Goal: Information Seeking & Learning: Learn about a topic

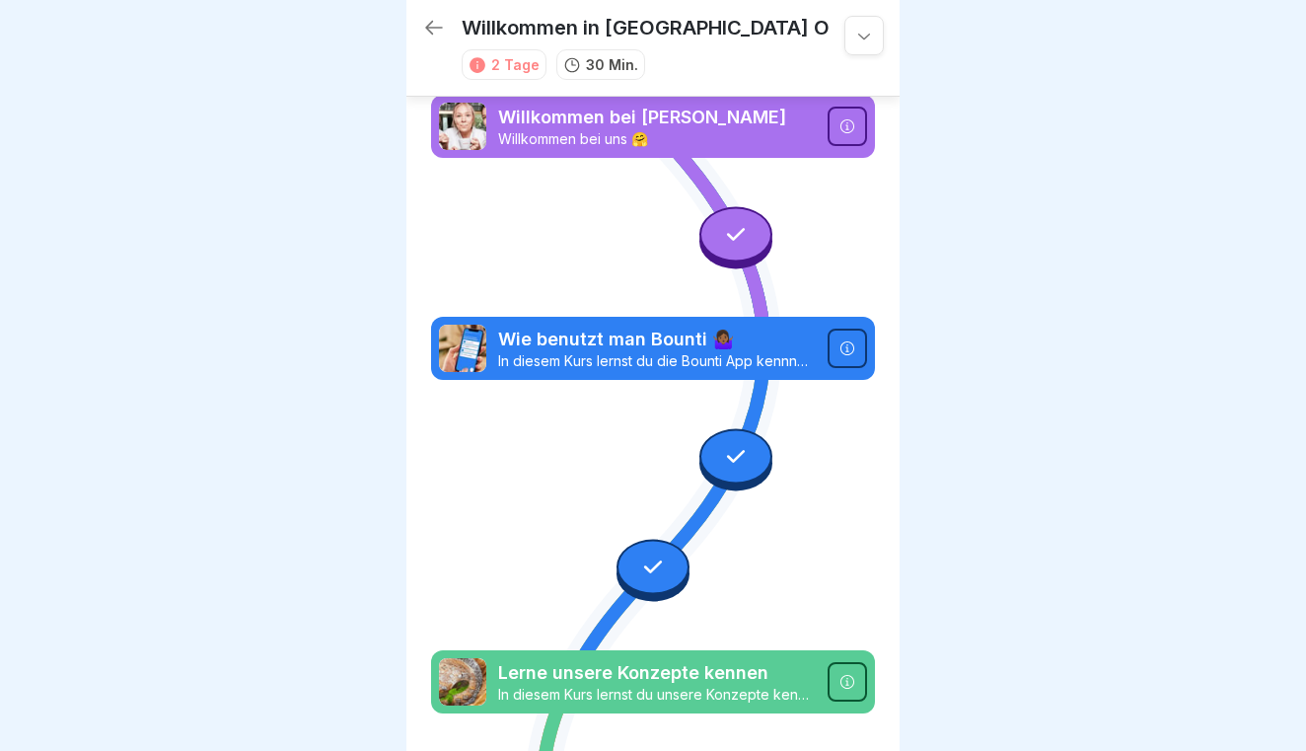
click at [428, 28] on icon at bounding box center [434, 28] width 18 height 14
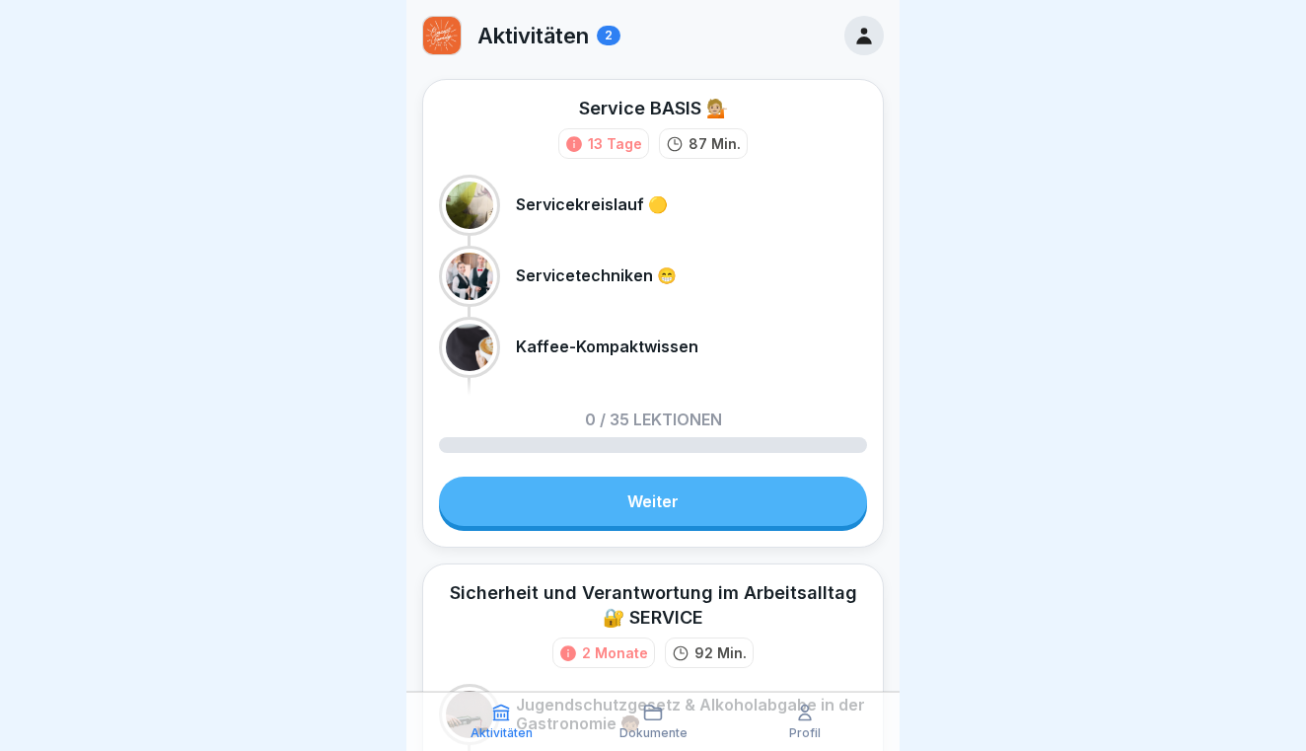
click at [737, 513] on link "Weiter" at bounding box center [653, 500] width 428 height 49
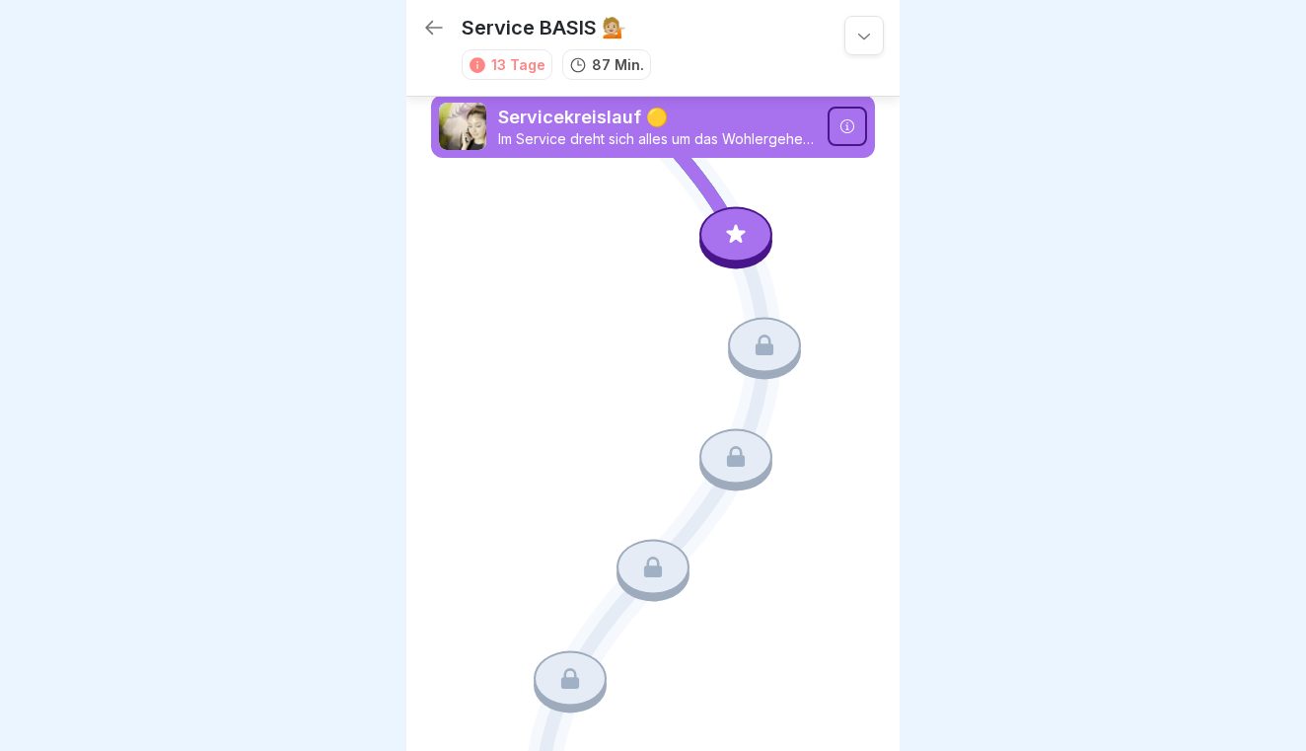
click at [754, 242] on div at bounding box center [735, 233] width 73 height 55
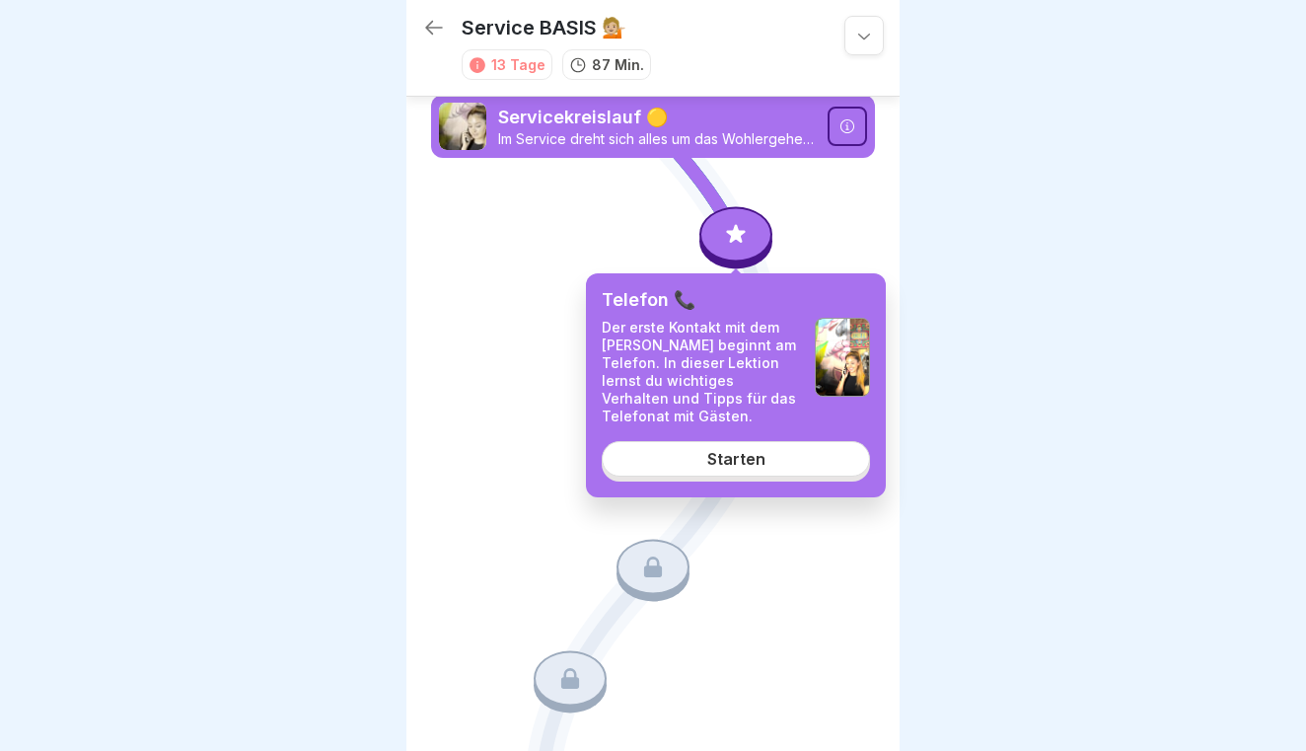
click at [720, 476] on div "Telefon 📞 Der erste Kontakt mit dem [PERSON_NAME] beginnt am Telefon. In dieser…" at bounding box center [736, 385] width 300 height 224
click at [717, 459] on div "Starten" at bounding box center [736, 459] width 58 height 18
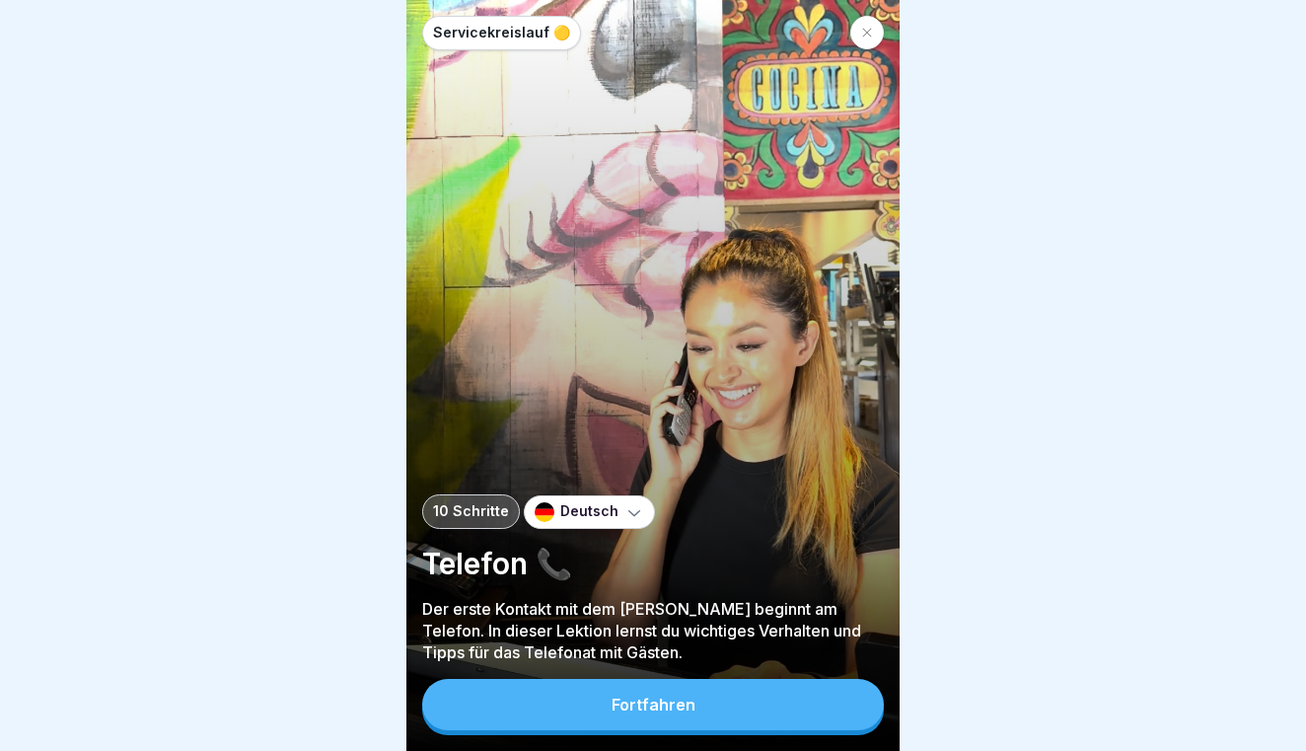
click at [735, 698] on button "Fortfahren" at bounding box center [653, 704] width 462 height 51
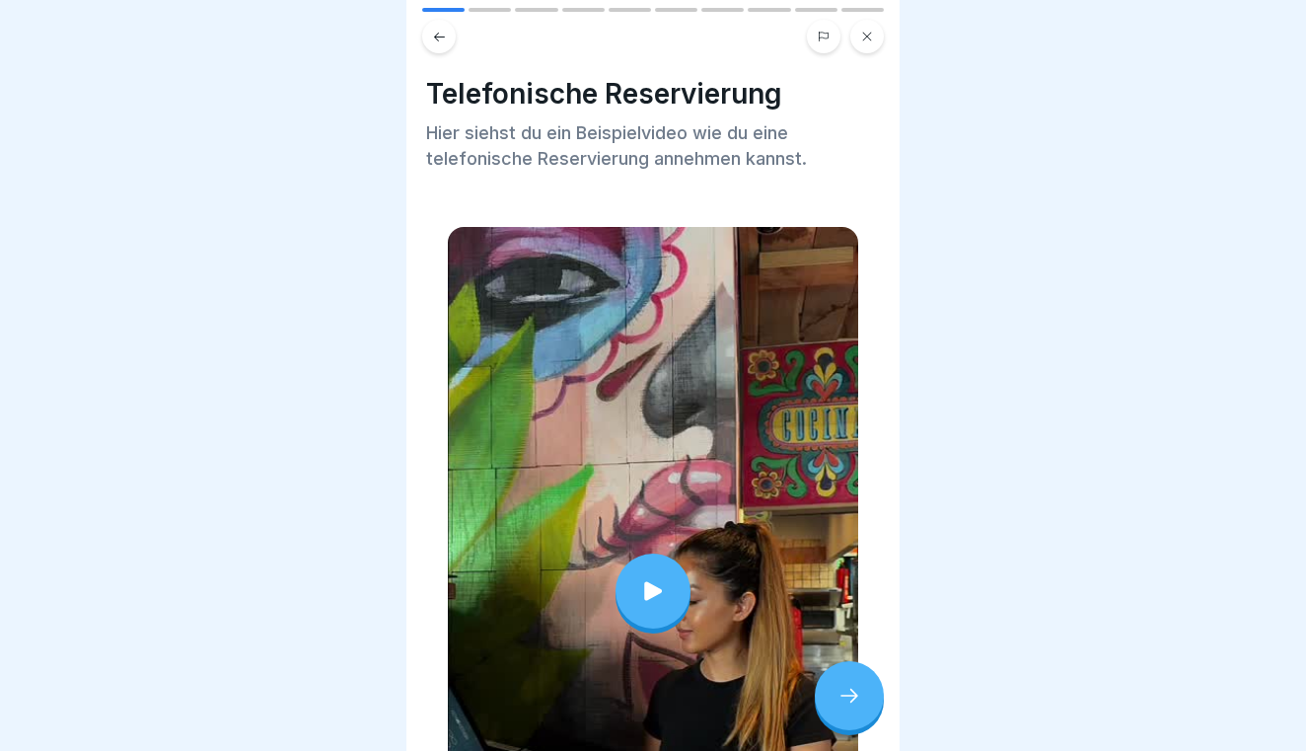
click at [842, 700] on icon at bounding box center [849, 695] width 24 height 24
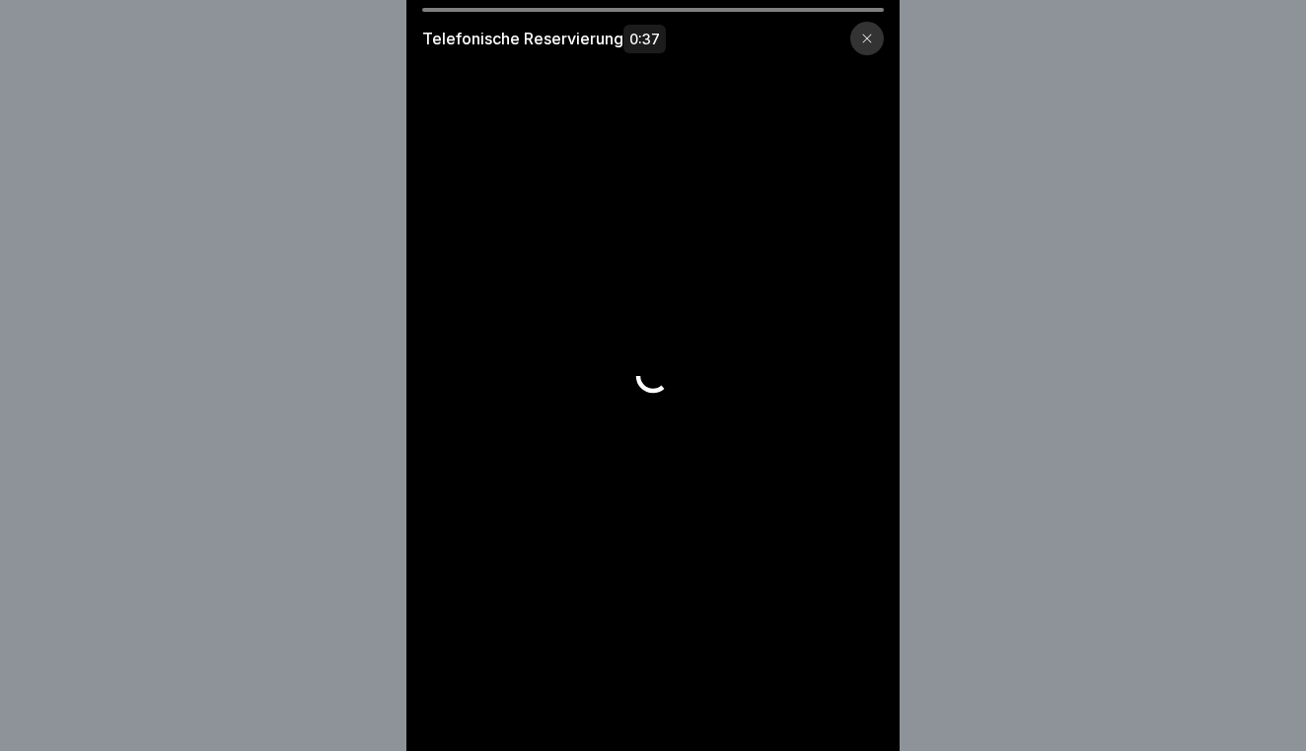
click at [873, 37] on div at bounding box center [867, 39] width 34 height 34
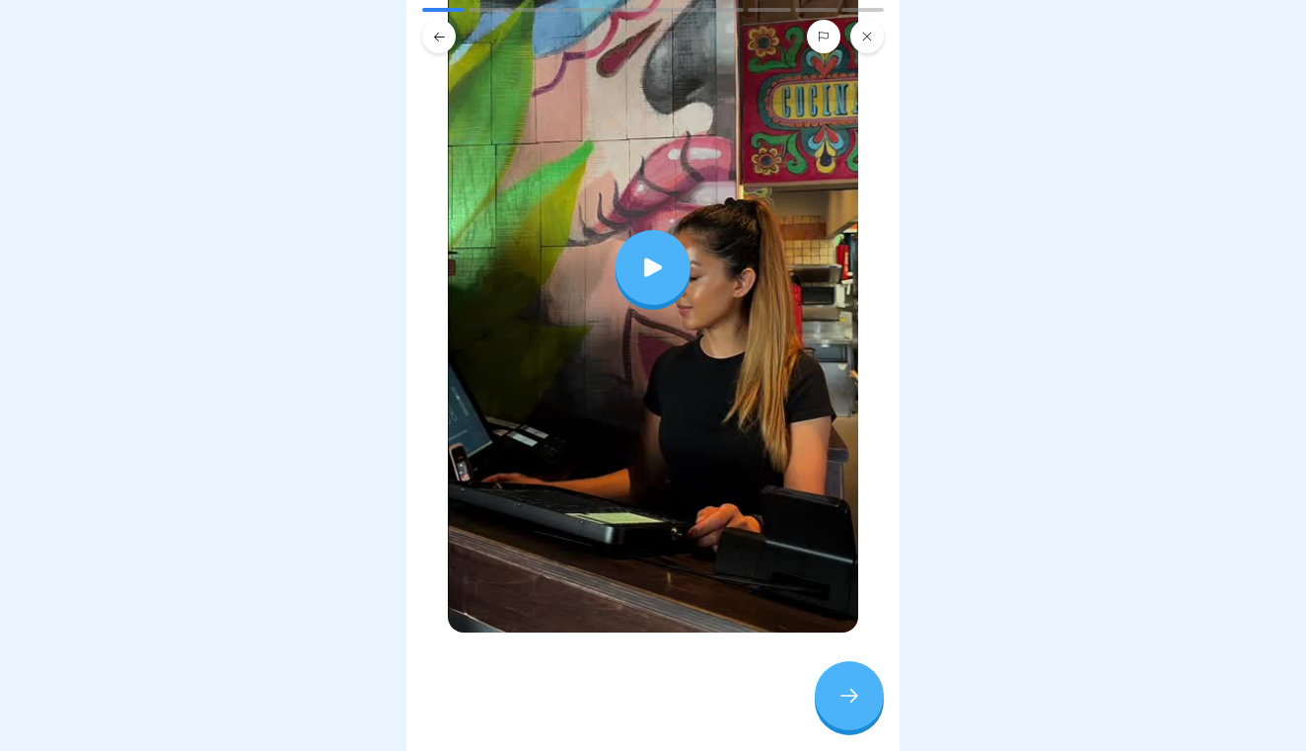
scroll to position [323, 0]
click at [851, 686] on icon at bounding box center [849, 695] width 24 height 24
click at [821, 697] on div at bounding box center [849, 695] width 69 height 69
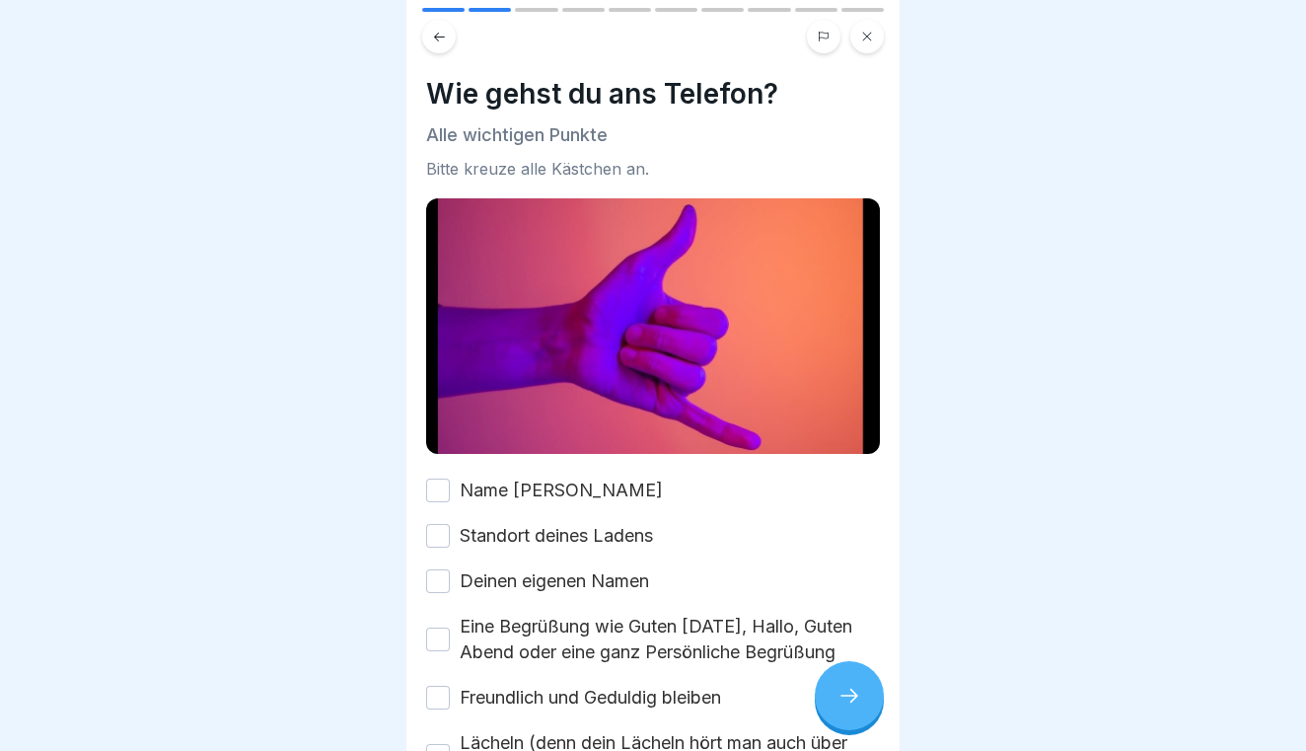
click at [432, 485] on button "Name [PERSON_NAME]" at bounding box center [438, 490] width 24 height 24
click at [434, 533] on button "Standort deines Ladens" at bounding box center [438, 536] width 24 height 24
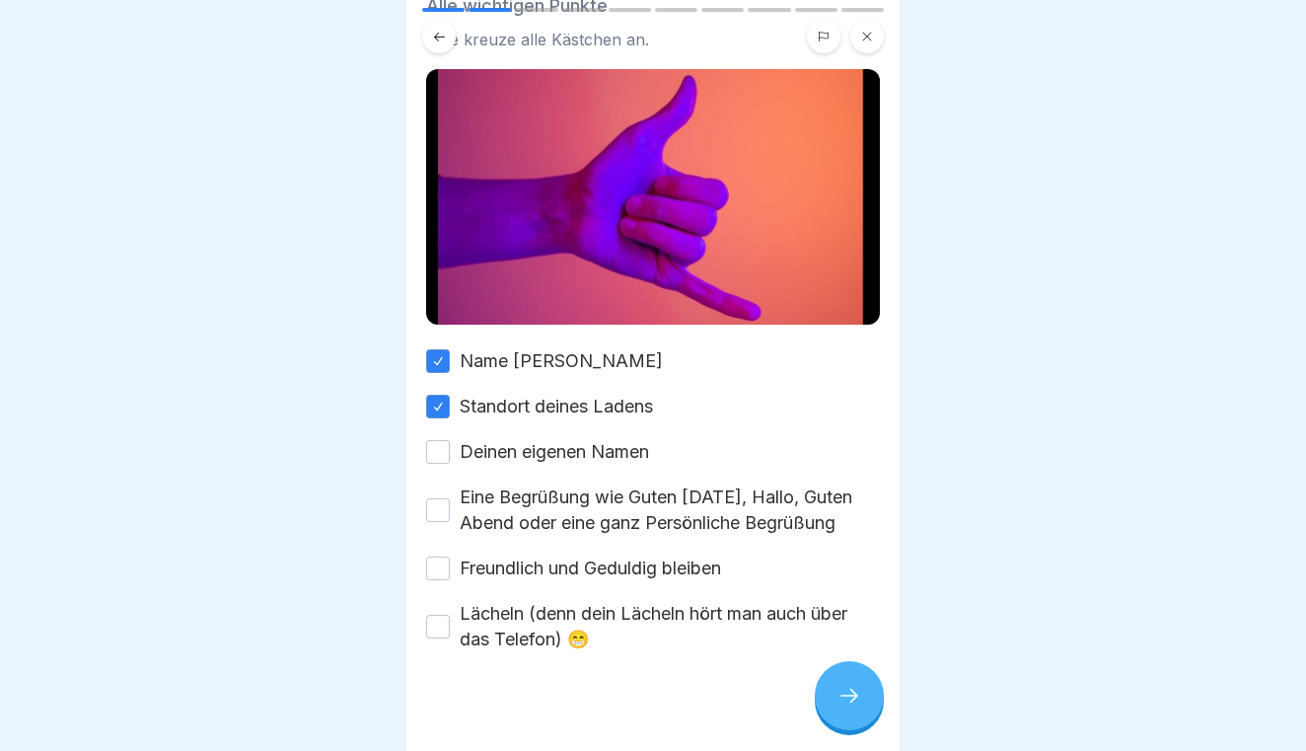
scroll to position [131, 0]
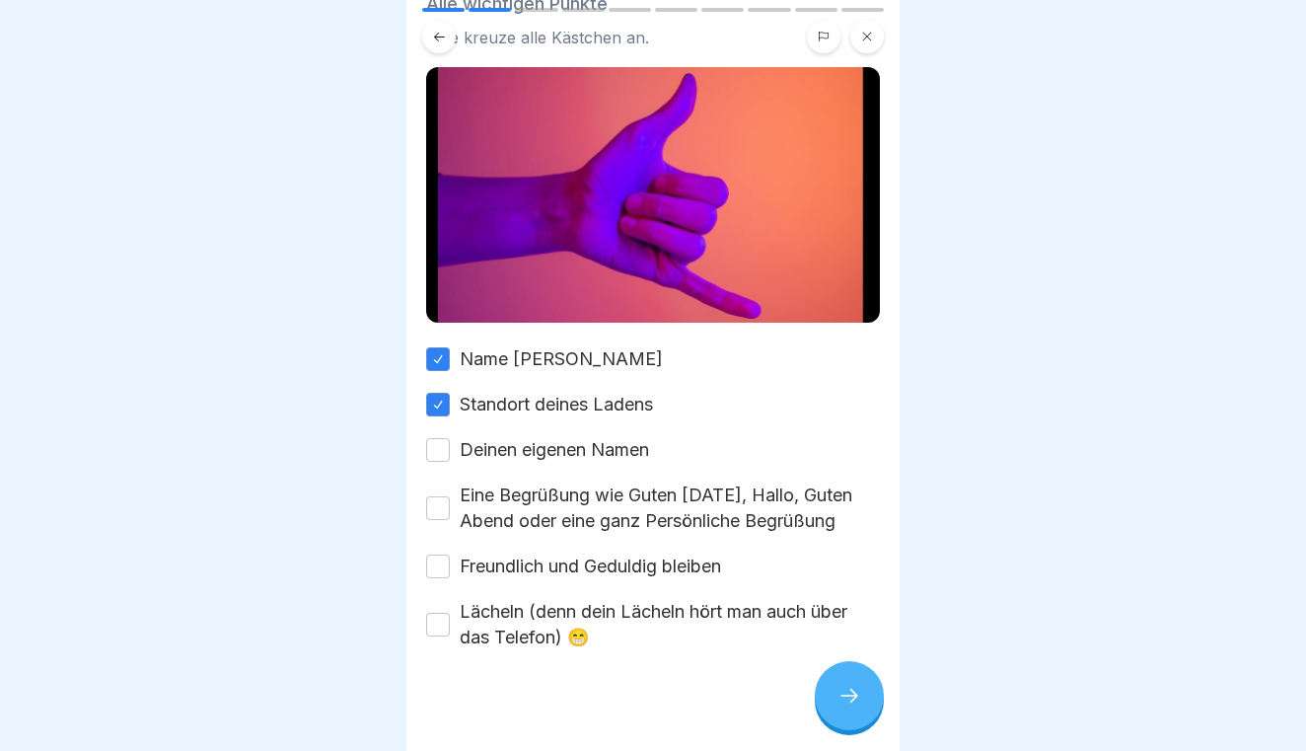
click at [441, 453] on button "Deinen eigenen Namen" at bounding box center [438, 450] width 24 height 24
click at [433, 510] on button "Eine Begrüßung wie Guten [DATE], Hallo, Guten Abend oder eine ganz Persönliche …" at bounding box center [438, 508] width 24 height 24
click at [438, 566] on button "Freundlich und Geduldig bleiben" at bounding box center [438, 566] width 24 height 24
click at [442, 622] on button "Lächeln (denn dein Lächeln hört man auch über das Telefon) 😁" at bounding box center [438, 624] width 24 height 24
click at [839, 671] on div at bounding box center [849, 695] width 69 height 69
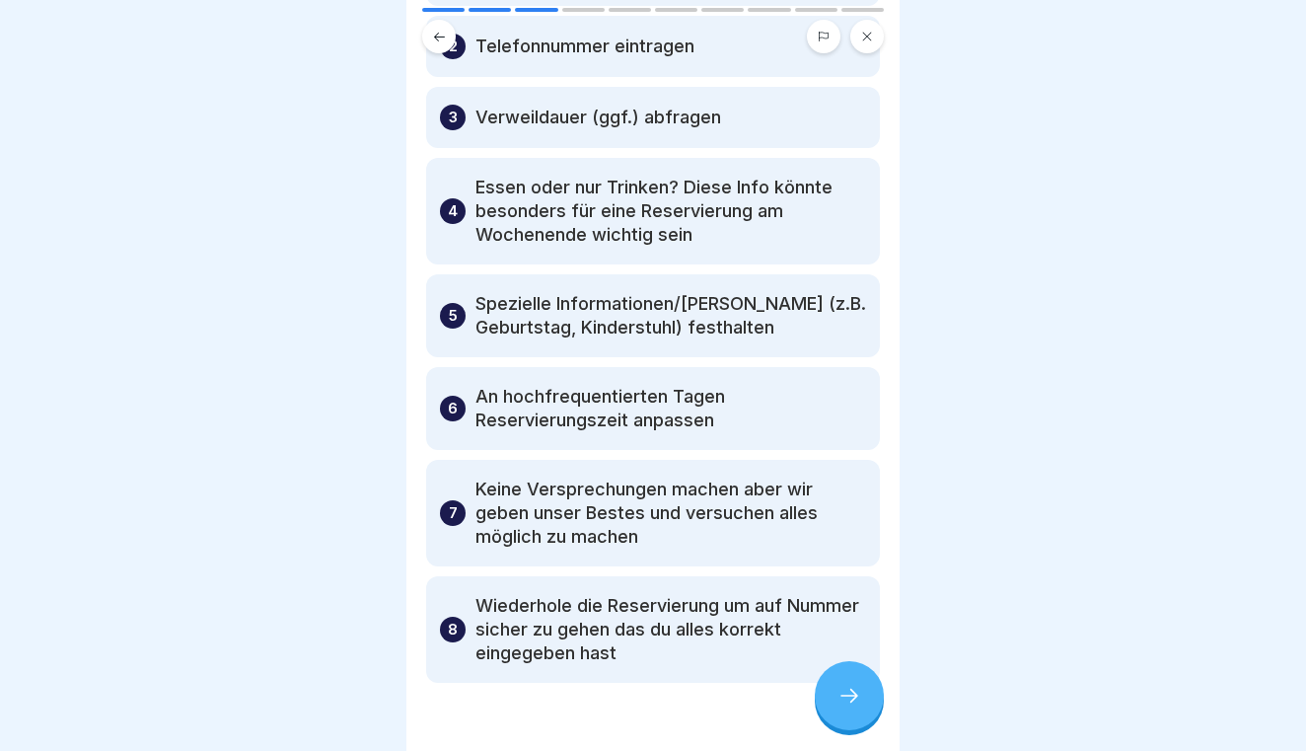
scroll to position [199, 0]
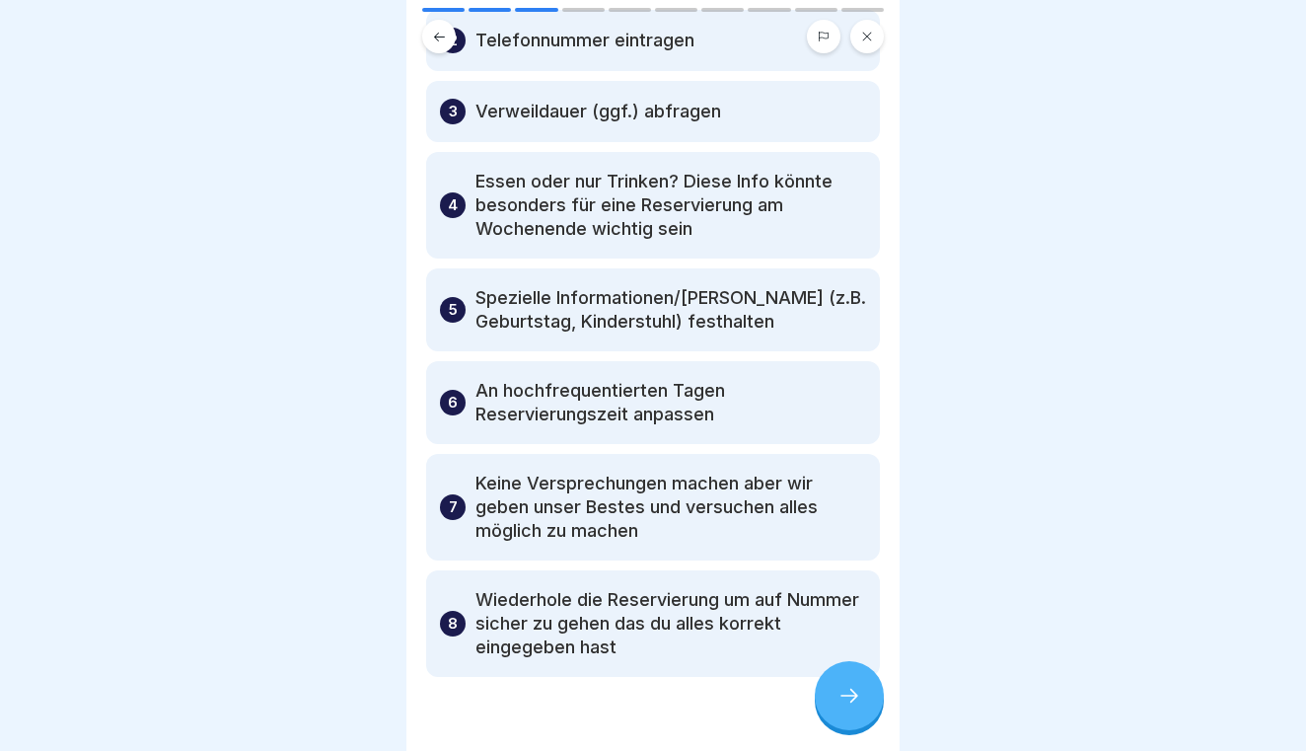
click at [852, 679] on div at bounding box center [849, 695] width 69 height 69
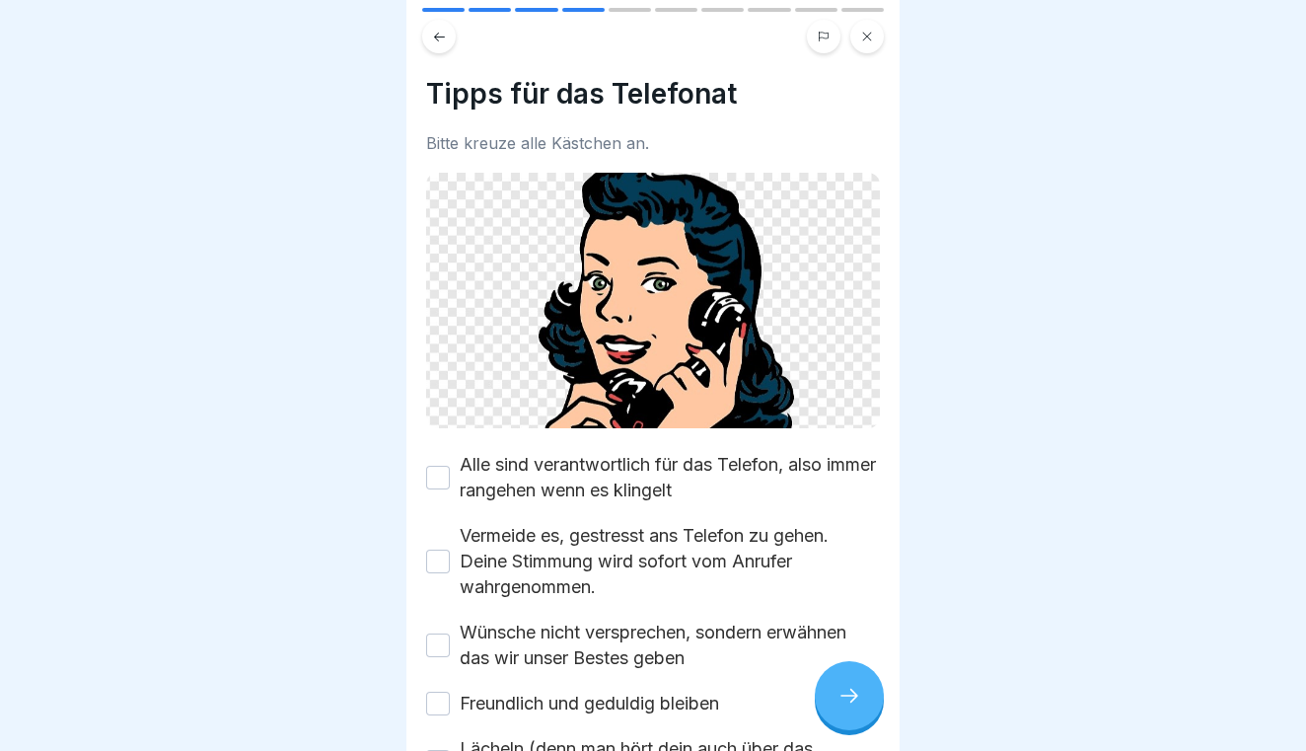
scroll to position [61, 0]
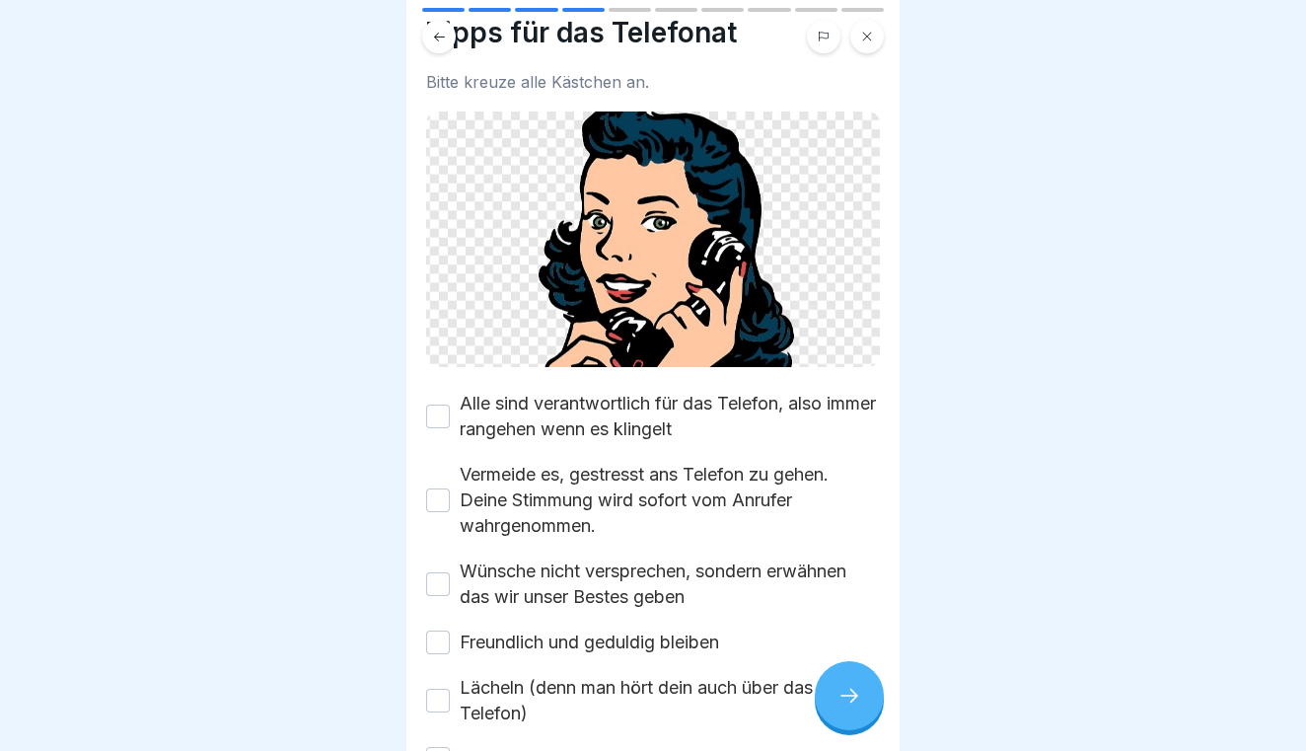
click at [441, 423] on button "Alle sind verantwortlich für das Telefon, also immer rangehen wenn es klingelt" at bounding box center [438, 416] width 24 height 24
click at [442, 508] on button "Vermeide es, gestresst ans Telefon zu gehen. Deine Stimmung wird sofort vom Anr…" at bounding box center [438, 500] width 24 height 24
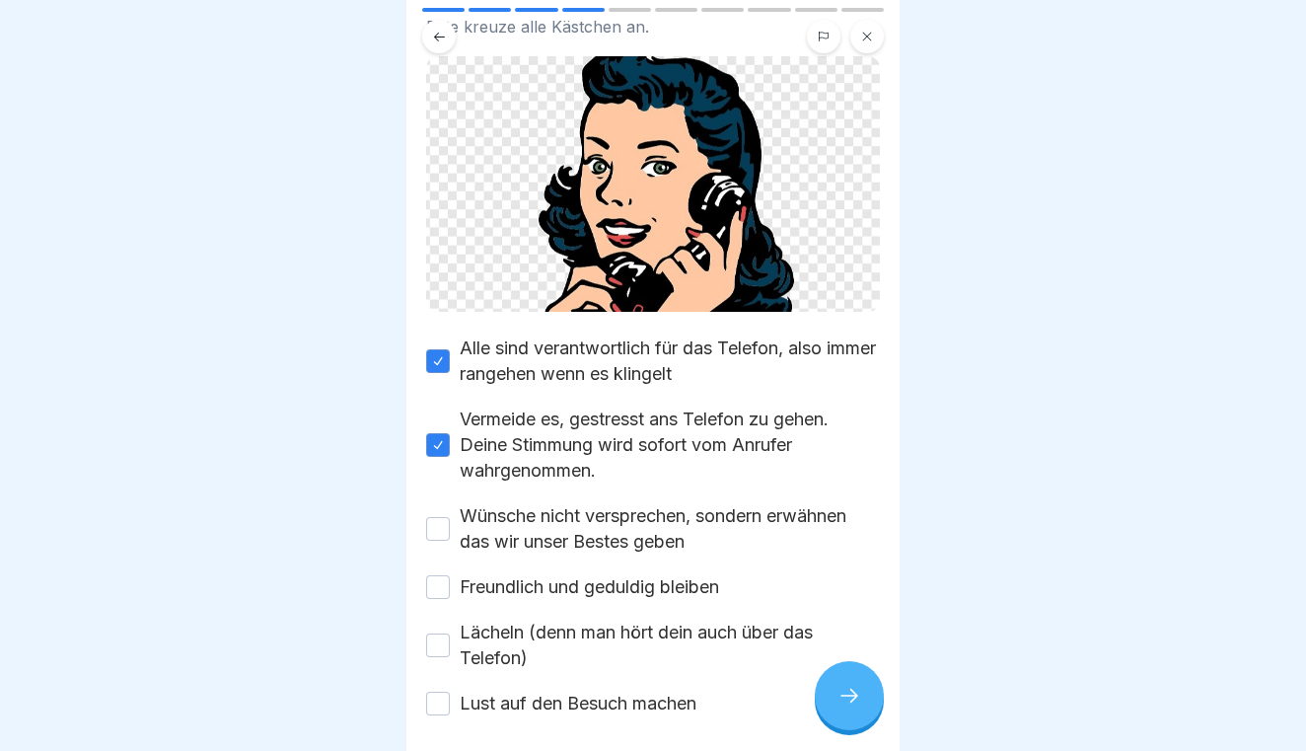
scroll to position [134, 0]
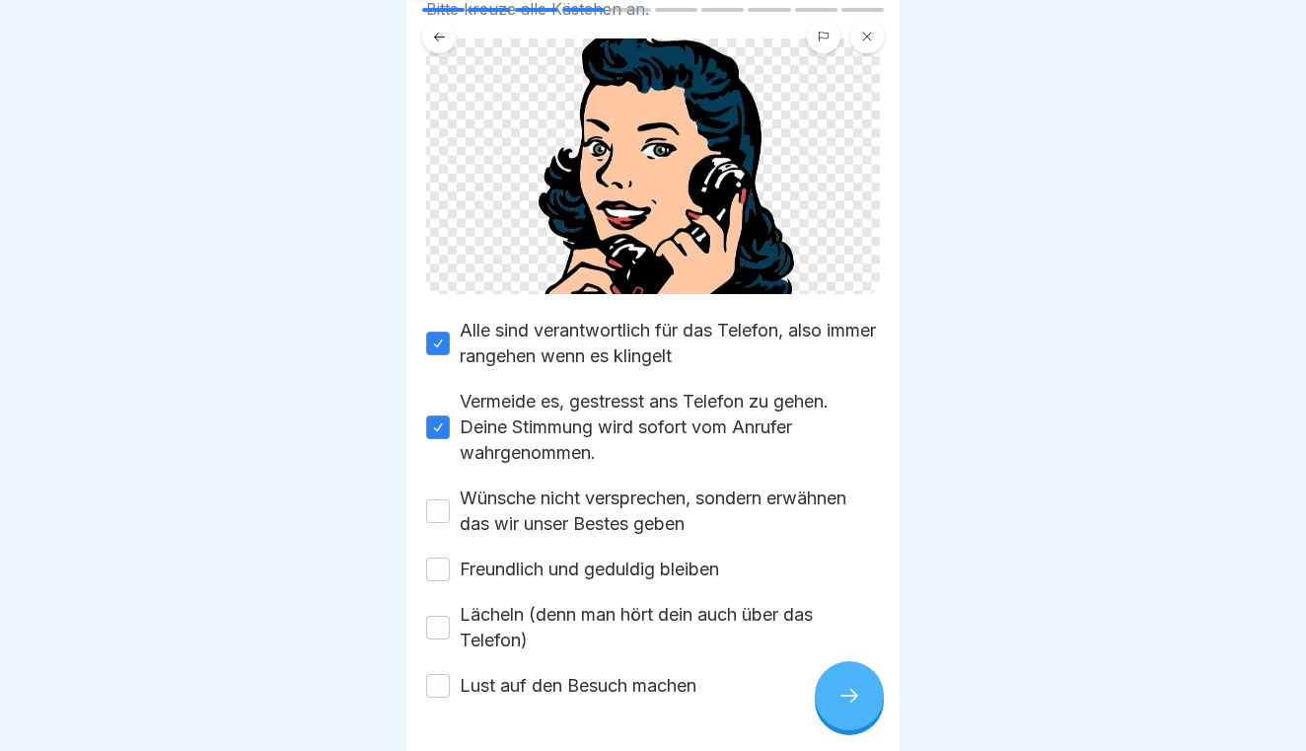
click at [442, 508] on button "Wünsche nicht versprechen, sondern erwähnen das wir unser Bestes geben" at bounding box center [438, 511] width 24 height 24
click at [436, 586] on div "Alle sind verantwortlich für das Telefon, also immer rangehen wenn es klingelt …" at bounding box center [653, 508] width 454 height 381
click at [434, 564] on button "Freundlich und geduldig bleiben" at bounding box center [438, 569] width 24 height 24
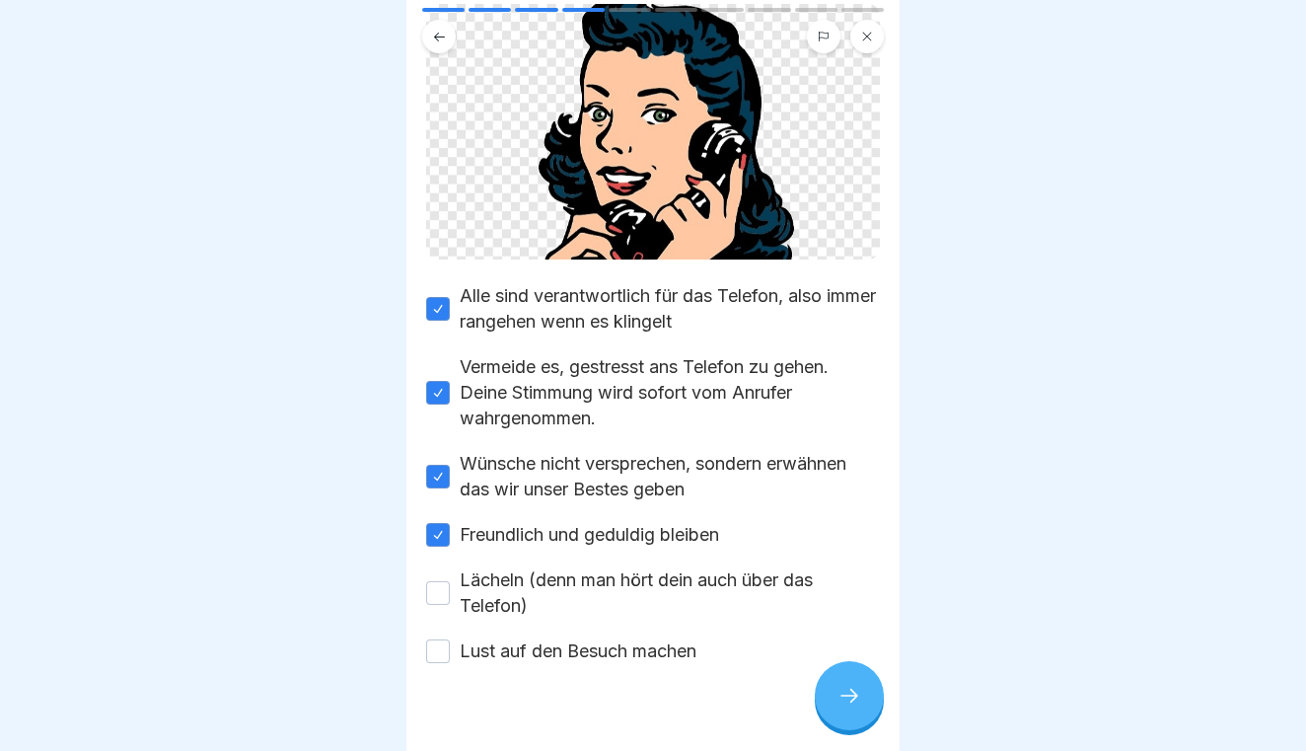
scroll to position [176, 0]
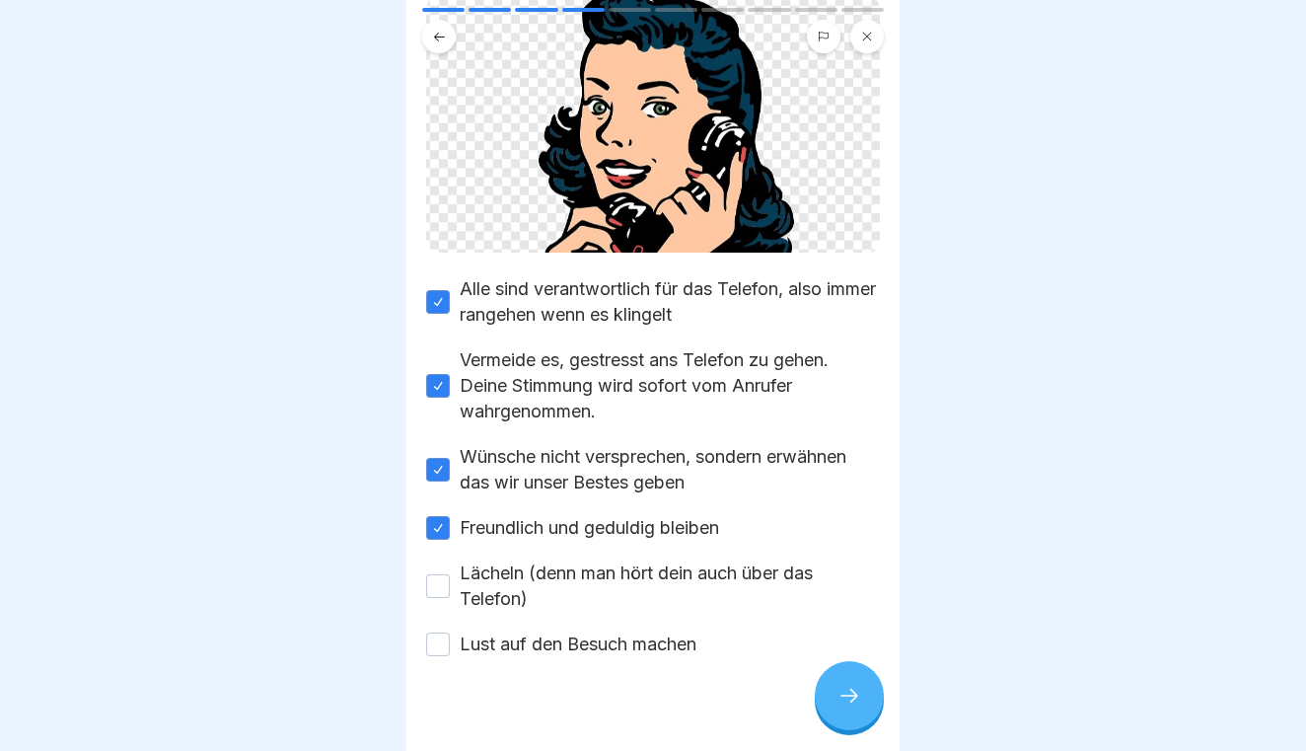
click at [436, 586] on button "Lächeln (denn man hört dein auch über das Telefon)" at bounding box center [438, 586] width 24 height 24
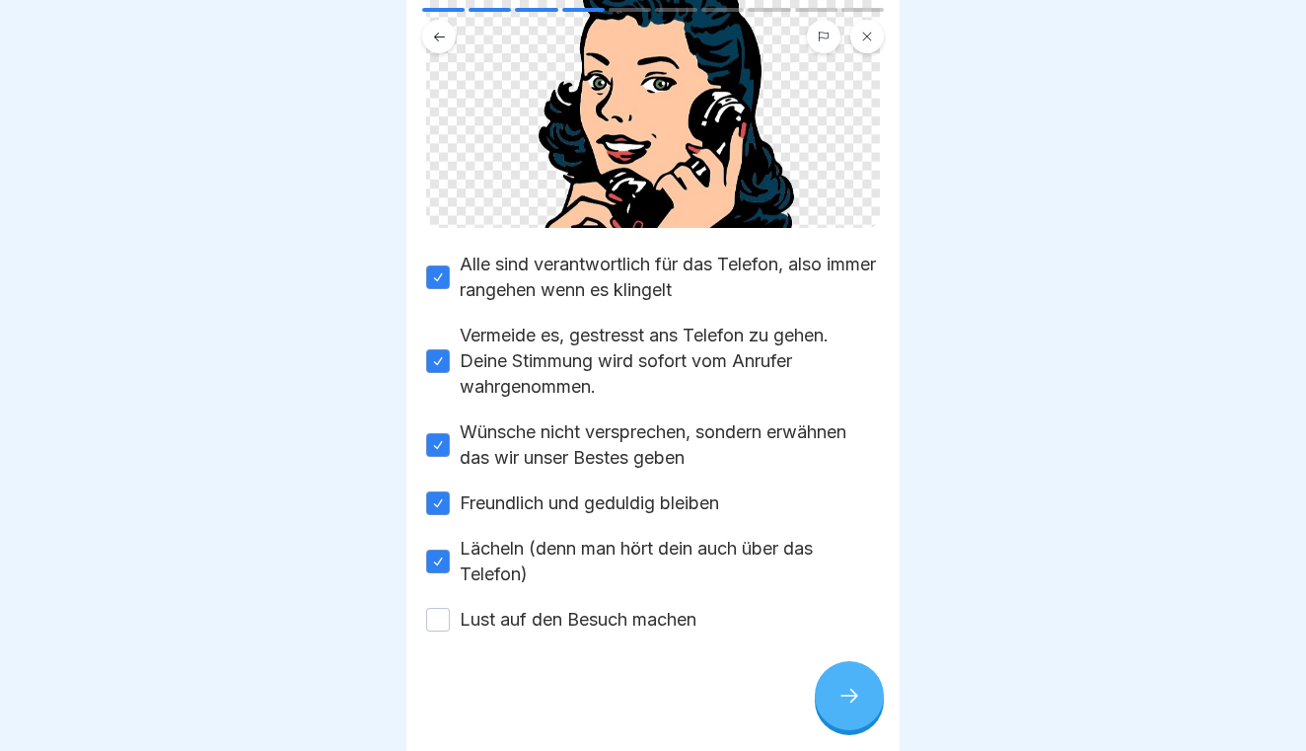
scroll to position [200, 0]
click at [440, 632] on div at bounding box center [653, 691] width 454 height 118
click at [436, 612] on button "Lust auf den Besuch machen" at bounding box center [438, 620] width 24 height 24
click at [846, 681] on div at bounding box center [849, 695] width 69 height 69
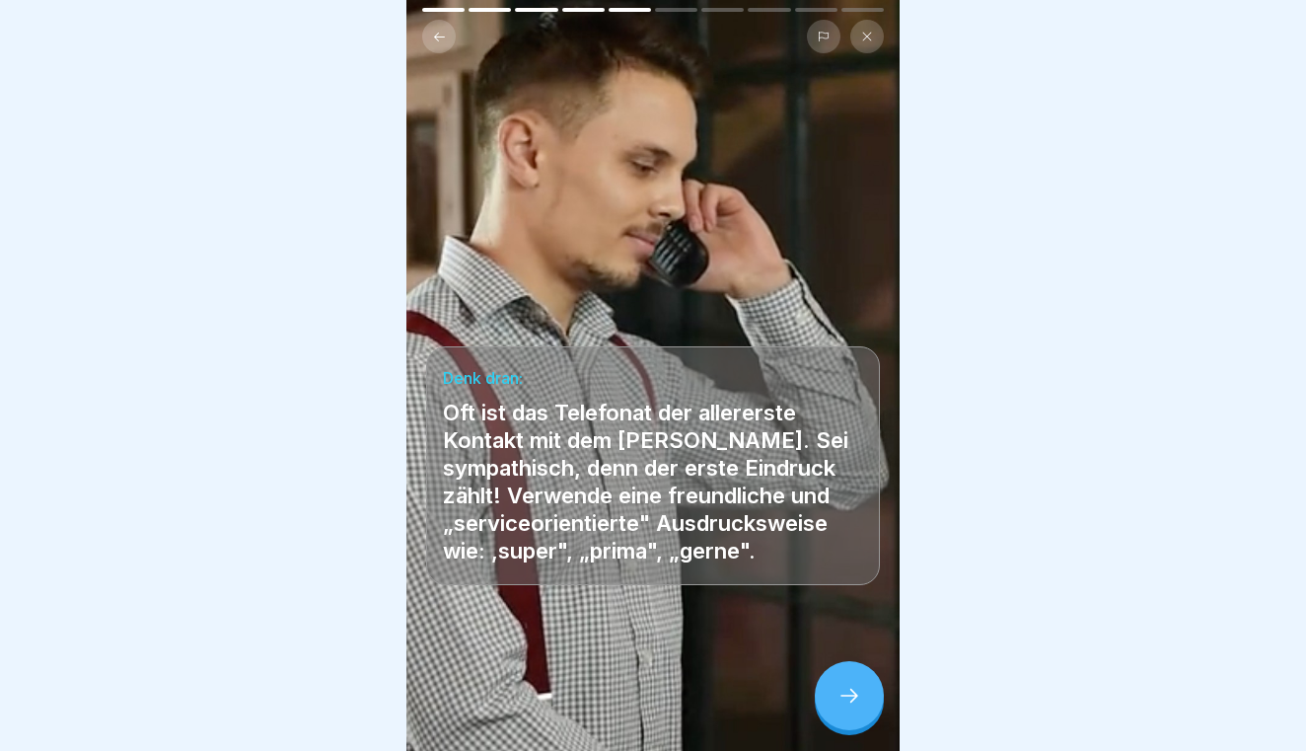
click at [850, 682] on div at bounding box center [849, 695] width 69 height 69
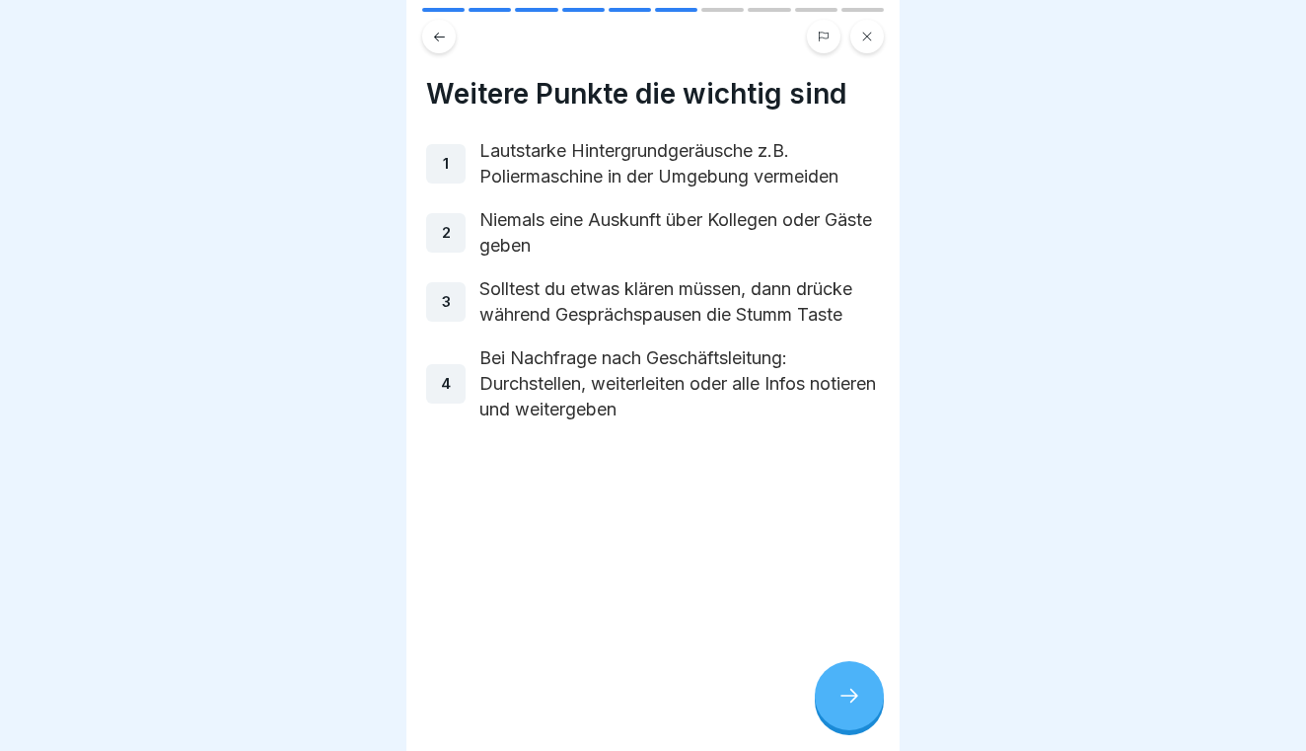
click at [850, 682] on div at bounding box center [849, 695] width 69 height 69
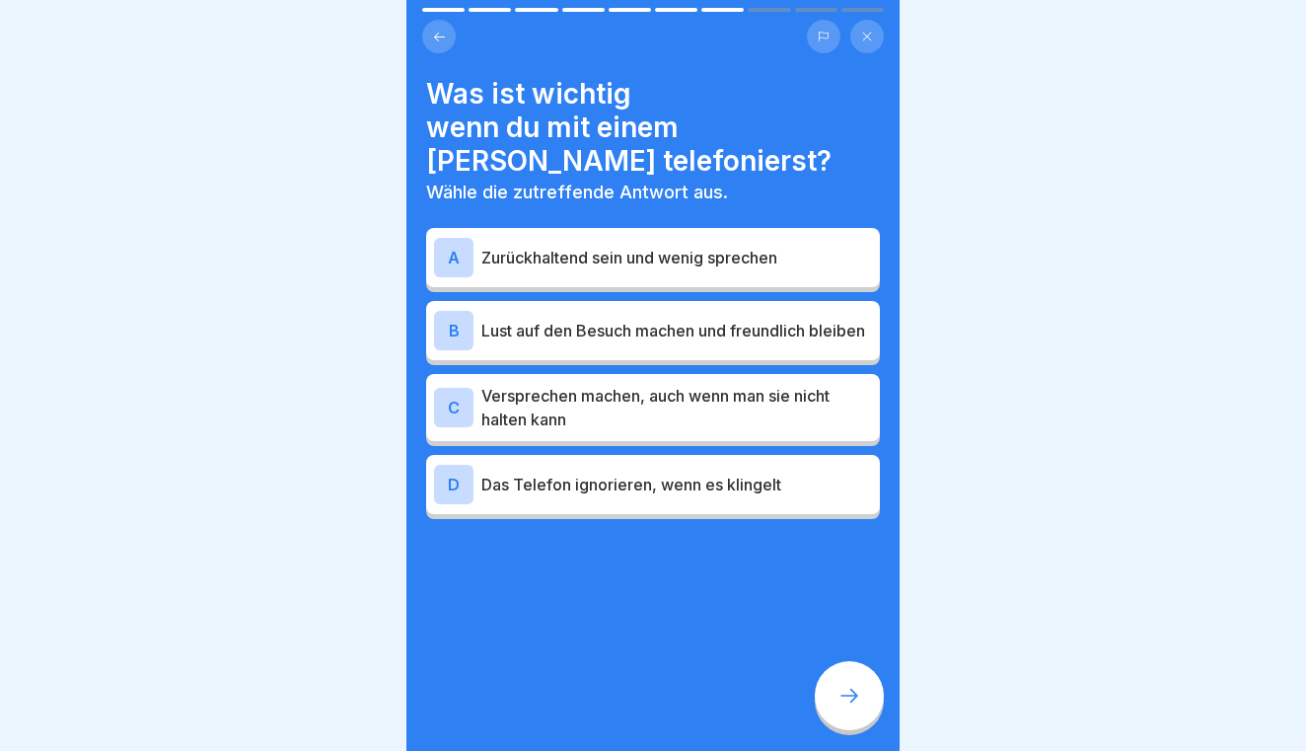
click at [744, 319] on p "Lust auf den Besuch machen und freundlich bleiben" at bounding box center [676, 331] width 391 height 24
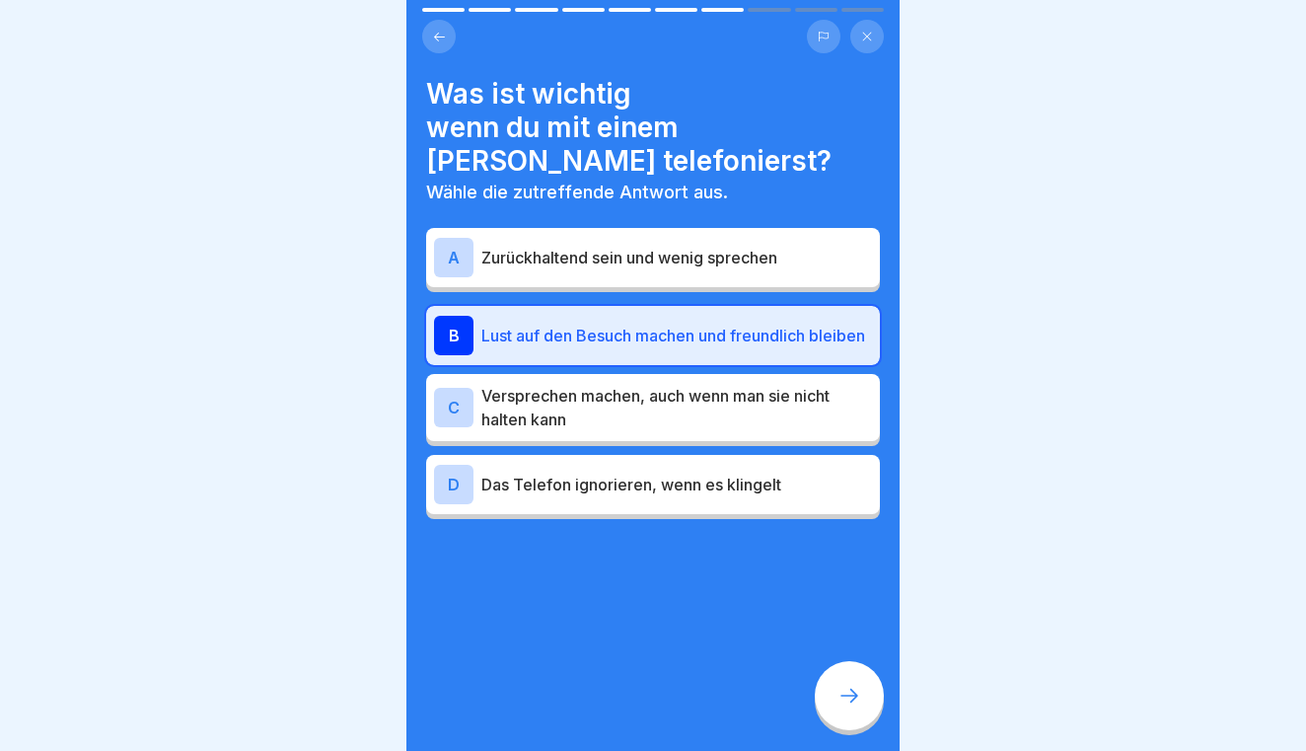
click at [712, 482] on div "D Das Telefon ignorieren, wenn es klingelt" at bounding box center [653, 484] width 454 height 59
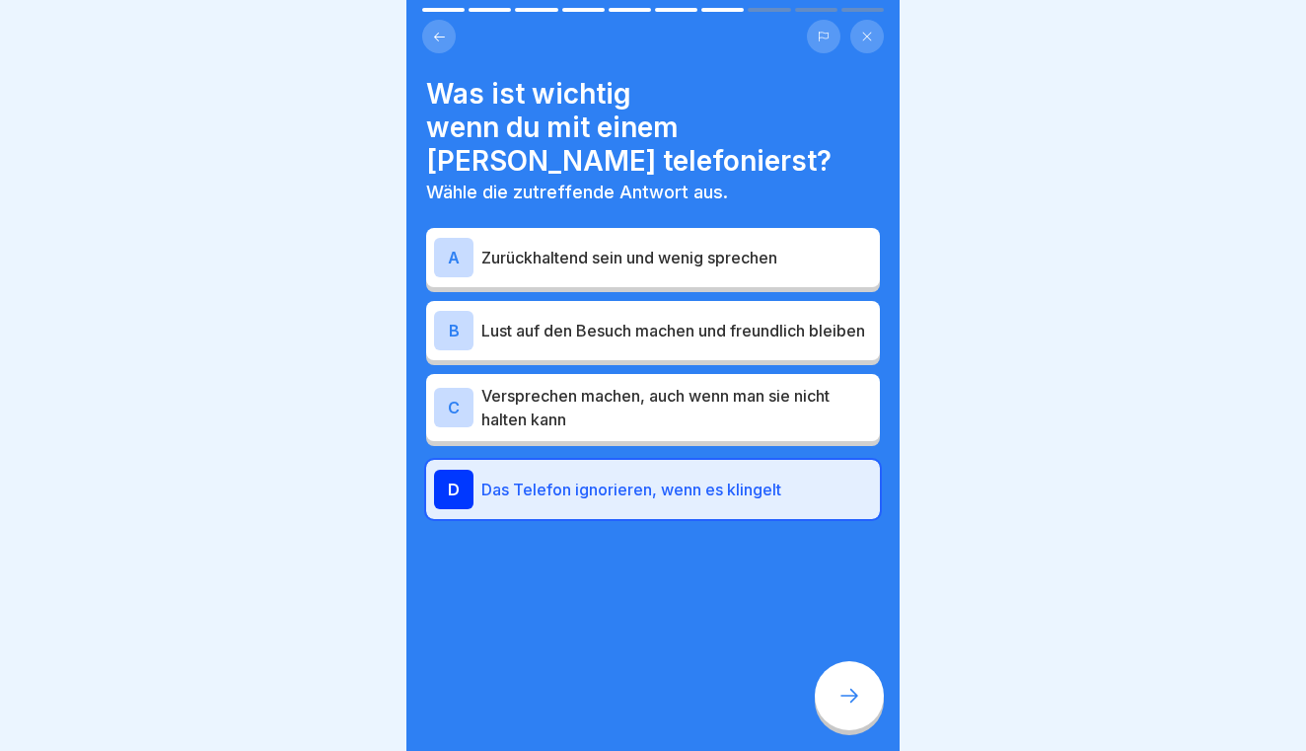
click at [788, 319] on p "Lust auf den Besuch machen und freundlich bleiben" at bounding box center [676, 331] width 391 height 24
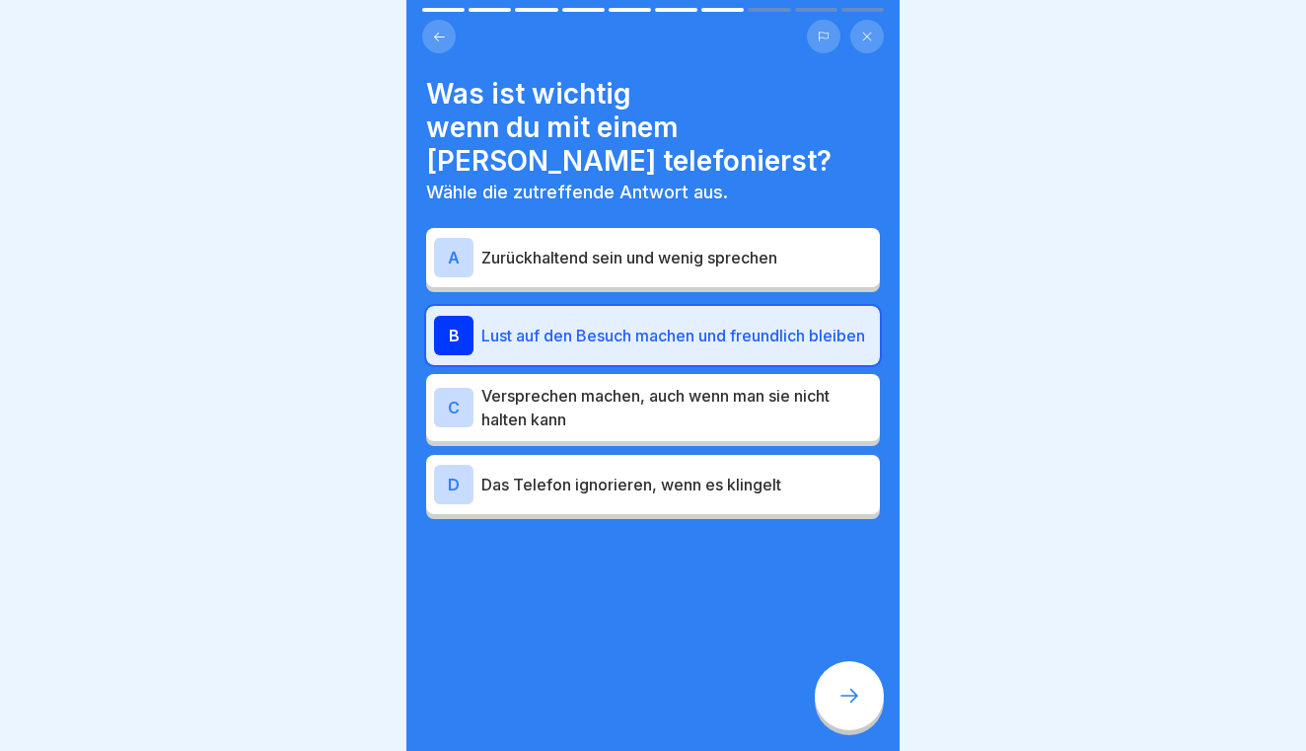
click at [847, 710] on div at bounding box center [849, 695] width 69 height 69
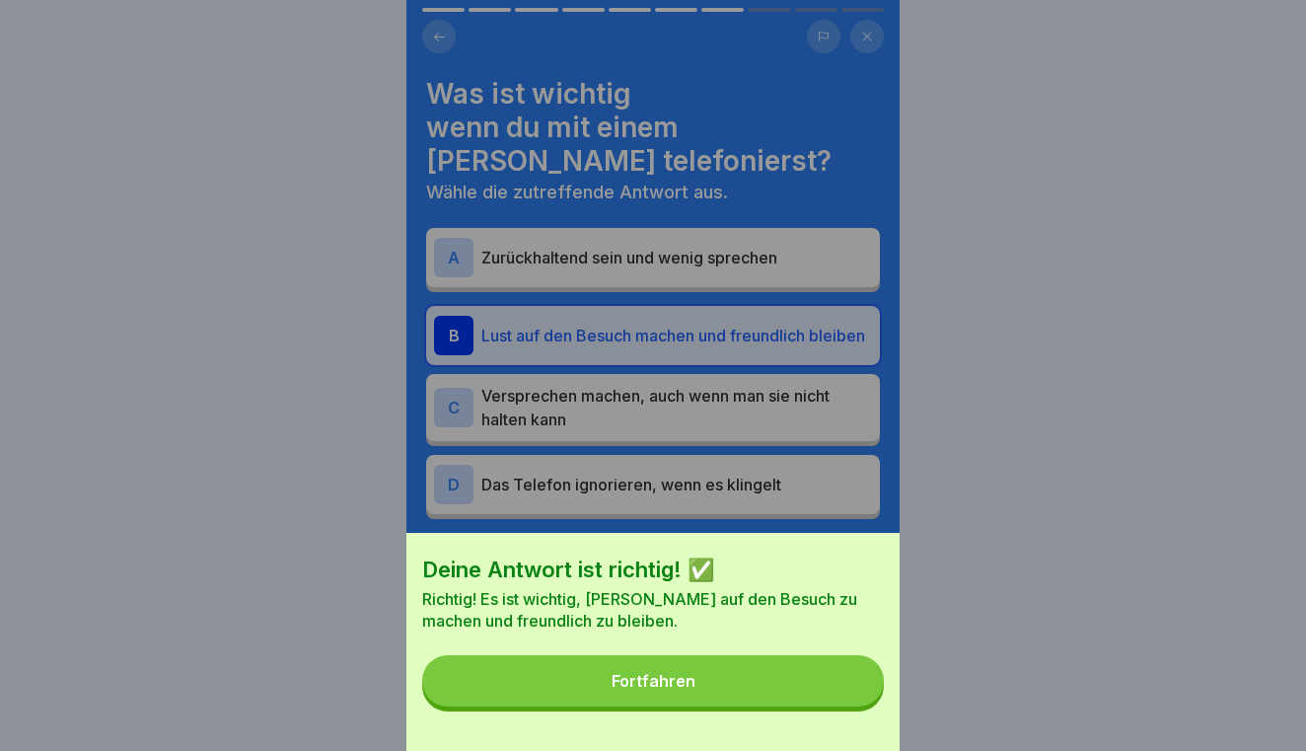
click at [841, 685] on button "Fortfahren" at bounding box center [653, 680] width 462 height 51
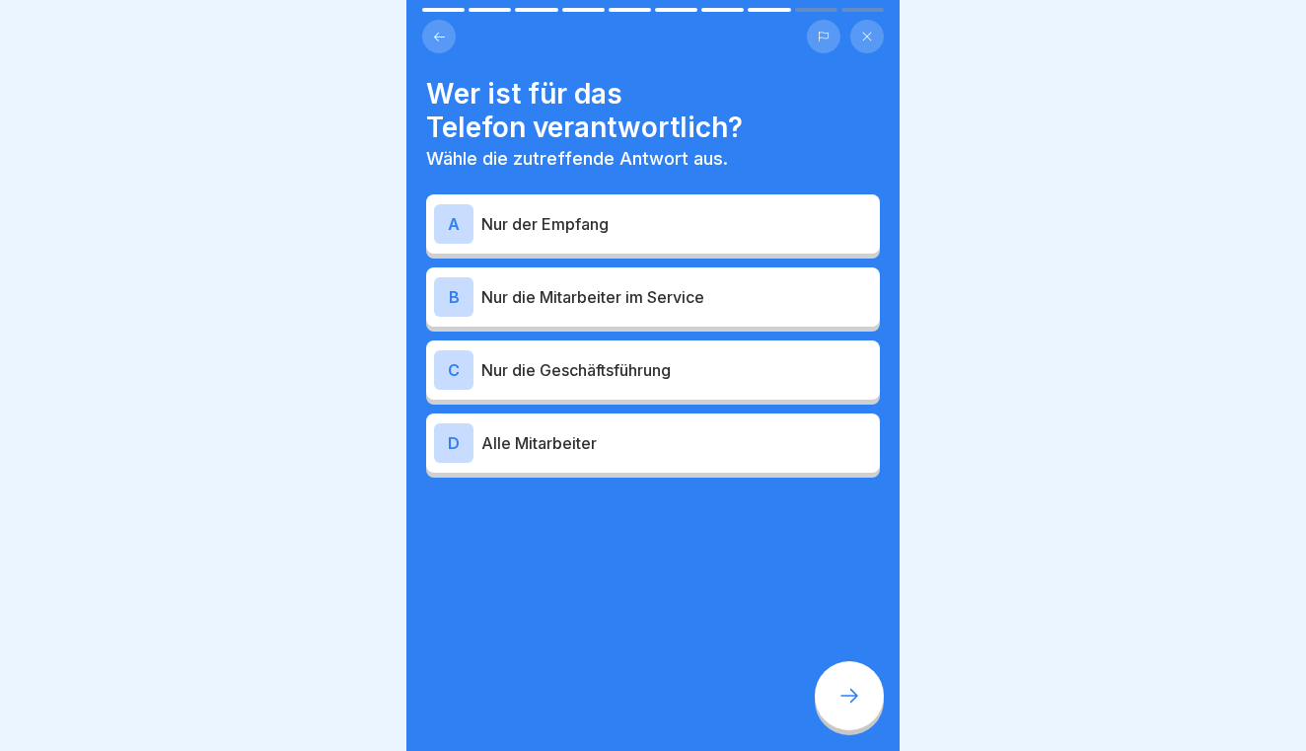
click at [676, 433] on p "Alle Mitarbeiter" at bounding box center [676, 443] width 391 height 24
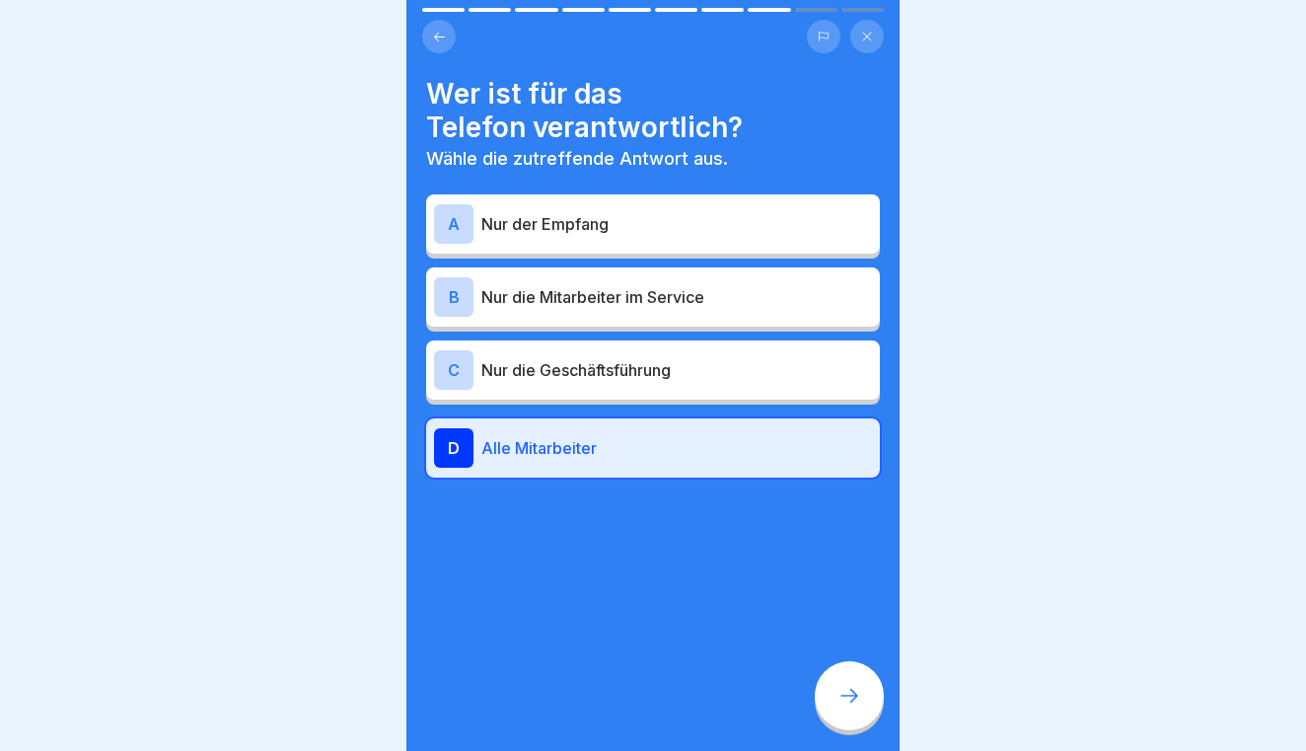
click at [825, 678] on div at bounding box center [849, 695] width 69 height 69
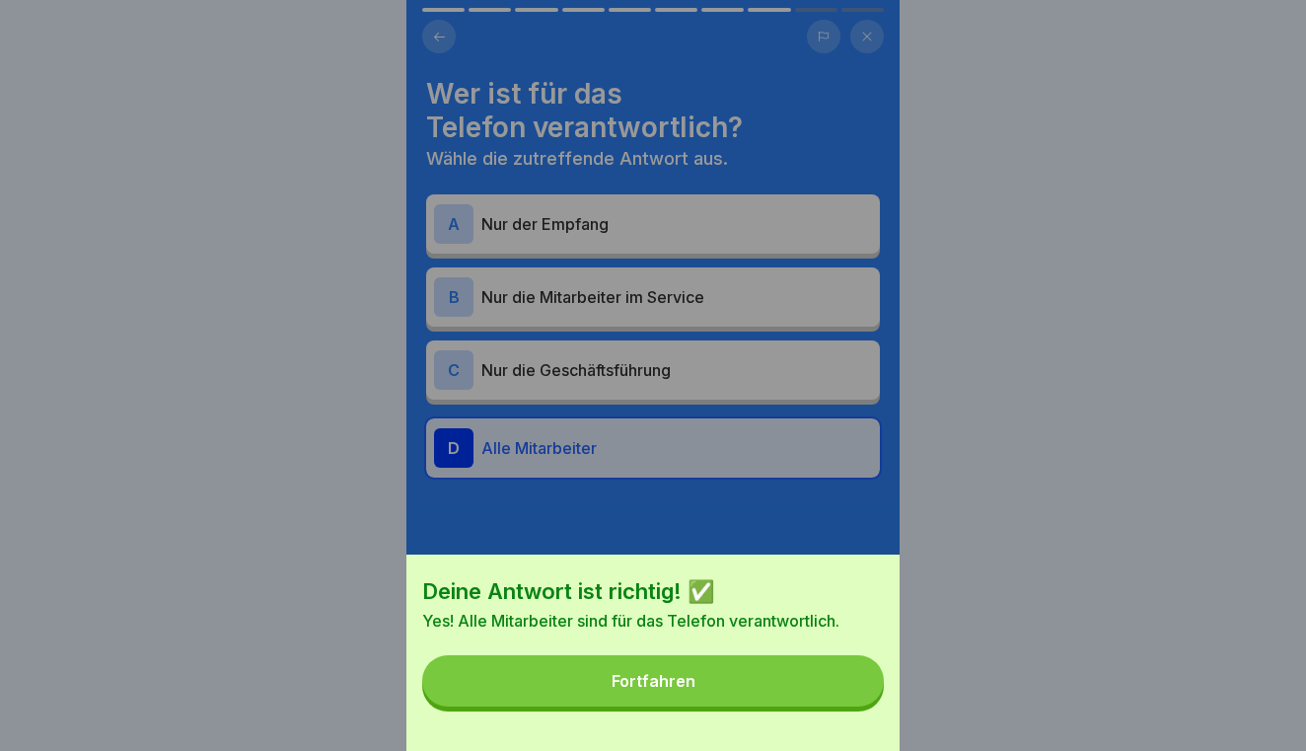
click at [799, 678] on button "Fortfahren" at bounding box center [653, 680] width 462 height 51
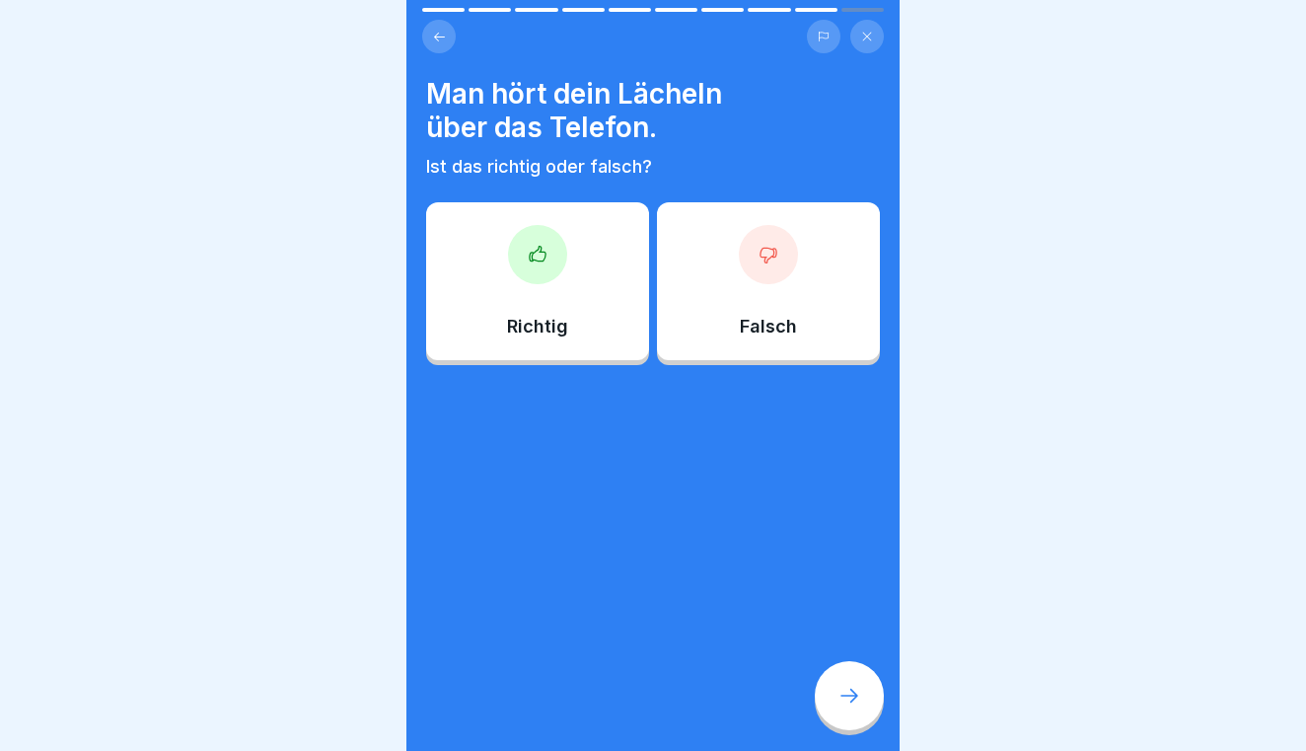
click at [585, 307] on div "Richtig" at bounding box center [537, 281] width 223 height 158
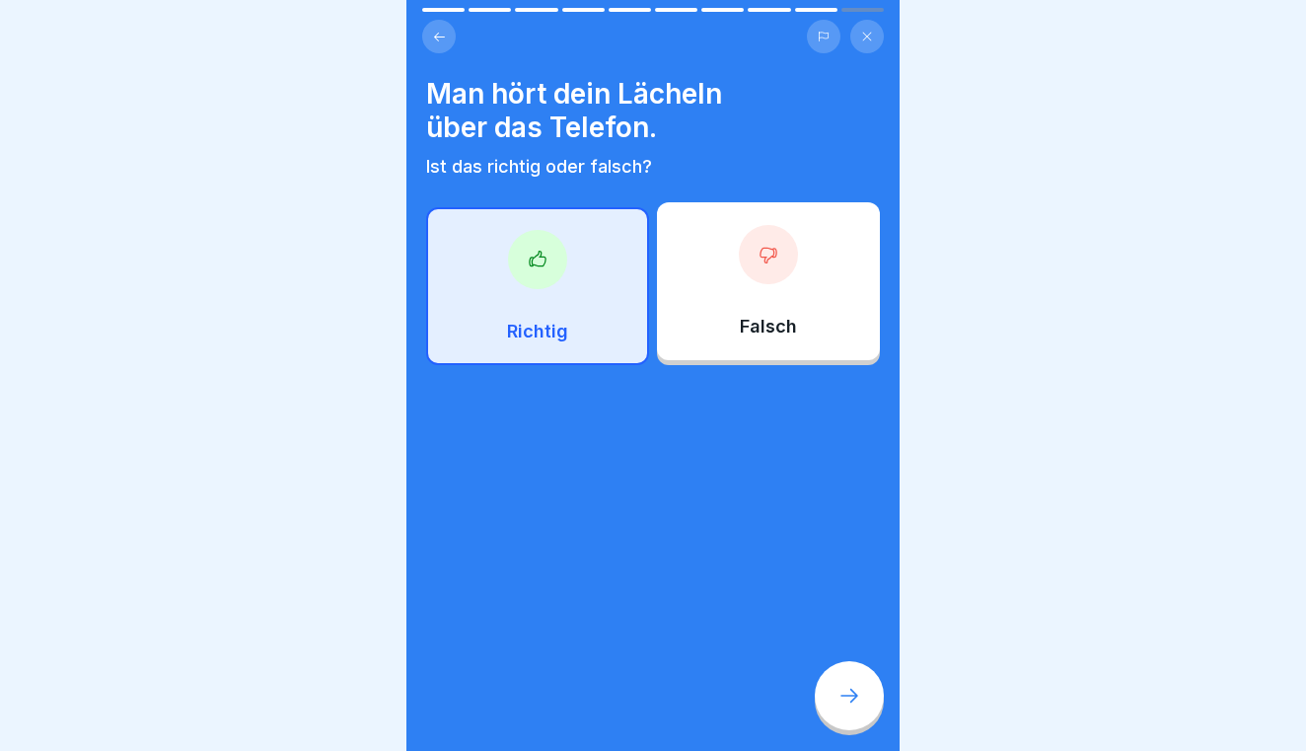
click at [858, 684] on icon at bounding box center [849, 695] width 24 height 24
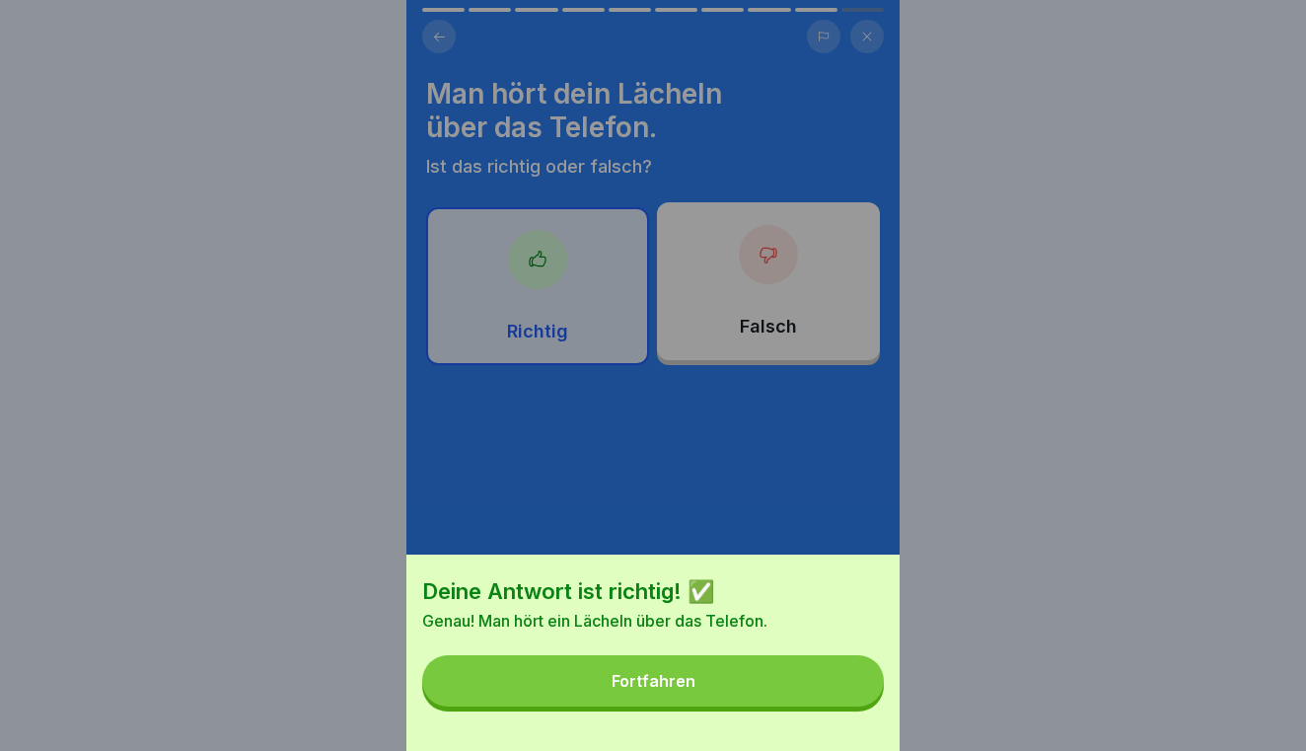
click at [858, 684] on button "Fortfahren" at bounding box center [653, 680] width 462 height 51
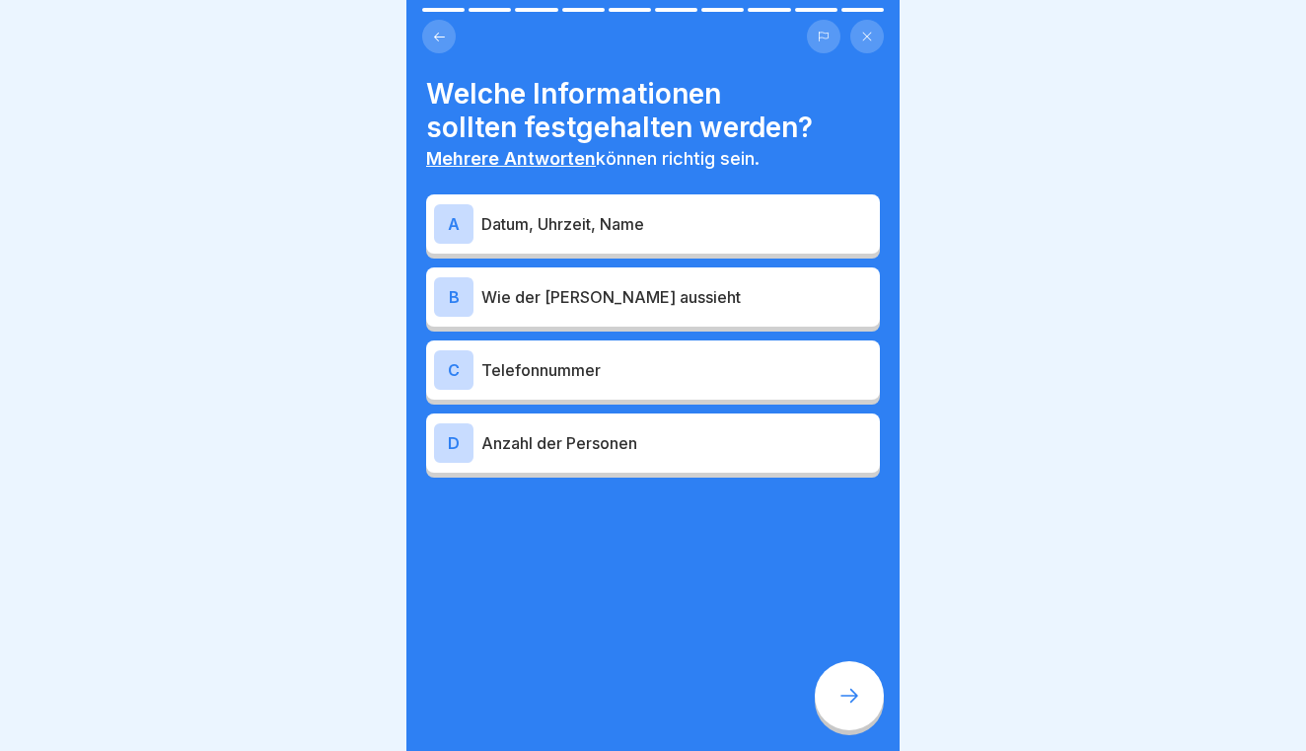
click at [757, 247] on div "A Datum, Uhrzeit, Name" at bounding box center [653, 223] width 454 height 59
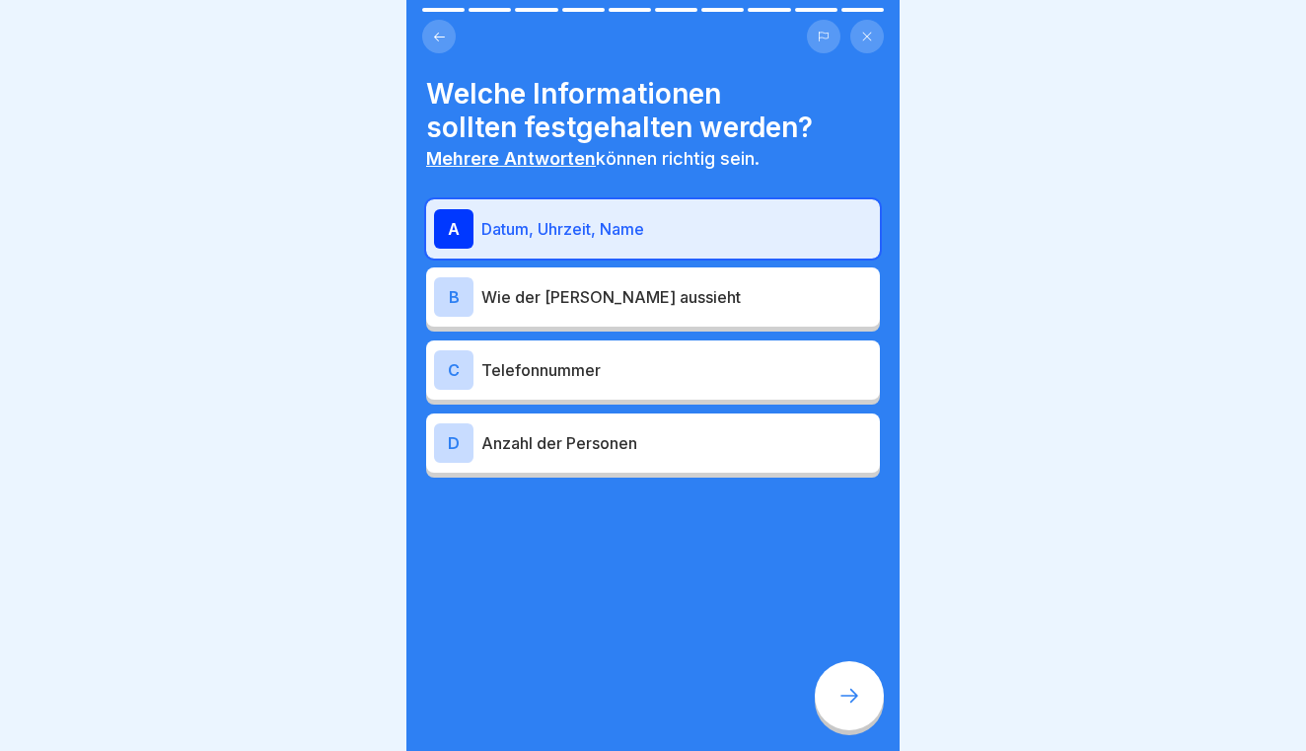
click at [731, 363] on p "Telefonnummer" at bounding box center [676, 370] width 391 height 24
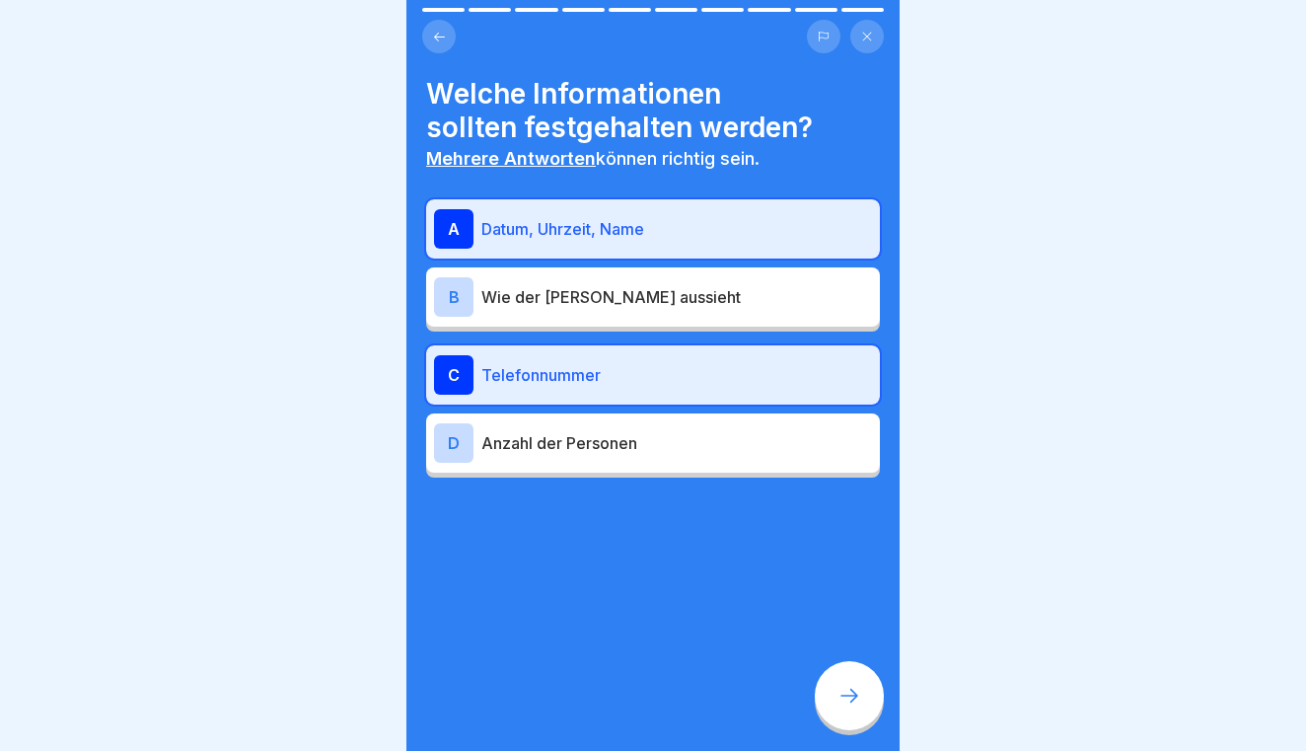
click at [727, 435] on p "Anzahl der Personen" at bounding box center [676, 443] width 391 height 24
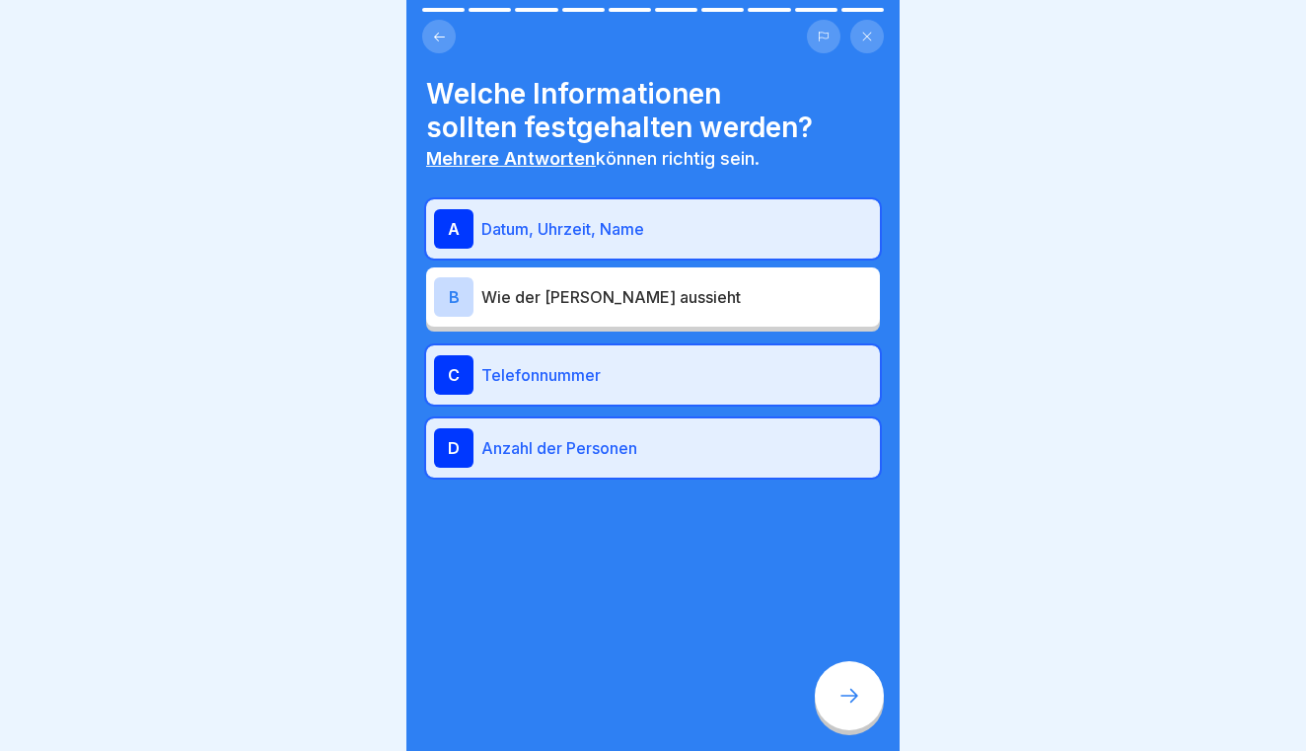
click at [850, 701] on icon at bounding box center [849, 695] width 18 height 14
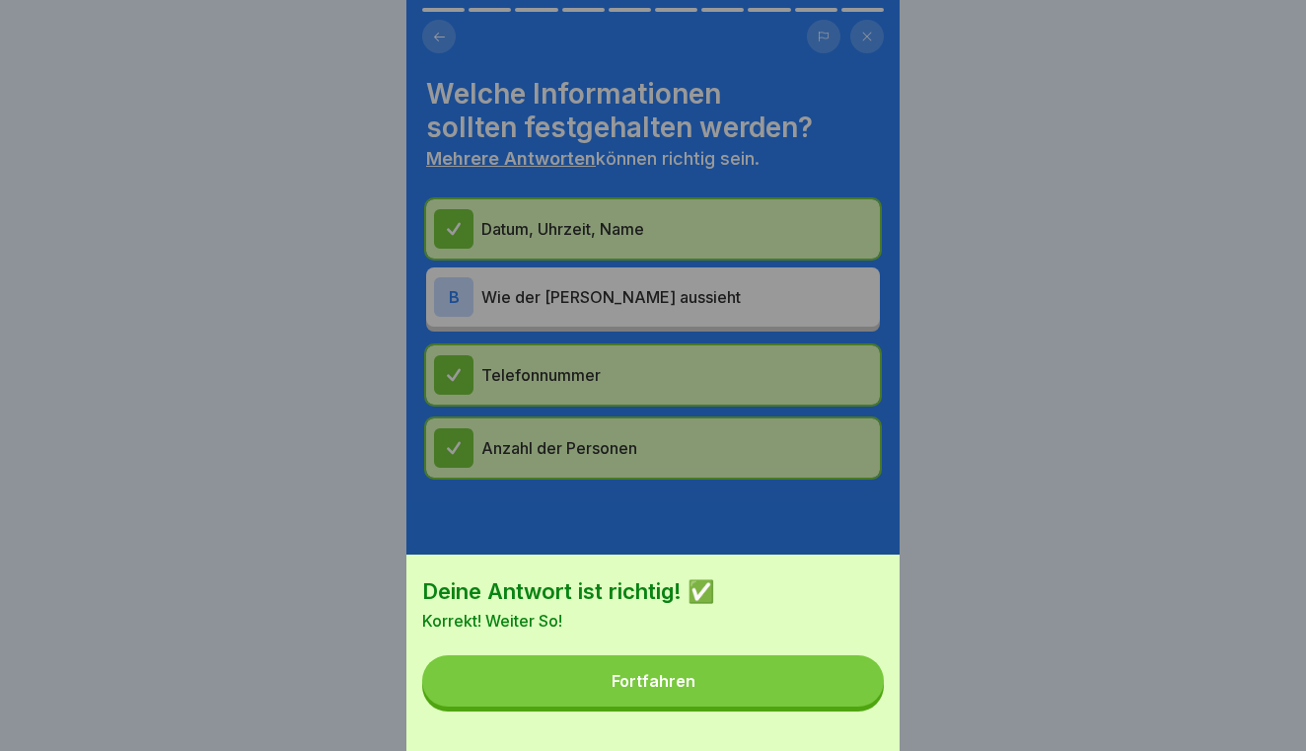
click at [832, 679] on button "Fortfahren" at bounding box center [653, 680] width 462 height 51
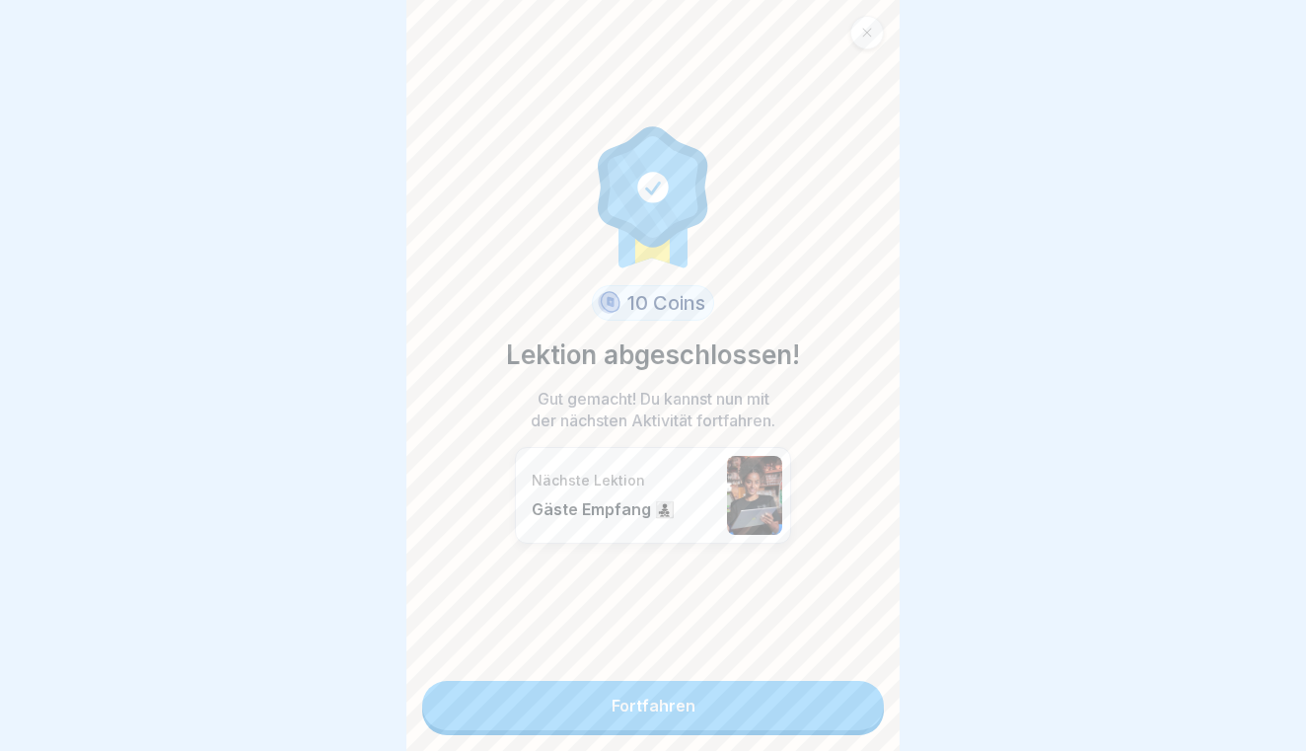
click at [832, 679] on div "10 Coins Lektion abgeschlossen! Gut gemacht! Du kannst nun mit der nächsten Akt…" at bounding box center [652, 375] width 493 height 751
click at [822, 700] on link "Fortfahren" at bounding box center [653, 705] width 462 height 49
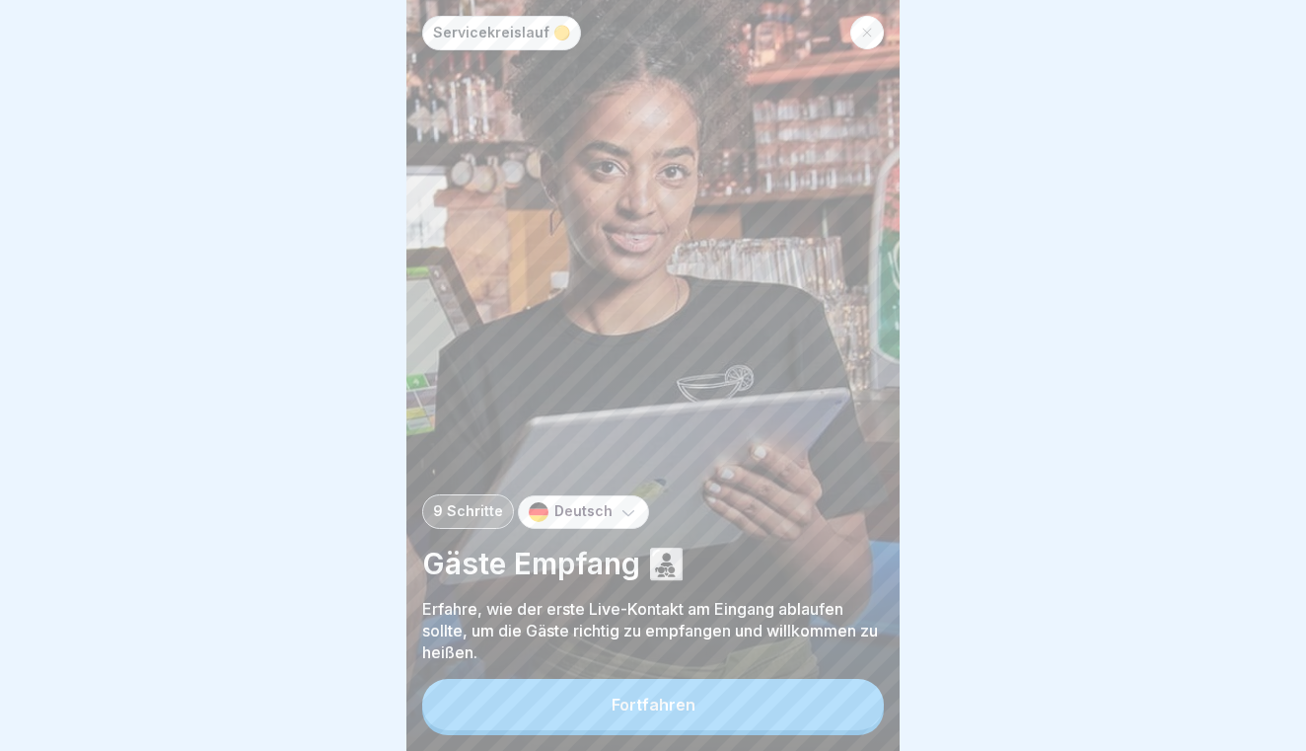
click at [821, 700] on button "Fortfahren" at bounding box center [653, 704] width 462 height 51
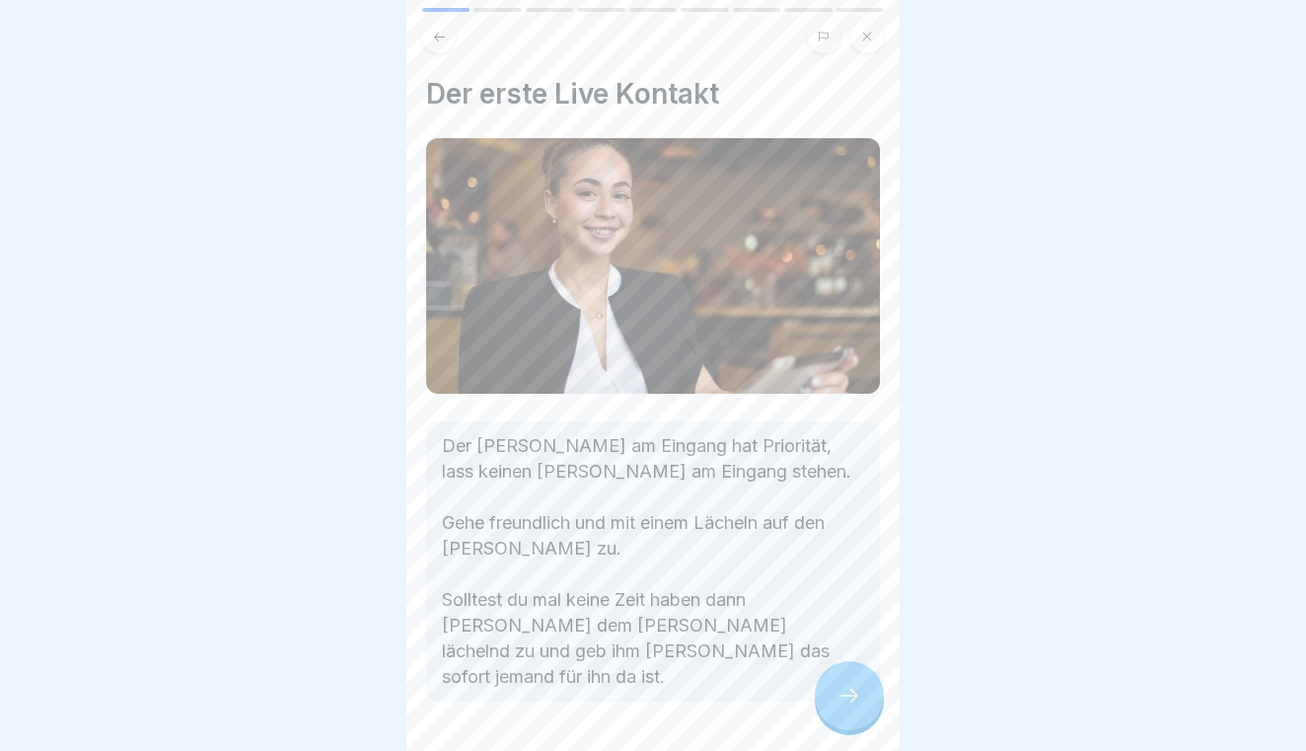
click at [843, 685] on icon at bounding box center [849, 695] width 24 height 24
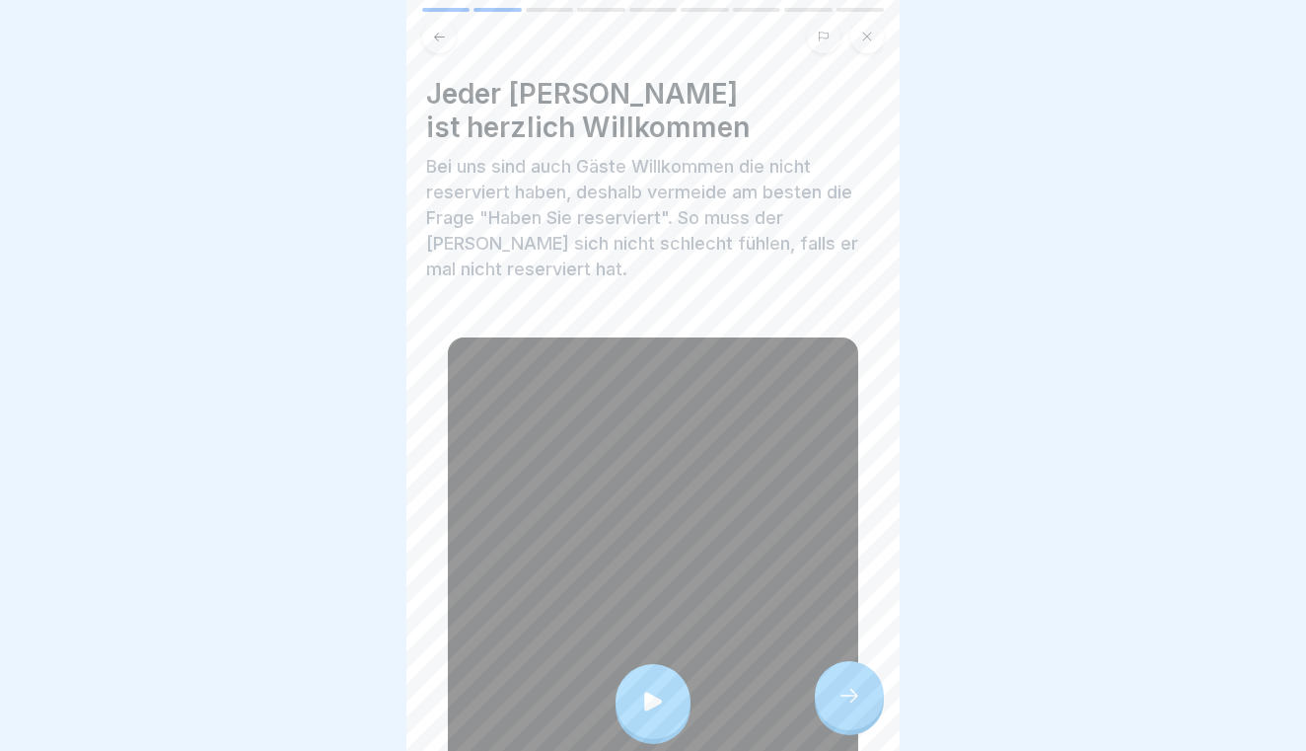
click at [843, 685] on icon at bounding box center [849, 695] width 24 height 24
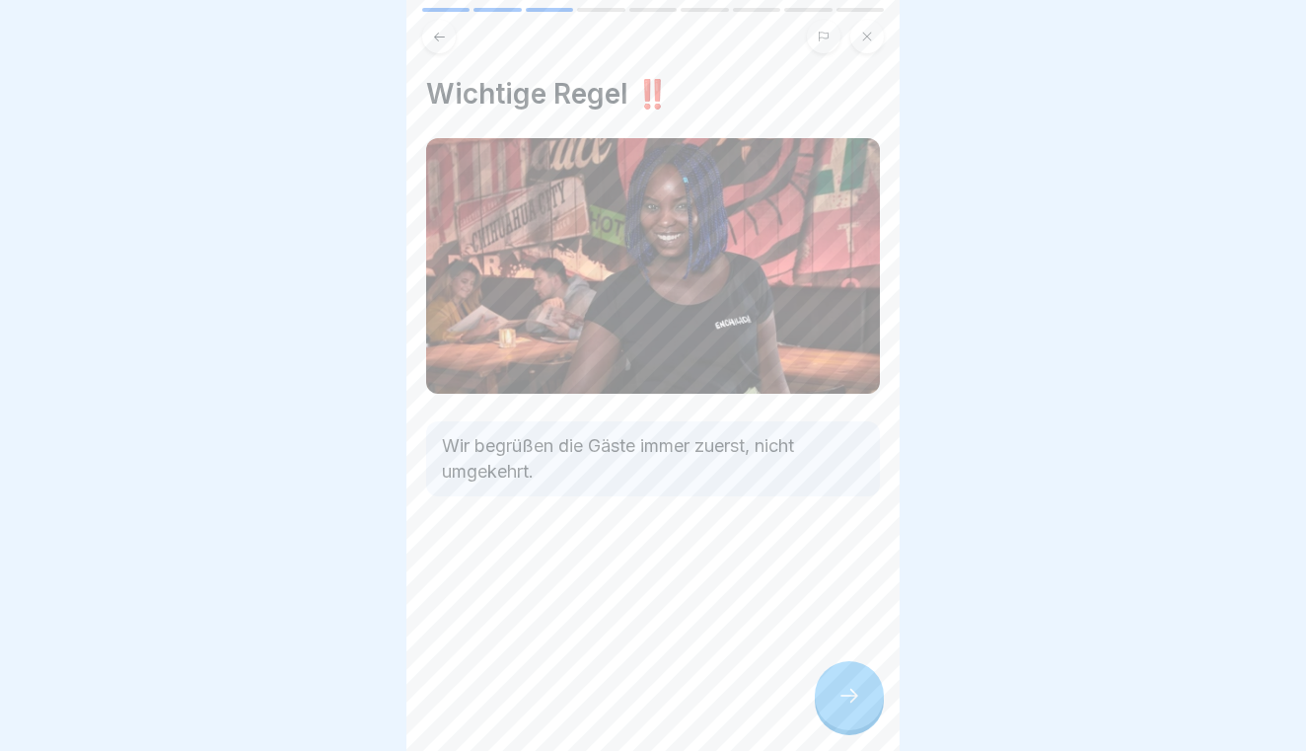
click at [843, 685] on icon at bounding box center [849, 695] width 24 height 24
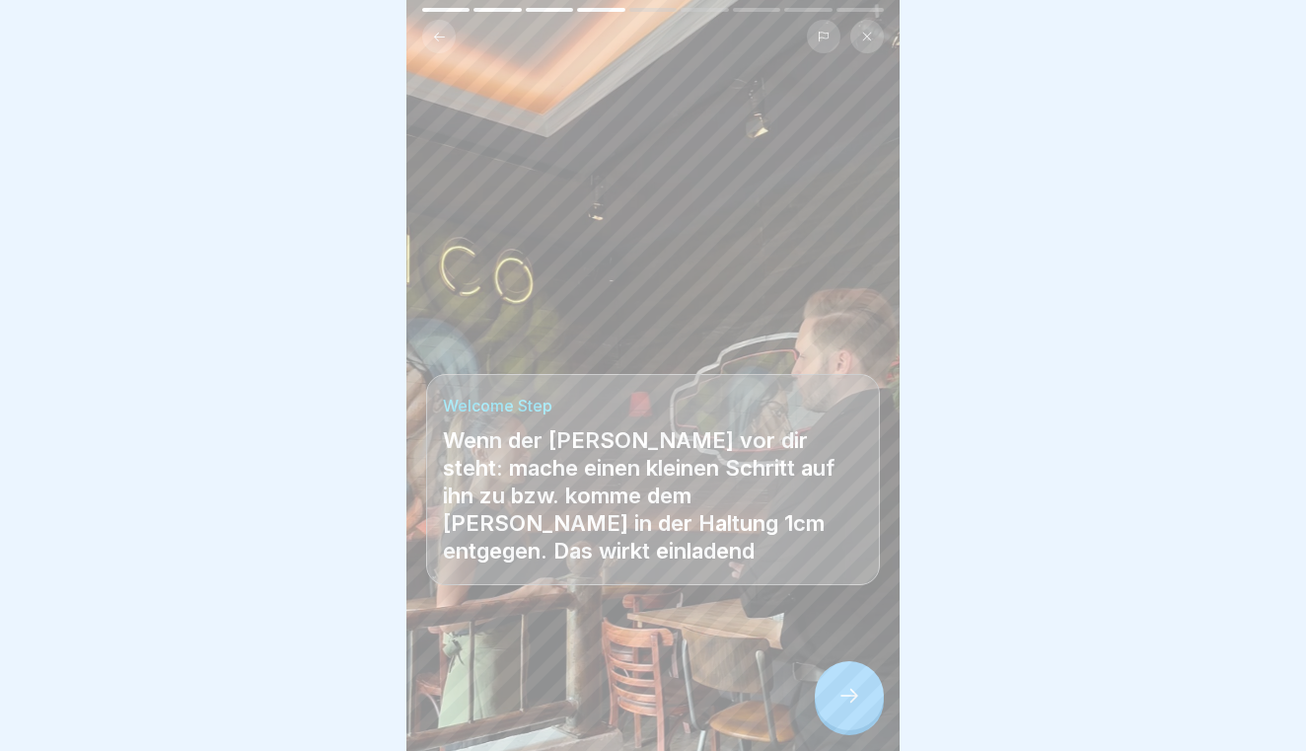
click at [847, 683] on icon at bounding box center [849, 695] width 24 height 24
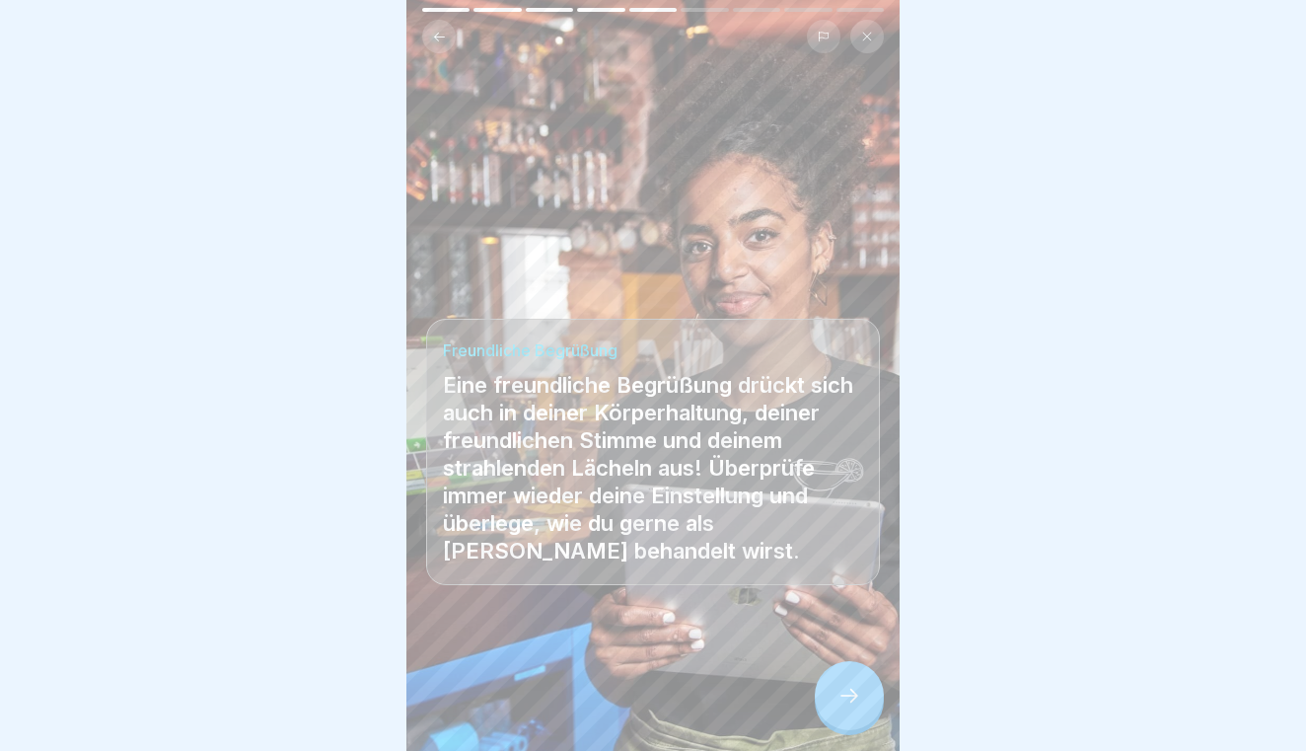
click at [848, 680] on div at bounding box center [849, 695] width 69 height 69
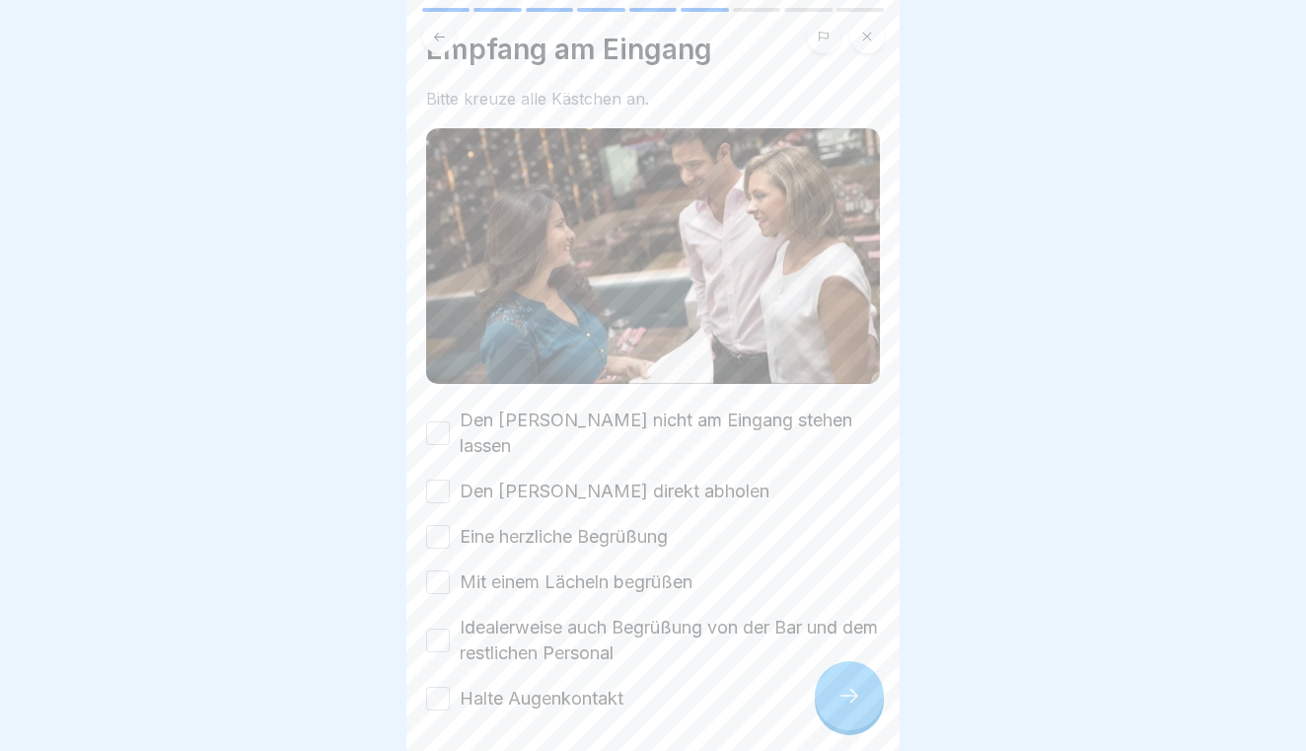
scroll to position [43, 0]
click at [440, 424] on button "Den [PERSON_NAME] nicht am Eingang stehen lassen" at bounding box center [438, 434] width 24 height 24
click at [437, 480] on button "Den [PERSON_NAME] direkt abholen" at bounding box center [438, 492] width 24 height 24
click at [443, 526] on button "Eine herzliche Begrüßung" at bounding box center [438, 538] width 24 height 24
click at [441, 571] on button "Mit einem Lächeln begrüßen" at bounding box center [438, 583] width 24 height 24
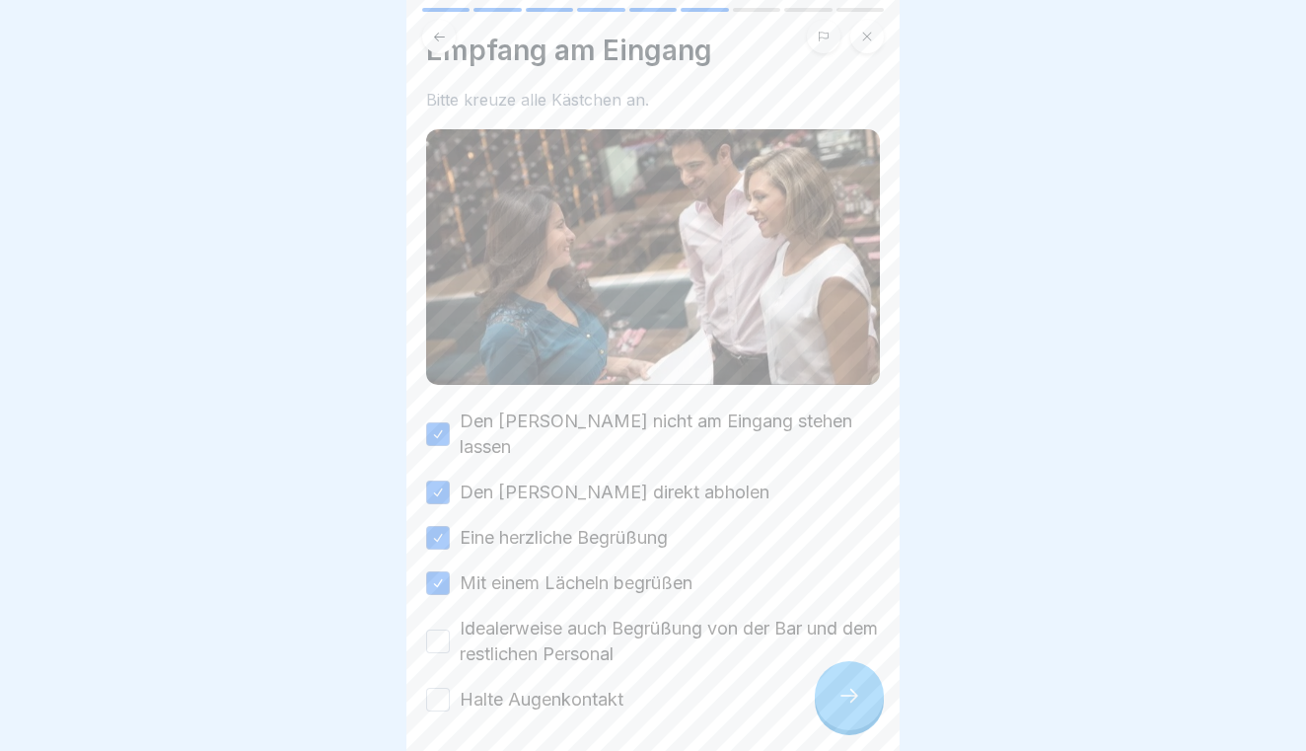
click at [437, 629] on button "Idealerweise auch Begrüßung von der Bar und dem restlichen Personal" at bounding box center [438, 641] width 24 height 24
click at [443, 687] on button "Halte Augenkontakt" at bounding box center [438, 699] width 24 height 24
click at [852, 691] on icon at bounding box center [849, 695] width 18 height 14
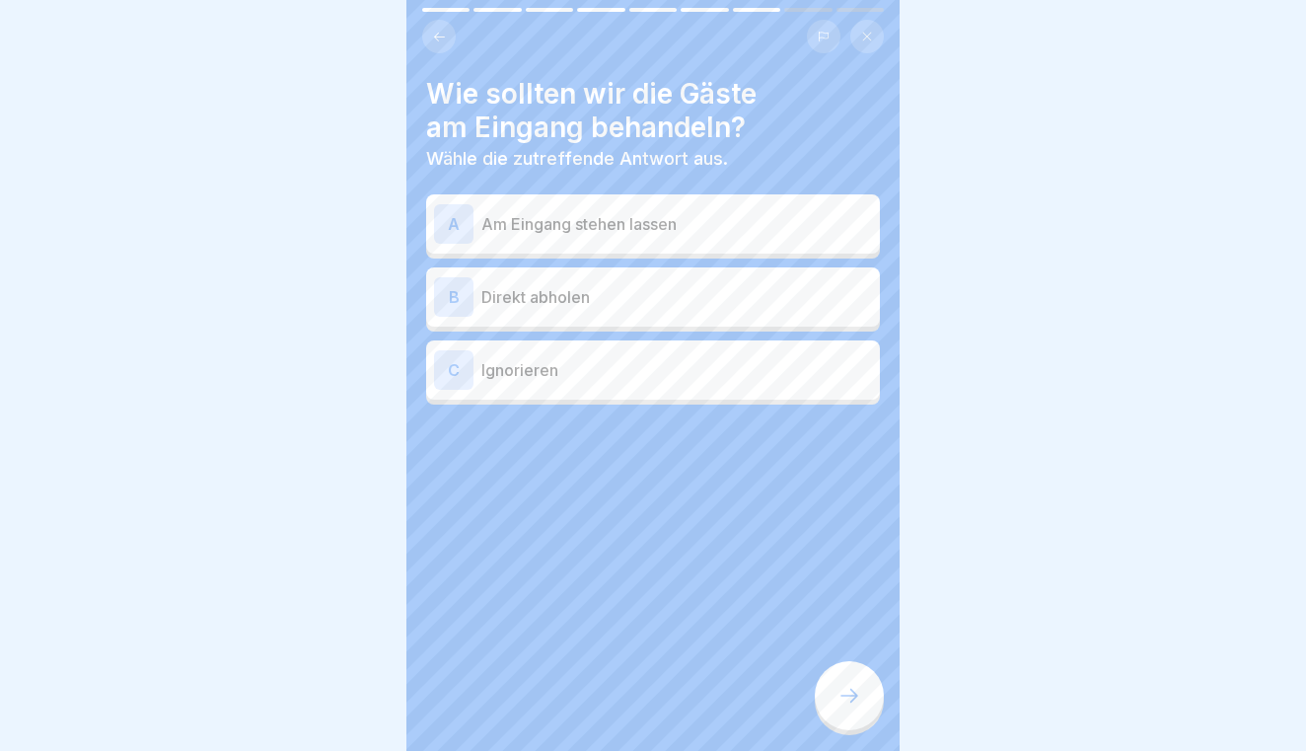
click at [727, 299] on p "Direkt abholen" at bounding box center [676, 297] width 391 height 24
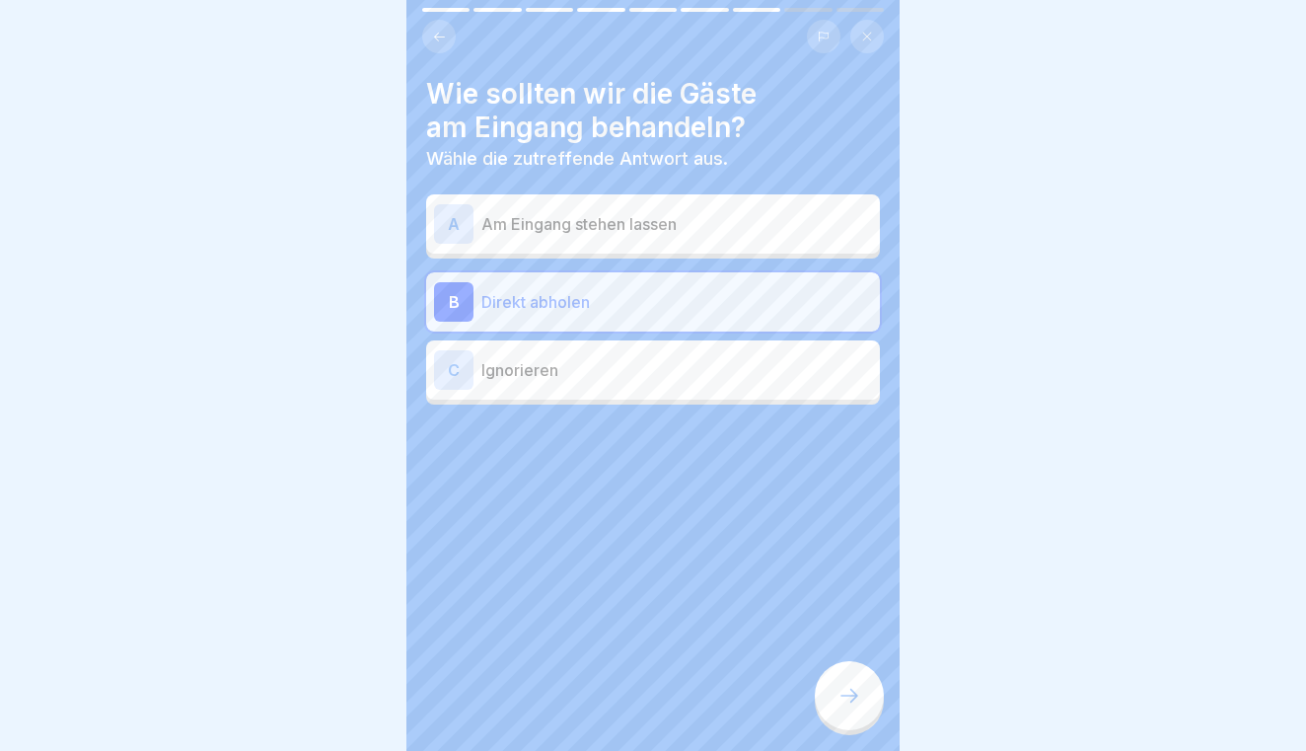
click at [847, 692] on icon at bounding box center [849, 695] width 24 height 24
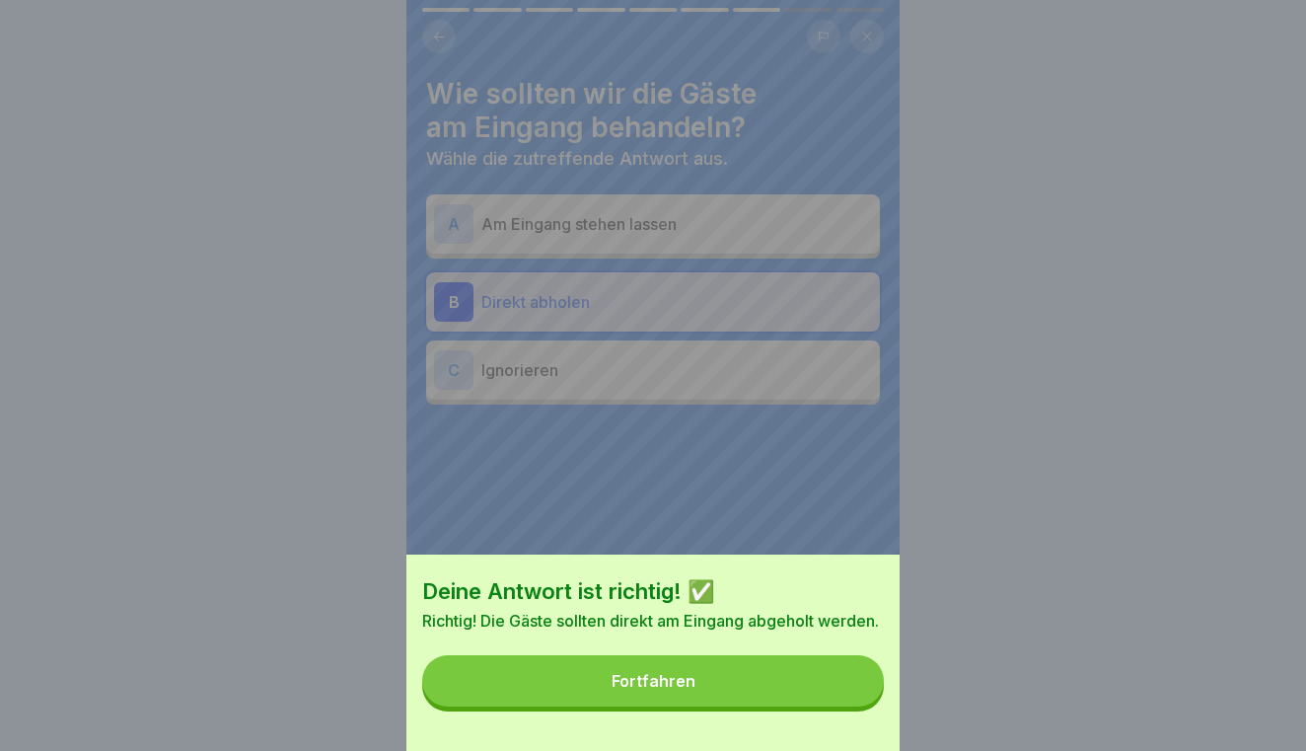
click at [847, 692] on button "Fortfahren" at bounding box center [653, 680] width 462 height 51
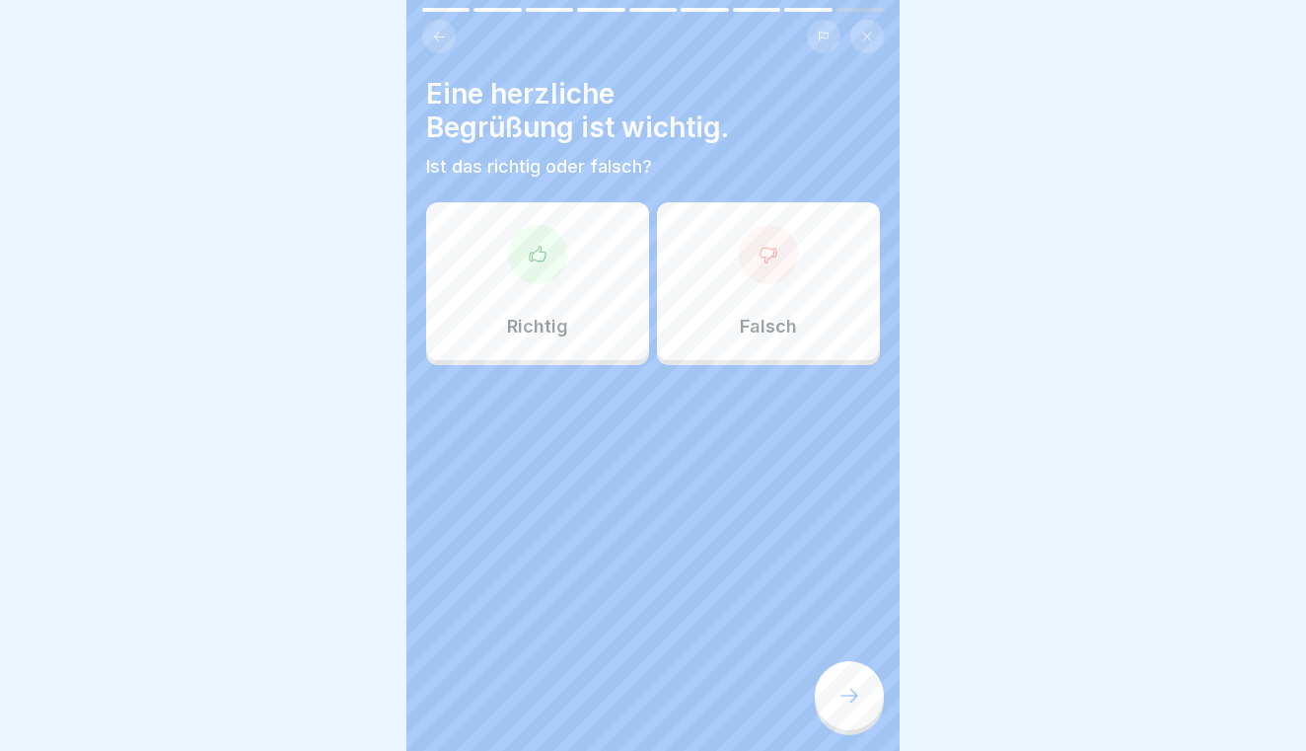
click at [579, 268] on div "Richtig" at bounding box center [537, 281] width 223 height 158
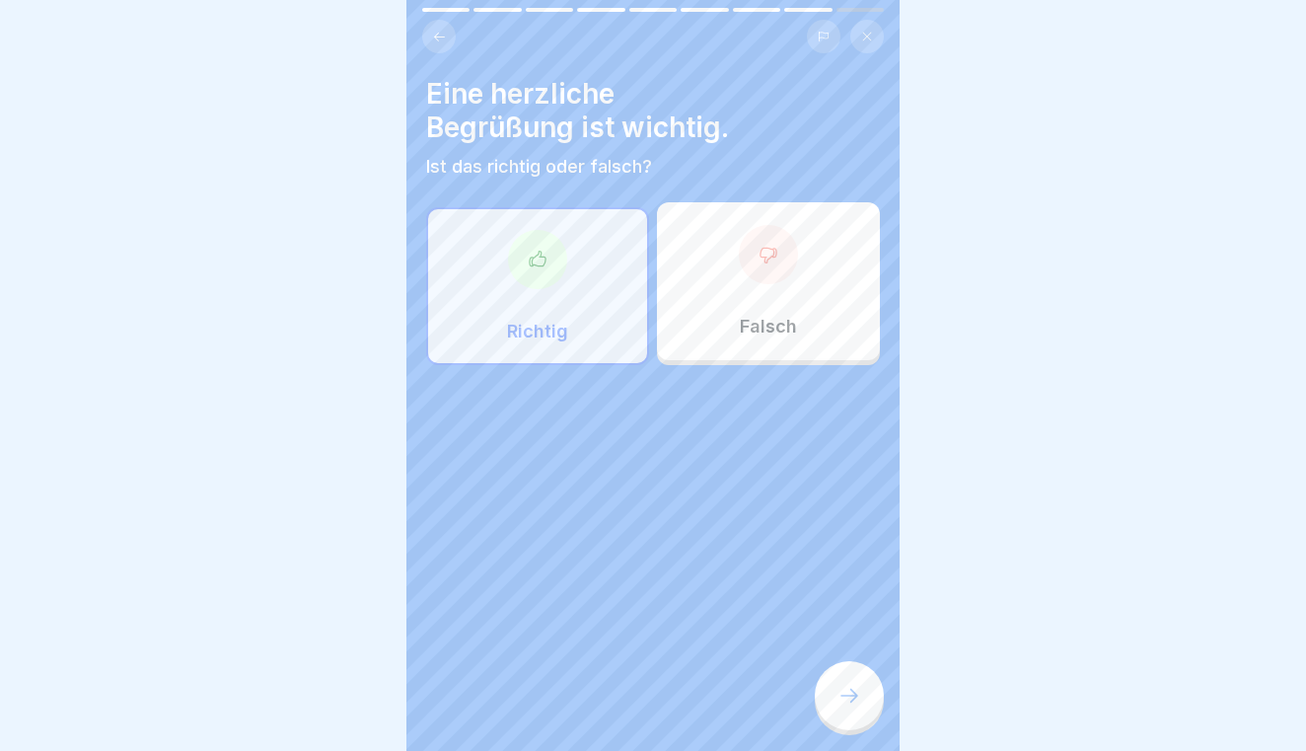
click at [855, 681] on div at bounding box center [849, 695] width 69 height 69
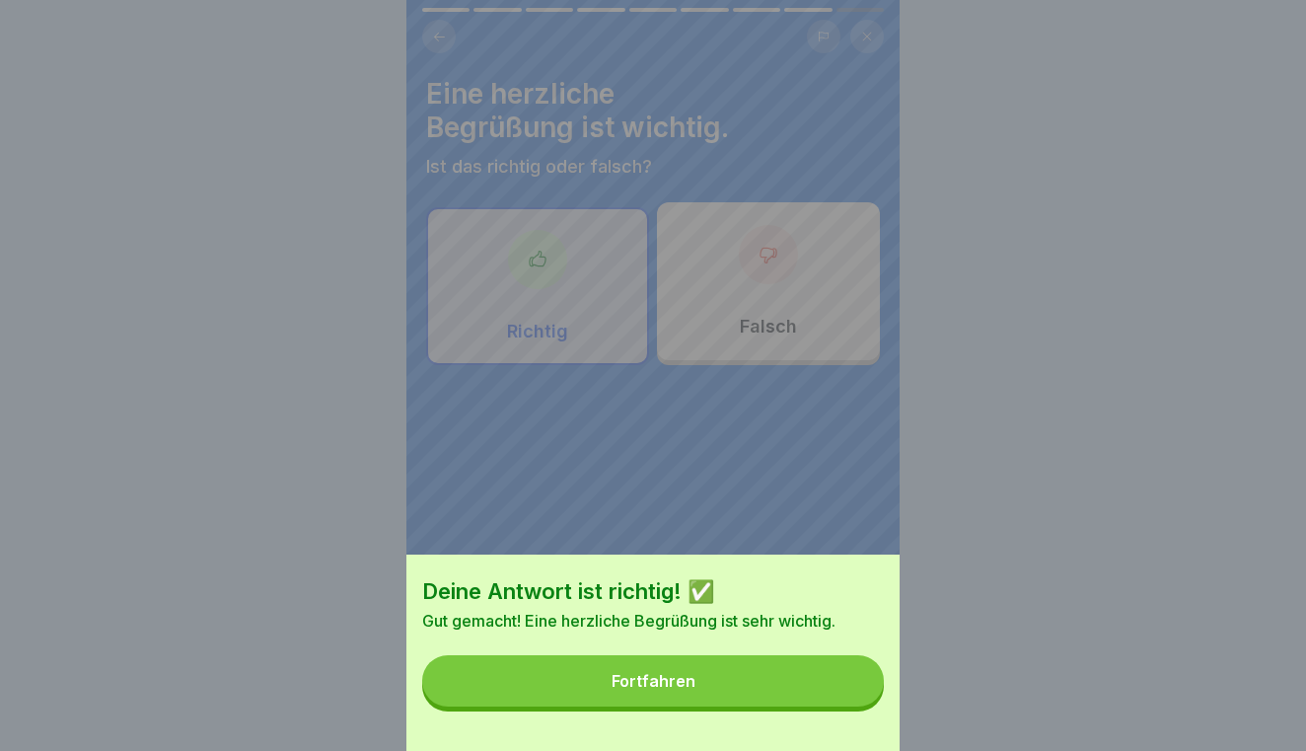
click at [855, 681] on button "Fortfahren" at bounding box center [653, 680] width 462 height 51
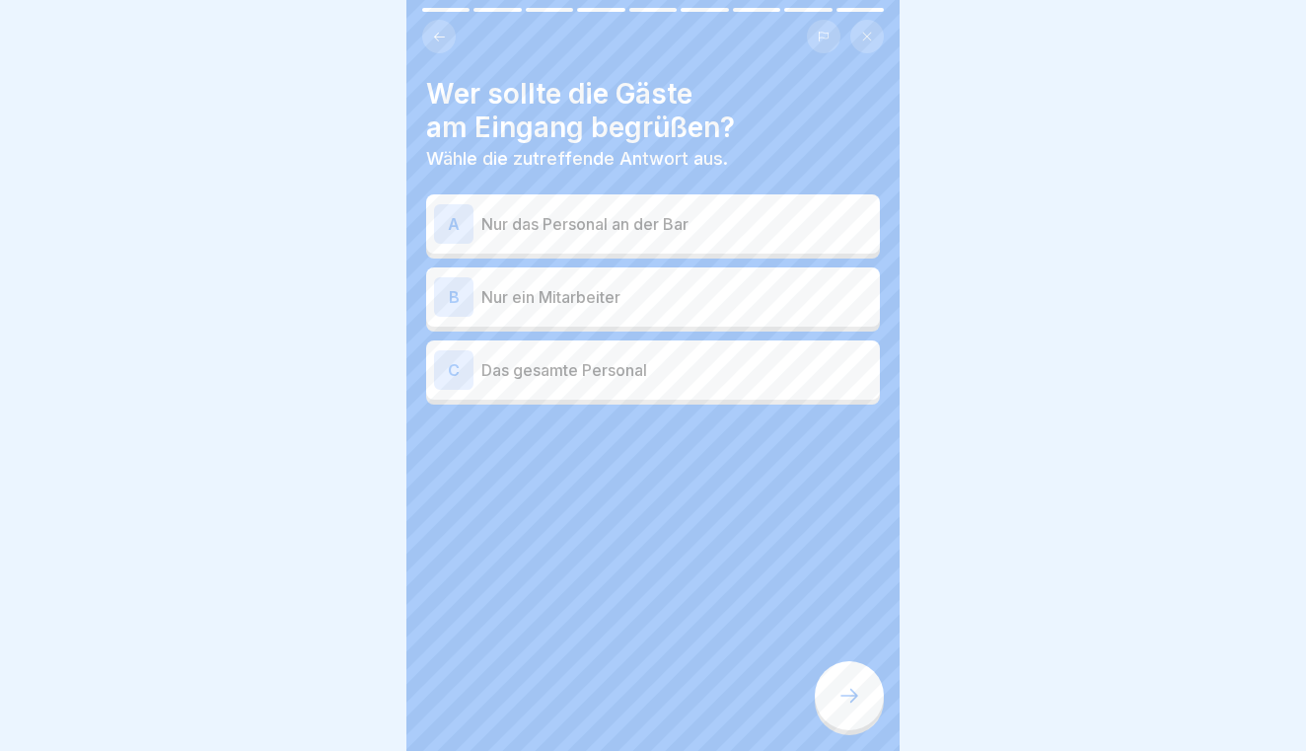
click at [797, 383] on div "C Das gesamte Personal" at bounding box center [653, 369] width 438 height 39
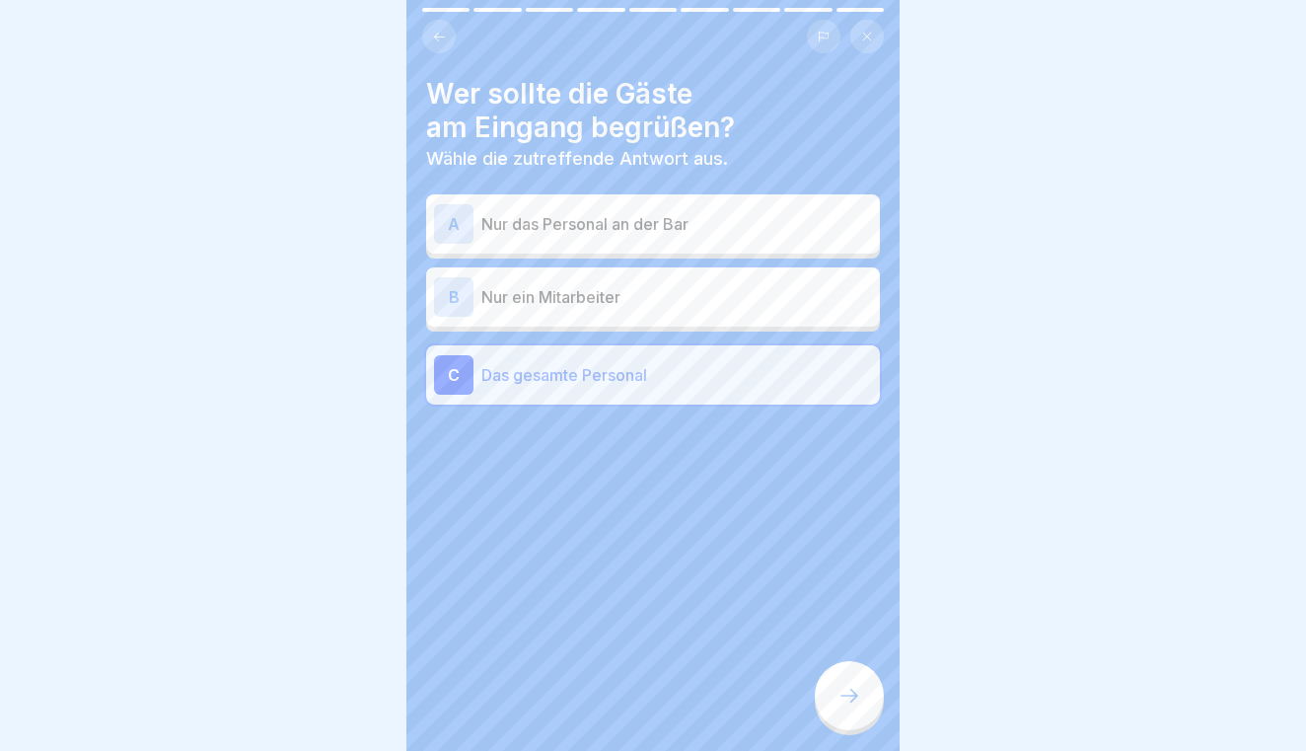
click at [852, 669] on div at bounding box center [849, 695] width 69 height 69
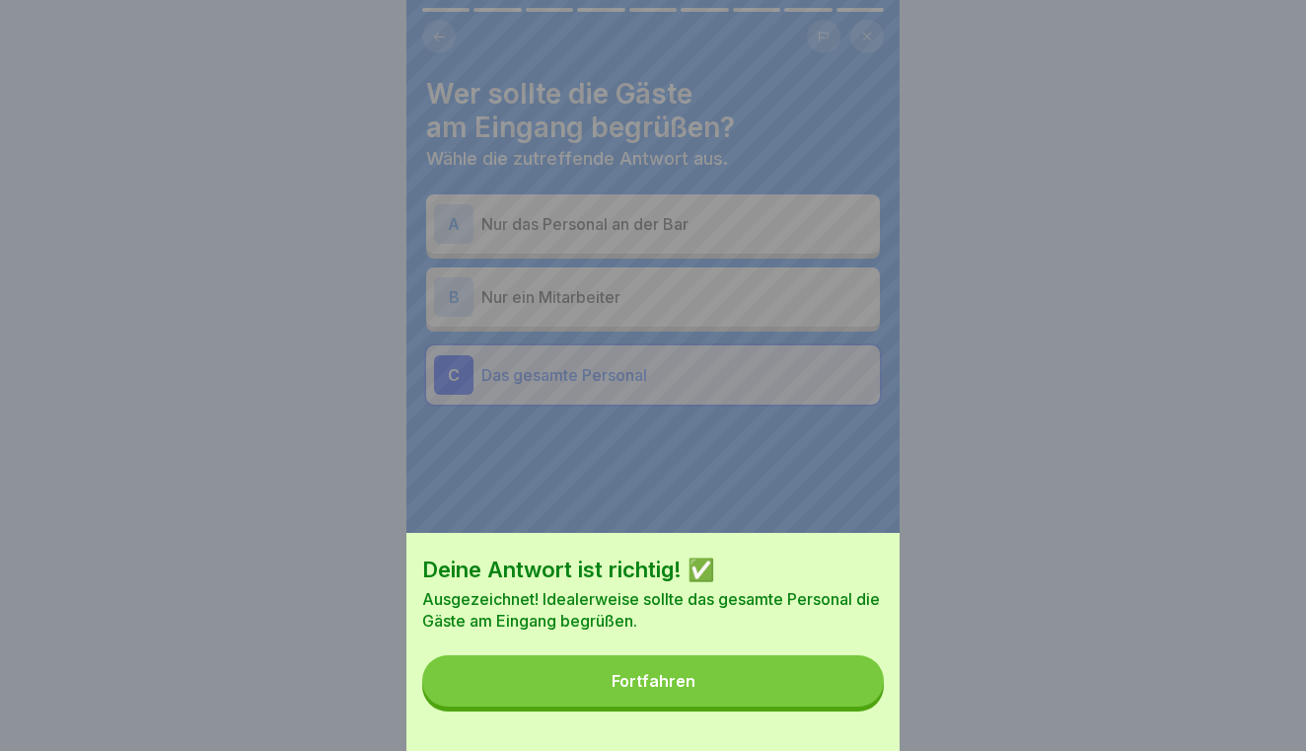
click at [852, 669] on button "Fortfahren" at bounding box center [653, 680] width 462 height 51
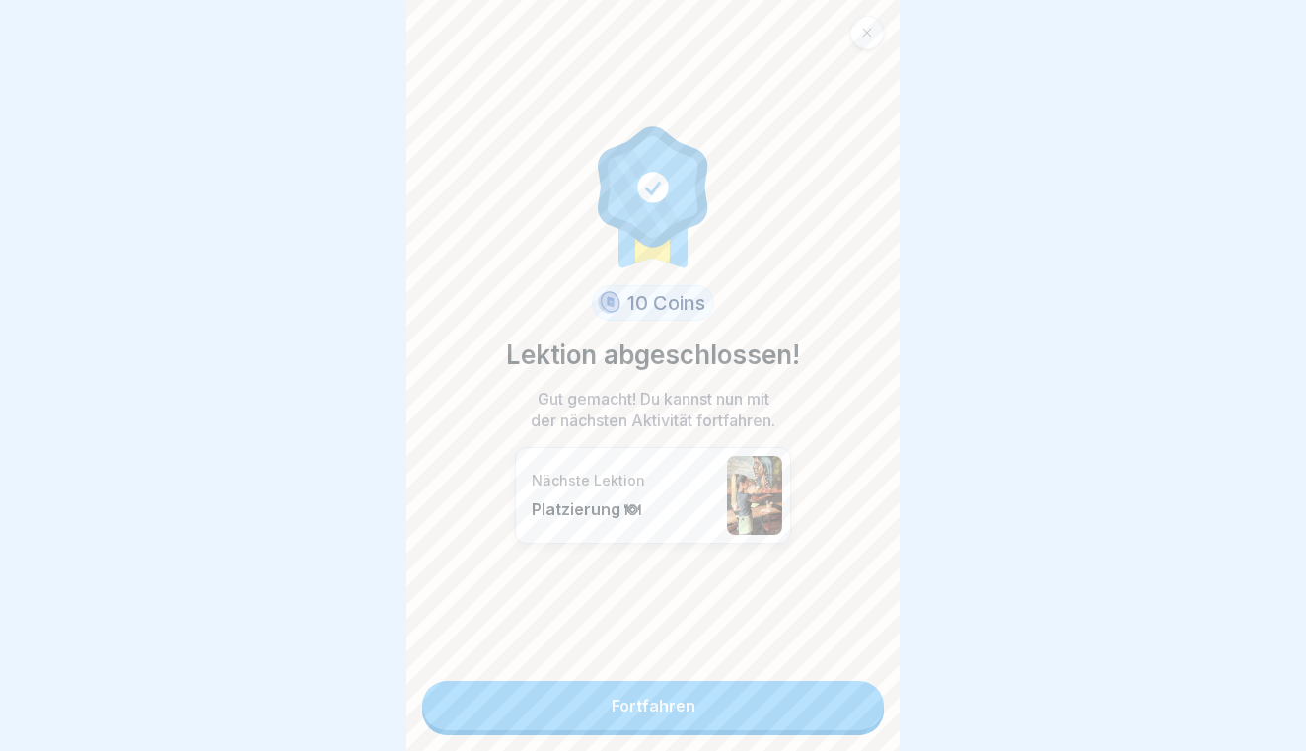
click at [848, 682] on link "Fortfahren" at bounding box center [653, 705] width 462 height 49
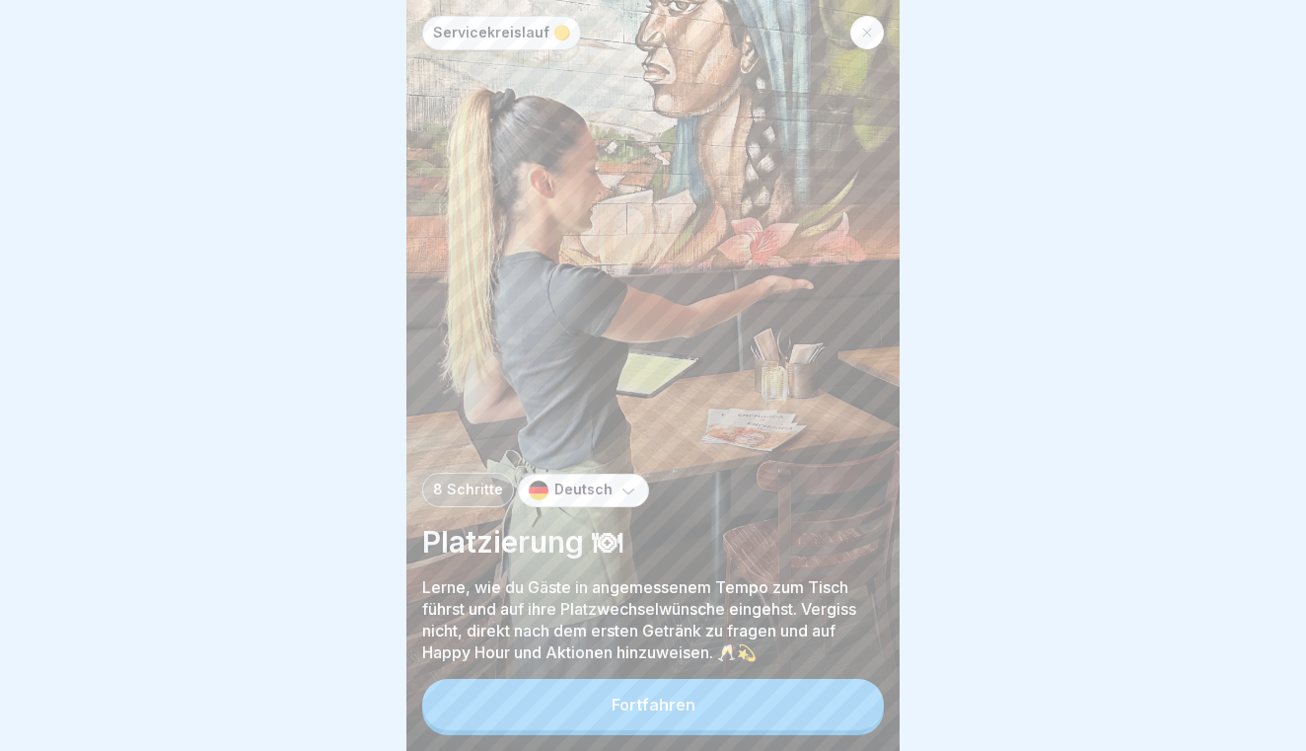
click at [842, 704] on button "Fortfahren" at bounding box center [653, 704] width 462 height 51
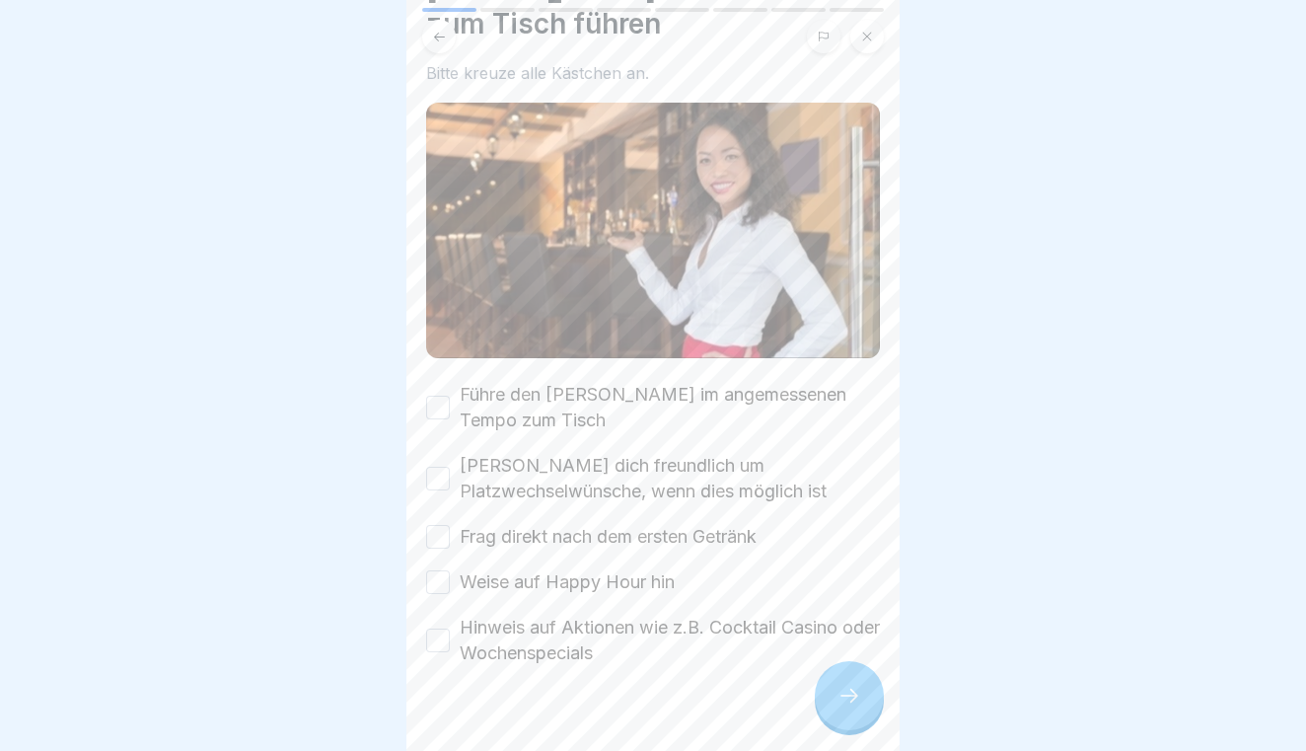
scroll to position [103, 0]
click at [445, 396] on button "Führe den [PERSON_NAME] im angemessenen Tempo zum Tisch" at bounding box center [438, 408] width 24 height 24
click at [442, 467] on button "[PERSON_NAME] dich freundlich um Platzwechselwünsche, wenn dies möglich ist" at bounding box center [438, 479] width 24 height 24
click at [444, 526] on button "Frag direkt nach dem ersten Getränk" at bounding box center [438, 538] width 24 height 24
click at [438, 571] on button "Weise auf Happy Hour hin" at bounding box center [438, 583] width 24 height 24
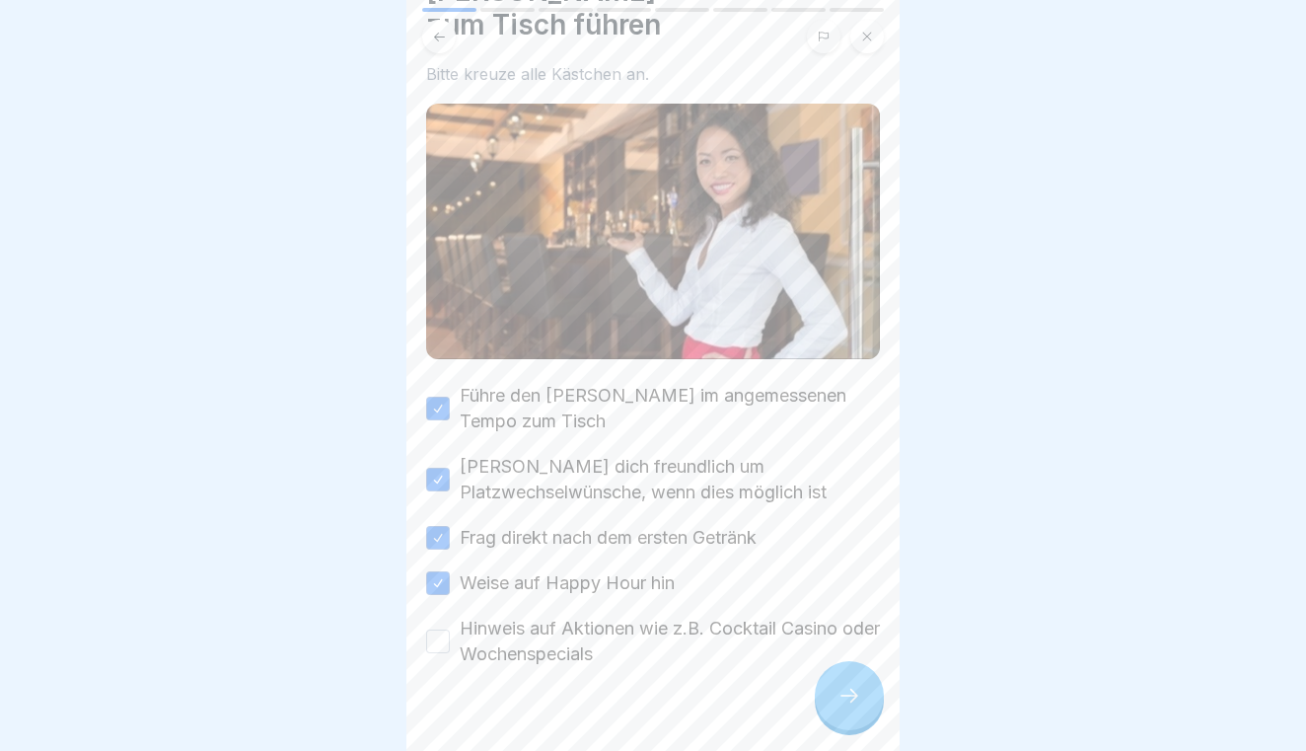
click at [432, 629] on button "Hinweis auf Aktionen wie z.B. Cocktail Casino oder Wochenspecials" at bounding box center [438, 641] width 24 height 24
click at [837, 684] on icon at bounding box center [849, 695] width 24 height 24
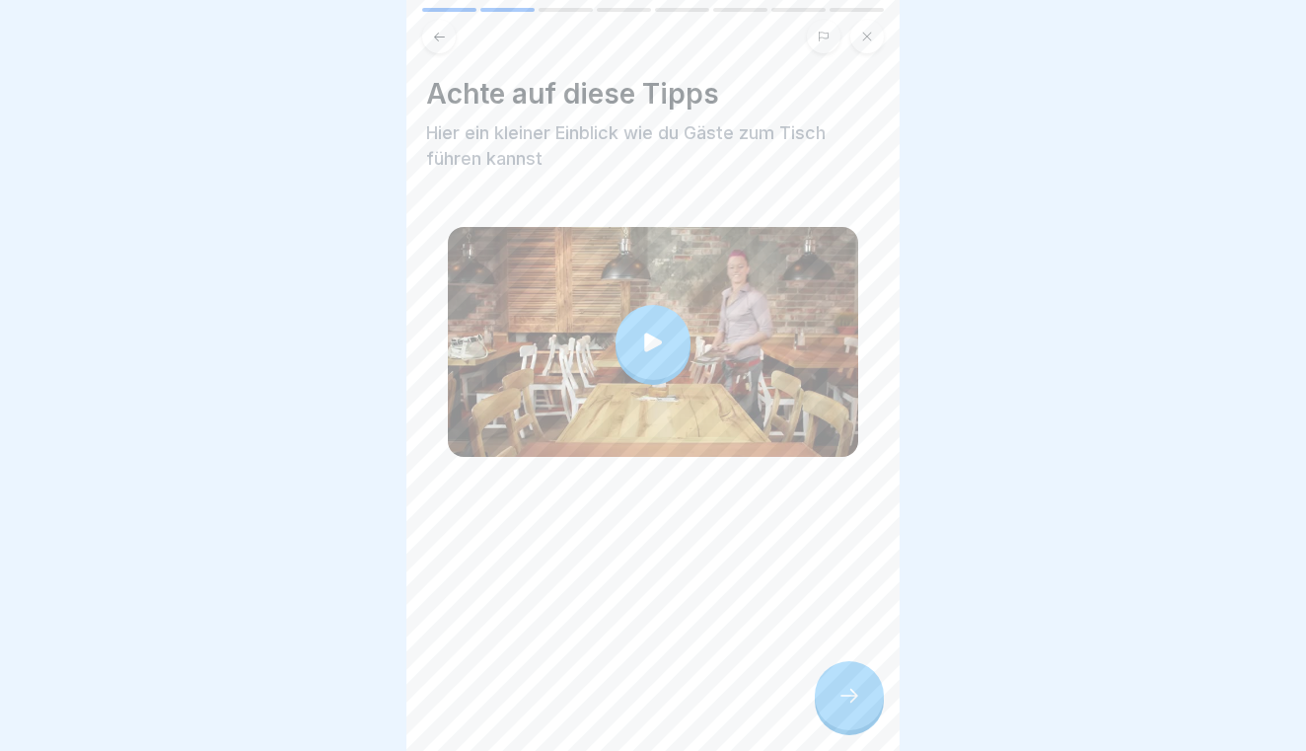
click at [837, 684] on icon at bounding box center [849, 695] width 24 height 24
click at [857, 689] on icon at bounding box center [849, 695] width 24 height 24
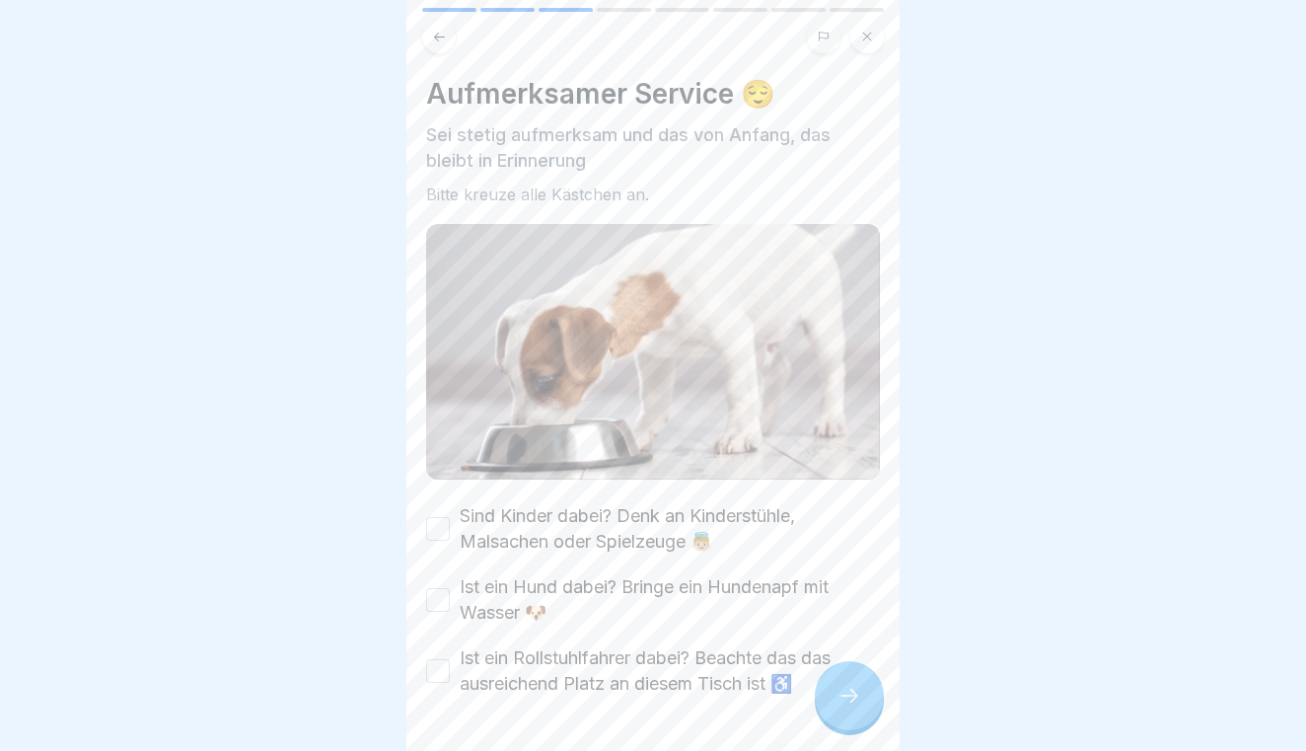
click at [451, 528] on div "Sind Kinder dabei? Denk an Kinderstühle, Malsachen oder Spielzeuge 👼🏼" at bounding box center [653, 528] width 454 height 51
click at [439, 524] on button "Sind Kinder dabei? Denk an Kinderstühle, Malsachen oder Spielzeuge 👼🏼" at bounding box center [438, 529] width 24 height 24
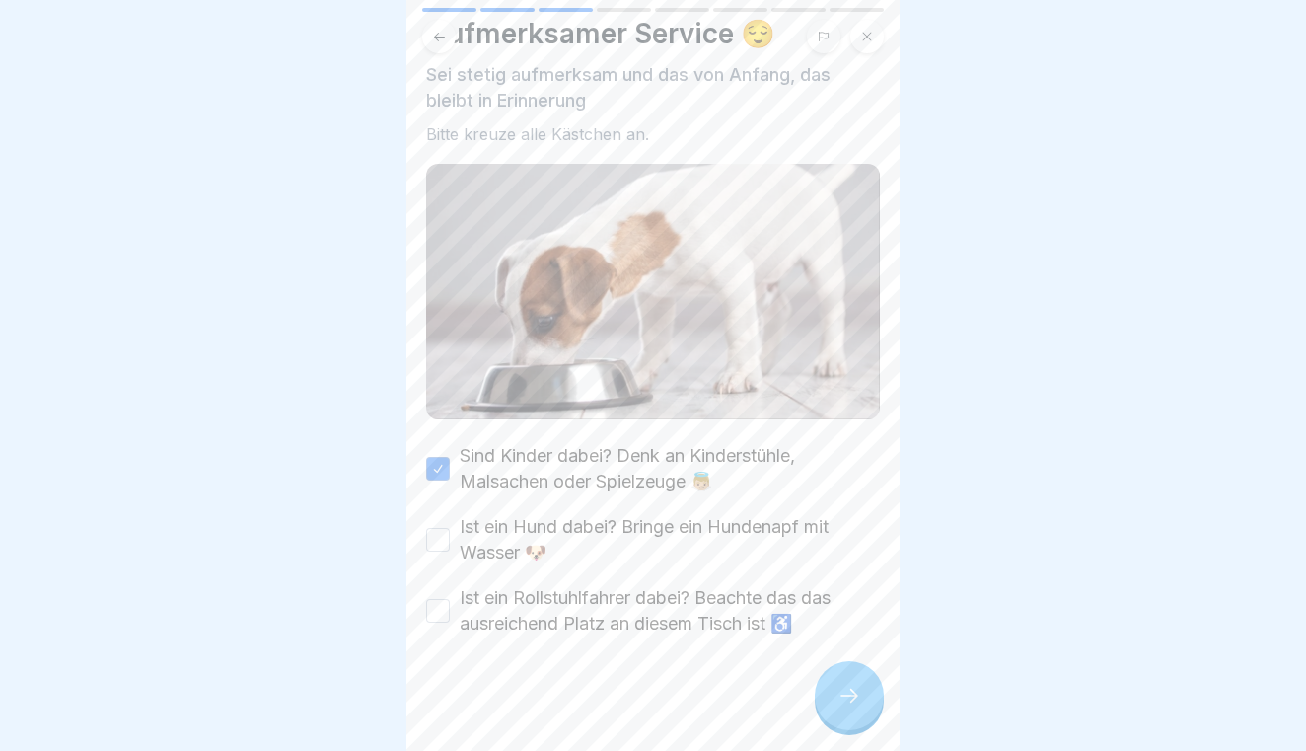
scroll to position [61, 0]
click at [437, 532] on button "Ist ein Hund dabei? Bringe ein Hundenapf mit Wasser 🐶" at bounding box center [438, 539] width 24 height 24
click at [438, 600] on button "Ist ein Rollstuhlfahrer dabei? Beachte das das ausreichend Platz an diesem Tisc…" at bounding box center [438, 610] width 24 height 24
click at [843, 692] on icon at bounding box center [849, 695] width 24 height 24
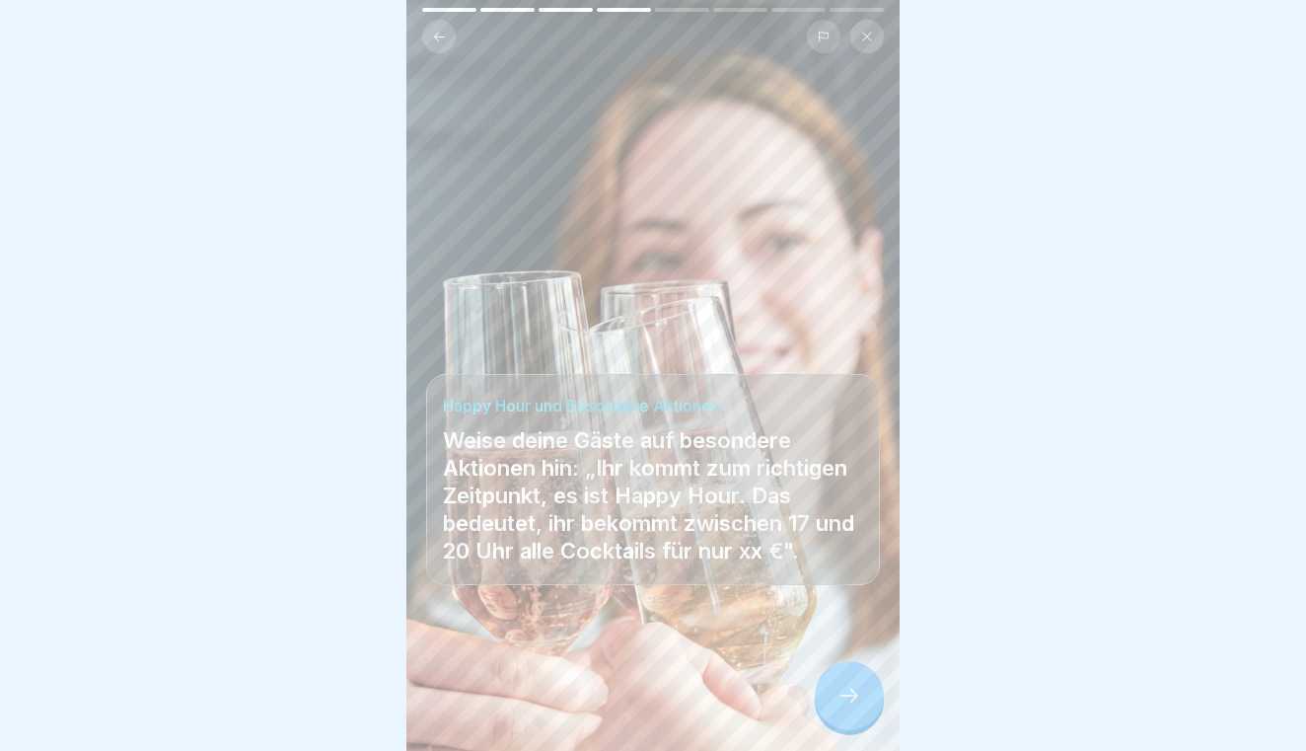
click at [843, 692] on icon at bounding box center [849, 695] width 24 height 24
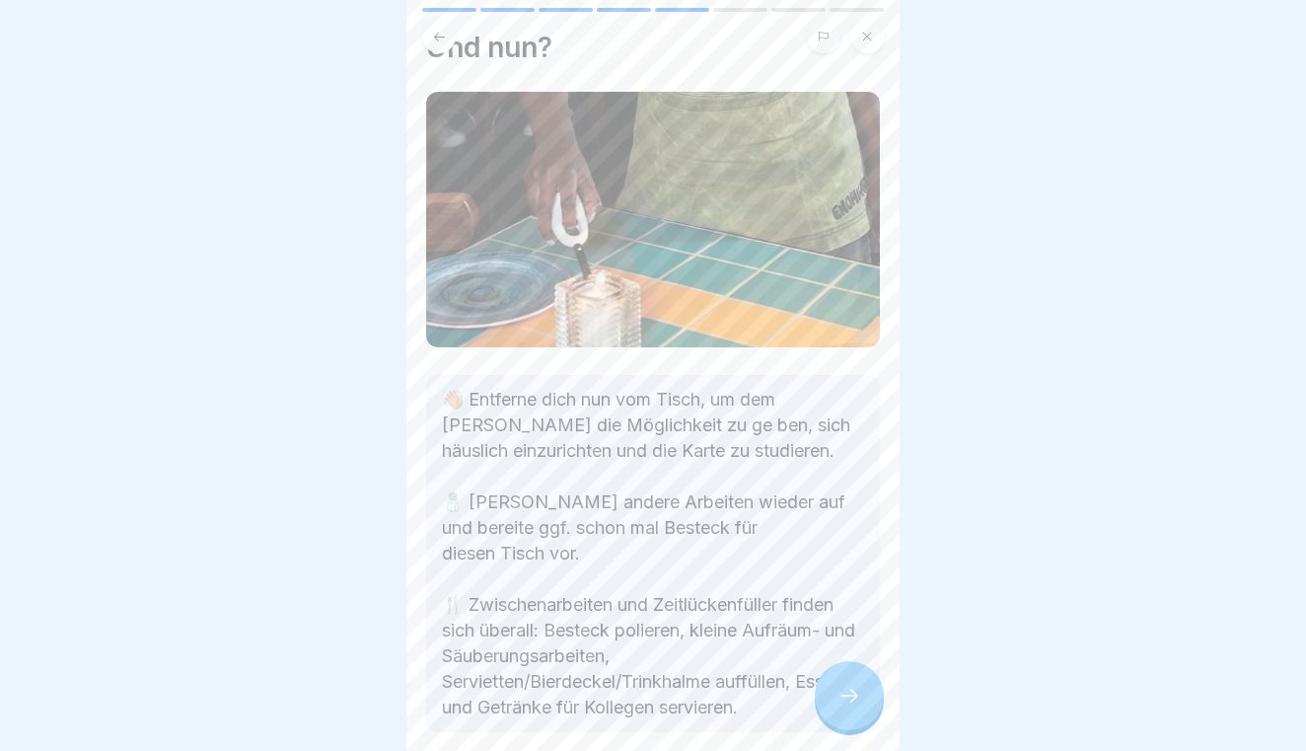
scroll to position [88, 0]
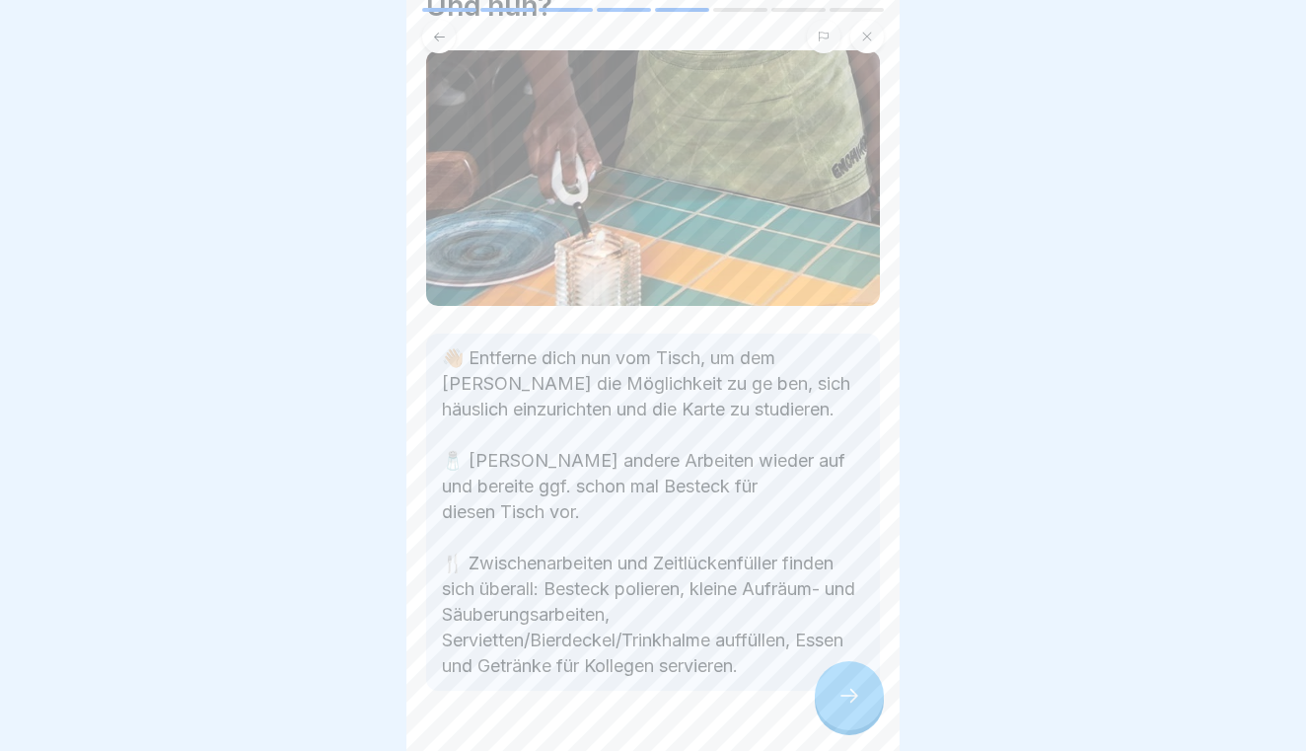
click at [843, 681] on div at bounding box center [849, 695] width 69 height 69
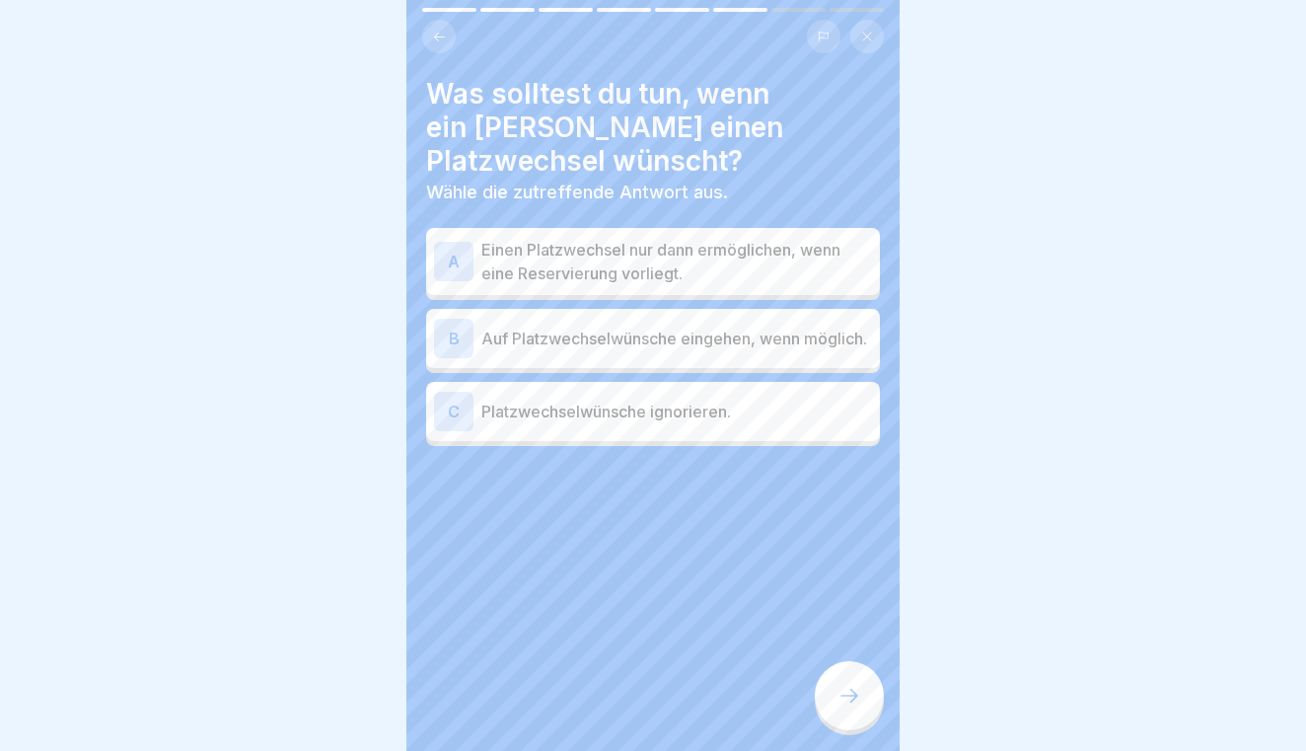
click at [747, 350] on p "Auf Platzwechselwünsche eingehen, wenn möglich." at bounding box center [676, 338] width 391 height 24
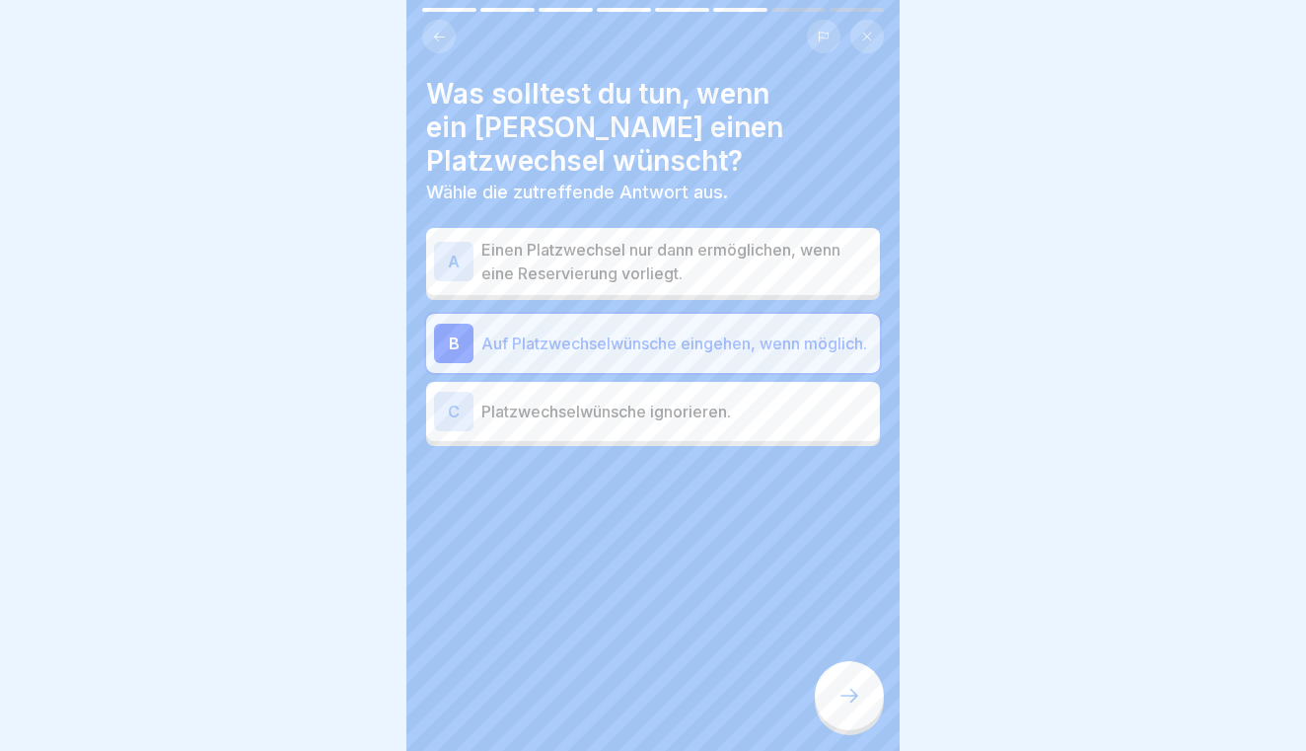
click at [834, 679] on div at bounding box center [849, 695] width 69 height 69
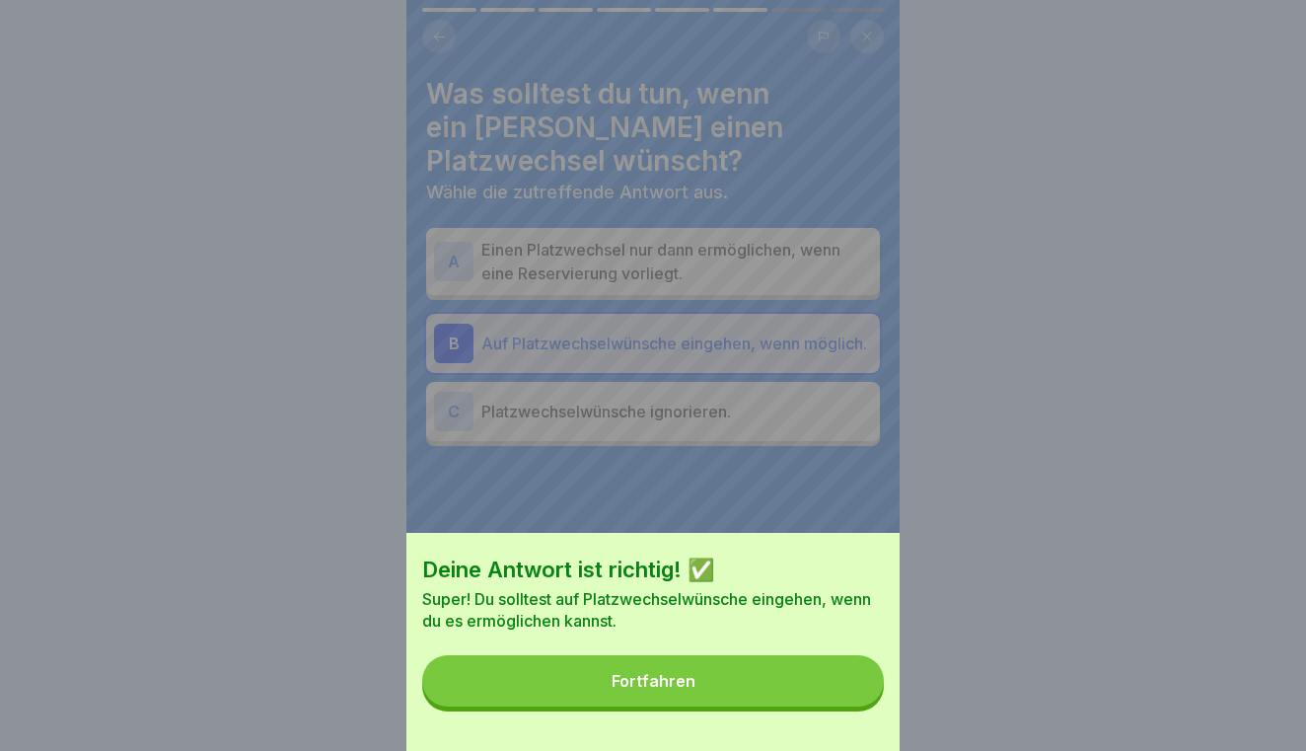
click at [834, 679] on button "Fortfahren" at bounding box center [653, 680] width 462 height 51
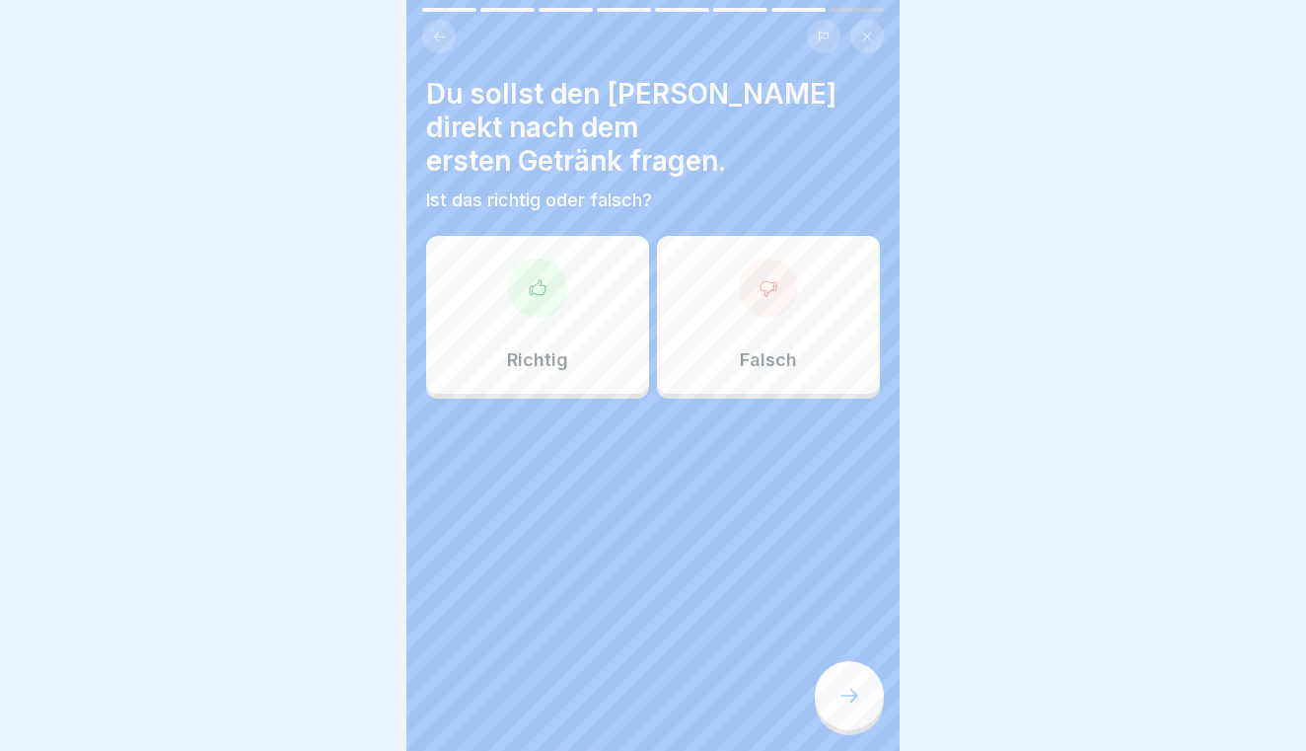
click at [590, 325] on div "Richtig" at bounding box center [537, 315] width 223 height 158
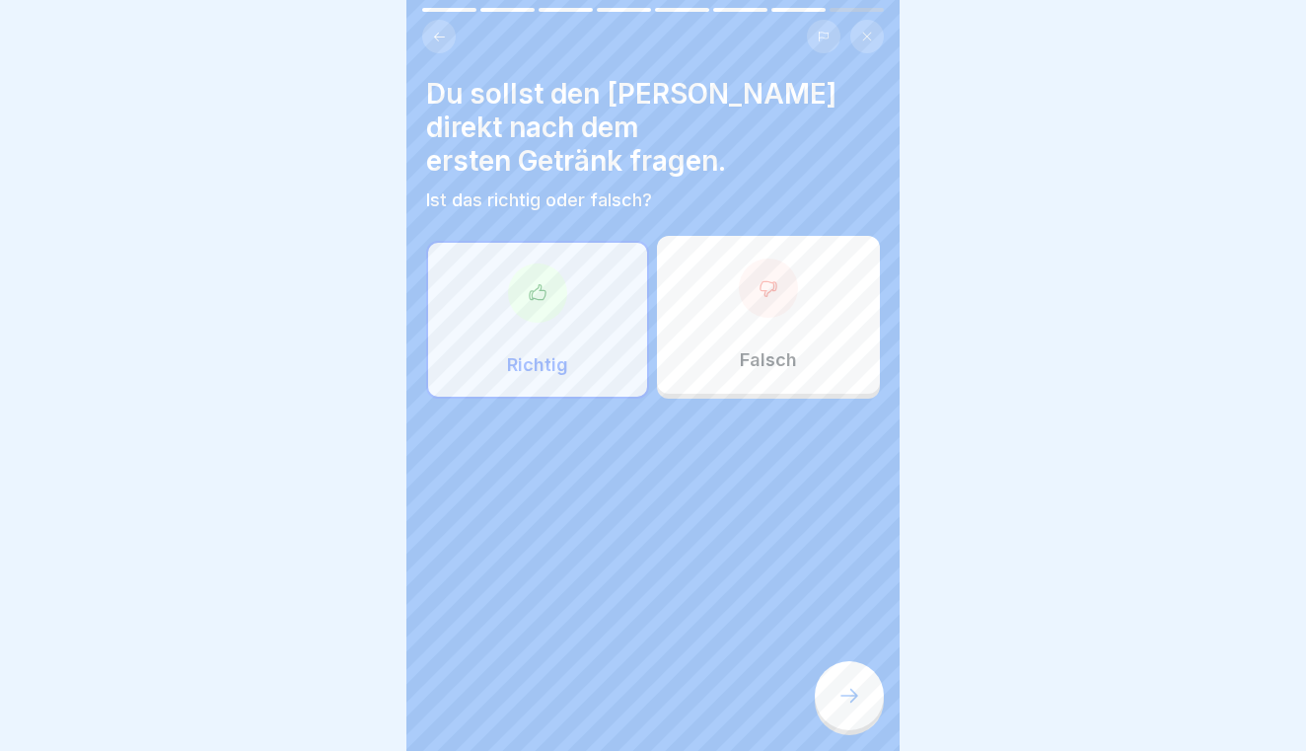
click at [835, 682] on div at bounding box center [849, 695] width 69 height 69
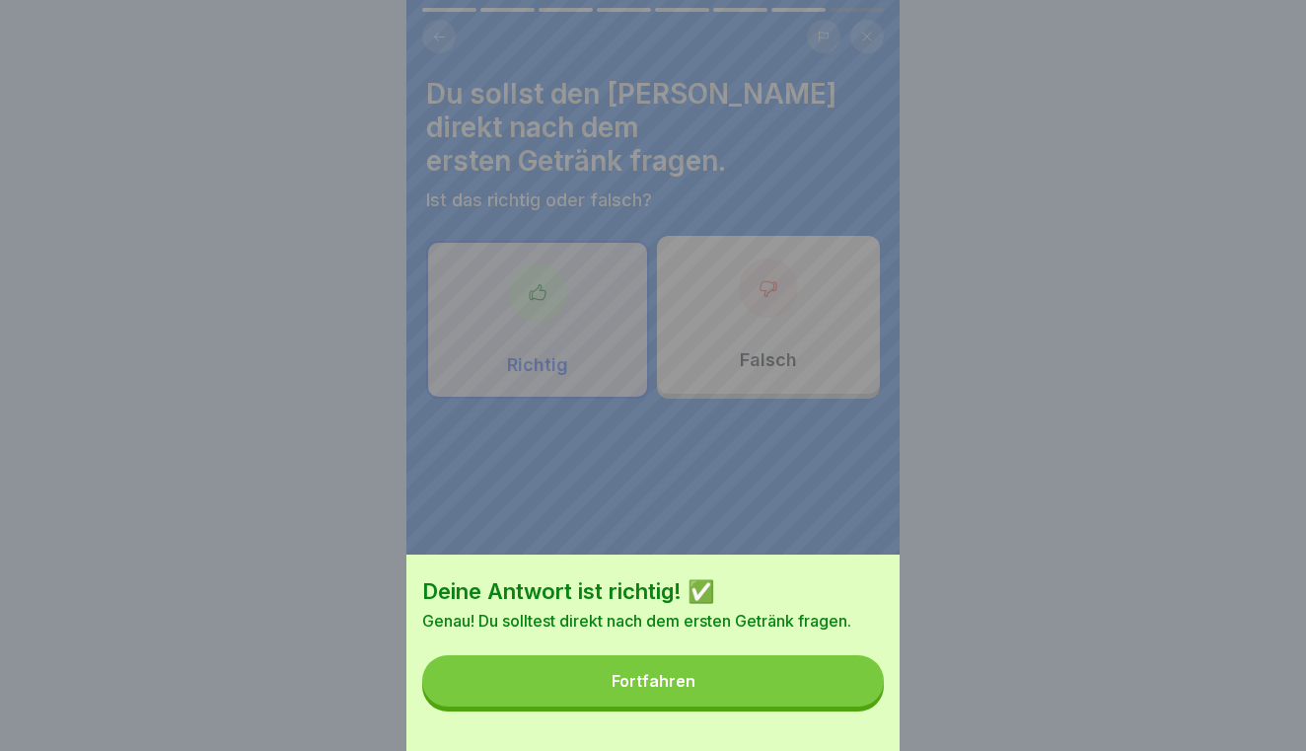
click at [835, 682] on button "Fortfahren" at bounding box center [653, 680] width 462 height 51
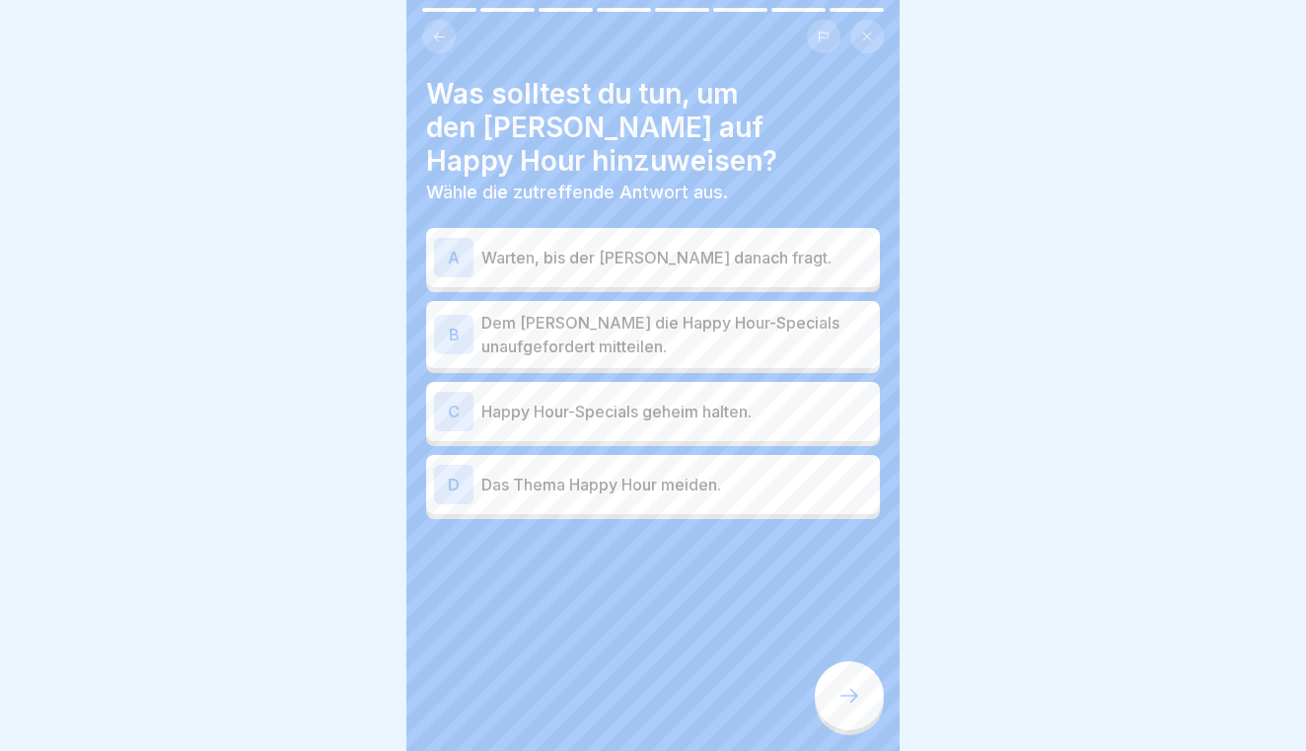
click at [751, 311] on p "Dem [PERSON_NAME] die Happy Hour-Specials unaufgefordert mitteilen." at bounding box center [676, 334] width 391 height 47
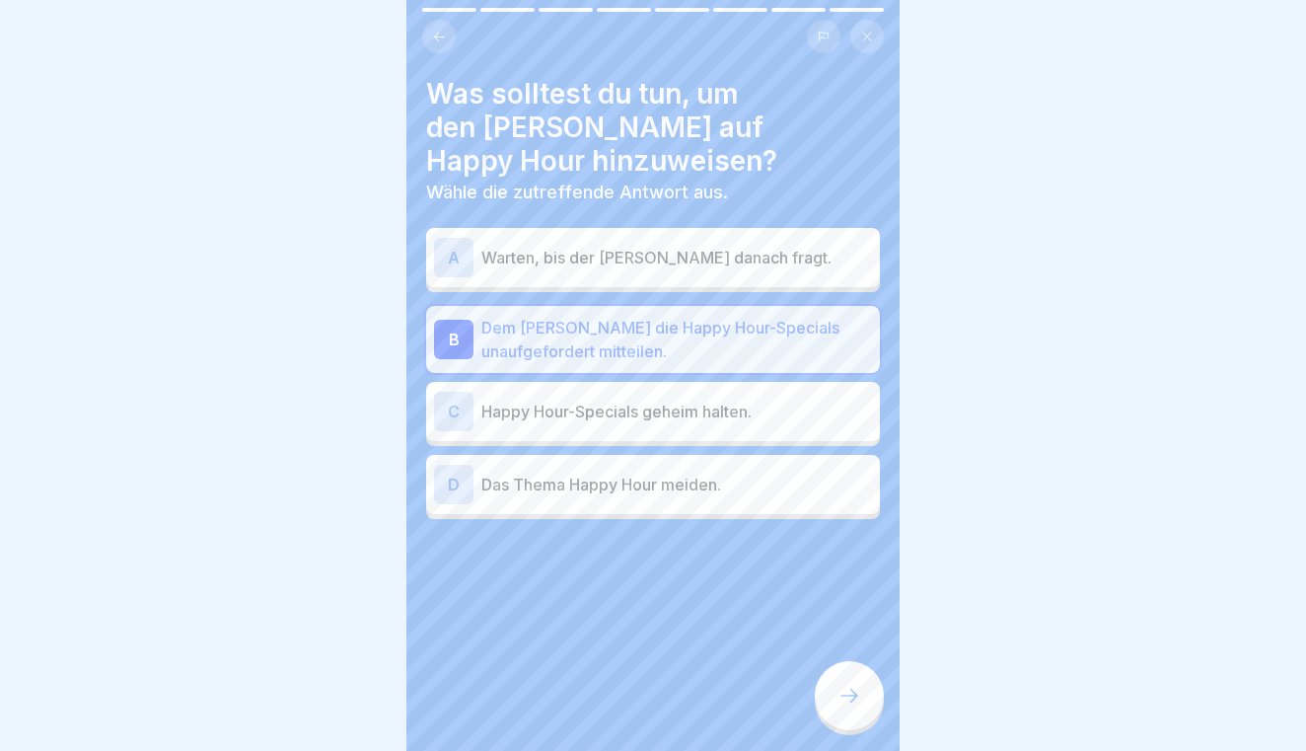
click at [840, 689] on icon at bounding box center [849, 695] width 24 height 24
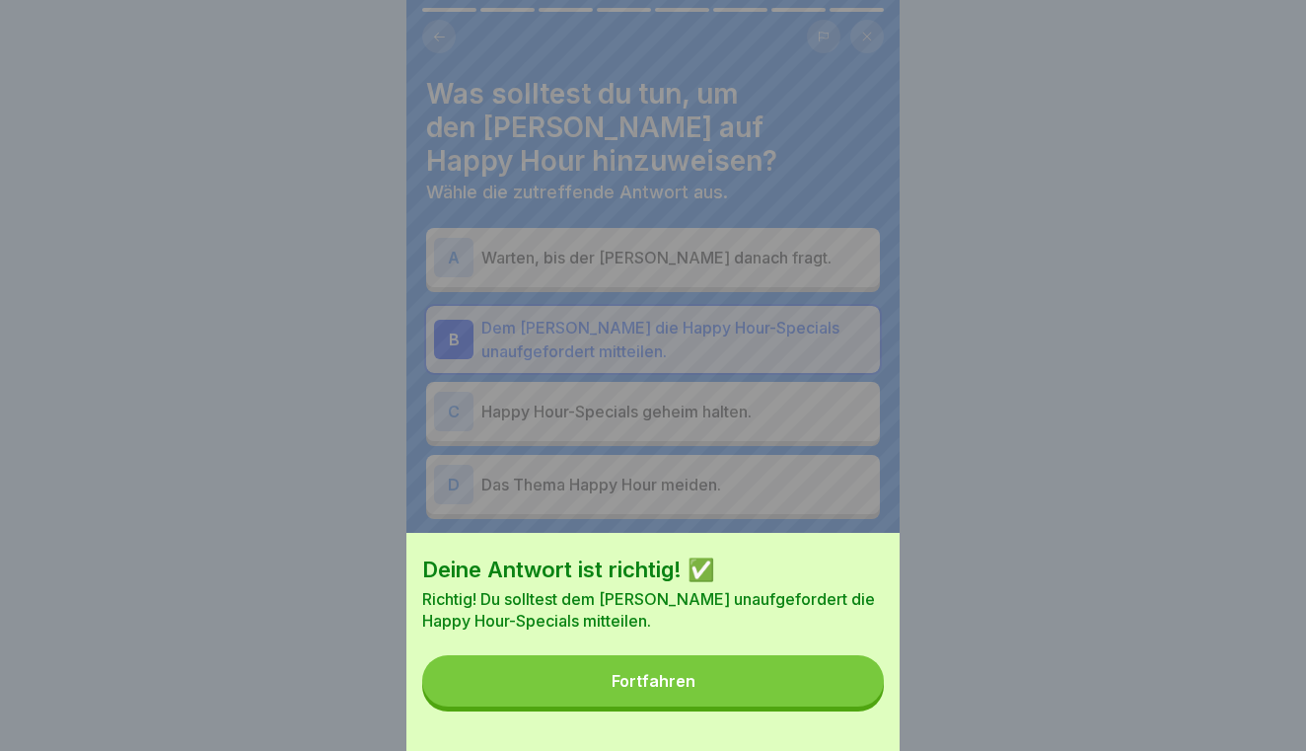
click at [840, 689] on button "Fortfahren" at bounding box center [653, 680] width 462 height 51
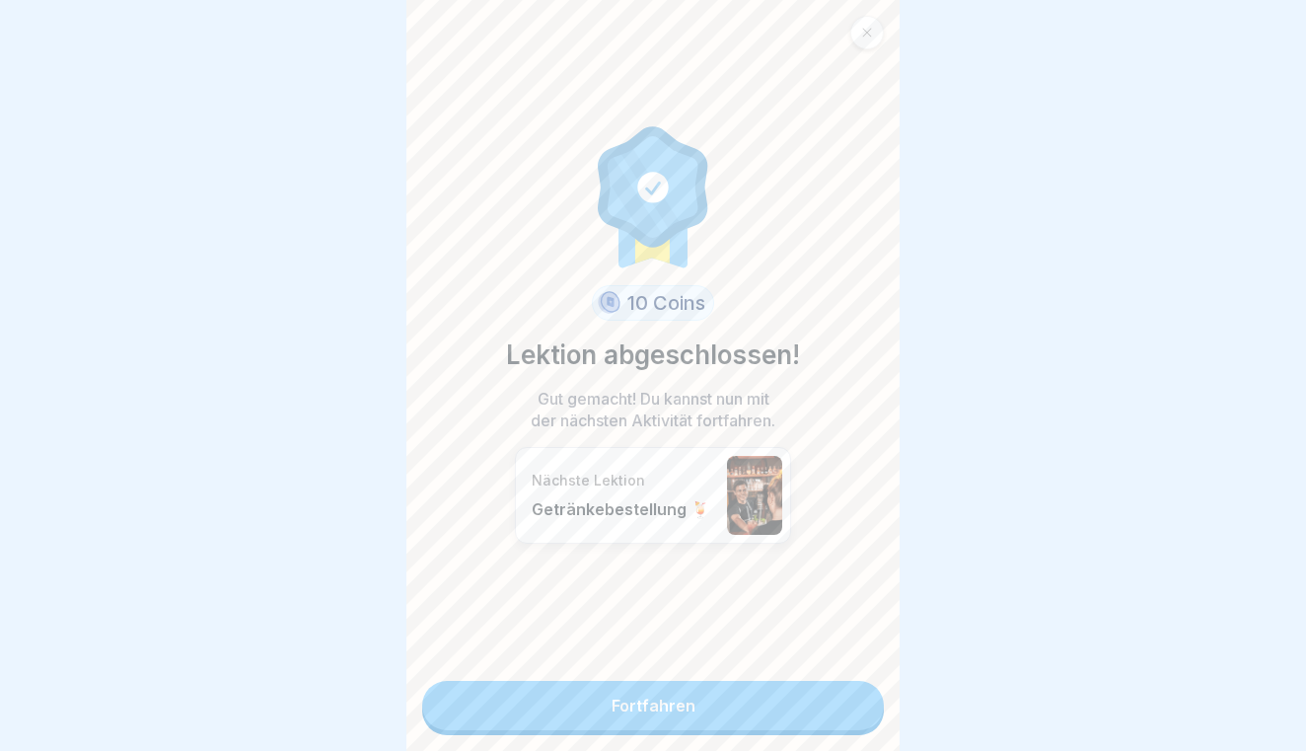
click at [840, 689] on link "Fortfahren" at bounding box center [653, 705] width 462 height 49
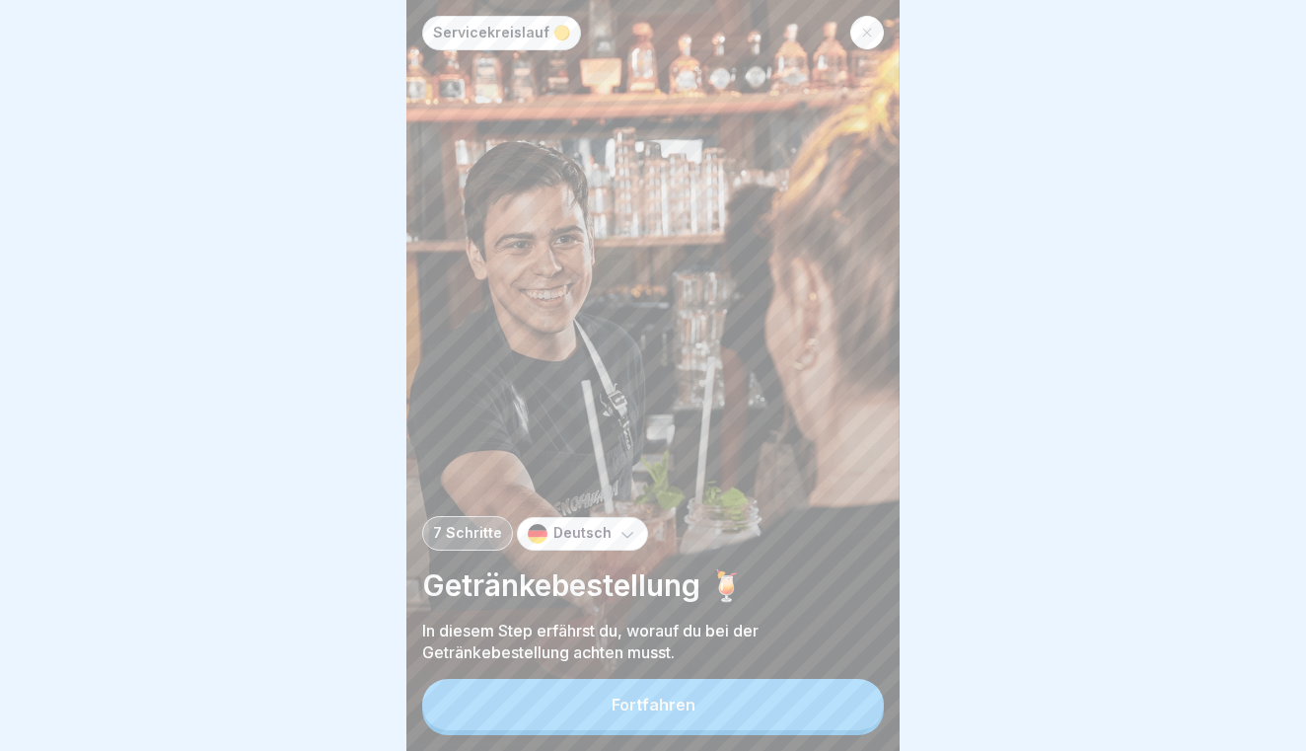
click at [840, 689] on button "Fortfahren" at bounding box center [653, 704] width 462 height 51
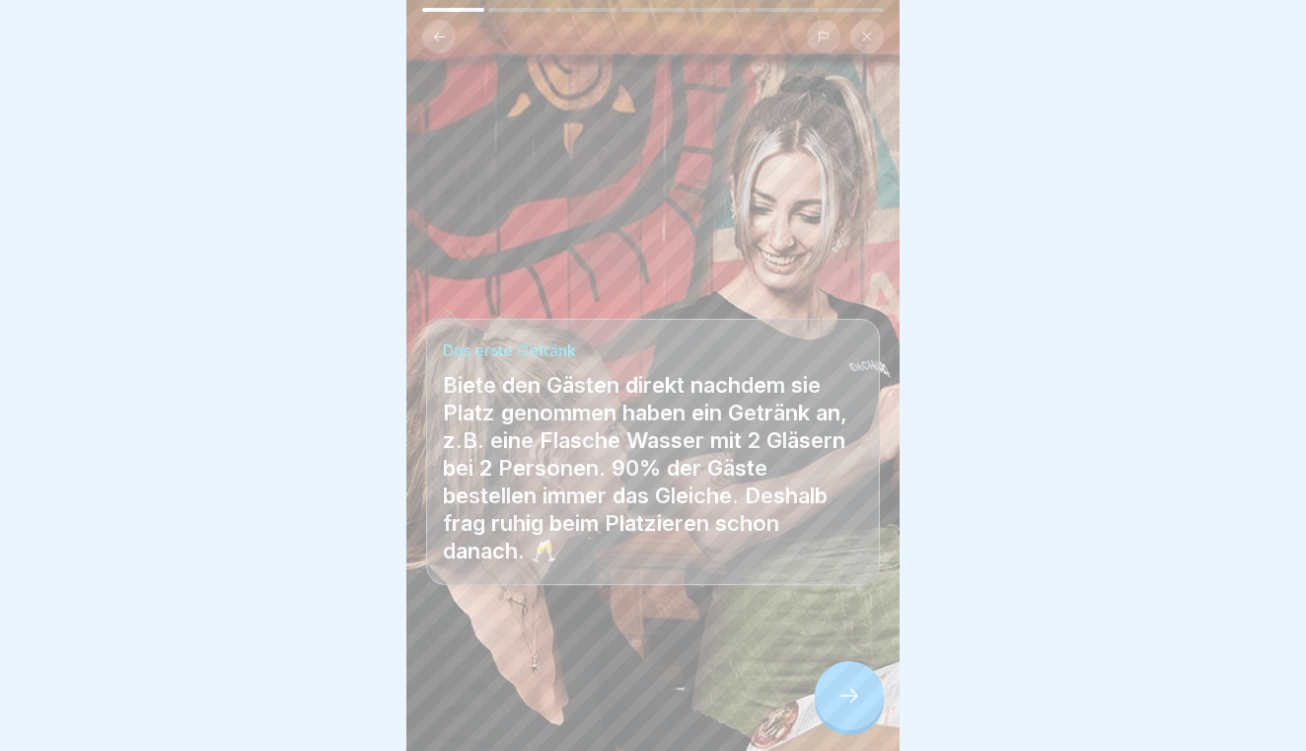
click at [840, 689] on icon at bounding box center [849, 695] width 24 height 24
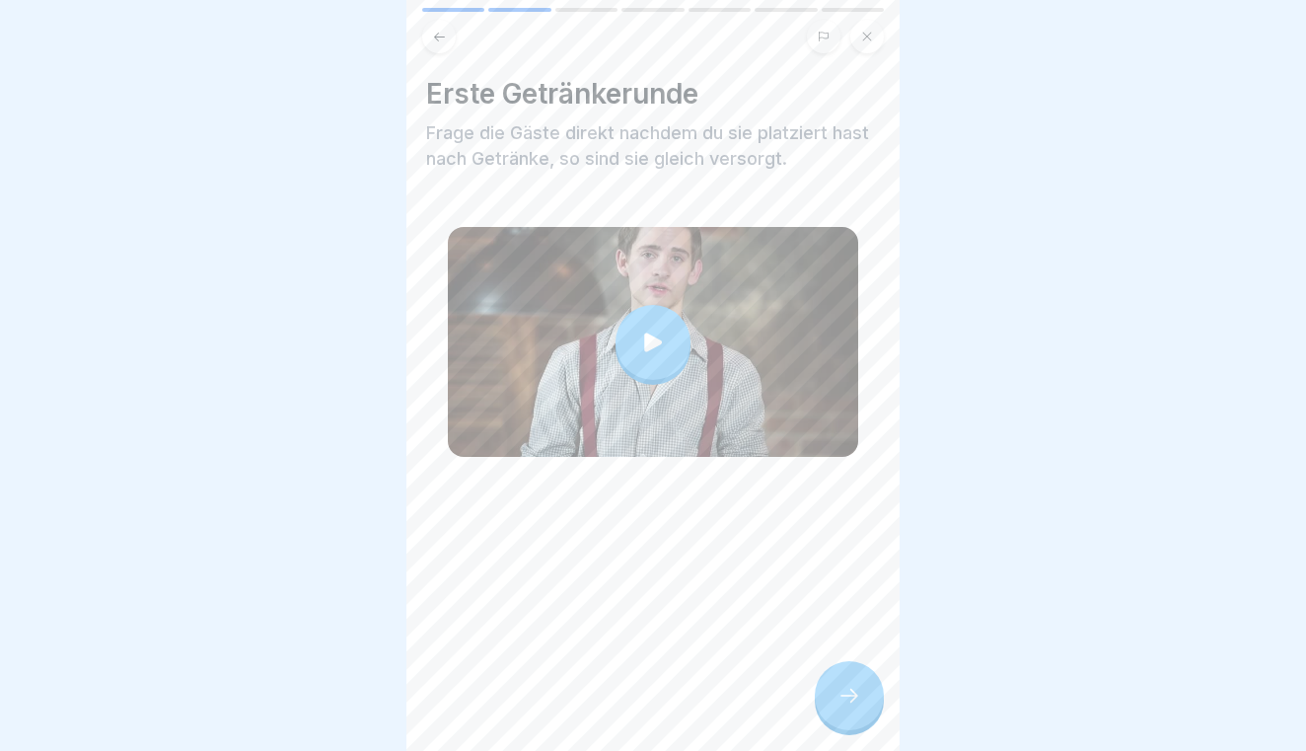
click at [840, 689] on icon at bounding box center [849, 695] width 24 height 24
click at [851, 682] on div at bounding box center [849, 695] width 69 height 69
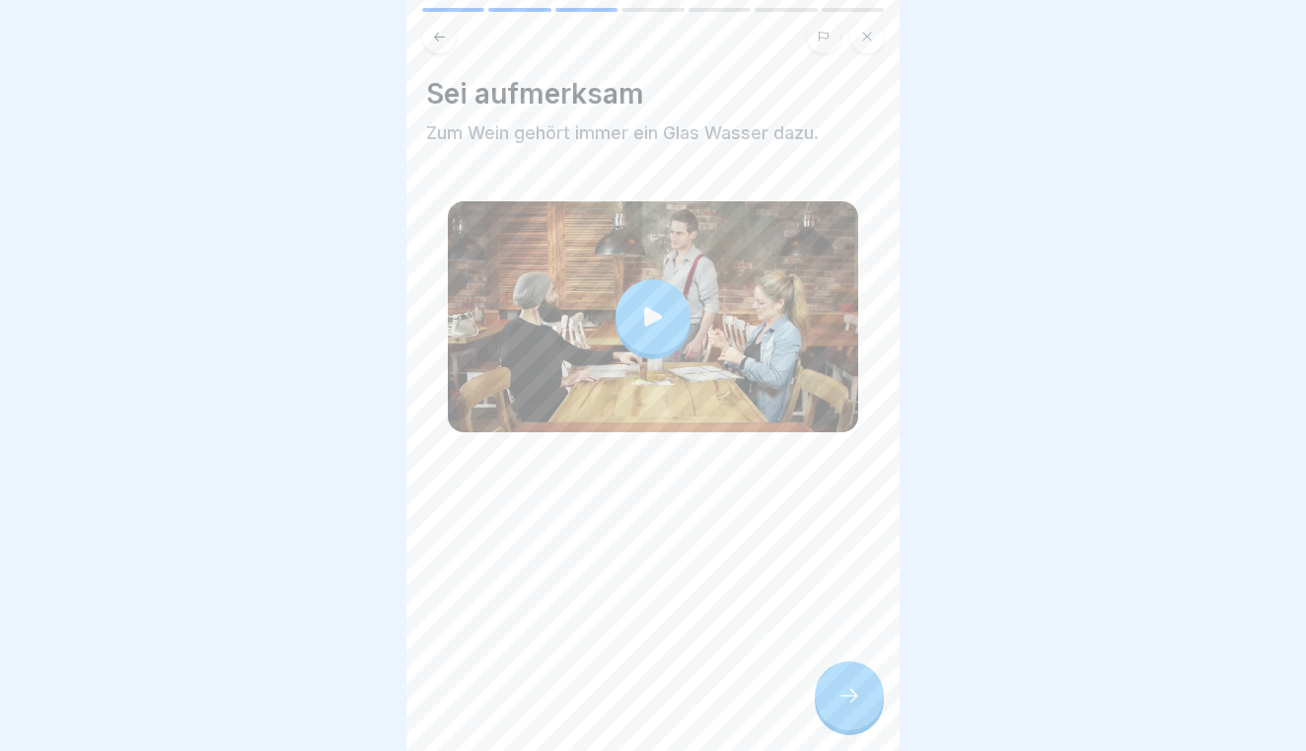
click at [850, 687] on icon at bounding box center [849, 695] width 24 height 24
click at [849, 691] on icon at bounding box center [849, 695] width 24 height 24
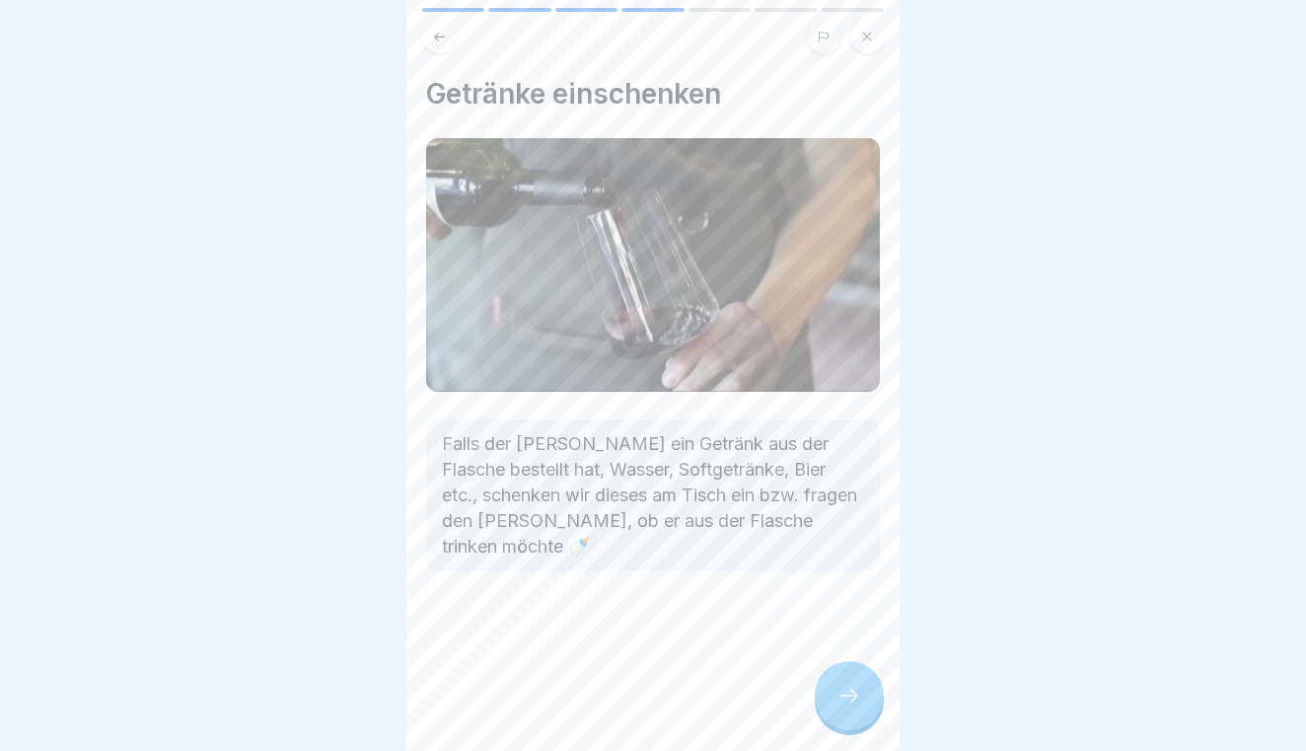
click at [849, 691] on icon at bounding box center [849, 695] width 24 height 24
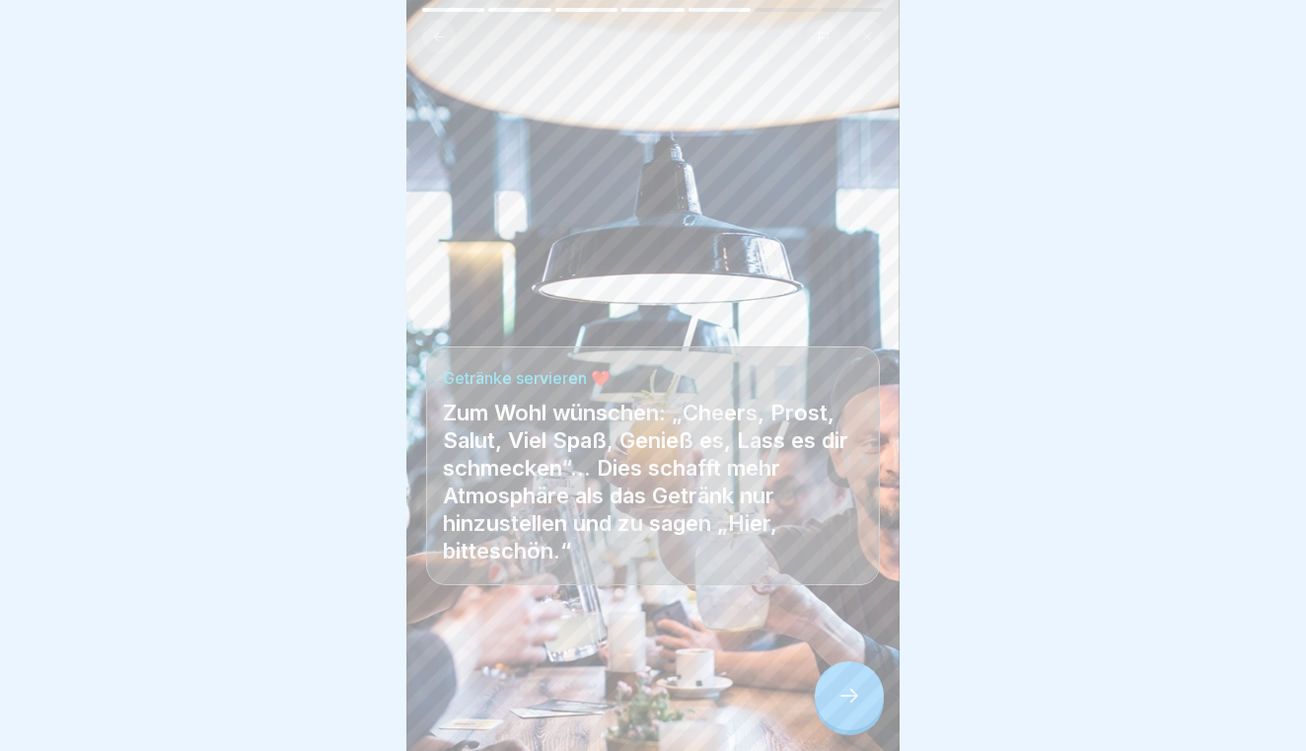
click at [849, 691] on icon at bounding box center [849, 695] width 24 height 24
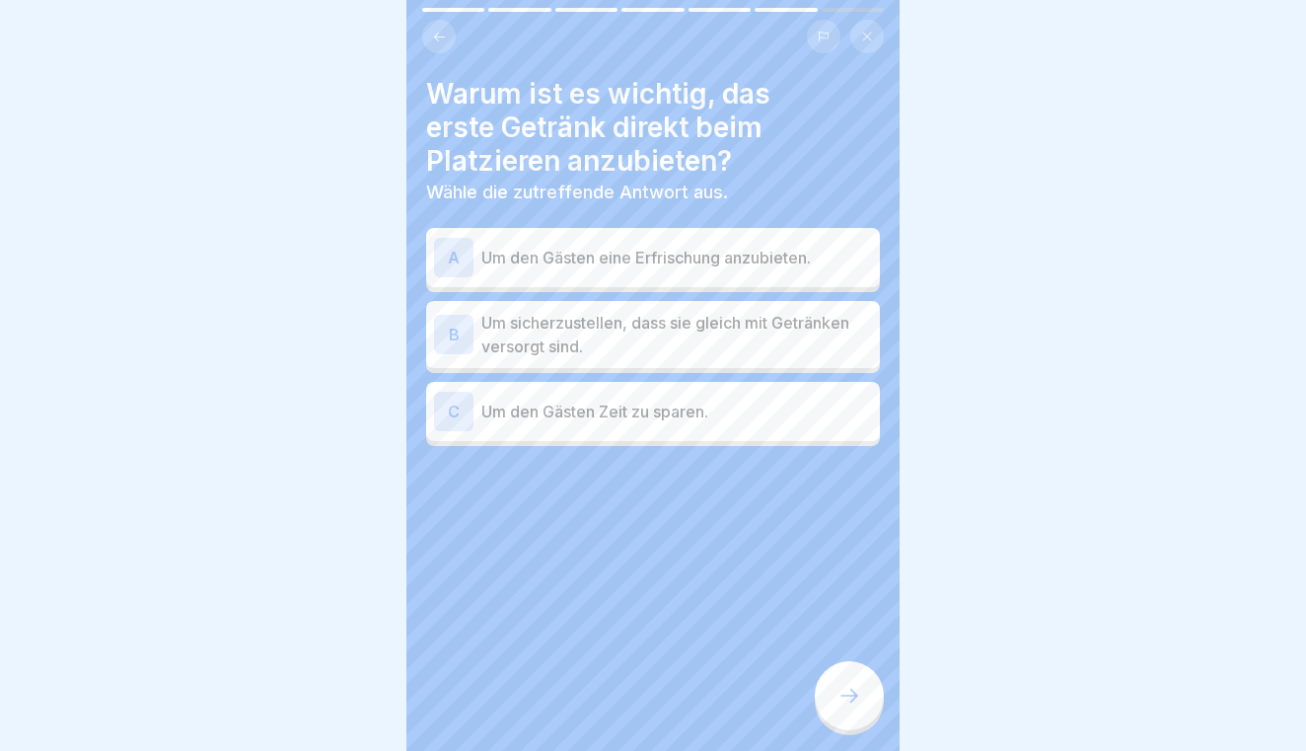
click at [836, 261] on p "Um den Gästen eine Erfrischung anzubieten." at bounding box center [676, 258] width 391 height 24
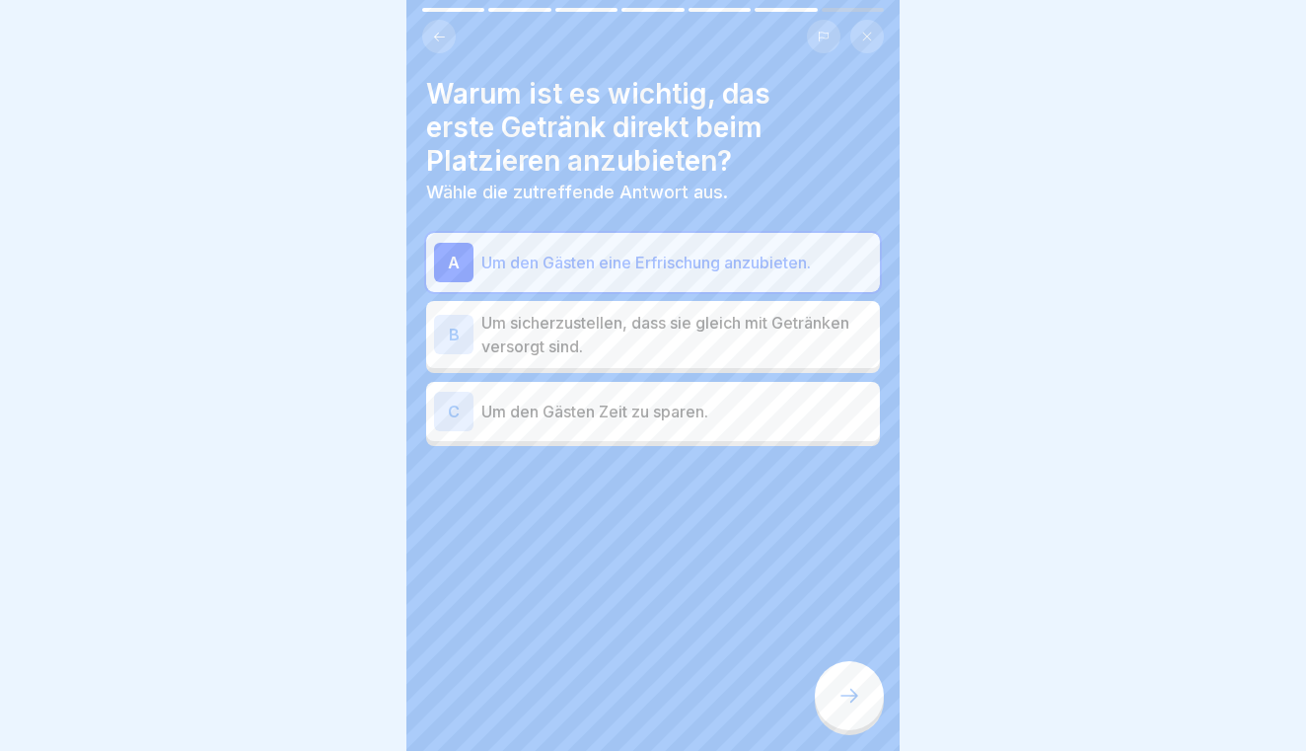
click at [829, 344] on p "Um sicherzustellen, dass sie gleich mit Getränken versorgt sind." at bounding box center [676, 334] width 391 height 47
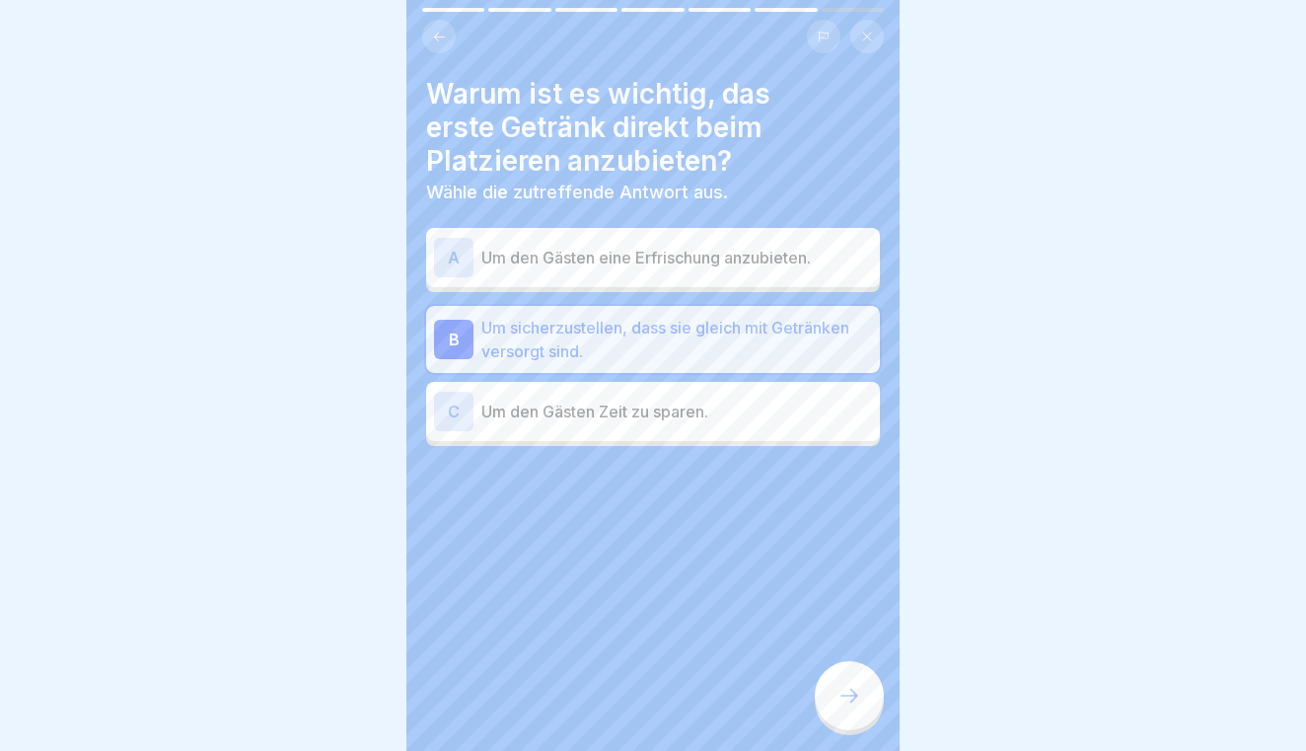
click at [829, 275] on div "A Um den Gästen eine Erfrischung anzubieten." at bounding box center [653, 257] width 438 height 39
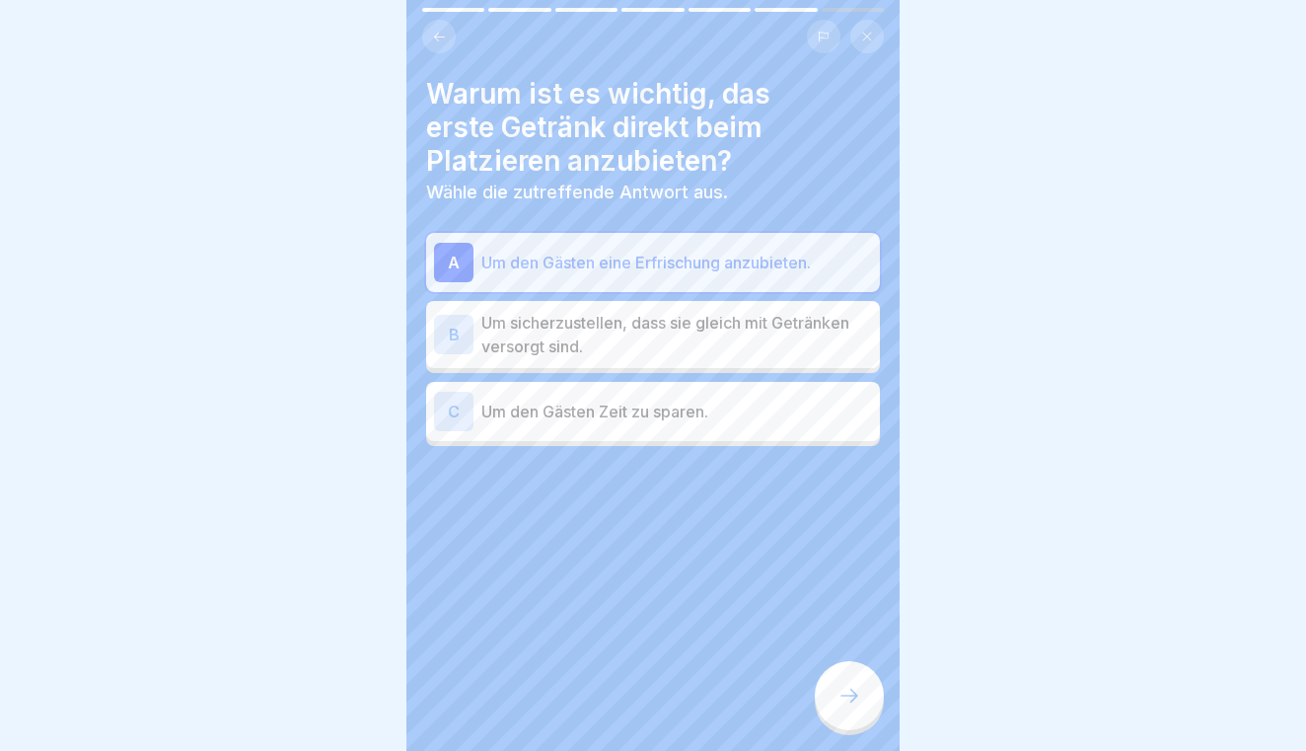
click at [839, 683] on icon at bounding box center [849, 695] width 24 height 24
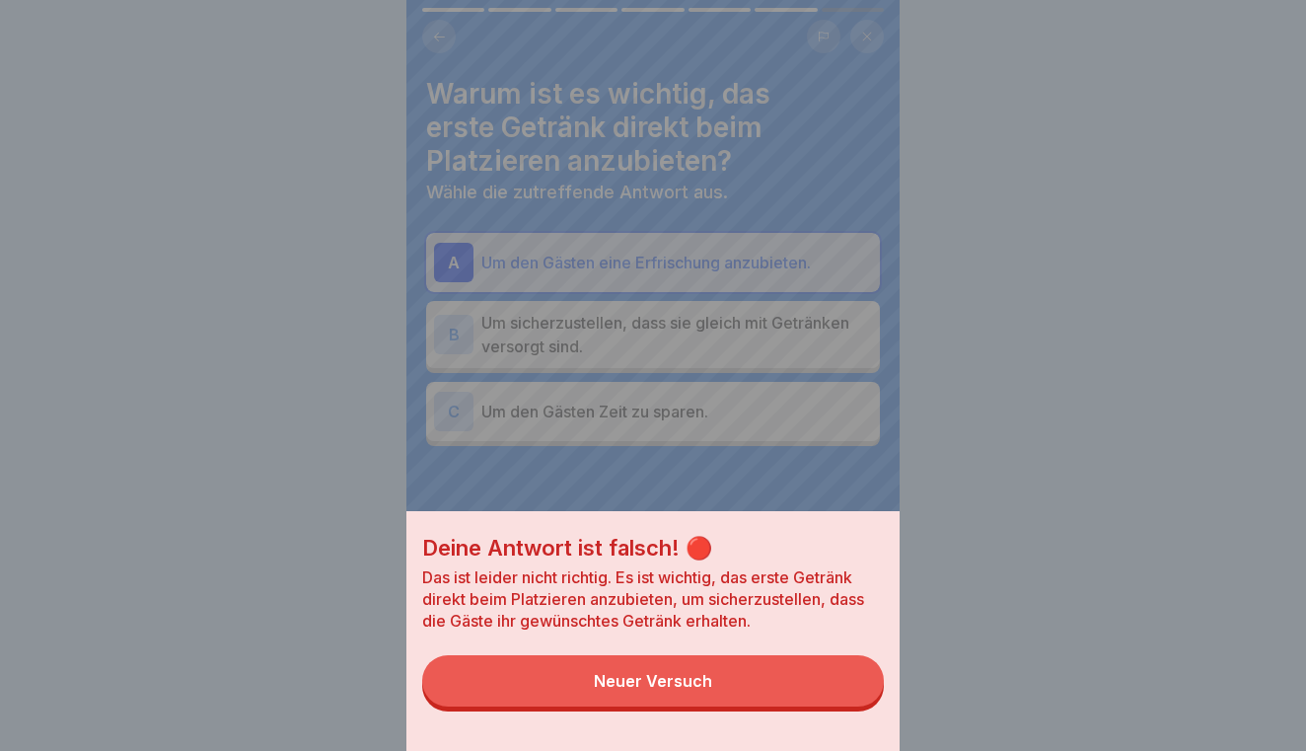
click at [798, 678] on button "Neuer Versuch" at bounding box center [653, 680] width 462 height 51
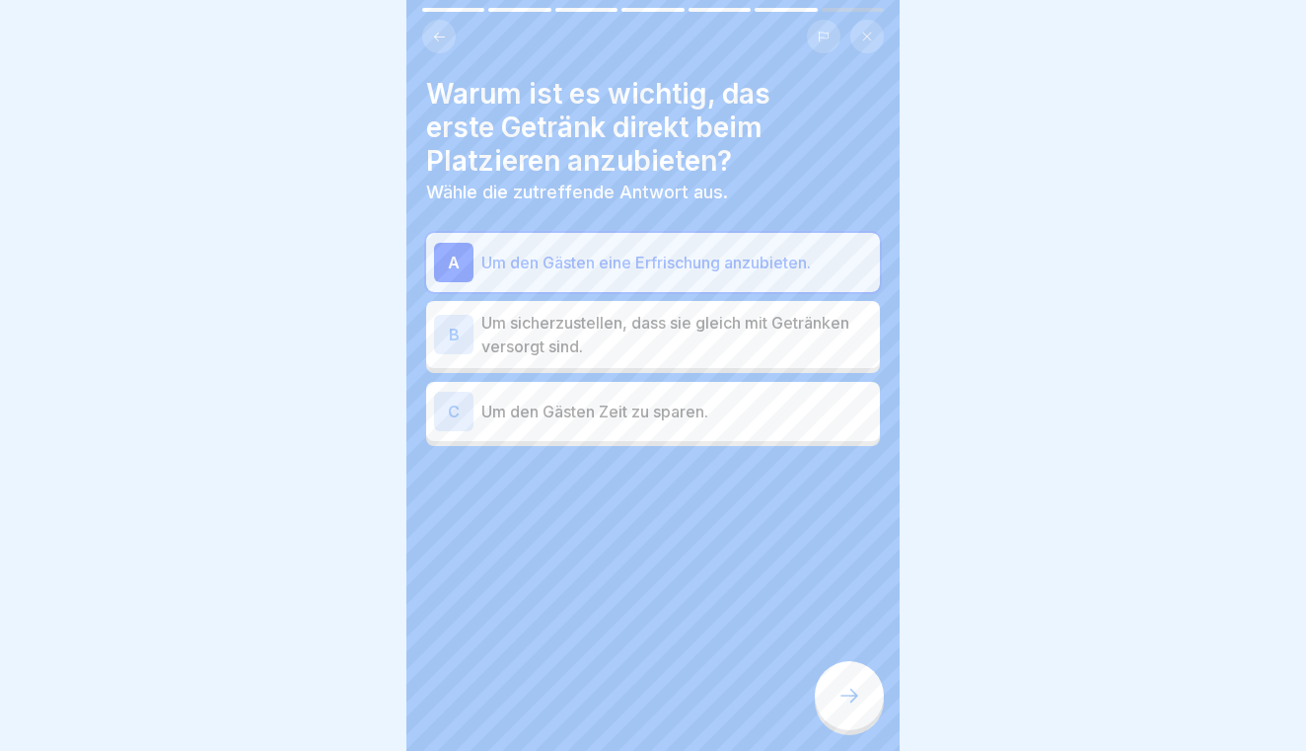
click at [755, 352] on p "Um sicherzustellen, dass sie gleich mit Getränken versorgt sind." at bounding box center [676, 334] width 391 height 47
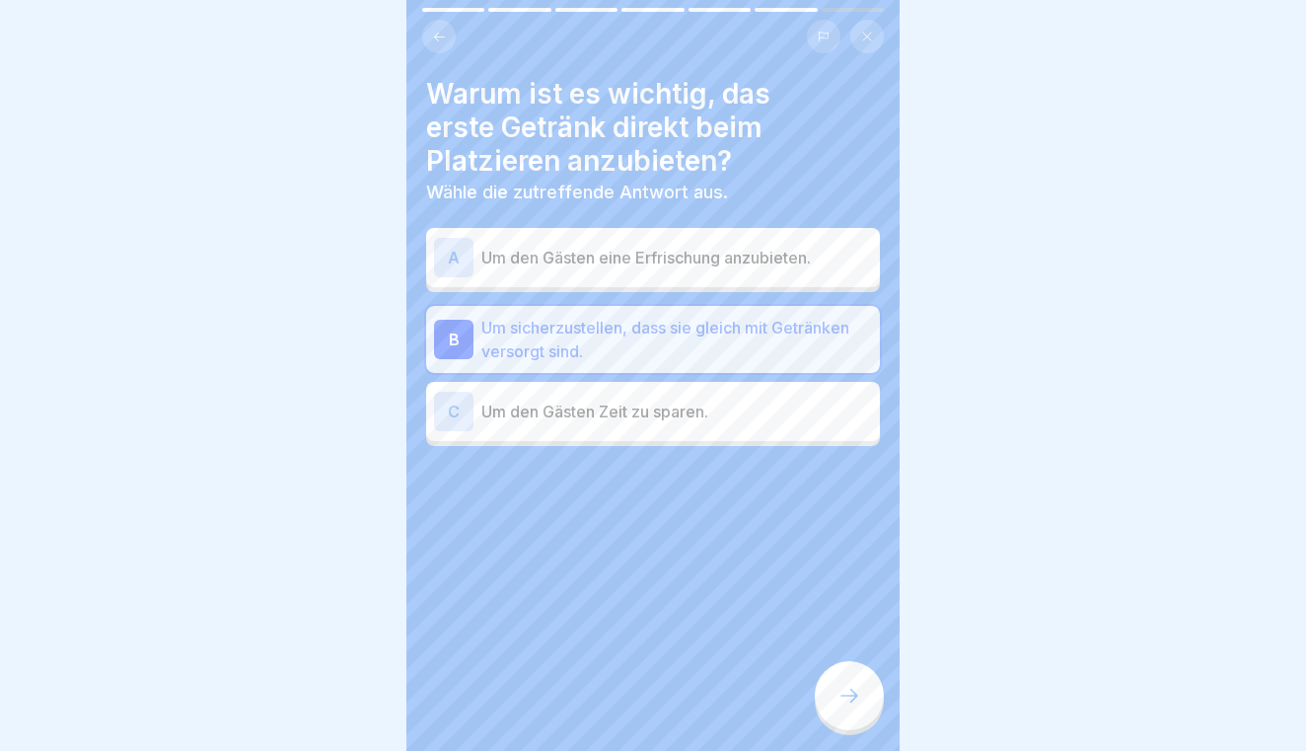
click at [834, 703] on div at bounding box center [849, 695] width 69 height 69
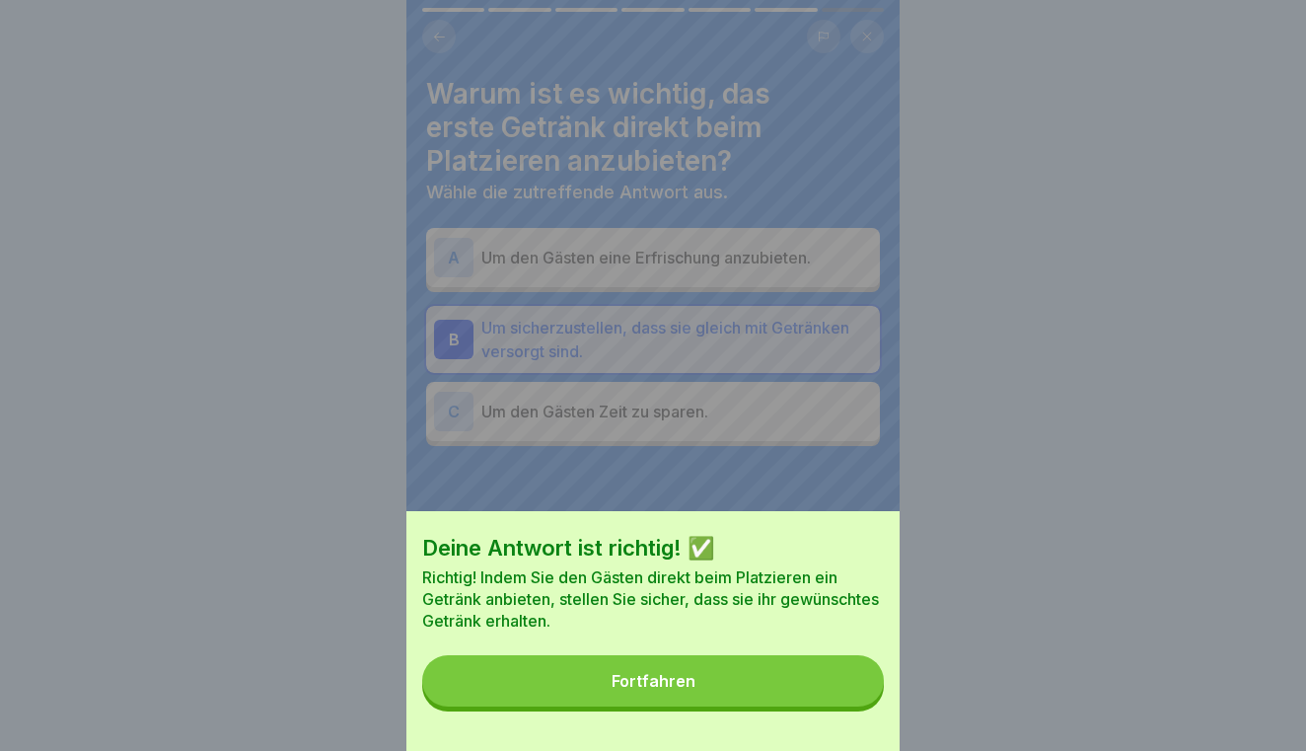
click at [727, 704] on button "Fortfahren" at bounding box center [653, 680] width 462 height 51
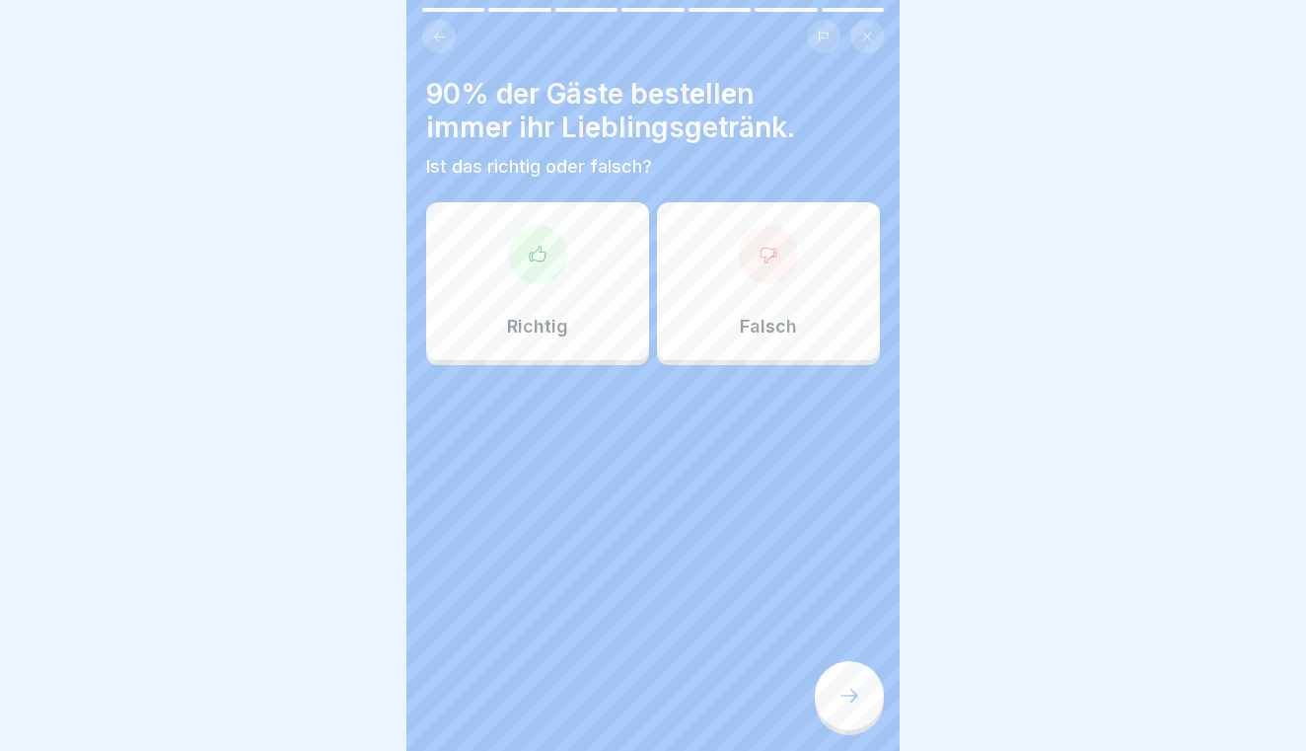
click at [554, 321] on p "Richtig" at bounding box center [537, 327] width 61 height 22
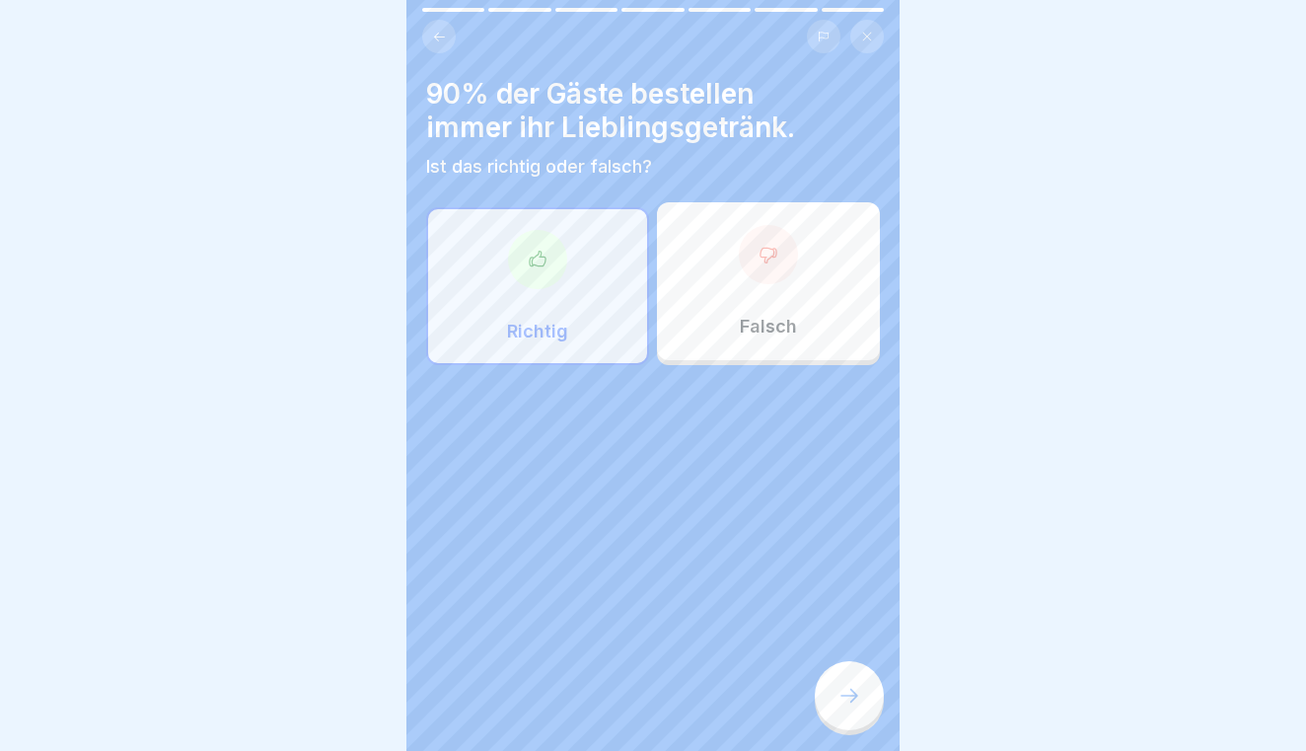
click at [845, 700] on icon at bounding box center [849, 695] width 24 height 24
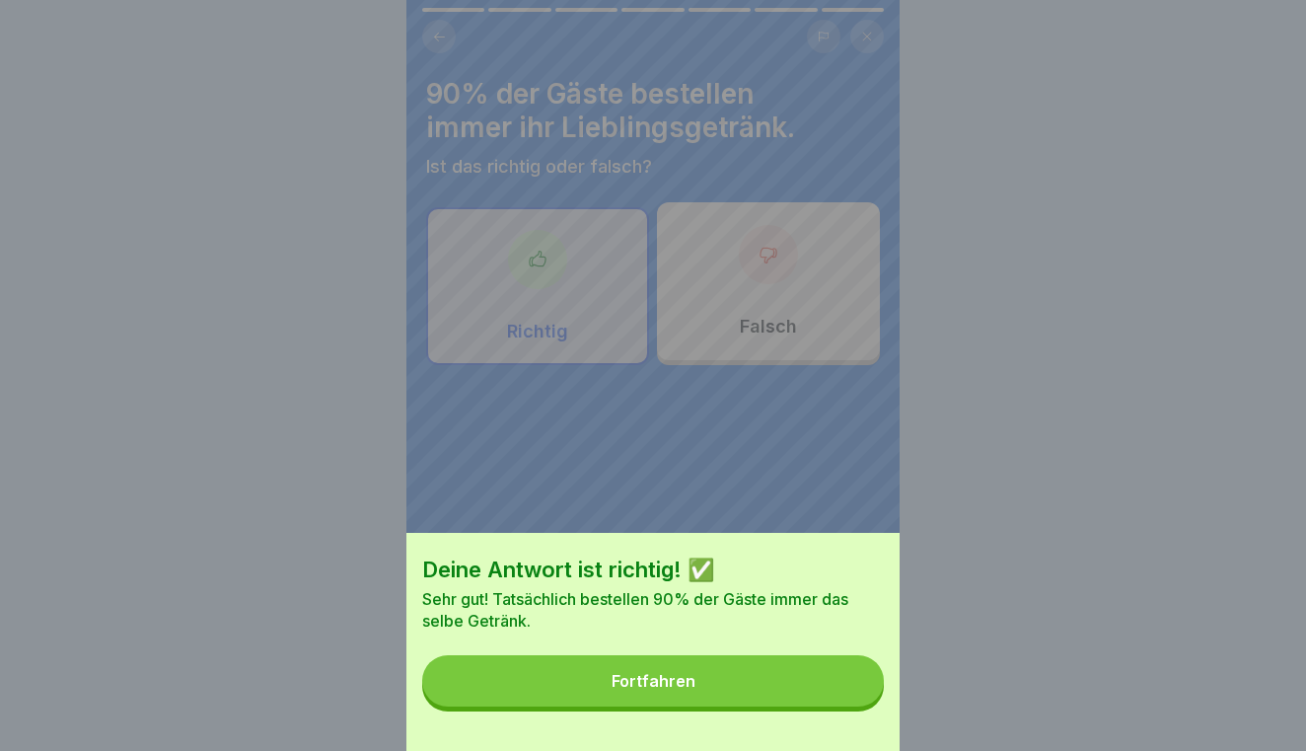
click at [845, 700] on button "Fortfahren" at bounding box center [653, 680] width 462 height 51
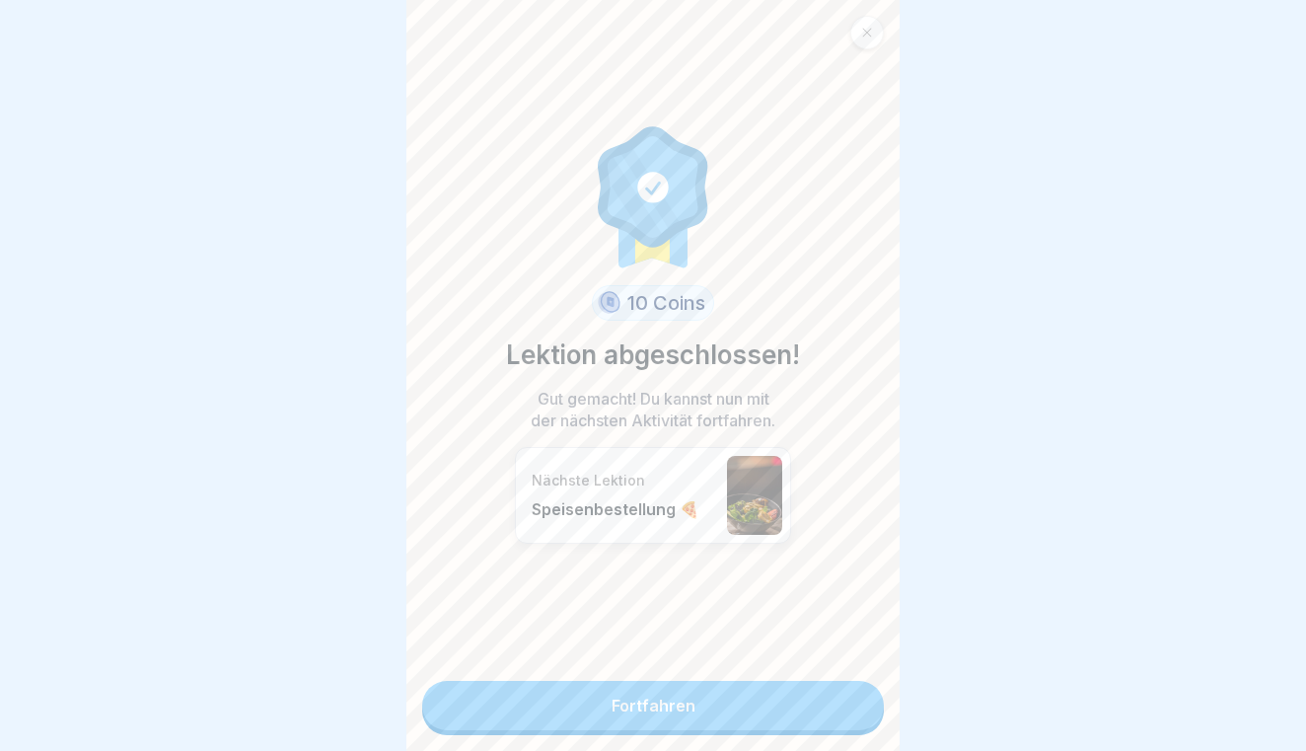
click at [845, 700] on link "Fortfahren" at bounding box center [653, 705] width 462 height 49
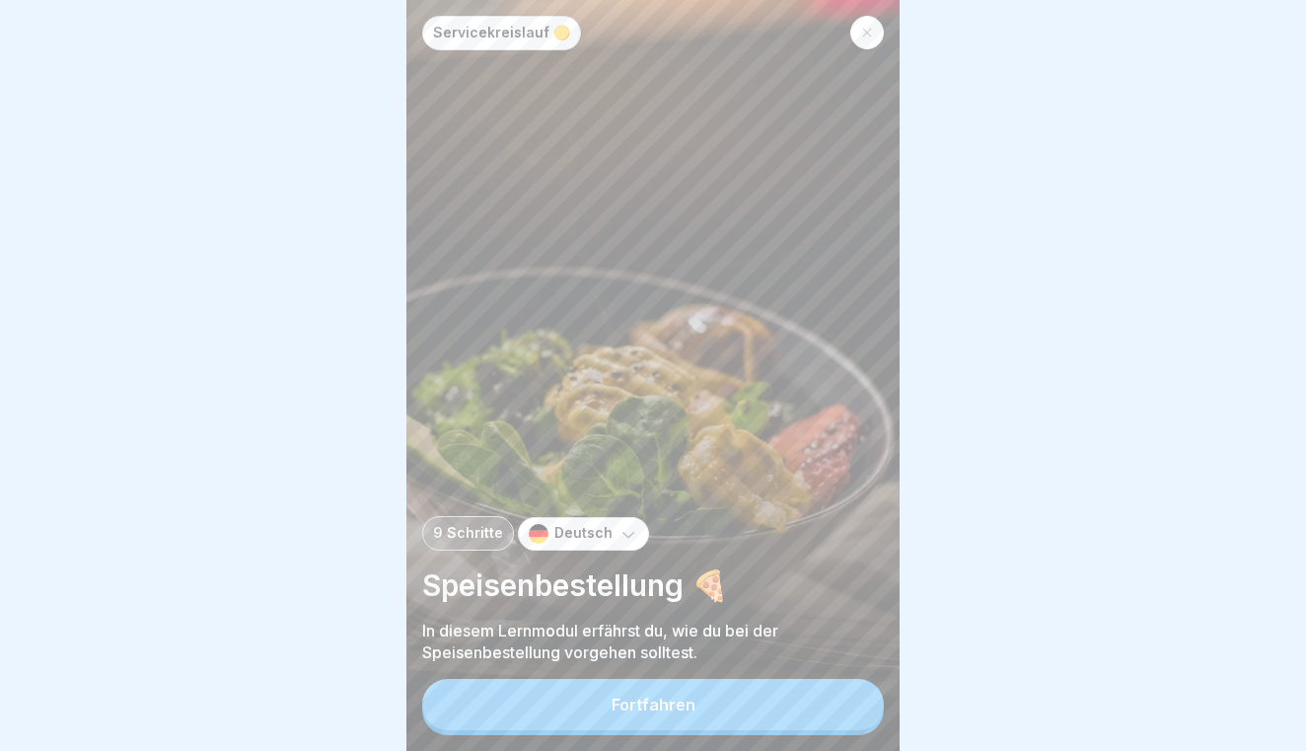
click at [833, 706] on button "Fortfahren" at bounding box center [653, 704] width 462 height 51
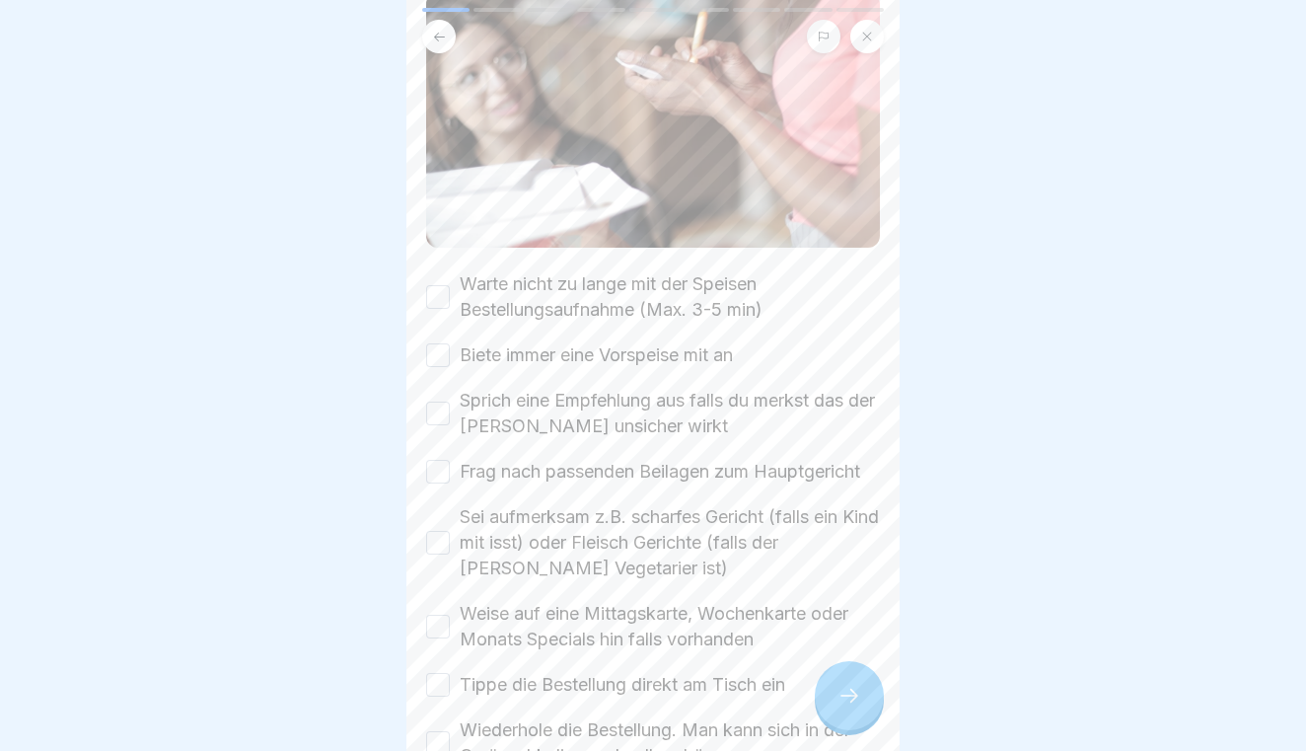
scroll to position [210, 0]
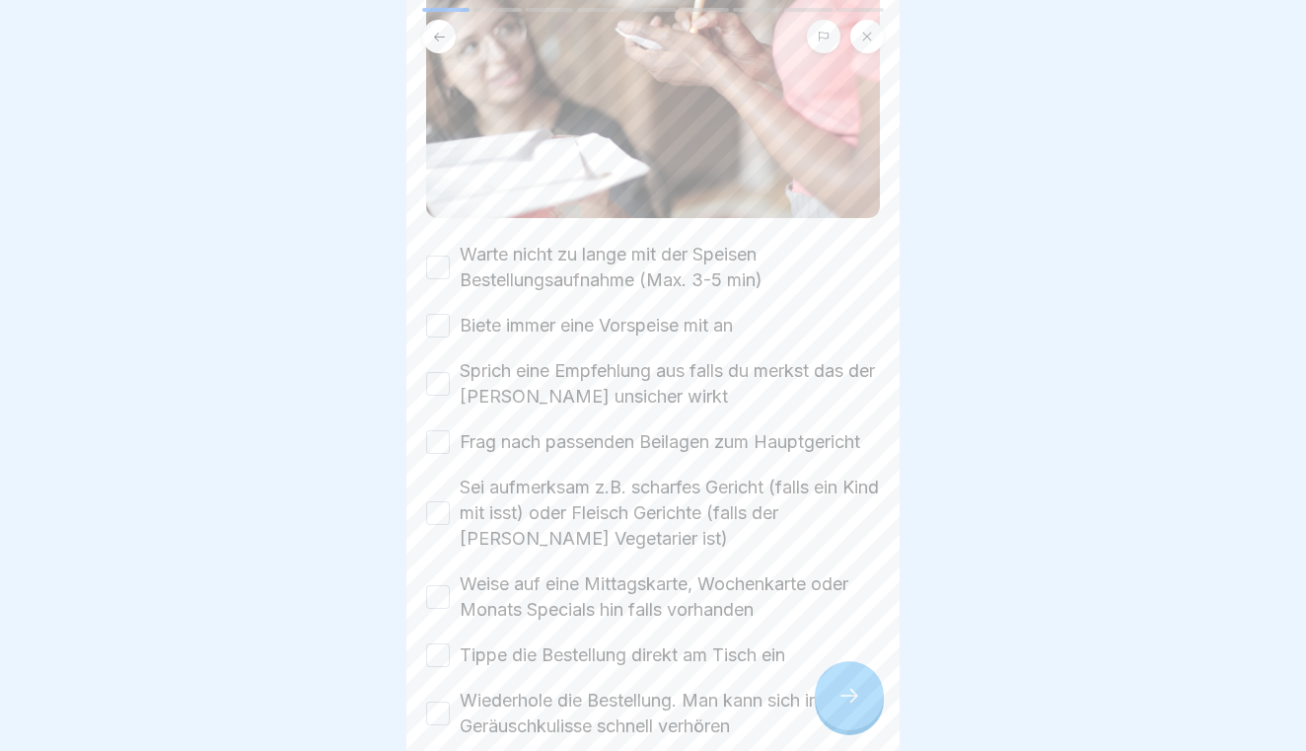
click at [438, 271] on button "Warte nicht zu lange mit der Speisen Bestellungsaufnahme (Max. 3-5 min)" at bounding box center [438, 267] width 24 height 24
click at [441, 323] on button "Biete immer eine Vorspeise mit an" at bounding box center [438, 326] width 24 height 24
click at [442, 378] on button "Sprich eine Empfehlung aus falls du merkst das der [PERSON_NAME] unsicher wirkt" at bounding box center [438, 384] width 24 height 24
click at [440, 438] on button "Frag nach passenden Beilagen zum Hauptgericht" at bounding box center [438, 442] width 24 height 24
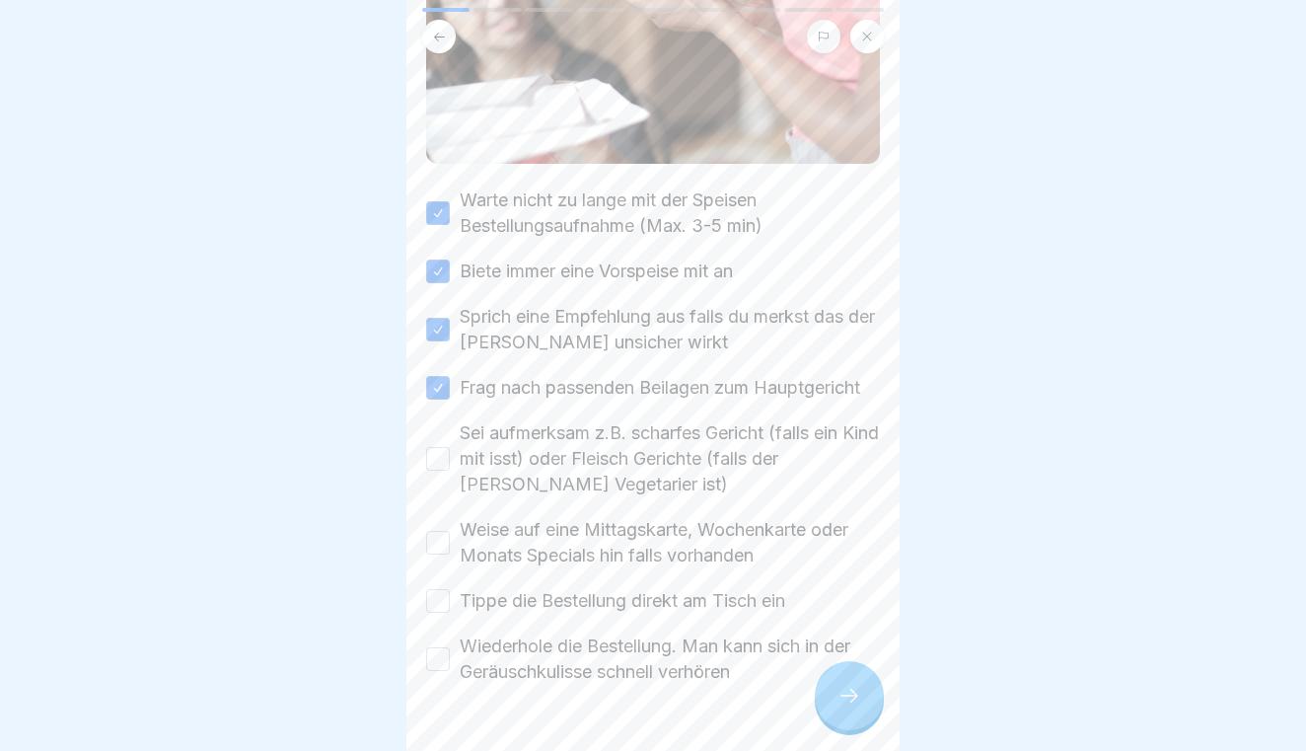
scroll to position [275, 0]
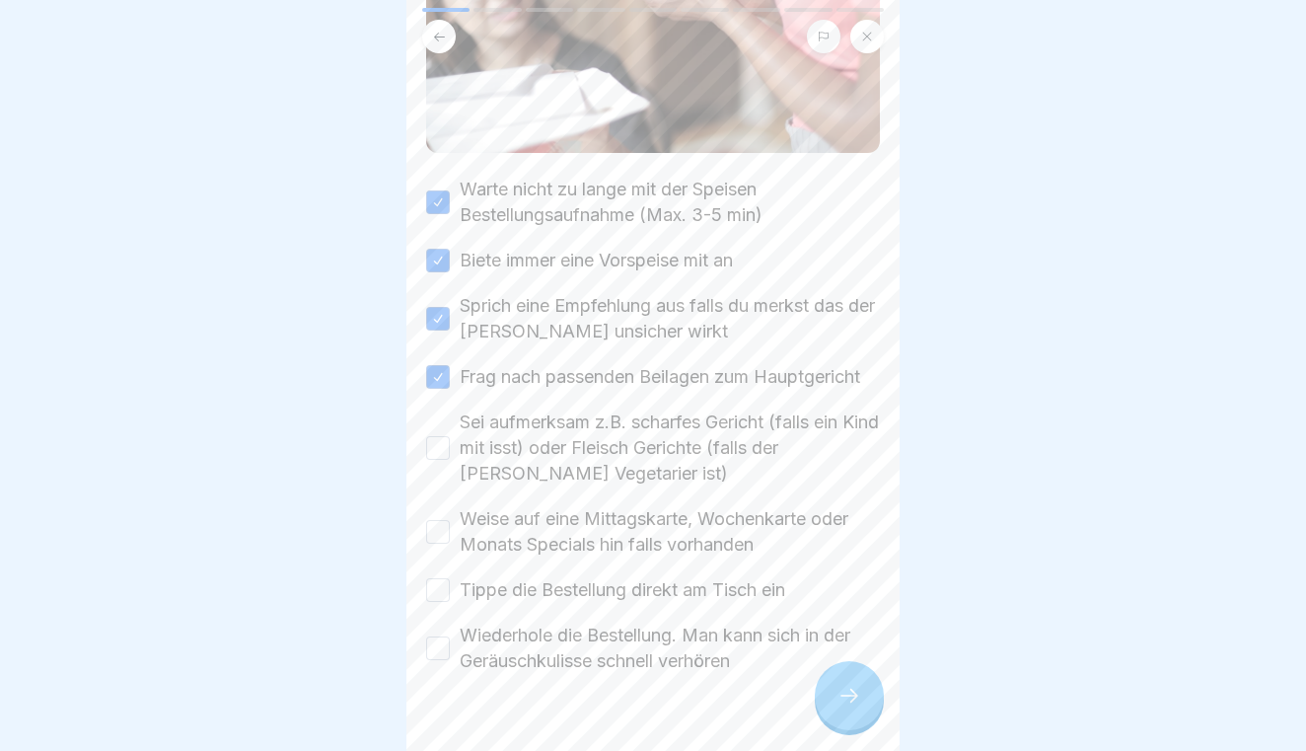
click at [440, 438] on button "Sei aufmerksam z.B. scharfes Gericht (falls ein Kind mit isst) oder Fleisch Ger…" at bounding box center [438, 448] width 24 height 24
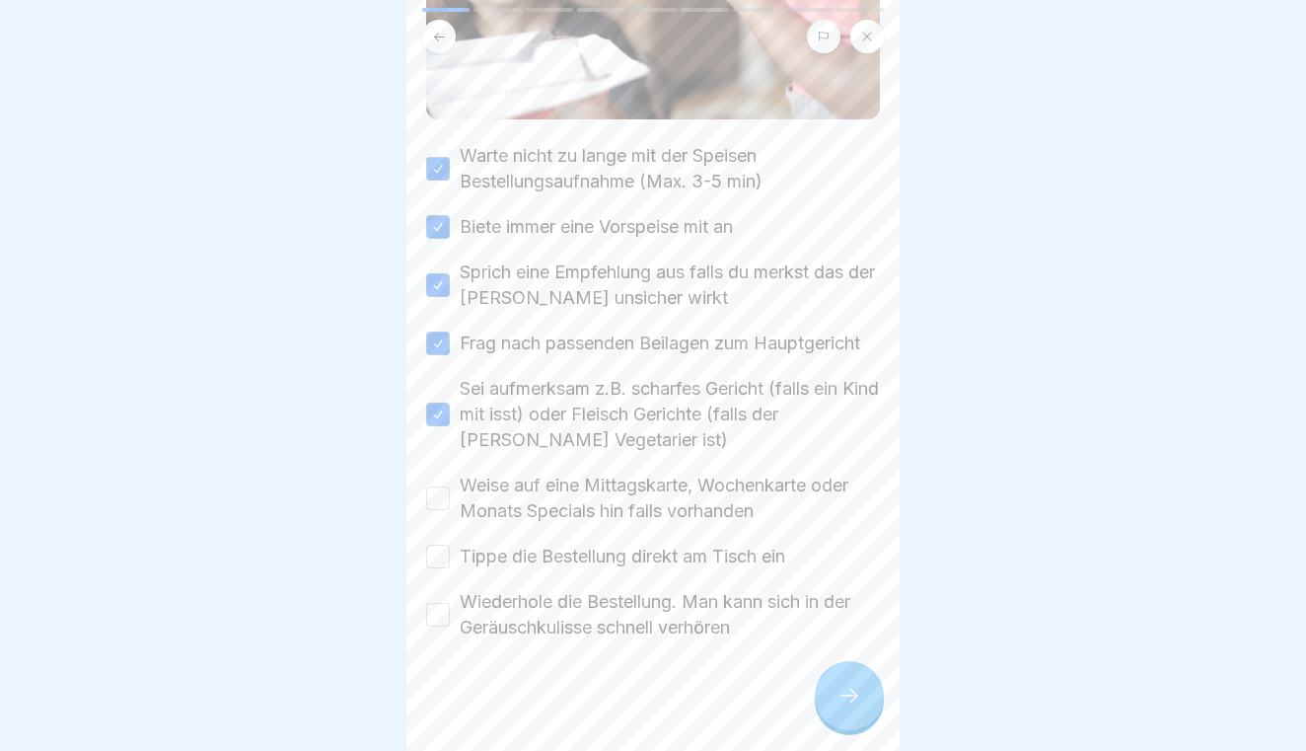
scroll to position [310, 0]
click at [439, 486] on button "Weise auf eine Mittagskarte, Wochenkarte oder Monats Specials hin falls vorhand…" at bounding box center [438, 497] width 24 height 24
click at [437, 547] on button "Tippe die Bestellung direkt am Tisch ein" at bounding box center [438, 555] width 24 height 24
click at [437, 608] on button "Wiederhole die Bestellung. Man kann sich in der Geräuschkulisse schnell verhören" at bounding box center [438, 614] width 24 height 24
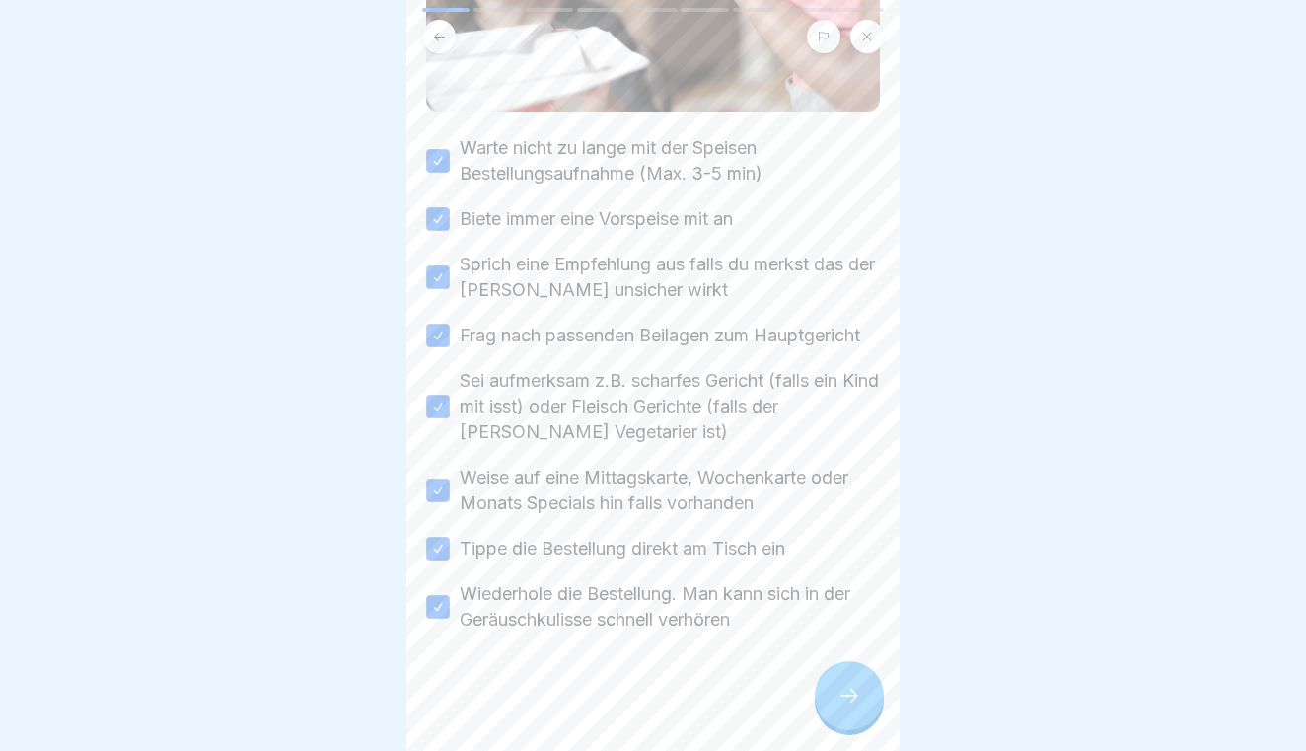
scroll to position [317, 0]
click at [856, 689] on icon at bounding box center [849, 695] width 24 height 24
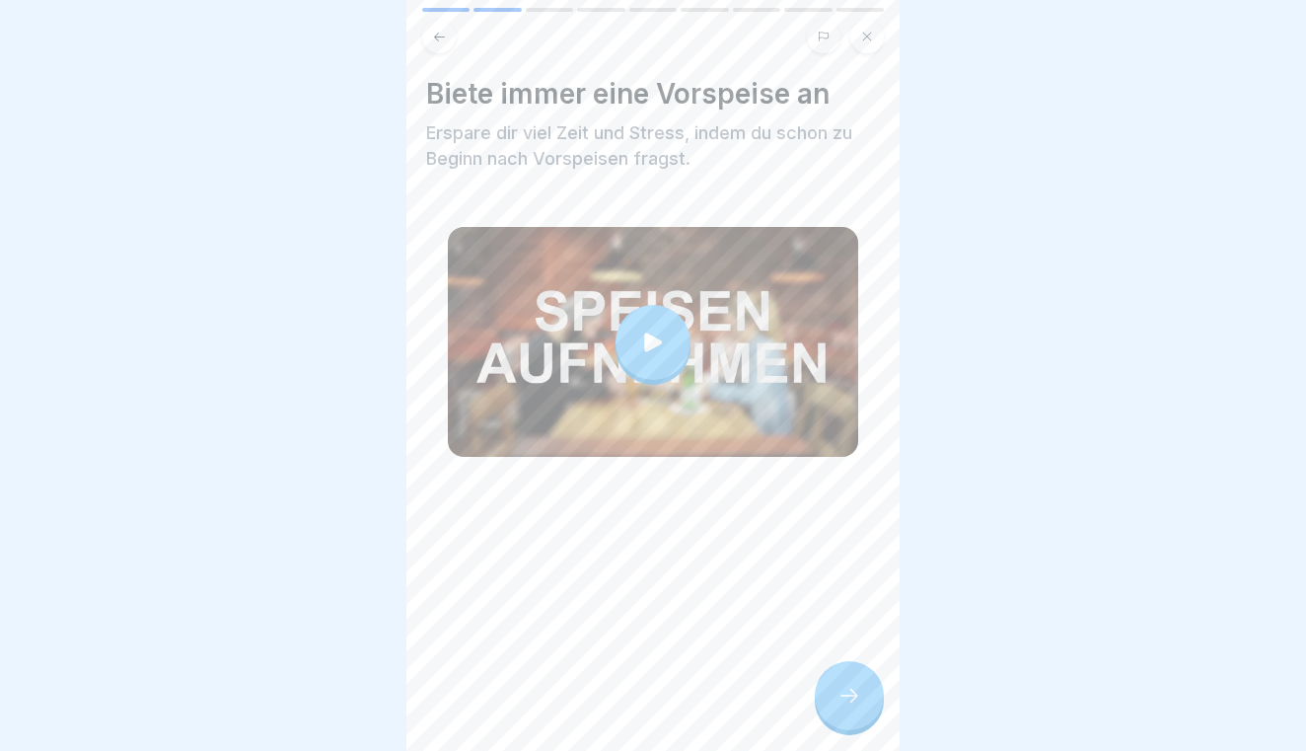
click at [856, 689] on icon at bounding box center [849, 695] width 24 height 24
click at [848, 696] on icon at bounding box center [849, 695] width 24 height 24
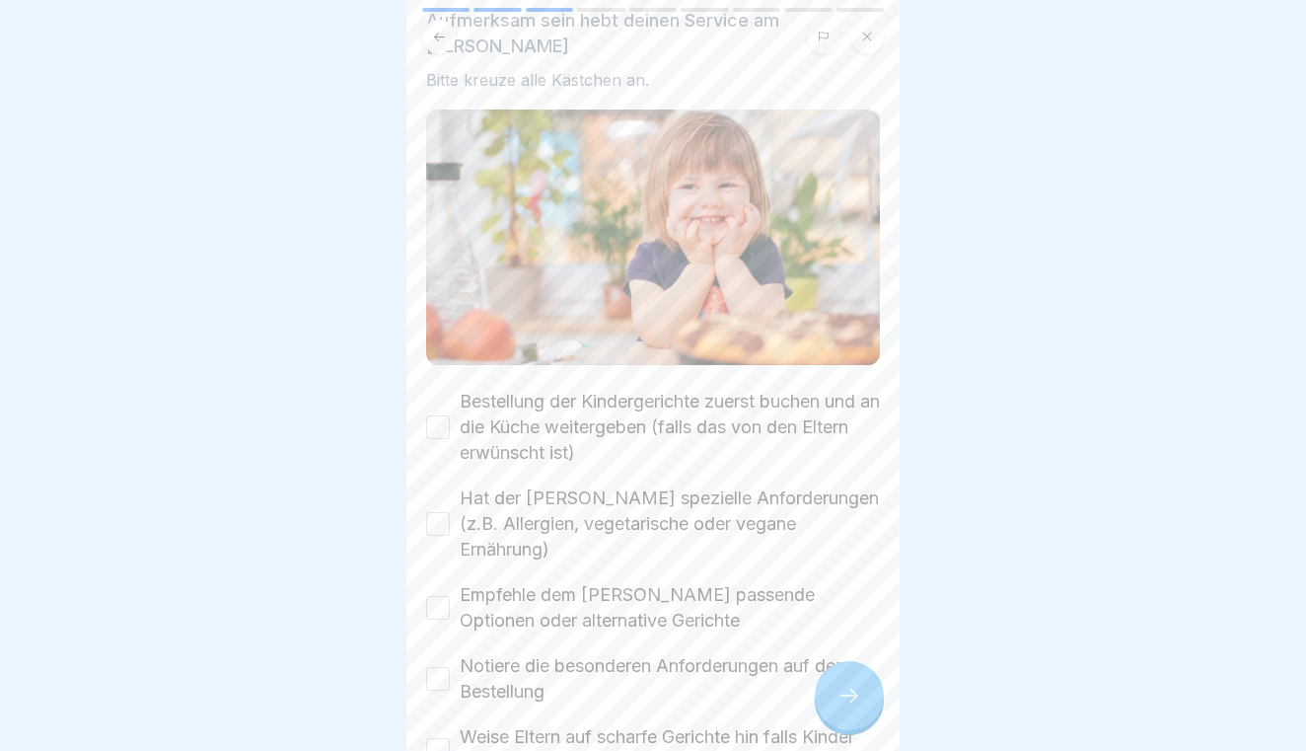
scroll to position [182, 0]
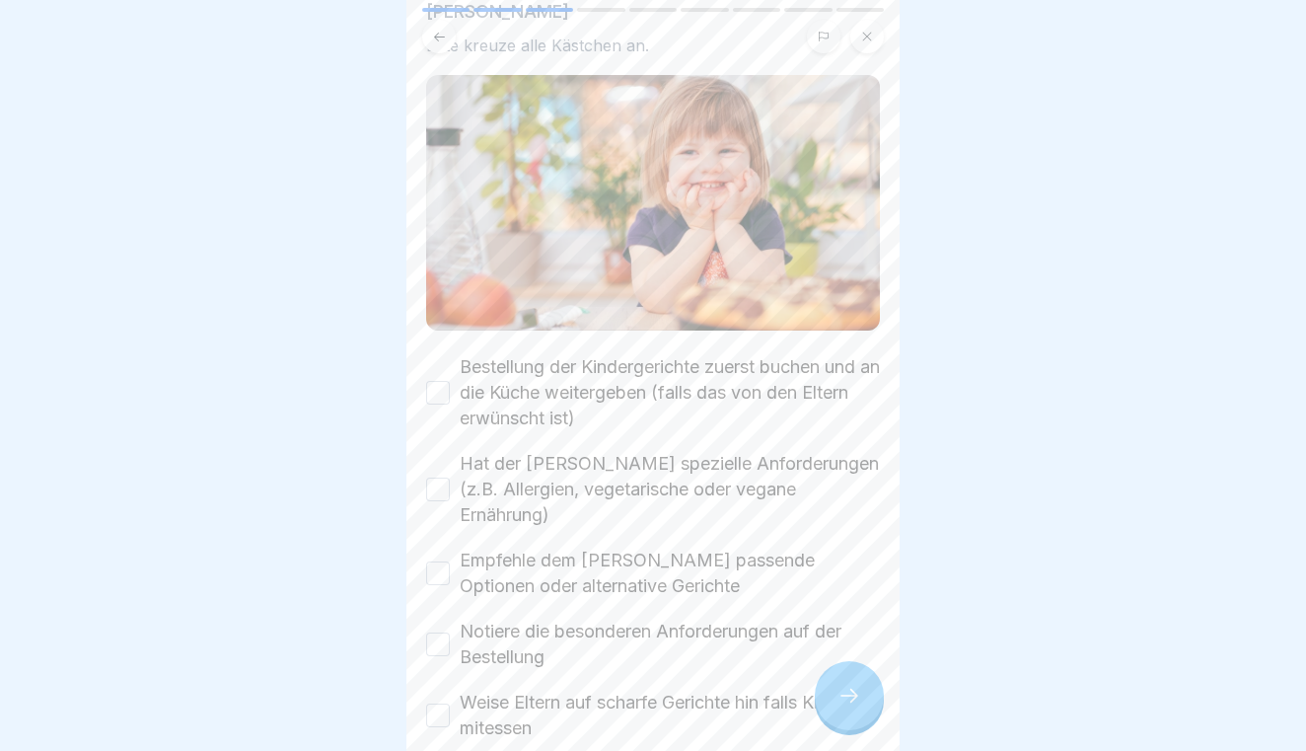
click at [438, 381] on button "Bestellung der Kindergerichte zuerst buchen und an die Küche weitergeben (falls…" at bounding box center [438, 393] width 24 height 24
click at [433, 477] on button "Hat der [PERSON_NAME] spezielle Anforderungen (z.B. Allergien, vegetarische ode…" at bounding box center [438, 489] width 24 height 24
click at [436, 561] on button "Empfehle dem [PERSON_NAME] passende Optionen oder alternative Gerichte" at bounding box center [438, 573] width 24 height 24
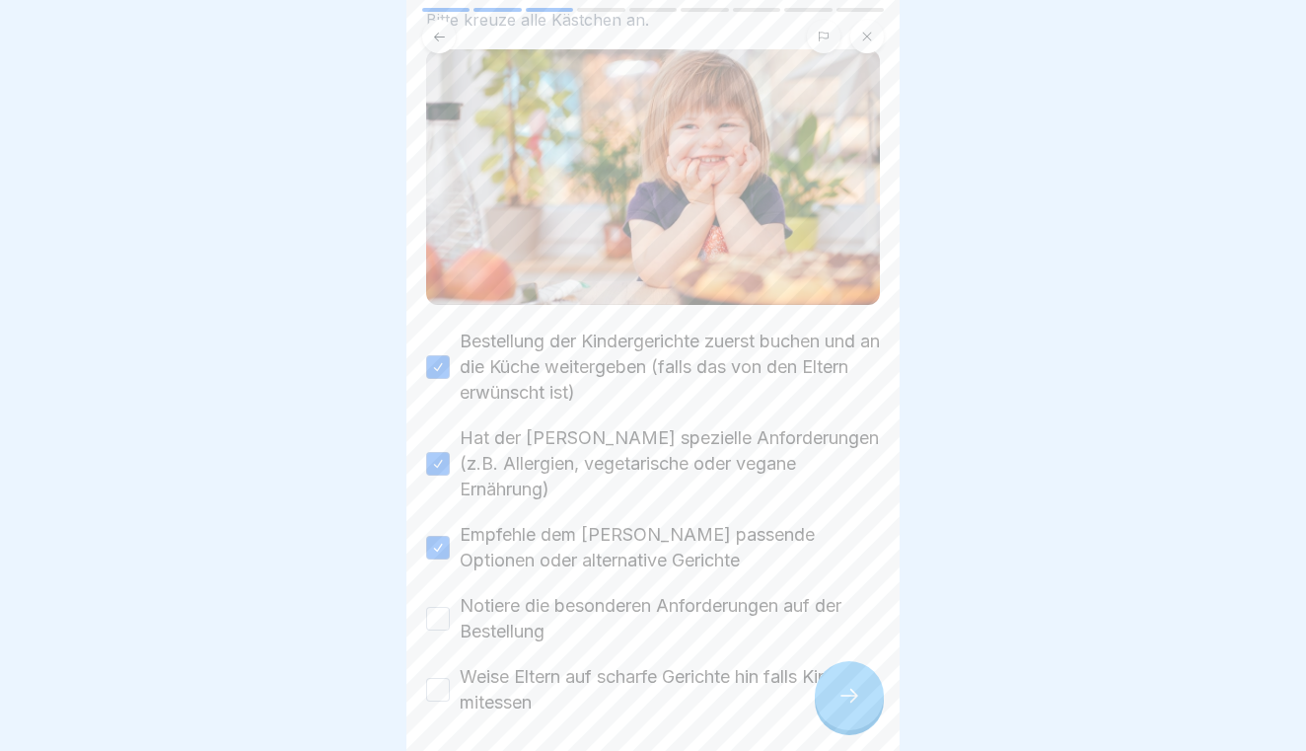
scroll to position [210, 0]
click at [437, 605] on button "Notiere die besonderen Anforderungen auf der Bestellung" at bounding box center [438, 617] width 24 height 24
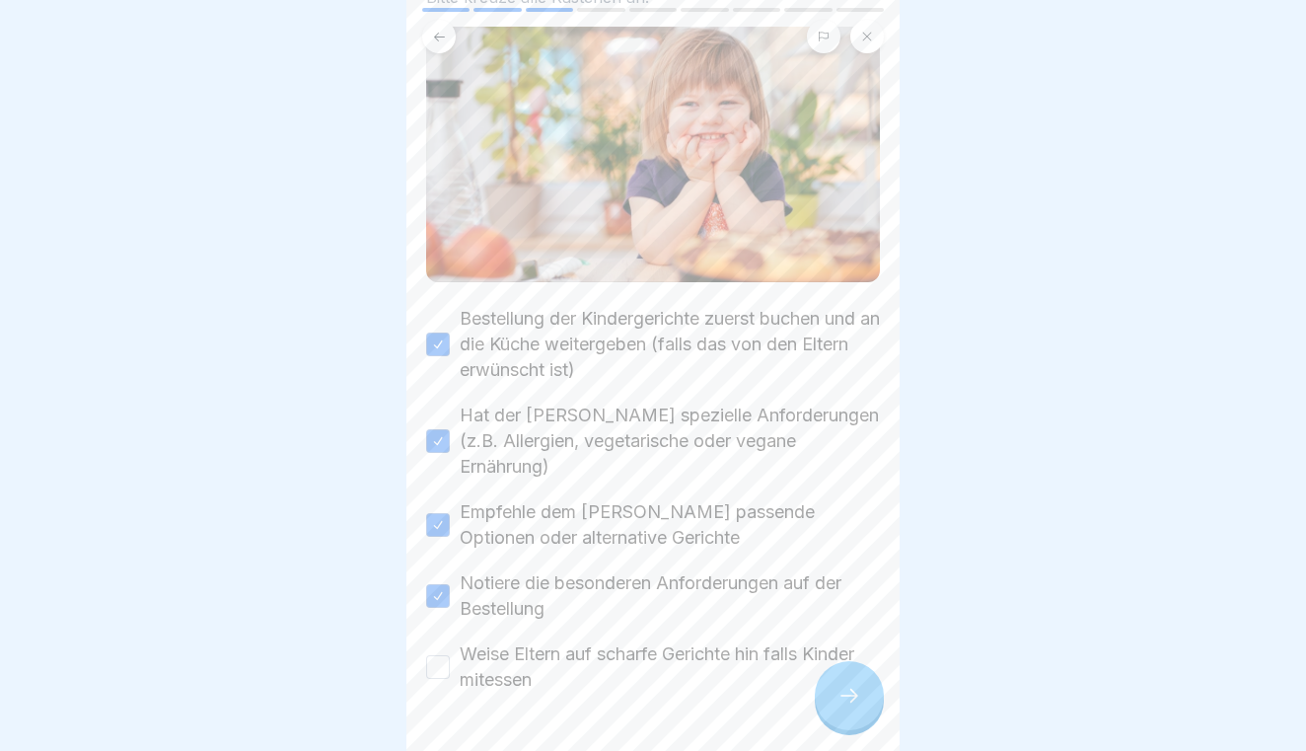
scroll to position [232, 0]
click at [436, 654] on button "Weise Eltern auf scharfe Gerichte hin falls Kinder mitessen" at bounding box center [438, 666] width 24 height 24
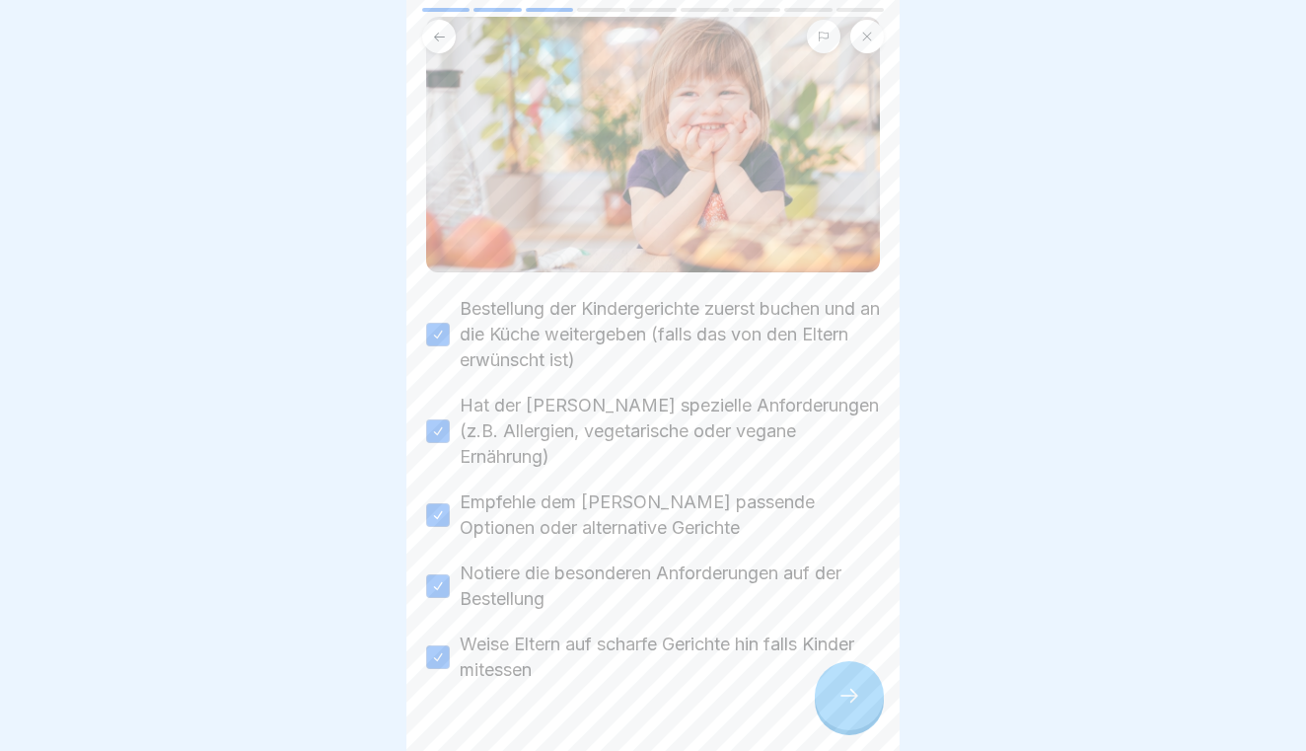
scroll to position [240, 0]
click at [848, 676] on div at bounding box center [849, 695] width 69 height 69
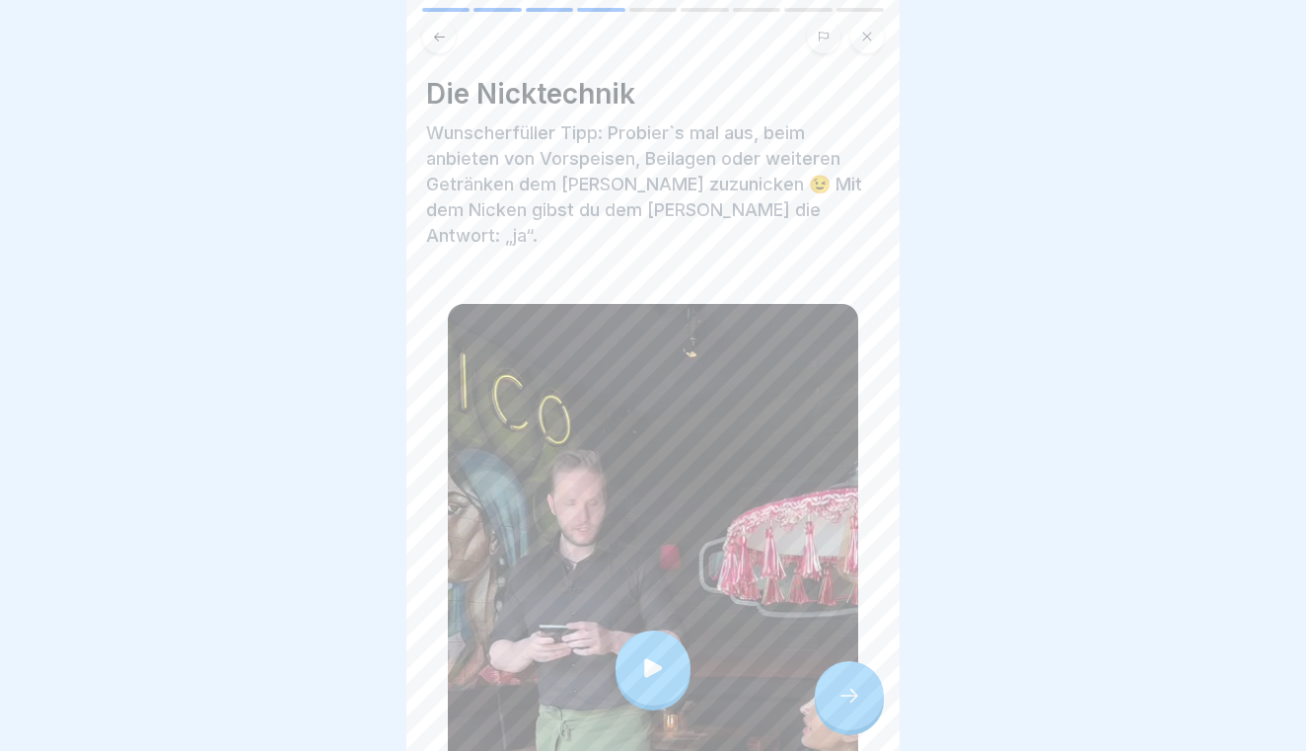
click at [848, 676] on div at bounding box center [849, 695] width 69 height 69
click at [850, 690] on icon at bounding box center [849, 695] width 24 height 24
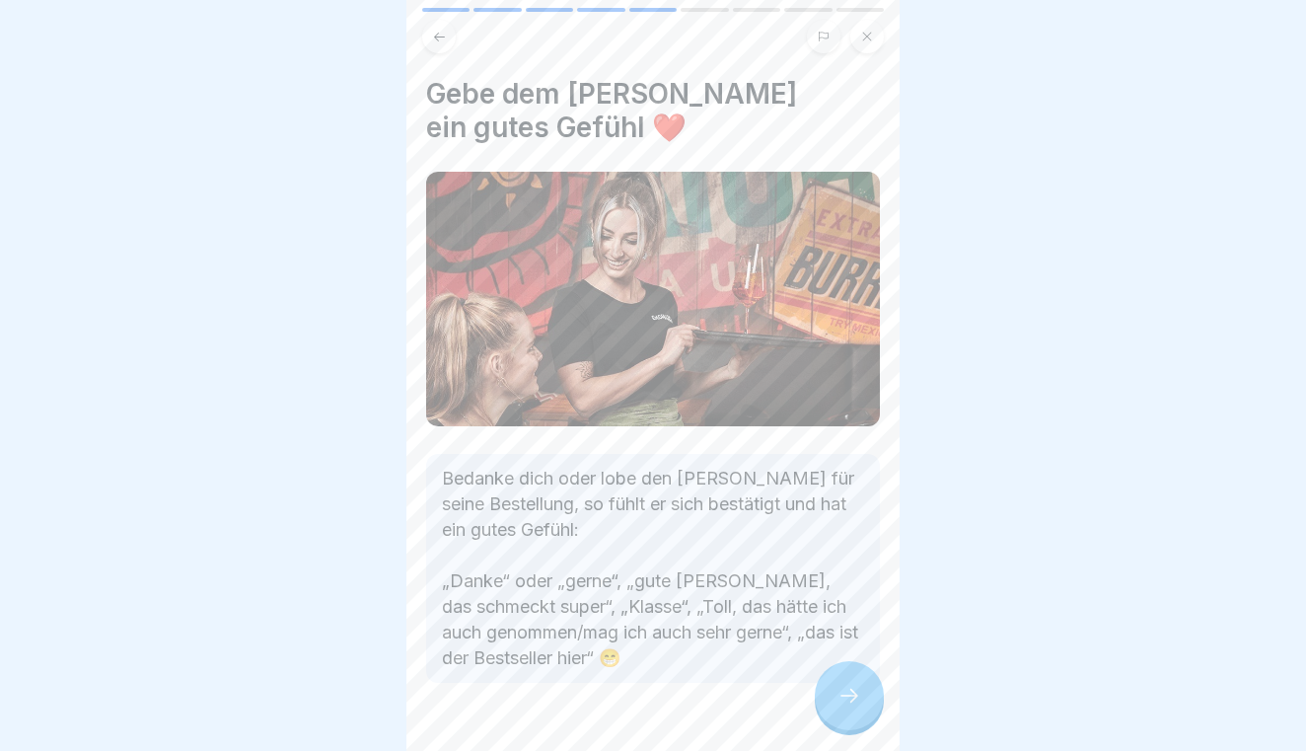
click at [850, 690] on icon at bounding box center [849, 695] width 24 height 24
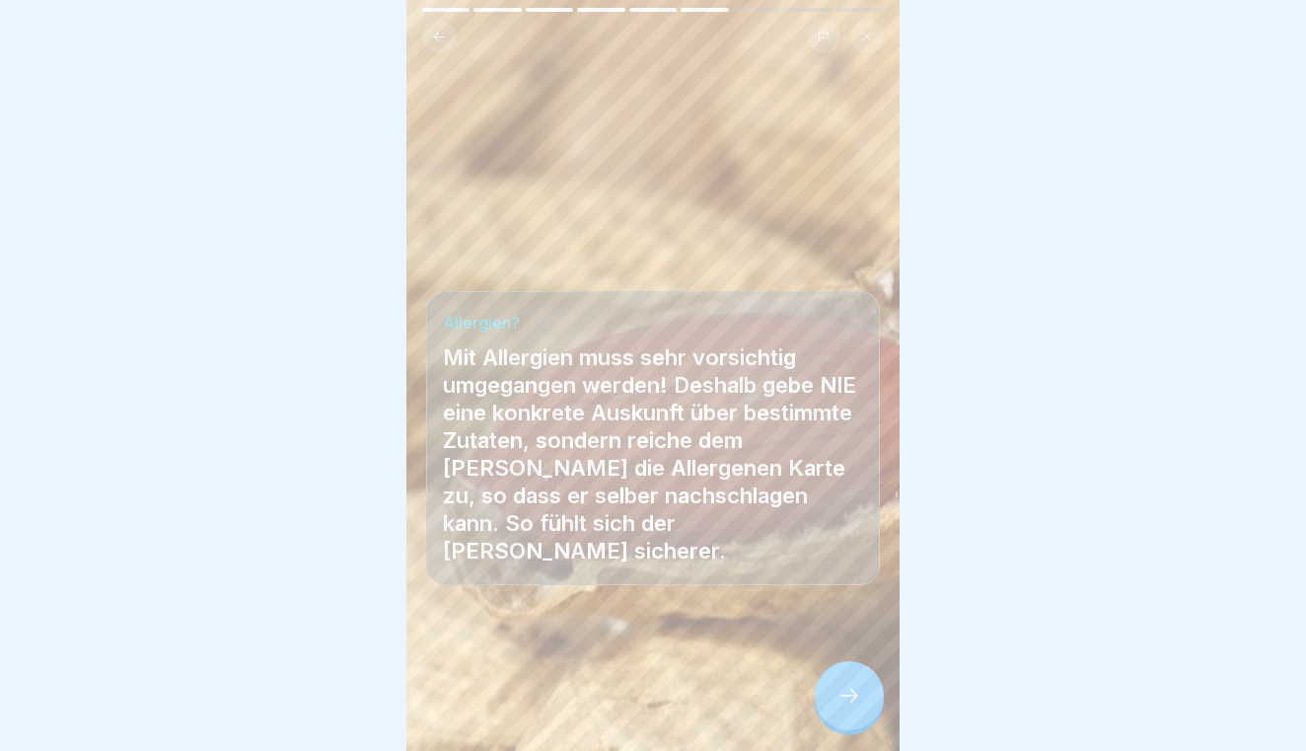
click at [850, 690] on icon at bounding box center [849, 695] width 24 height 24
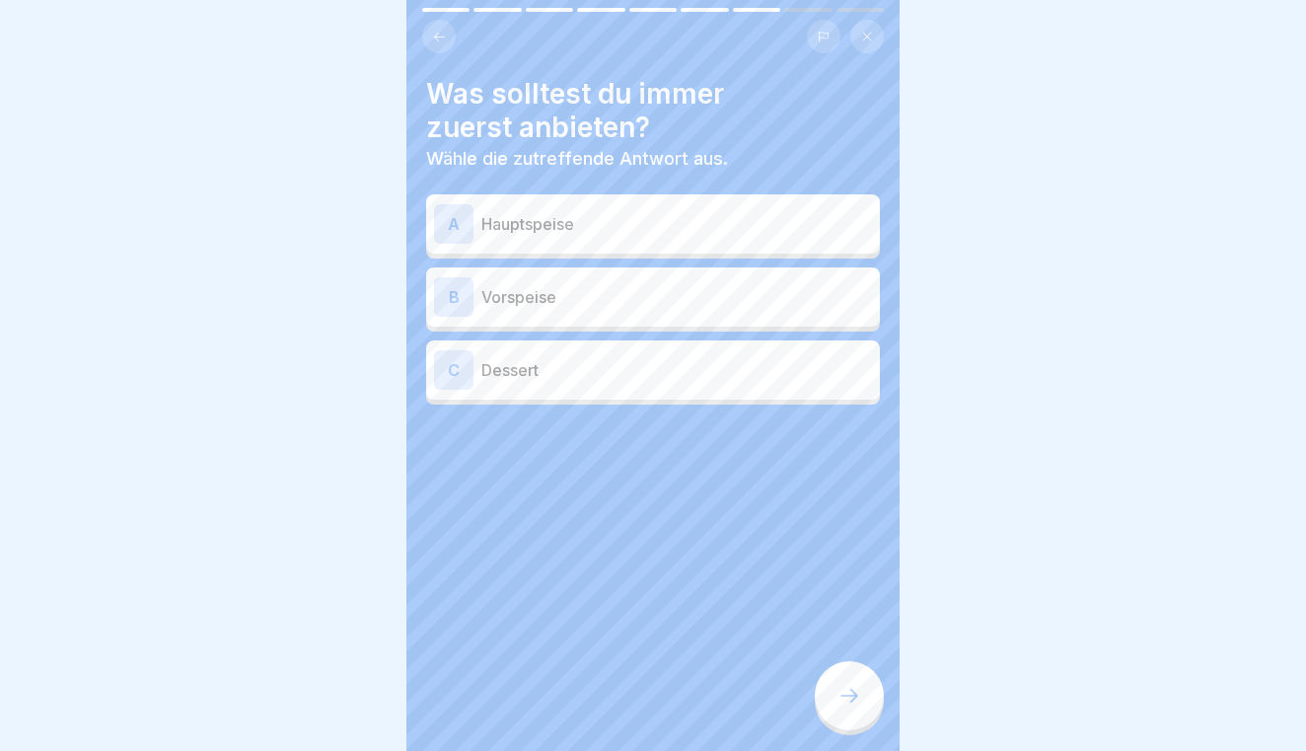
click at [769, 308] on div "B Vorspeise" at bounding box center [653, 296] width 438 height 39
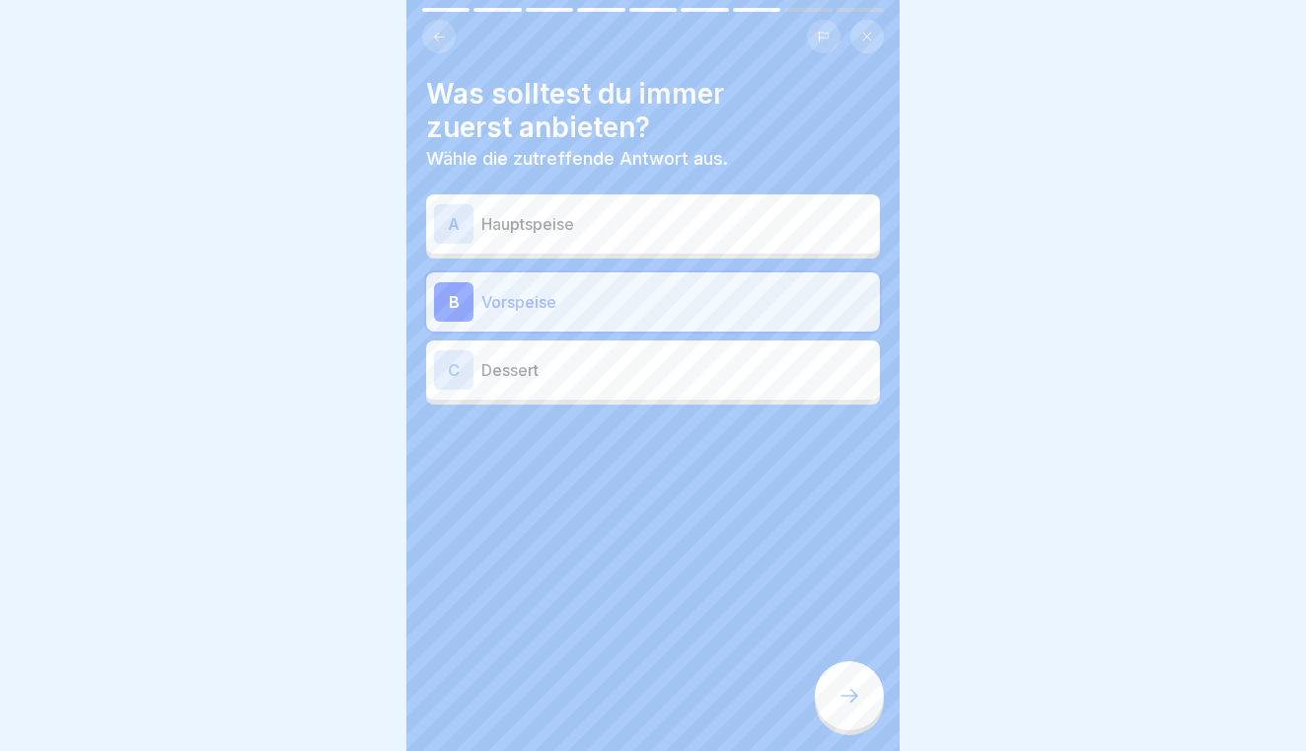
click at [845, 682] on div at bounding box center [849, 695] width 69 height 69
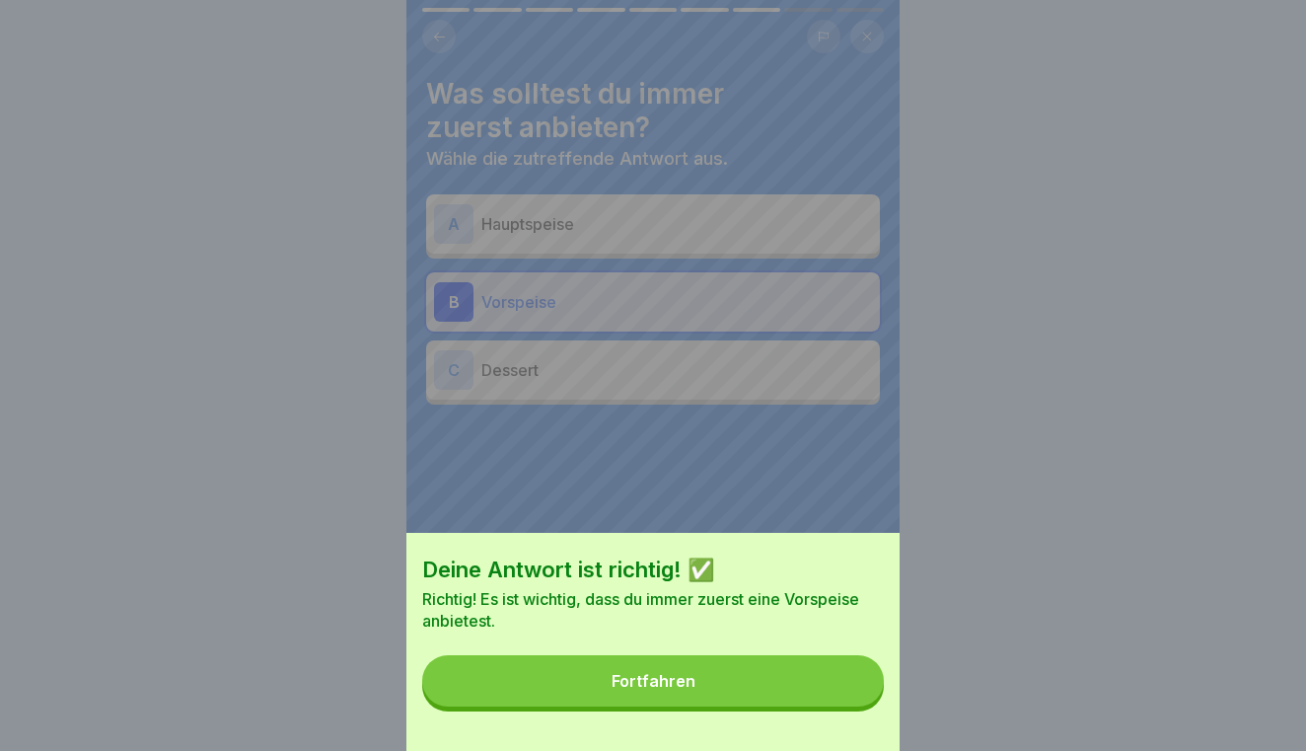
click at [807, 686] on button "Fortfahren" at bounding box center [653, 680] width 462 height 51
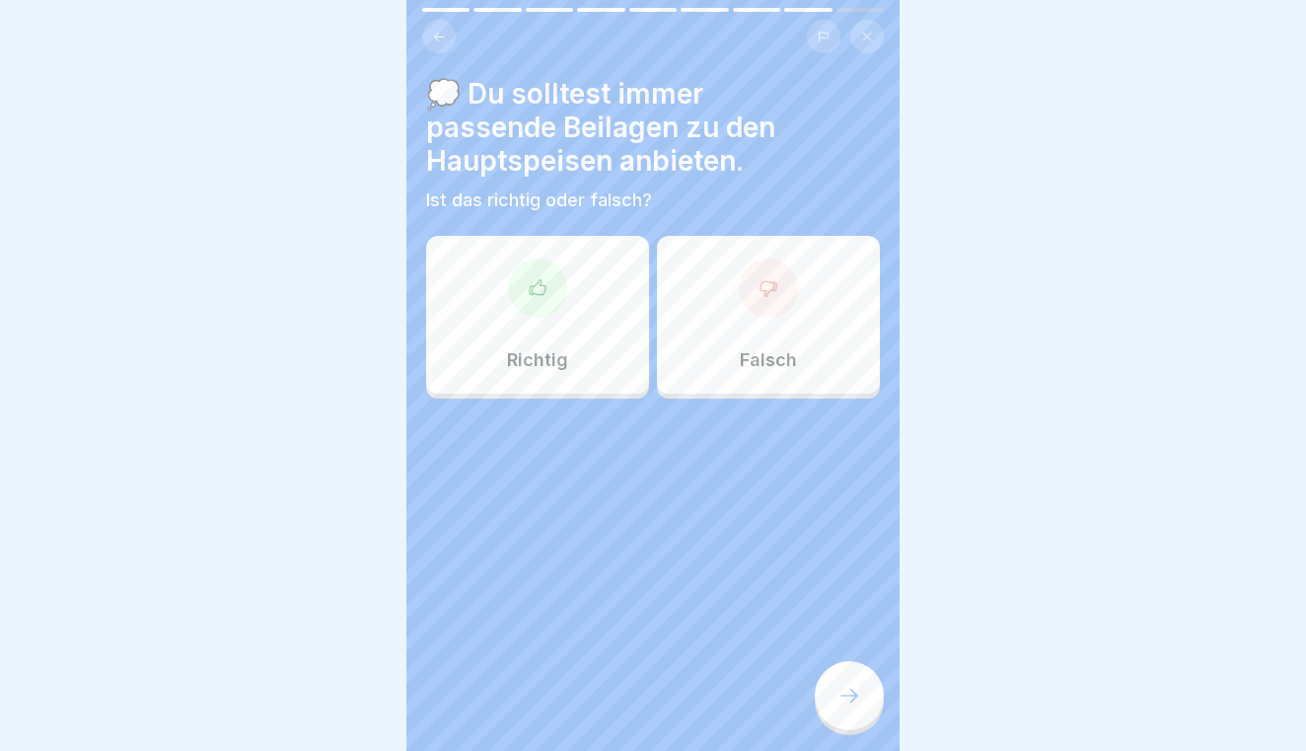
click at [566, 355] on p "Richtig" at bounding box center [537, 360] width 61 height 22
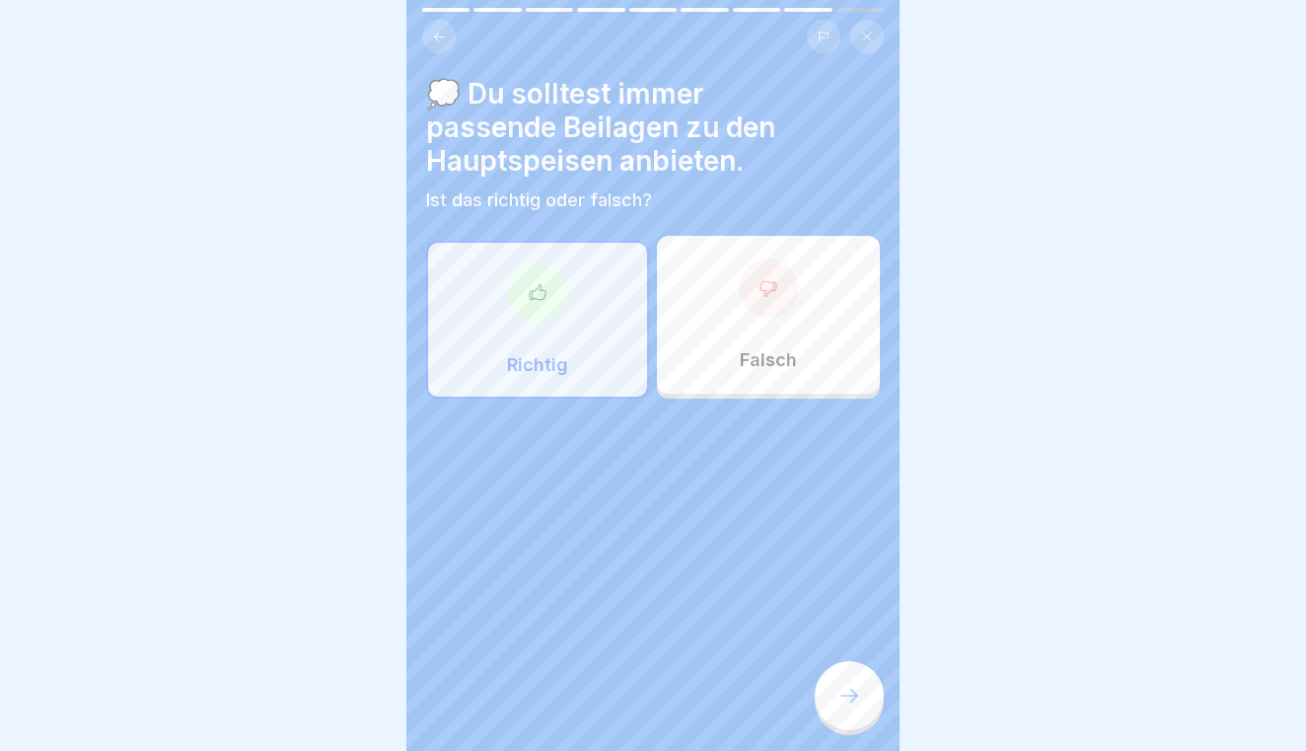
click at [835, 677] on div at bounding box center [849, 695] width 69 height 69
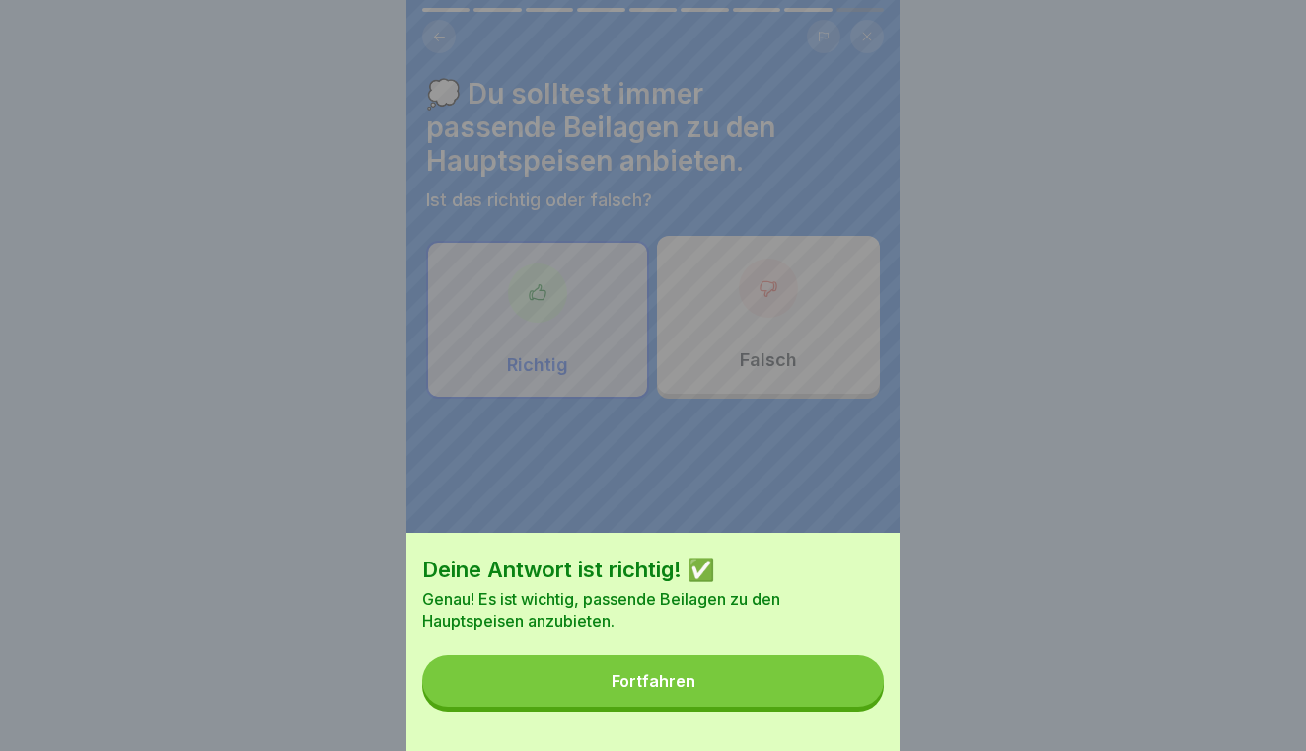
click at [835, 677] on button "Fortfahren" at bounding box center [653, 680] width 462 height 51
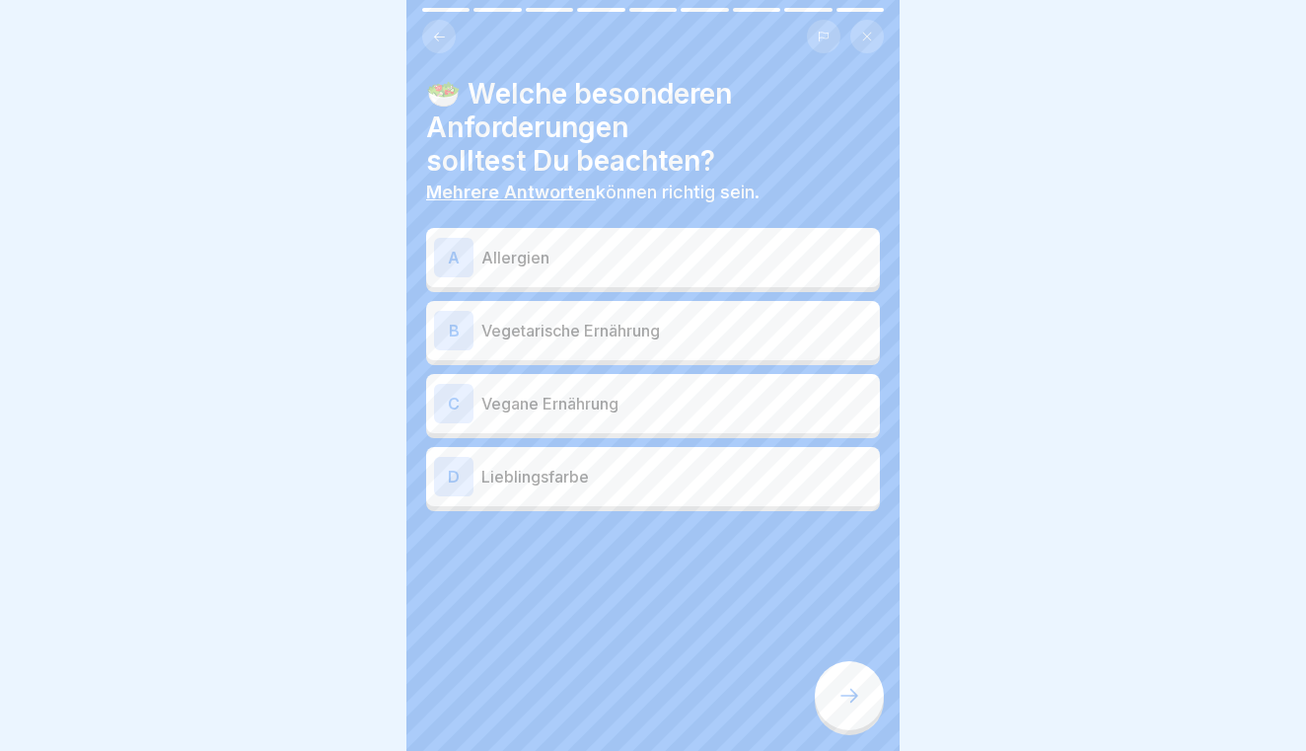
click at [753, 262] on p "Allergien" at bounding box center [676, 258] width 391 height 24
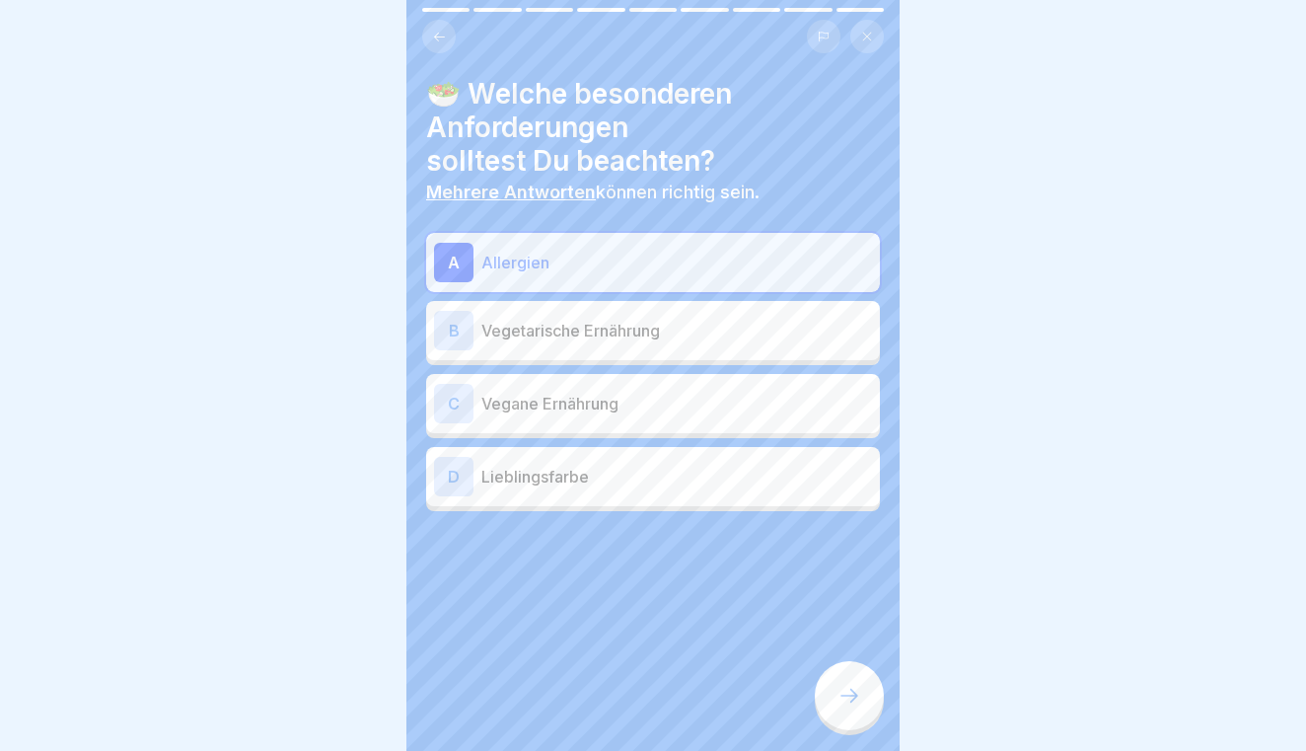
click at [747, 320] on p "Vegetarische Ernährung" at bounding box center [676, 331] width 391 height 24
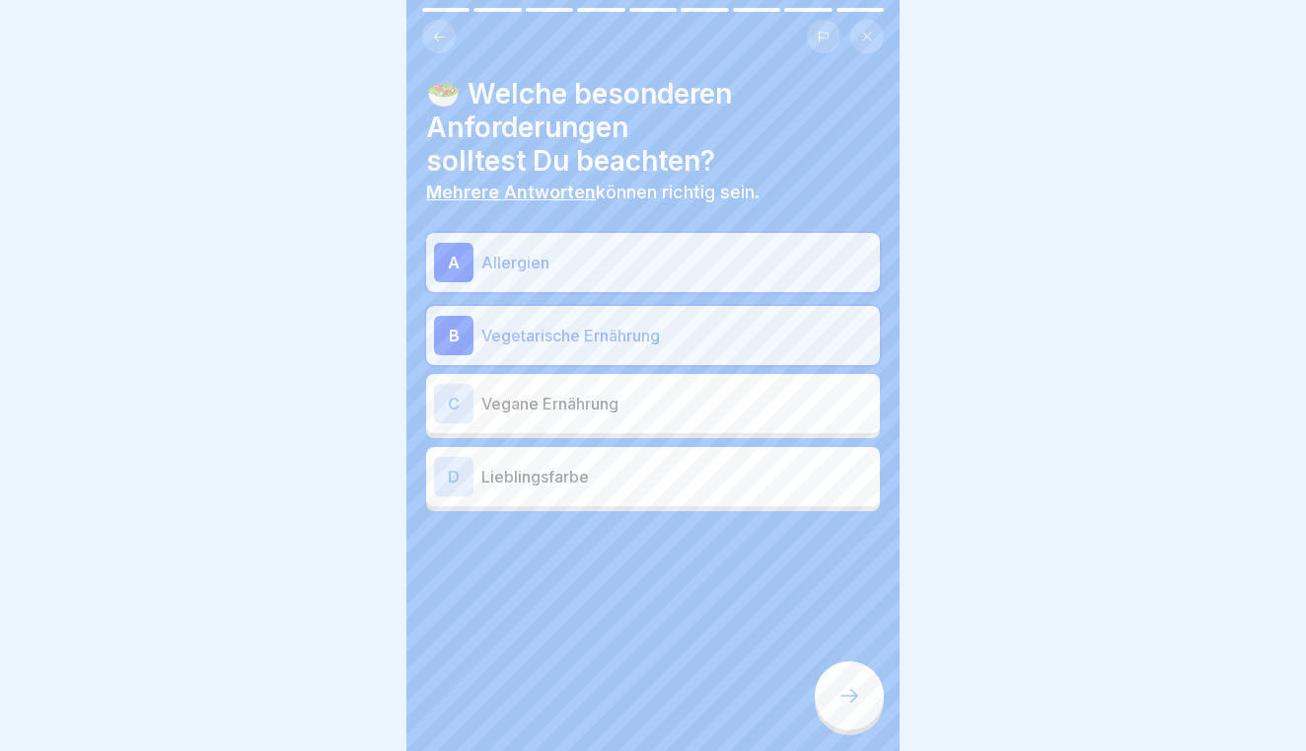
click at [724, 395] on p "Vegane Ernährung" at bounding box center [676, 404] width 391 height 24
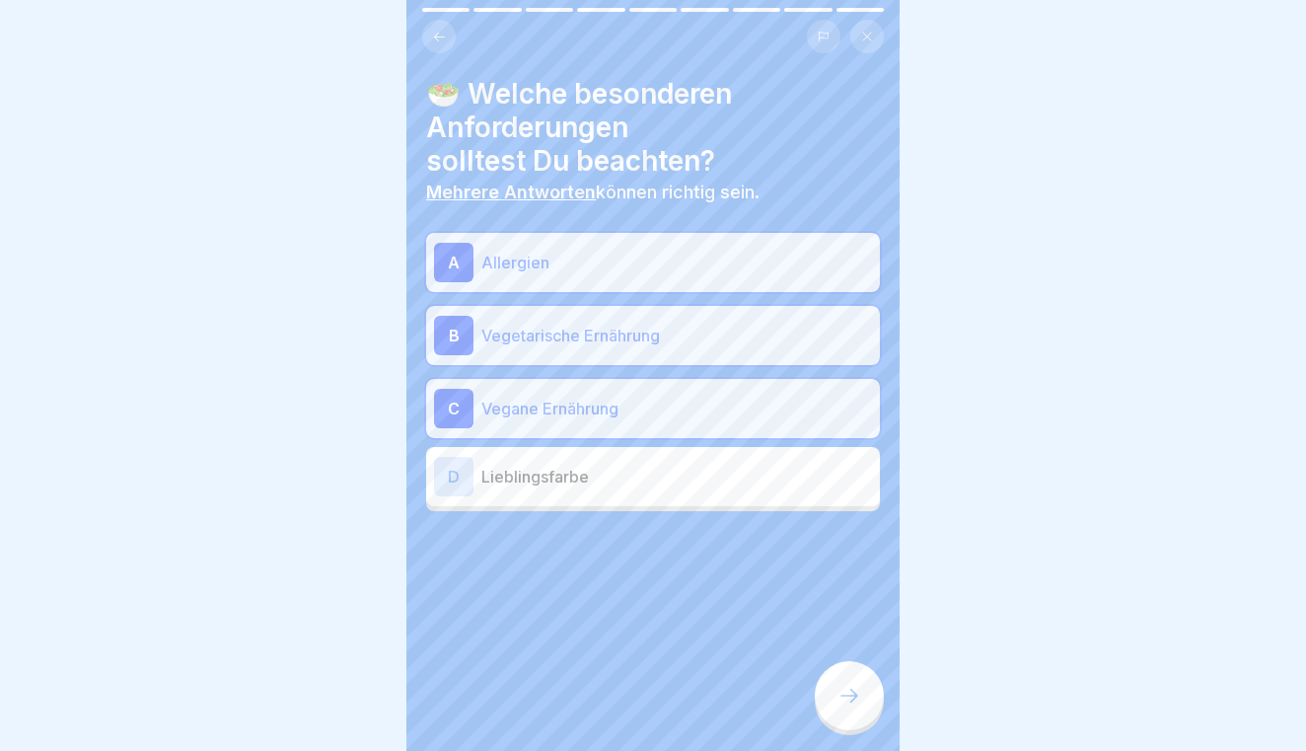
click at [848, 732] on div "🥗 Welche besonderen Anforderungen solltest Du beachten? Mehrere Antworten könne…" at bounding box center [652, 375] width 493 height 751
click at [845, 703] on icon at bounding box center [849, 695] width 24 height 24
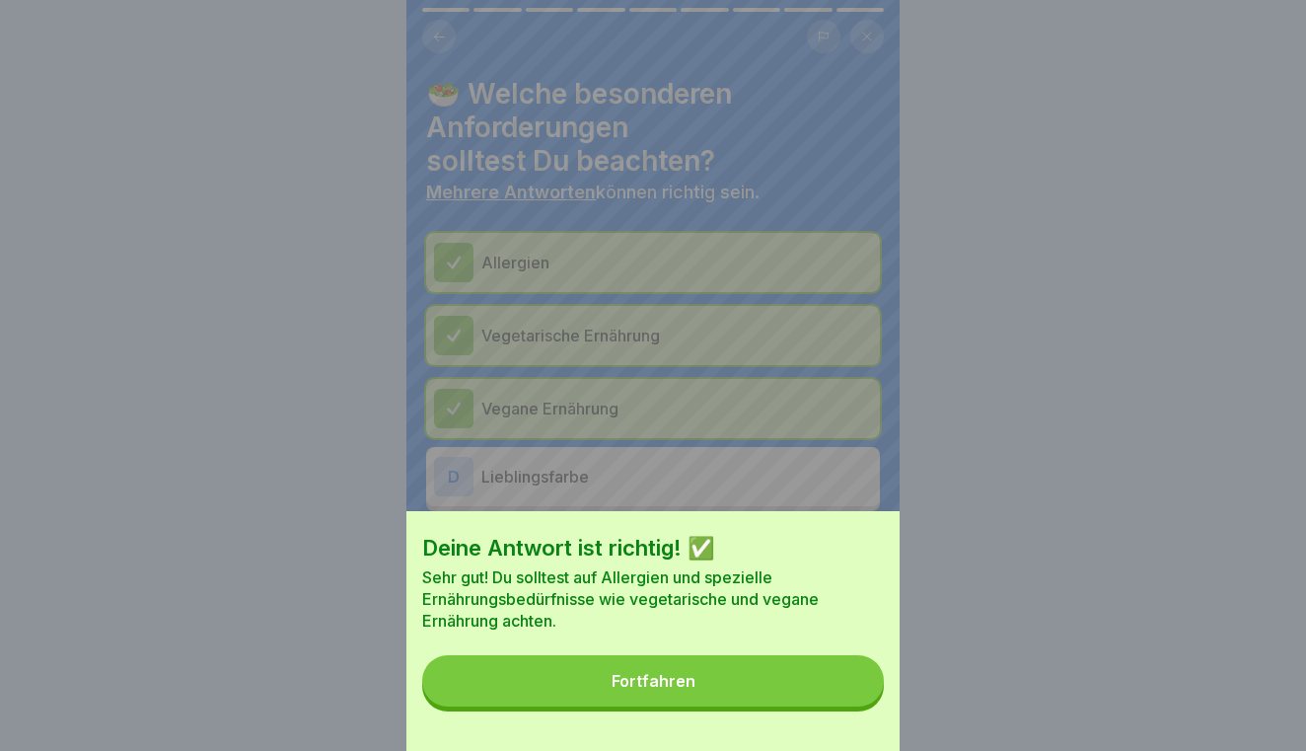
click at [845, 703] on button "Fortfahren" at bounding box center [653, 680] width 462 height 51
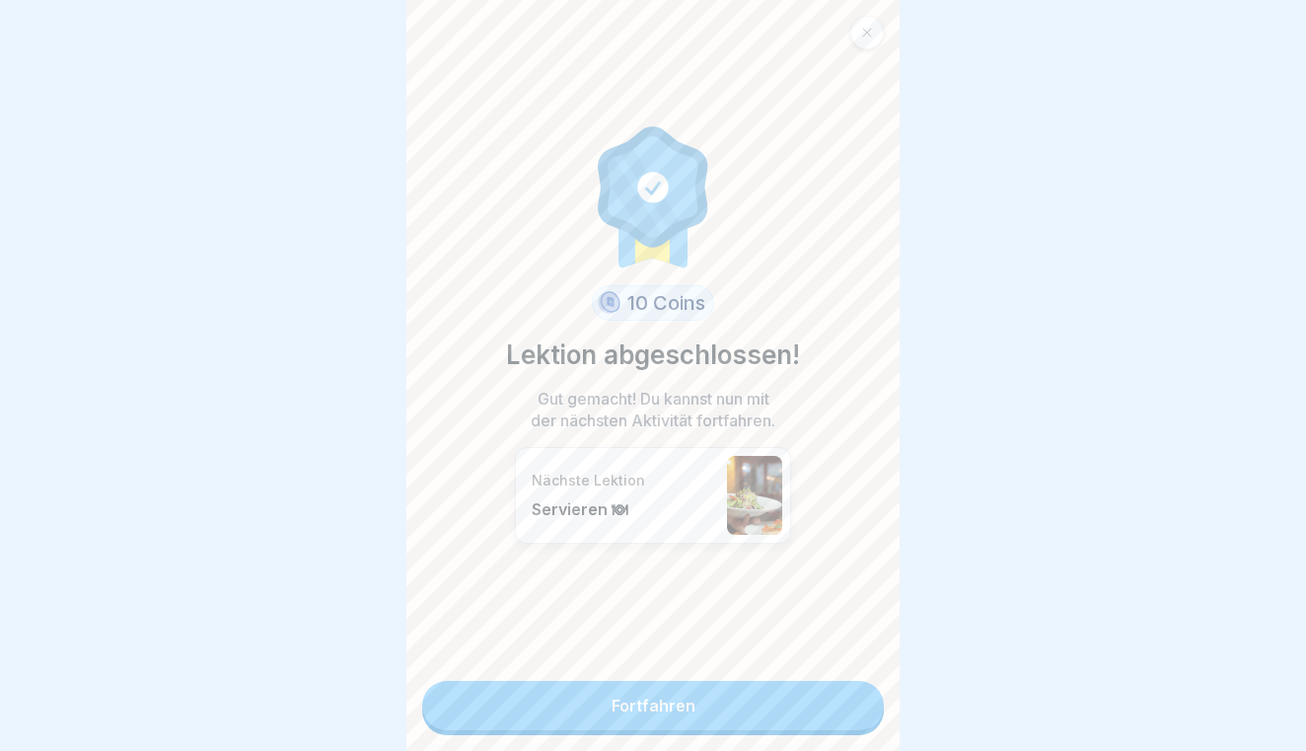
click at [844, 697] on link "Fortfahren" at bounding box center [653, 705] width 462 height 49
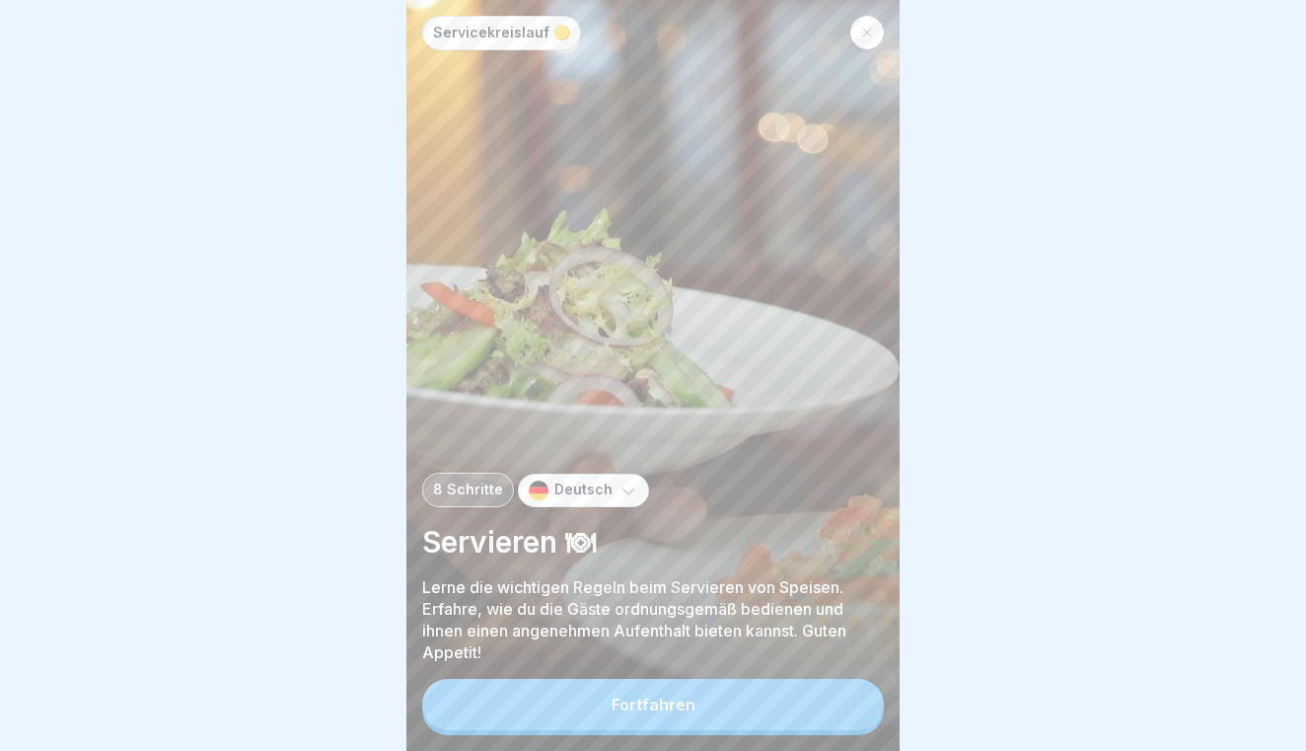
click at [826, 707] on button "Fortfahren" at bounding box center [653, 704] width 462 height 51
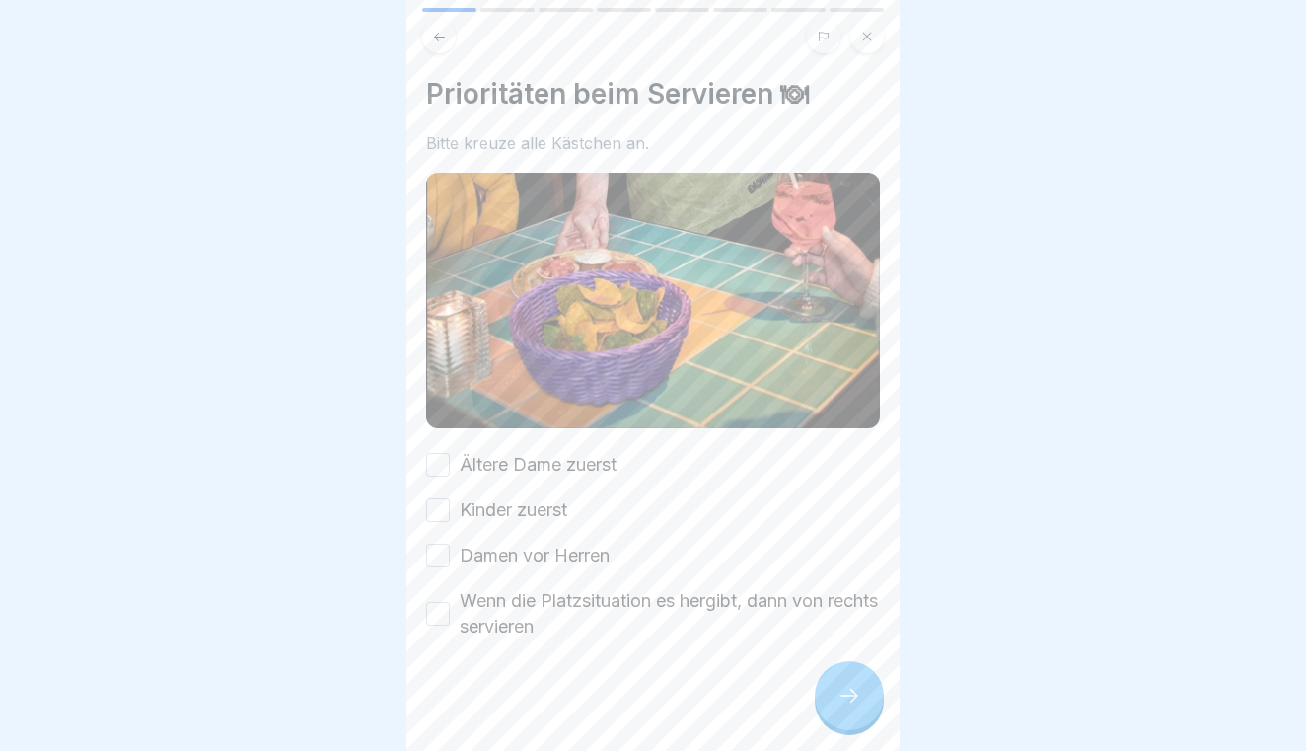
click at [452, 468] on div "Ältere Dame zuerst" at bounding box center [521, 465] width 190 height 26
click at [437, 466] on button "Ältere Dame zuerst" at bounding box center [438, 465] width 24 height 24
click at [441, 502] on button "Kinder zuerst" at bounding box center [438, 510] width 24 height 24
click at [439, 545] on button "Damen vor Herren" at bounding box center [438, 555] width 24 height 24
click at [441, 602] on button "Wenn die Platzsituation es hergibt, dann von rechts servieren" at bounding box center [438, 614] width 24 height 24
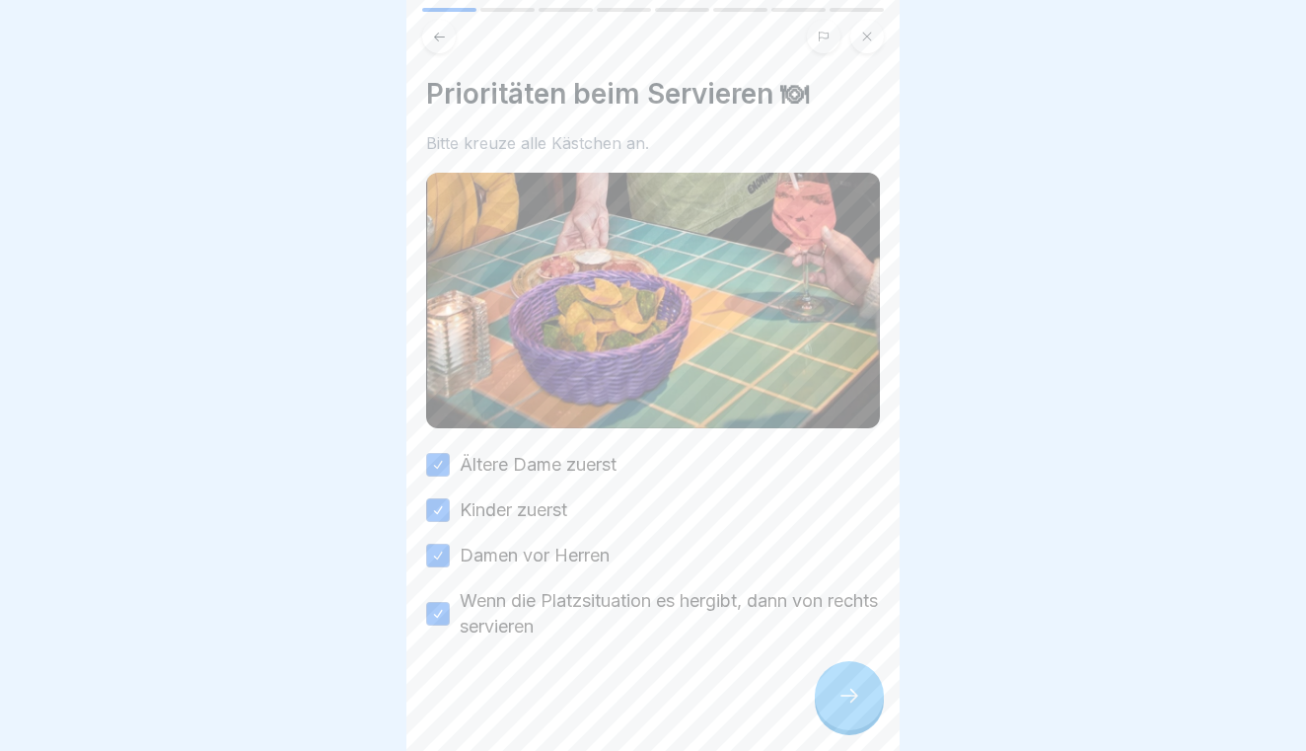
click at [866, 703] on div at bounding box center [849, 695] width 69 height 69
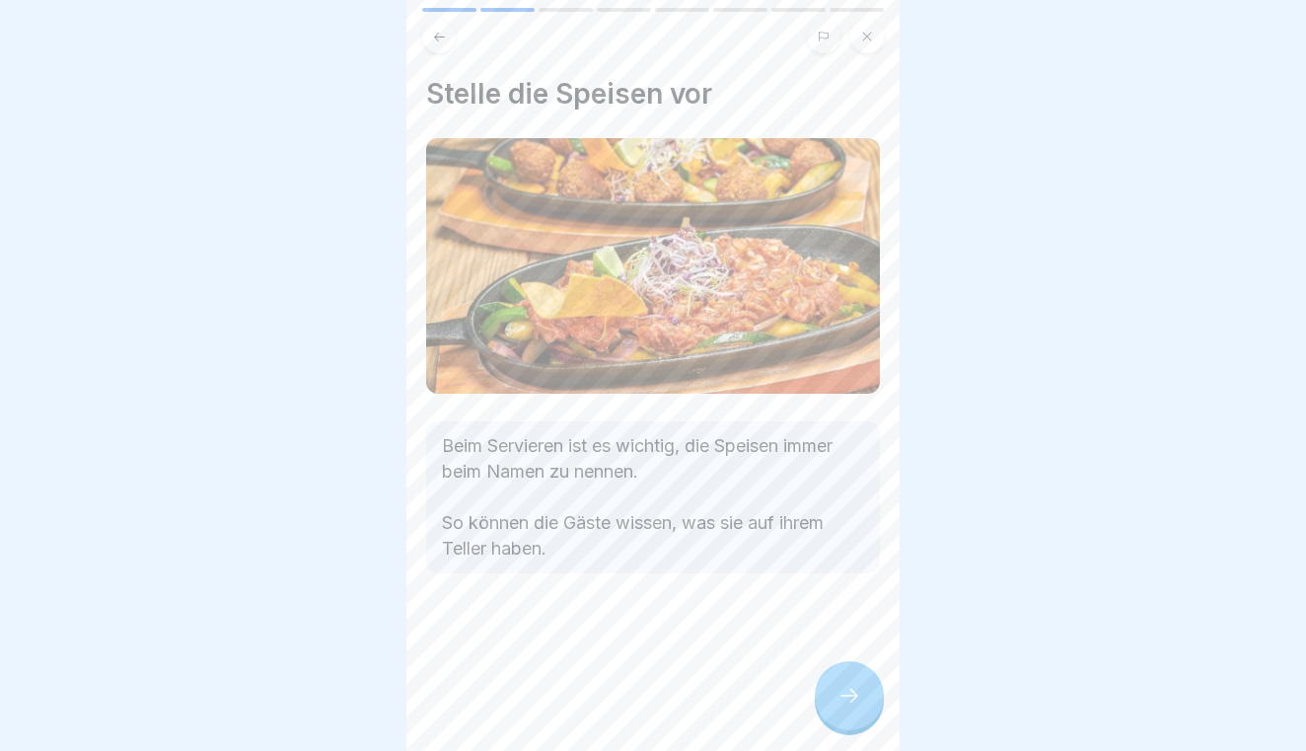
click at [866, 703] on div at bounding box center [849, 695] width 69 height 69
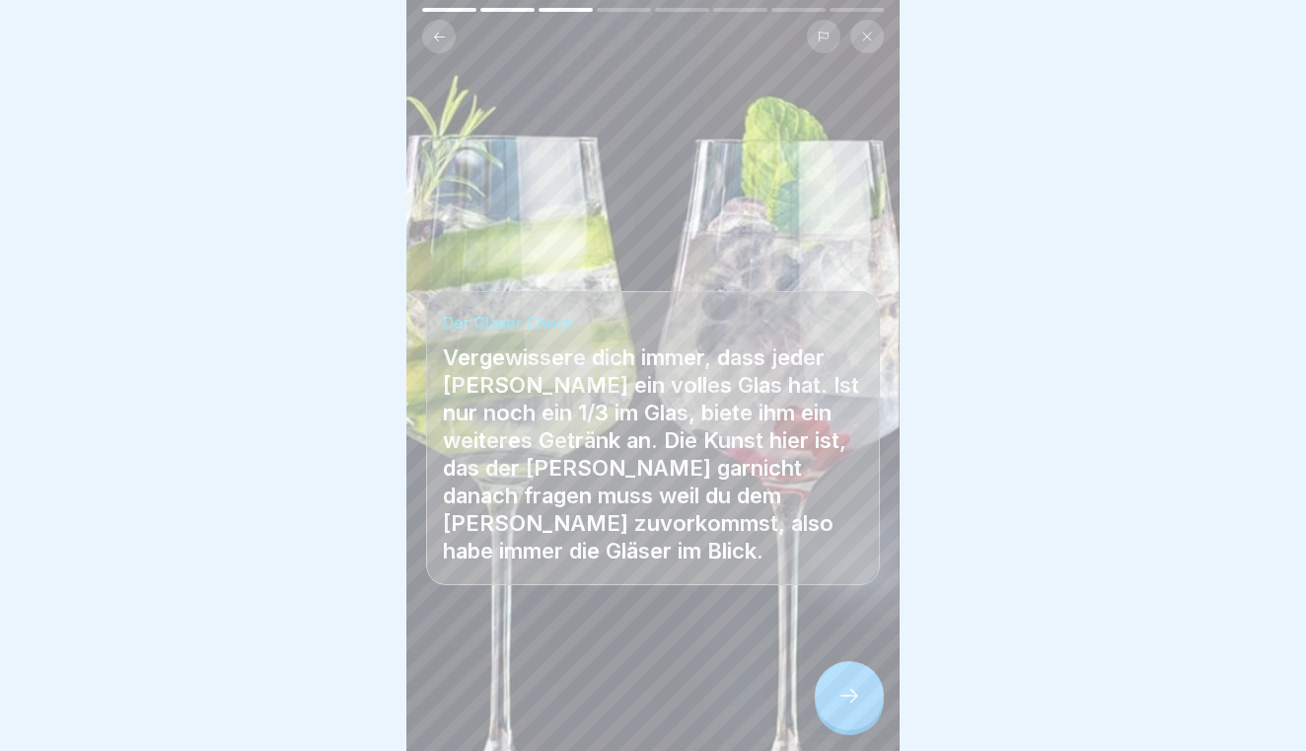
click at [866, 703] on div at bounding box center [849, 695] width 69 height 69
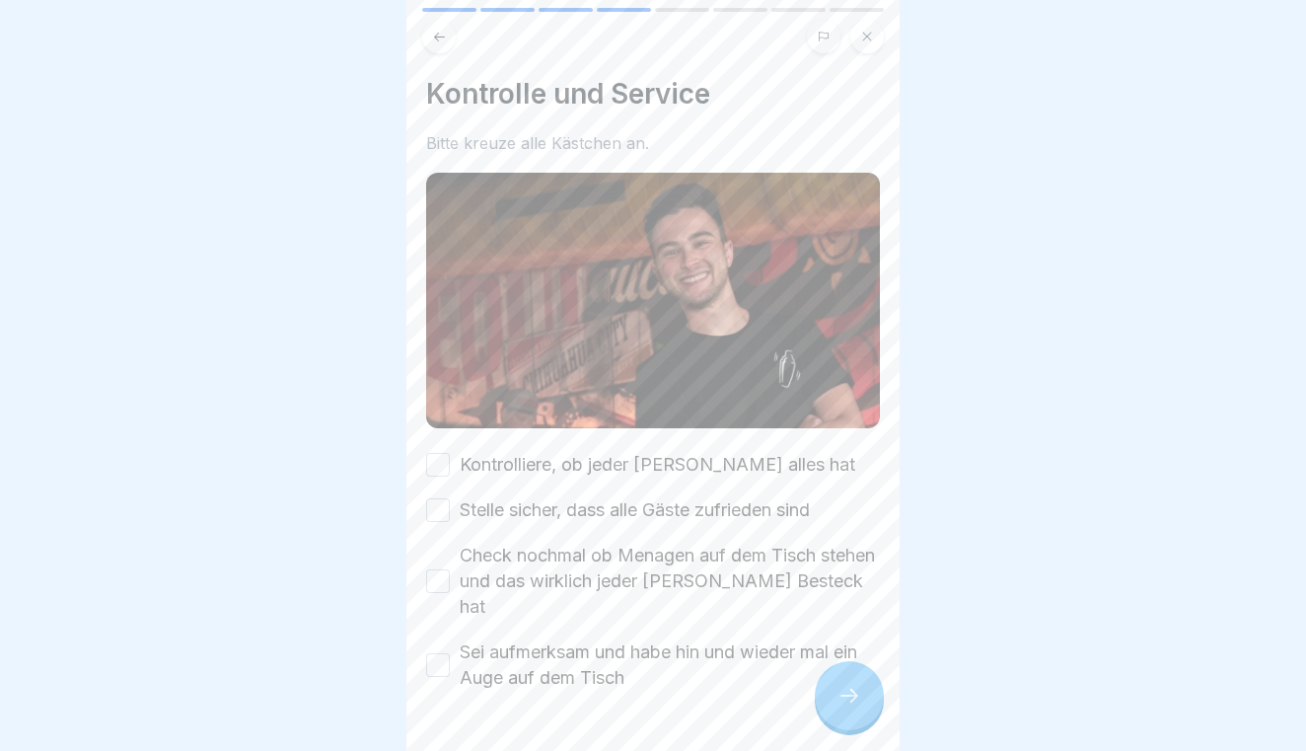
click at [437, 467] on button "Kontrolliere, ob jeder [PERSON_NAME] alles hat" at bounding box center [438, 465] width 24 height 24
click at [439, 500] on button "Stelle sicher, dass alle Gäste zufrieden sind" at bounding box center [438, 510] width 24 height 24
click at [444, 574] on button "Check nochmal ob Menagen auf dem Tisch stehen und das wirklich jeder [PERSON_NA…" at bounding box center [438, 581] width 24 height 24
click at [436, 653] on button "Sei aufmerksam und habe hin und wieder mal ein Auge auf dem Tisch" at bounding box center [438, 665] width 24 height 24
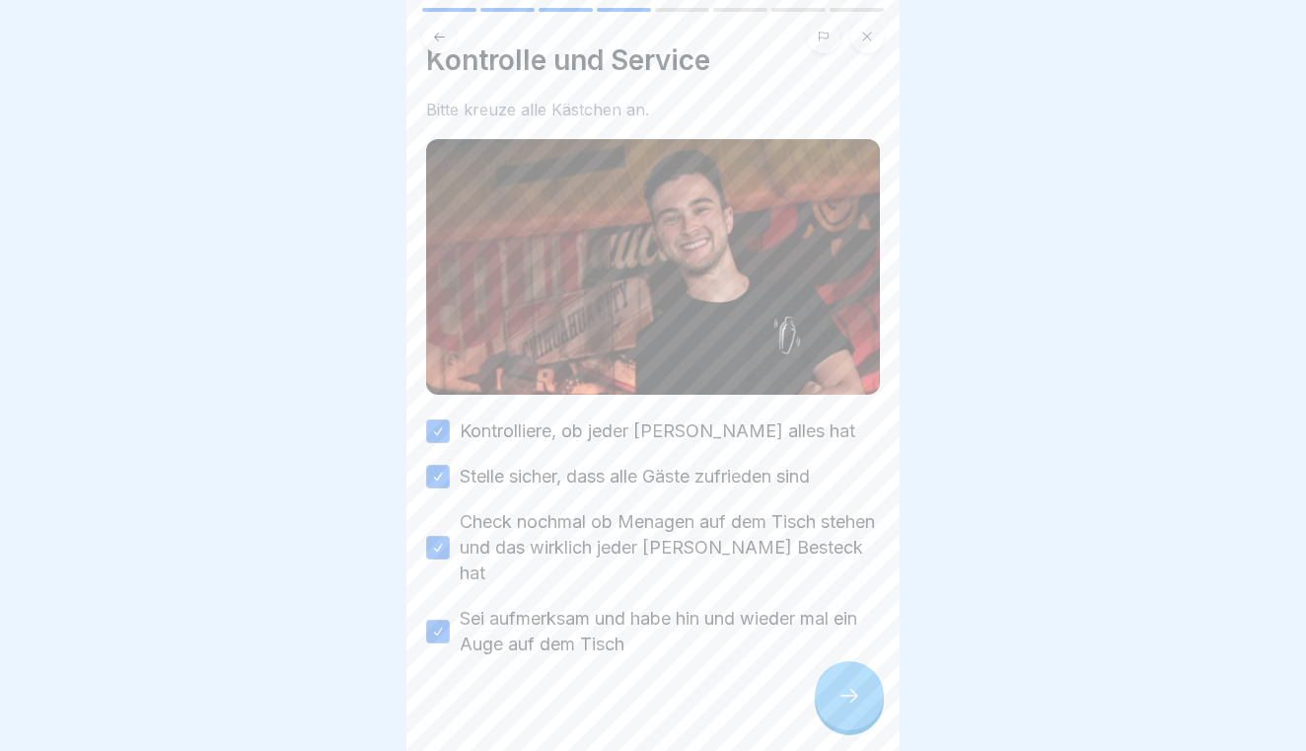
scroll to position [33, 0]
click at [848, 686] on icon at bounding box center [849, 695] width 24 height 24
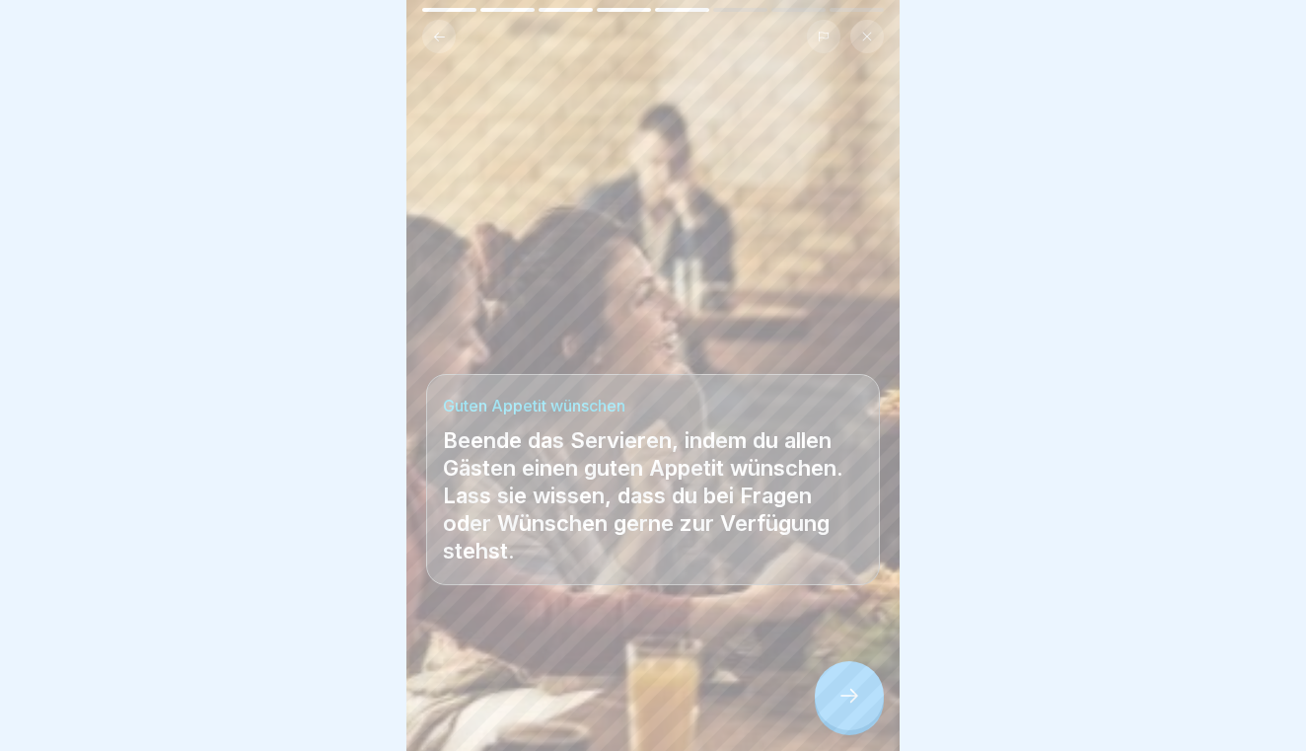
click at [848, 686] on icon at bounding box center [849, 695] width 24 height 24
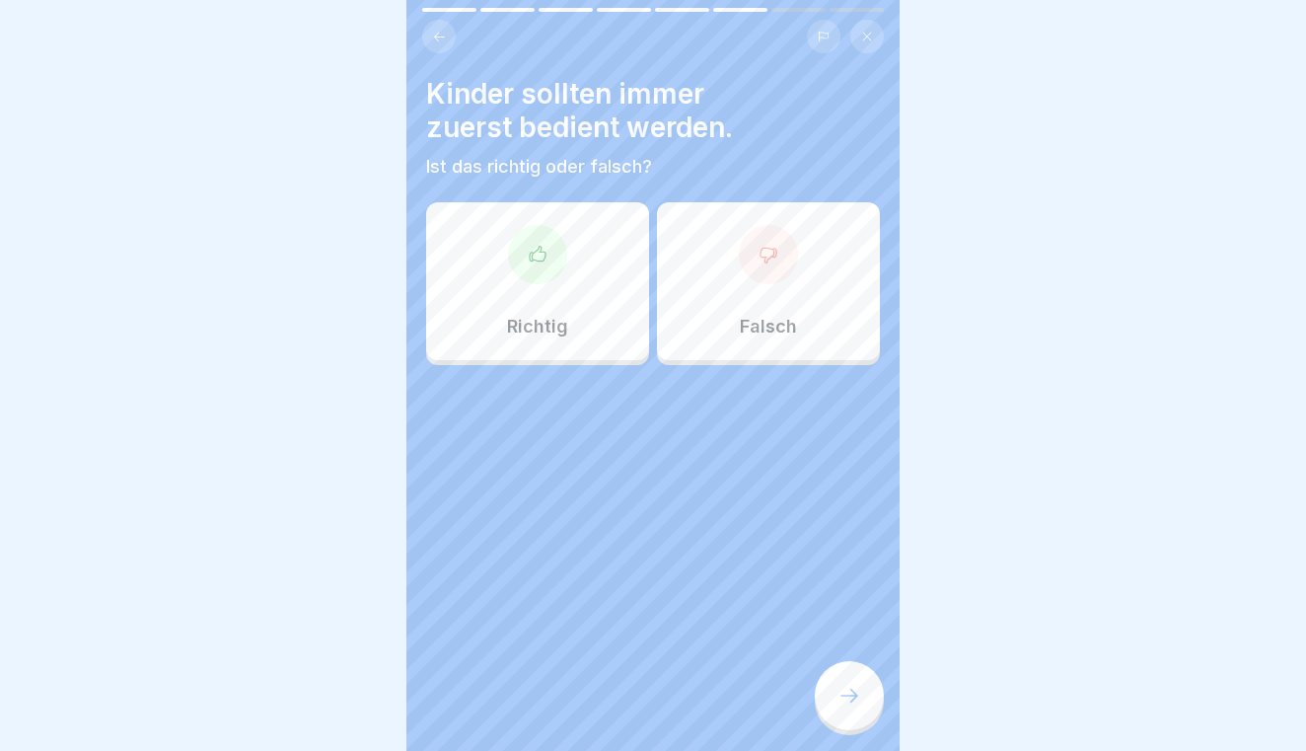
click at [687, 315] on div "Falsch" at bounding box center [768, 281] width 223 height 158
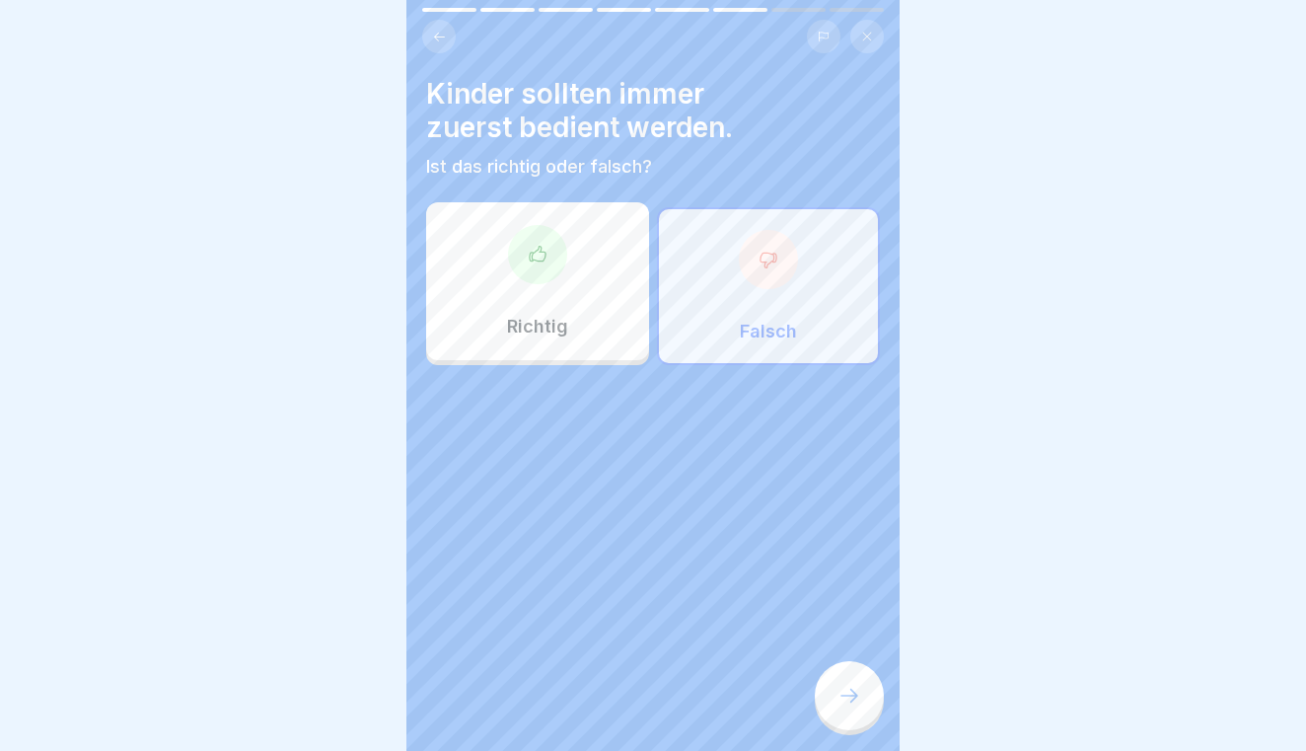
click at [847, 682] on div at bounding box center [849, 695] width 69 height 69
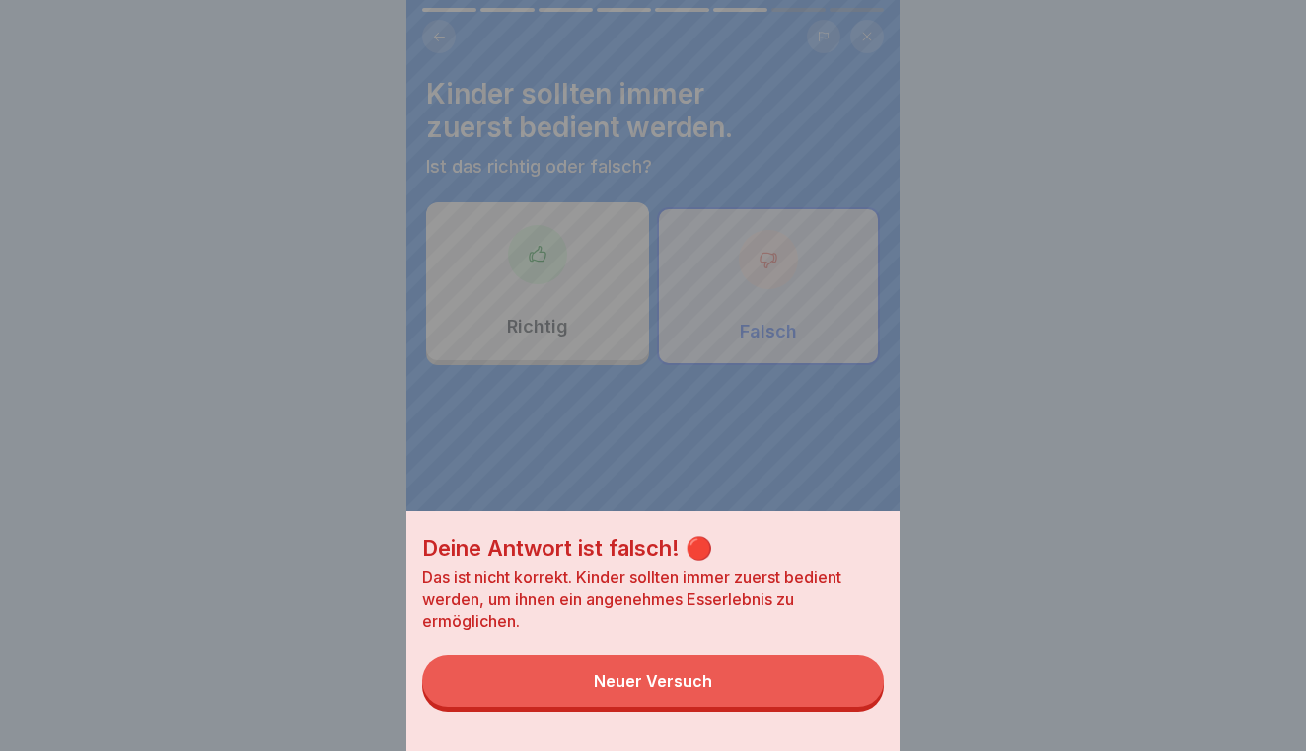
click at [810, 682] on button "Neuer Versuch" at bounding box center [653, 680] width 462 height 51
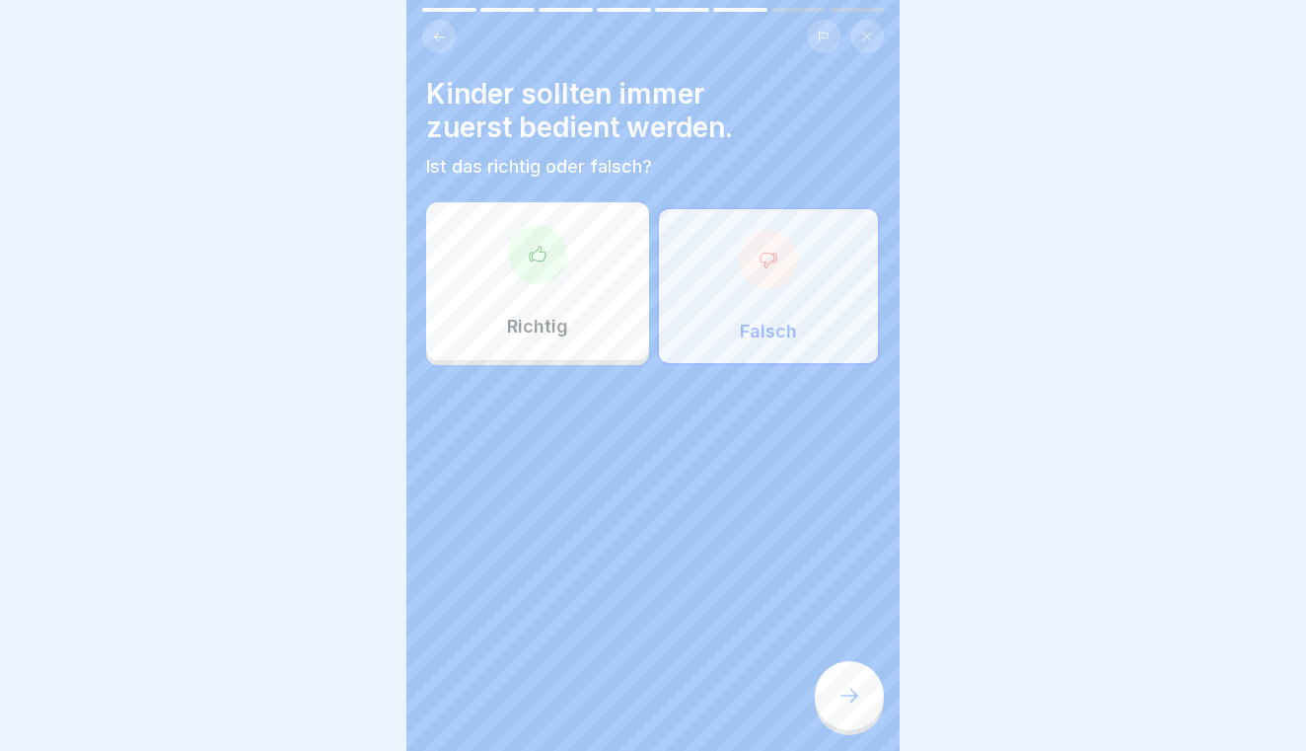
click at [584, 258] on div "Richtig" at bounding box center [537, 281] width 223 height 158
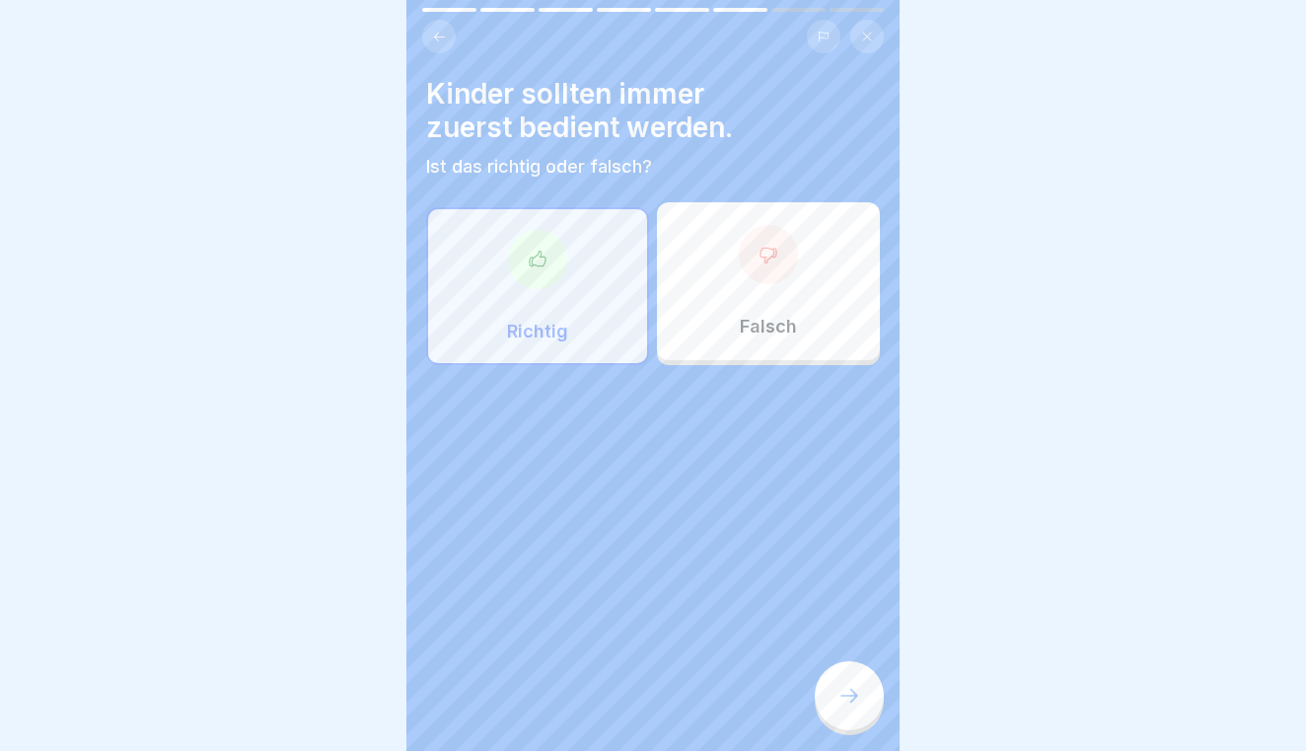
click at [845, 682] on div at bounding box center [849, 695] width 69 height 69
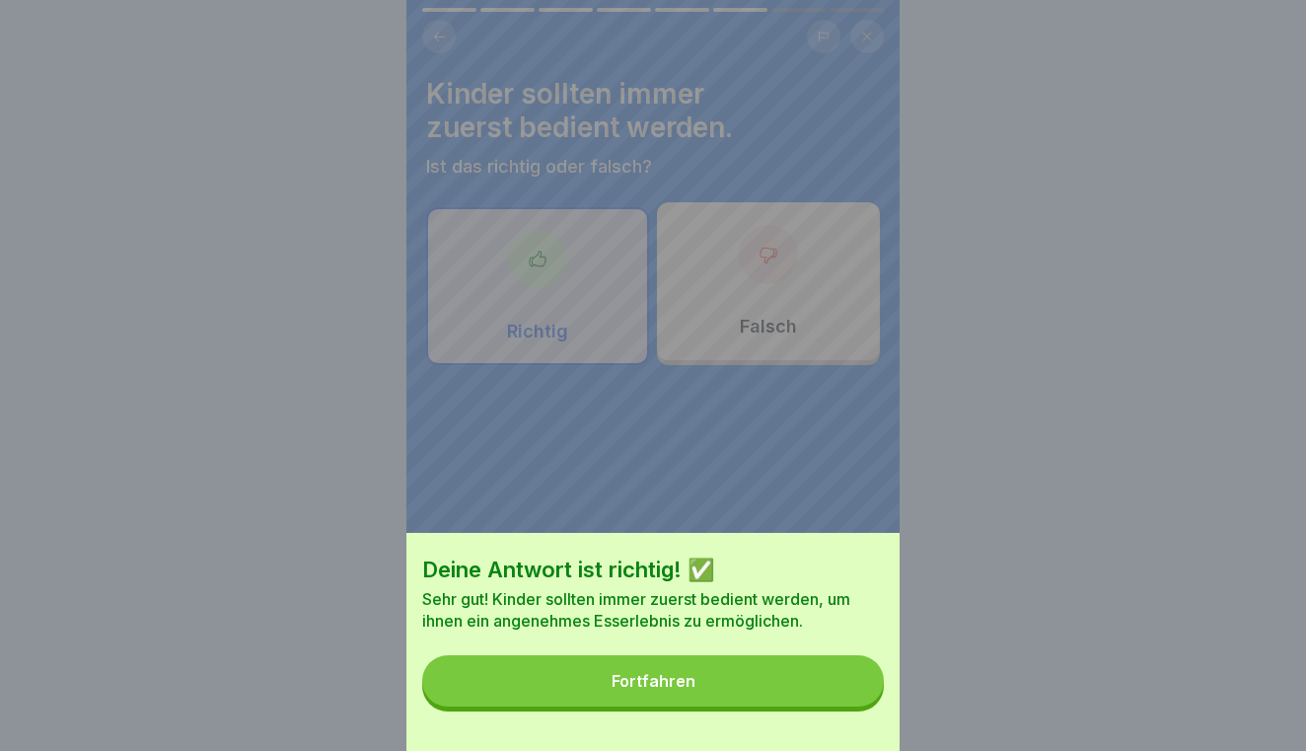
click at [845, 682] on button "Fortfahren" at bounding box center [653, 680] width 462 height 51
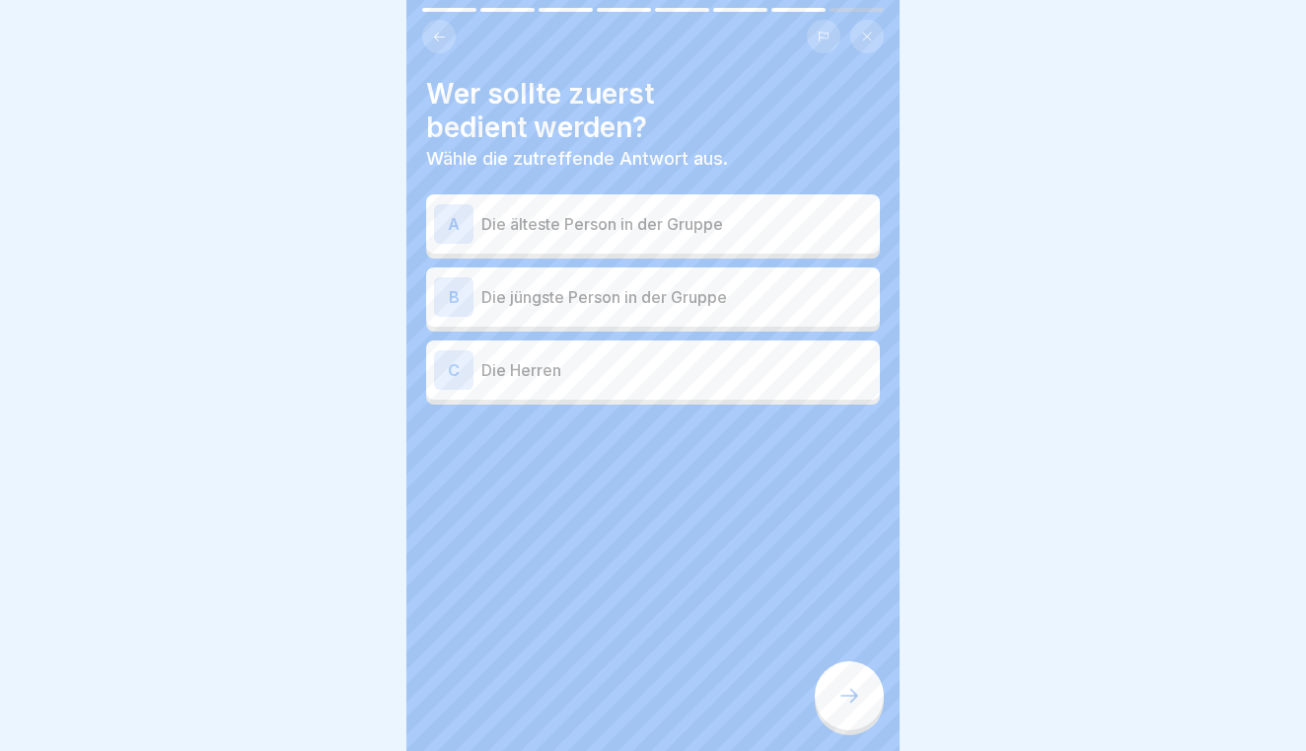
click at [752, 236] on div "A Die älteste Person in der Gruppe" at bounding box center [653, 223] width 438 height 39
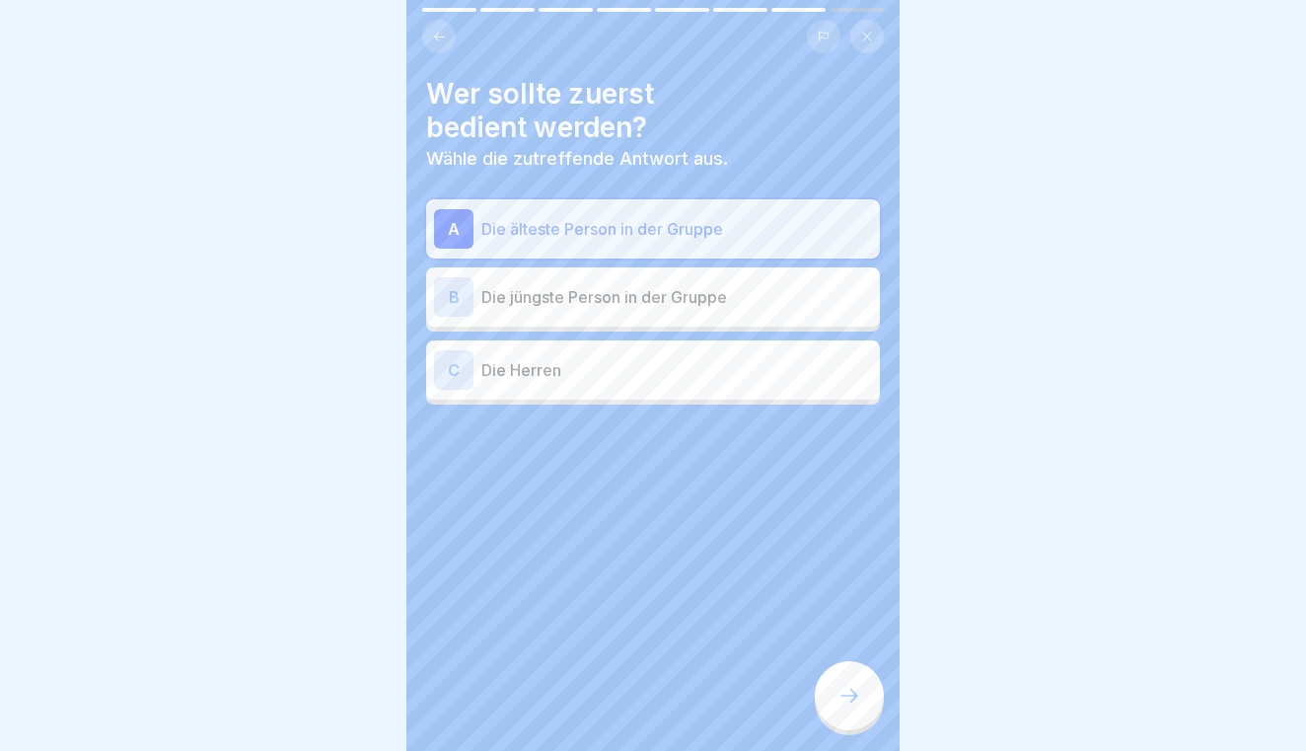
click at [848, 696] on icon at bounding box center [849, 695] width 24 height 24
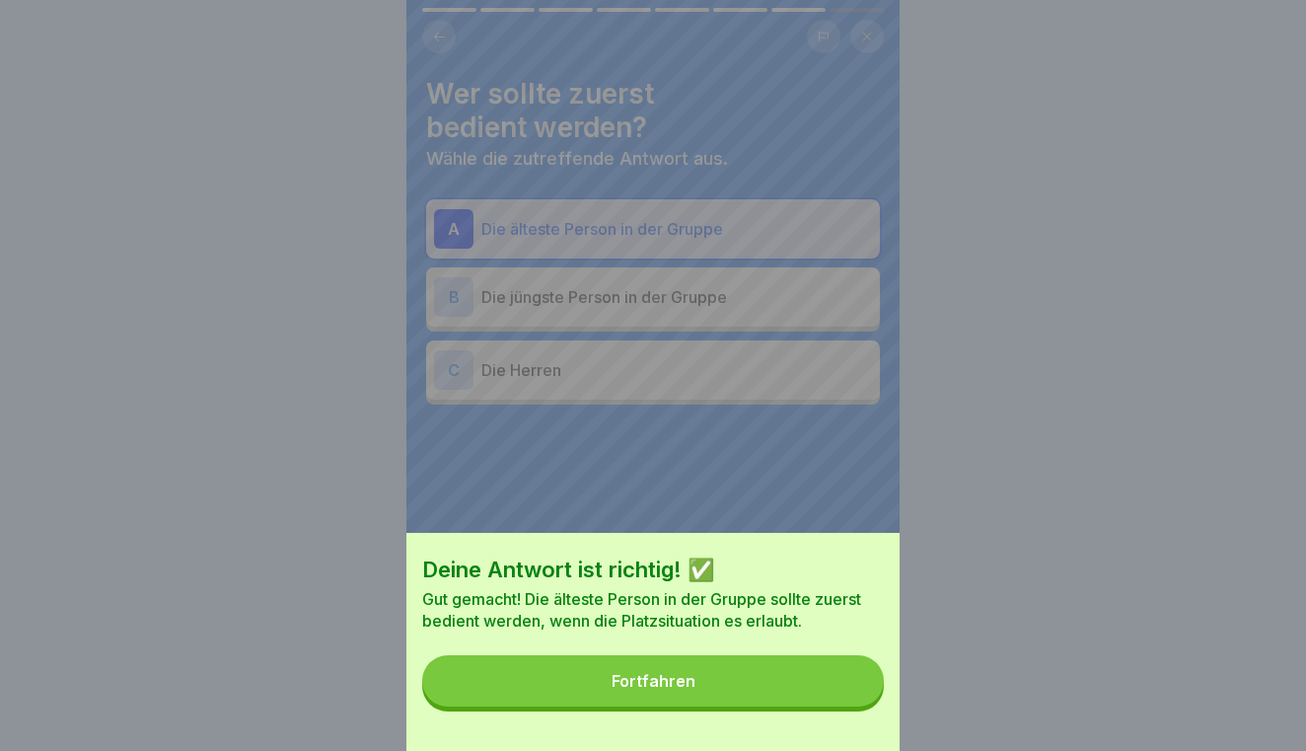
click at [810, 693] on button "Fortfahren" at bounding box center [653, 680] width 462 height 51
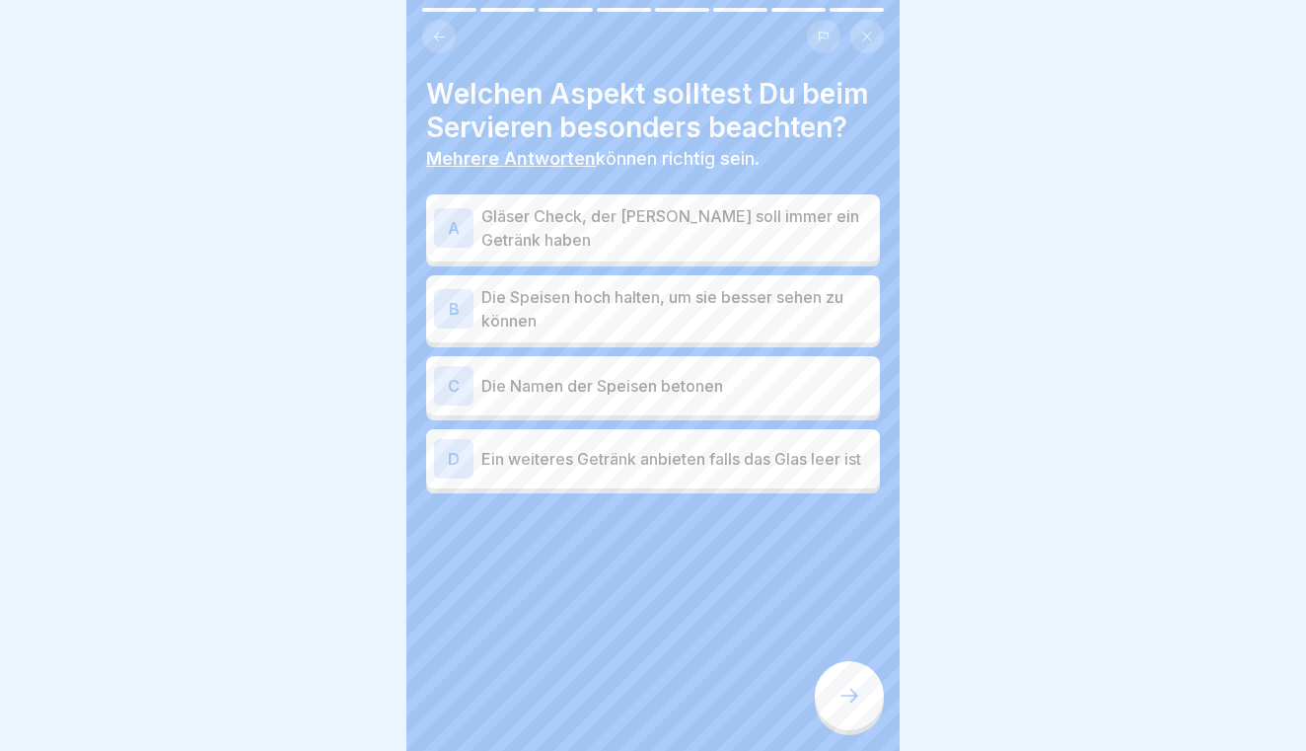
click at [664, 234] on p "Gläser Check, der [PERSON_NAME] soll immer ein Getränk haben" at bounding box center [676, 227] width 391 height 47
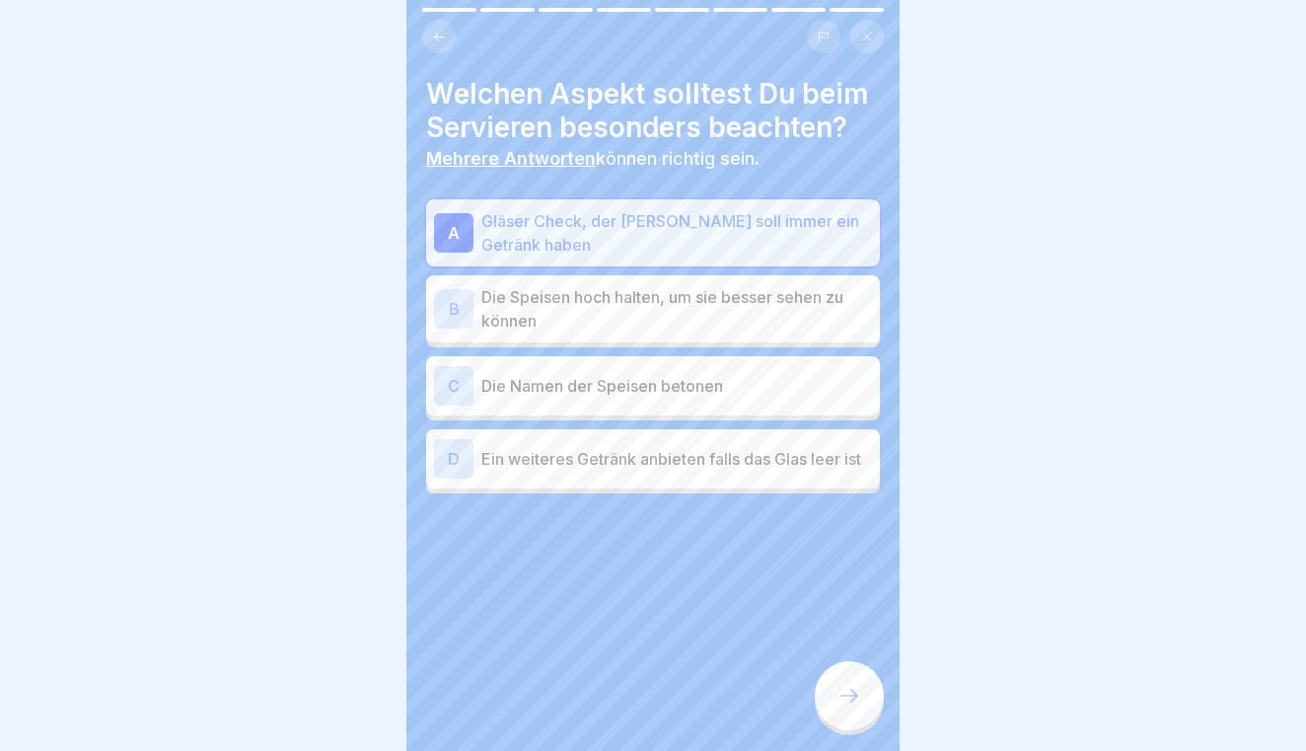
click at [654, 366] on div "C Die Namen der Speisen betonen" at bounding box center [653, 385] width 438 height 39
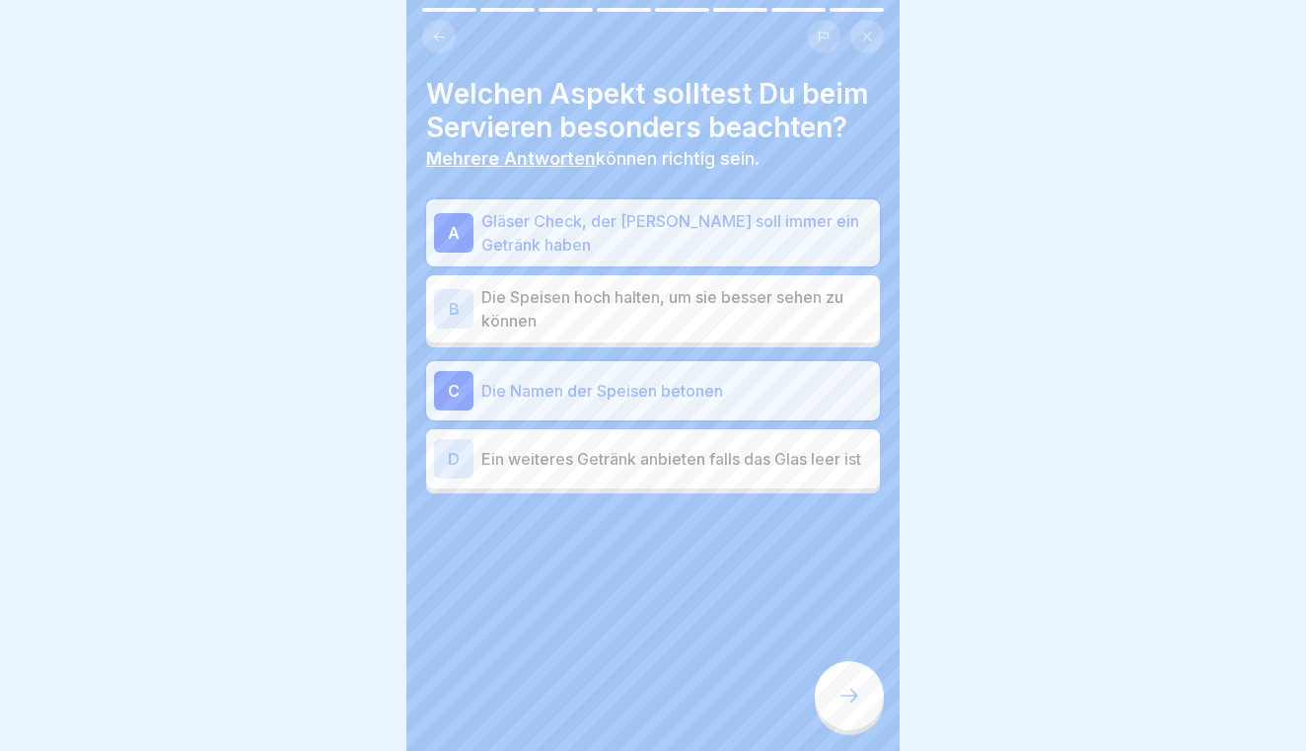
click at [667, 467] on p "Ein weiteres Getränk anbieten falls das Glas leer ist" at bounding box center [676, 459] width 391 height 24
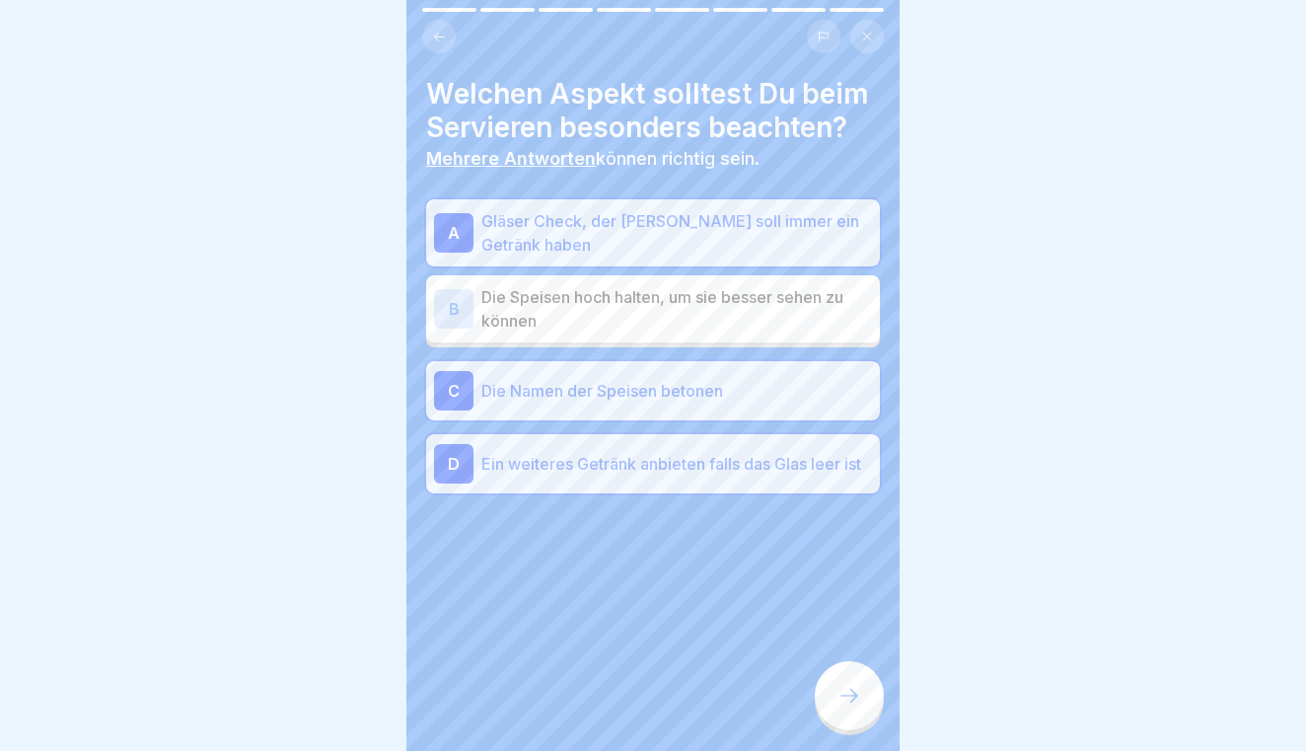
click at [855, 701] on icon at bounding box center [849, 695] width 24 height 24
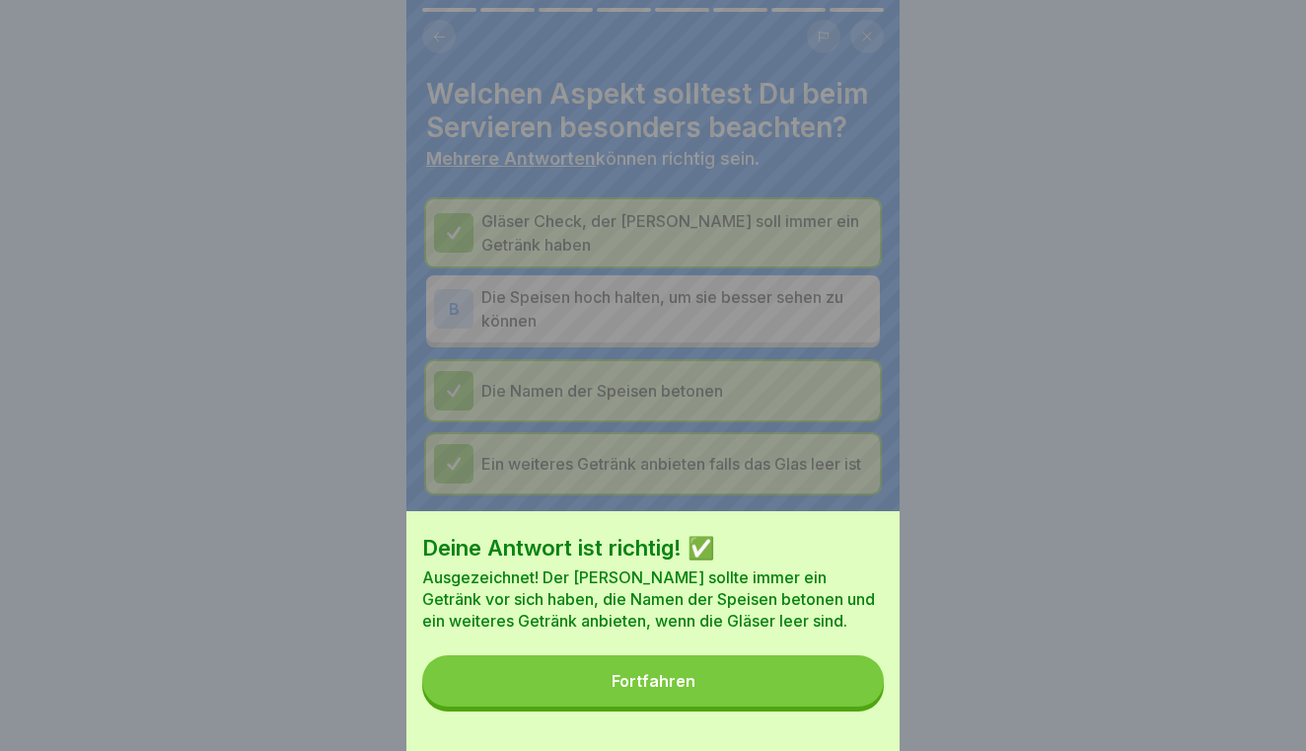
click at [767, 676] on button "Fortfahren" at bounding box center [653, 680] width 462 height 51
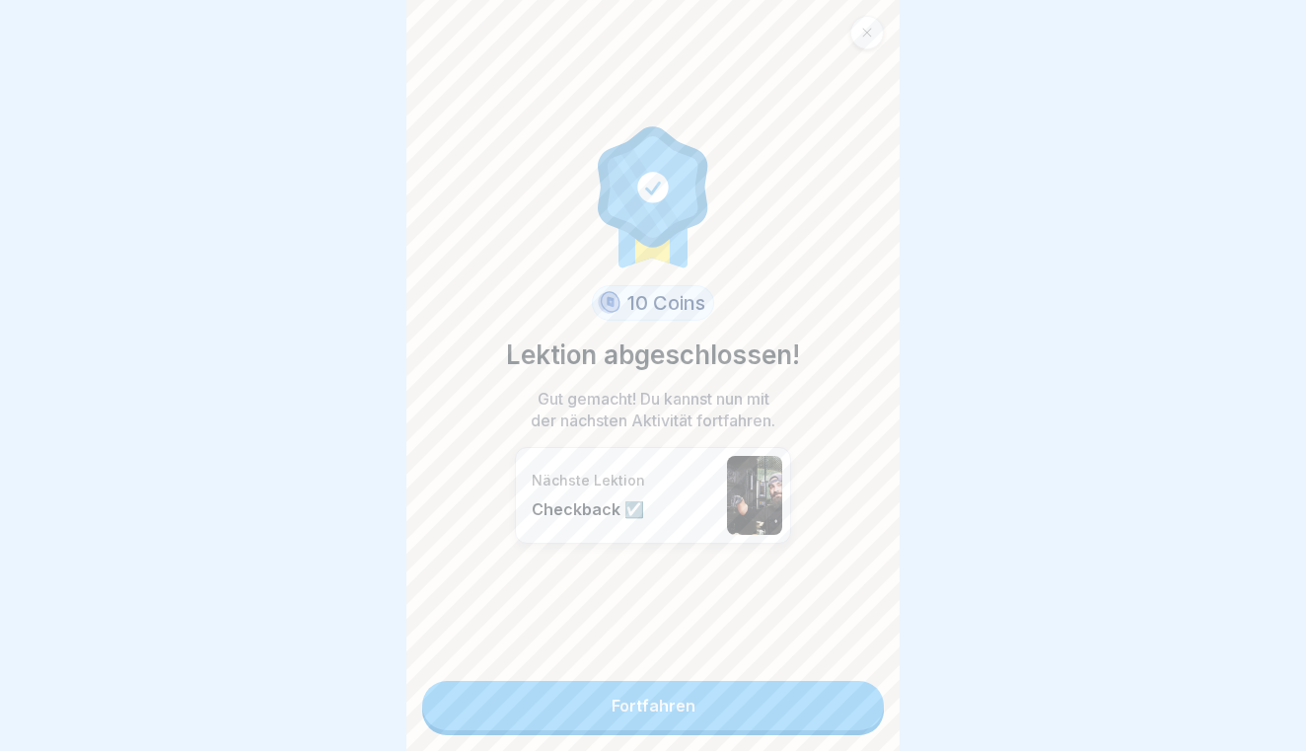
click at [767, 676] on div "10 Coins Lektion abgeschlossen! Gut gemacht! Du kannst nun mit der nächsten Akt…" at bounding box center [652, 375] width 493 height 751
click at [767, 688] on link "Fortfahren" at bounding box center [653, 705] width 462 height 49
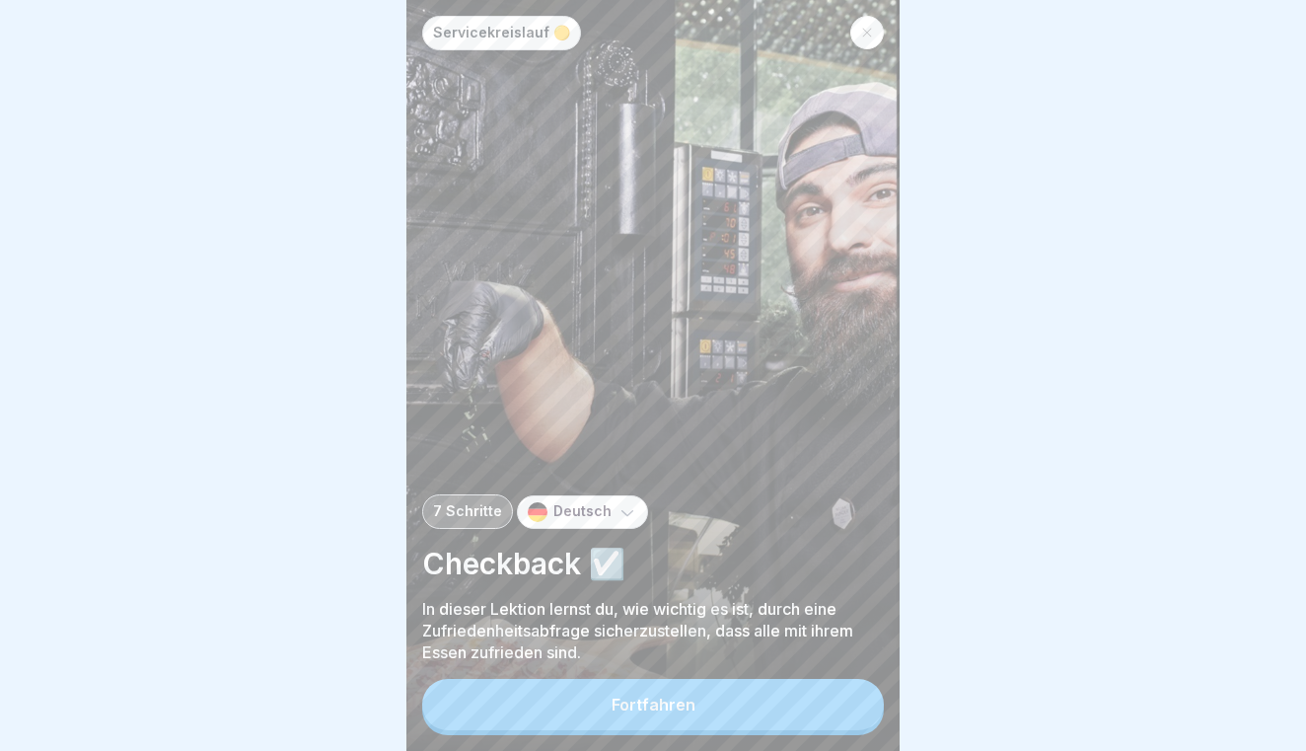
click at [761, 700] on button "Fortfahren" at bounding box center [653, 704] width 462 height 51
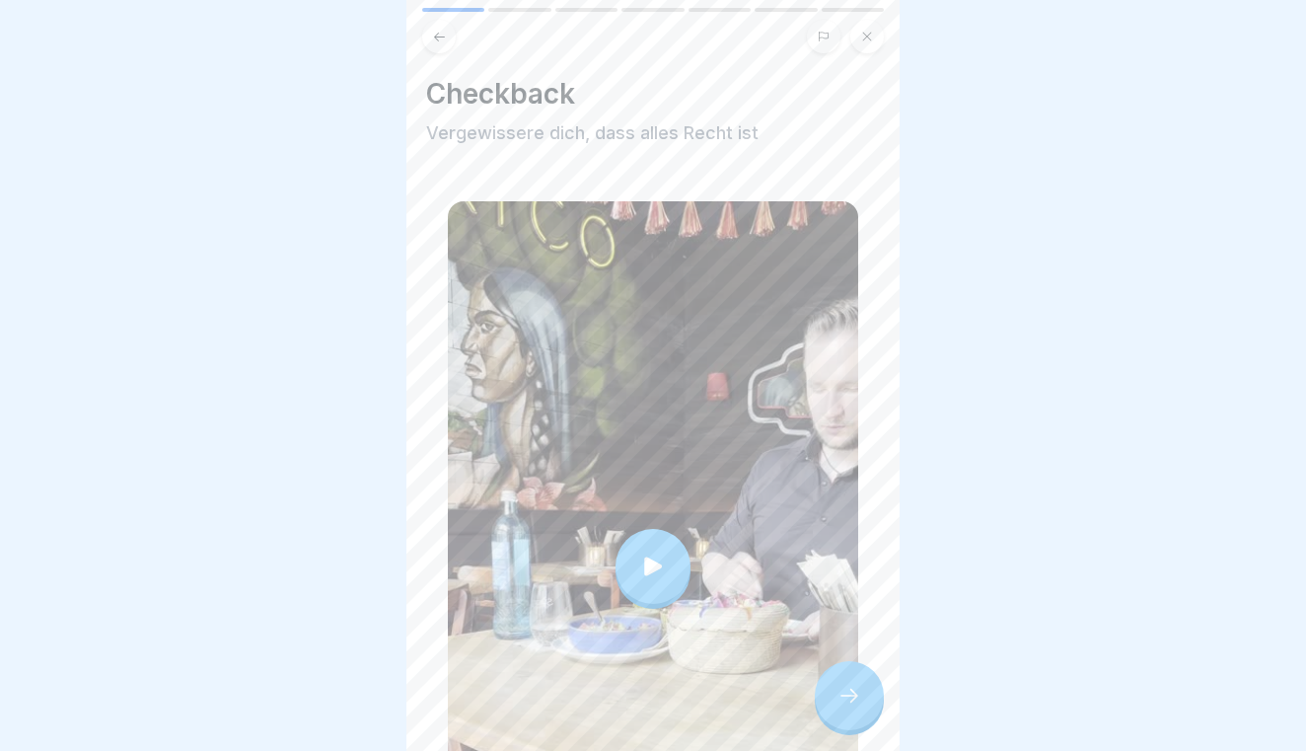
click at [840, 704] on icon at bounding box center [849, 695] width 24 height 24
click at [655, 567] on icon at bounding box center [652, 565] width 19 height 17
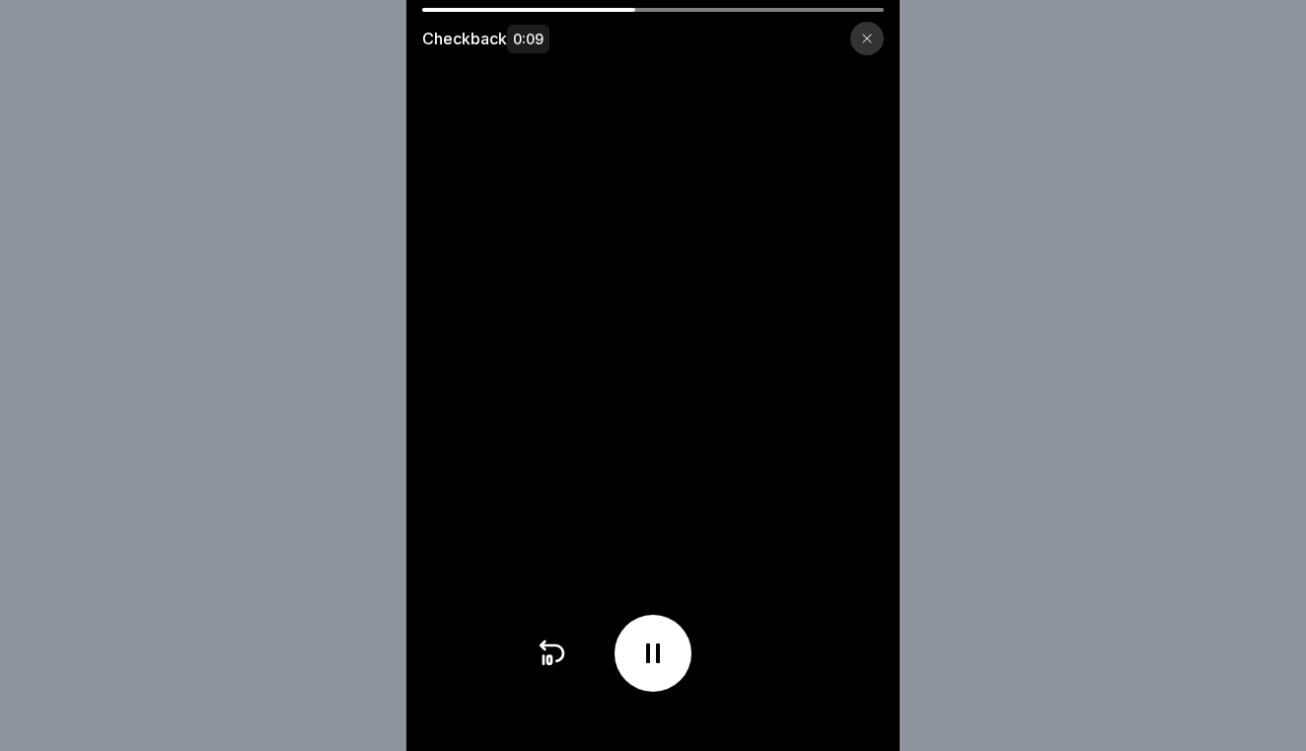
click at [869, 40] on icon at bounding box center [867, 39] width 9 height 9
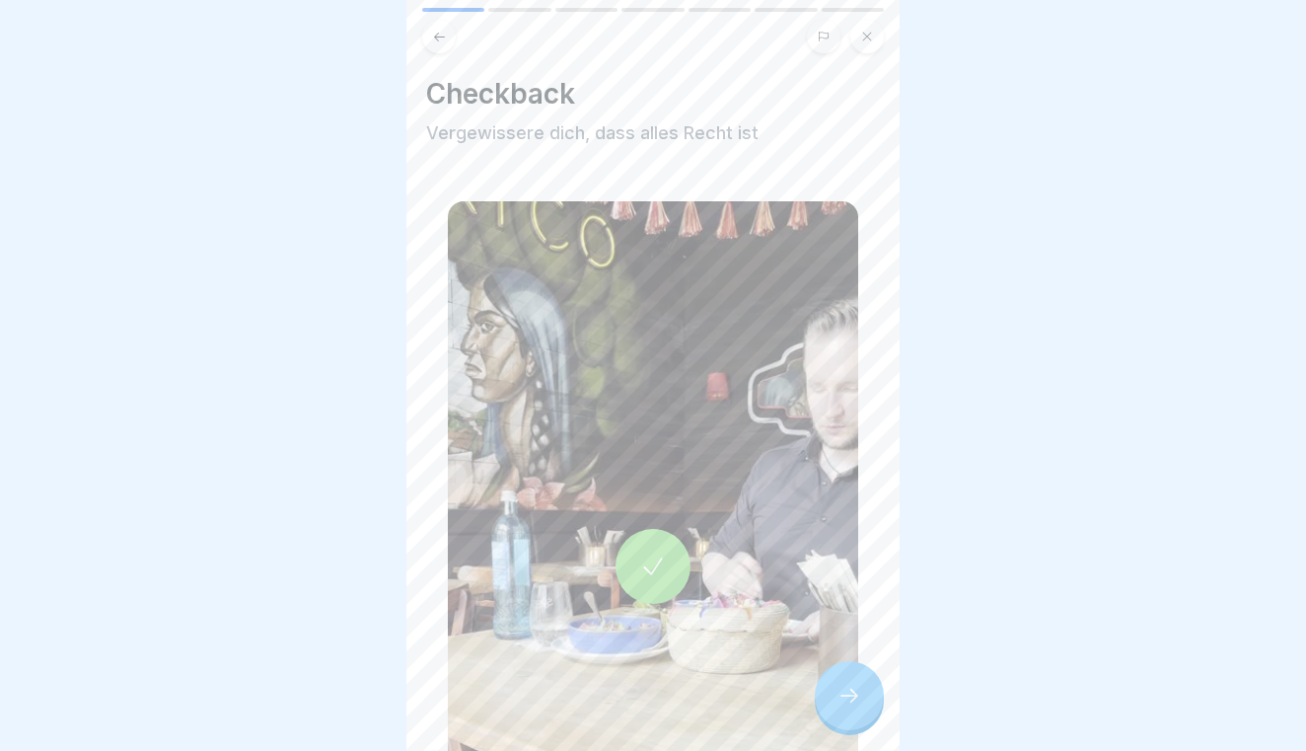
click at [842, 689] on icon at bounding box center [849, 695] width 24 height 24
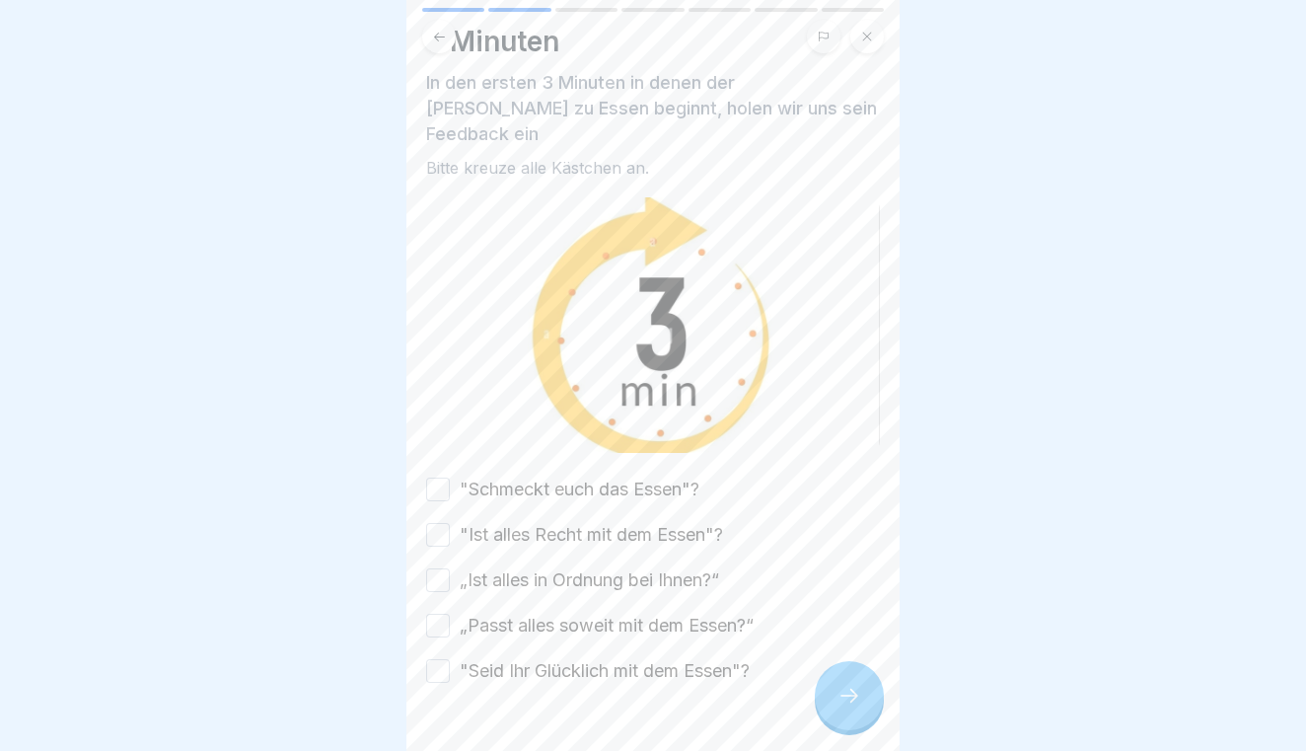
scroll to position [70, 0]
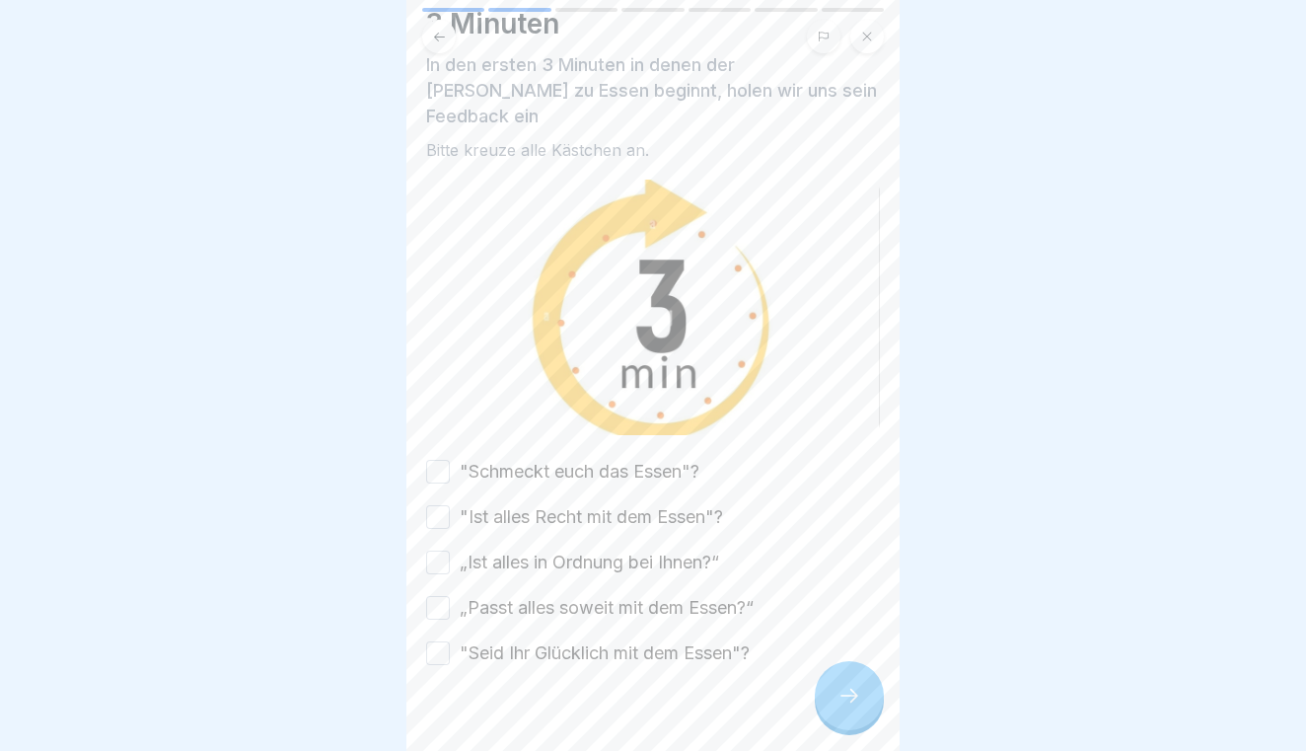
click at [434, 460] on button ""Schmeckt euch das Essen"?" at bounding box center [438, 472] width 24 height 24
click at [431, 505] on button ""Ist alles Recht mit dem Essen"?" at bounding box center [438, 517] width 24 height 24
click at [433, 550] on button "„Ist alles in Ordnung bei Ihnen?“" at bounding box center [438, 562] width 24 height 24
click at [438, 596] on button "„Passt alles soweit mit dem Essen?“" at bounding box center [438, 608] width 24 height 24
click at [439, 641] on button ""Seid Ihr Glücklich mit dem Essen"?" at bounding box center [438, 653] width 24 height 24
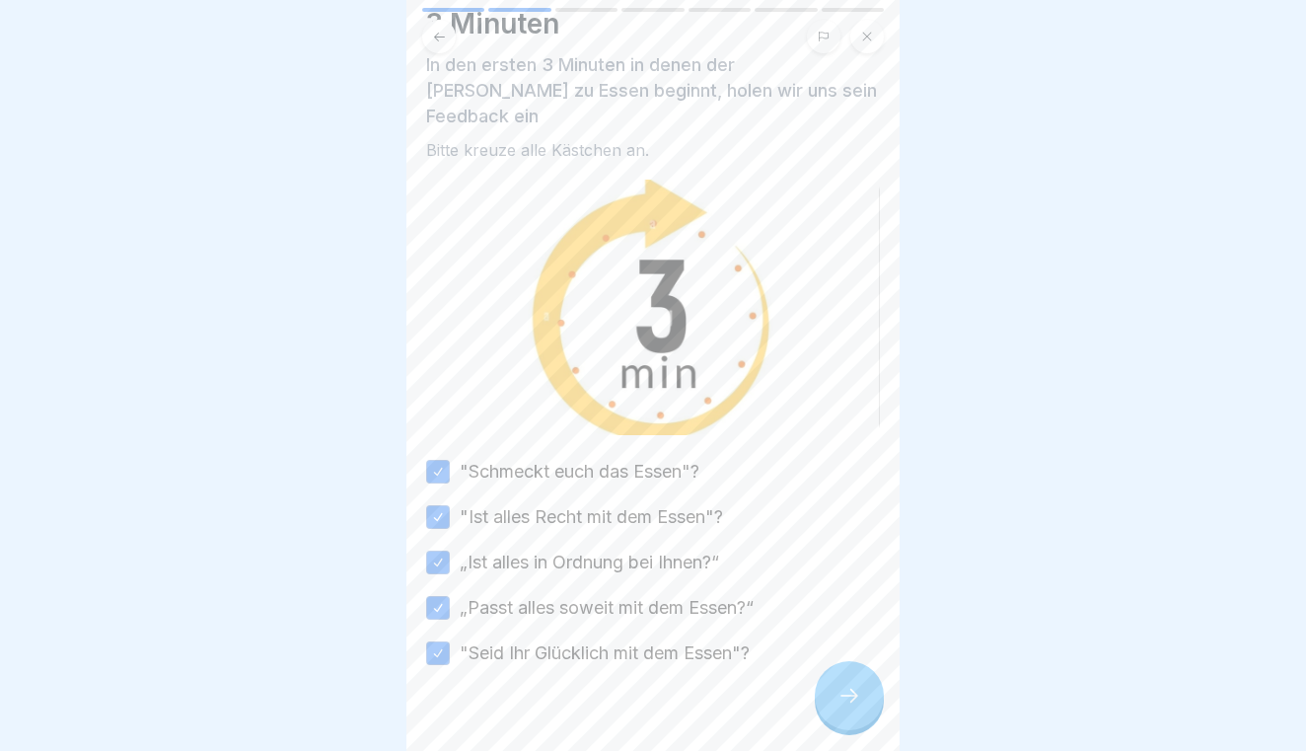
click at [842, 697] on icon at bounding box center [849, 695] width 24 height 24
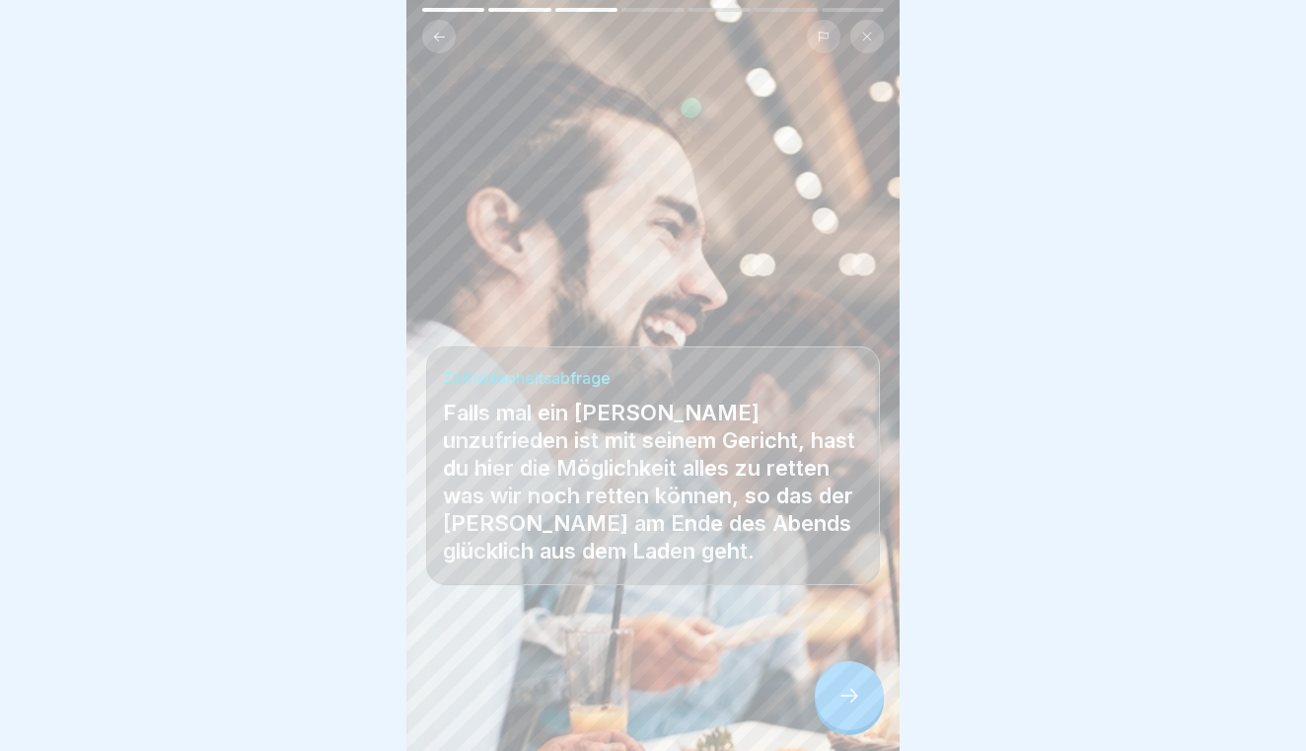
click at [842, 697] on icon at bounding box center [849, 695] width 24 height 24
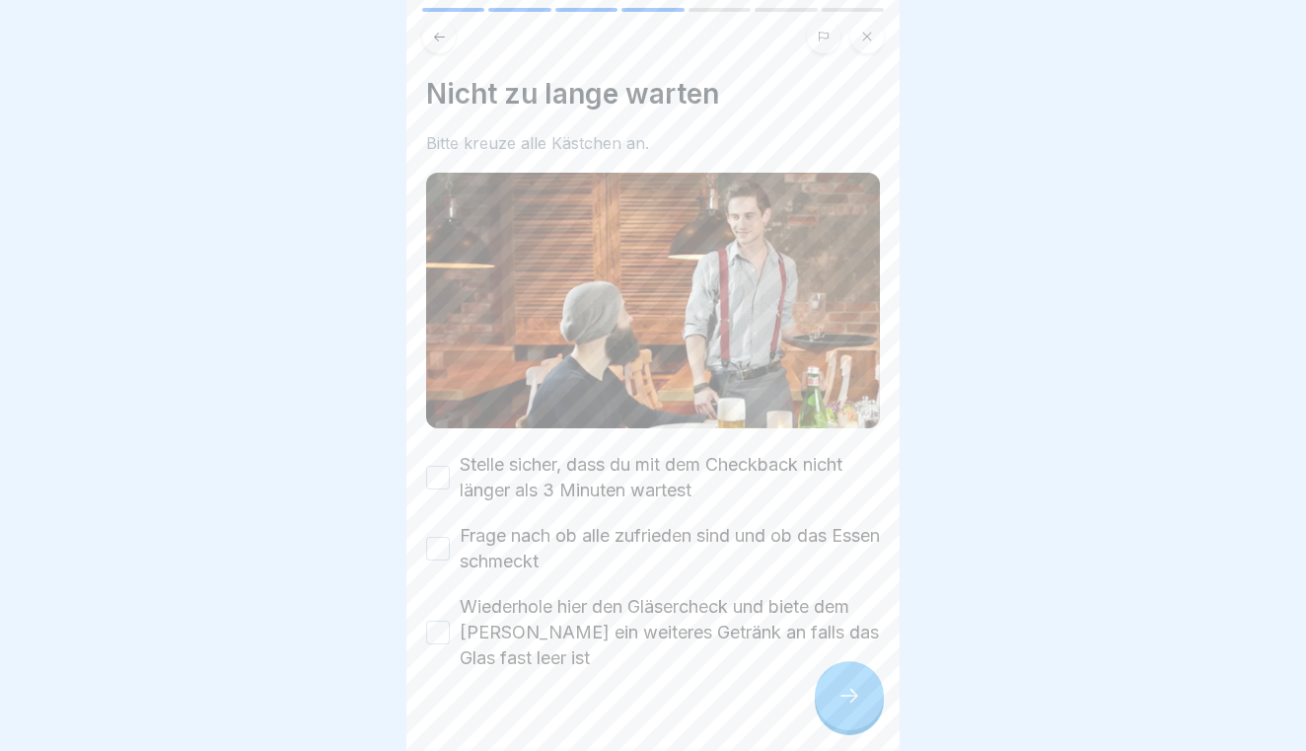
click at [435, 470] on button "Stelle sicher, dass du mit dem Checkback nicht länger als 3 Minuten wartest" at bounding box center [438, 478] width 24 height 24
click at [437, 534] on div "Frage nach ob alle zufrieden sind und ob das Essen schmeckt" at bounding box center [653, 548] width 454 height 51
click at [439, 547] on button "Frage nach ob alle zufrieden sind und ob das Essen schmeckt" at bounding box center [438, 549] width 24 height 24
click at [438, 632] on button "Wiederhole hier den Gläsercheck und biete dem [PERSON_NAME] ein weiteres Geträn…" at bounding box center [438, 632] width 24 height 24
click at [839, 687] on icon at bounding box center [849, 695] width 24 height 24
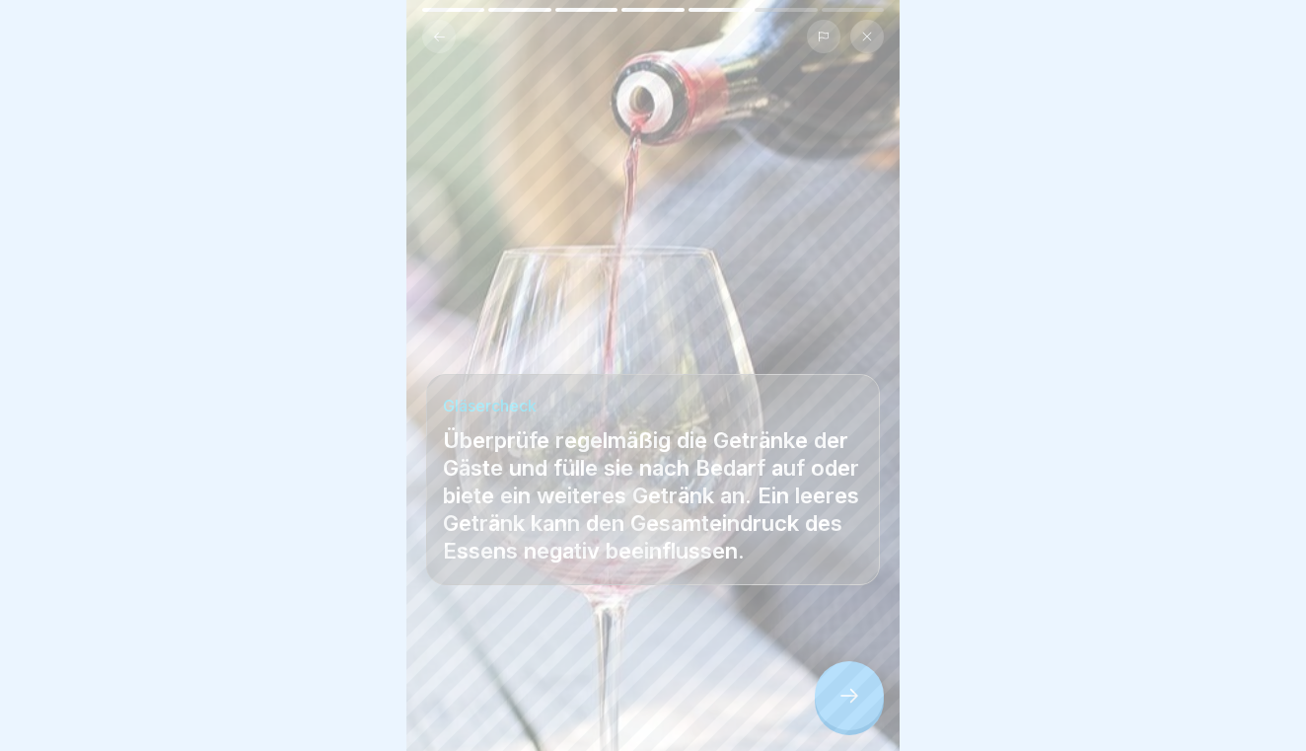
click at [839, 687] on icon at bounding box center [849, 695] width 24 height 24
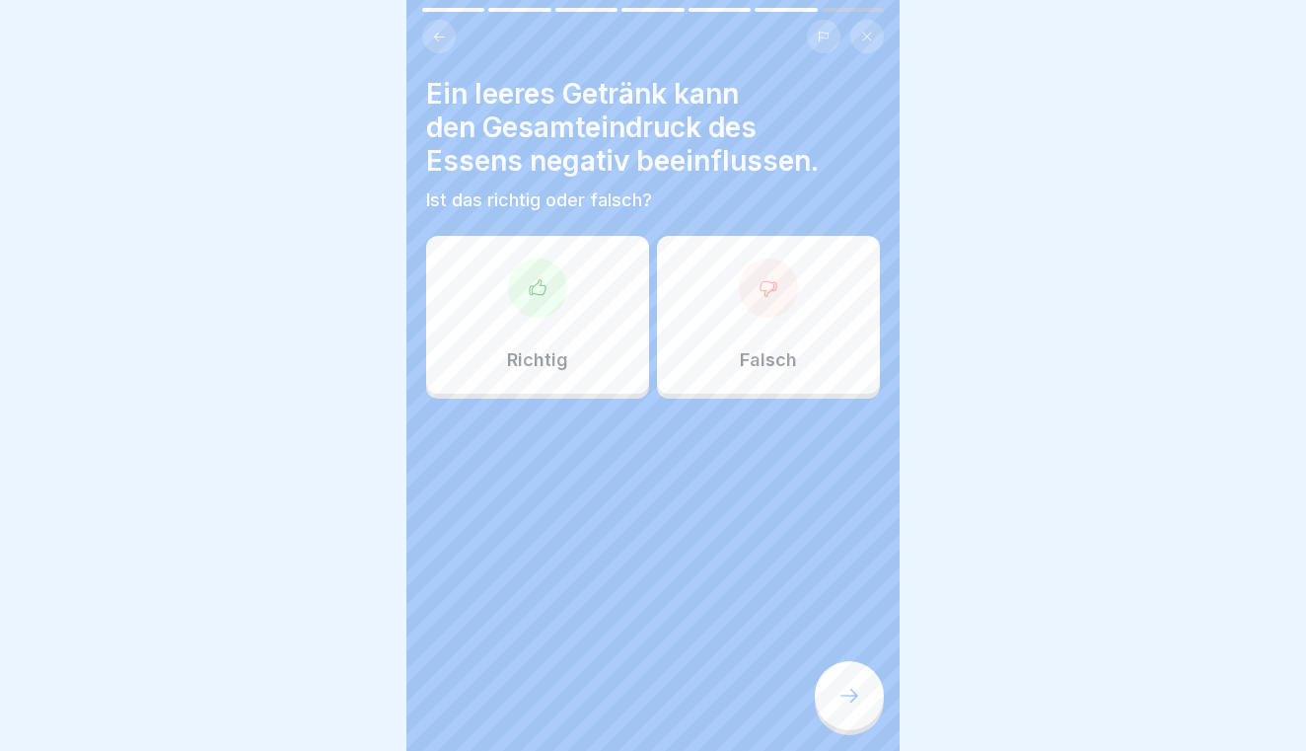
click at [598, 346] on div "Richtig" at bounding box center [537, 315] width 223 height 158
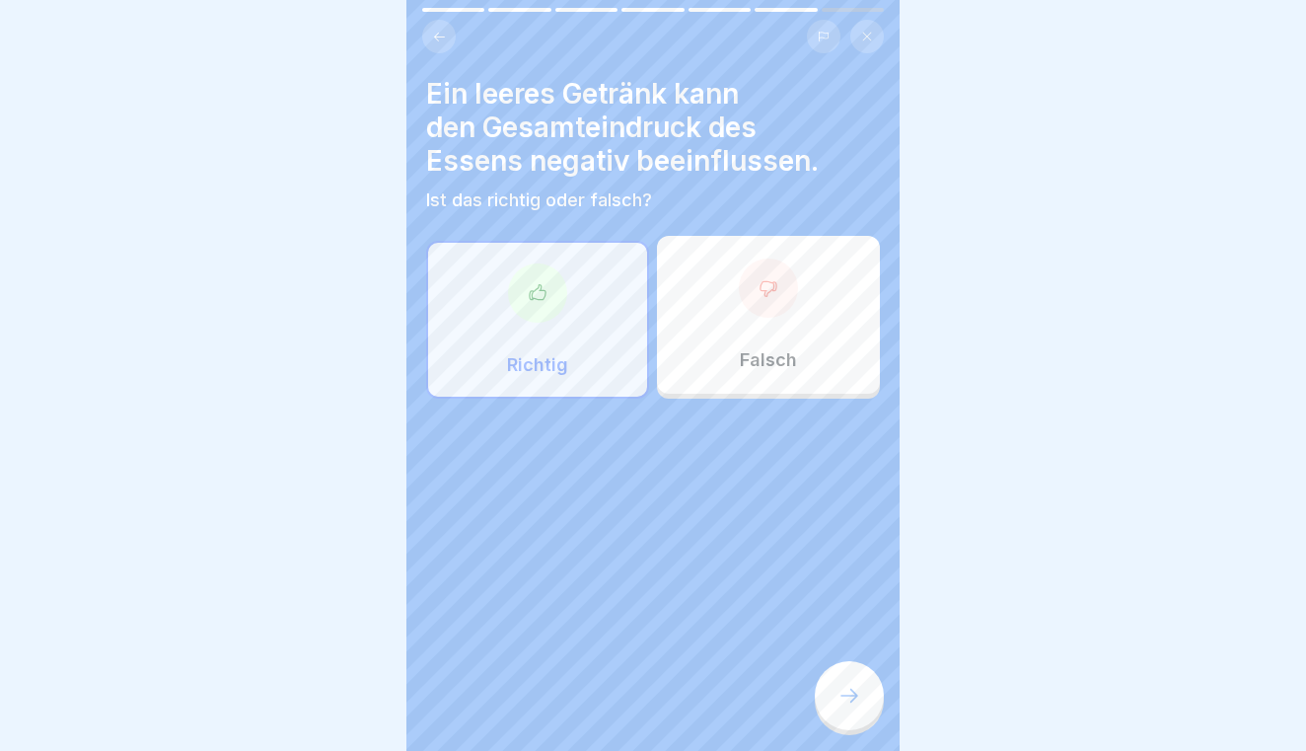
click at [841, 681] on div at bounding box center [849, 695] width 69 height 69
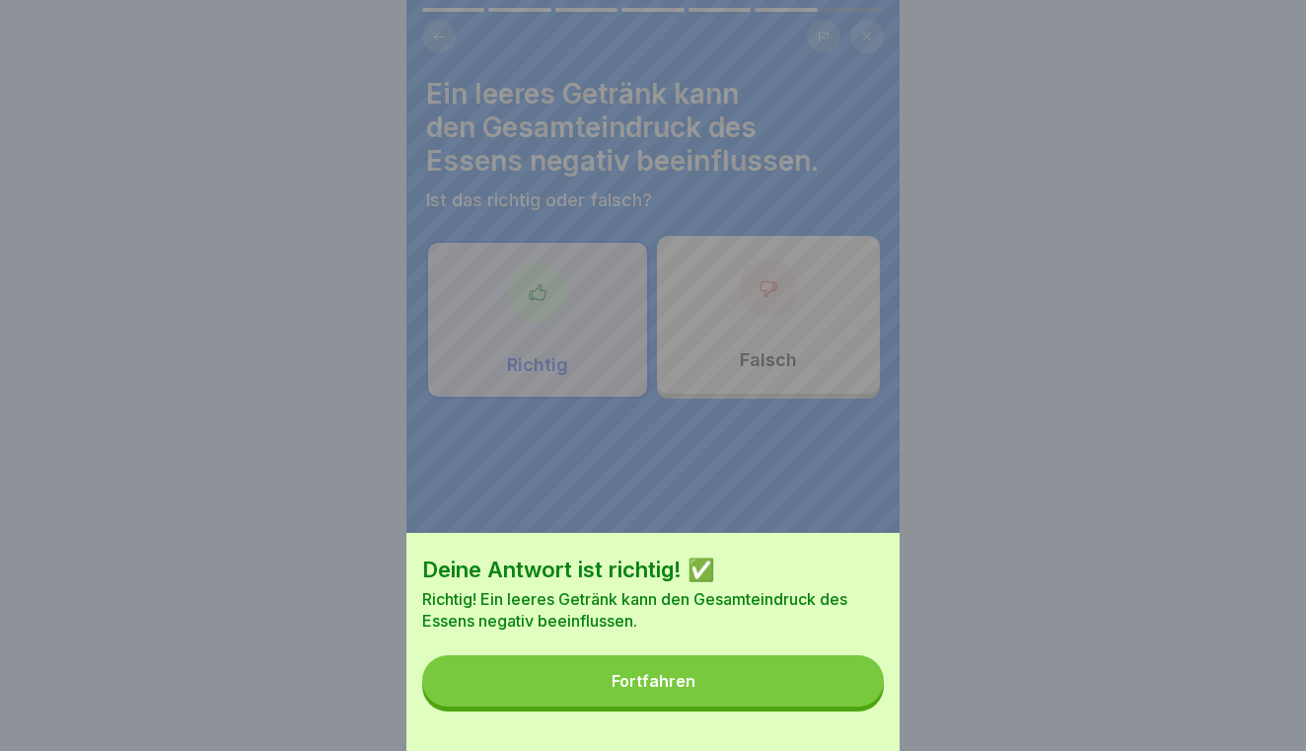
click at [808, 671] on button "Fortfahren" at bounding box center [653, 680] width 462 height 51
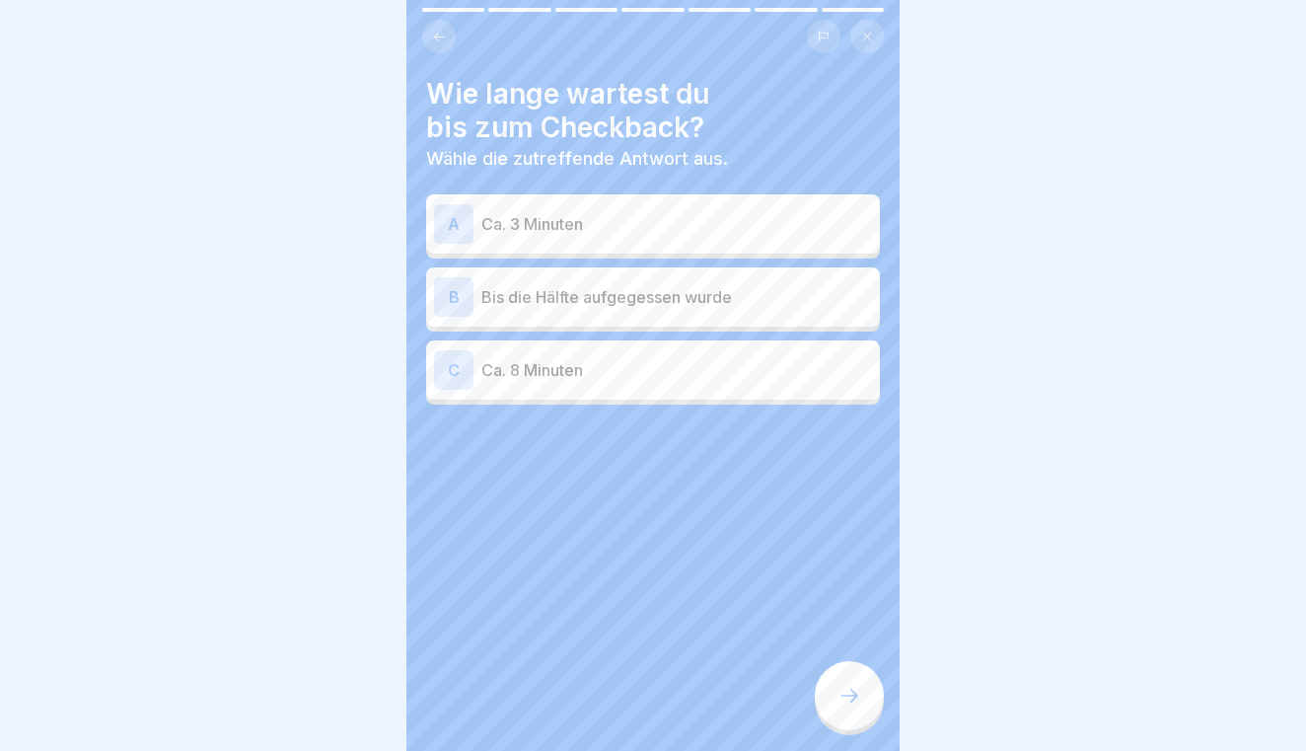
click at [696, 242] on div "A Ca. 3 Minuten" at bounding box center [653, 223] width 438 height 39
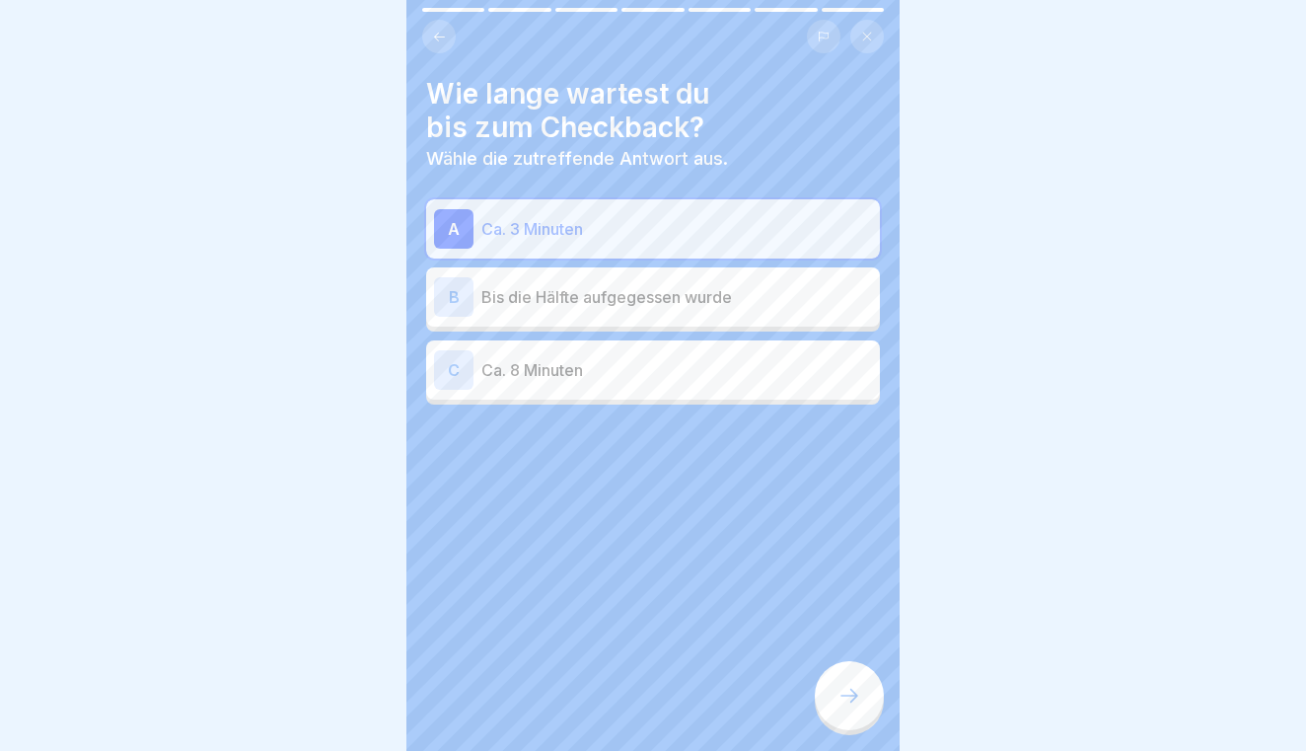
click at [824, 676] on div at bounding box center [849, 695] width 69 height 69
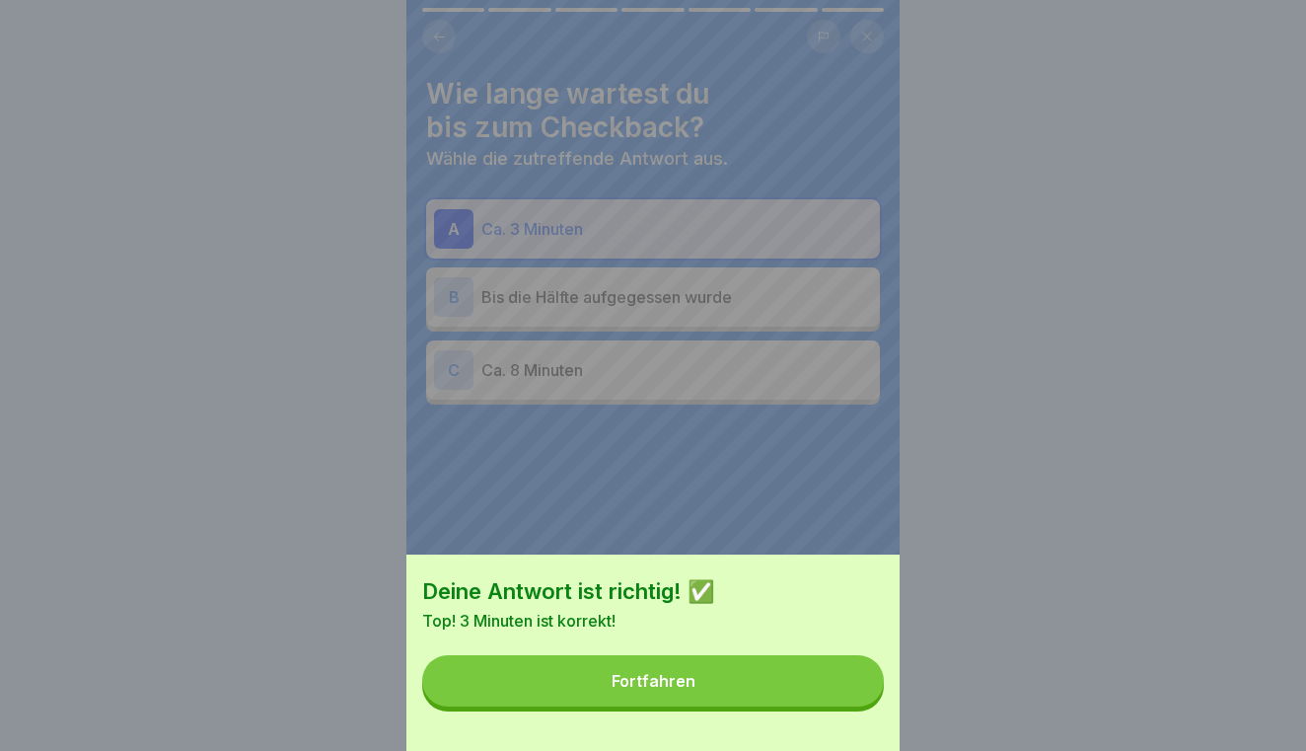
click at [804, 694] on button "Fortfahren" at bounding box center [653, 680] width 462 height 51
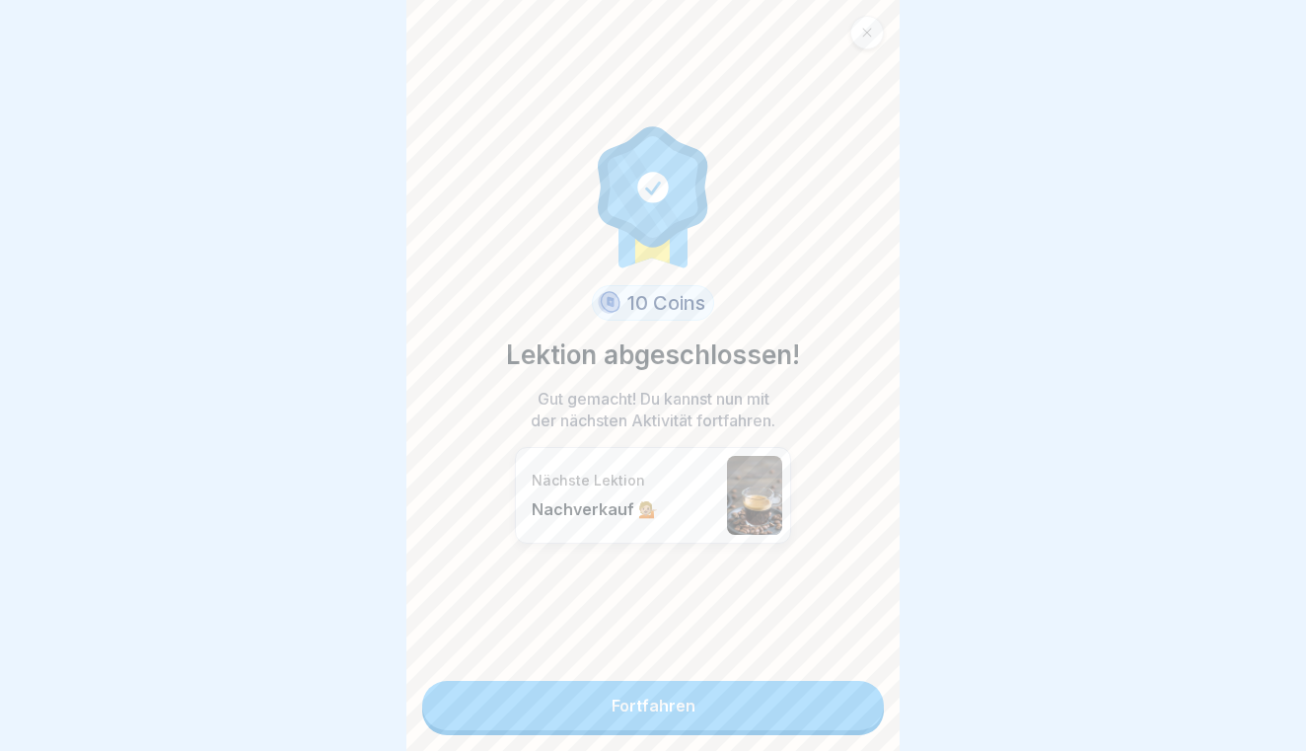
click at [804, 694] on link "Fortfahren" at bounding box center [653, 705] width 462 height 49
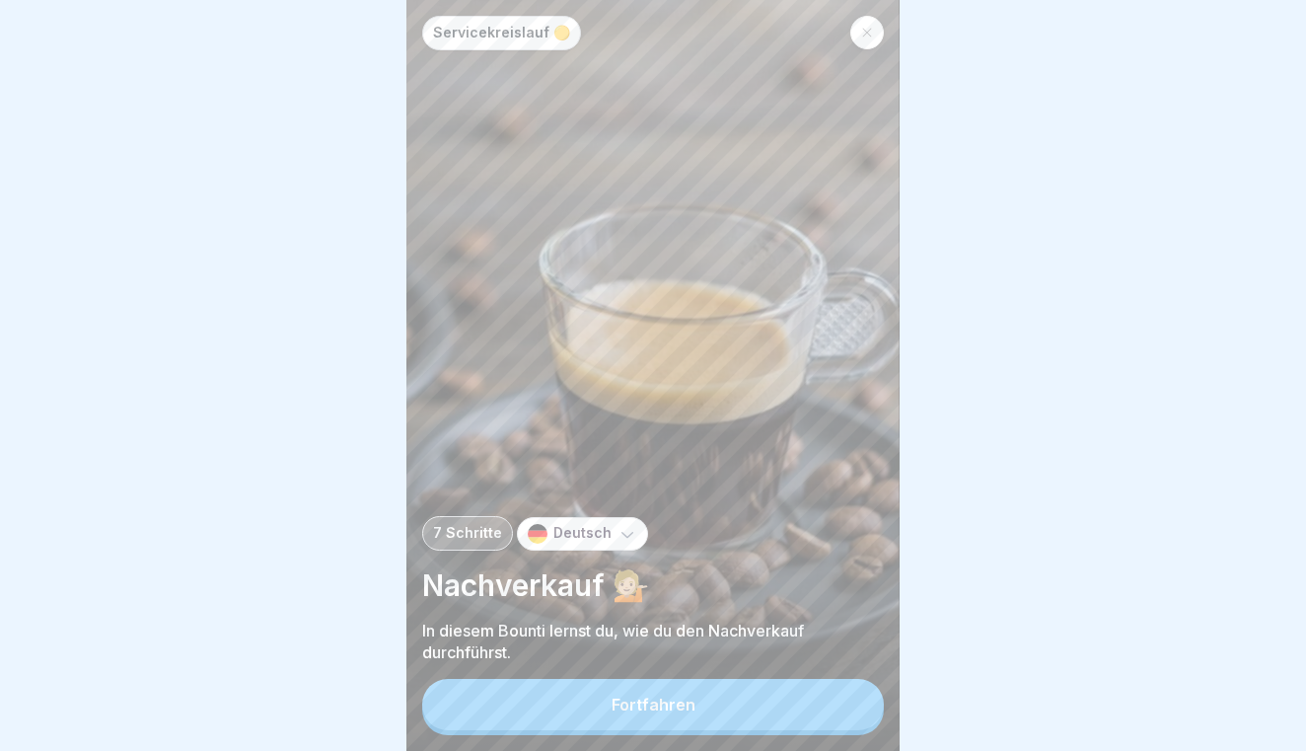
click at [804, 694] on button "Fortfahren" at bounding box center [653, 704] width 462 height 51
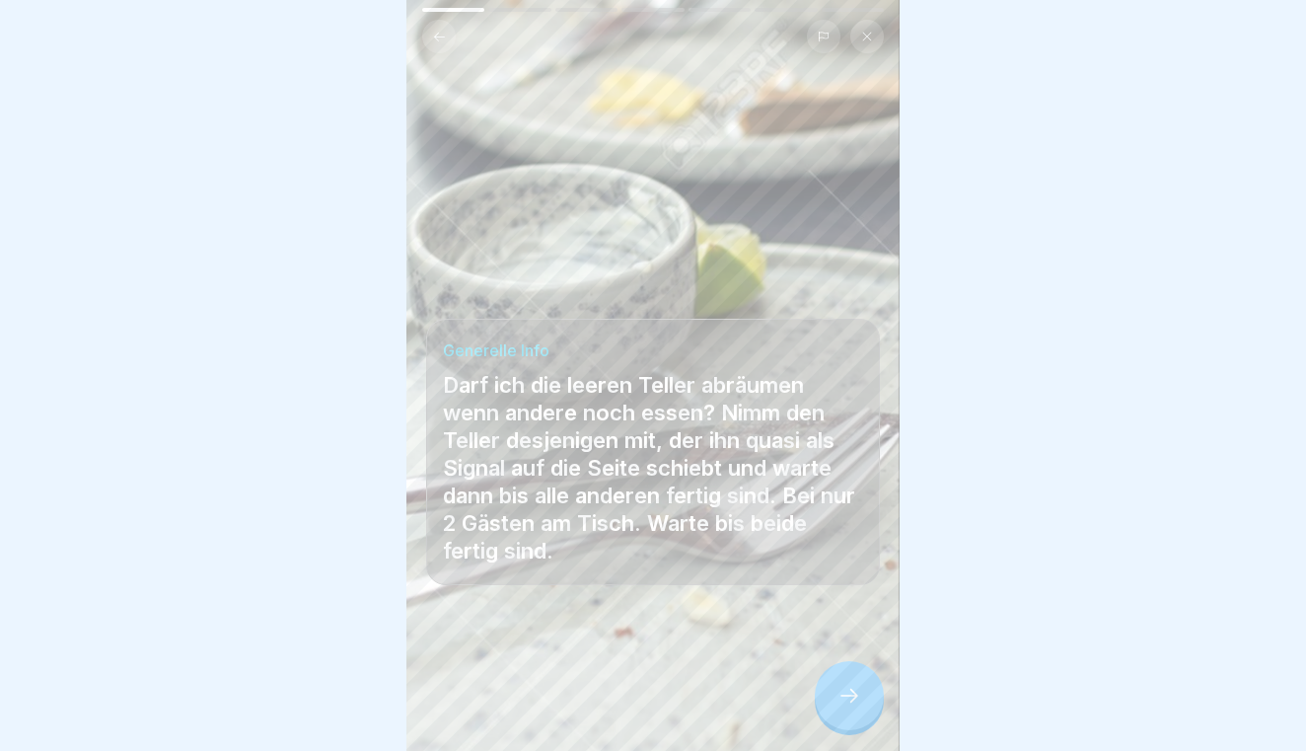
click at [850, 683] on icon at bounding box center [849, 695] width 24 height 24
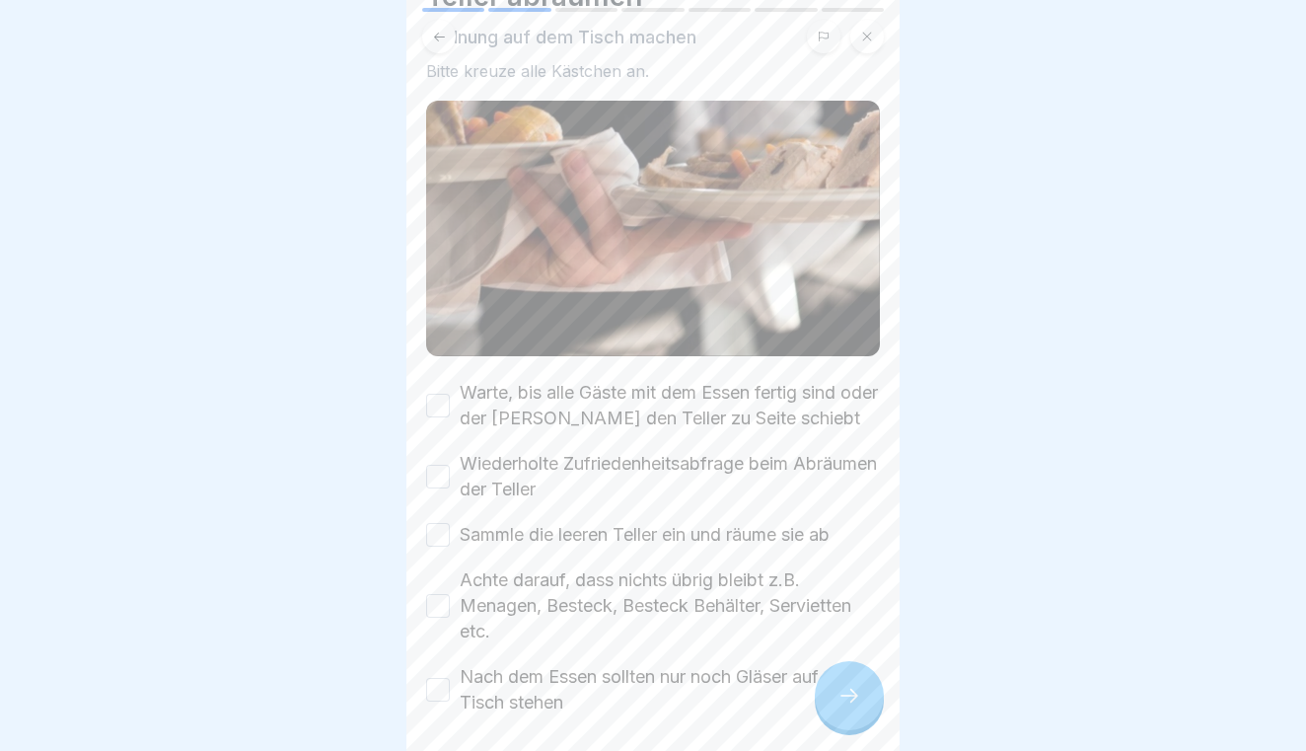
scroll to position [100, 0]
click at [438, 404] on button "Warte, bis alle Gäste mit dem Essen fertig sind oder der [PERSON_NAME] den Tell…" at bounding box center [438, 404] width 24 height 24
click at [439, 470] on button "Wiederholte Zufriedenheitsabfrage beim Abräumen der Teller" at bounding box center [438, 475] width 24 height 24
click at [433, 529] on button "Sammle die leeren Teller ein und räume sie ab" at bounding box center [438, 533] width 24 height 24
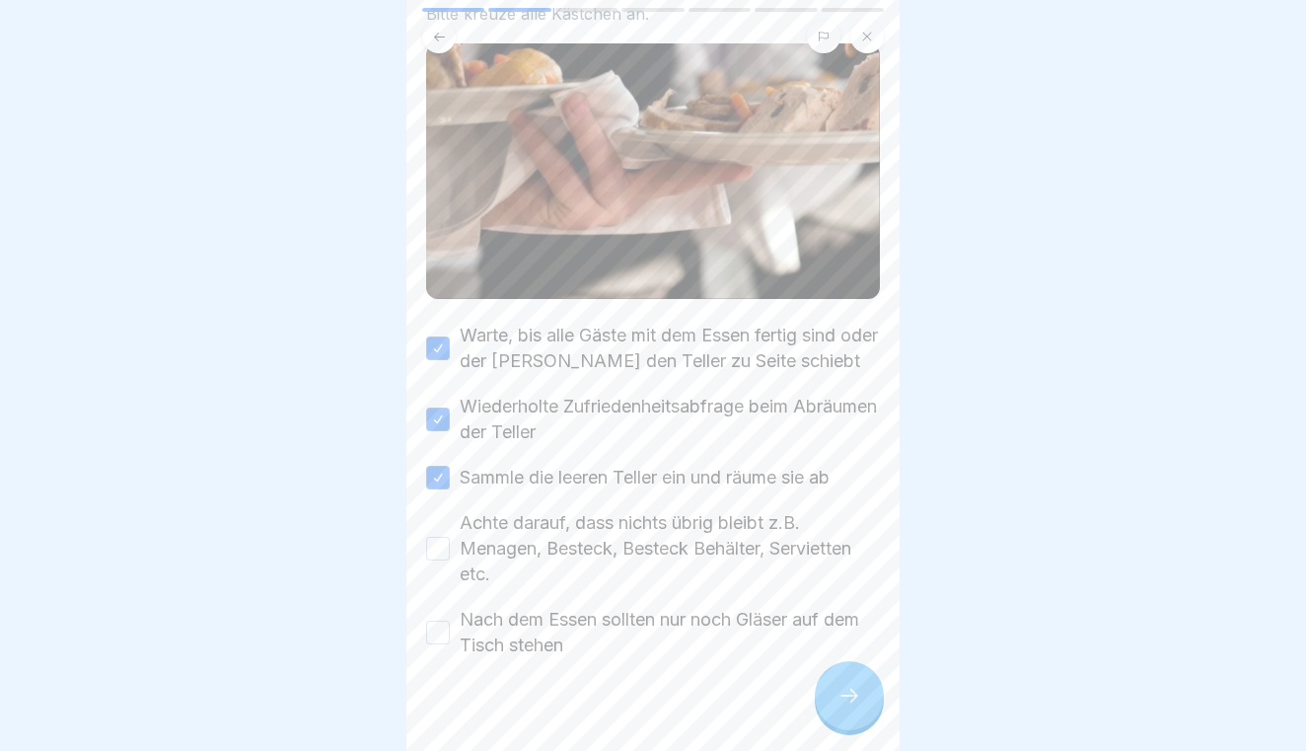
scroll to position [156, 0]
click at [433, 552] on button "Achte darauf, dass nichts übrig bleibt z.B. Menagen, Besteck, Besteck Behälter,…" at bounding box center [438, 548] width 24 height 24
click at [433, 622] on button "Nach dem Essen sollten nur noch Gläser auf dem Tisch stehen" at bounding box center [438, 631] width 24 height 24
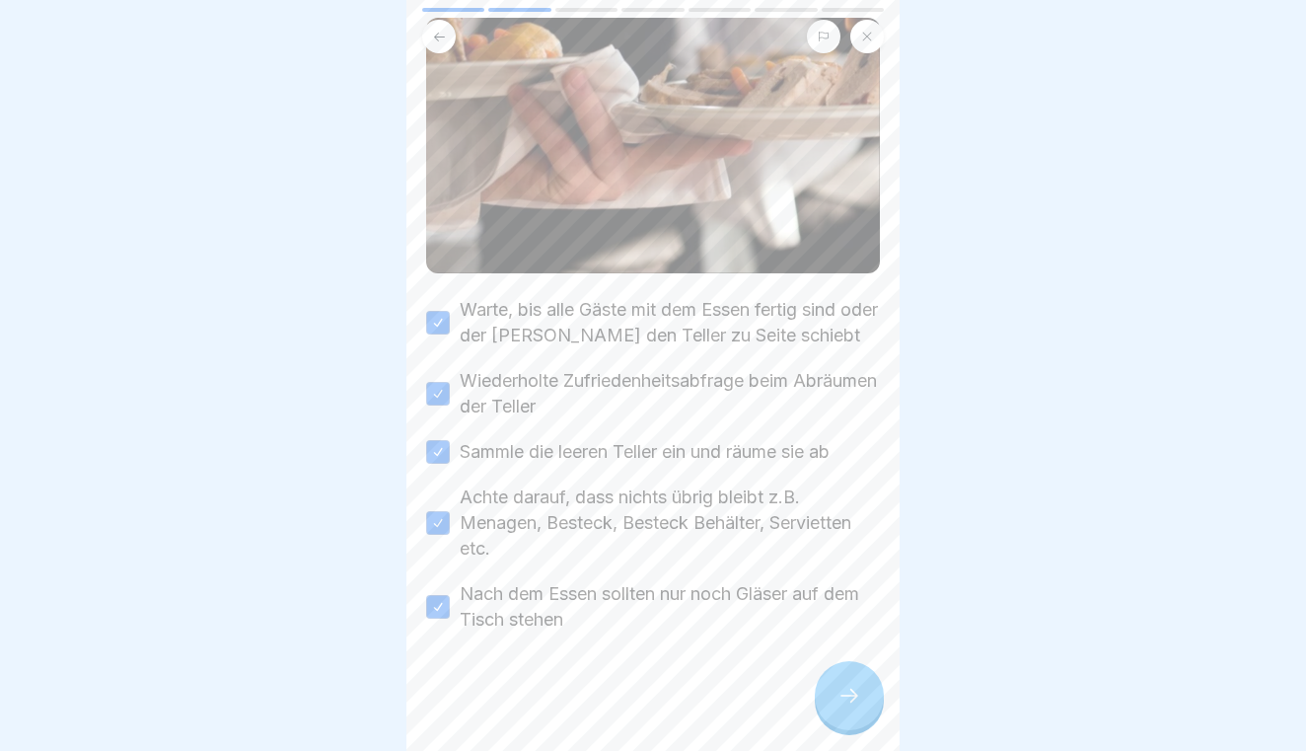
scroll to position [180, 0]
click at [850, 682] on div at bounding box center [849, 695] width 69 height 69
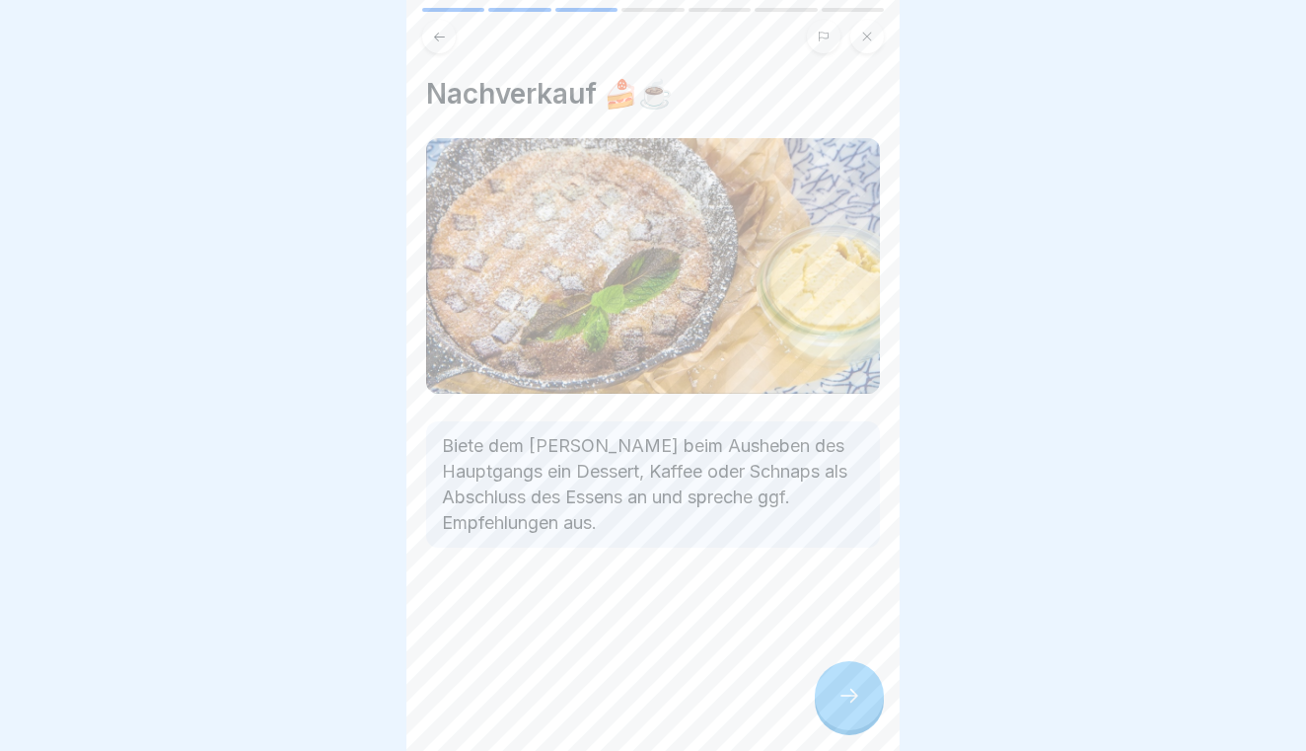
click at [850, 682] on div at bounding box center [849, 695] width 69 height 69
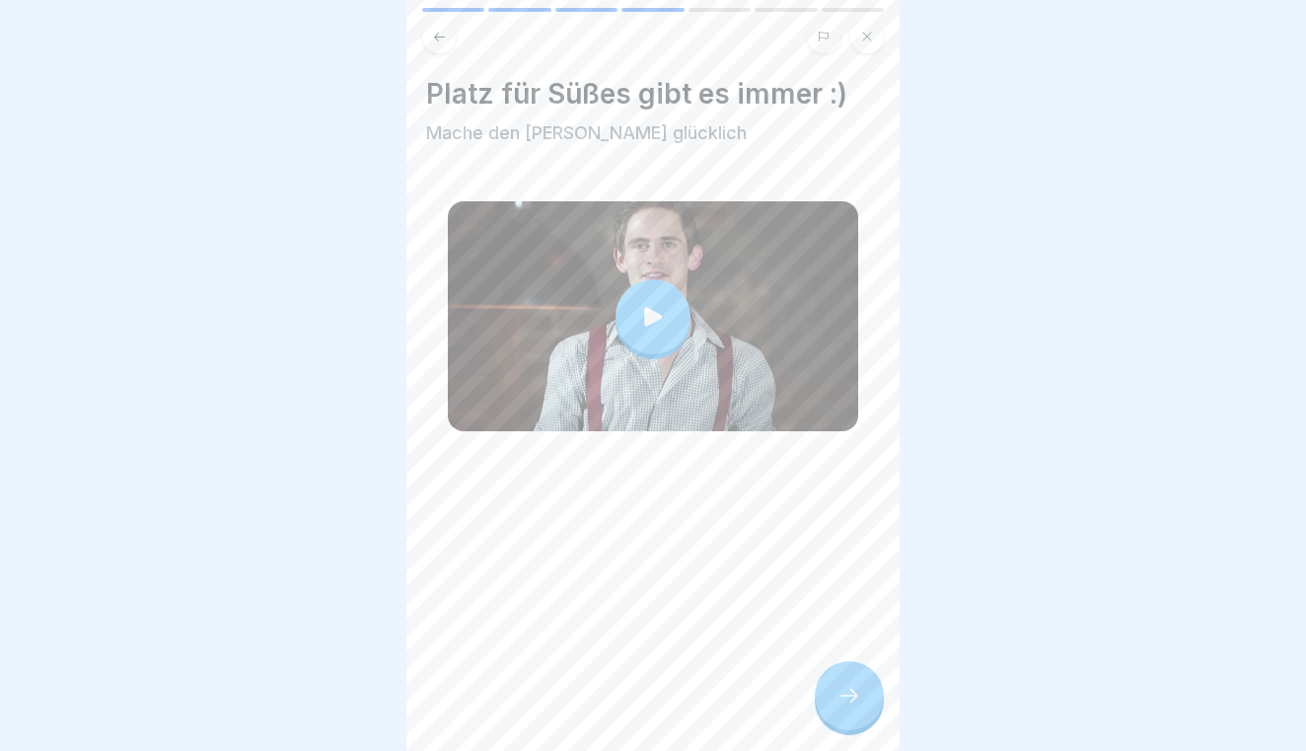
click at [850, 682] on div at bounding box center [849, 695] width 69 height 69
click at [854, 711] on div at bounding box center [849, 695] width 69 height 69
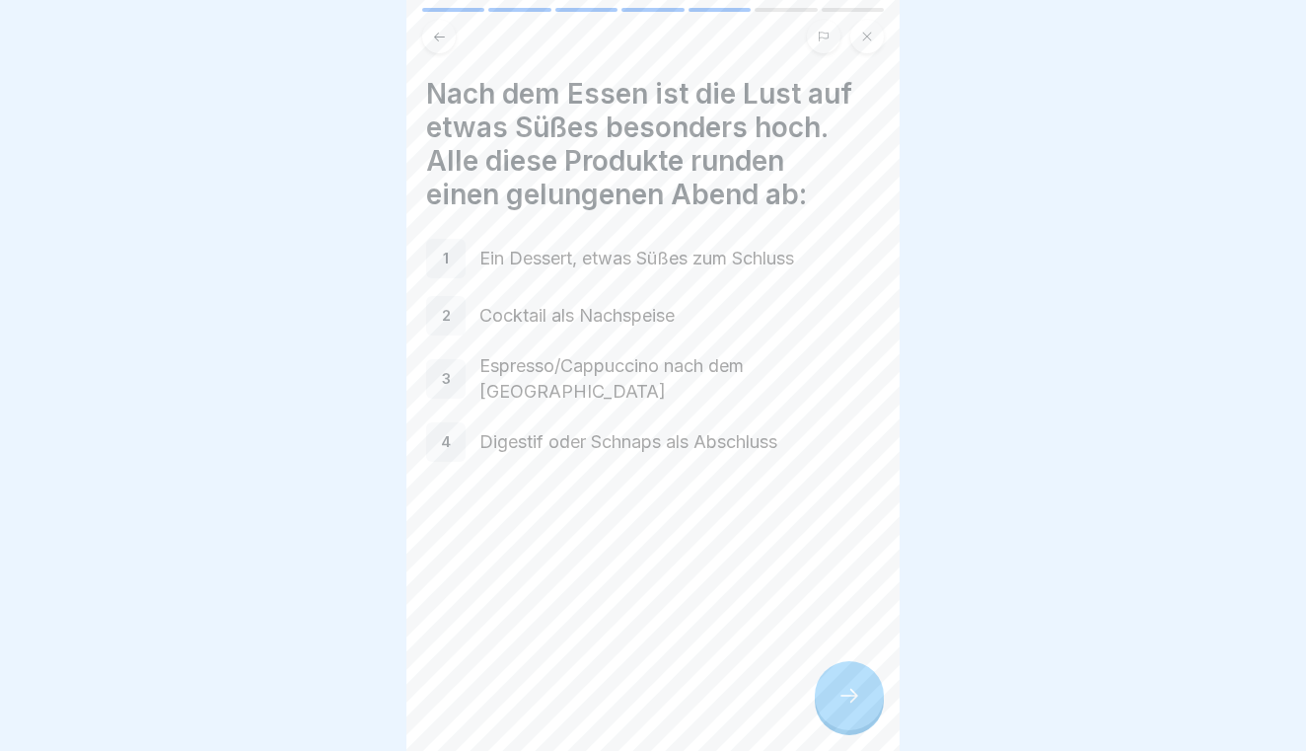
click at [854, 711] on div at bounding box center [849, 695] width 69 height 69
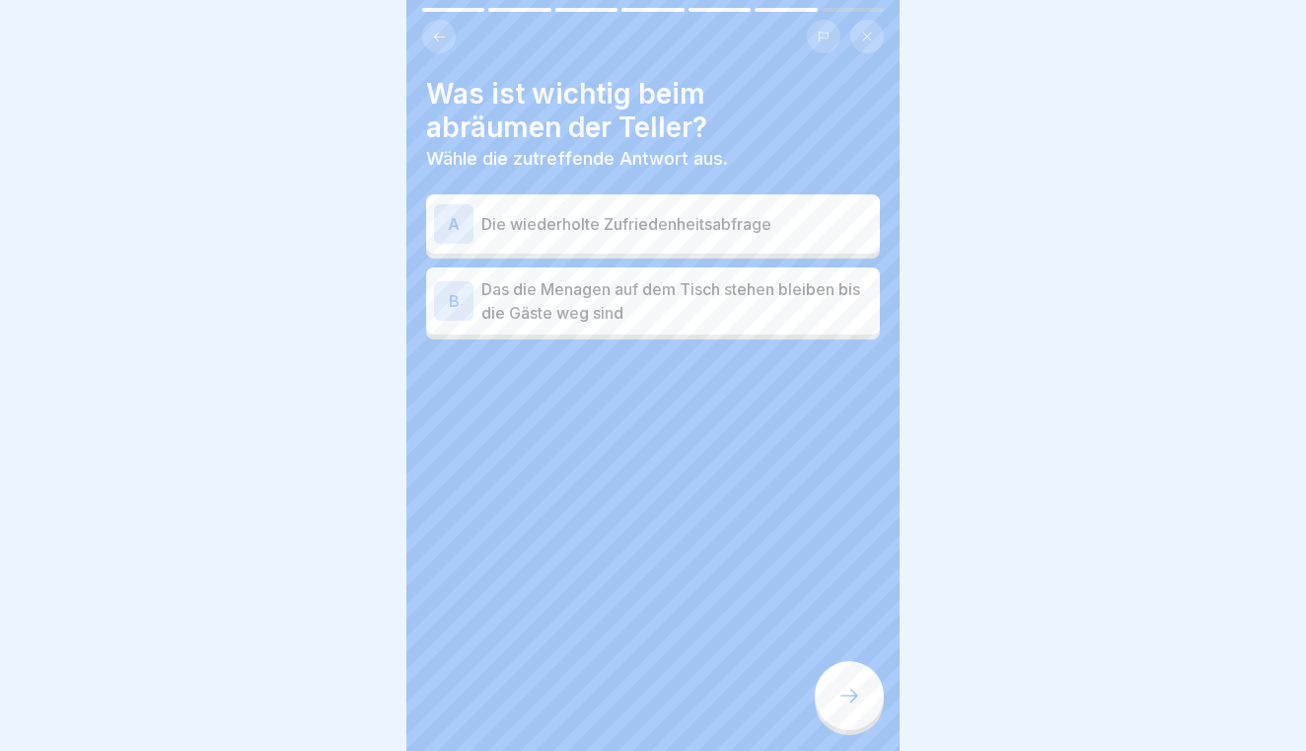
click at [712, 192] on div "Was ist wichtig beim abräumen der Teller? Wähle die zutreffende Antwort aus. A …" at bounding box center [653, 208] width 454 height 262
click at [715, 213] on p "Die wiederholte Zufriedenheitsabfrage" at bounding box center [676, 224] width 391 height 24
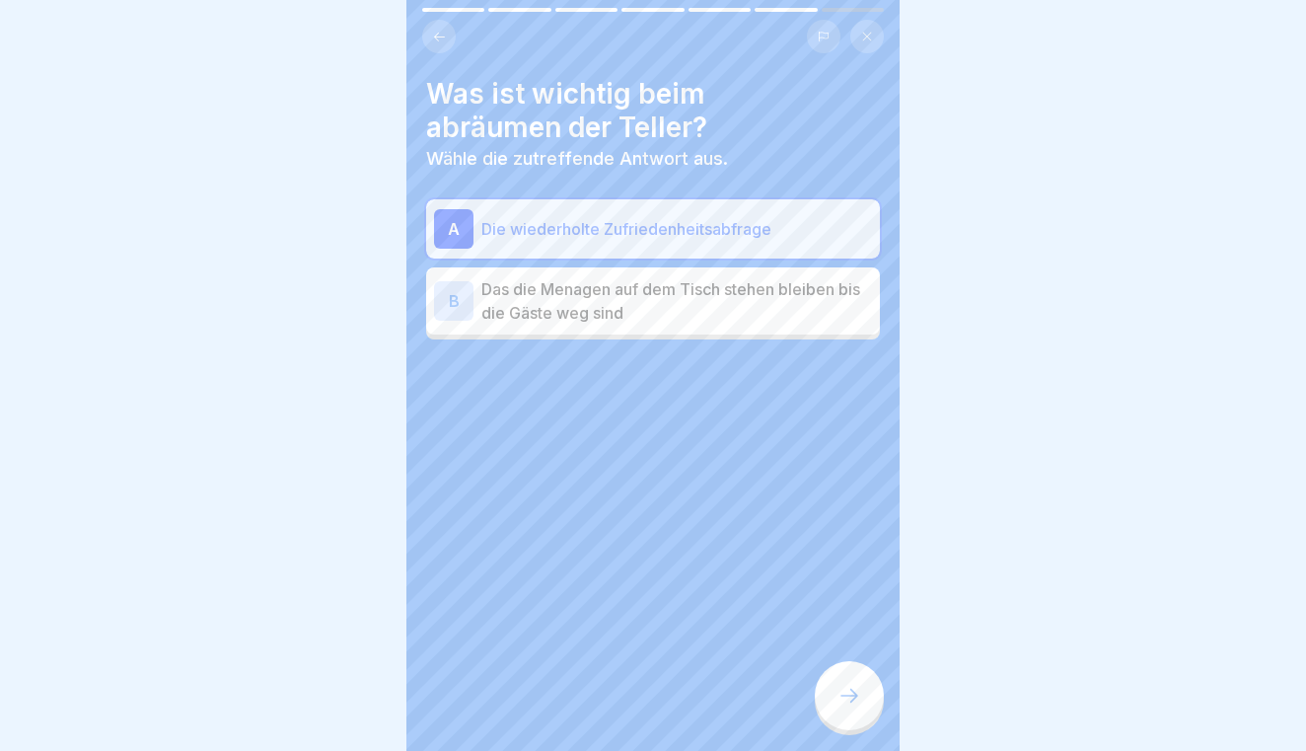
click at [839, 692] on icon at bounding box center [849, 695] width 24 height 24
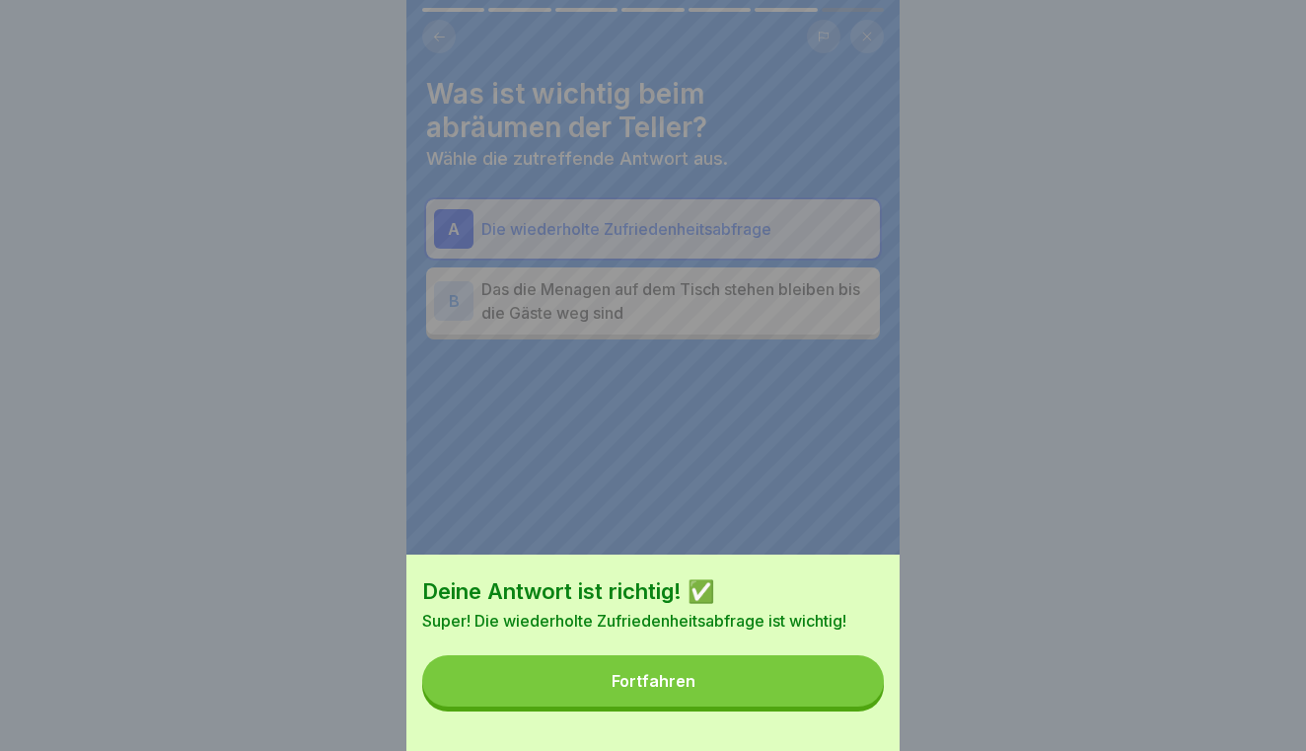
click at [839, 692] on button "Fortfahren" at bounding box center [653, 680] width 462 height 51
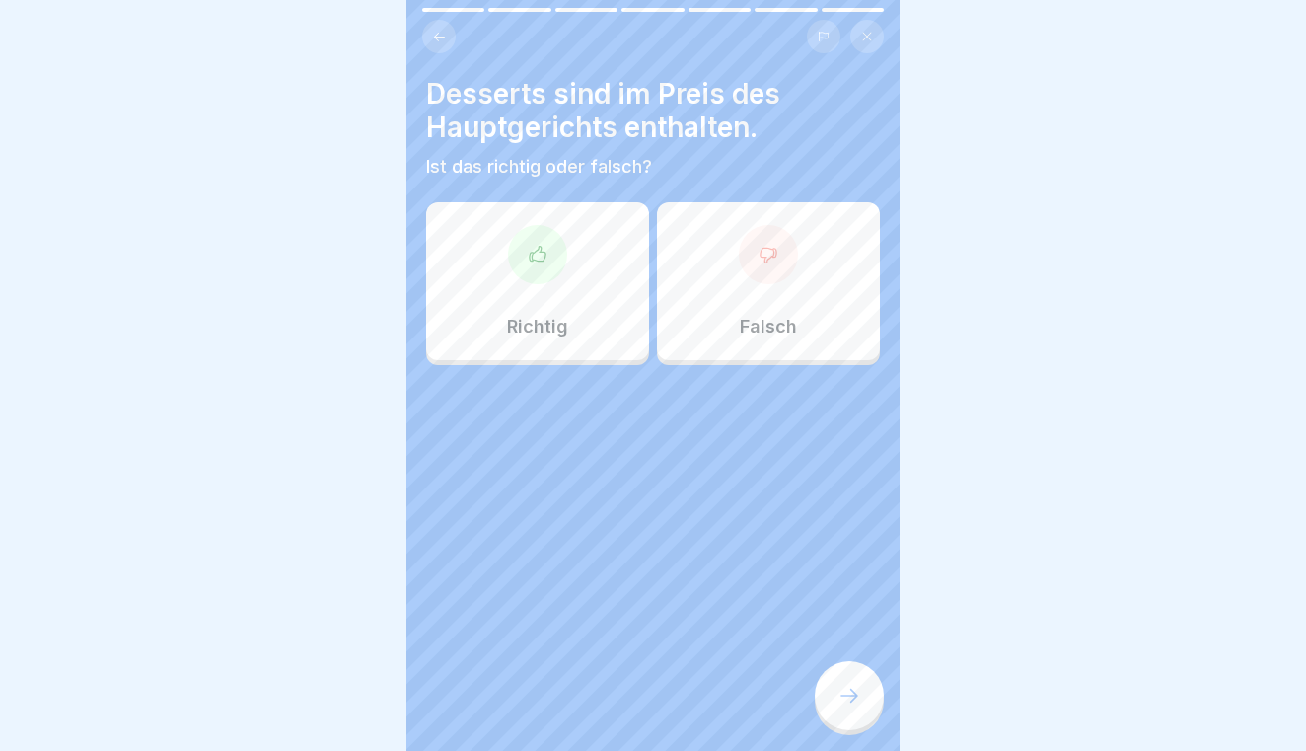
click at [871, 703] on div at bounding box center [849, 695] width 69 height 69
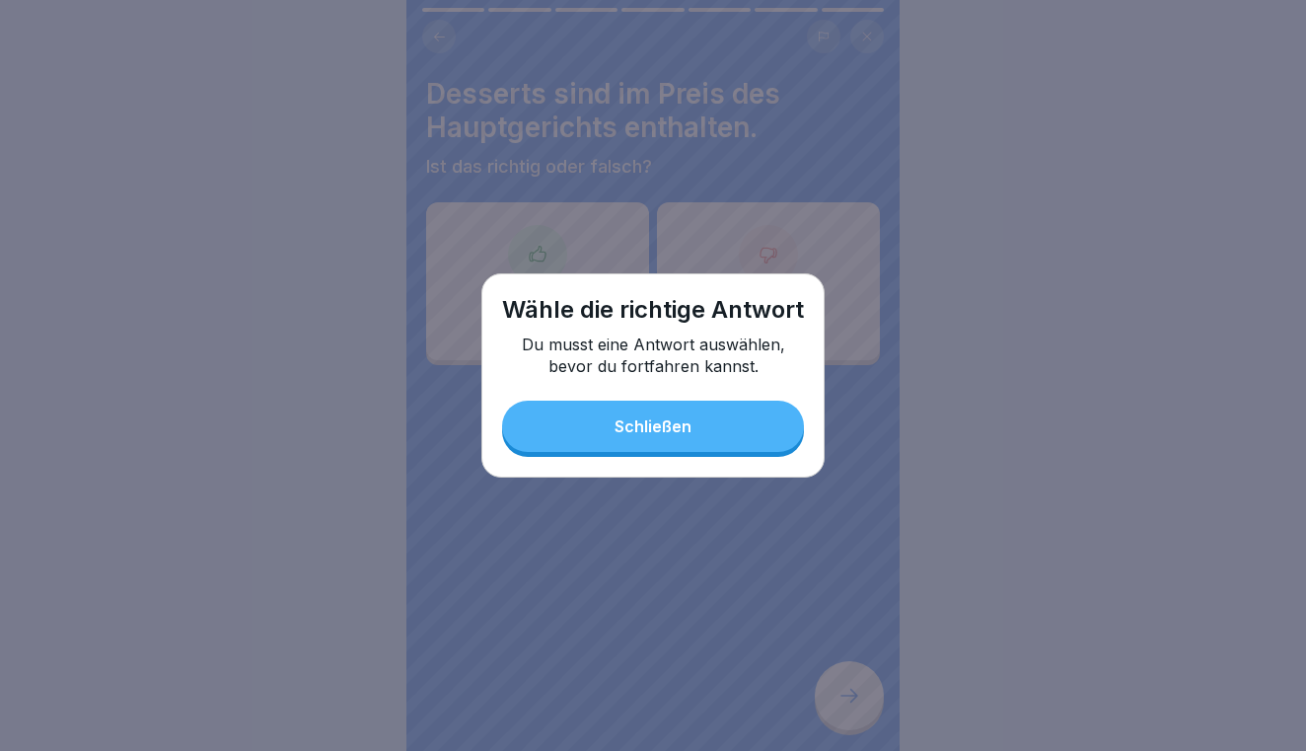
click at [721, 417] on button "Schließen" at bounding box center [653, 425] width 302 height 51
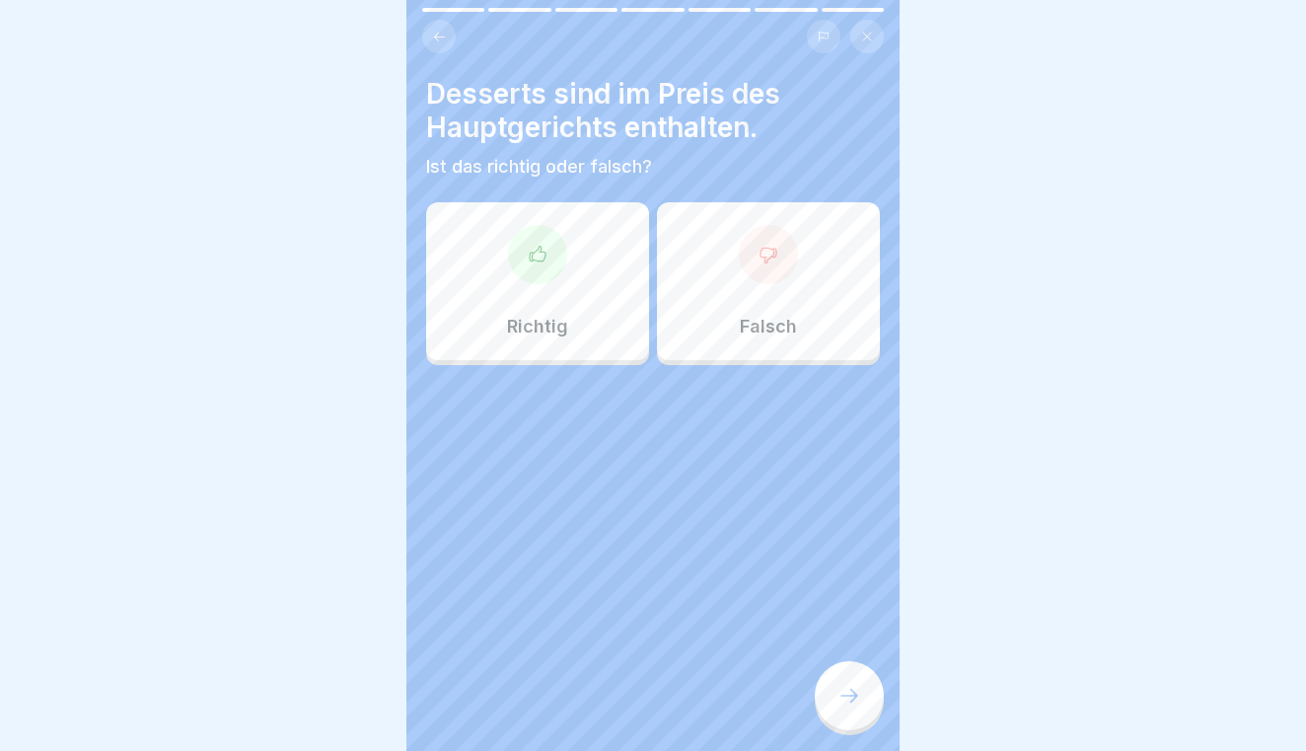
click at [761, 294] on div "Falsch" at bounding box center [768, 281] width 223 height 158
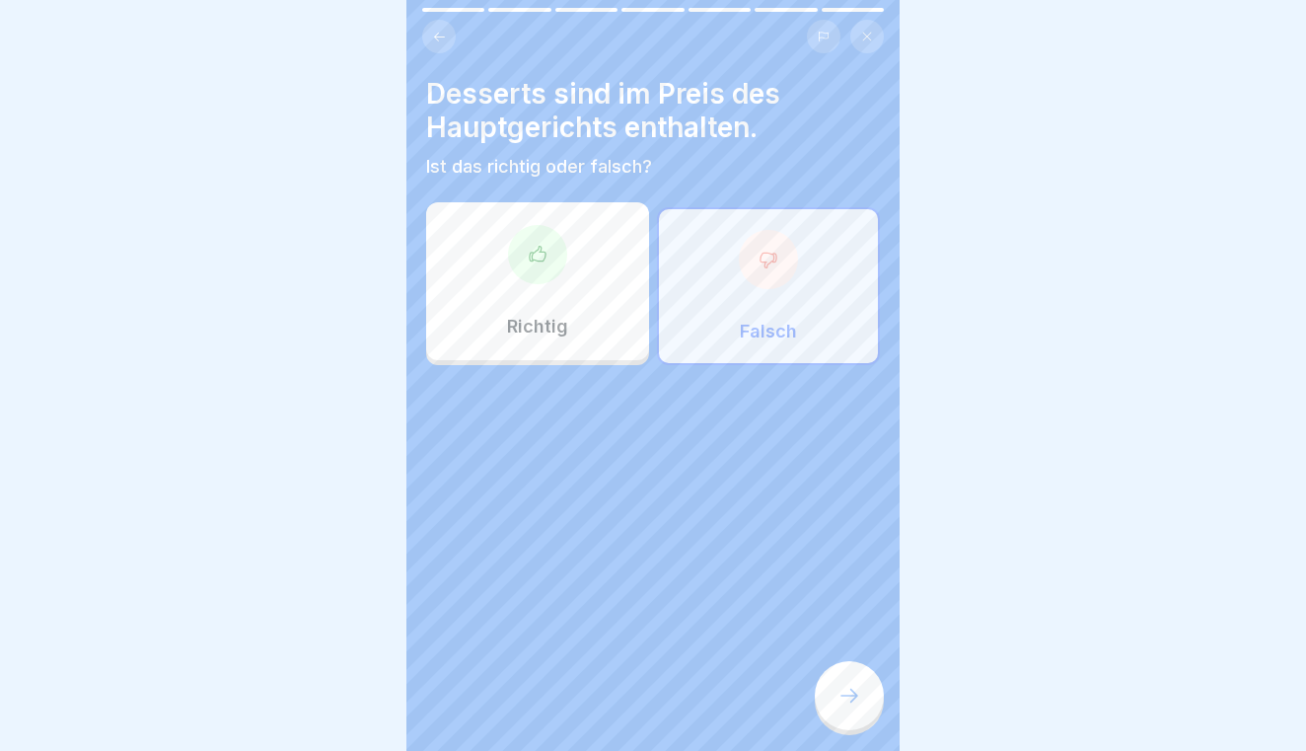
click at [848, 685] on icon at bounding box center [849, 695] width 24 height 24
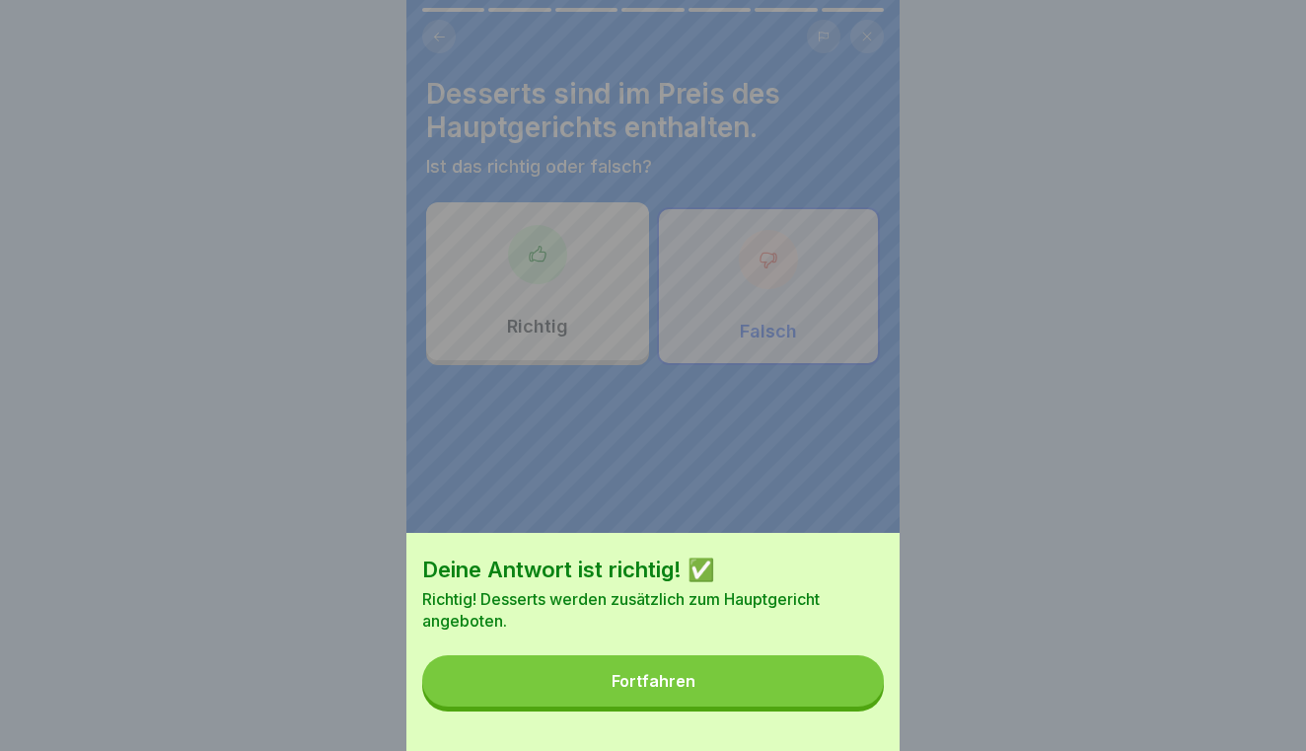
click at [848, 685] on button "Fortfahren" at bounding box center [653, 680] width 462 height 51
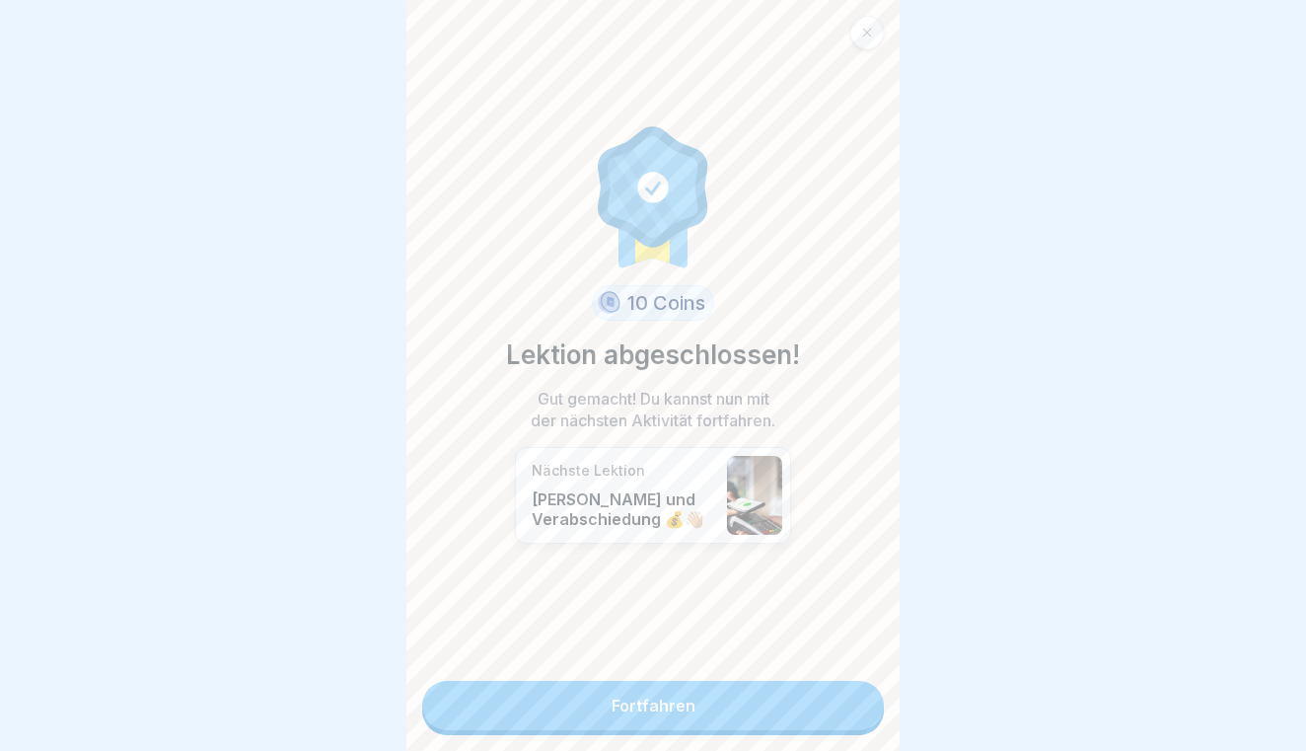
click at [848, 685] on link "Fortfahren" at bounding box center [653, 705] width 462 height 49
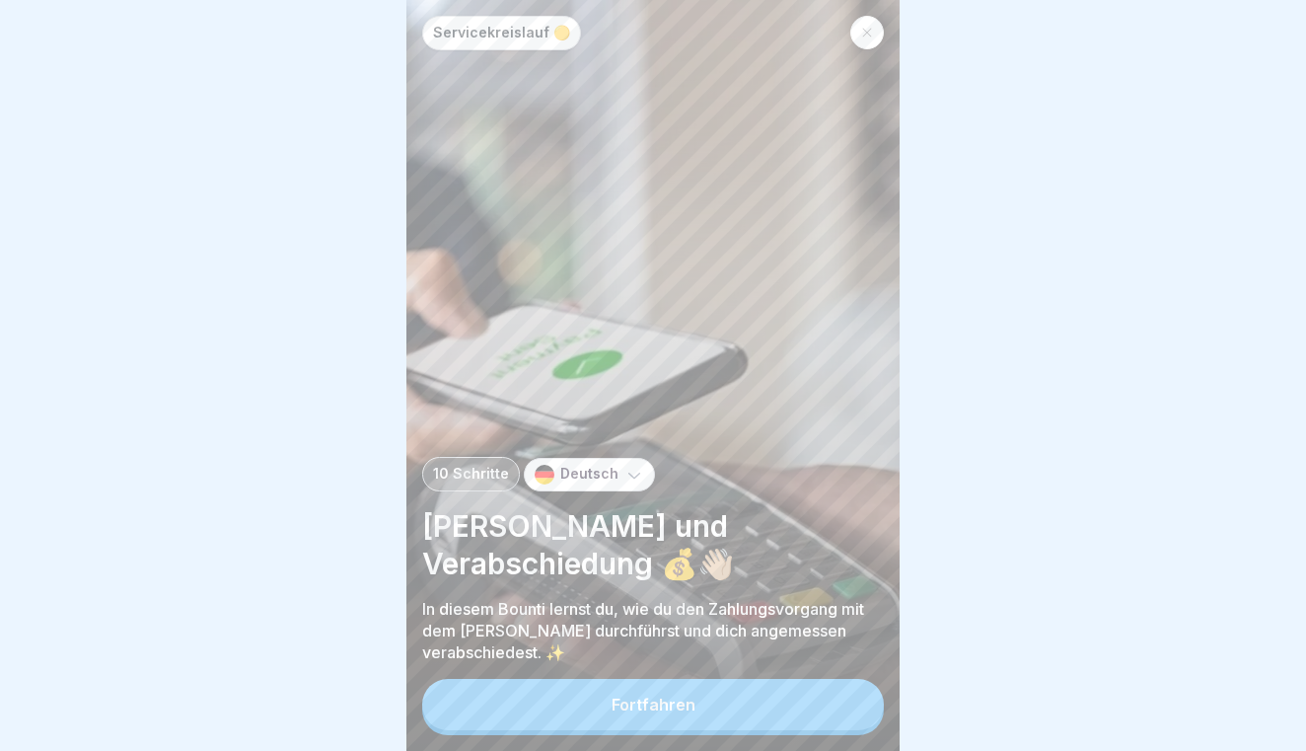
click at [804, 693] on button "Fortfahren" at bounding box center [653, 704] width 462 height 51
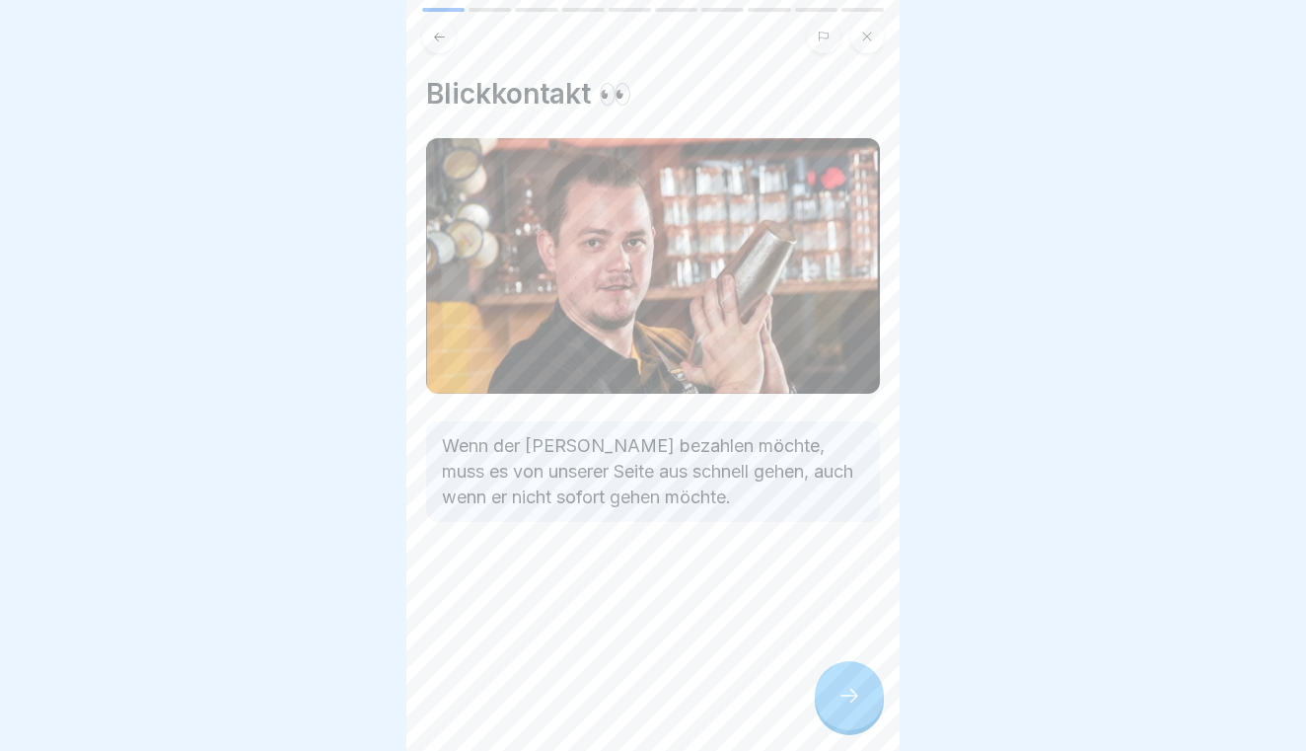
click at [864, 686] on div at bounding box center [849, 695] width 69 height 69
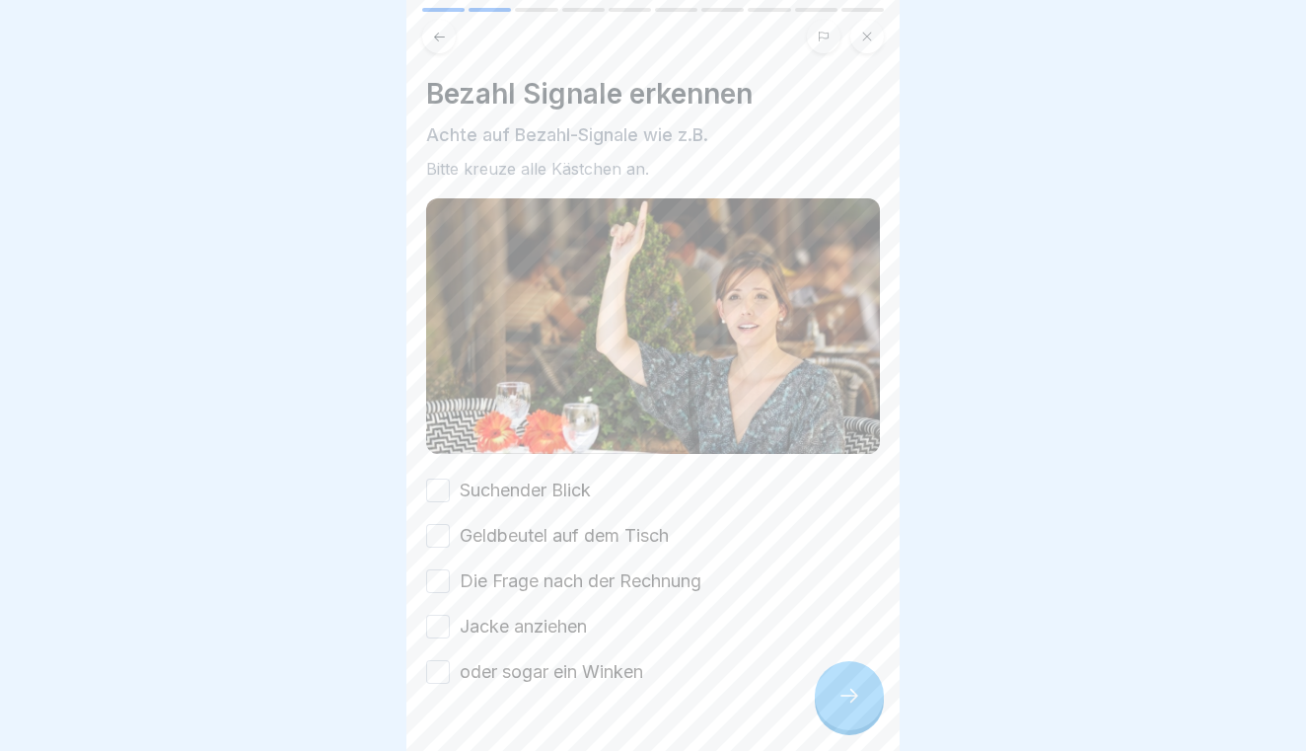
click at [860, 682] on div at bounding box center [849, 695] width 69 height 69
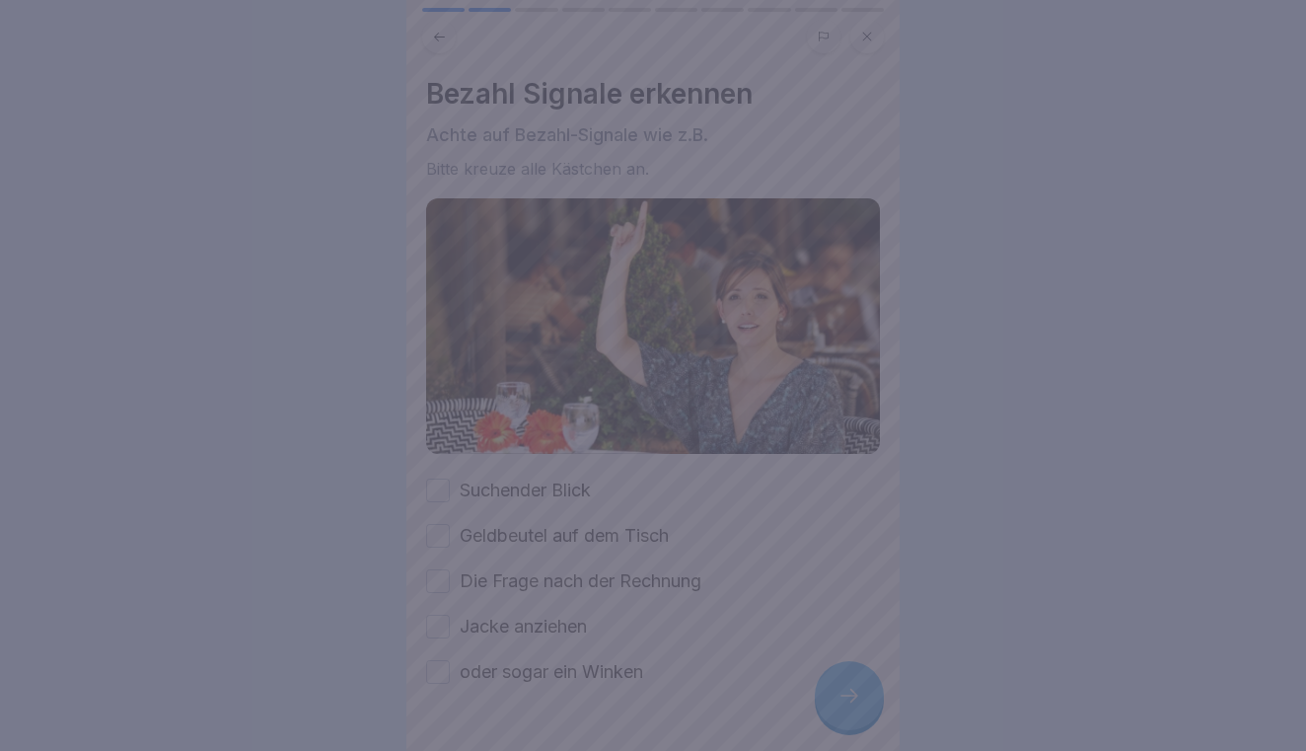
click at [718, 504] on div at bounding box center [653, 375] width 1306 height 751
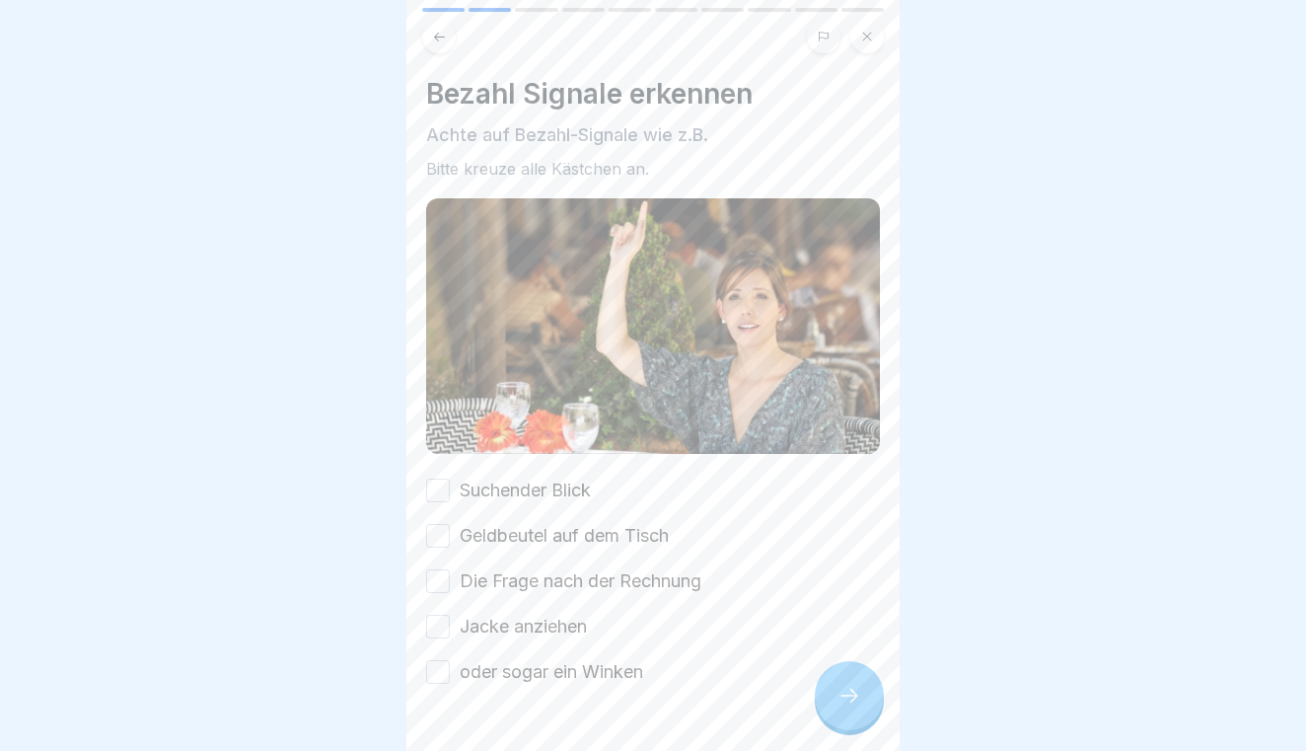
click at [444, 484] on button "Suchender Blick" at bounding box center [438, 490] width 24 height 24
click at [442, 545] on button "Geldbeutel auf dem Tisch" at bounding box center [438, 536] width 24 height 24
click at [435, 580] on button "Die Frage nach der Rechnung" at bounding box center [438, 581] width 24 height 24
click at [442, 610] on div "Suchender Blick Geldbeutel auf dem Tisch Die Frage nach der Rechnung [PERSON_NA…" at bounding box center [653, 580] width 454 height 207
click at [442, 617] on button "Jacke anziehen" at bounding box center [438, 626] width 24 height 24
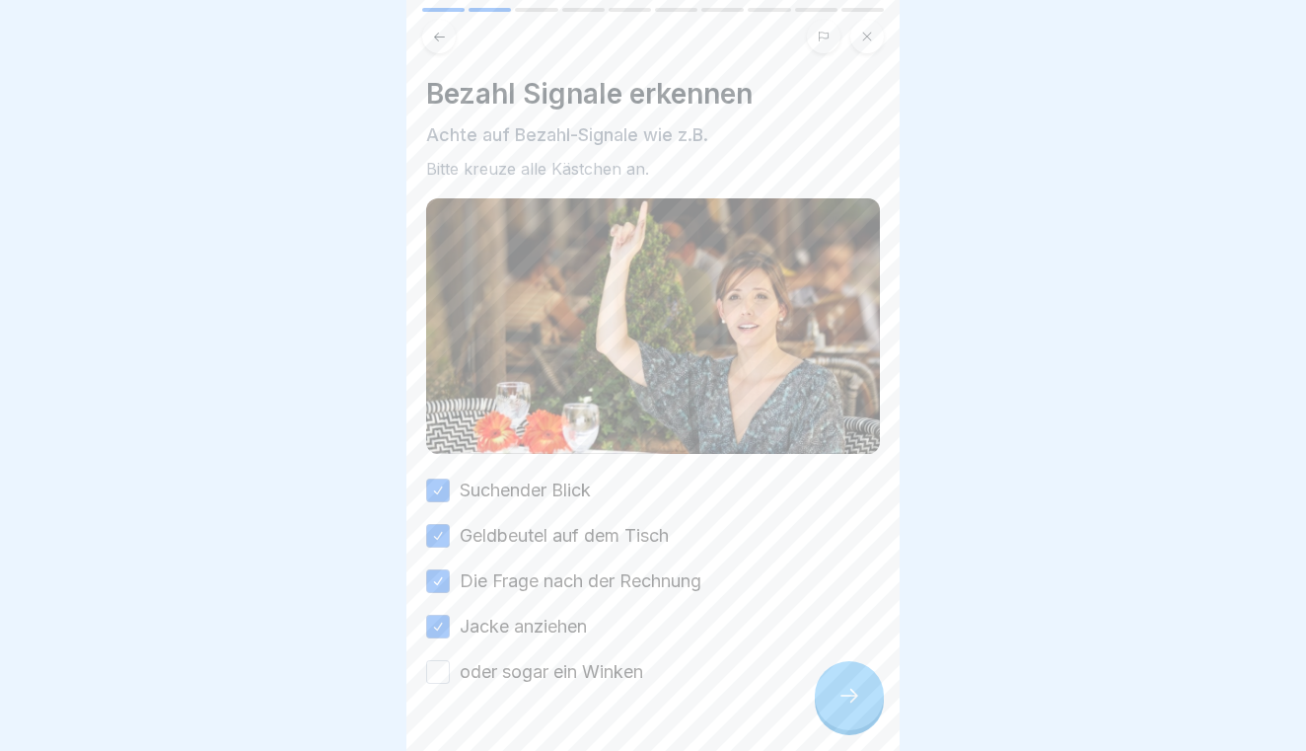
click at [444, 666] on button "oder sogar ein Winken" at bounding box center [438, 672] width 24 height 24
click at [839, 704] on icon at bounding box center [849, 695] width 24 height 24
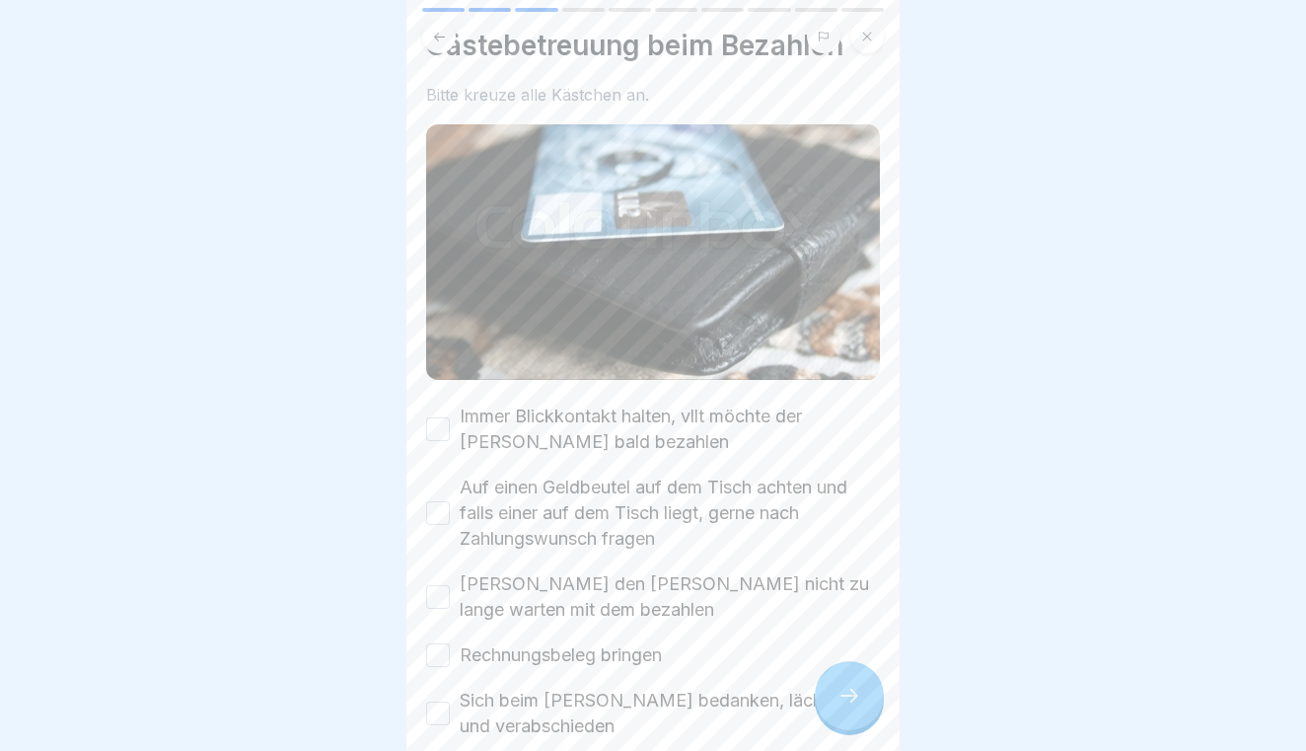
scroll to position [50, 0]
click at [438, 430] on button "Immer Blickkontakt halten, vllt möchte der [PERSON_NAME] bald bezahlen" at bounding box center [438, 427] width 24 height 24
click at [449, 529] on div "Auf einen Geldbeutel auf dem Tisch achten und falls einer auf dem Tisch liegt, …" at bounding box center [653, 510] width 454 height 77
click at [439, 515] on button "Auf einen Geldbeutel auf dem Tisch achten und falls einer auf dem Tisch liegt, …" at bounding box center [438, 511] width 24 height 24
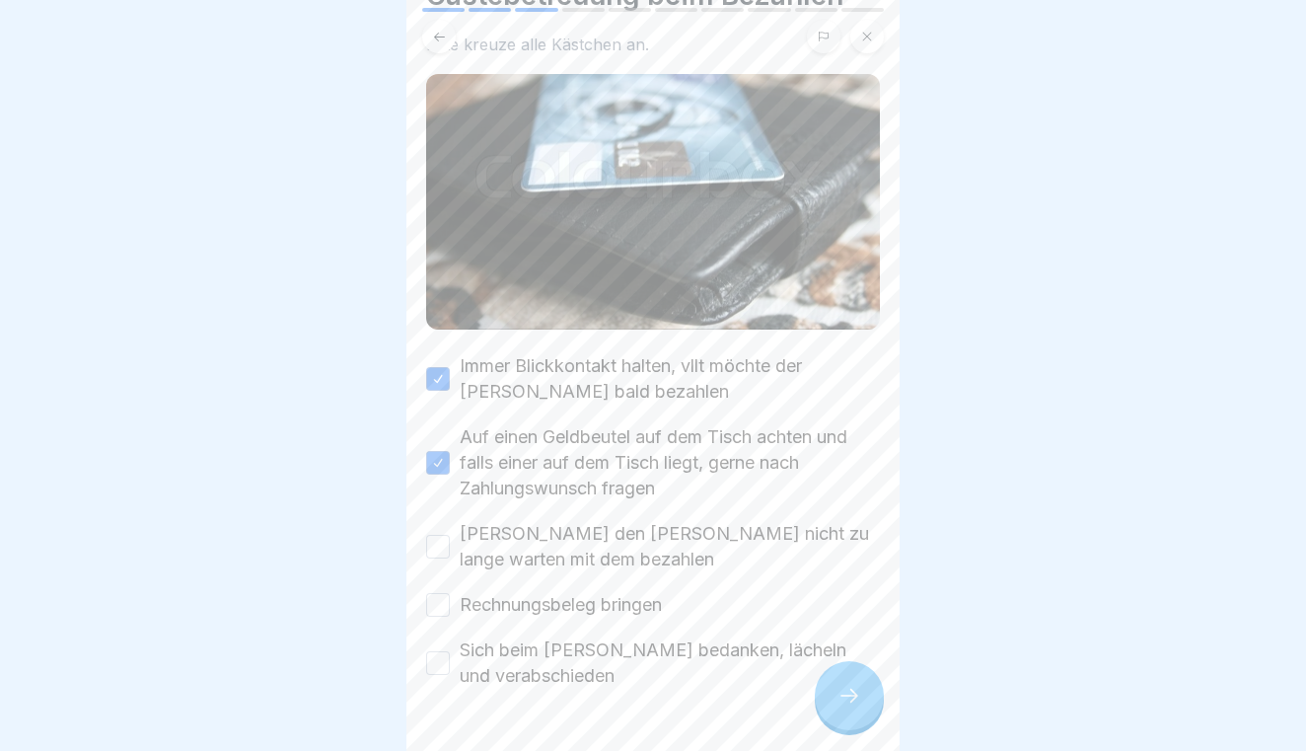
click at [437, 528] on div "[PERSON_NAME] den [PERSON_NAME] nicht zu lange warten mit dem bezahlen" at bounding box center [653, 546] width 454 height 51
click at [438, 536] on button "[PERSON_NAME] den [PERSON_NAME] nicht zu lange warten mit dem bezahlen" at bounding box center [438, 547] width 24 height 24
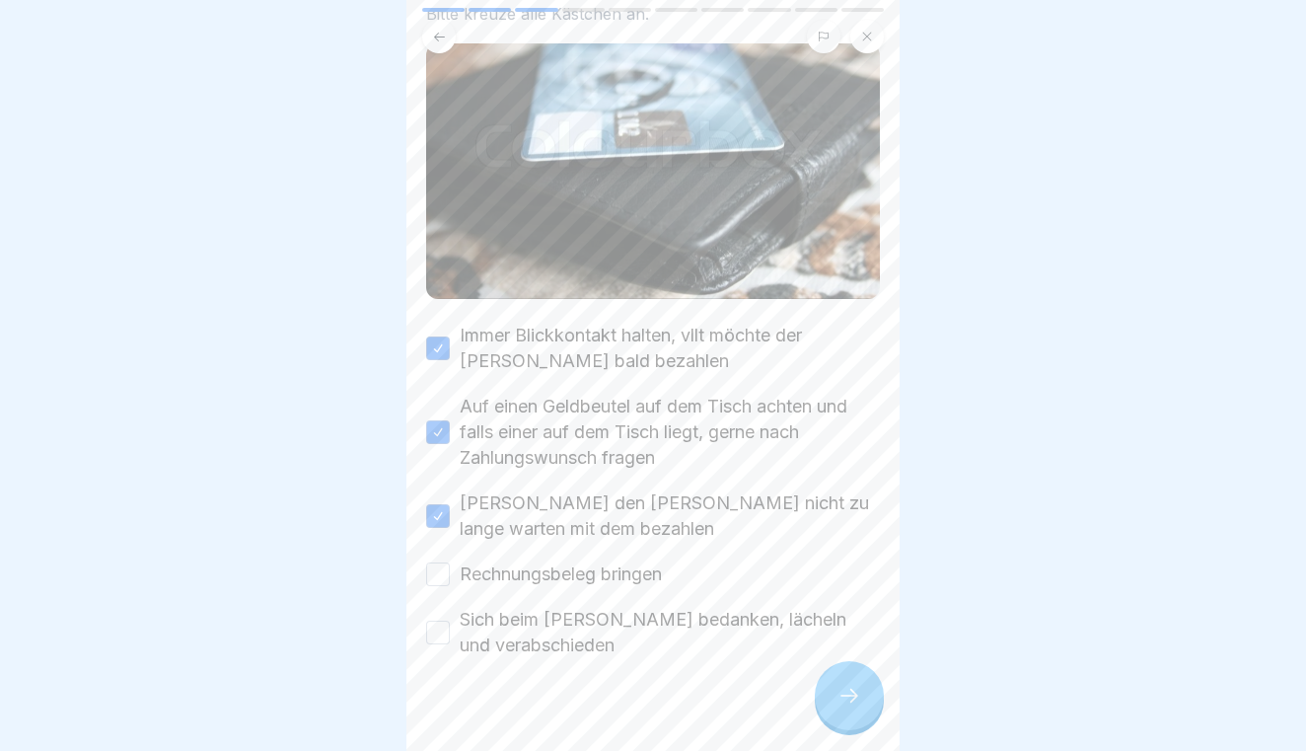
scroll to position [130, 0]
click at [433, 575] on button "Rechnungsbeleg bringen" at bounding box center [438, 573] width 24 height 24
click at [436, 640] on button "Sich beim [PERSON_NAME] bedanken, lächeln und verabschieden" at bounding box center [438, 631] width 24 height 24
click at [858, 699] on icon at bounding box center [849, 695] width 24 height 24
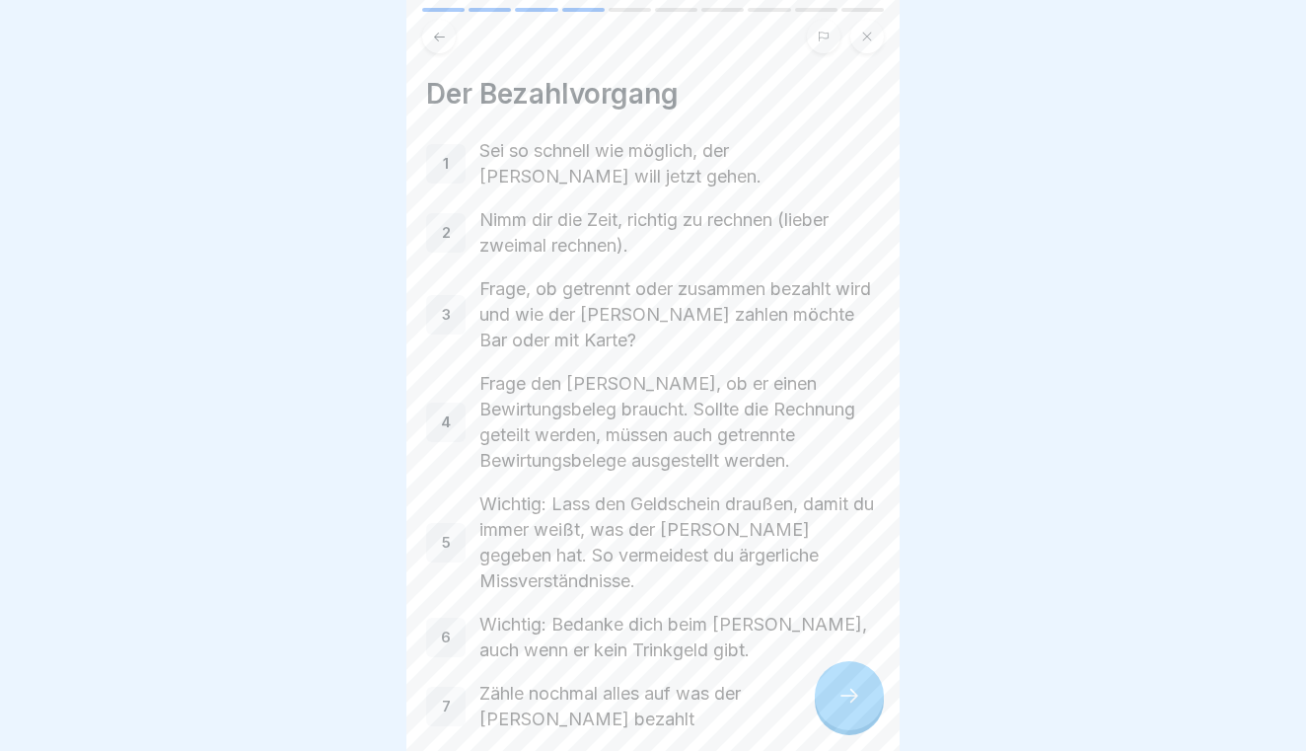
click at [859, 699] on icon at bounding box center [849, 695] width 24 height 24
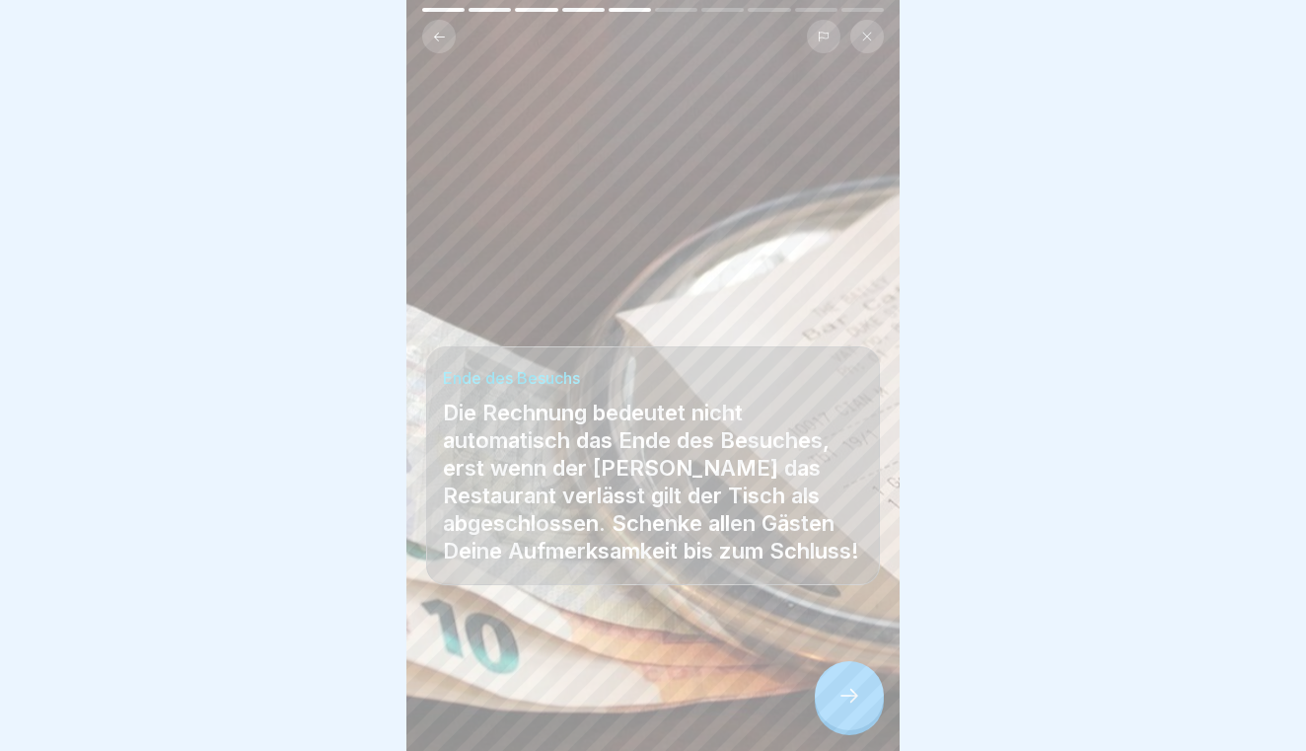
click at [859, 699] on icon at bounding box center [849, 695] width 24 height 24
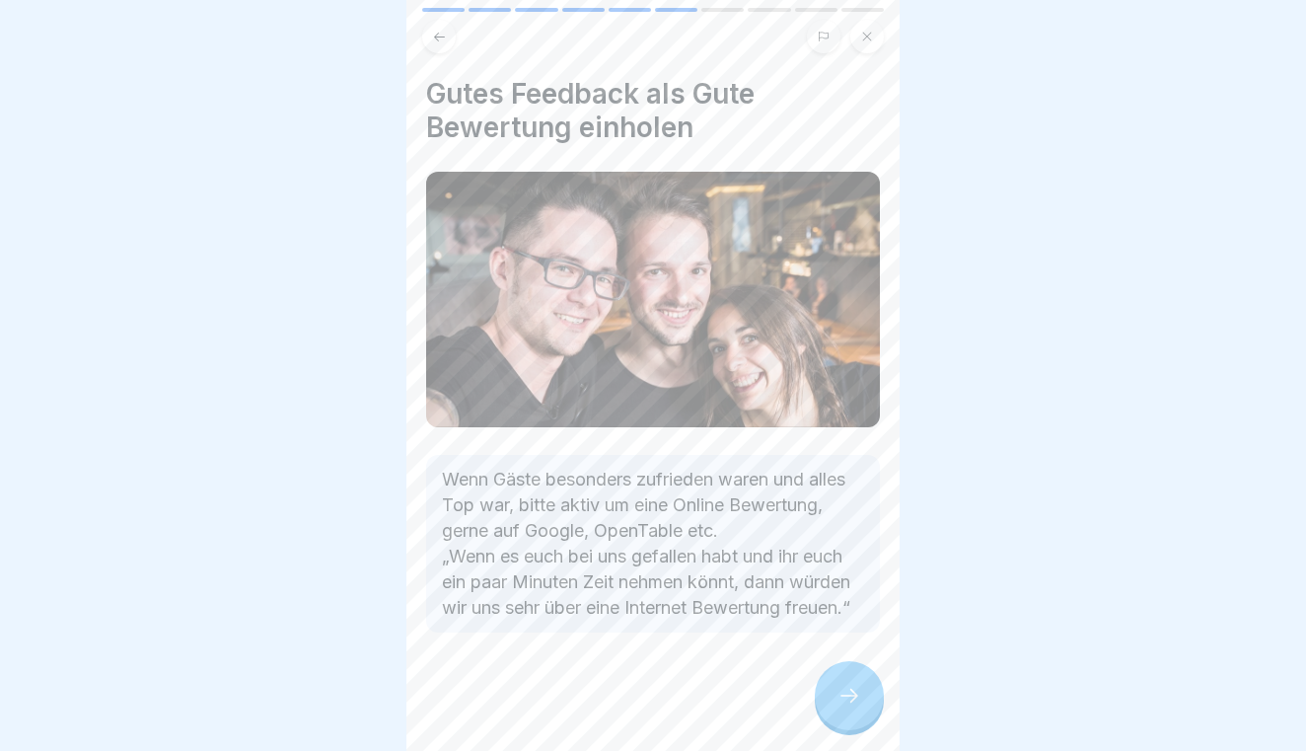
click at [859, 699] on icon at bounding box center [849, 695] width 24 height 24
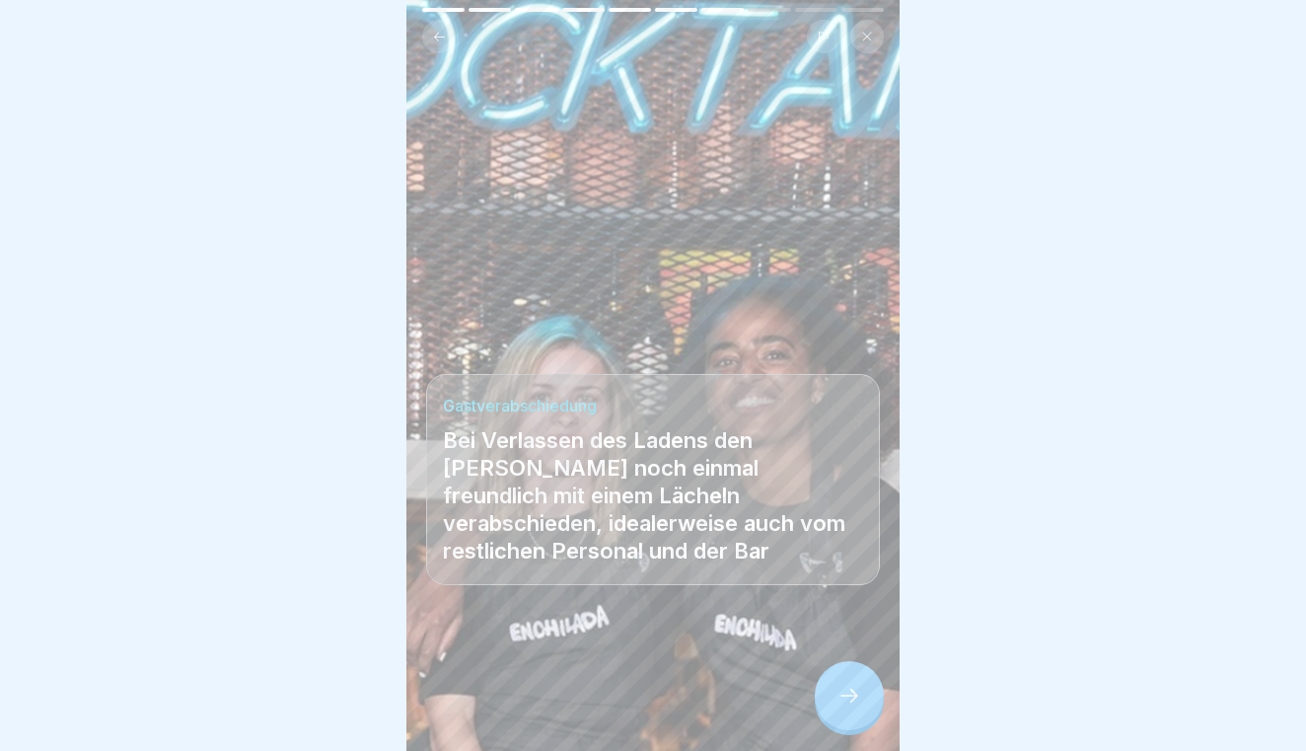
click at [859, 699] on icon at bounding box center [849, 695] width 24 height 24
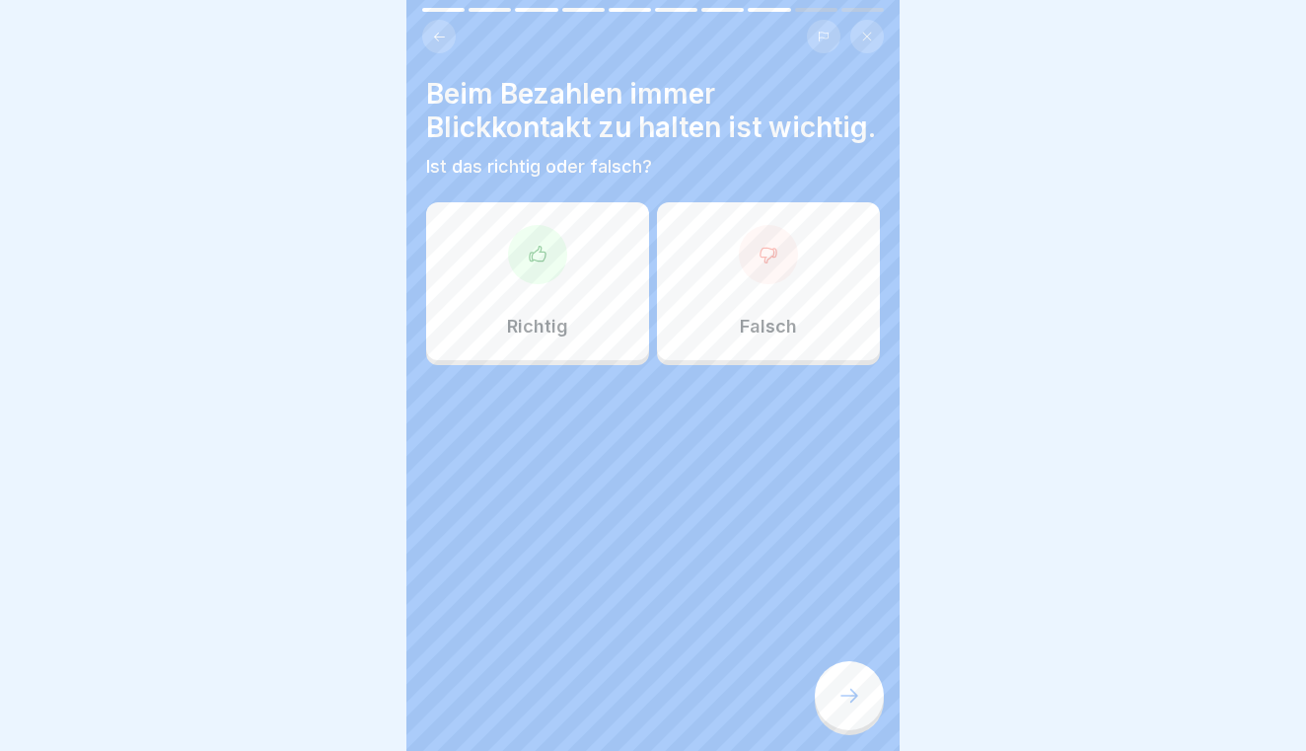
click at [557, 304] on div "Richtig" at bounding box center [537, 281] width 223 height 158
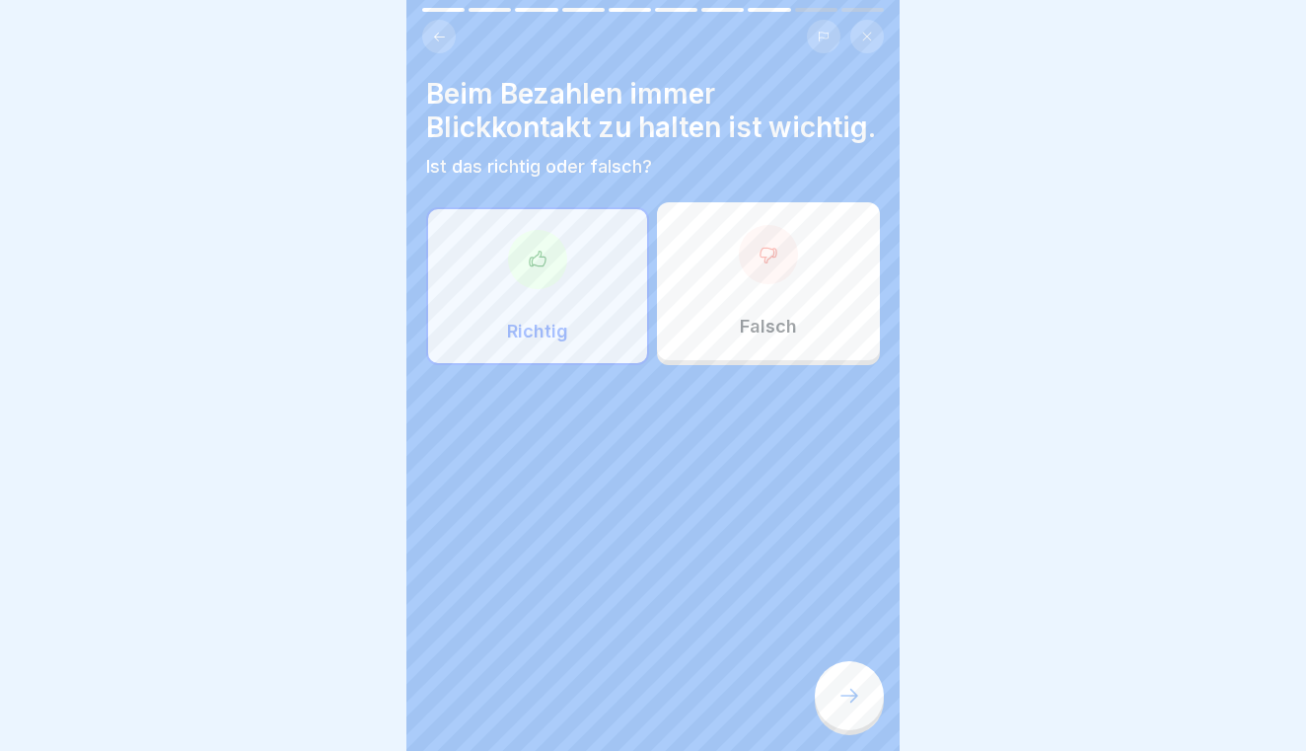
click at [844, 687] on icon at bounding box center [849, 695] width 24 height 24
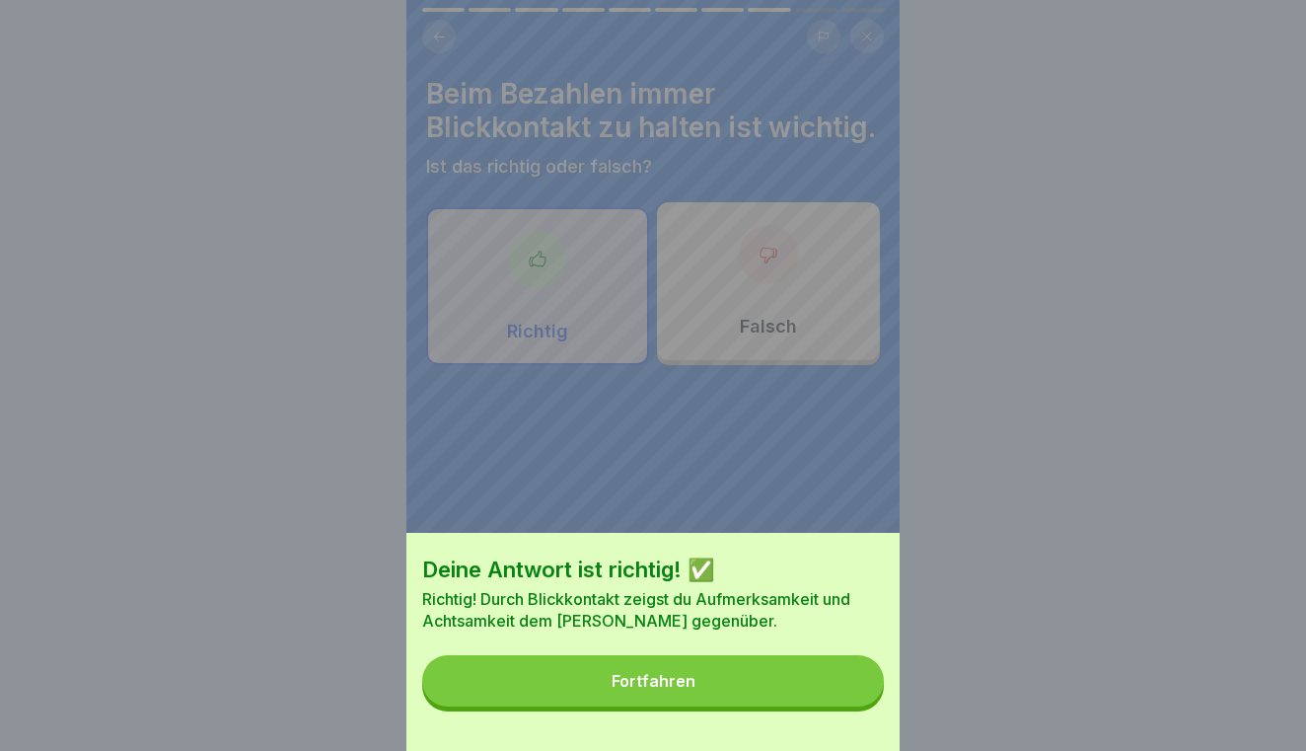
click at [844, 687] on button "Fortfahren" at bounding box center [653, 680] width 462 height 51
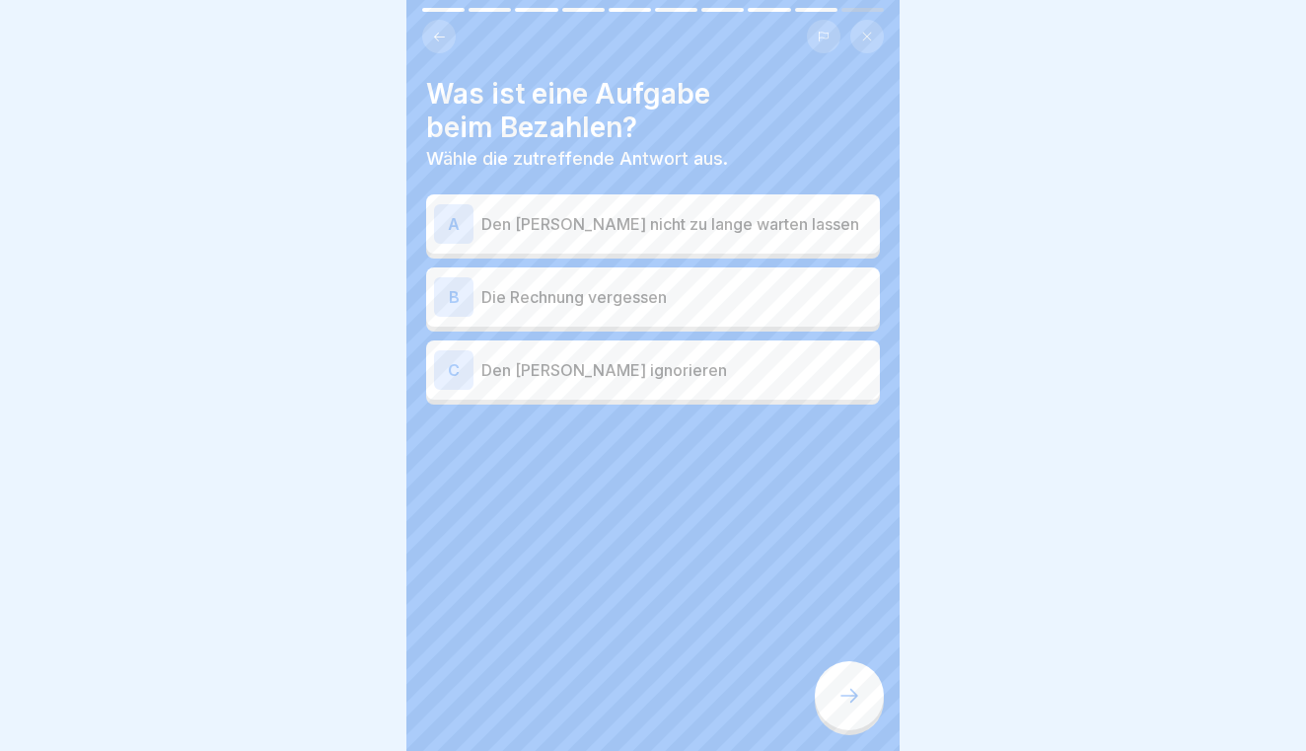
click at [768, 246] on div "A Den [PERSON_NAME] nicht zu lange warten lassen" at bounding box center [653, 223] width 454 height 59
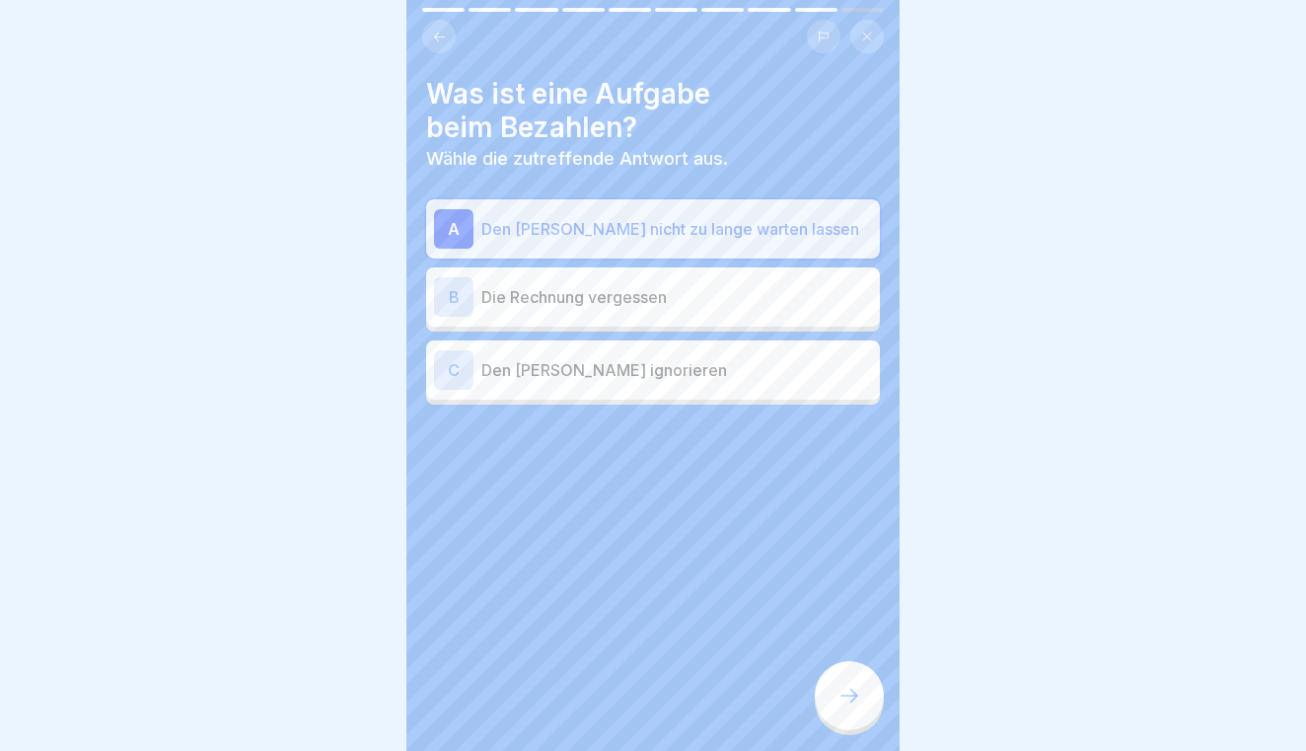
click at [837, 712] on div at bounding box center [849, 695] width 69 height 69
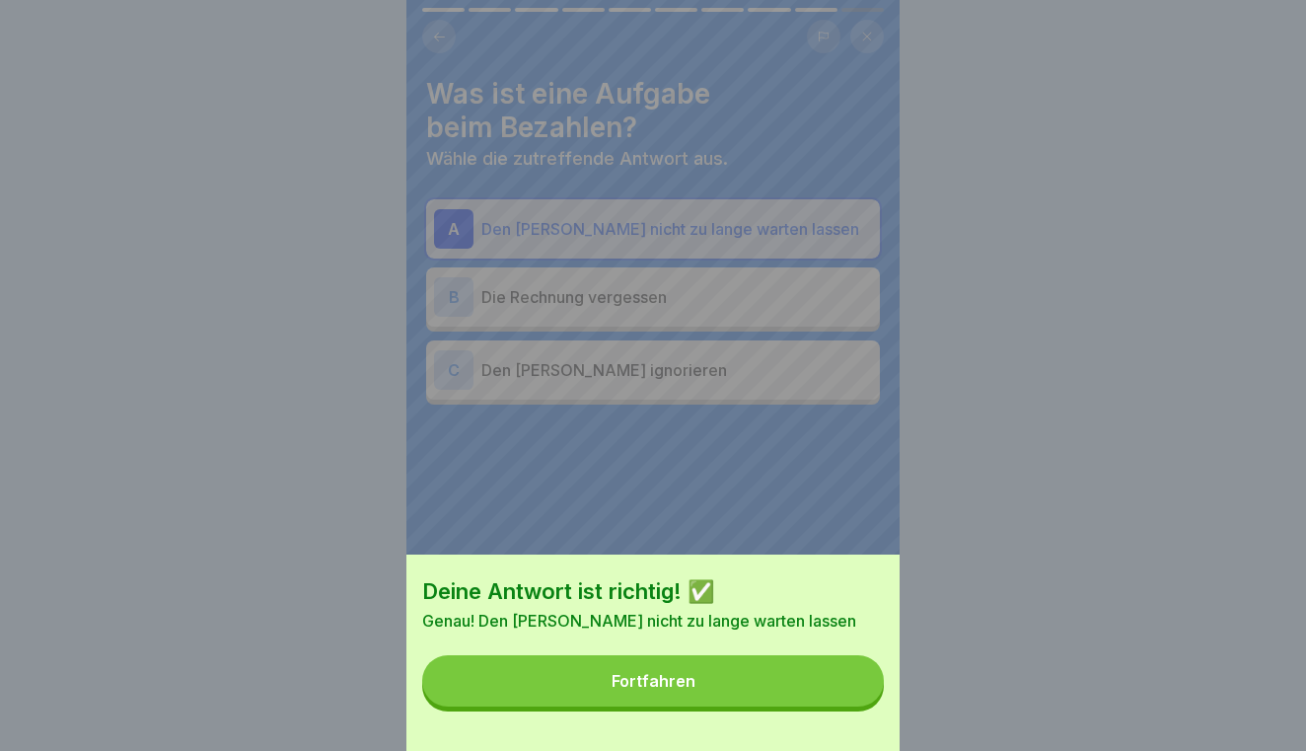
click at [827, 646] on div "Deine Antwort ist richtig! ✅ Genau! Den [PERSON_NAME] nicht zu lange warten las…" at bounding box center [652, 652] width 493 height 196
click at [831, 672] on button "Fortfahren" at bounding box center [653, 680] width 462 height 51
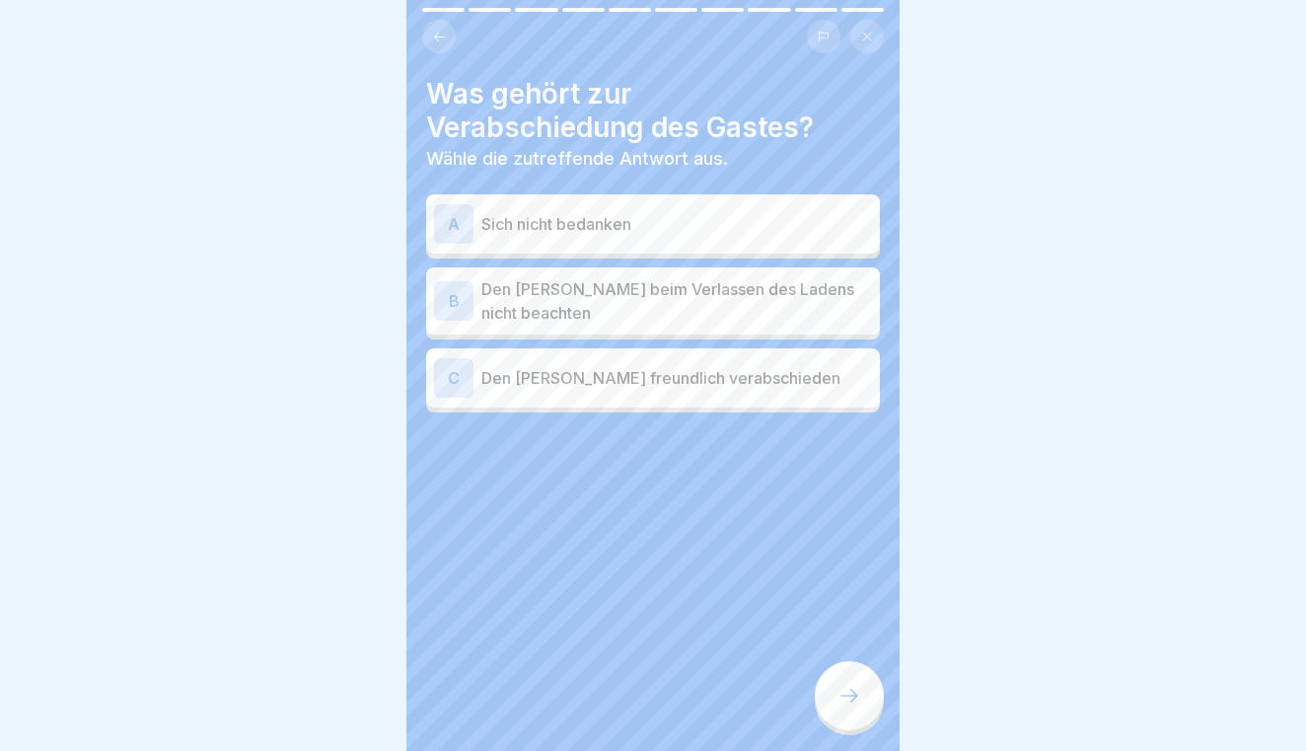
click at [782, 381] on p "Den [PERSON_NAME] freundlich verabschieden" at bounding box center [676, 378] width 391 height 24
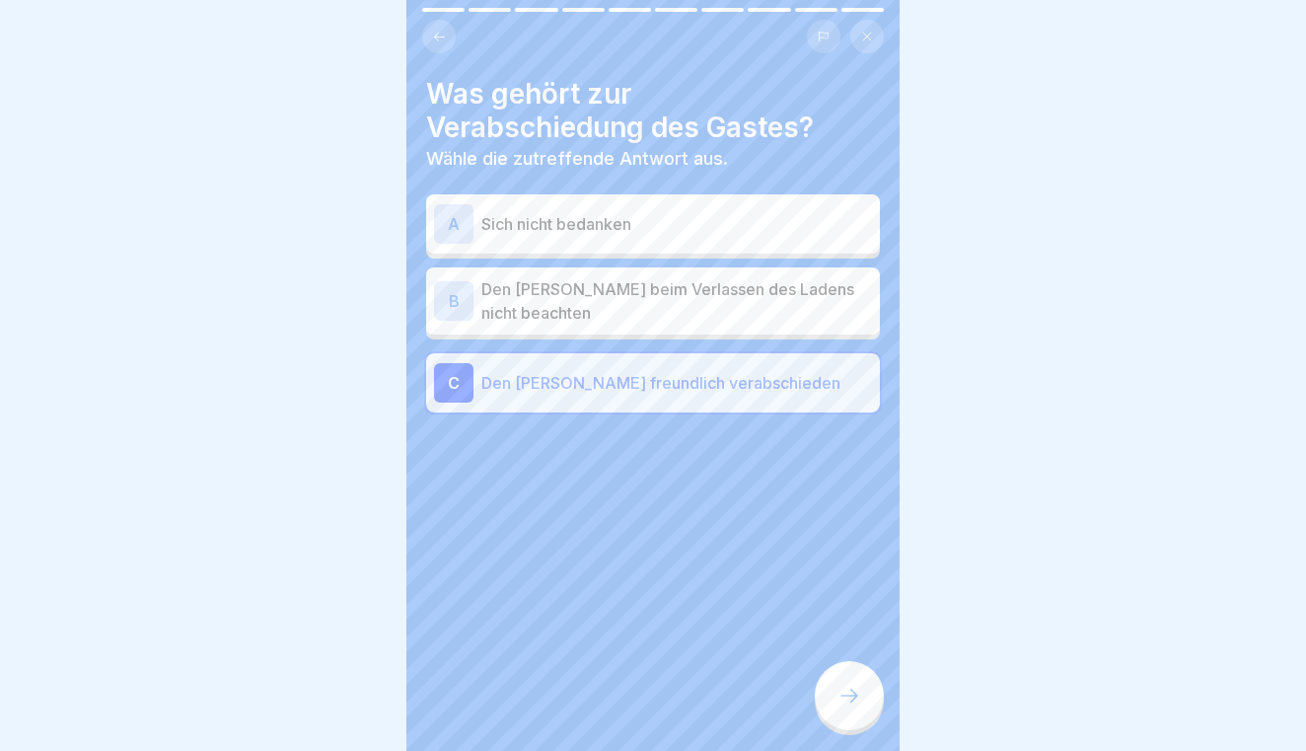
click at [843, 691] on icon at bounding box center [849, 695] width 24 height 24
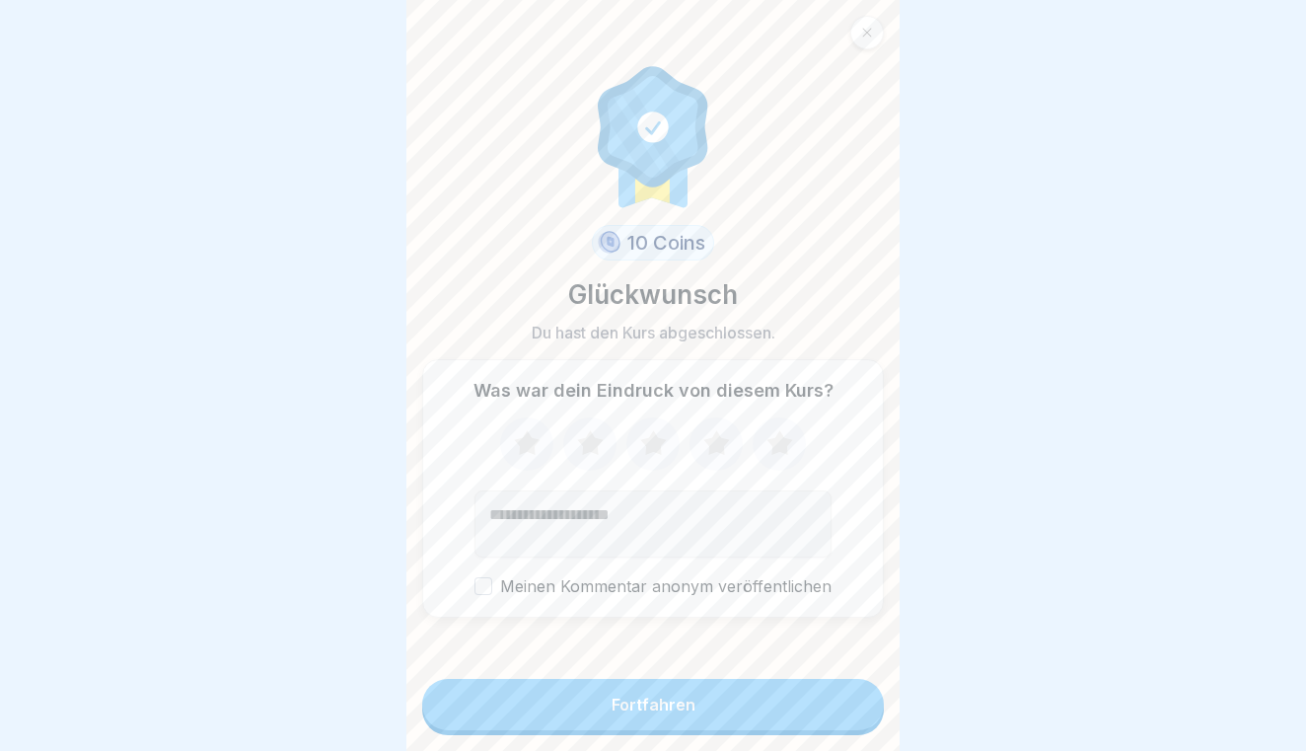
click at [843, 691] on button "Fortfahren" at bounding box center [653, 704] width 462 height 51
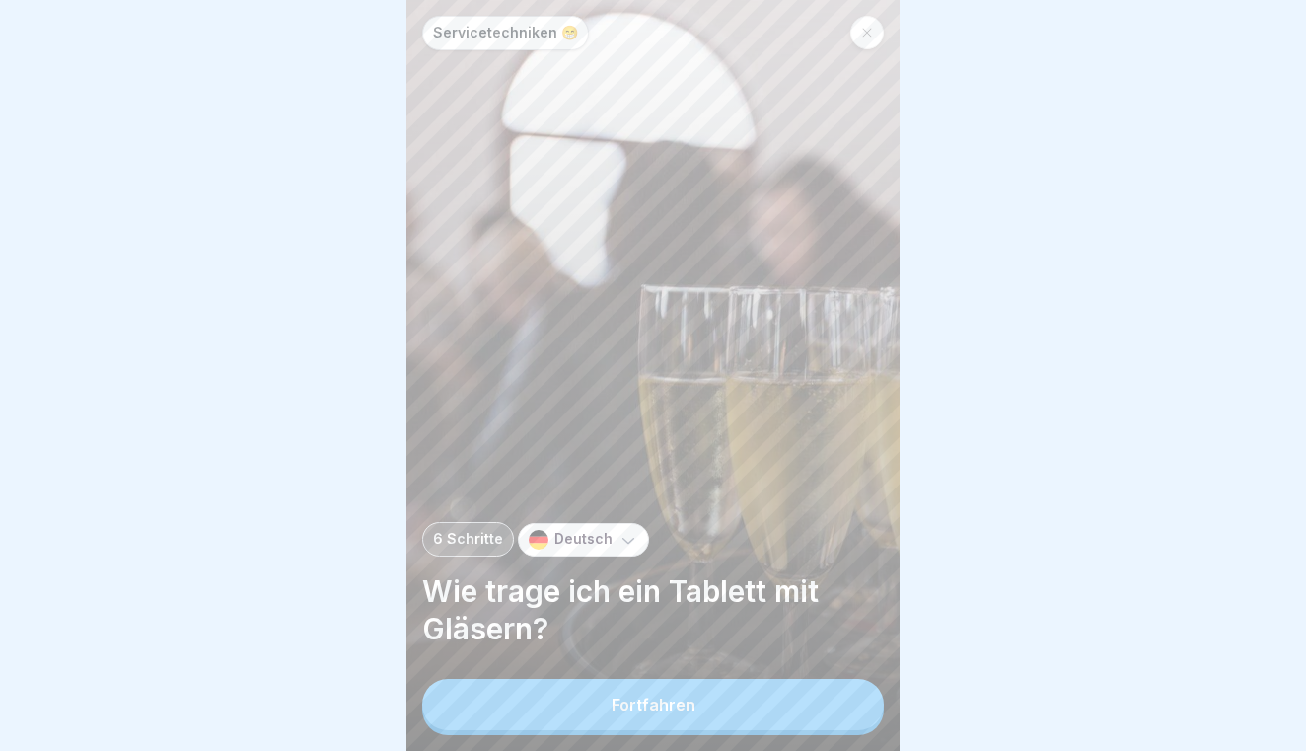
click at [821, 698] on button "Fortfahren" at bounding box center [653, 704] width 462 height 51
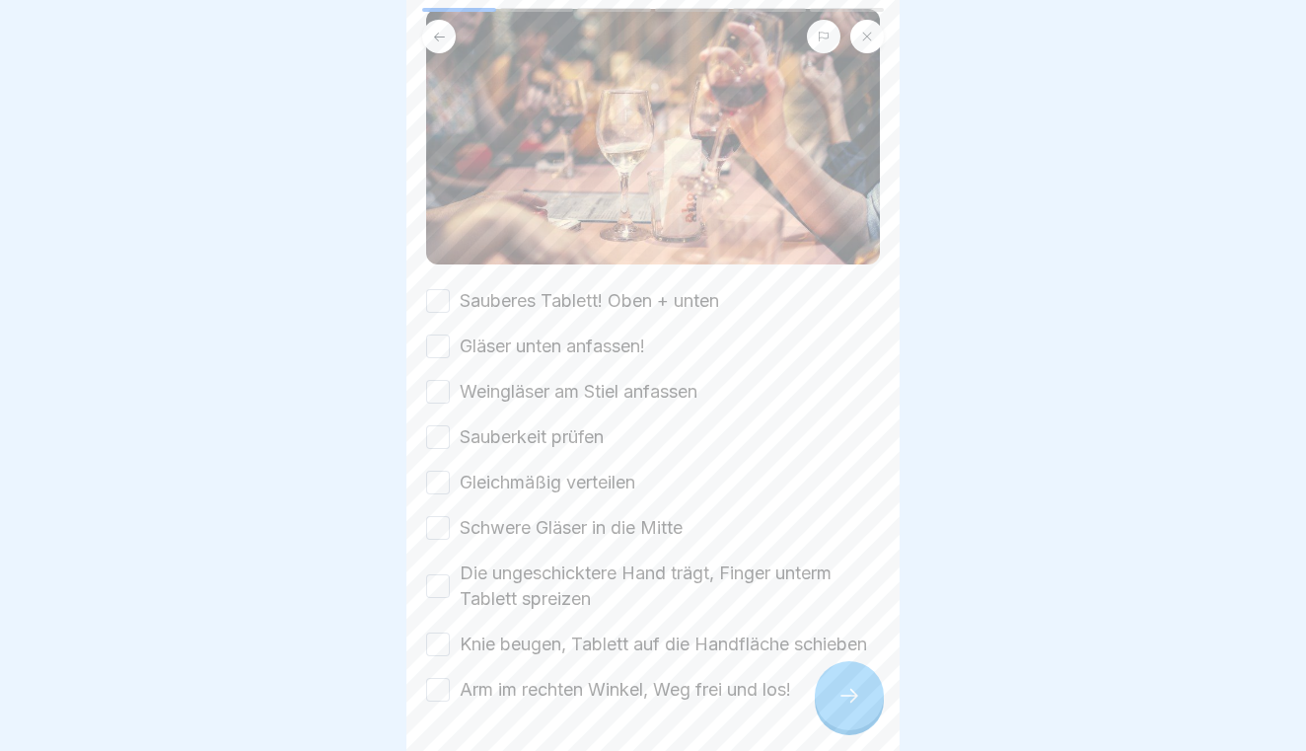
scroll to position [173, 0]
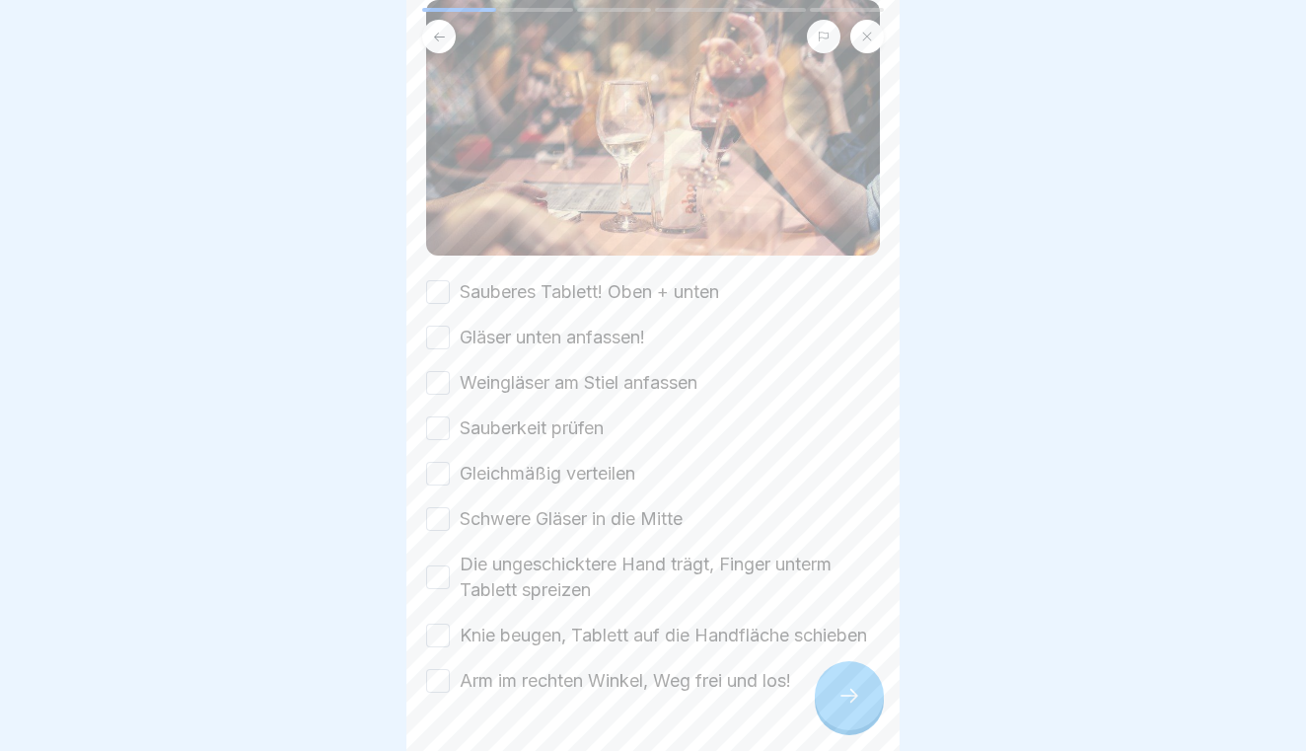
click at [426, 289] on button "Sauberes Tablett! Oben + unten" at bounding box center [438, 292] width 24 height 24
click at [436, 338] on button "Gläser unten anfassen!" at bounding box center [438, 337] width 24 height 24
click at [440, 375] on button "Weingläser am Stiel anfassen" at bounding box center [438, 383] width 24 height 24
click at [443, 419] on button "Sauberkeit prüfen" at bounding box center [438, 428] width 24 height 24
click at [439, 486] on div "Sauberes Tablett! Oben + unten Gläser unten anfassen! Weingläser am Stiel anfas…" at bounding box center [653, 486] width 454 height 414
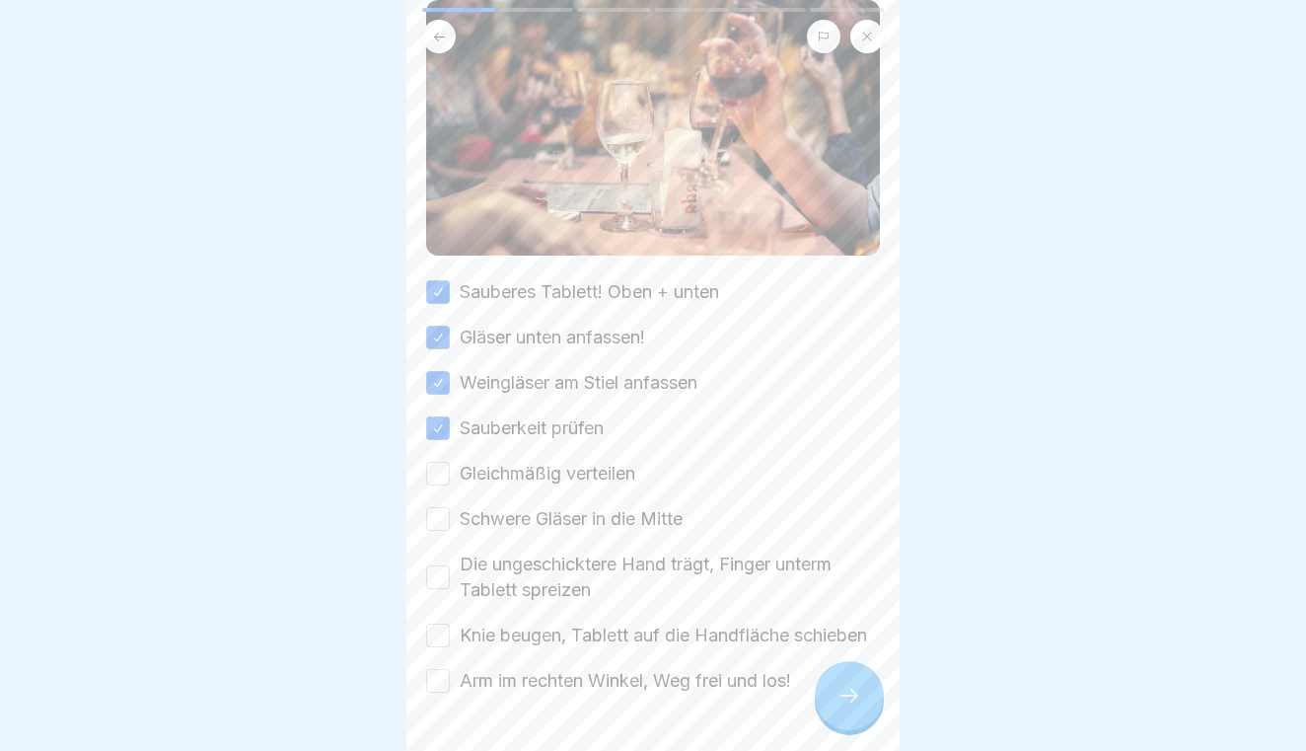
click at [436, 476] on button "Gleichmäßig verteilen" at bounding box center [438, 474] width 24 height 24
click at [440, 509] on button "Schwere Gläser in die Mitte" at bounding box center [438, 519] width 24 height 24
click at [437, 574] on button "Die ungeschicktere Hand trägt, Finger unterm Tablett spreizen" at bounding box center [438, 577] width 24 height 24
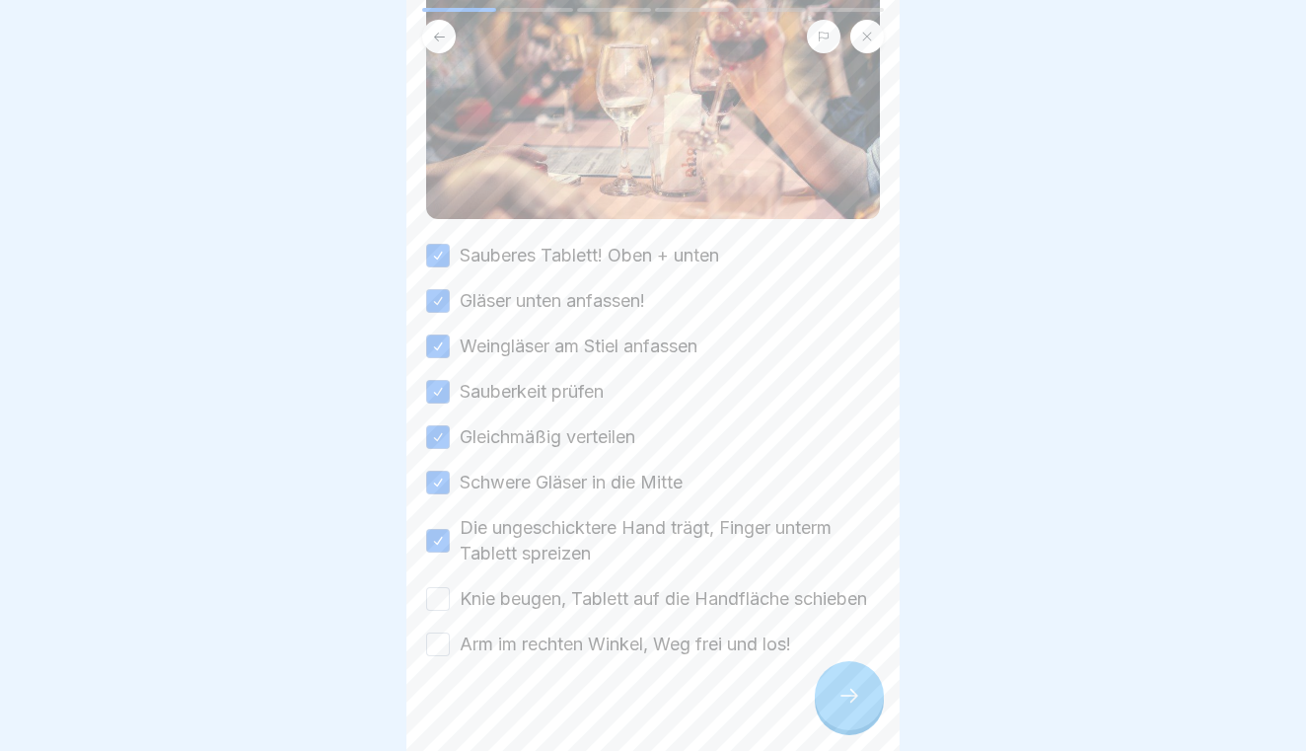
click at [435, 588] on button "Knie beugen, Tablett auf die Handfläche schieben" at bounding box center [438, 599] width 24 height 24
click at [438, 643] on button "Arm im rechten Winkel, Weg frei und los!" at bounding box center [438, 644] width 24 height 24
click at [858, 697] on icon at bounding box center [849, 695] width 24 height 24
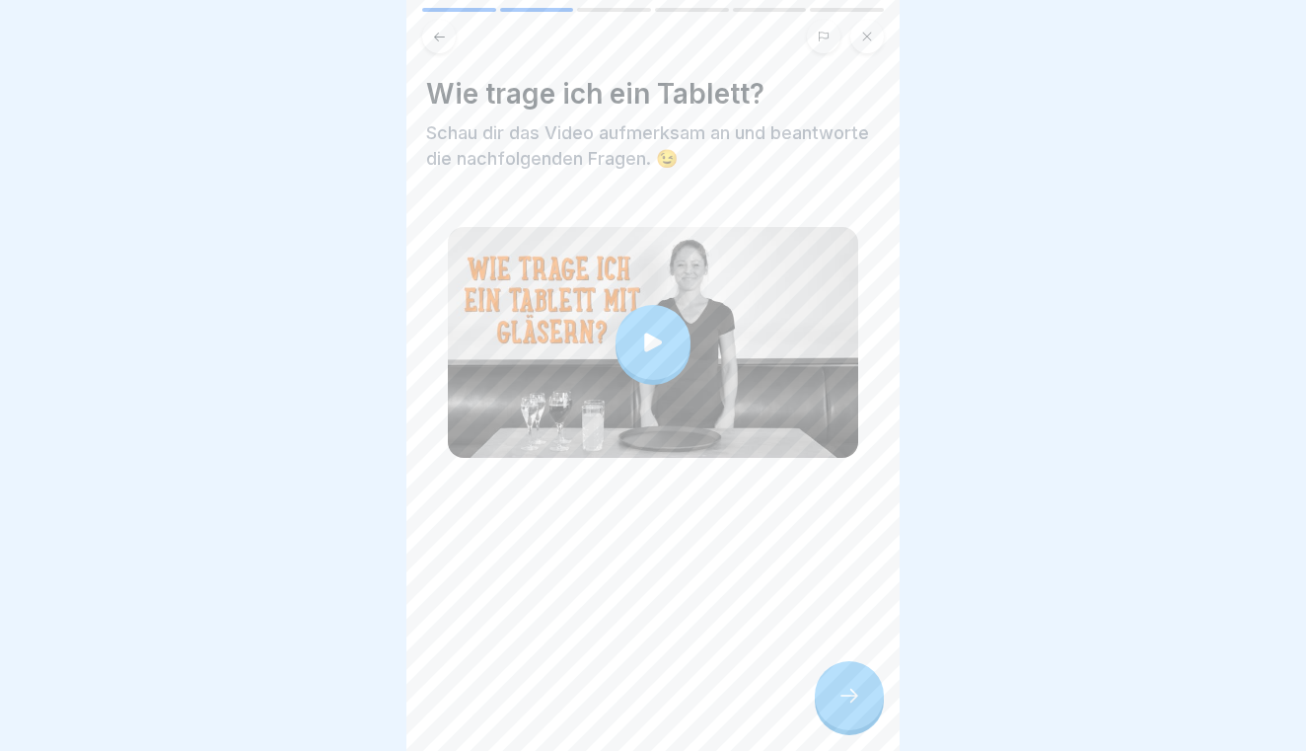
click at [858, 697] on icon at bounding box center [849, 695] width 24 height 24
click at [857, 682] on div at bounding box center [849, 695] width 69 height 69
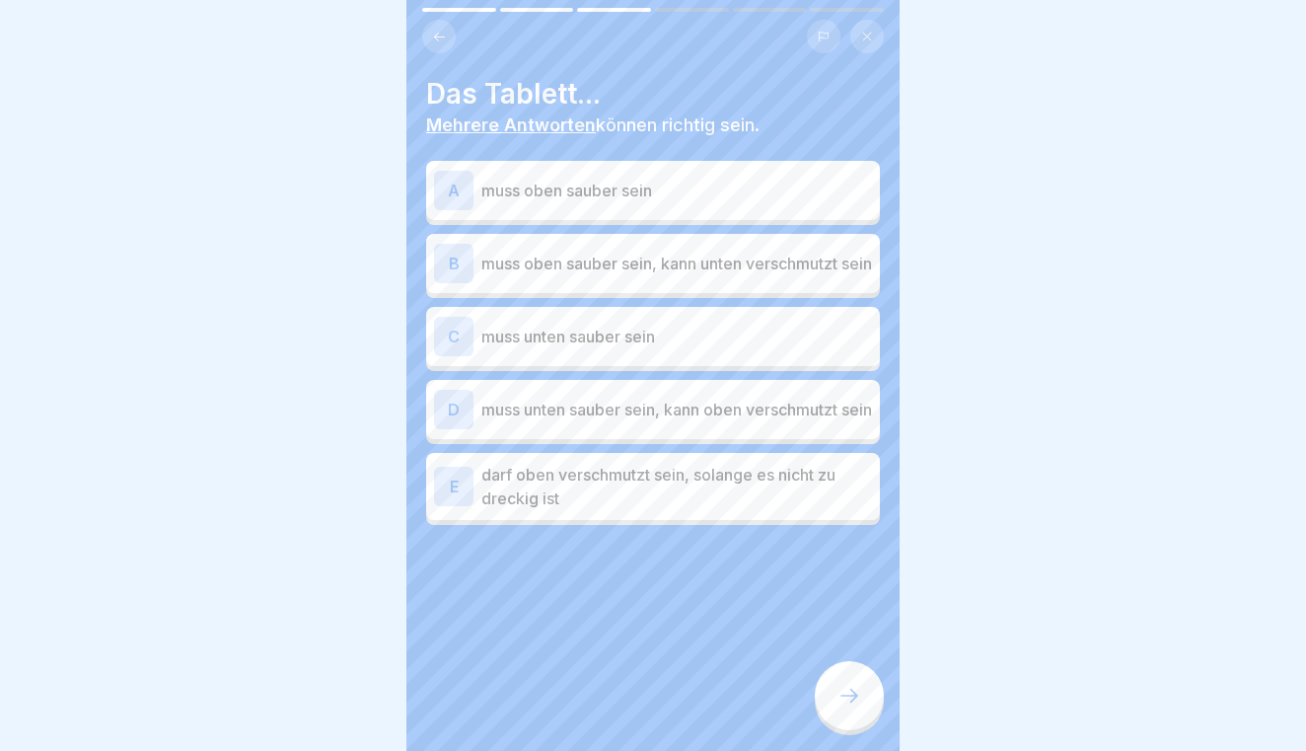
click at [658, 181] on p "muss oben sauber sein" at bounding box center [676, 191] width 391 height 24
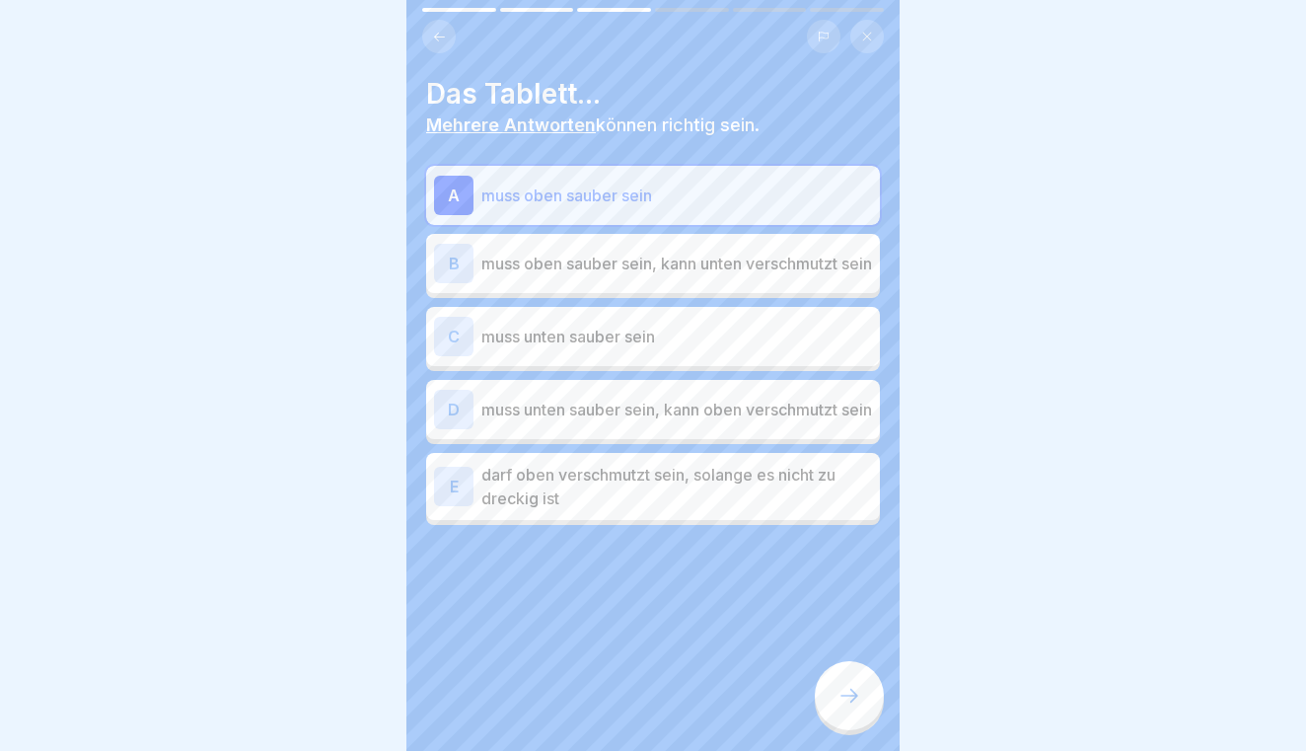
click at [643, 328] on div "C muss unten sauber sein" at bounding box center [653, 336] width 438 height 39
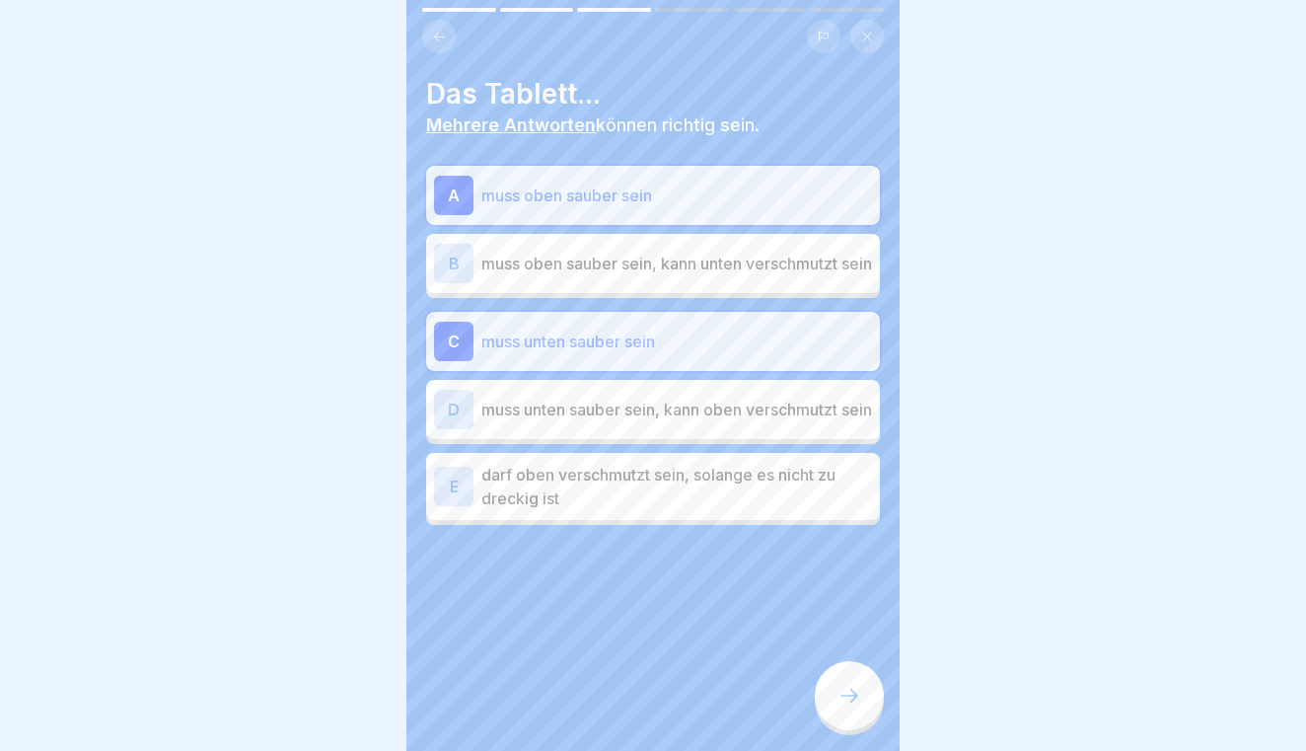
click at [853, 685] on icon at bounding box center [849, 695] width 24 height 24
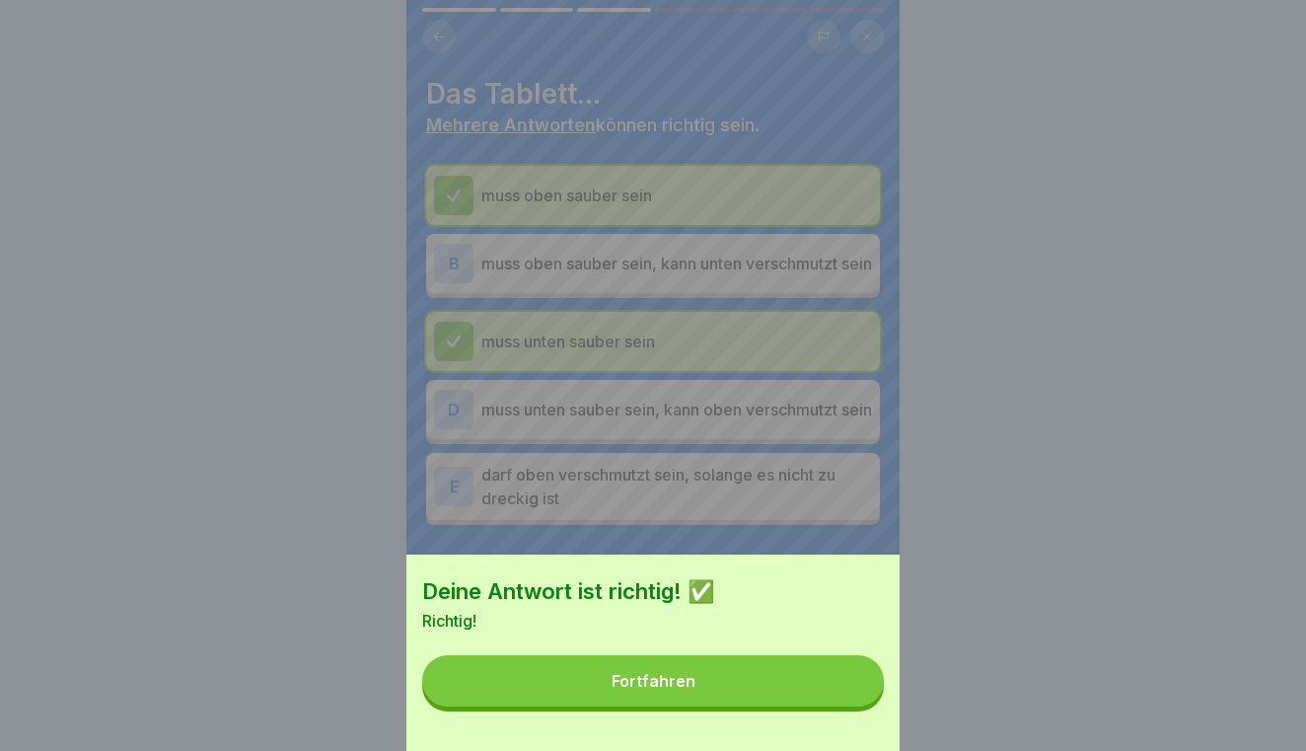
click at [853, 685] on button "Fortfahren" at bounding box center [653, 680] width 462 height 51
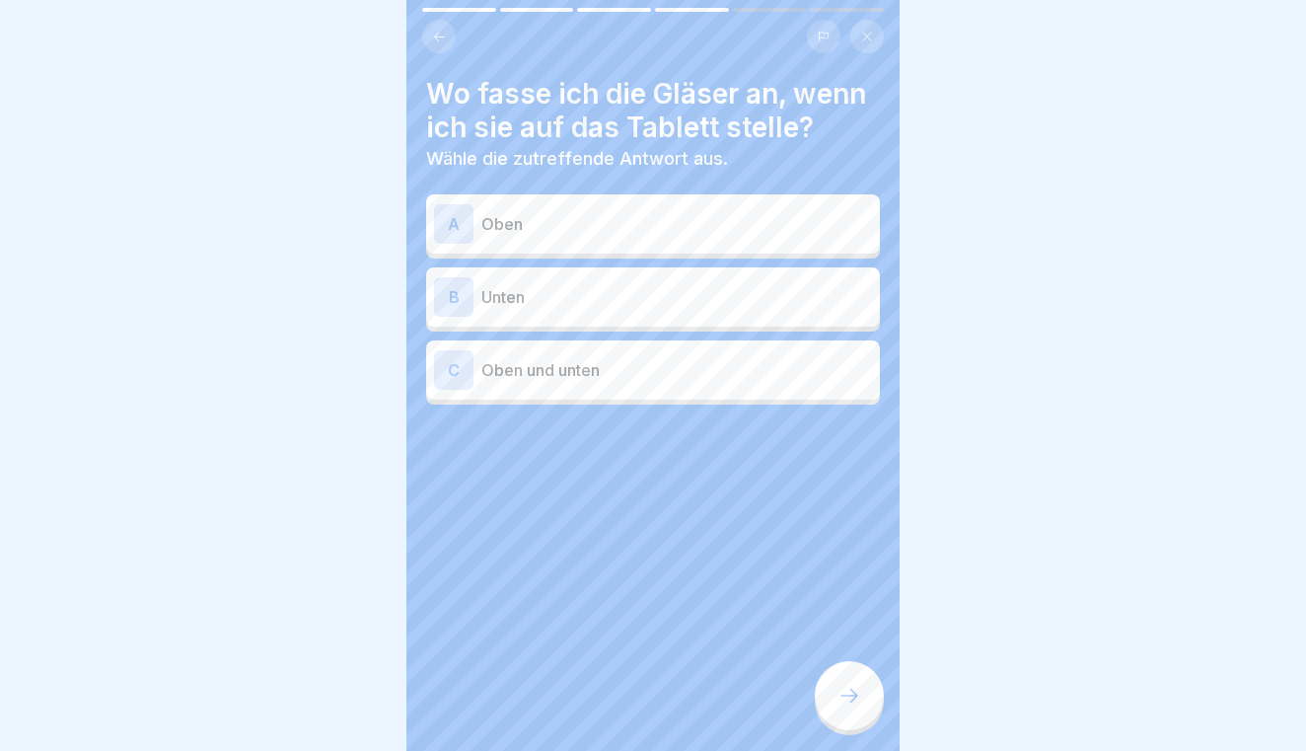
click at [704, 314] on div "B Unten" at bounding box center [653, 296] width 438 height 39
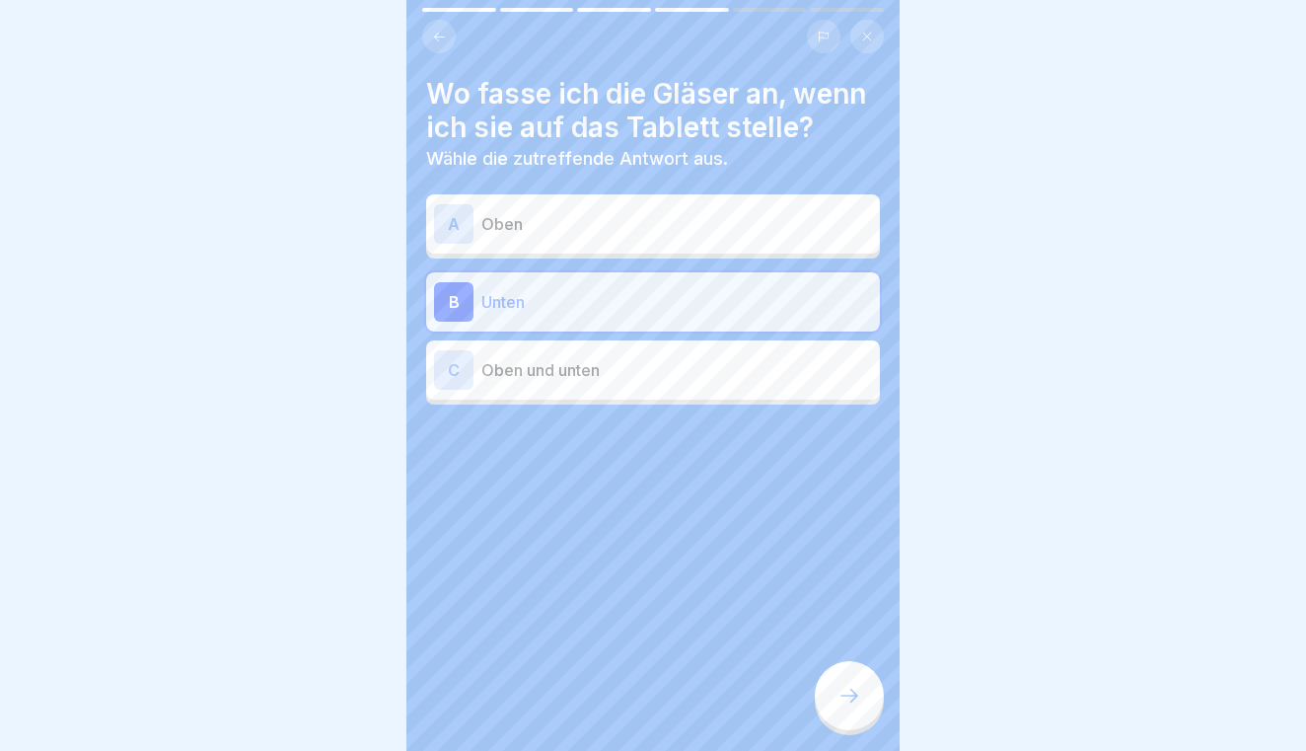
click at [846, 699] on icon at bounding box center [849, 695] width 24 height 24
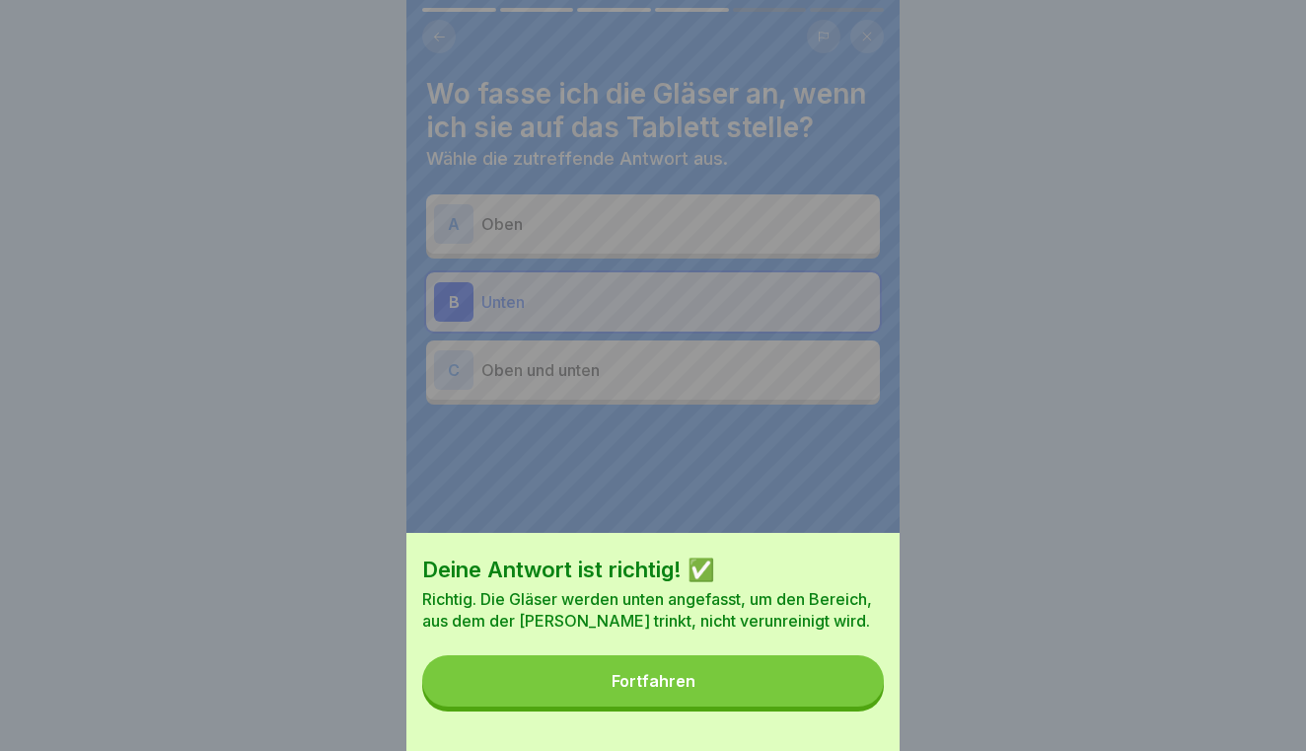
click at [846, 699] on button "Fortfahren" at bounding box center [653, 680] width 462 height 51
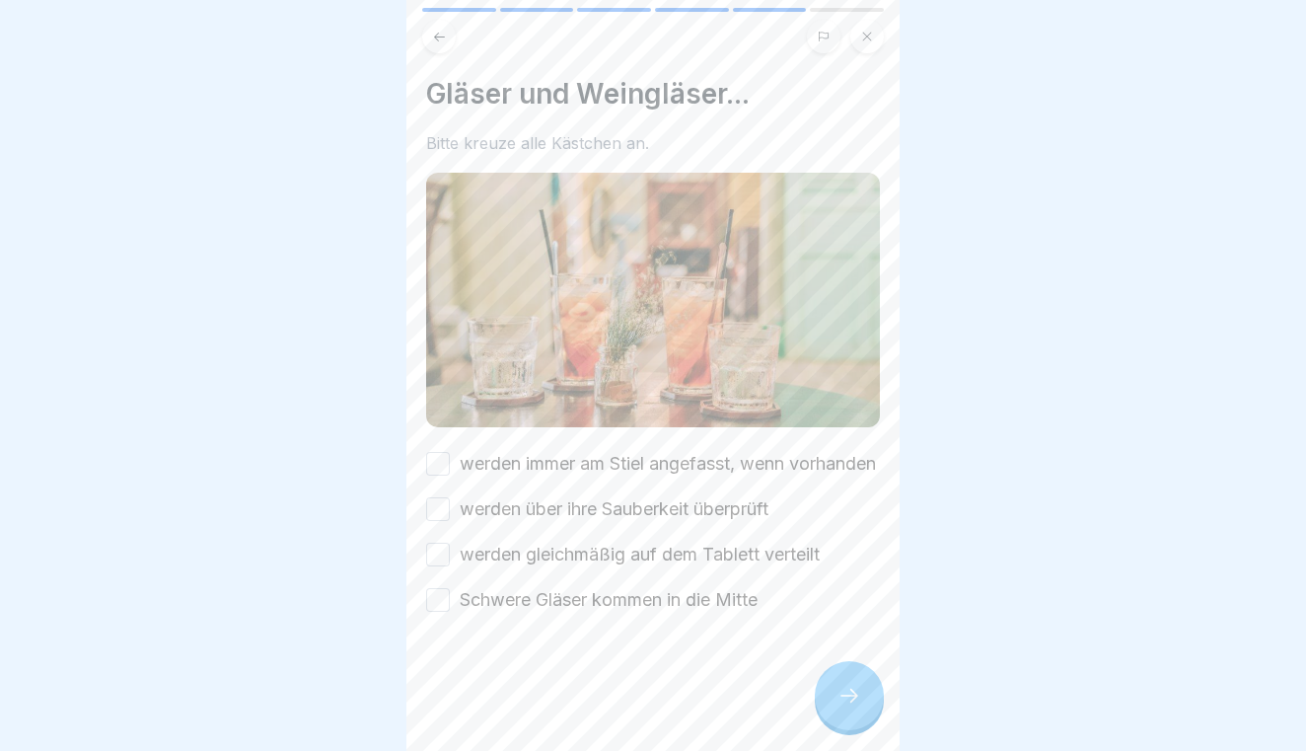
click at [464, 469] on label "werden immer am Stiel angefasst, wenn vorhanden" at bounding box center [668, 464] width 416 height 26
click at [450, 469] on button "werden immer am Stiel angefasst, wenn vorhanden" at bounding box center [438, 464] width 24 height 24
click at [435, 521] on button "werden über ihre Sauberkeit überprüft" at bounding box center [438, 509] width 24 height 24
click at [435, 566] on button "werden gleichmäßig auf dem Tablett verteilt" at bounding box center [438, 554] width 24 height 24
click at [438, 611] on button "Schwere Gläser kommen in die Mitte" at bounding box center [438, 600] width 24 height 24
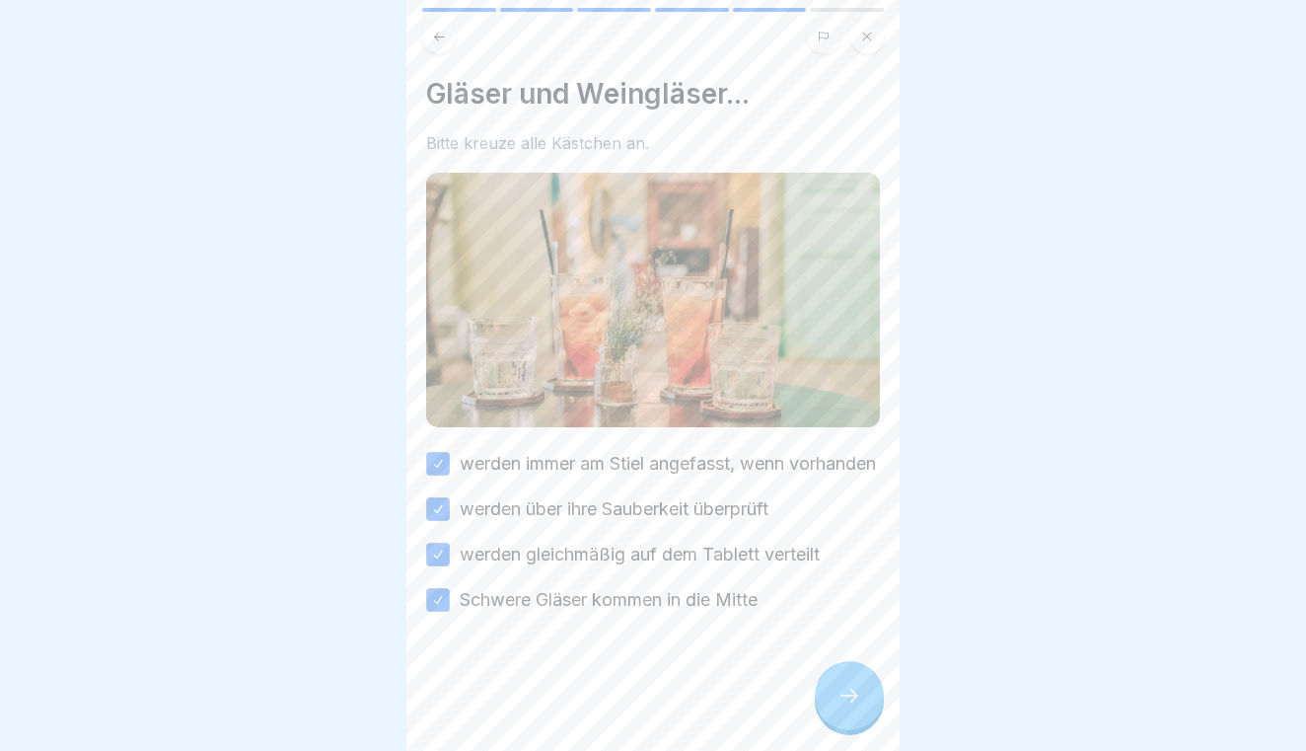
click at [863, 719] on div at bounding box center [849, 695] width 69 height 69
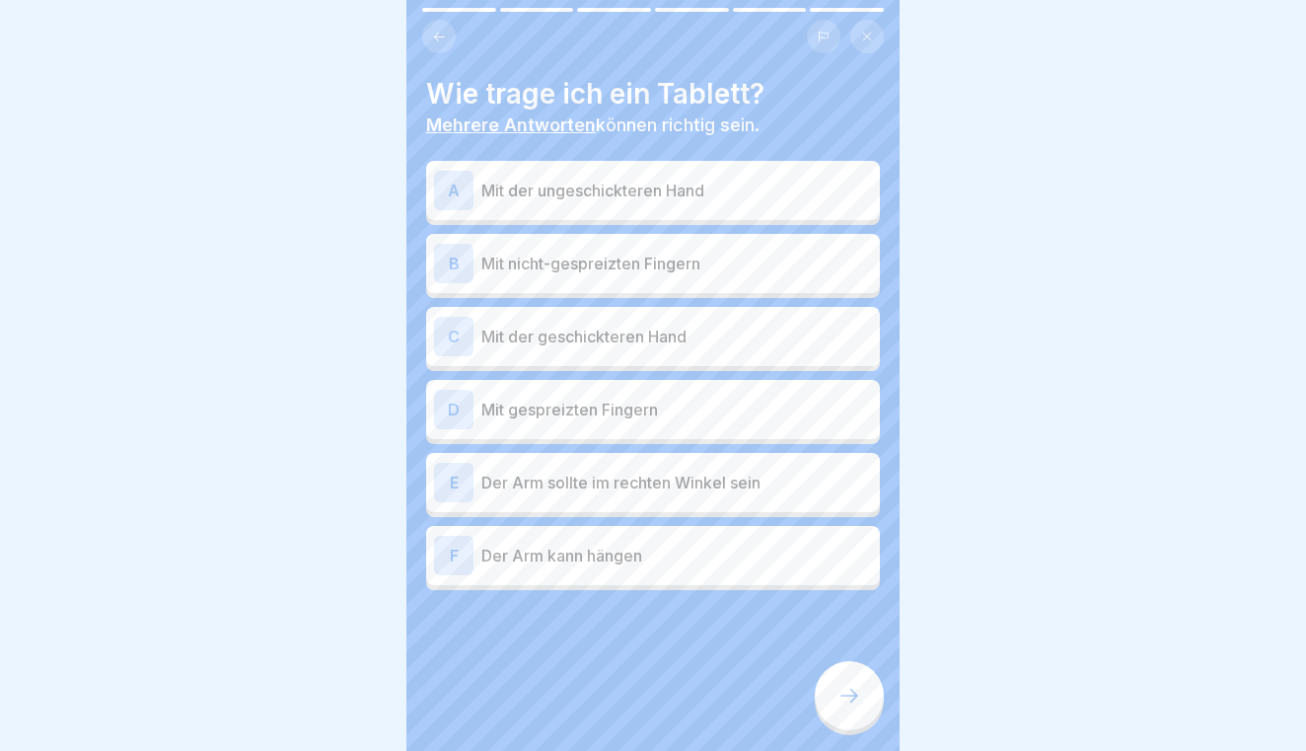
click at [701, 205] on div "A Mit der ungeschickteren Hand" at bounding box center [653, 190] width 438 height 39
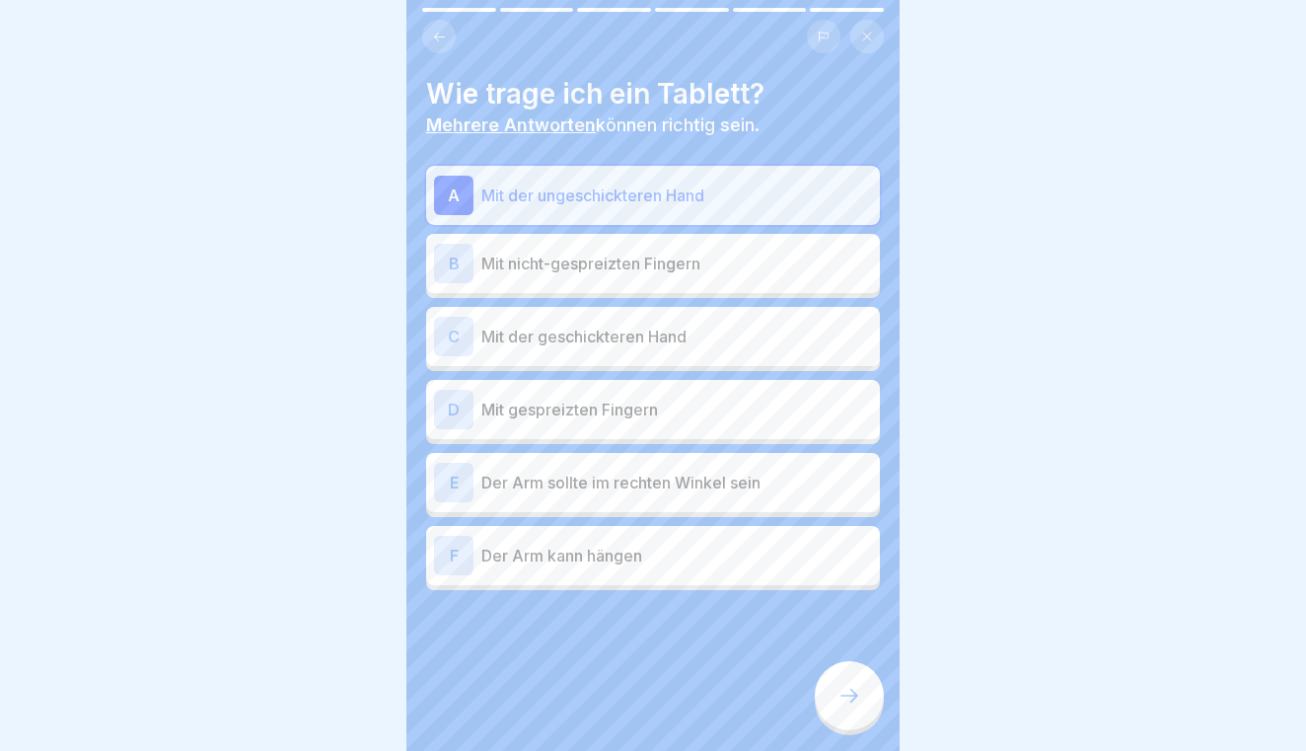
click at [684, 400] on p "Mit gespreizten Fingern" at bounding box center [676, 409] width 391 height 24
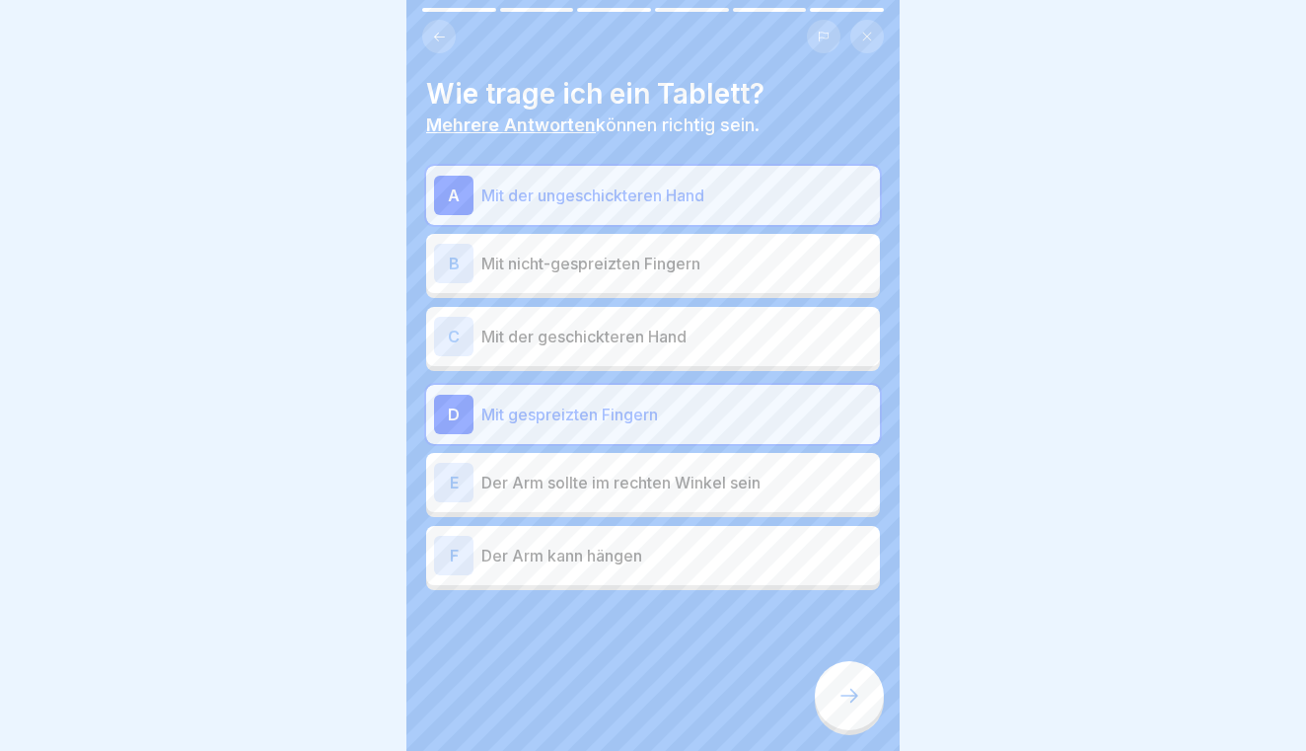
click at [686, 491] on p "Der Arm sollte im rechten Winkel sein" at bounding box center [676, 482] width 391 height 24
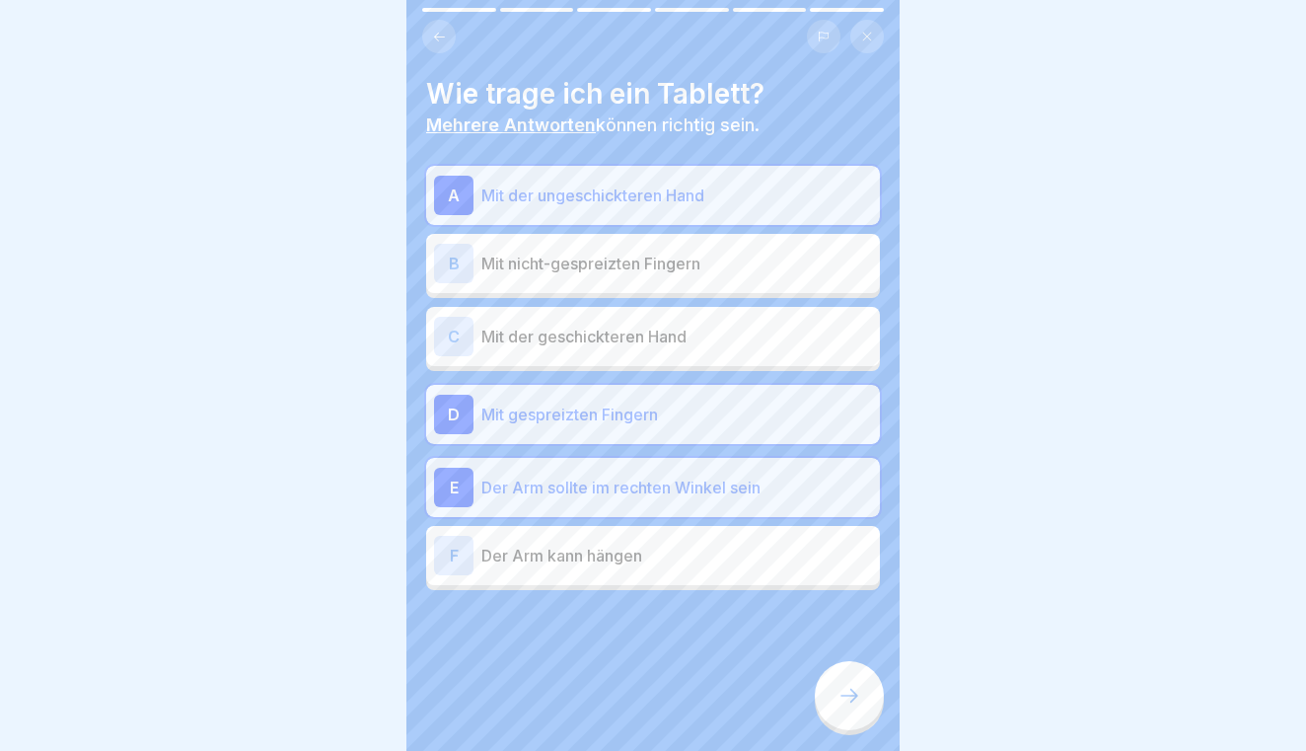
click at [828, 703] on div at bounding box center [849, 695] width 69 height 69
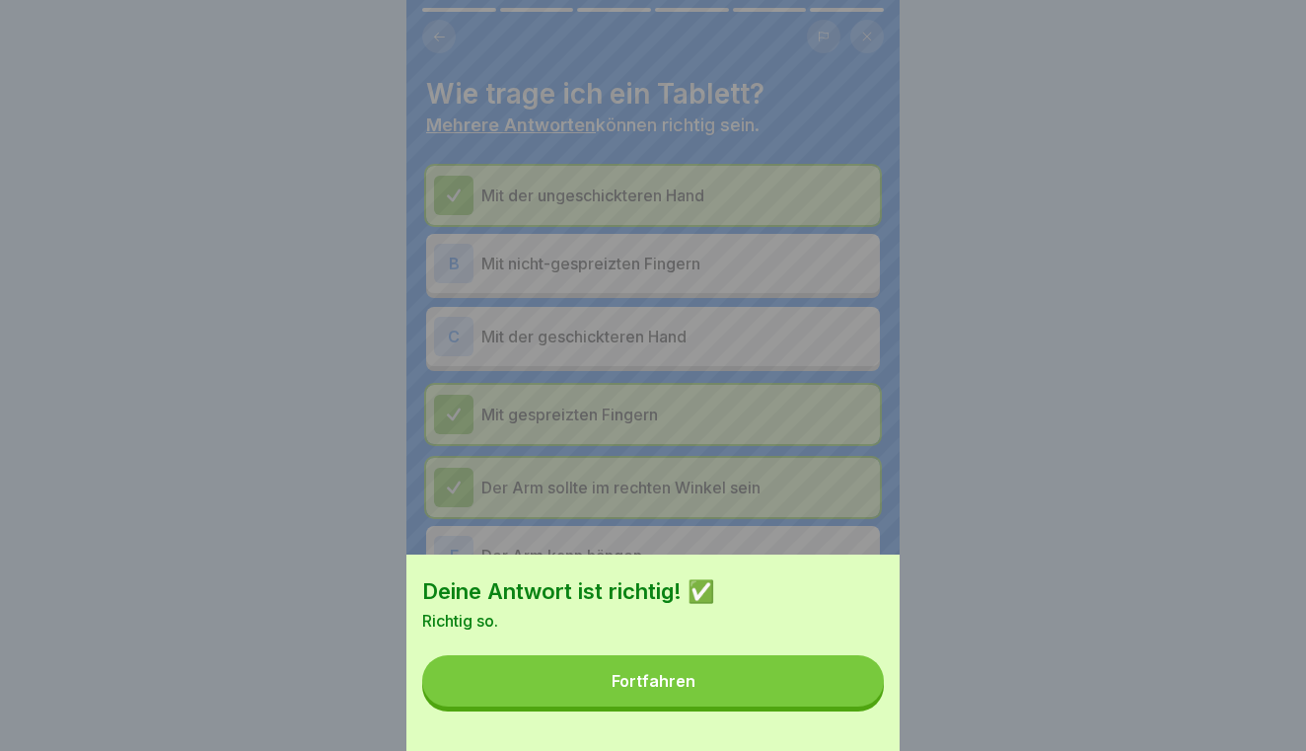
click at [810, 683] on button "Fortfahren" at bounding box center [653, 680] width 462 height 51
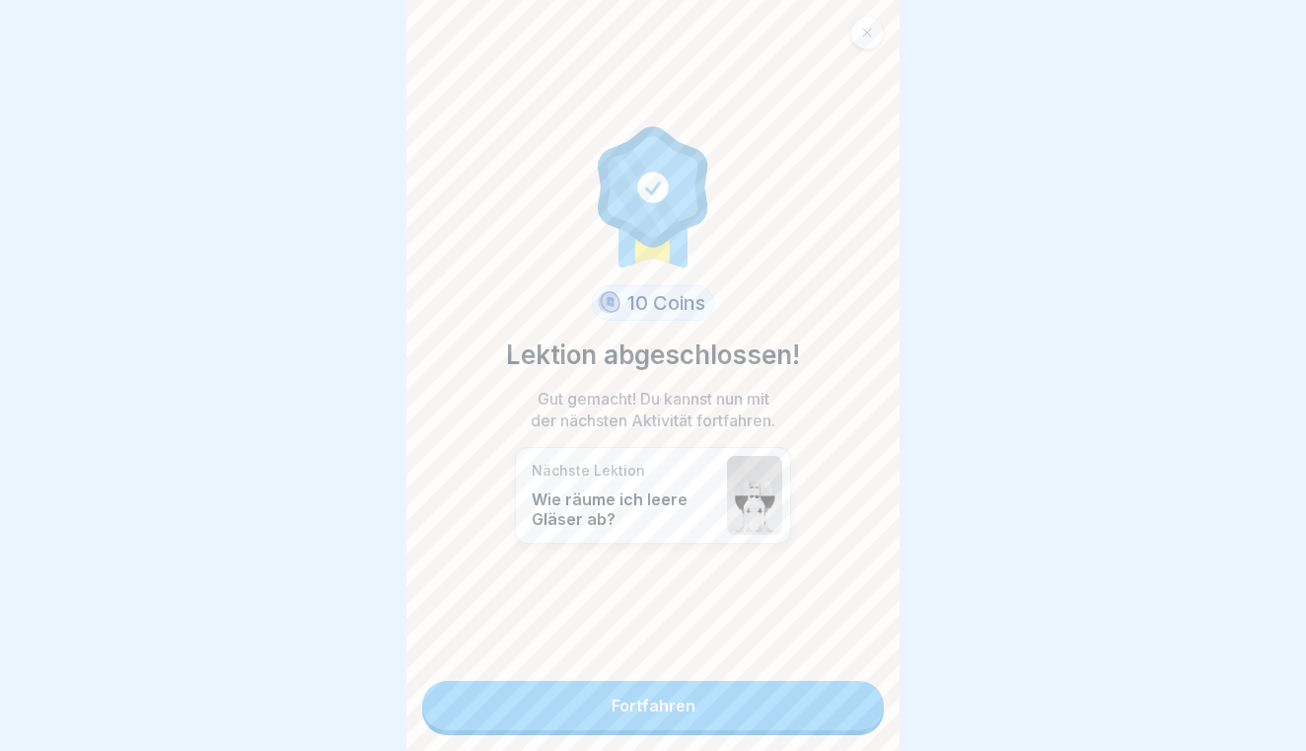
click at [810, 683] on link "Fortfahren" at bounding box center [653, 705] width 462 height 49
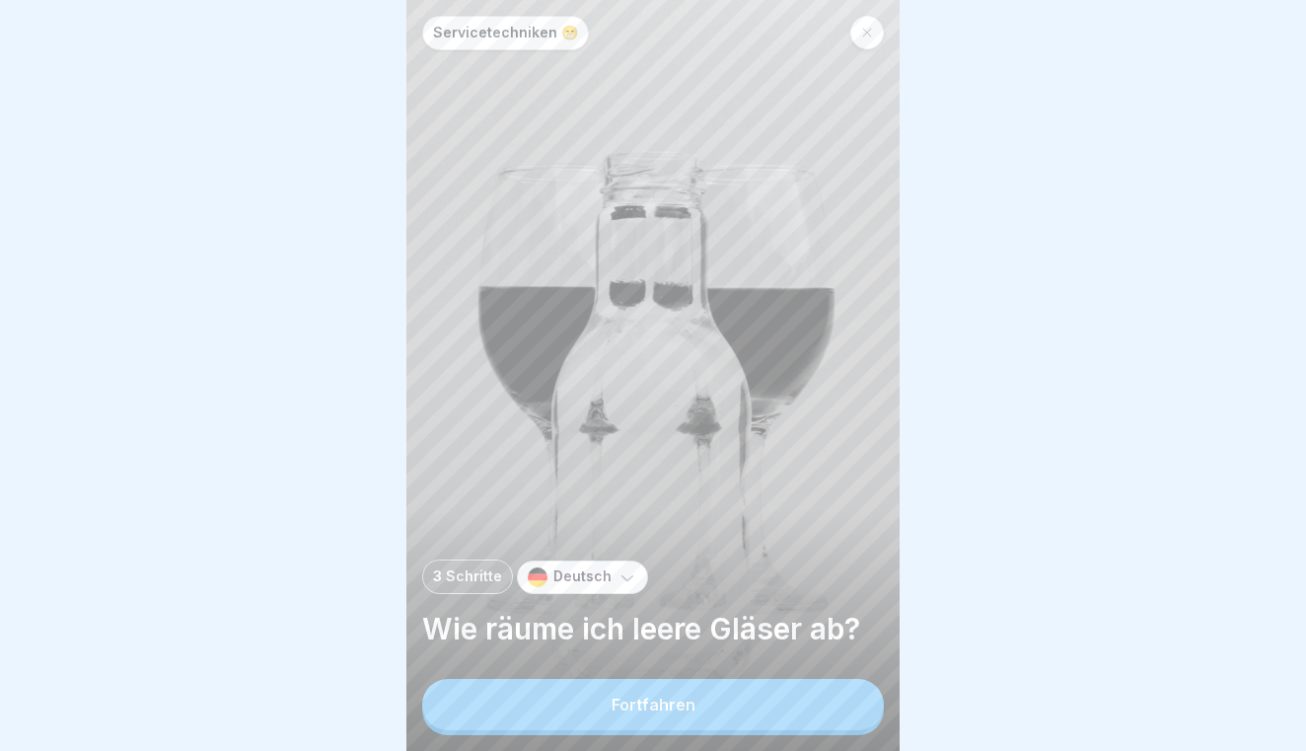
click at [798, 706] on button "Fortfahren" at bounding box center [653, 704] width 462 height 51
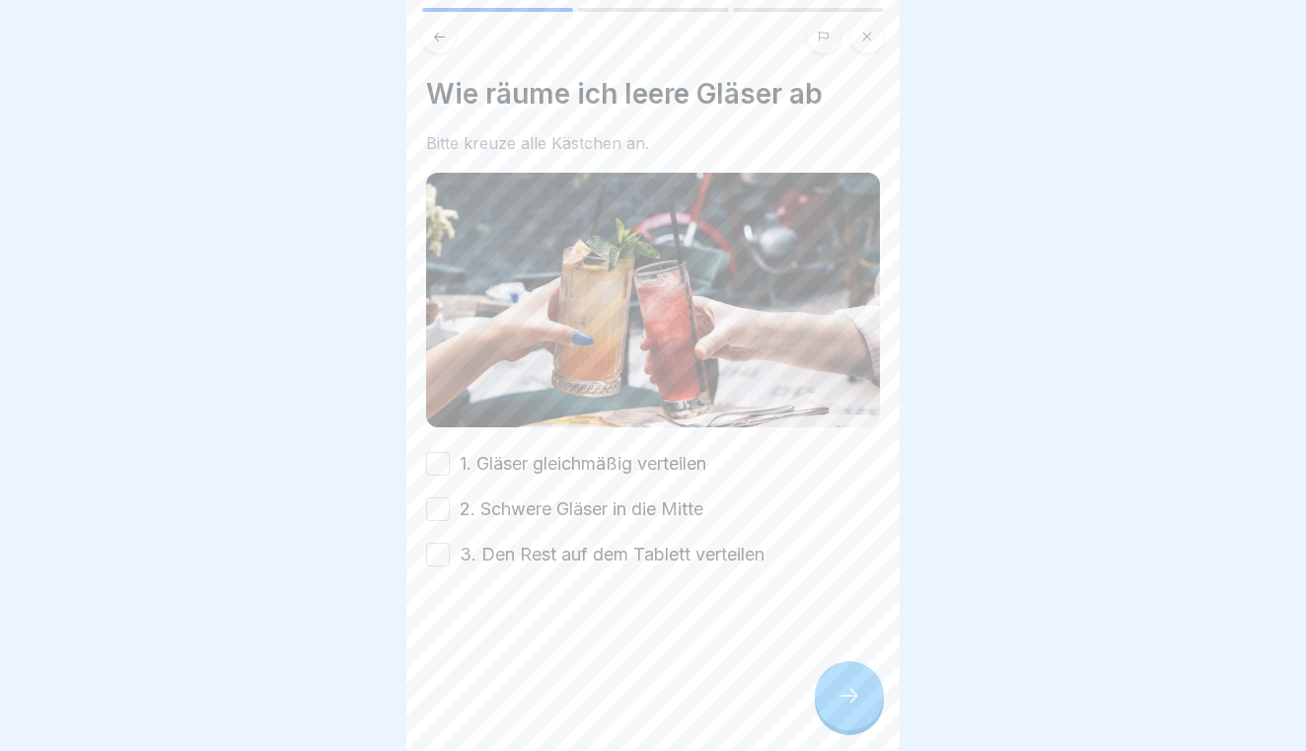
click at [431, 454] on button "1. Gläser gleichmäßig verteilen" at bounding box center [438, 464] width 24 height 24
click at [438, 497] on button "2. Schwere Gläser in die Mitte" at bounding box center [438, 509] width 24 height 24
click at [441, 556] on button "3. Den Rest auf dem Tablett verteilen" at bounding box center [438, 554] width 24 height 24
click at [843, 690] on icon at bounding box center [849, 695] width 24 height 24
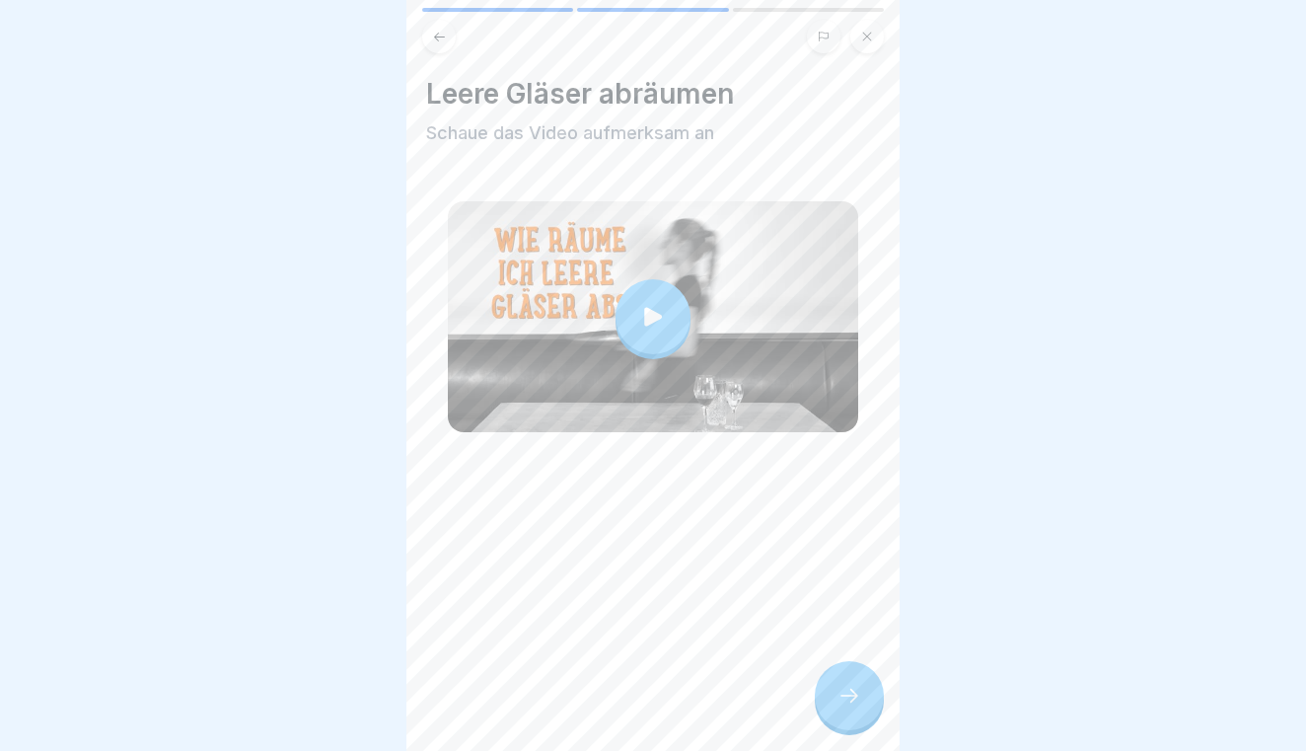
click at [843, 690] on icon at bounding box center [849, 695] width 24 height 24
click at [860, 687] on icon at bounding box center [849, 695] width 24 height 24
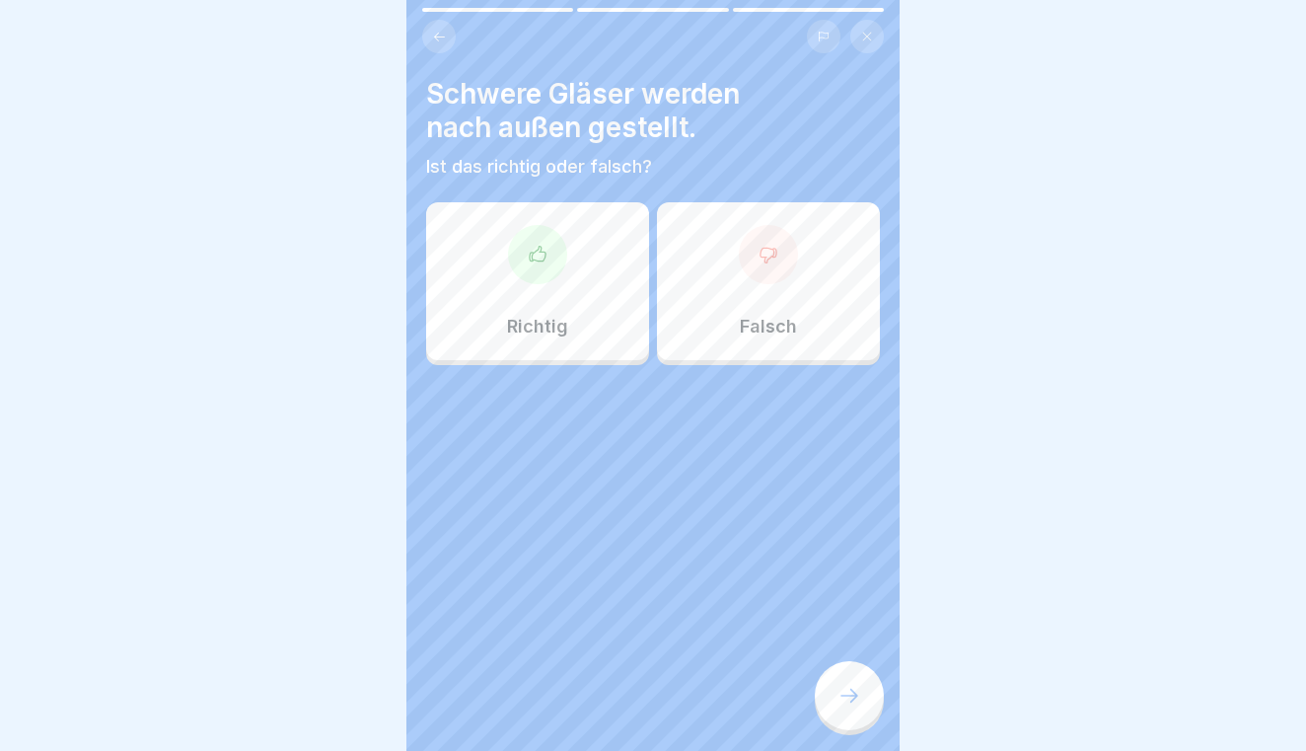
click at [784, 348] on div "Falsch" at bounding box center [768, 281] width 223 height 158
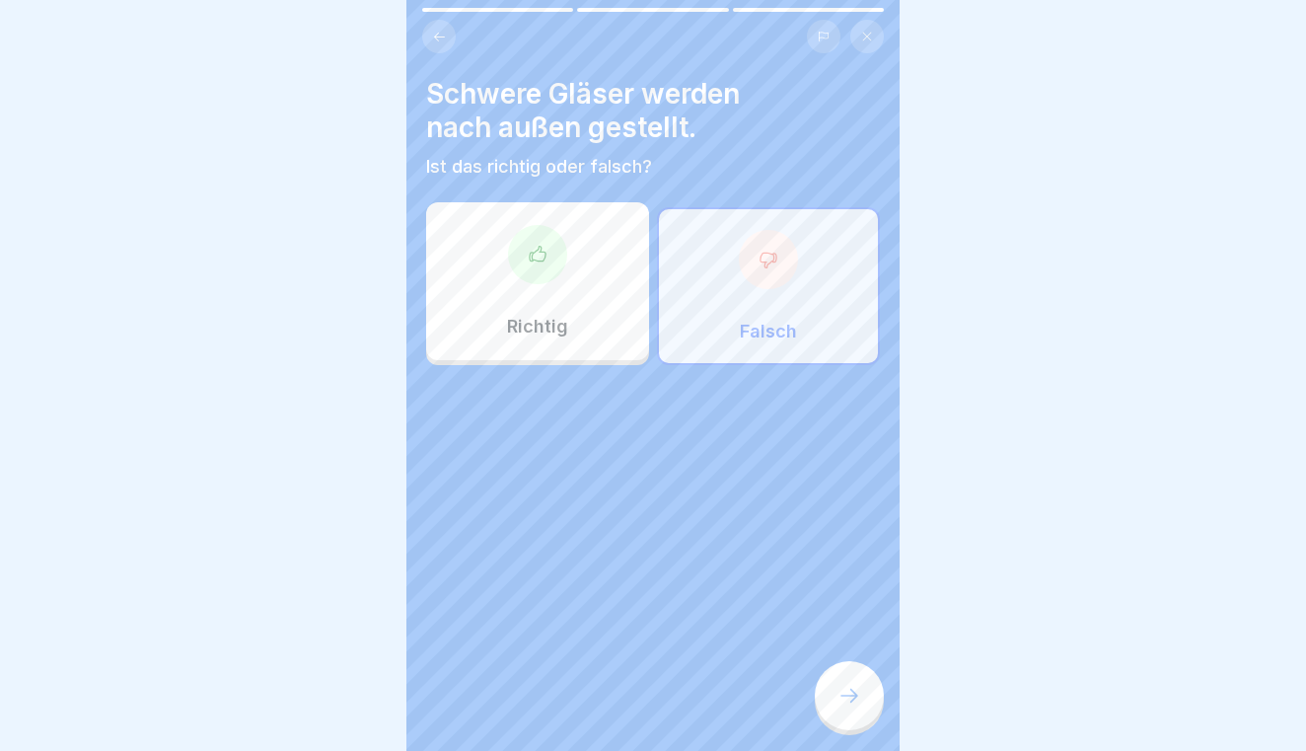
click at [845, 702] on icon at bounding box center [849, 695] width 24 height 24
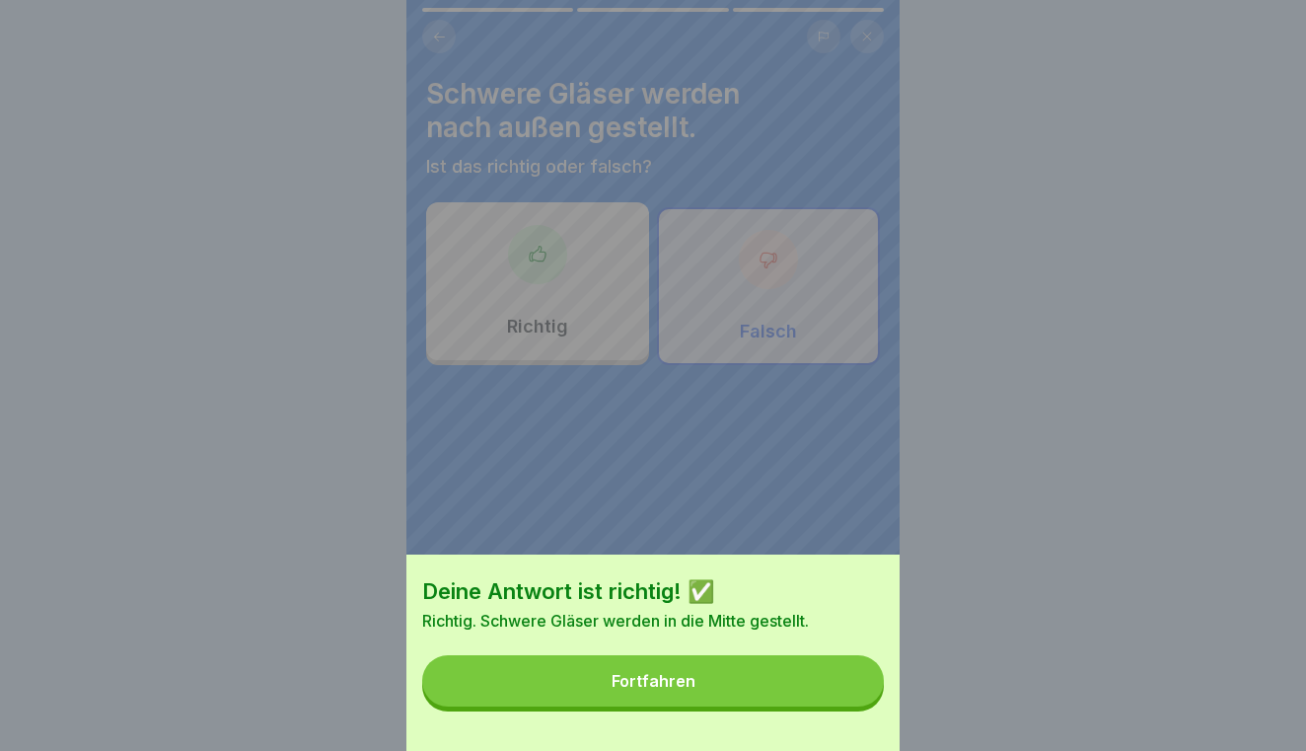
click at [845, 702] on button "Fortfahren" at bounding box center [653, 680] width 462 height 51
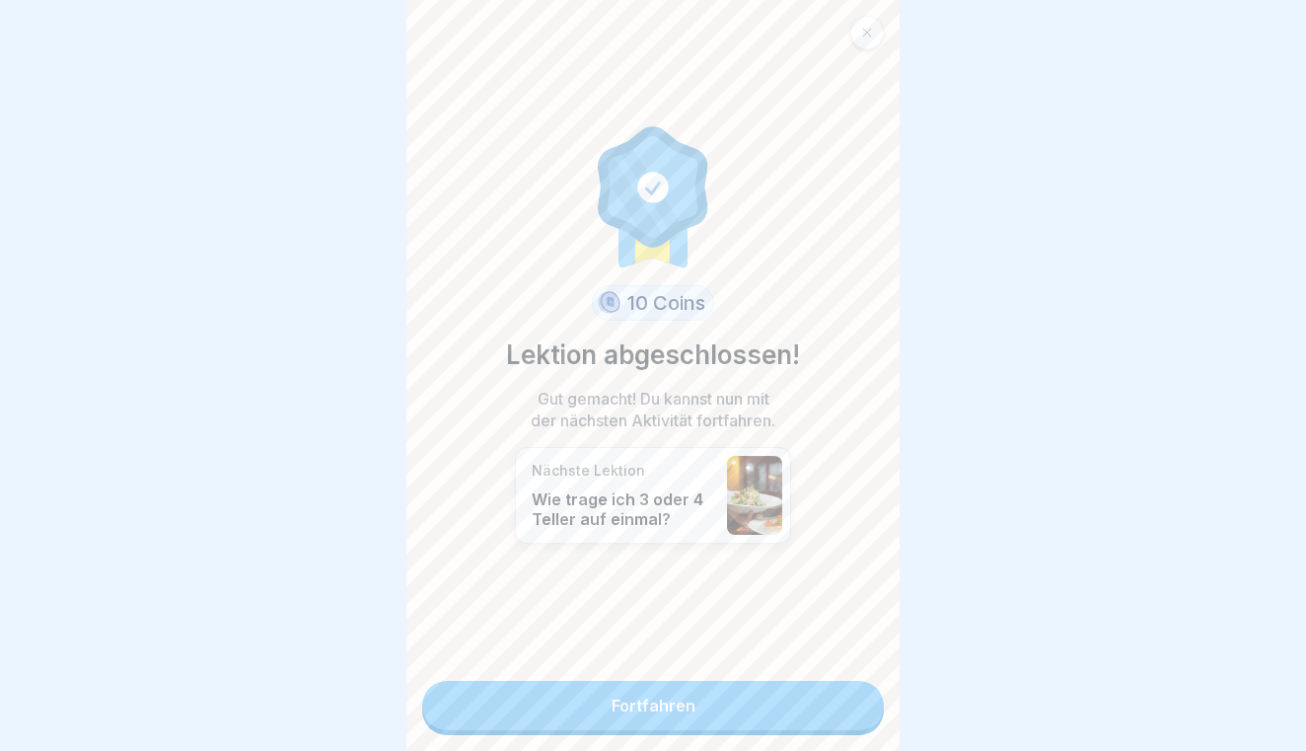
click at [842, 691] on link "Fortfahren" at bounding box center [653, 705] width 462 height 49
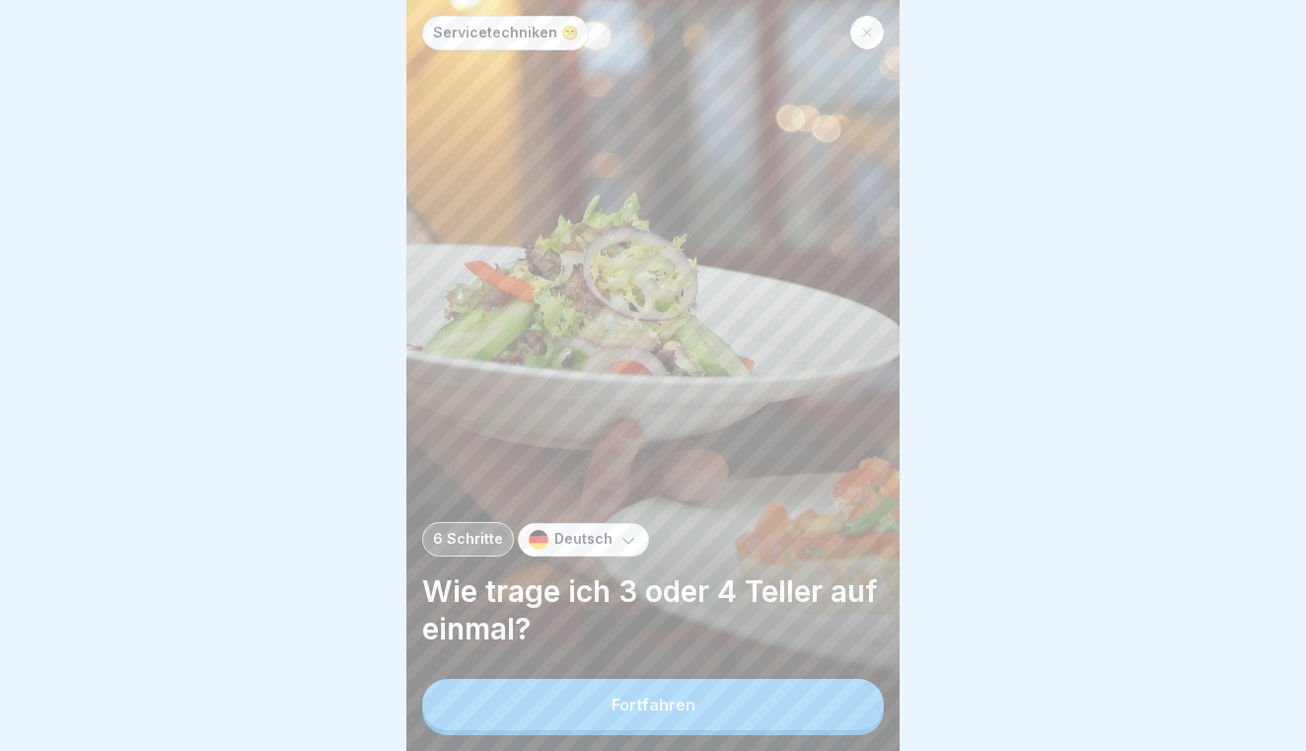
click at [842, 691] on button "Fortfahren" at bounding box center [653, 704] width 462 height 51
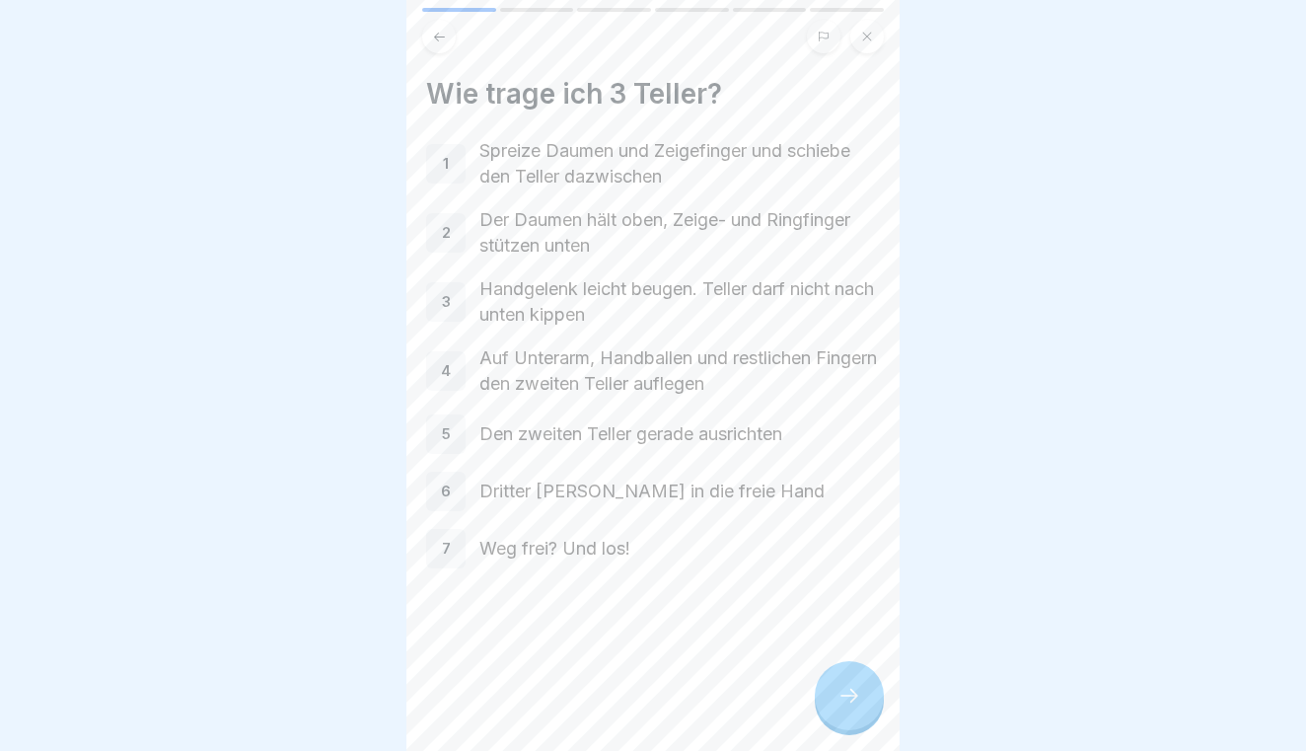
click at [881, 688] on div at bounding box center [849, 695] width 69 height 69
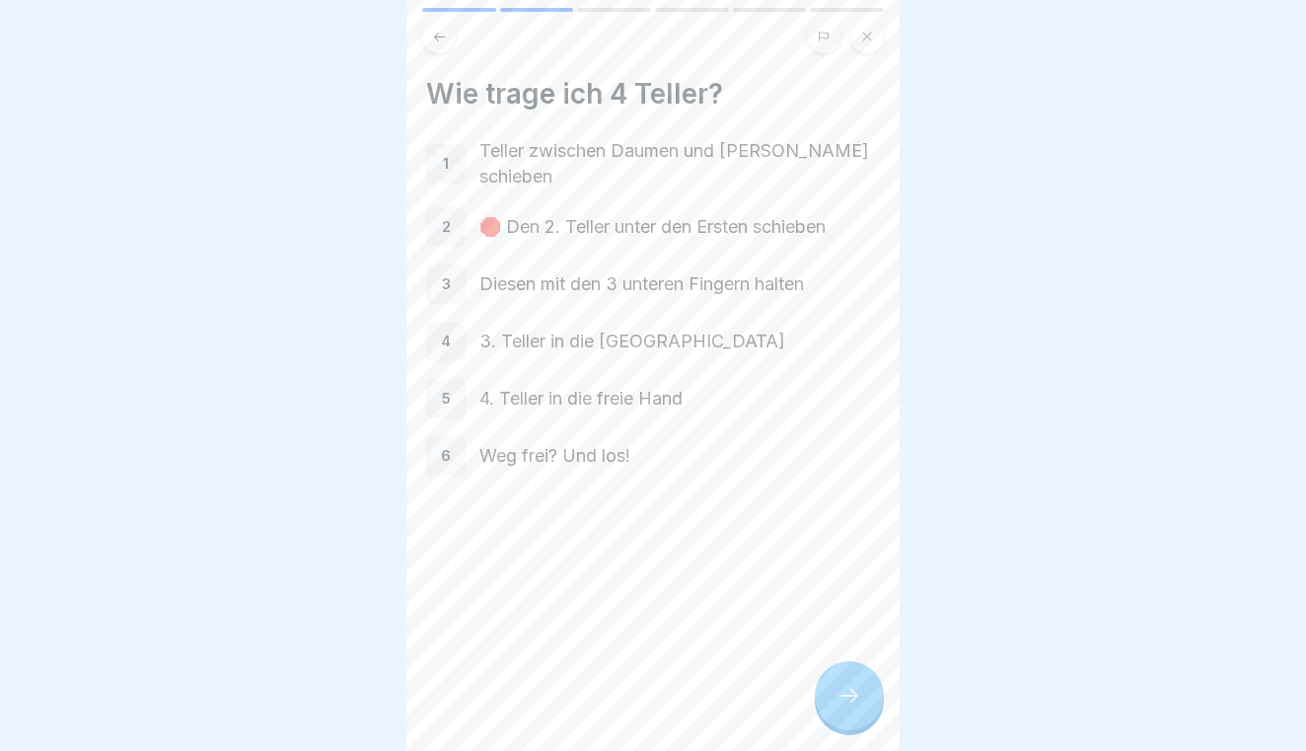
click at [881, 688] on div at bounding box center [849, 695] width 69 height 69
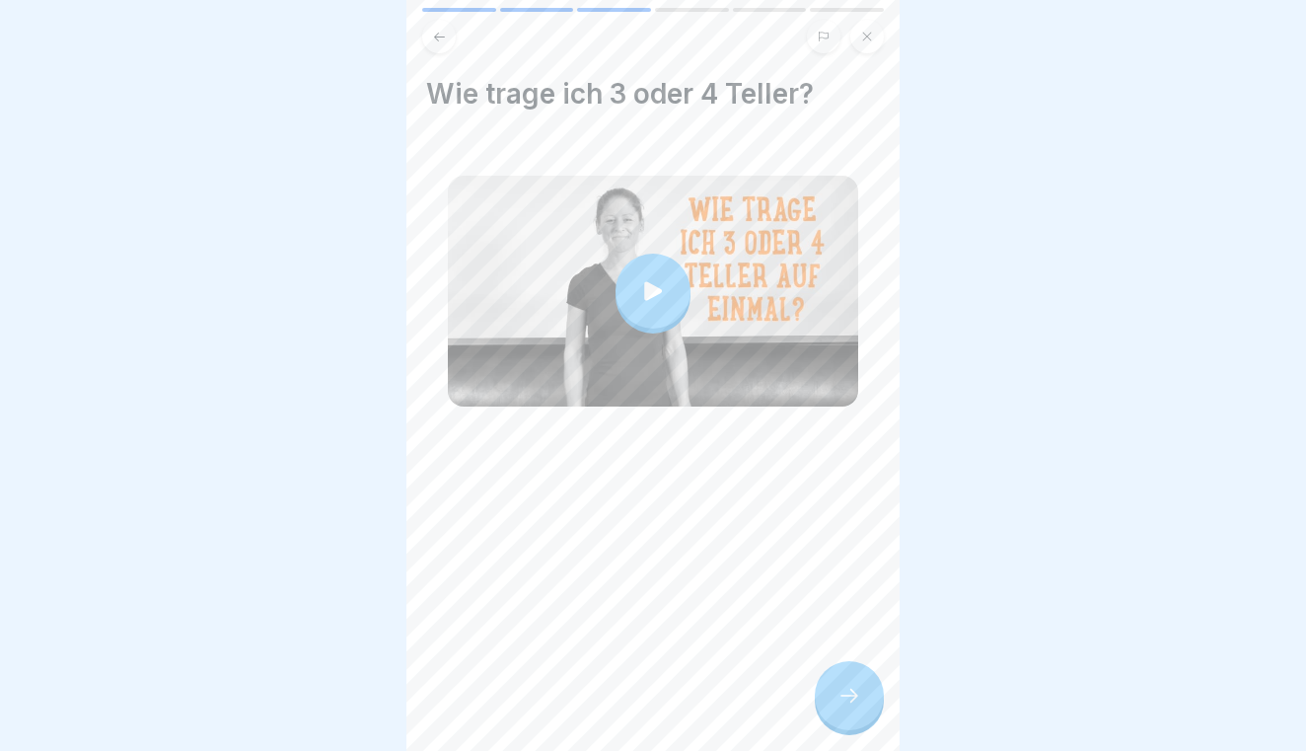
click at [881, 688] on div at bounding box center [849, 695] width 69 height 69
click at [651, 297] on icon at bounding box center [653, 291] width 28 height 28
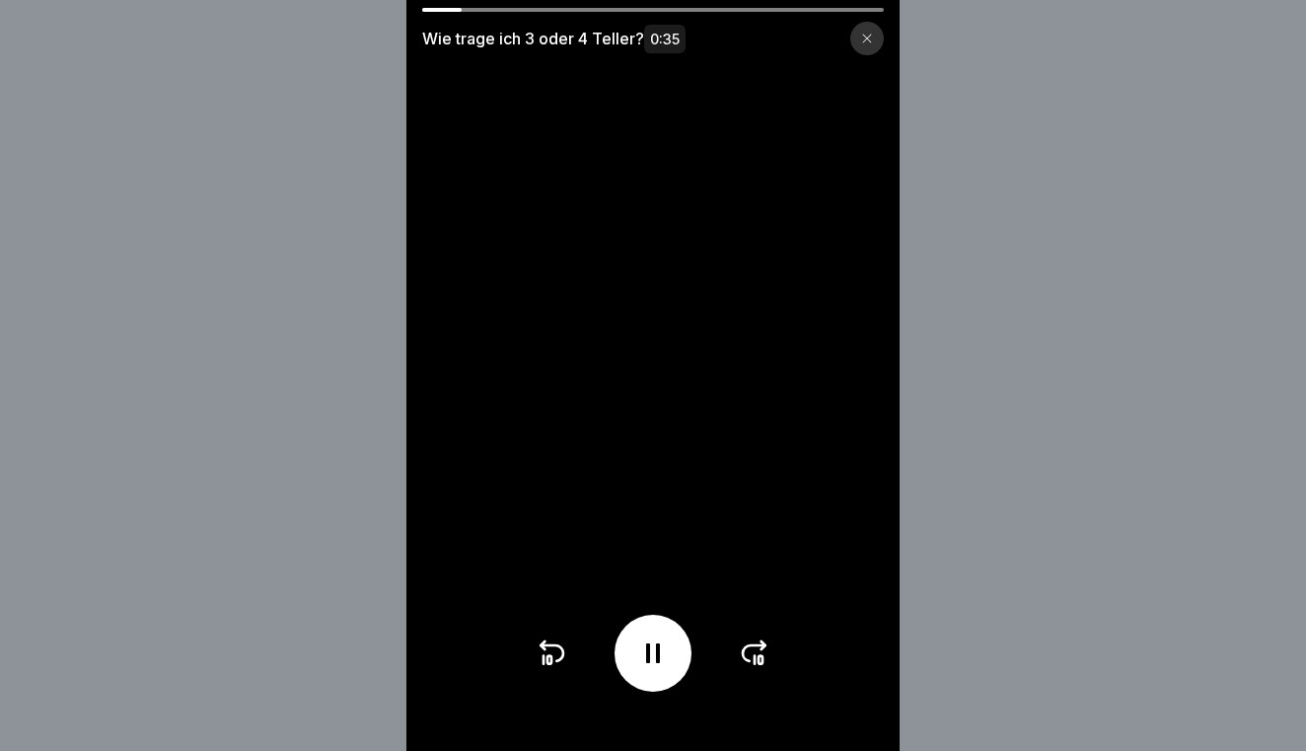
click at [744, 655] on icon at bounding box center [754, 653] width 23 height 16
click at [549, 649] on icon at bounding box center [552, 653] width 32 height 32
click at [642, 658] on icon at bounding box center [653, 653] width 32 height 32
click at [657, 653] on icon at bounding box center [653, 653] width 20 height 22
click at [657, 653] on icon at bounding box center [653, 653] width 14 height 20
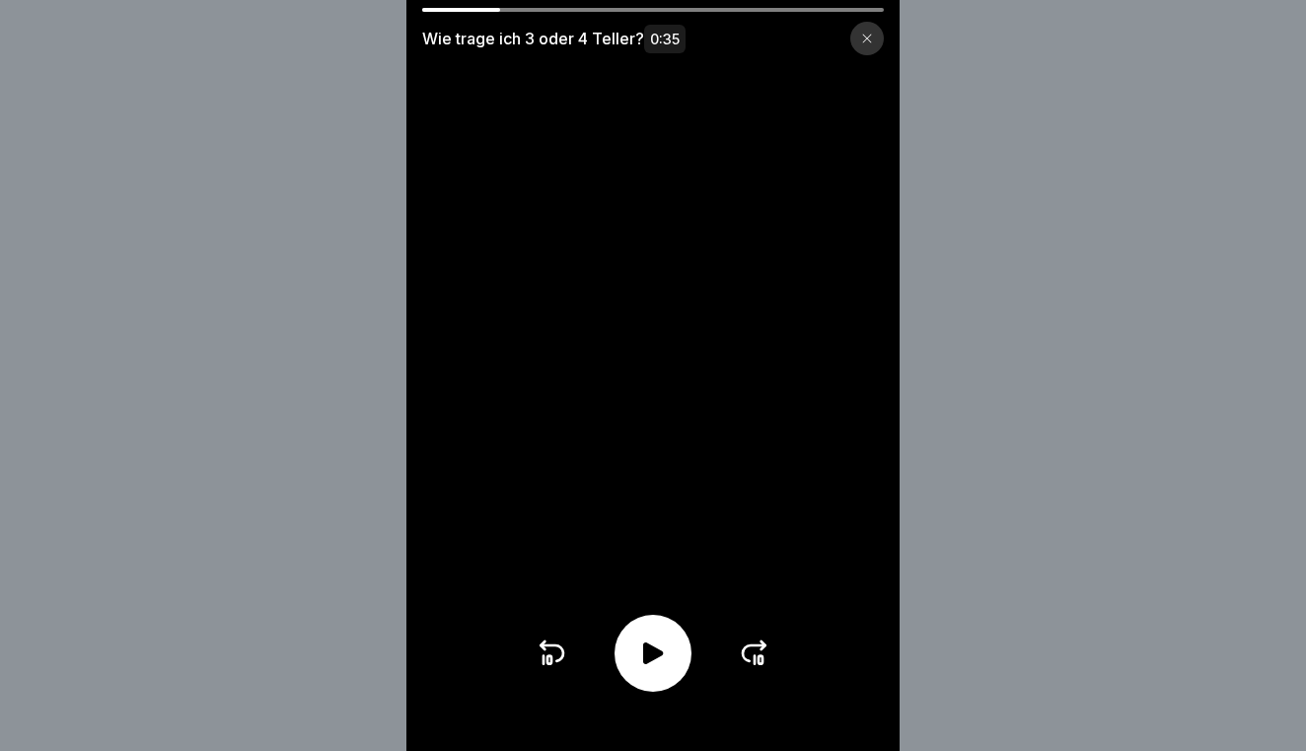
click at [665, 651] on icon at bounding box center [653, 653] width 32 height 32
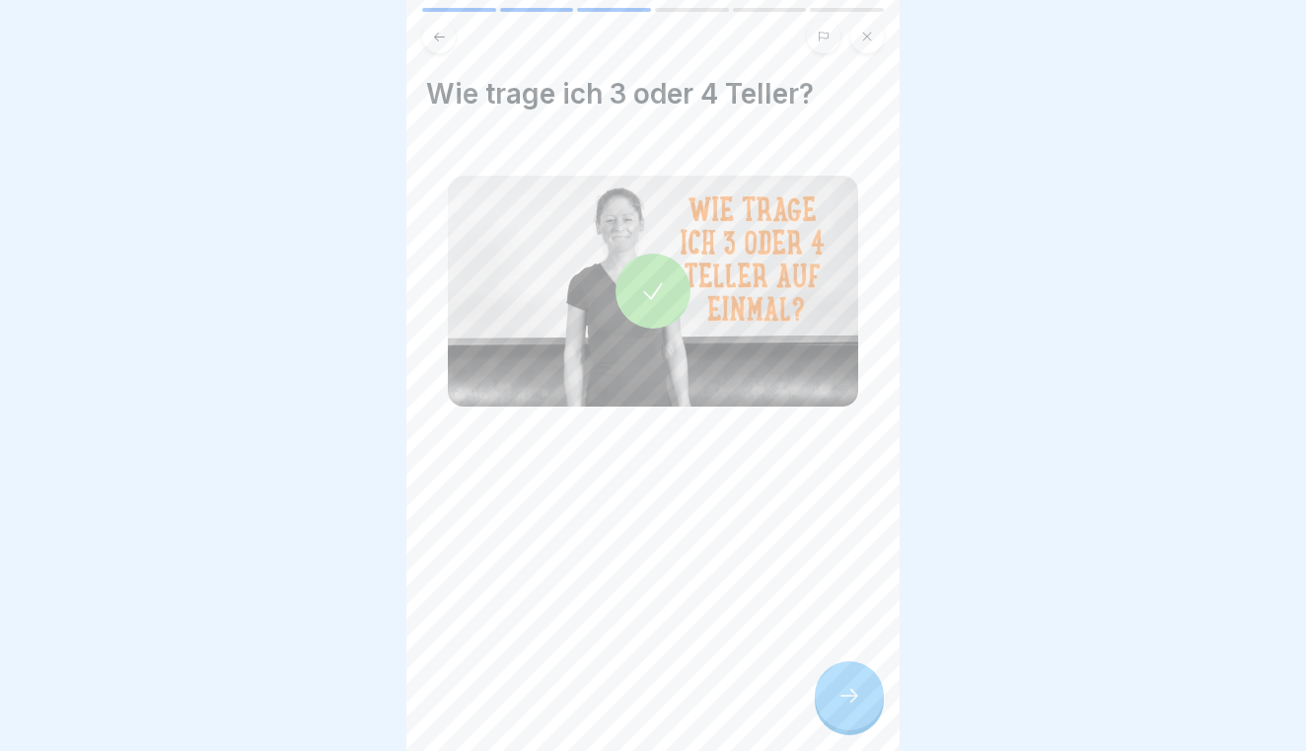
click at [855, 694] on icon at bounding box center [849, 695] width 18 height 14
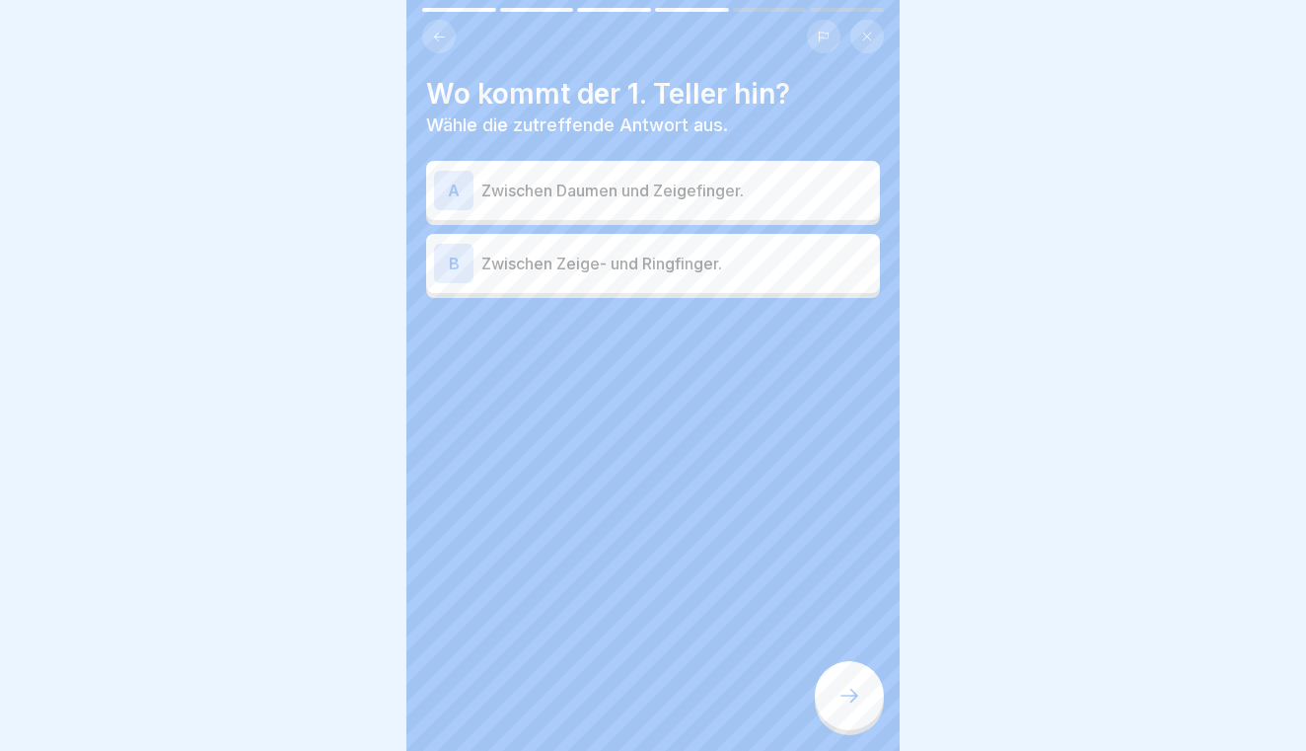
click at [774, 198] on p "Zwischen Daumen und Zeigefinger." at bounding box center [676, 191] width 391 height 24
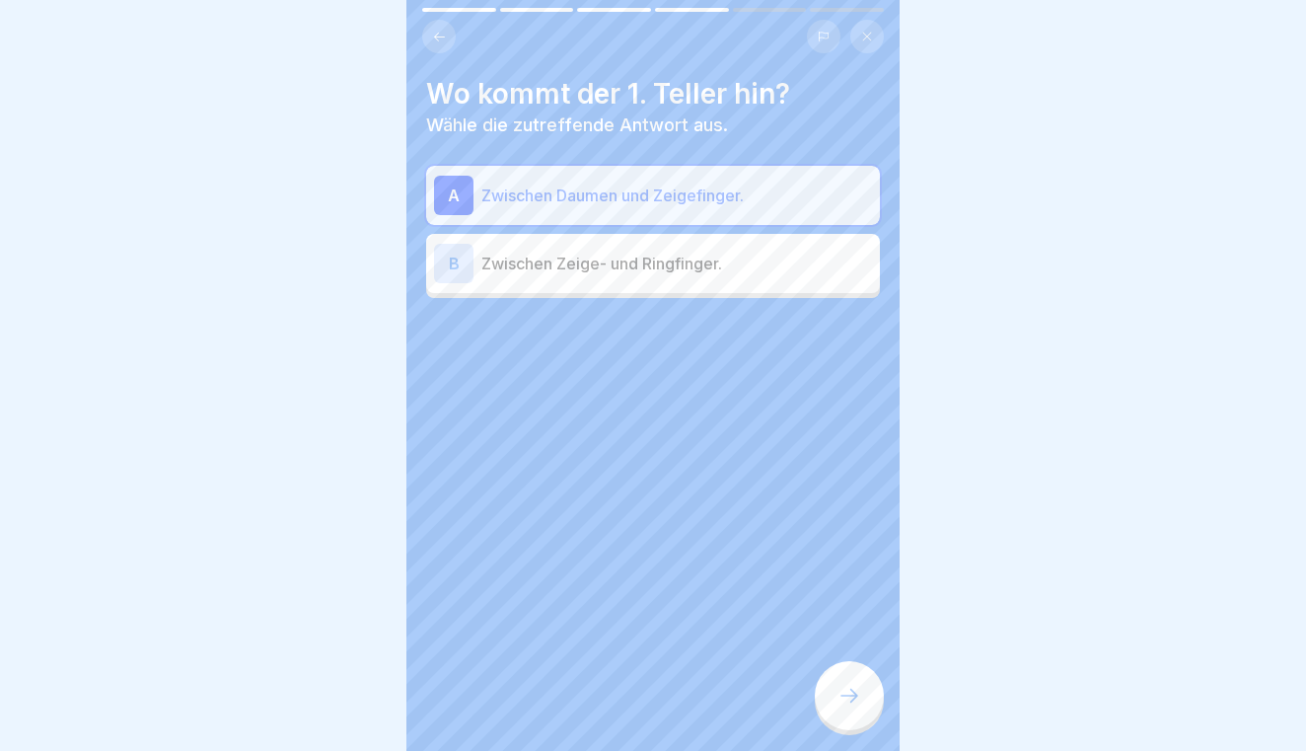
click at [837, 680] on div at bounding box center [849, 695] width 69 height 69
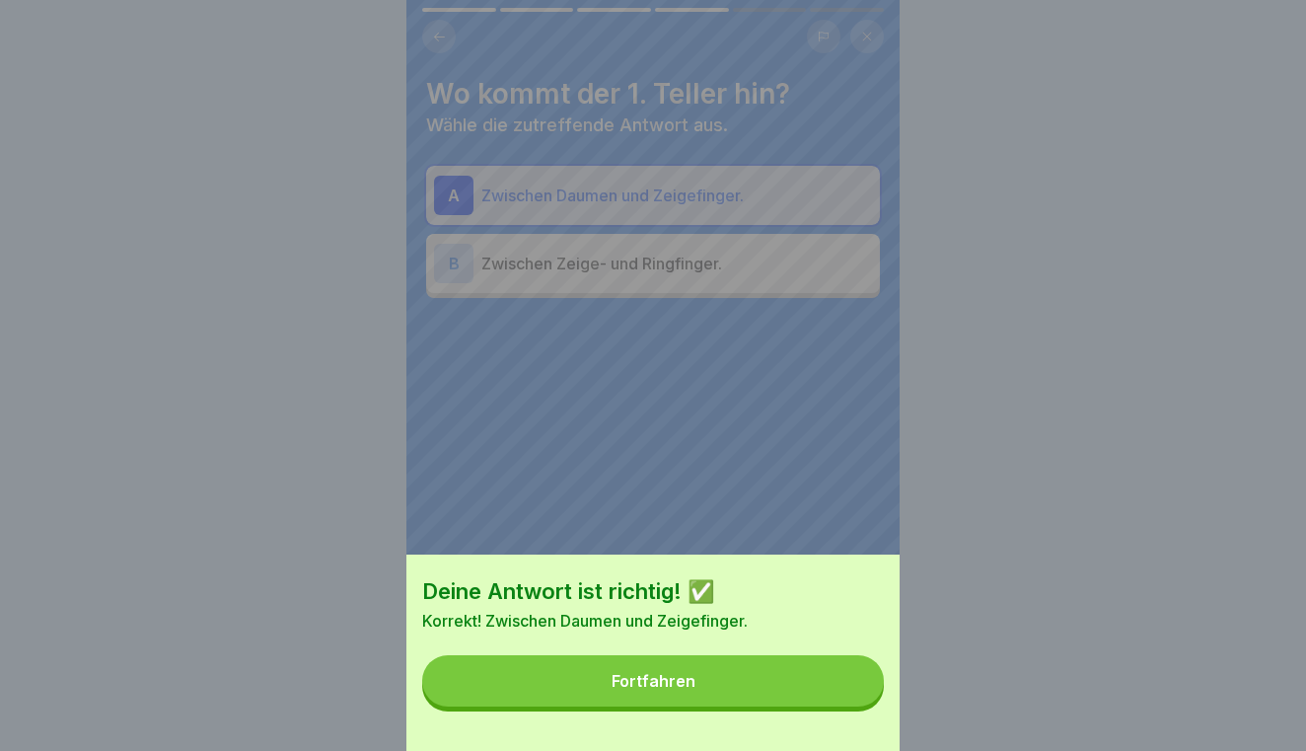
click at [837, 680] on button "Fortfahren" at bounding box center [653, 680] width 462 height 51
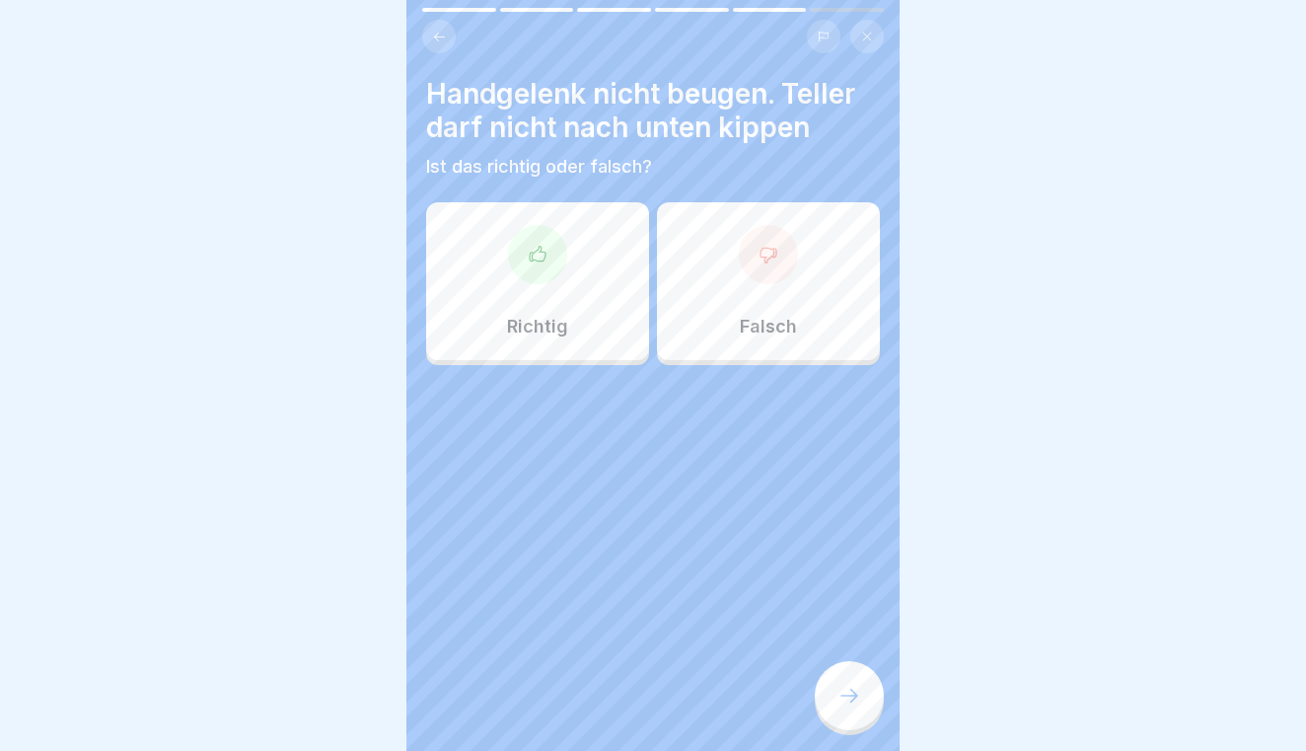
click at [615, 301] on div "Richtig" at bounding box center [537, 281] width 223 height 158
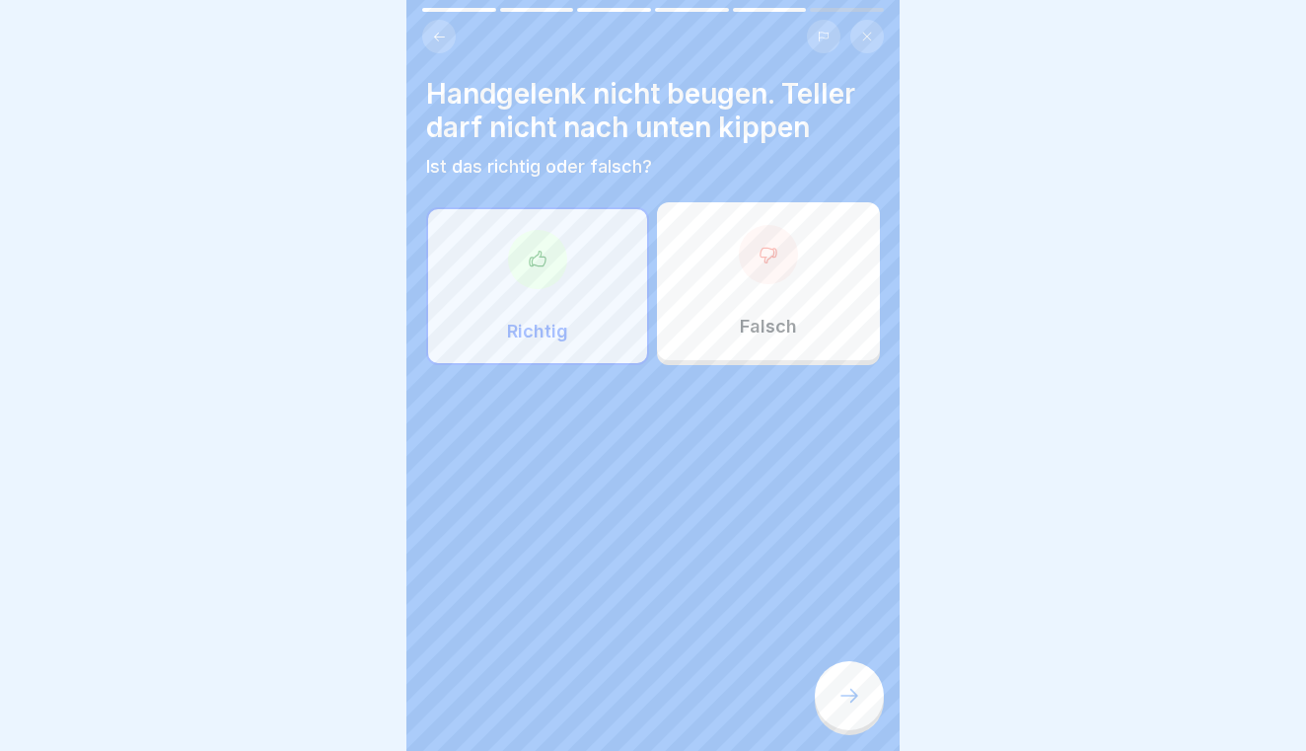
click at [860, 699] on icon at bounding box center [849, 695] width 24 height 24
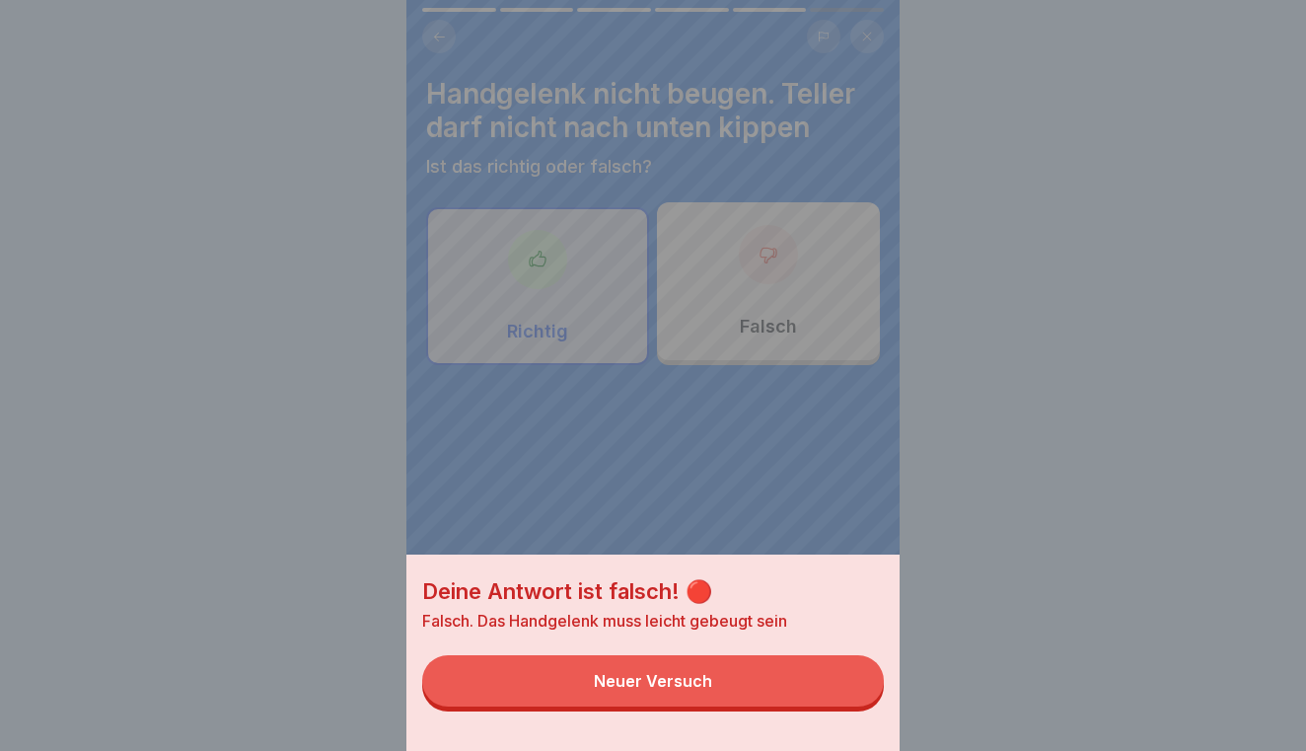
click at [838, 684] on button "Neuer Versuch" at bounding box center [653, 680] width 462 height 51
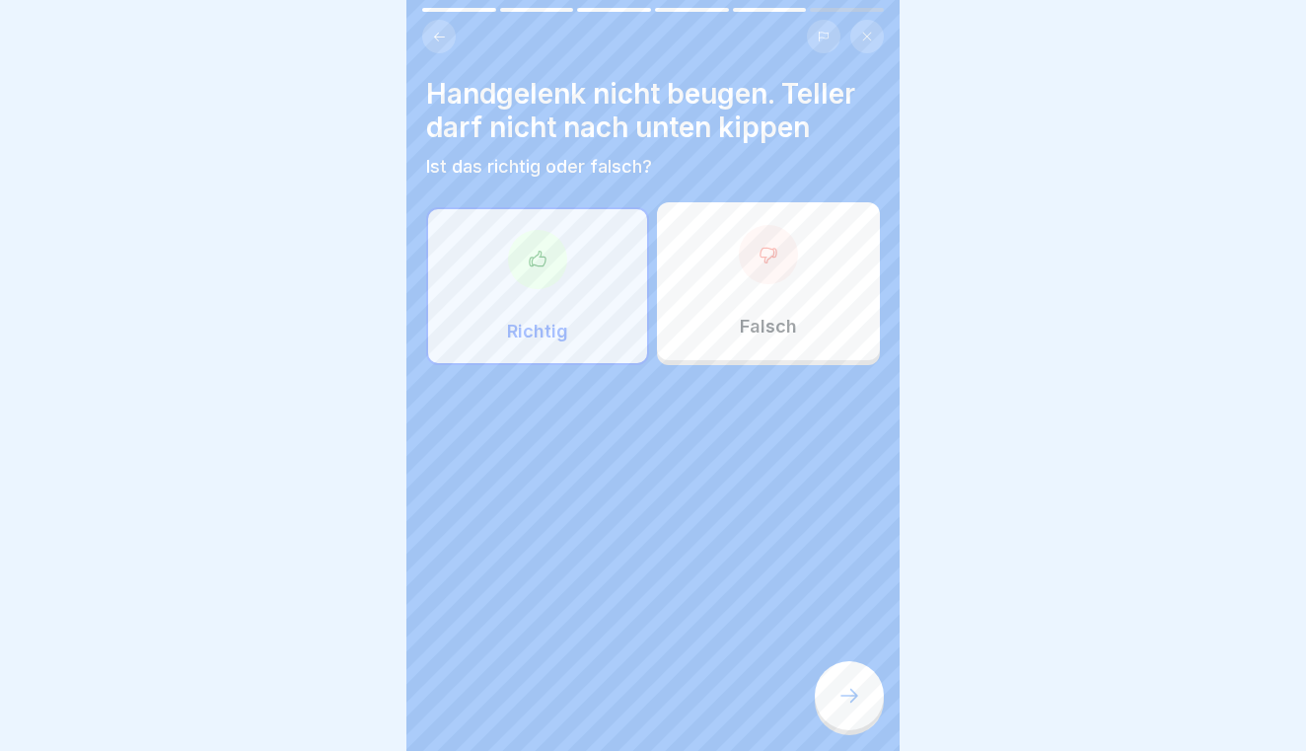
click at [828, 303] on div "Falsch" at bounding box center [768, 281] width 223 height 158
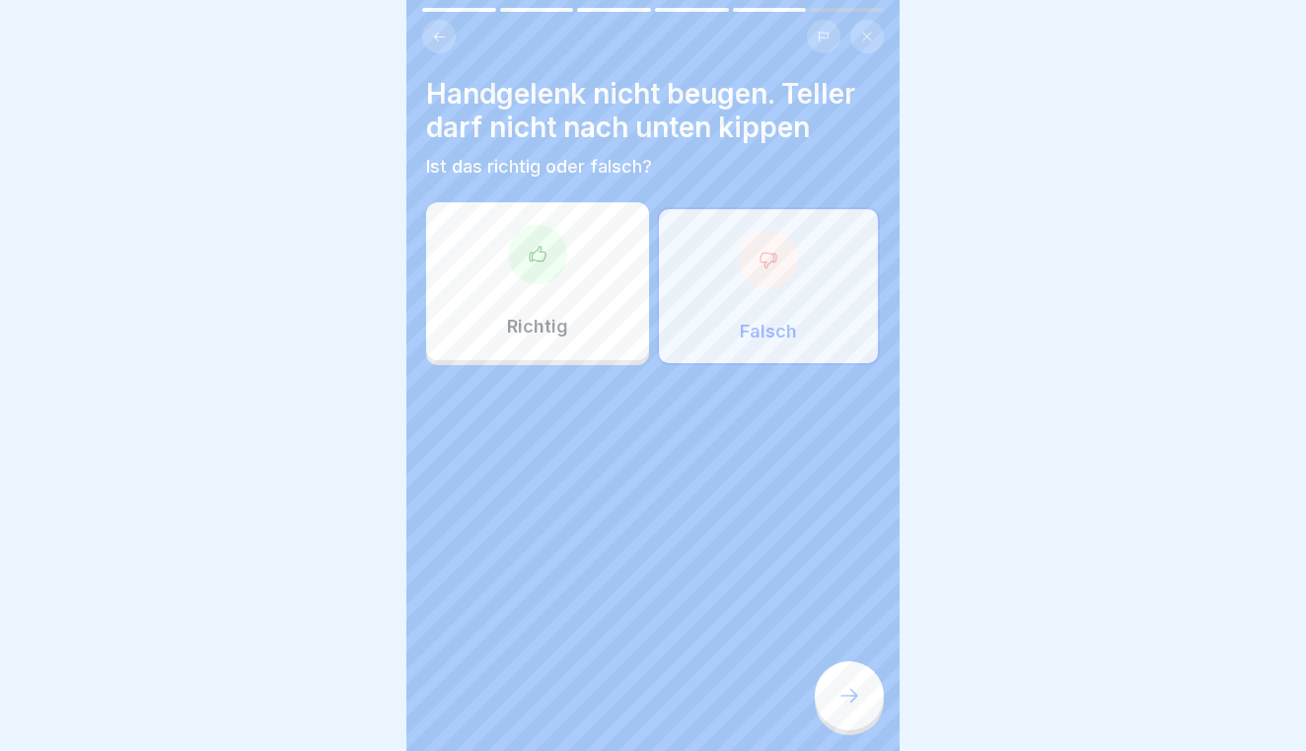
click at [852, 689] on icon at bounding box center [849, 695] width 18 height 14
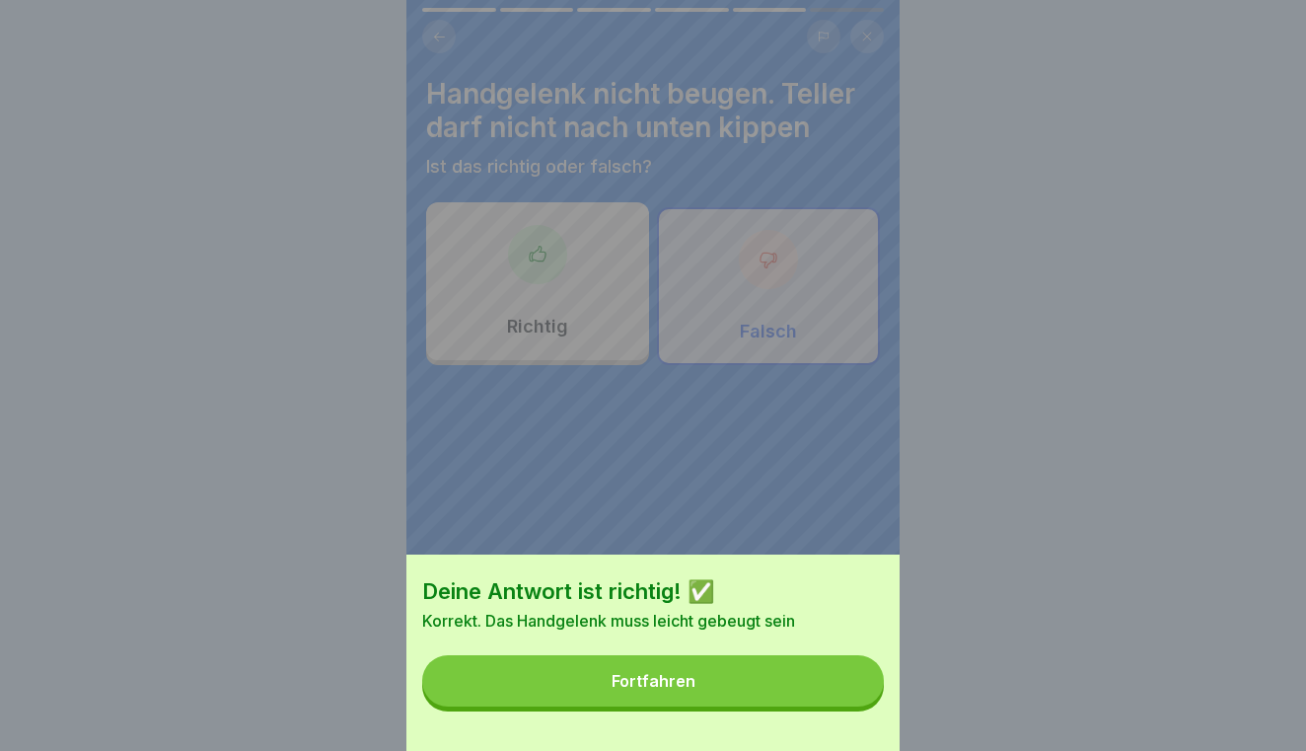
click at [852, 689] on button "Fortfahren" at bounding box center [653, 680] width 462 height 51
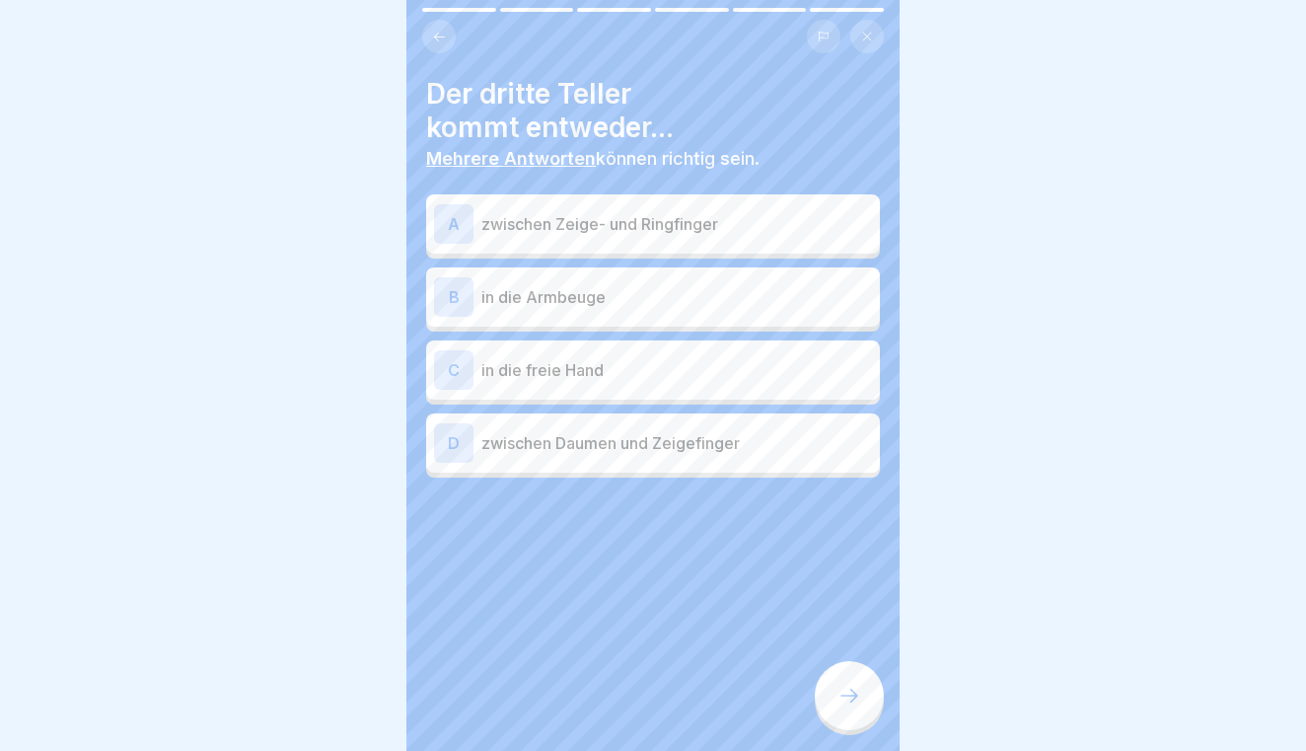
click at [852, 689] on icon at bounding box center [849, 695] width 18 height 14
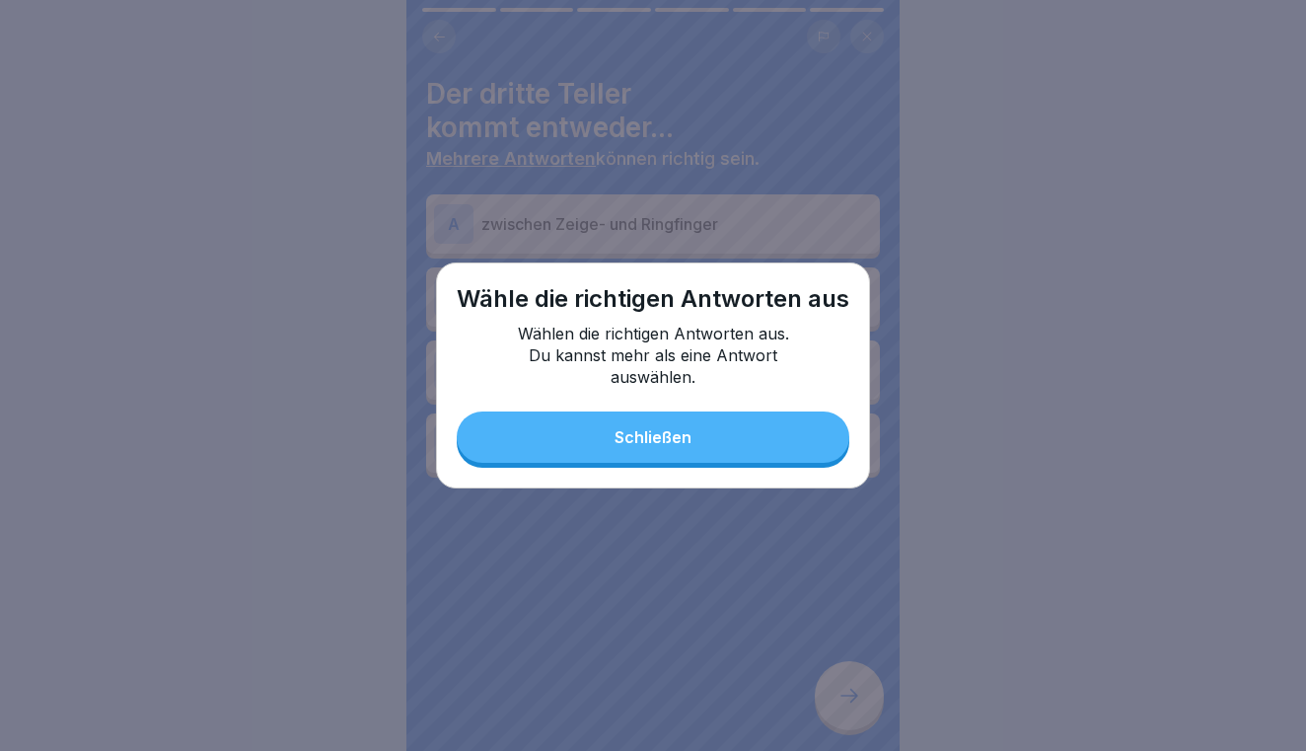
click at [844, 578] on div at bounding box center [653, 375] width 1306 height 751
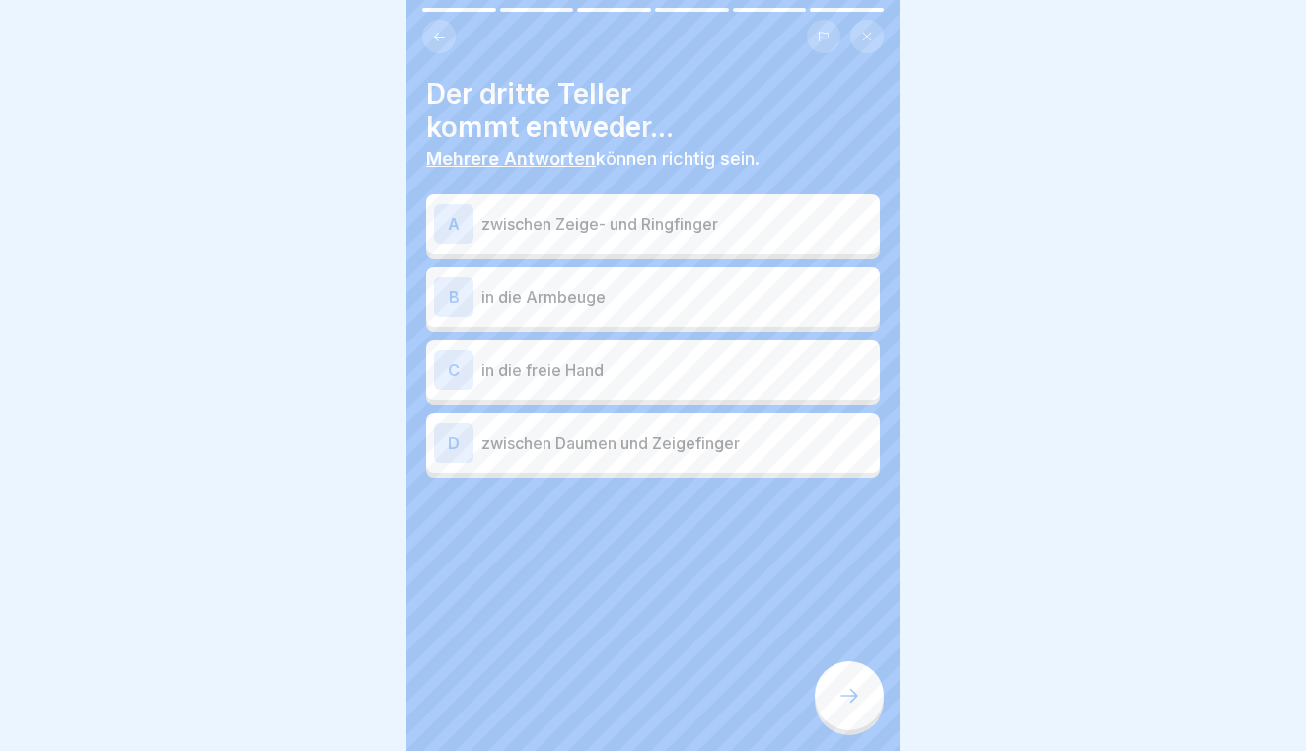
click at [750, 363] on p "in die freie Hand" at bounding box center [676, 370] width 391 height 24
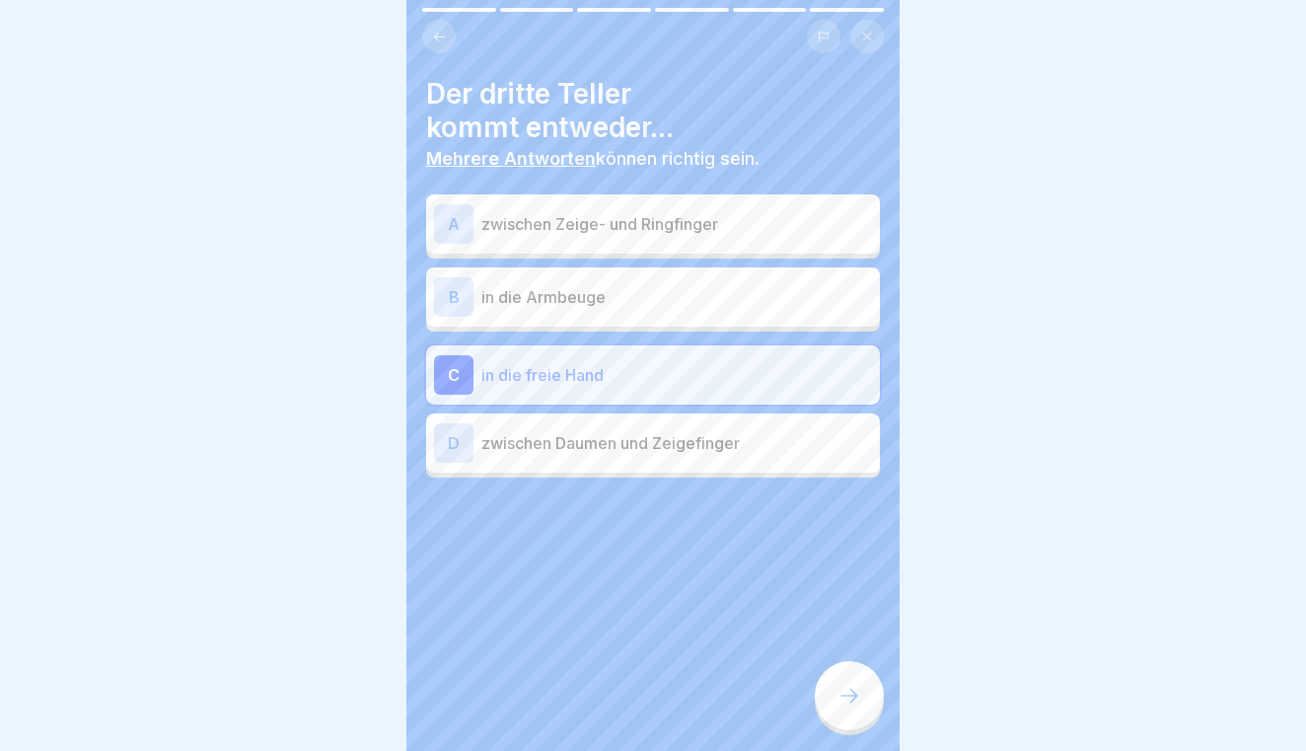
click at [751, 308] on div "B in die [GEOGRAPHIC_DATA]" at bounding box center [653, 296] width 438 height 39
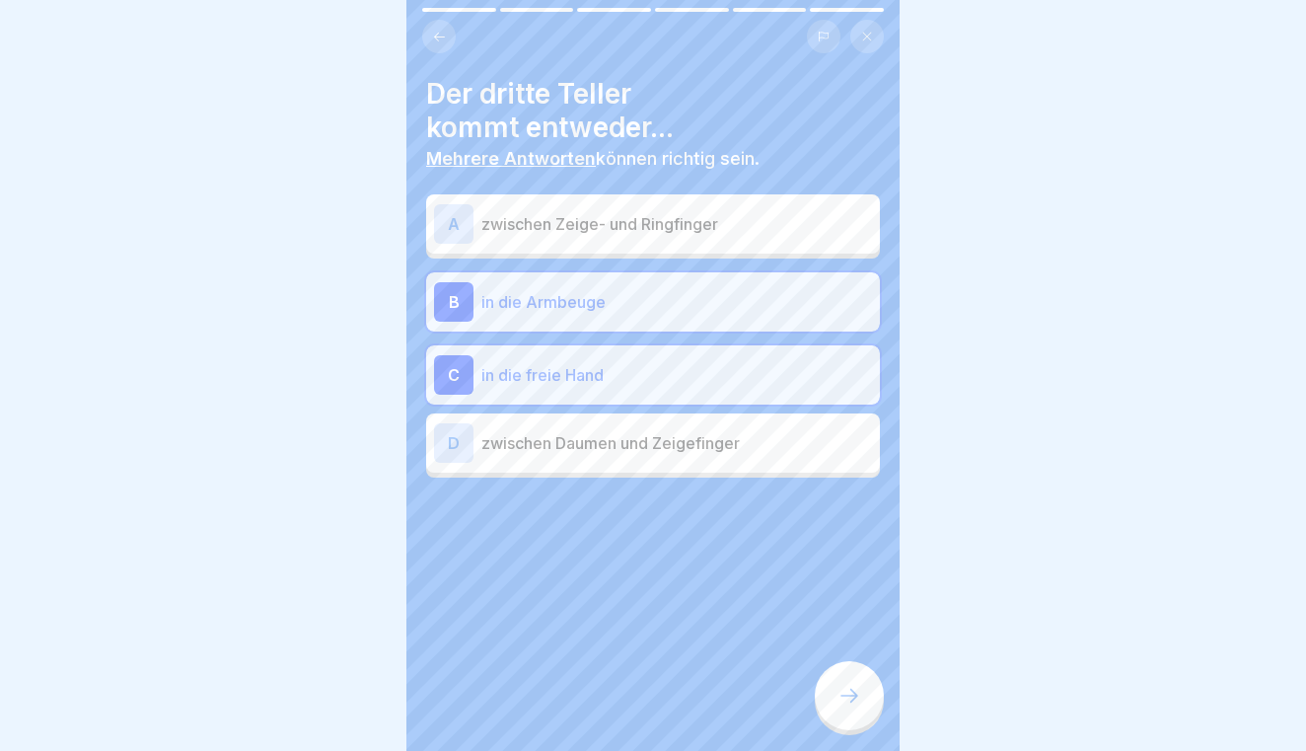
click at [840, 710] on div at bounding box center [849, 695] width 69 height 69
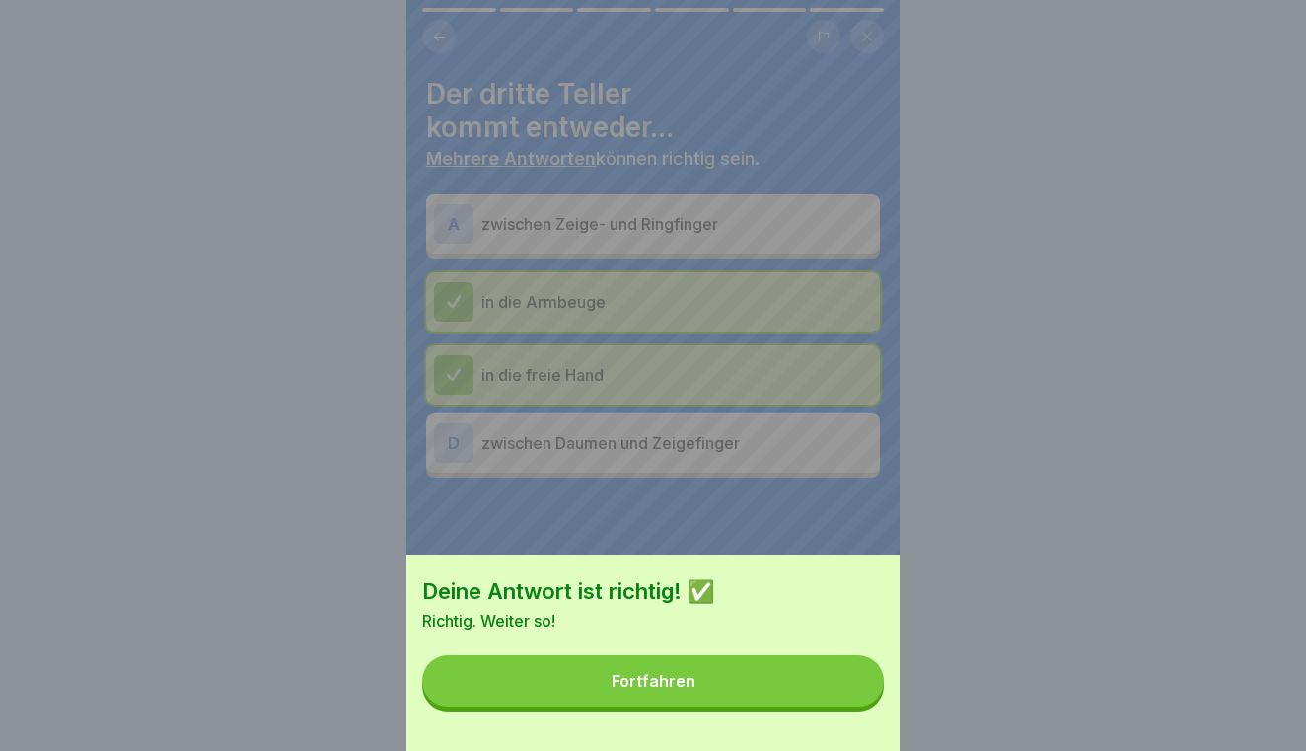
click at [840, 710] on div "Deine Antwort ist richtig! ✅ Richtig. Weiter so! Fortfahren" at bounding box center [652, 652] width 493 height 196
click at [835, 682] on button "Fortfahren" at bounding box center [653, 680] width 462 height 51
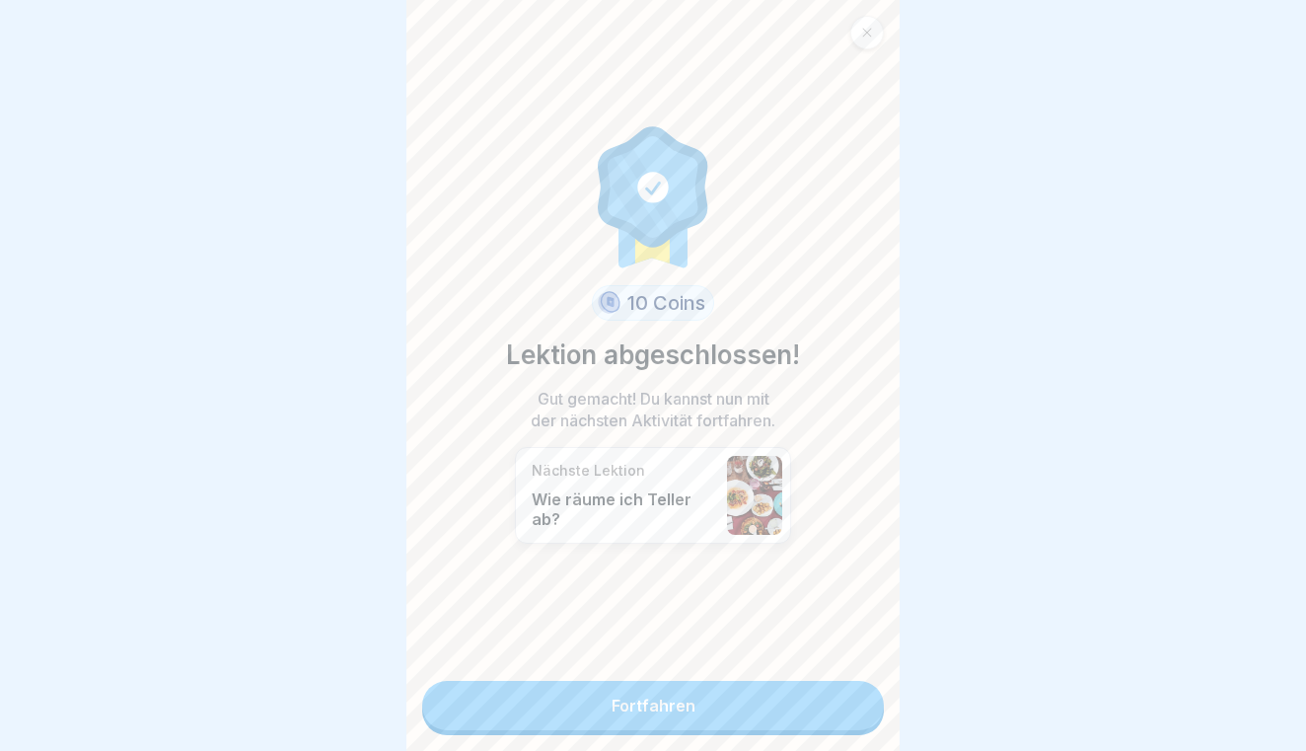
click at [836, 685] on link "Fortfahren" at bounding box center [653, 705] width 462 height 49
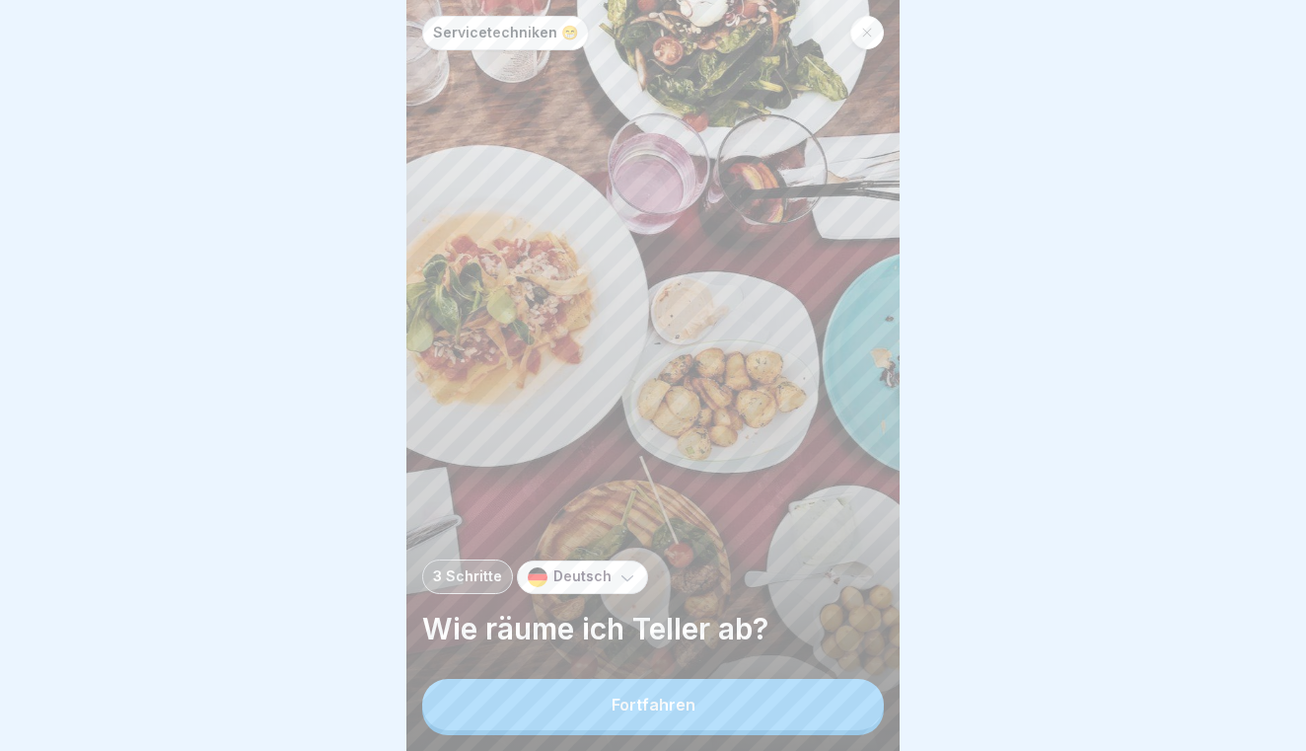
click at [792, 697] on button "Fortfahren" at bounding box center [653, 704] width 462 height 51
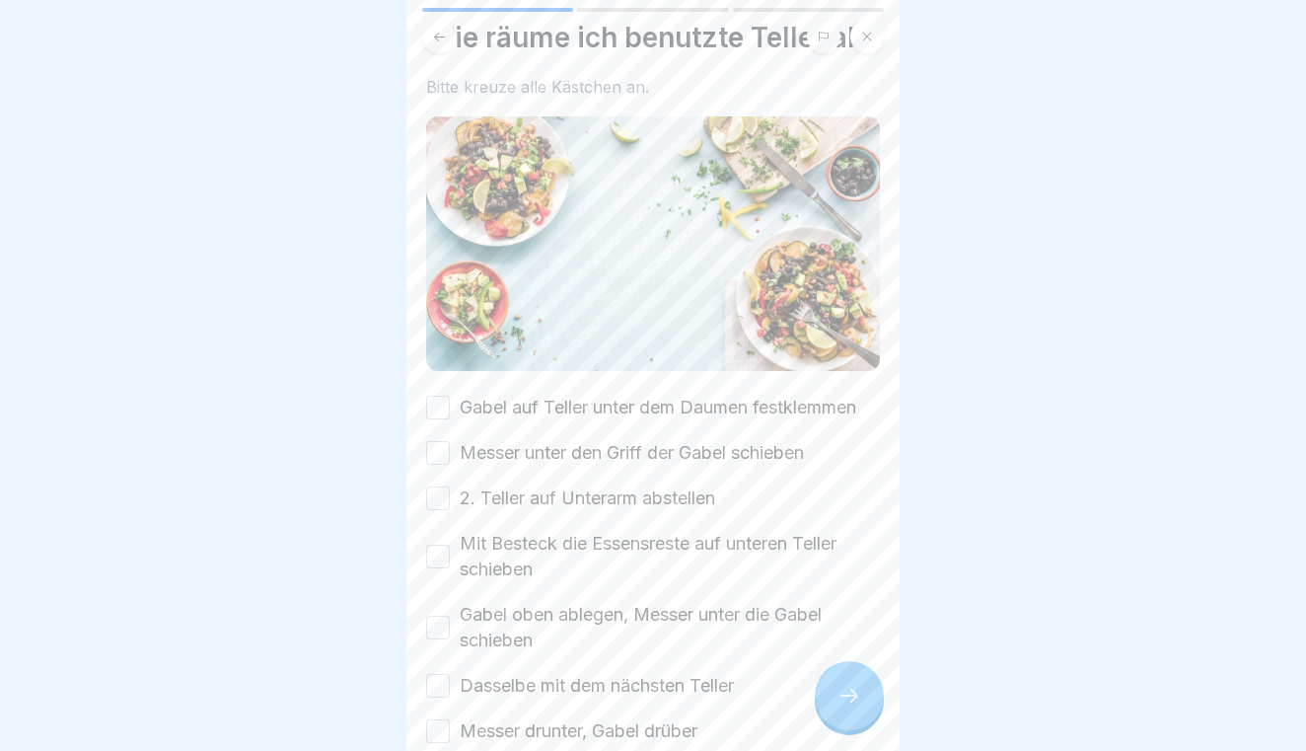
scroll to position [82, 0]
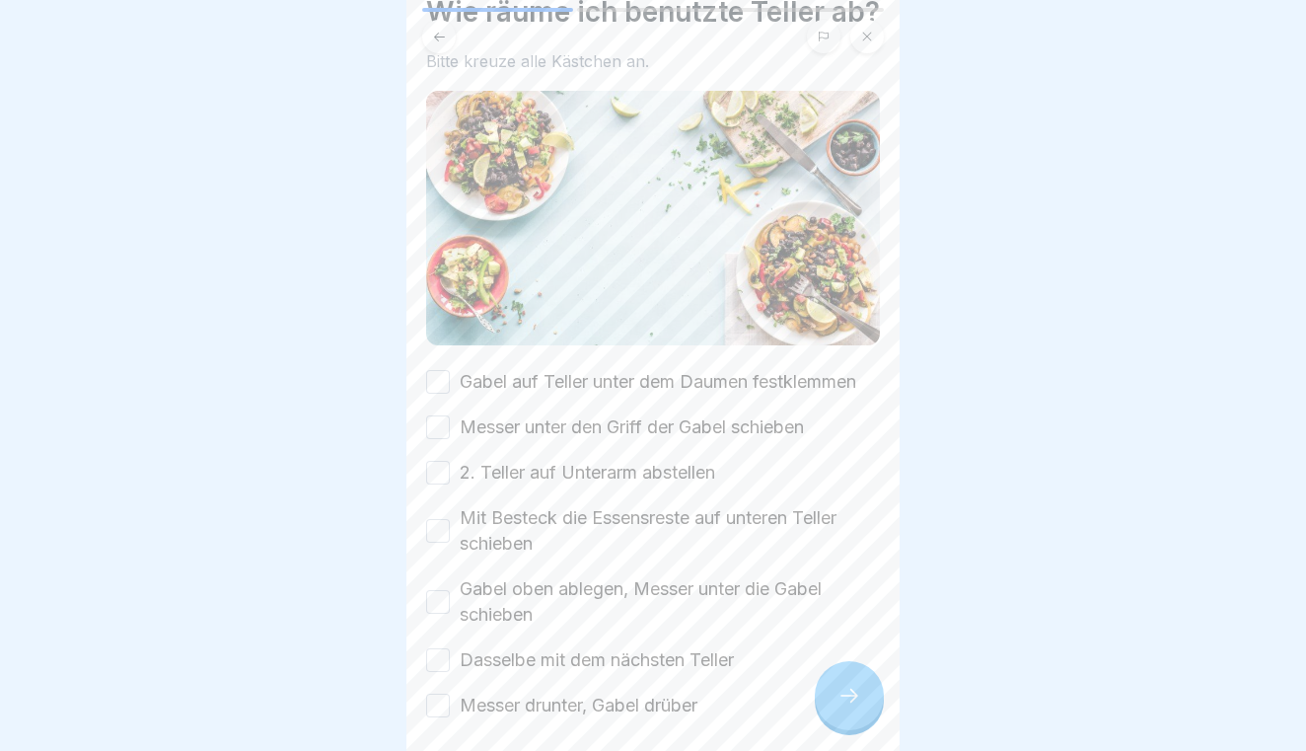
click at [433, 380] on button "Gabel auf Teller unter dem Daumen festklemmen" at bounding box center [438, 382] width 24 height 24
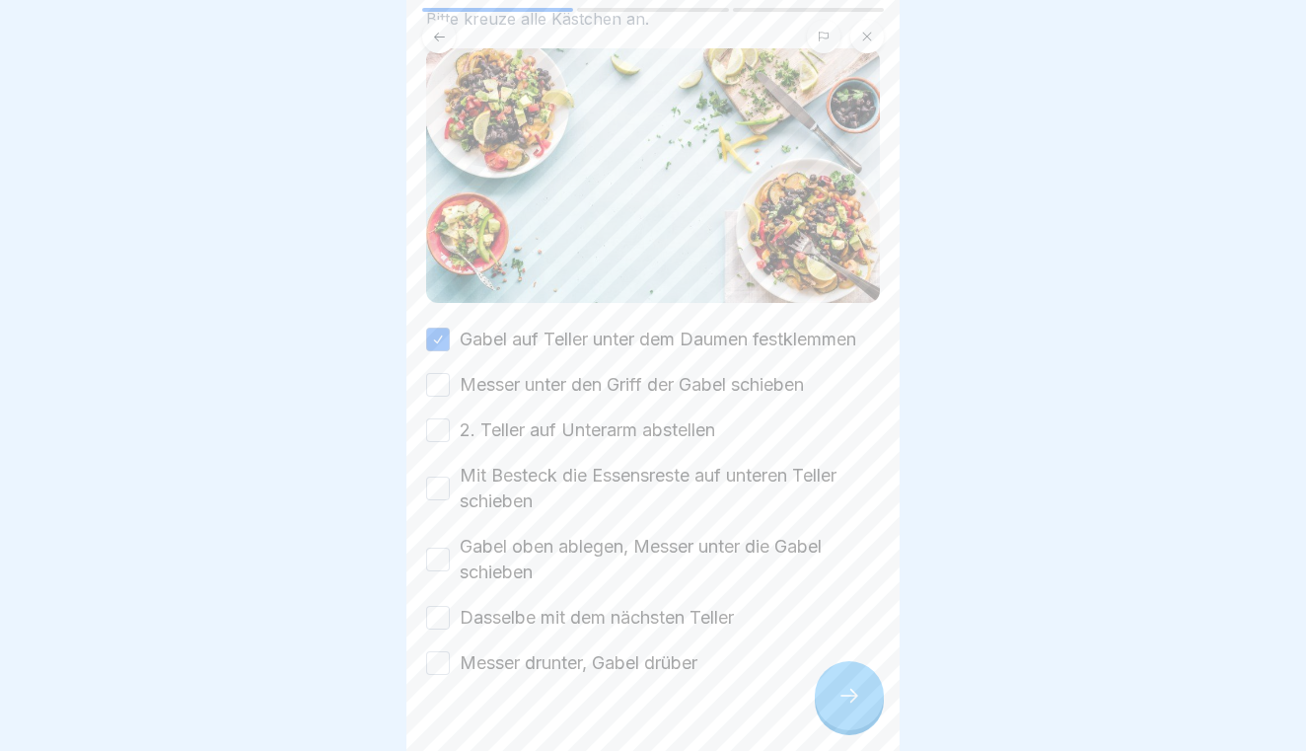
scroll to position [128, 0]
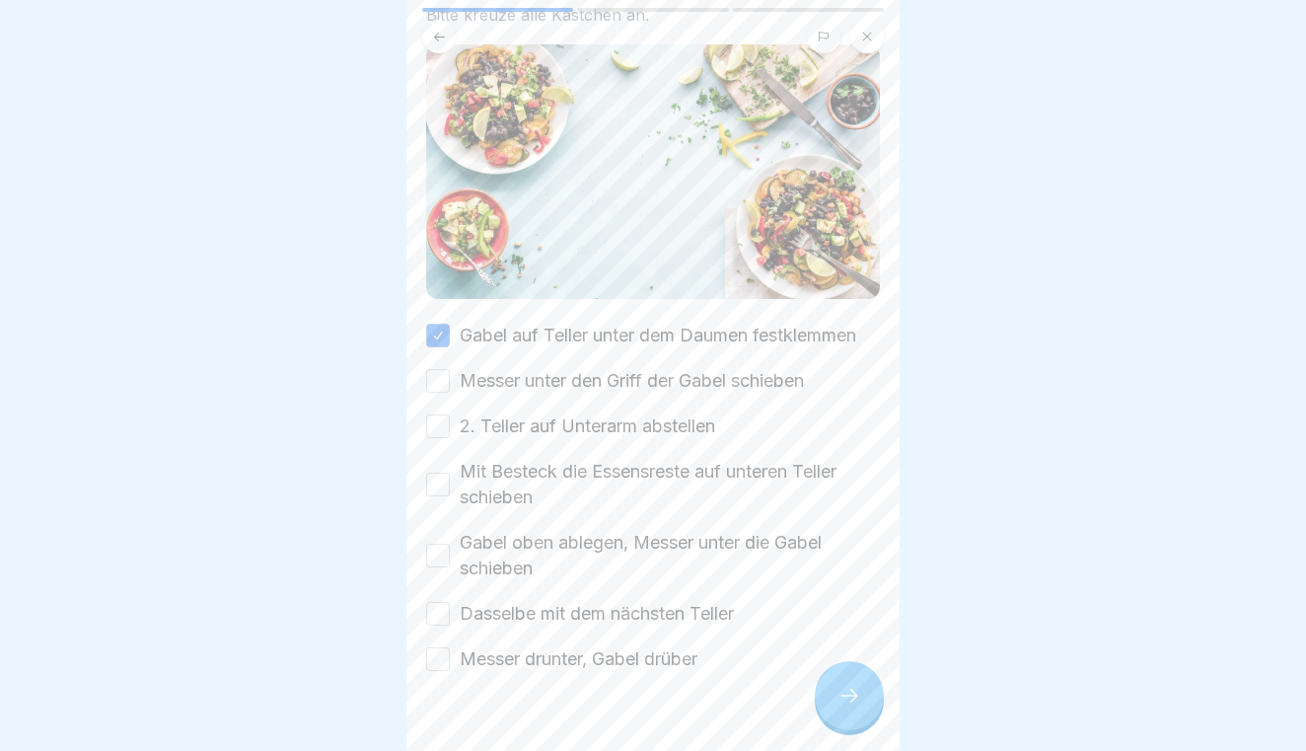
click at [432, 391] on button "Messer unter den Griff der Gabel schieben" at bounding box center [438, 381] width 24 height 24
click at [437, 421] on button "2. Teller auf Unterarm abstellen" at bounding box center [438, 426] width 24 height 24
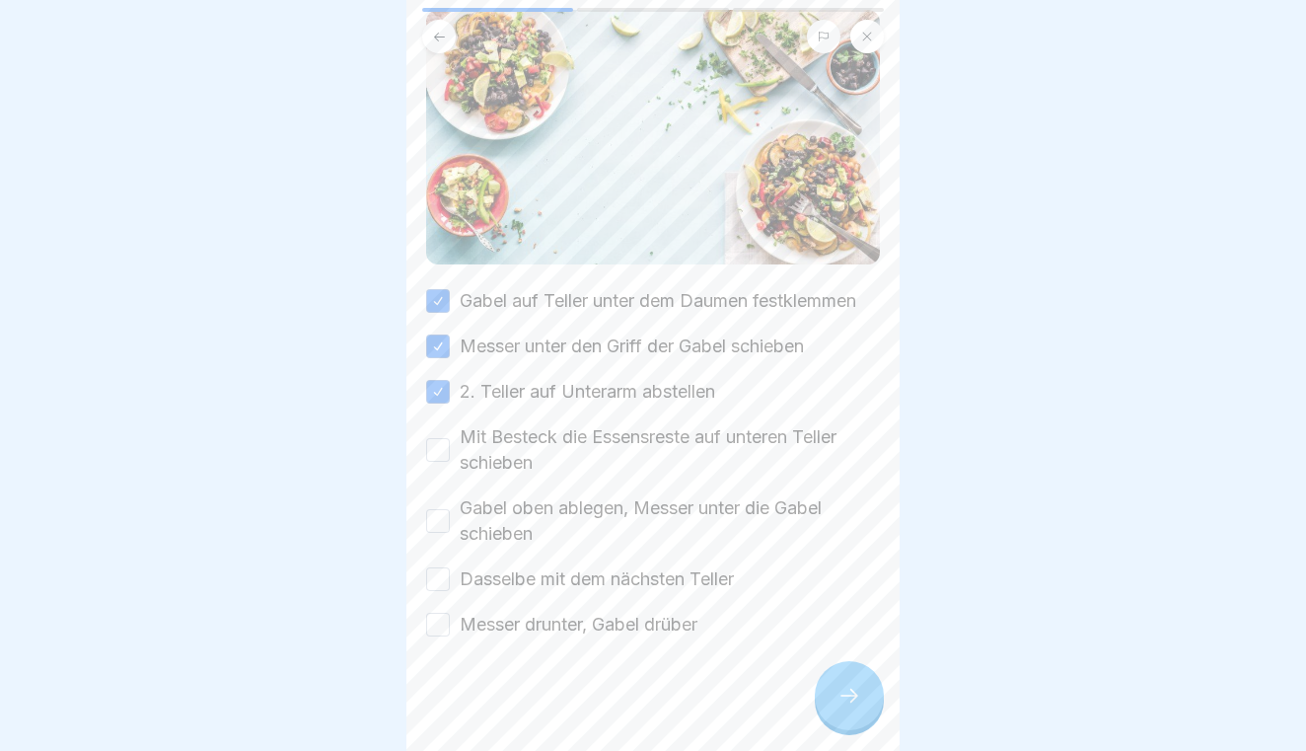
scroll to position [164, 0]
click at [434, 445] on button "Mit Besteck die Essensreste auf unteren Teller schieben" at bounding box center [438, 449] width 24 height 24
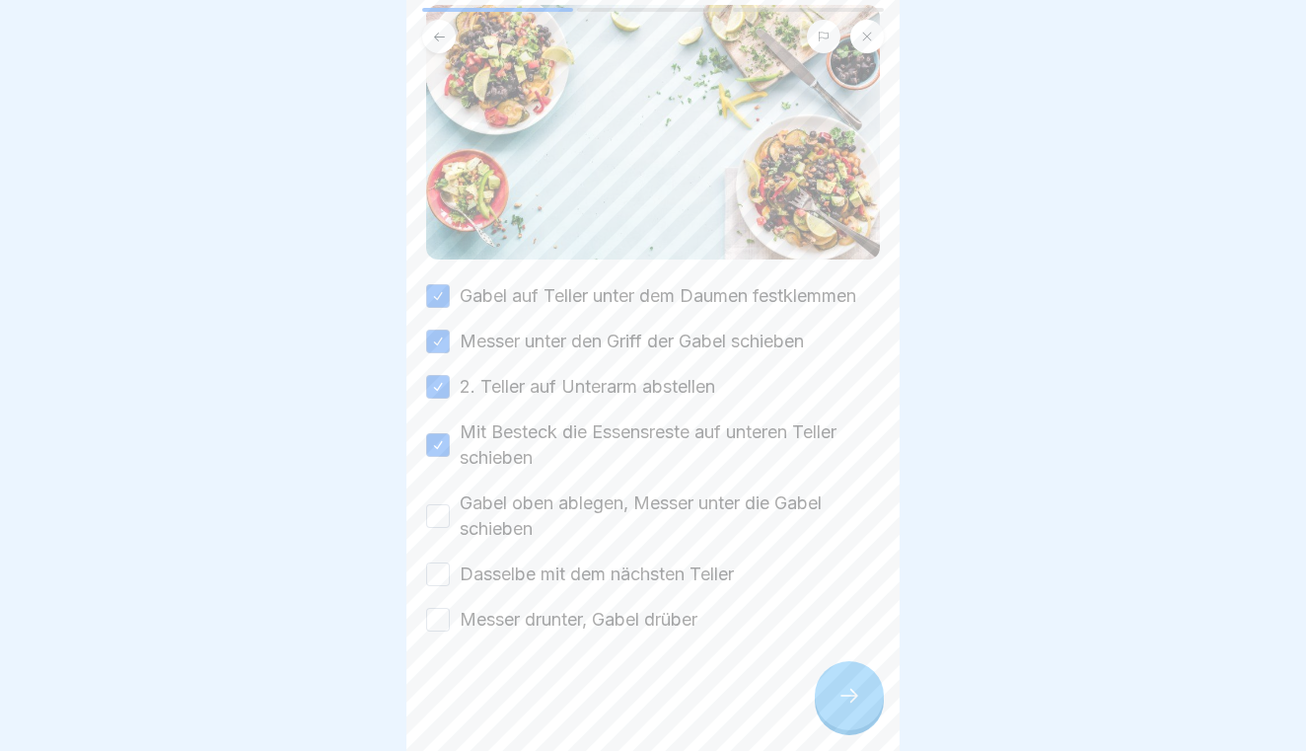
scroll to position [168, 0]
click at [442, 523] on button "Gabel oben ablegen, Messer unter die Gabel schieben" at bounding box center [438, 516] width 24 height 24
click at [443, 575] on button "Dasselbe mit dem nächsten Teller" at bounding box center [438, 574] width 24 height 24
click at [440, 615] on button "Messer drunter, Gabel drüber" at bounding box center [438, 620] width 24 height 24
click at [866, 688] on div at bounding box center [849, 695] width 69 height 69
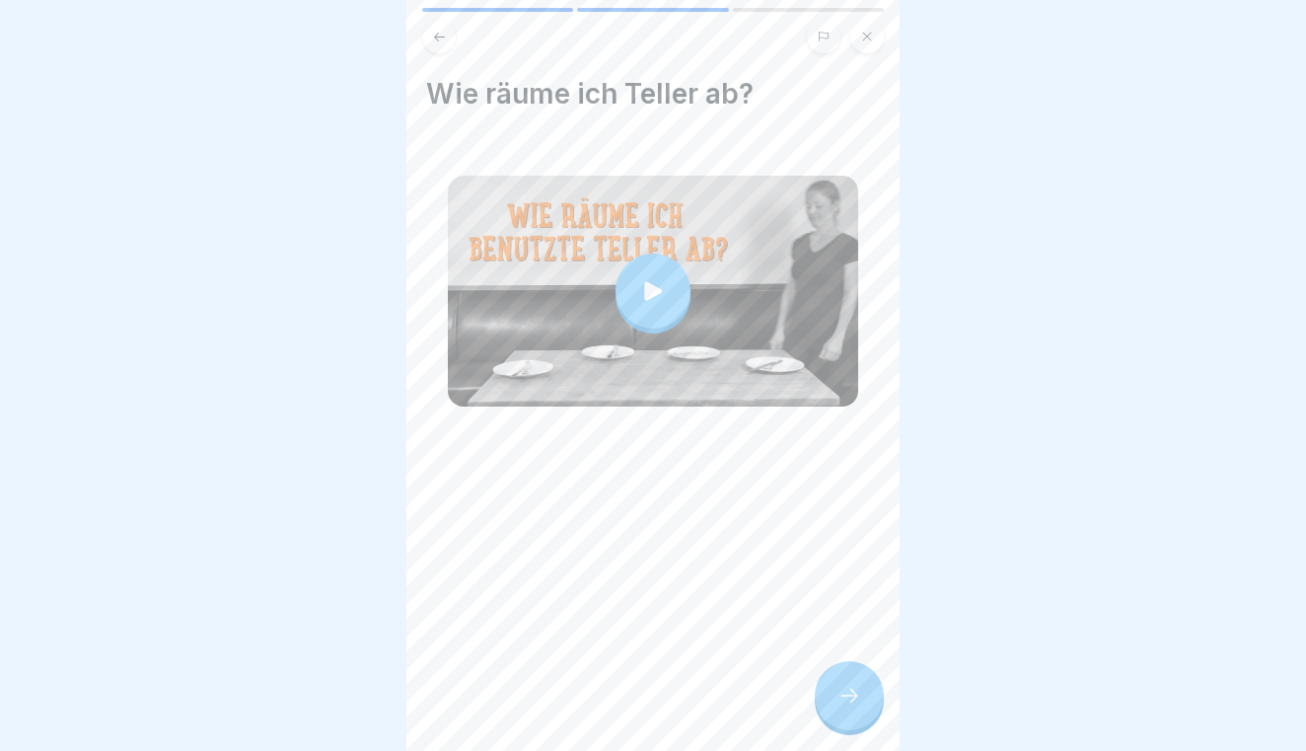
click at [866, 688] on div at bounding box center [849, 695] width 69 height 69
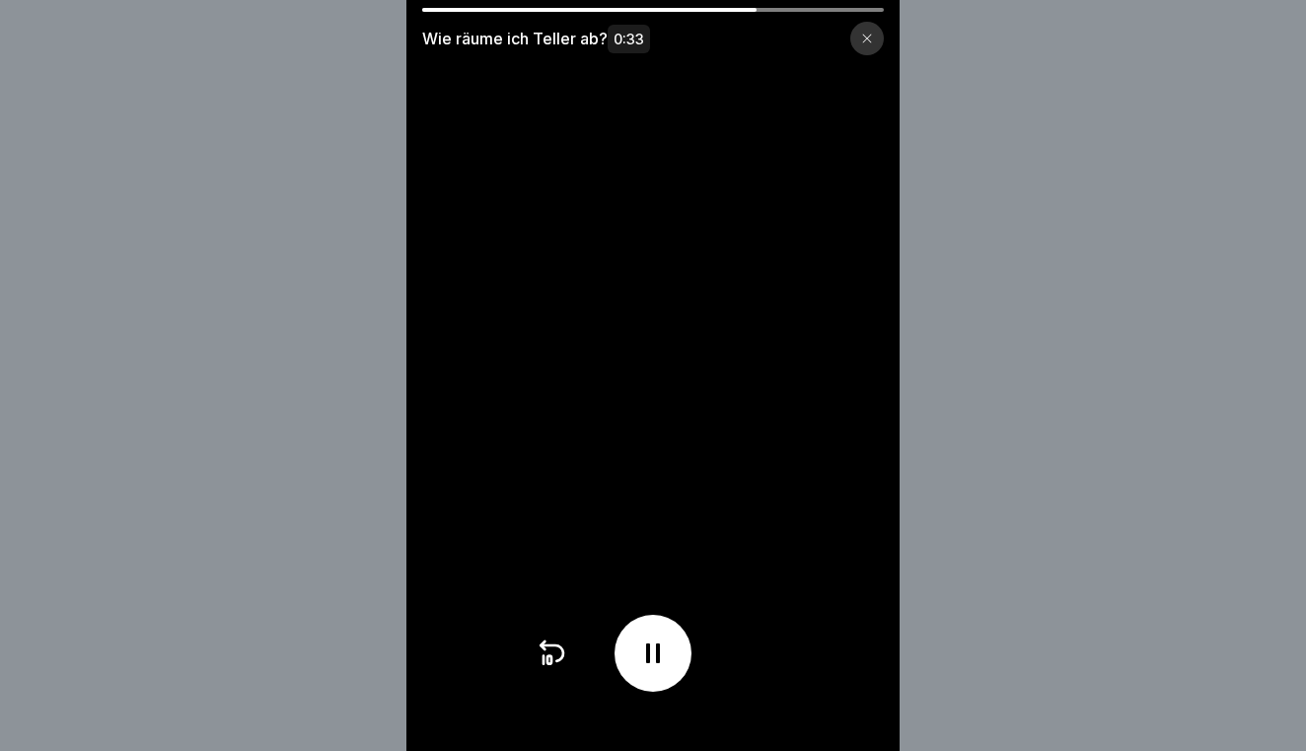
click at [555, 659] on icon at bounding box center [552, 653] width 32 height 32
click at [550, 658] on icon at bounding box center [549, 660] width 4 height 8
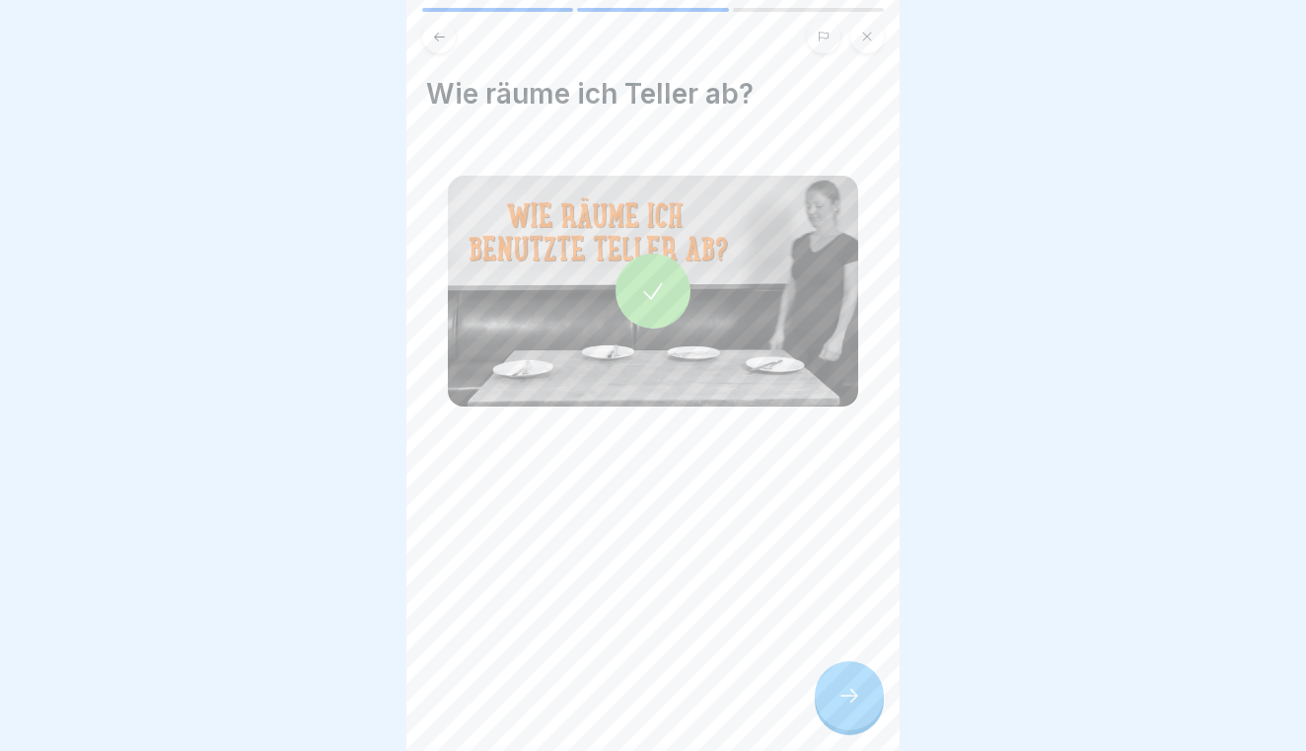
click at [854, 696] on icon at bounding box center [849, 695] width 24 height 24
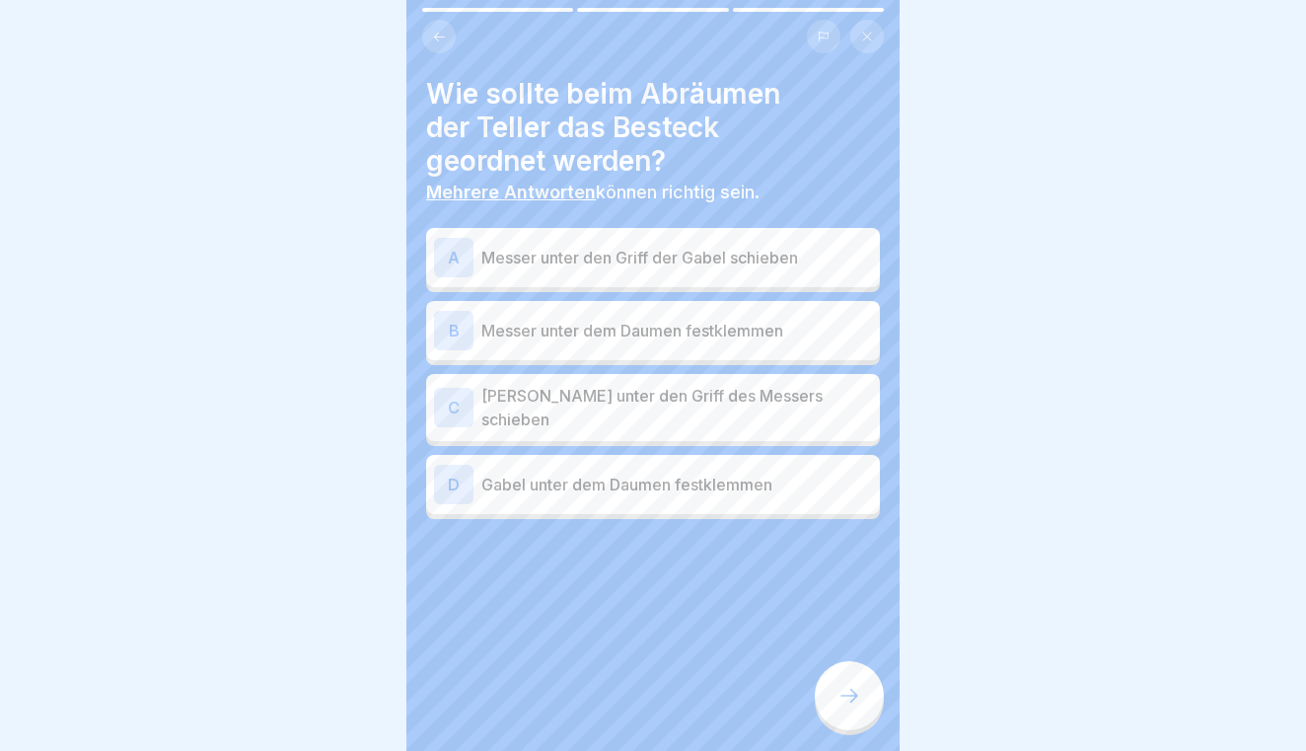
click at [547, 272] on div "A Messer unter den Griff der Gabel schieben" at bounding box center [653, 257] width 438 height 39
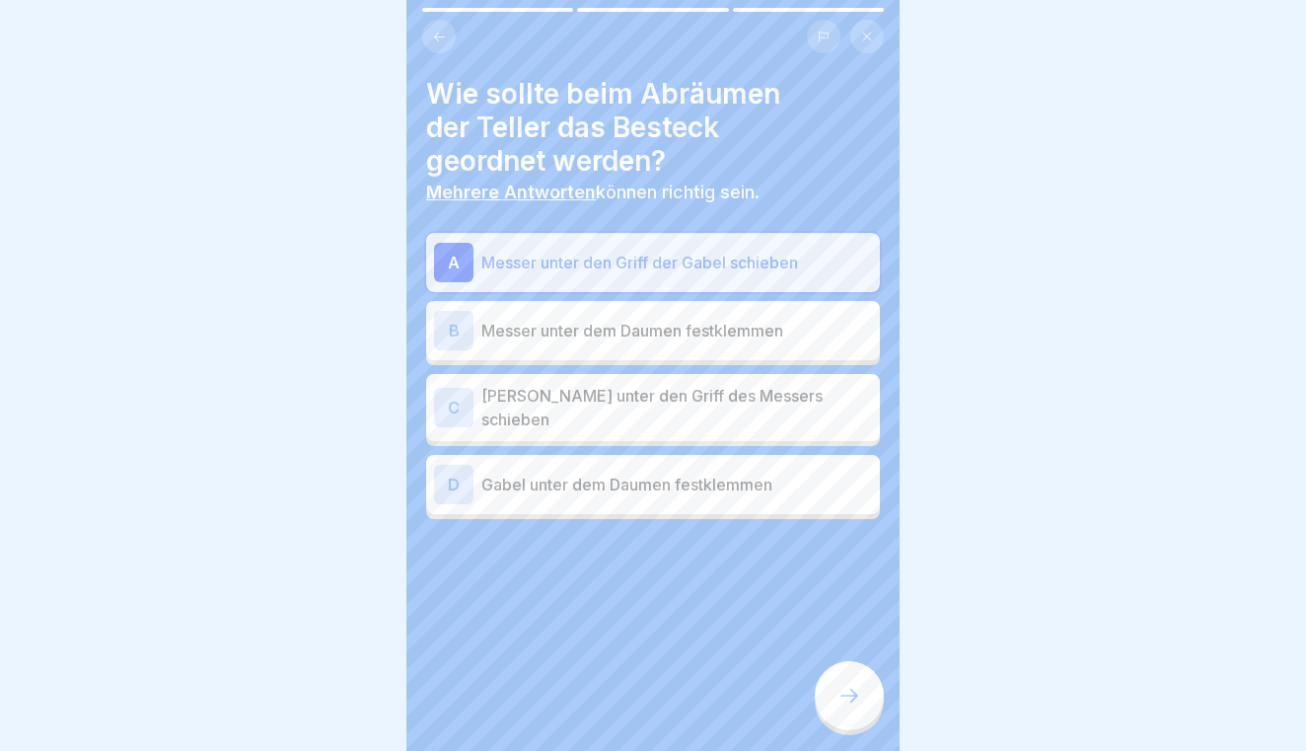
click at [525, 419] on div "C Gabel unter den Griff des Messers schieben" at bounding box center [653, 407] width 438 height 47
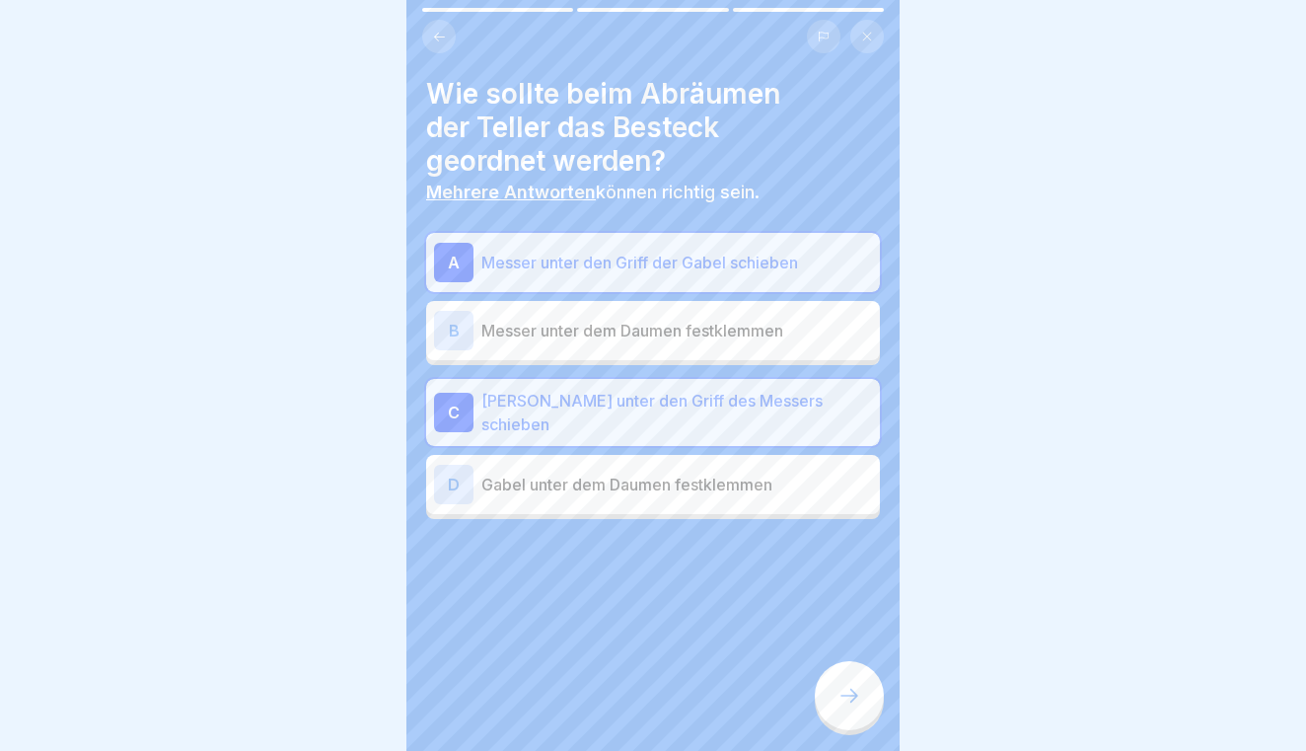
click at [549, 409] on p "[PERSON_NAME] unter den Griff des Messers schieben" at bounding box center [676, 412] width 391 height 47
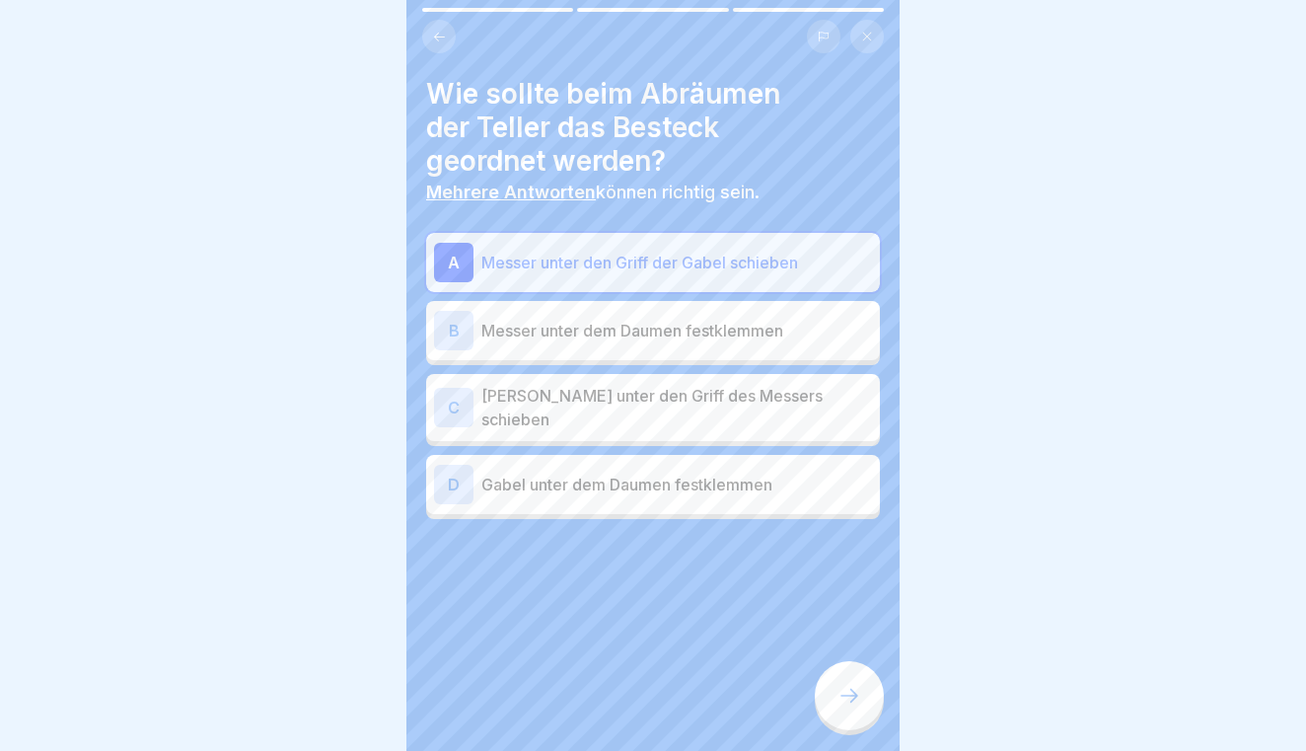
click at [557, 480] on p "Gabel unter dem Daumen festklemmen" at bounding box center [676, 484] width 391 height 24
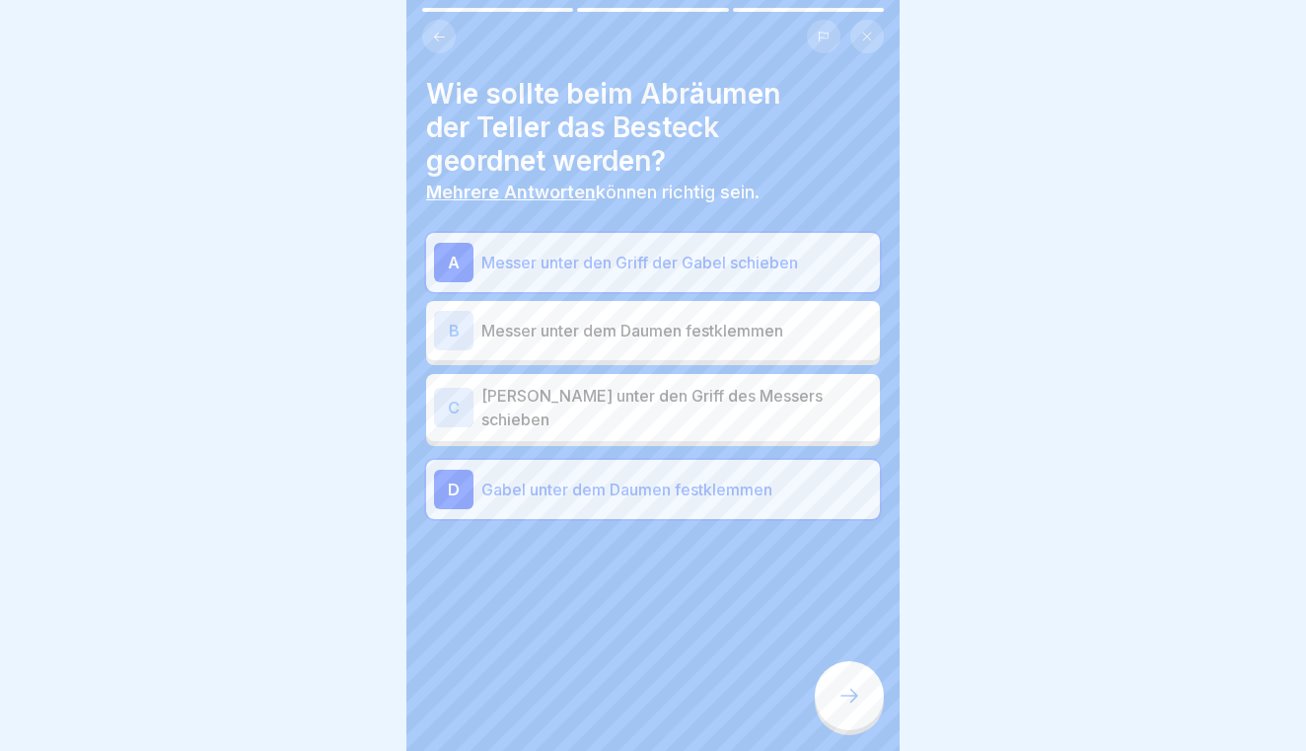
click at [868, 676] on div at bounding box center [849, 695] width 69 height 69
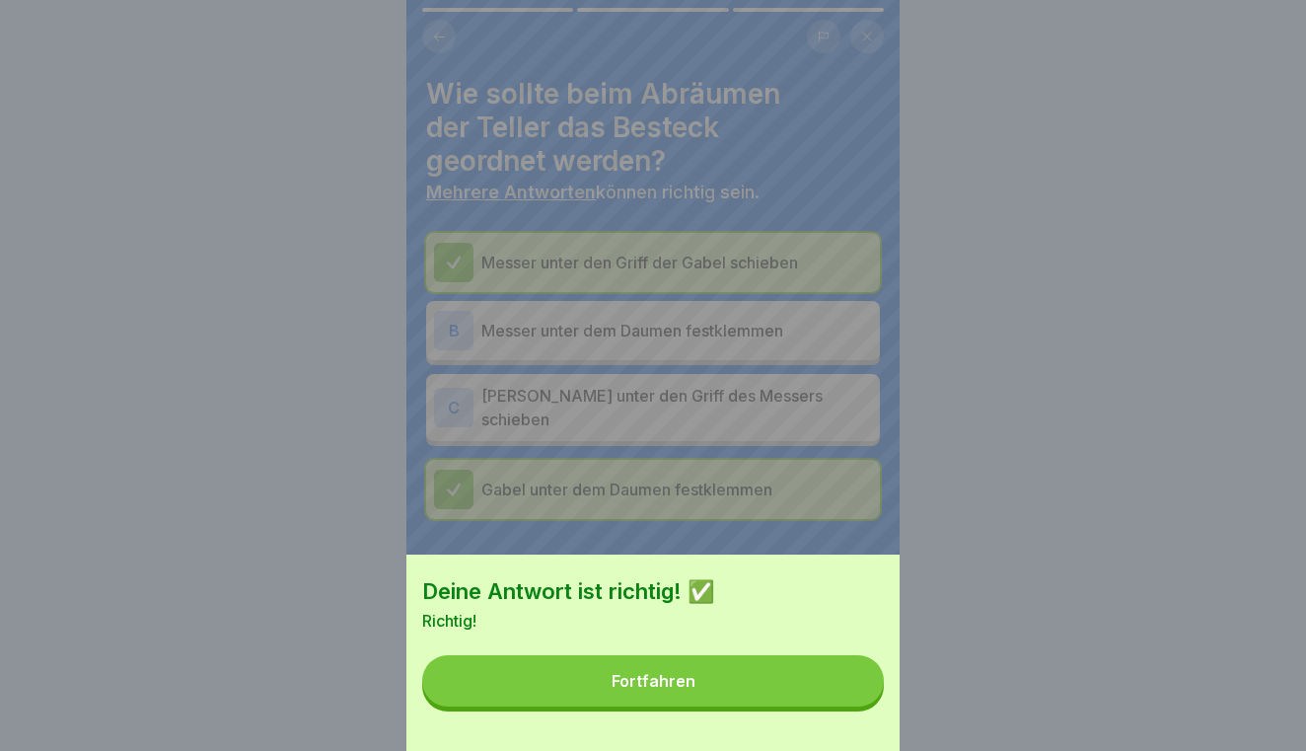
click at [832, 674] on button "Fortfahren" at bounding box center [653, 680] width 462 height 51
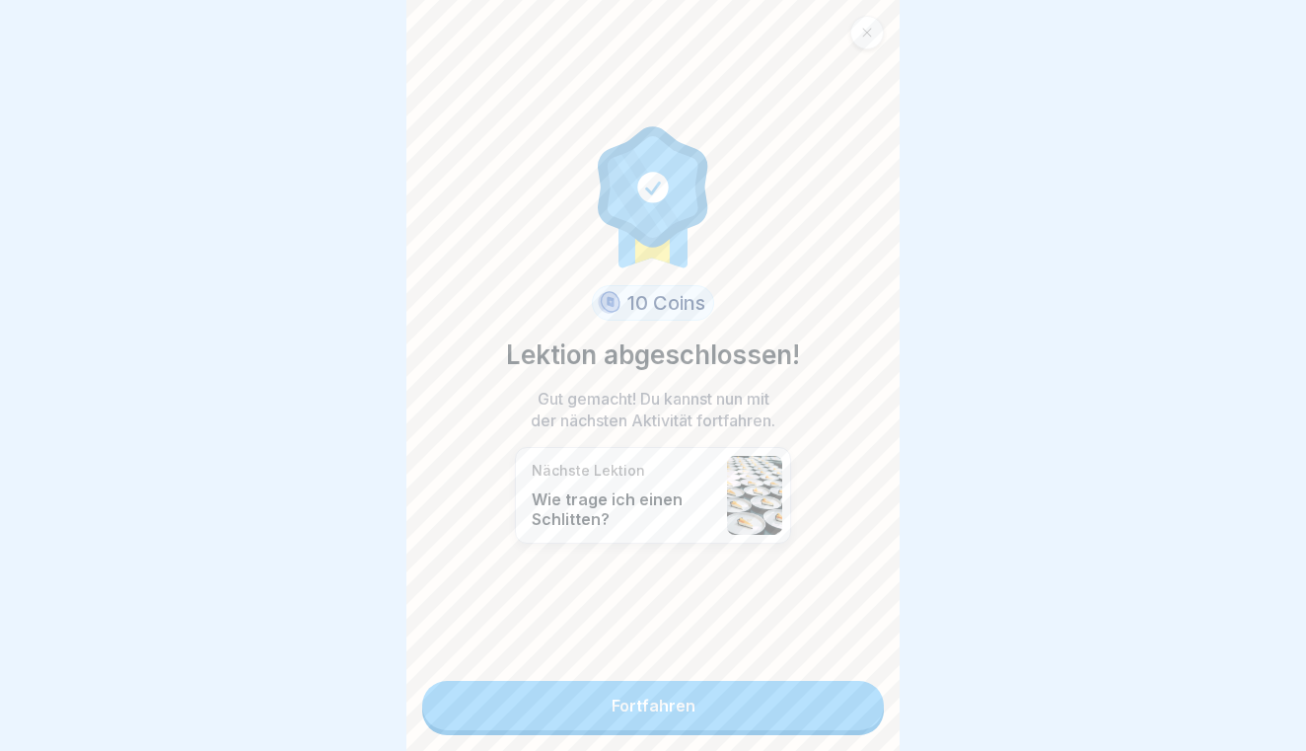
click at [832, 674] on div "10 Coins Lektion abgeschlossen! Gut gemacht! Du kannst nun mit der nächsten Akt…" at bounding box center [652, 375] width 493 height 751
click at [828, 691] on link "Fortfahren" at bounding box center [653, 705] width 462 height 49
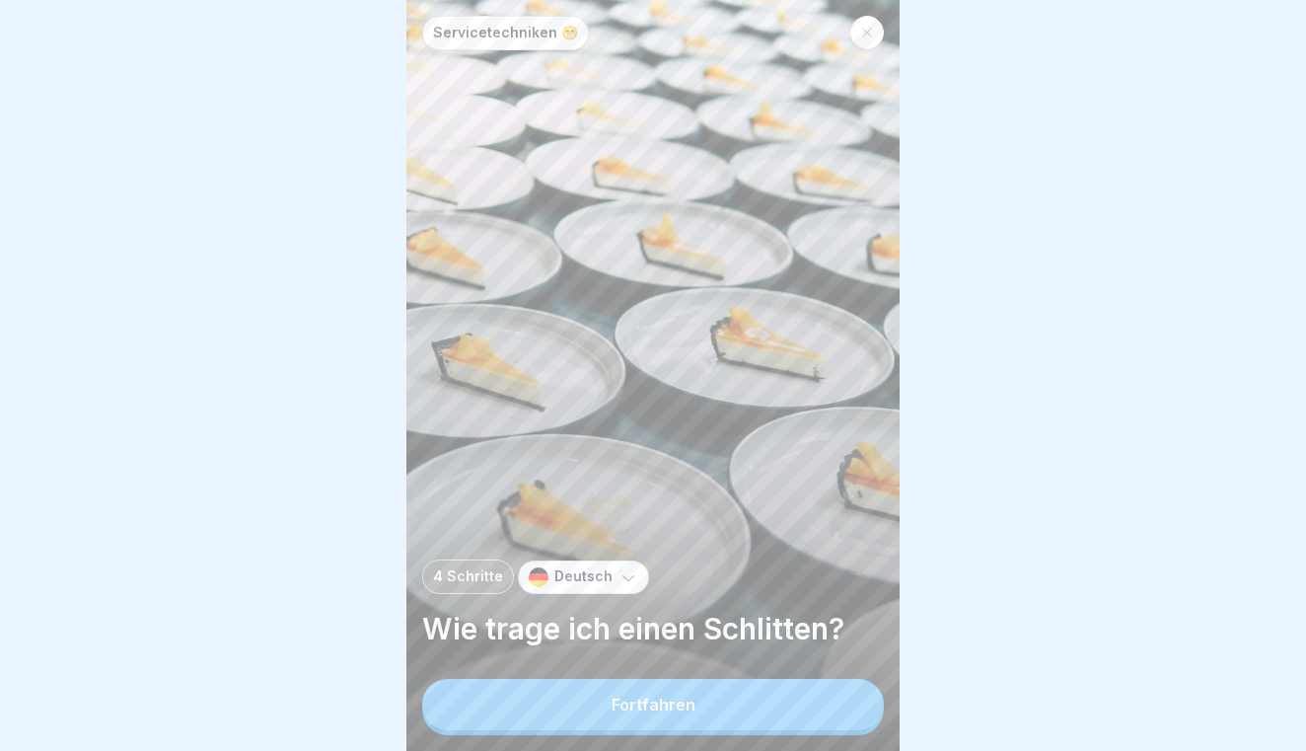
click at [812, 698] on button "Fortfahren" at bounding box center [653, 704] width 462 height 51
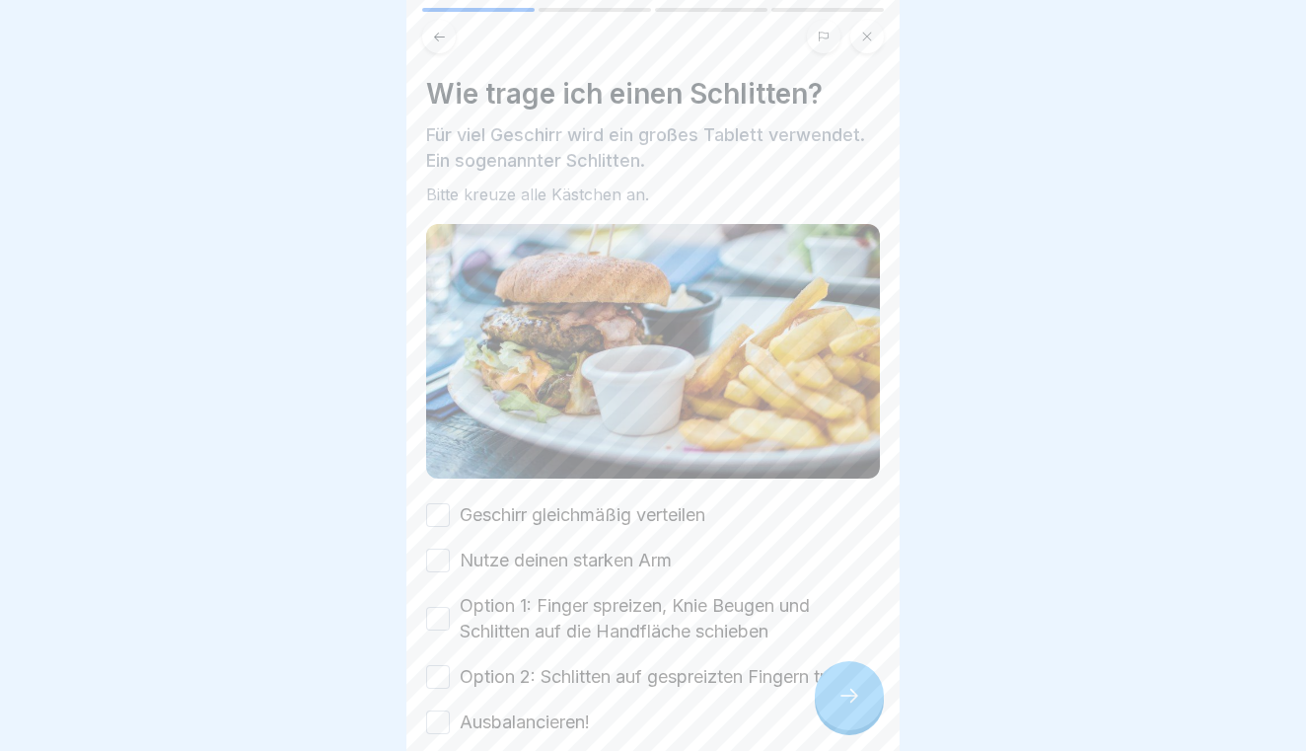
scroll to position [75, 0]
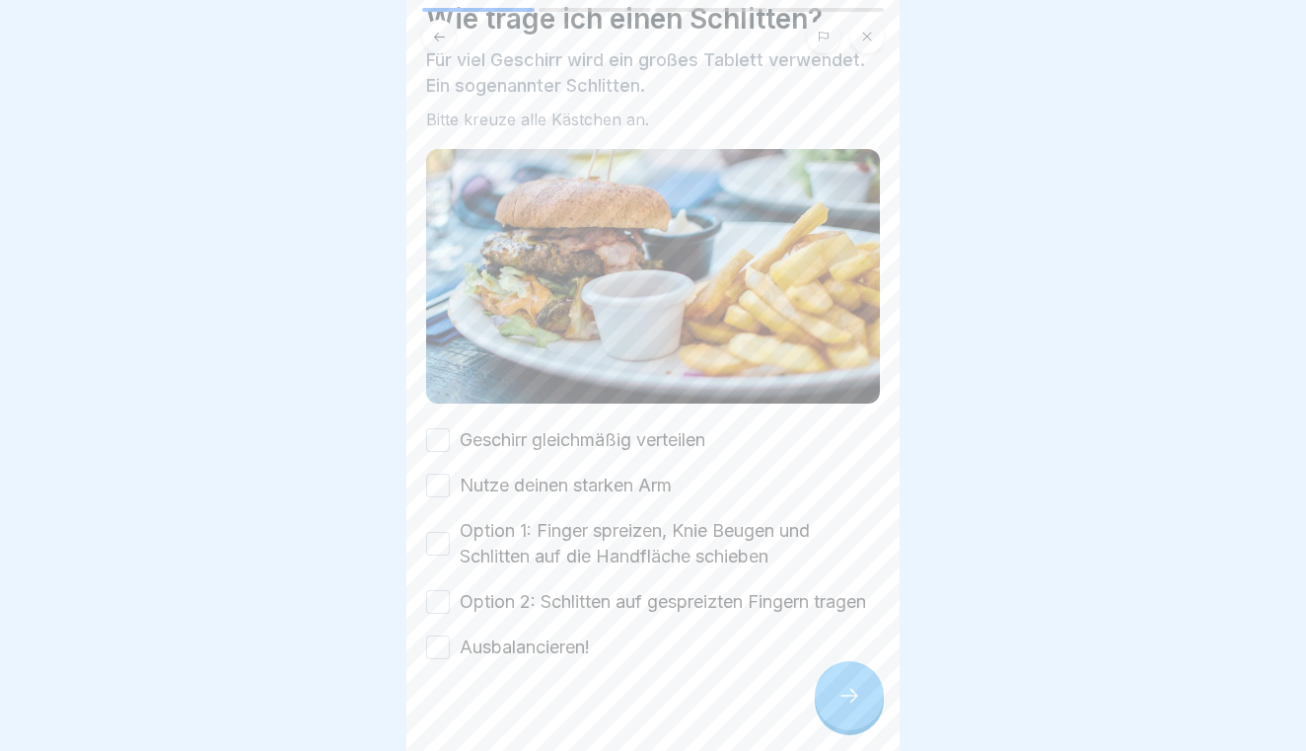
click at [471, 448] on label "Geschirr gleichmäßig verteilen" at bounding box center [583, 440] width 246 height 26
click at [450, 448] on button "Geschirr gleichmäßig verteilen" at bounding box center [438, 440] width 24 height 24
click at [455, 479] on div "Nutze deinen starken Arm" at bounding box center [549, 485] width 246 height 26
click at [442, 483] on button "Nutze deinen starken Arm" at bounding box center [438, 485] width 24 height 24
click at [441, 524] on div "Option 1: Finger spreizen, Knie Beugen und Schlitten auf die Handfläche schieben" at bounding box center [653, 543] width 454 height 51
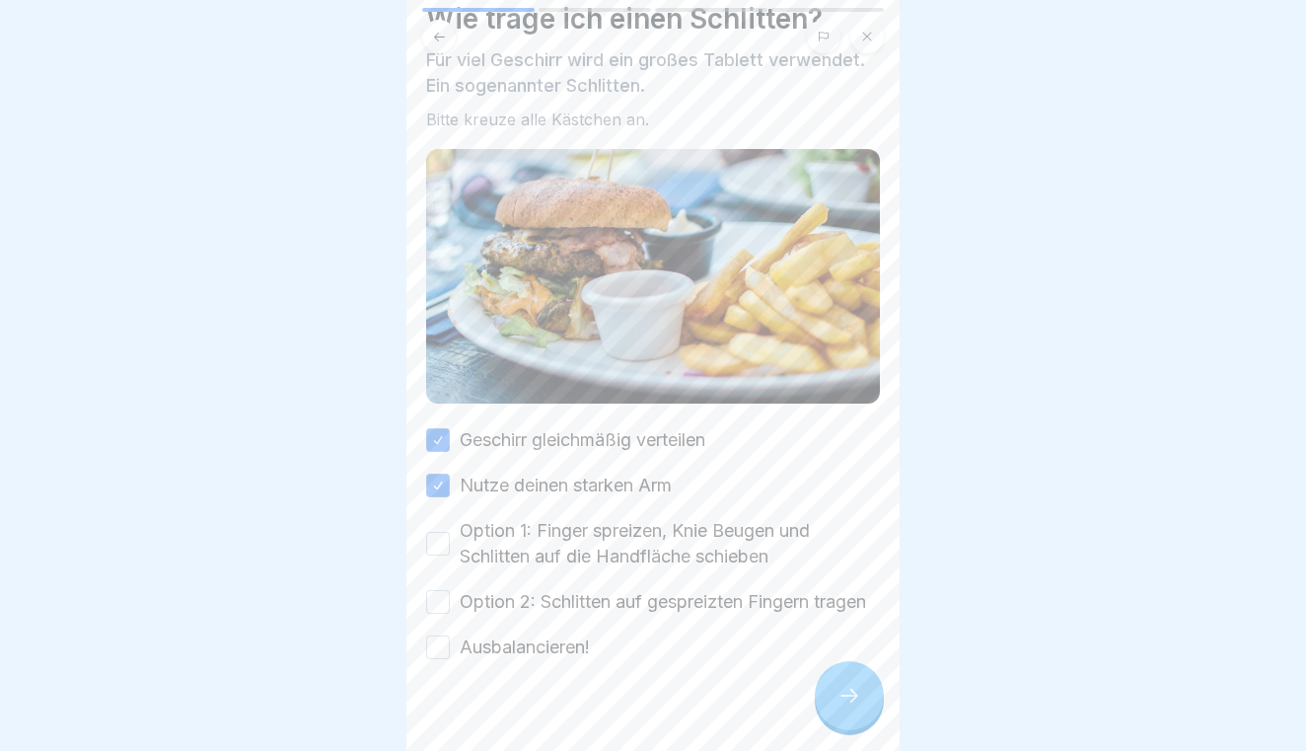
click at [440, 536] on button "Option 1: Finger spreizen, Knie Beugen und Schlitten auf die Handfläche schieben" at bounding box center [438, 544] width 24 height 24
click at [442, 592] on button "Option 2: Schlitten auf gespreizten Fingern tragen" at bounding box center [438, 602] width 24 height 24
click at [444, 655] on button "Ausbalancieren!" at bounding box center [438, 647] width 24 height 24
click at [847, 686] on icon at bounding box center [849, 695] width 24 height 24
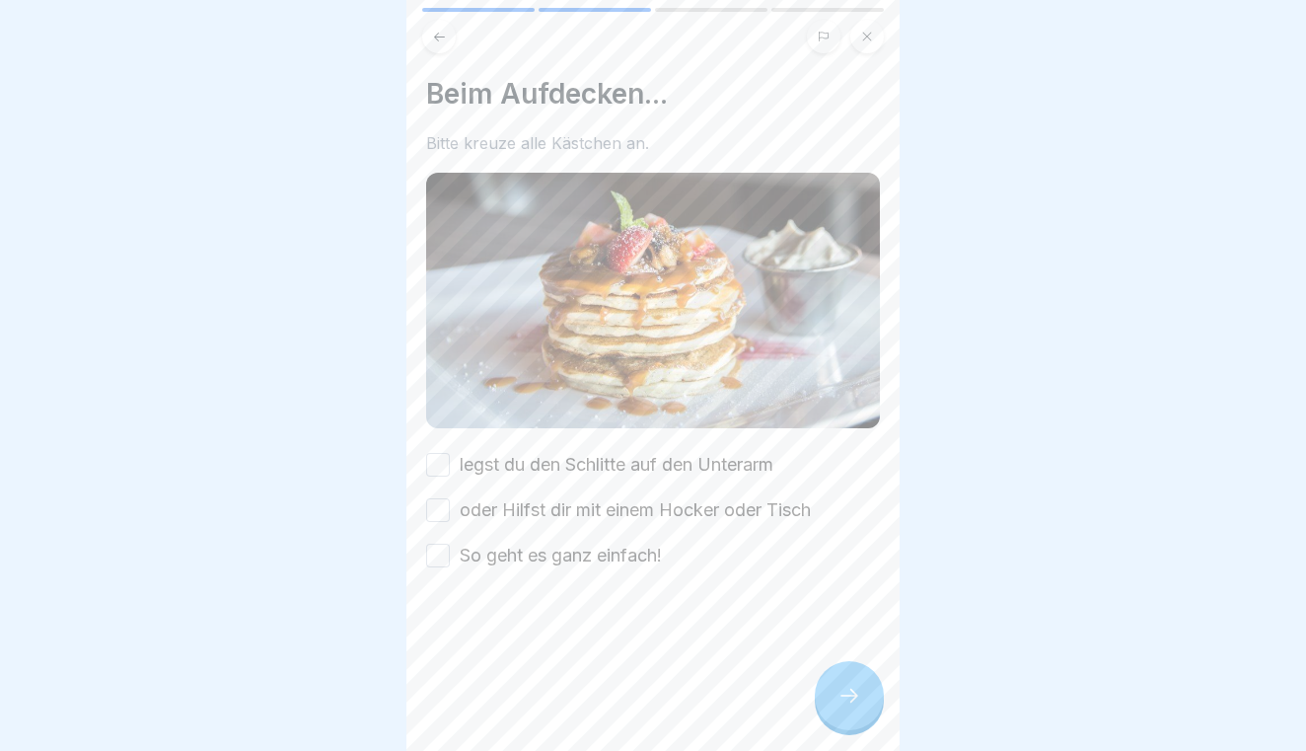
click at [436, 460] on button "legst du den Schlitte auf den Unterarm" at bounding box center [438, 465] width 24 height 24
click at [439, 504] on button "oder Hilfst dir mit einem Hocker oder Tisch" at bounding box center [438, 510] width 24 height 24
click at [441, 548] on button "So geht es ganz einfach!" at bounding box center [438, 555] width 24 height 24
click at [853, 692] on icon at bounding box center [849, 695] width 18 height 14
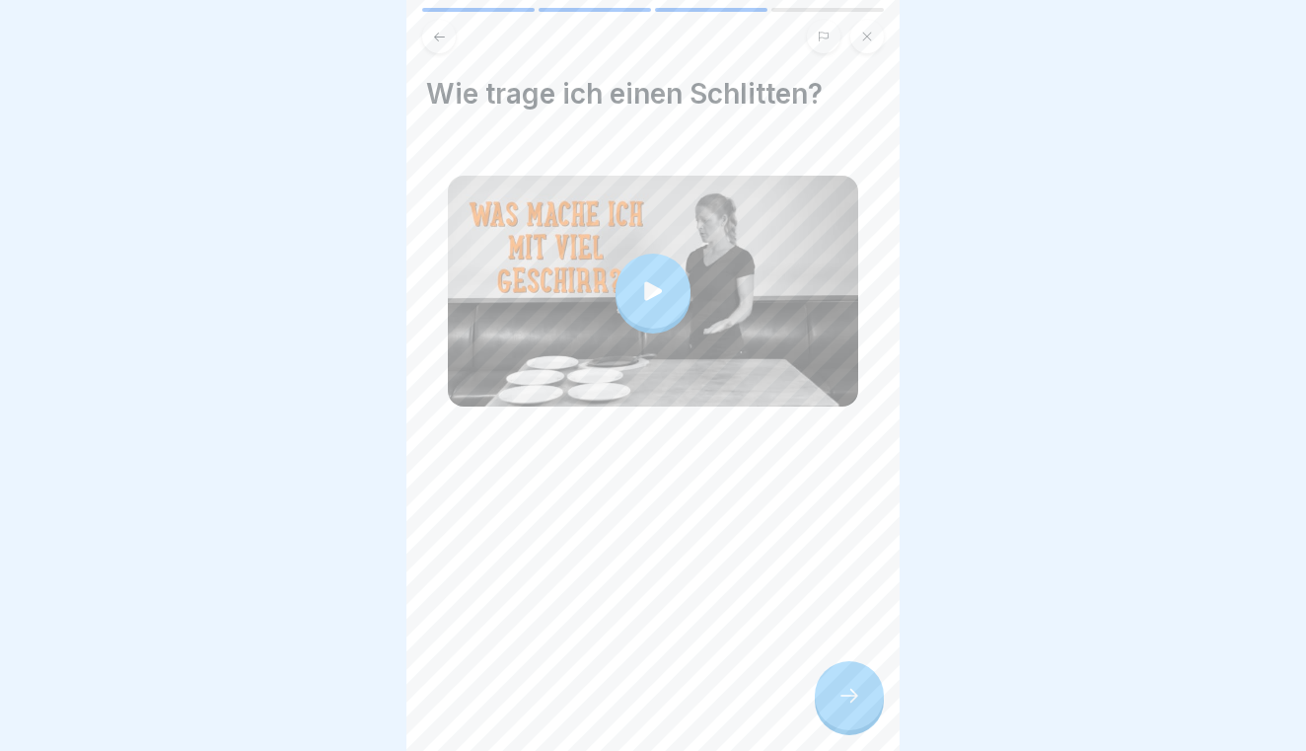
click at [853, 692] on icon at bounding box center [849, 695] width 18 height 14
click at [852, 689] on icon at bounding box center [849, 695] width 18 height 14
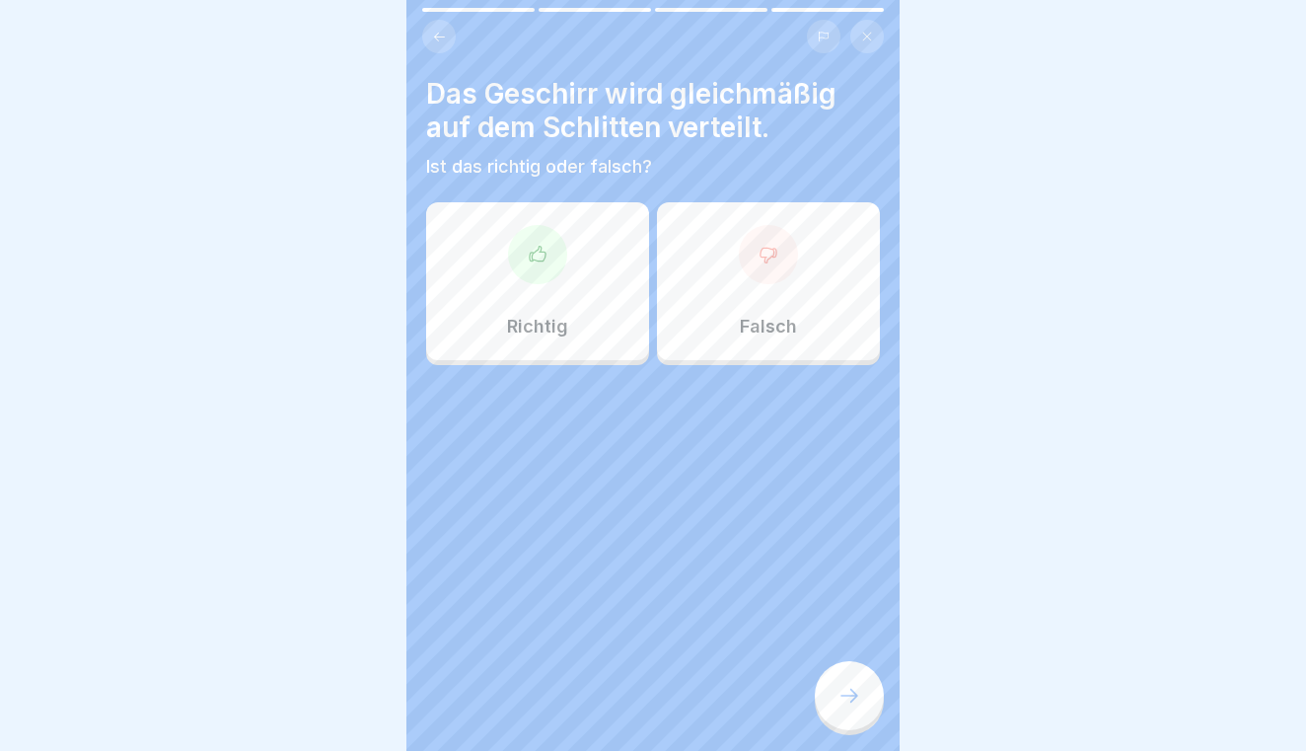
click at [585, 304] on div "Richtig" at bounding box center [537, 281] width 223 height 158
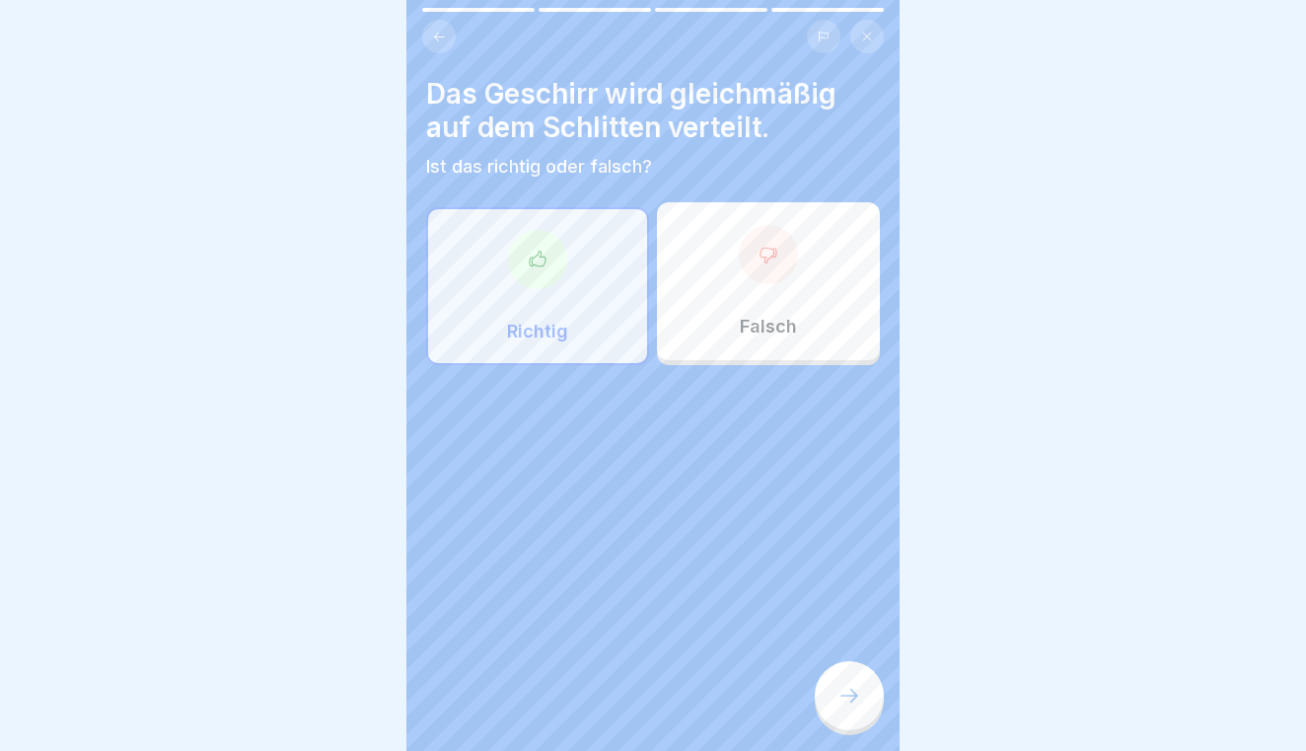
click at [865, 684] on div at bounding box center [849, 695] width 69 height 69
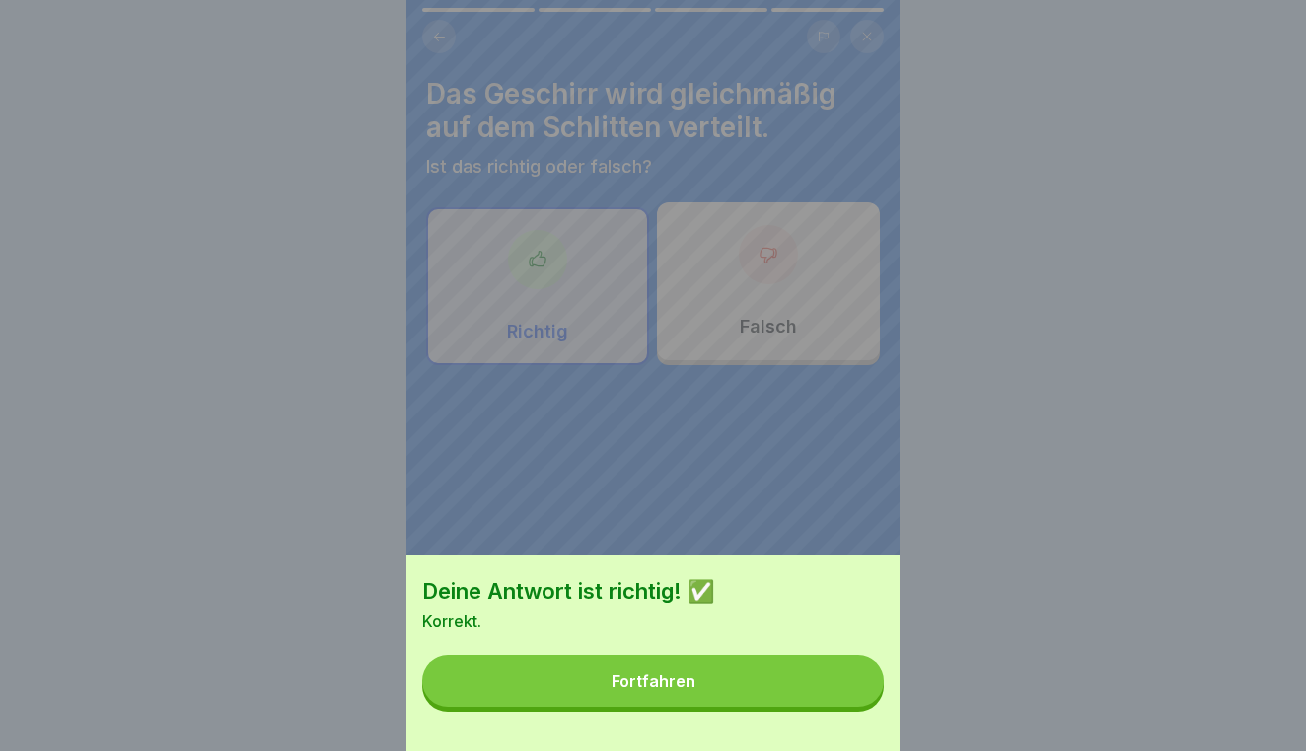
click at [842, 682] on button "Fortfahren" at bounding box center [653, 680] width 462 height 51
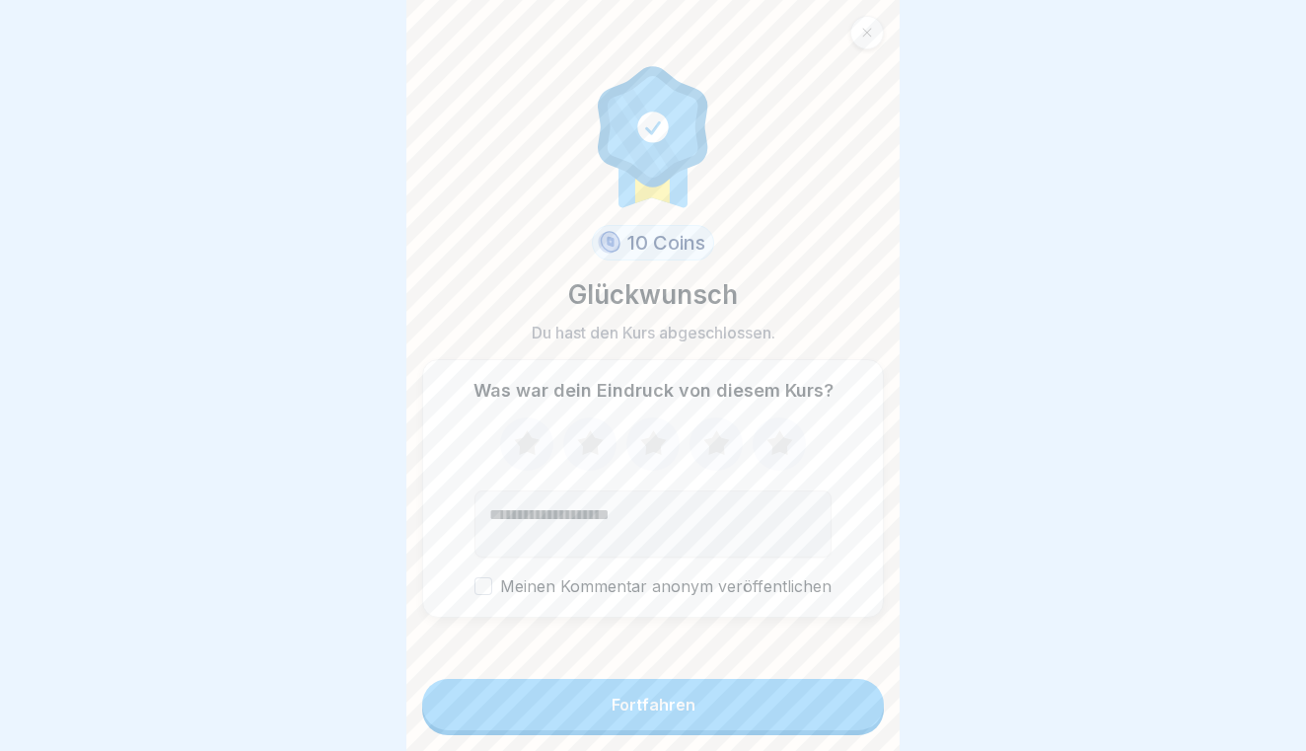
click at [842, 682] on button "Fortfahren" at bounding box center [653, 704] width 462 height 51
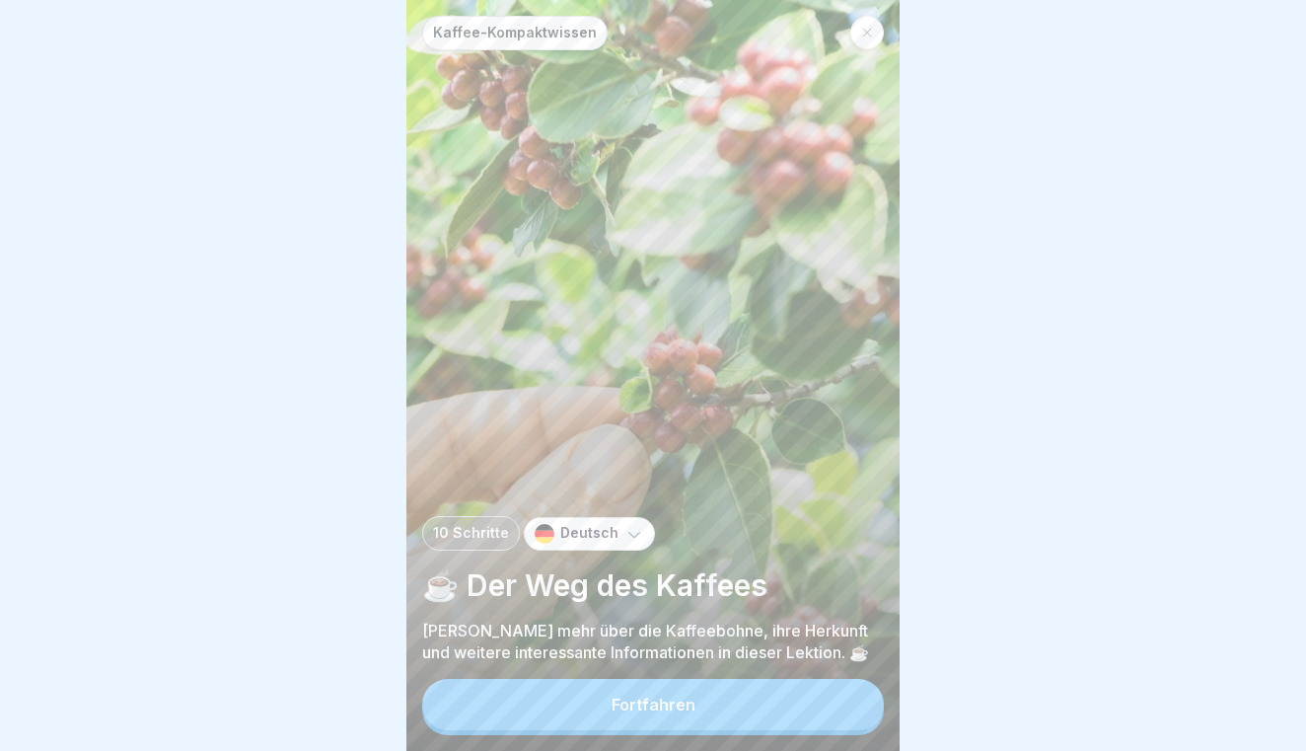
click at [776, 695] on button "Fortfahren" at bounding box center [653, 704] width 462 height 51
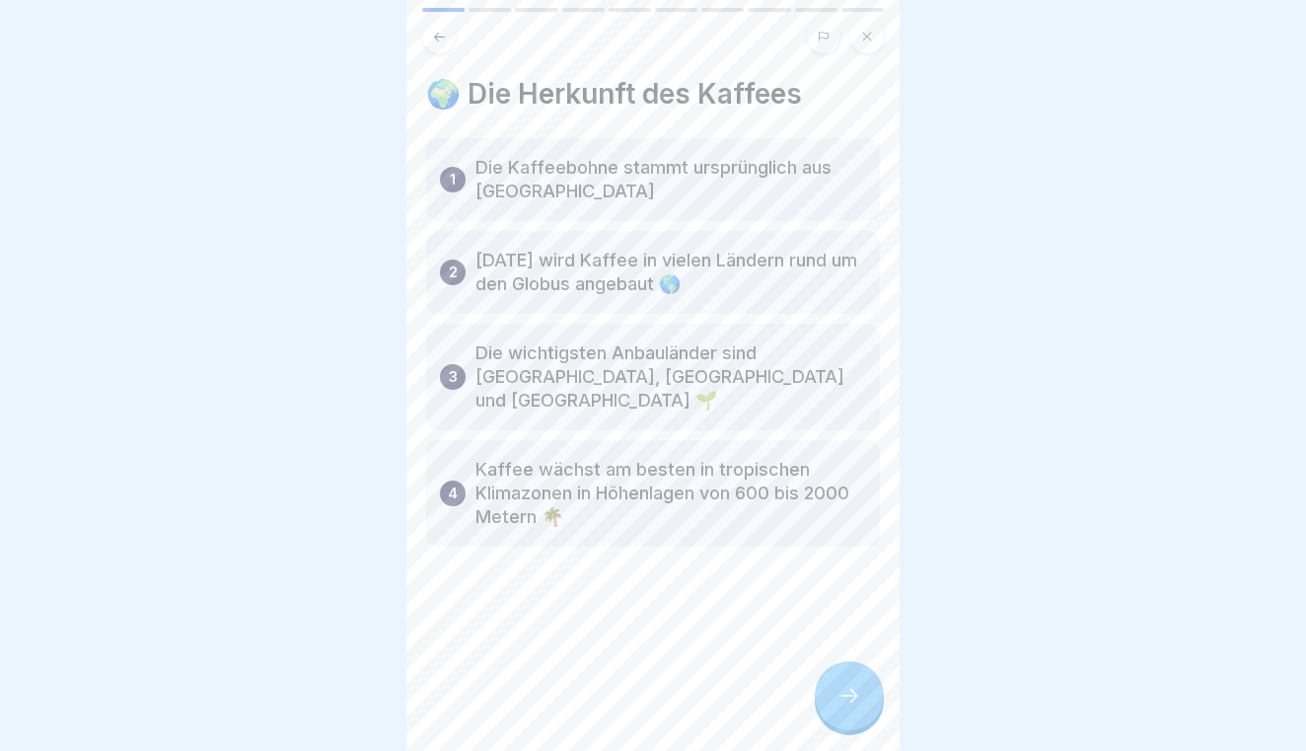
click at [861, 676] on div at bounding box center [849, 695] width 69 height 69
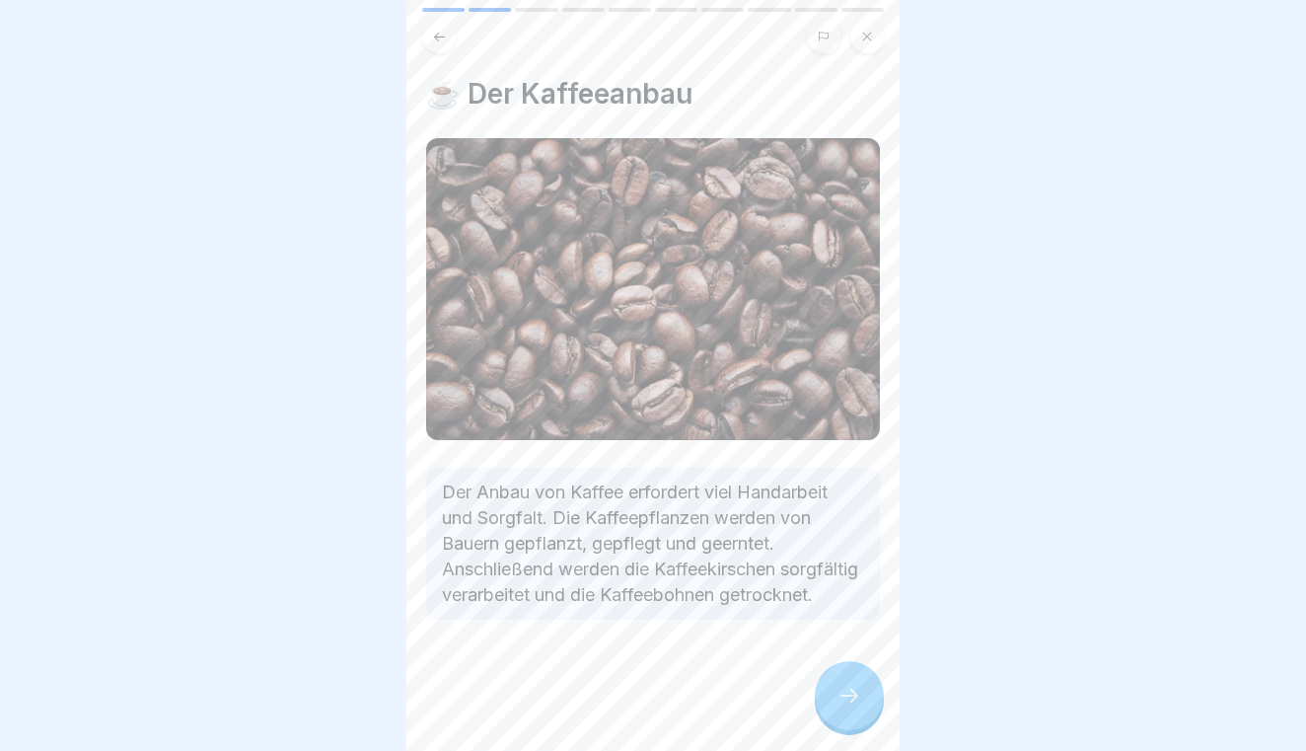
click at [861, 677] on div at bounding box center [849, 695] width 69 height 69
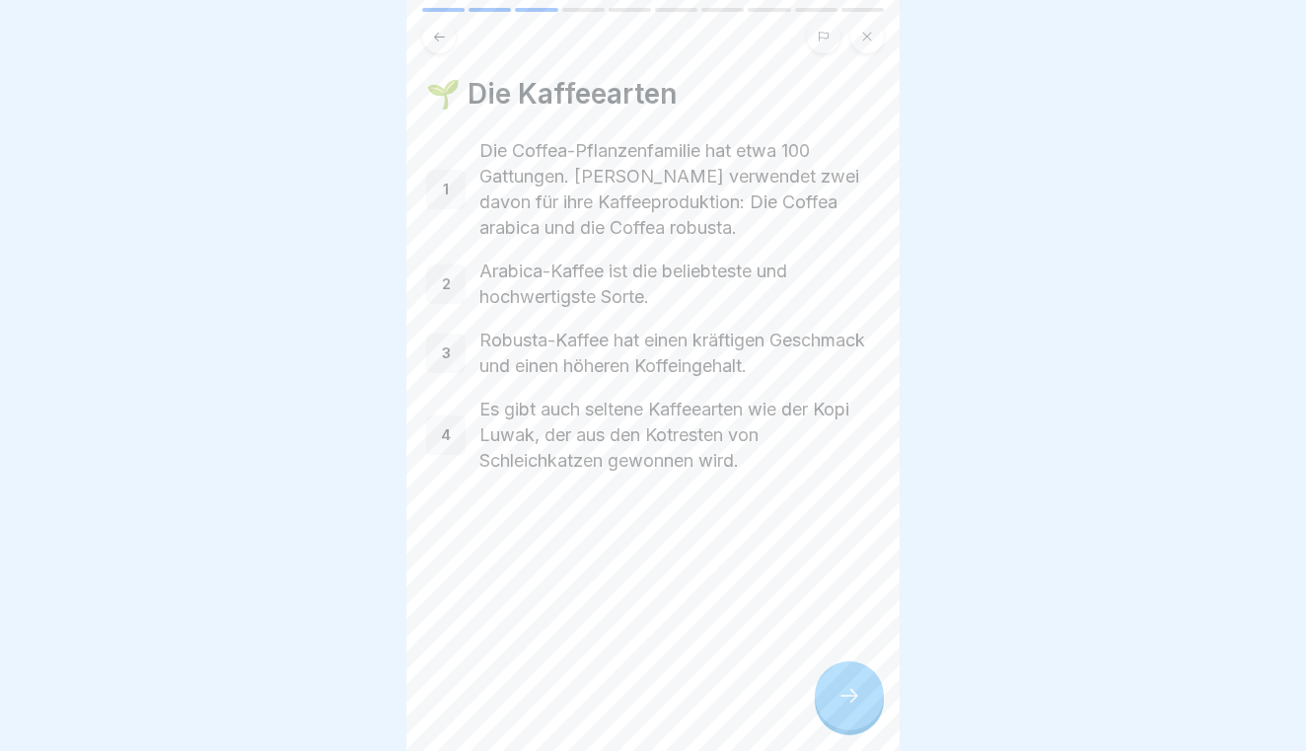
click at [863, 677] on div at bounding box center [849, 695] width 69 height 69
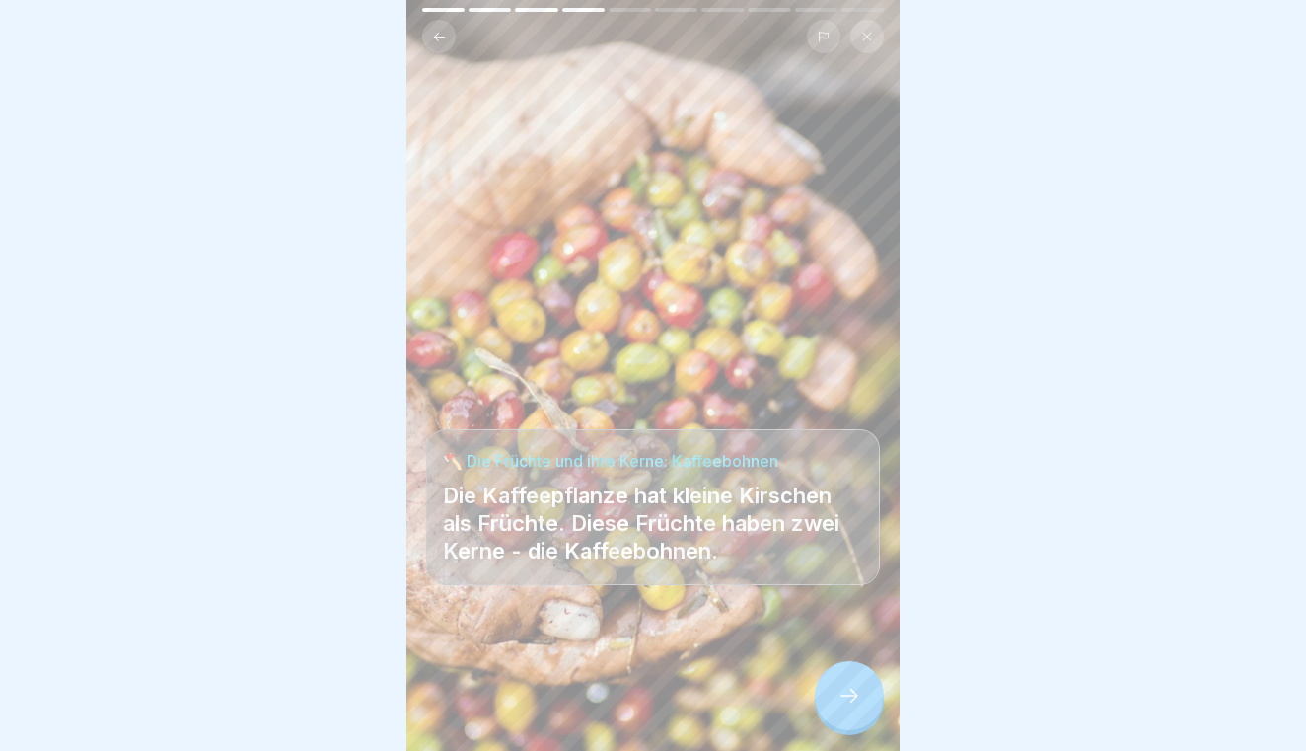
click at [863, 677] on div at bounding box center [849, 695] width 69 height 69
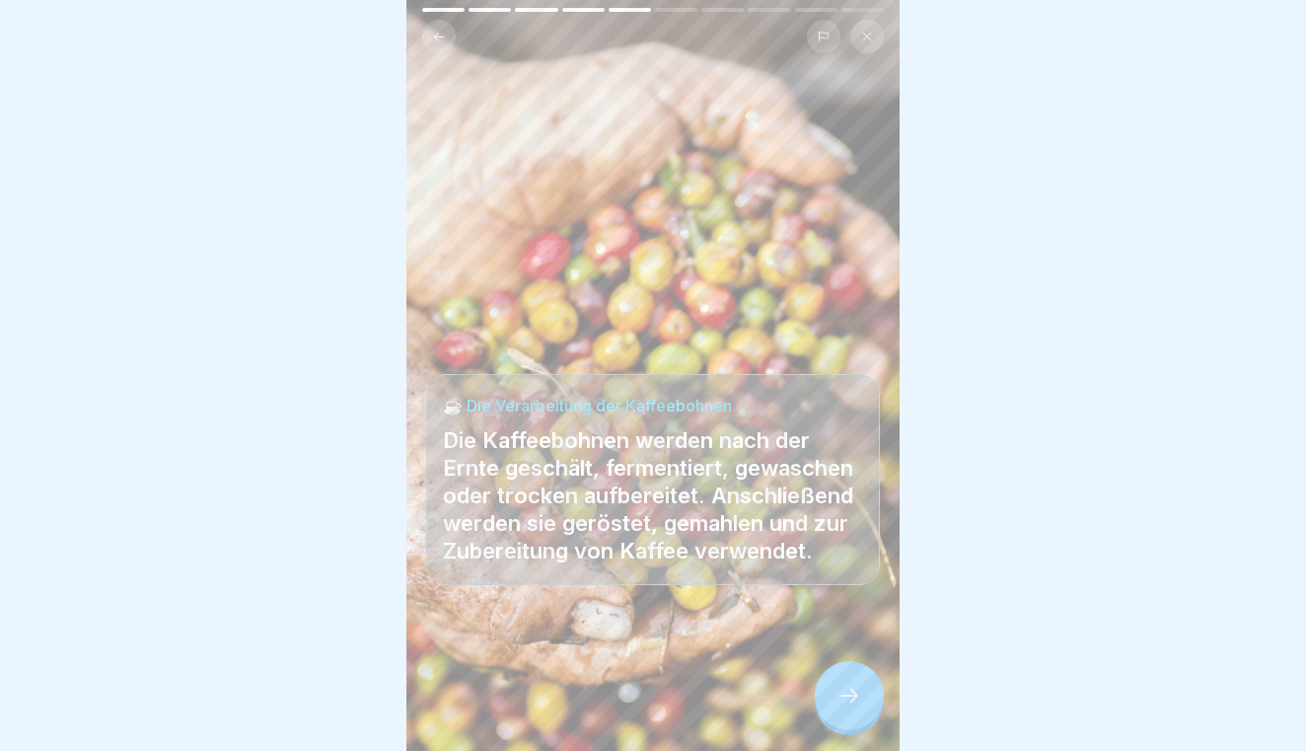
click at [863, 677] on div at bounding box center [849, 695] width 69 height 69
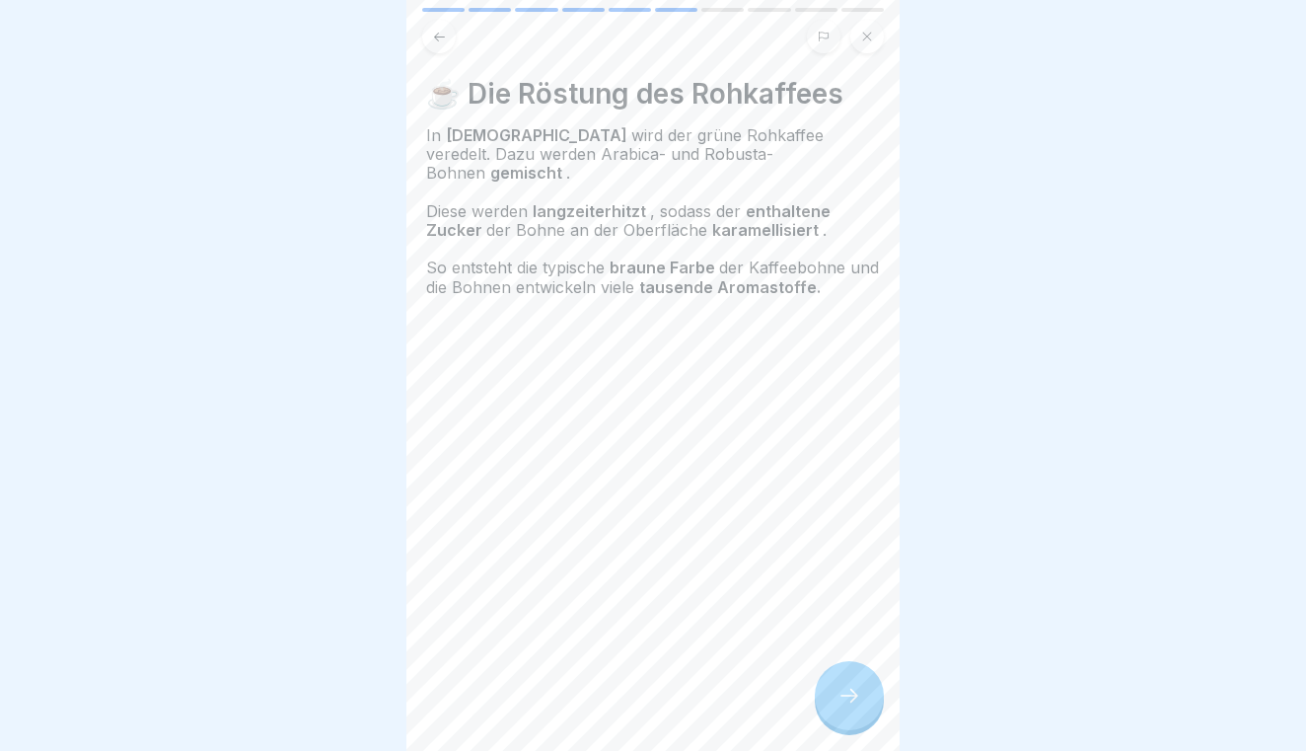
click at [863, 677] on div at bounding box center [849, 695] width 69 height 69
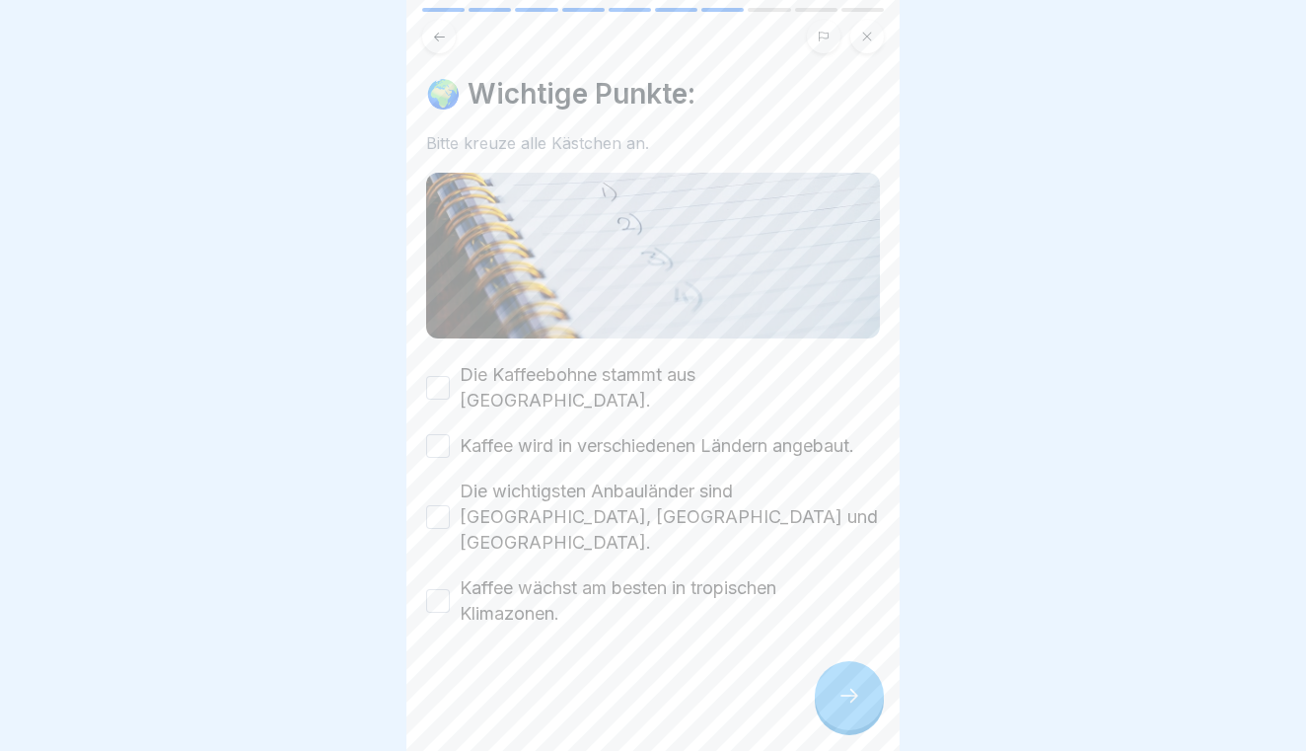
click at [443, 376] on button "Die Kaffeebohne stammt aus [GEOGRAPHIC_DATA]." at bounding box center [438, 388] width 24 height 24
click at [442, 434] on button "Kaffee wird in verschiedenen Ländern angebaut." at bounding box center [438, 446] width 24 height 24
click at [445, 505] on button "Die wichtigsten Anbauländer sind [GEOGRAPHIC_DATA], [GEOGRAPHIC_DATA] und [GEOG…" at bounding box center [438, 517] width 24 height 24
click at [441, 589] on button "Kaffee wächst am besten in tropischen Klimazonen." at bounding box center [438, 601] width 24 height 24
click at [858, 681] on div at bounding box center [849, 695] width 69 height 69
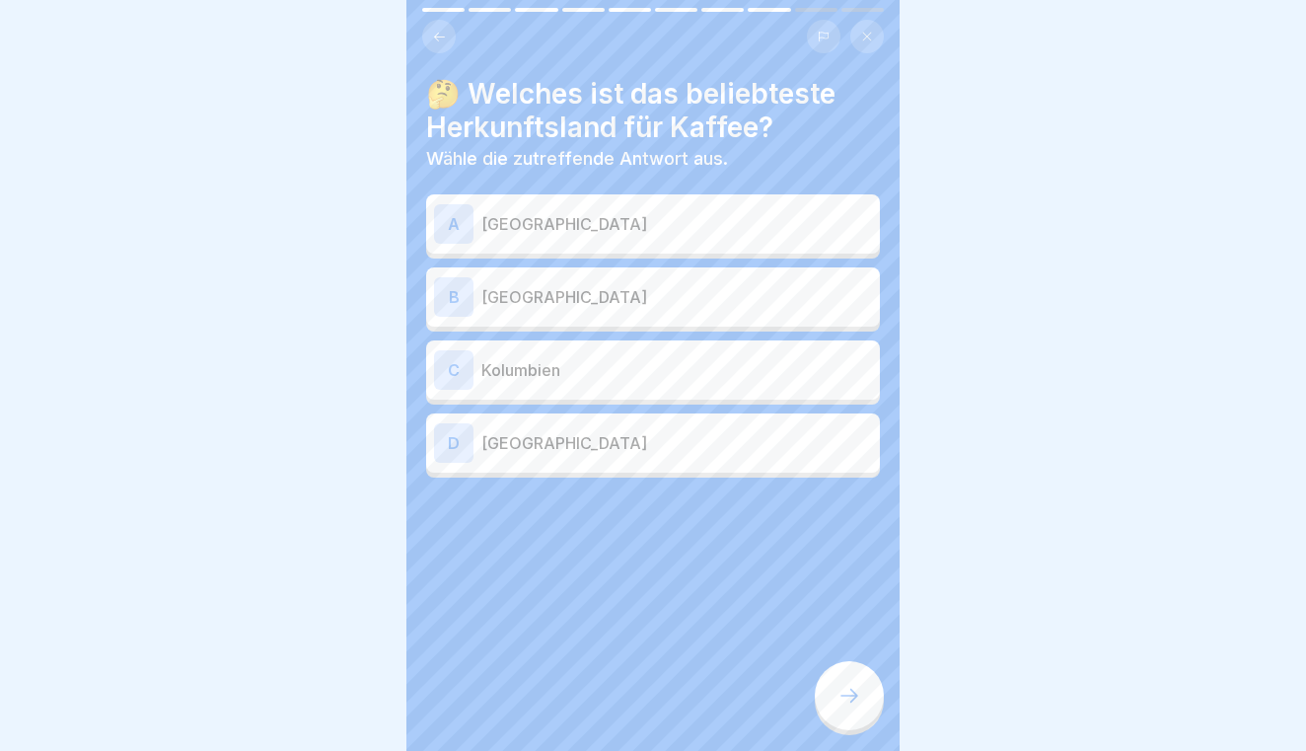
click at [577, 285] on p "[GEOGRAPHIC_DATA]" at bounding box center [676, 297] width 391 height 24
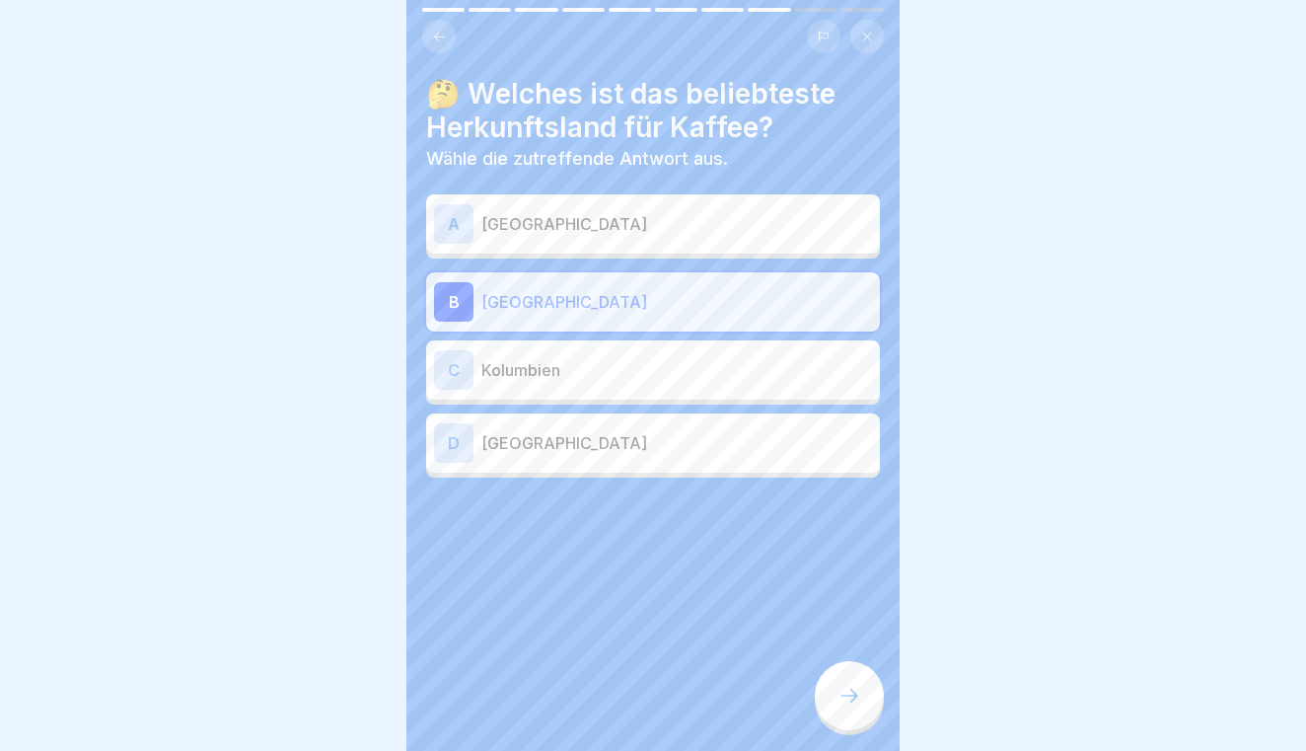
click at [841, 684] on icon at bounding box center [849, 695] width 24 height 24
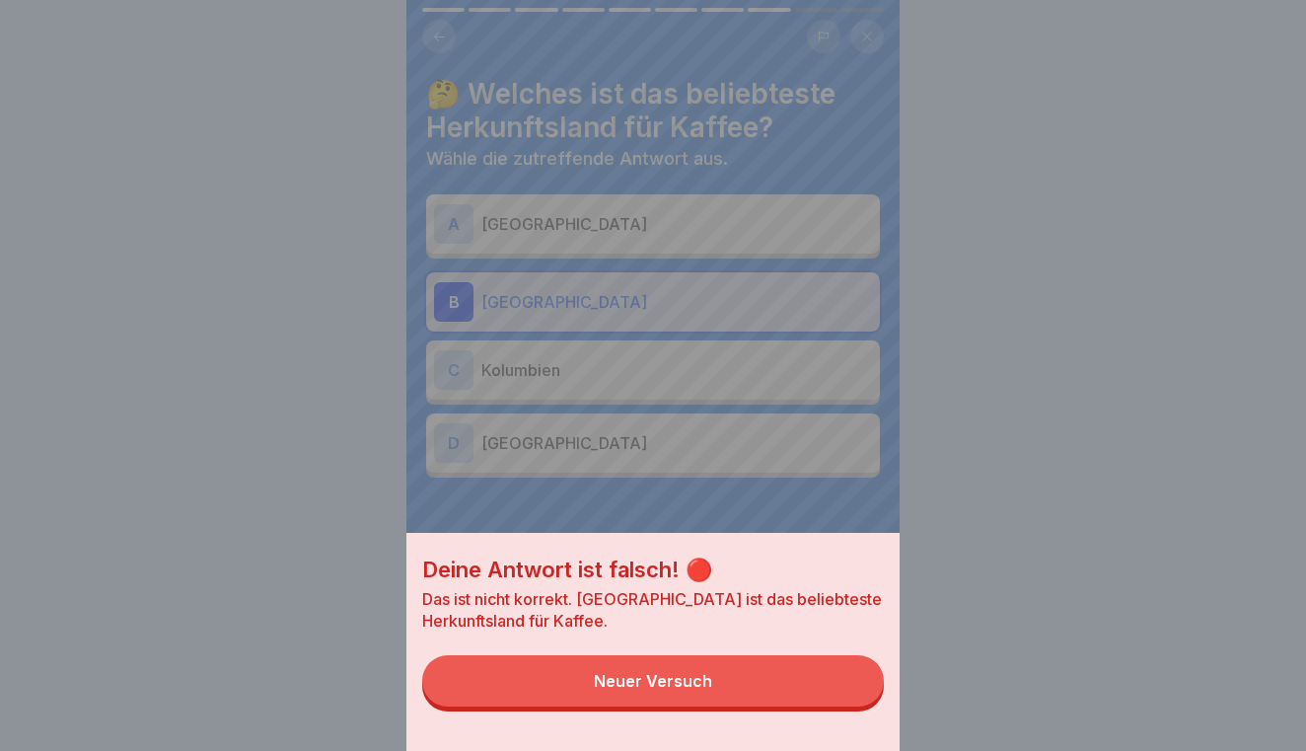
click at [791, 686] on button "Neuer Versuch" at bounding box center [653, 680] width 462 height 51
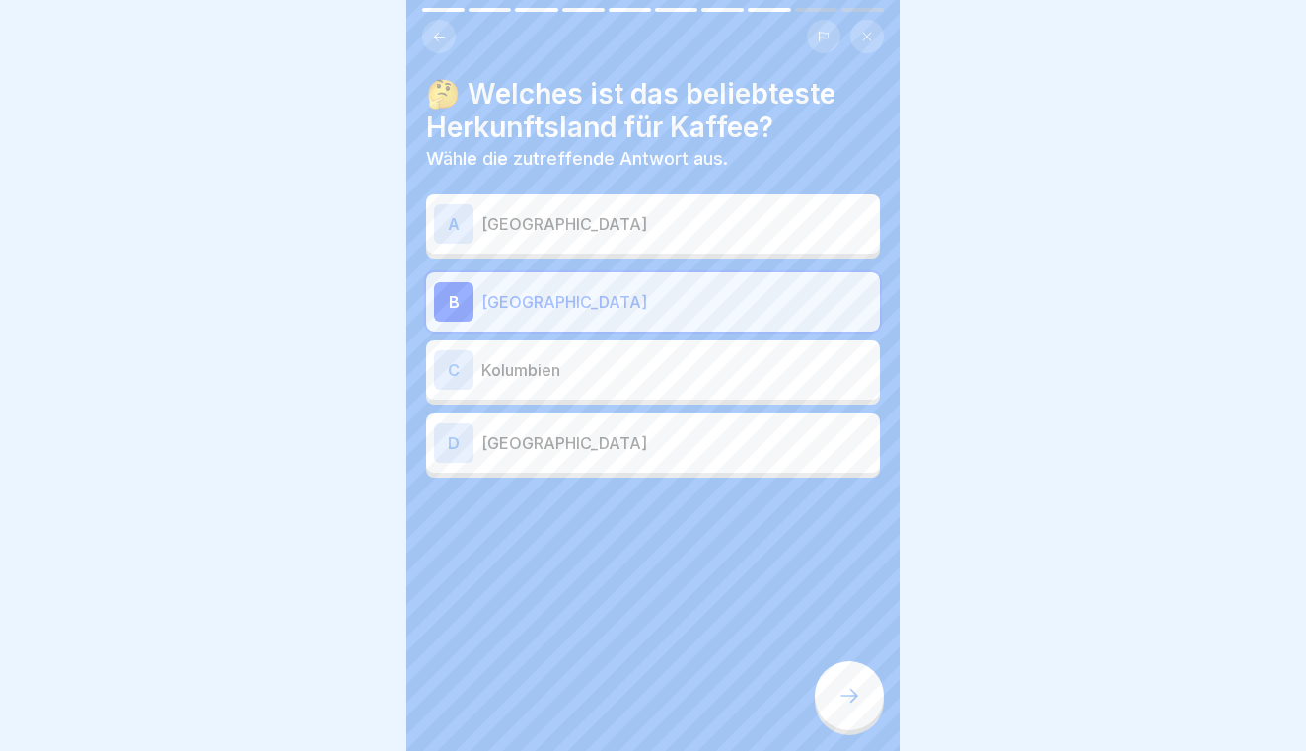
click at [710, 199] on div "A [GEOGRAPHIC_DATA]" at bounding box center [653, 223] width 454 height 59
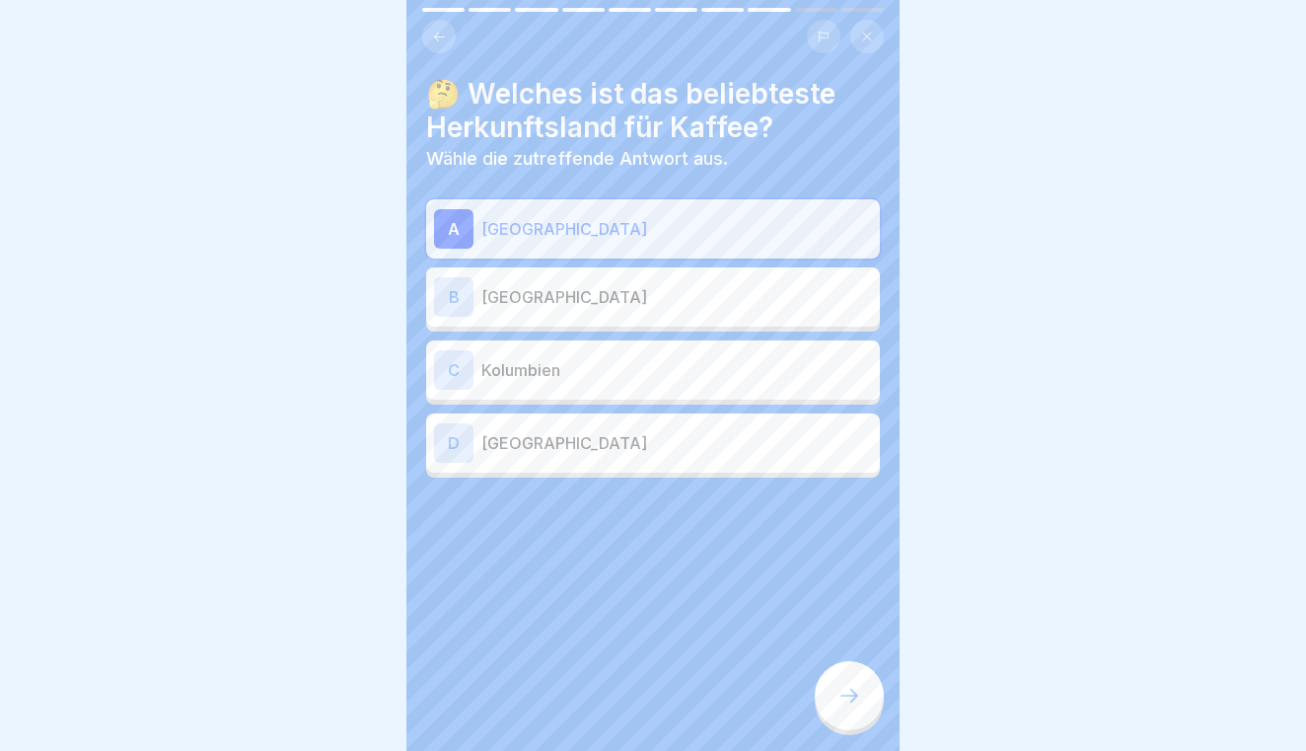
click at [849, 695] on icon at bounding box center [849, 695] width 18 height 14
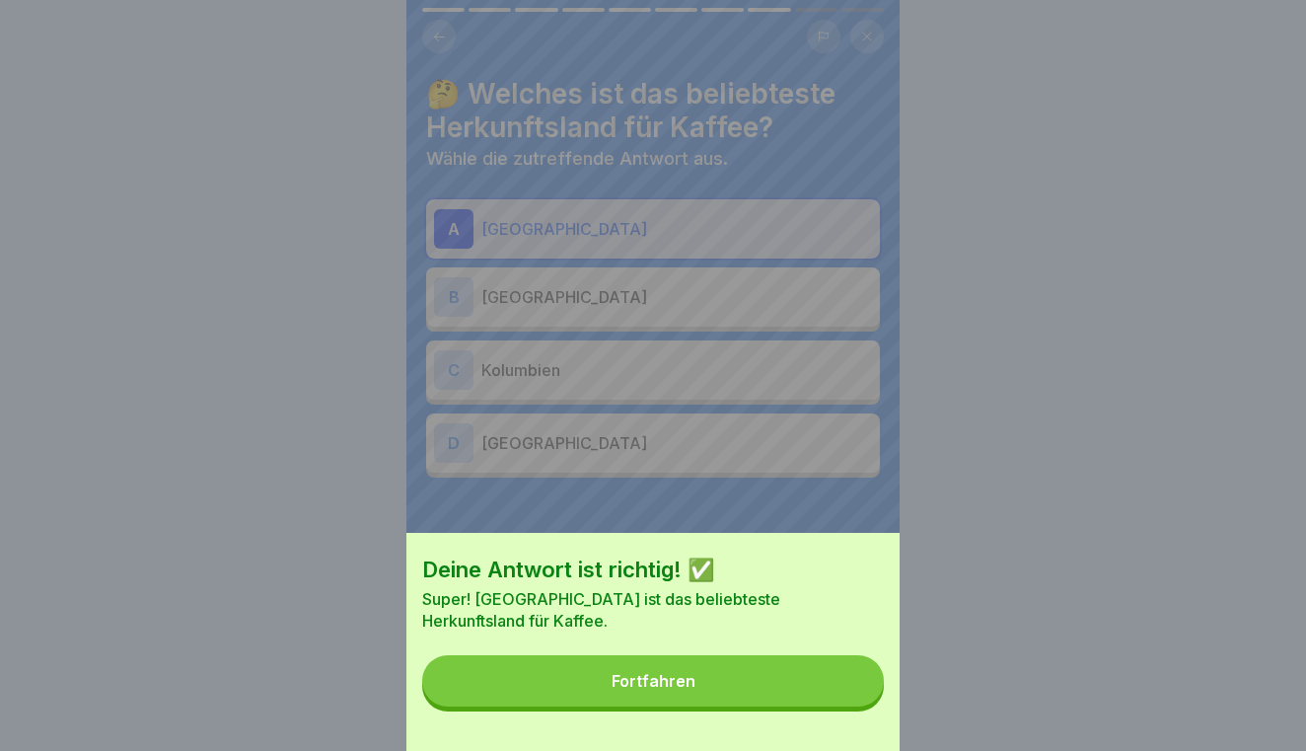
click at [815, 691] on button "Fortfahren" at bounding box center [653, 680] width 462 height 51
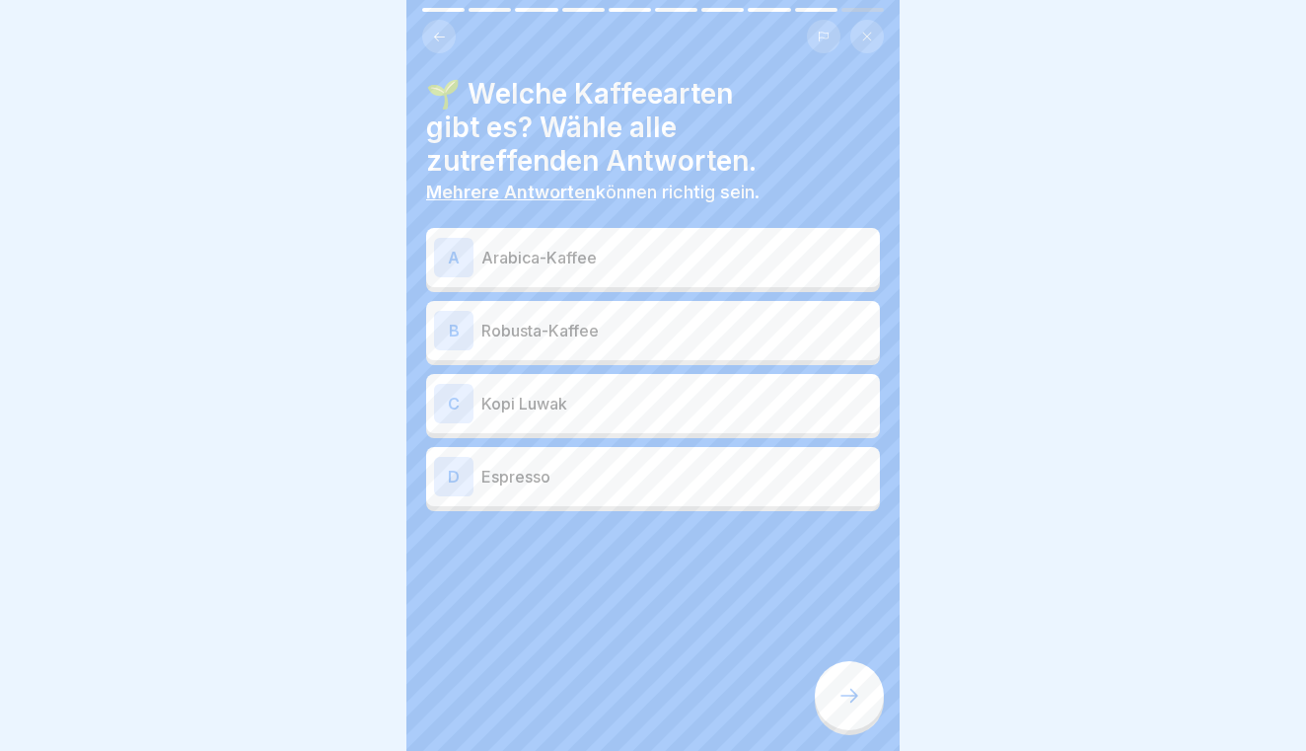
click at [691, 279] on div "A Arabica-Kaffee" at bounding box center [653, 257] width 454 height 59
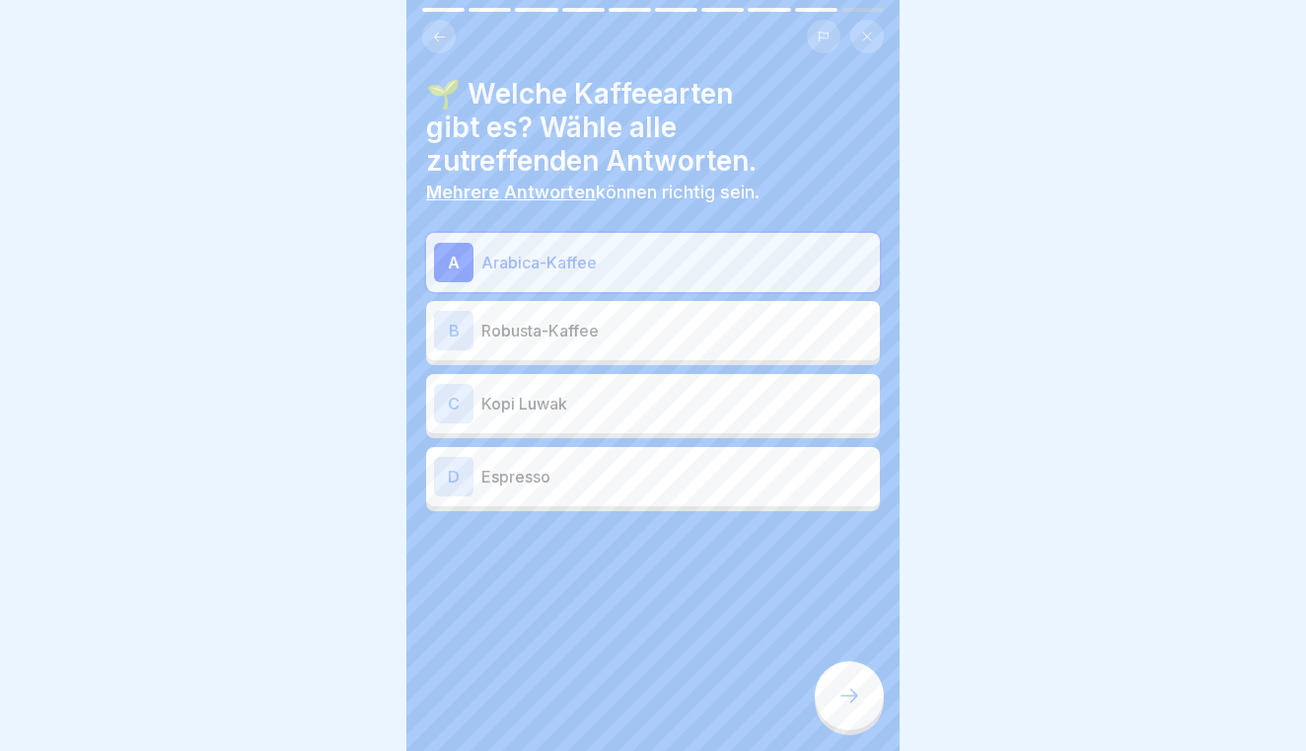
click at [683, 328] on p "Robusta-Kaffee" at bounding box center [676, 331] width 391 height 24
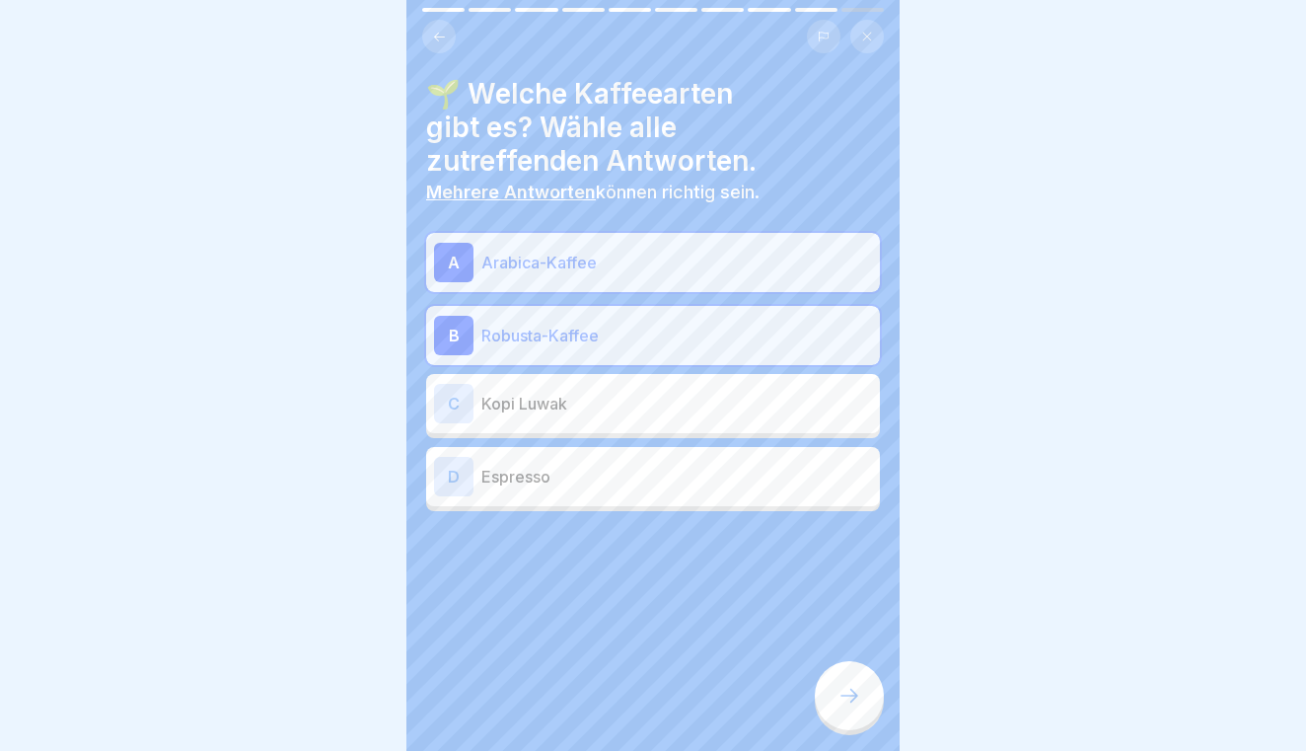
click at [682, 376] on div "C Kopi Luwak" at bounding box center [653, 403] width 454 height 59
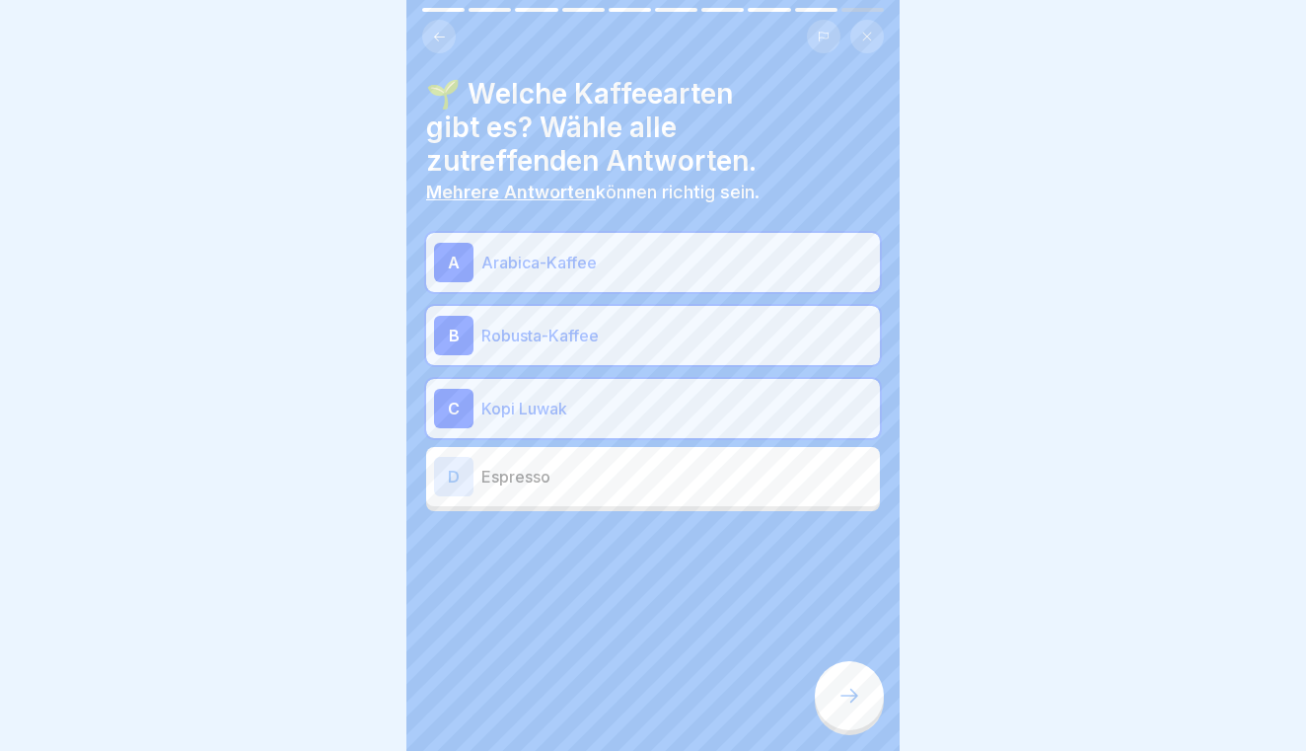
click at [839, 696] on icon at bounding box center [849, 695] width 24 height 24
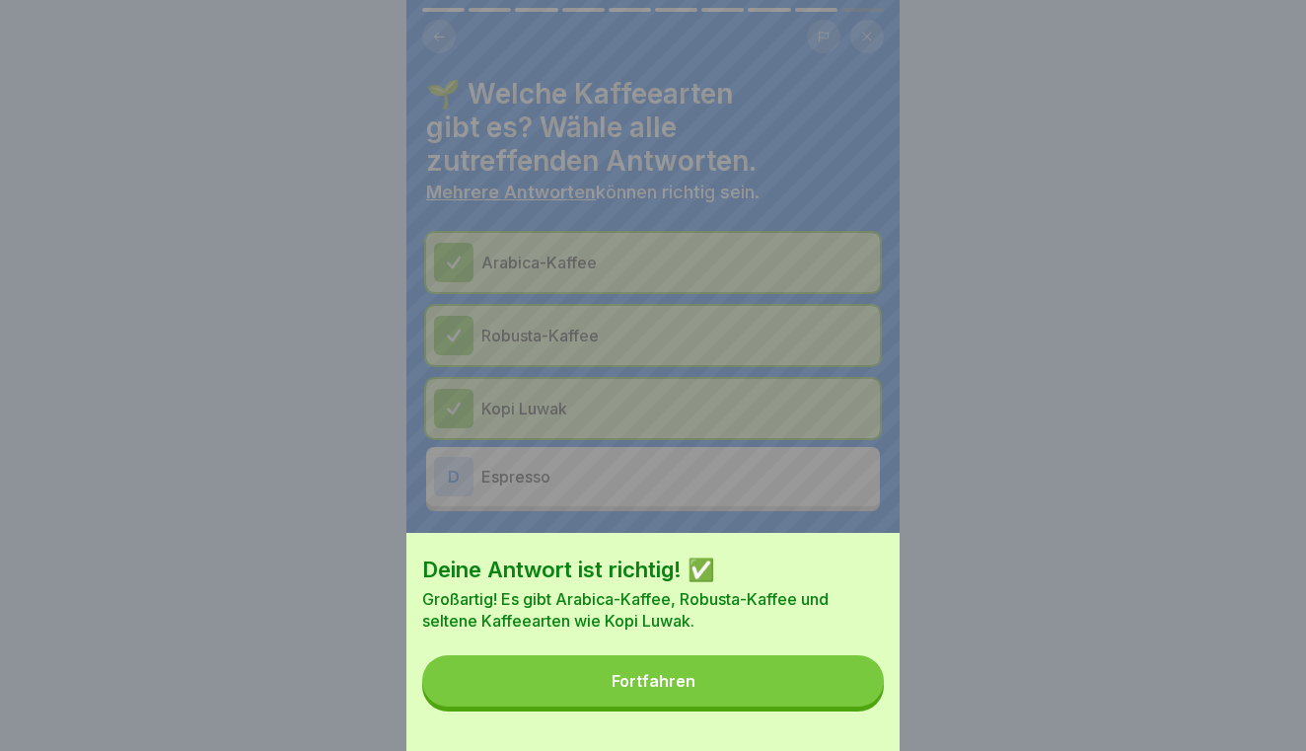
click at [810, 679] on button "Fortfahren" at bounding box center [653, 680] width 462 height 51
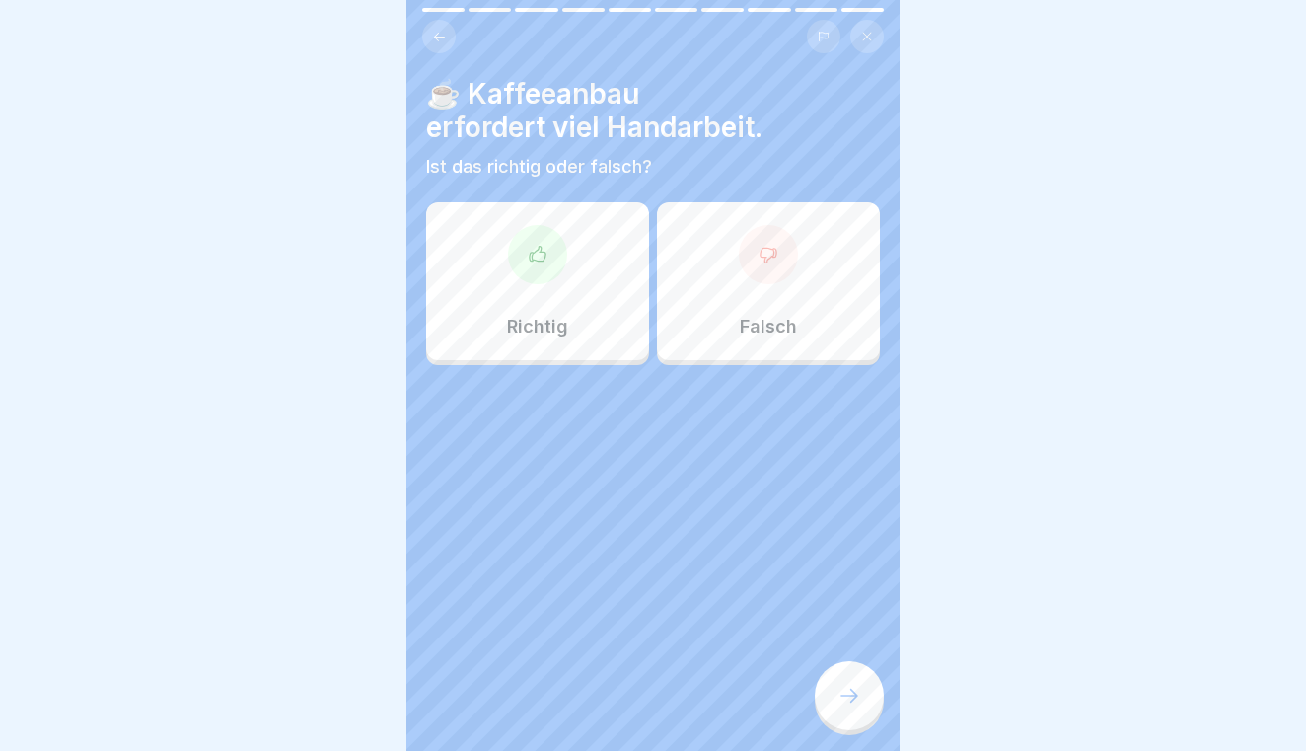
click at [543, 288] on div "Richtig" at bounding box center [537, 281] width 223 height 158
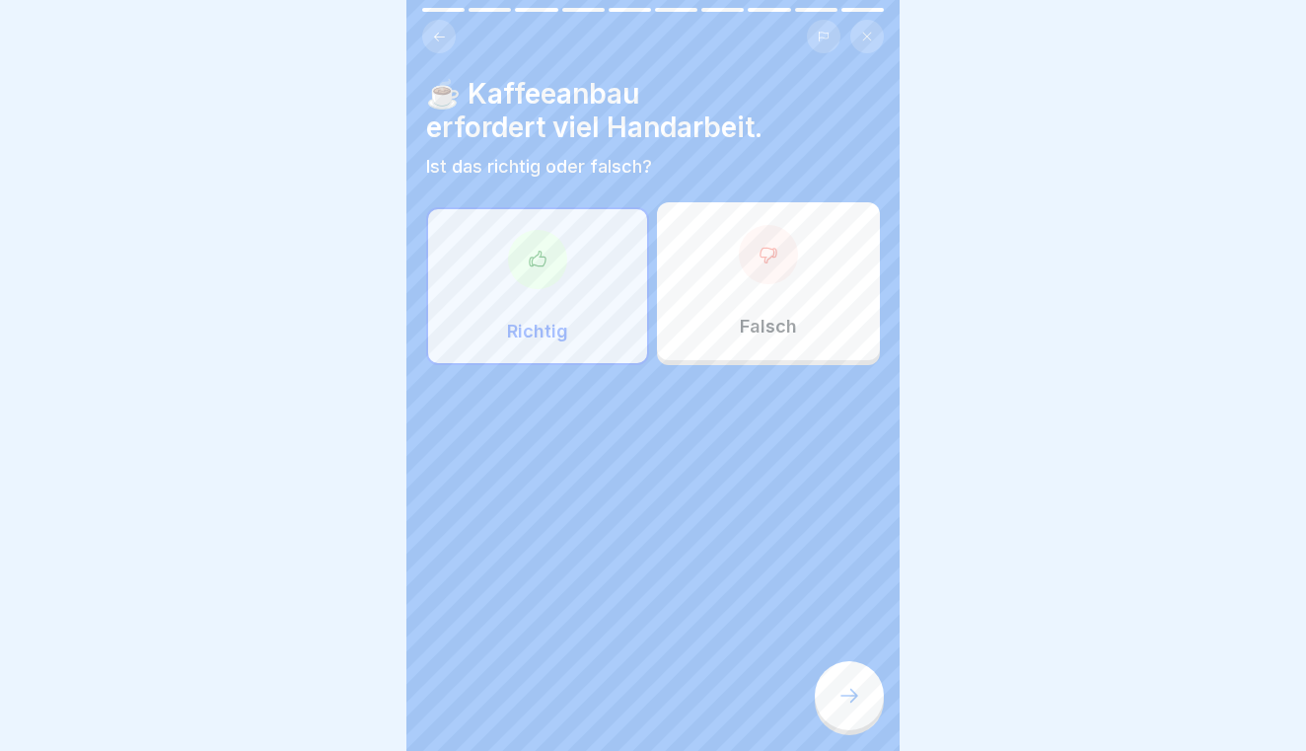
click at [846, 686] on icon at bounding box center [849, 695] width 24 height 24
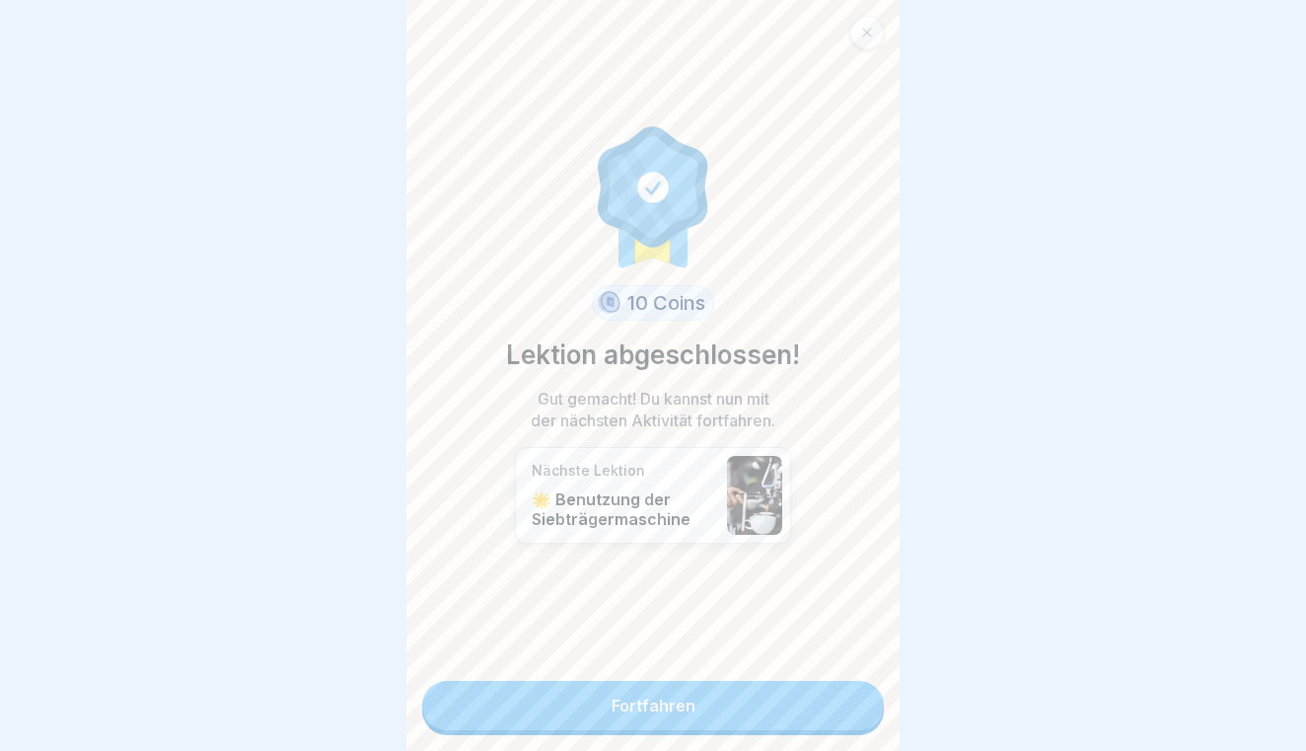
click at [846, 686] on link "Fortfahren" at bounding box center [653, 705] width 462 height 49
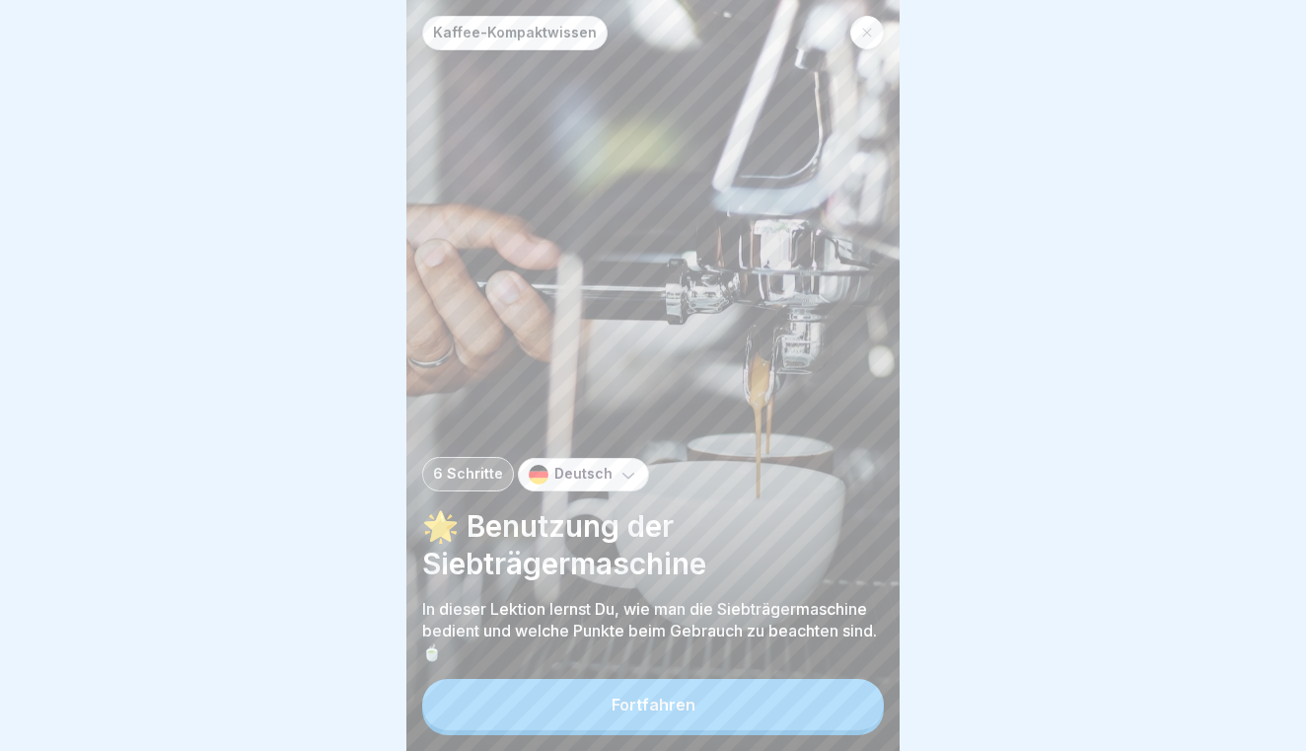
click at [846, 686] on button "Fortfahren" at bounding box center [653, 704] width 462 height 51
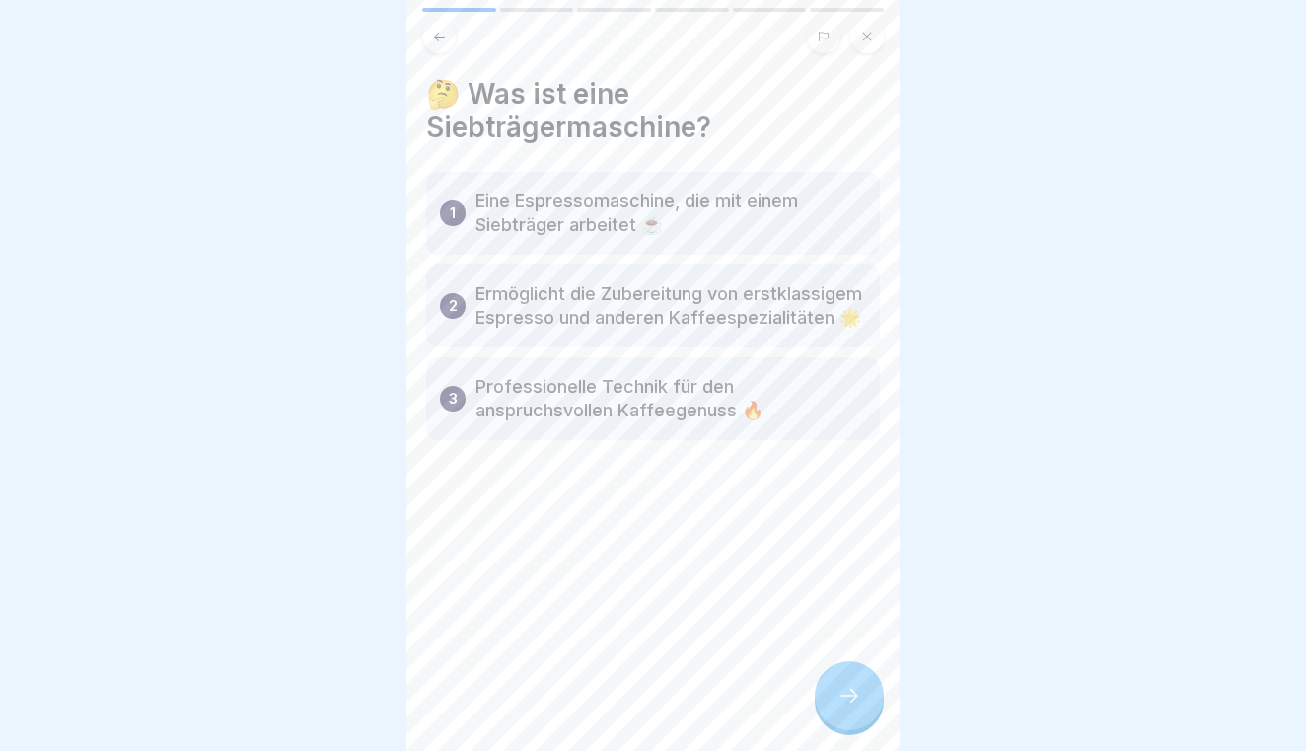
click at [846, 686] on icon at bounding box center [849, 695] width 24 height 24
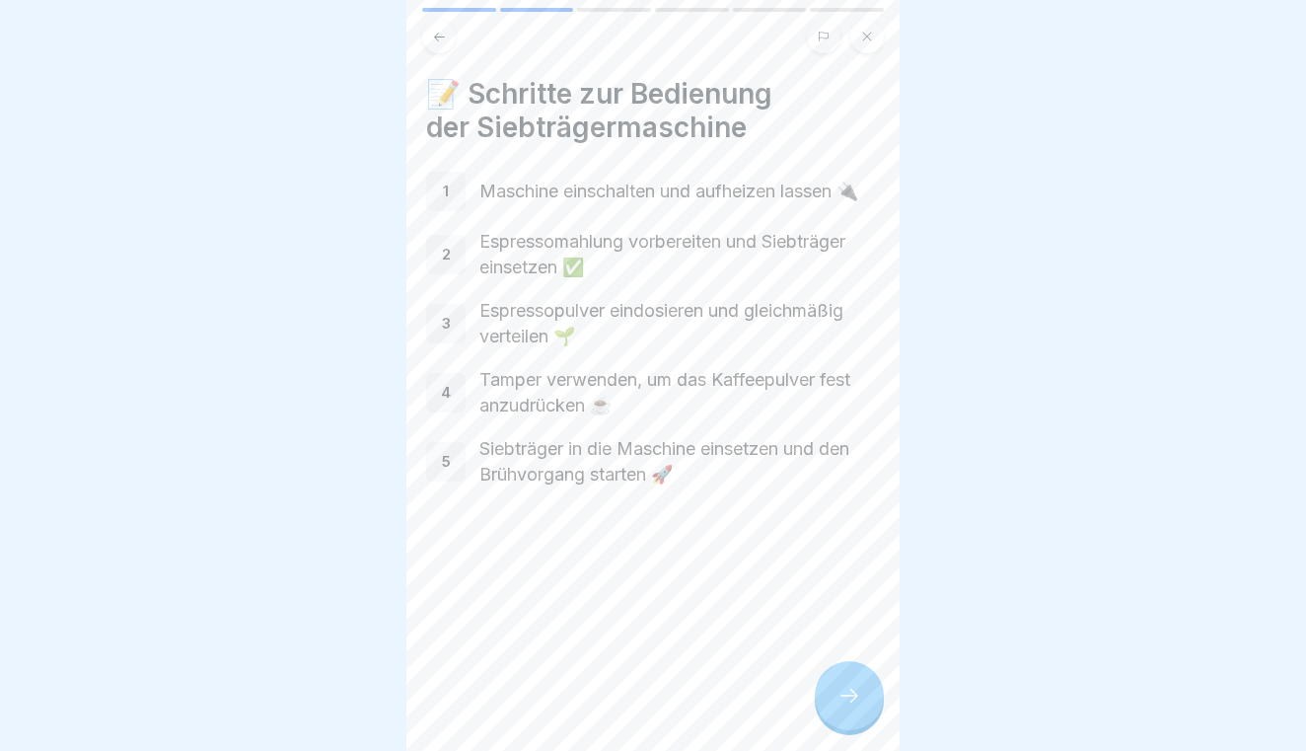
click at [846, 686] on icon at bounding box center [849, 695] width 24 height 24
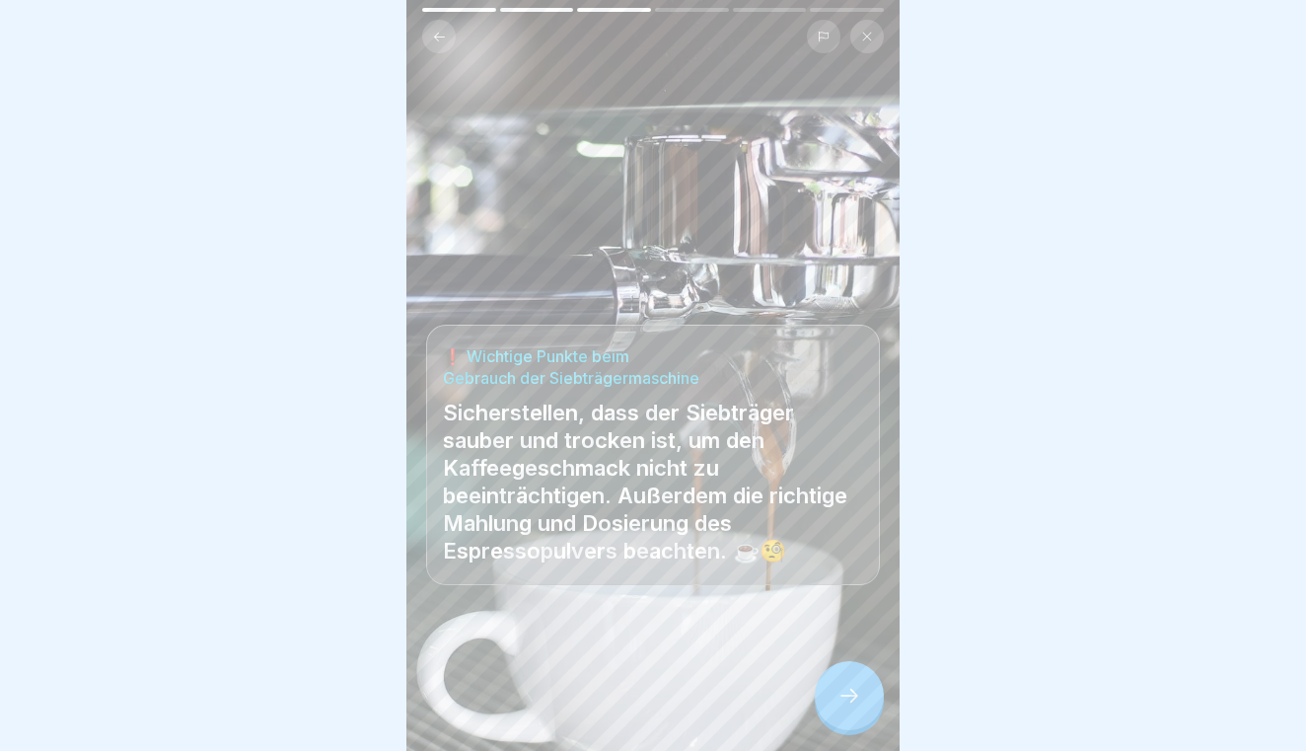
click at [846, 686] on icon at bounding box center [849, 695] width 24 height 24
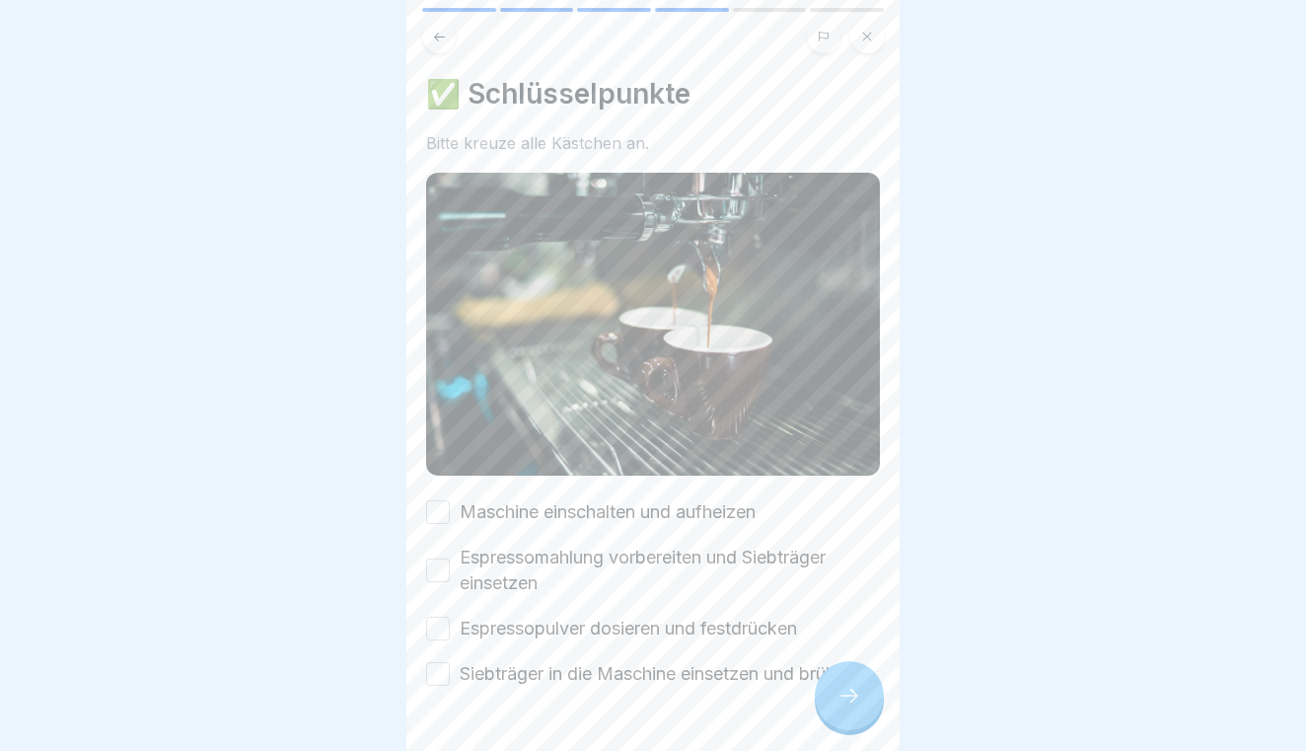
click at [472, 518] on label "Maschine einschalten und aufheizen" at bounding box center [608, 512] width 296 height 26
click at [450, 518] on button "Maschine einschalten und aufheizen" at bounding box center [438, 512] width 24 height 24
click at [451, 556] on div "Espressomahlung vorbereiten und Siebträger einsetzen" at bounding box center [653, 569] width 454 height 51
click at [435, 574] on button "Espressomahlung vorbereiten und Siebträger einsetzen" at bounding box center [438, 570] width 24 height 24
click at [438, 623] on button "Espressopulver dosieren und festdrücken" at bounding box center [438, 628] width 24 height 24
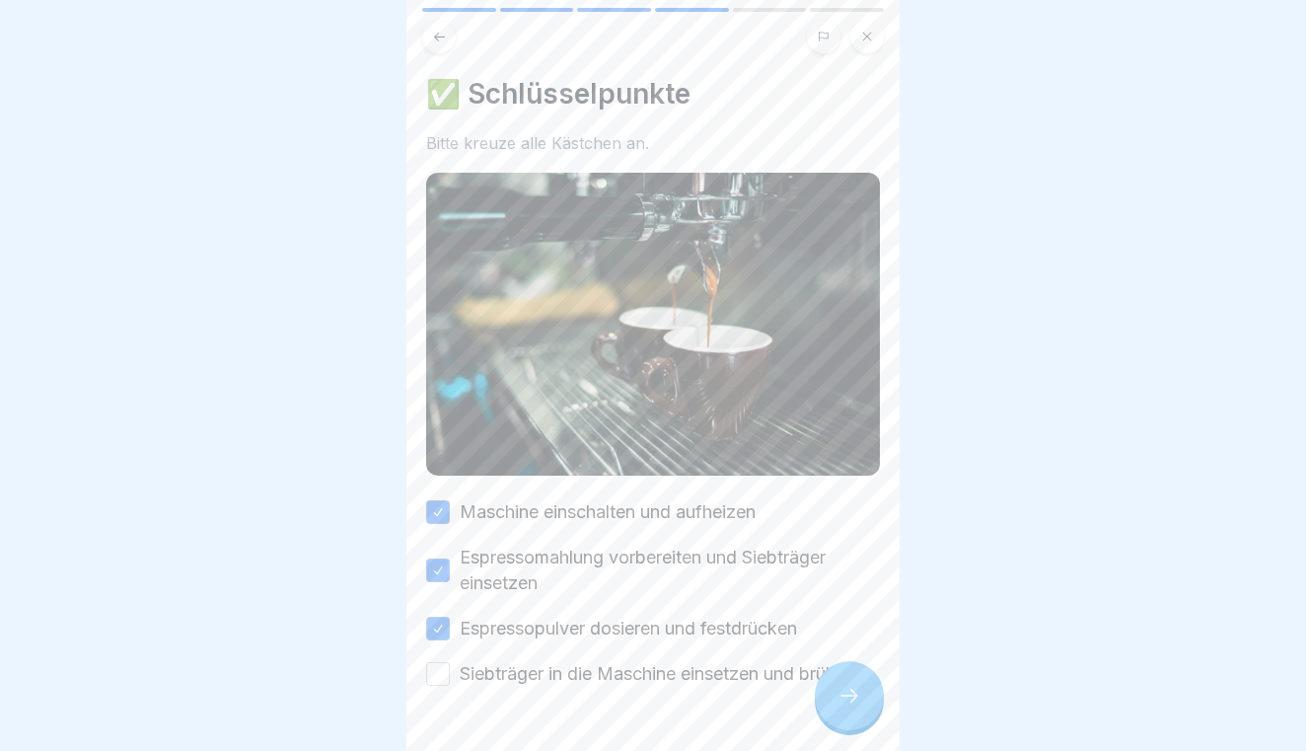
click at [439, 672] on button "Siebträger in die Maschine einsetzen und brühen" at bounding box center [438, 674] width 24 height 24
click at [845, 704] on icon at bounding box center [849, 695] width 24 height 24
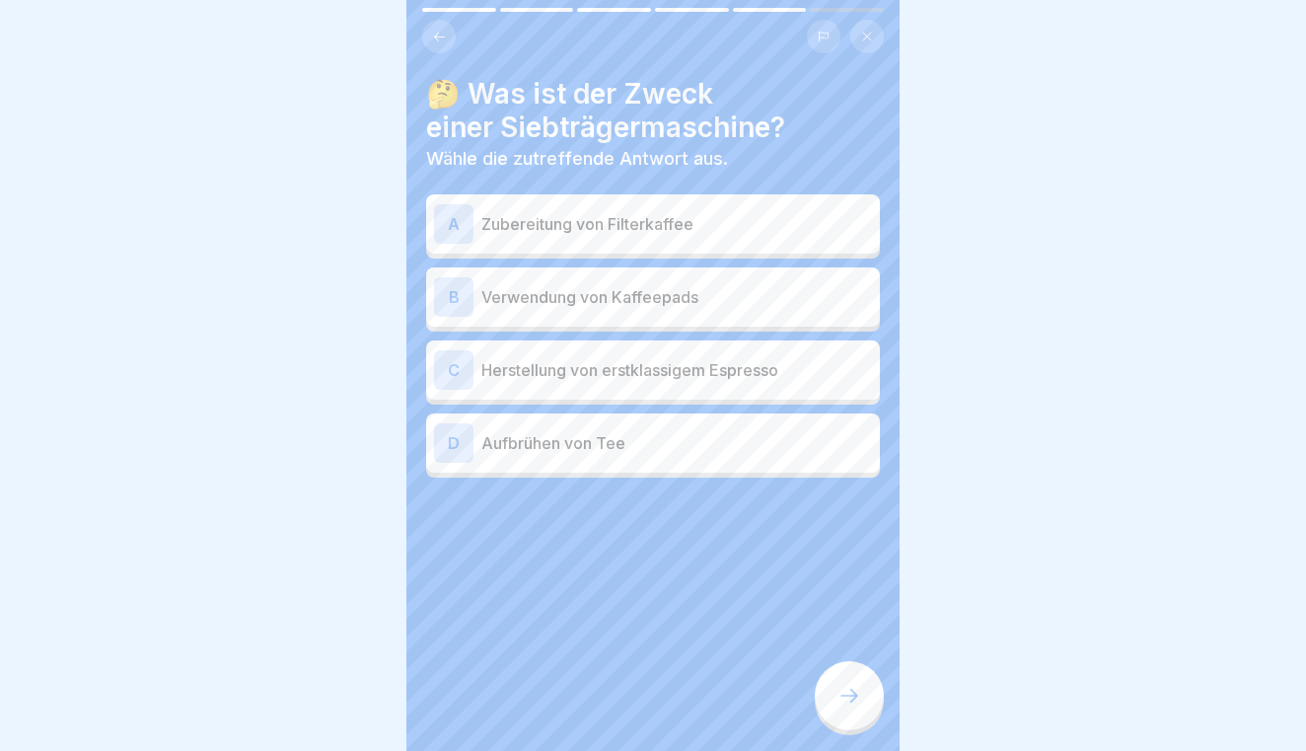
click at [687, 368] on p "Herstellung von erstklassigem Espresso" at bounding box center [676, 370] width 391 height 24
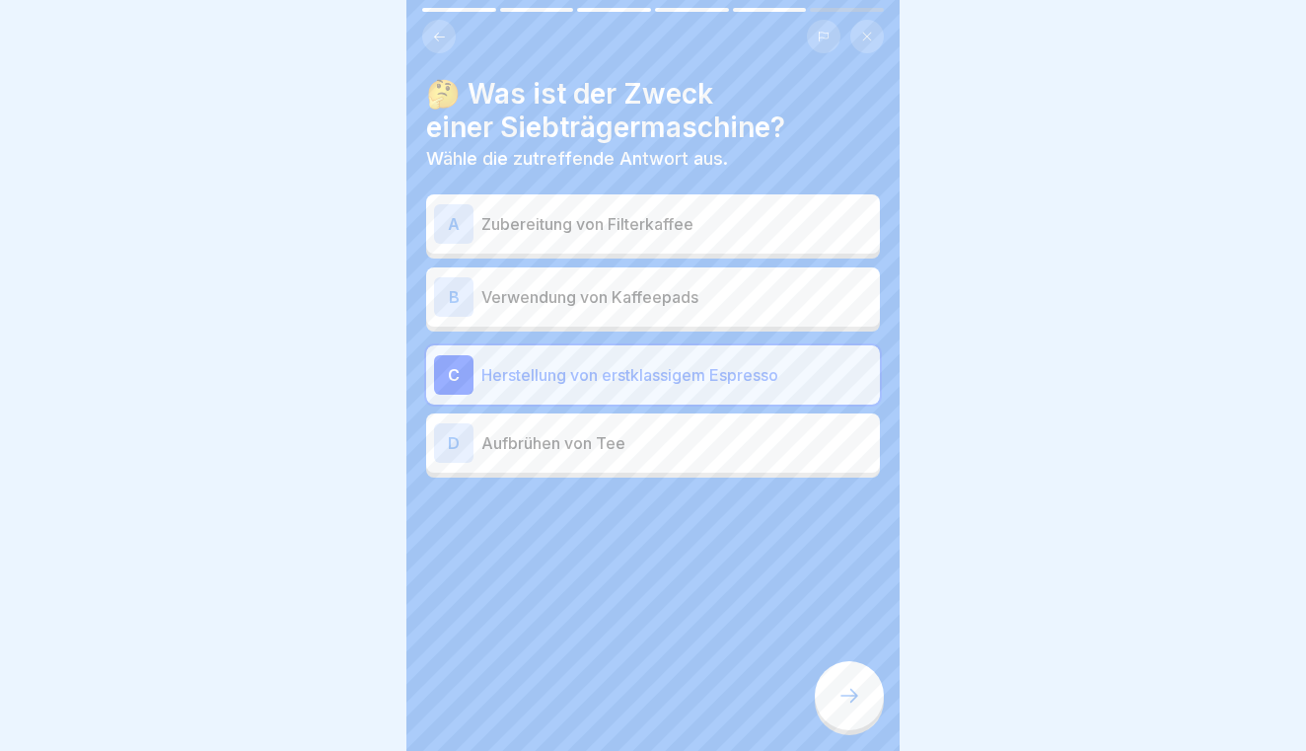
click at [830, 674] on div at bounding box center [849, 695] width 69 height 69
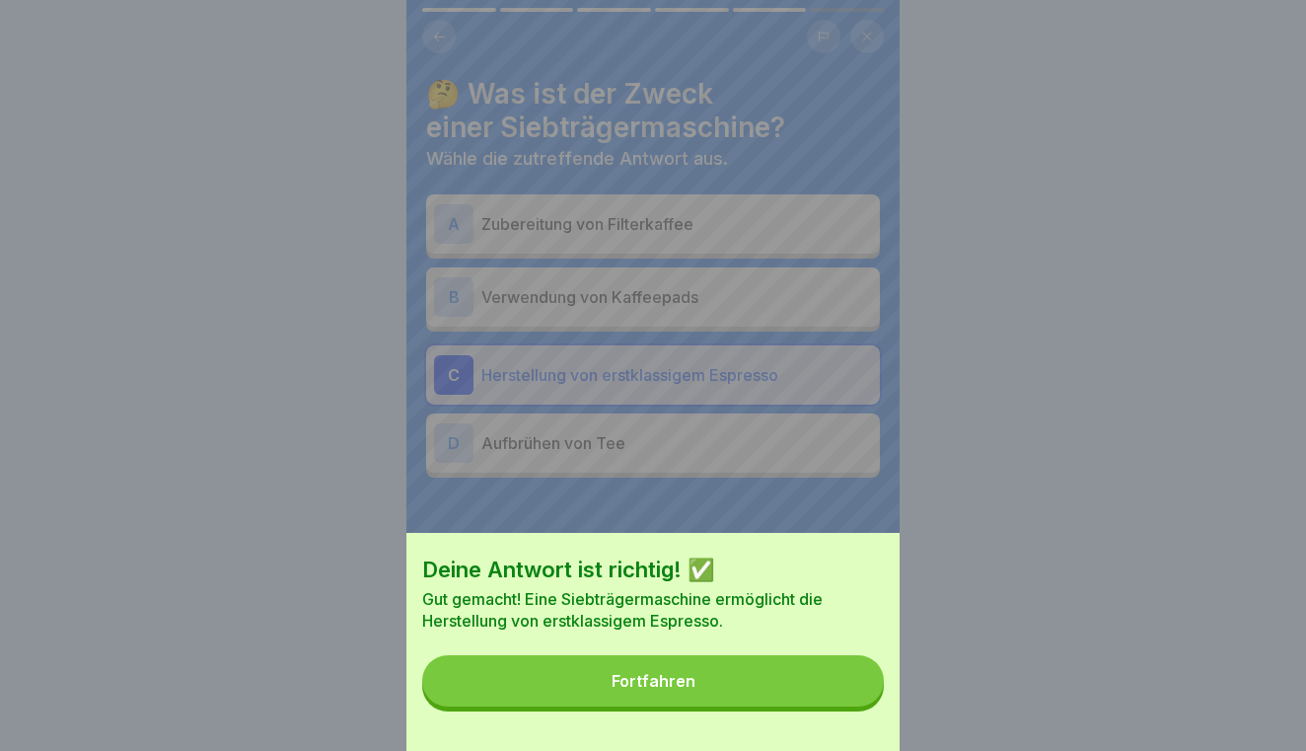
click at [778, 672] on button "Fortfahren" at bounding box center [653, 680] width 462 height 51
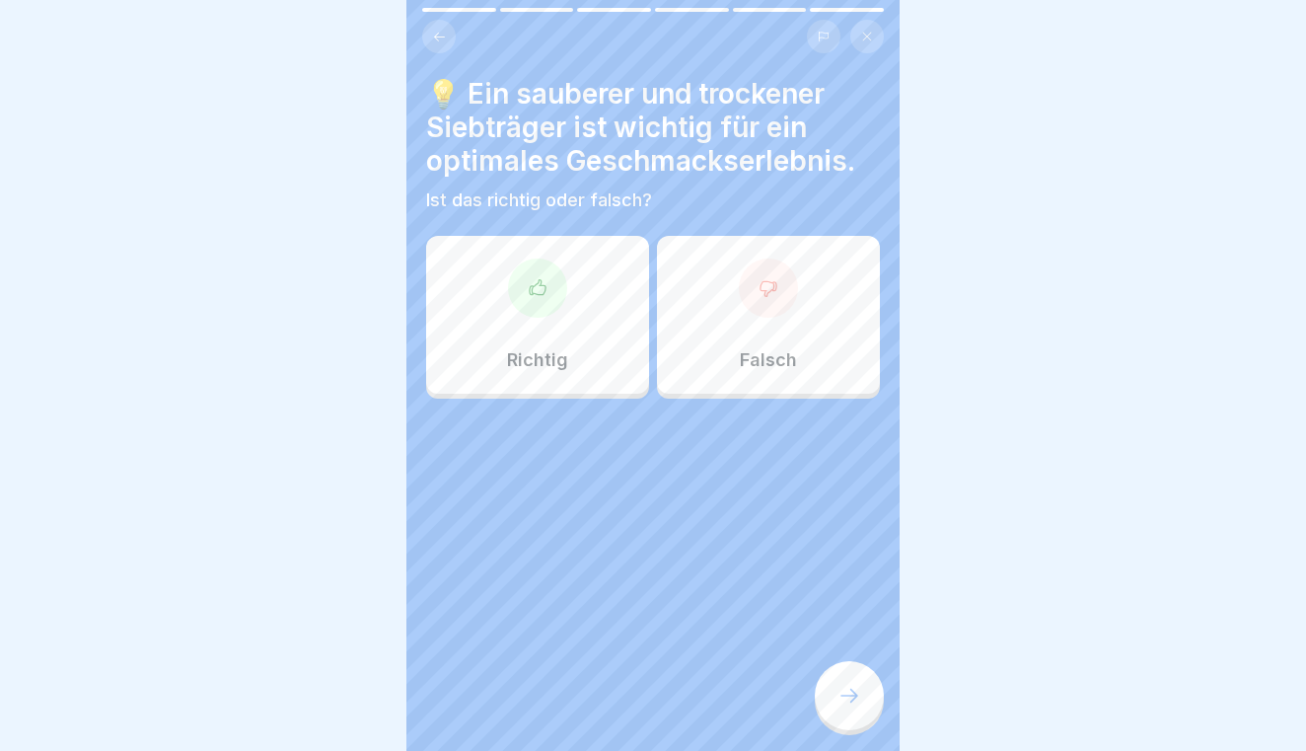
click at [596, 317] on div "Richtig" at bounding box center [537, 315] width 223 height 158
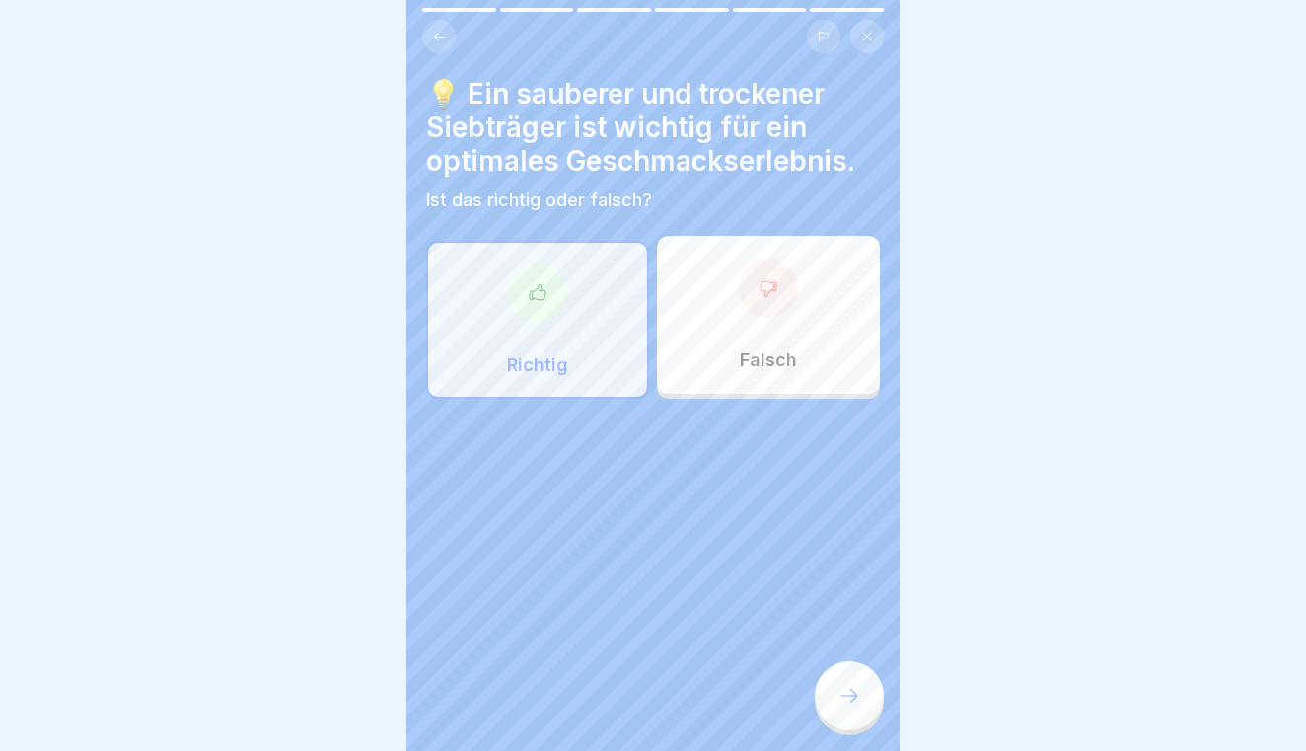
click at [864, 672] on div at bounding box center [849, 695] width 69 height 69
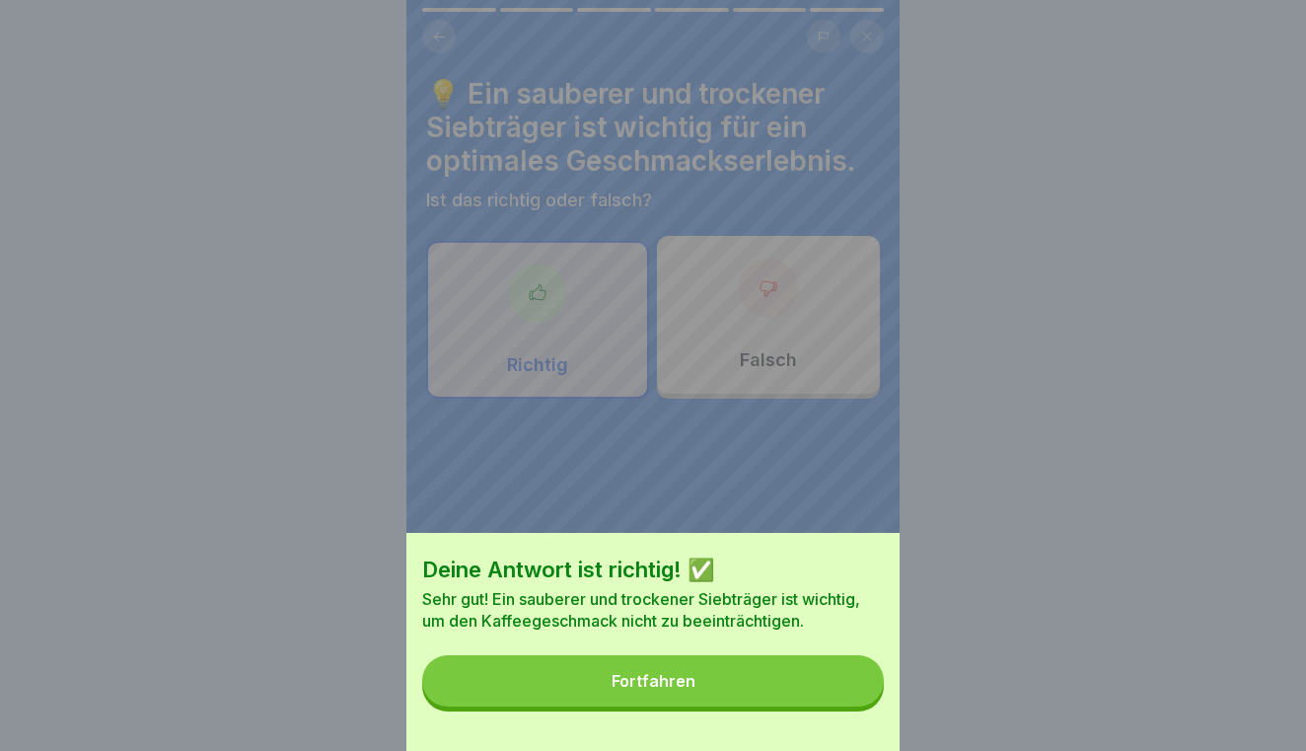
click at [774, 673] on button "Fortfahren" at bounding box center [653, 680] width 462 height 51
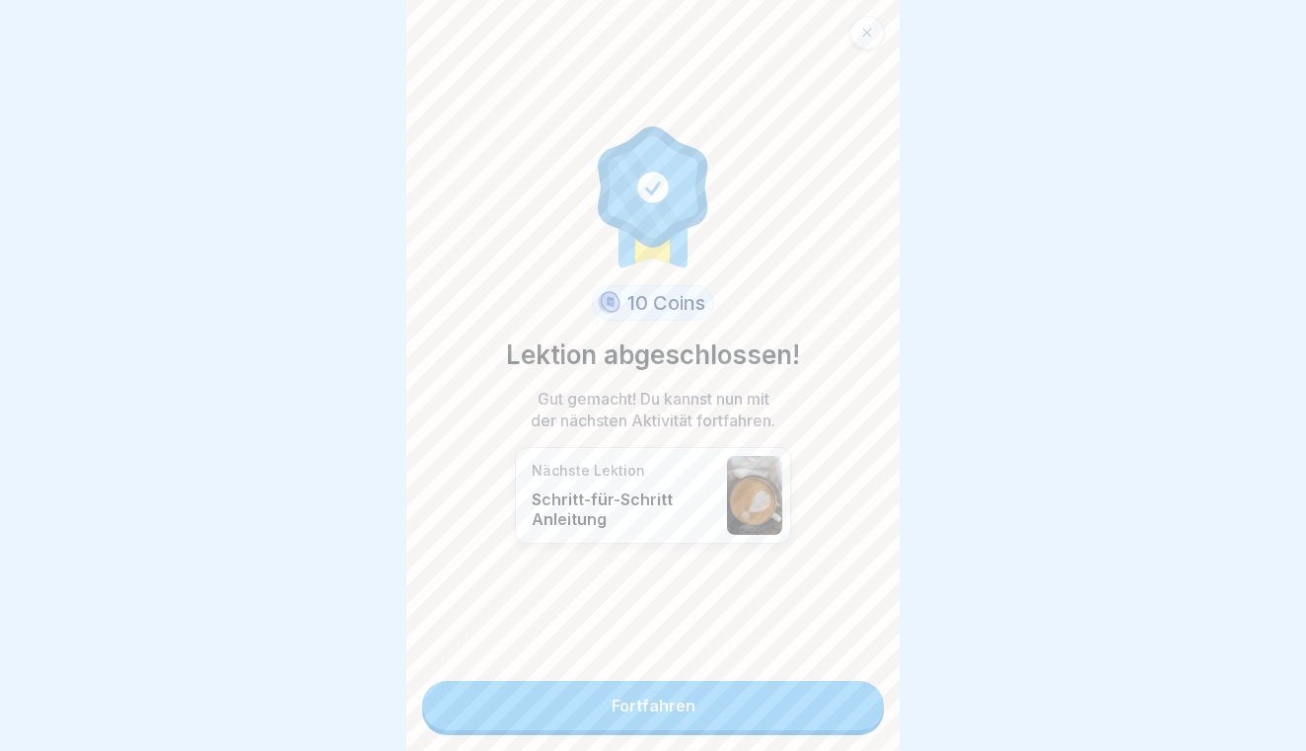
click at [774, 673] on div "10 Coins Lektion abgeschlossen! Gut gemacht! Du kannst nun mit der nächsten Akt…" at bounding box center [652, 375] width 493 height 751
click at [773, 693] on link "Fortfahren" at bounding box center [653, 705] width 462 height 49
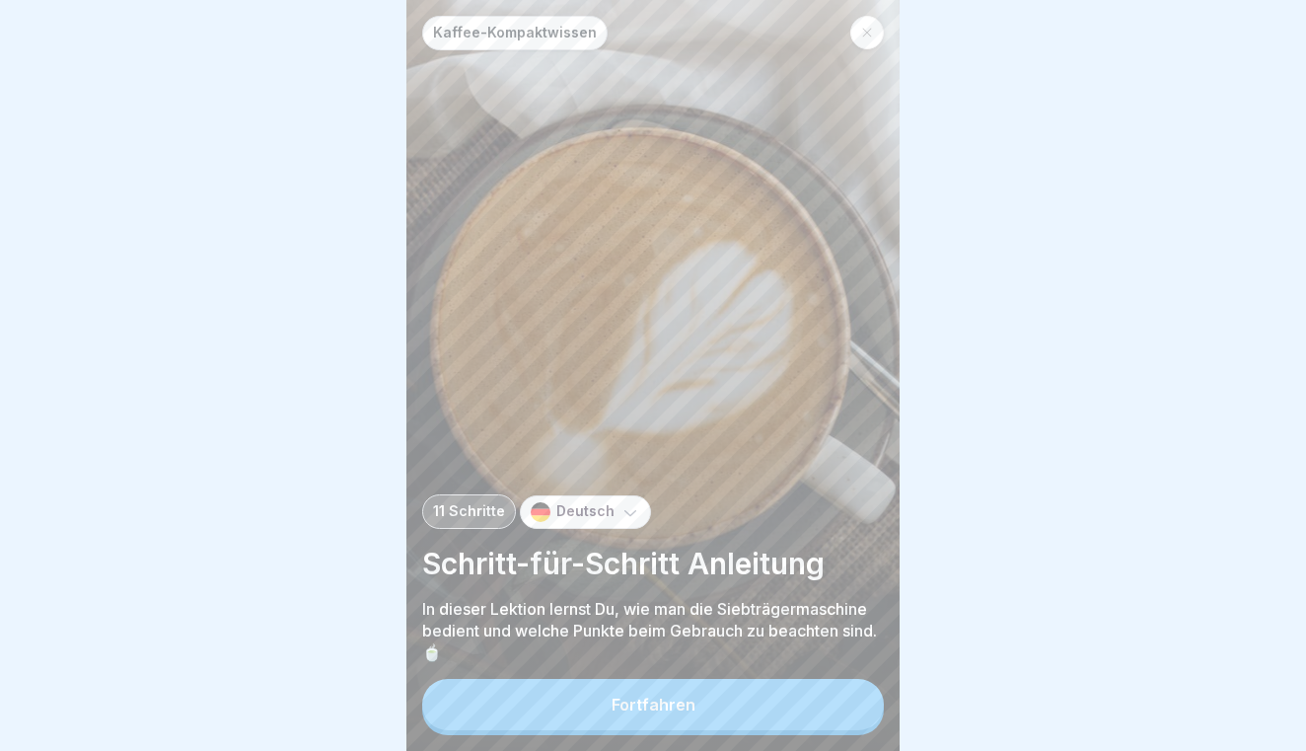
click at [766, 706] on button "Fortfahren" at bounding box center [653, 704] width 462 height 51
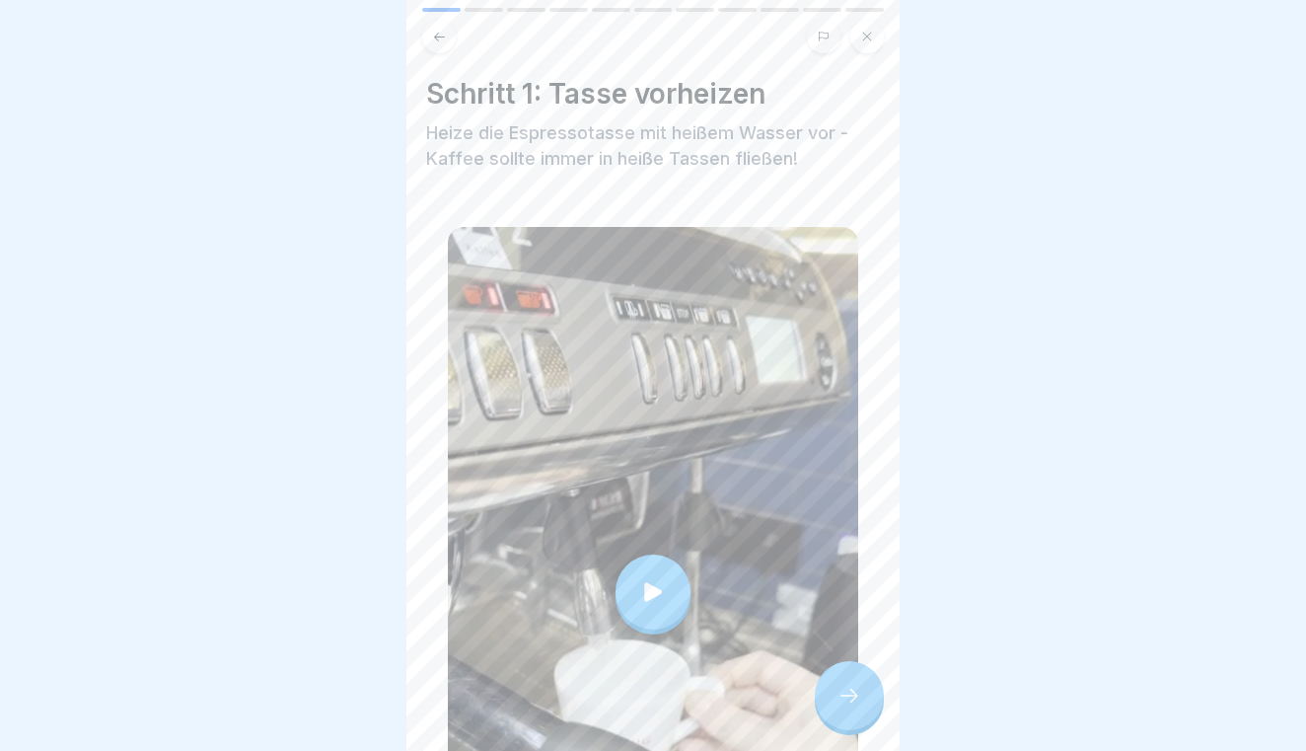
click at [791, 579] on div at bounding box center [653, 592] width 410 height 730
click at [855, 681] on div at bounding box center [849, 695] width 69 height 69
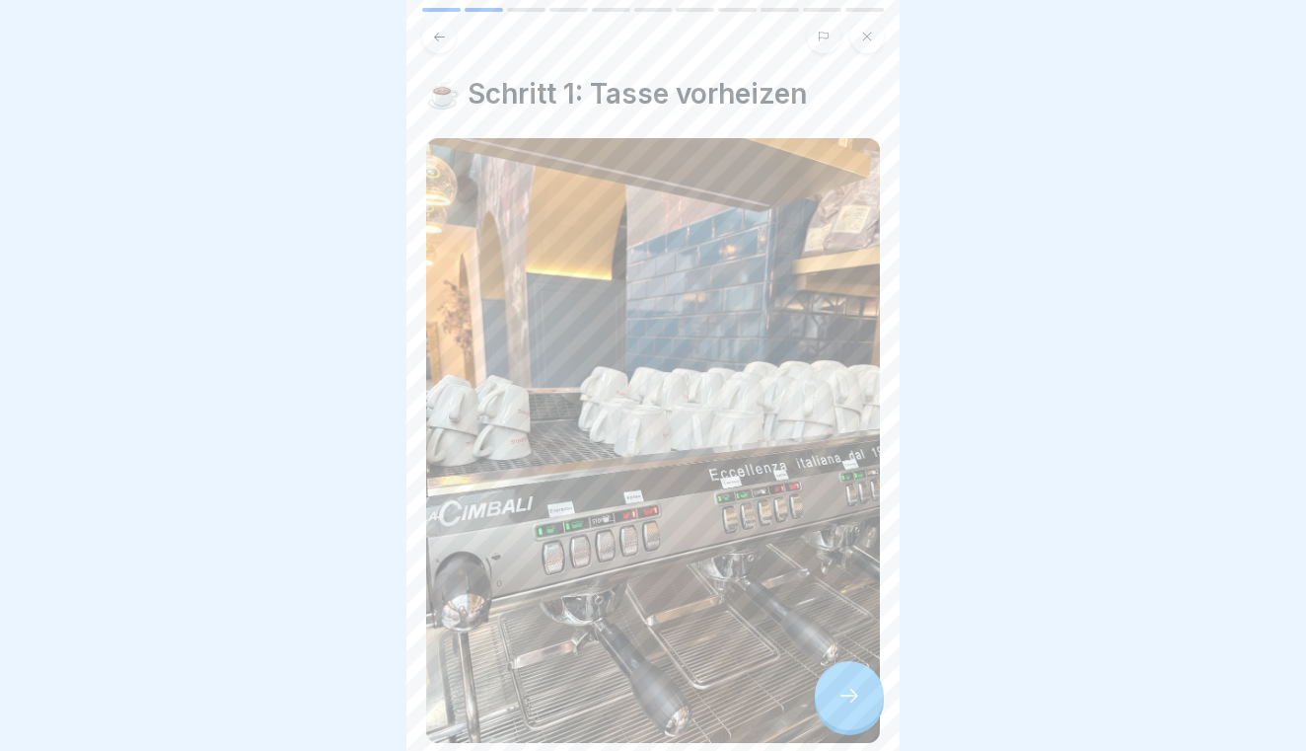
click at [855, 681] on div at bounding box center [849, 695] width 69 height 69
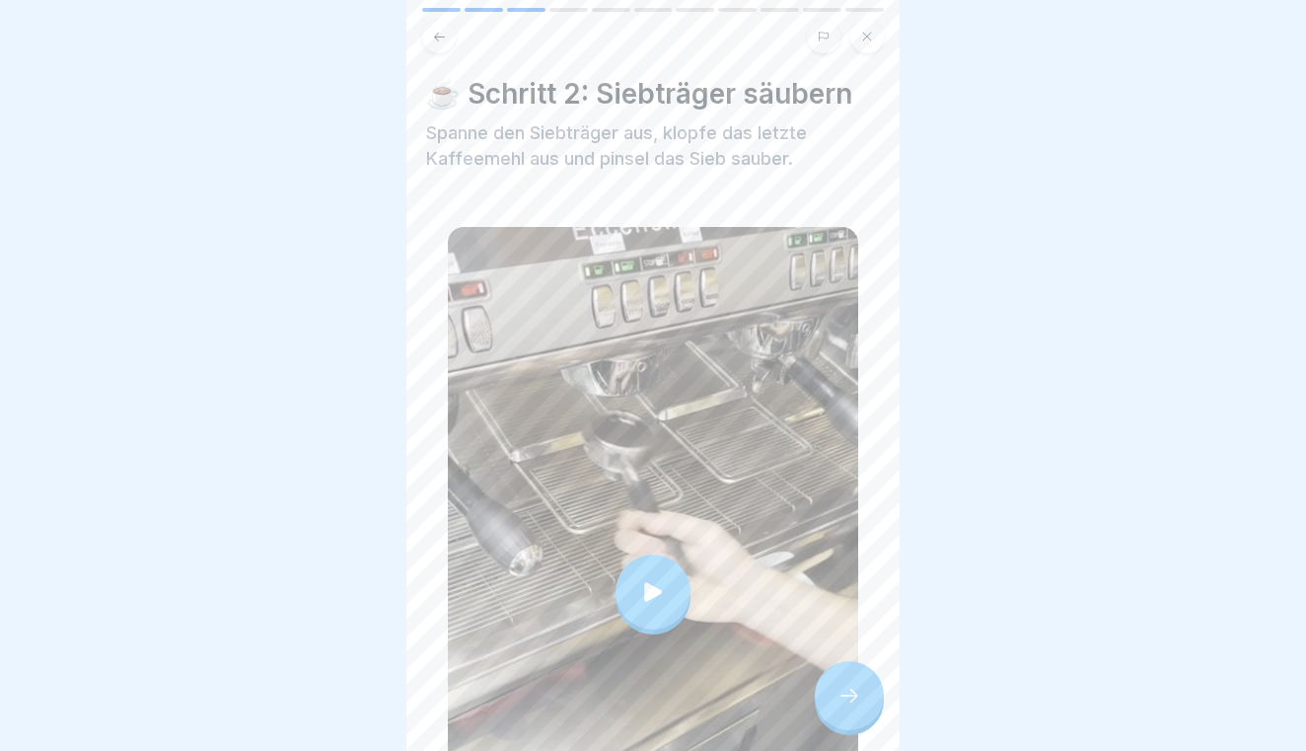
click at [855, 681] on div at bounding box center [849, 695] width 69 height 69
click at [848, 688] on icon at bounding box center [849, 695] width 24 height 24
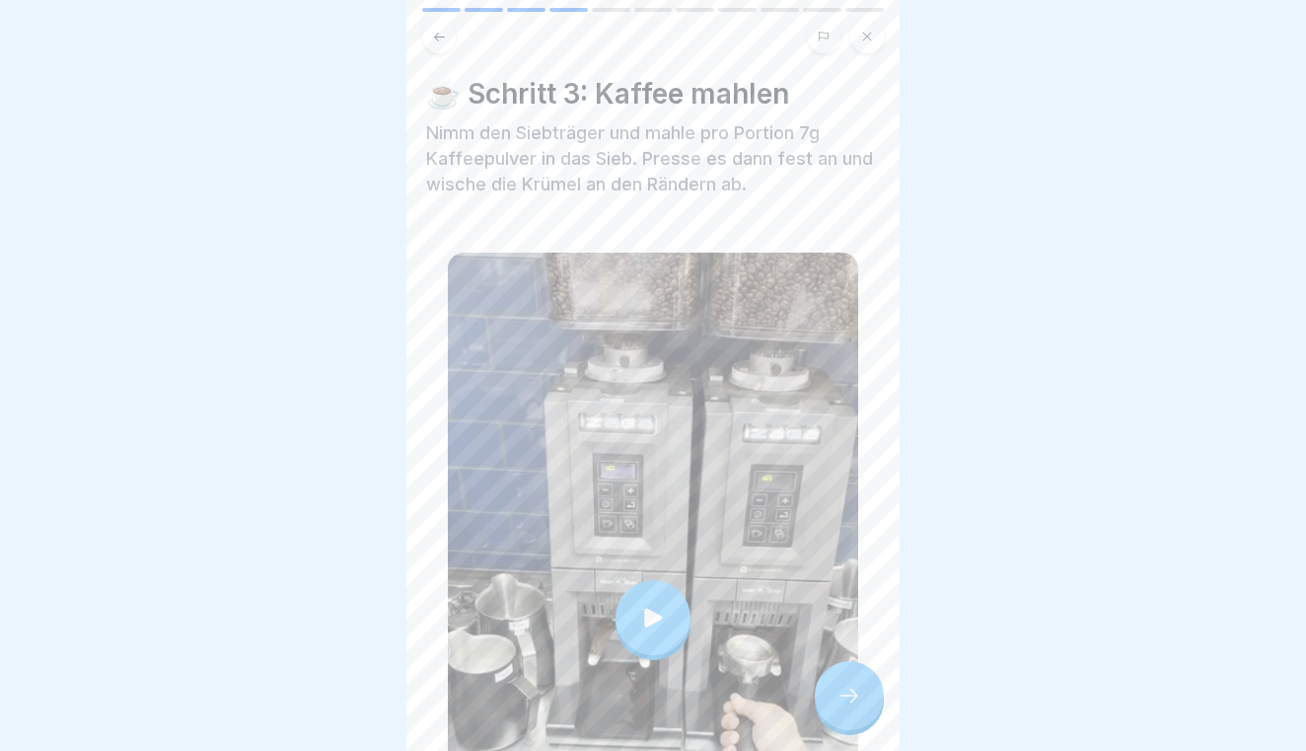
click at [848, 688] on icon at bounding box center [849, 695] width 24 height 24
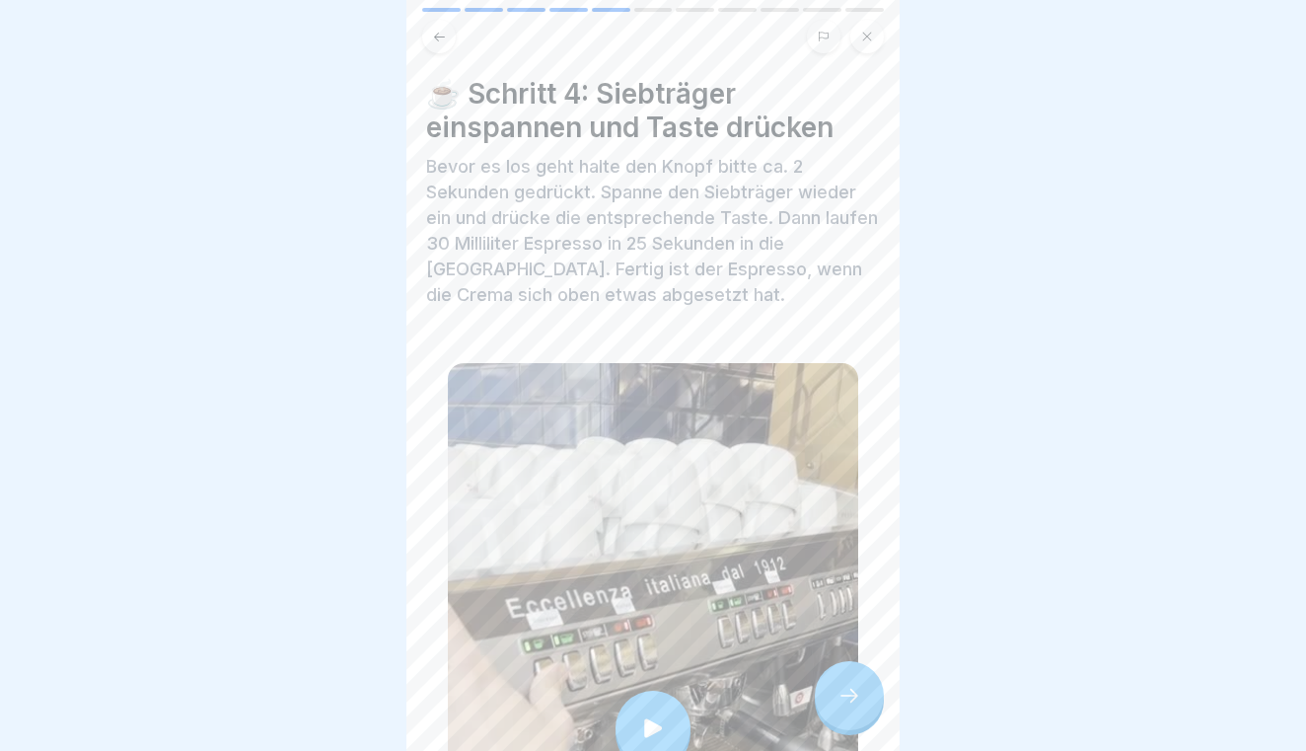
click at [848, 688] on icon at bounding box center [849, 695] width 24 height 24
click at [837, 700] on icon at bounding box center [849, 695] width 24 height 24
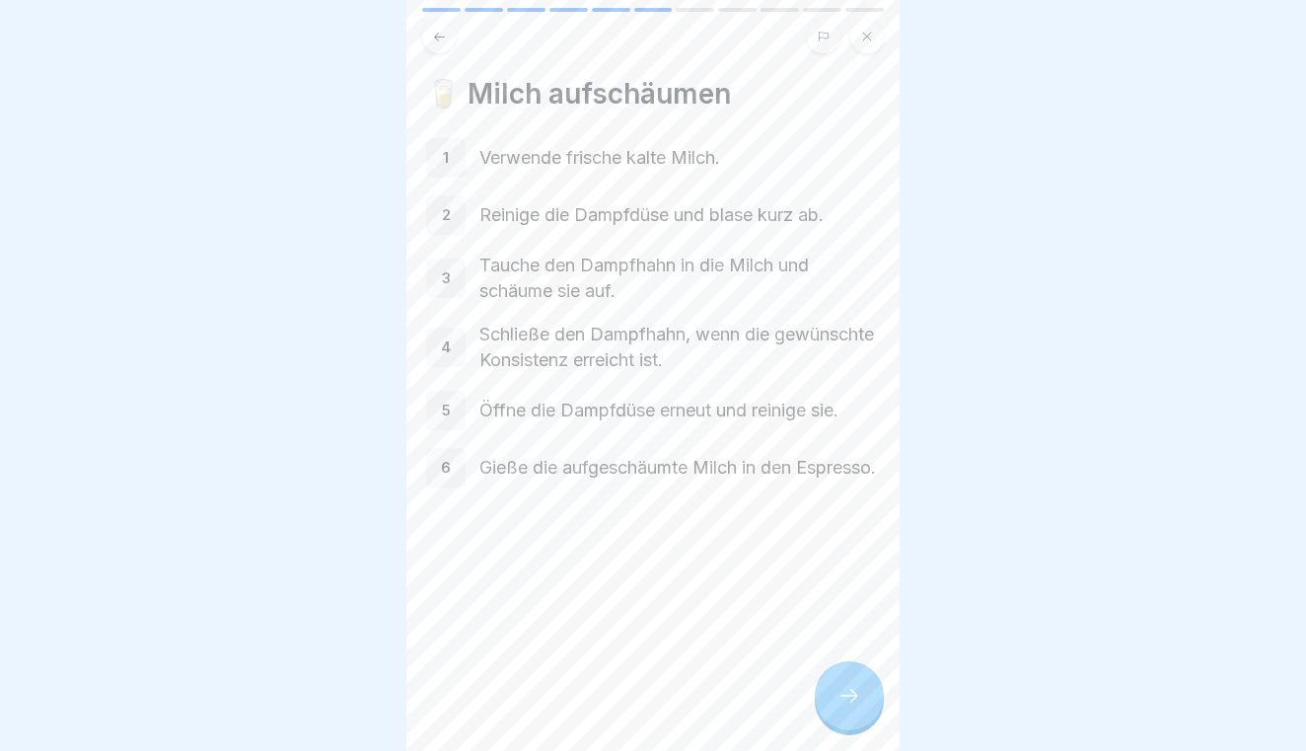
click at [860, 702] on icon at bounding box center [849, 695] width 24 height 24
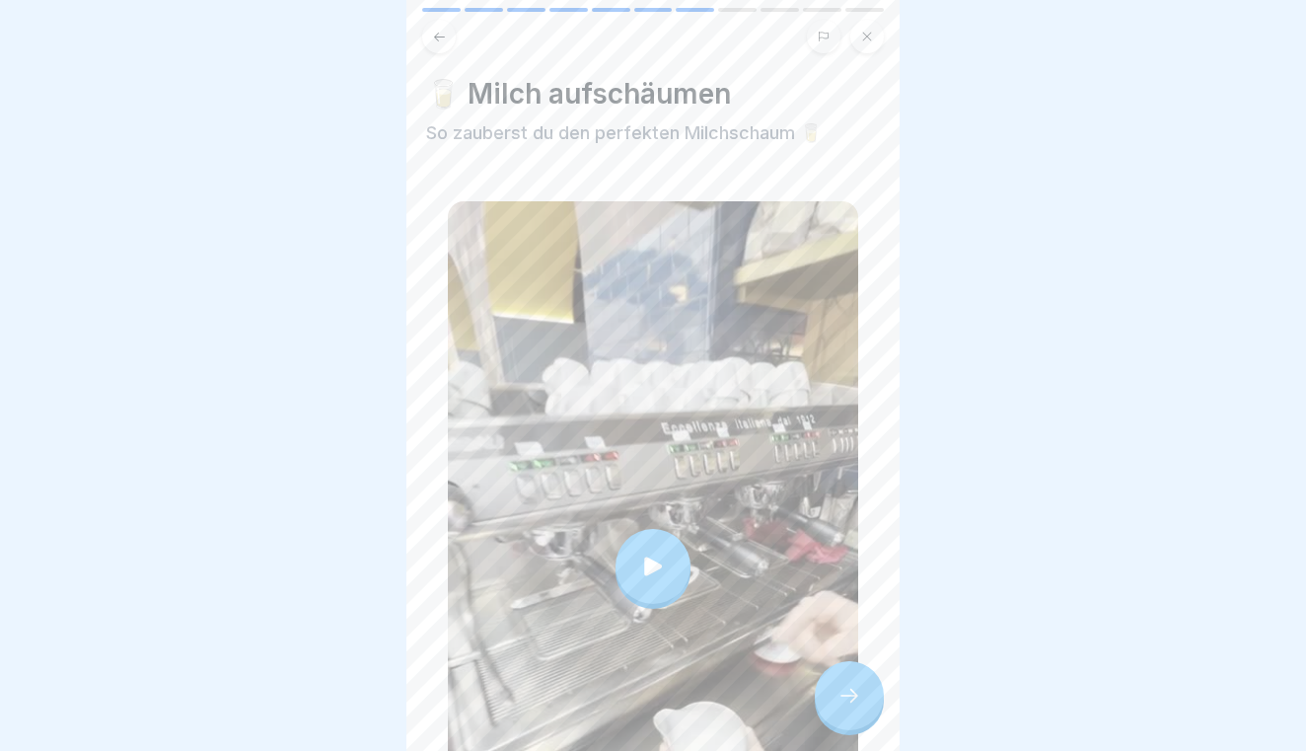
click at [860, 702] on icon at bounding box center [849, 695] width 24 height 24
click at [864, 700] on div at bounding box center [849, 695] width 69 height 69
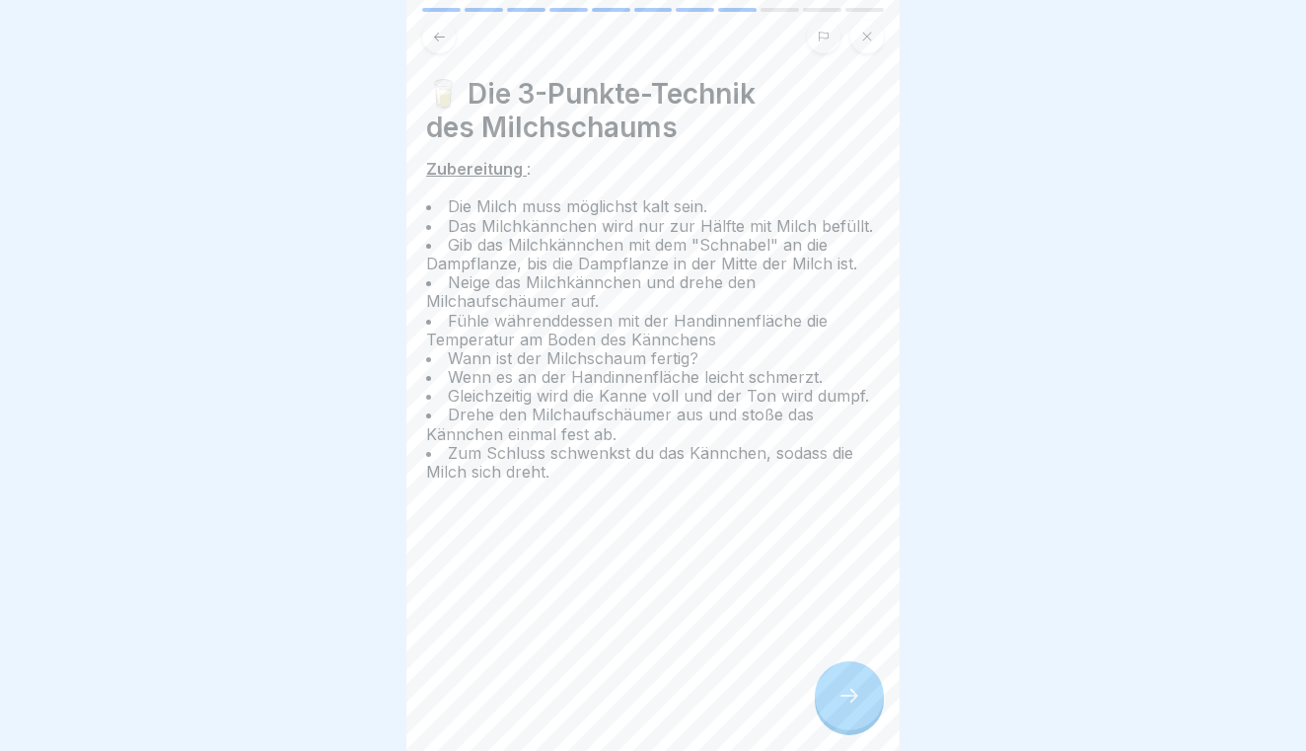
click at [864, 700] on div at bounding box center [849, 695] width 69 height 69
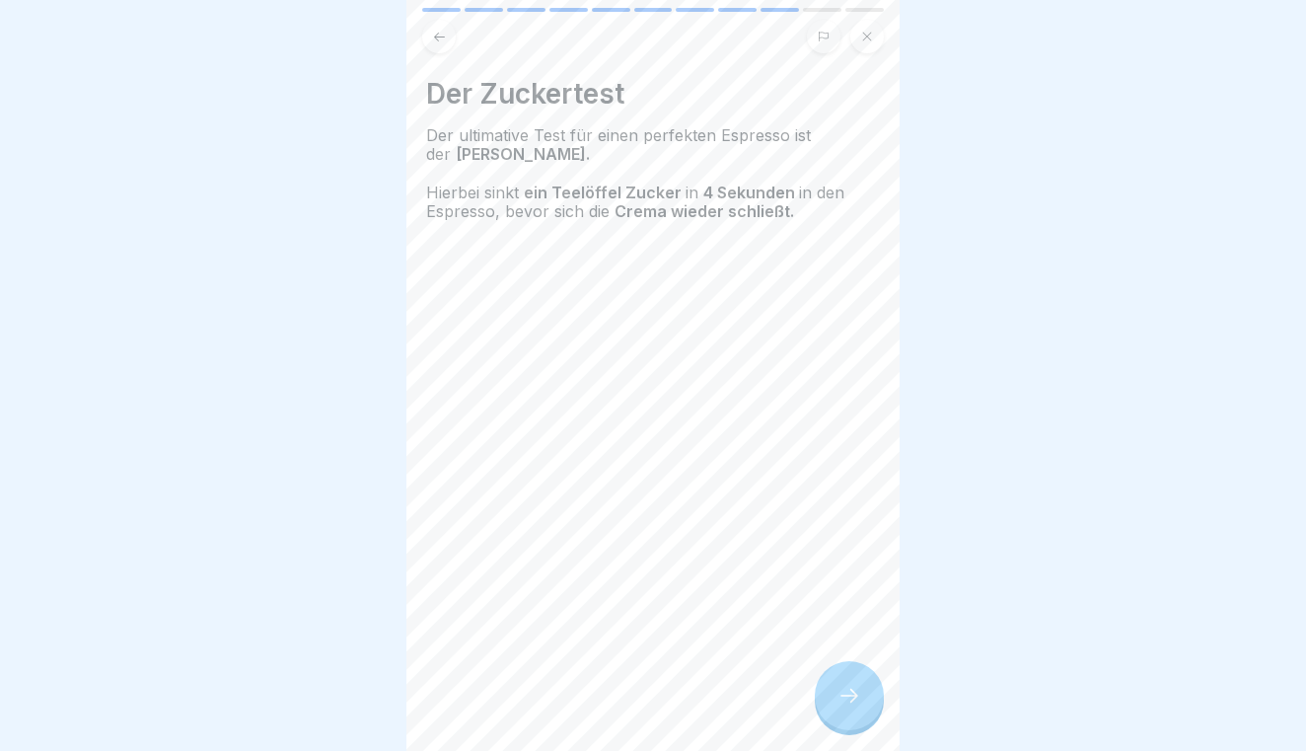
click at [864, 700] on div at bounding box center [849, 695] width 69 height 69
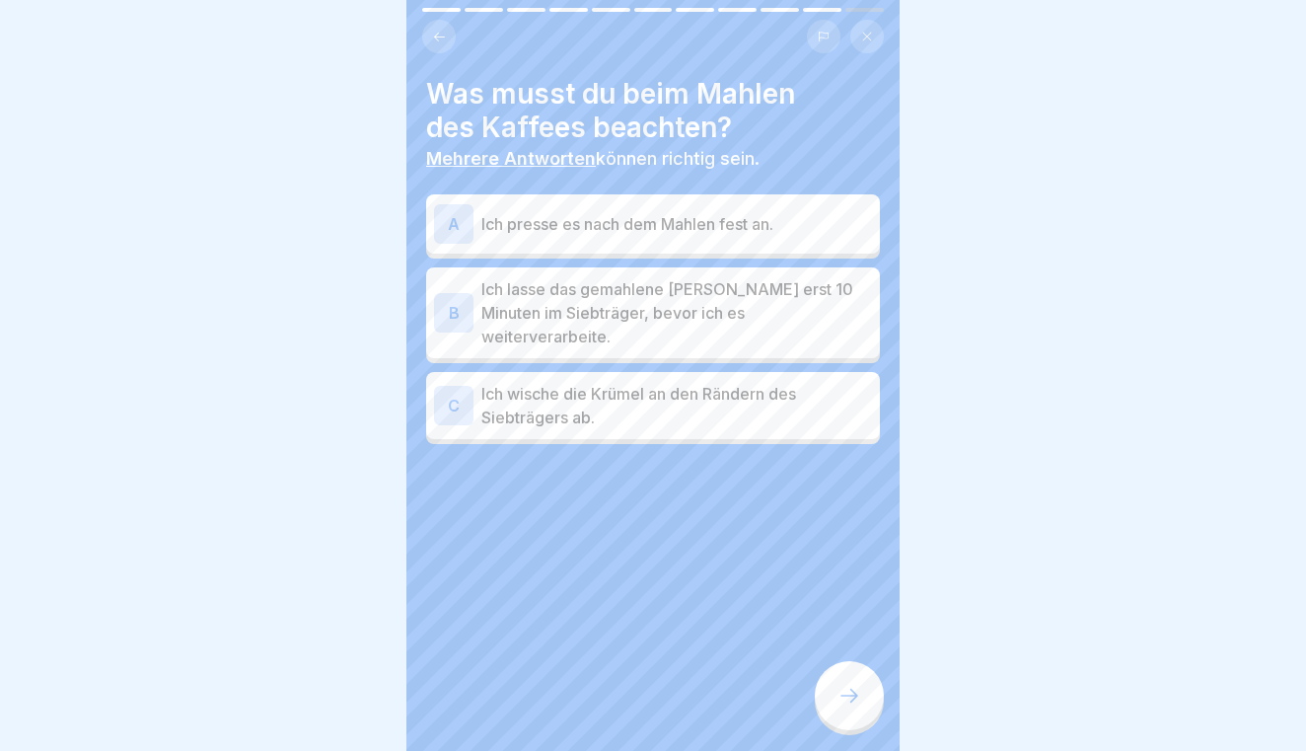
click at [621, 223] on p "Ich presse es nach dem Mahlen fest an." at bounding box center [676, 224] width 391 height 24
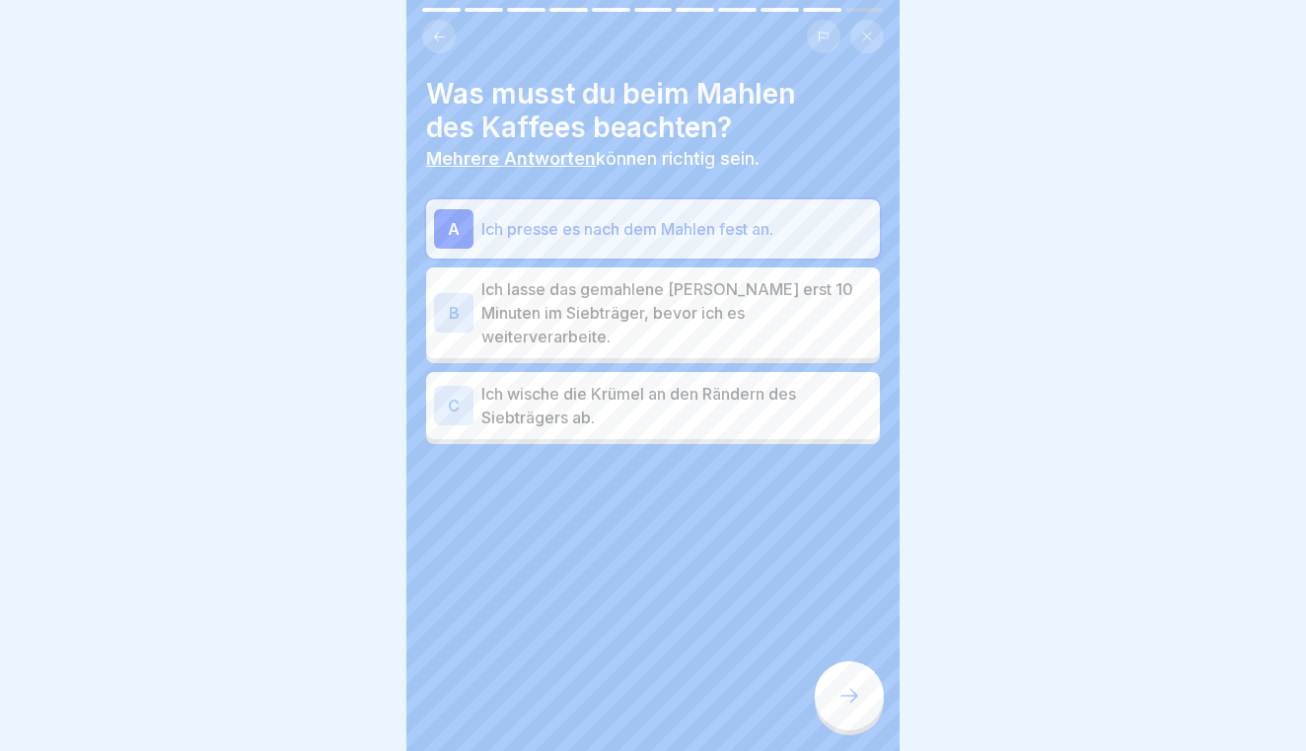
click at [634, 401] on p "Ich wische die Krümel an den Rändern des Siebträgers ab." at bounding box center [676, 405] width 391 height 47
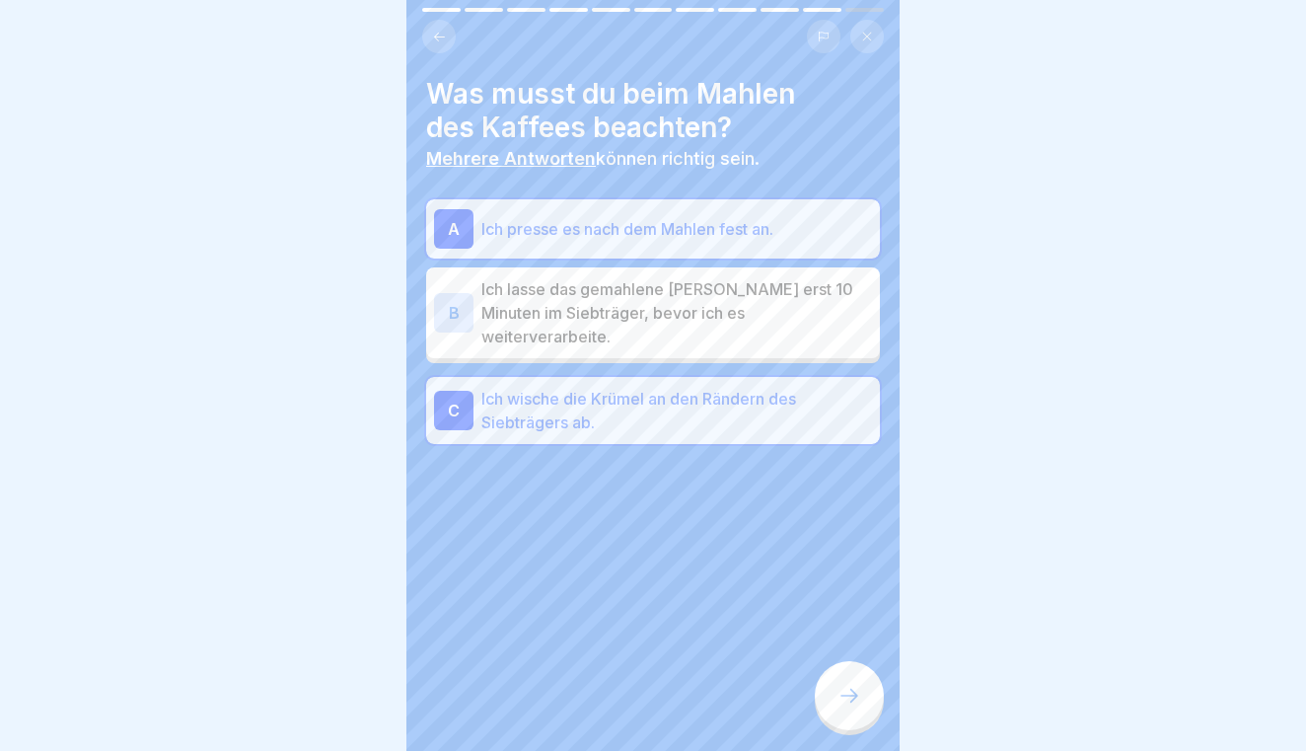
click at [833, 704] on div at bounding box center [849, 695] width 69 height 69
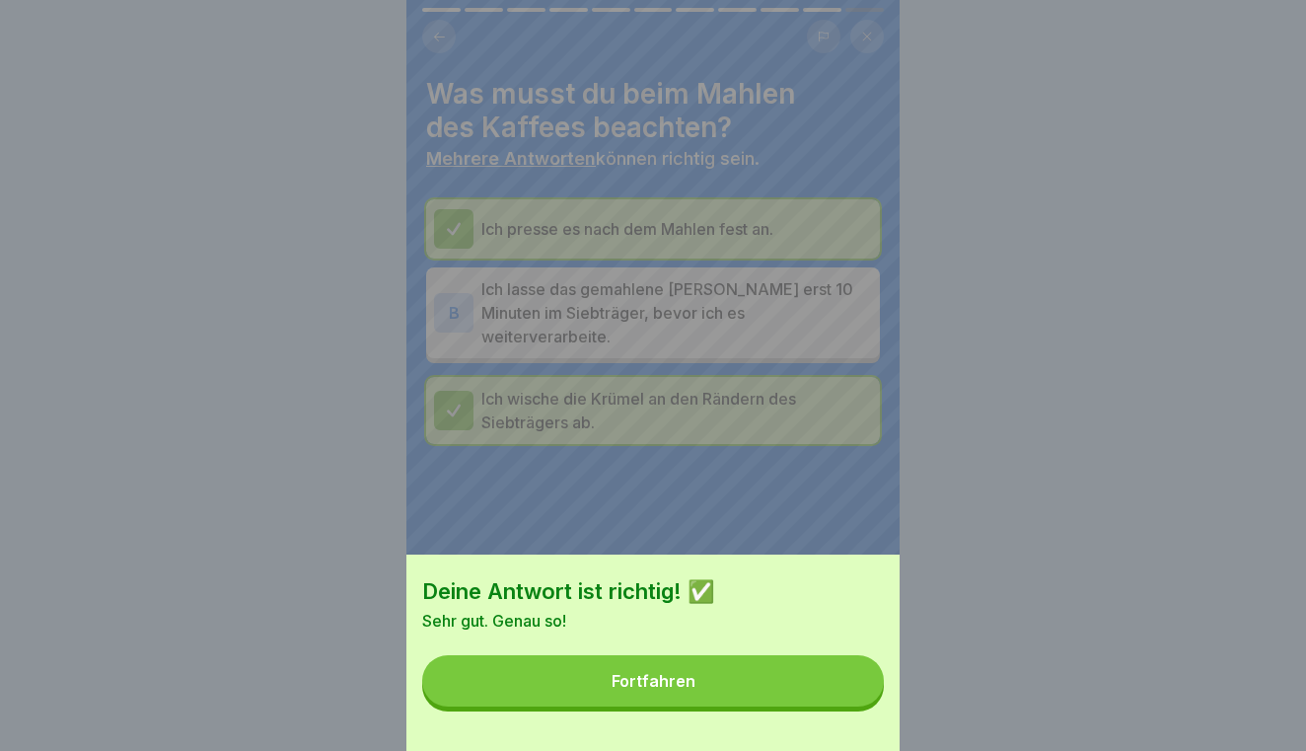
click at [784, 683] on button "Fortfahren" at bounding box center [653, 680] width 462 height 51
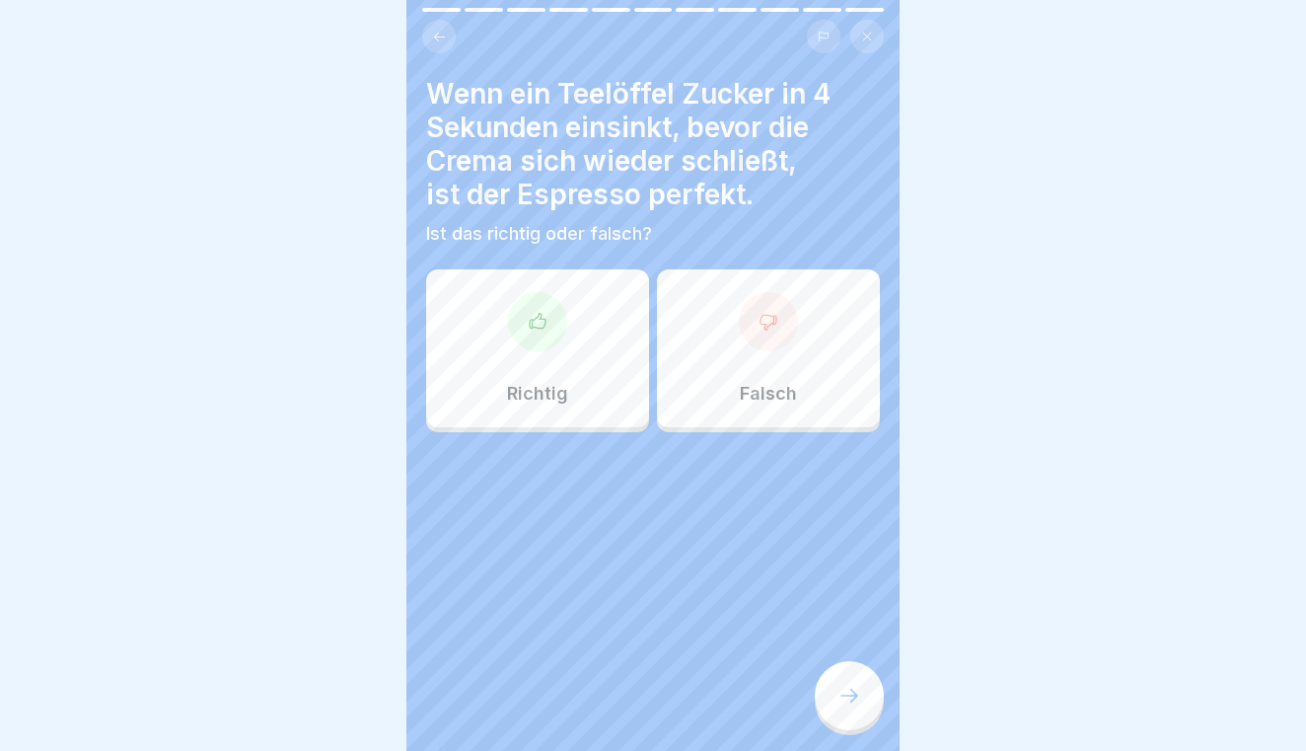
click at [578, 384] on div "Richtig" at bounding box center [537, 348] width 223 height 158
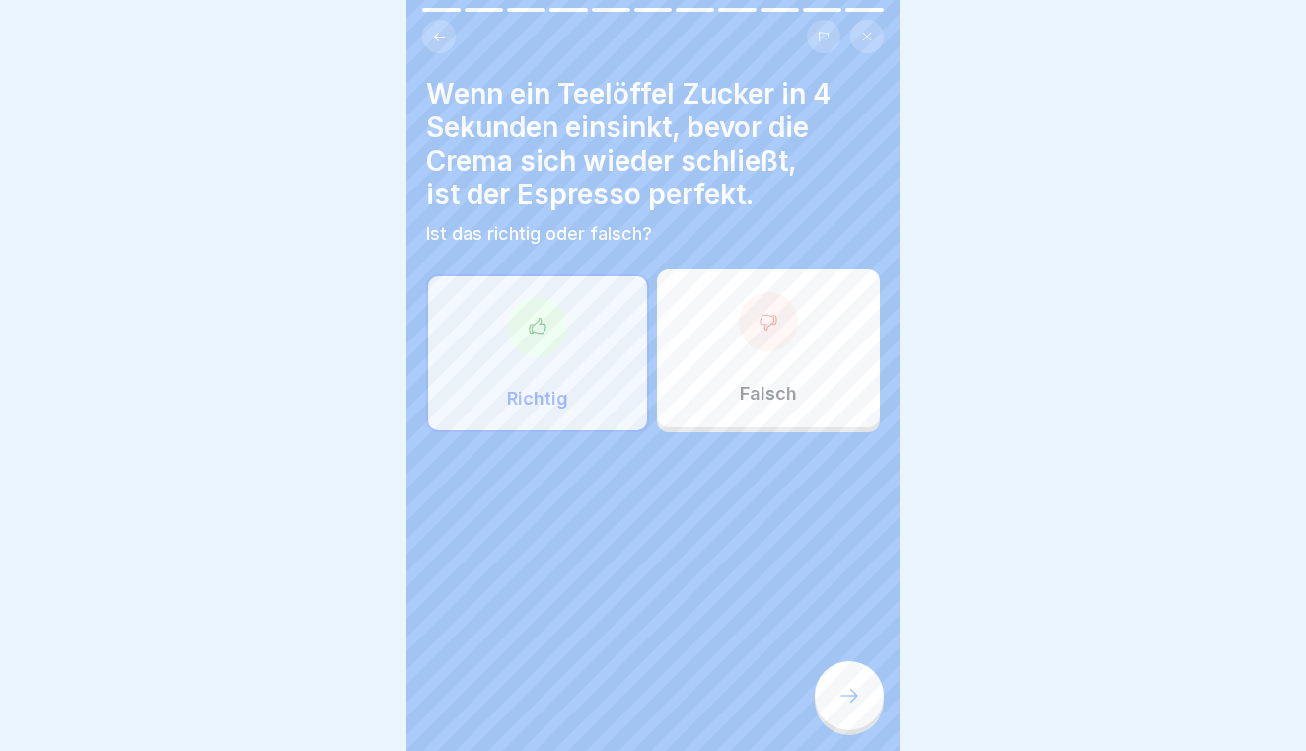
click at [897, 662] on div "Wenn ein Teelöffel Zucker in 4 Sekunden einsinkt, bevor die Crema sich wieder s…" at bounding box center [652, 375] width 493 height 751
click at [852, 699] on icon at bounding box center [849, 695] width 18 height 14
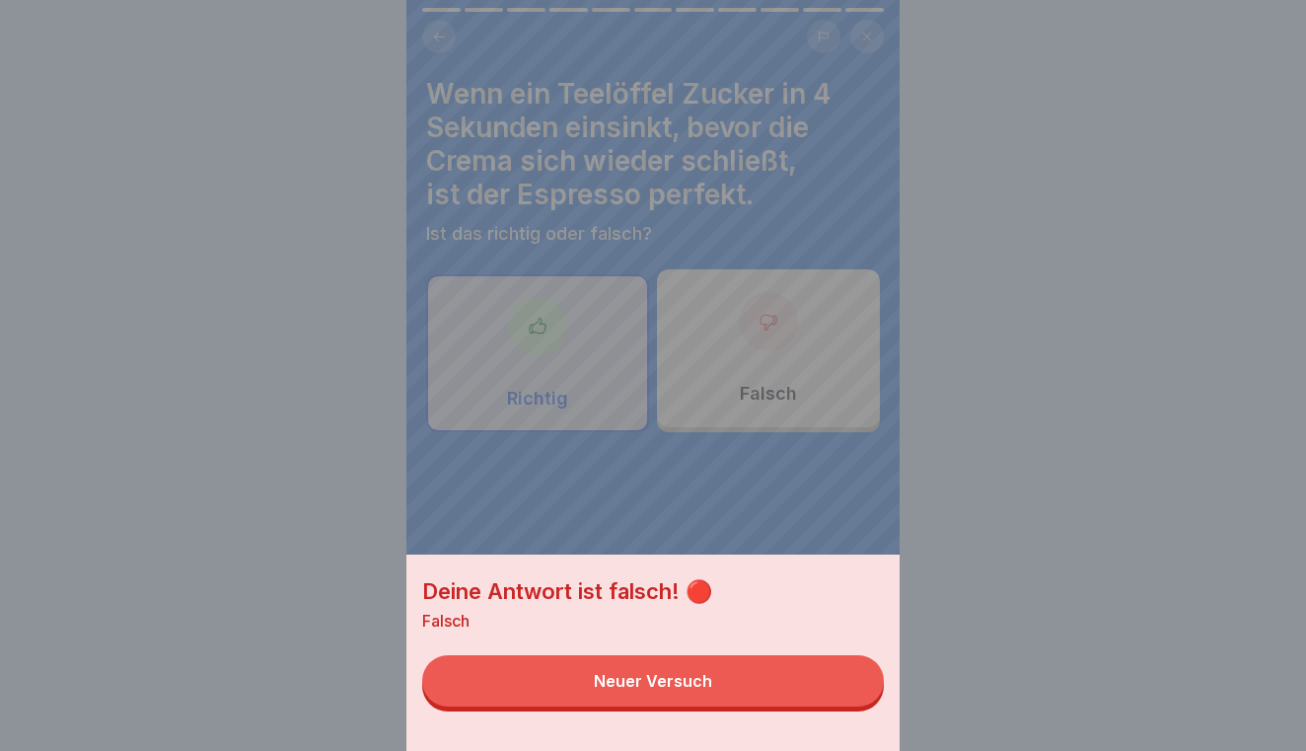
click at [825, 685] on button "Neuer Versuch" at bounding box center [653, 680] width 462 height 51
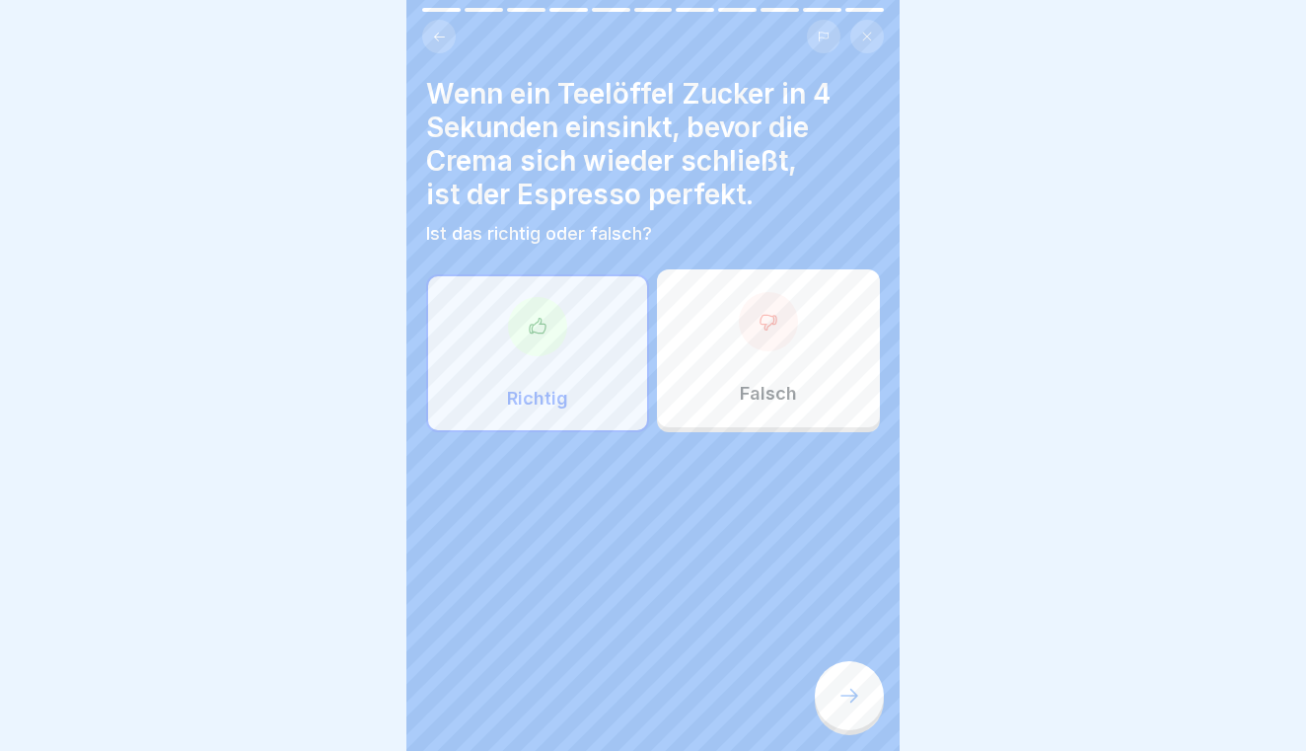
click at [751, 295] on div "Falsch" at bounding box center [768, 348] width 223 height 158
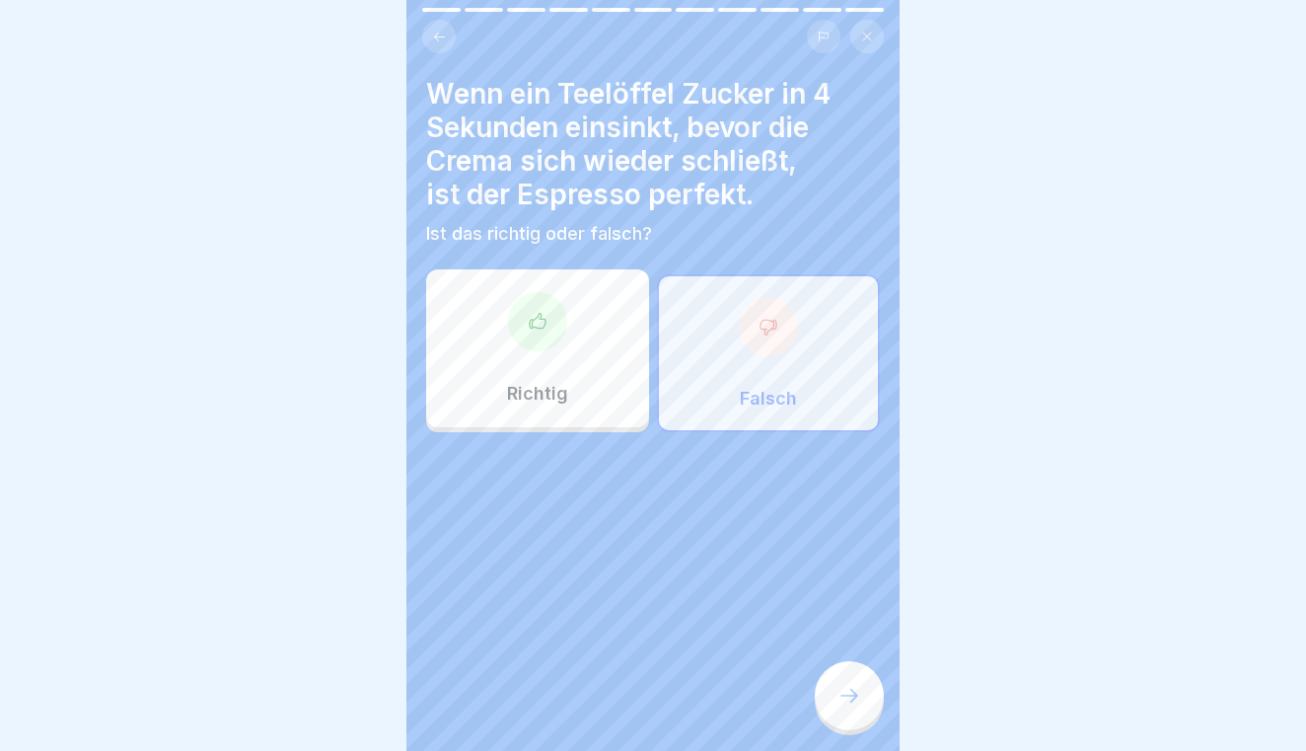
click at [845, 672] on div at bounding box center [849, 695] width 69 height 69
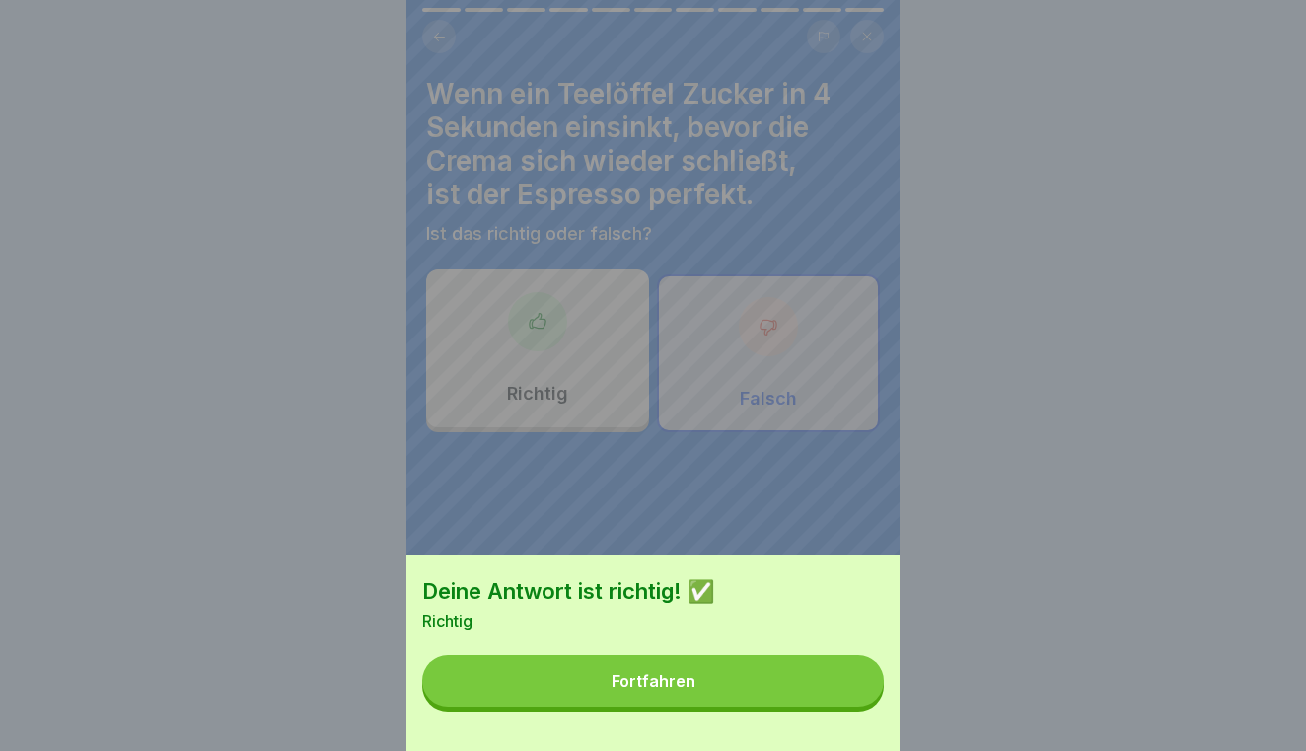
click at [845, 672] on button "Fortfahren" at bounding box center [653, 680] width 462 height 51
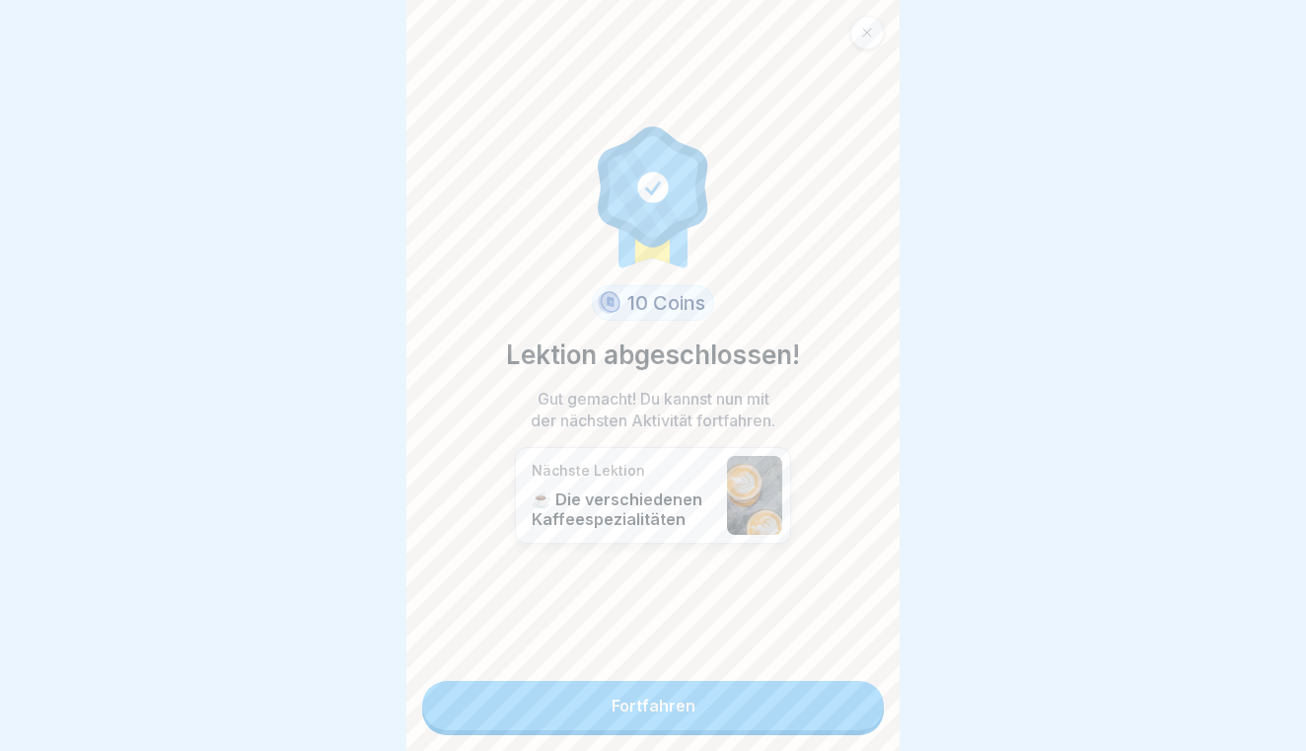
click at [845, 672] on div "10 Coins Lektion abgeschlossen! Gut gemacht! Du kannst nun mit der nächsten Akt…" at bounding box center [652, 375] width 493 height 751
click at [832, 694] on link "Fortfahren" at bounding box center [653, 705] width 462 height 49
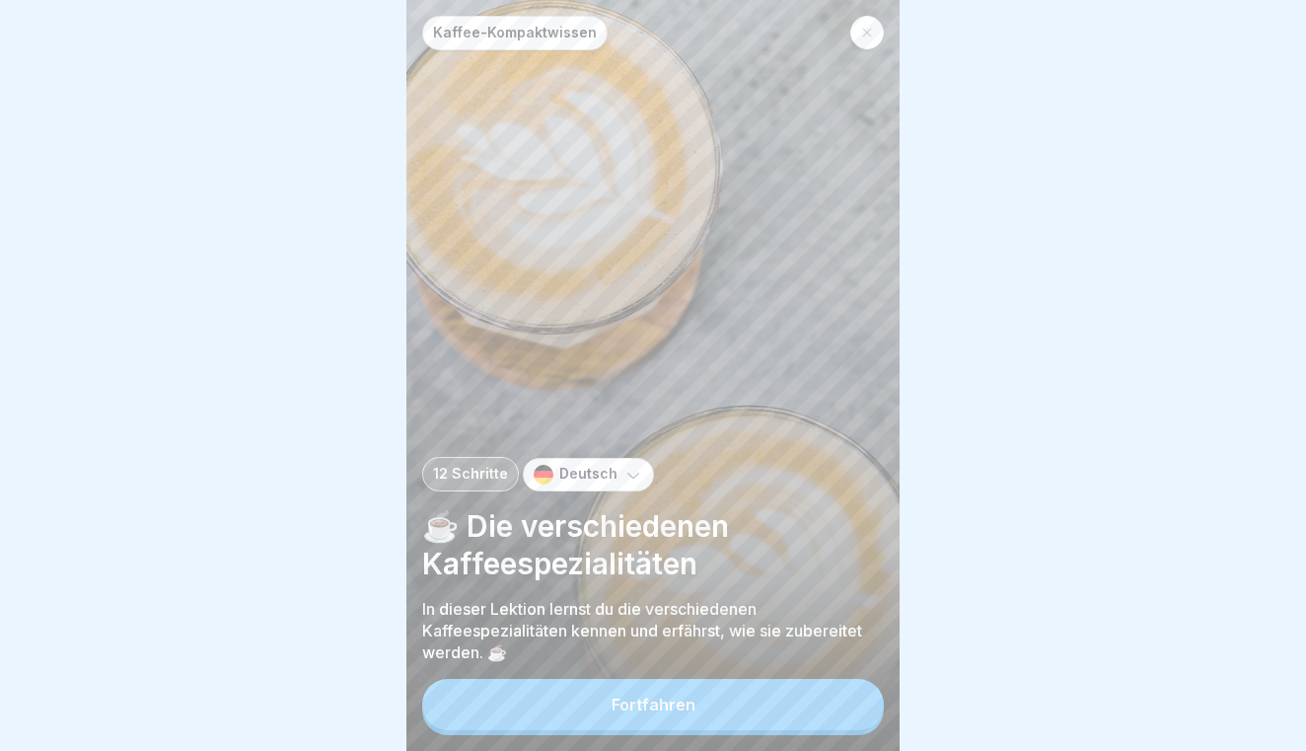
click at [798, 696] on button "Fortfahren" at bounding box center [653, 704] width 462 height 51
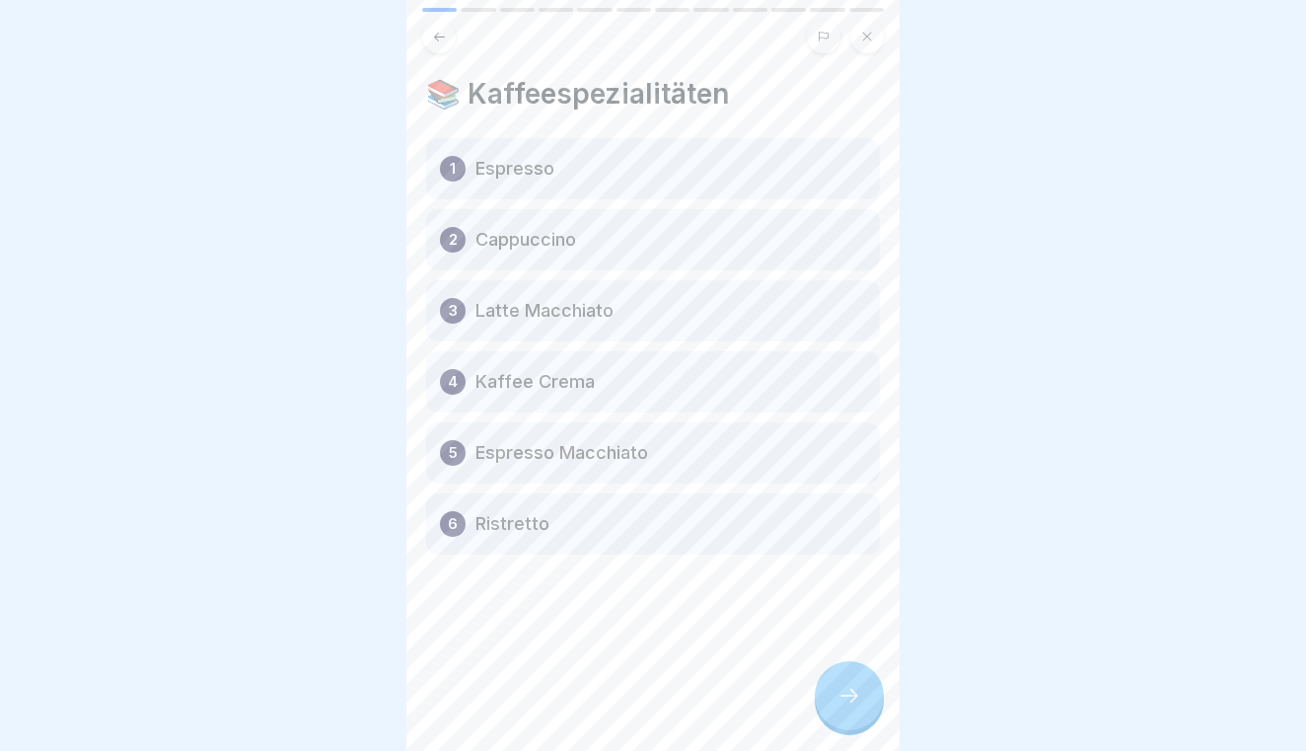
click at [839, 690] on icon at bounding box center [849, 695] width 24 height 24
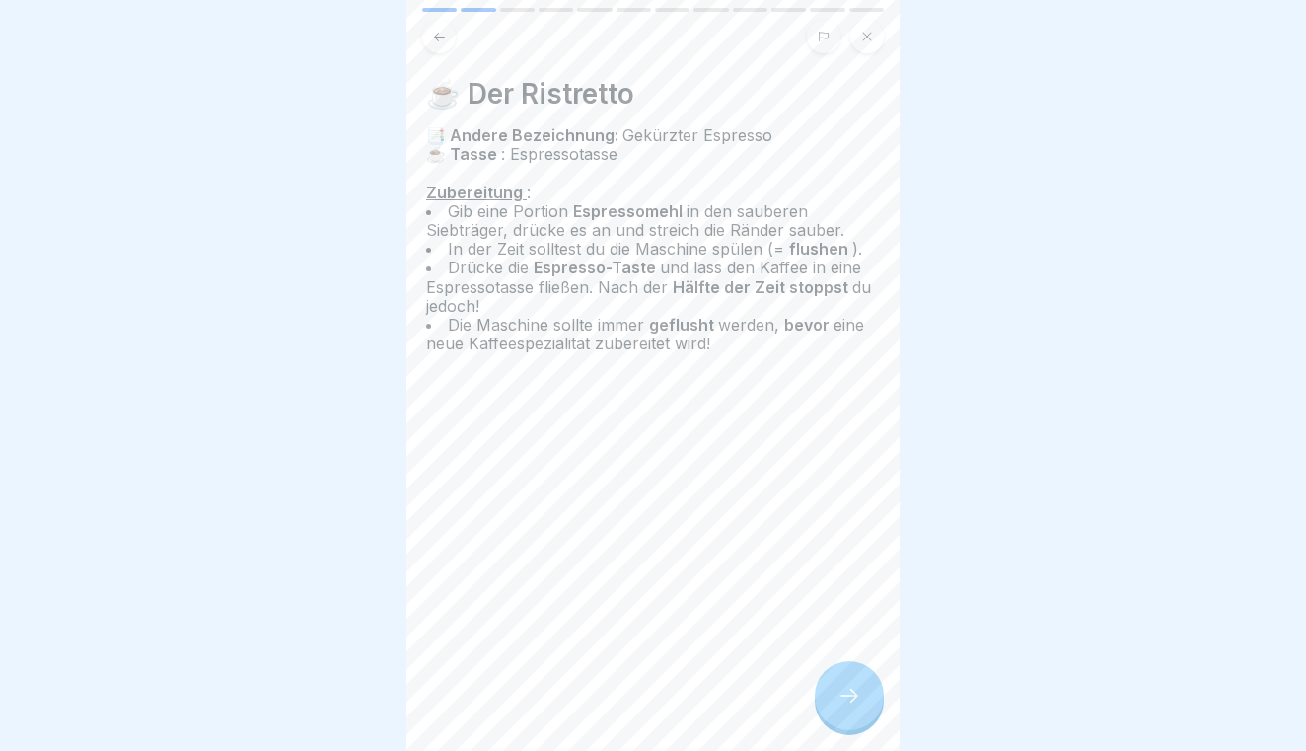
click at [839, 690] on icon at bounding box center [849, 695] width 24 height 24
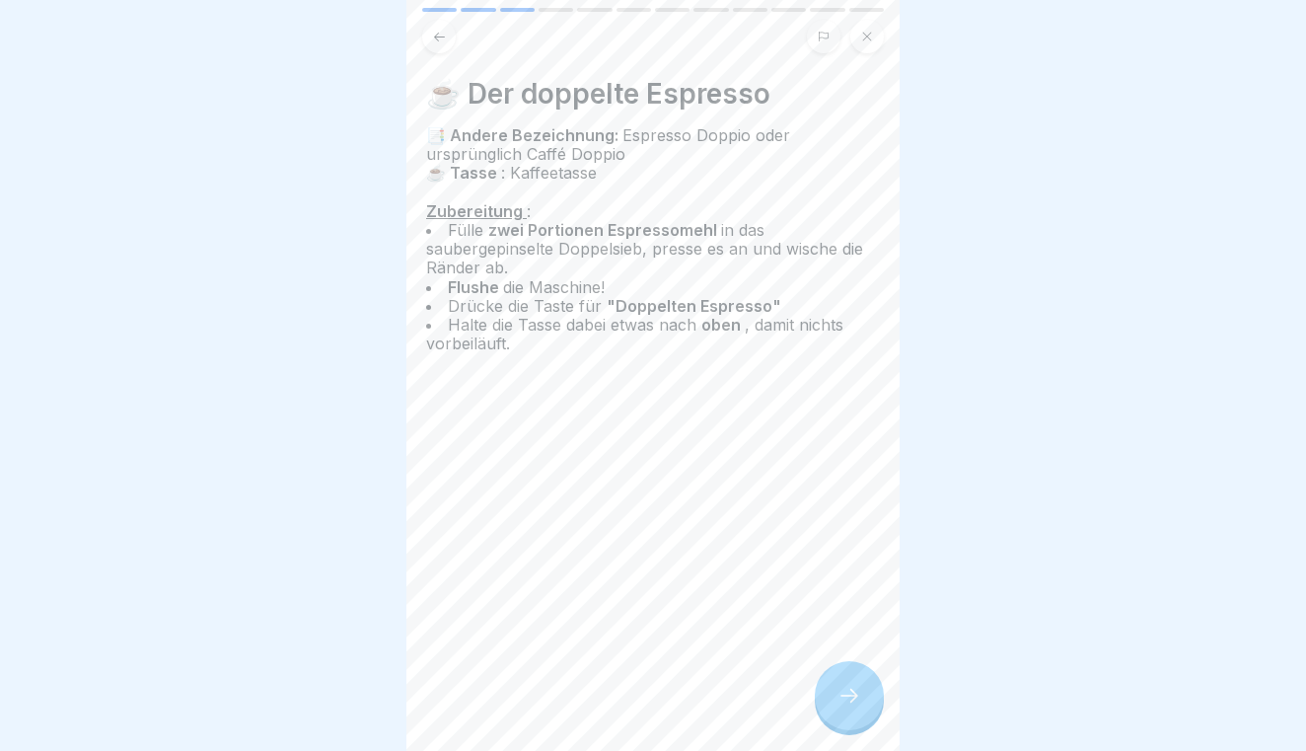
click at [839, 690] on icon at bounding box center [849, 695] width 24 height 24
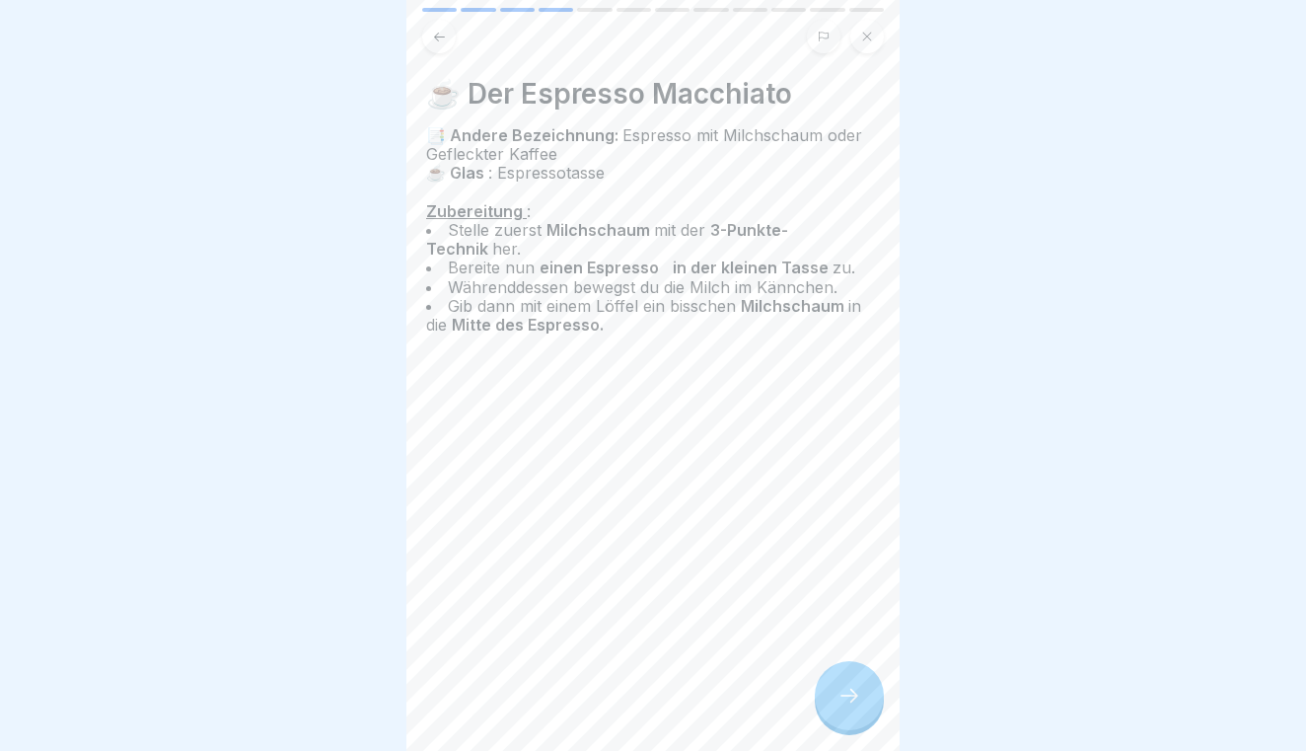
click at [839, 690] on icon at bounding box center [849, 695] width 24 height 24
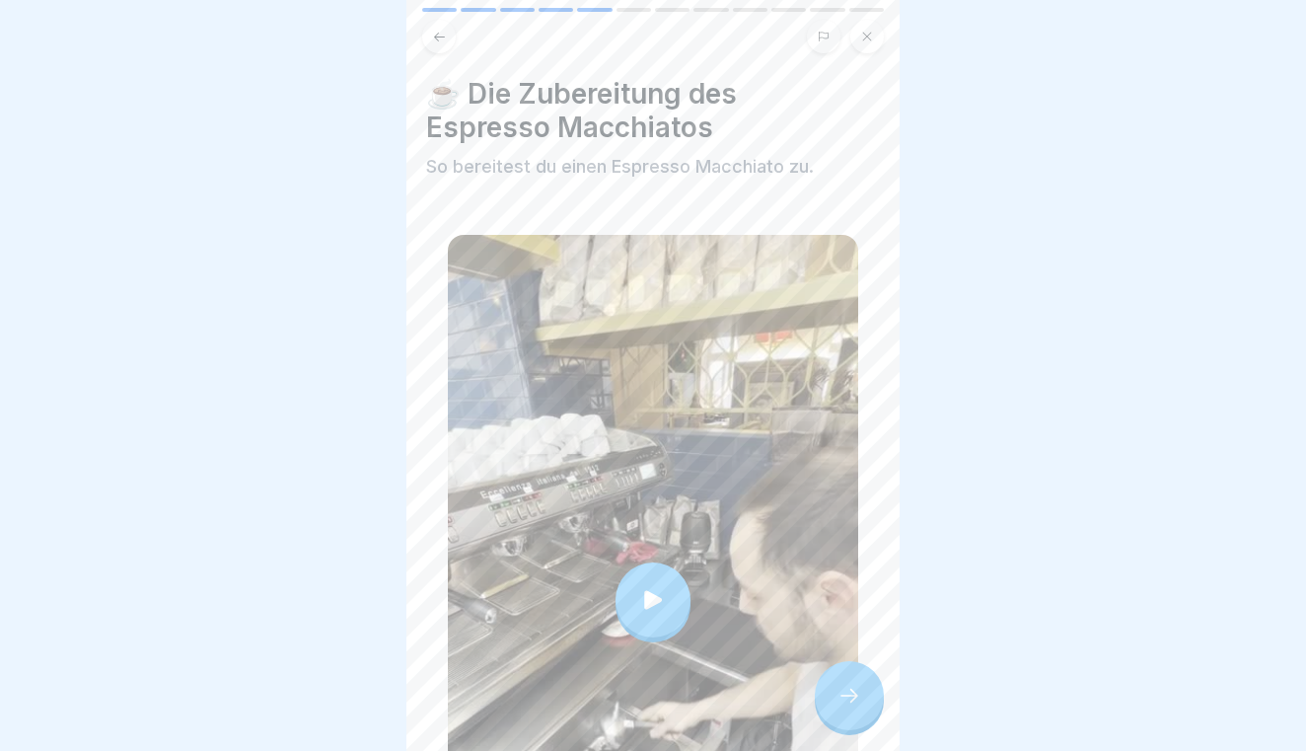
click at [839, 690] on icon at bounding box center [849, 695] width 24 height 24
click at [871, 718] on div at bounding box center [849, 695] width 69 height 69
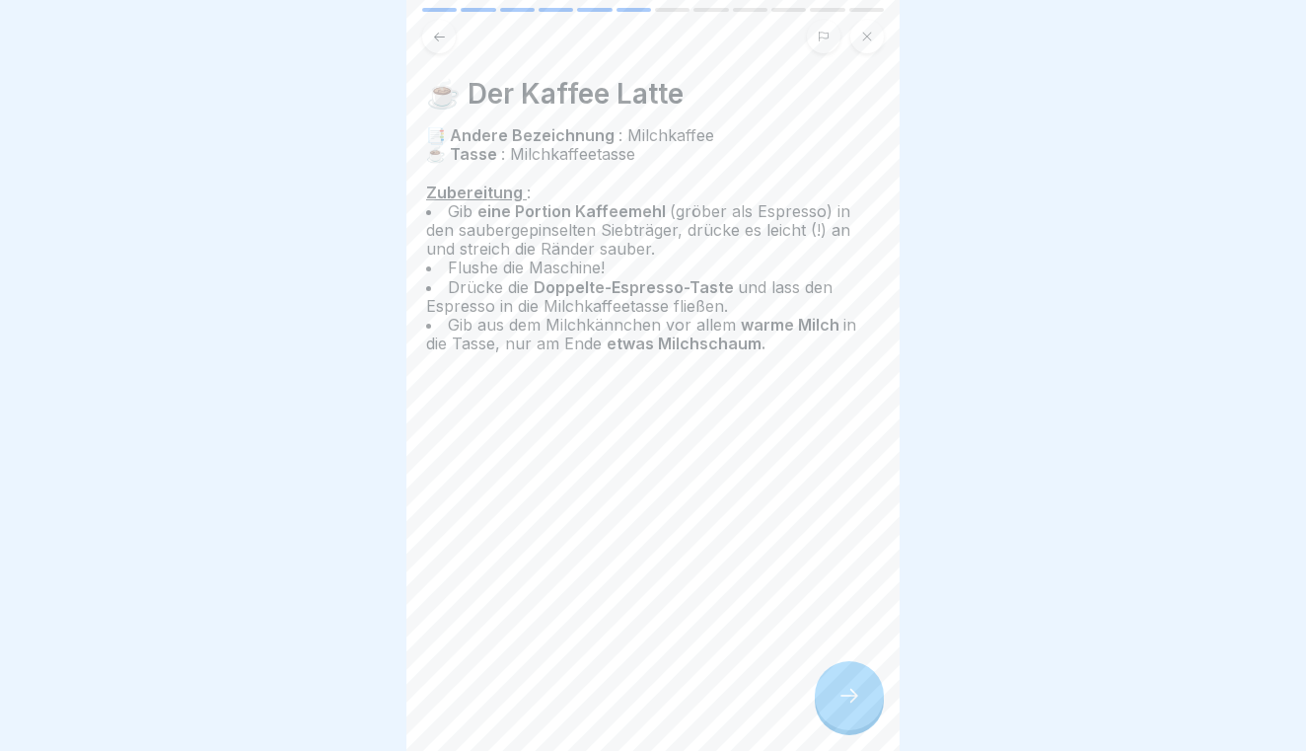
click at [866, 712] on div at bounding box center [849, 695] width 69 height 69
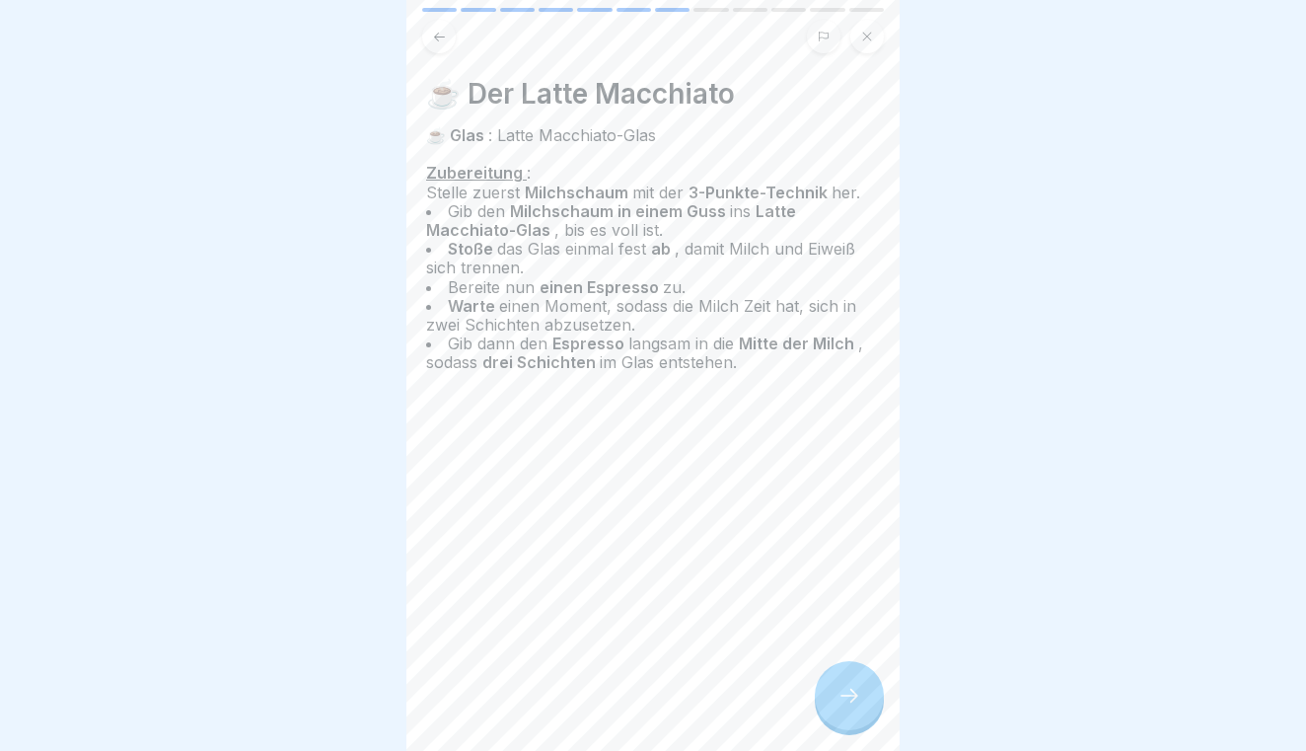
click at [866, 712] on div at bounding box center [849, 695] width 69 height 69
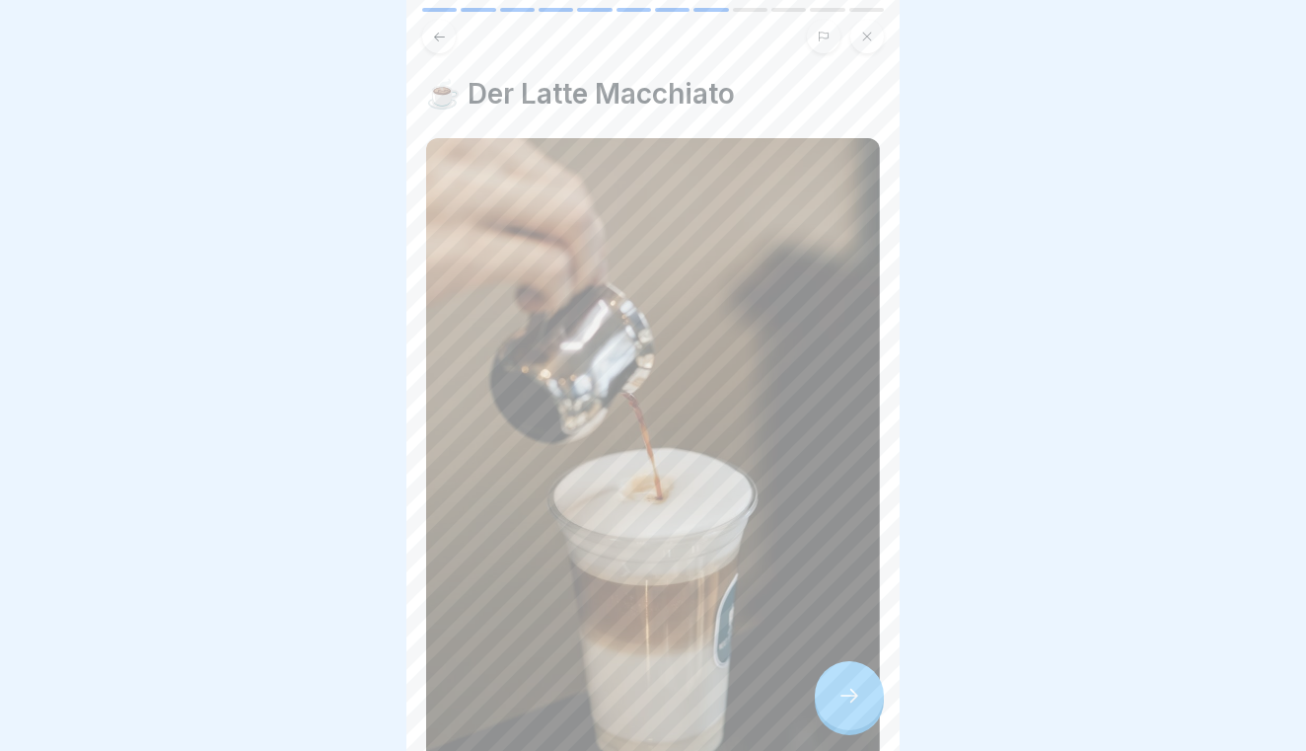
click at [866, 712] on div at bounding box center [849, 695] width 69 height 69
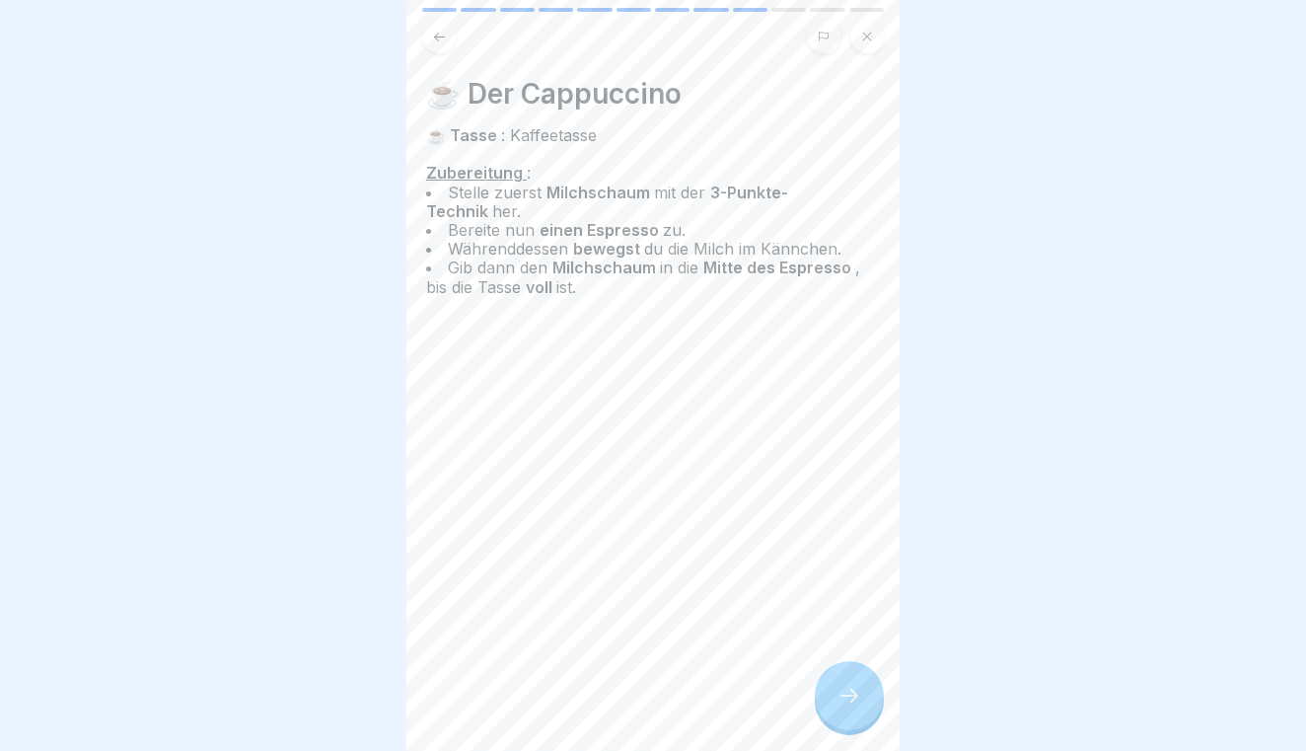
click at [866, 712] on div at bounding box center [849, 695] width 69 height 69
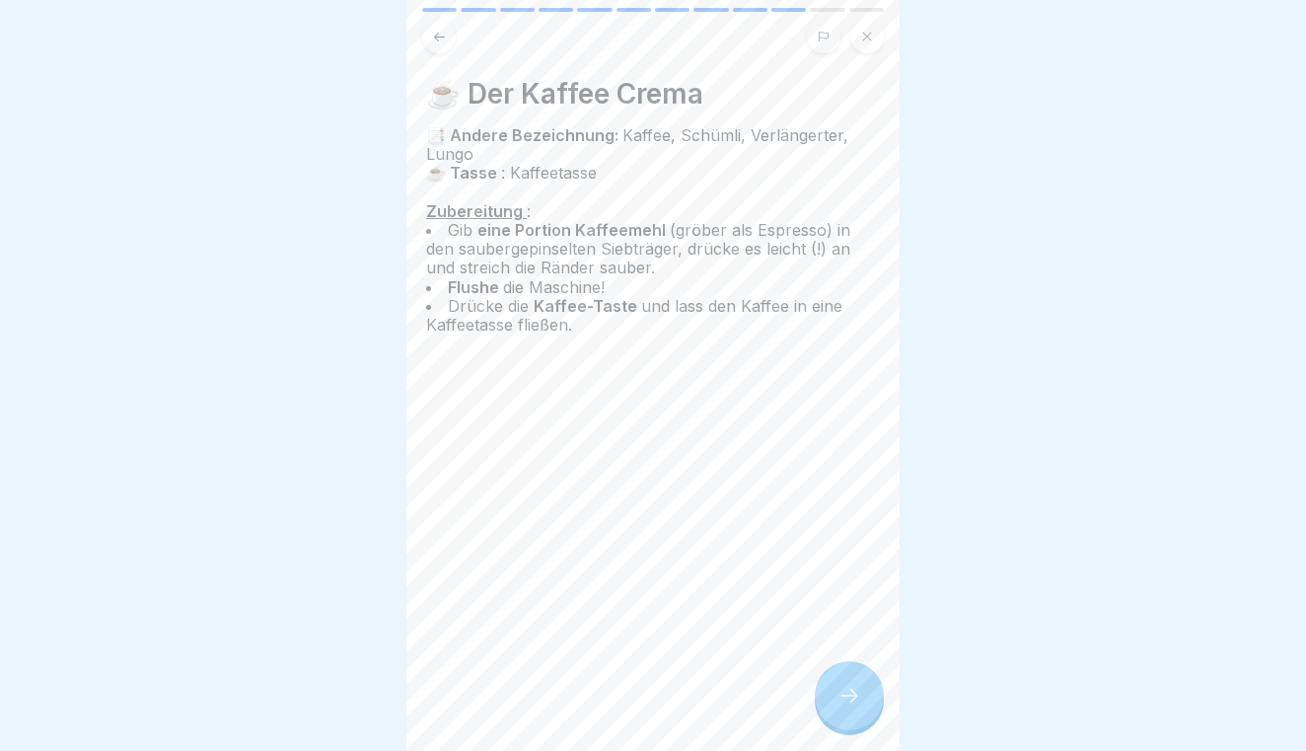
click at [866, 712] on div at bounding box center [849, 695] width 69 height 69
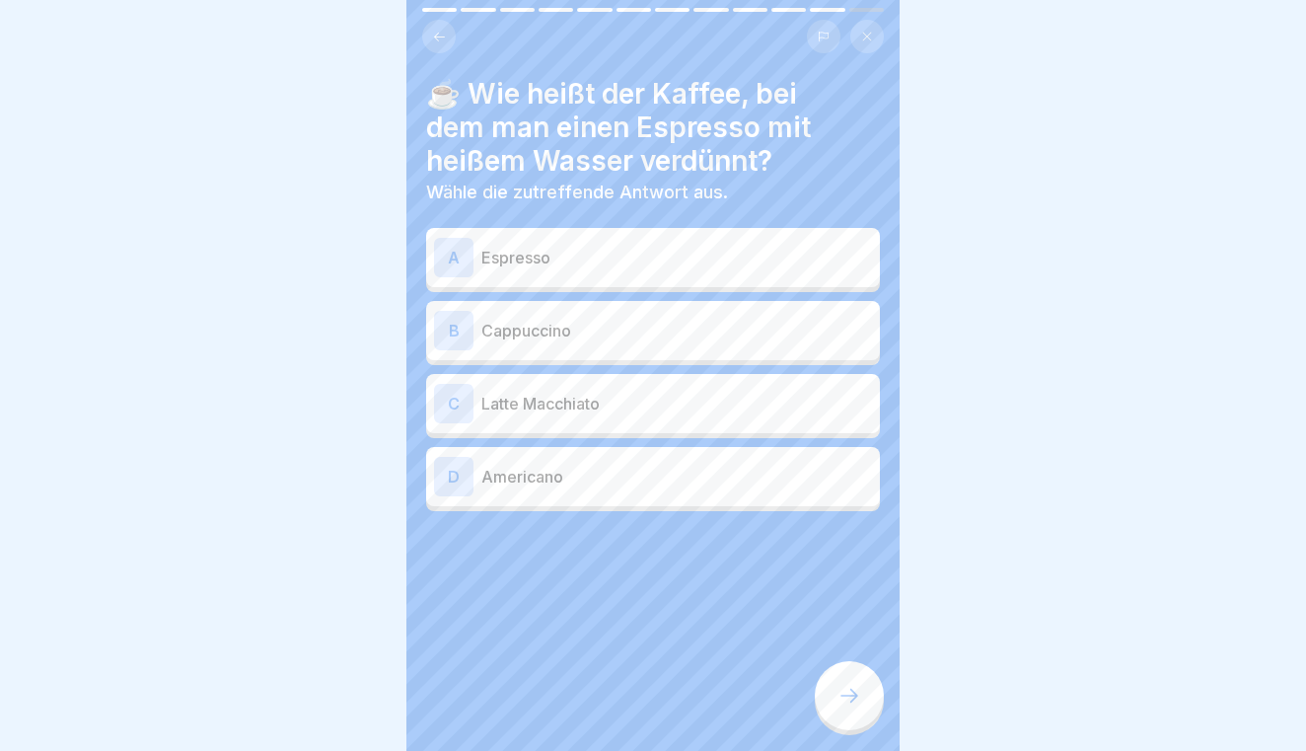
click at [685, 268] on div "A Espresso" at bounding box center [653, 257] width 438 height 39
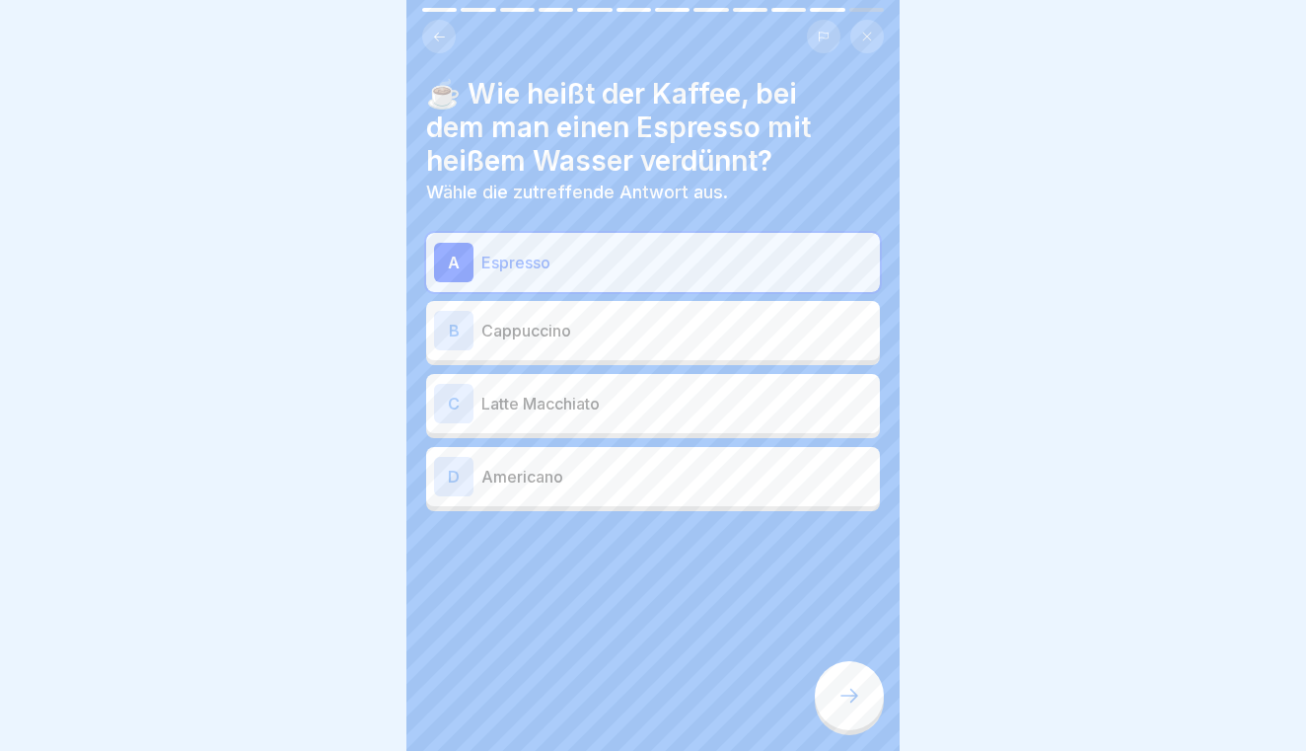
click at [685, 268] on p "Espresso" at bounding box center [676, 263] width 391 height 24
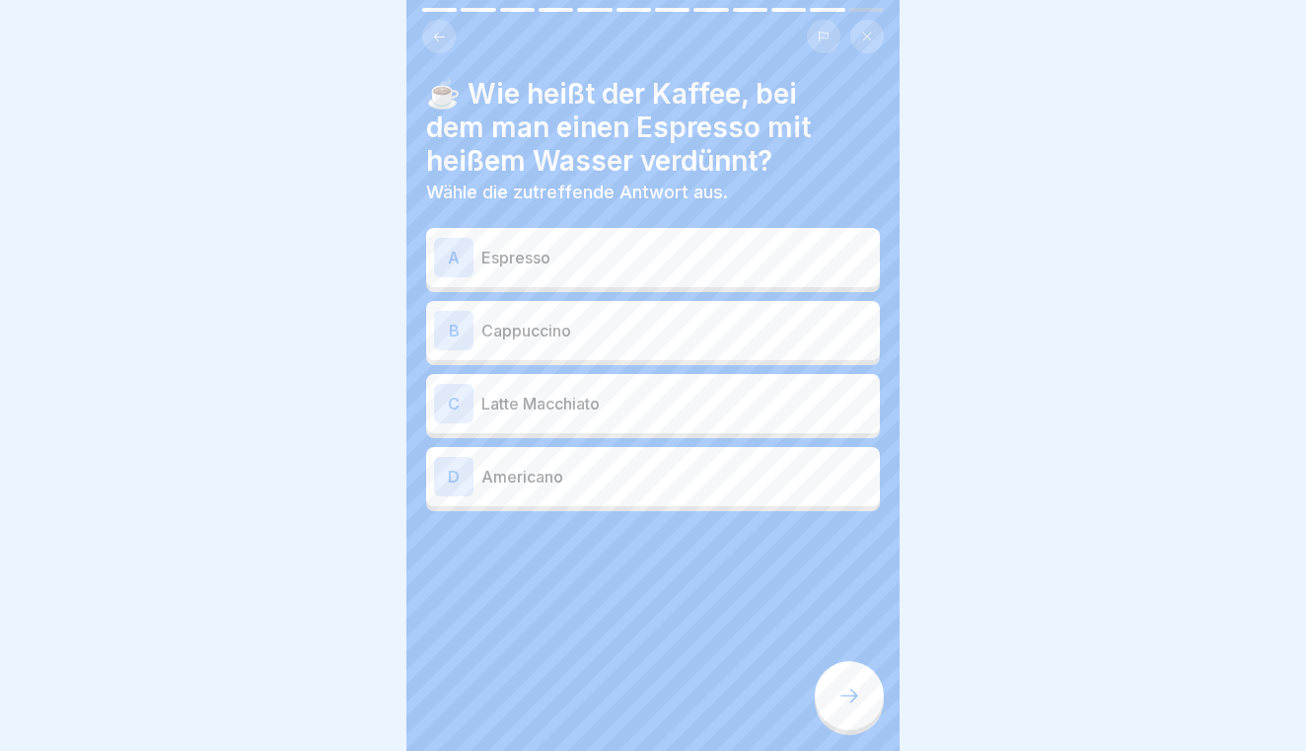
click at [602, 476] on p "Americano" at bounding box center [676, 477] width 391 height 24
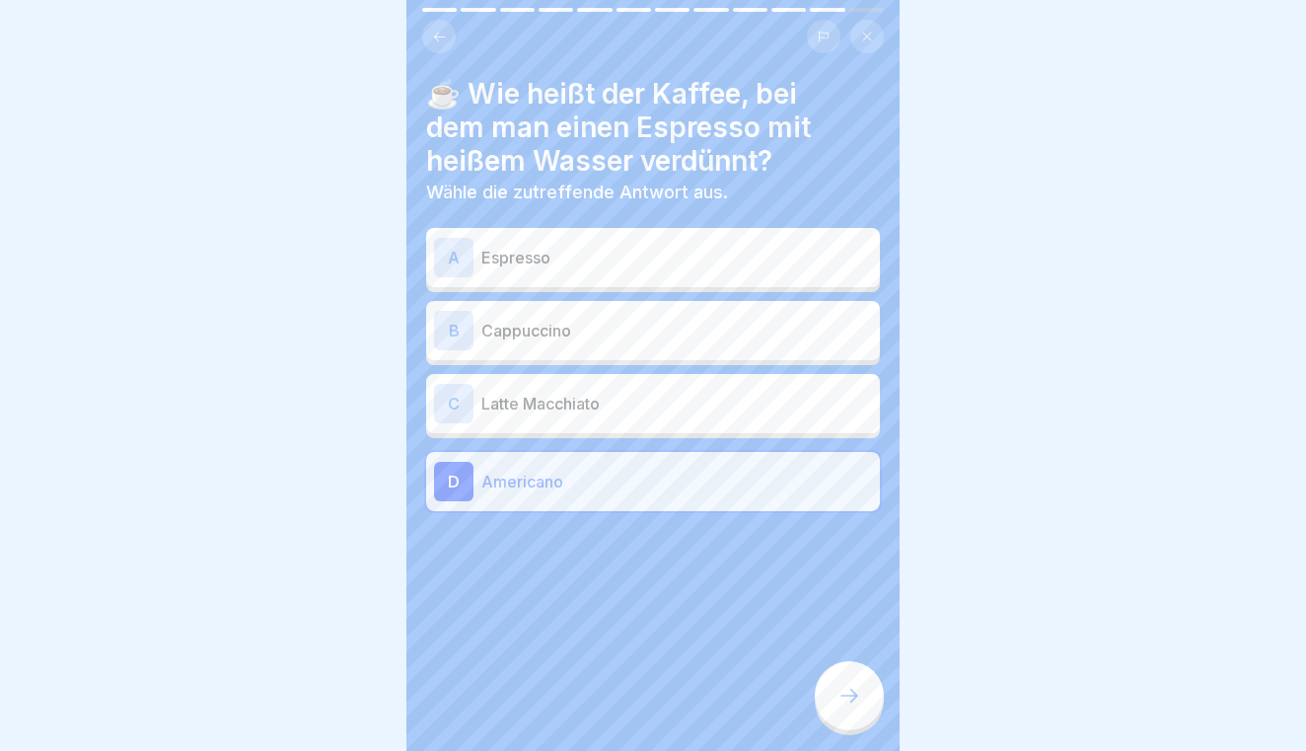
click at [827, 675] on div at bounding box center [849, 695] width 69 height 69
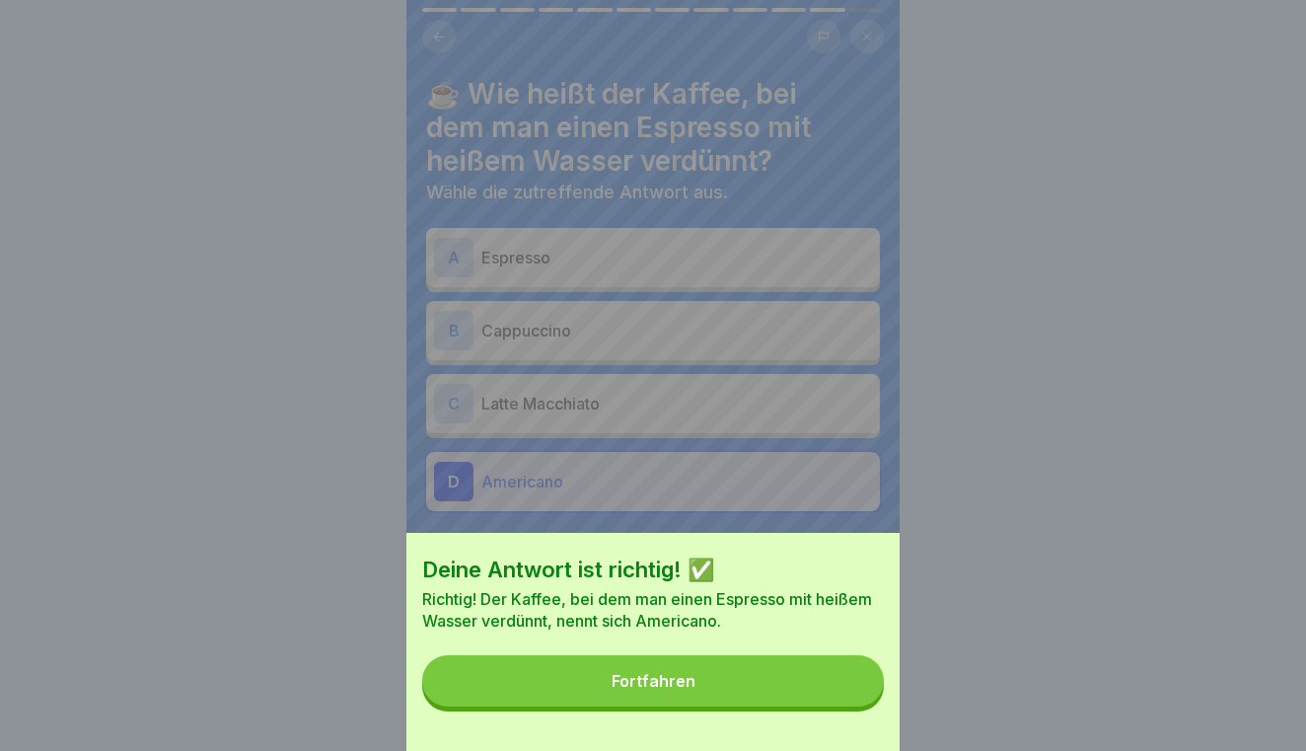
click at [760, 686] on button "Fortfahren" at bounding box center [653, 680] width 462 height 51
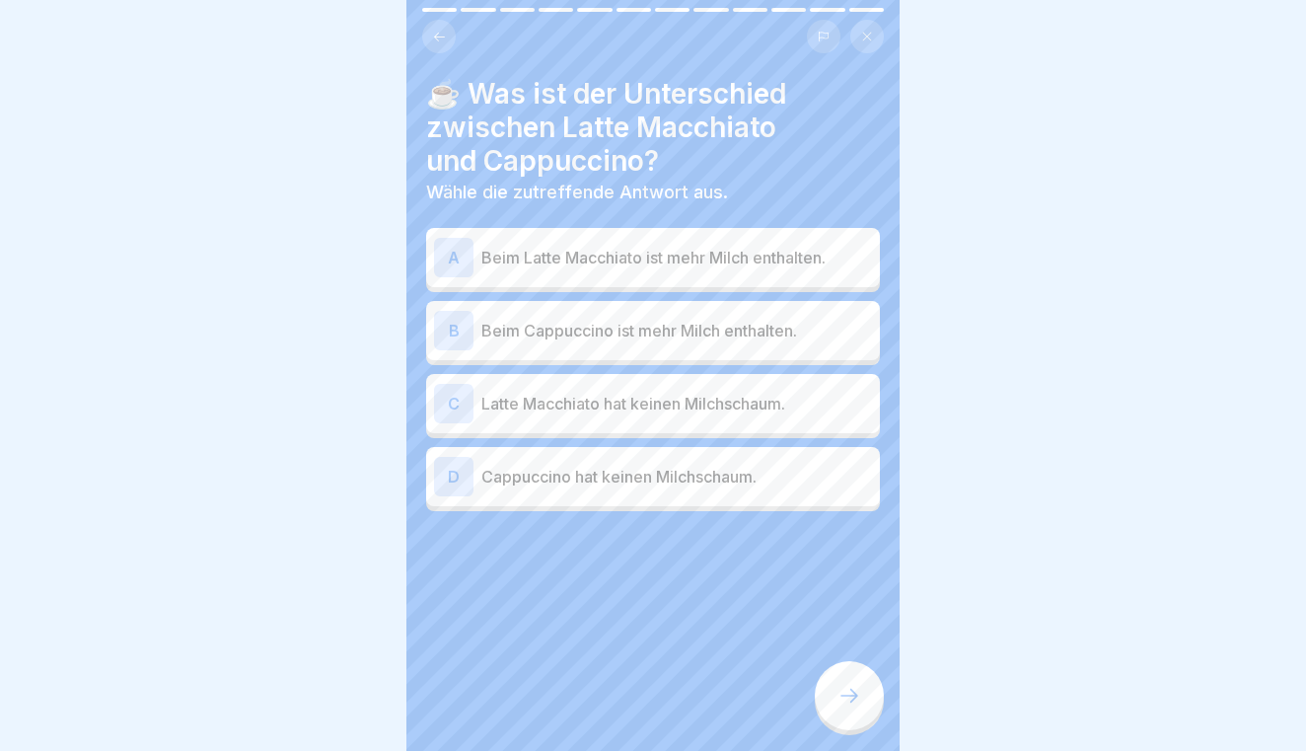
click at [765, 267] on p "Beim Latte Macchiato ist mehr Milch enthalten." at bounding box center [676, 258] width 391 height 24
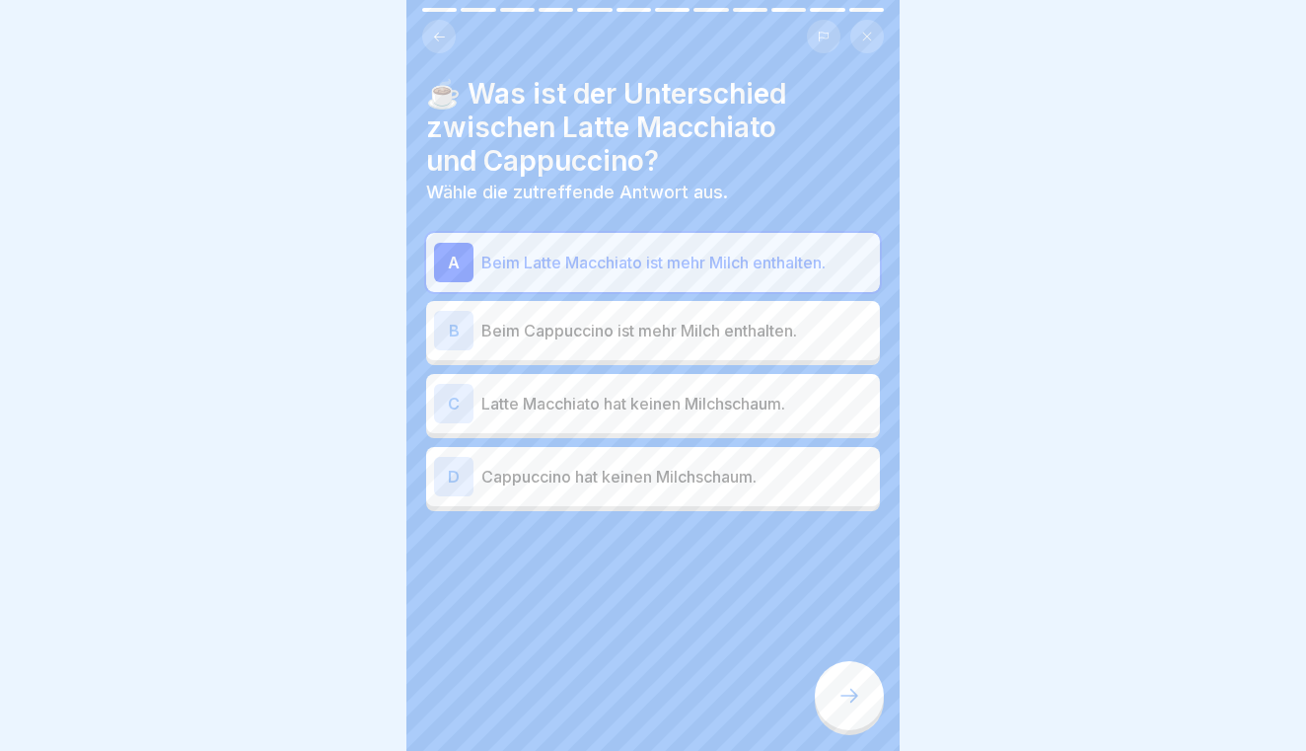
click at [829, 675] on div at bounding box center [849, 695] width 69 height 69
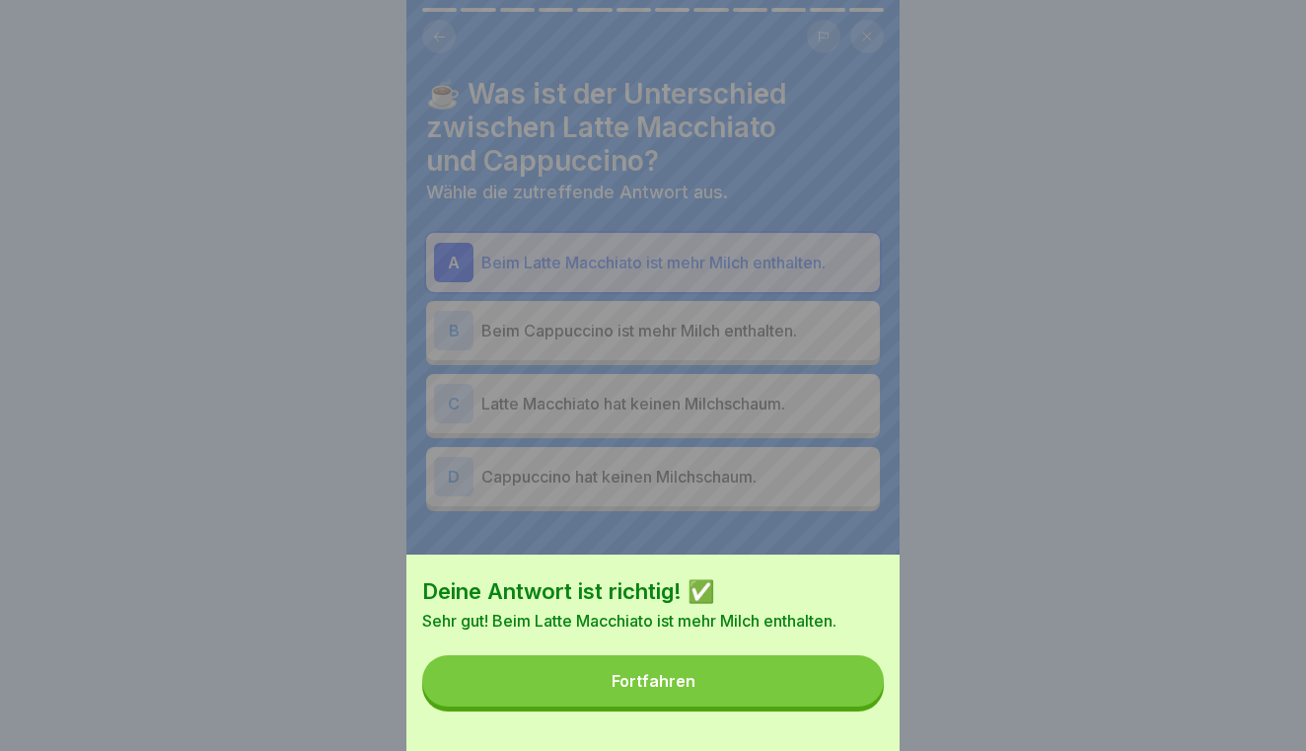
click at [808, 687] on button "Fortfahren" at bounding box center [653, 680] width 462 height 51
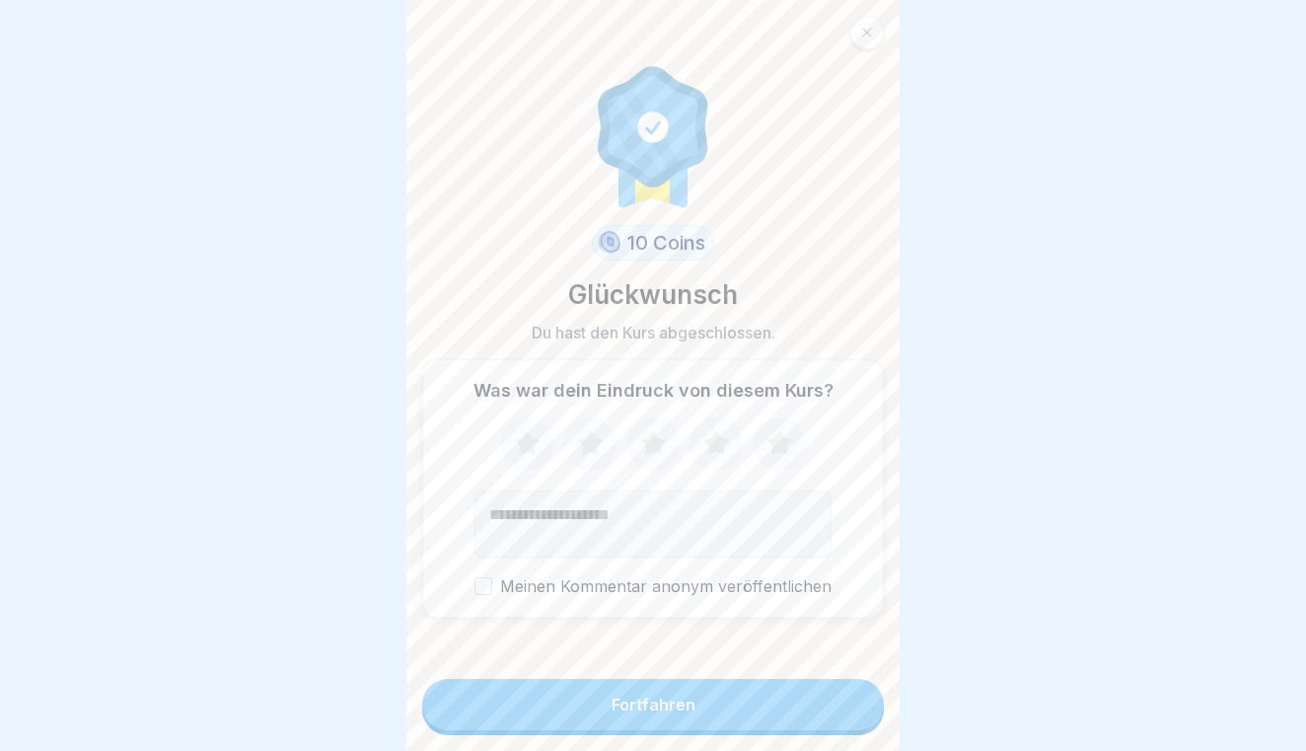
click at [793, 703] on button "Fortfahren" at bounding box center [653, 704] width 462 height 51
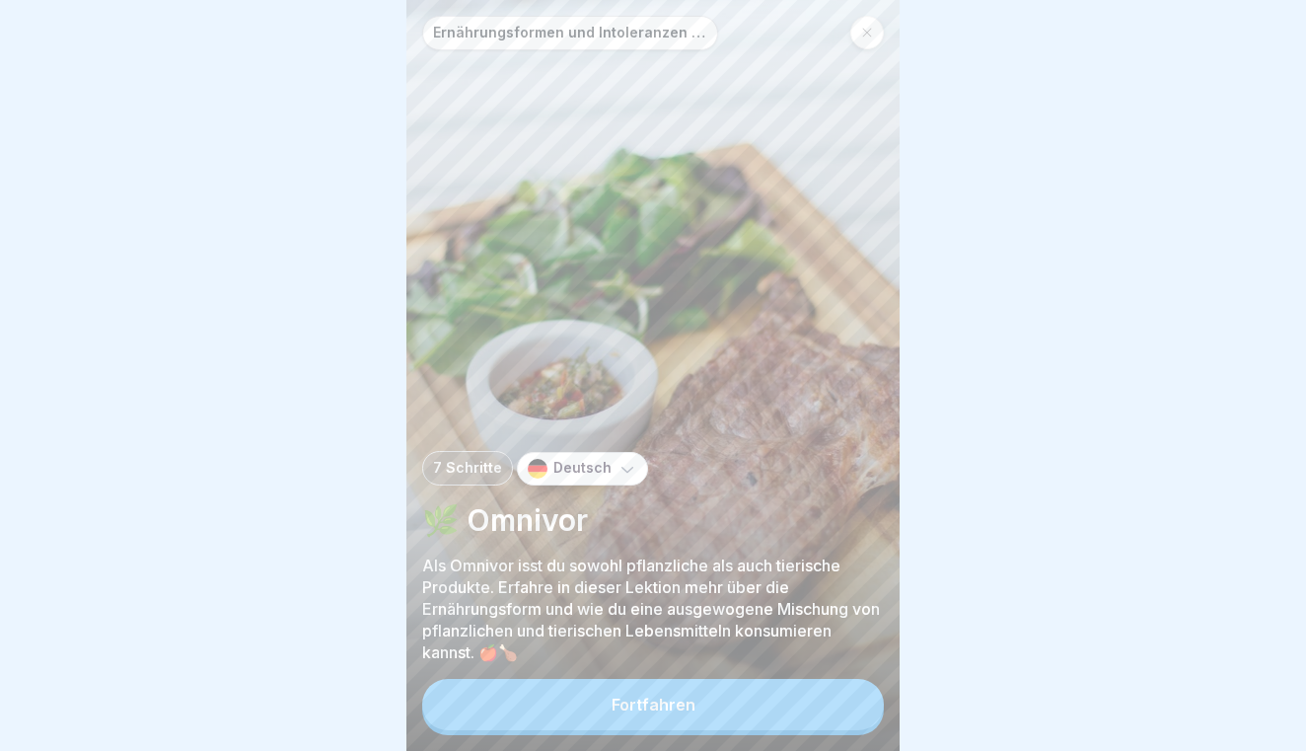
click at [767, 706] on button "Fortfahren" at bounding box center [653, 704] width 462 height 51
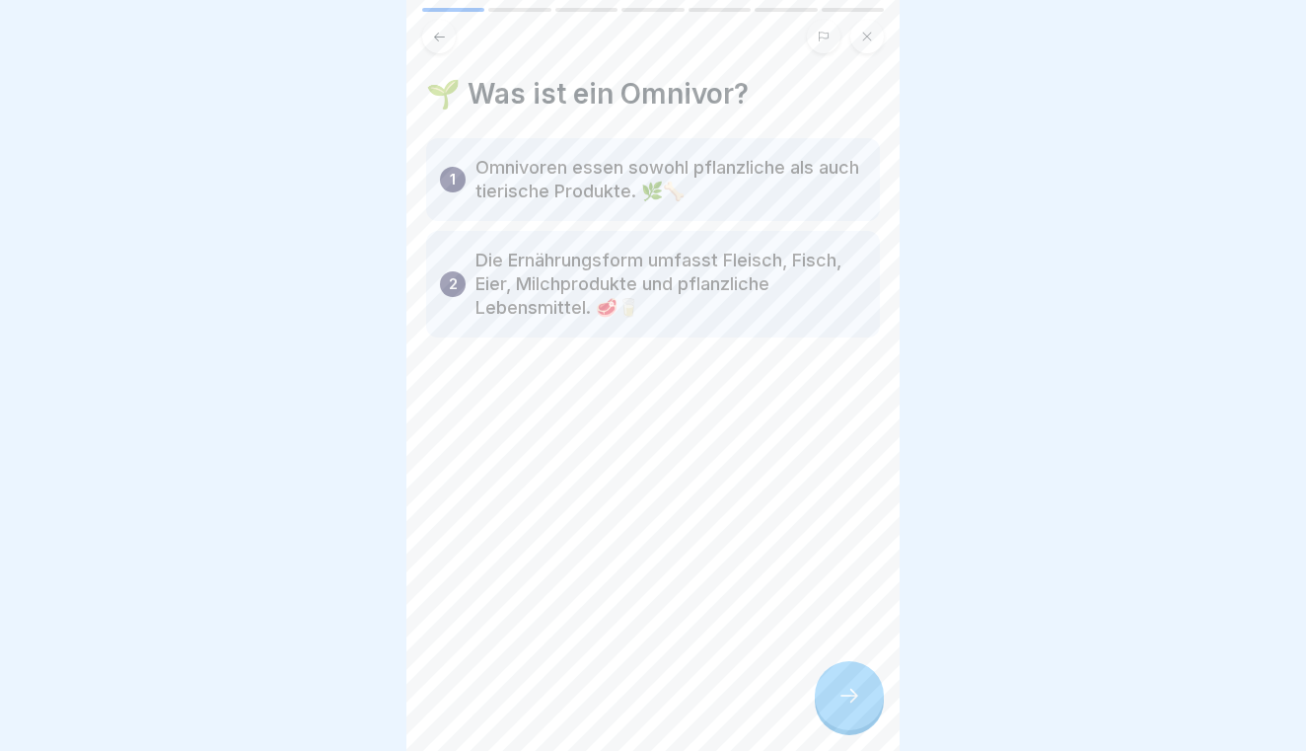
click at [853, 702] on icon at bounding box center [849, 695] width 24 height 24
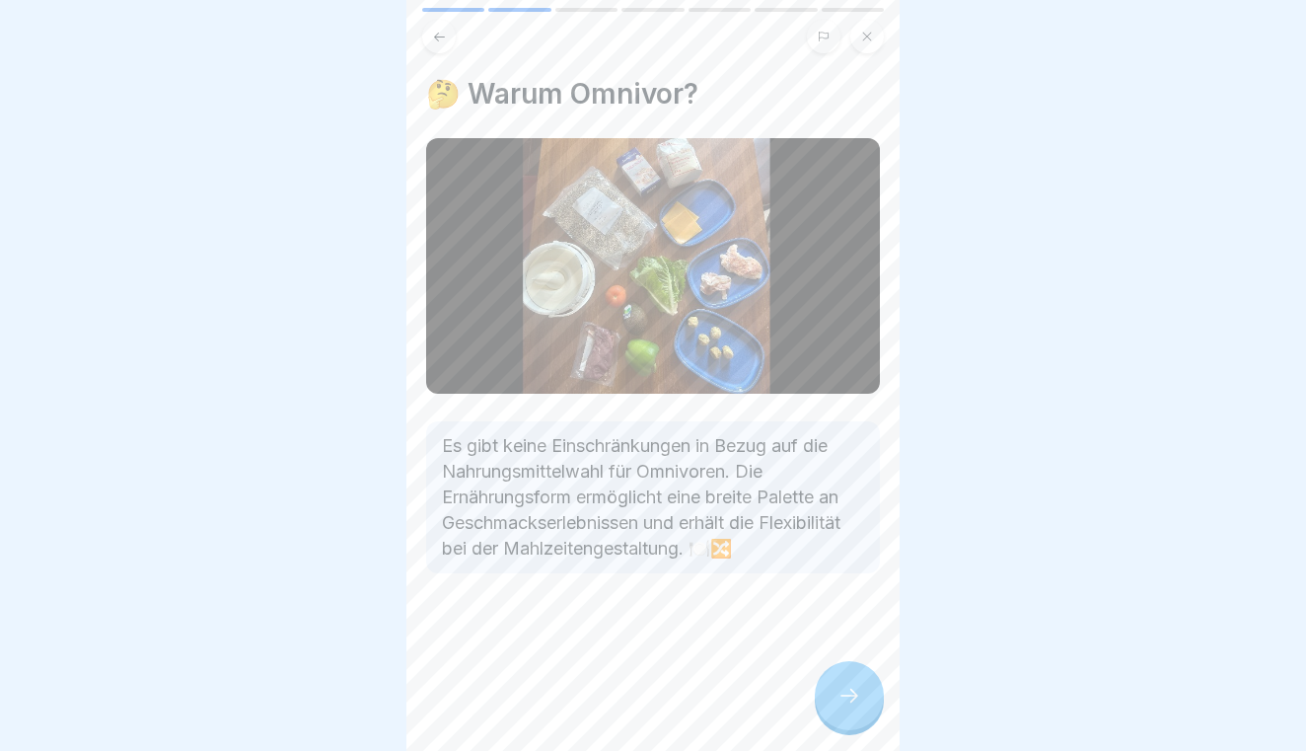
click at [853, 702] on icon at bounding box center [849, 695] width 24 height 24
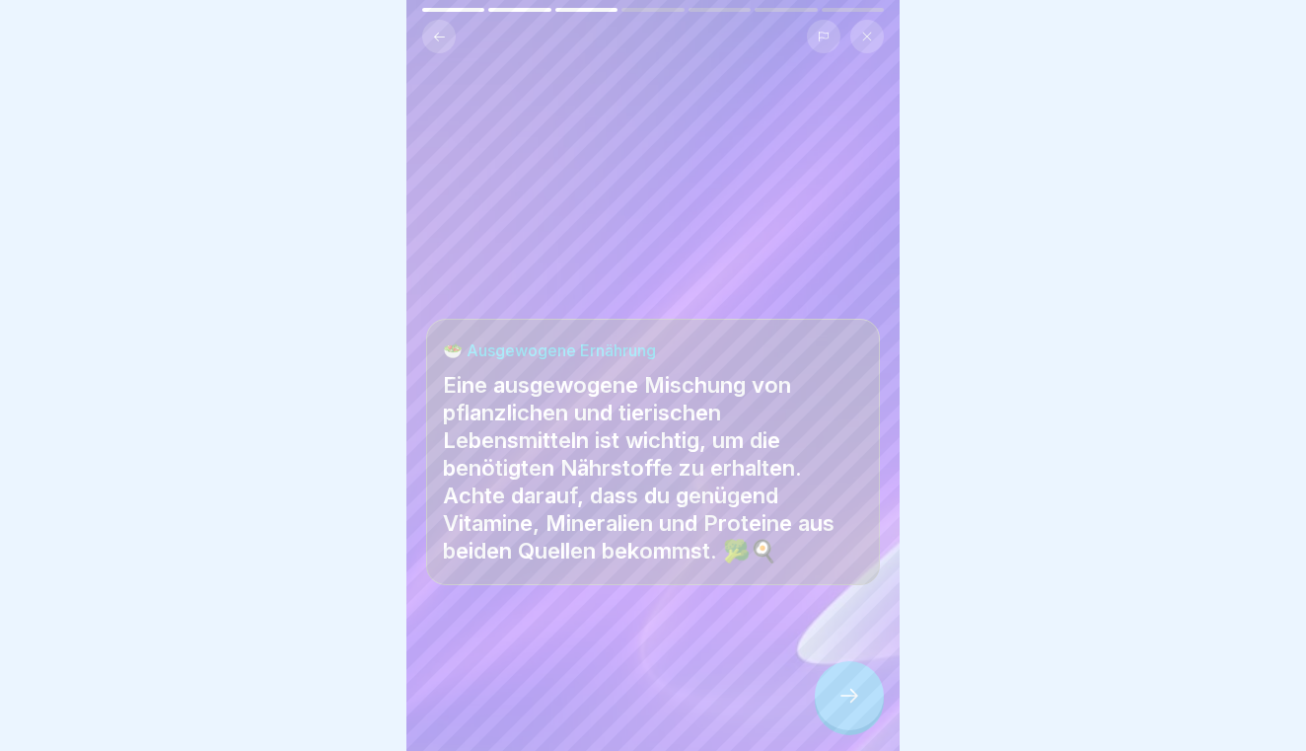
click at [853, 702] on icon at bounding box center [849, 695] width 24 height 24
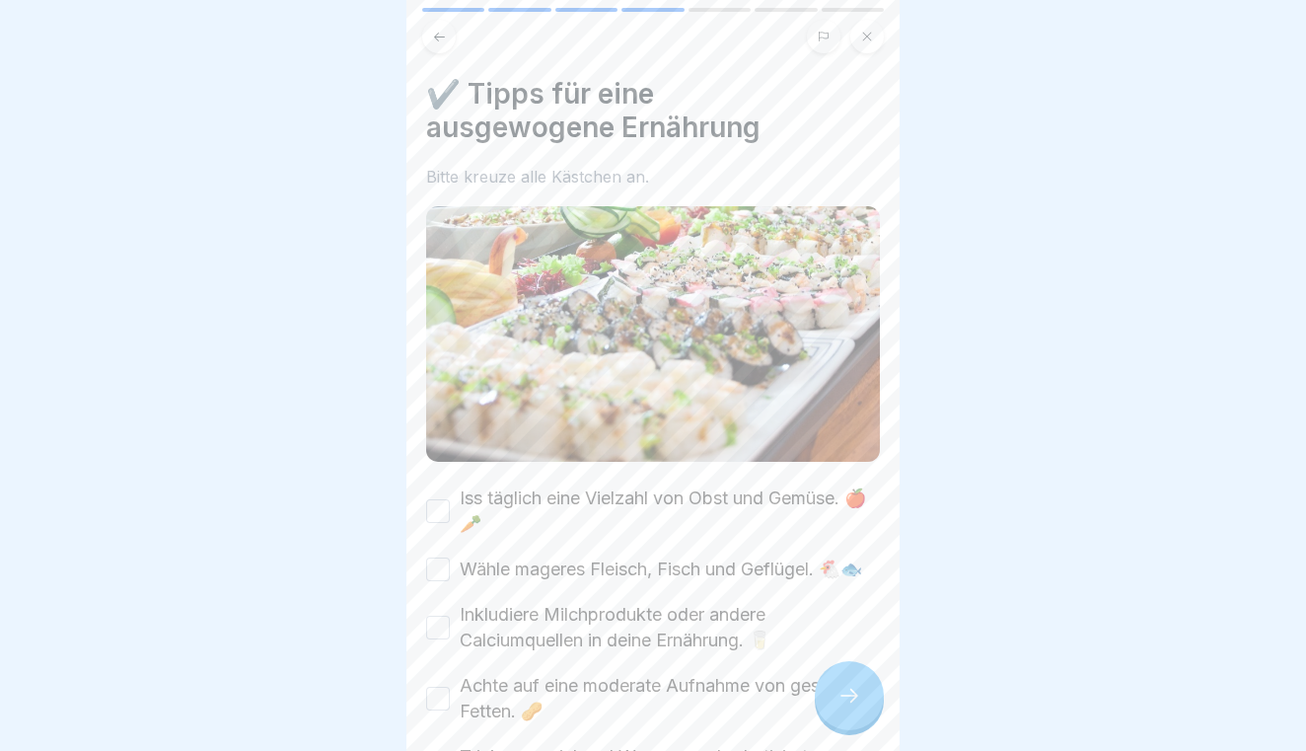
scroll to position [66, 0]
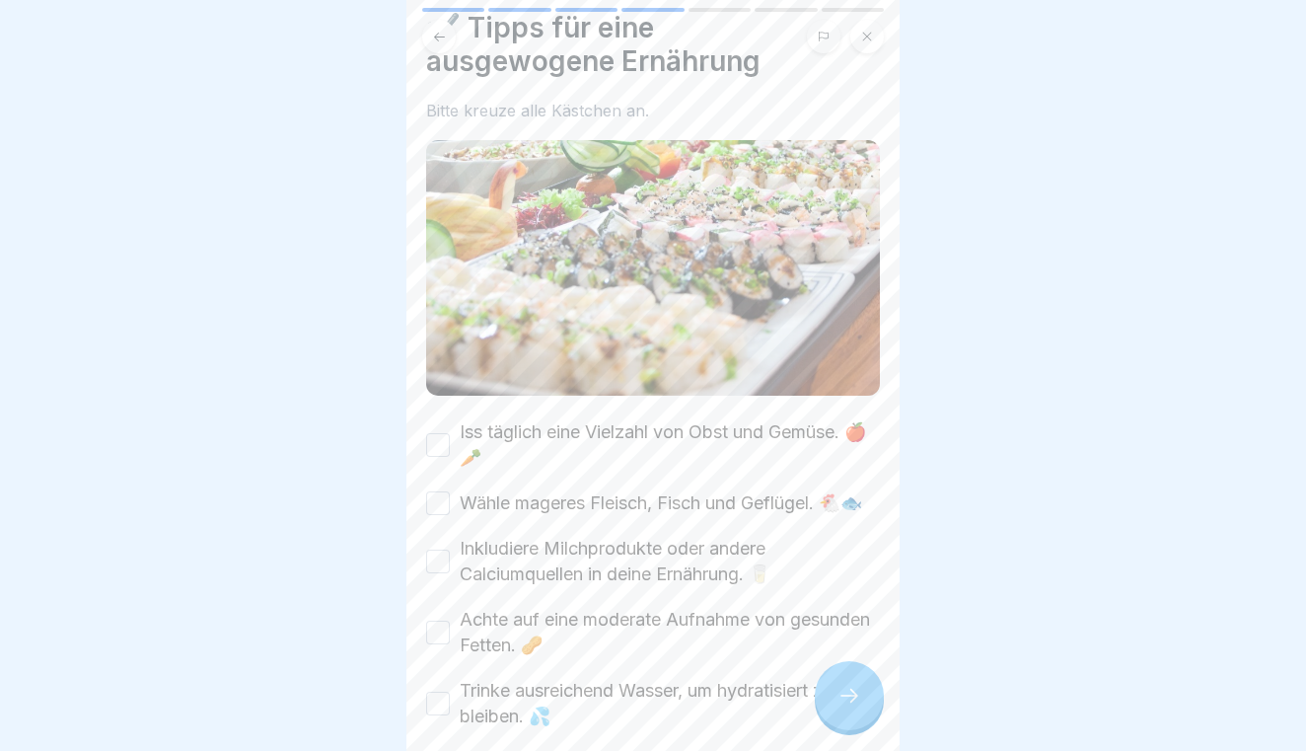
click at [429, 440] on button "Iss täglich eine Vielzahl von Obst und Gemüse. 🍎🥕" at bounding box center [438, 445] width 24 height 24
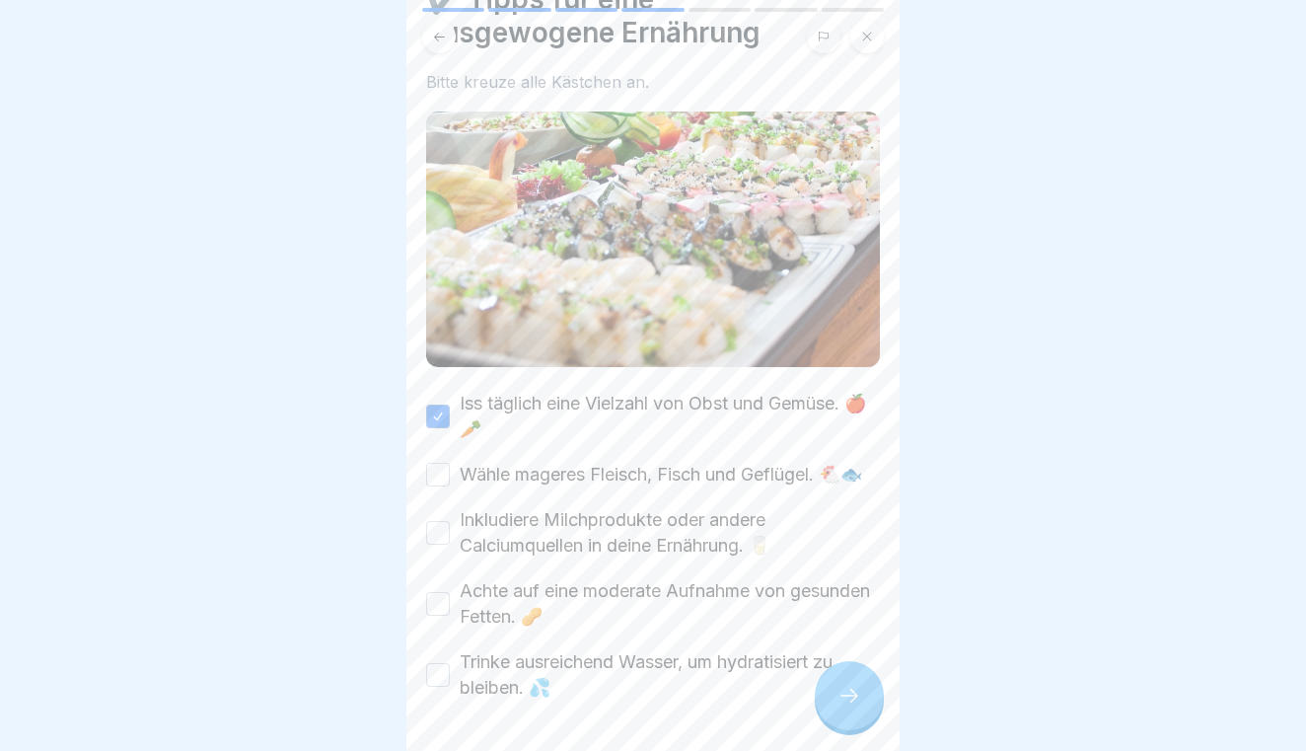
scroll to position [96, 0]
click at [428, 477] on button "Wähle mageres Fleisch, Fisch und Geflügel. 🐔🐟" at bounding box center [438, 474] width 24 height 24
click at [436, 531] on button "Inkludiere Milchprodukte oder andere Calciumquellen in deine Ernährung. 🥛" at bounding box center [438, 532] width 24 height 24
click at [439, 593] on button "Achte auf eine moderate Aufnahme von gesunden Fetten. 🥜" at bounding box center [438, 603] width 24 height 24
click at [442, 659] on div "Trinke ausreichend Wasser, um hydratisiert zu bleiben. 💦" at bounding box center [653, 673] width 454 height 51
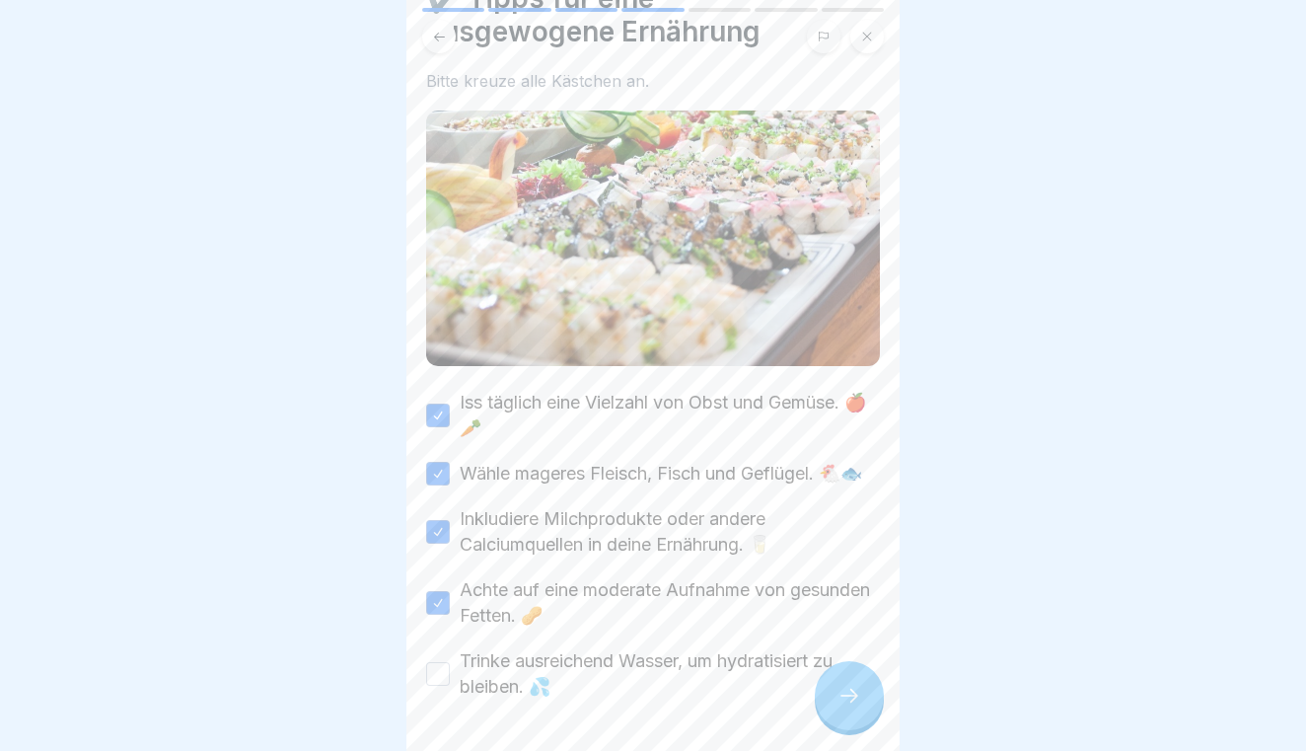
click at [442, 669] on button "Trinke ausreichend Wasser, um hydratisiert zu bleiben. 💦" at bounding box center [438, 674] width 24 height 24
click at [818, 697] on div at bounding box center [849, 695] width 69 height 69
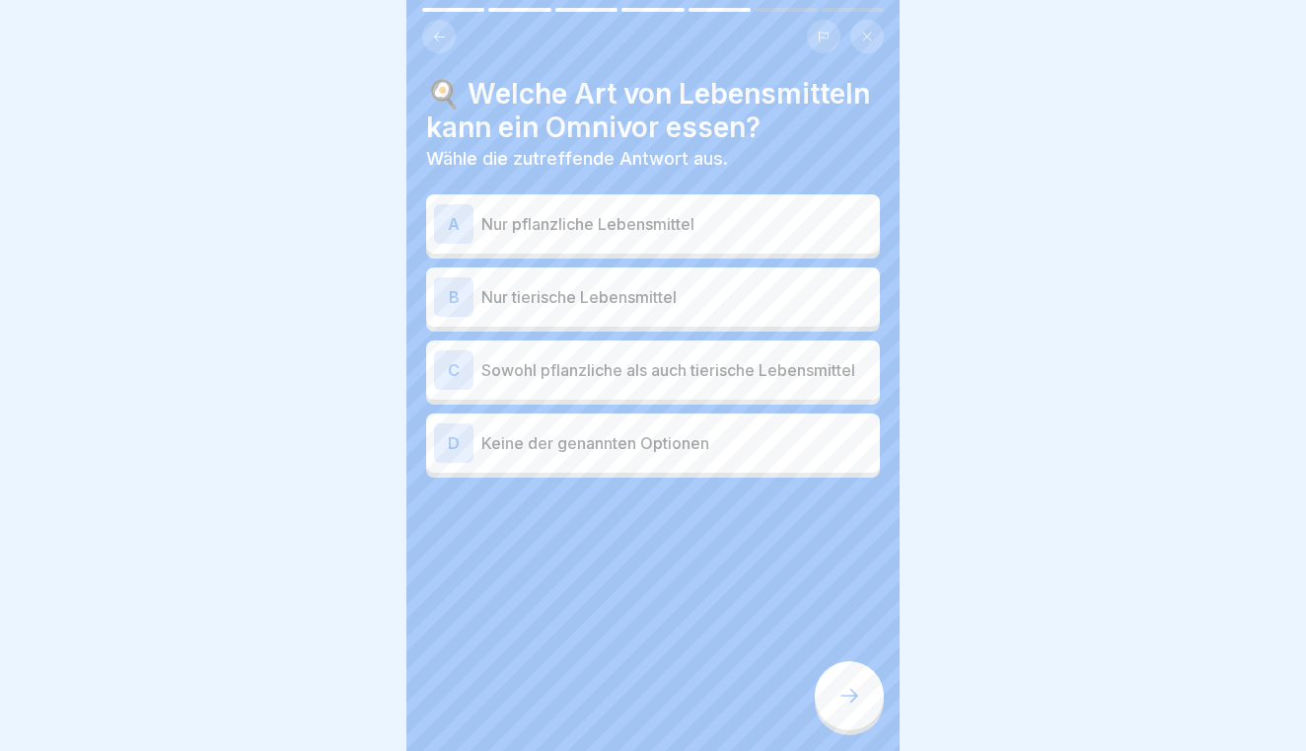
click at [705, 363] on p "Sowohl pflanzliche als auch tierische Lebensmittel" at bounding box center [676, 370] width 391 height 24
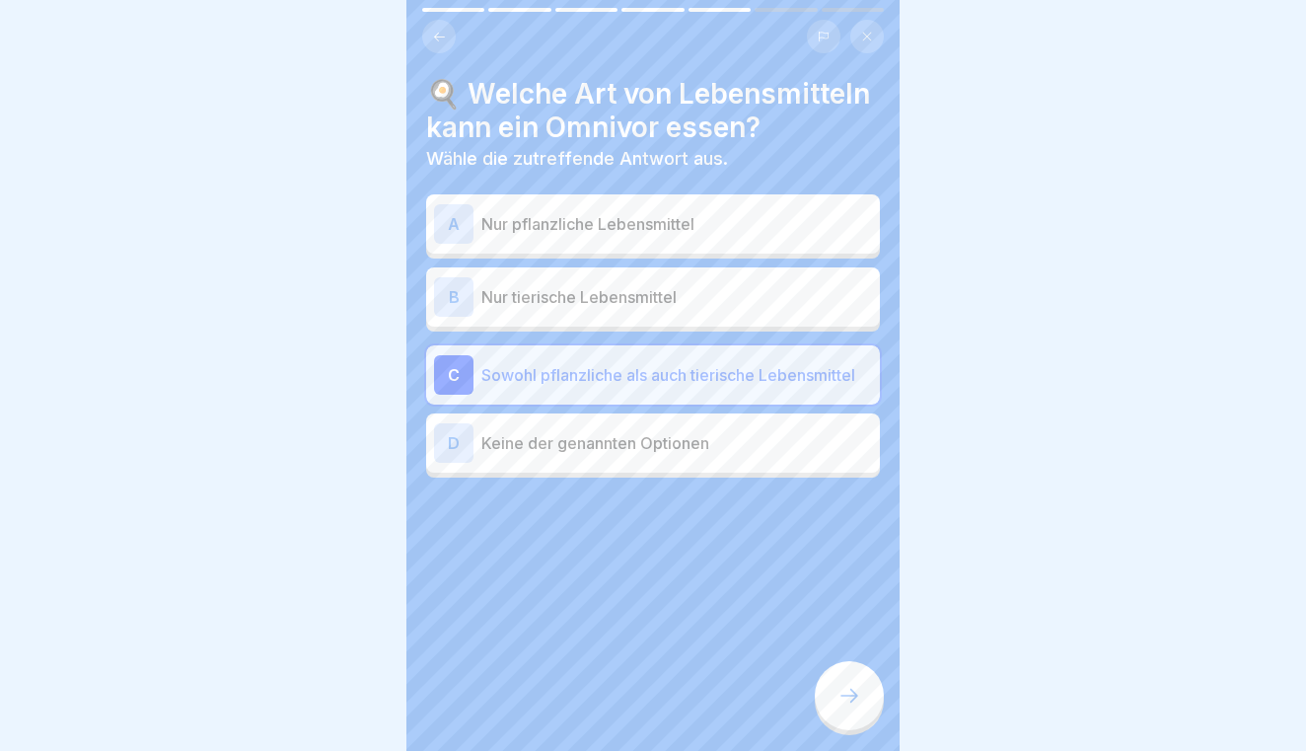
click at [851, 695] on icon at bounding box center [849, 695] width 18 height 14
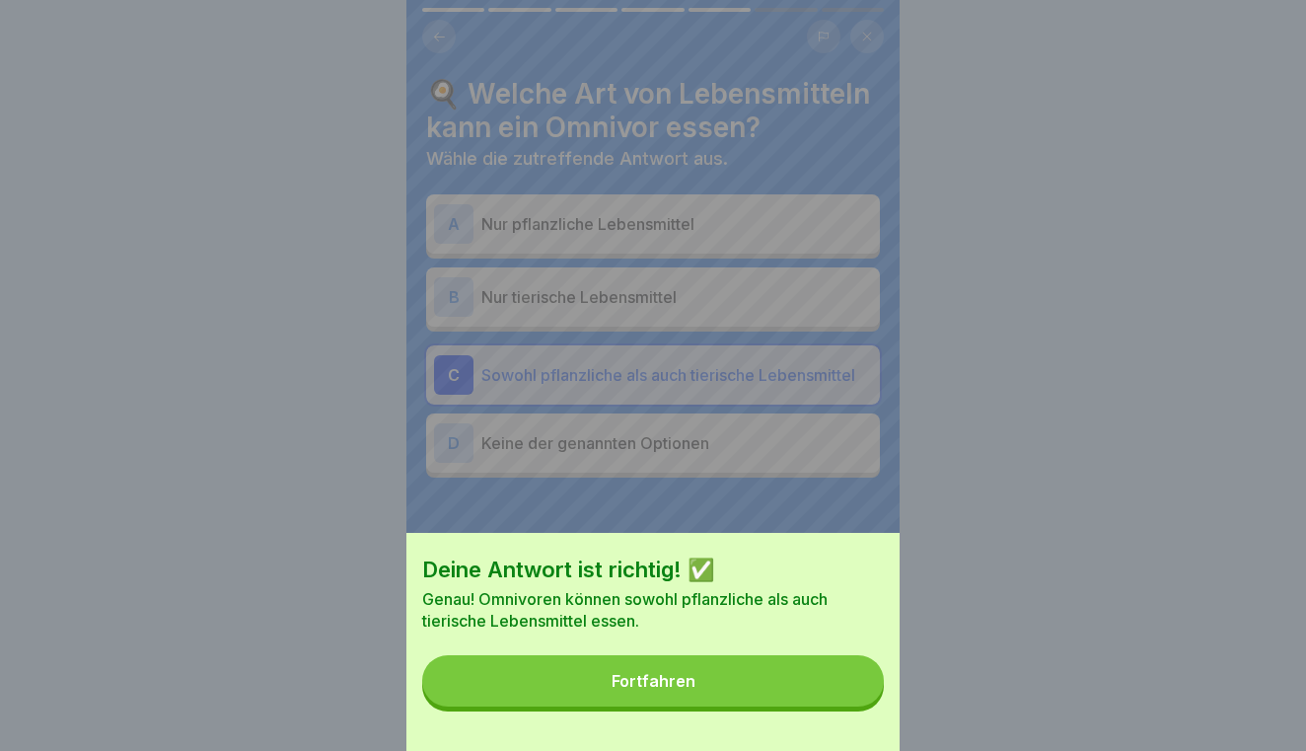
click at [809, 692] on button "Fortfahren" at bounding box center [653, 680] width 462 height 51
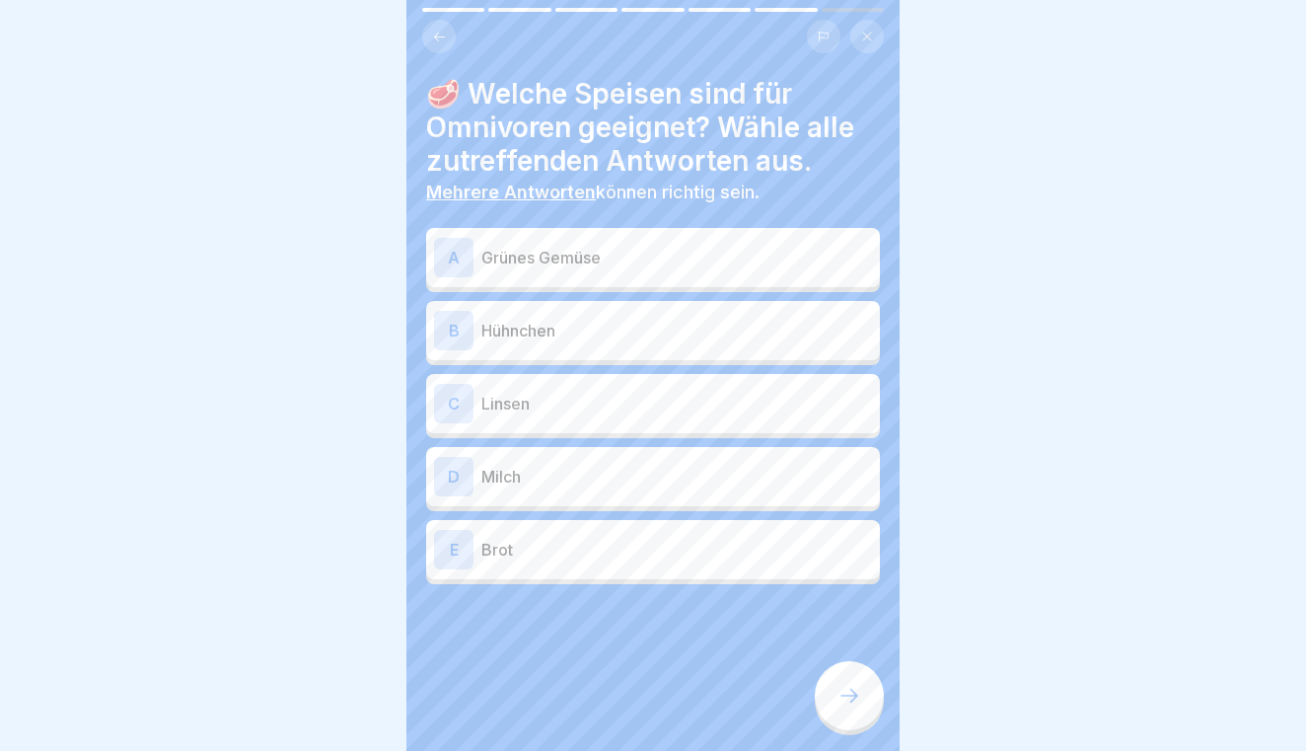
click at [718, 255] on p "Grünes Gemüse" at bounding box center [676, 258] width 391 height 24
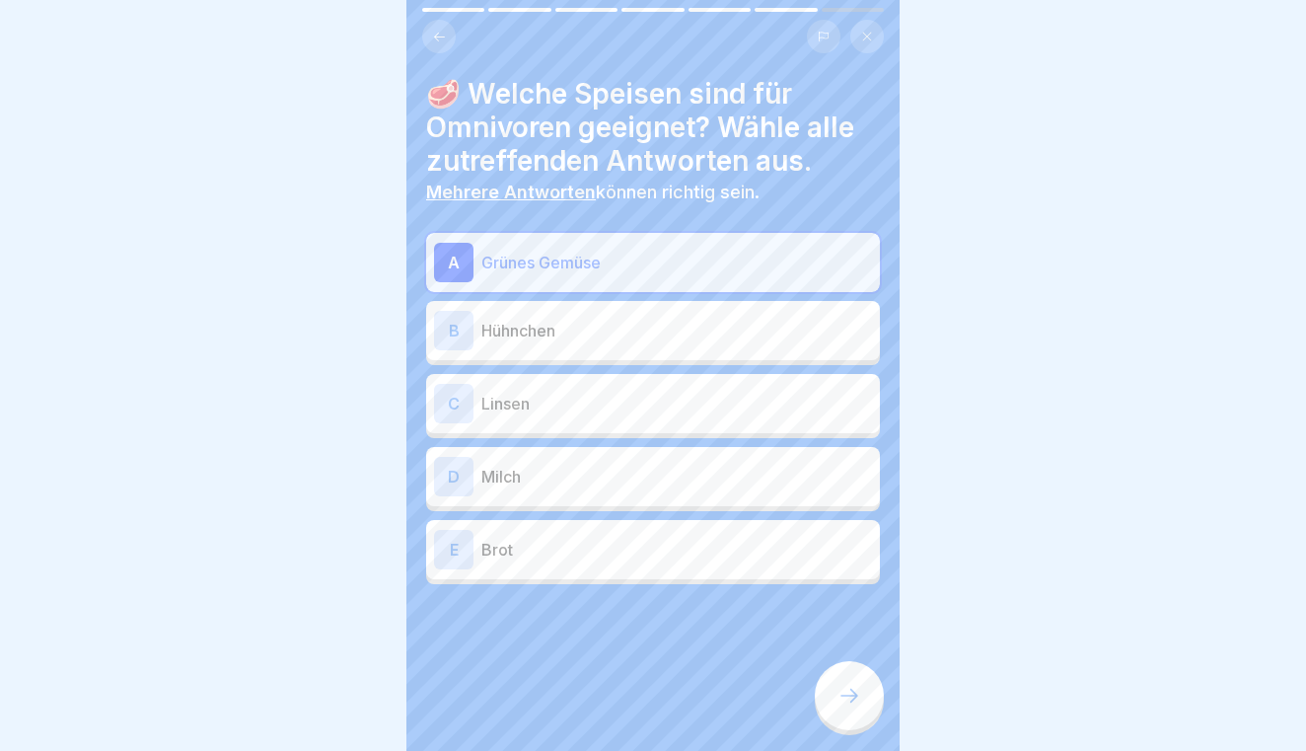
click at [708, 319] on p "Hühnchen" at bounding box center [676, 331] width 391 height 24
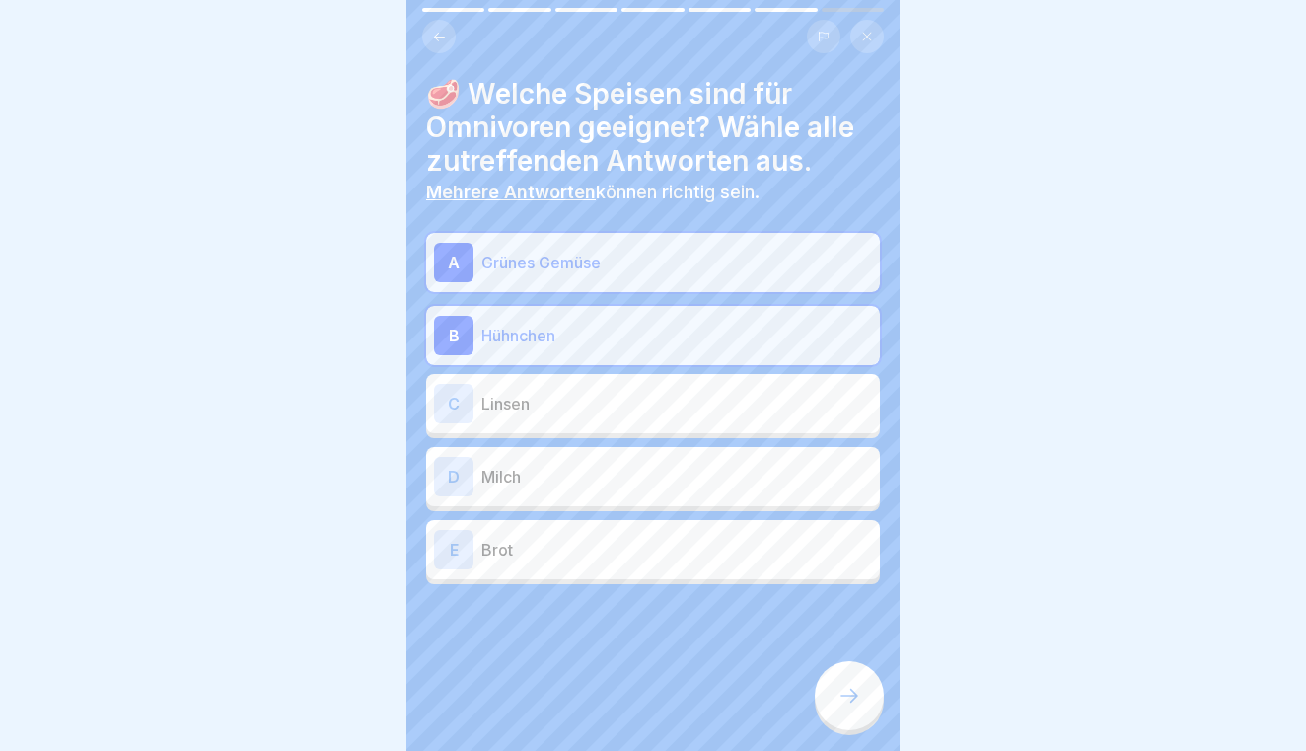
click at [700, 390] on div "C Linsen" at bounding box center [653, 403] width 438 height 39
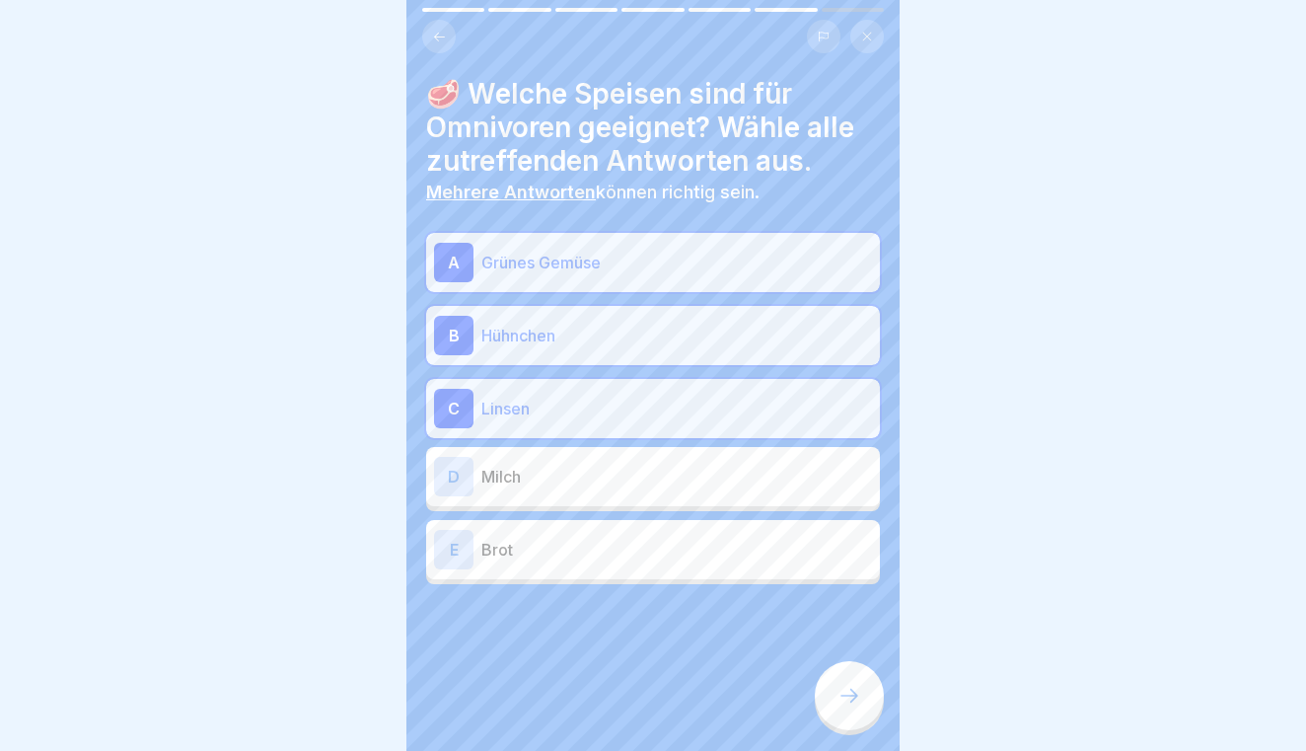
click at [693, 450] on div "D Milch" at bounding box center [653, 476] width 454 height 59
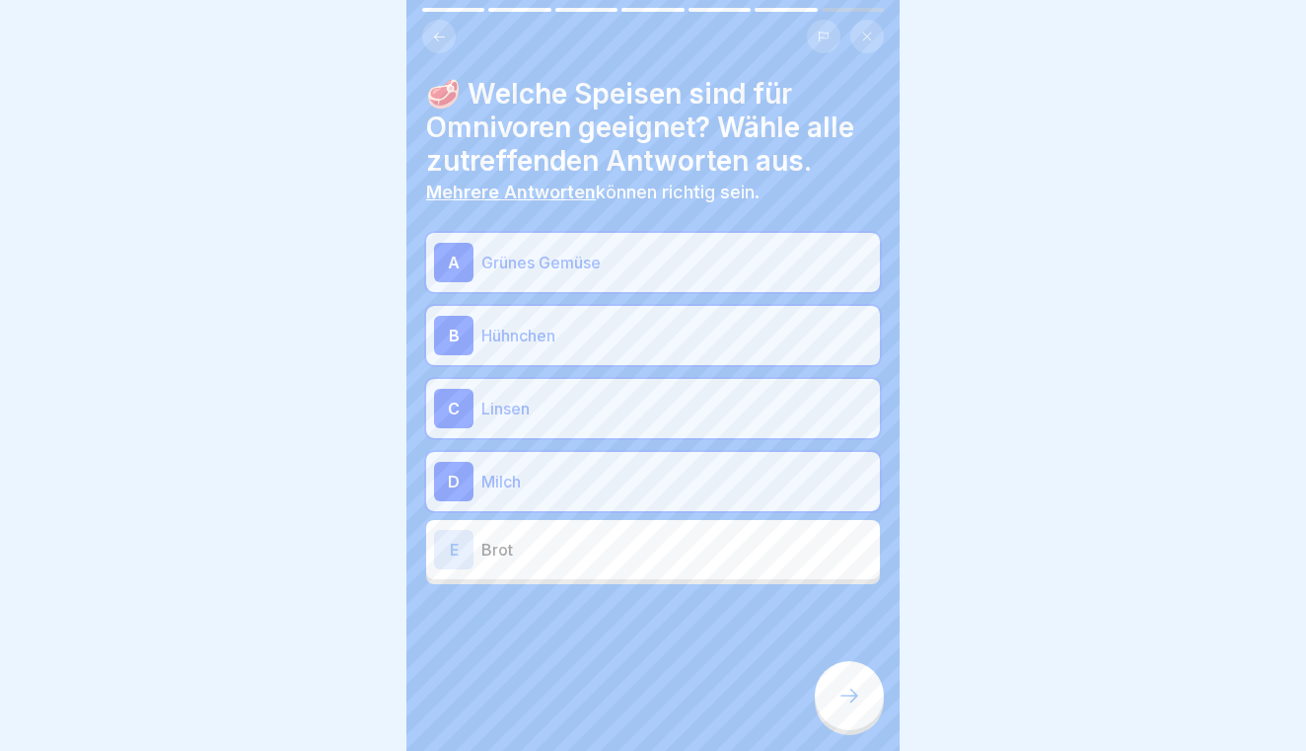
click at [692, 513] on div "A Grünes Gemüse B Hühnchen C Linsen D Milch E Brot" at bounding box center [653, 408] width 454 height 351
click at [692, 542] on p "Brot" at bounding box center [676, 550] width 391 height 24
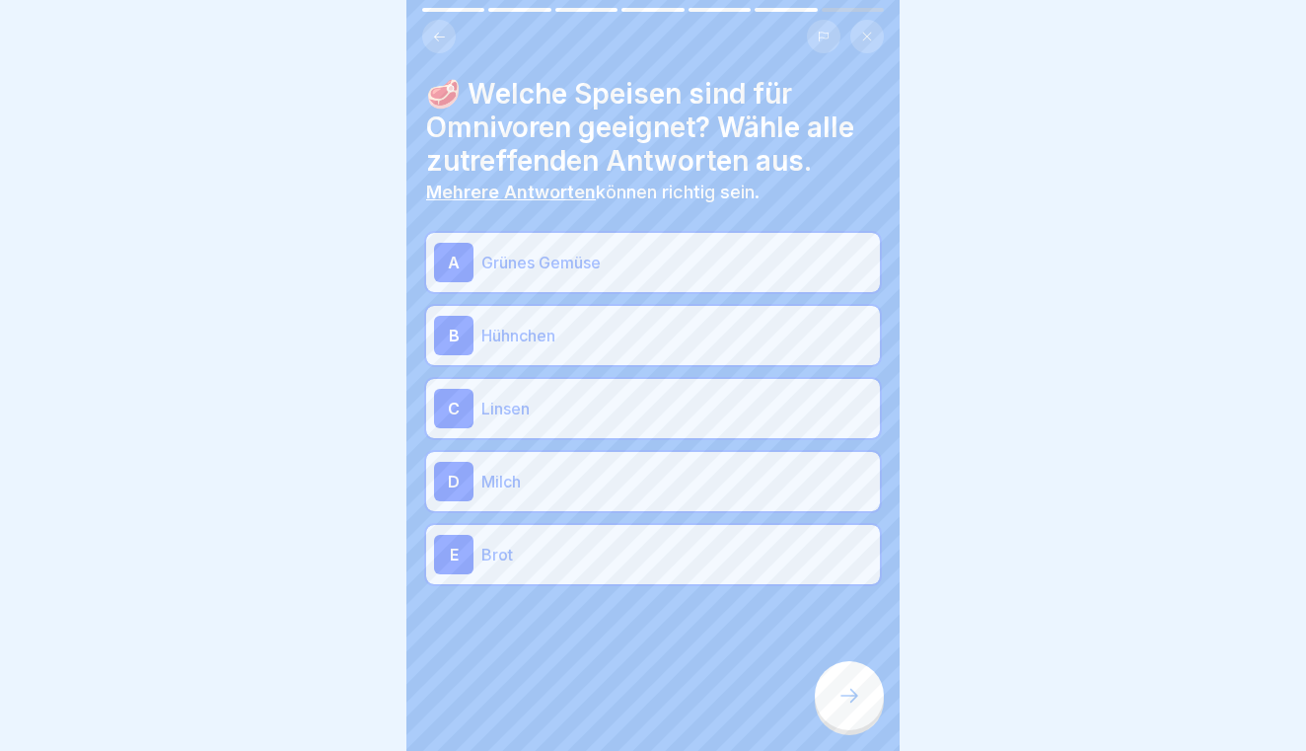
click at [847, 688] on icon at bounding box center [849, 695] width 24 height 24
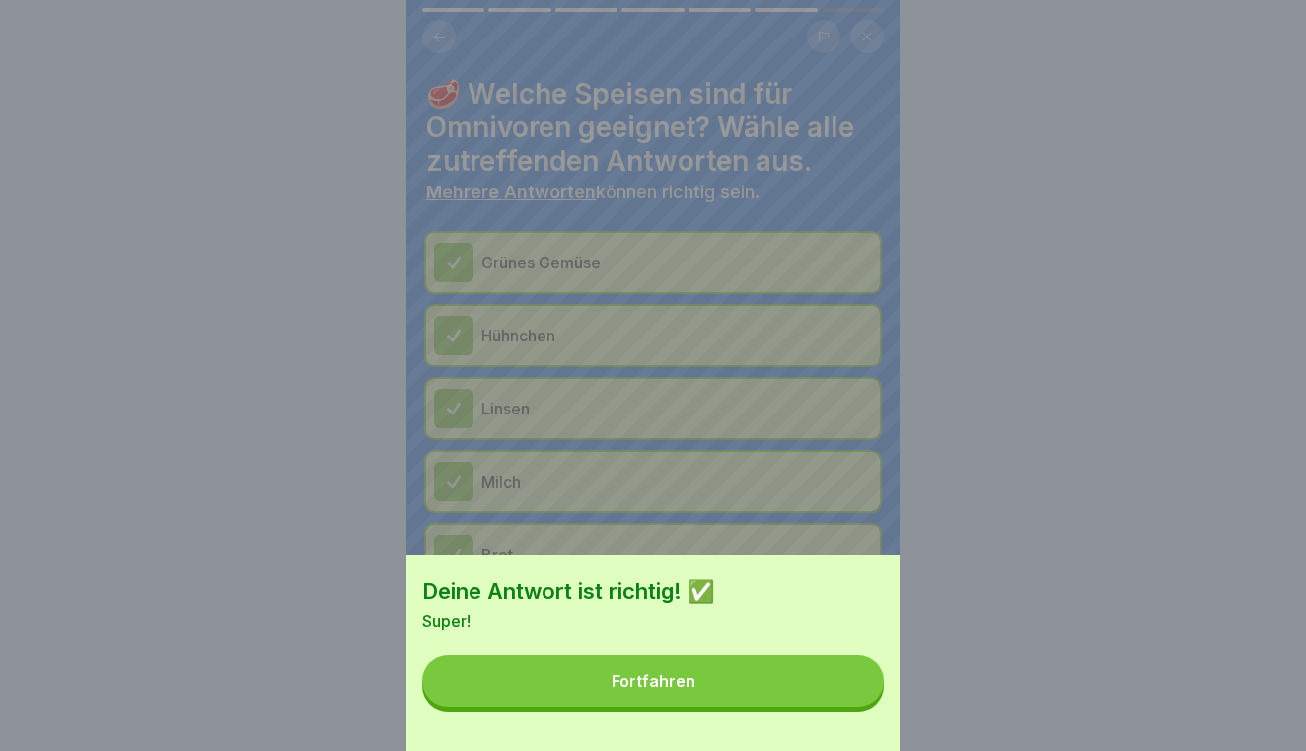
click at [801, 686] on button "Fortfahren" at bounding box center [653, 680] width 462 height 51
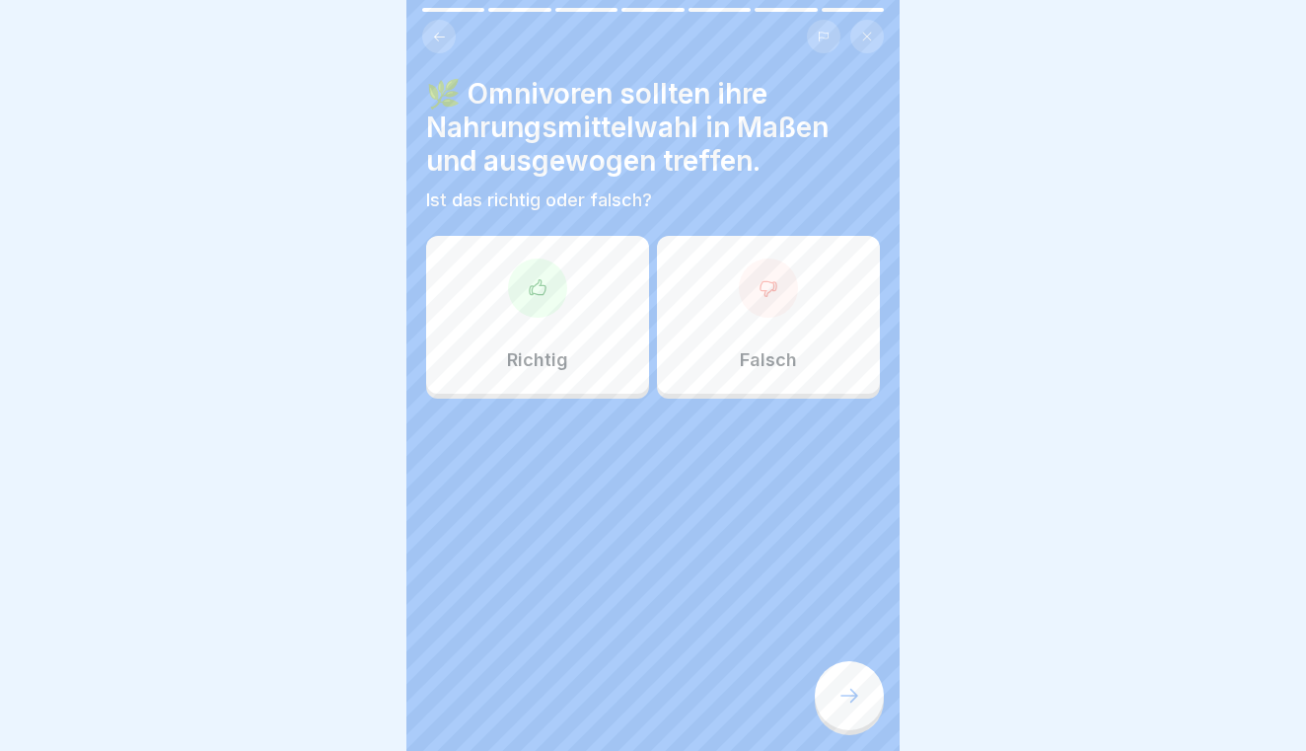
click at [525, 329] on div "Richtig" at bounding box center [537, 315] width 223 height 158
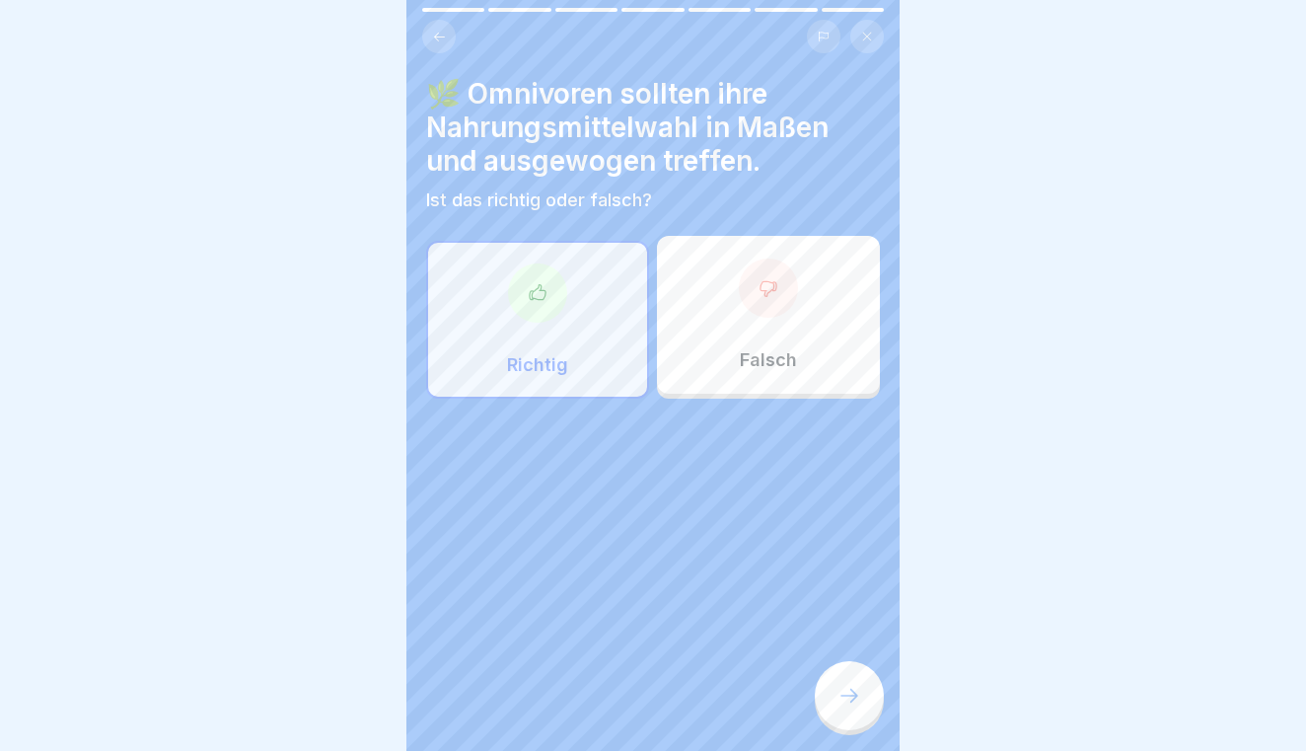
click at [852, 675] on div at bounding box center [849, 695] width 69 height 69
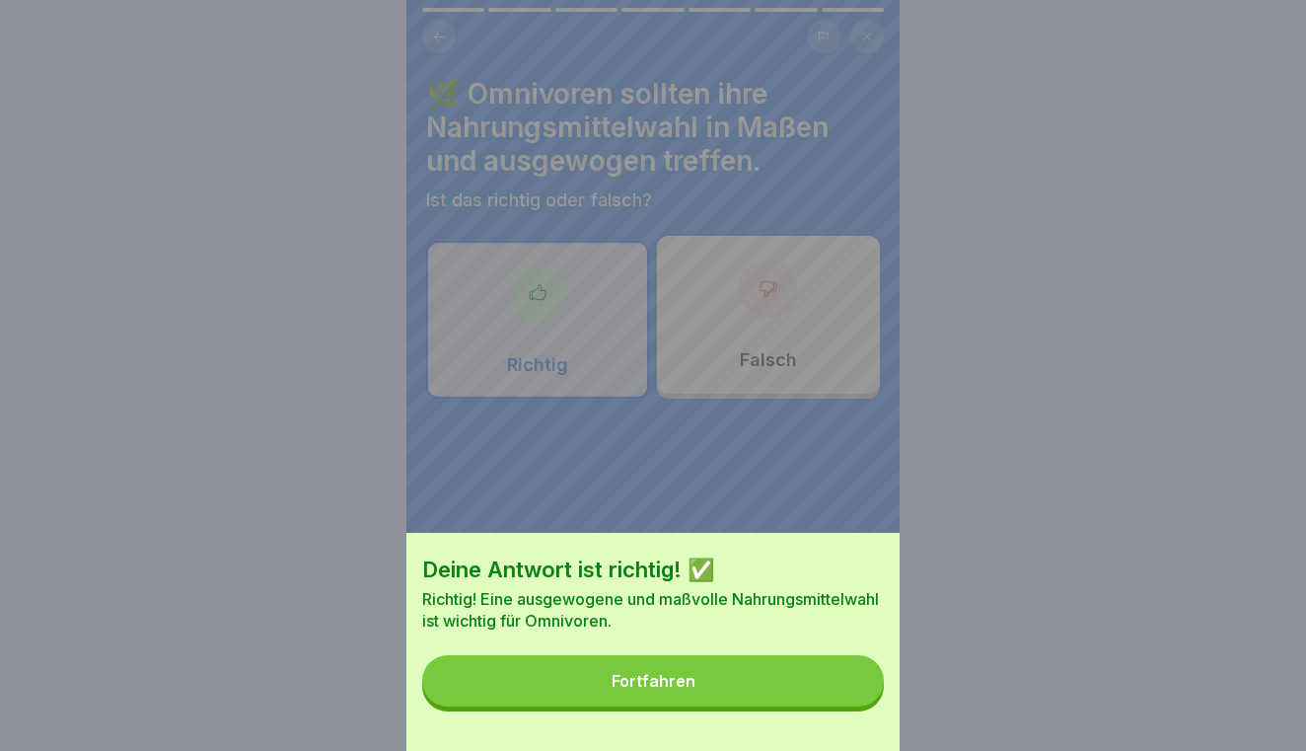
click at [822, 673] on button "Fortfahren" at bounding box center [653, 680] width 462 height 51
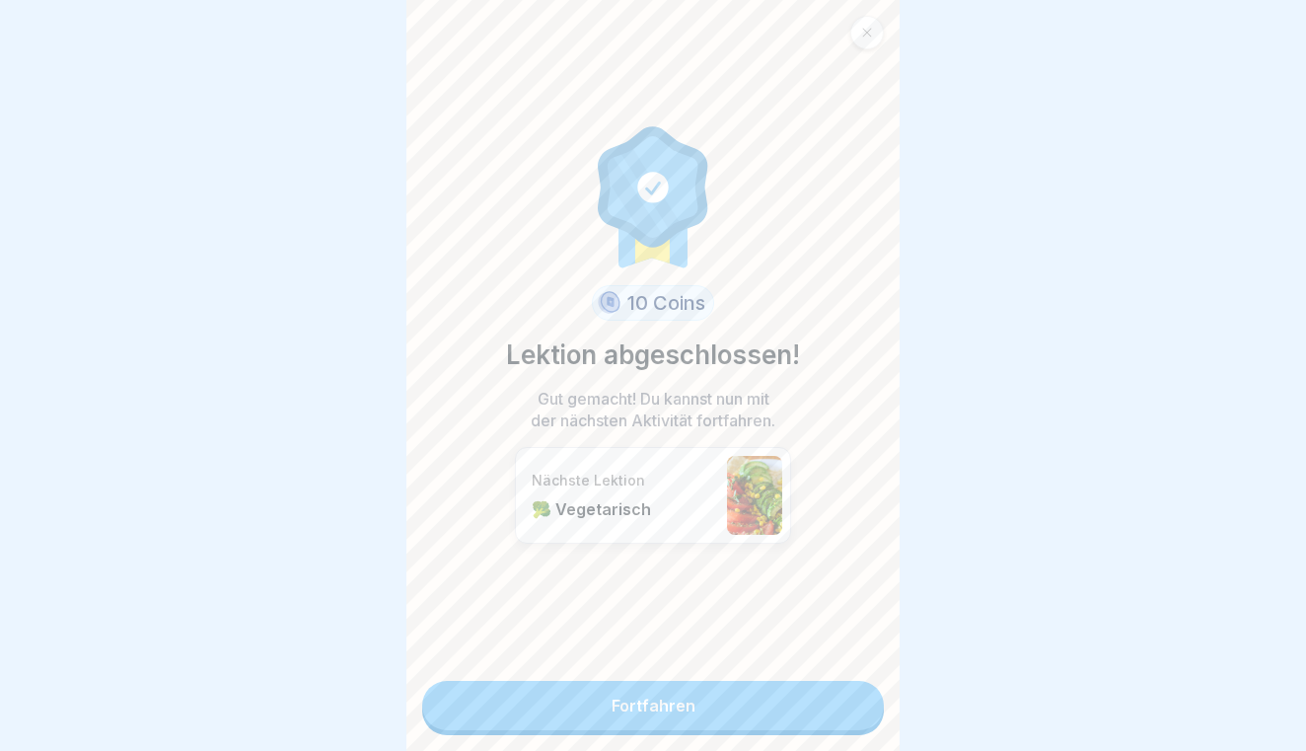
click at [788, 682] on link "Fortfahren" at bounding box center [653, 705] width 462 height 49
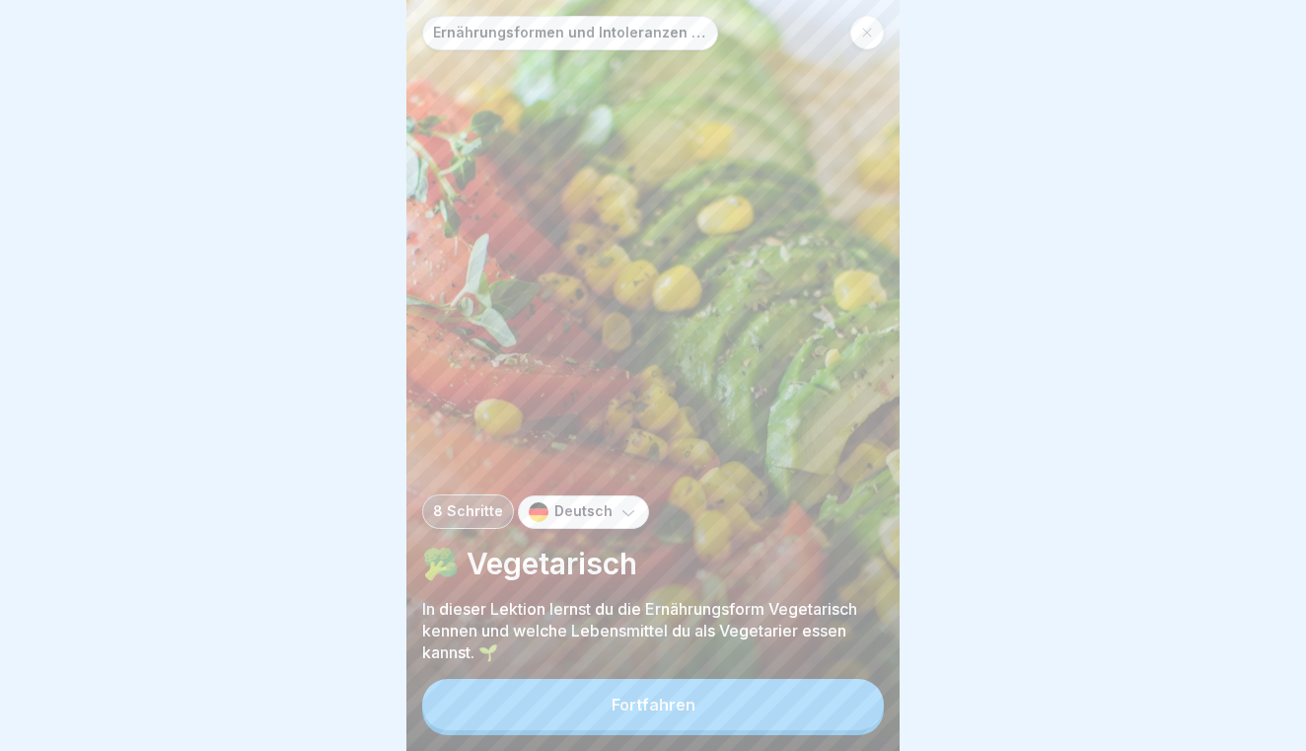
click at [746, 691] on button "Fortfahren" at bounding box center [653, 704] width 462 height 51
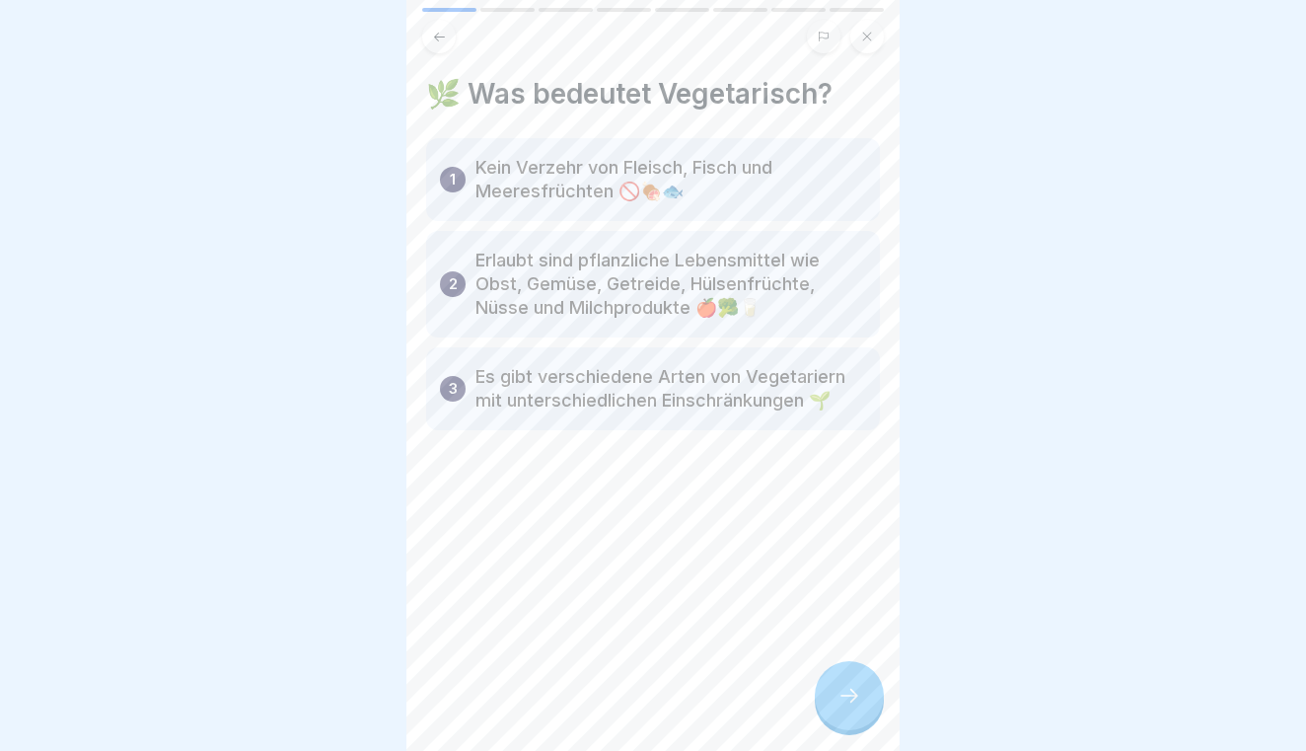
click at [832, 696] on div at bounding box center [849, 695] width 69 height 69
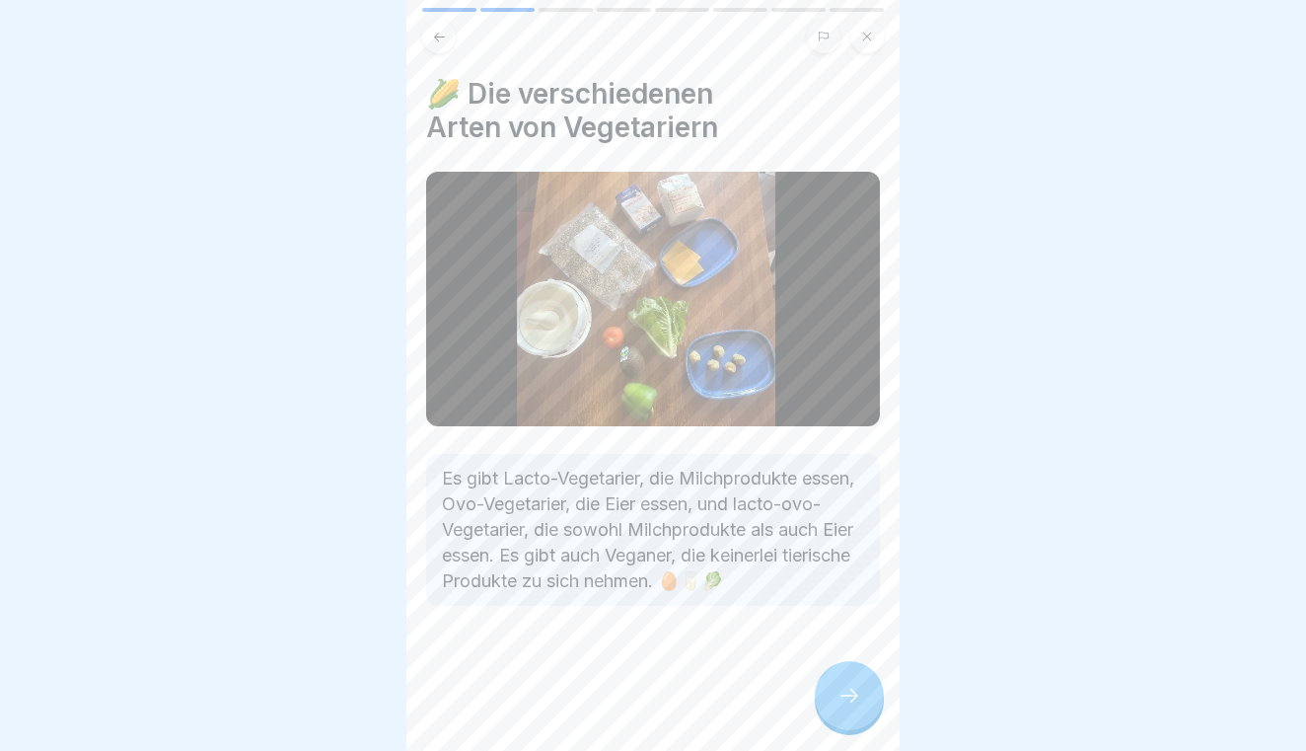
click at [832, 696] on div at bounding box center [849, 695] width 69 height 69
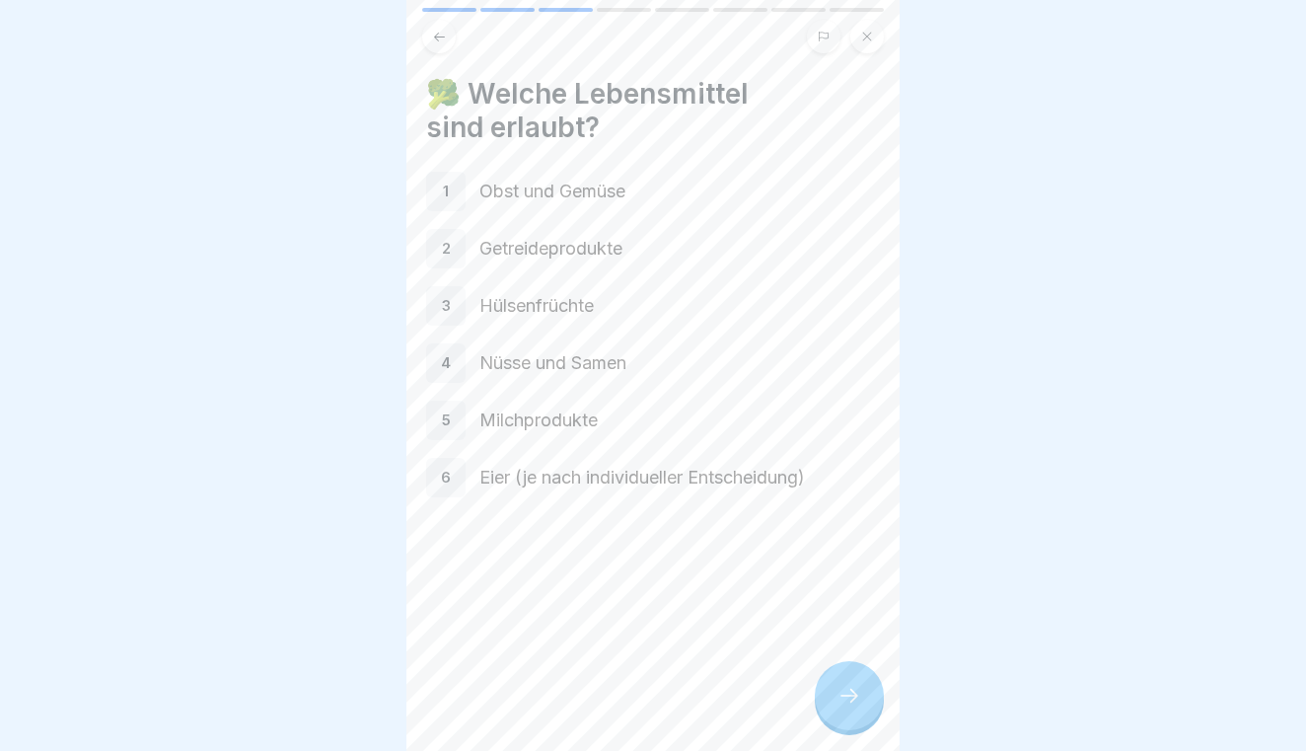
click at [861, 702] on div at bounding box center [849, 695] width 69 height 69
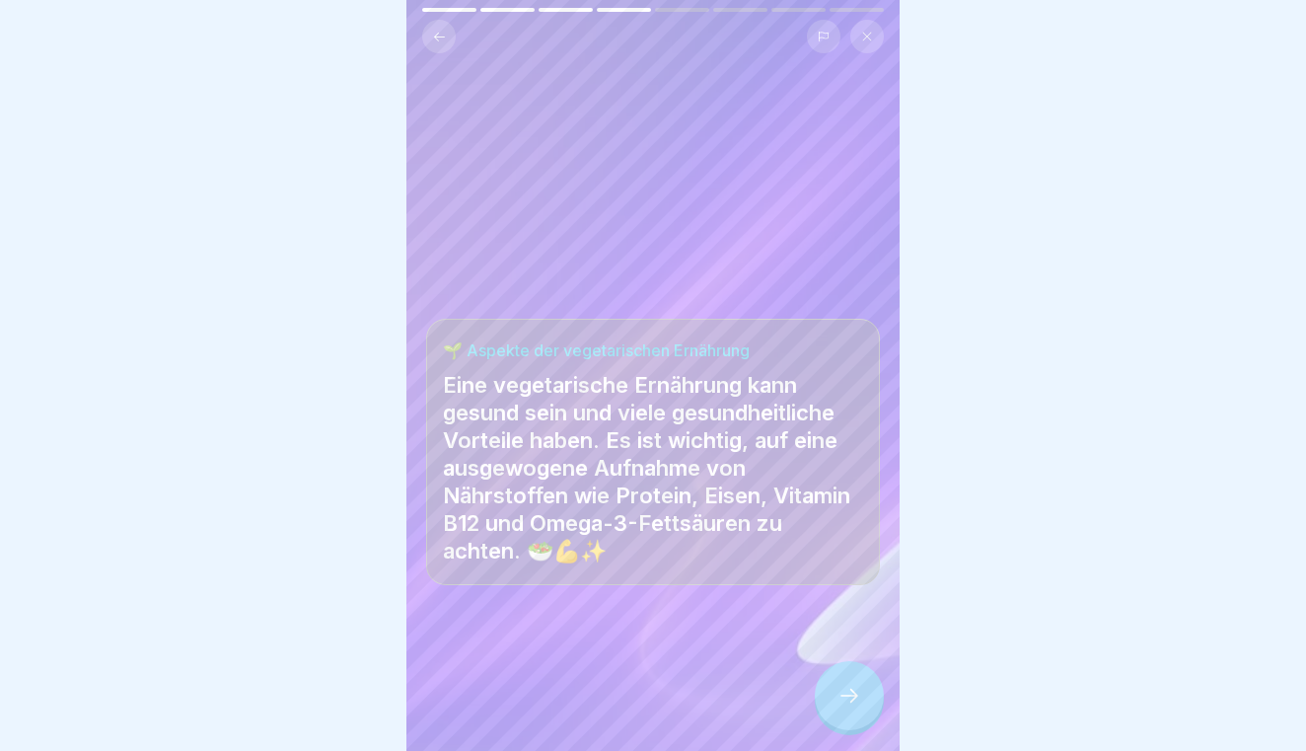
click at [861, 702] on div at bounding box center [849, 695] width 69 height 69
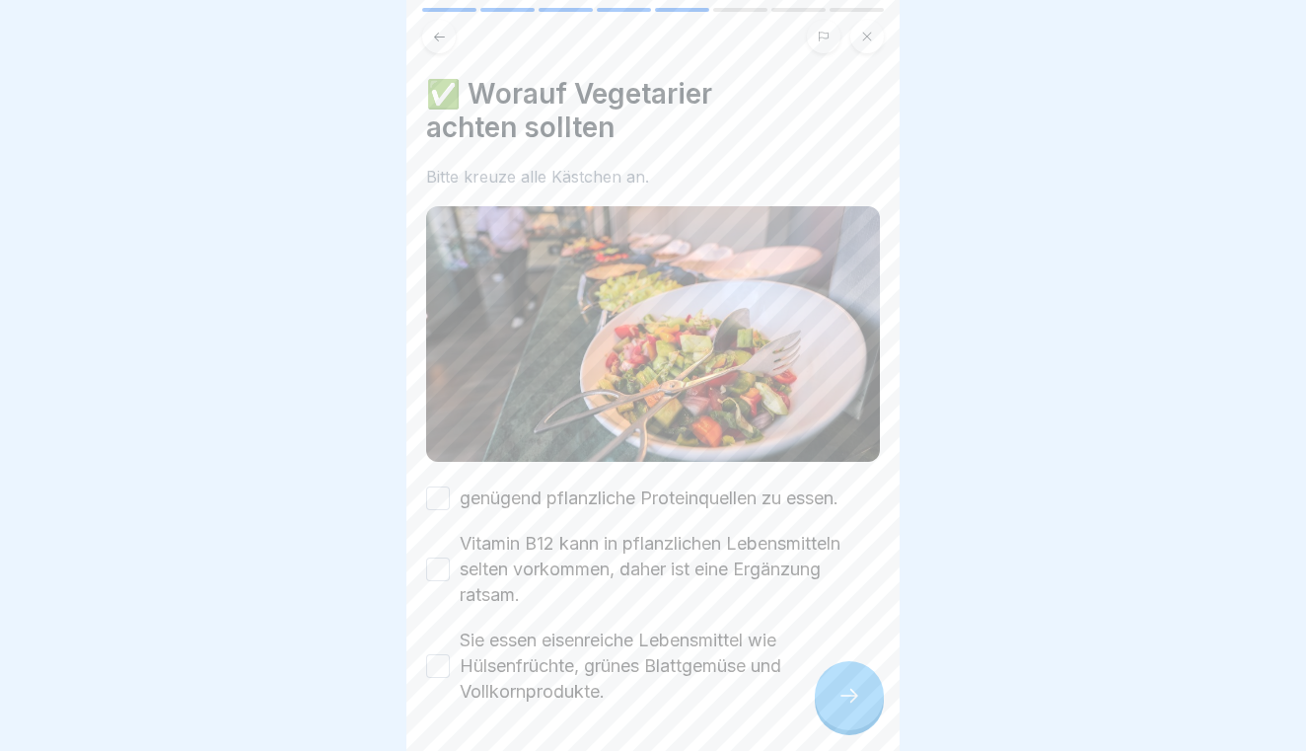
click at [861, 702] on div at bounding box center [849, 695] width 69 height 69
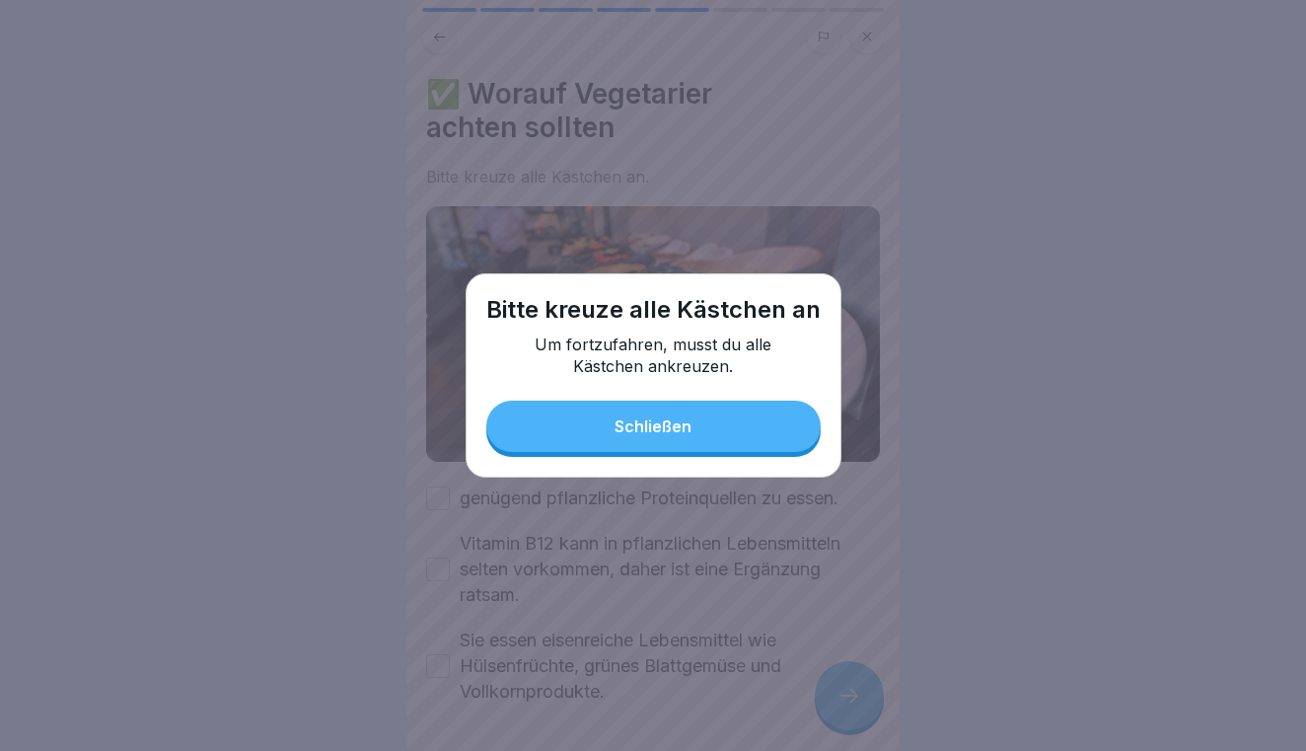
click at [577, 614] on div at bounding box center [653, 375] width 1306 height 751
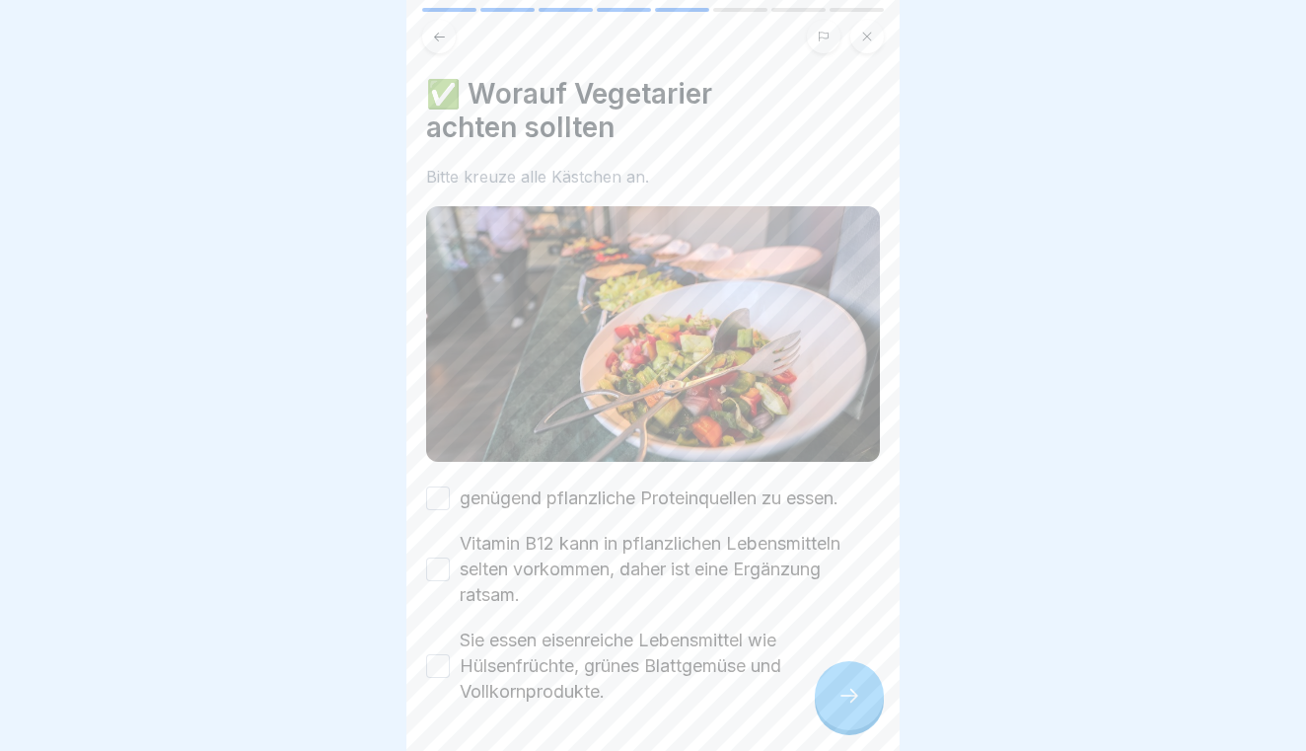
click at [445, 496] on button "genügend pflanzliche Proteinquellen zu essen." at bounding box center [438, 498] width 24 height 24
click at [433, 561] on button "Vitamin B12 kann in pflanzlichen Lebensmitteln selten vorkommen, daher ist eine…" at bounding box center [438, 569] width 24 height 24
click at [425, 683] on div "✅ Worauf Vegetarier achten sollten Bitte kreuze alle Kästchen an. genügend pfla…" at bounding box center [652, 375] width 493 height 751
click at [434, 677] on button "Sie essen eisenreiche Lebensmittel wie Hülsenfrüchte, grünes Blattgemüse und Vo…" at bounding box center [438, 666] width 24 height 24
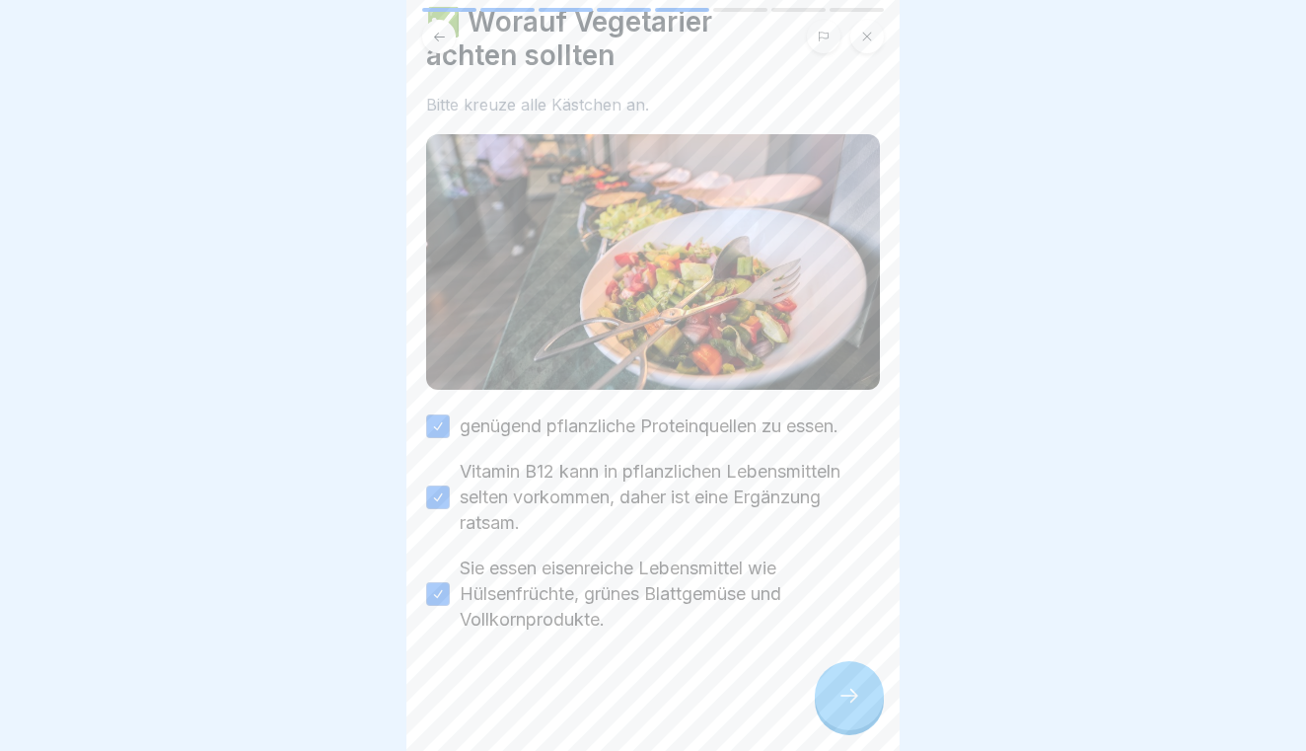
scroll to position [72, 0]
click at [824, 695] on div at bounding box center [849, 695] width 69 height 69
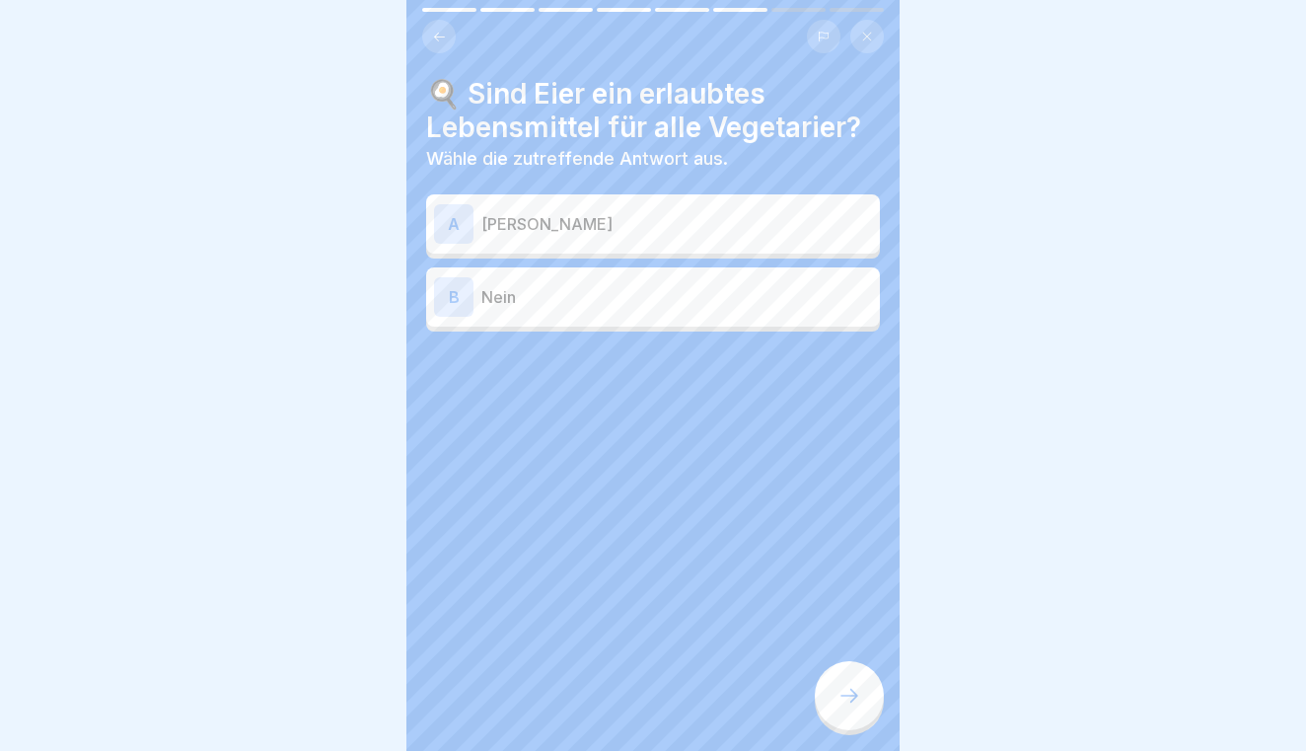
click at [689, 215] on p "[PERSON_NAME]" at bounding box center [676, 224] width 391 height 24
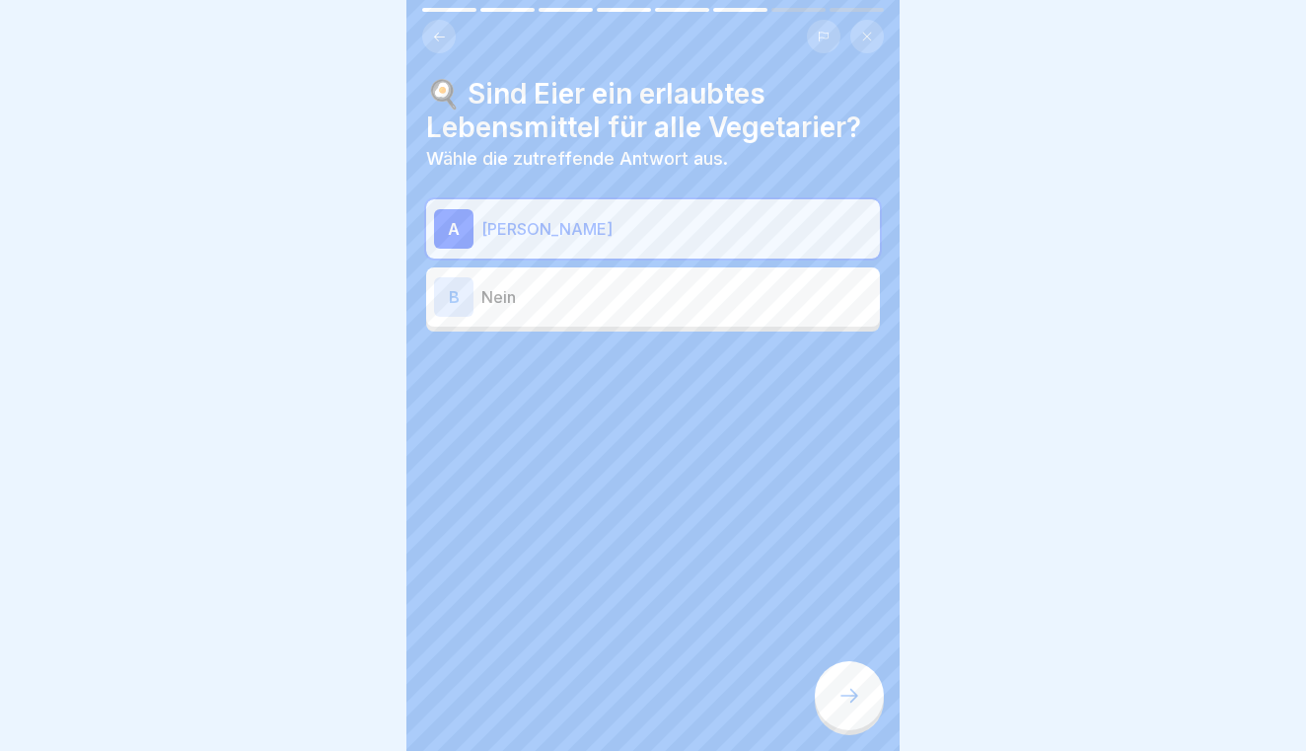
click at [848, 685] on icon at bounding box center [849, 695] width 24 height 24
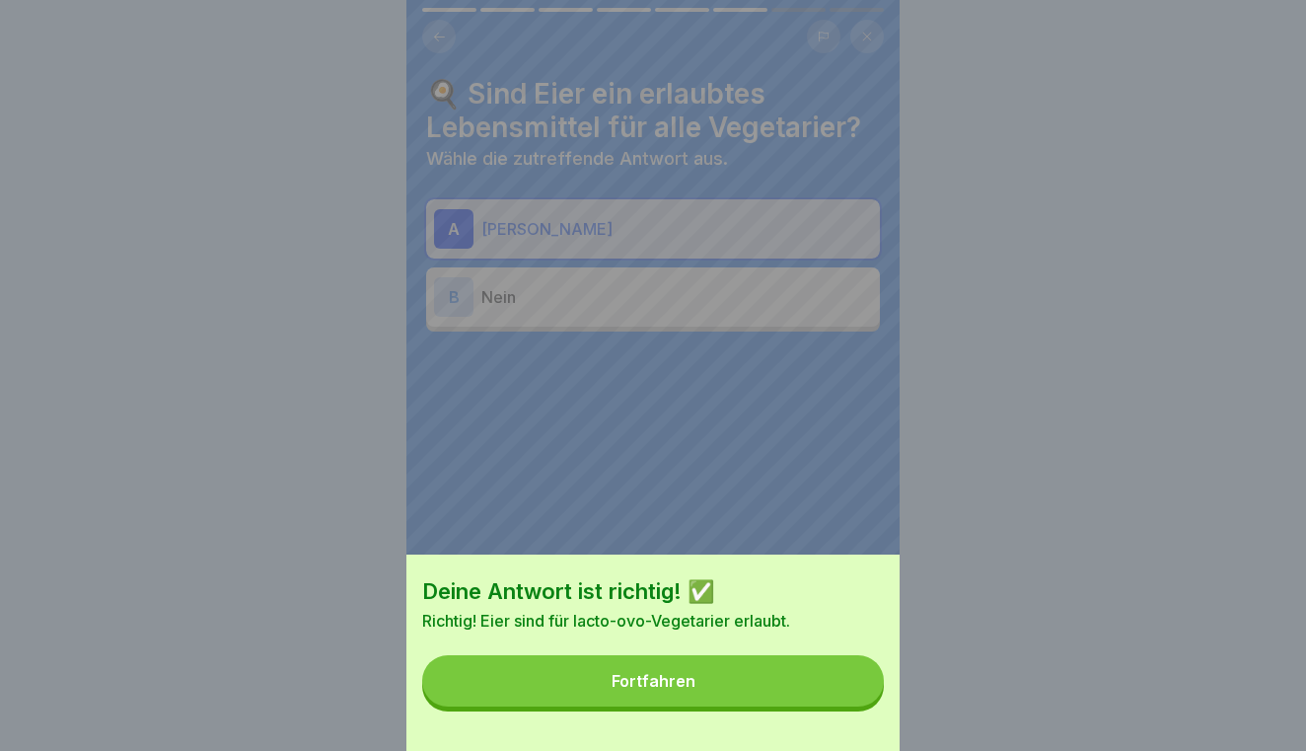
click at [820, 685] on button "Fortfahren" at bounding box center [653, 680] width 462 height 51
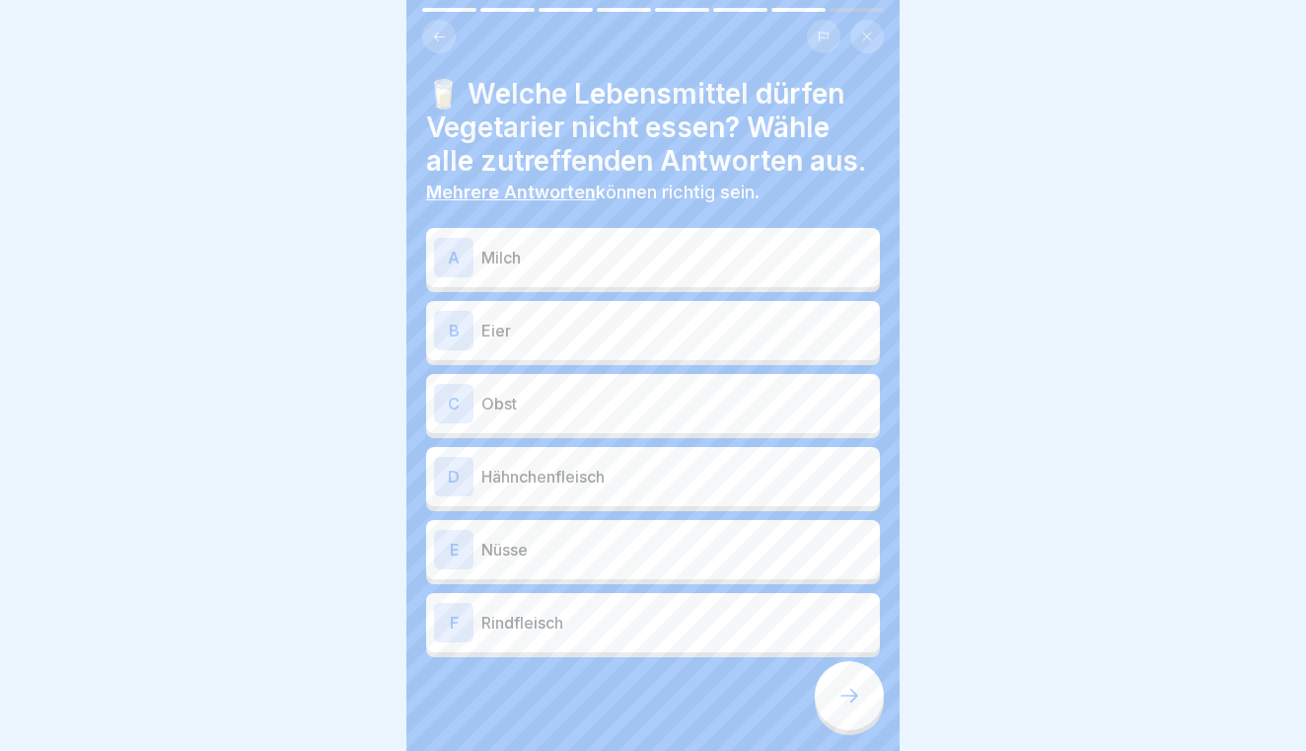
click at [623, 460] on div "D Hähnchenfleisch" at bounding box center [653, 476] width 438 height 39
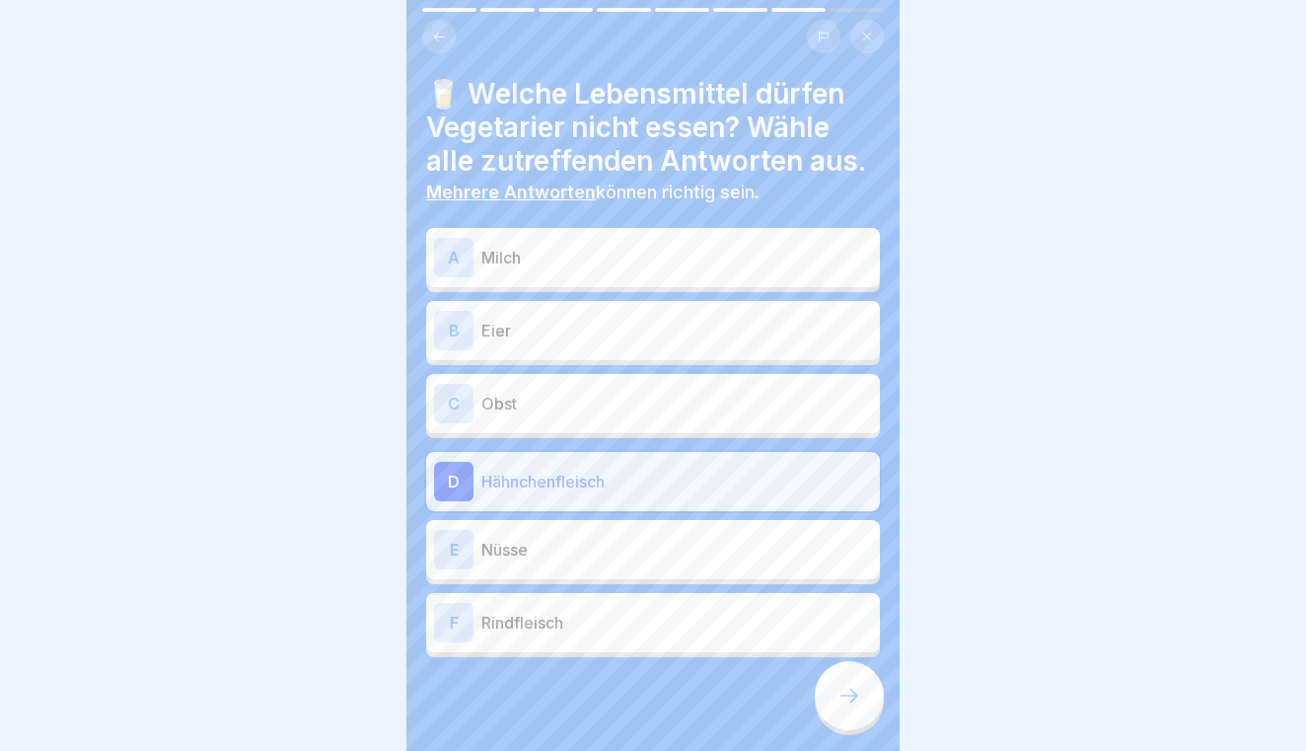
click at [594, 630] on p "Rindfleisch" at bounding box center [676, 622] width 391 height 24
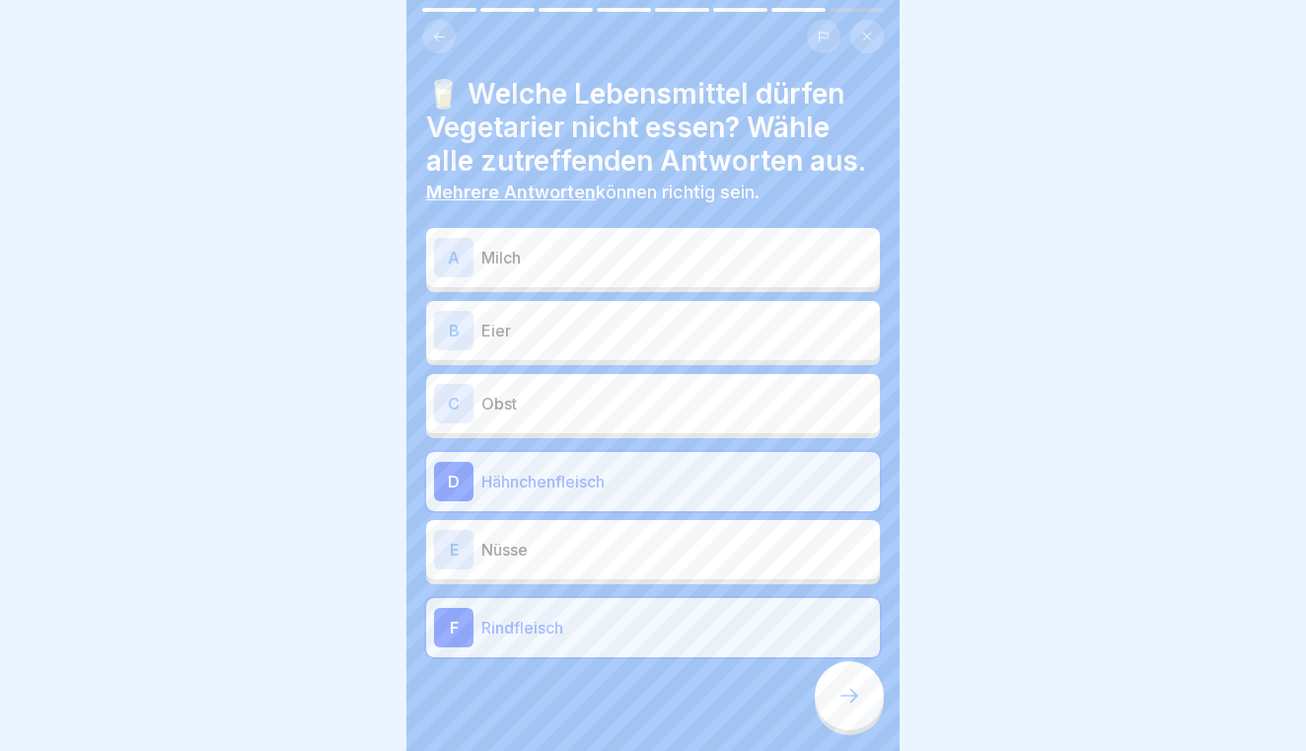
click at [841, 705] on icon at bounding box center [849, 695] width 24 height 24
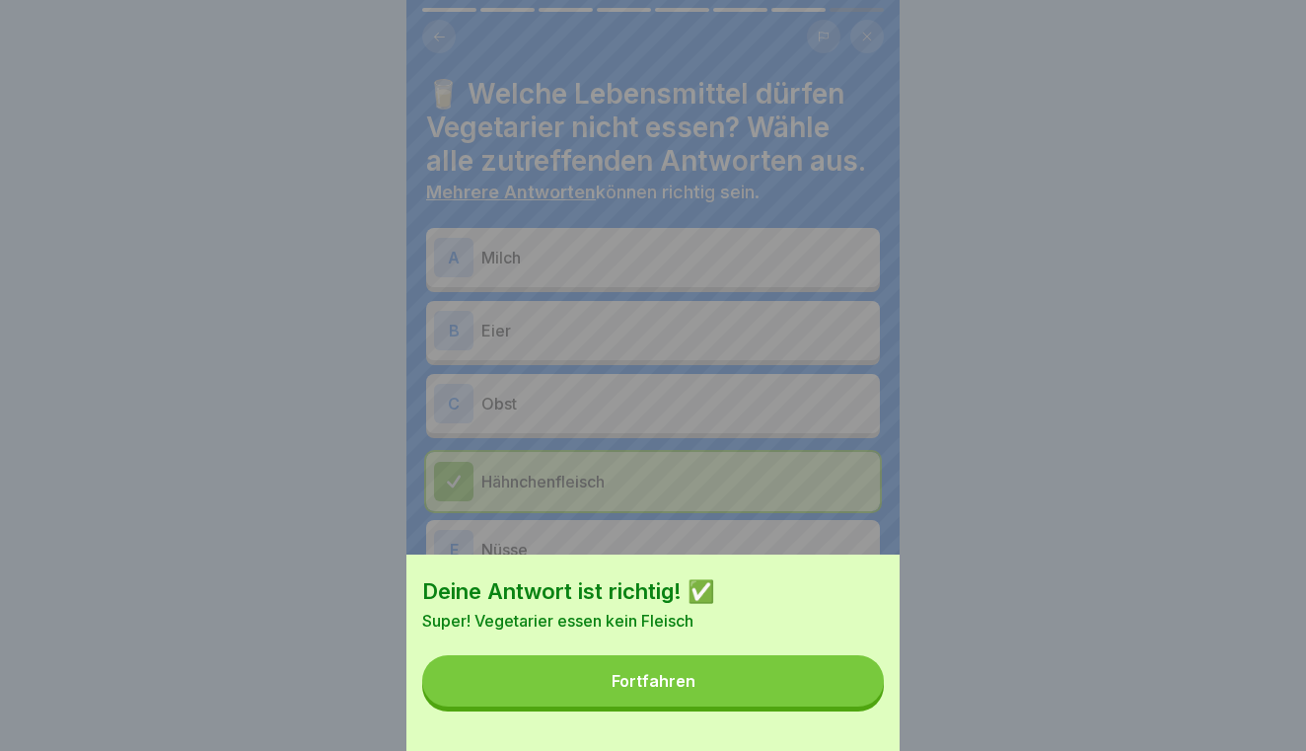
click at [775, 683] on button "Fortfahren" at bounding box center [653, 680] width 462 height 51
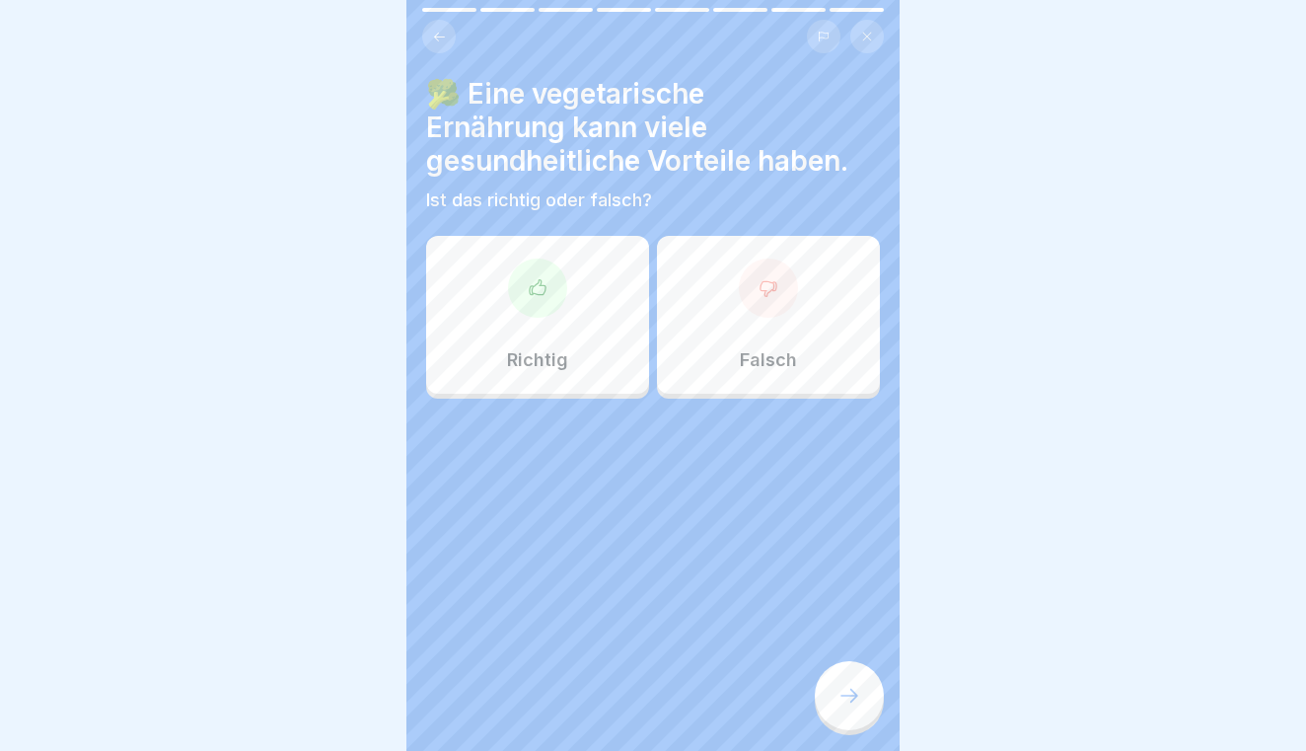
click at [538, 322] on div "Richtig" at bounding box center [537, 315] width 223 height 158
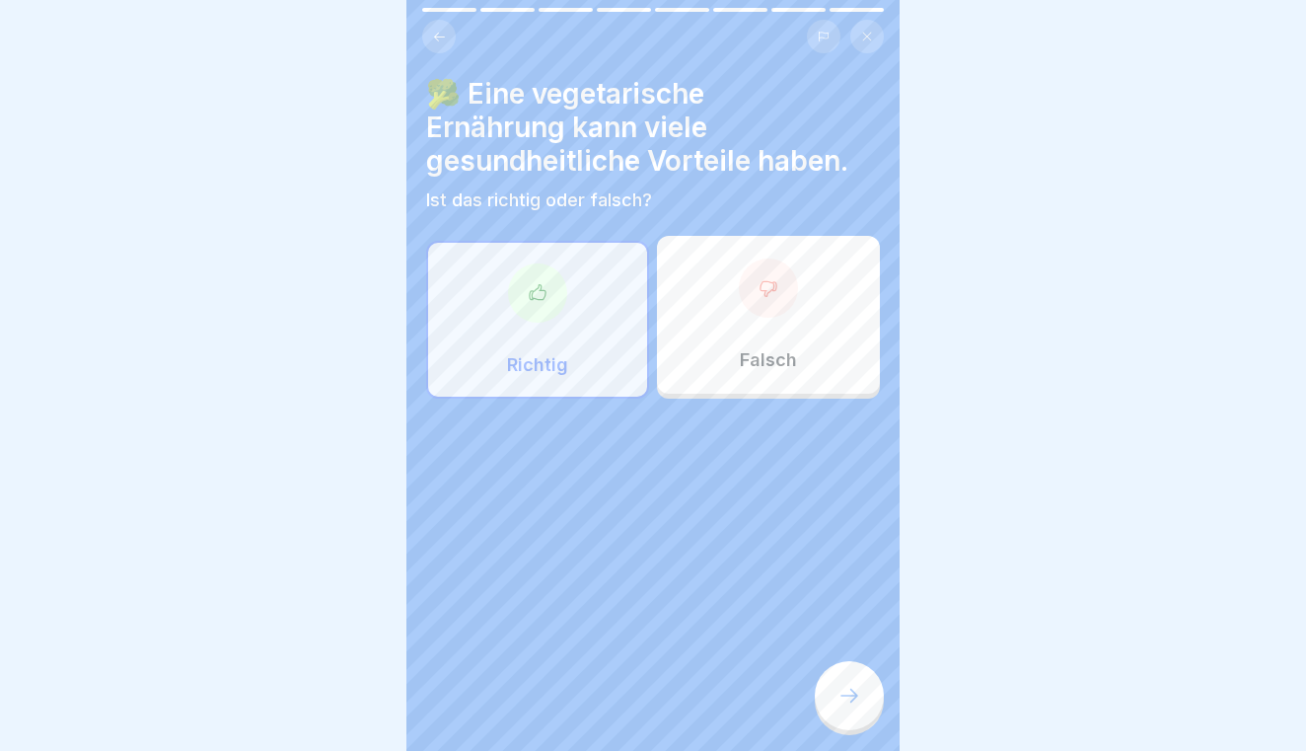
click at [852, 690] on icon at bounding box center [849, 695] width 18 height 14
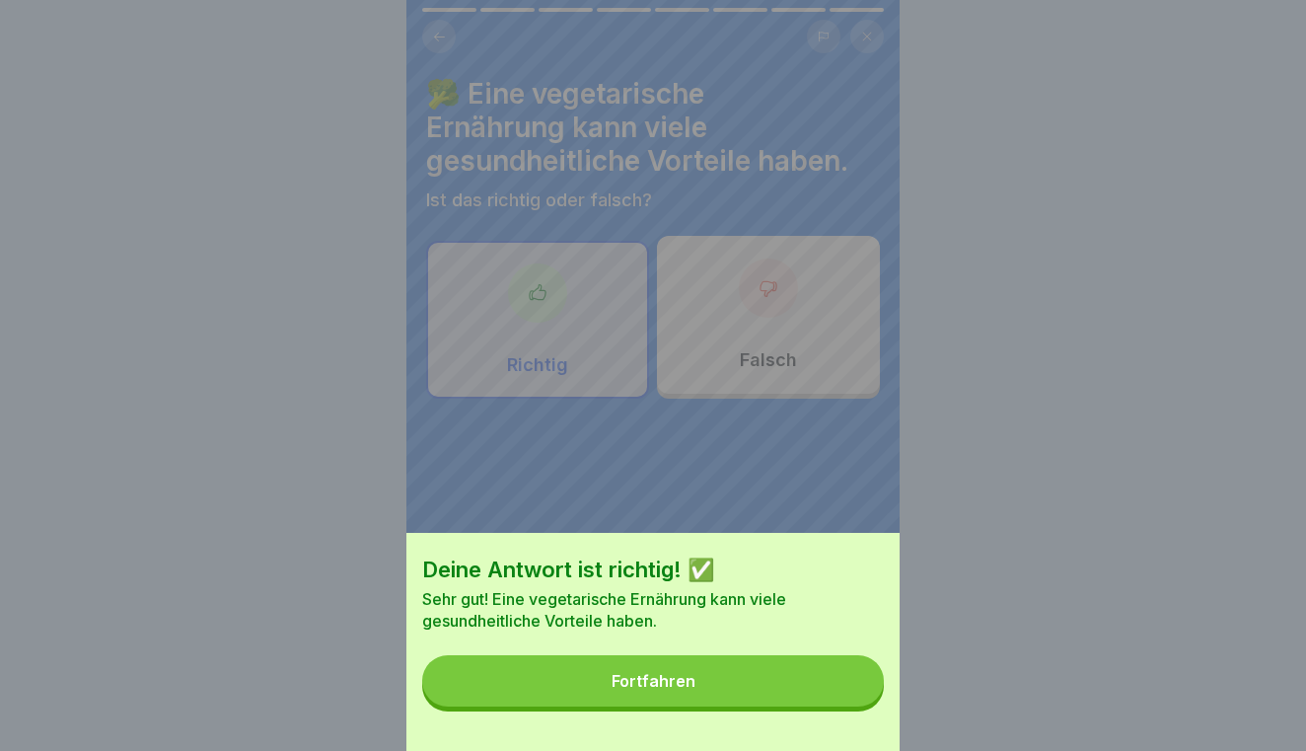
click at [794, 675] on button "Fortfahren" at bounding box center [653, 680] width 462 height 51
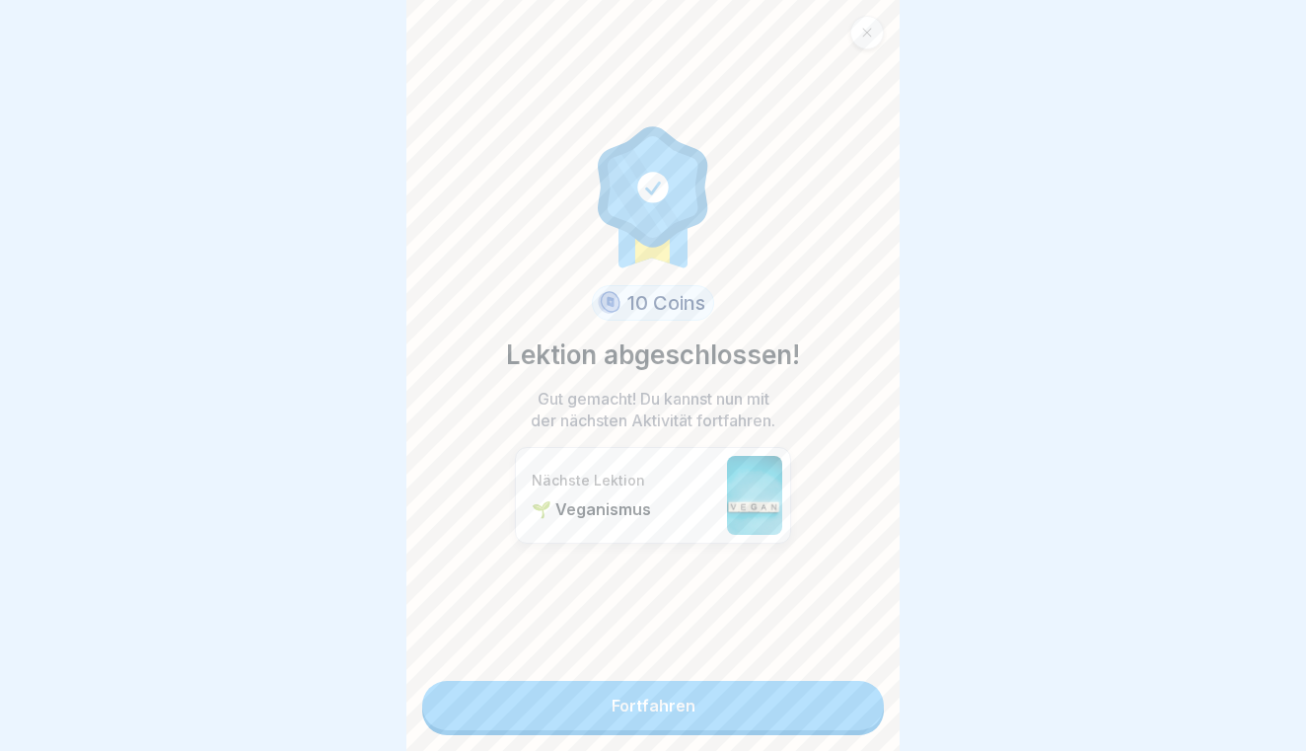
click at [734, 679] on div "10 Coins Lektion abgeschlossen! Gut gemacht! Du kannst nun mit der nächsten Akt…" at bounding box center [652, 375] width 493 height 751
click at [699, 701] on link "Fortfahren" at bounding box center [653, 705] width 462 height 49
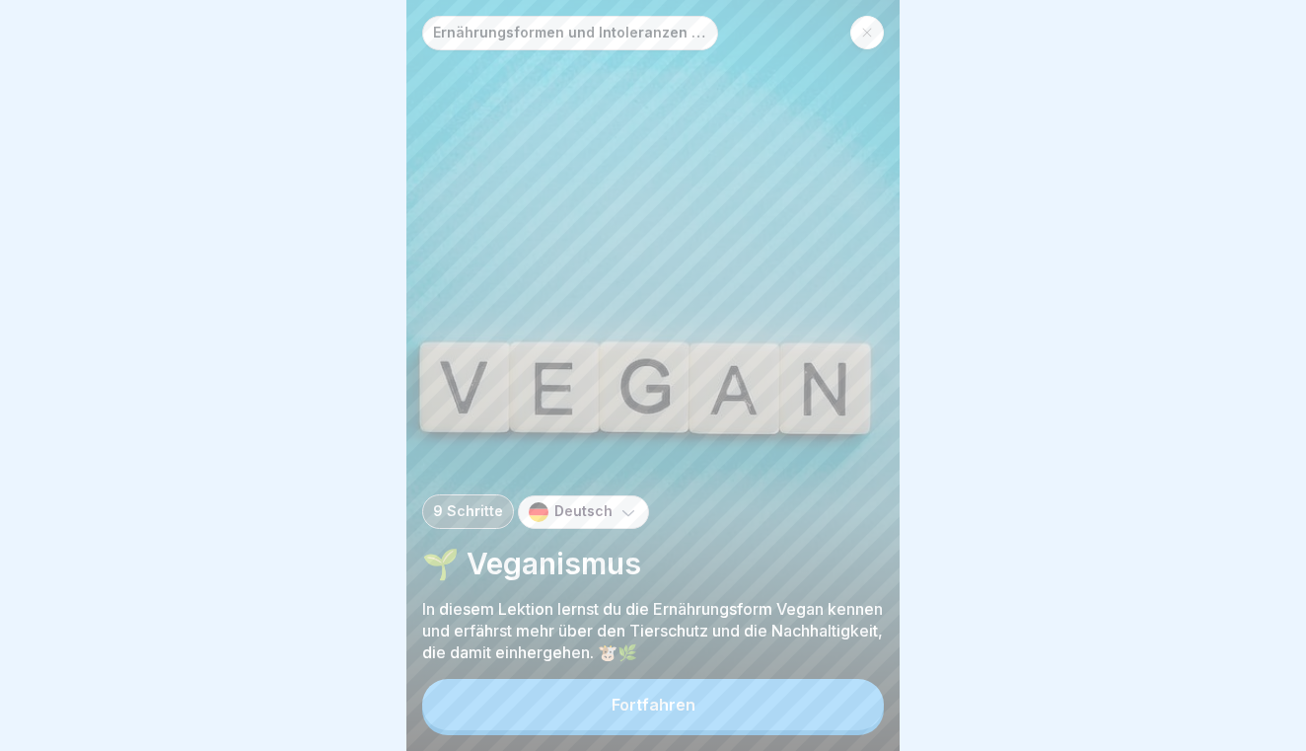
click at [717, 714] on button "Fortfahren" at bounding box center [653, 704] width 462 height 51
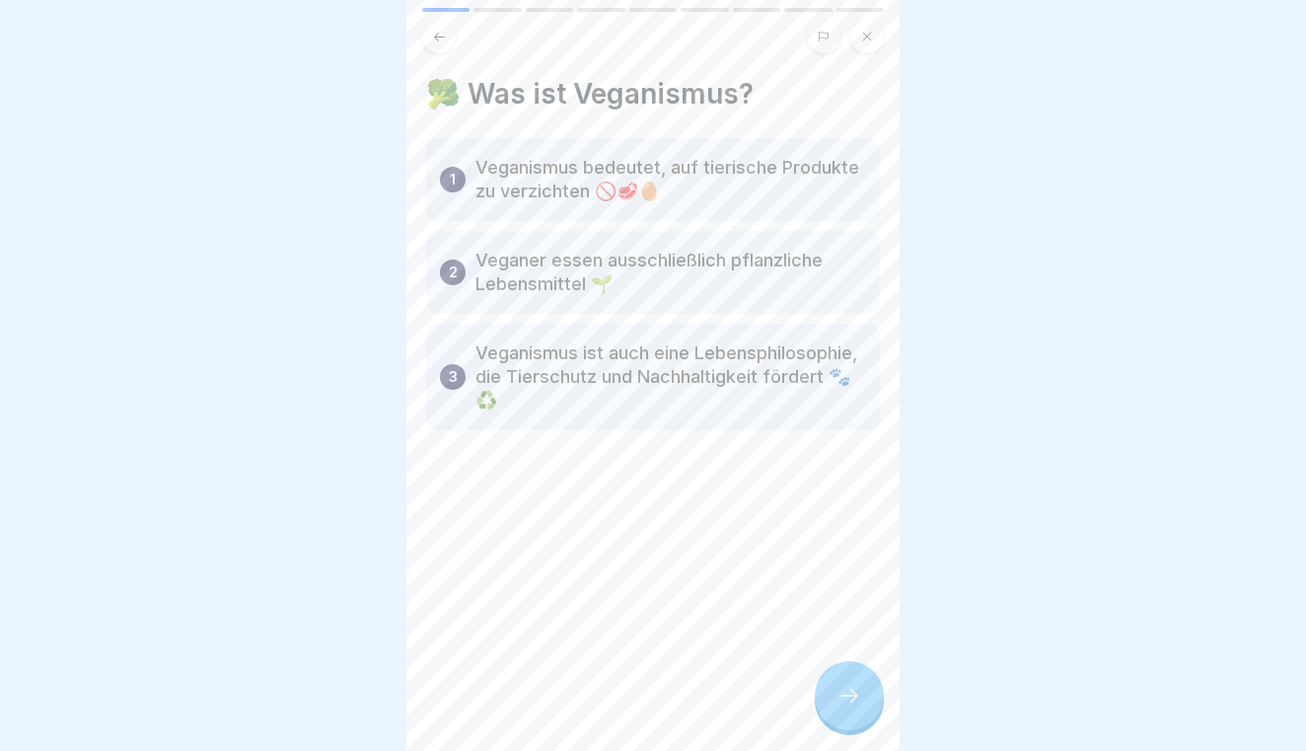
click at [844, 685] on icon at bounding box center [849, 695] width 24 height 24
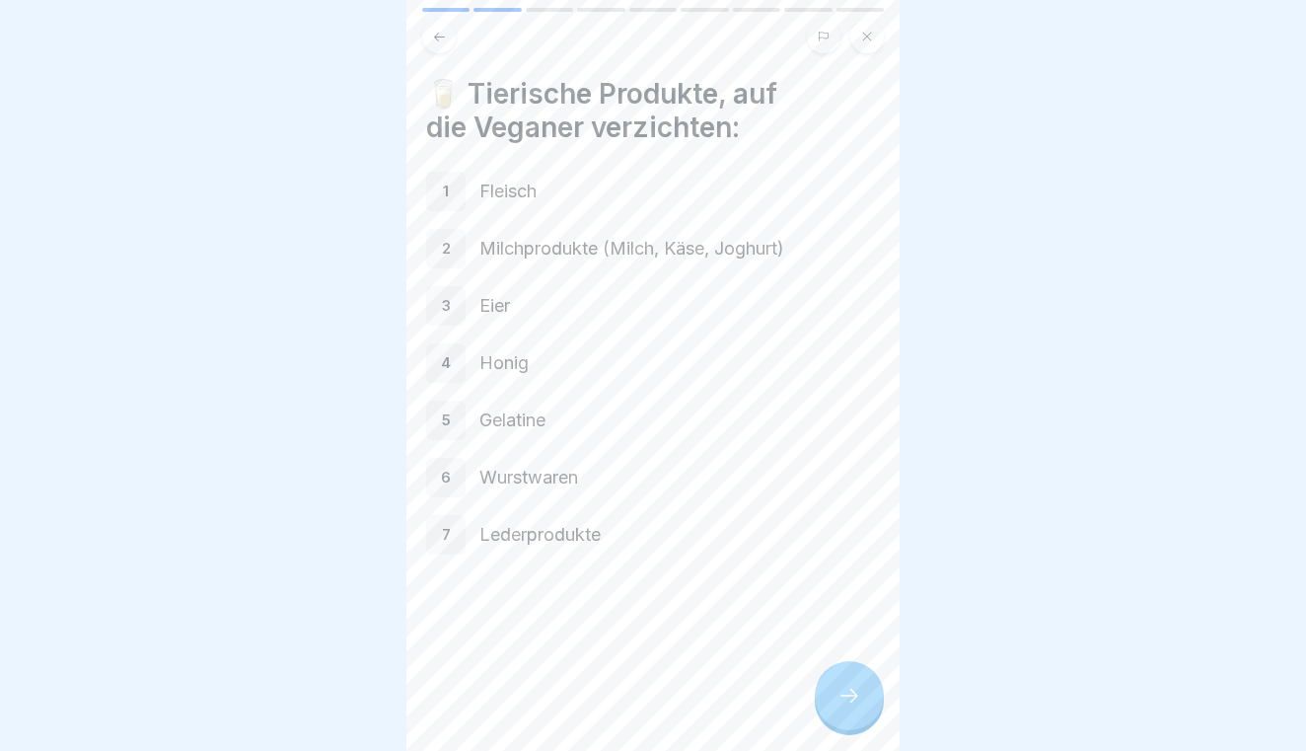
click at [844, 685] on icon at bounding box center [849, 695] width 24 height 24
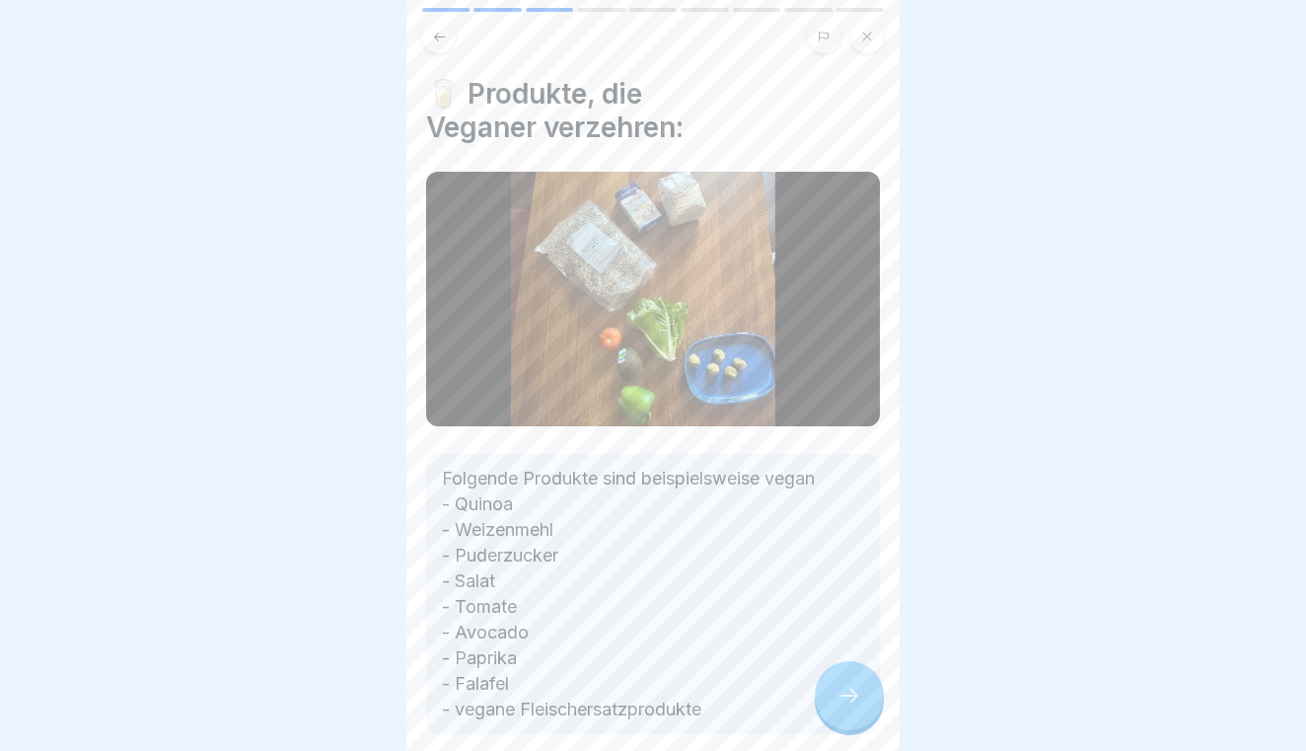
click at [844, 685] on icon at bounding box center [849, 695] width 24 height 24
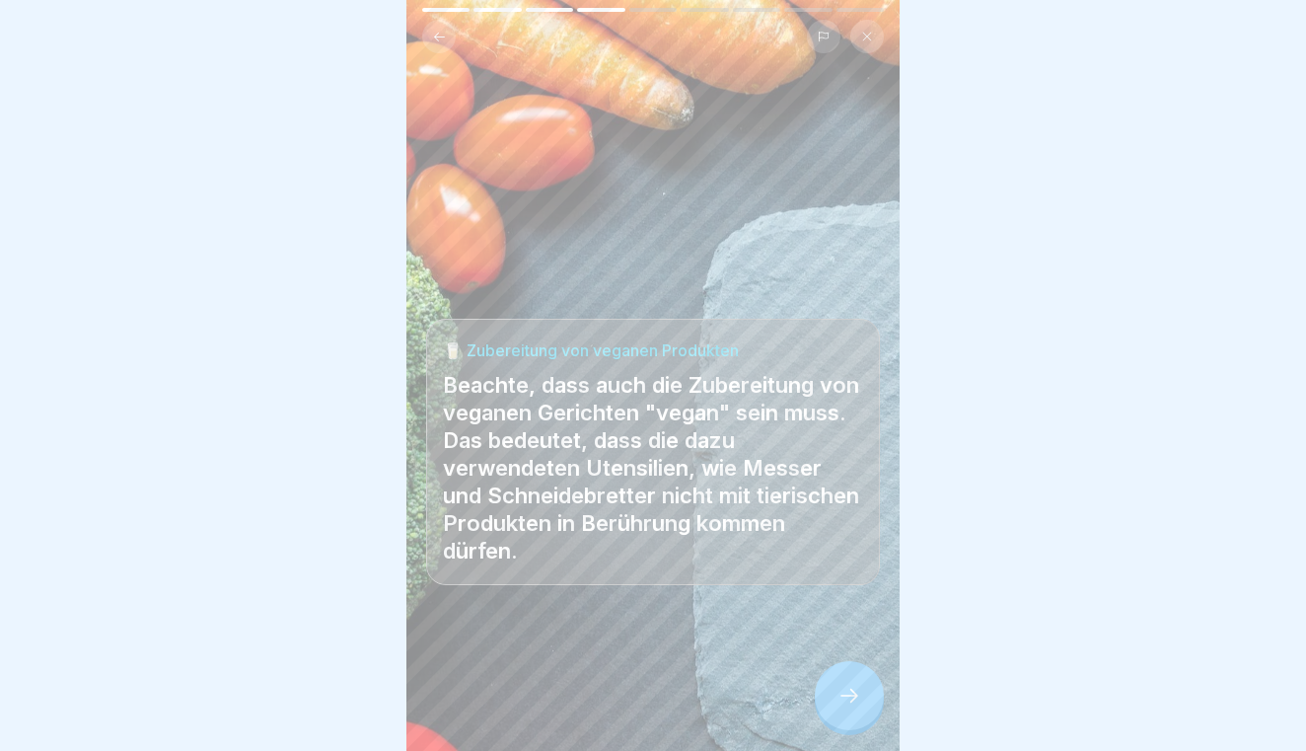
click at [844, 685] on icon at bounding box center [849, 695] width 24 height 24
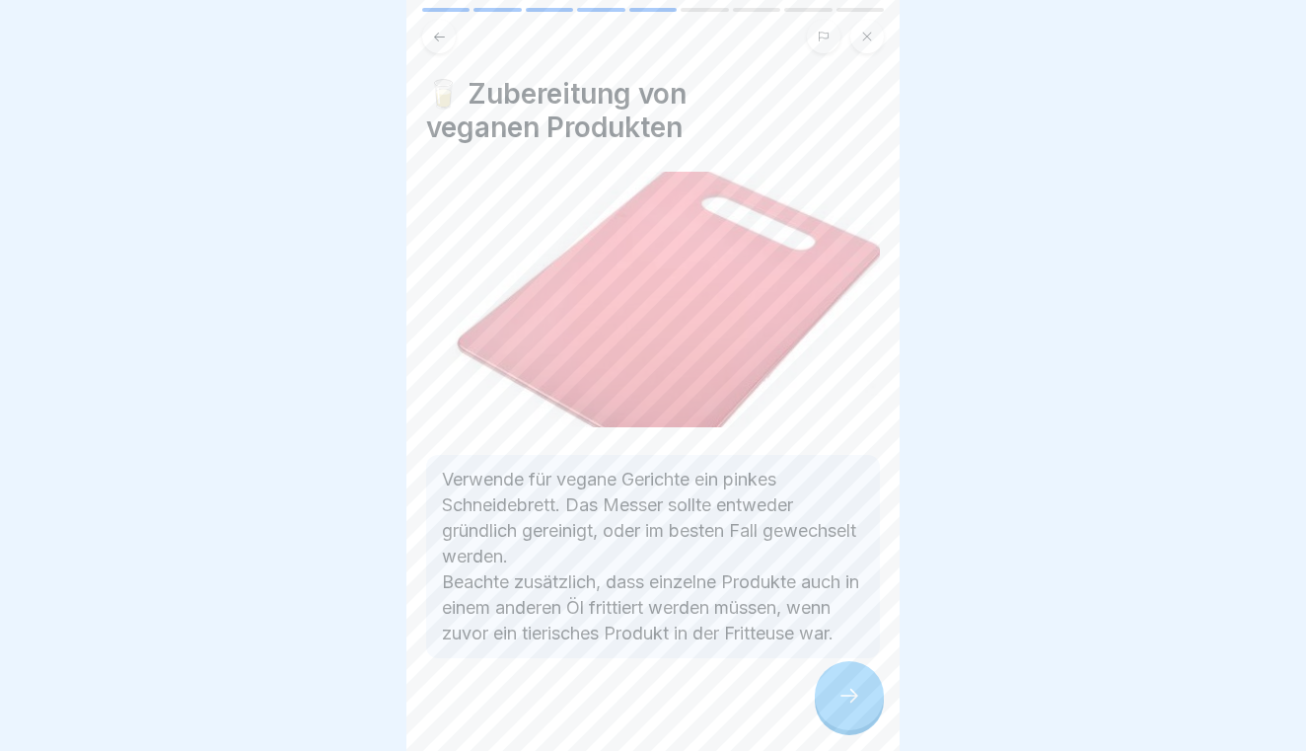
click at [844, 685] on icon at bounding box center [849, 695] width 24 height 24
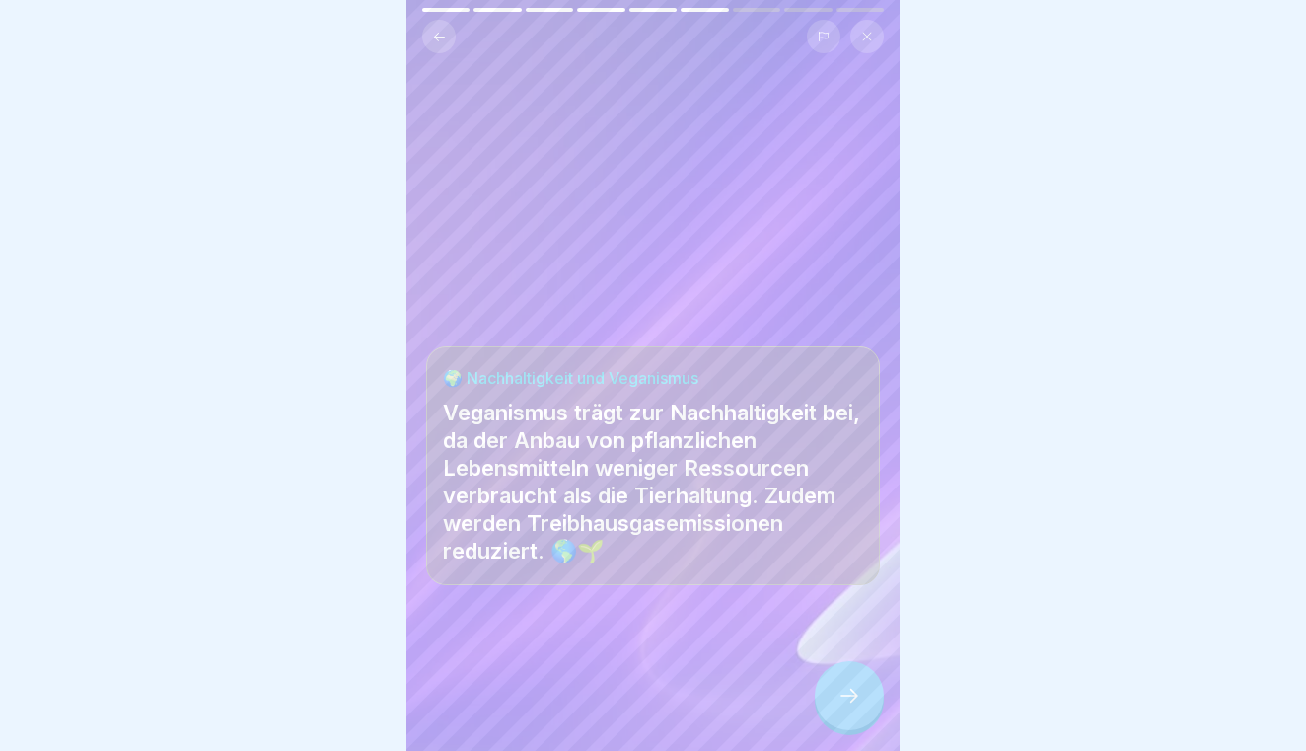
click at [844, 685] on icon at bounding box center [849, 695] width 24 height 24
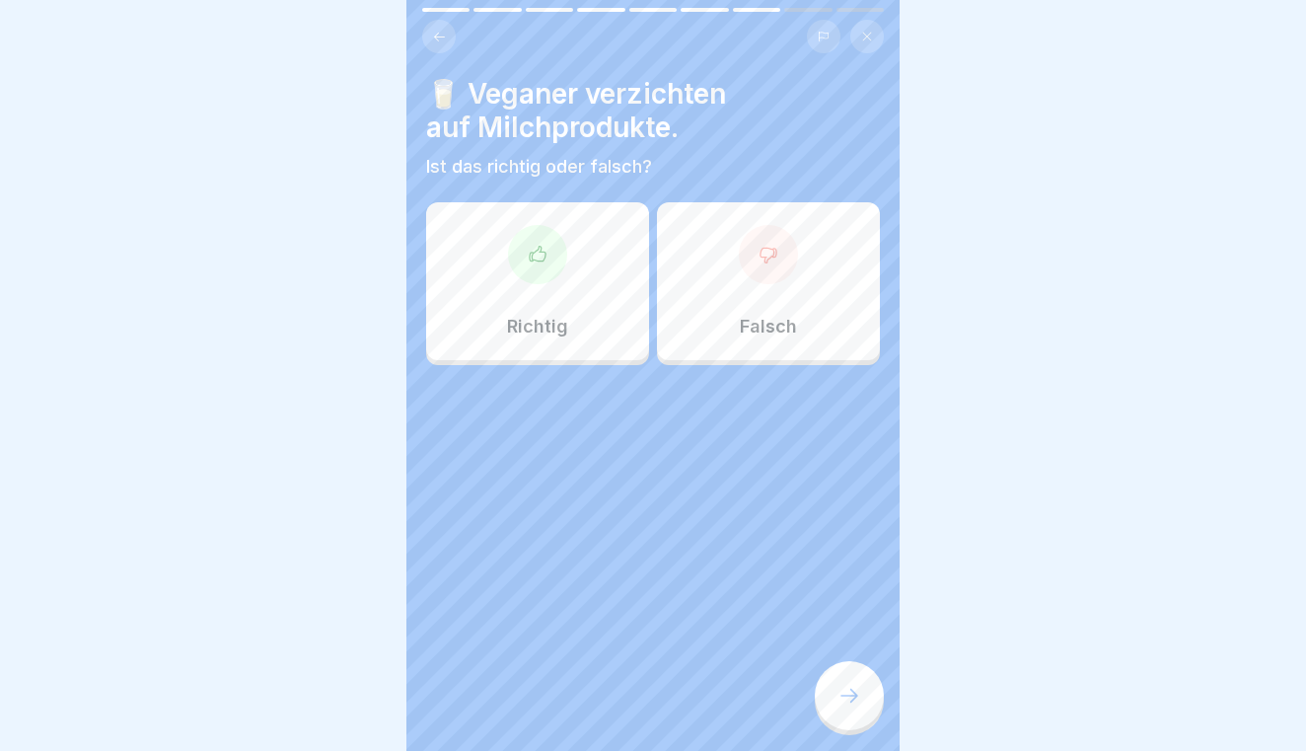
click at [593, 290] on div "Richtig" at bounding box center [537, 281] width 223 height 158
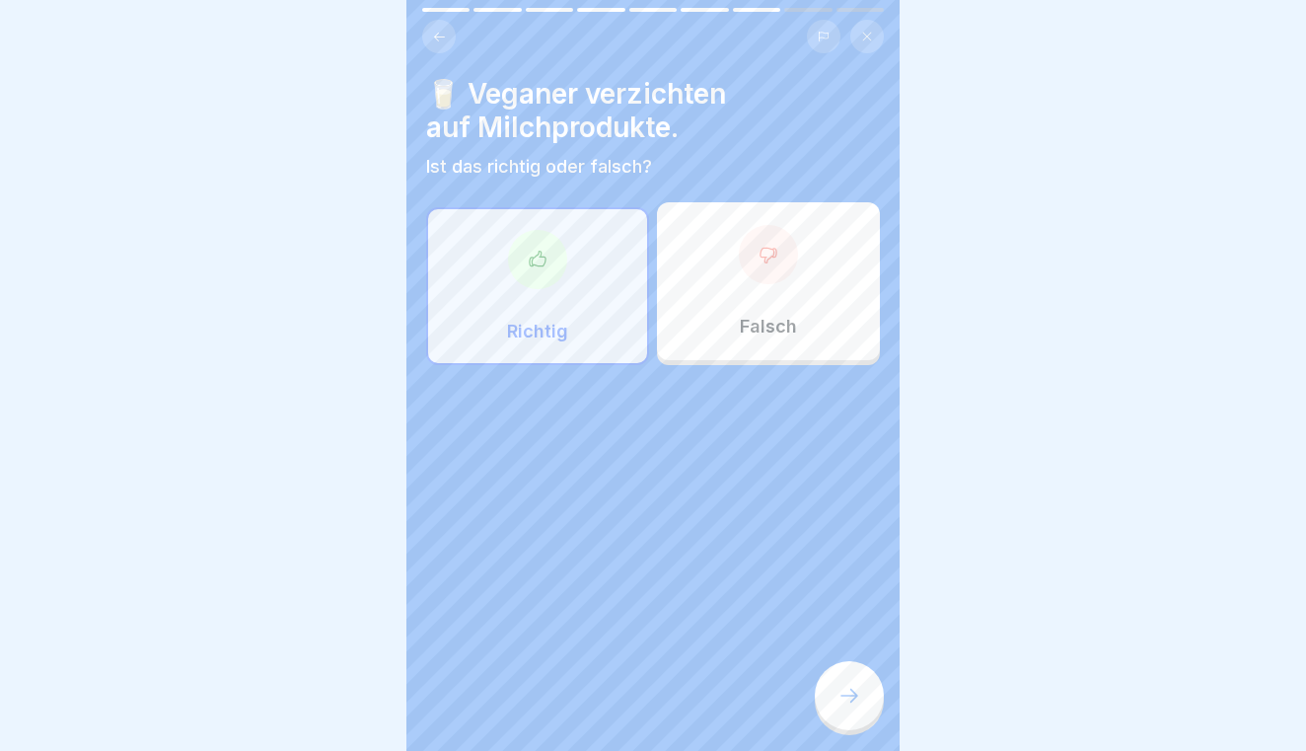
click at [830, 681] on div at bounding box center [849, 695] width 69 height 69
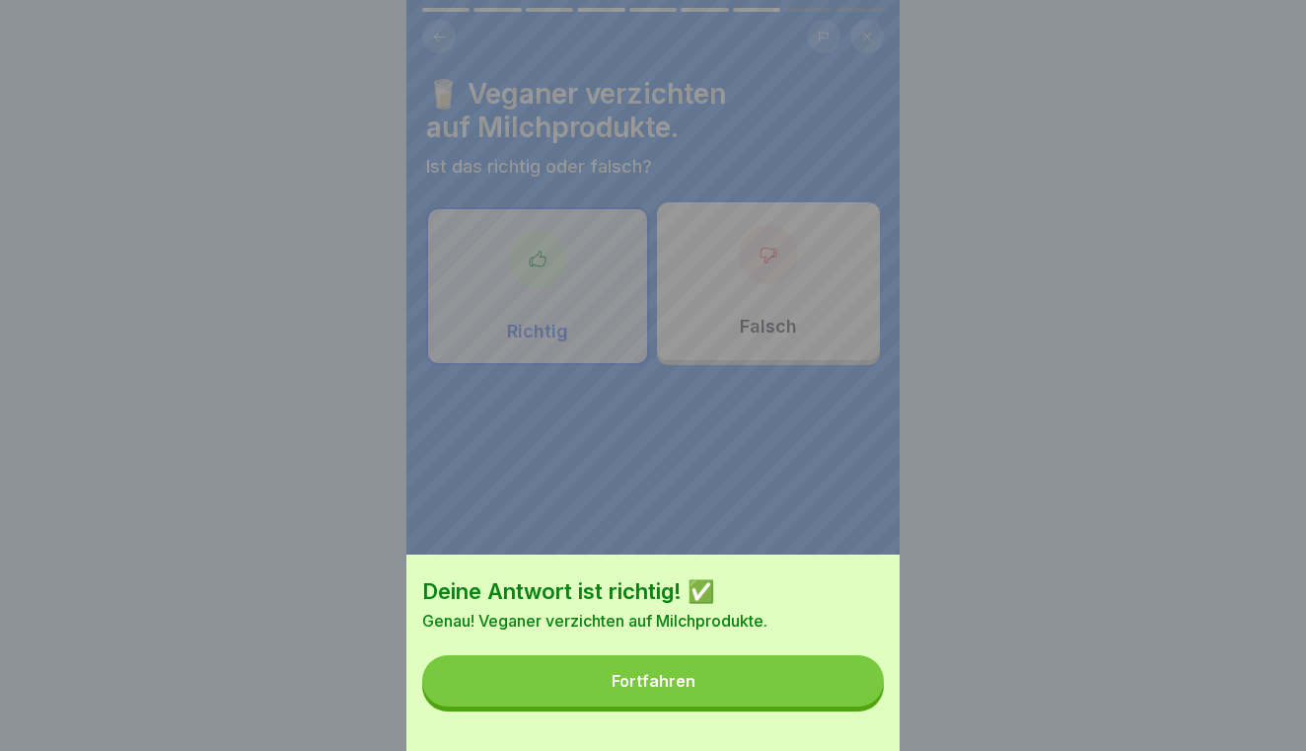
click at [830, 681] on button "Fortfahren" at bounding box center [653, 680] width 462 height 51
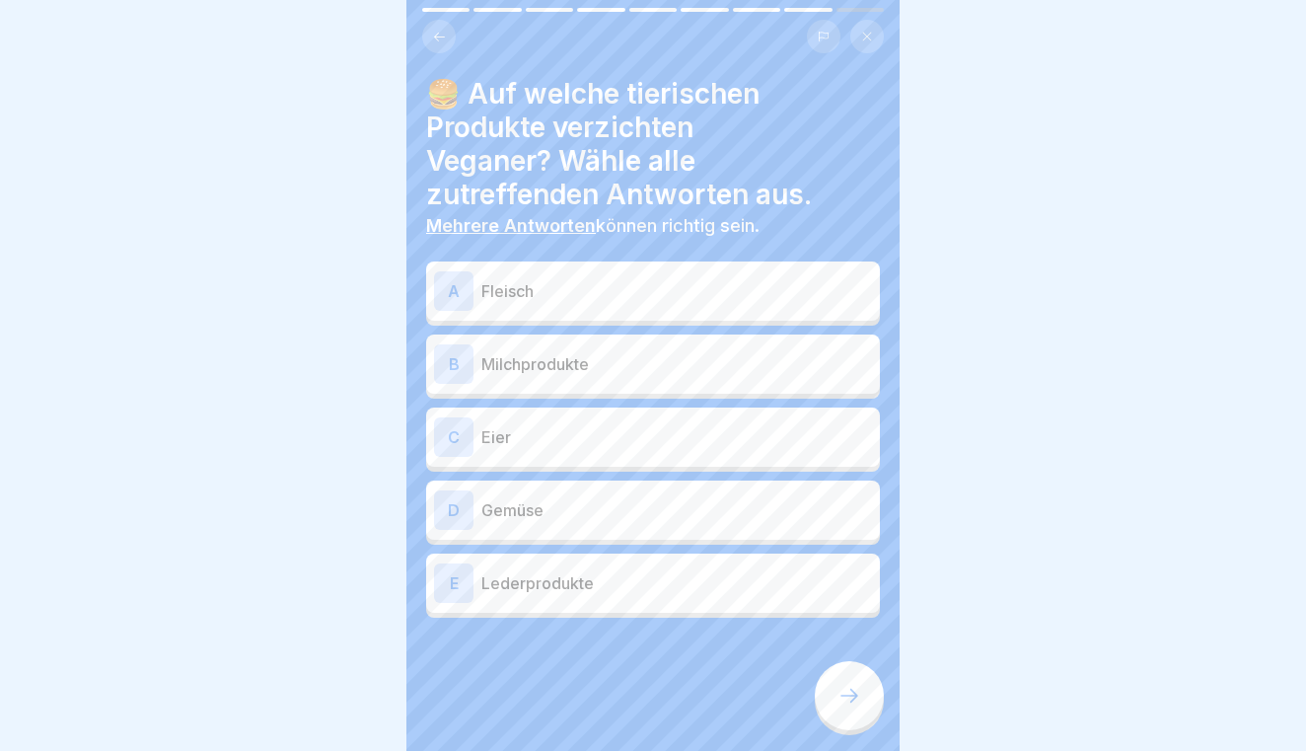
click at [631, 279] on p "Fleisch" at bounding box center [676, 291] width 391 height 24
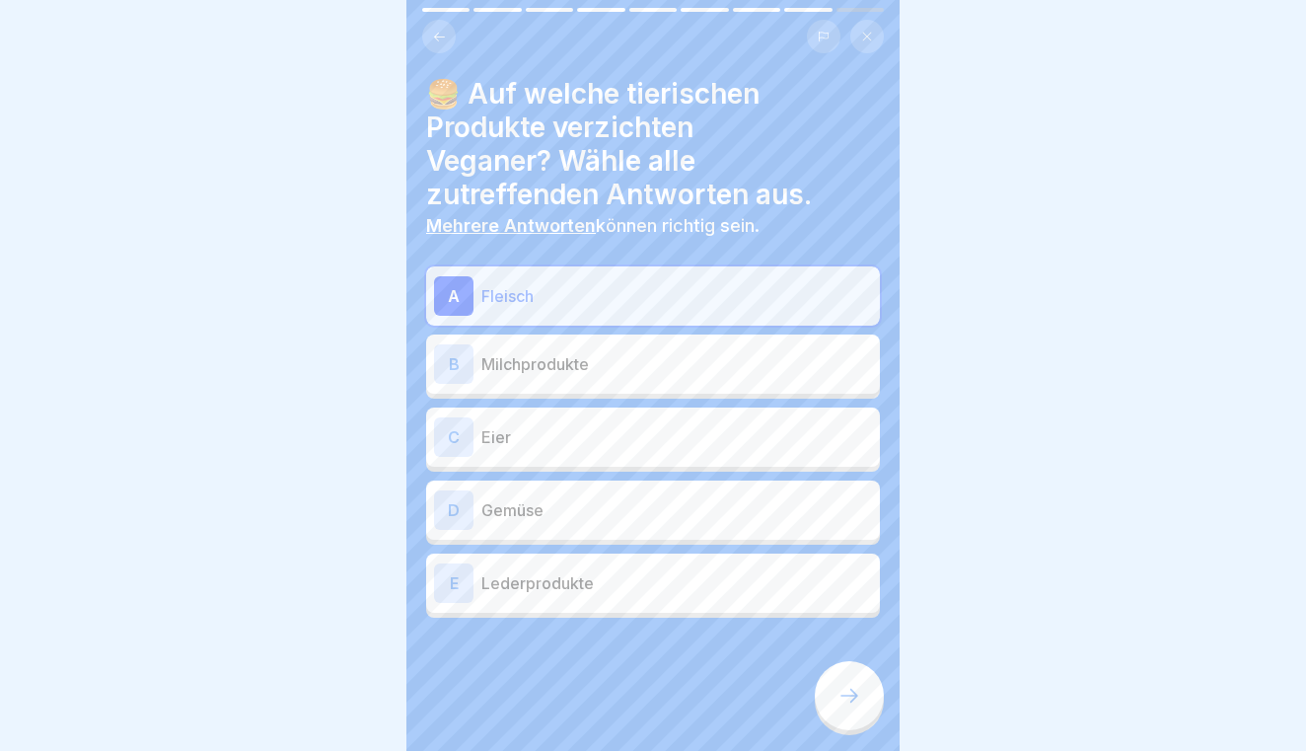
click at [630, 344] on div "B Milchprodukte" at bounding box center [653, 363] width 438 height 39
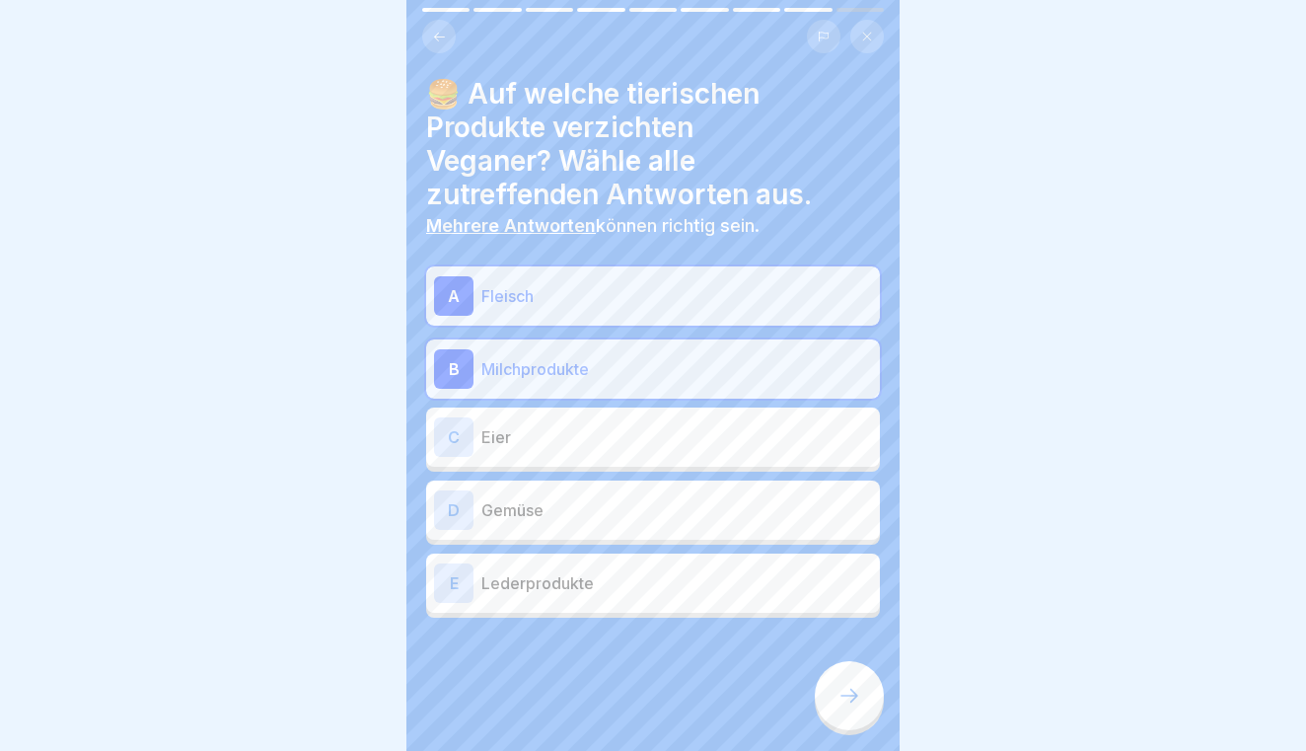
click at [620, 417] on div "C Eier" at bounding box center [653, 436] width 438 height 39
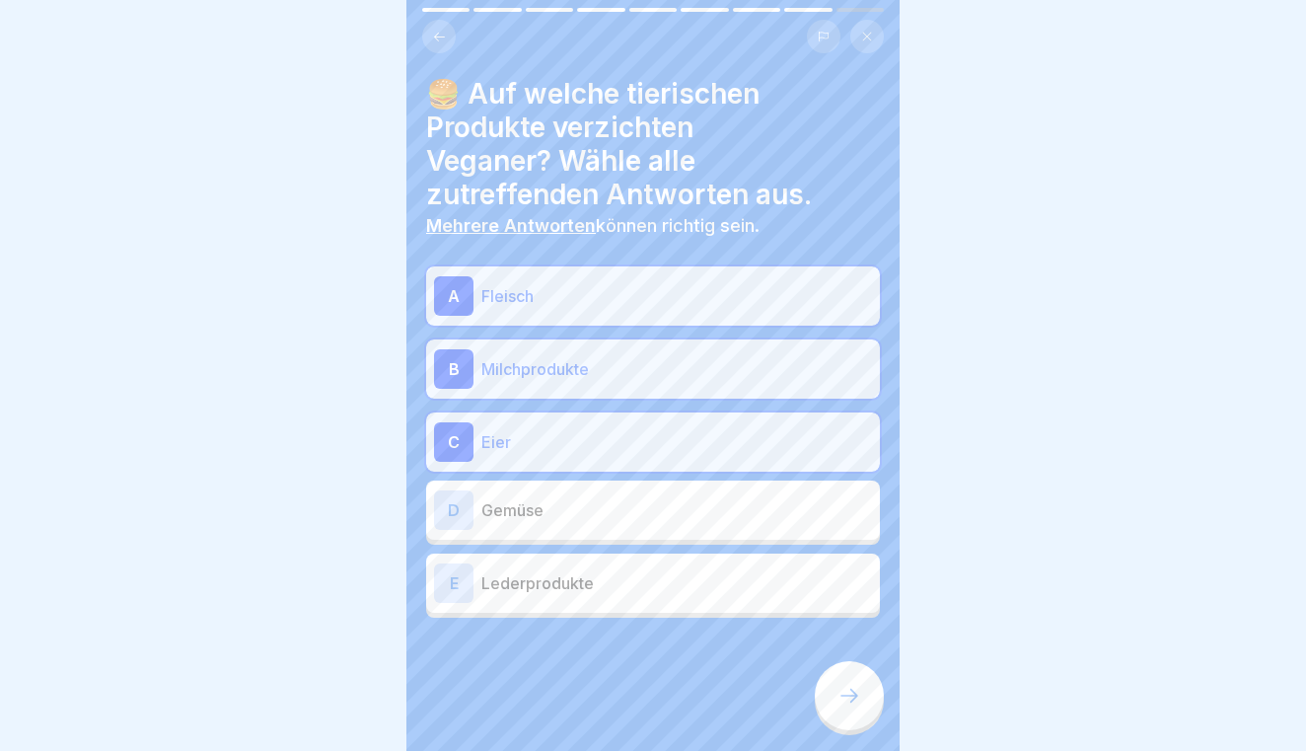
click at [618, 563] on div "E Lederprodukte" at bounding box center [653, 582] width 438 height 39
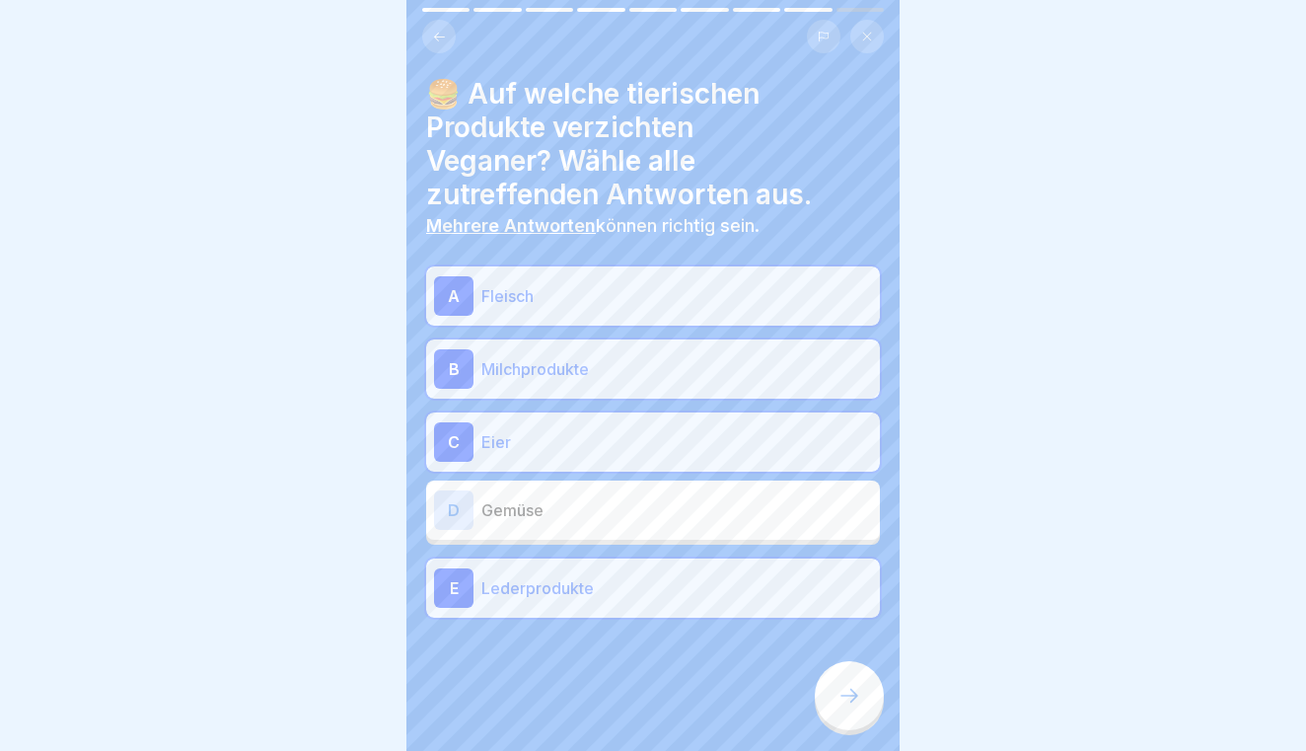
click at [845, 678] on div at bounding box center [849, 695] width 69 height 69
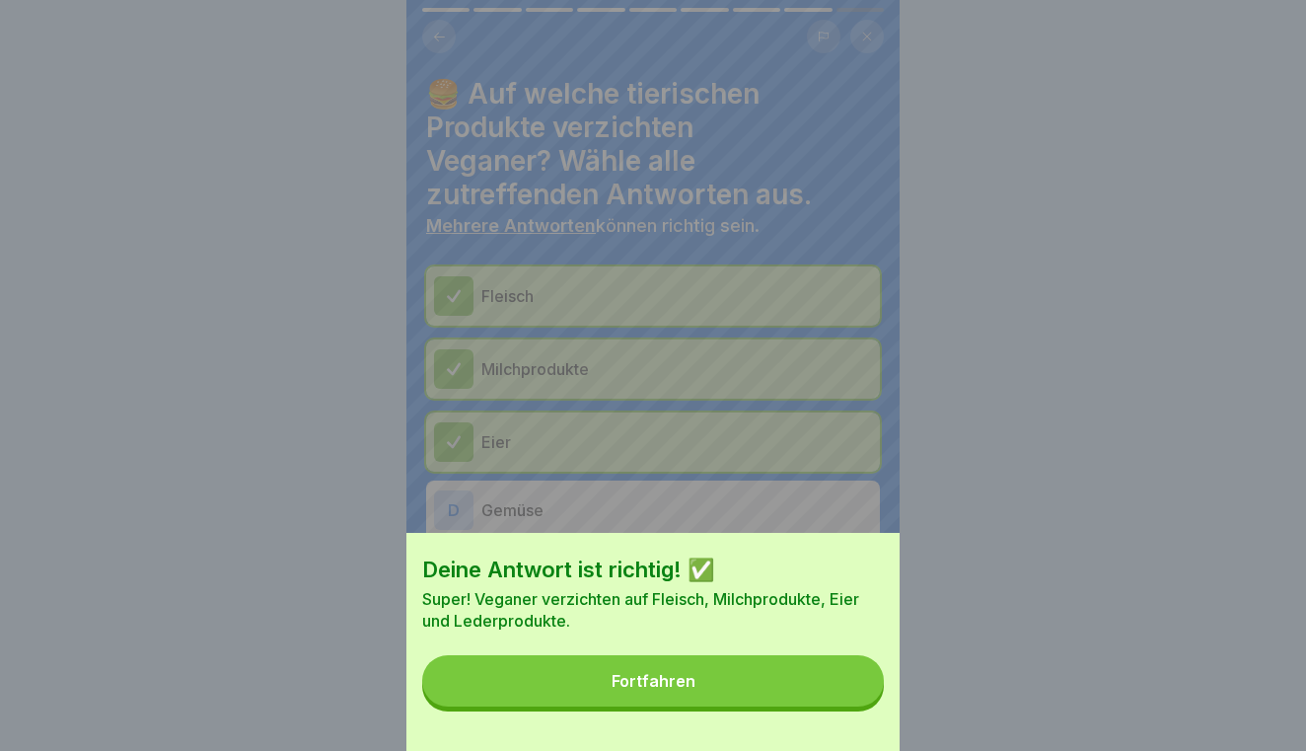
click at [807, 688] on button "Fortfahren" at bounding box center [653, 680] width 462 height 51
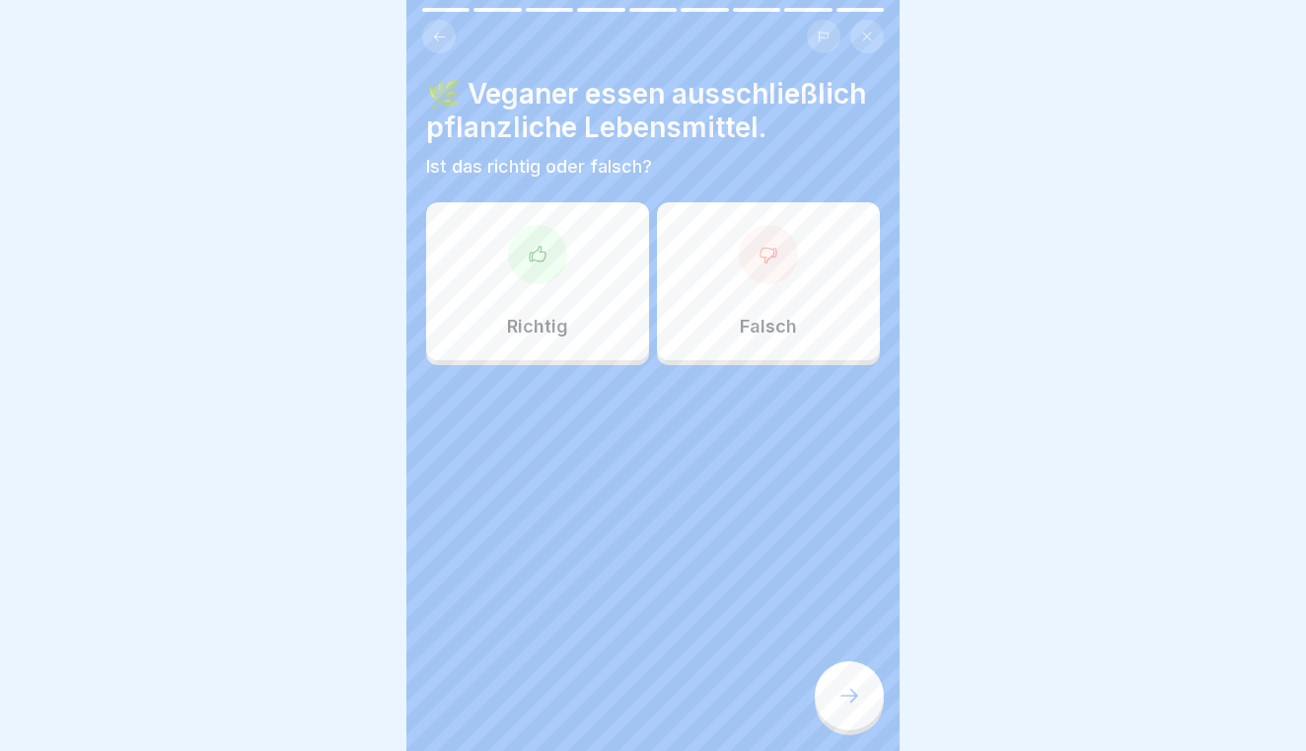
click at [549, 316] on p "Richtig" at bounding box center [537, 327] width 61 height 22
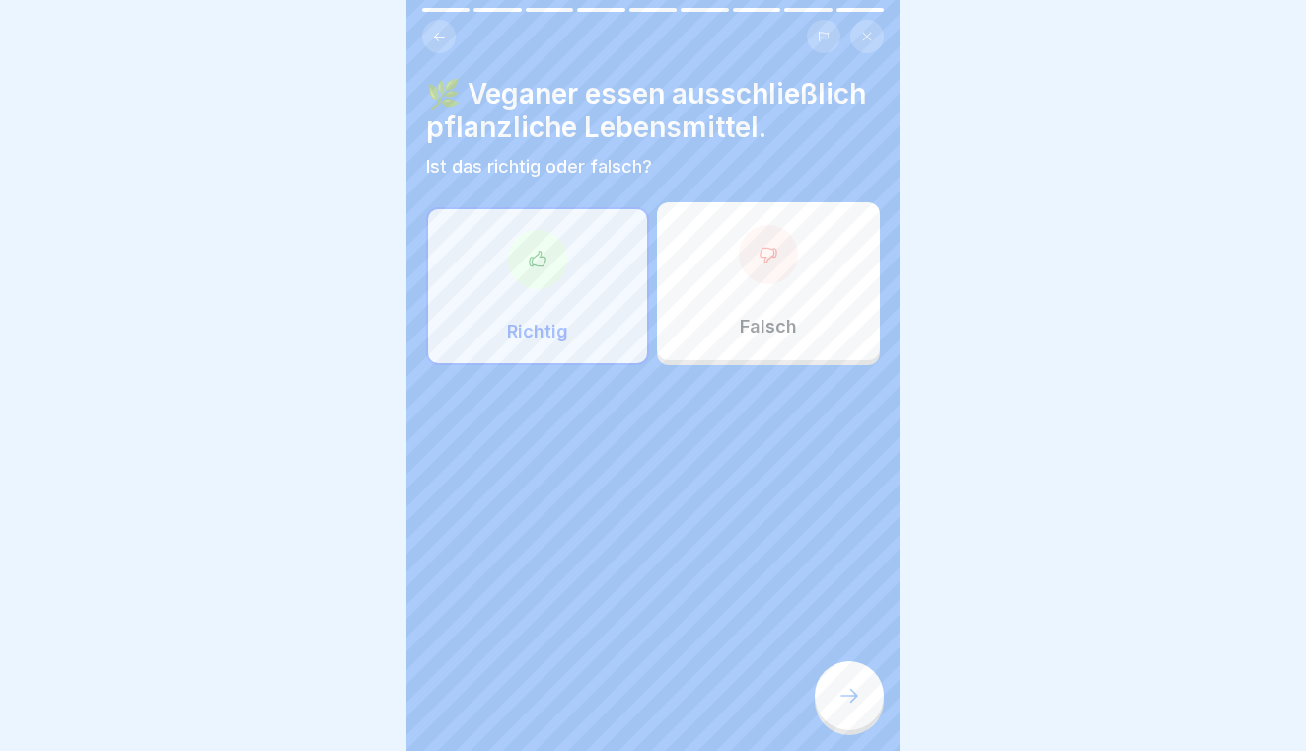
click at [825, 689] on div at bounding box center [849, 695] width 69 height 69
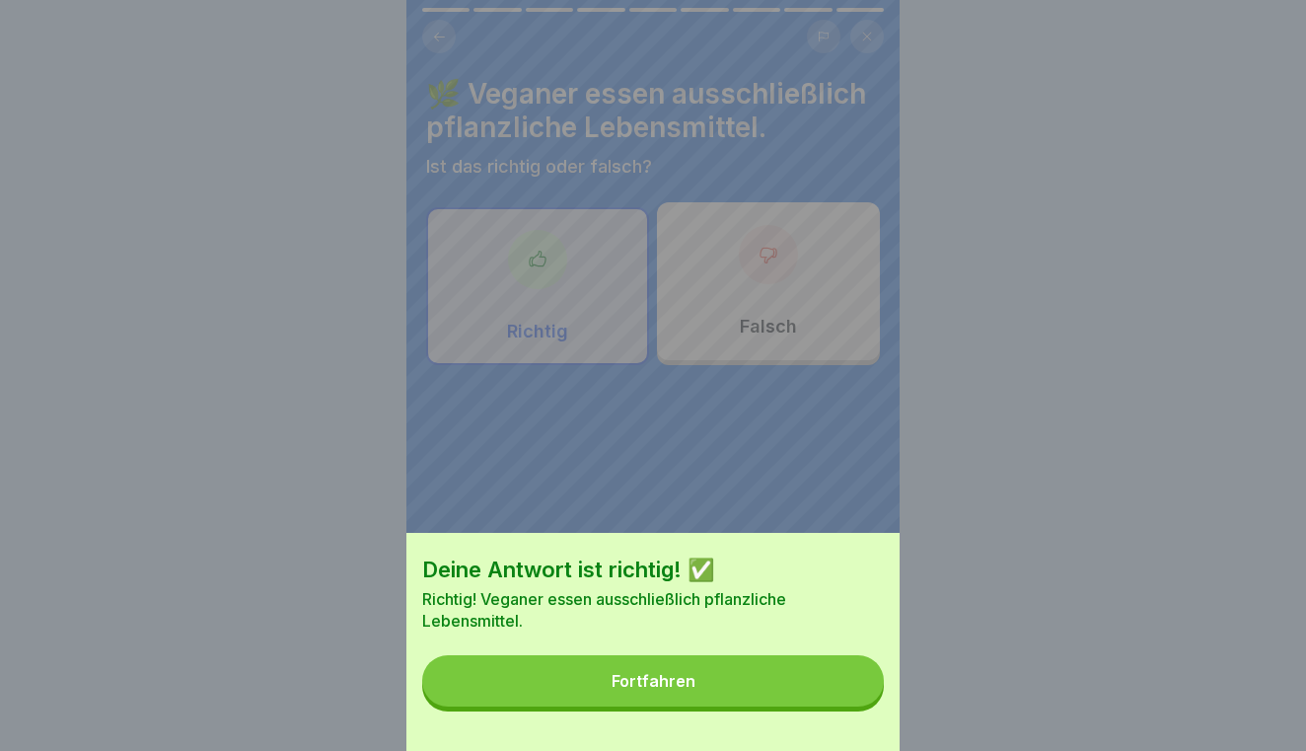
click at [763, 685] on button "Fortfahren" at bounding box center [653, 680] width 462 height 51
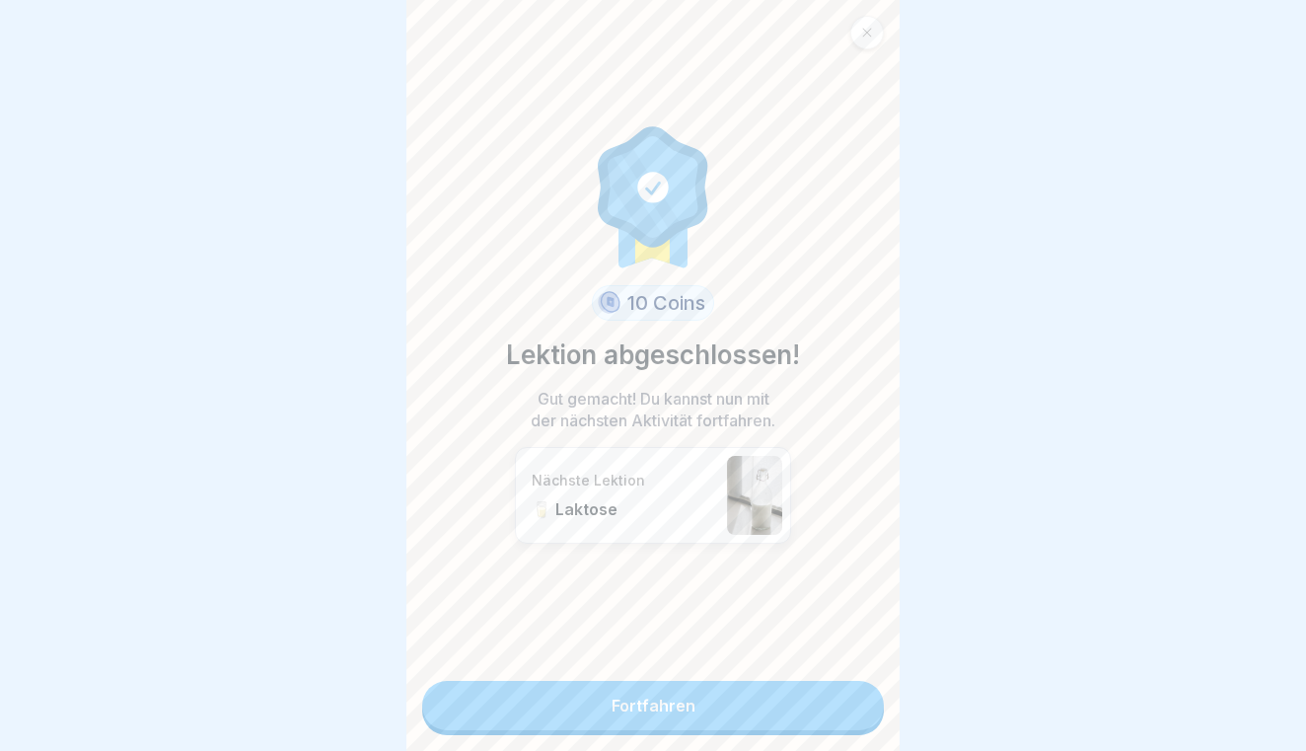
click at [710, 692] on link "Fortfahren" at bounding box center [653, 705] width 462 height 49
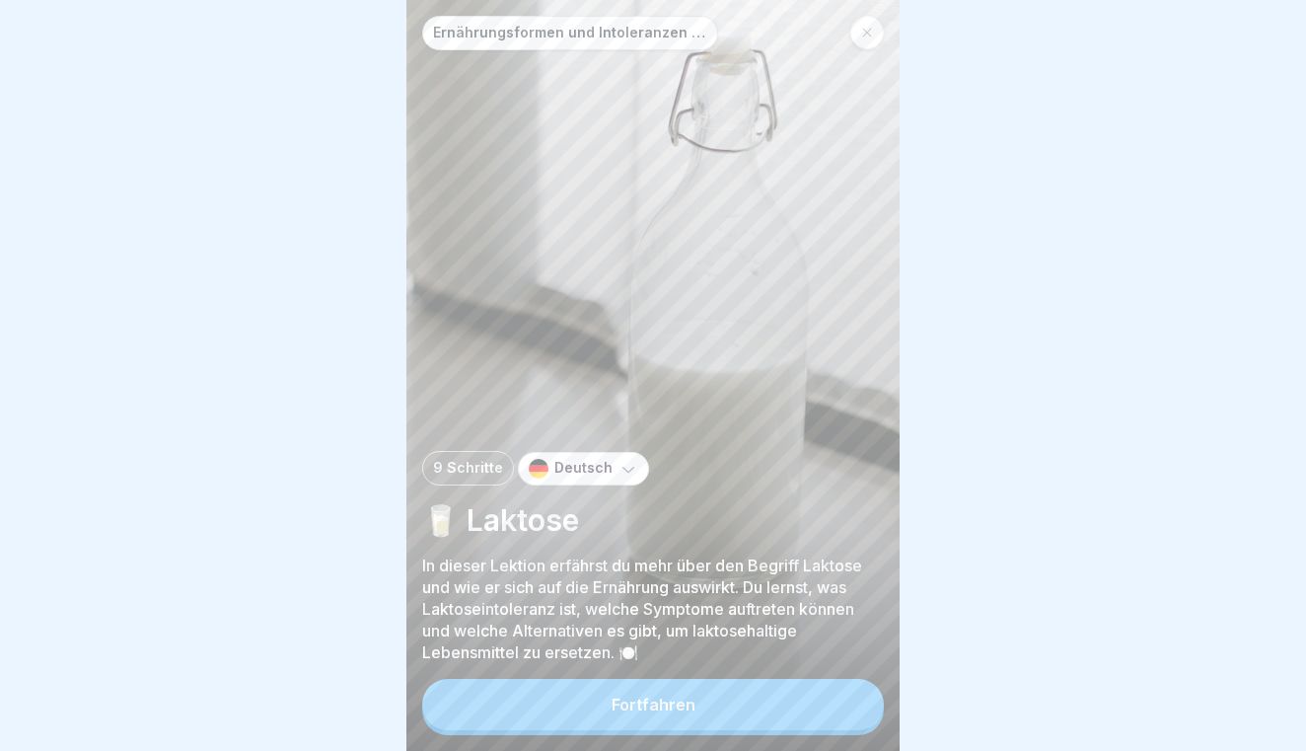
click at [777, 697] on button "Fortfahren" at bounding box center [653, 704] width 462 height 51
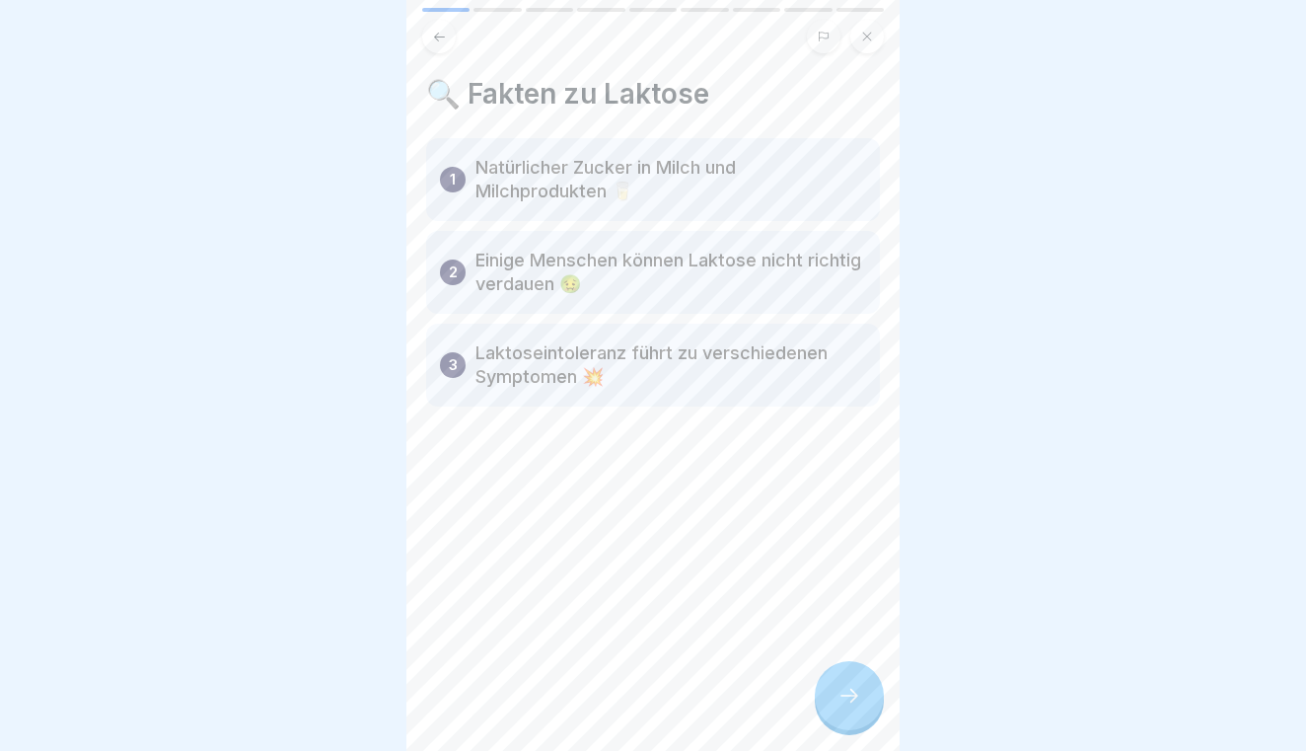
click at [849, 690] on icon at bounding box center [849, 695] width 24 height 24
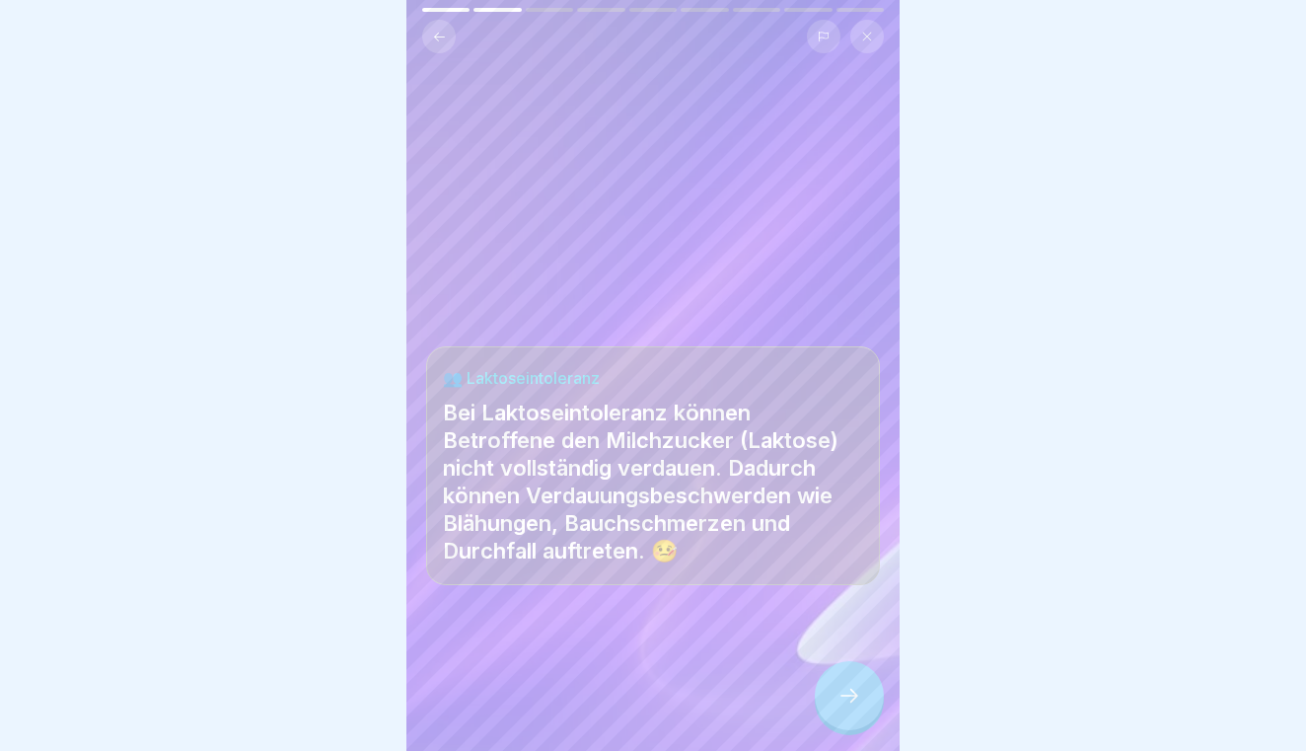
click at [849, 690] on icon at bounding box center [849, 695] width 24 height 24
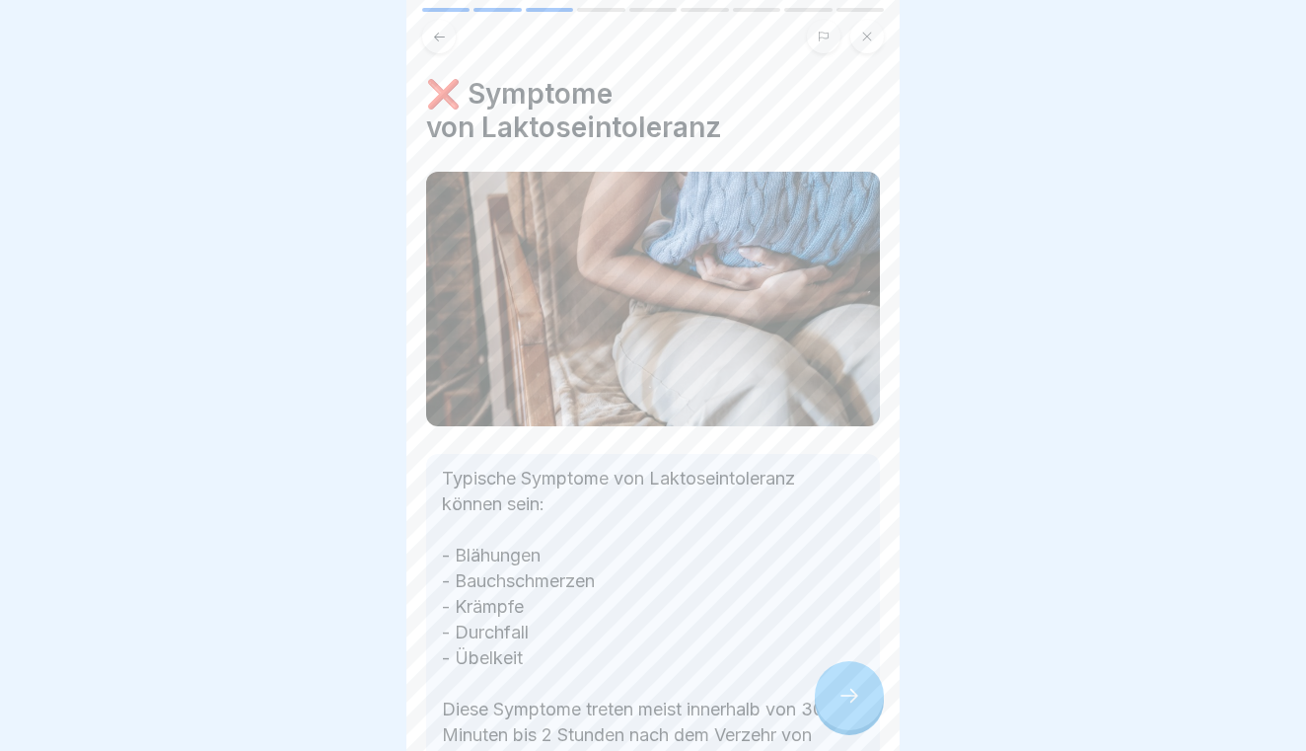
click at [860, 688] on icon at bounding box center [849, 695] width 24 height 24
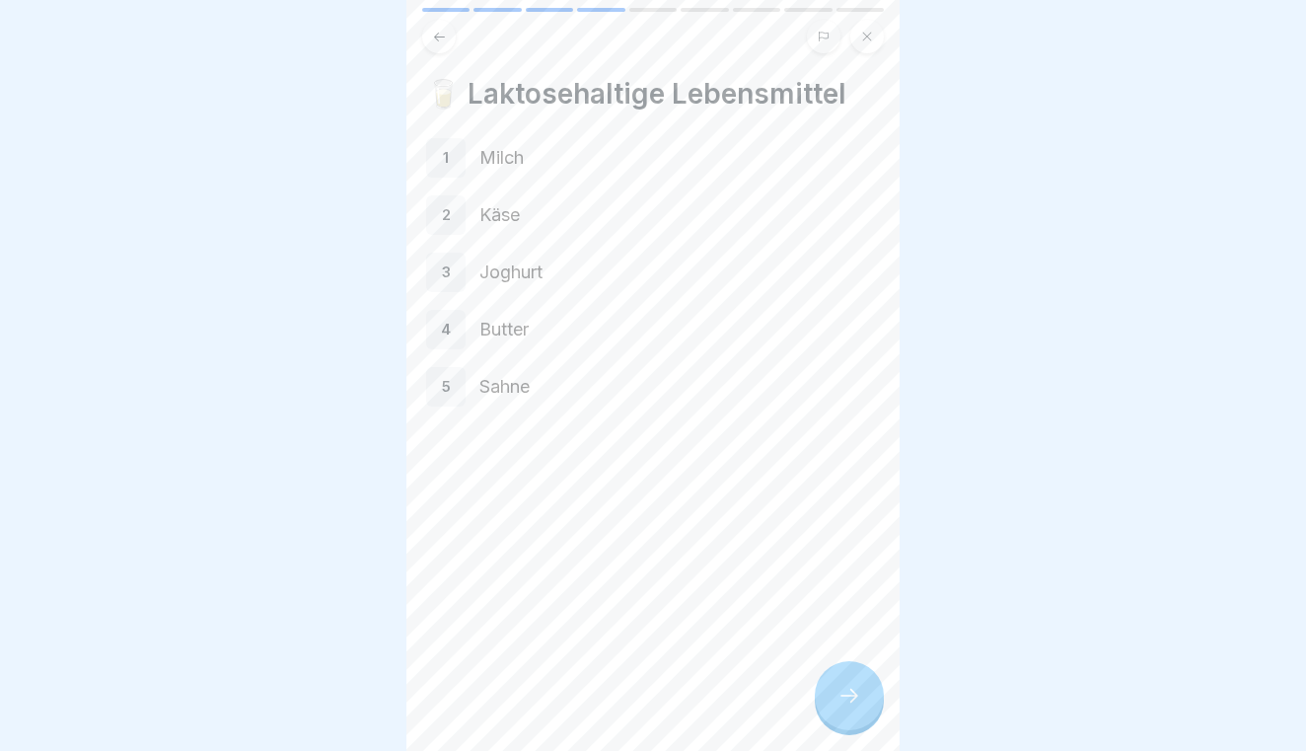
click at [860, 688] on icon at bounding box center [849, 695] width 24 height 24
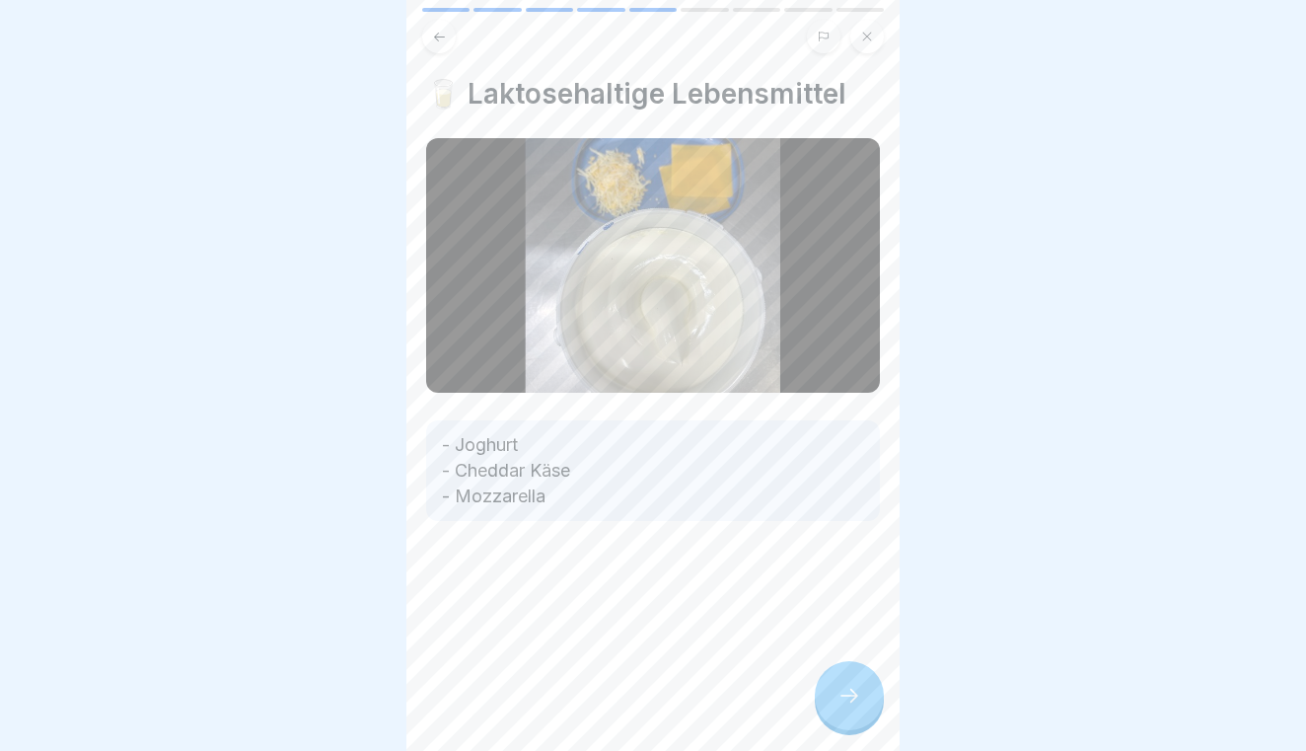
click at [860, 688] on icon at bounding box center [849, 695] width 24 height 24
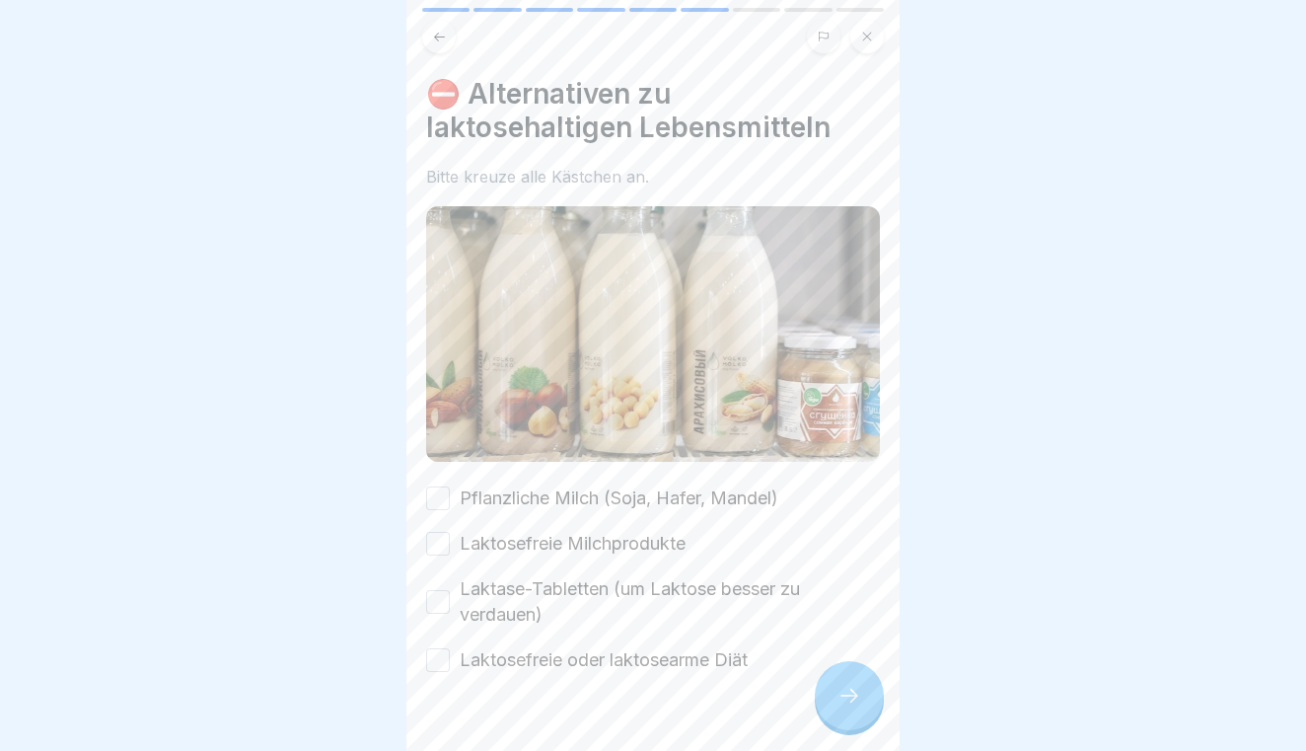
click at [449, 500] on button "Pflanzliche Milch (Soja, Hafer, Mandel)" at bounding box center [438, 498] width 24 height 24
click at [429, 551] on button "Laktosefreie Milchprodukte" at bounding box center [438, 544] width 24 height 24
click at [429, 605] on button "Laktase-Tabletten (um Laktose besser zu verdauen)" at bounding box center [438, 602] width 24 height 24
click at [436, 661] on button "Laktosefreie oder laktosearme Diät" at bounding box center [438, 660] width 24 height 24
click at [846, 693] on icon at bounding box center [849, 695] width 24 height 24
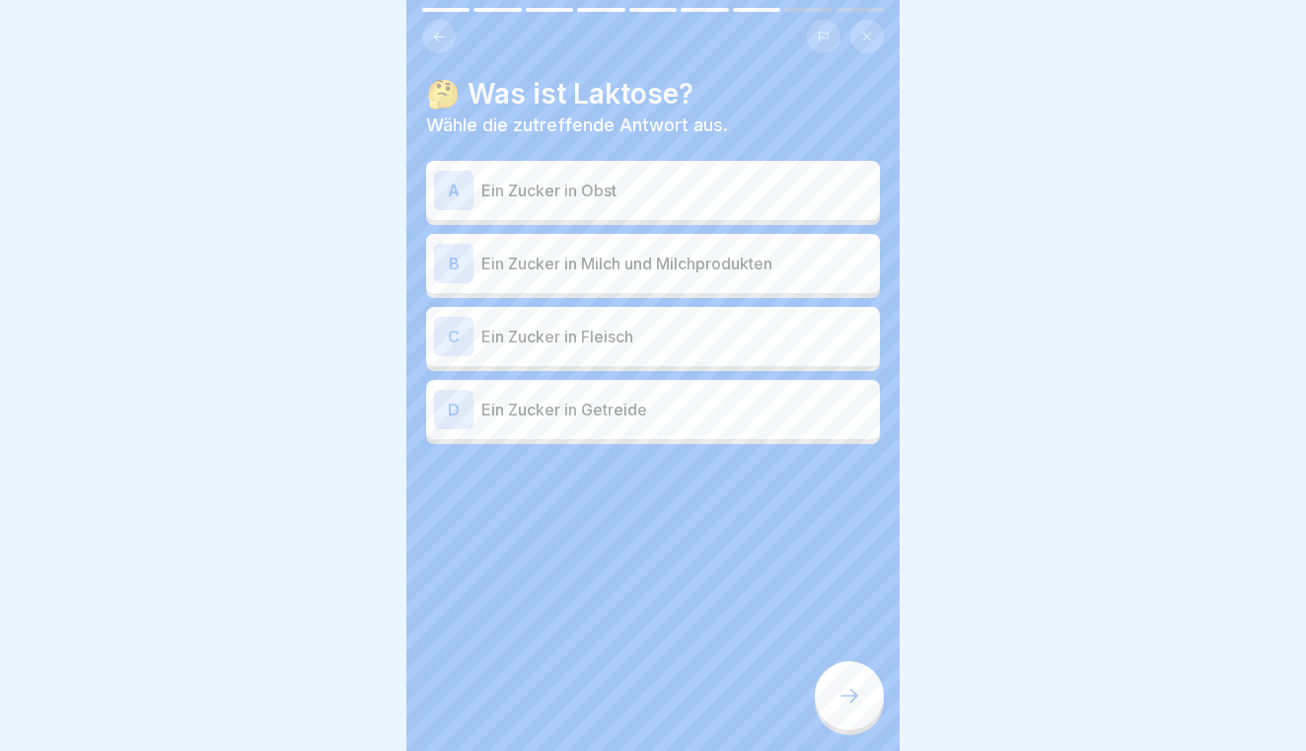
click at [691, 270] on p "Ein Zucker in Milch und Milchprodukten" at bounding box center [676, 263] width 391 height 24
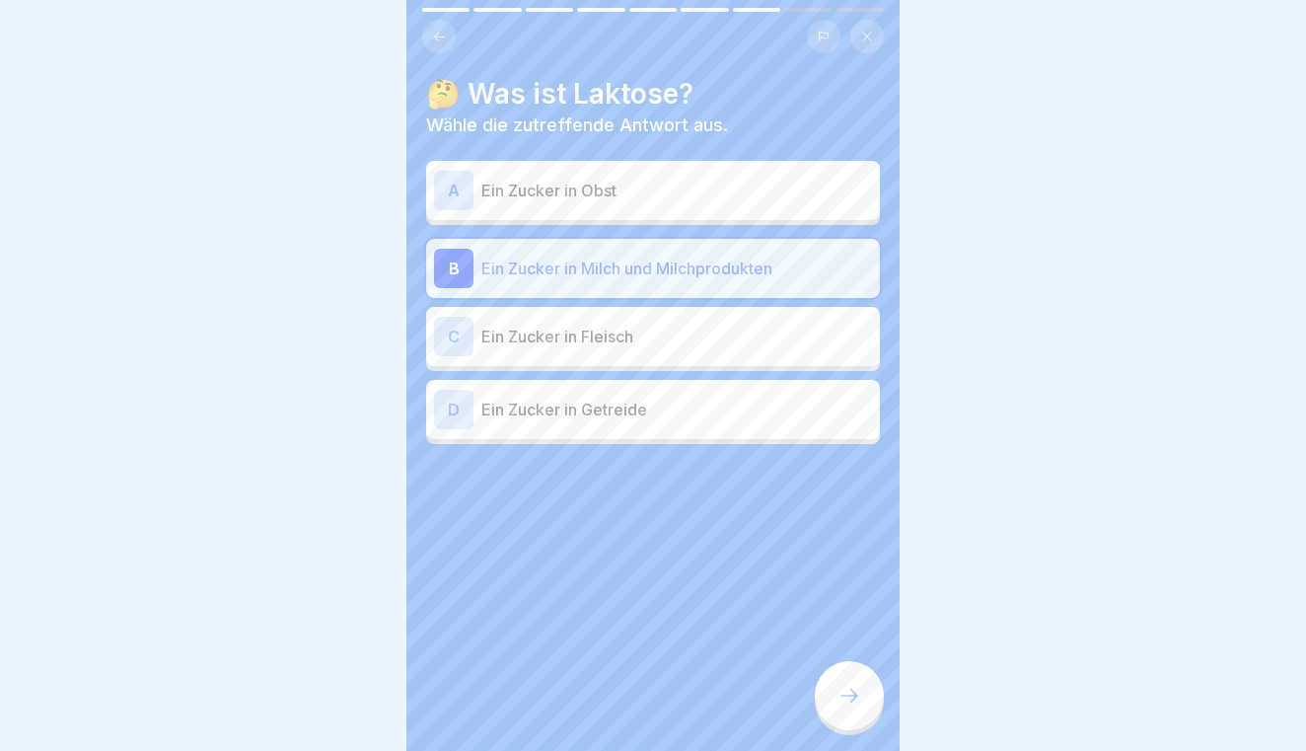
click at [833, 684] on div at bounding box center [849, 695] width 69 height 69
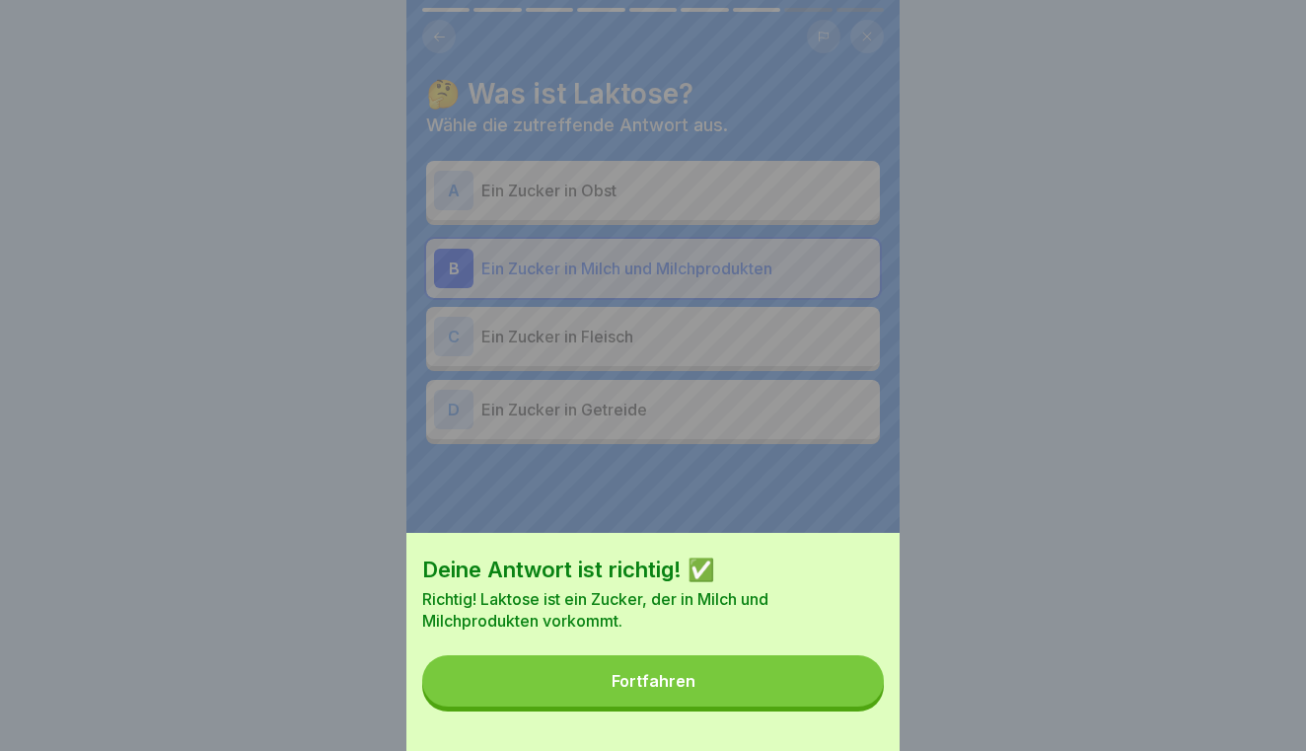
click at [833, 684] on button "Fortfahren" at bounding box center [653, 680] width 462 height 51
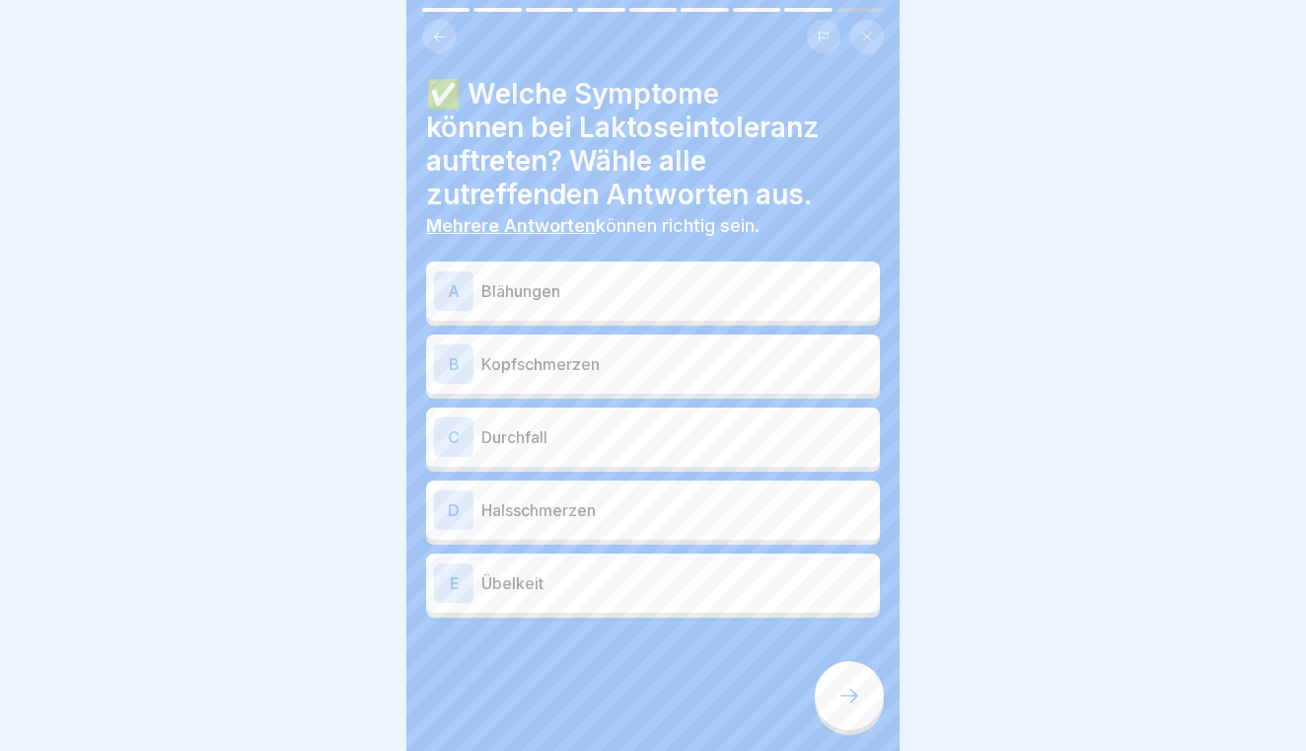
click at [724, 314] on div "A Blähungen" at bounding box center [653, 290] width 454 height 59
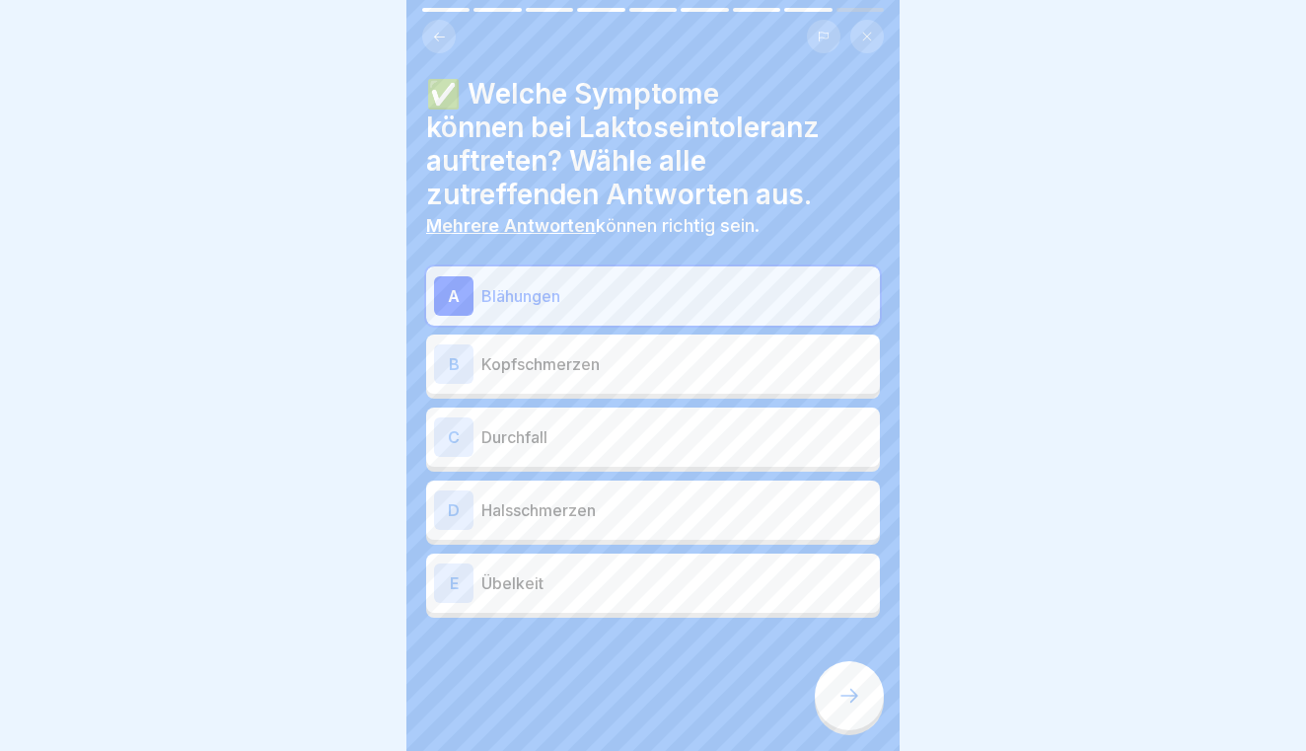
click at [694, 433] on p "Durchfall" at bounding box center [676, 437] width 391 height 24
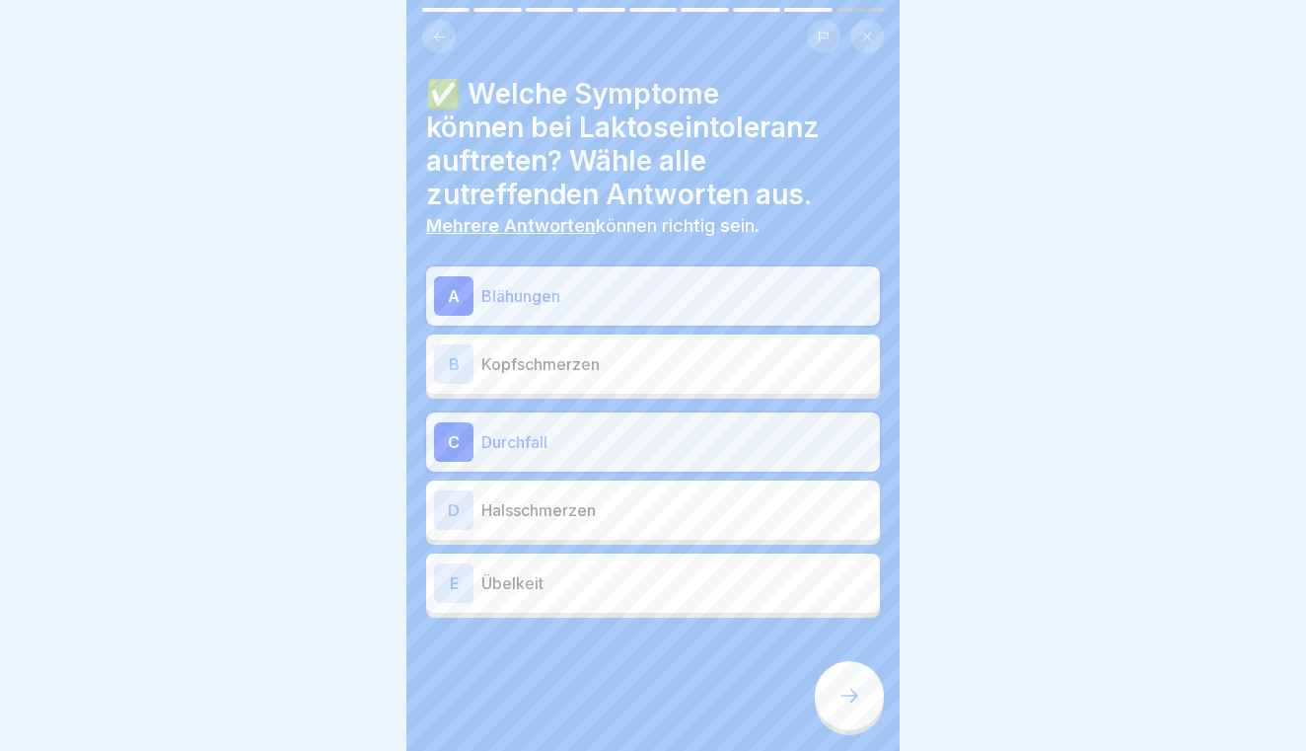
click at [690, 595] on div "E Übelkeit" at bounding box center [653, 582] width 438 height 39
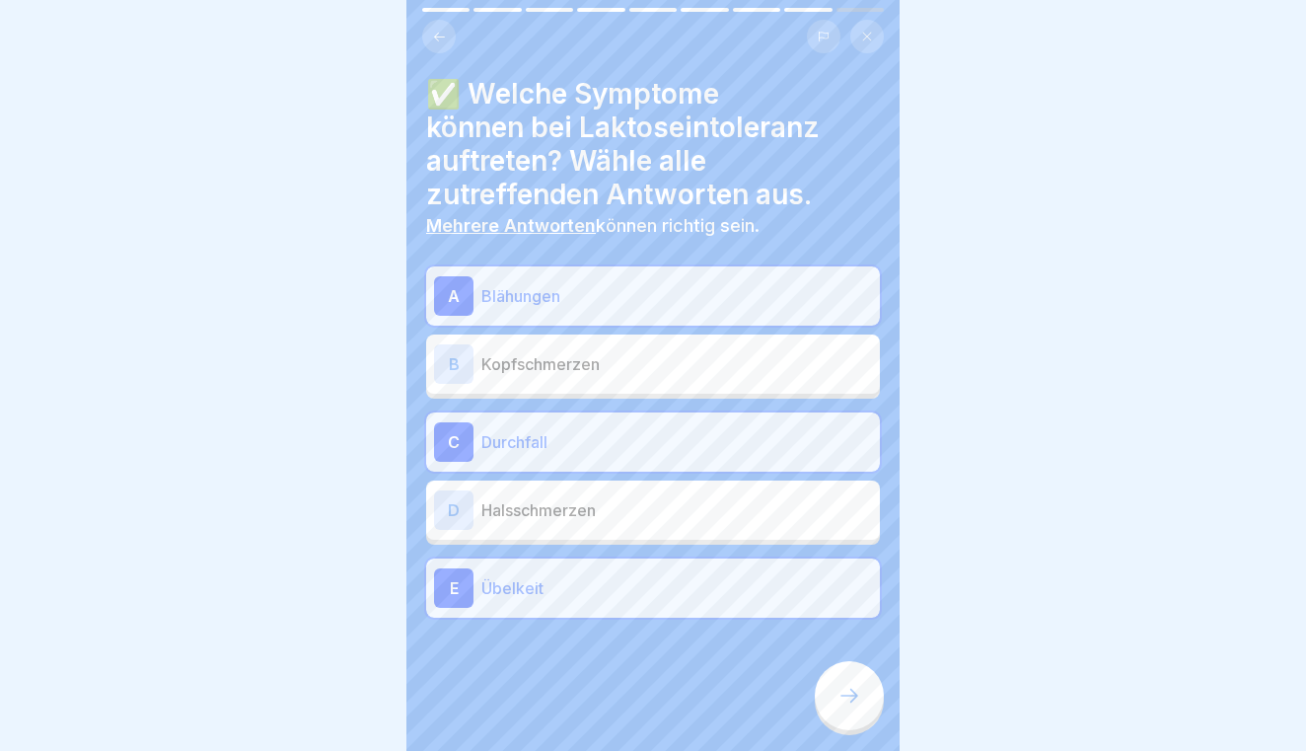
click at [857, 684] on icon at bounding box center [849, 695] width 24 height 24
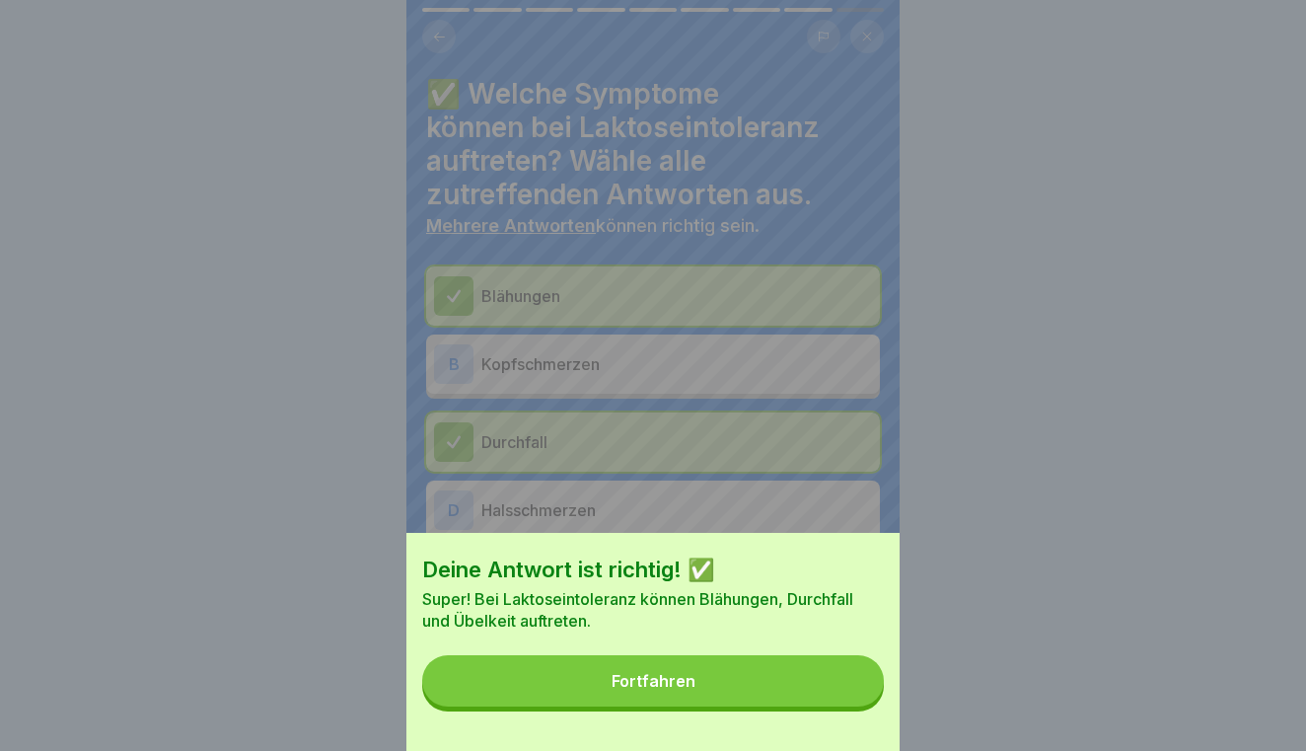
click at [816, 684] on button "Fortfahren" at bounding box center [653, 680] width 462 height 51
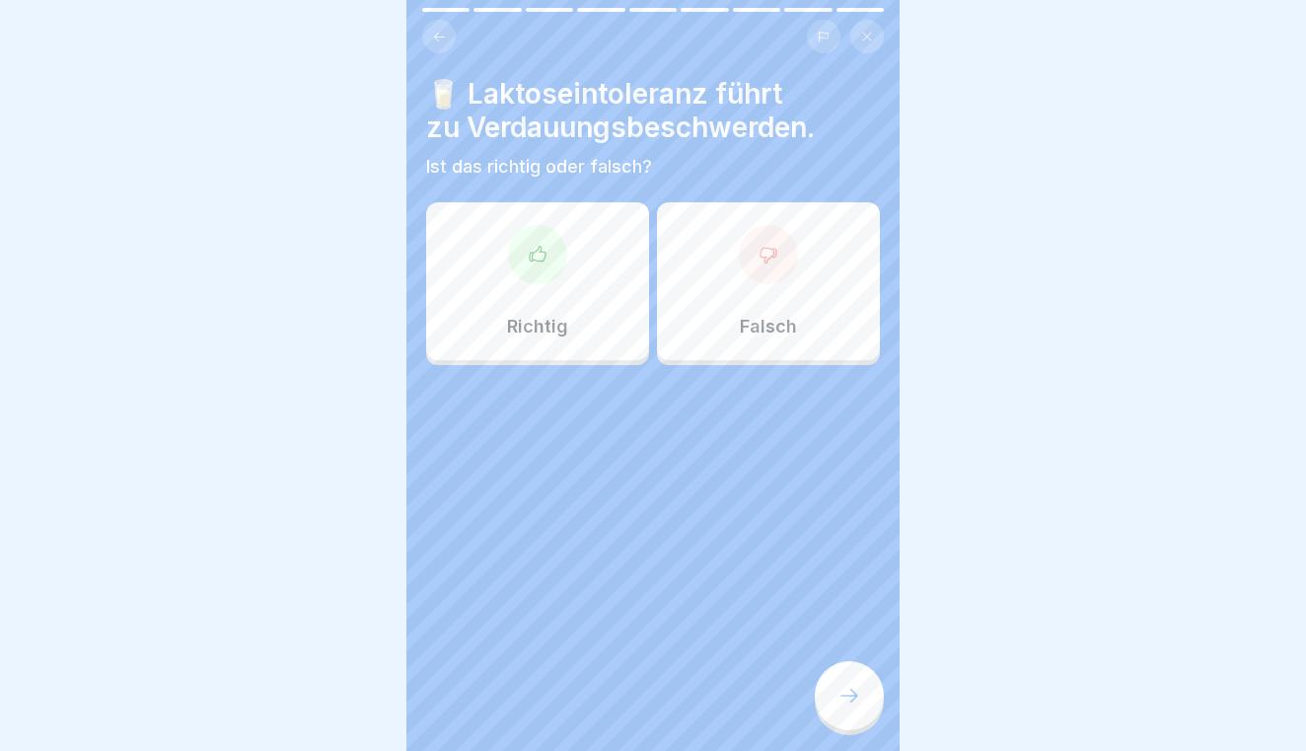
click at [554, 289] on div "Richtig" at bounding box center [537, 281] width 223 height 158
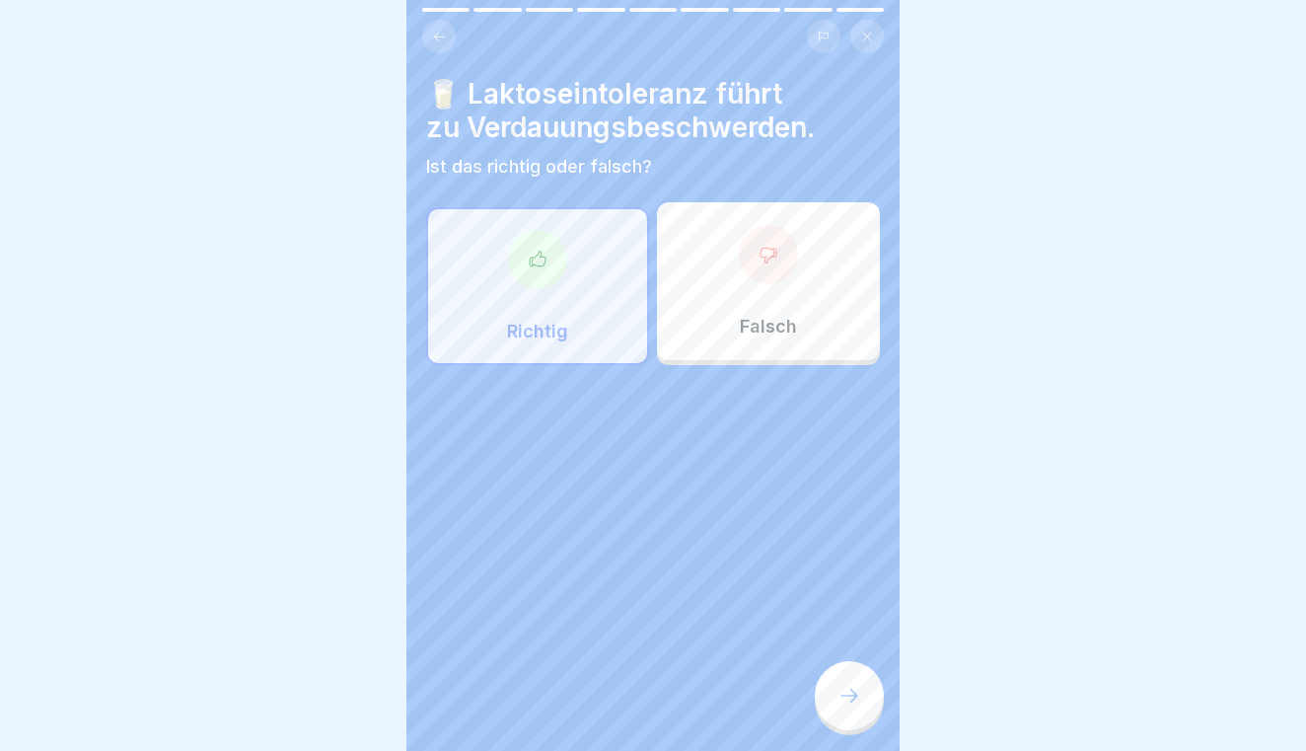
click at [836, 681] on div at bounding box center [849, 695] width 69 height 69
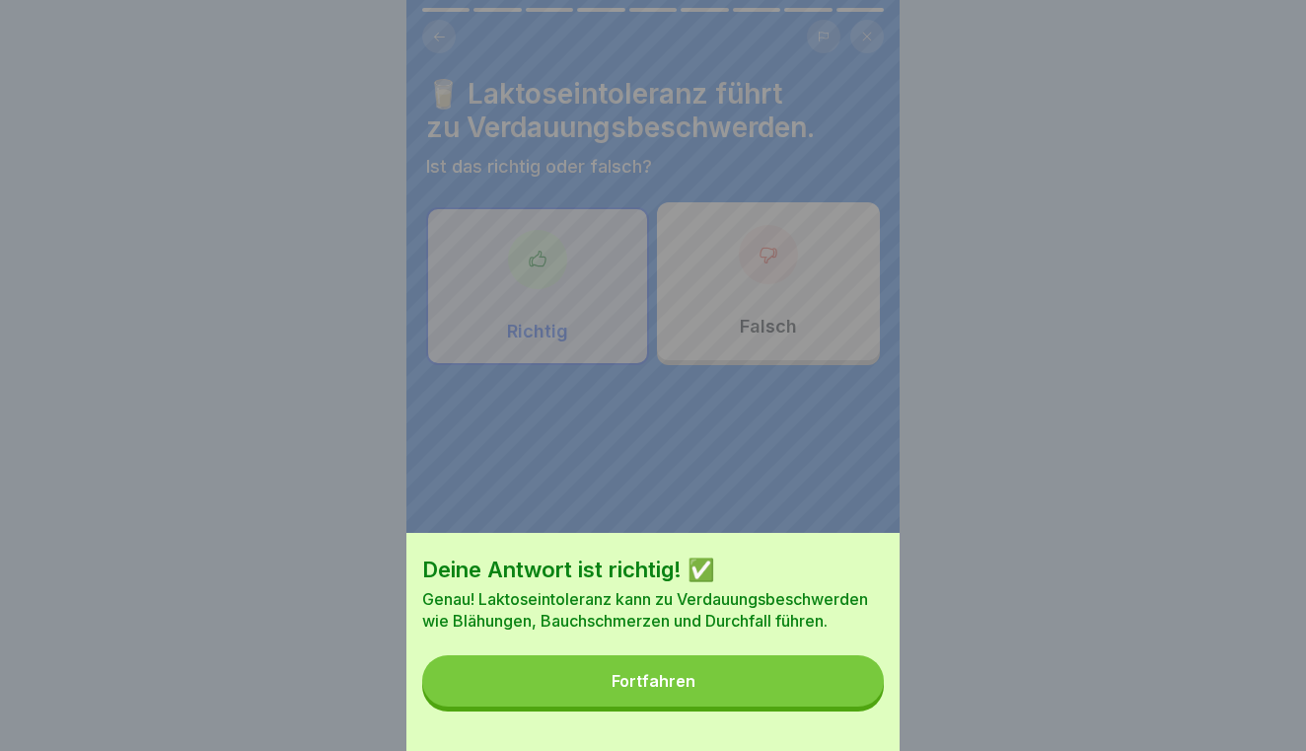
click at [812, 689] on button "Fortfahren" at bounding box center [653, 680] width 462 height 51
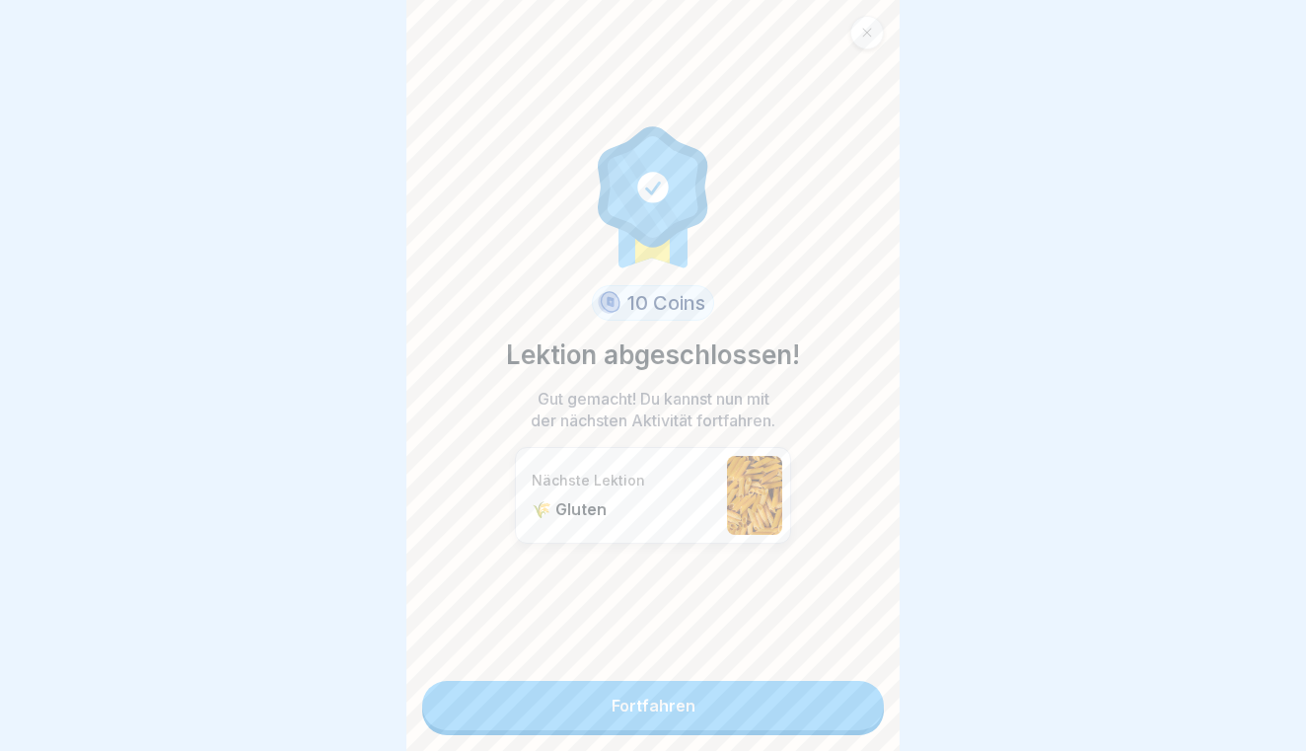
click at [812, 689] on link "Fortfahren" at bounding box center [653, 705] width 462 height 49
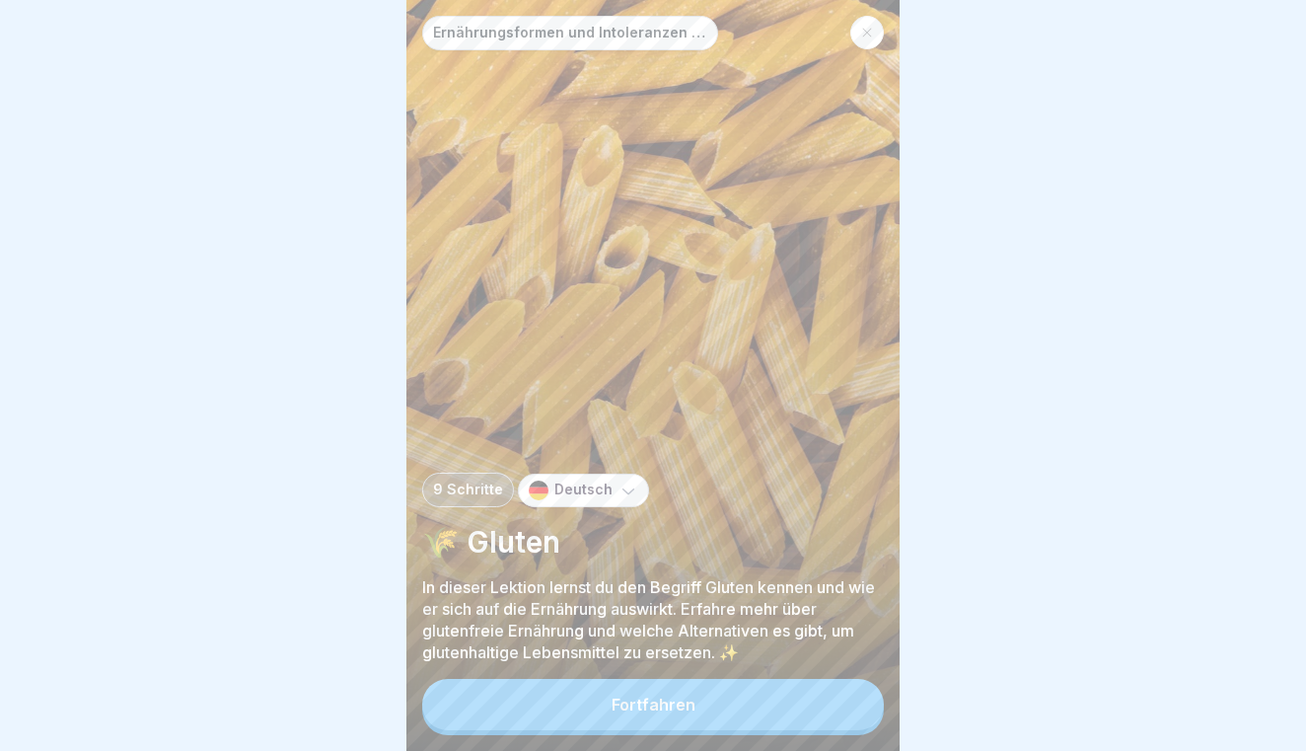
click at [775, 704] on button "Fortfahren" at bounding box center [653, 704] width 462 height 51
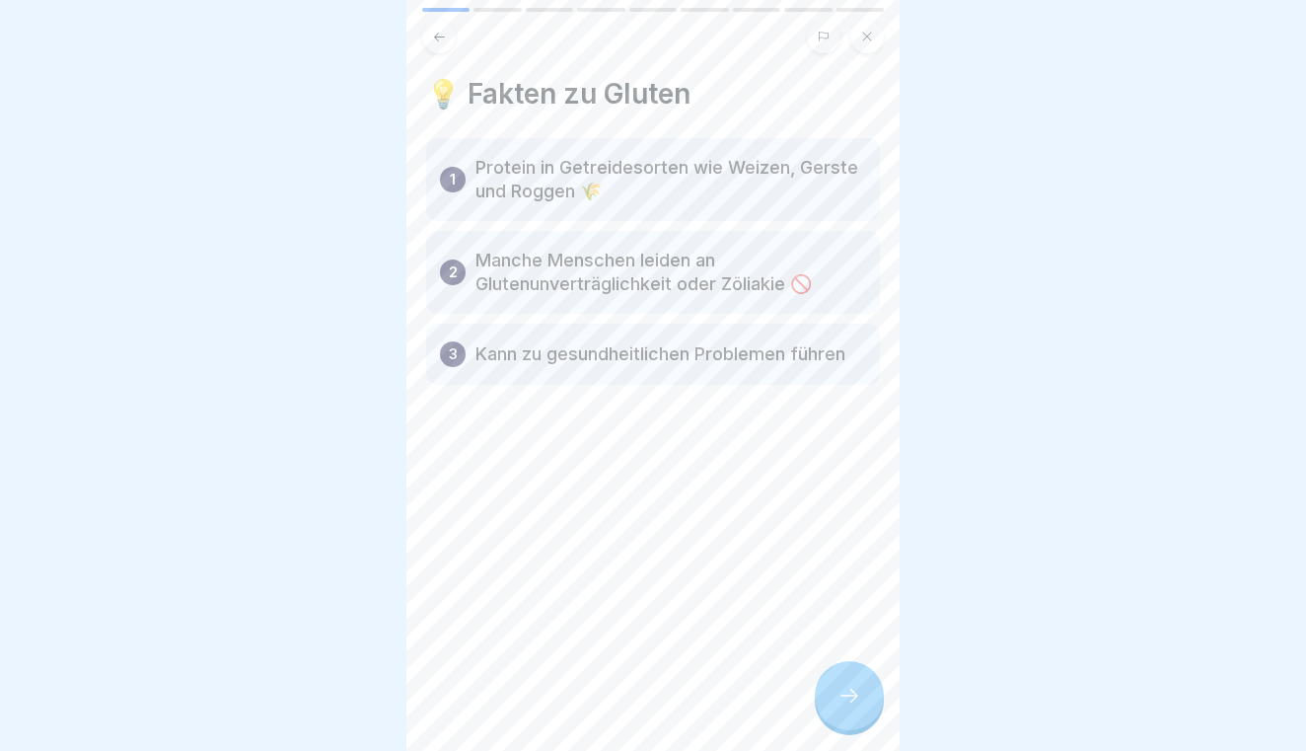
click at [867, 682] on div at bounding box center [849, 695] width 69 height 69
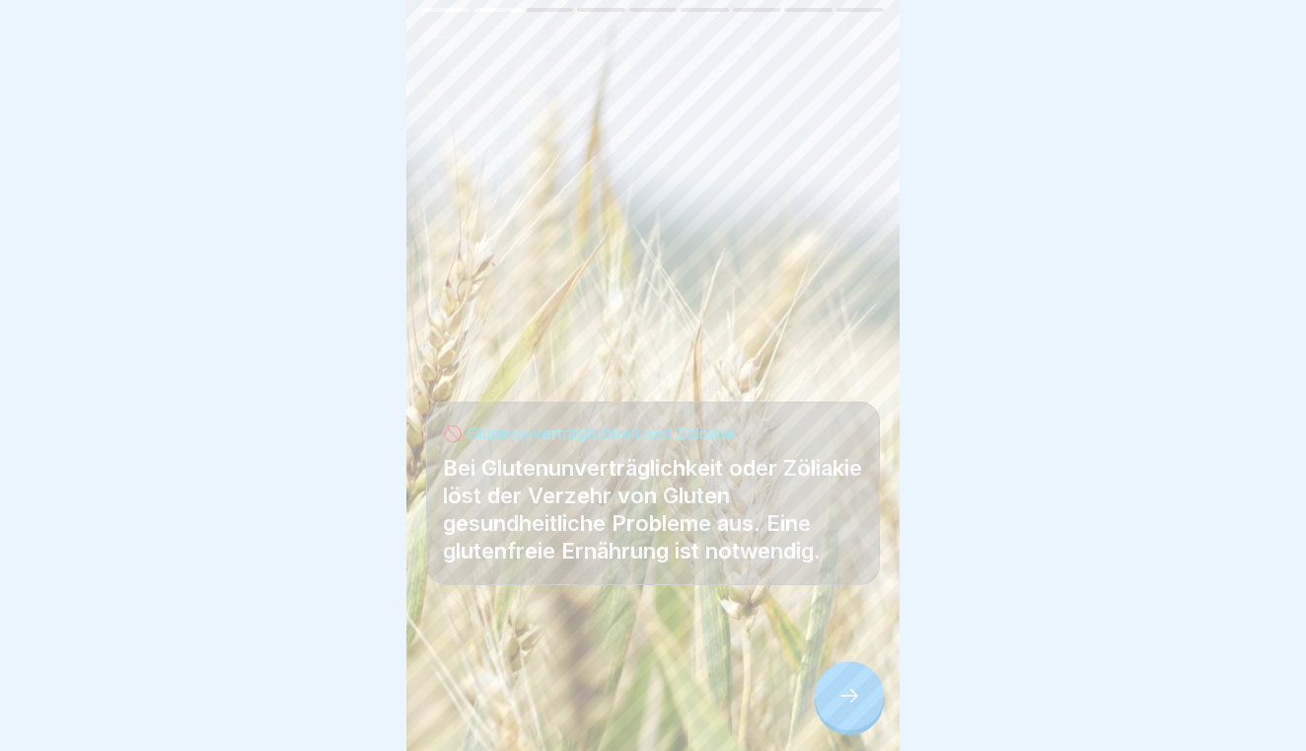
click at [867, 682] on div at bounding box center [849, 695] width 69 height 69
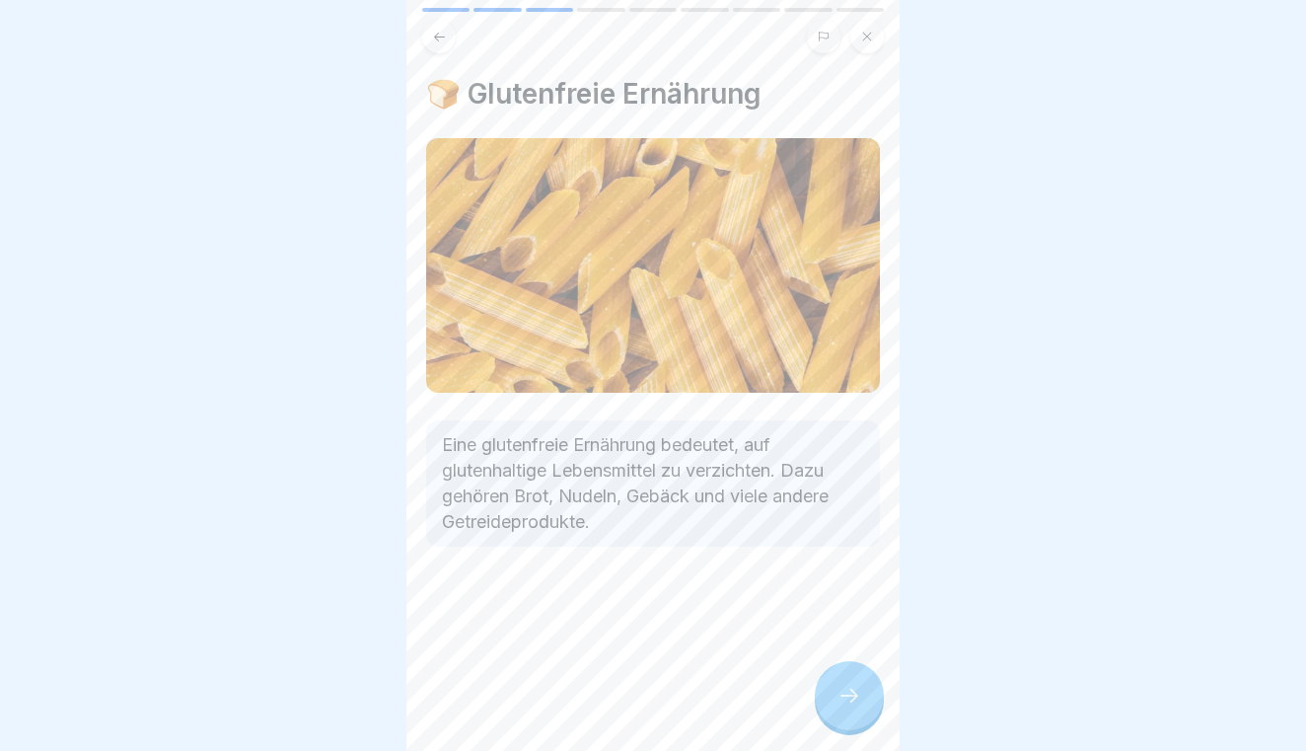
click at [865, 688] on div at bounding box center [849, 695] width 69 height 69
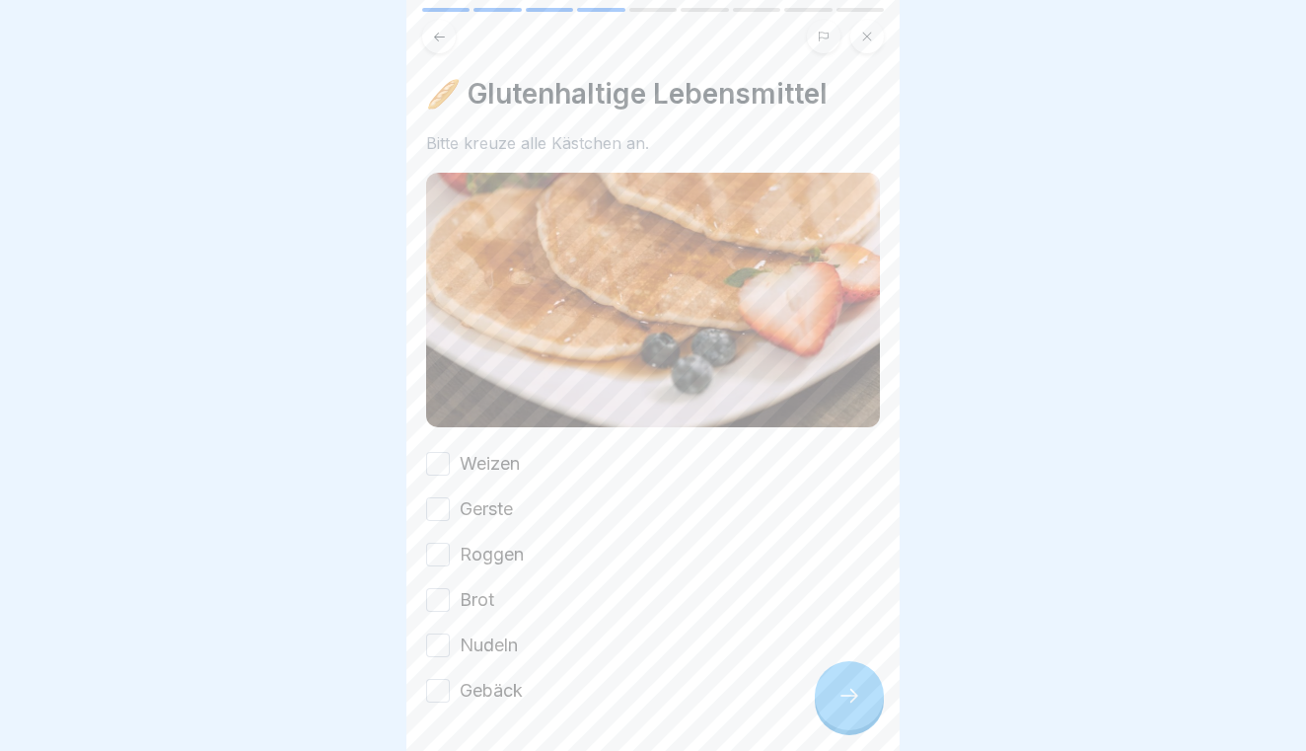
click at [438, 470] on button "Weizen" at bounding box center [438, 464] width 24 height 24
click at [436, 514] on button "Gerste" at bounding box center [438, 509] width 24 height 24
click at [438, 575] on div "Weizen Gerste Roggen Brot Nudeln Gebäck" at bounding box center [653, 577] width 454 height 252
click at [435, 561] on button "Roggen" at bounding box center [438, 554] width 24 height 24
click at [440, 610] on button "Brot" at bounding box center [438, 600] width 24 height 24
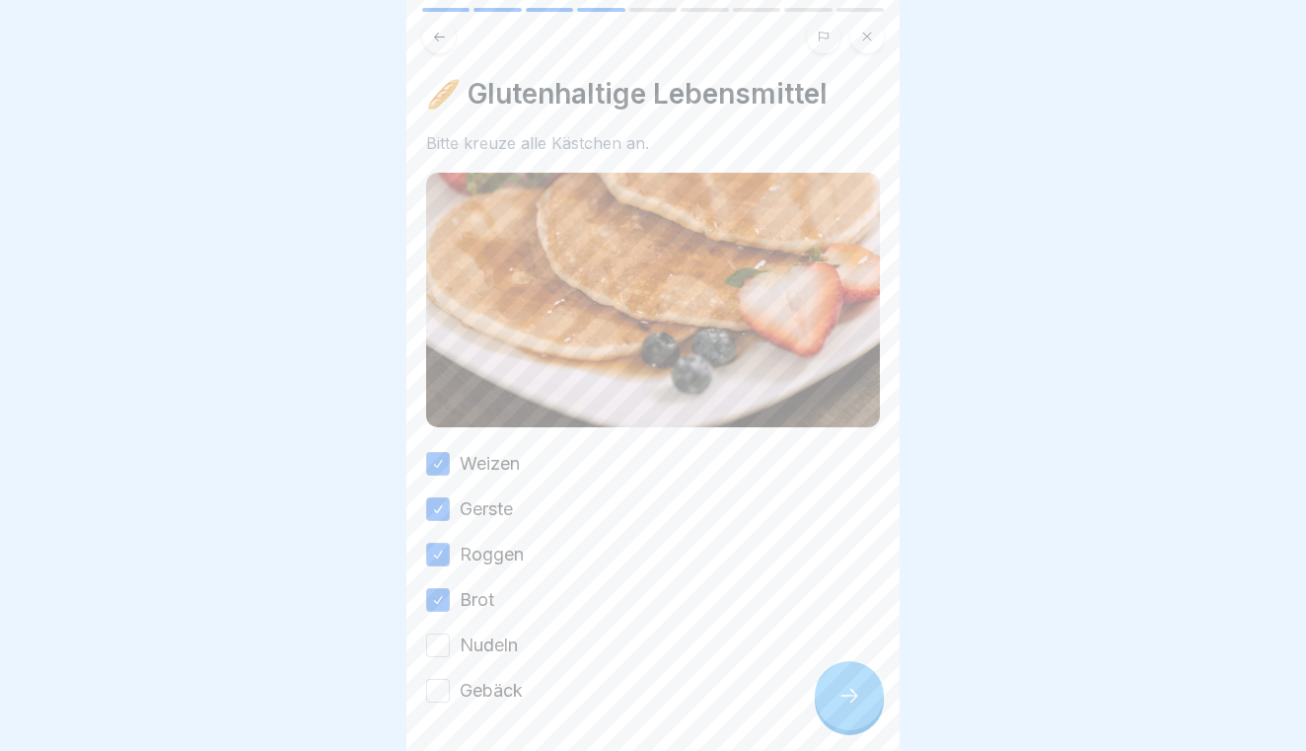
click at [441, 650] on button "Nudeln" at bounding box center [438, 645] width 24 height 24
click at [443, 682] on button "Gebäck" at bounding box center [438, 691] width 24 height 24
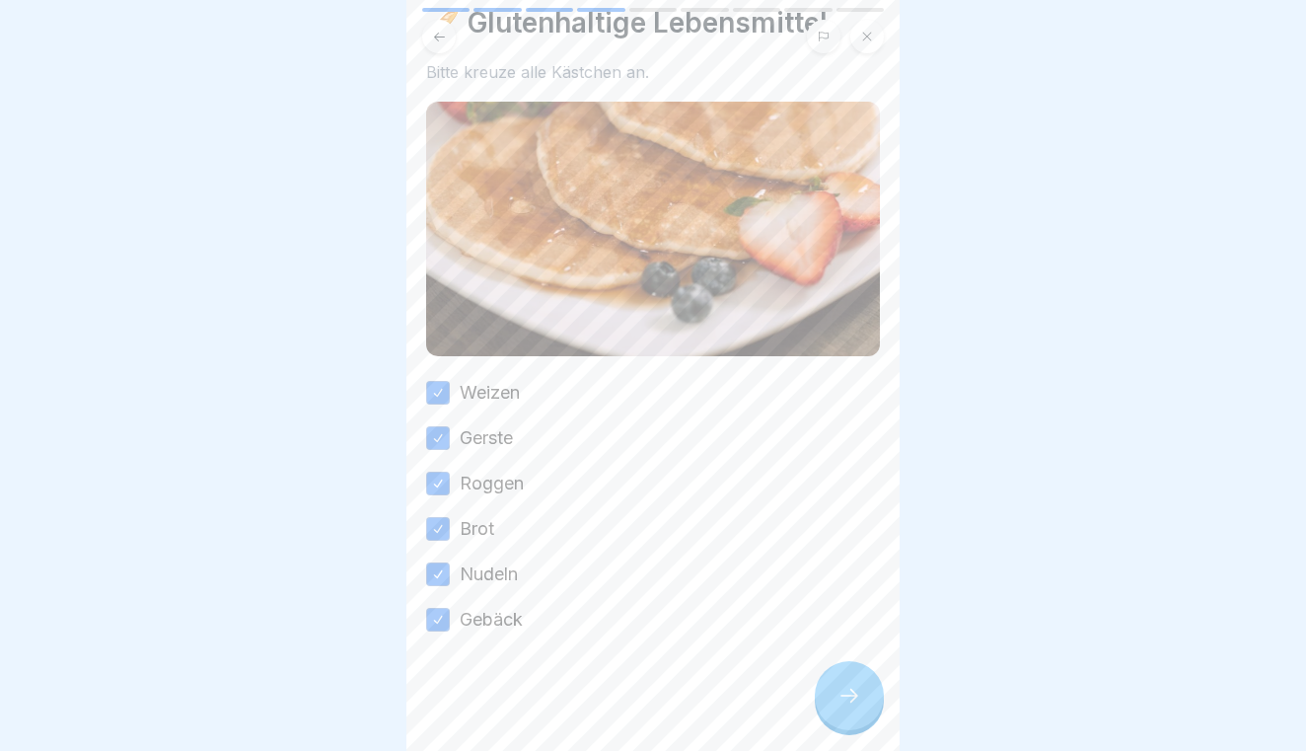
scroll to position [71, 0]
click at [844, 684] on icon at bounding box center [849, 695] width 24 height 24
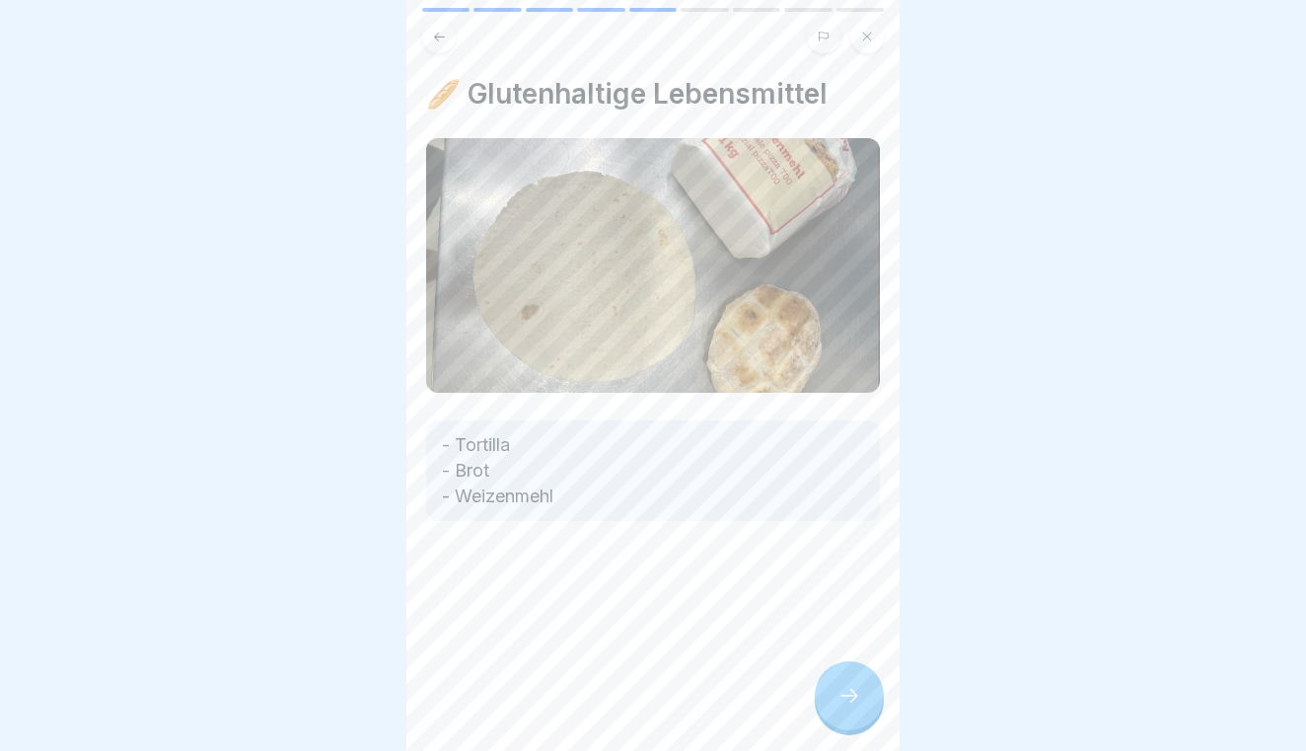
click at [843, 684] on icon at bounding box center [849, 695] width 24 height 24
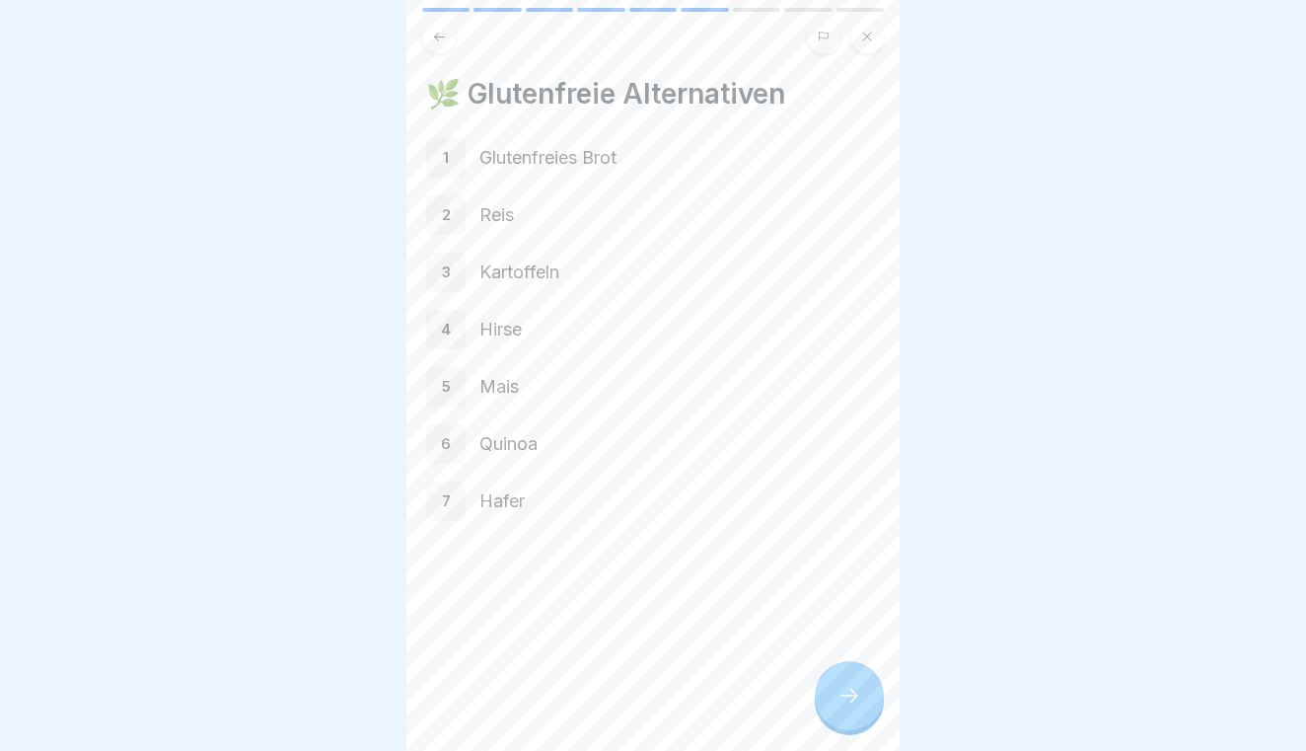
click at [843, 684] on icon at bounding box center [849, 695] width 24 height 24
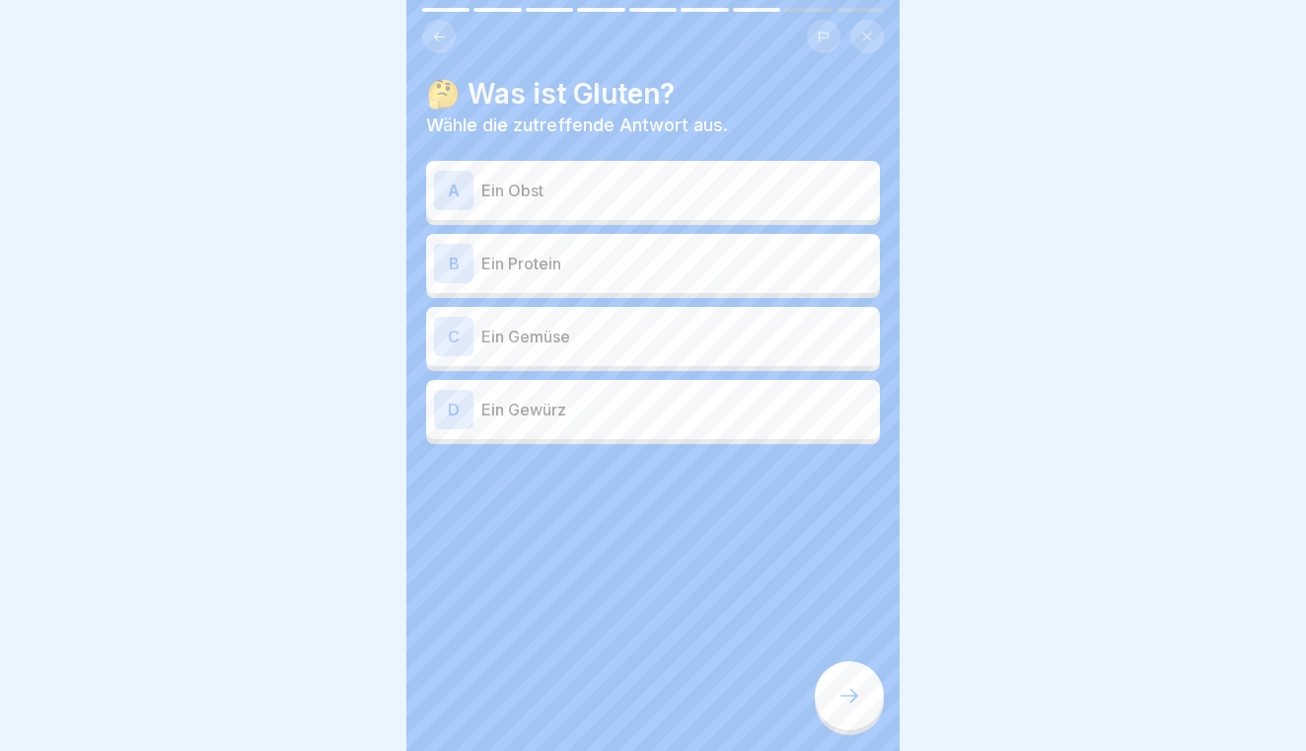
click at [624, 265] on p "Ein Protein" at bounding box center [676, 263] width 391 height 24
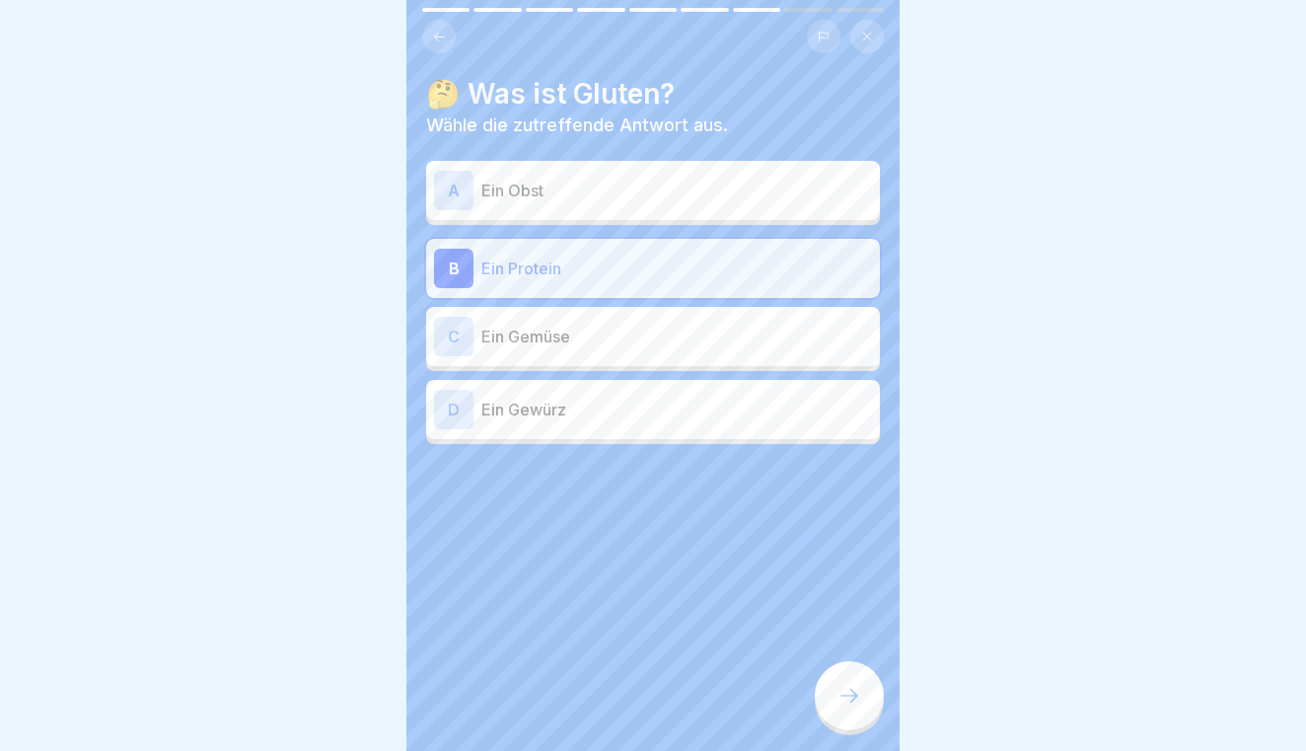
click at [835, 668] on div at bounding box center [849, 695] width 69 height 69
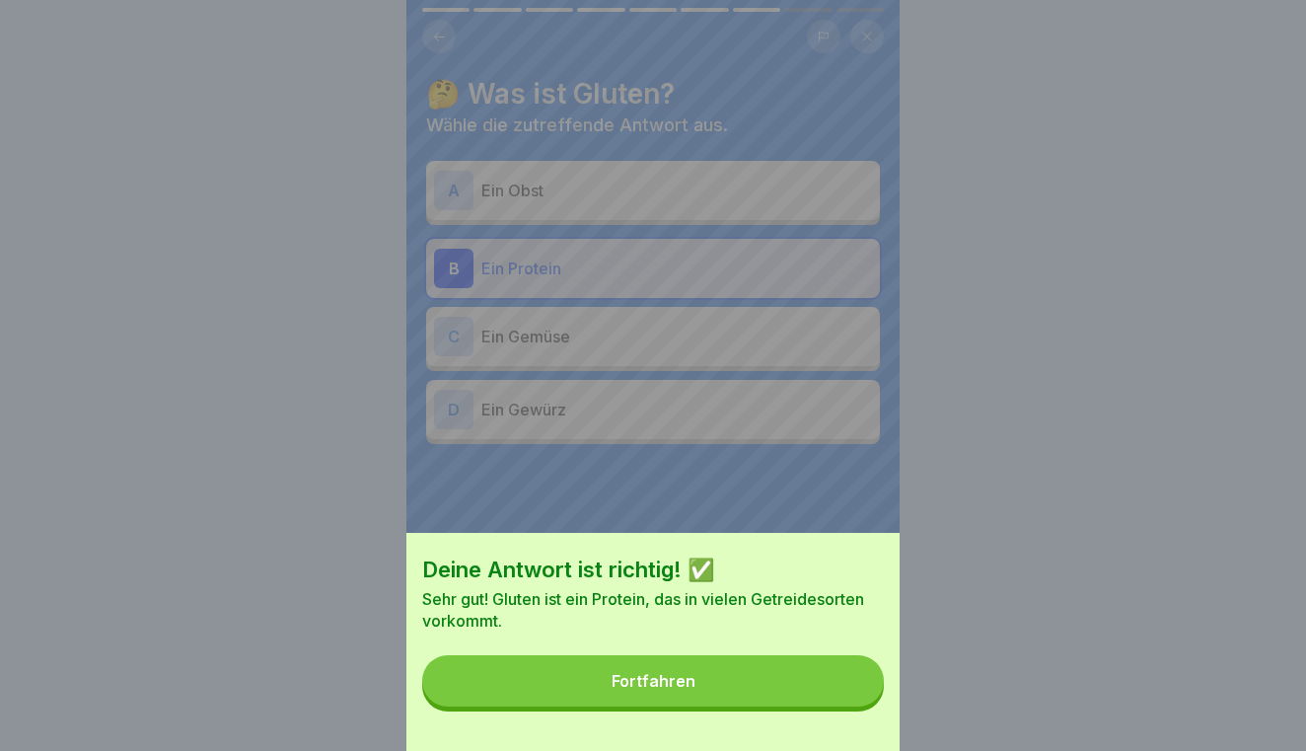
click at [835, 668] on button "Fortfahren" at bounding box center [653, 680] width 462 height 51
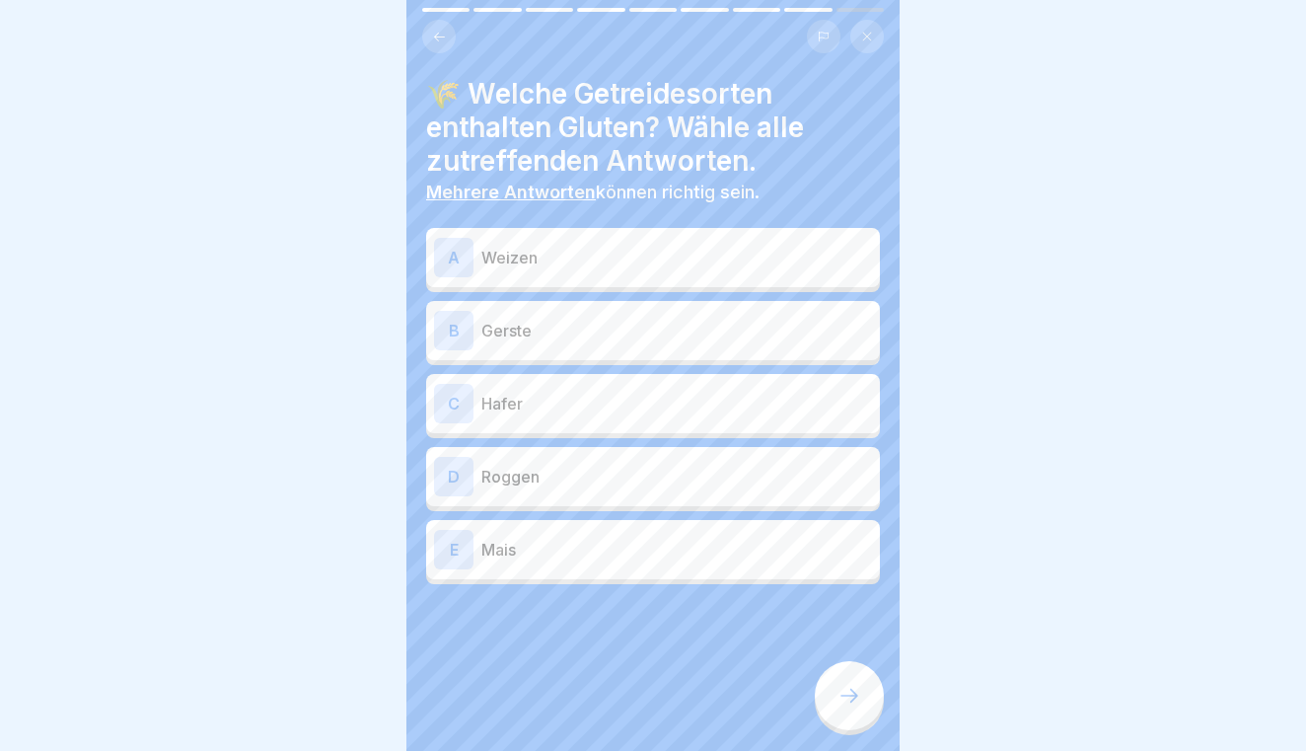
click at [672, 267] on p "Weizen" at bounding box center [676, 258] width 391 height 24
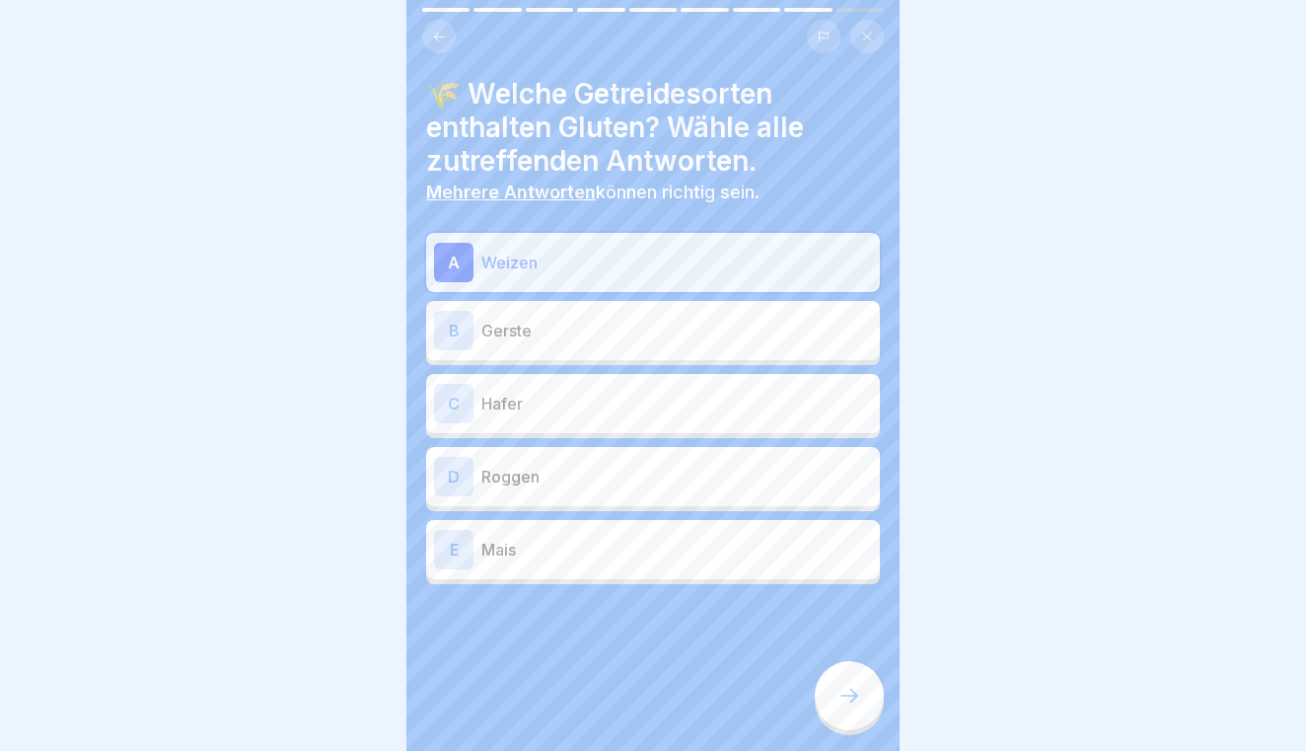
click at [613, 472] on p "Roggen" at bounding box center [676, 477] width 391 height 24
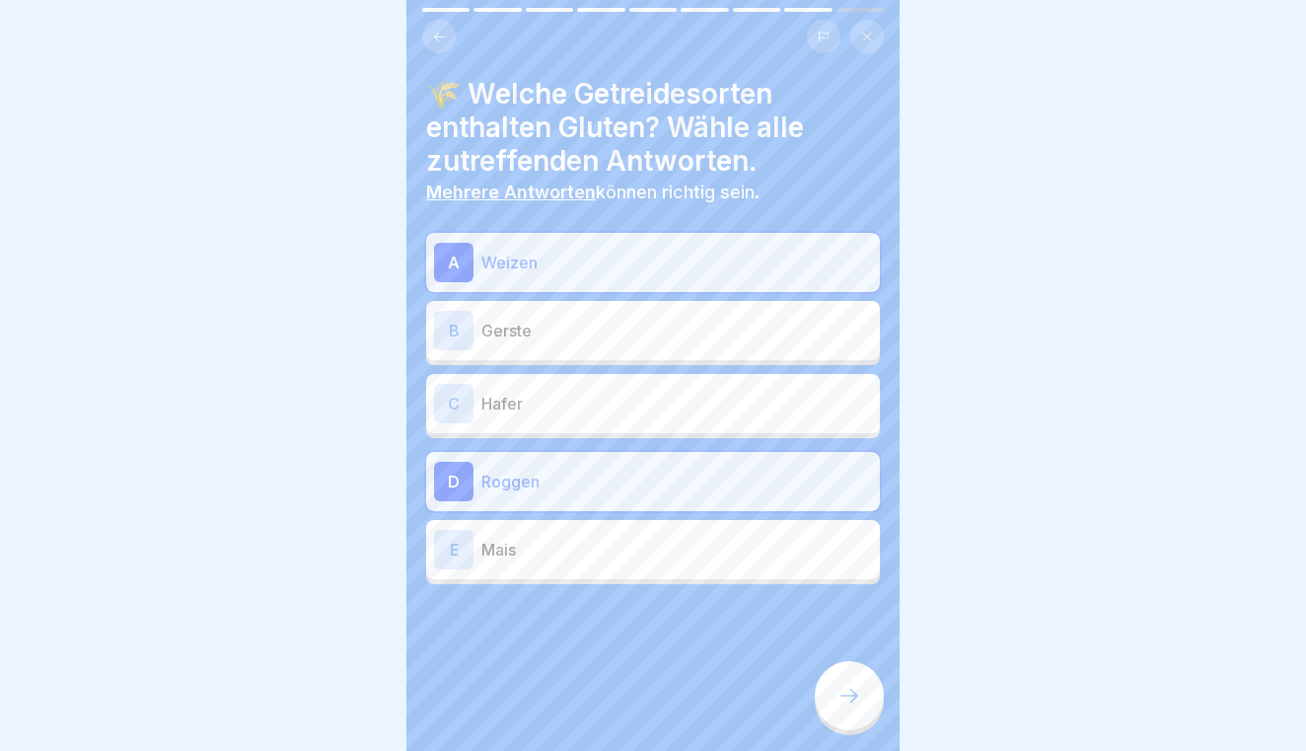
click at [828, 685] on div at bounding box center [849, 695] width 69 height 69
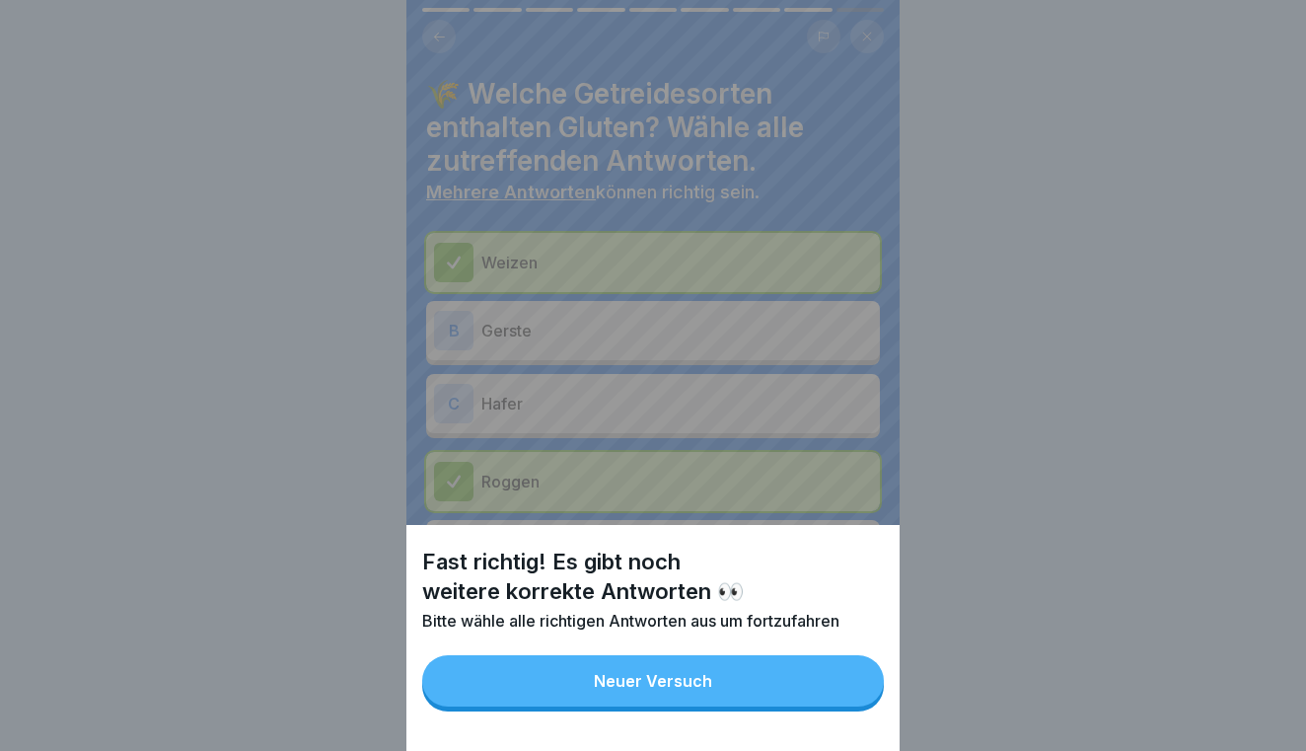
click at [780, 686] on button "Neuer Versuch" at bounding box center [653, 680] width 462 height 51
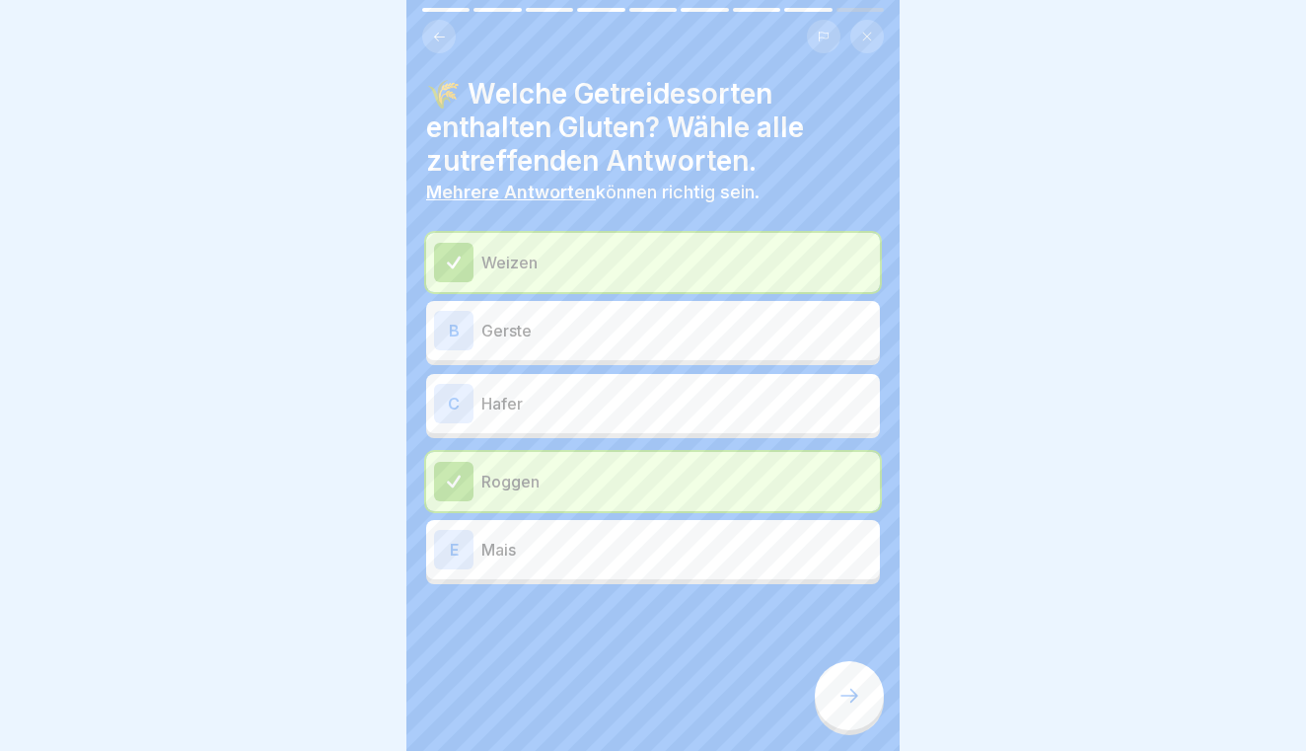
click at [708, 346] on div "B Gerste" at bounding box center [653, 330] width 438 height 39
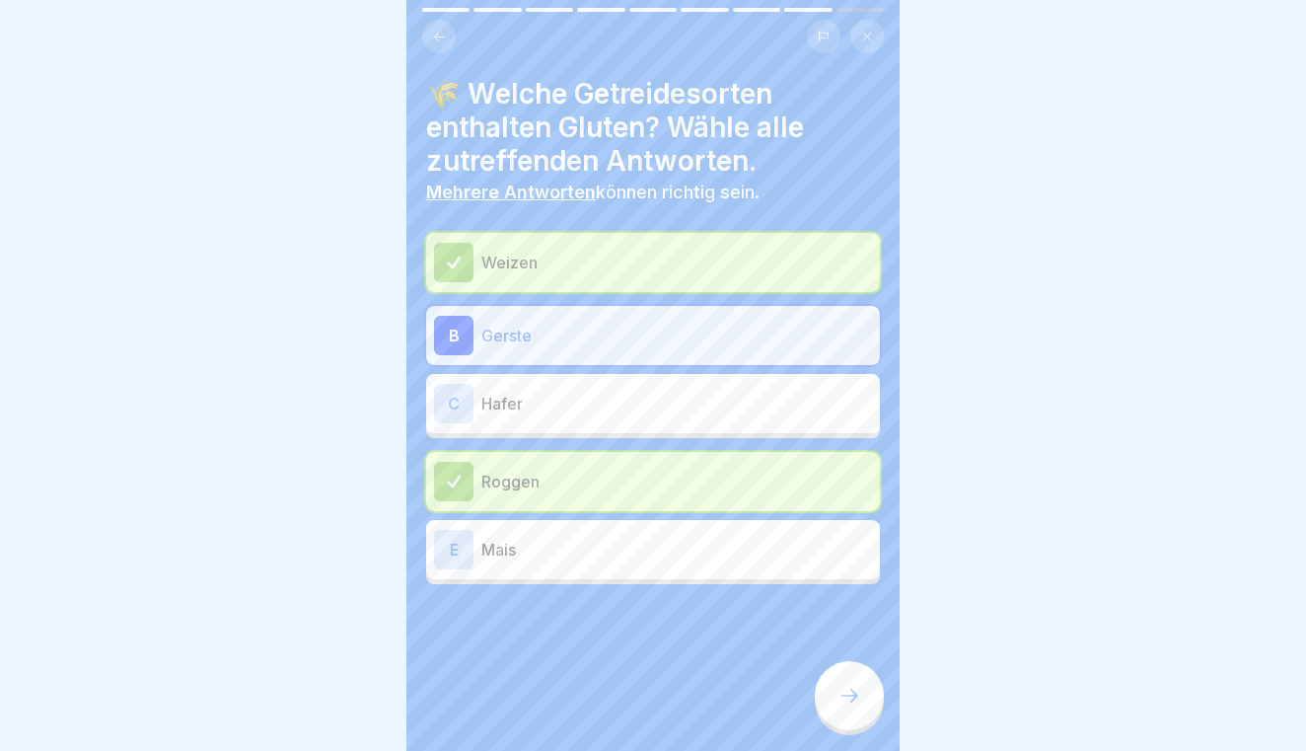
click at [833, 696] on div at bounding box center [849, 695] width 69 height 69
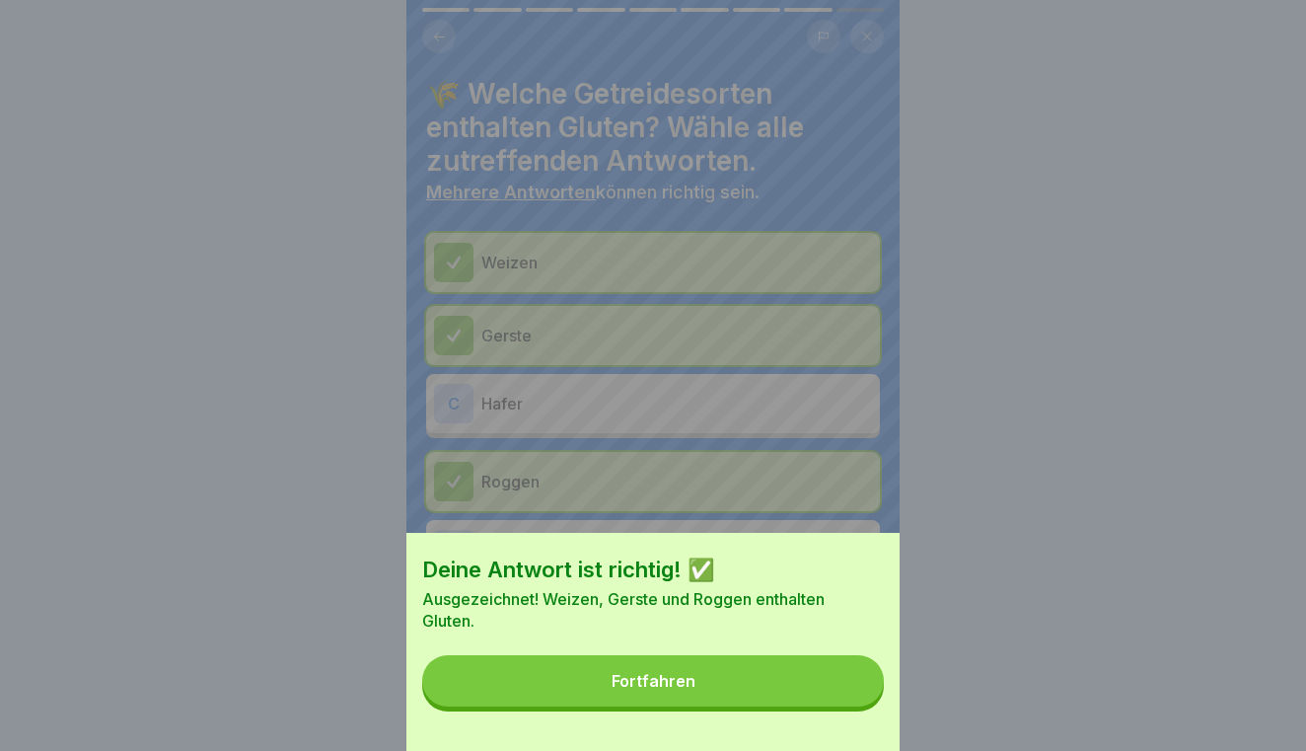
click at [812, 693] on button "Fortfahren" at bounding box center [653, 680] width 462 height 51
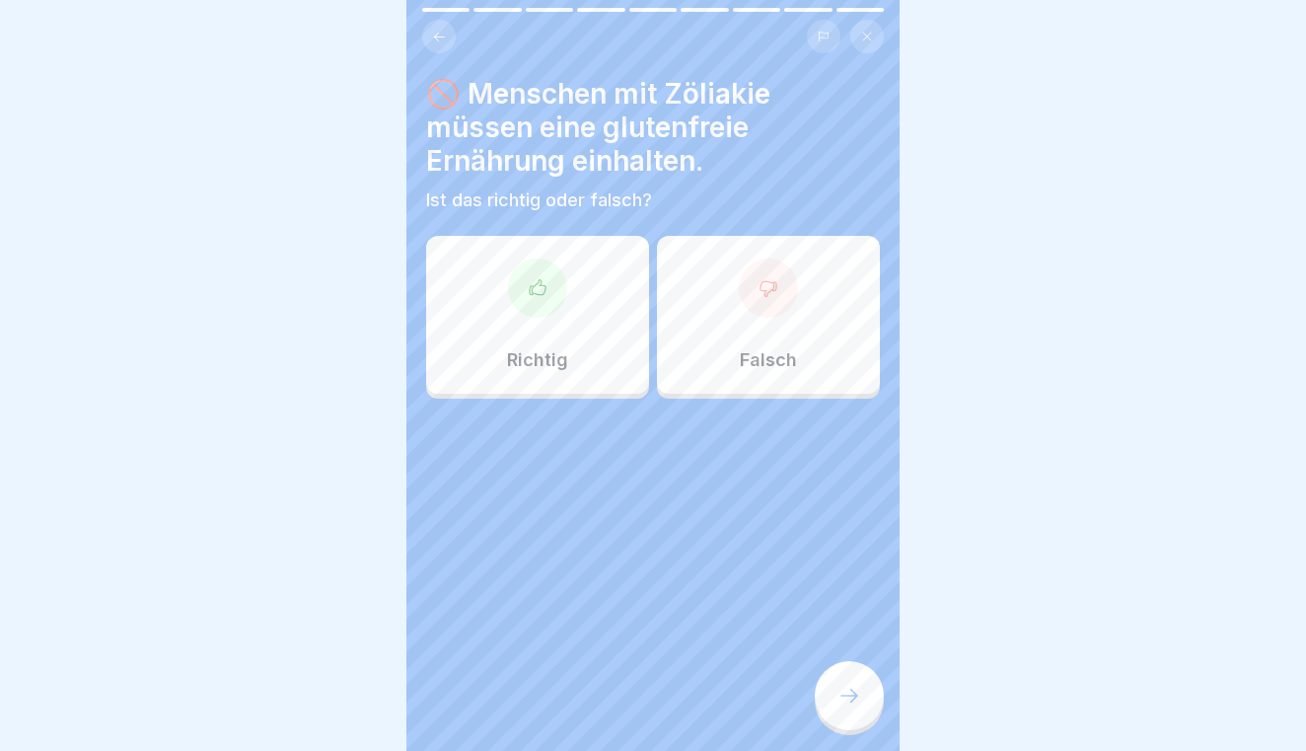
click at [566, 293] on div at bounding box center [537, 287] width 59 height 59
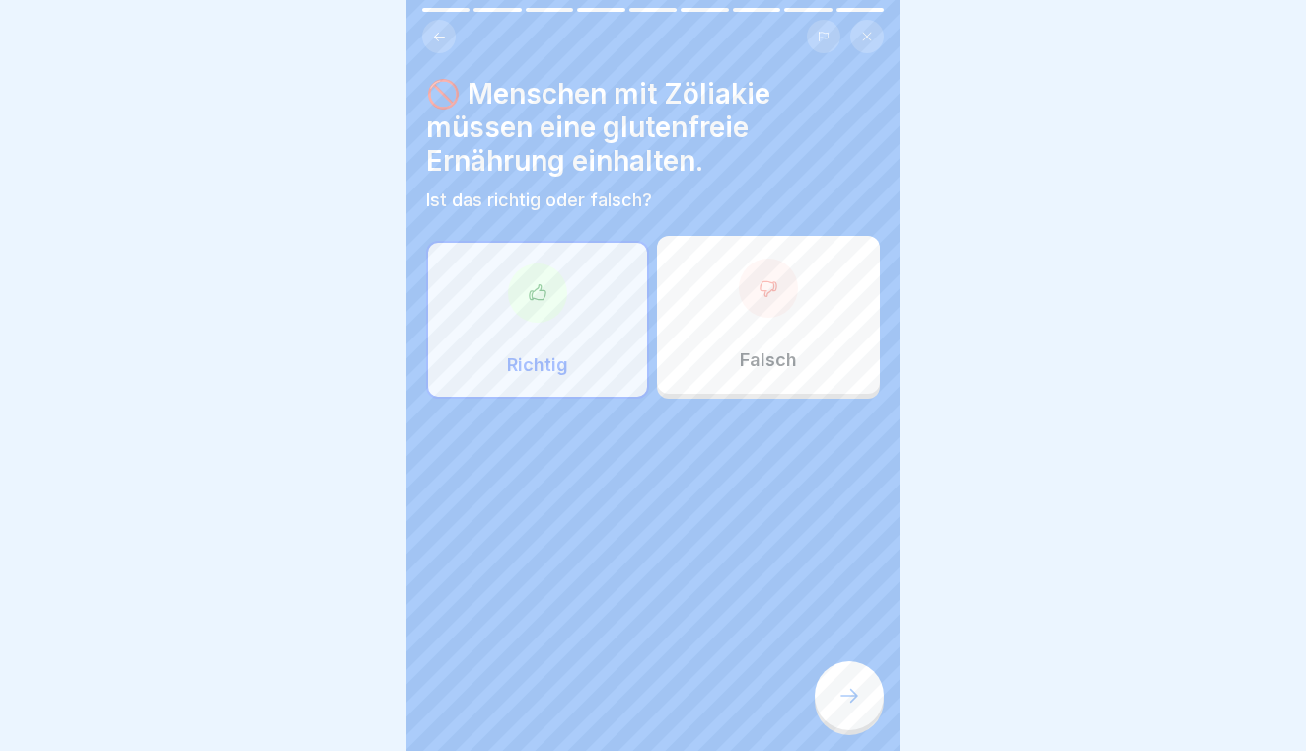
click at [839, 715] on div at bounding box center [849, 695] width 69 height 69
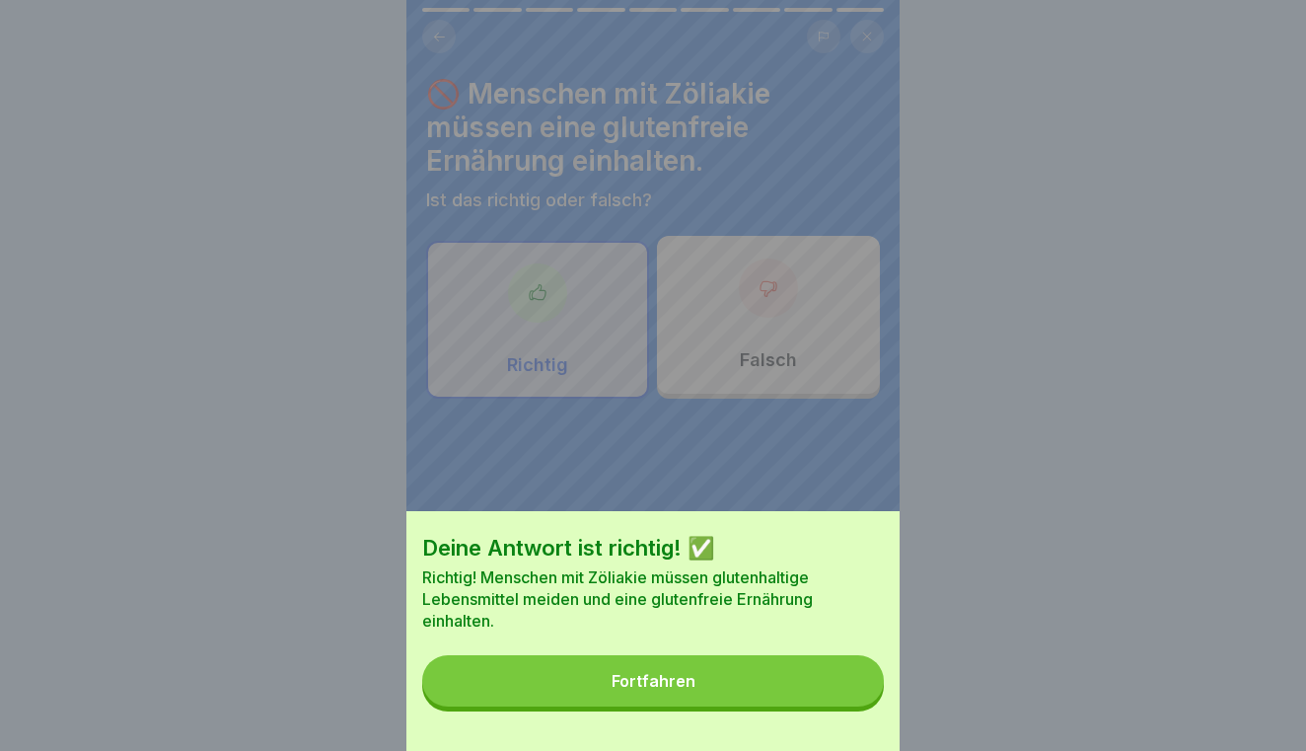
click at [812, 686] on button "Fortfahren" at bounding box center [653, 680] width 462 height 51
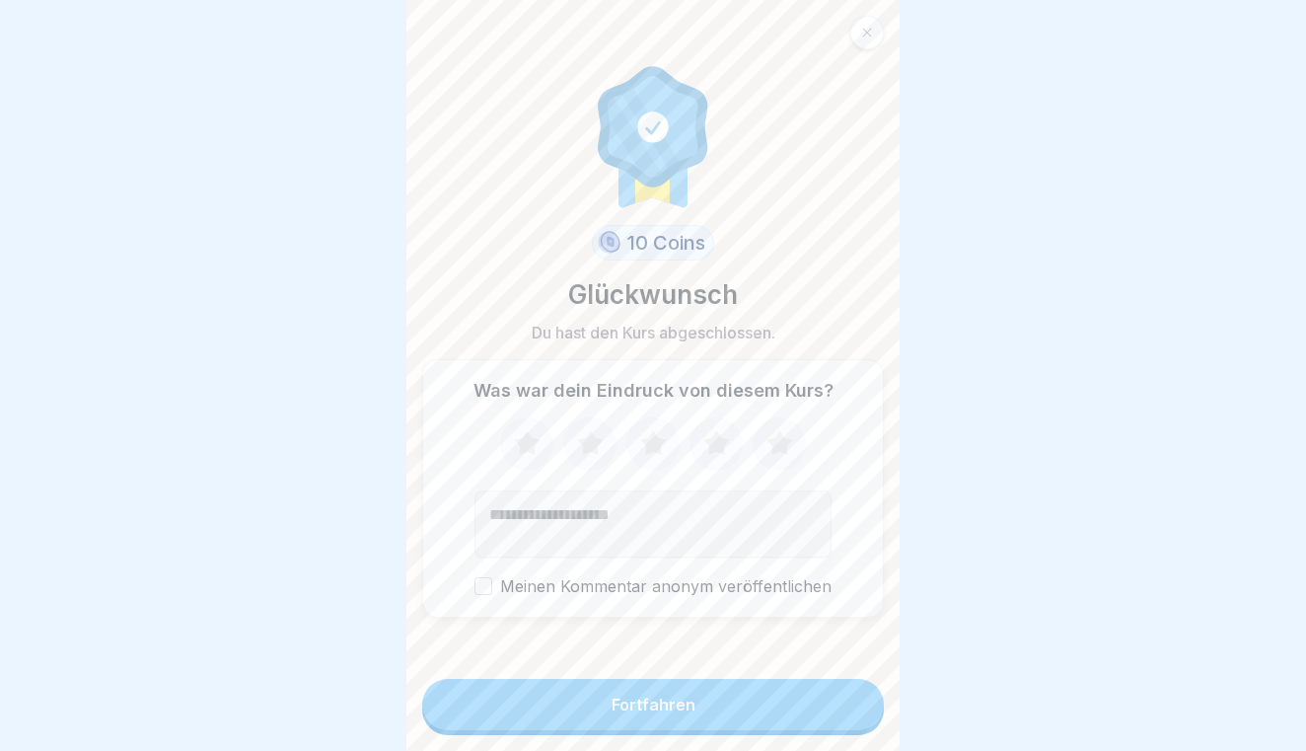
click at [812, 686] on button "Fortfahren" at bounding box center [653, 704] width 462 height 51
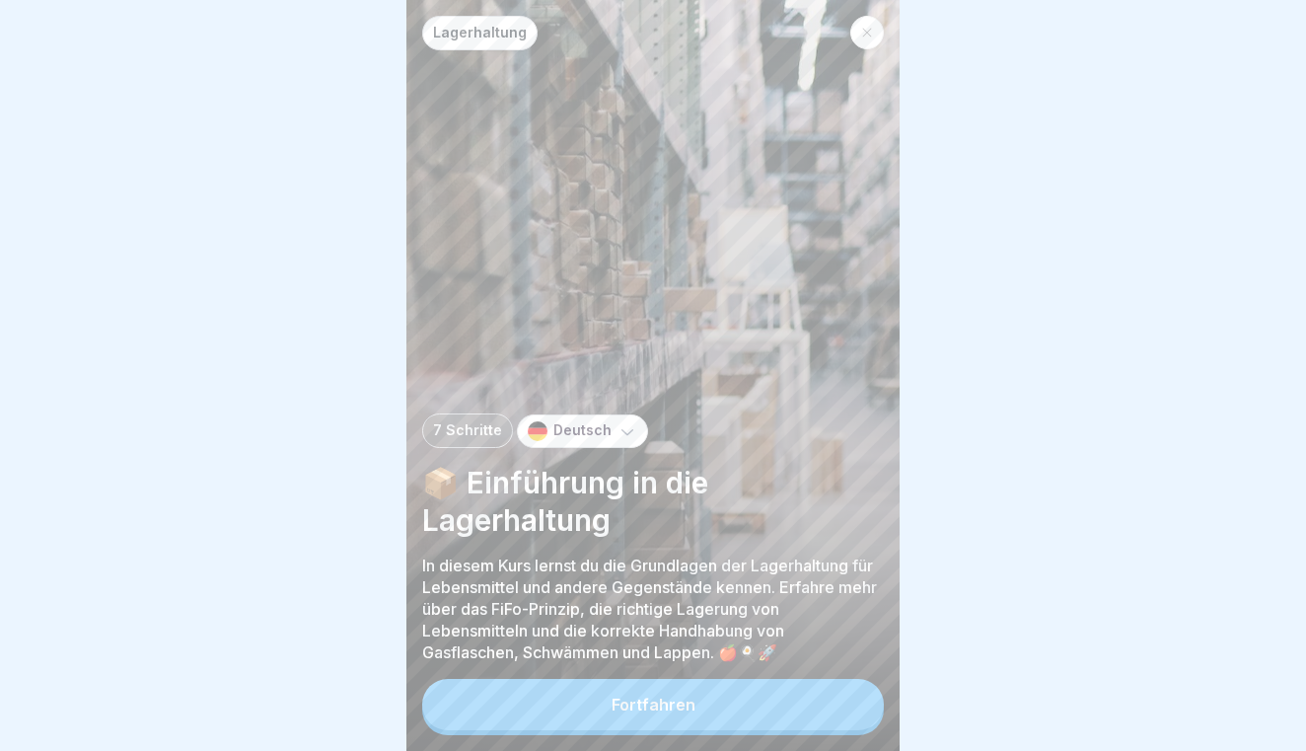
click at [773, 699] on button "Fortfahren" at bounding box center [653, 704] width 462 height 51
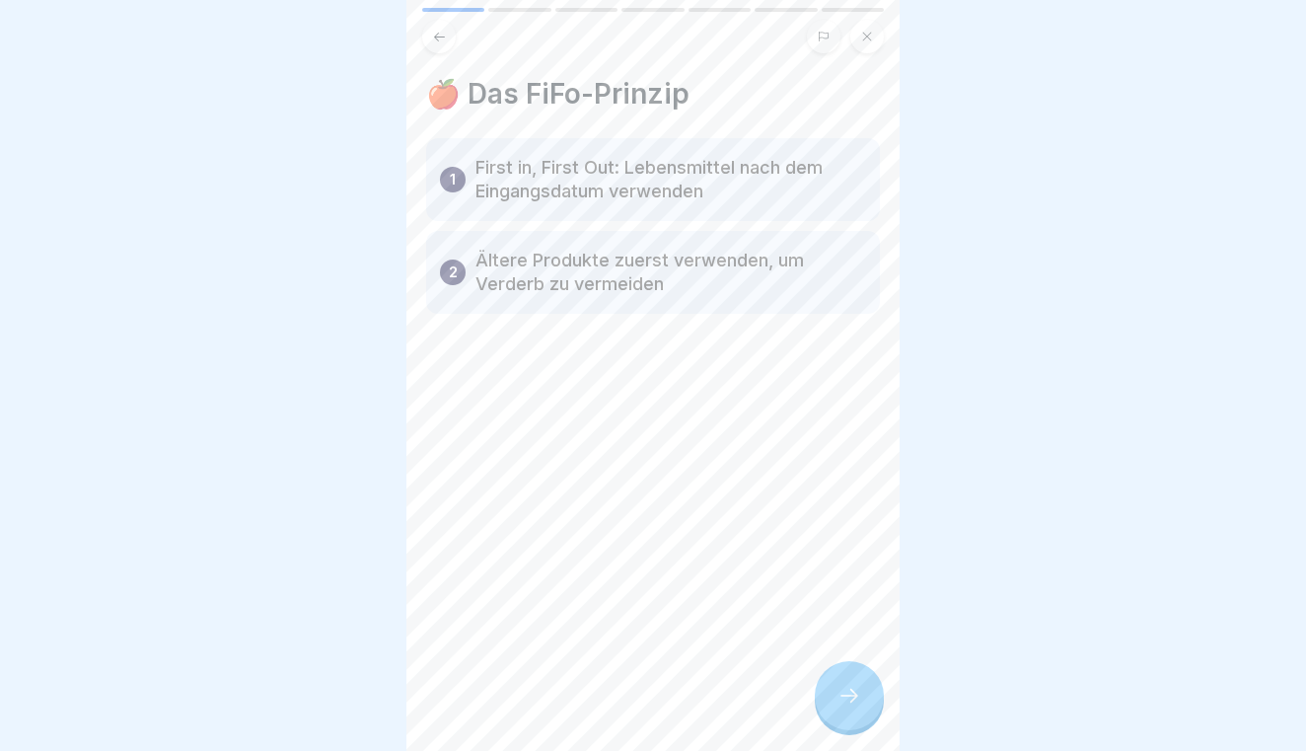
click at [843, 699] on icon at bounding box center [849, 695] width 24 height 24
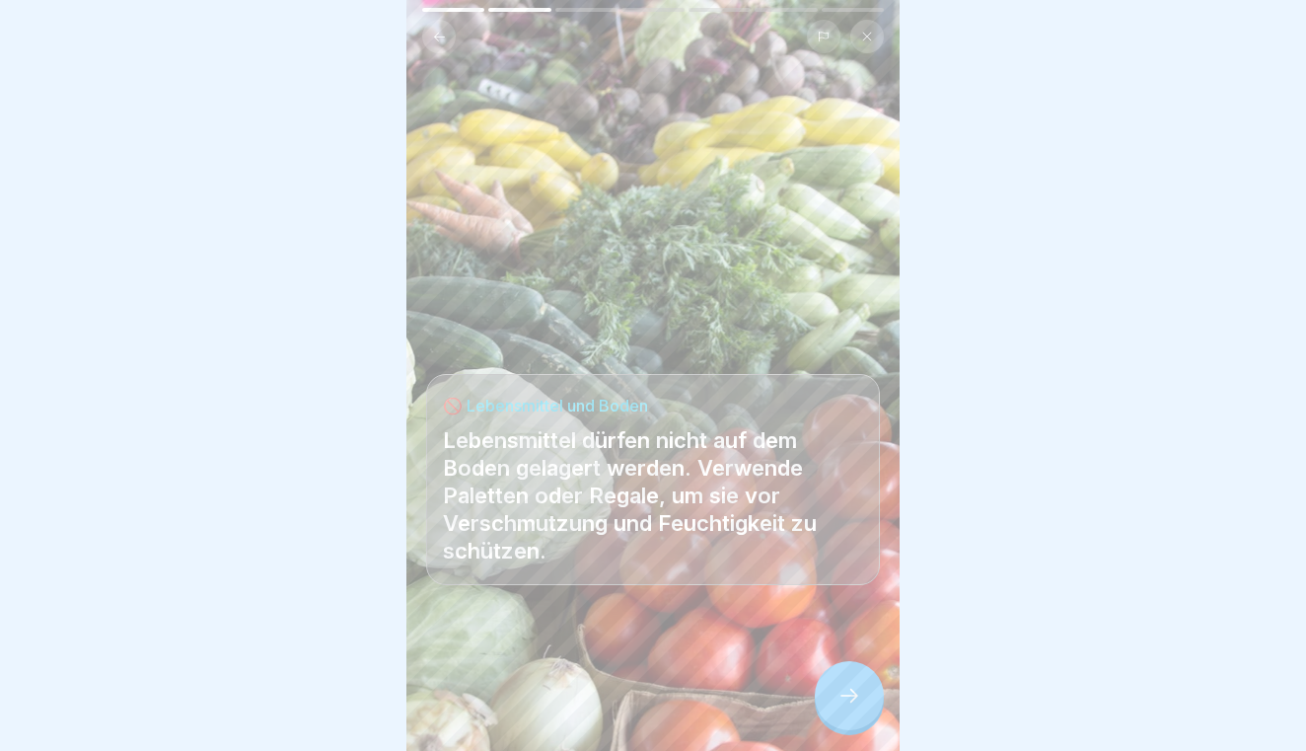
click at [842, 698] on icon at bounding box center [849, 695] width 24 height 24
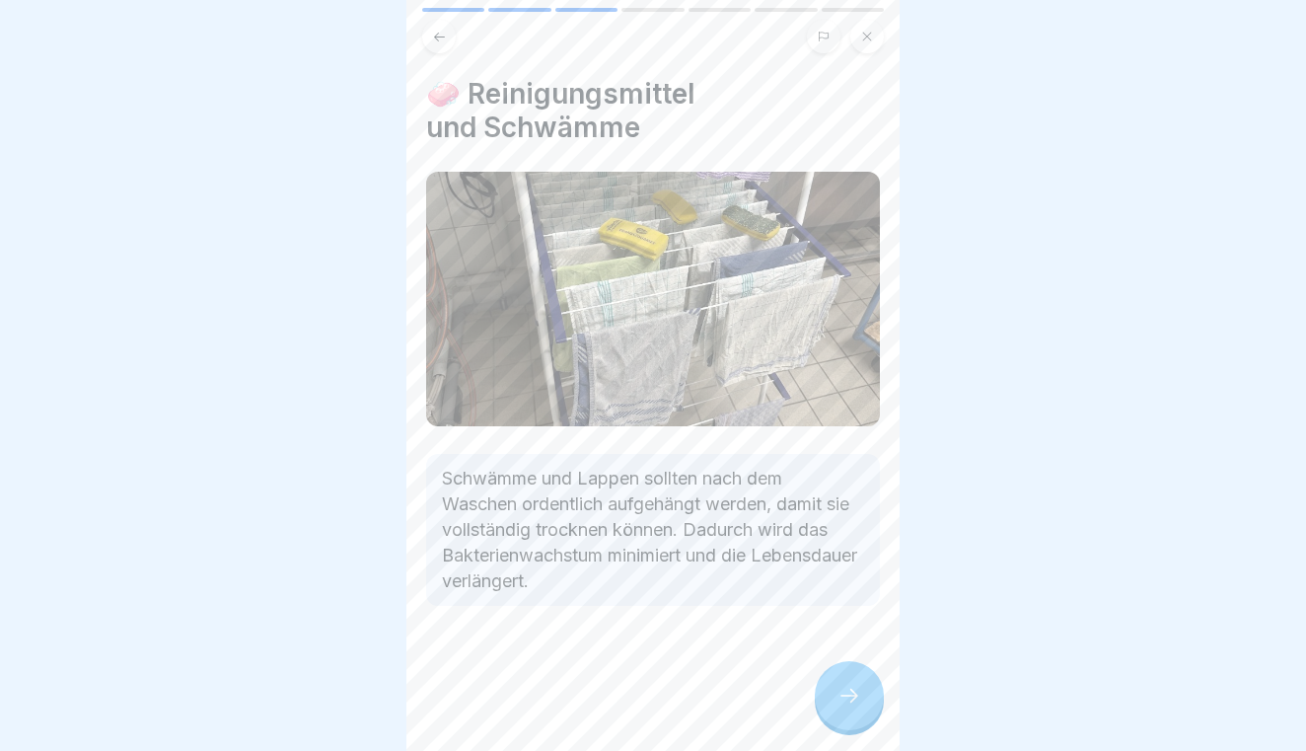
click at [842, 698] on icon at bounding box center [849, 695] width 24 height 24
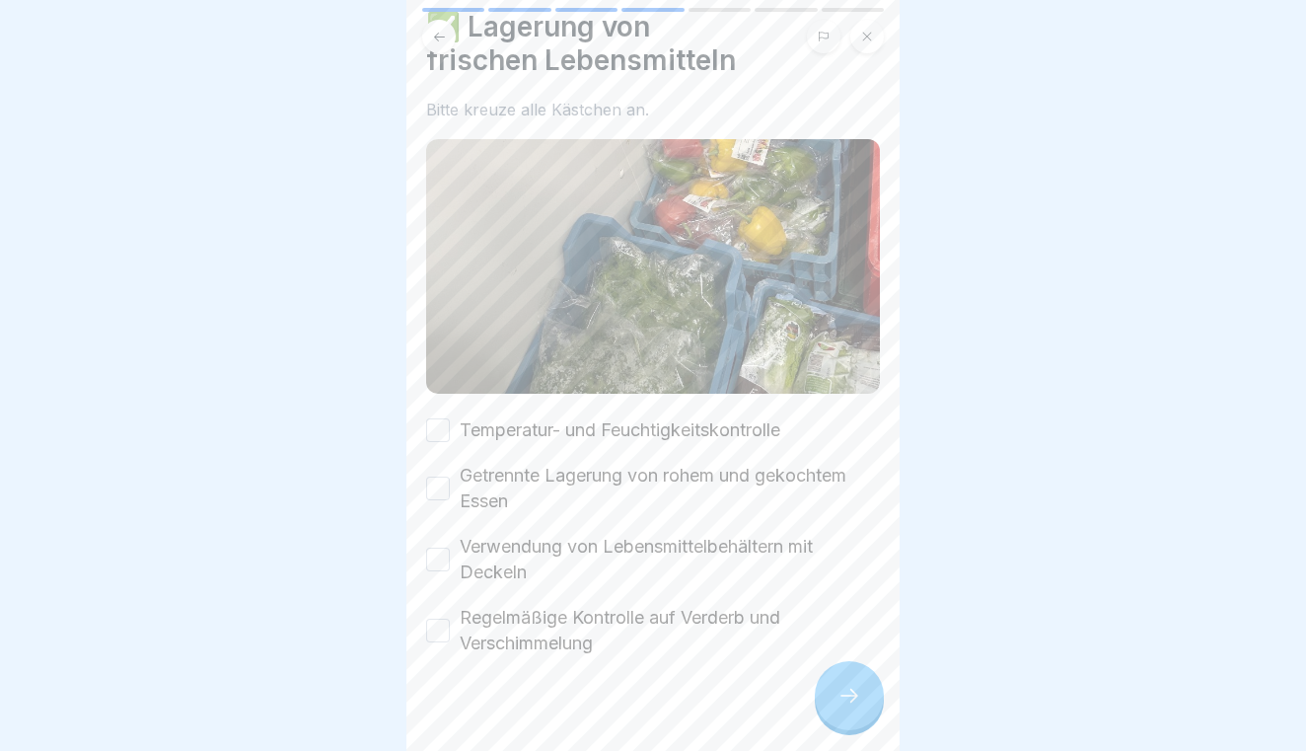
scroll to position [48, 0]
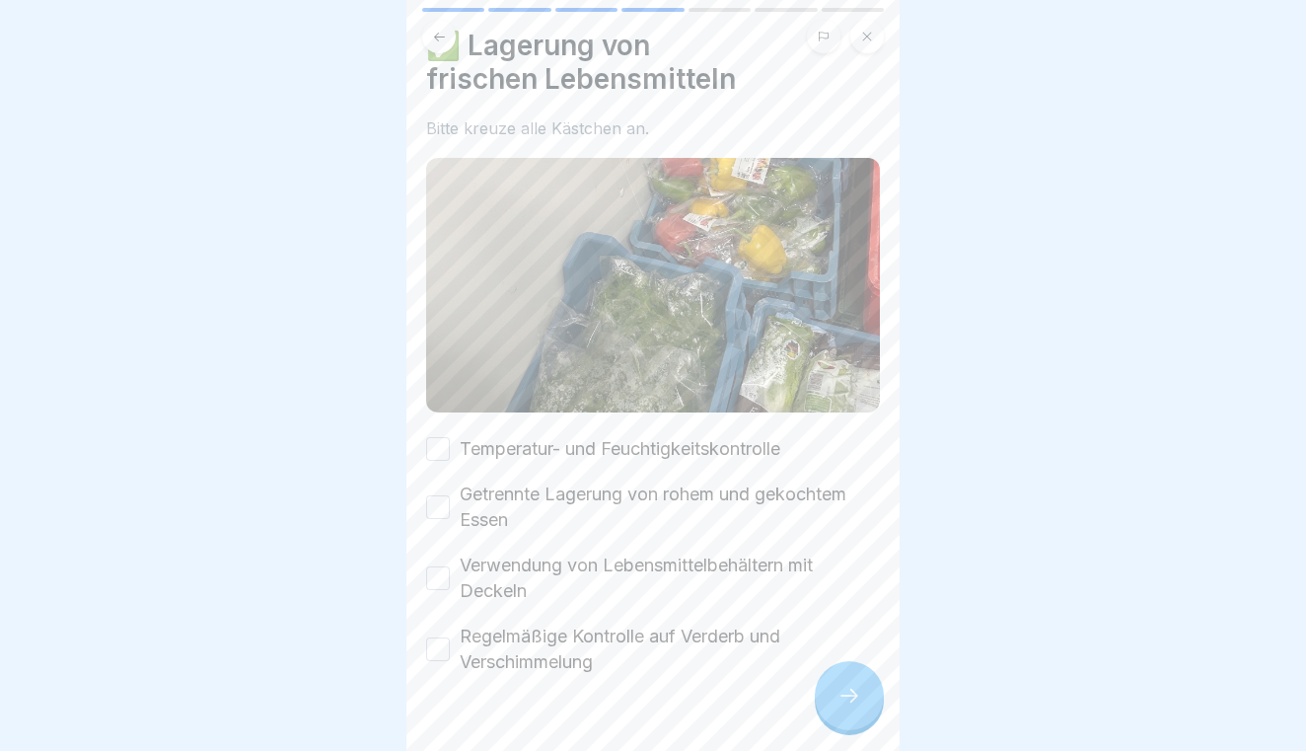
click at [430, 450] on button "Temperatur- und Feuchtigkeitskontrolle" at bounding box center [438, 449] width 24 height 24
click at [437, 522] on div "Getrennte Lagerung von rohem und gekochtem Essen" at bounding box center [653, 506] width 454 height 51
click at [434, 505] on button "Getrennte Lagerung von rohem und gekochtem Essen" at bounding box center [438, 507] width 24 height 24
click at [443, 580] on button "Verwendung von Lebensmittelbehältern mit Deckeln" at bounding box center [438, 578] width 24 height 24
click at [440, 653] on button "Regelmäßige Kontrolle auf Verderb und Verschimmelung" at bounding box center [438, 649] width 24 height 24
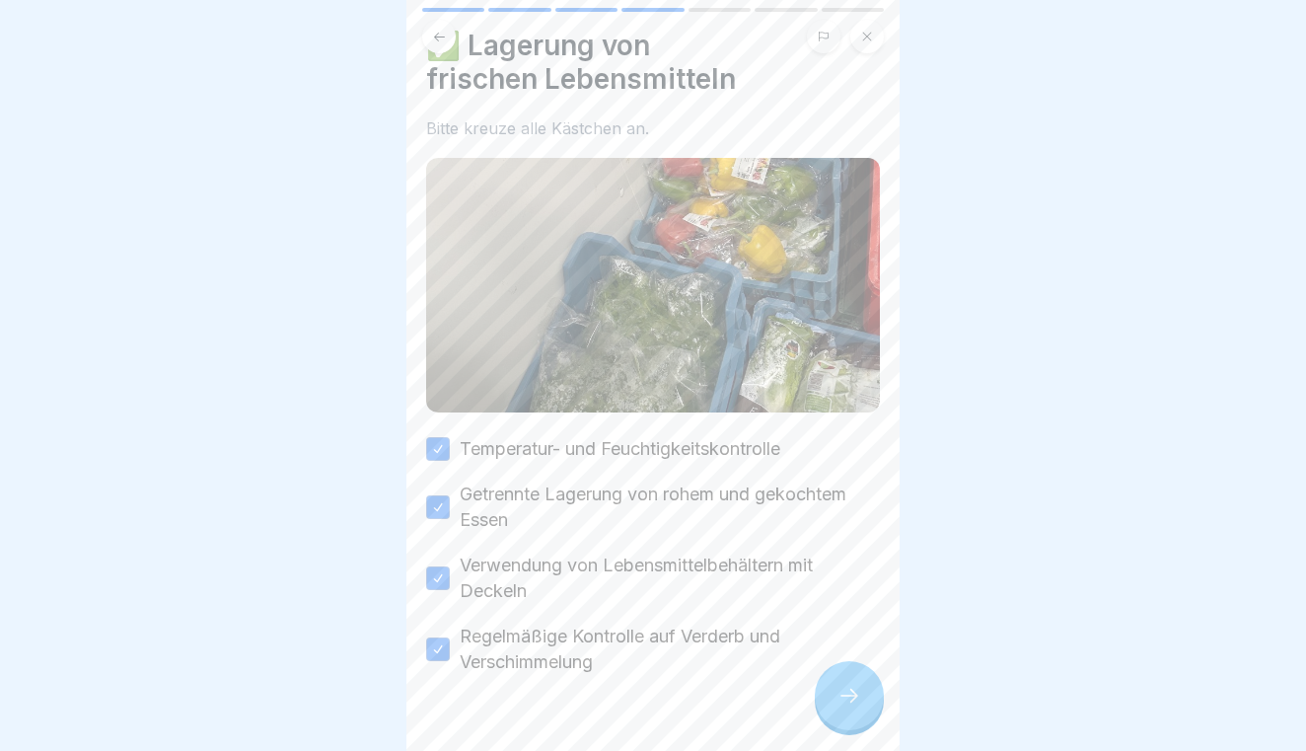
click at [843, 694] on icon at bounding box center [849, 695] width 24 height 24
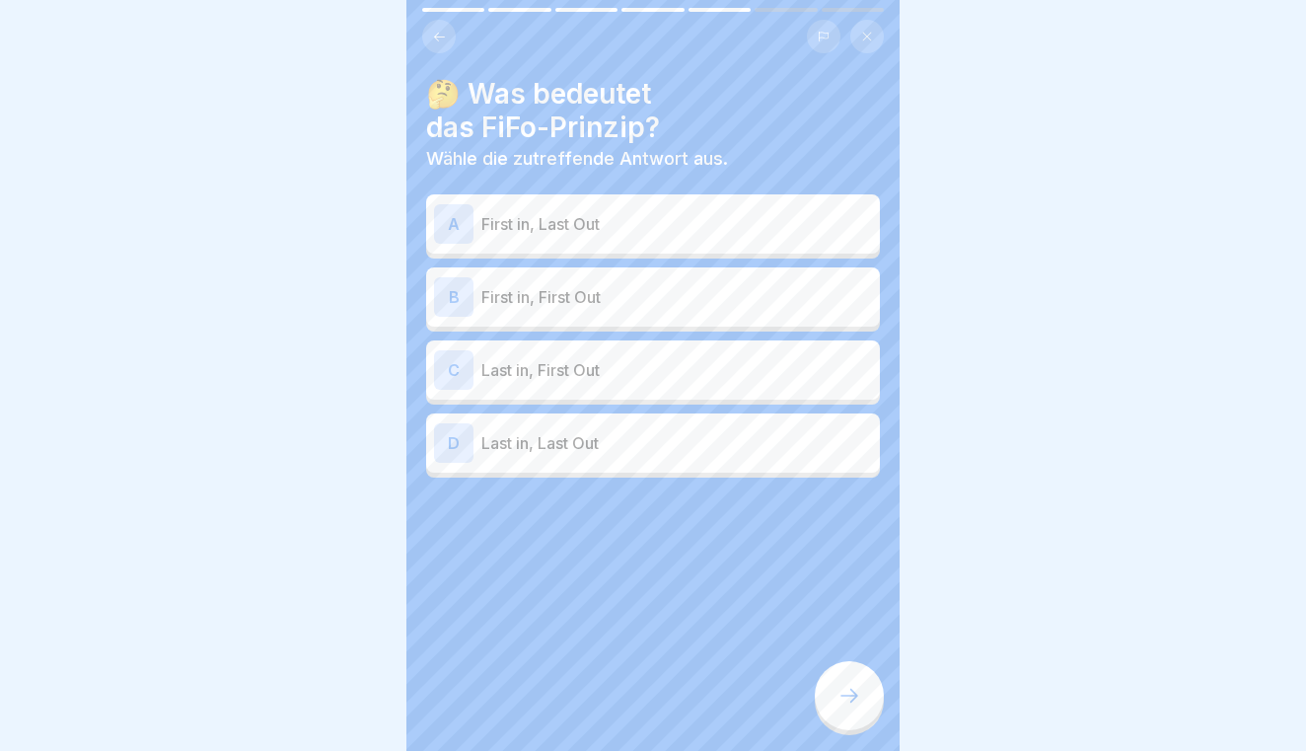
click at [709, 317] on div "B First in, First Out" at bounding box center [653, 296] width 454 height 59
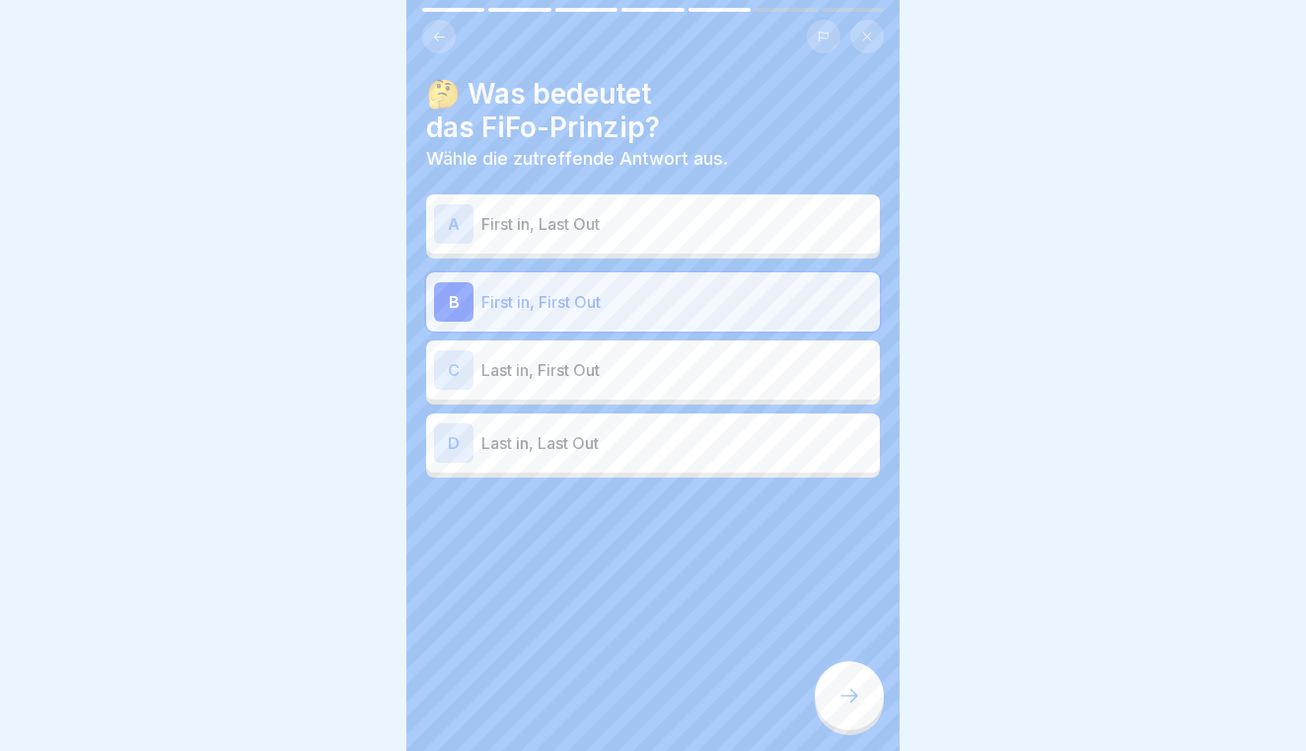
click at [843, 684] on icon at bounding box center [849, 695] width 24 height 24
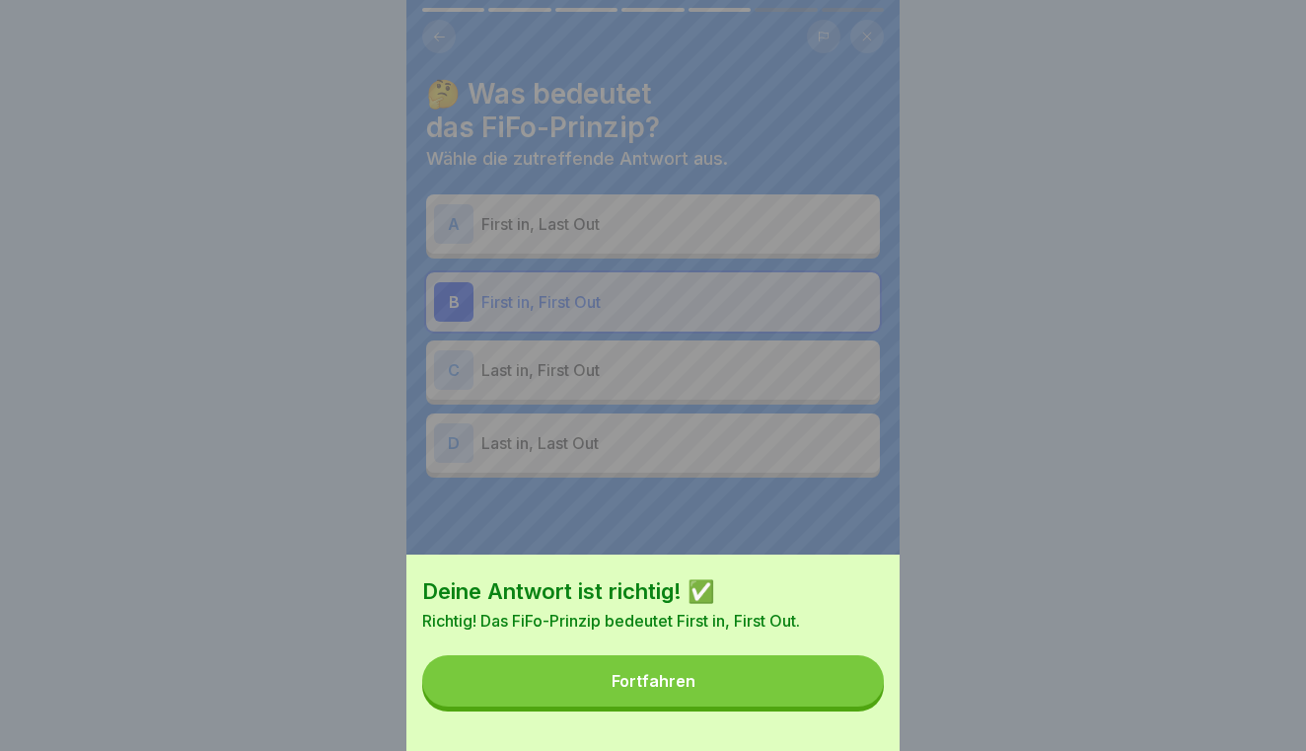
click at [843, 684] on button "Fortfahren" at bounding box center [653, 680] width 462 height 51
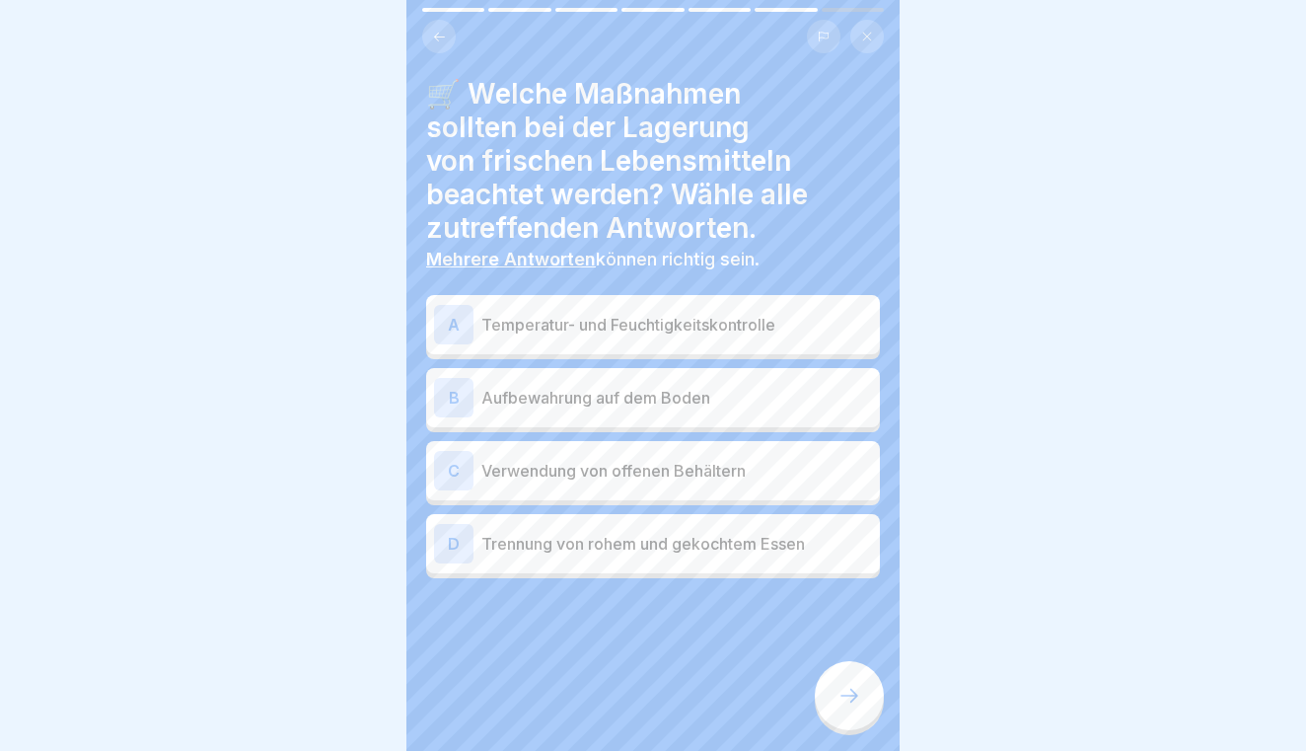
click at [796, 329] on p "Temperatur- und Feuchtigkeitskontrolle" at bounding box center [676, 325] width 391 height 24
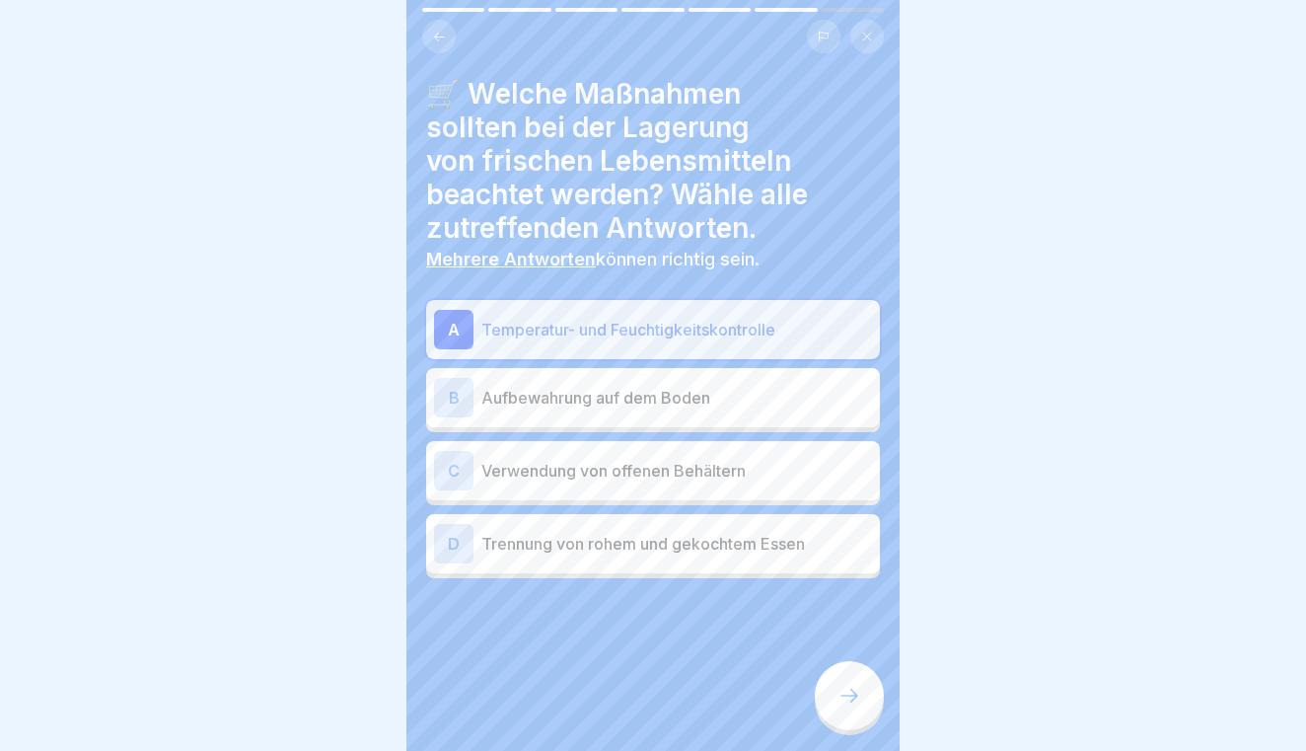
click at [724, 536] on p "Trennung von rohem und gekochtem Essen" at bounding box center [676, 544] width 391 height 24
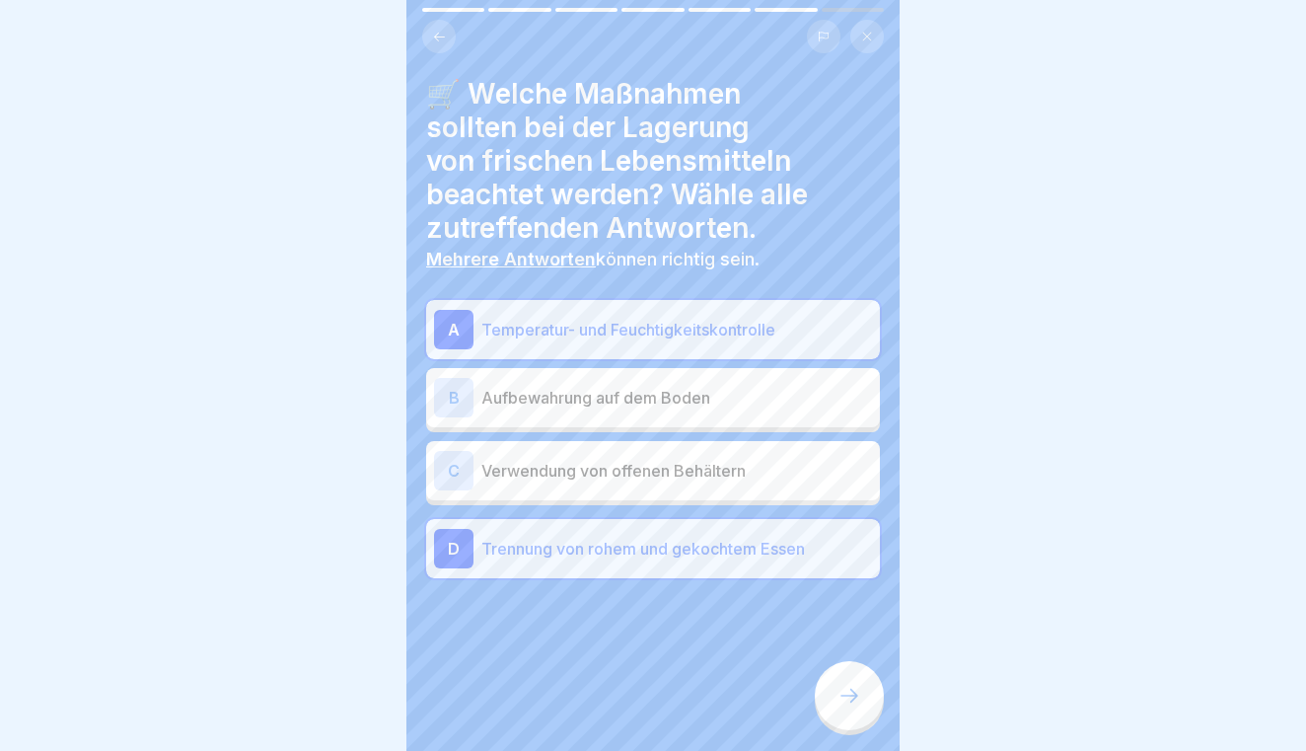
click at [829, 675] on div at bounding box center [849, 695] width 69 height 69
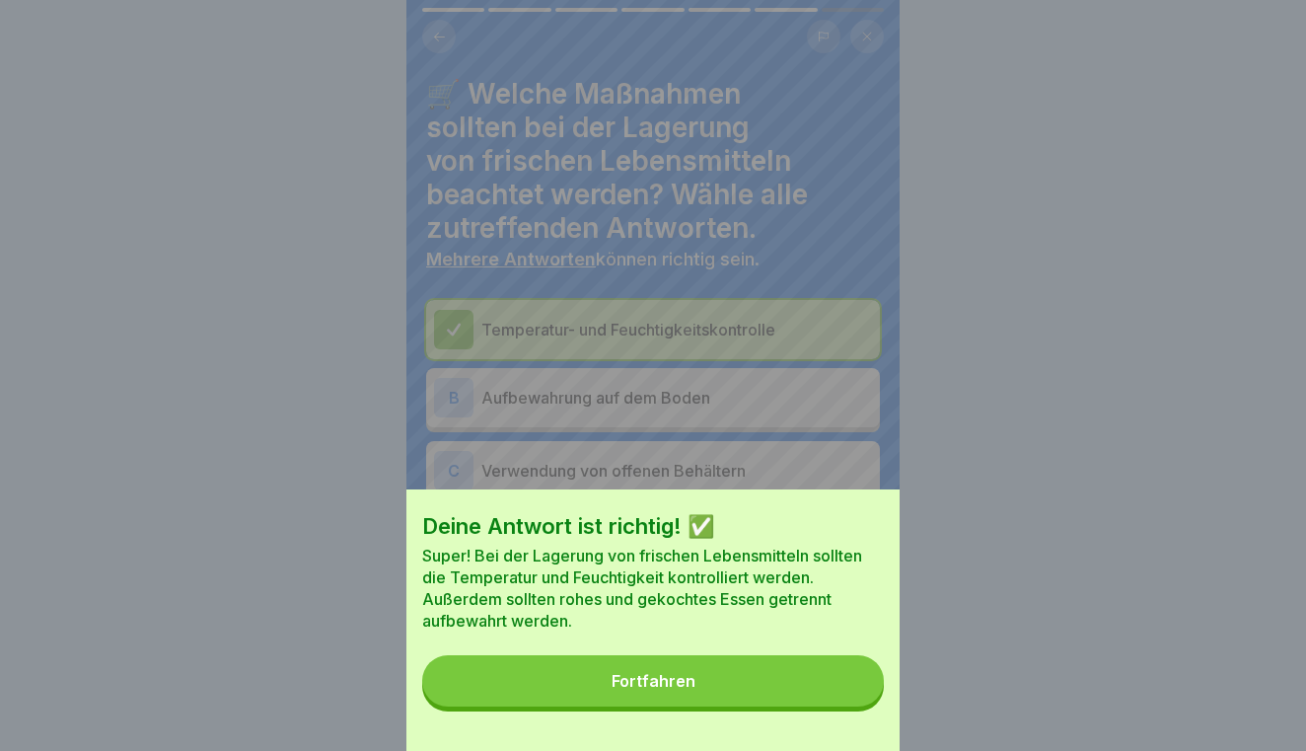
click at [784, 674] on button "Fortfahren" at bounding box center [653, 680] width 462 height 51
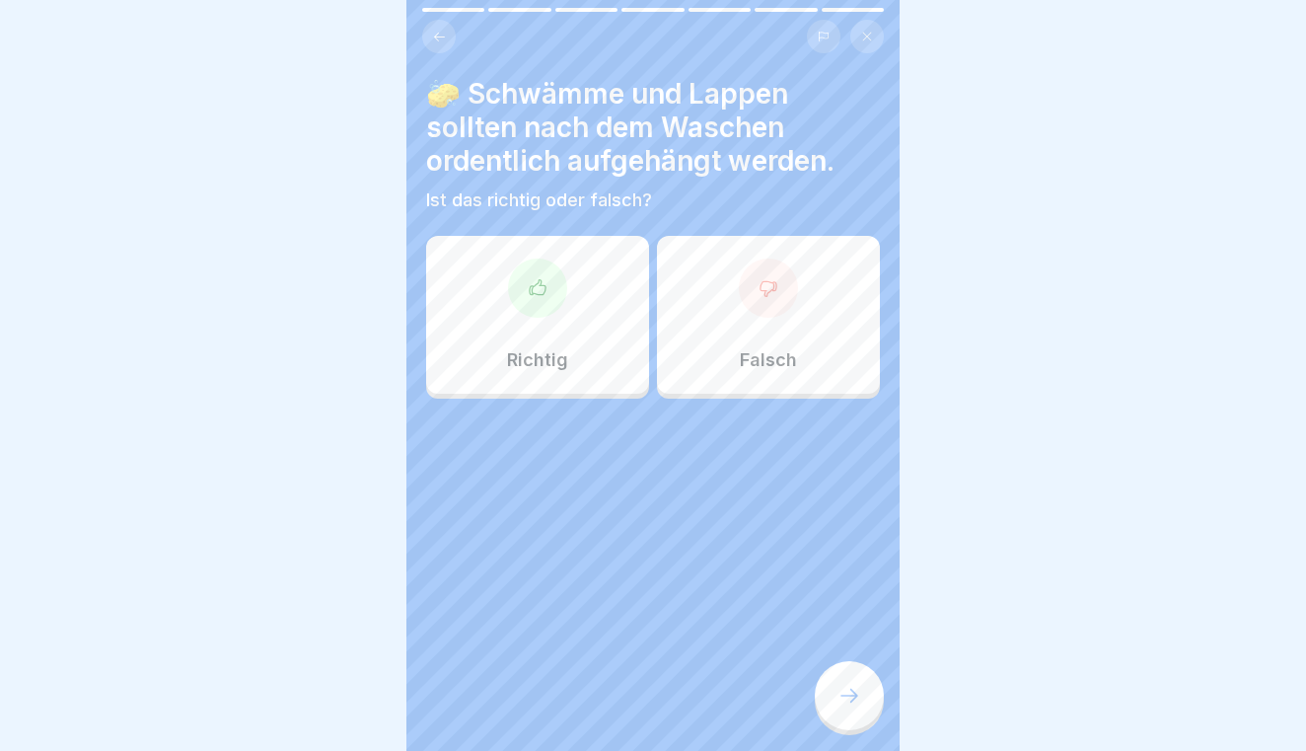
click at [574, 269] on div "Richtig" at bounding box center [537, 315] width 223 height 158
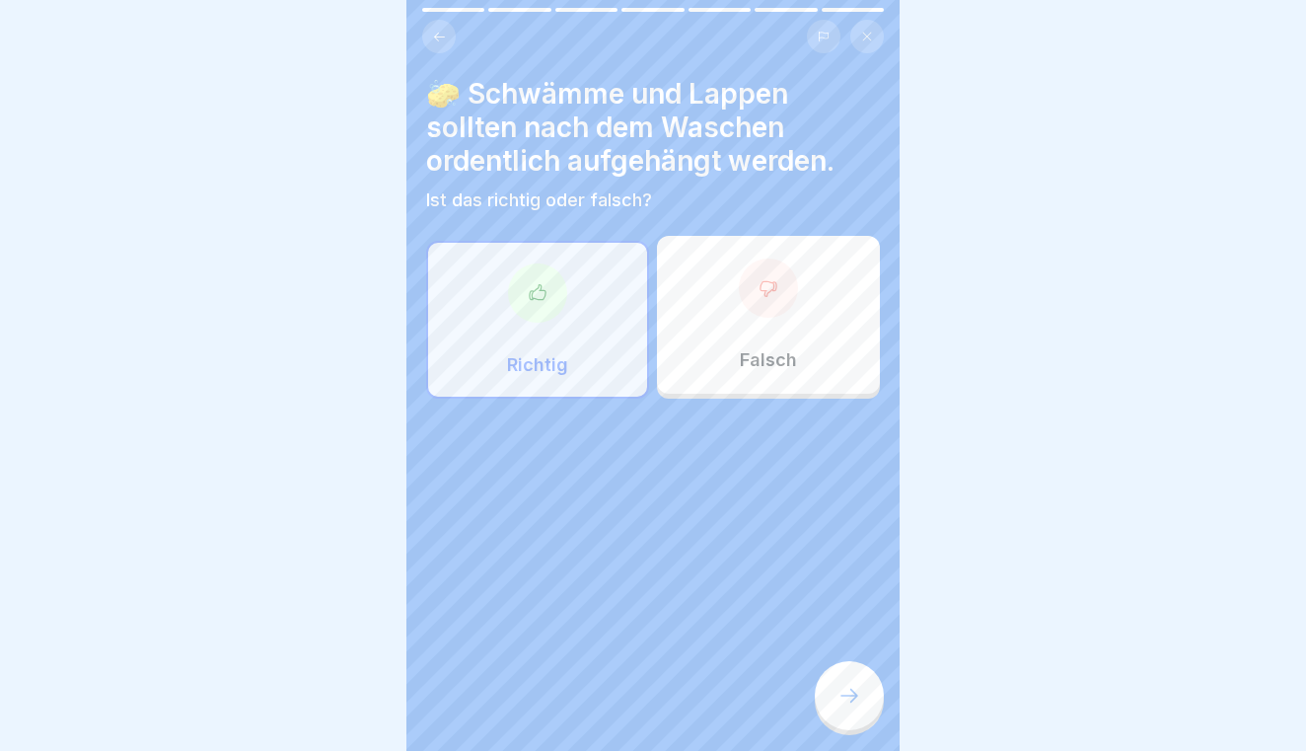
click at [846, 684] on icon at bounding box center [849, 695] width 24 height 24
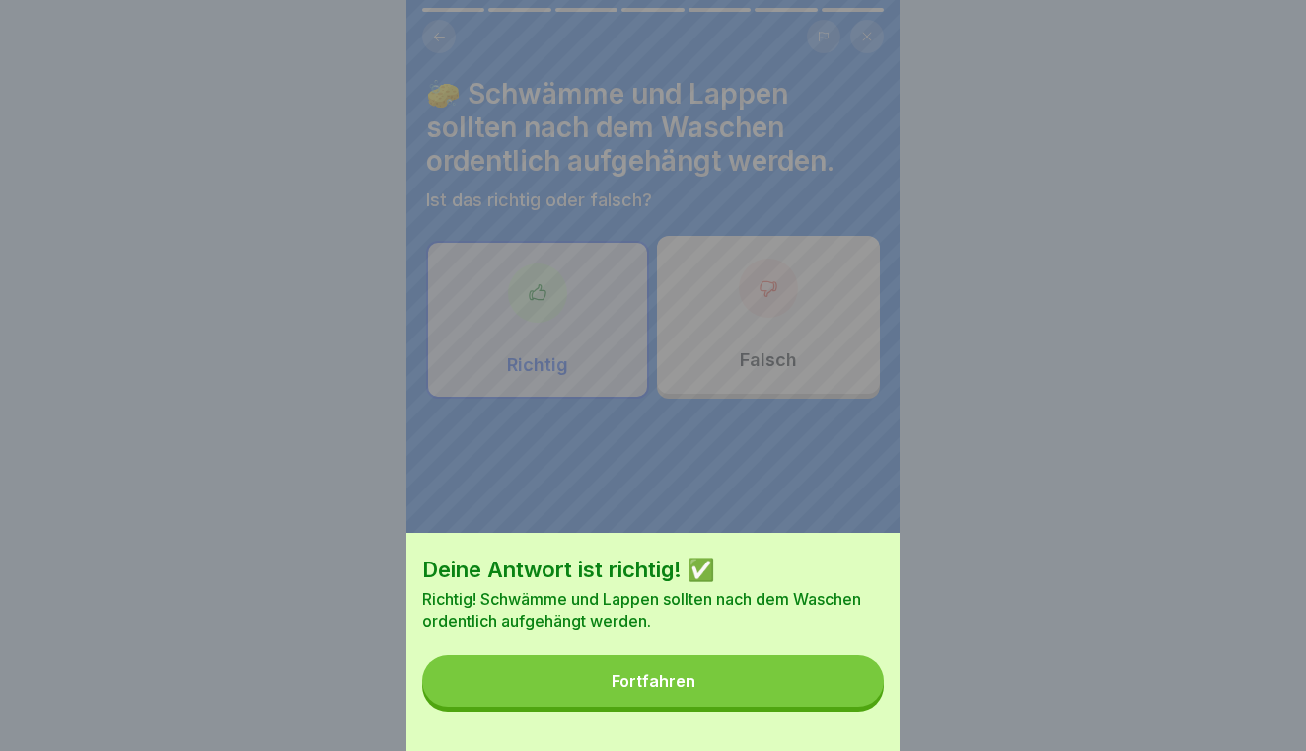
click at [812, 684] on button "Fortfahren" at bounding box center [653, 680] width 462 height 51
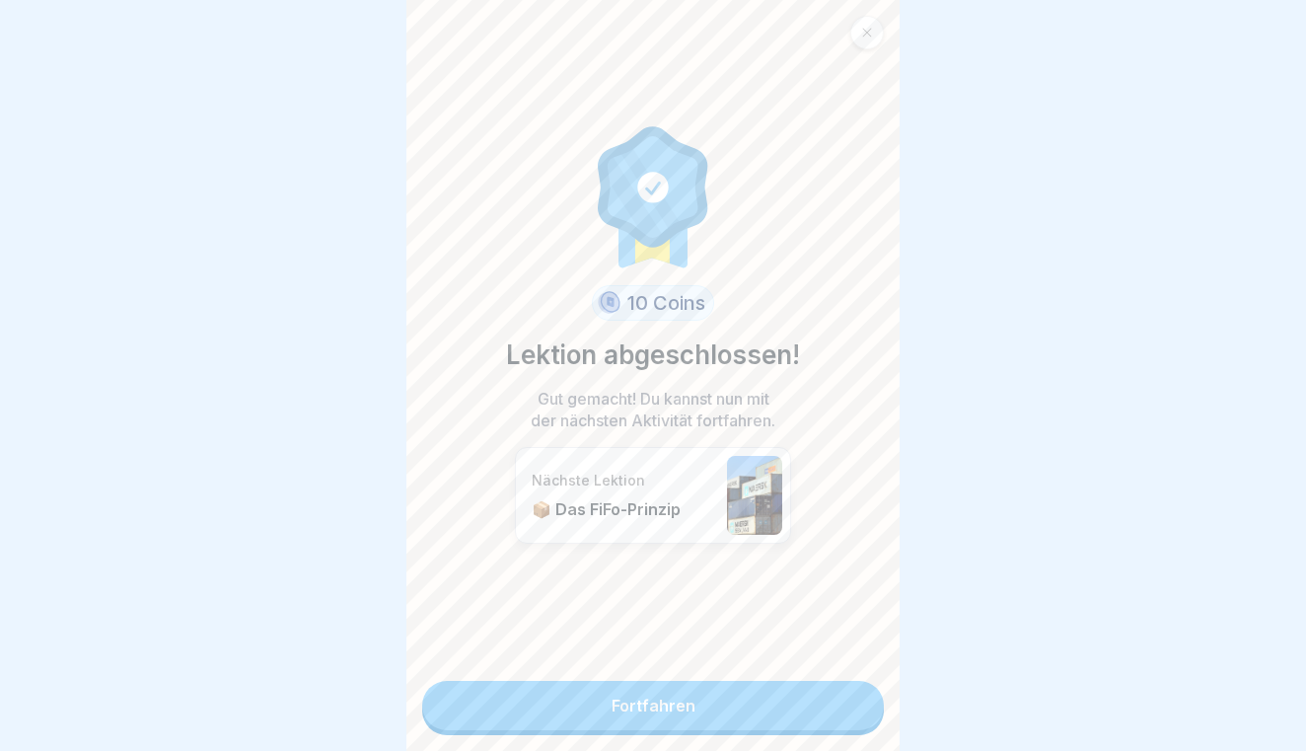
click at [812, 684] on link "Fortfahren" at bounding box center [653, 705] width 462 height 49
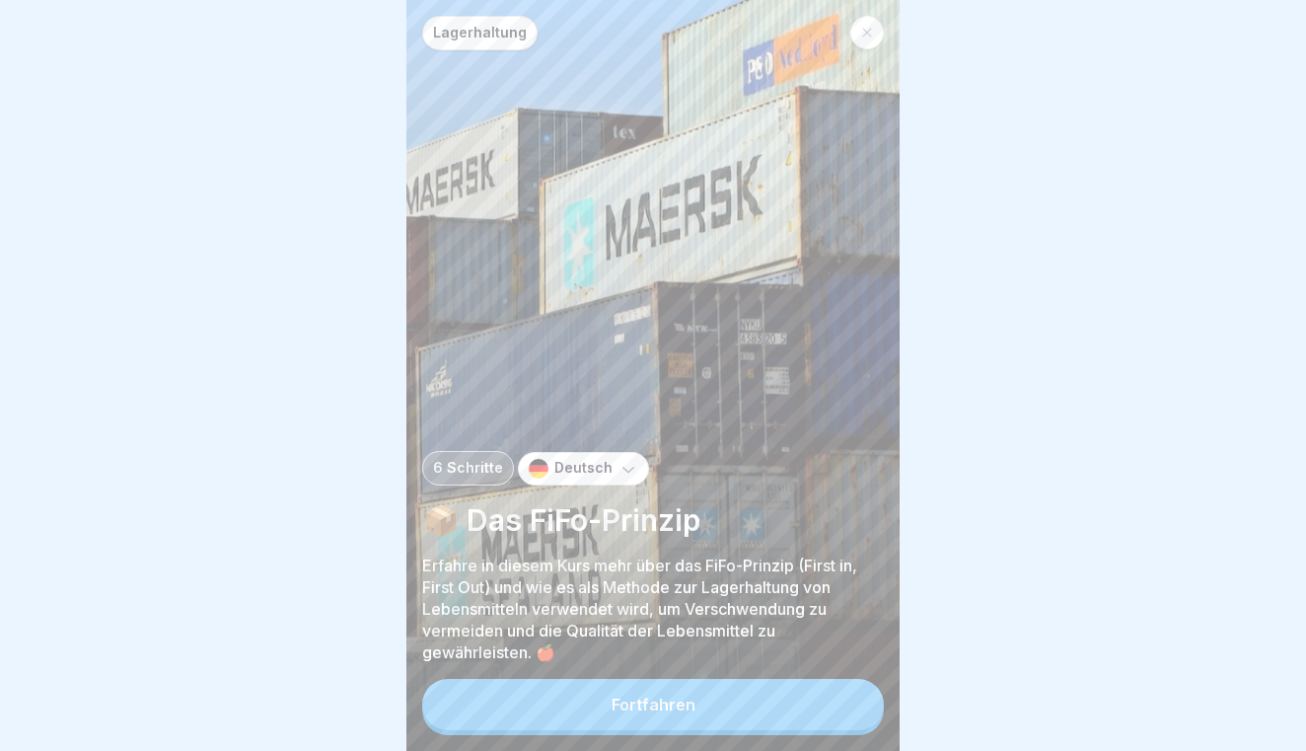
click at [788, 692] on button "Fortfahren" at bounding box center [653, 704] width 462 height 51
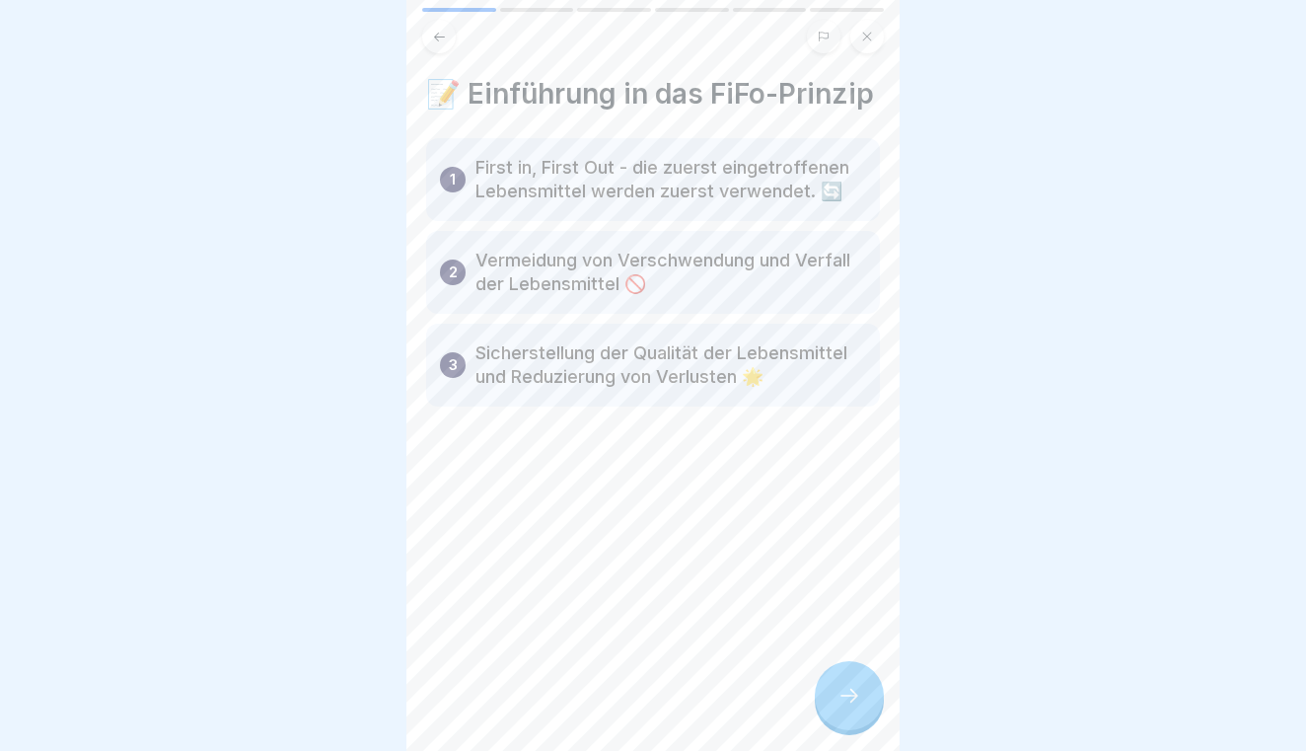
click at [834, 683] on div at bounding box center [849, 695] width 69 height 69
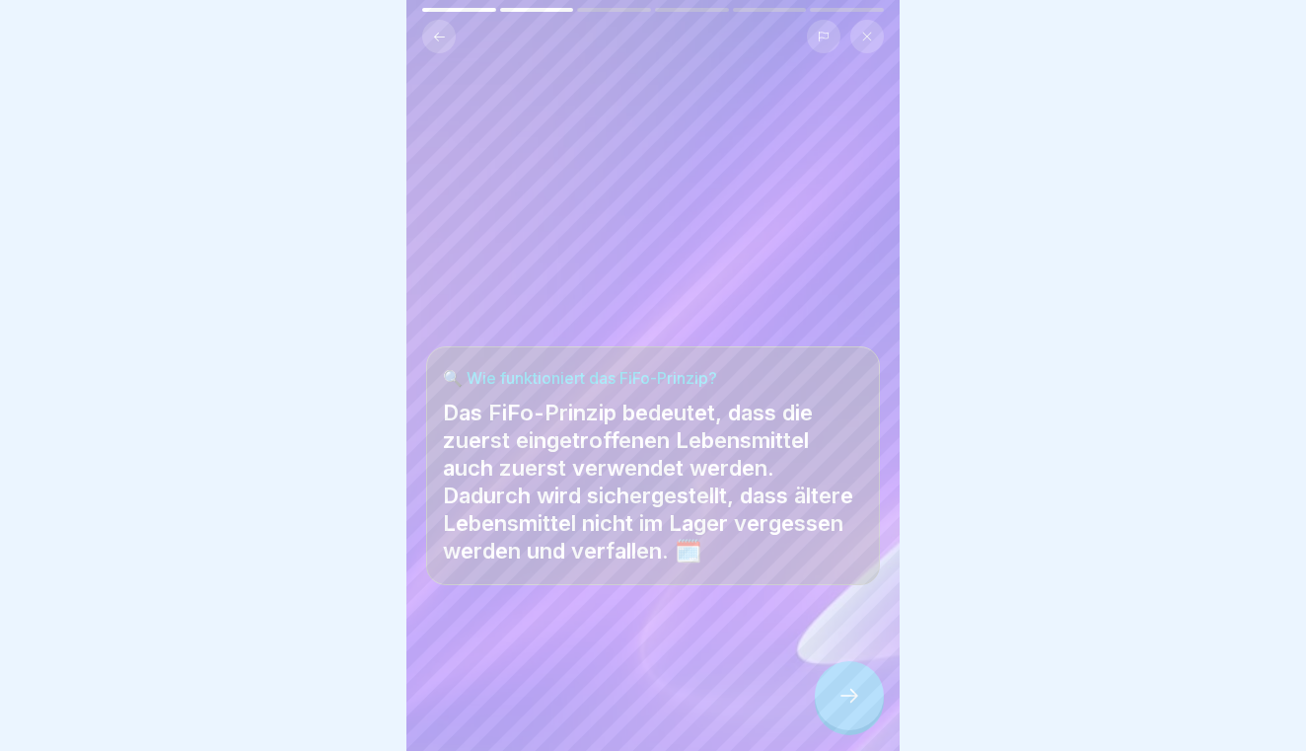
click at [849, 682] on div at bounding box center [849, 695] width 69 height 69
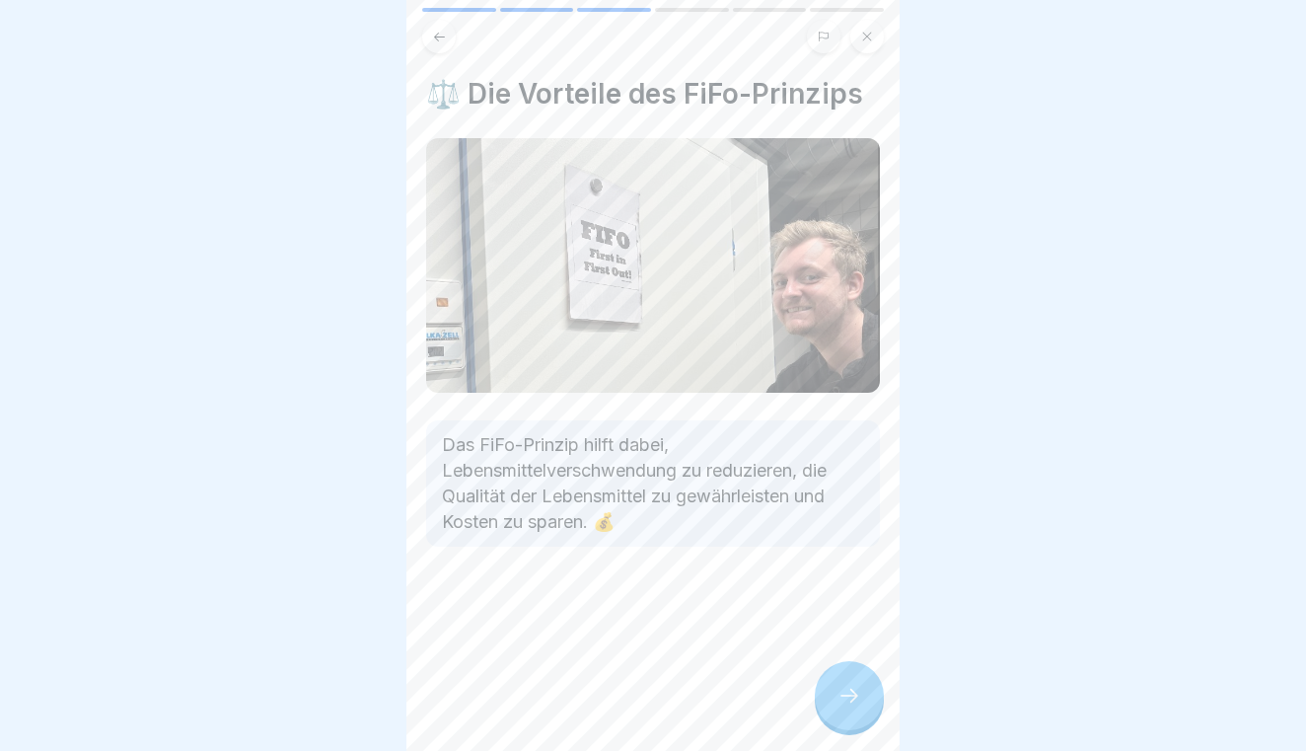
click at [851, 682] on div at bounding box center [849, 695] width 69 height 69
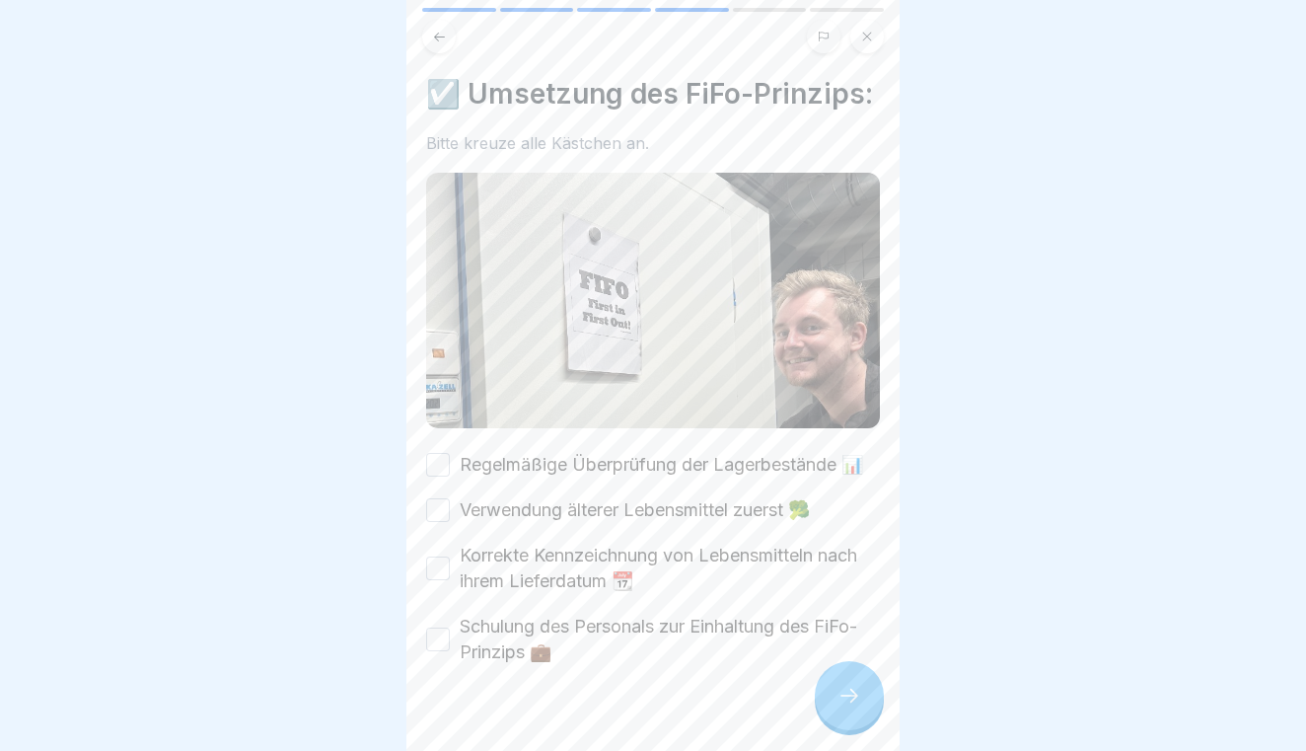
click at [851, 682] on div at bounding box center [849, 695] width 69 height 69
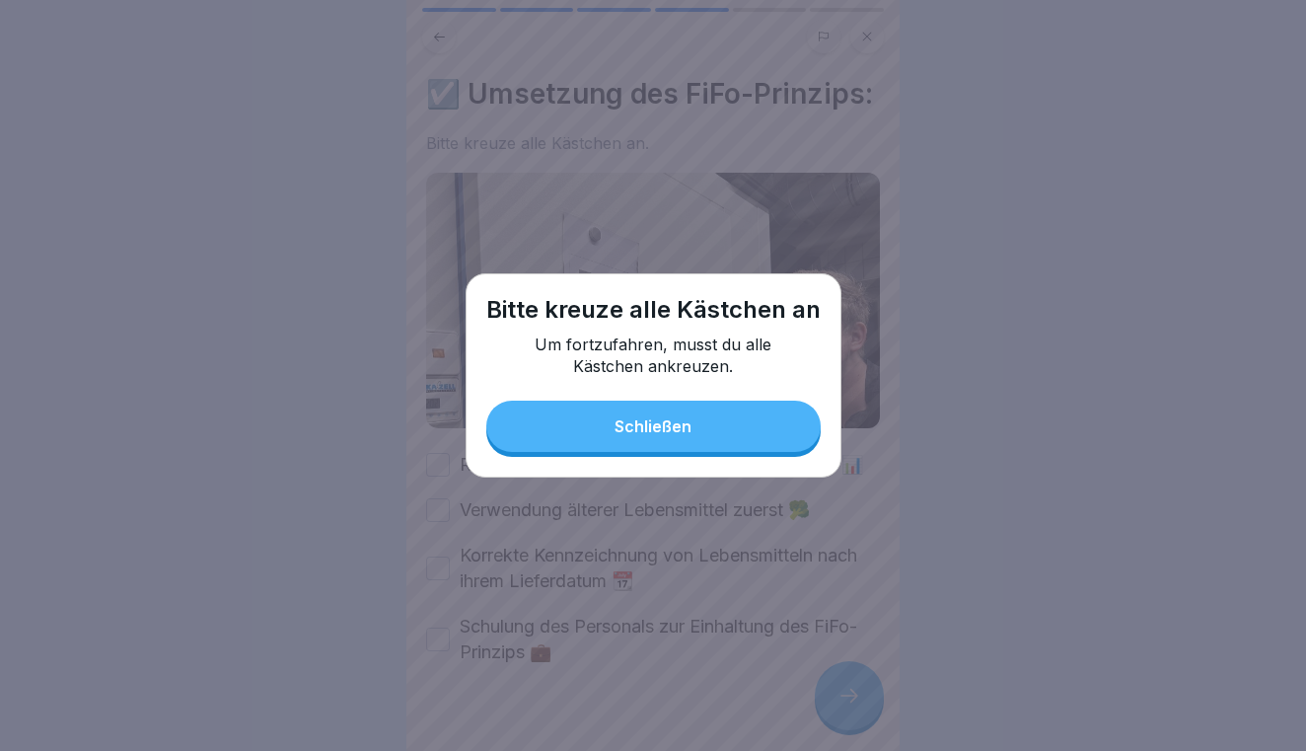
click at [783, 443] on button "Schließen" at bounding box center [653, 425] width 334 height 51
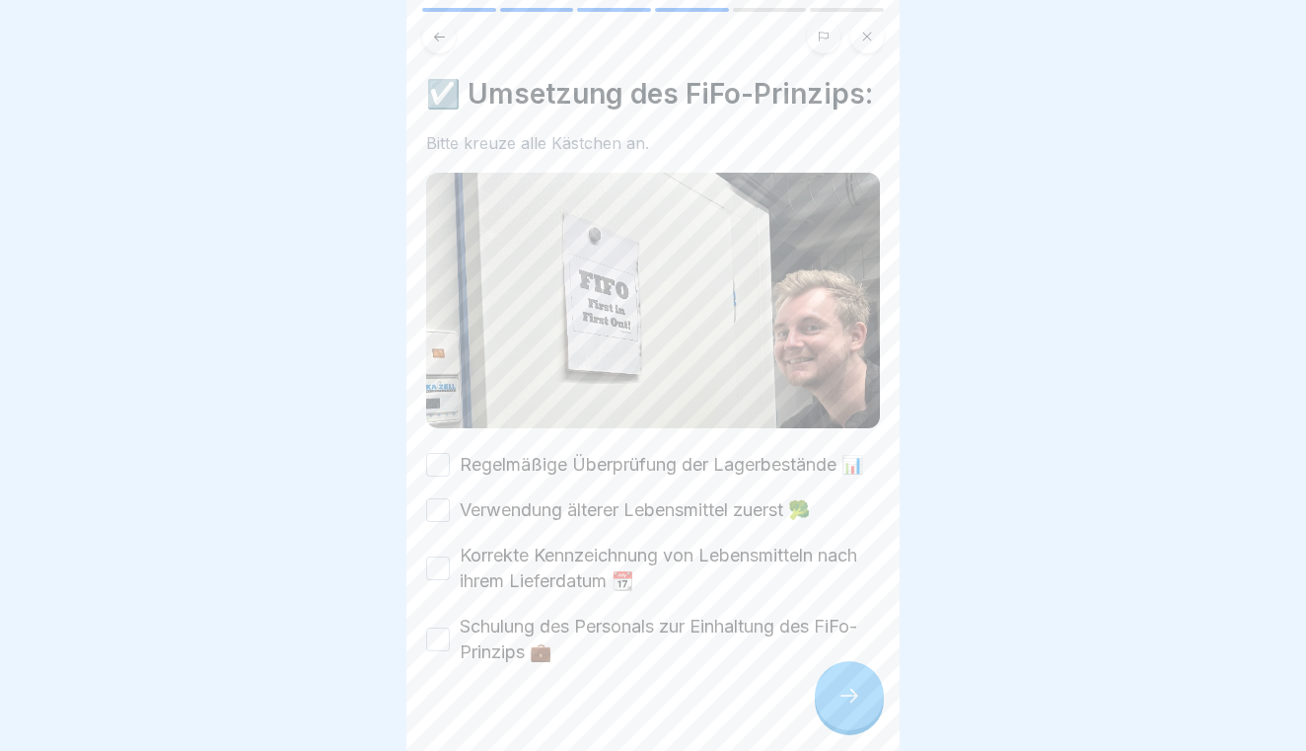
click at [437, 464] on button "Regelmäßige Überprüfung der Lagerbestände 📊" at bounding box center [438, 465] width 24 height 24
click at [440, 506] on button "Verwendung älterer Lebensmittel zuerst 🥦" at bounding box center [438, 510] width 24 height 24
click at [436, 554] on div "Korrekte Kennzeichnung von Lebensmitteln nach ihrem Lieferdatum 📆" at bounding box center [653, 567] width 454 height 51
click at [437, 572] on button "Korrekte Kennzeichnung von Lebensmitteln nach ihrem Lieferdatum 📆" at bounding box center [438, 568] width 24 height 24
click at [439, 638] on button "Schulung des Personals zur Einhaltung des FiFo-Prinzips 💼" at bounding box center [438, 639] width 24 height 24
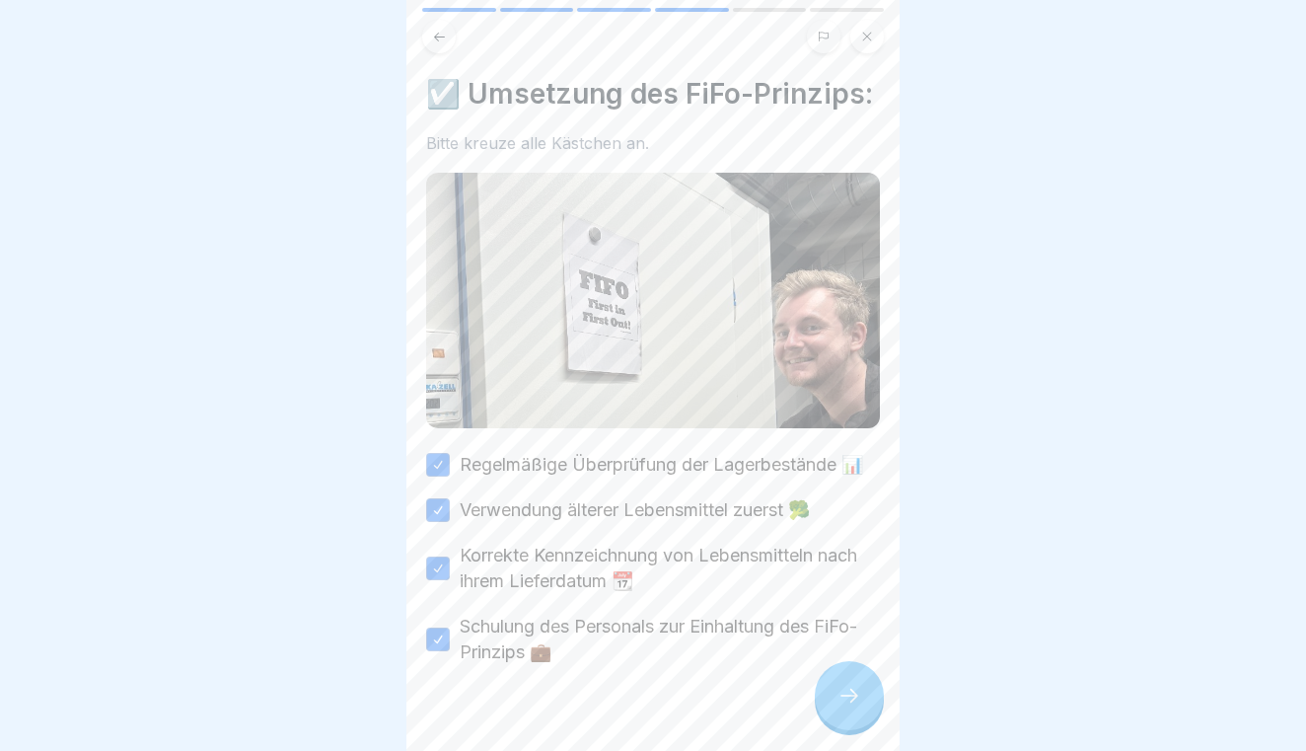
click at [842, 695] on icon at bounding box center [849, 695] width 18 height 14
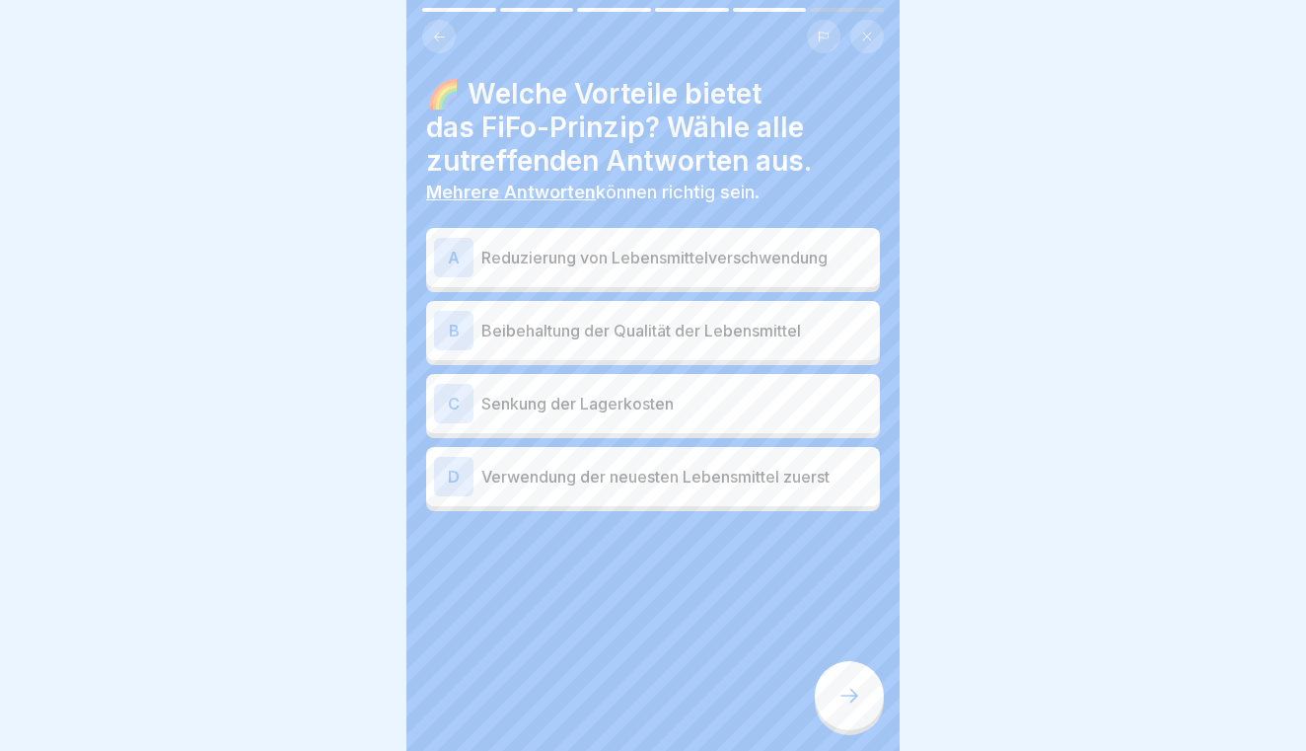
click at [811, 275] on div "A Reduzierung von Lebensmittelverschwendung" at bounding box center [653, 257] width 438 height 39
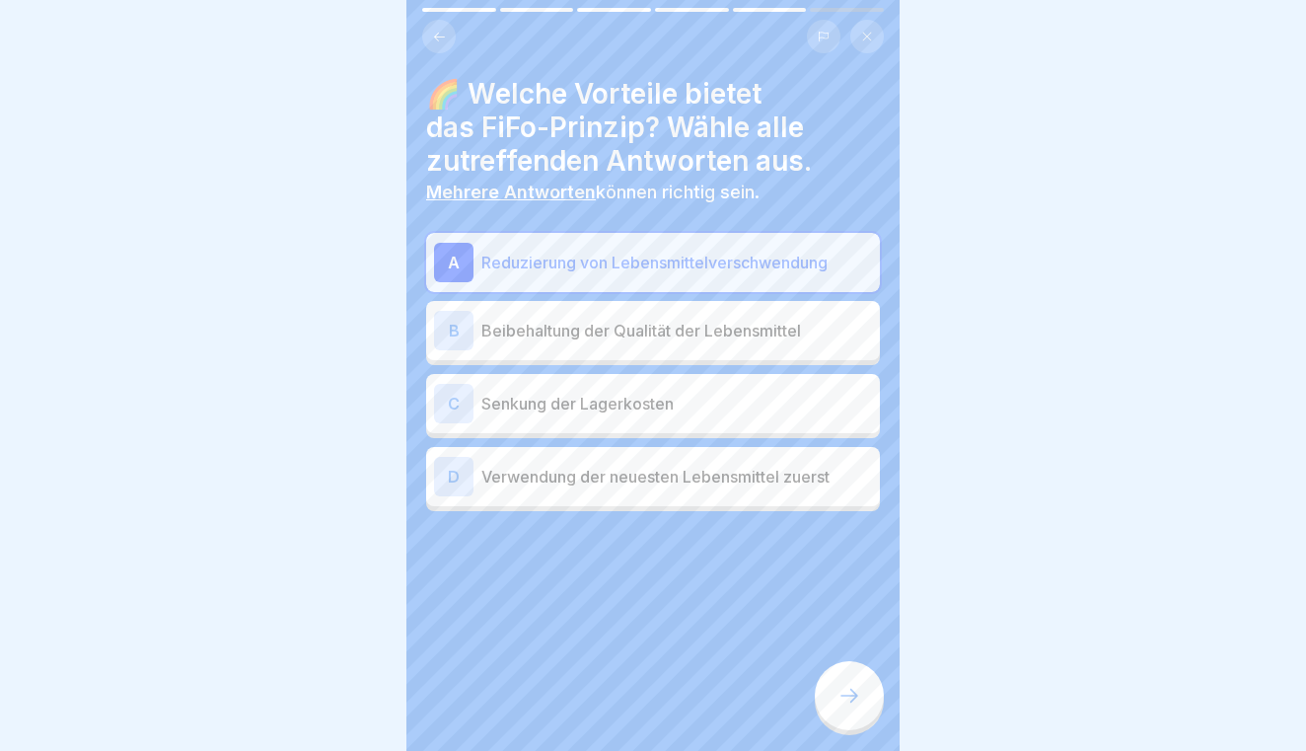
click at [795, 319] on p "Beibehaltung der Qualität der Lebensmittel" at bounding box center [676, 331] width 391 height 24
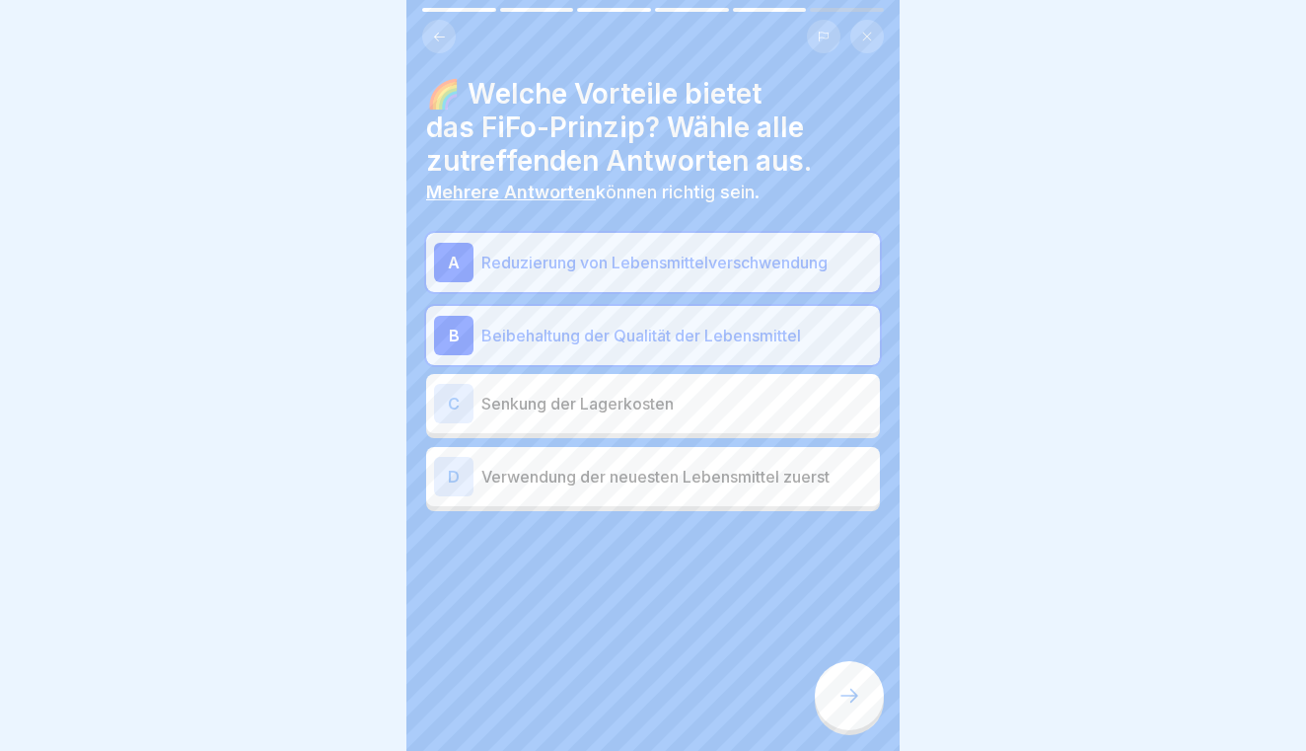
click at [760, 487] on div "D Verwendung der neuesten Lebensmittel zuerst" at bounding box center [653, 476] width 438 height 39
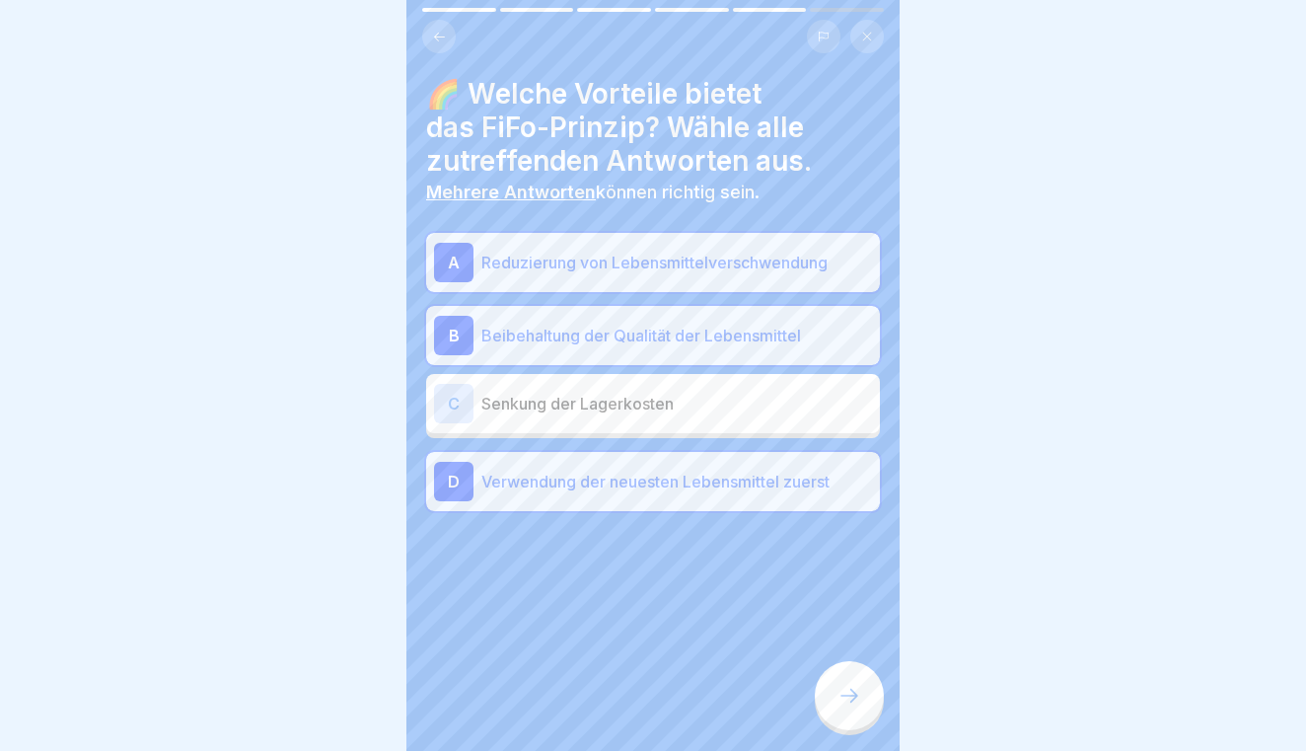
click at [834, 696] on div at bounding box center [849, 695] width 69 height 69
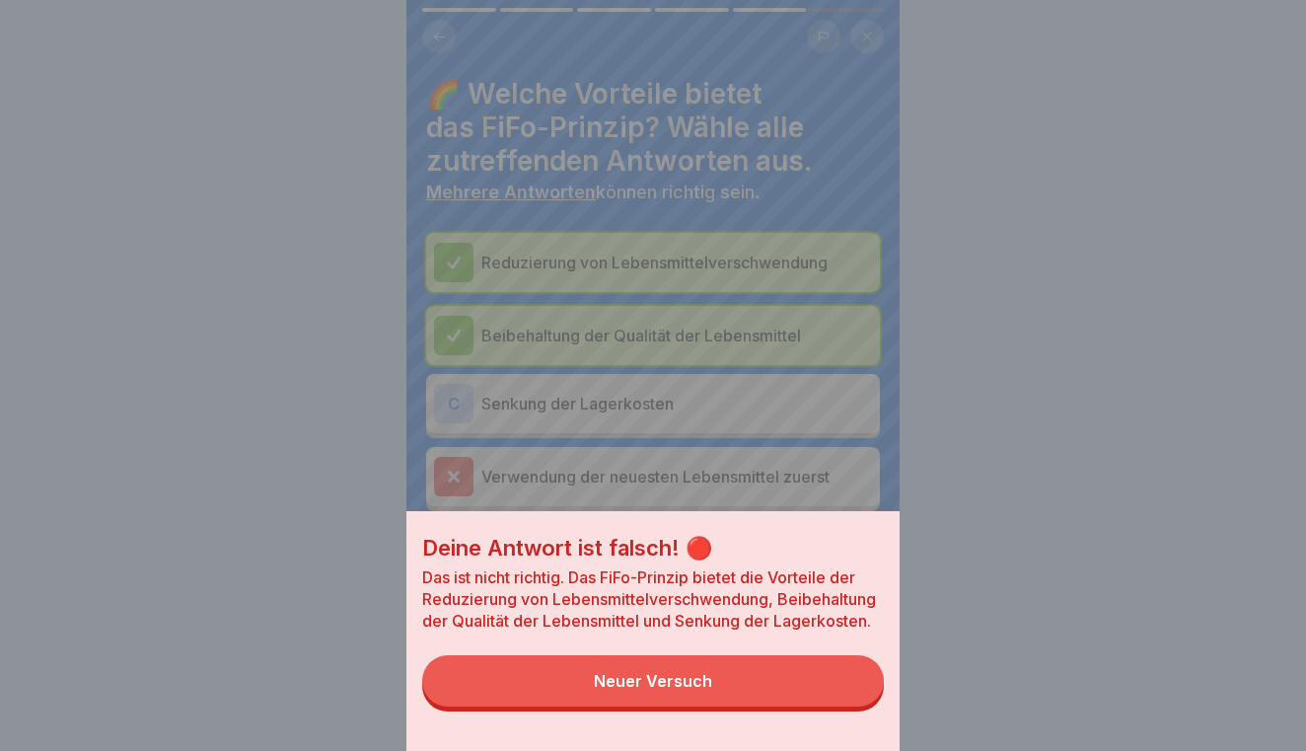
click at [801, 682] on button "Neuer Versuch" at bounding box center [653, 680] width 462 height 51
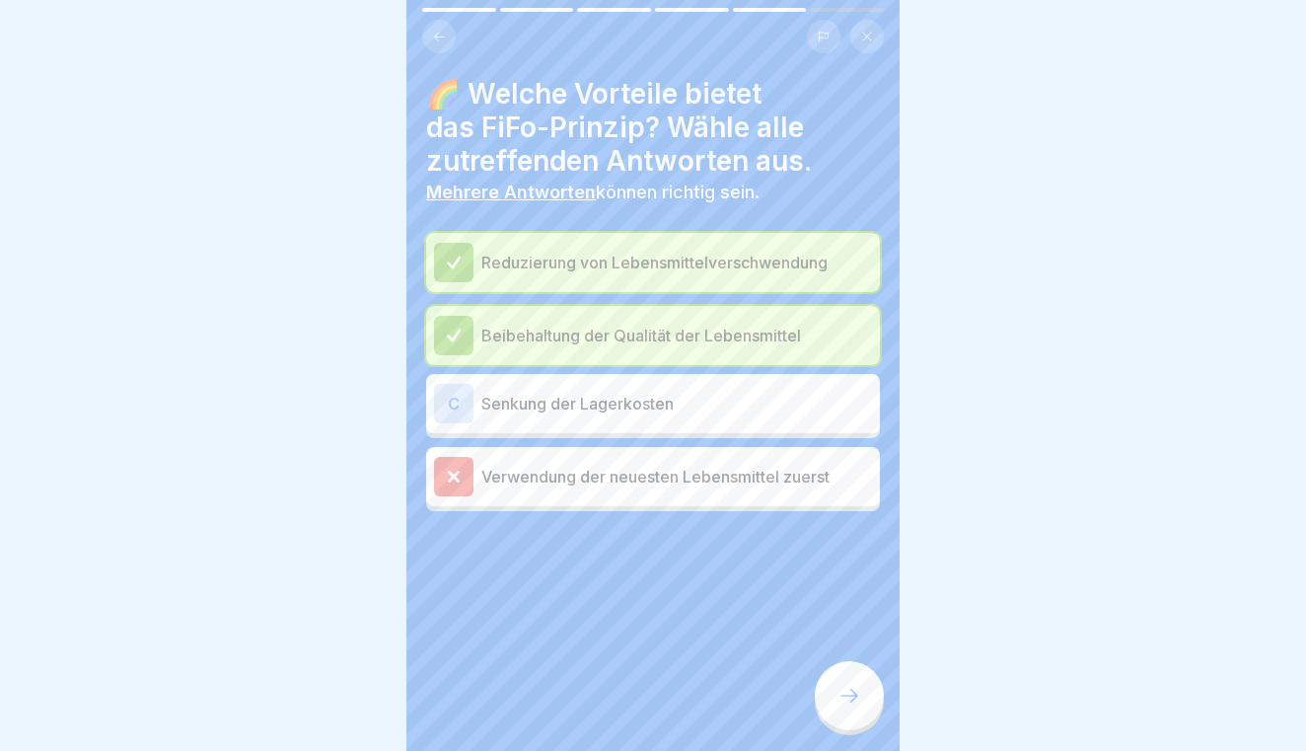
click at [845, 699] on icon at bounding box center [849, 695] width 24 height 24
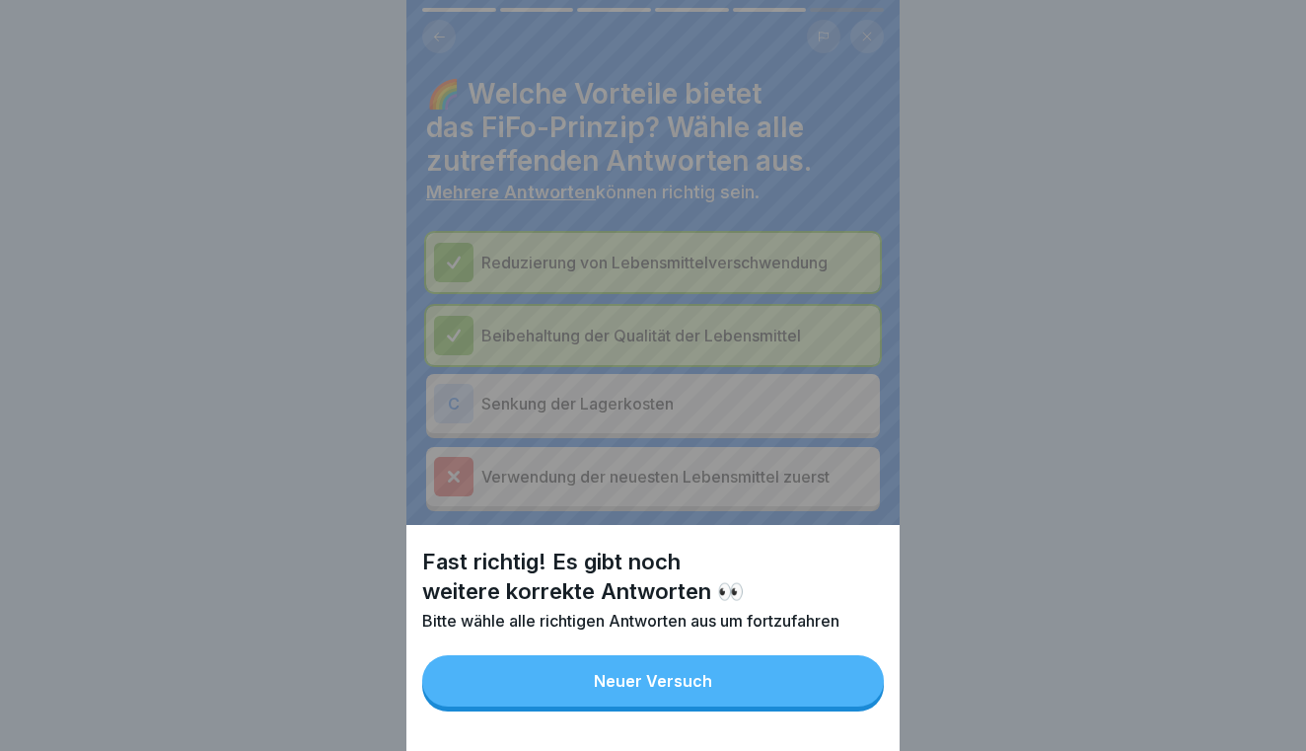
click at [814, 693] on button "Neuer Versuch" at bounding box center [653, 680] width 462 height 51
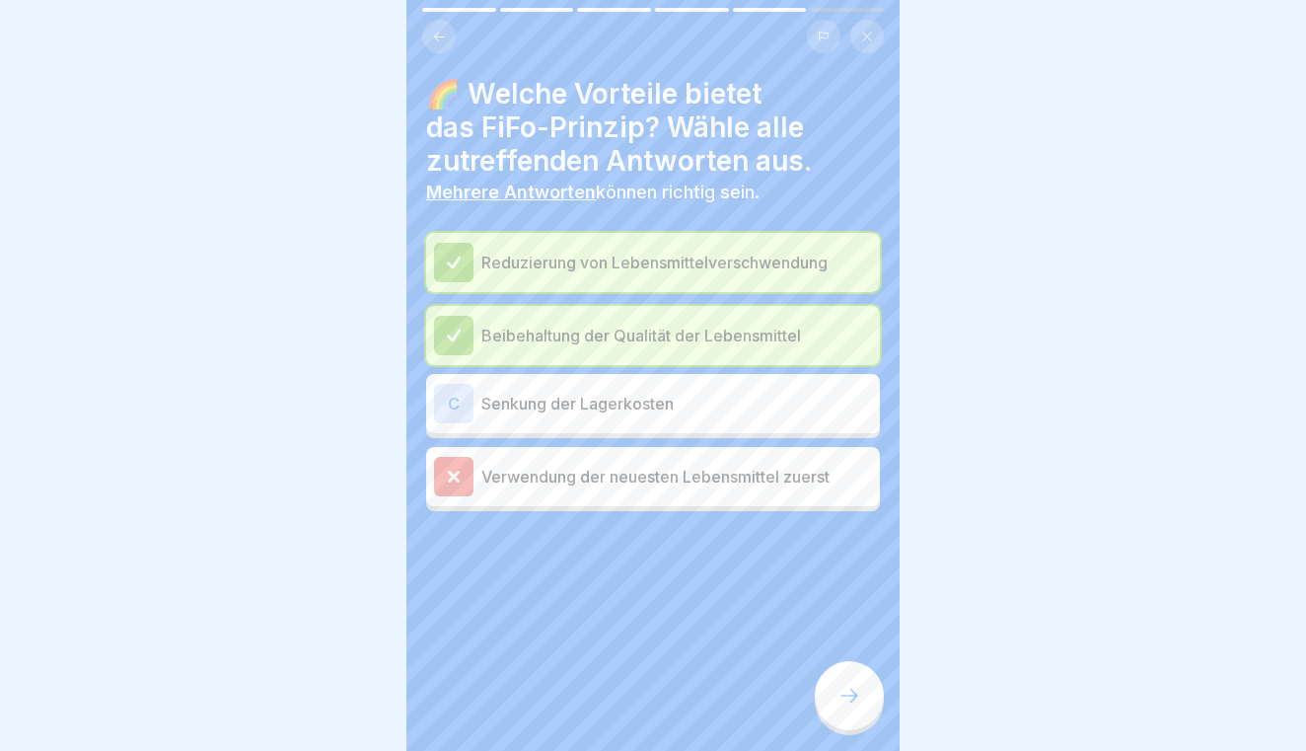
click at [773, 399] on p "Senkung der Lagerkosten" at bounding box center [676, 404] width 391 height 24
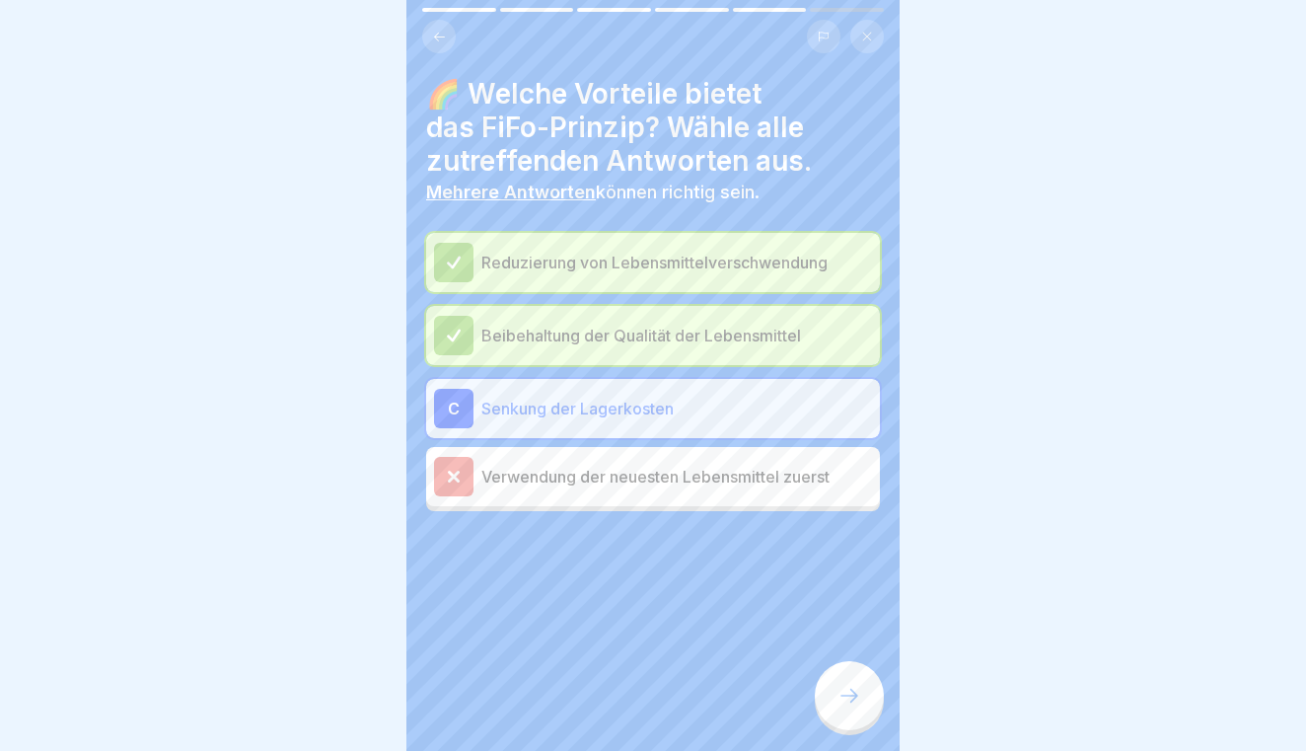
click at [850, 709] on div at bounding box center [849, 695] width 69 height 69
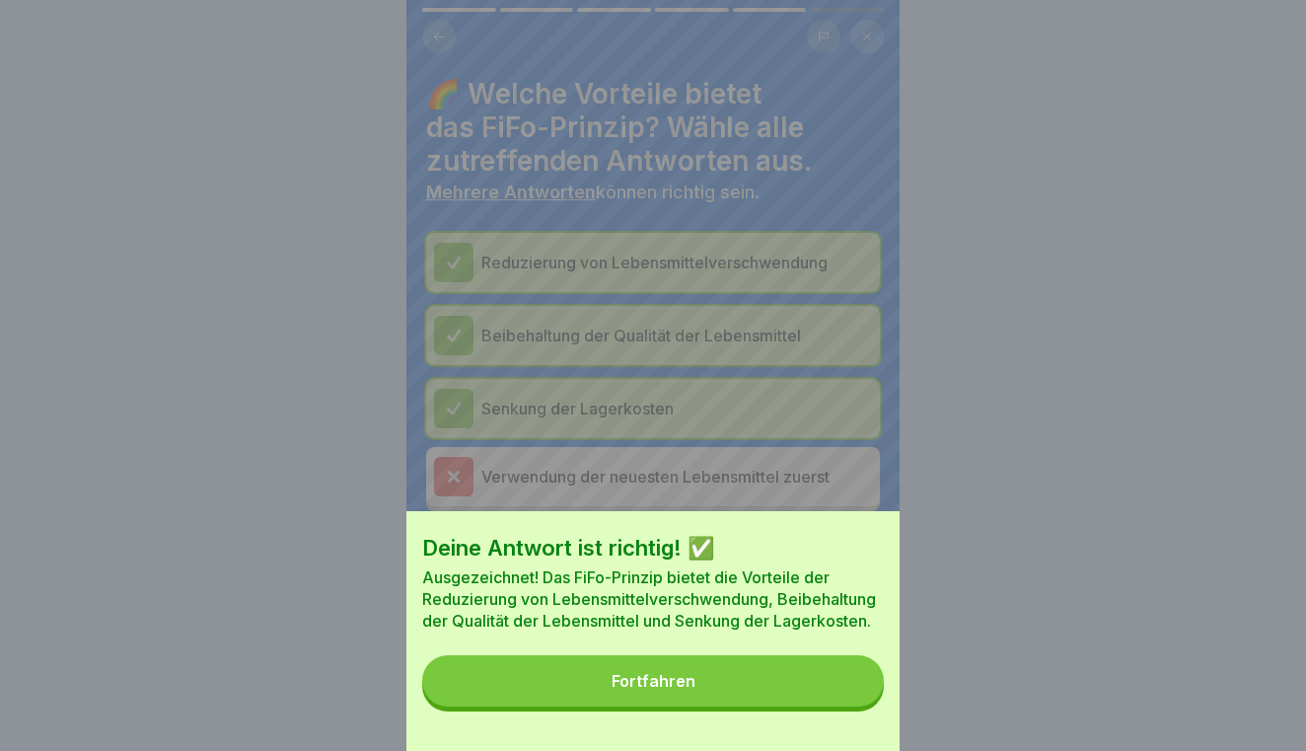
click at [794, 696] on button "Fortfahren" at bounding box center [653, 680] width 462 height 51
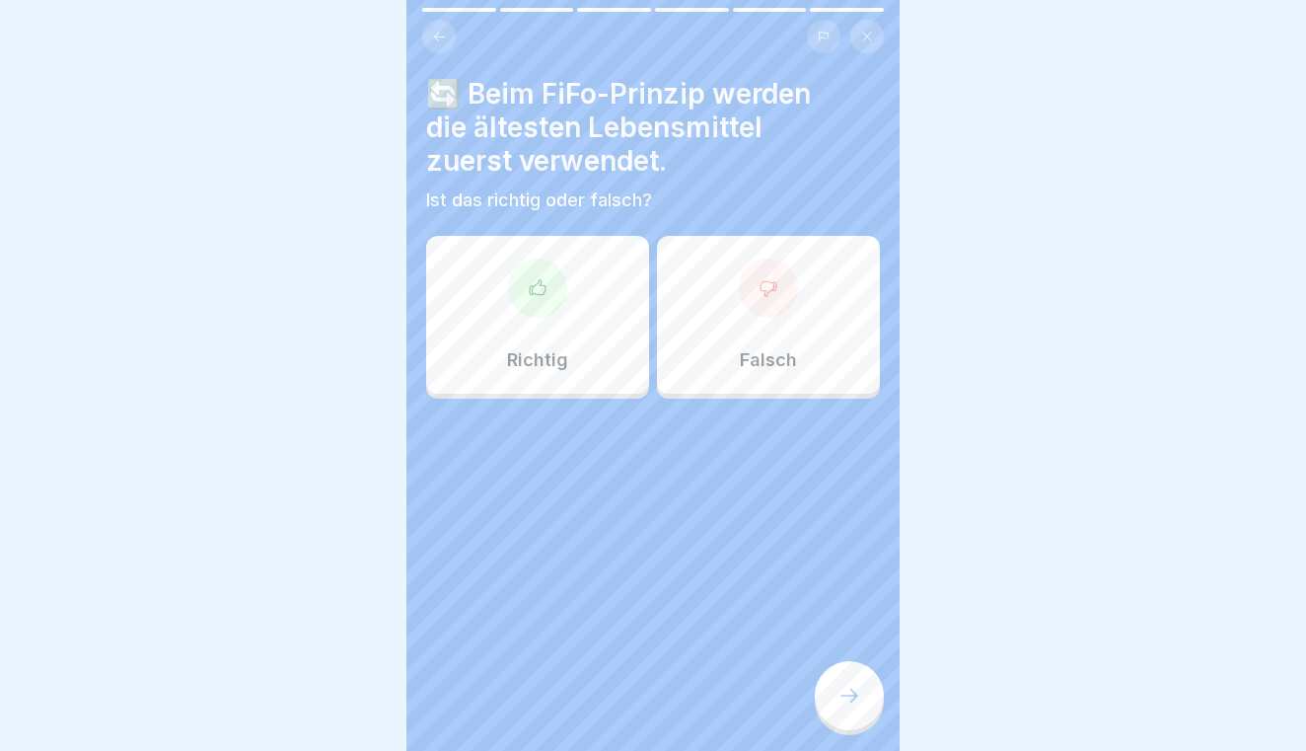
click at [759, 357] on p "Falsch" at bounding box center [768, 360] width 57 height 22
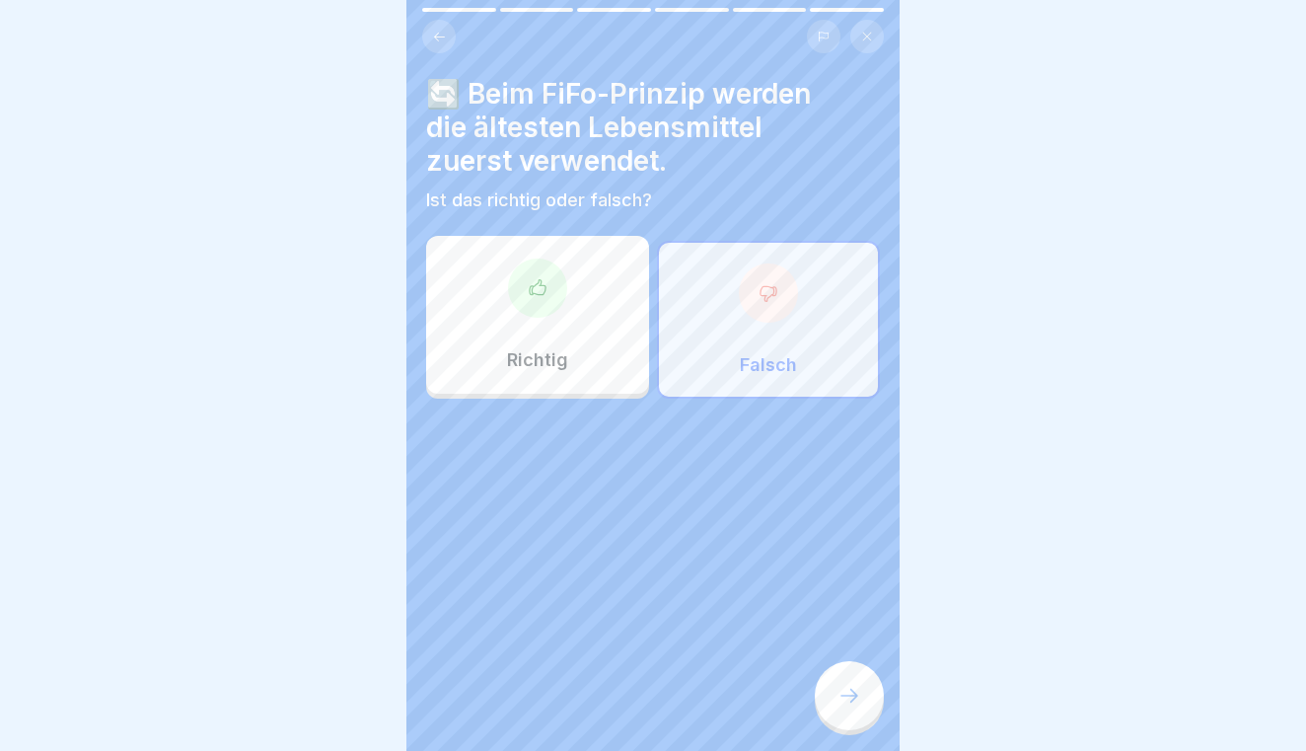
click at [846, 697] on icon at bounding box center [849, 695] width 24 height 24
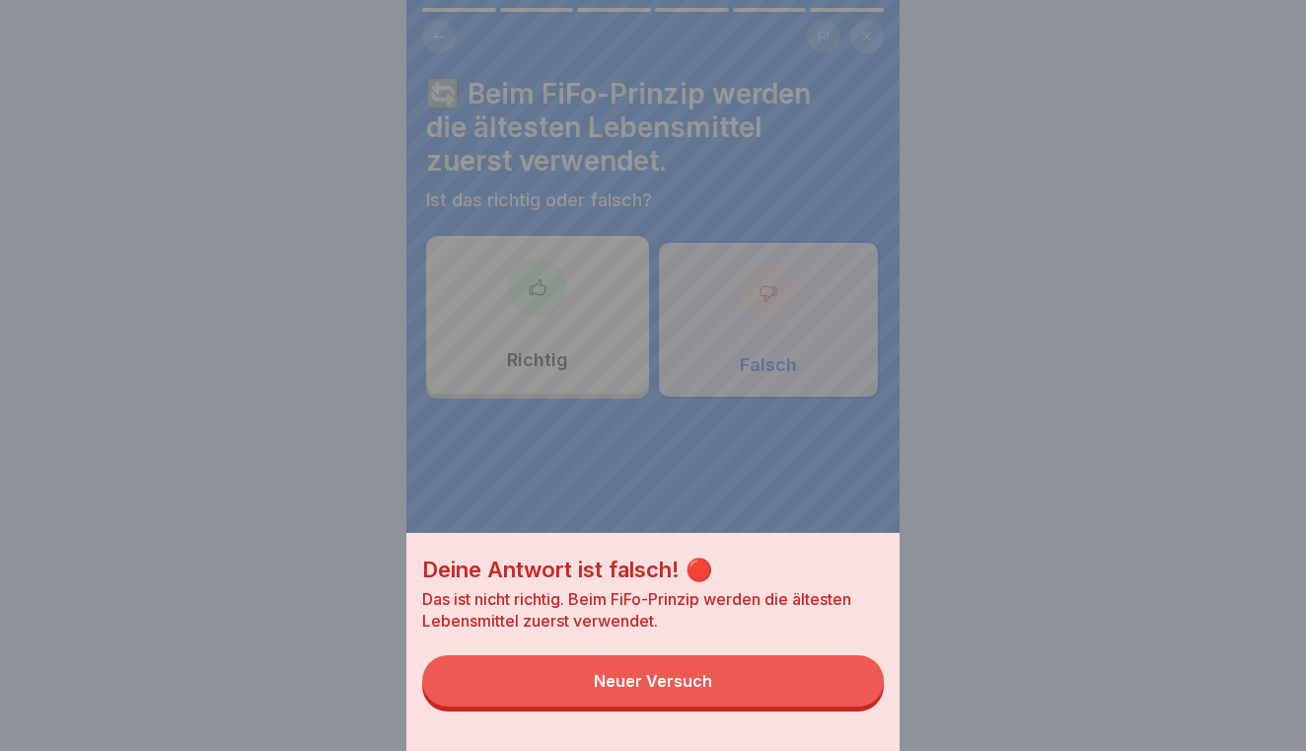
click at [793, 693] on button "Neuer Versuch" at bounding box center [653, 680] width 462 height 51
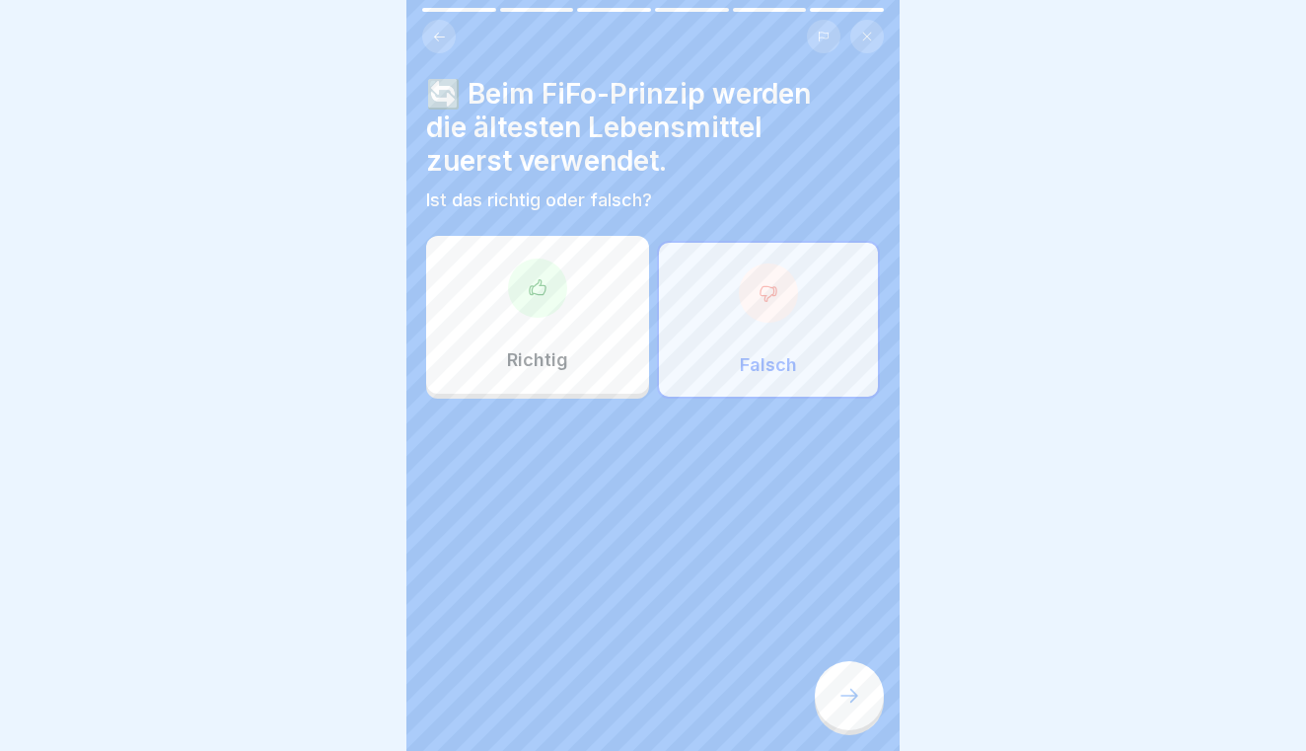
click at [567, 313] on div "Richtig" at bounding box center [537, 315] width 223 height 158
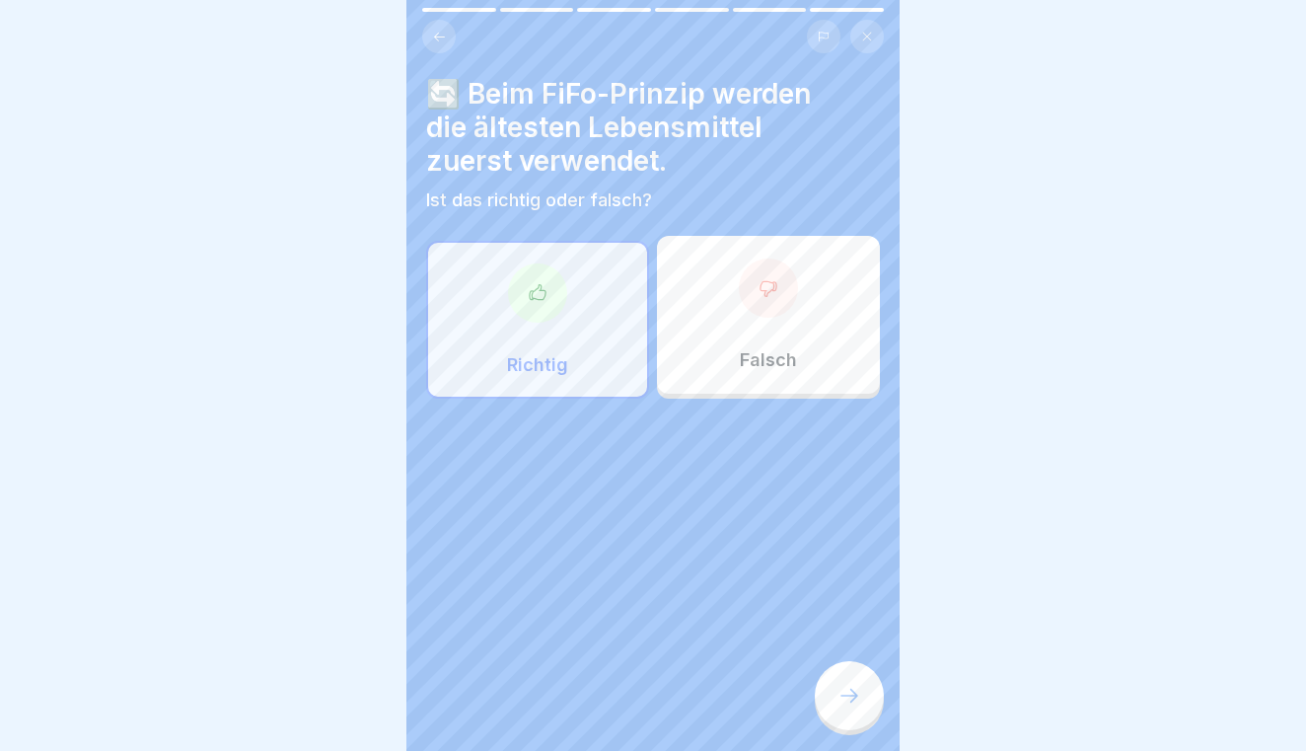
click at [840, 683] on icon at bounding box center [849, 695] width 24 height 24
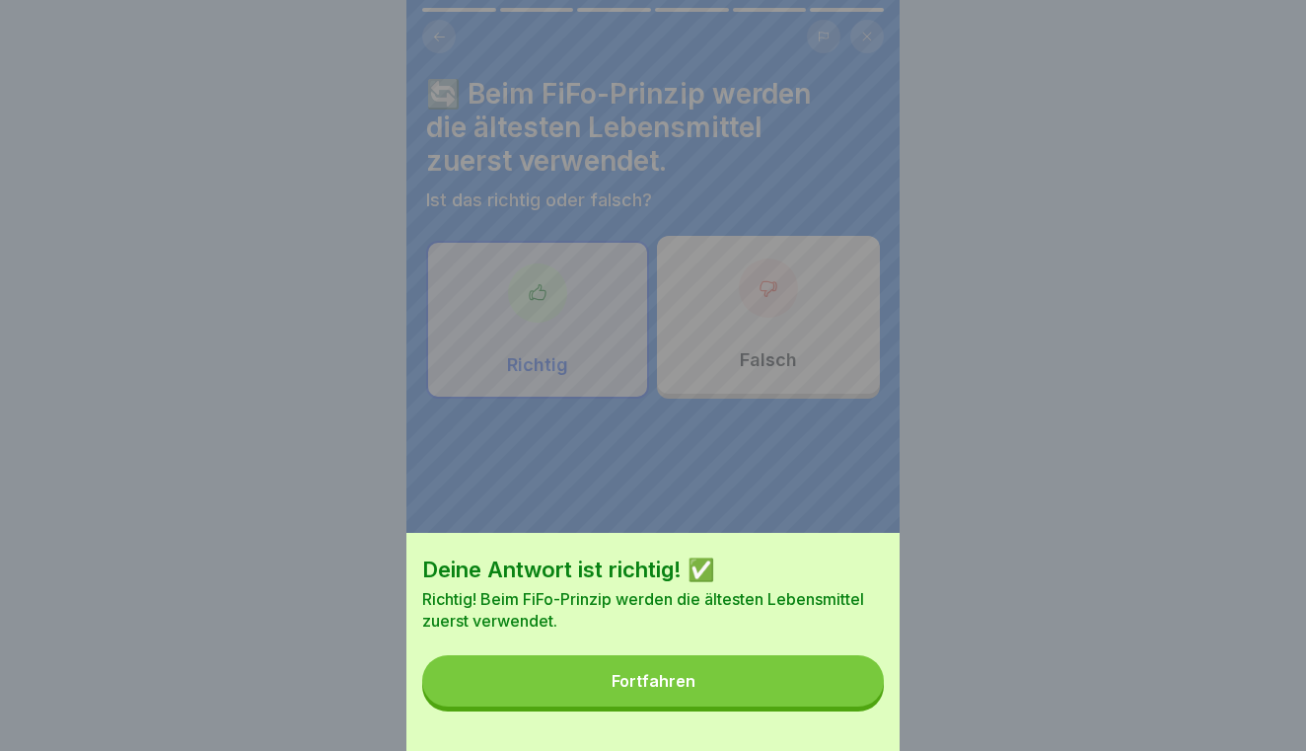
click at [782, 682] on button "Fortfahren" at bounding box center [653, 680] width 462 height 51
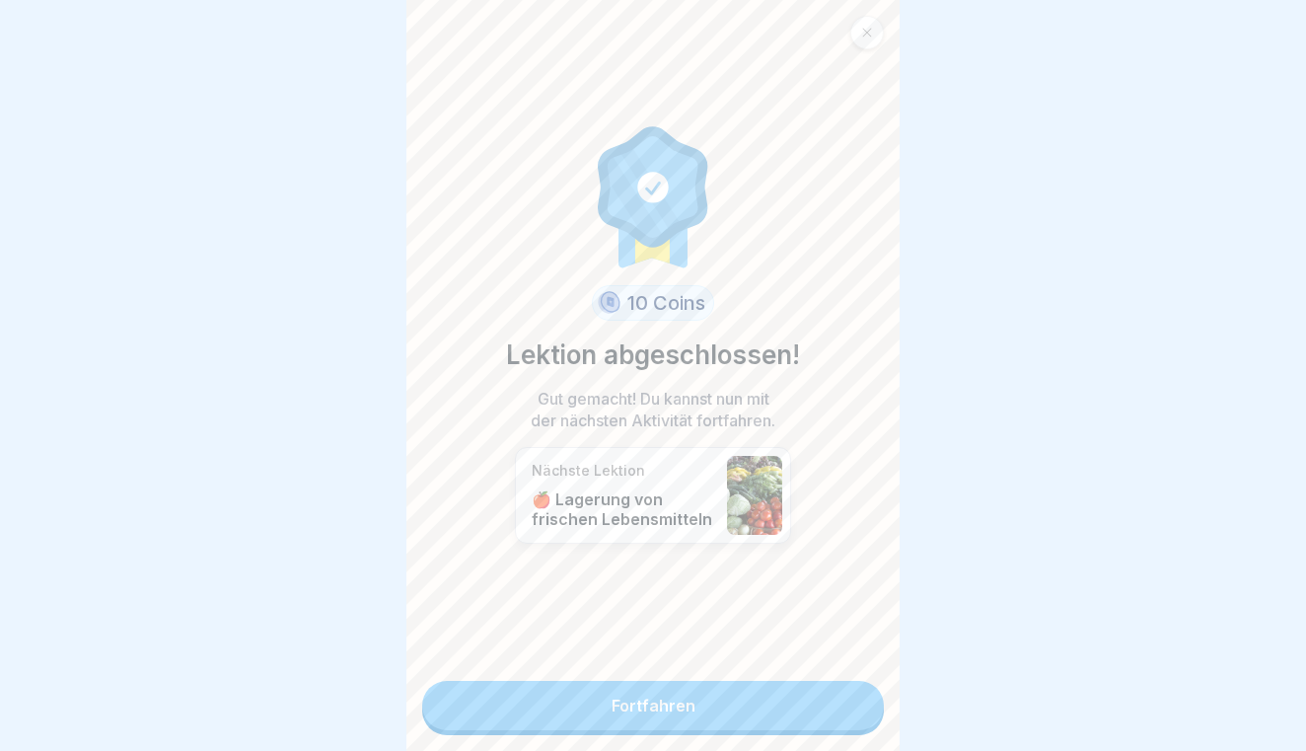
click at [782, 682] on link "Fortfahren" at bounding box center [653, 705] width 462 height 49
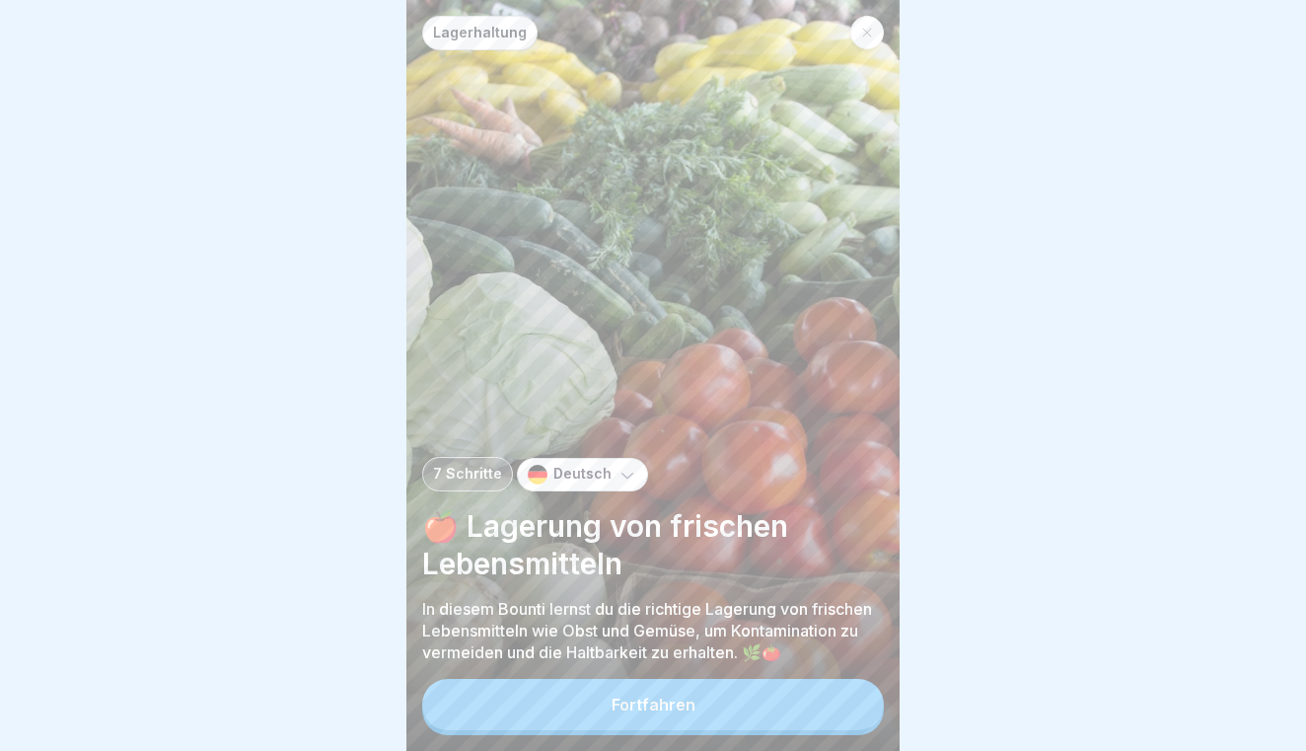
click at [745, 692] on button "Fortfahren" at bounding box center [653, 704] width 462 height 51
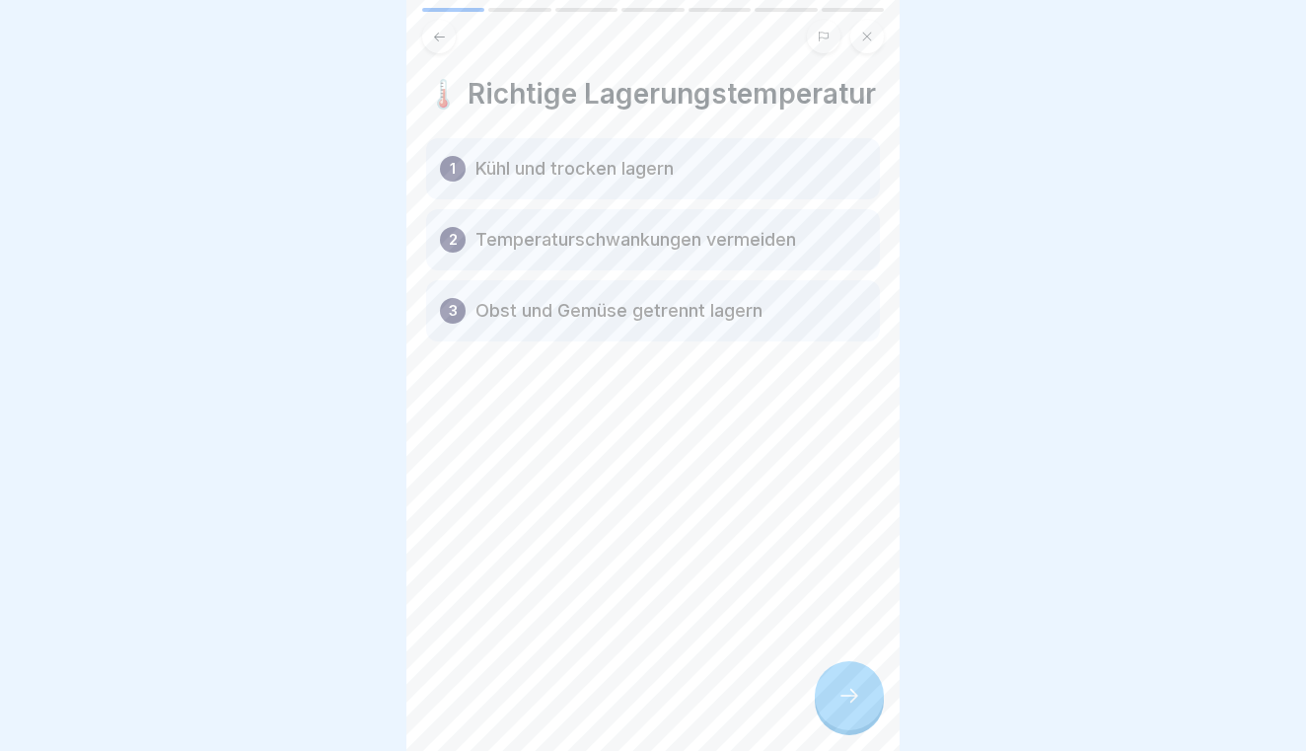
click at [840, 695] on icon at bounding box center [849, 695] width 24 height 24
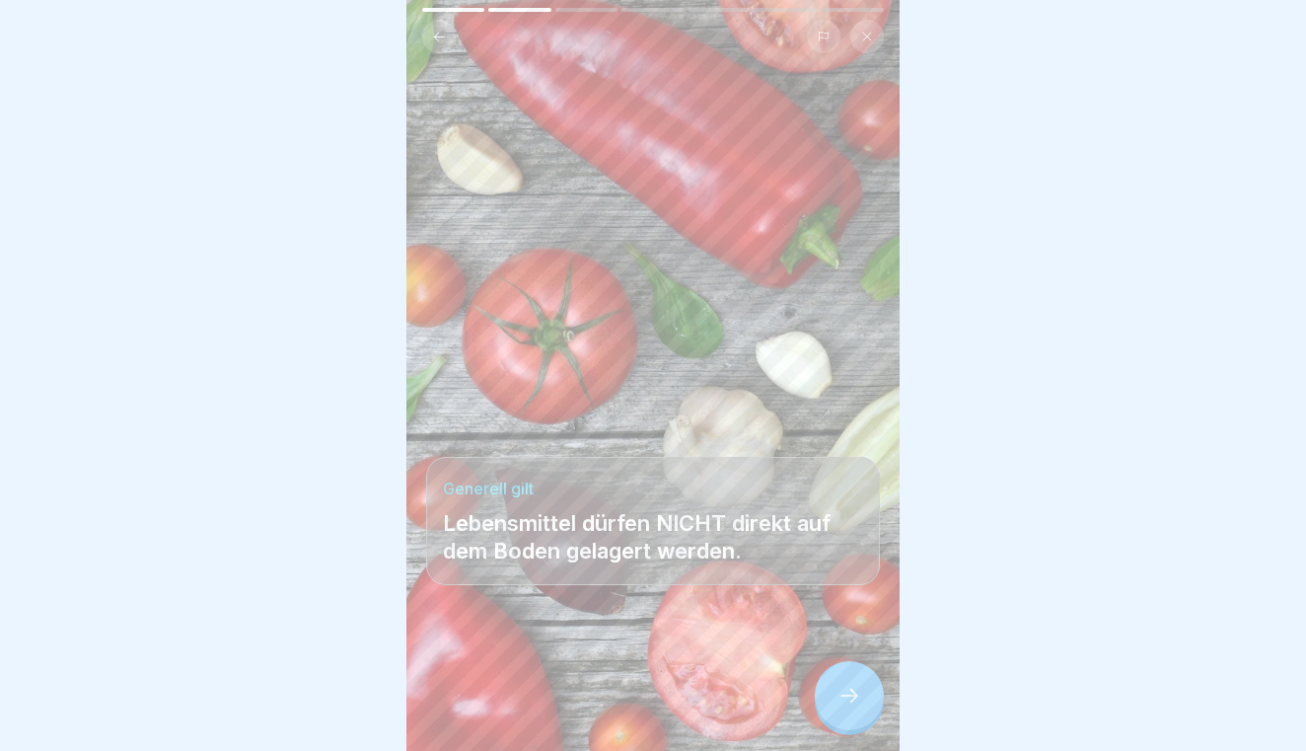
click at [840, 695] on icon at bounding box center [849, 695] width 24 height 24
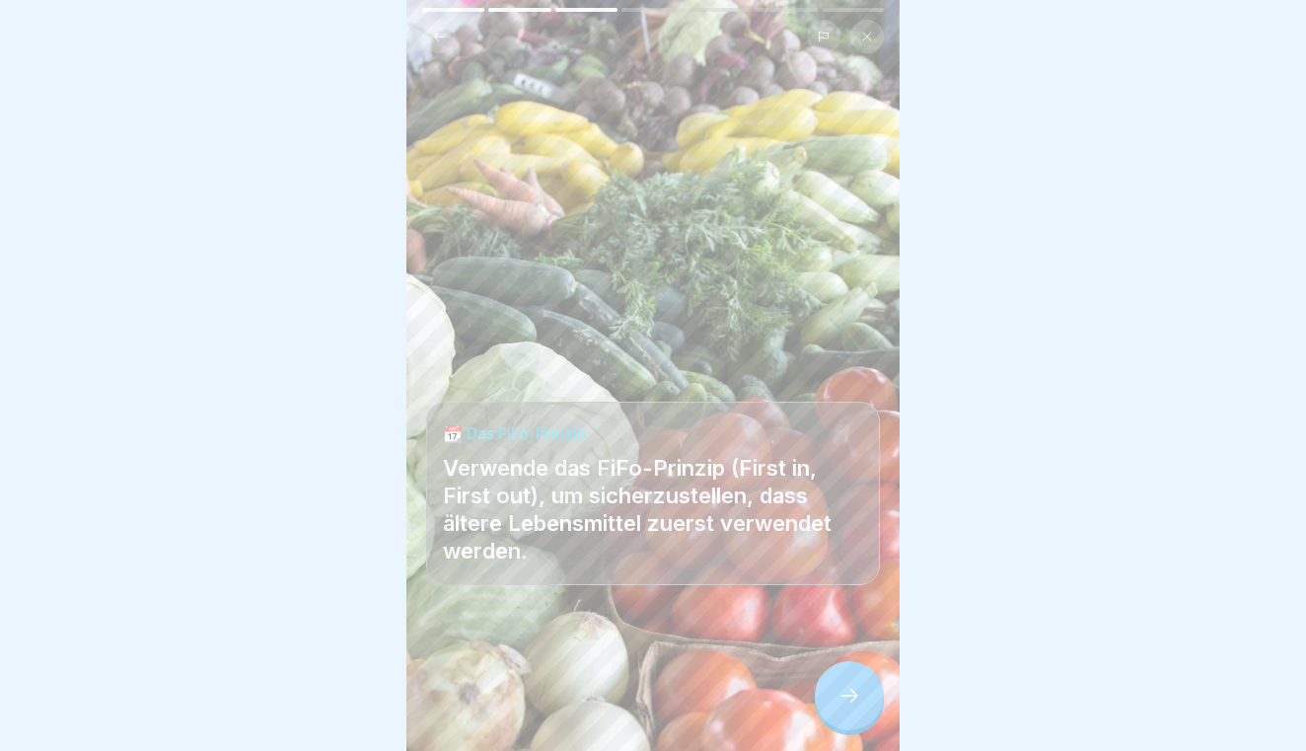
click at [840, 695] on icon at bounding box center [849, 695] width 24 height 24
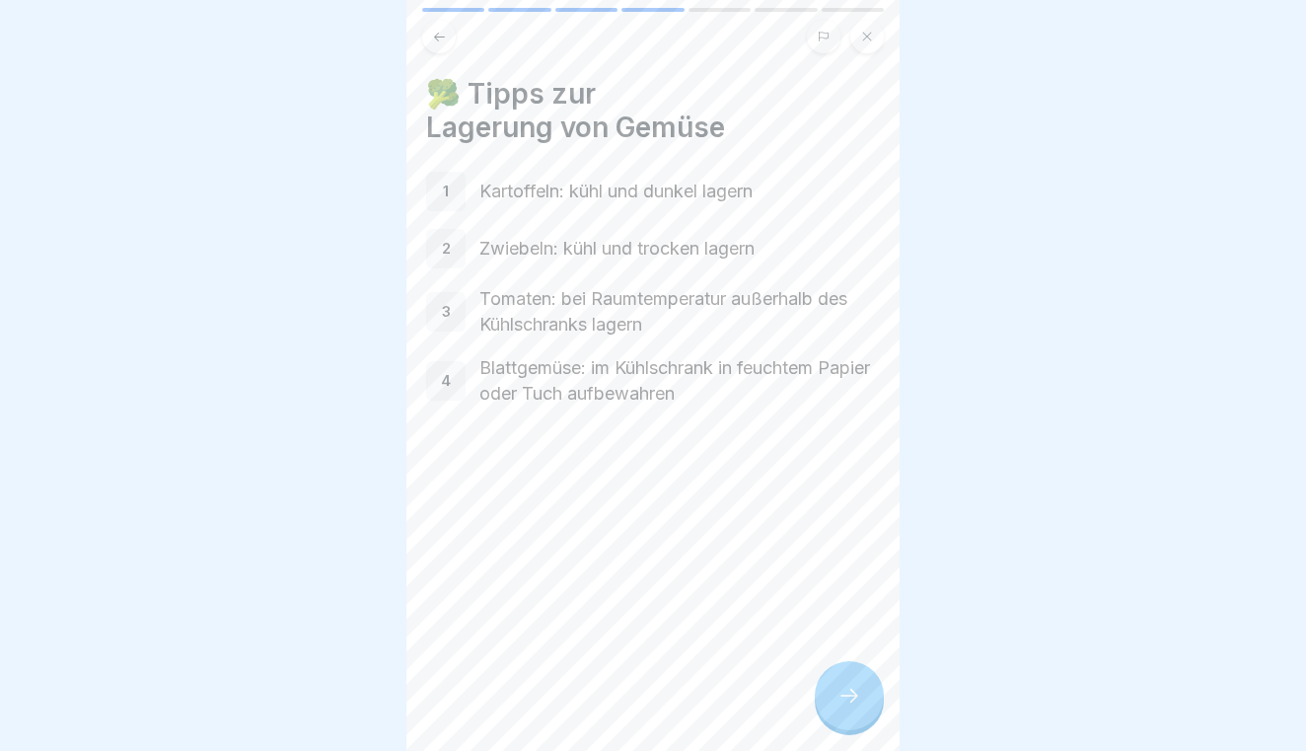
click at [840, 695] on icon at bounding box center [849, 695] width 24 height 24
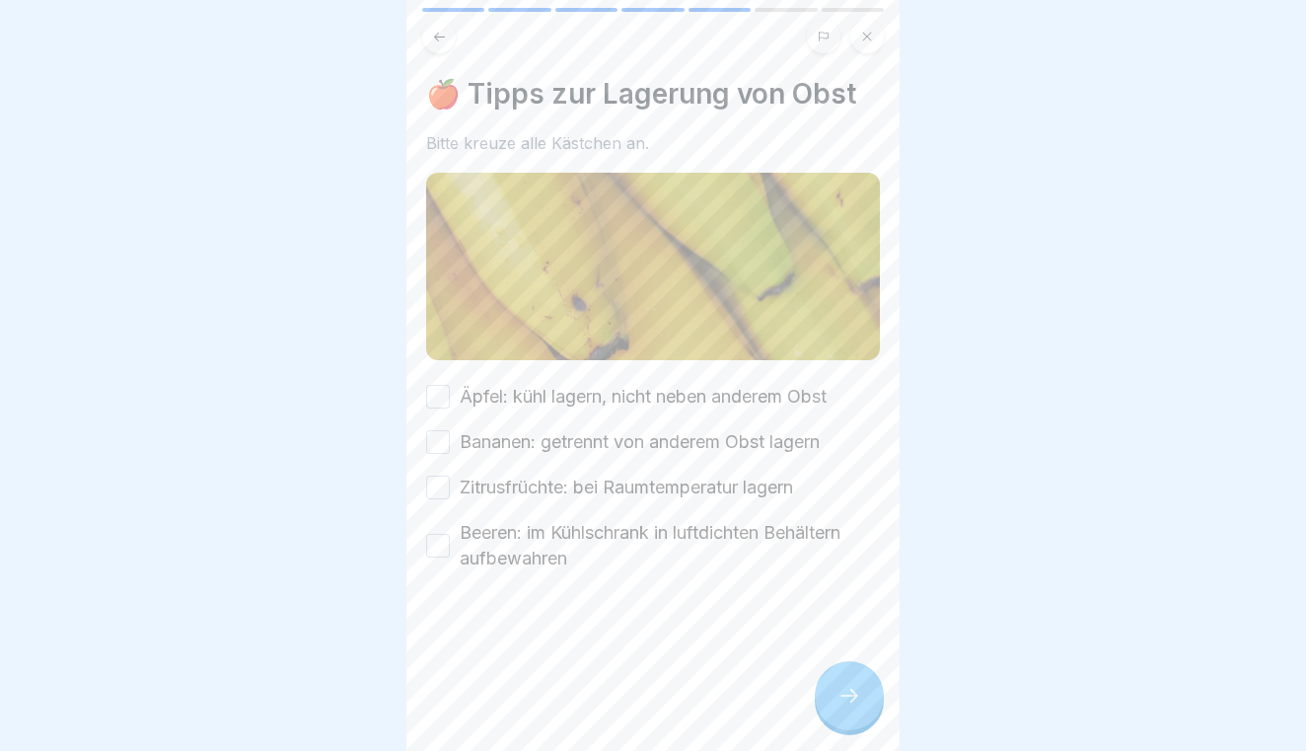
click at [840, 695] on icon at bounding box center [849, 695] width 24 height 24
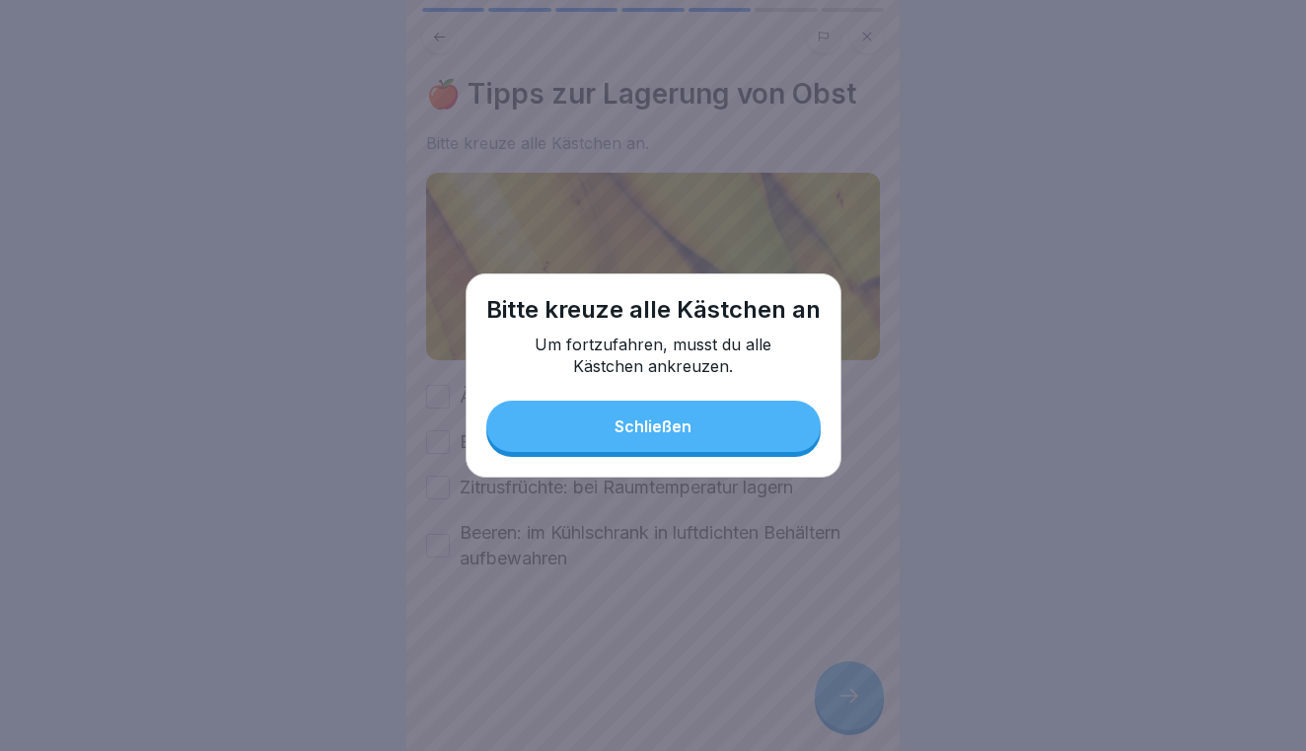
click at [613, 446] on button "Schließen" at bounding box center [653, 425] width 334 height 51
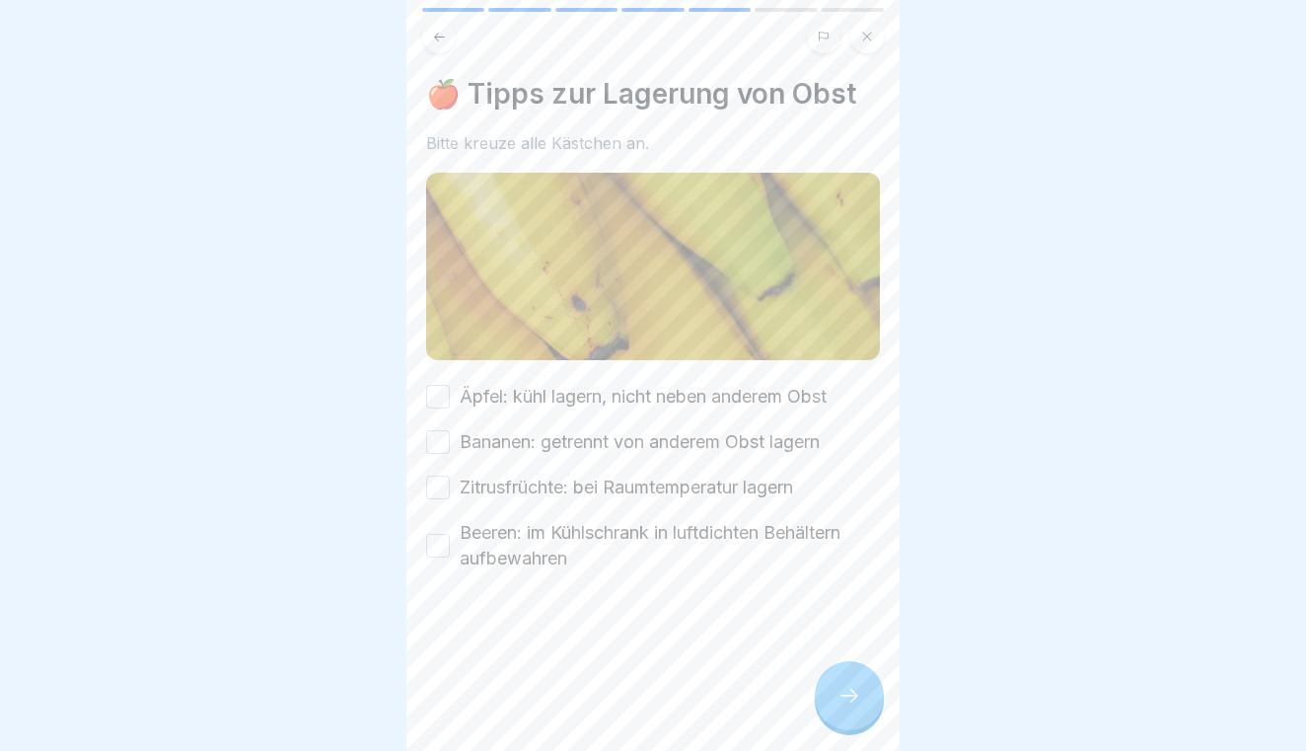
click at [429, 389] on button "Äpfel: kühl lagern, nicht neben anderem Obst" at bounding box center [438, 397] width 24 height 24
click at [439, 436] on button "Bananen: getrennt von anderem Obst lagern" at bounding box center [438, 442] width 24 height 24
click at [436, 483] on button "Zitrusfrüchte: bei Raumtemperatur lagern" at bounding box center [438, 487] width 24 height 24
click at [433, 536] on button "Beeren: im Kühlschrank in luftdichten Behältern aufbewahren" at bounding box center [438, 546] width 24 height 24
click at [849, 690] on icon at bounding box center [849, 695] width 24 height 24
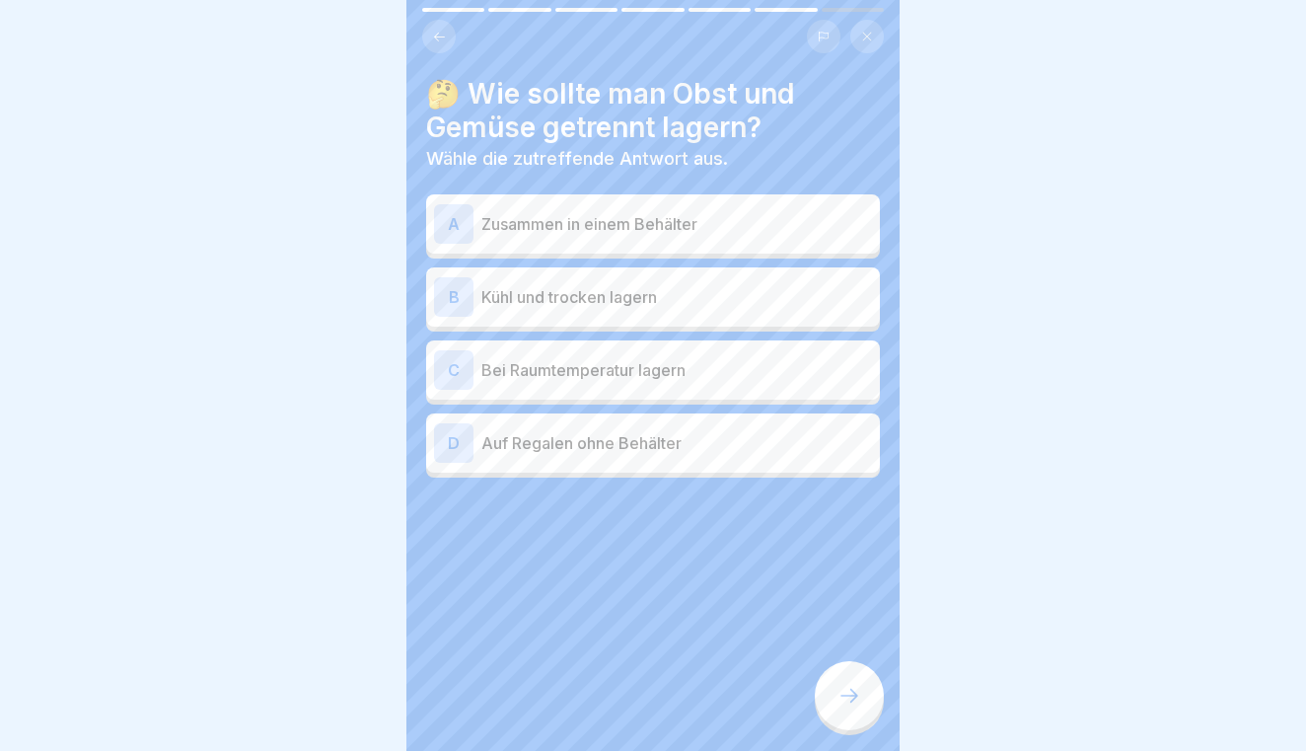
click at [728, 319] on div "B Kühl und trocken lagern" at bounding box center [653, 296] width 454 height 59
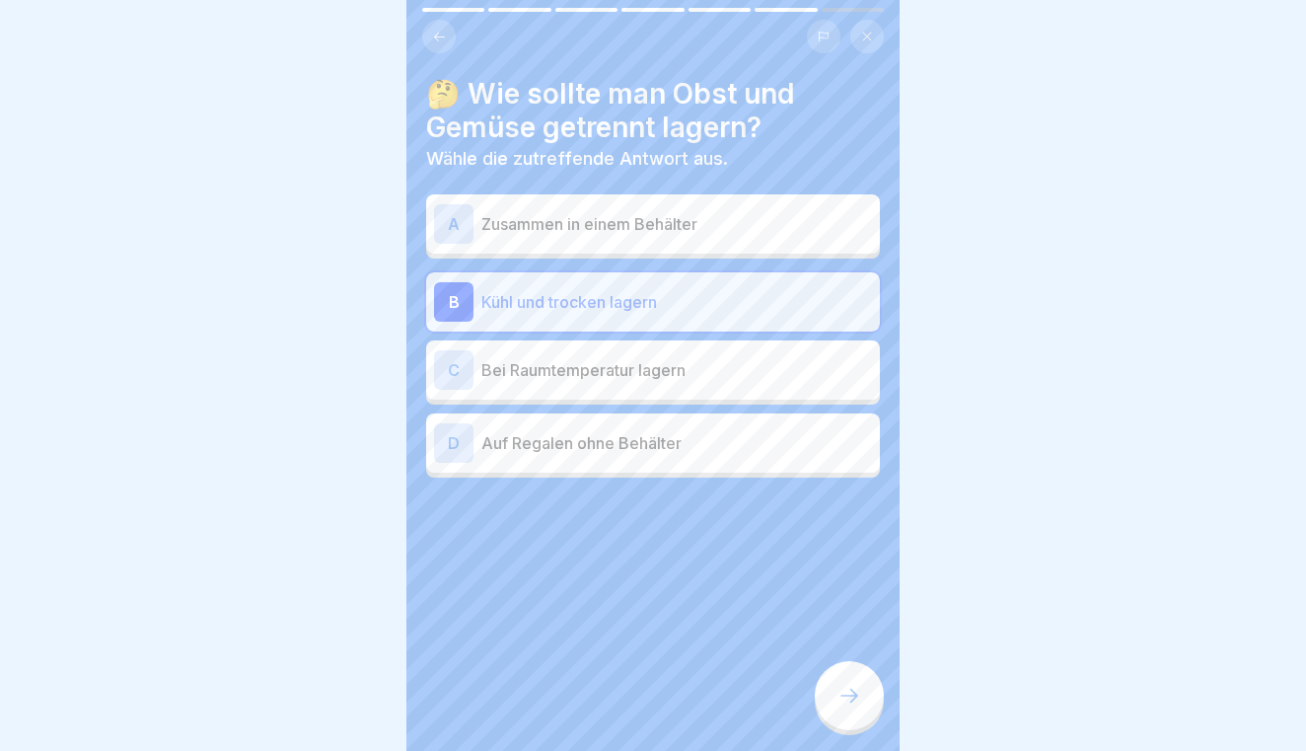
click at [712, 429] on div "D Auf Regalen ohne Behälter" at bounding box center [653, 442] width 438 height 39
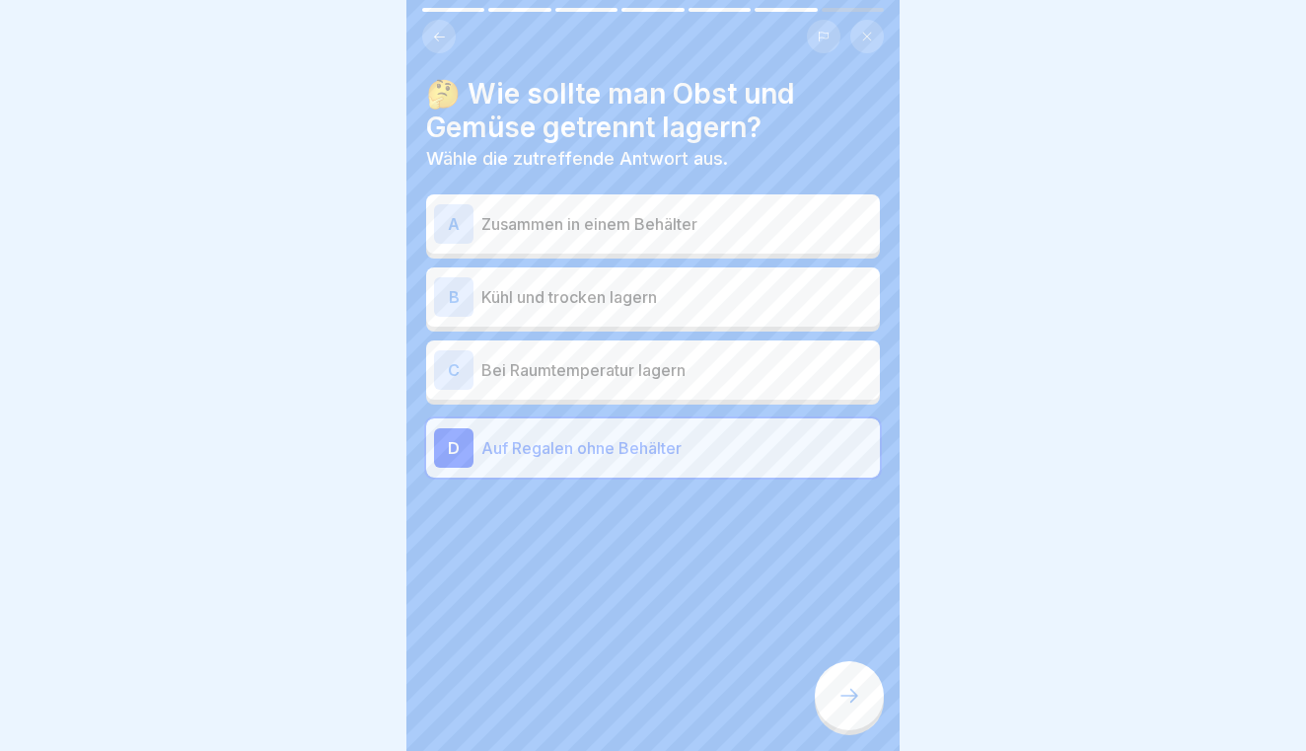
click at [725, 297] on p "Kühl und trocken lagern" at bounding box center [676, 297] width 391 height 24
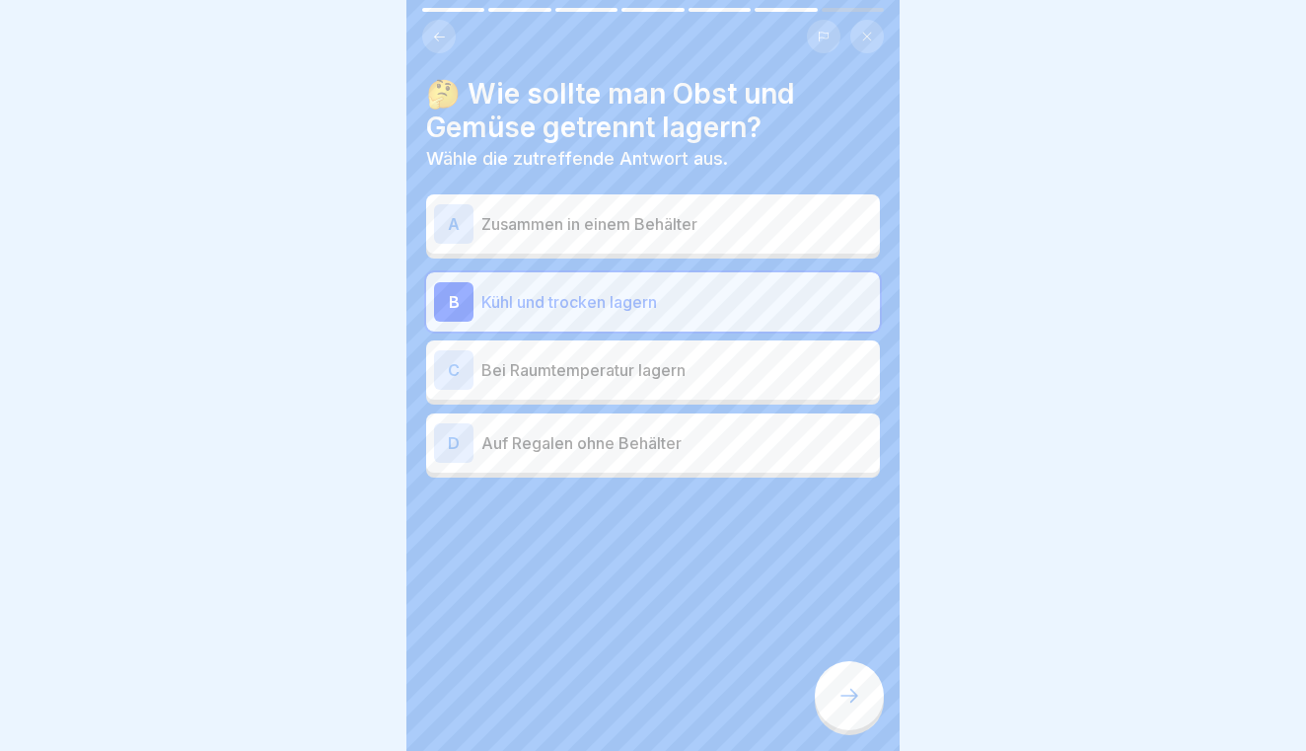
click at [841, 683] on icon at bounding box center [849, 695] width 24 height 24
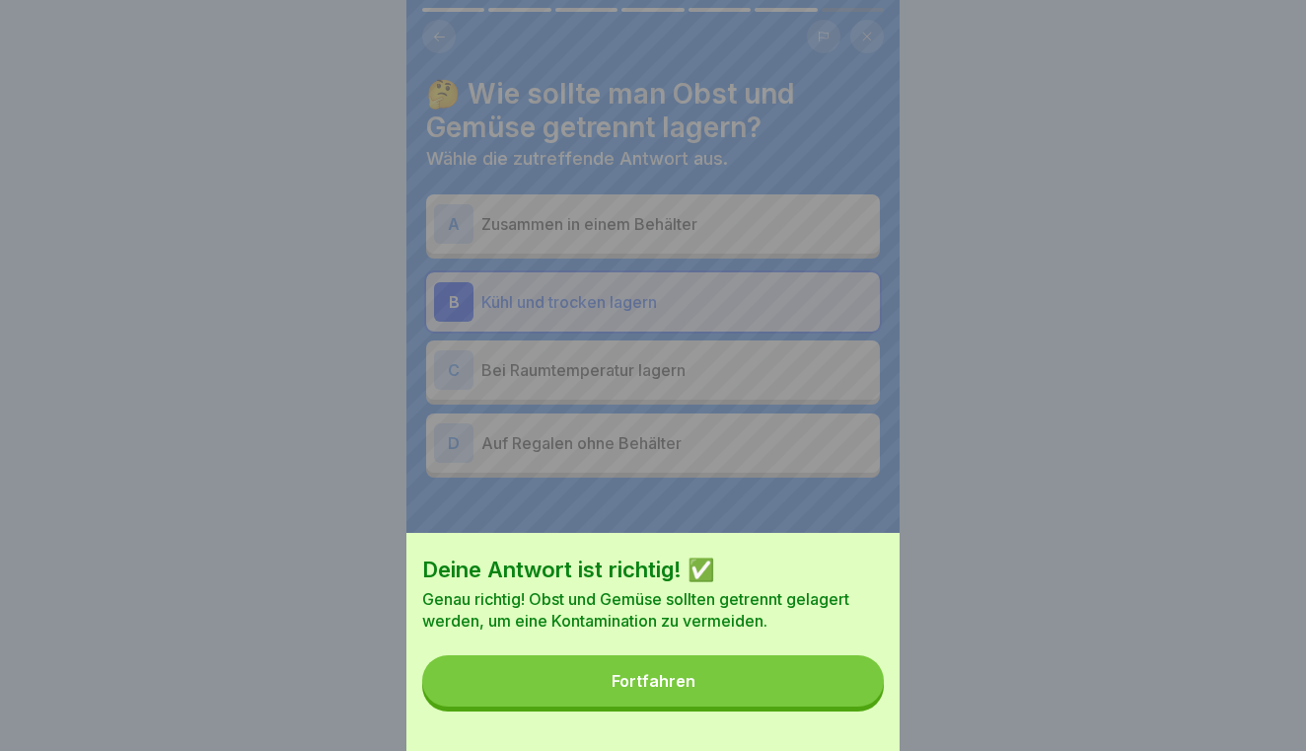
click at [822, 684] on button "Fortfahren" at bounding box center [653, 680] width 462 height 51
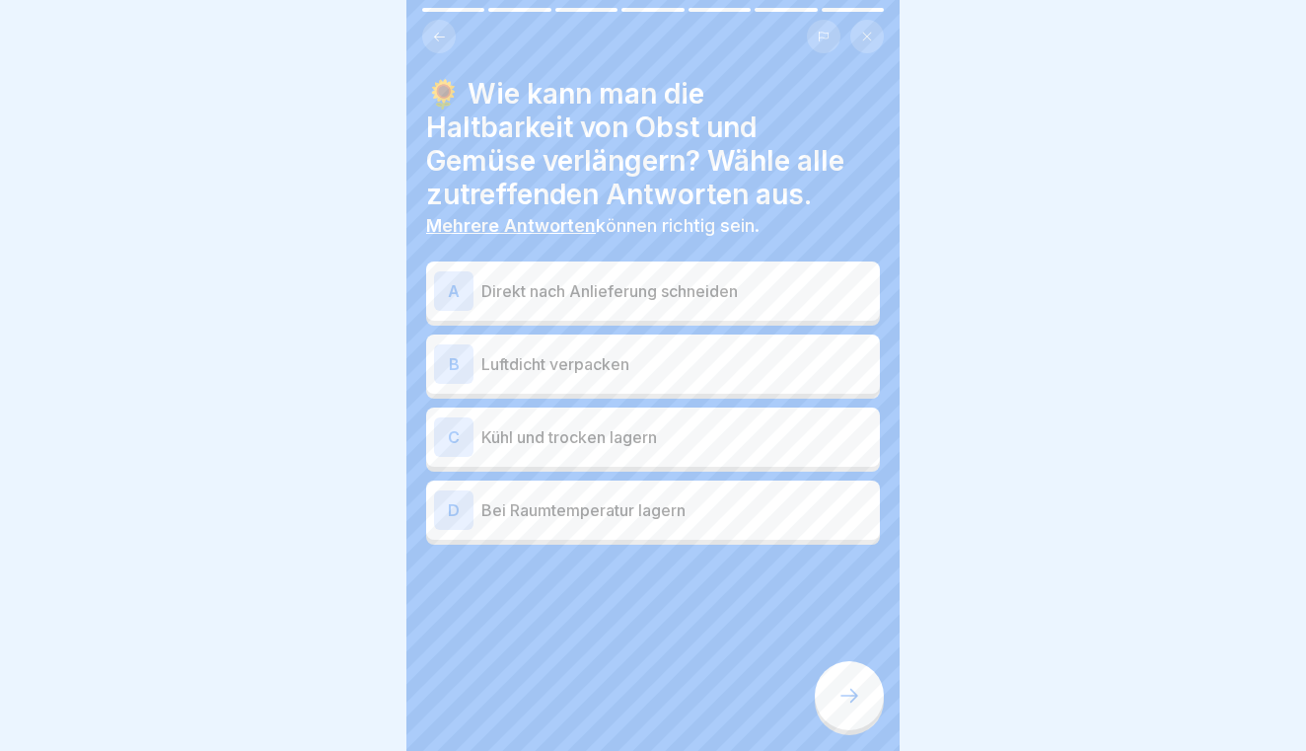
click at [678, 369] on p "Luftdicht verpacken" at bounding box center [676, 364] width 391 height 24
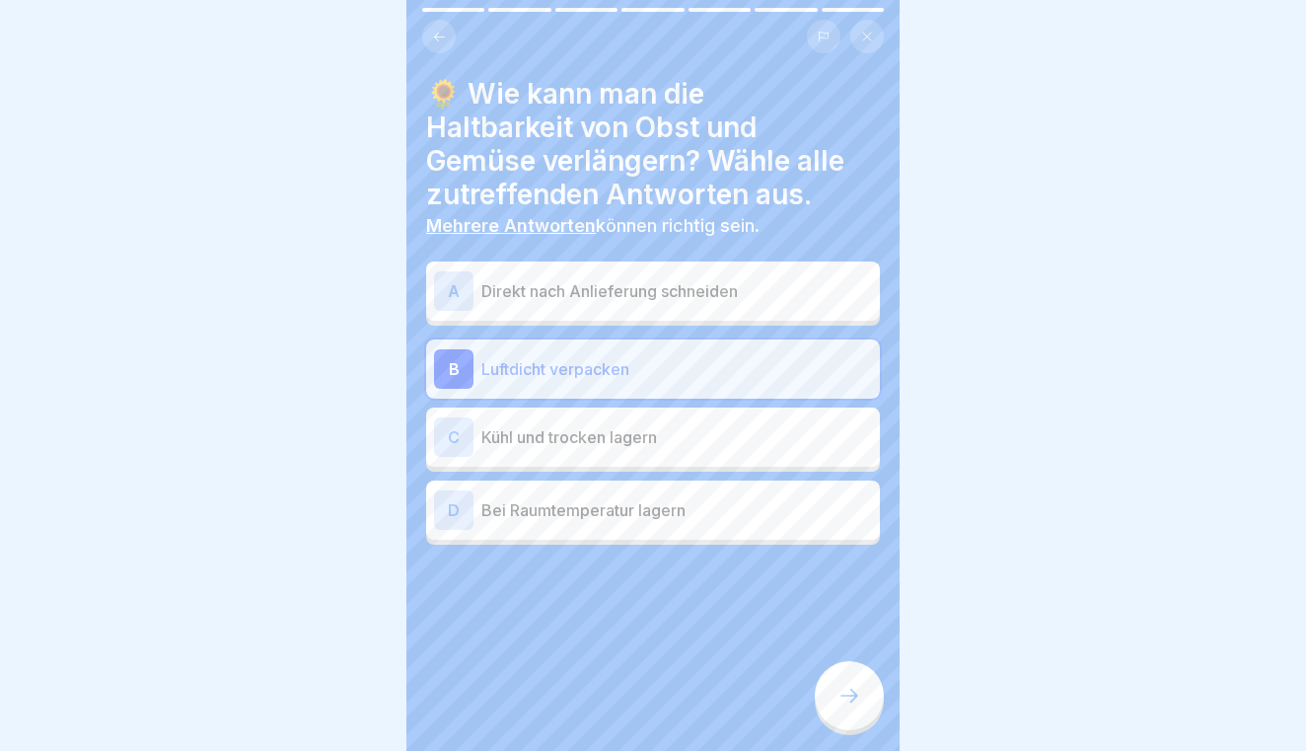
click at [676, 441] on p "Kühl und trocken lagern" at bounding box center [676, 437] width 391 height 24
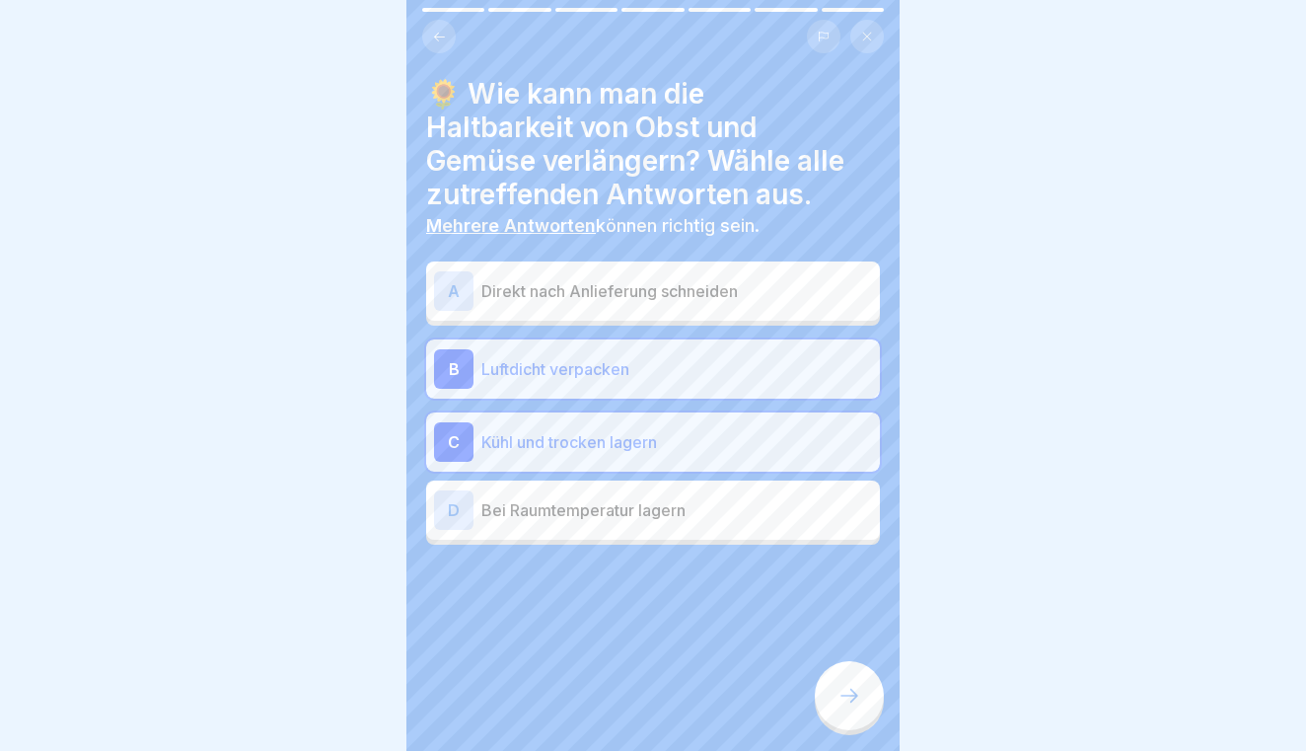
click at [830, 676] on div at bounding box center [849, 695] width 69 height 69
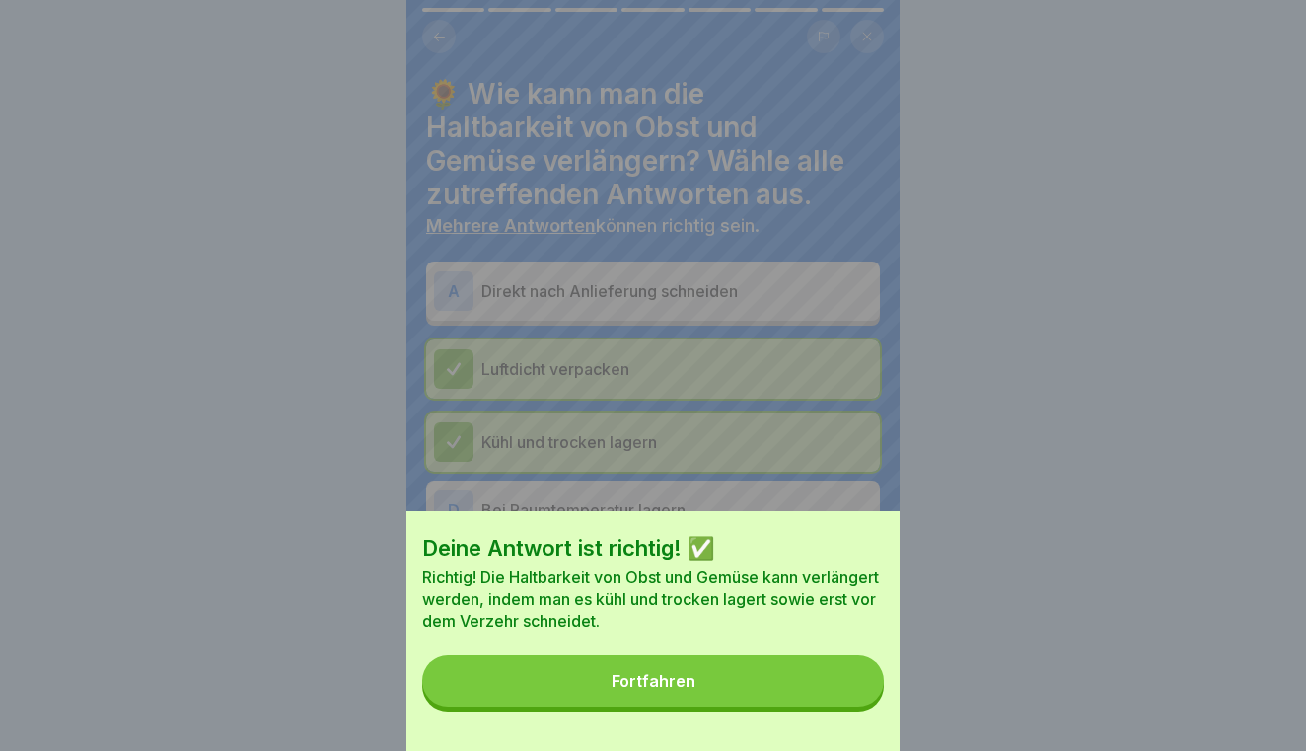
click at [793, 679] on button "Fortfahren" at bounding box center [653, 680] width 462 height 51
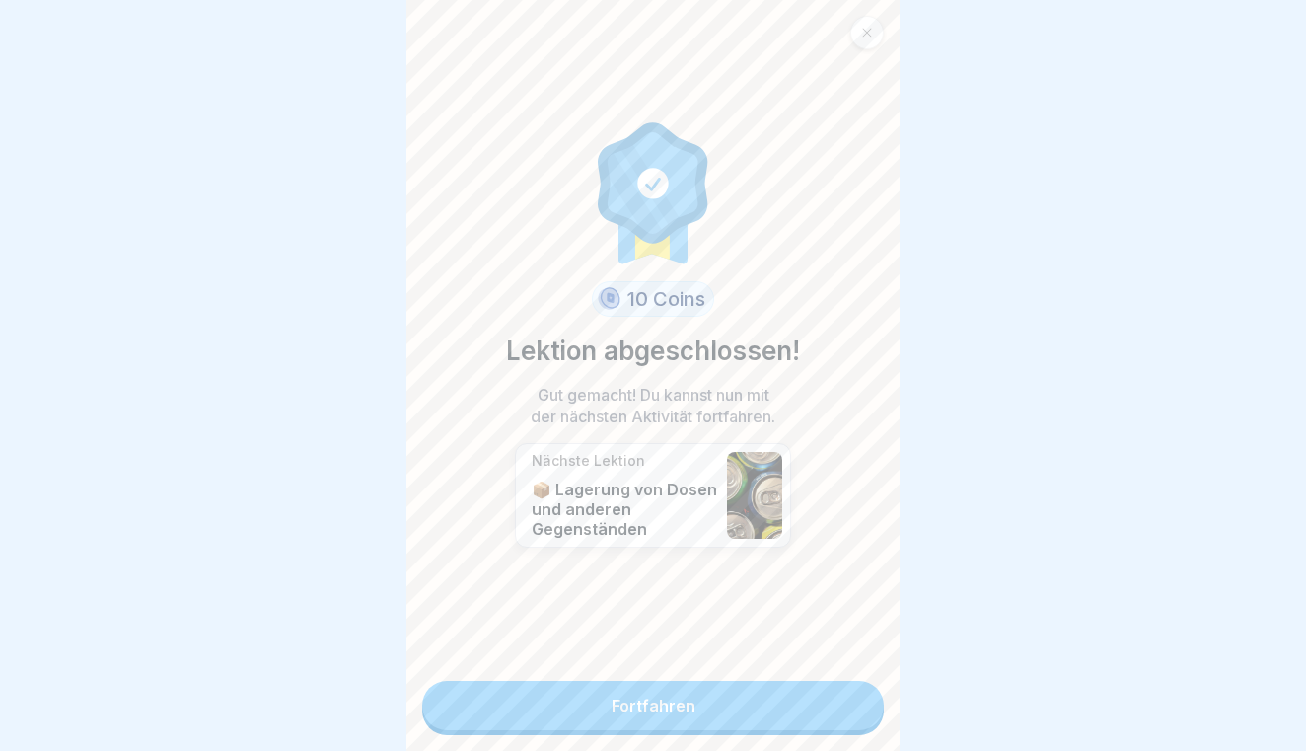
click at [768, 708] on link "Fortfahren" at bounding box center [653, 705] width 462 height 49
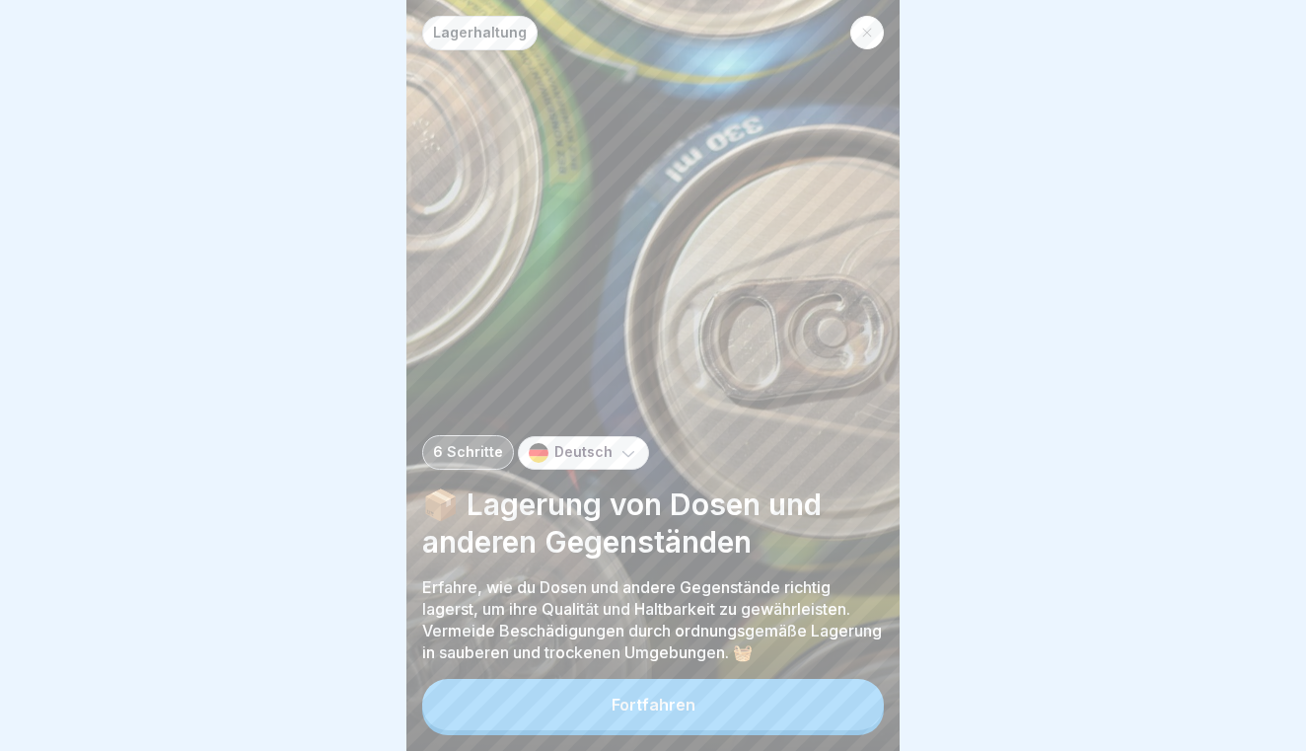
click at [746, 703] on button "Fortfahren" at bounding box center [653, 704] width 462 height 51
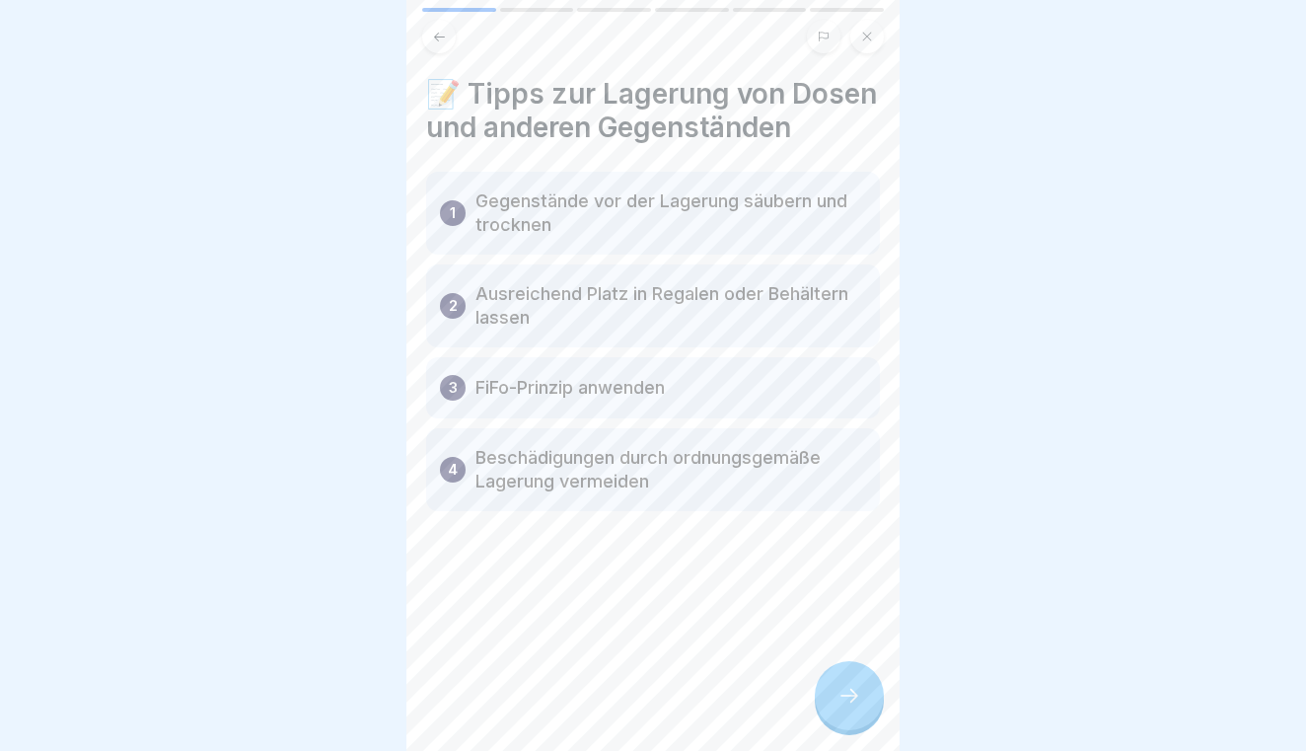
click at [862, 694] on div at bounding box center [849, 695] width 69 height 69
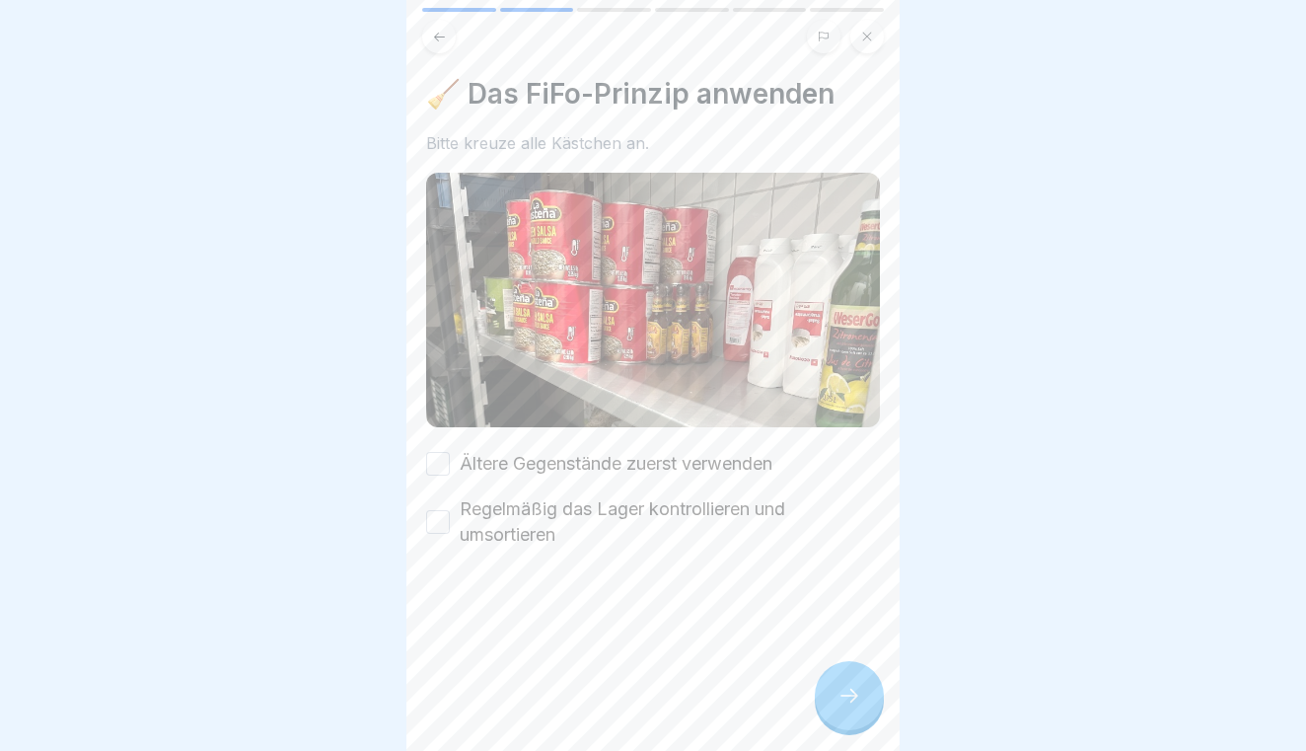
click at [426, 456] on button "Ältere Gegenstände zuerst verwenden" at bounding box center [438, 464] width 24 height 24
click at [433, 514] on button "Regelmäßig das Lager kontrollieren und umsortieren" at bounding box center [438, 522] width 24 height 24
click at [857, 690] on icon at bounding box center [849, 695] width 24 height 24
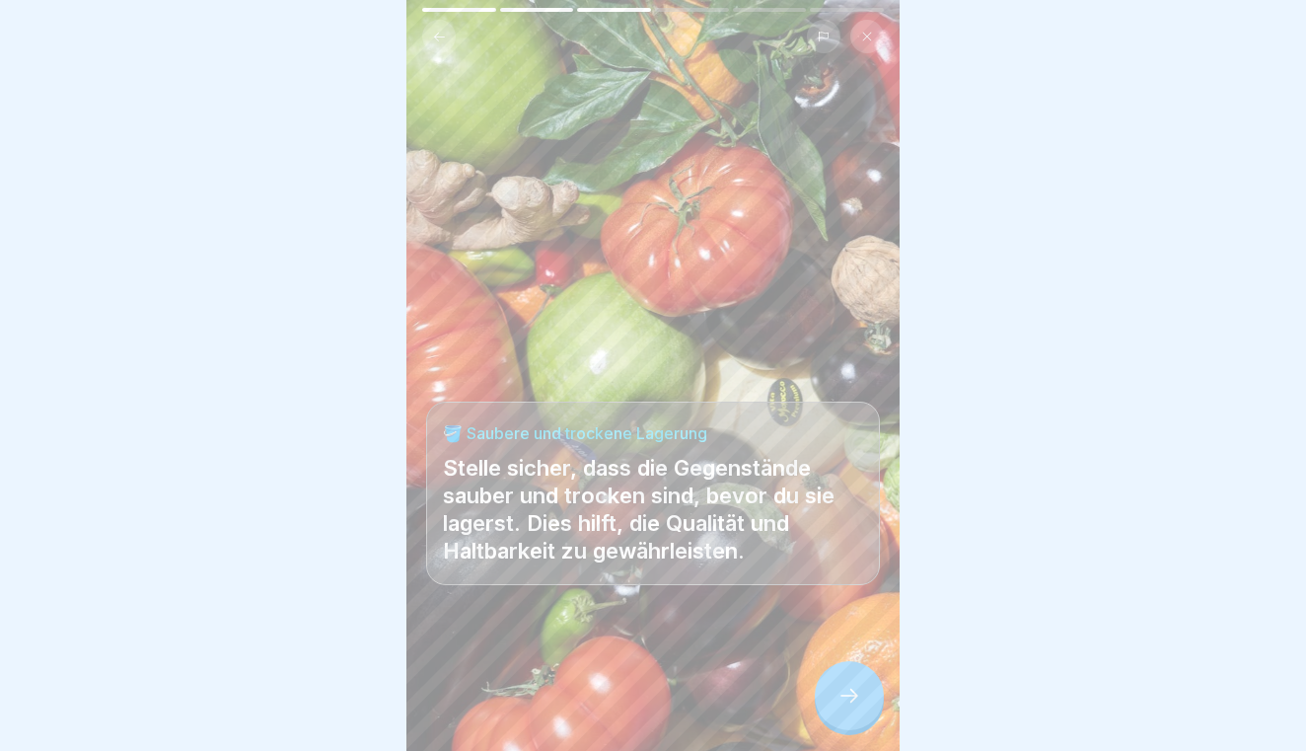
click at [848, 688] on icon at bounding box center [849, 695] width 24 height 24
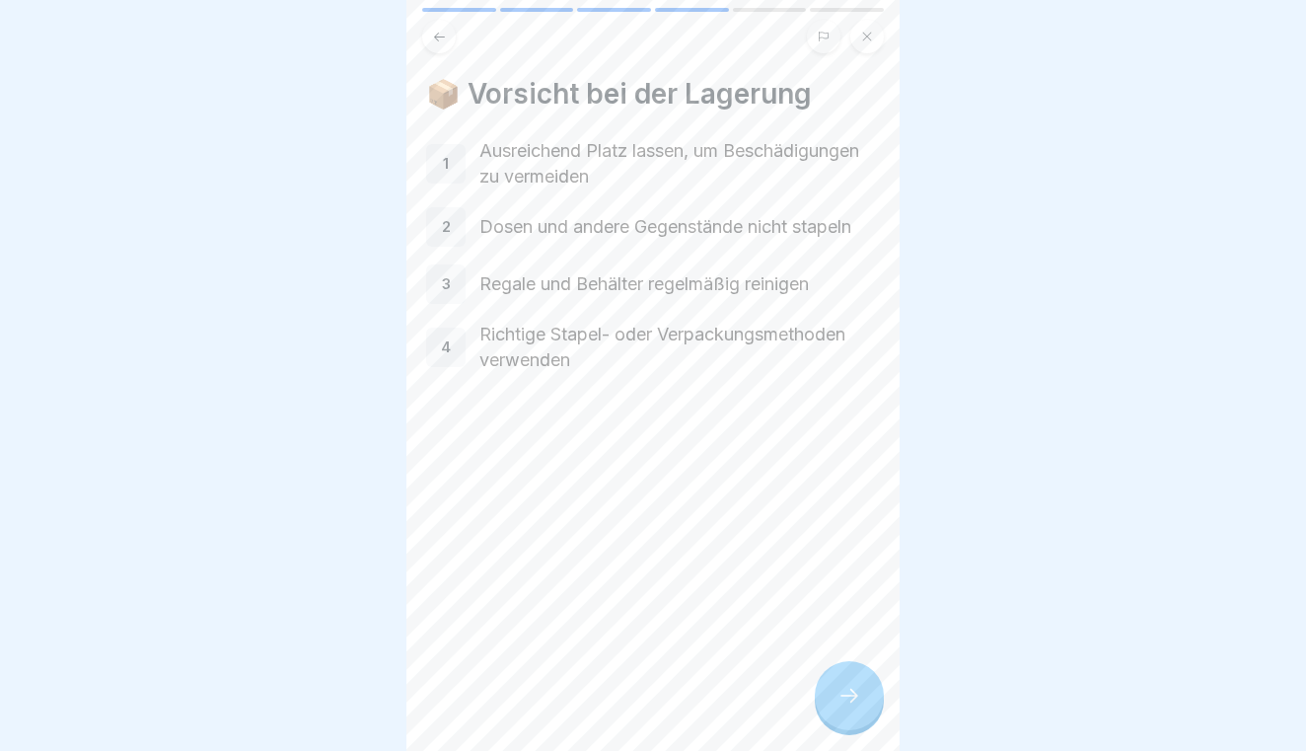
click at [848, 688] on icon at bounding box center [849, 695] width 24 height 24
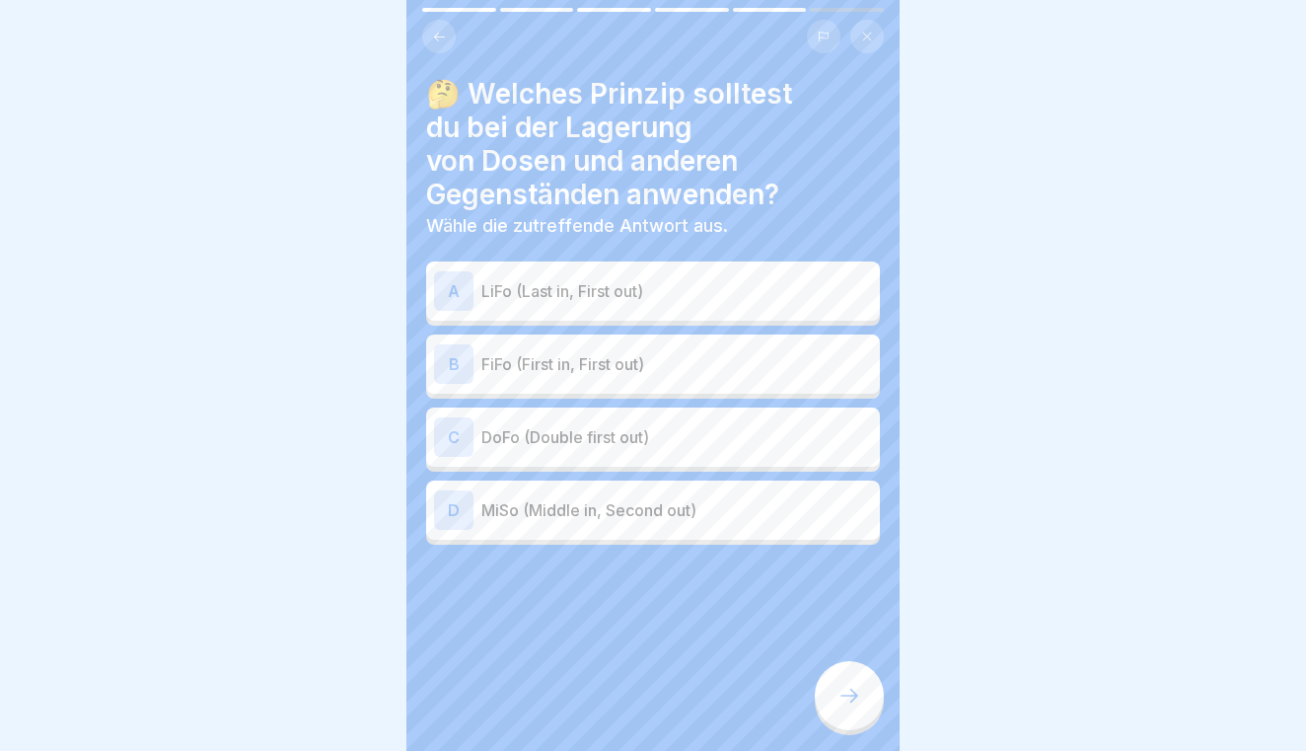
click at [723, 362] on p "FiFo (First in, First out)" at bounding box center [676, 364] width 391 height 24
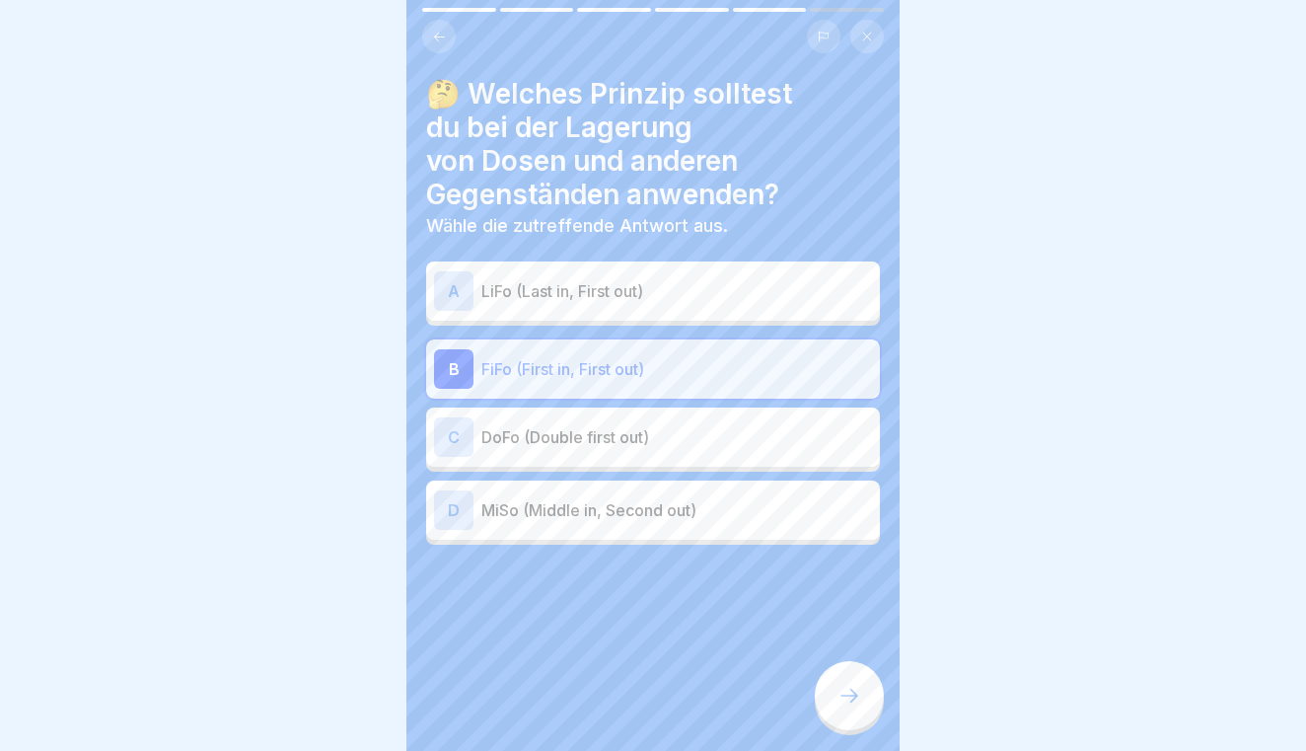
click at [843, 684] on icon at bounding box center [849, 695] width 24 height 24
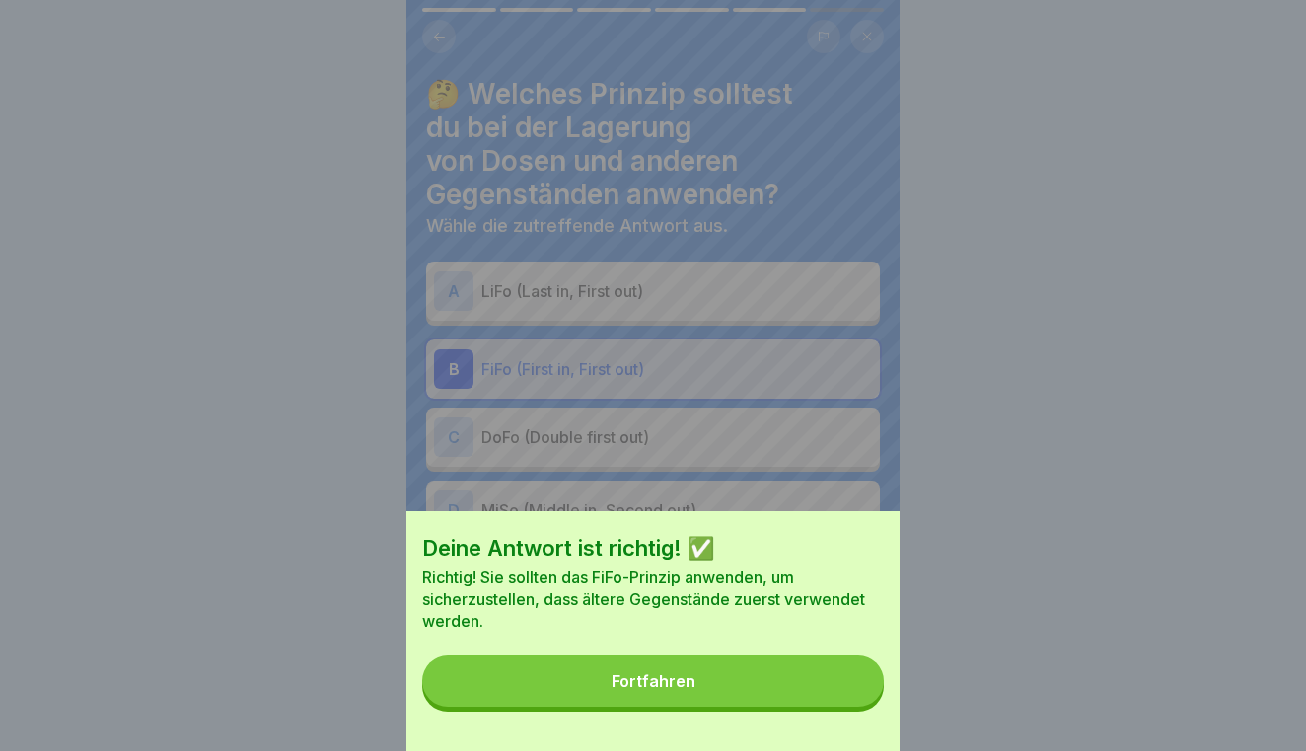
click at [811, 682] on button "Fortfahren" at bounding box center [653, 680] width 462 height 51
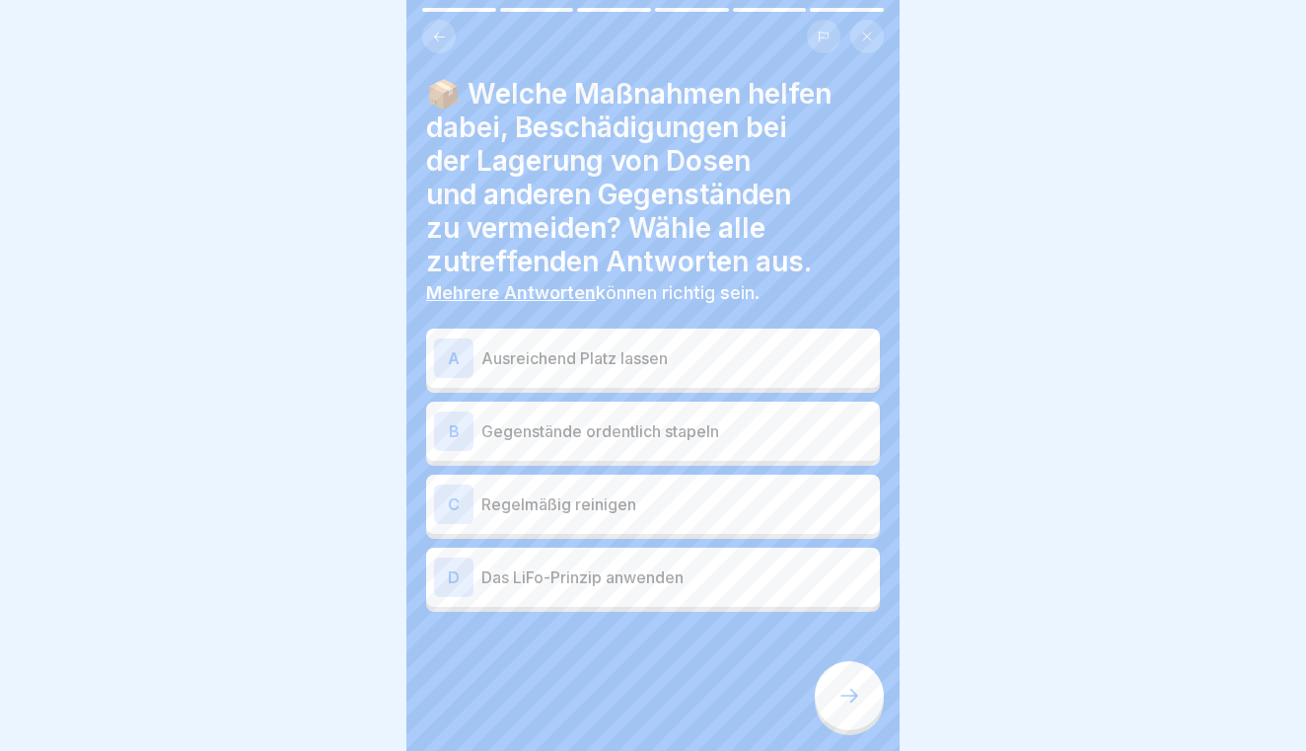
click at [751, 348] on p "Ausreichend Platz lassen" at bounding box center [676, 358] width 391 height 24
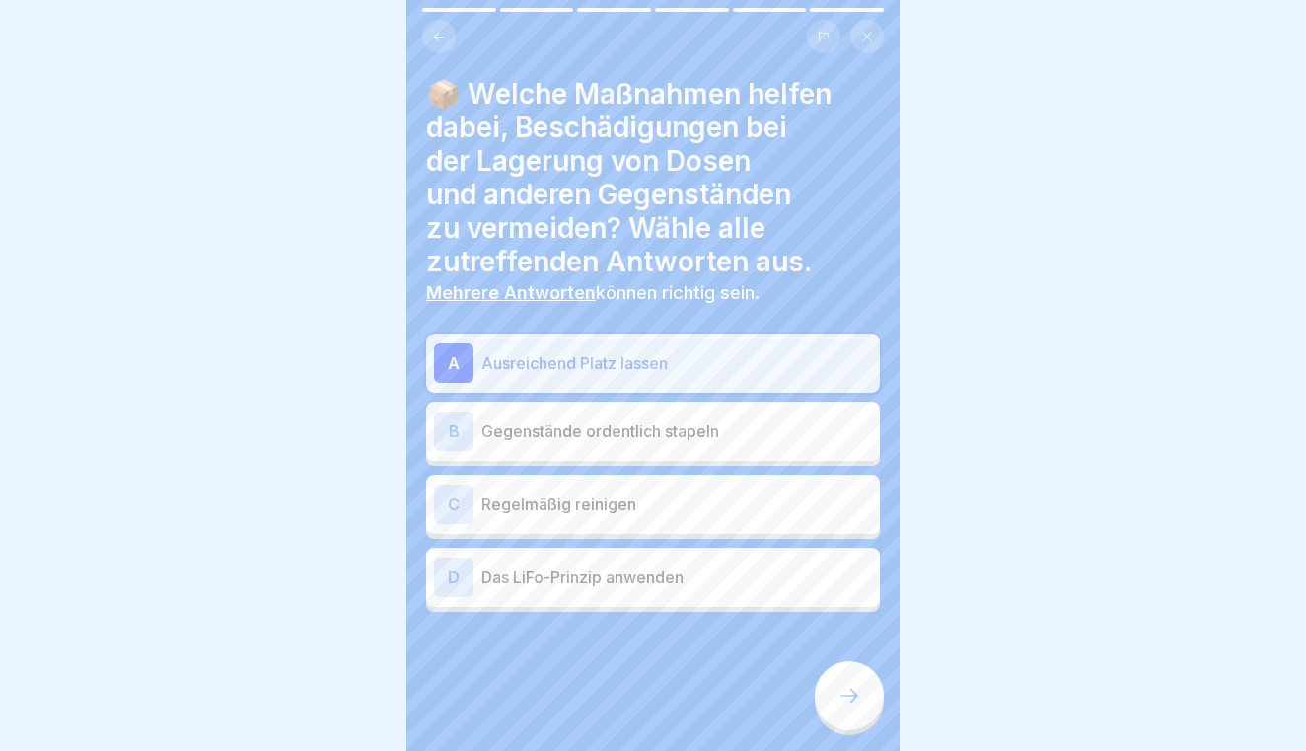
click at [730, 421] on p "Gegenstände ordentlich stapeln" at bounding box center [676, 431] width 391 height 24
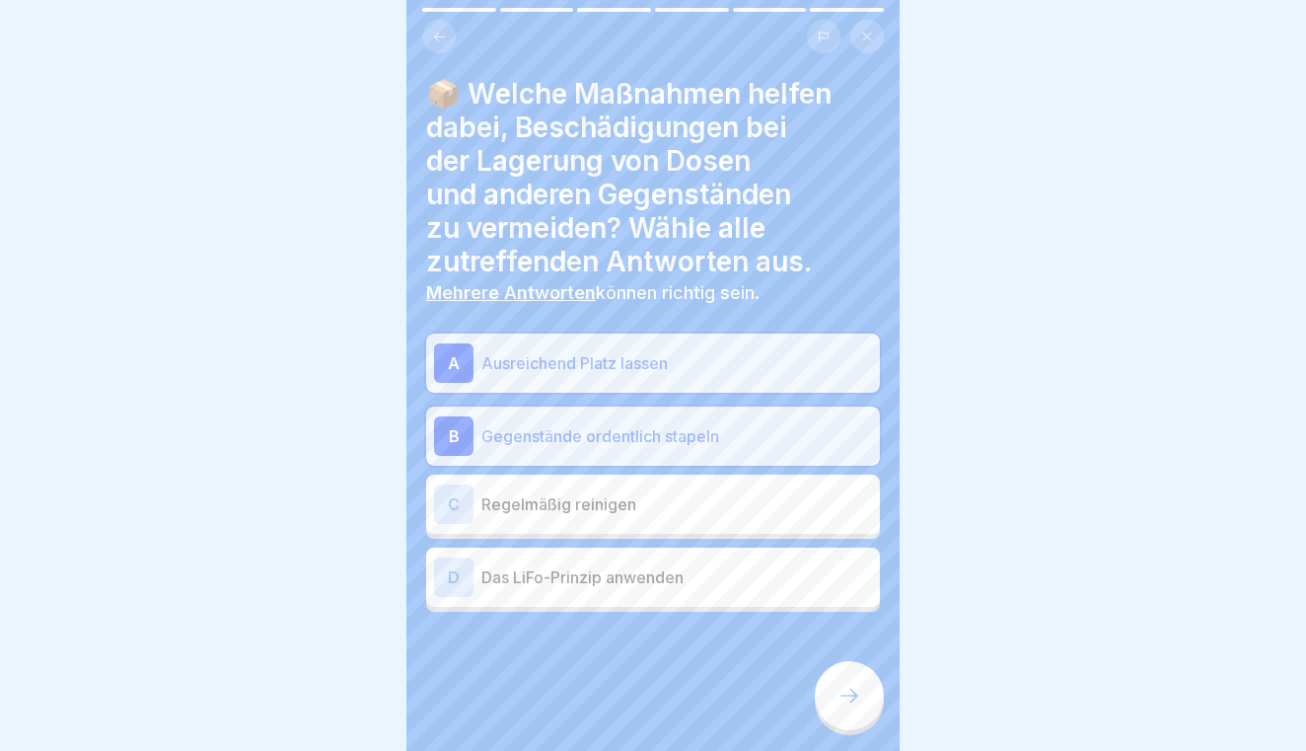
click at [837, 680] on div at bounding box center [849, 695] width 69 height 69
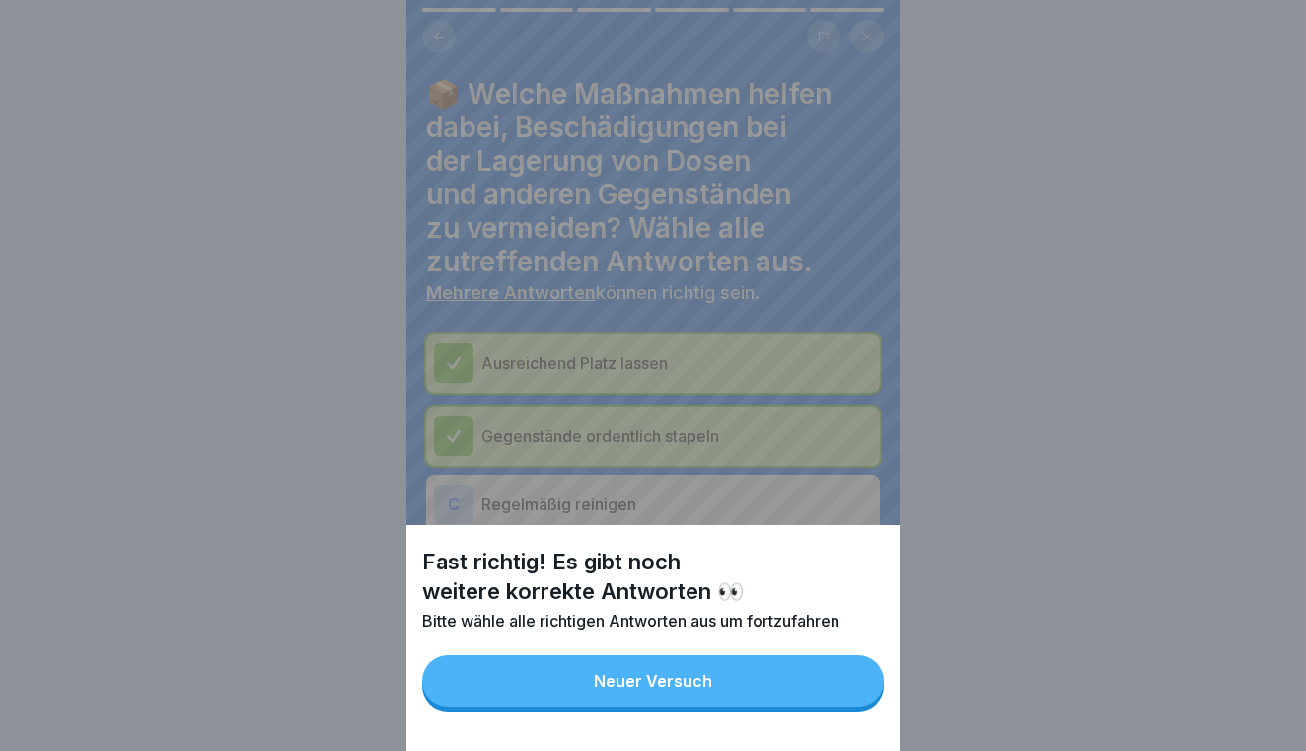
click at [802, 677] on button "Neuer Versuch" at bounding box center [653, 680] width 462 height 51
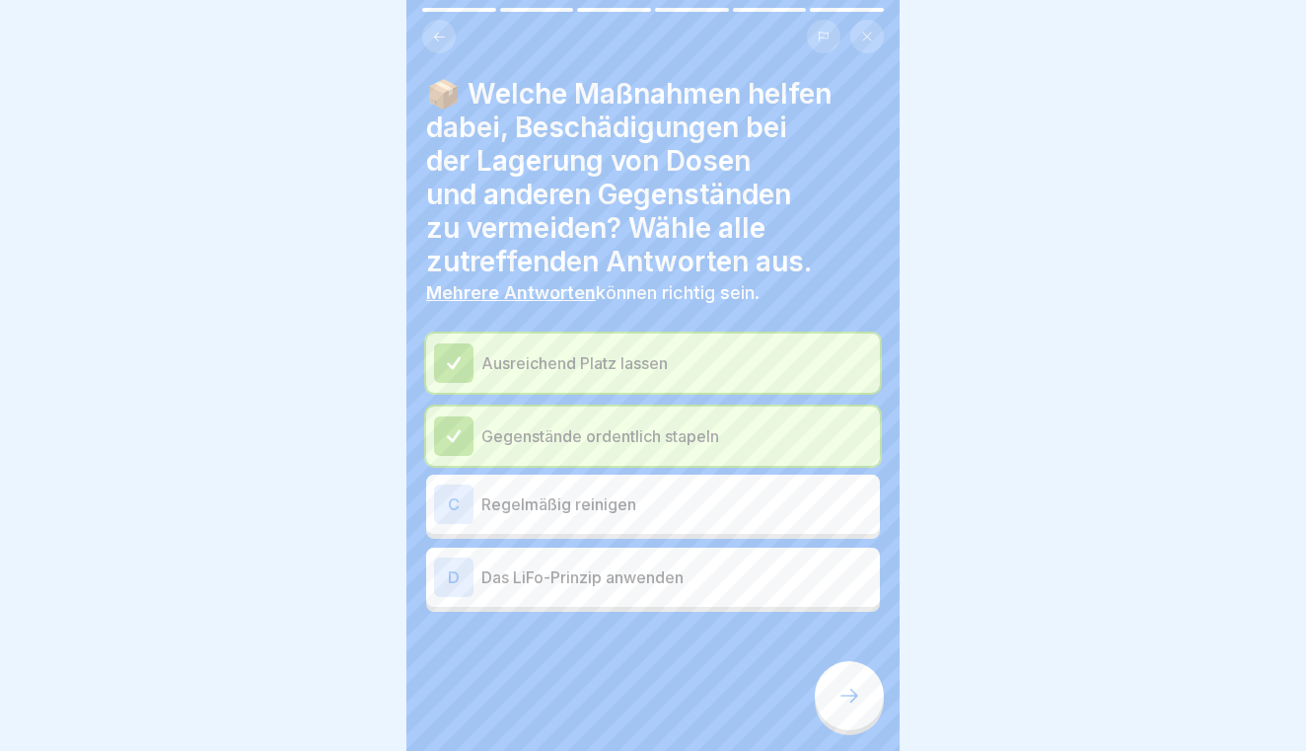
click at [779, 520] on div "C Regelmäßig reinigen" at bounding box center [653, 503] width 438 height 39
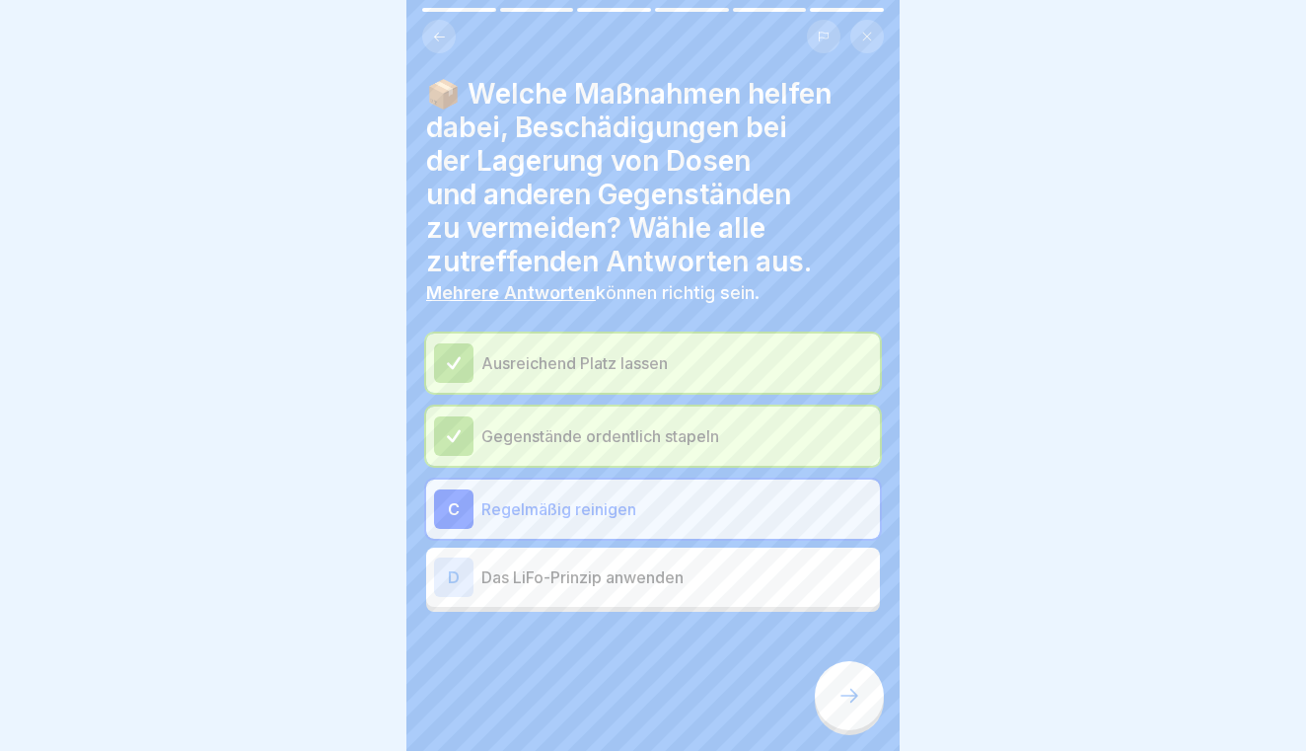
click at [836, 666] on div at bounding box center [849, 695] width 69 height 69
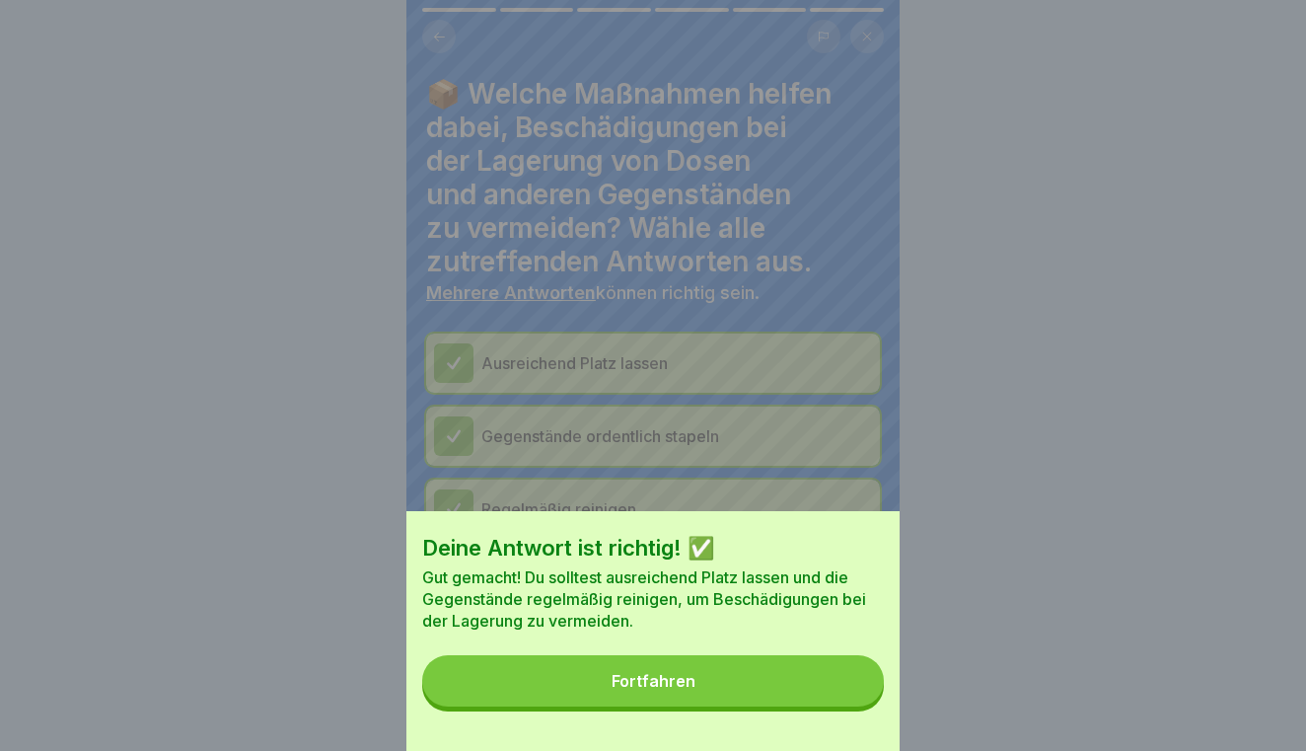
click at [783, 667] on button "Fortfahren" at bounding box center [653, 680] width 462 height 51
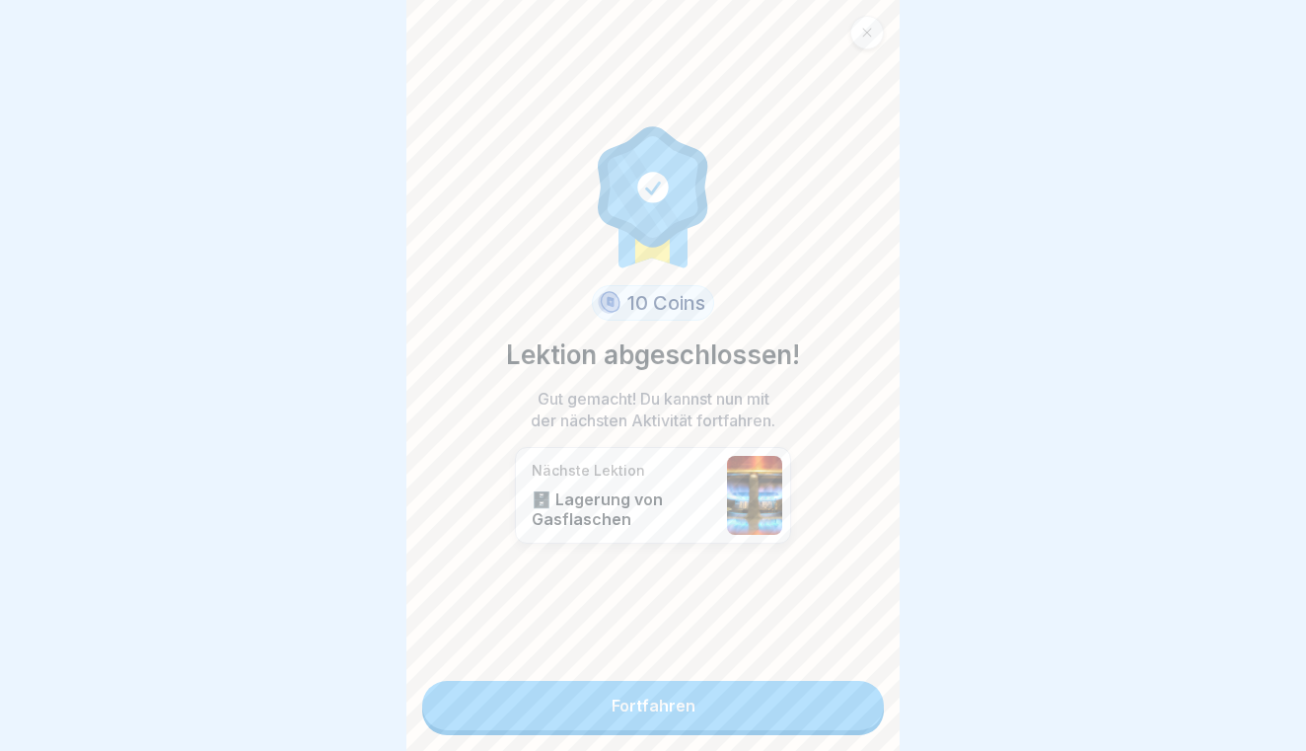
click at [733, 688] on link "Fortfahren" at bounding box center [653, 705] width 462 height 49
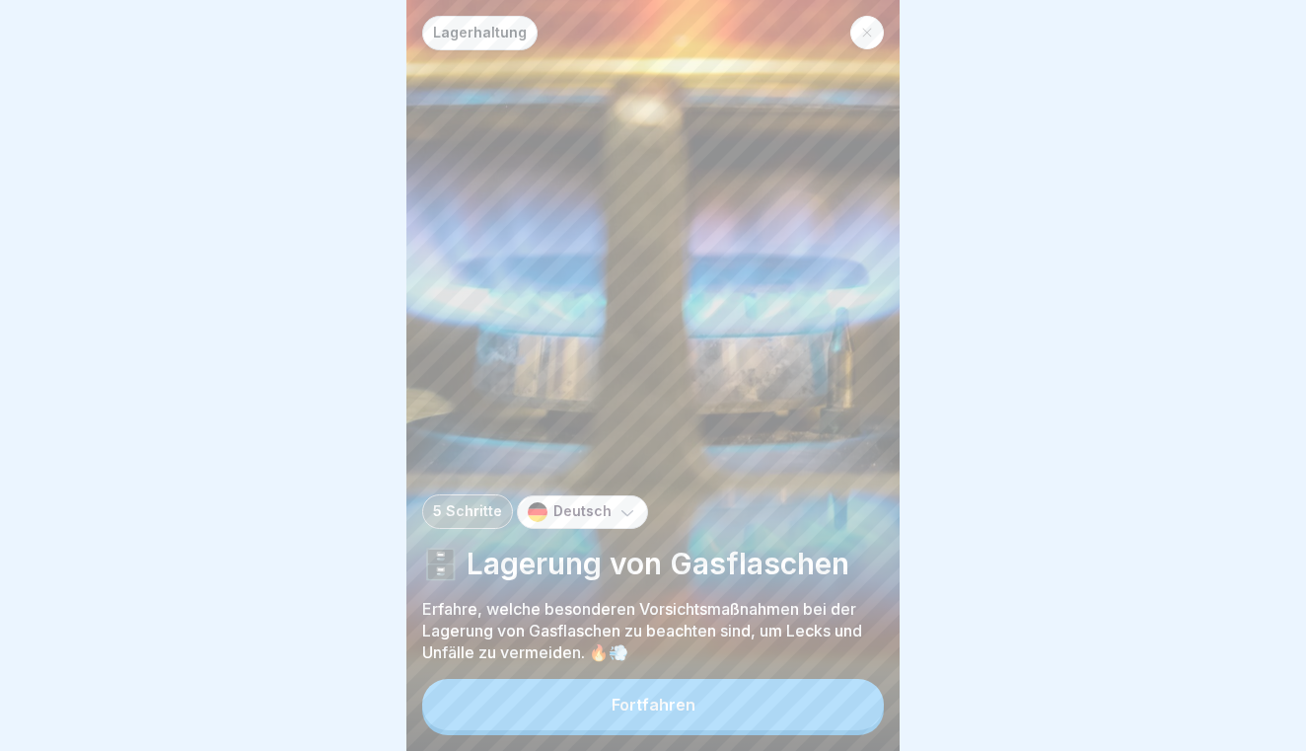
click at [717, 700] on button "Fortfahren" at bounding box center [653, 704] width 462 height 51
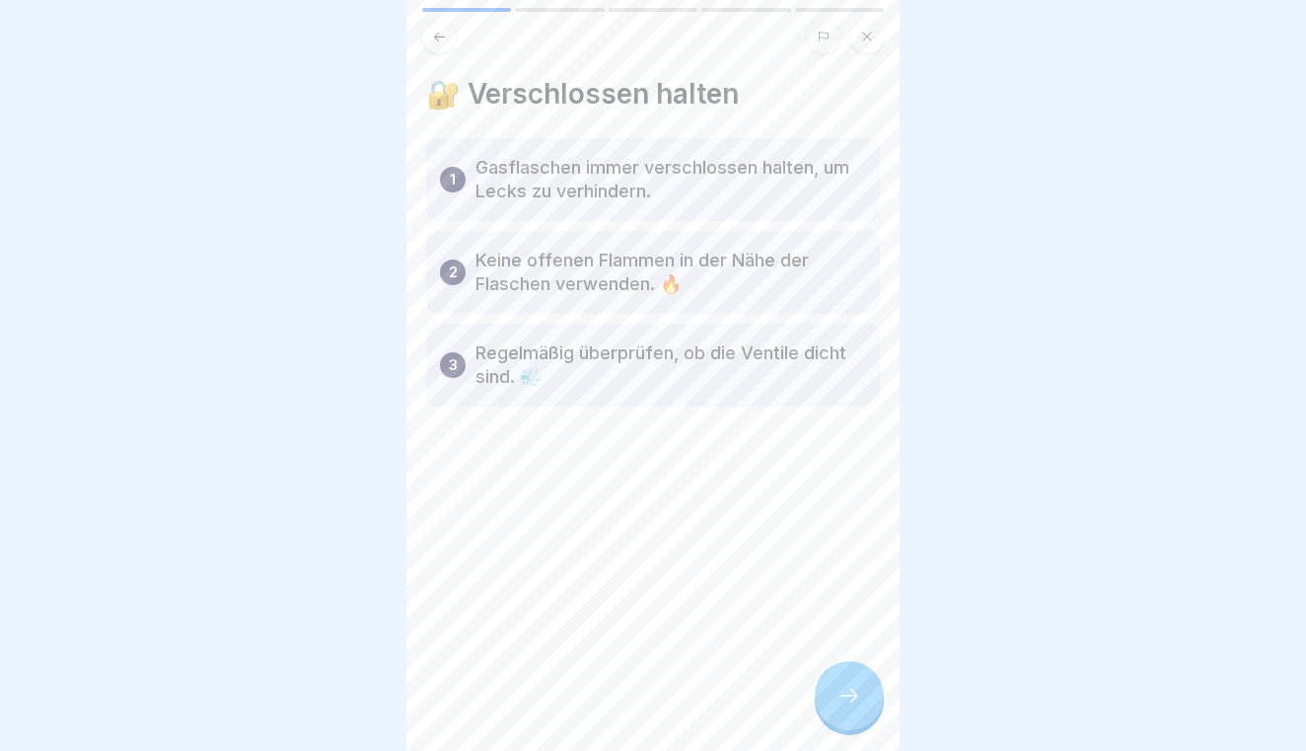
click at [850, 695] on icon at bounding box center [849, 695] width 18 height 14
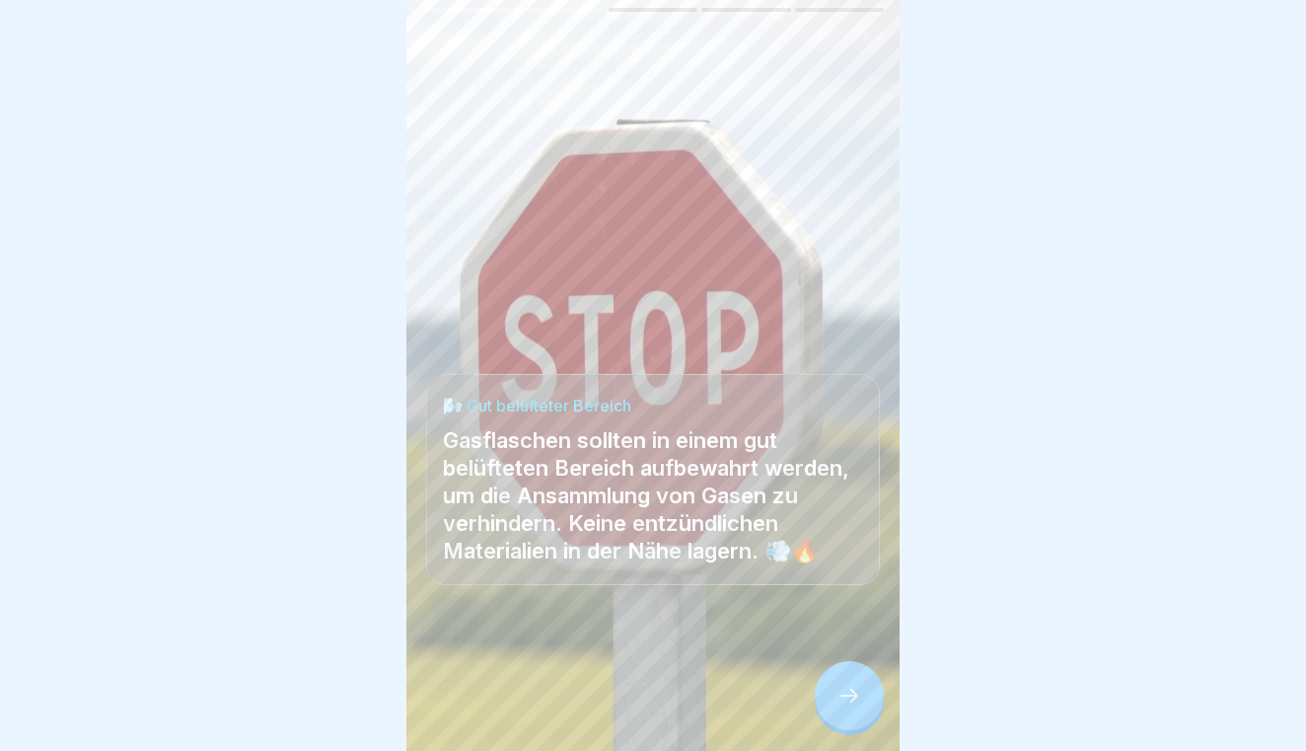
click at [850, 690] on icon at bounding box center [849, 695] width 24 height 24
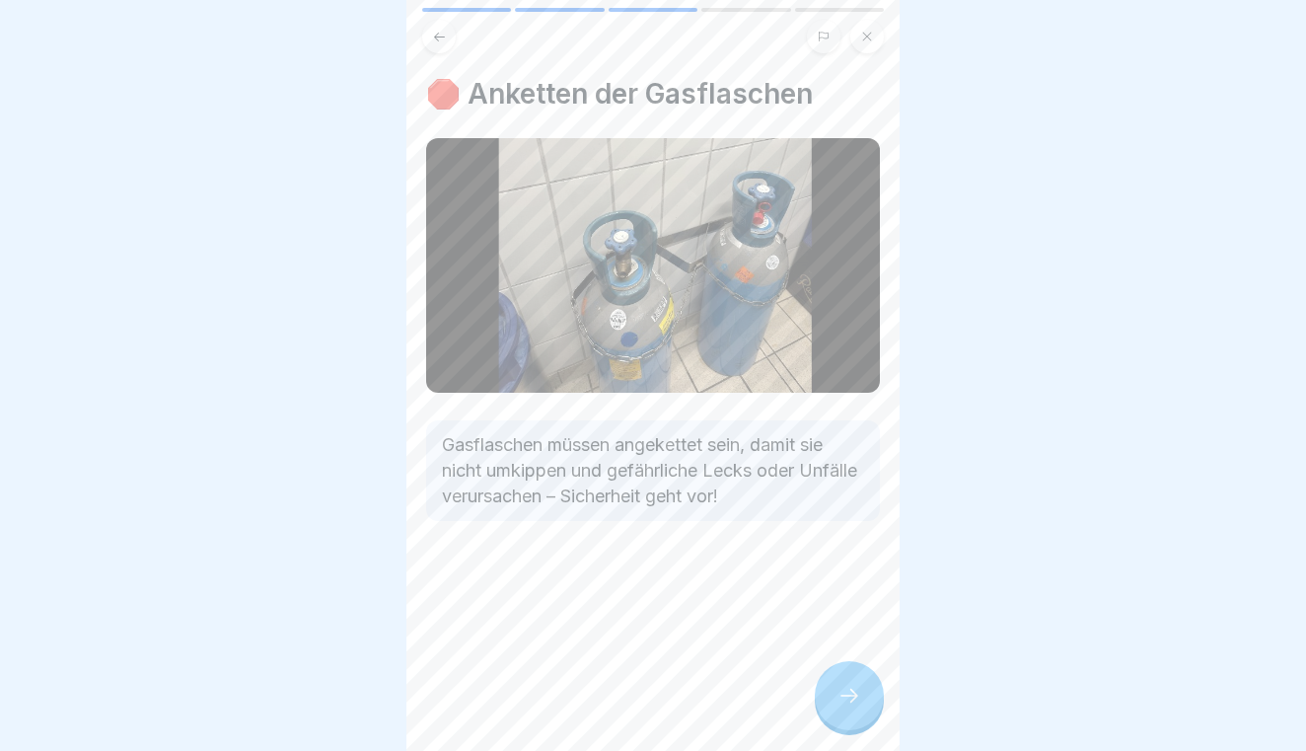
click at [850, 690] on icon at bounding box center [849, 695] width 24 height 24
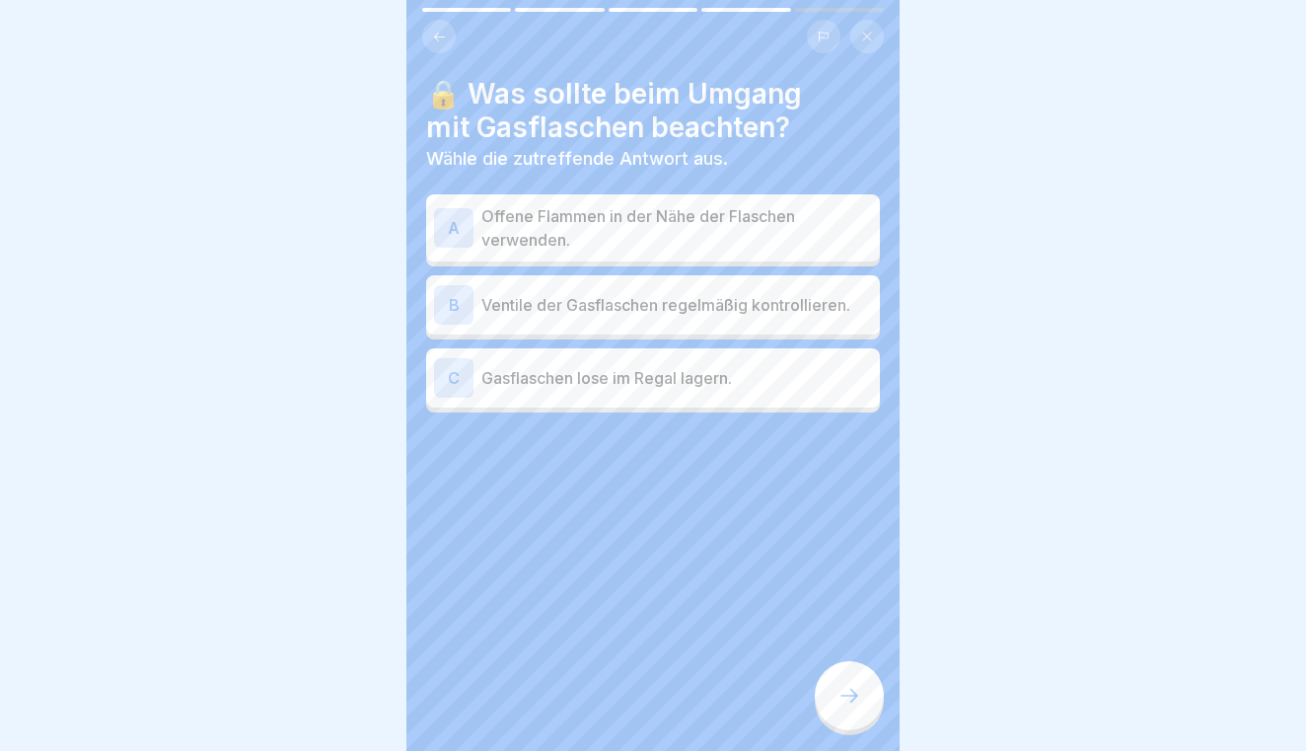
click at [850, 690] on icon at bounding box center [849, 695] width 24 height 24
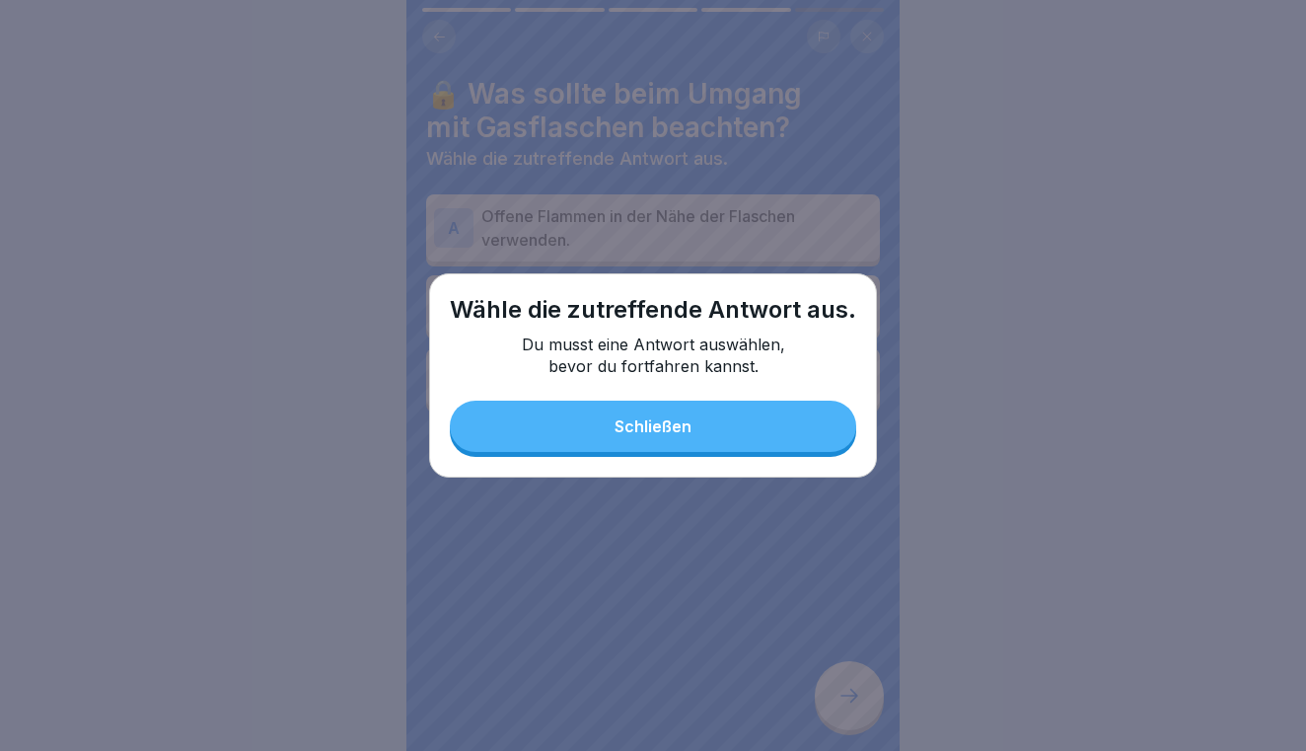
click at [748, 436] on button "Schließen" at bounding box center [653, 425] width 406 height 51
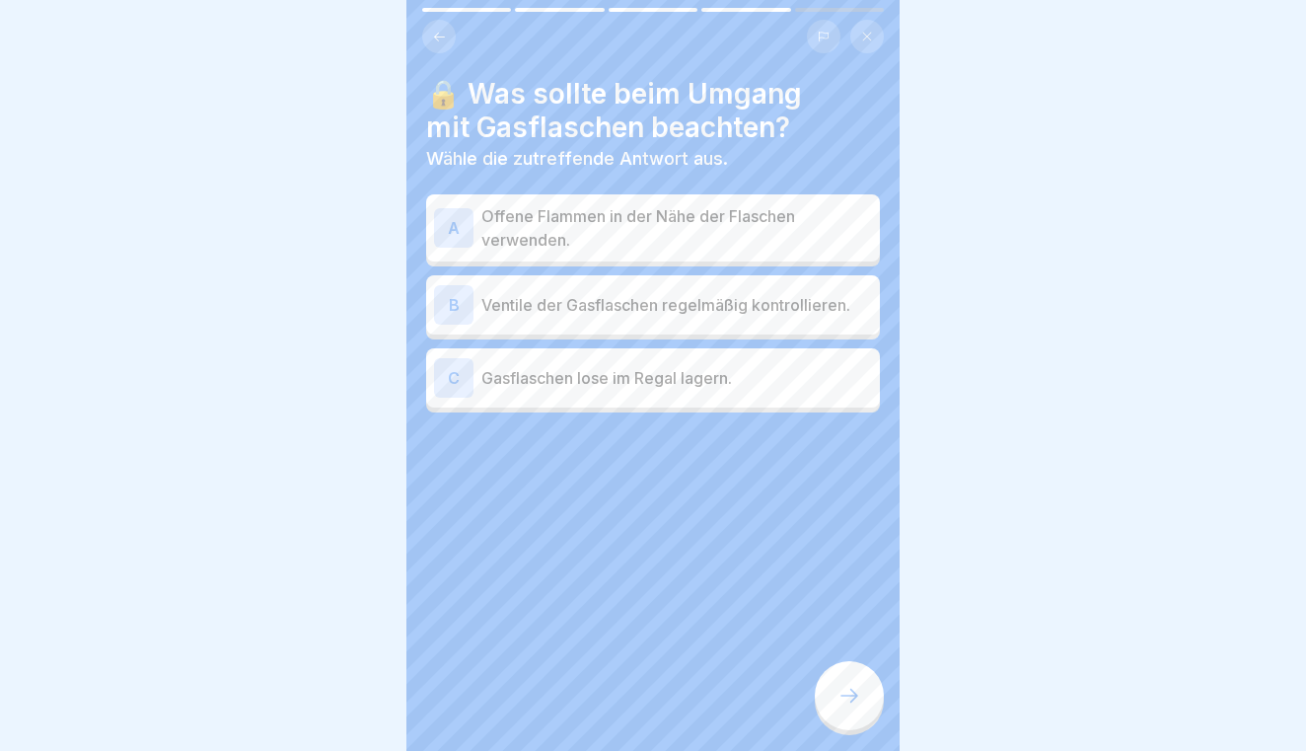
click at [671, 316] on div "B Ventile der Gasflaschen regelmäßig kontrollieren." at bounding box center [653, 304] width 438 height 39
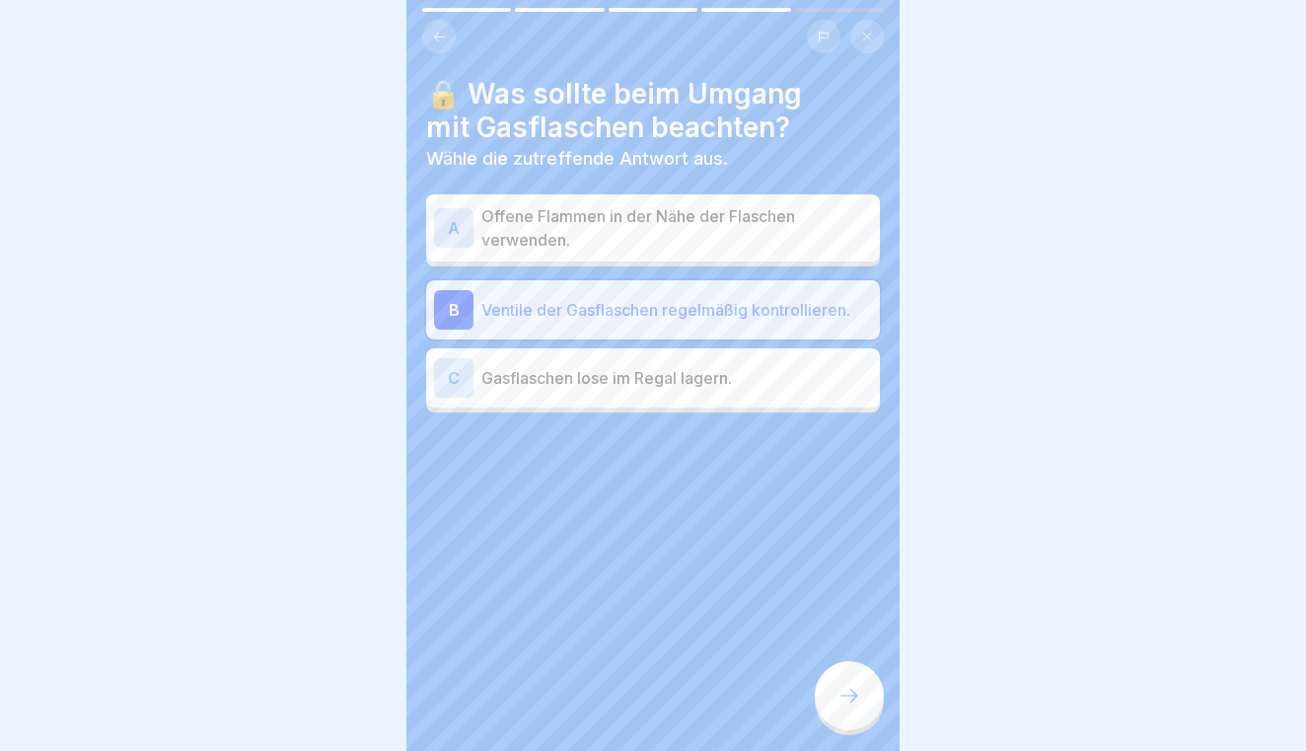
click at [850, 675] on div at bounding box center [849, 695] width 69 height 69
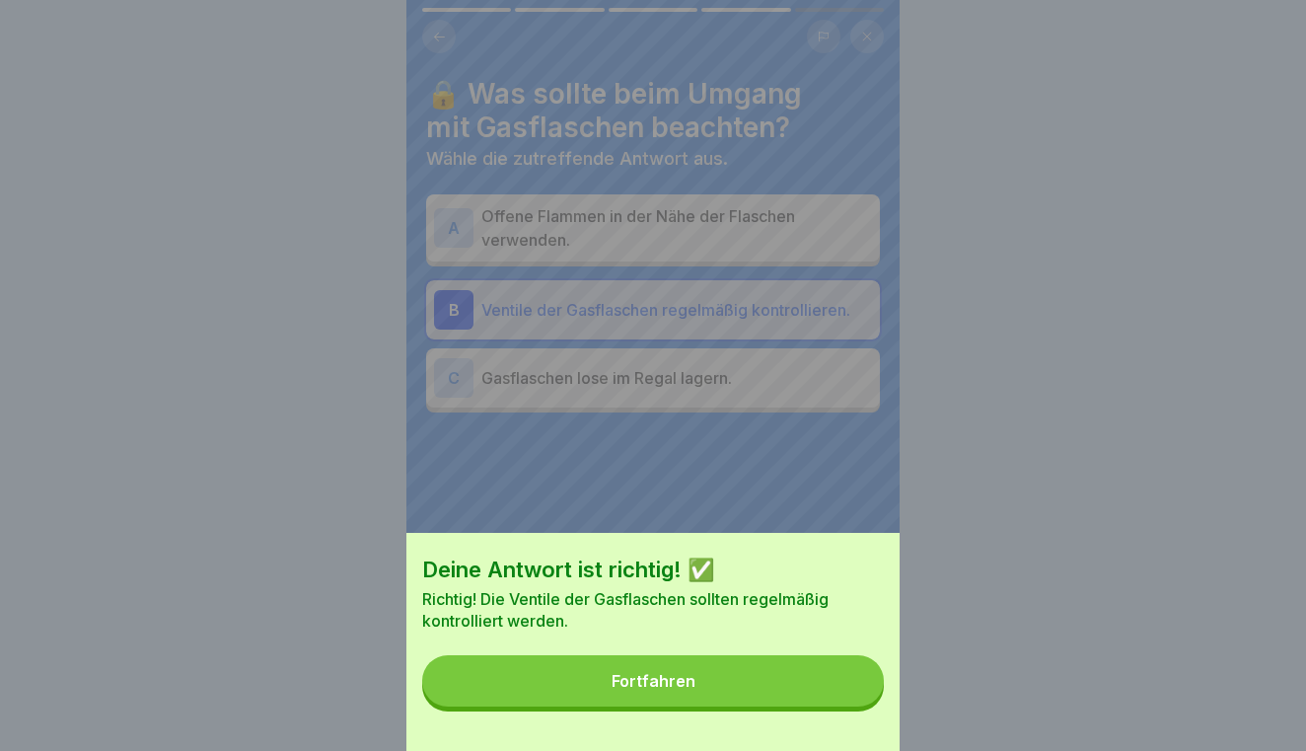
click at [822, 683] on button "Fortfahren" at bounding box center [653, 680] width 462 height 51
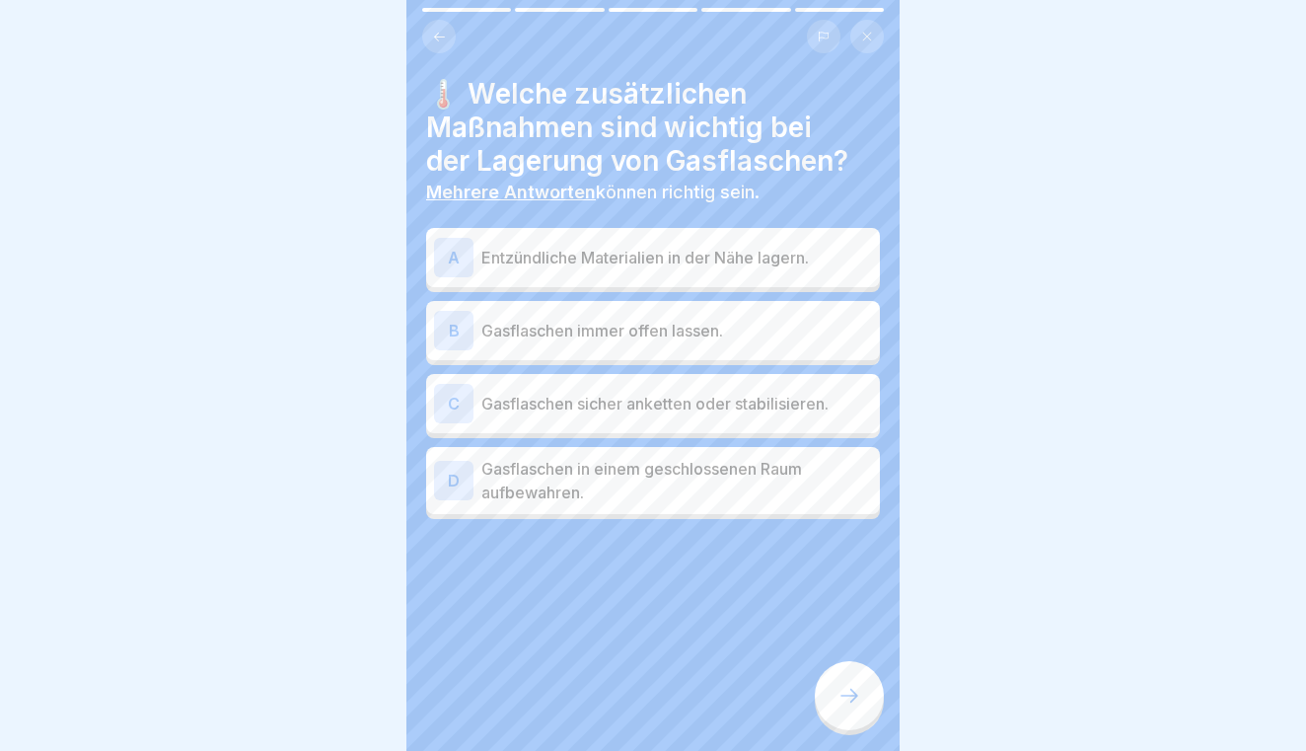
click at [714, 399] on p "Gasflaschen sicher anketten oder stabilisieren." at bounding box center [676, 404] width 391 height 24
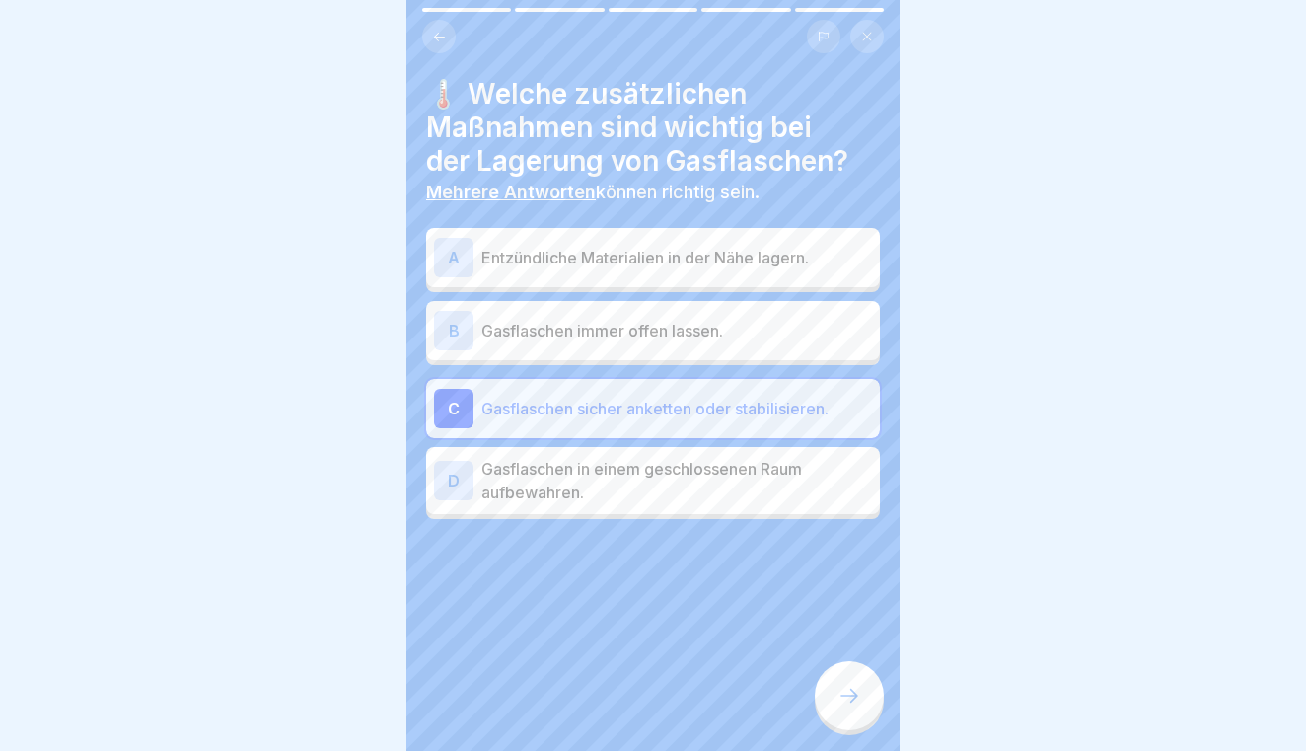
click at [735, 484] on p "Gasflaschen in einem geschlossenen Raum aufbewahren." at bounding box center [676, 480] width 391 height 47
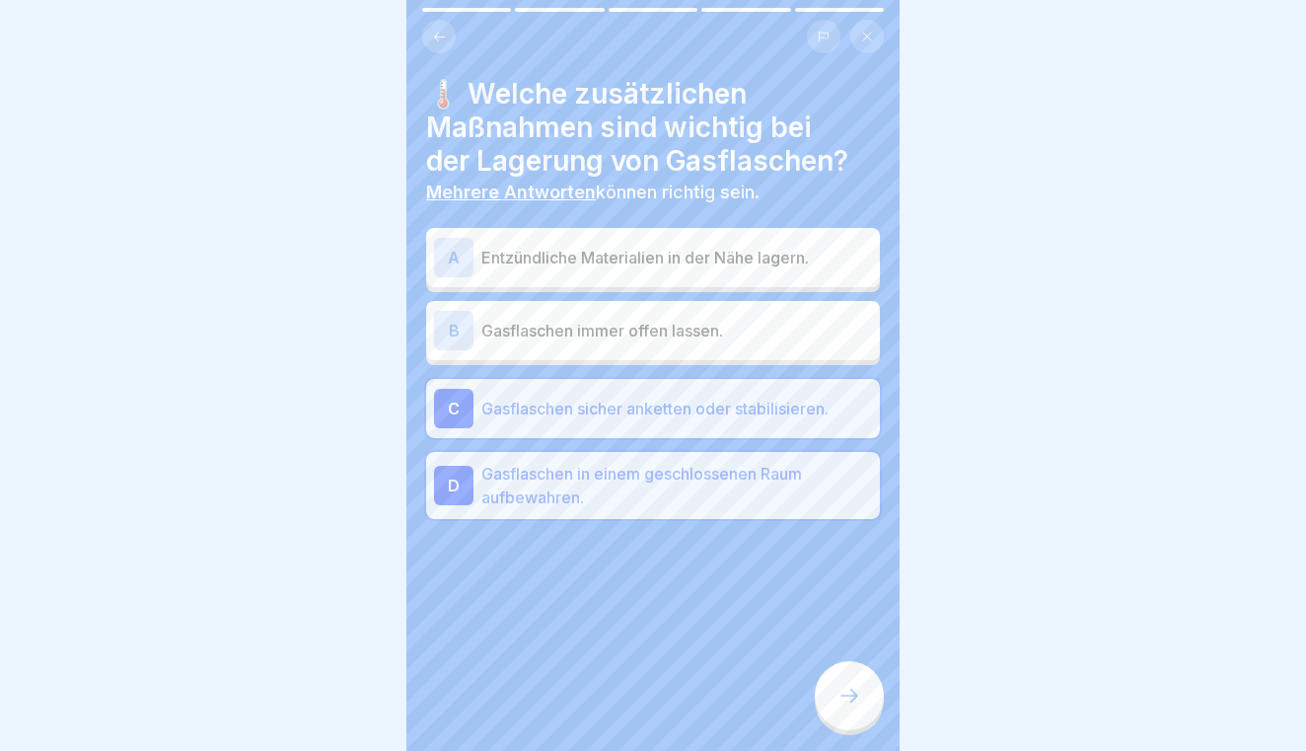
click at [840, 684] on icon at bounding box center [849, 695] width 24 height 24
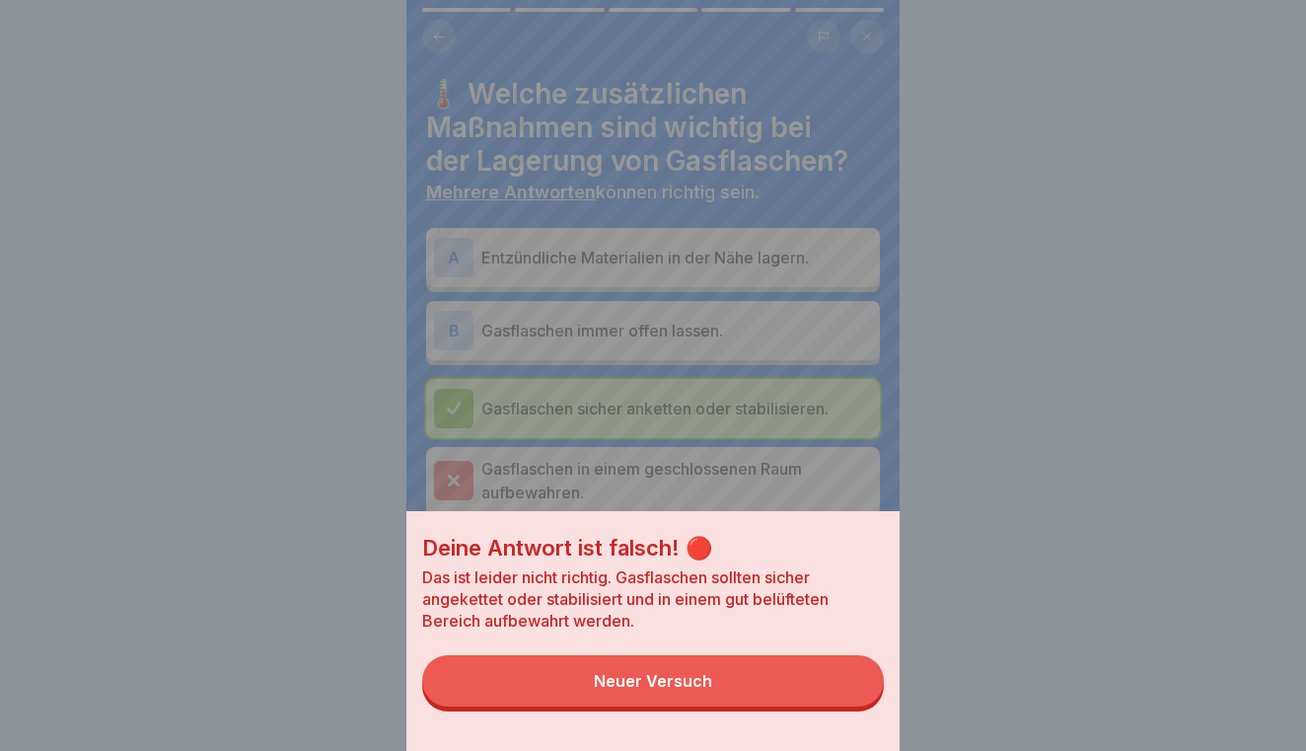
click at [820, 682] on button "Neuer Versuch" at bounding box center [653, 680] width 462 height 51
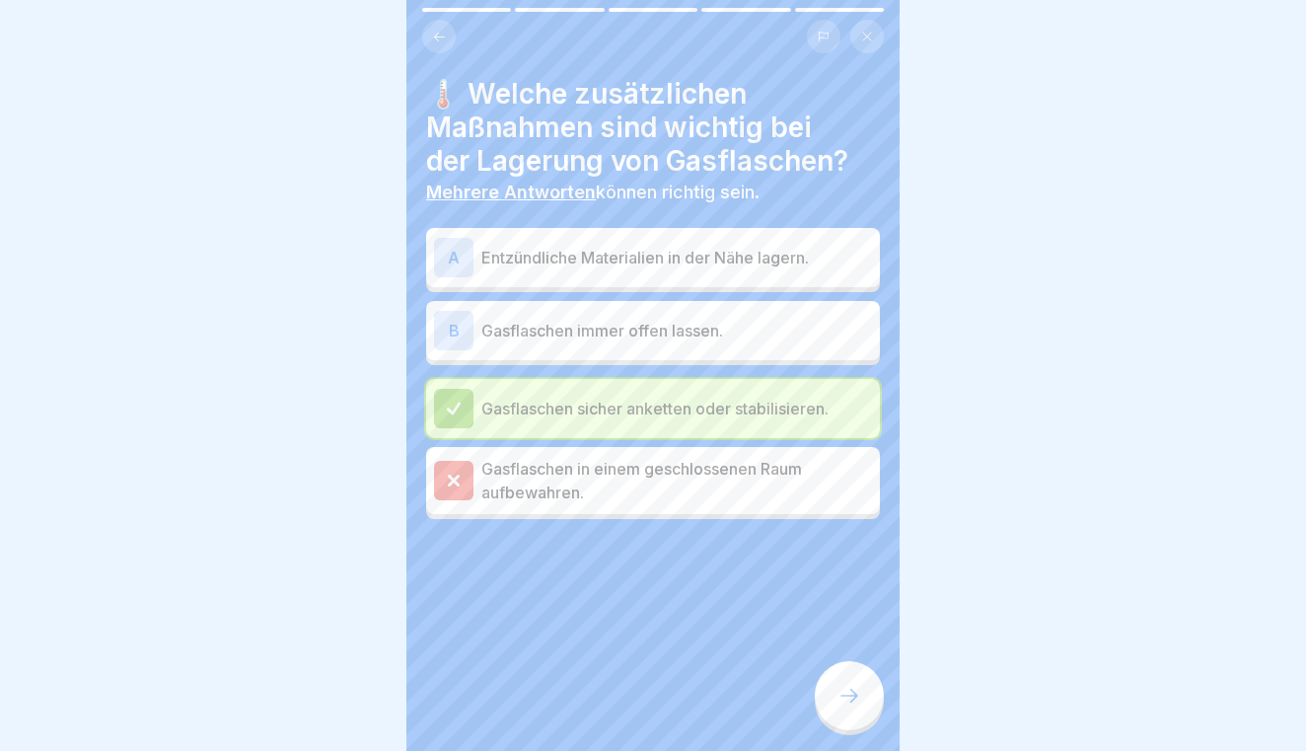
click at [856, 679] on div at bounding box center [849, 695] width 69 height 69
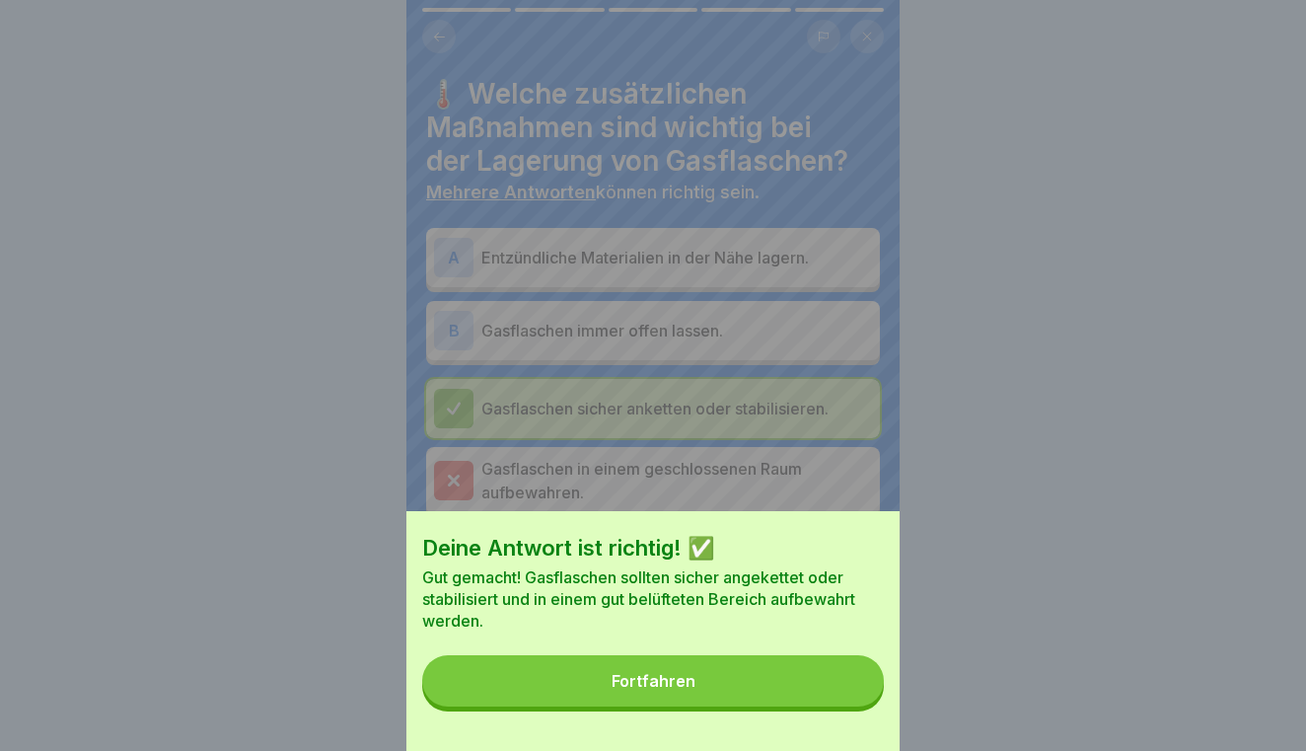
click at [856, 679] on button "Fortfahren" at bounding box center [653, 680] width 462 height 51
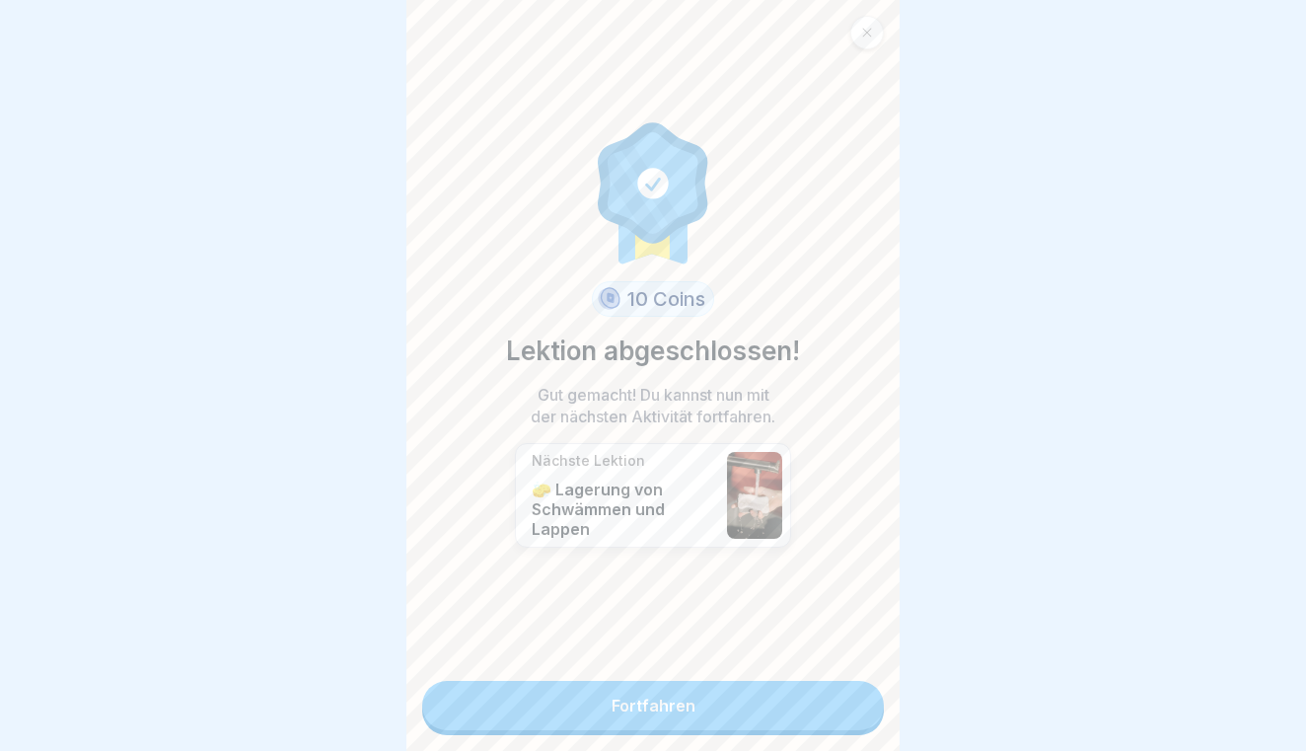
click at [824, 682] on link "Fortfahren" at bounding box center [653, 705] width 462 height 49
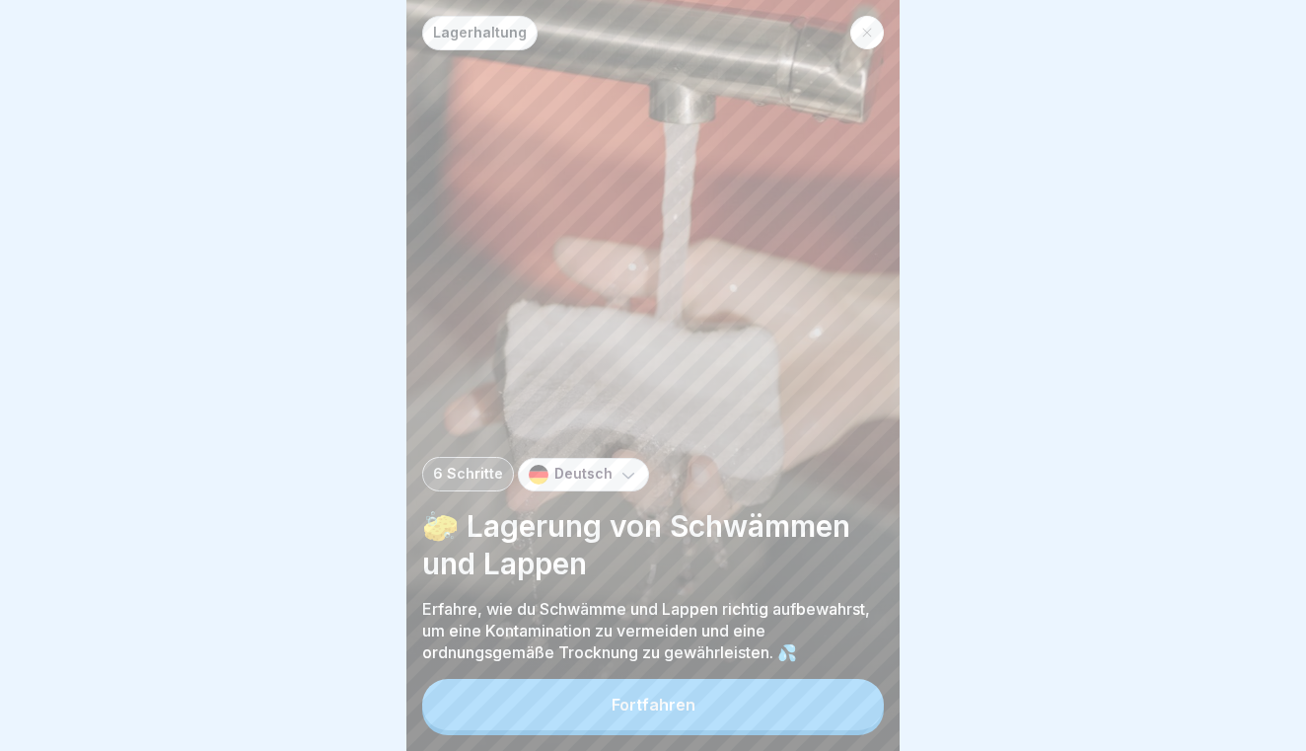
click at [795, 692] on button "Fortfahren" at bounding box center [653, 704] width 462 height 51
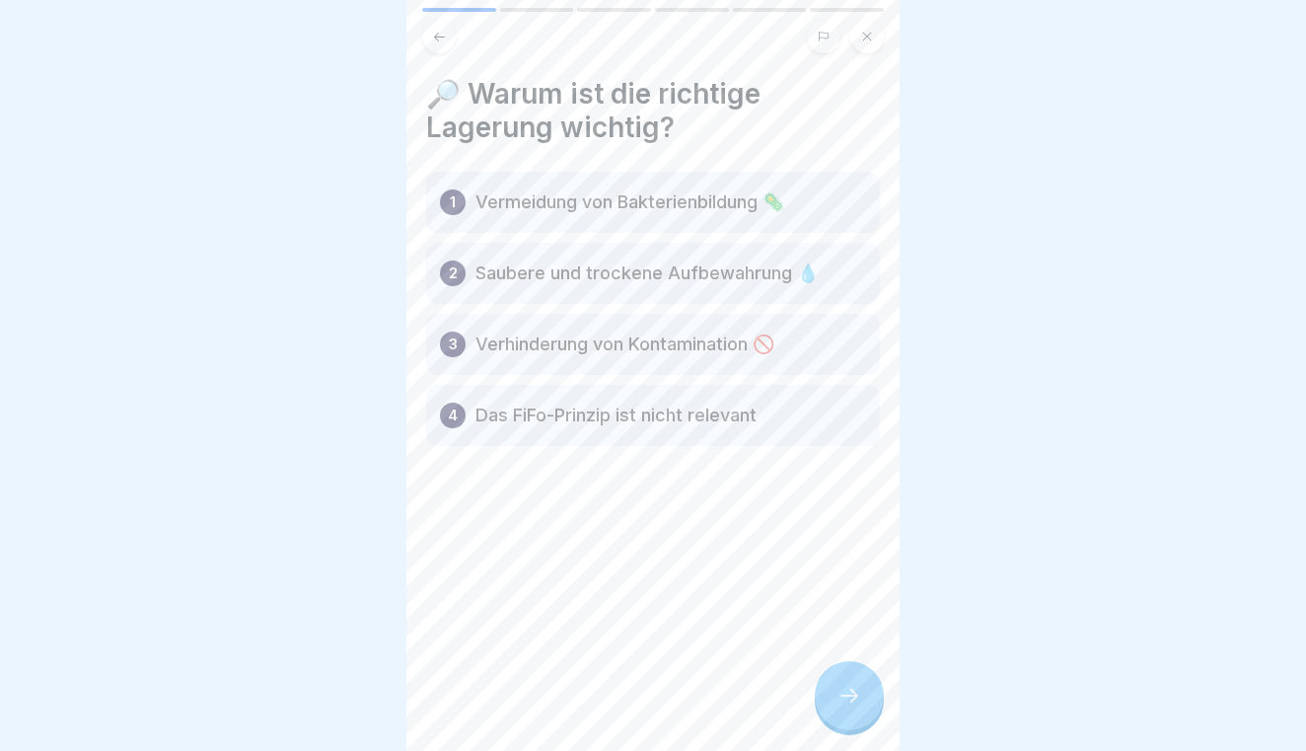
click at [876, 680] on div at bounding box center [849, 695] width 69 height 69
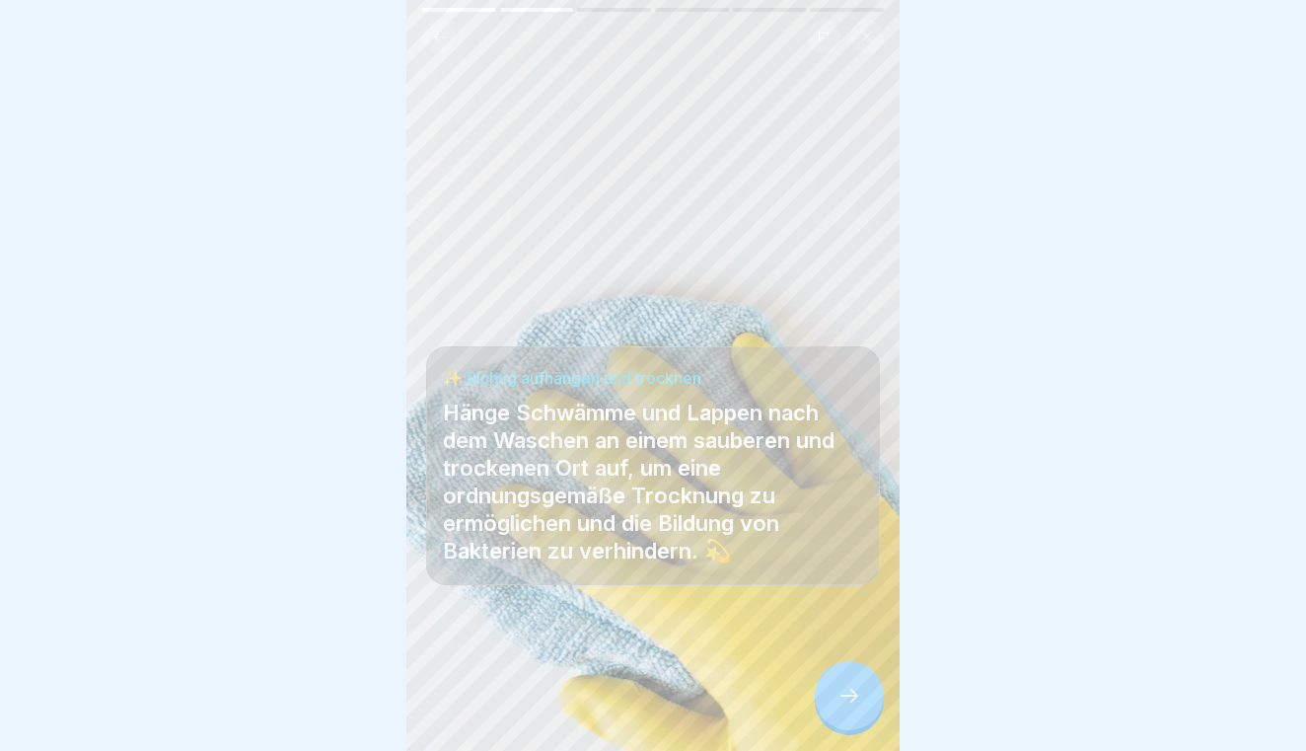
click at [867, 682] on div at bounding box center [849, 695] width 69 height 69
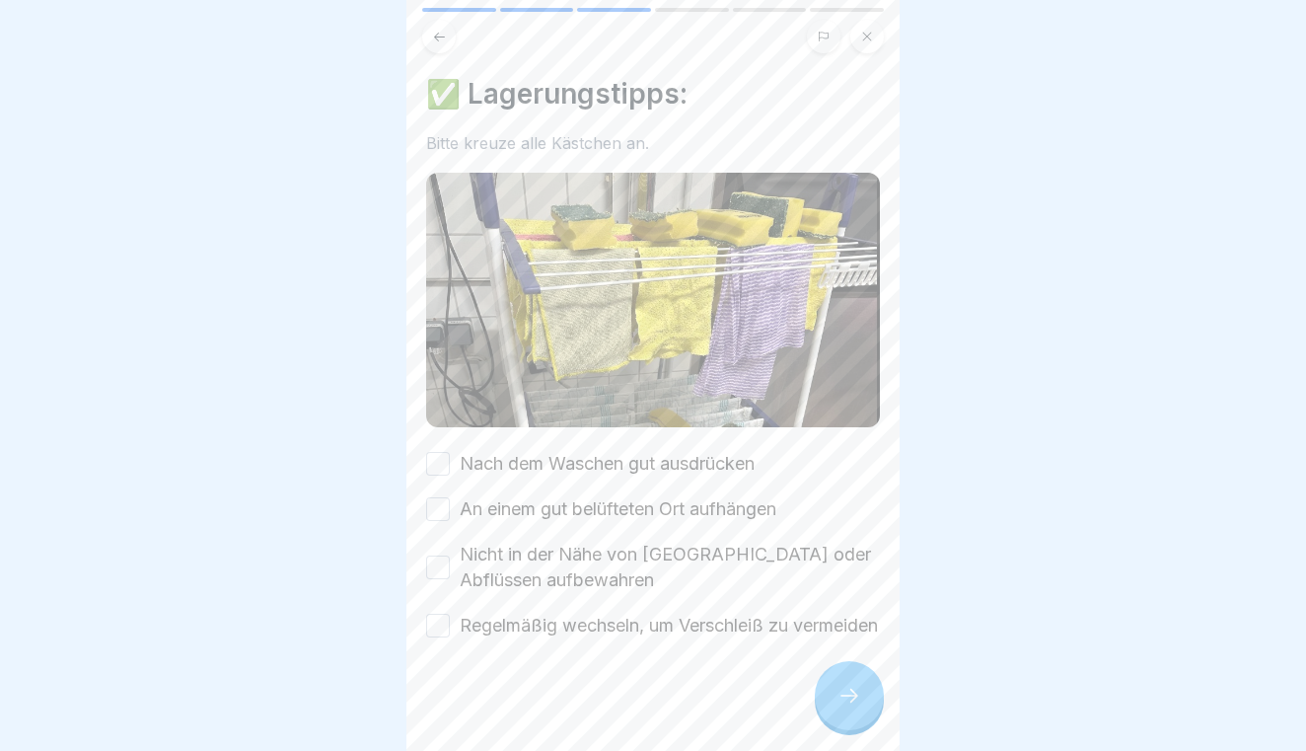
click at [438, 455] on button "Nach dem Waschen gut ausdrücken" at bounding box center [438, 464] width 24 height 24
click at [439, 503] on button "An einem gut belüfteten Ort aufhängen" at bounding box center [438, 509] width 24 height 24
click at [437, 564] on button "Nicht in der Nähe von [GEOGRAPHIC_DATA] oder Abflüssen aufbewahren" at bounding box center [438, 567] width 24 height 24
click at [435, 628] on button "Regelmäßig wechseln, um Verschleiß zu vermeiden" at bounding box center [438, 625] width 24 height 24
click at [860, 686] on icon at bounding box center [849, 695] width 24 height 24
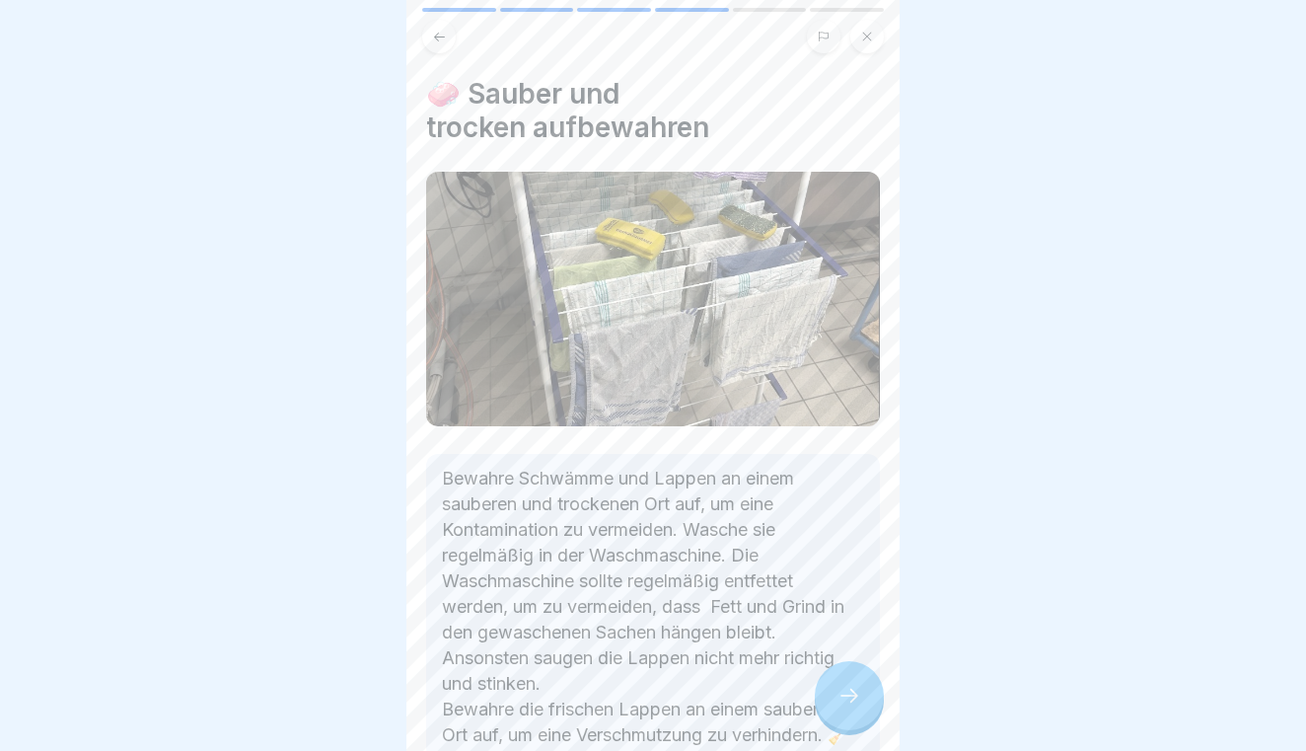
scroll to position [74, 0]
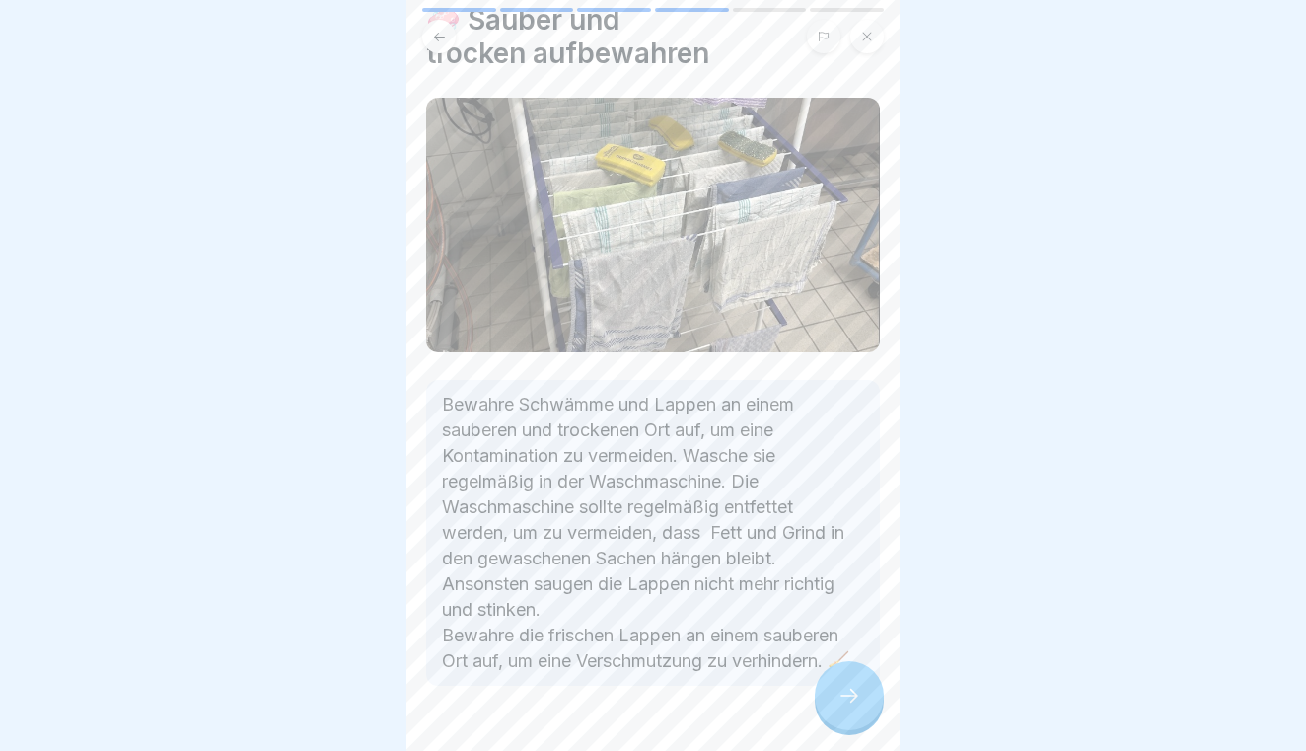
click at [847, 670] on div at bounding box center [849, 695] width 69 height 69
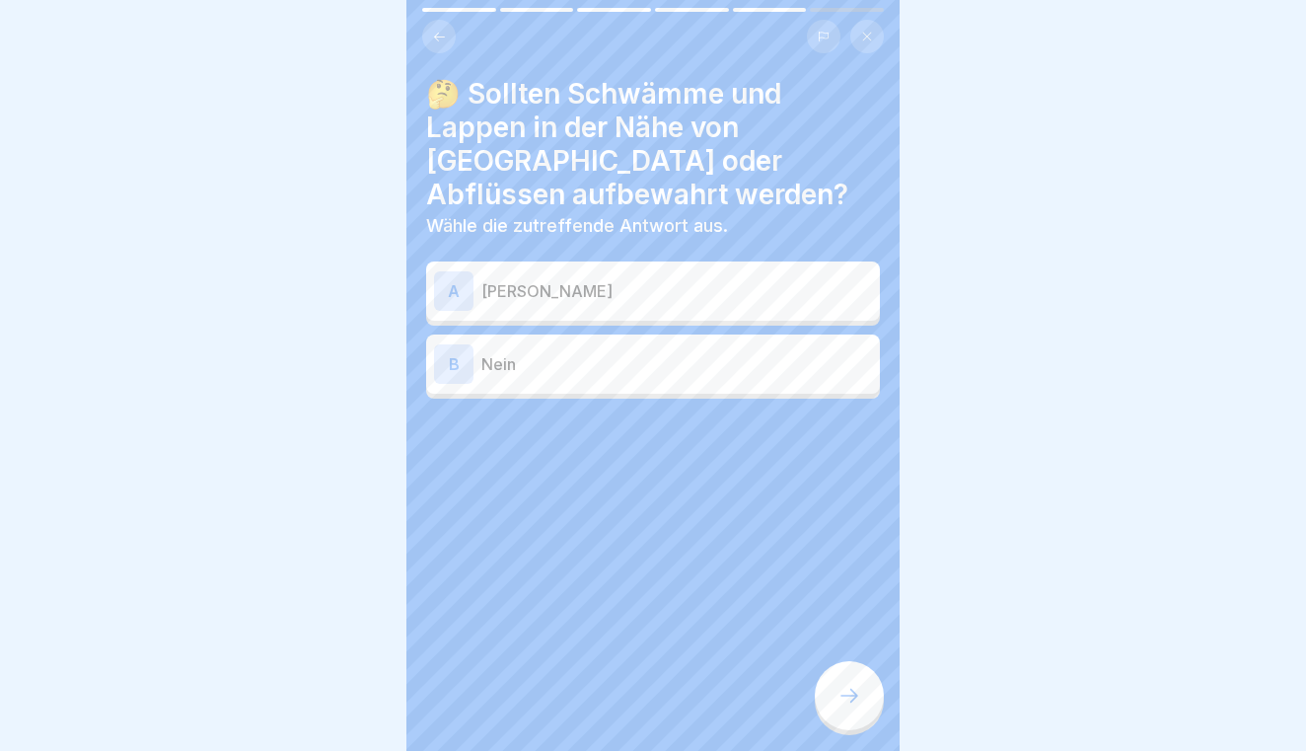
click at [733, 287] on p "[PERSON_NAME]" at bounding box center [676, 291] width 391 height 24
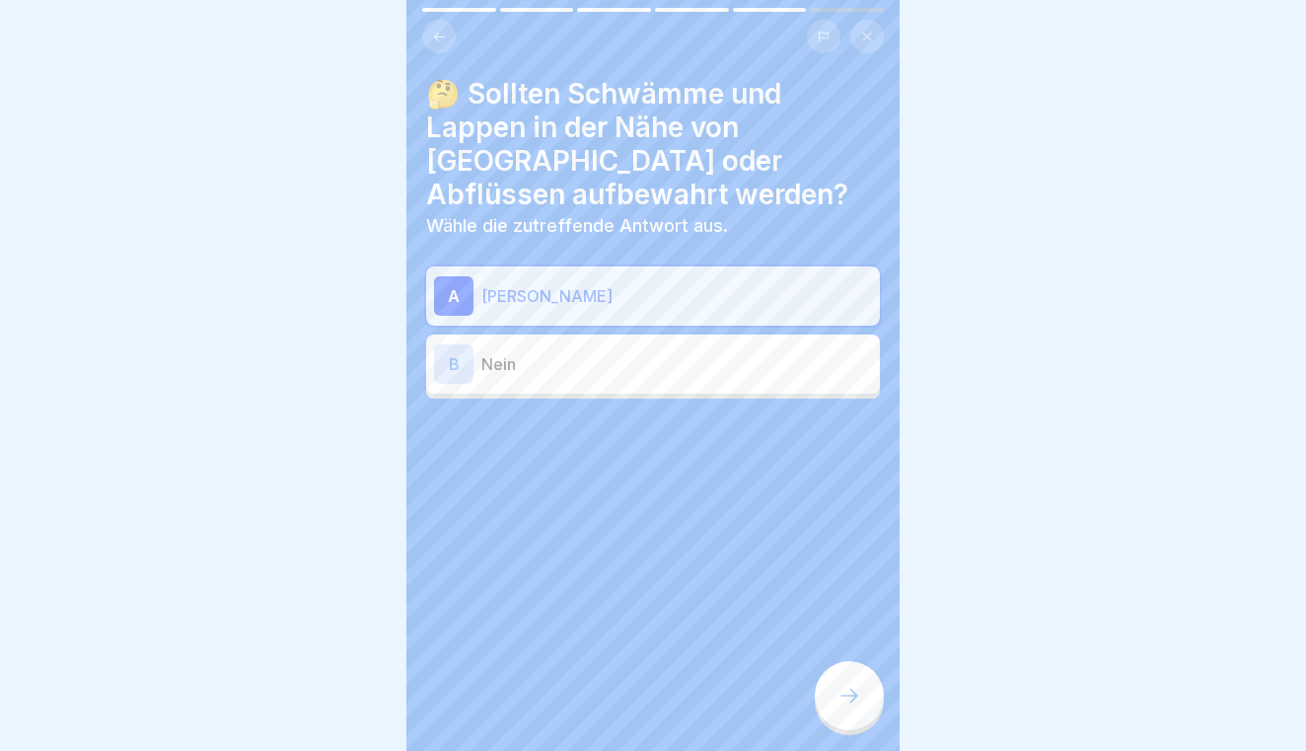
click at [722, 344] on div "B Nein" at bounding box center [653, 363] width 438 height 39
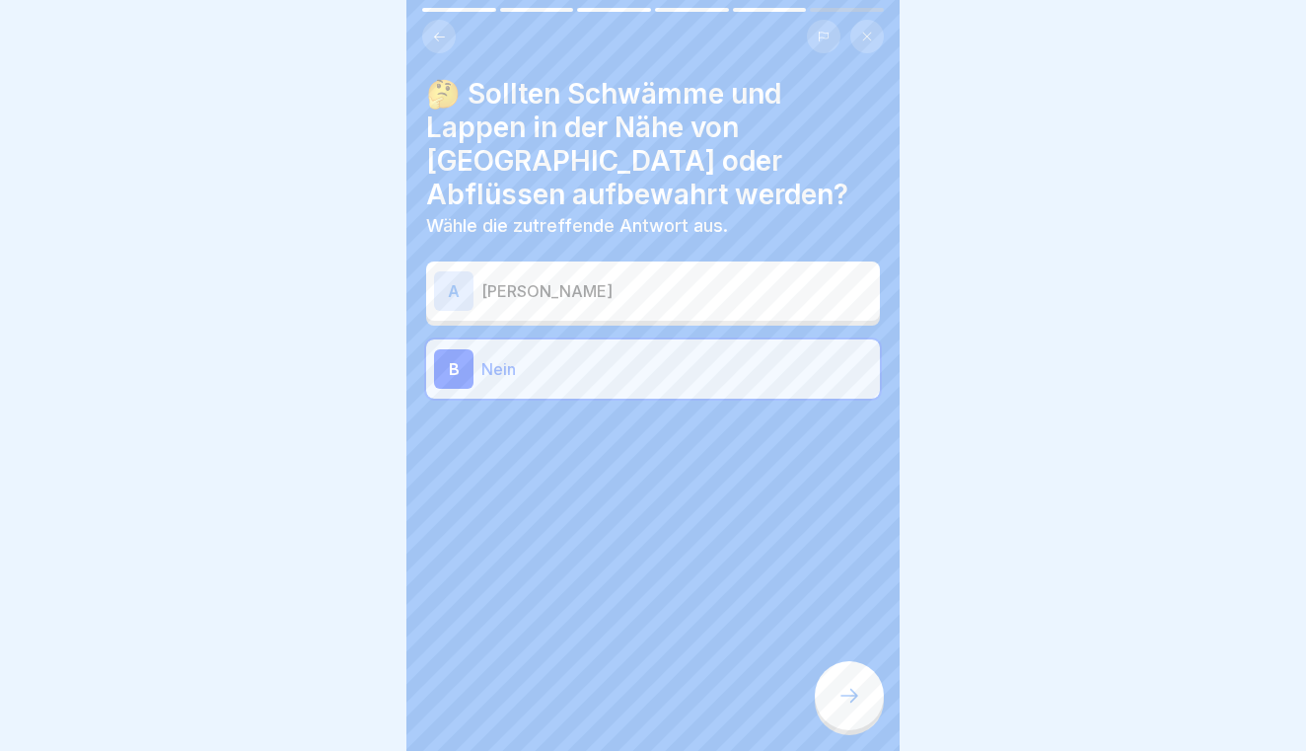
click at [840, 670] on div at bounding box center [849, 695] width 69 height 69
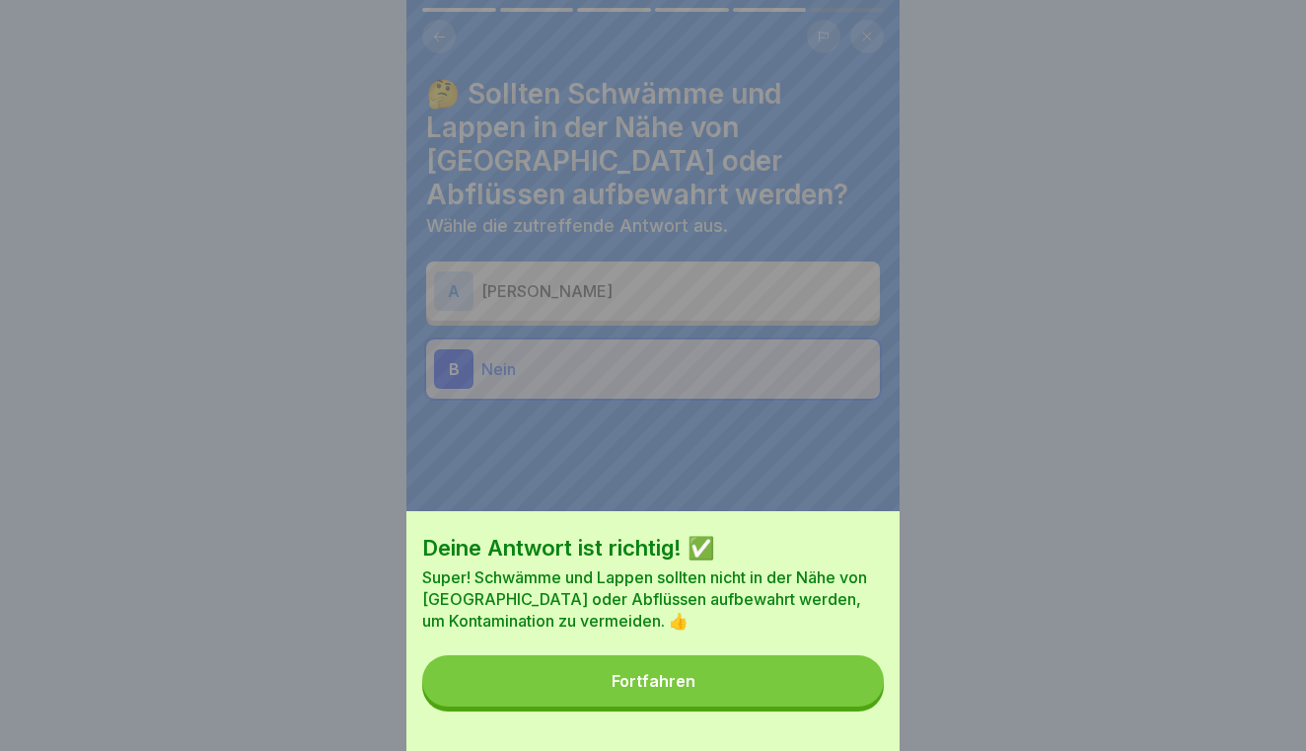
click at [806, 673] on button "Fortfahren" at bounding box center [653, 680] width 462 height 51
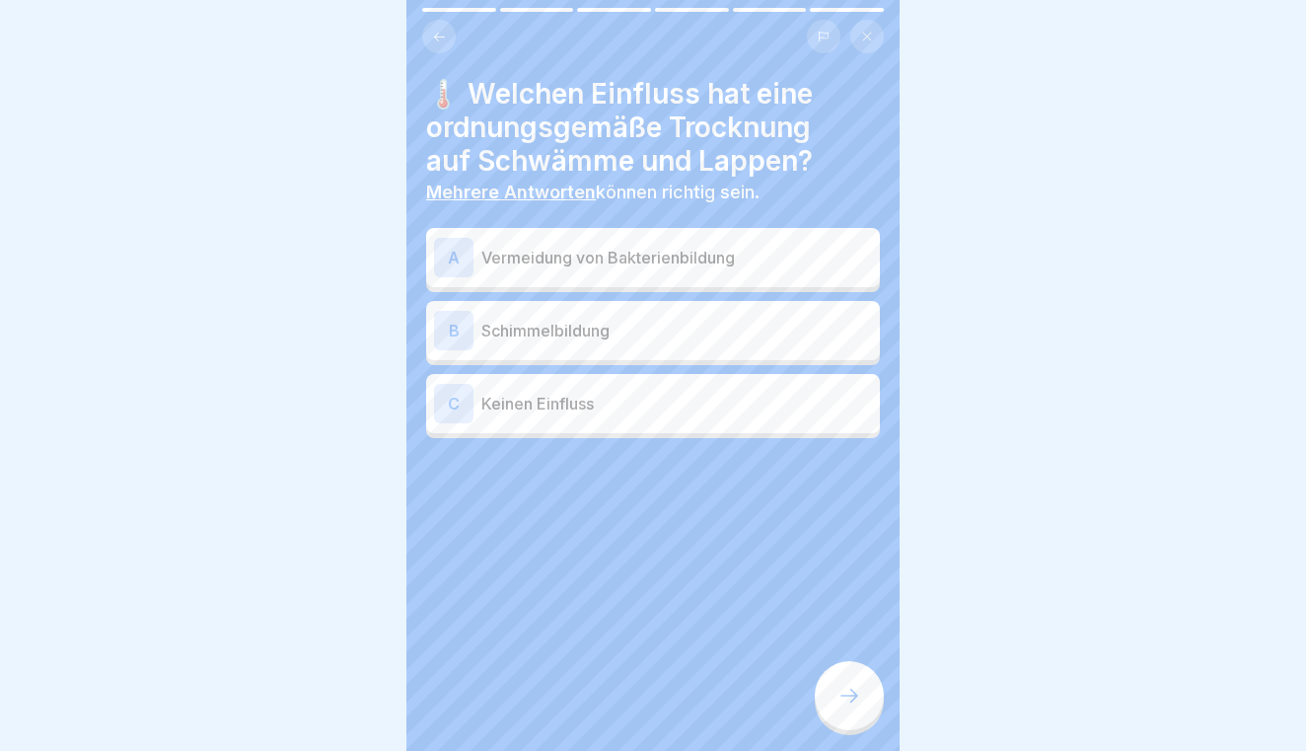
click at [725, 274] on div "A Vermeidung von Bakterienbildung" at bounding box center [653, 257] width 438 height 39
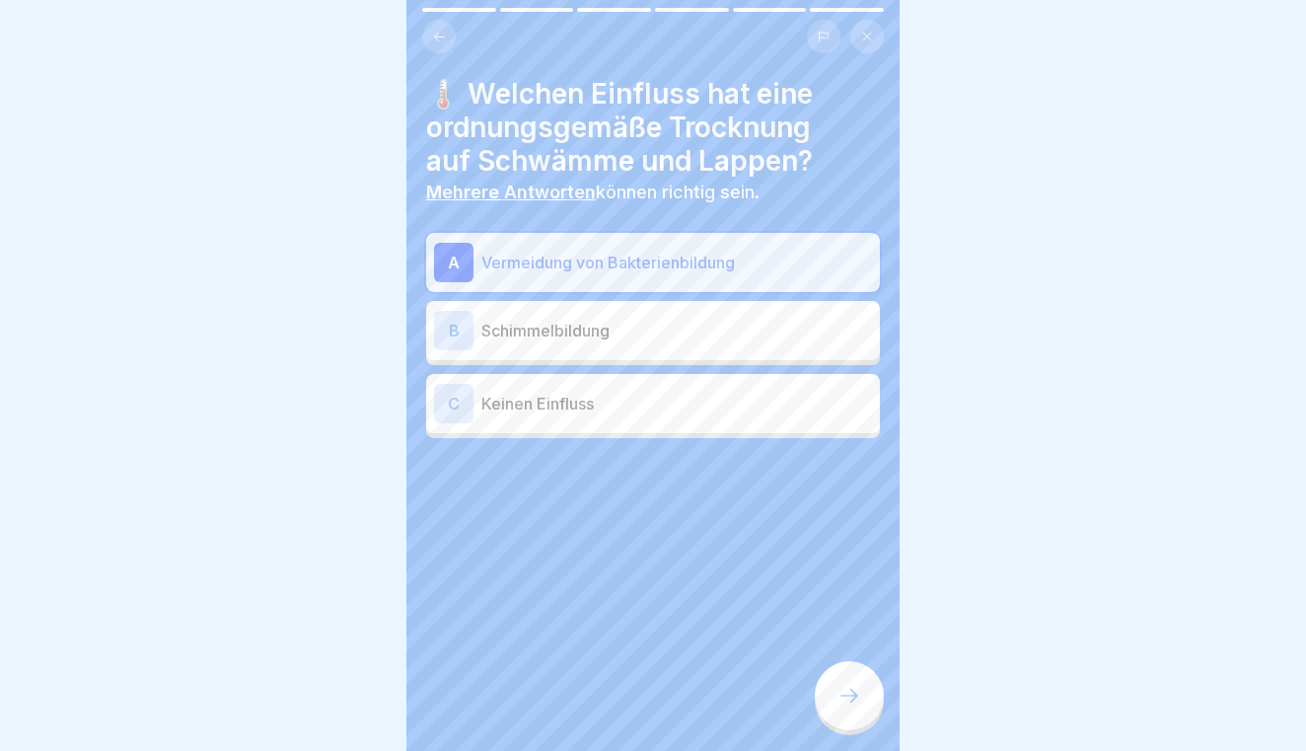
click at [845, 679] on div at bounding box center [849, 695] width 69 height 69
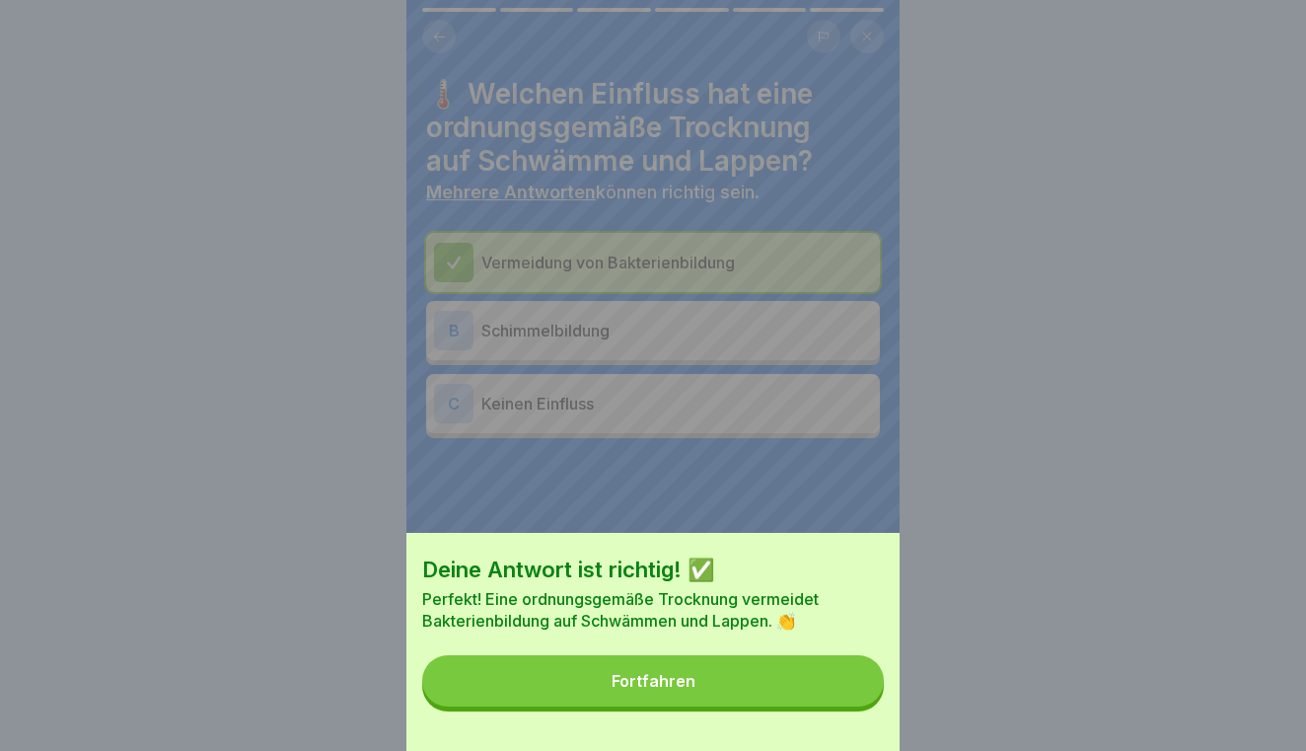
click at [796, 679] on button "Fortfahren" at bounding box center [653, 680] width 462 height 51
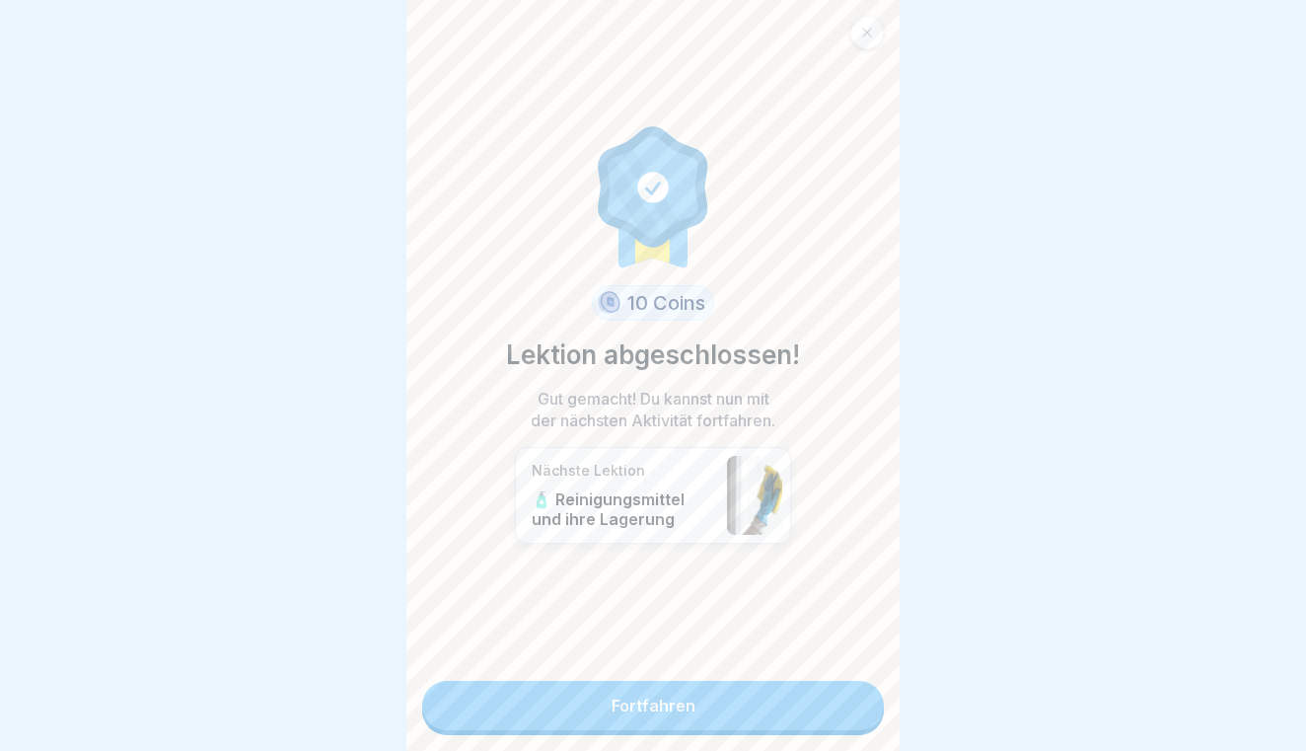
click at [767, 695] on link "Fortfahren" at bounding box center [653, 705] width 462 height 49
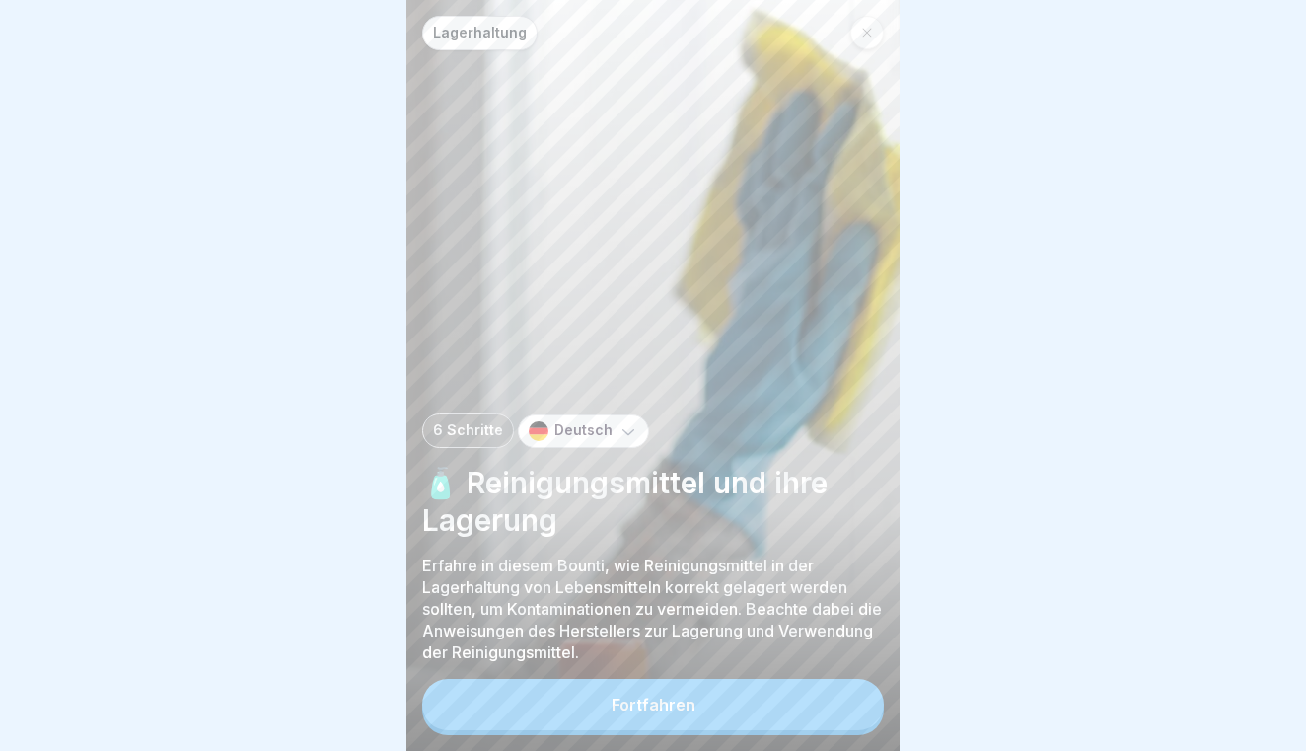
click at [791, 691] on button "Fortfahren" at bounding box center [653, 704] width 462 height 51
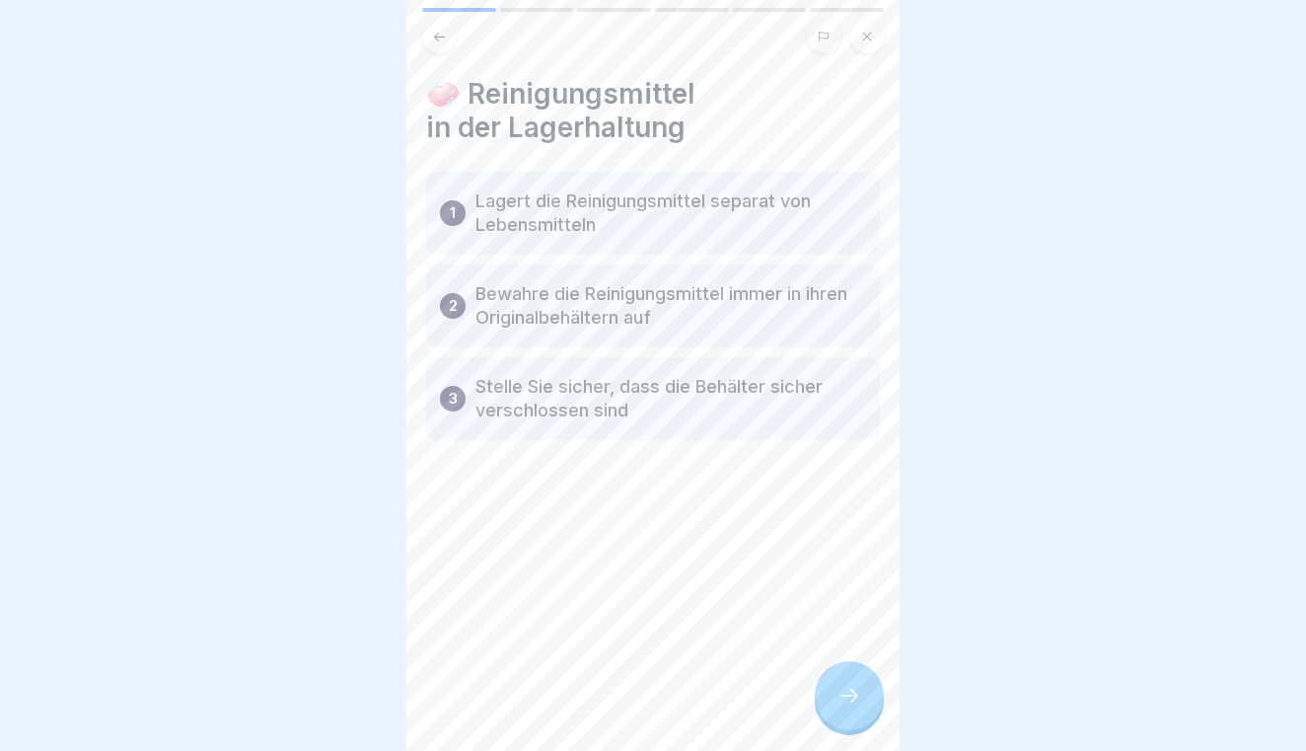
click at [873, 703] on div at bounding box center [849, 695] width 69 height 69
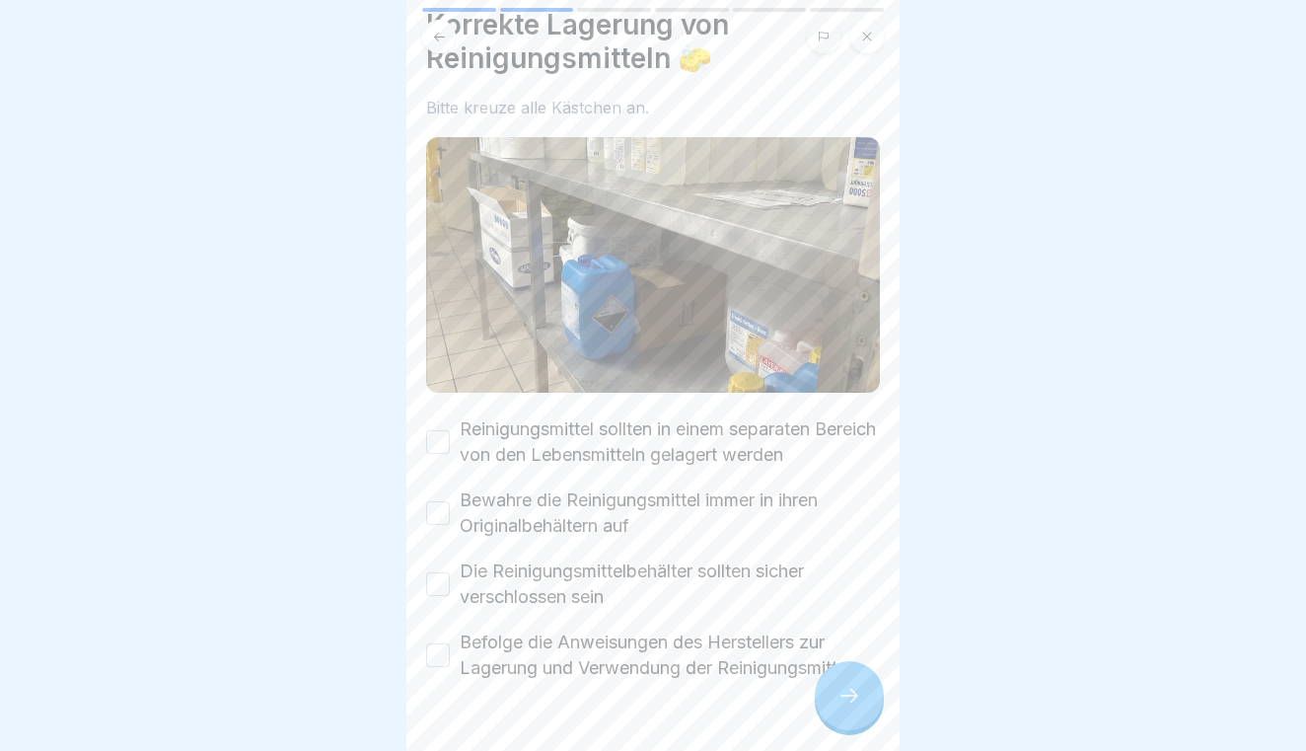
scroll to position [58, 0]
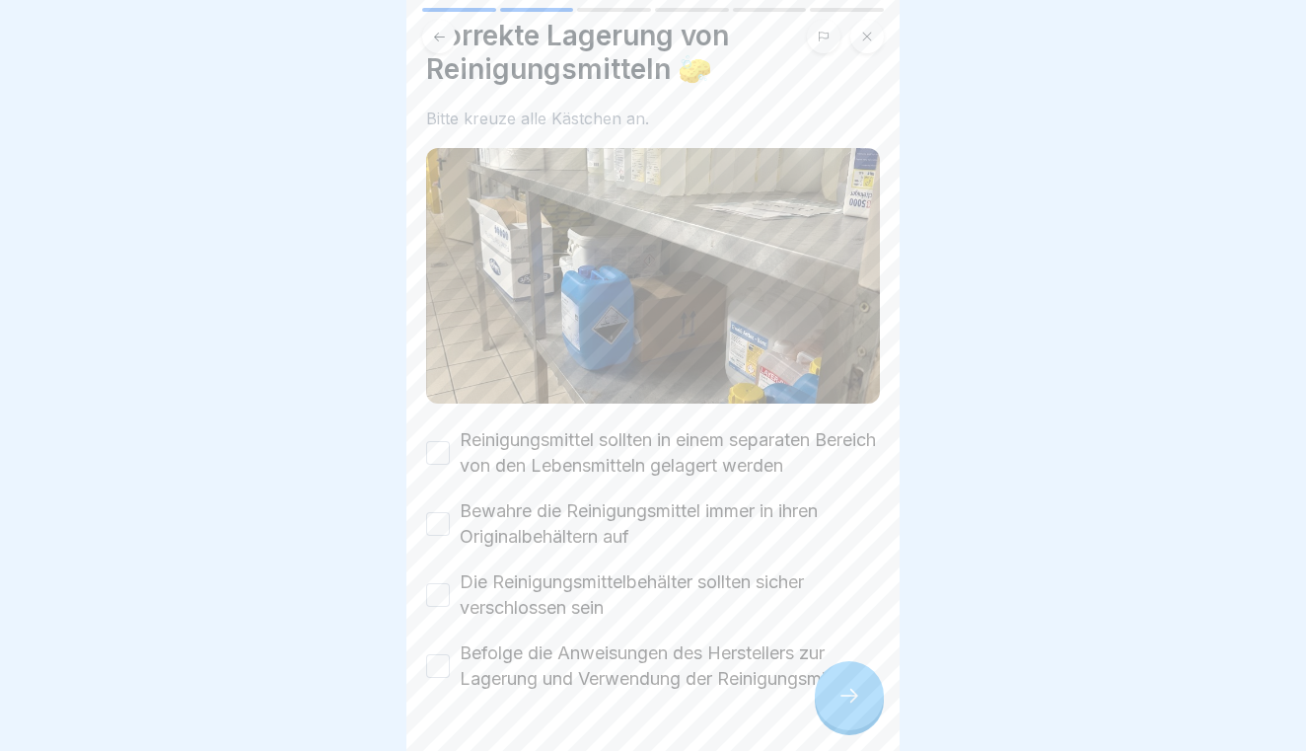
click at [434, 460] on button "Reinigungsmittel sollten in einem separaten Bereich von den Lebensmitteln gelag…" at bounding box center [438, 453] width 24 height 24
click at [428, 519] on button "Bewahre die Reinigungsmittel immer in ihren Originalbehältern auf" at bounding box center [438, 524] width 24 height 24
click at [434, 574] on div "Die Reinigungsmittelbehälter sollten sicher verschlossen sein" at bounding box center [653, 594] width 454 height 51
click at [435, 589] on button "Die Reinigungsmittelbehälter sollten sicher verschlossen sein" at bounding box center [438, 595] width 24 height 24
click at [434, 660] on button "Befolge die Anweisungen des Herstellers zur Lagerung und Verwendung der Reinigu…" at bounding box center [438, 666] width 24 height 24
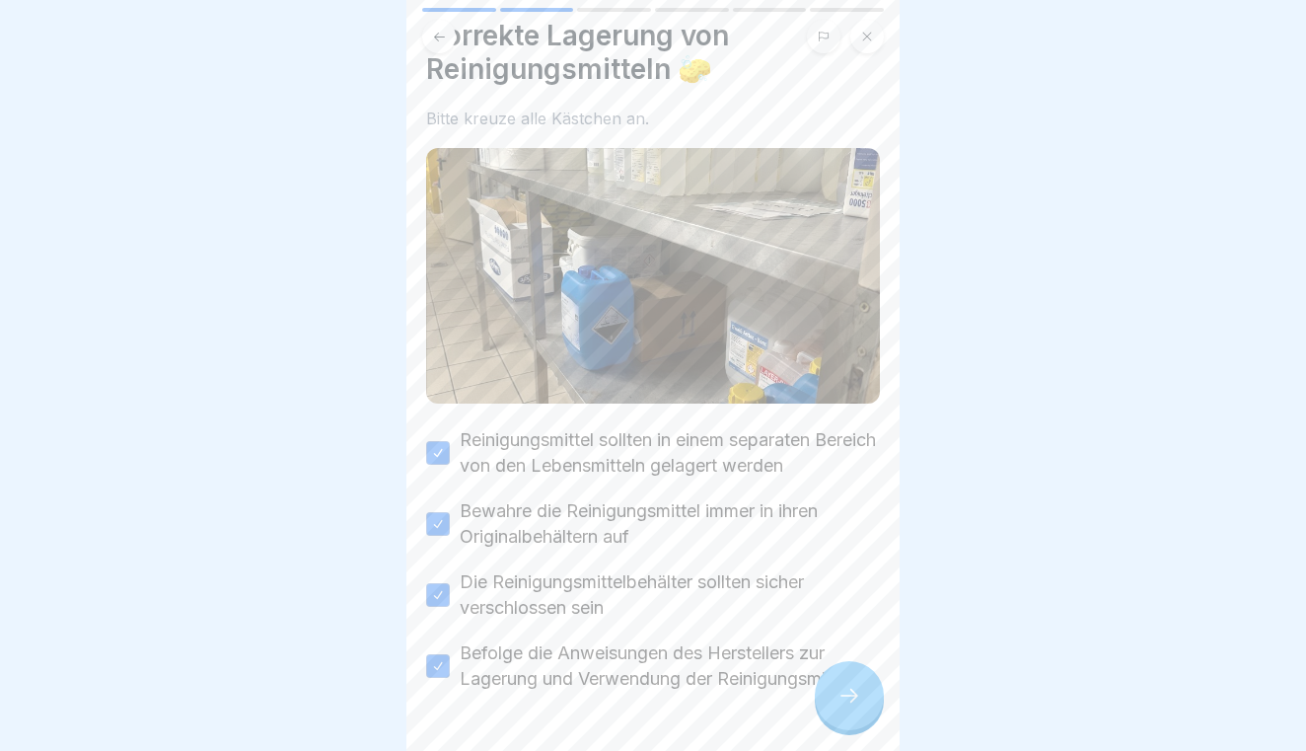
click at [833, 689] on div at bounding box center [849, 695] width 69 height 69
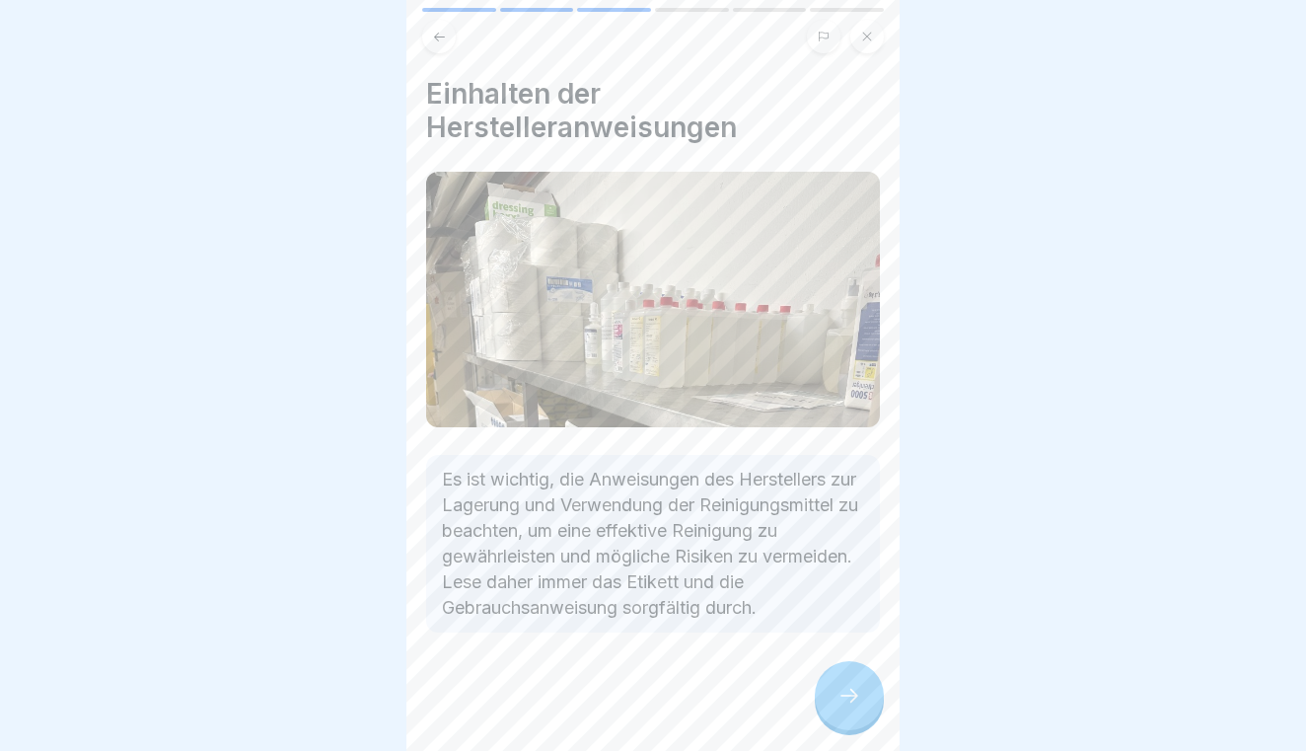
click at [840, 685] on icon at bounding box center [849, 695] width 24 height 24
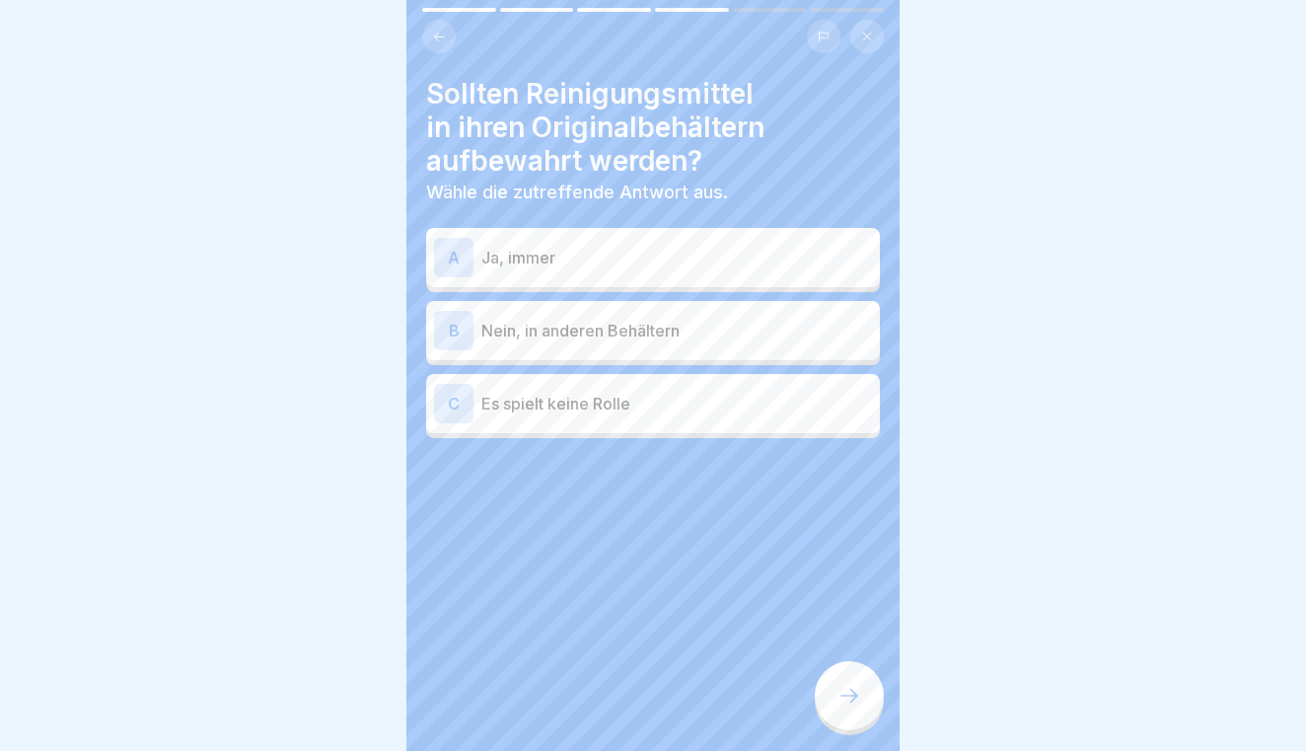
click at [661, 244] on div "A Ja, immer" at bounding box center [653, 257] width 438 height 39
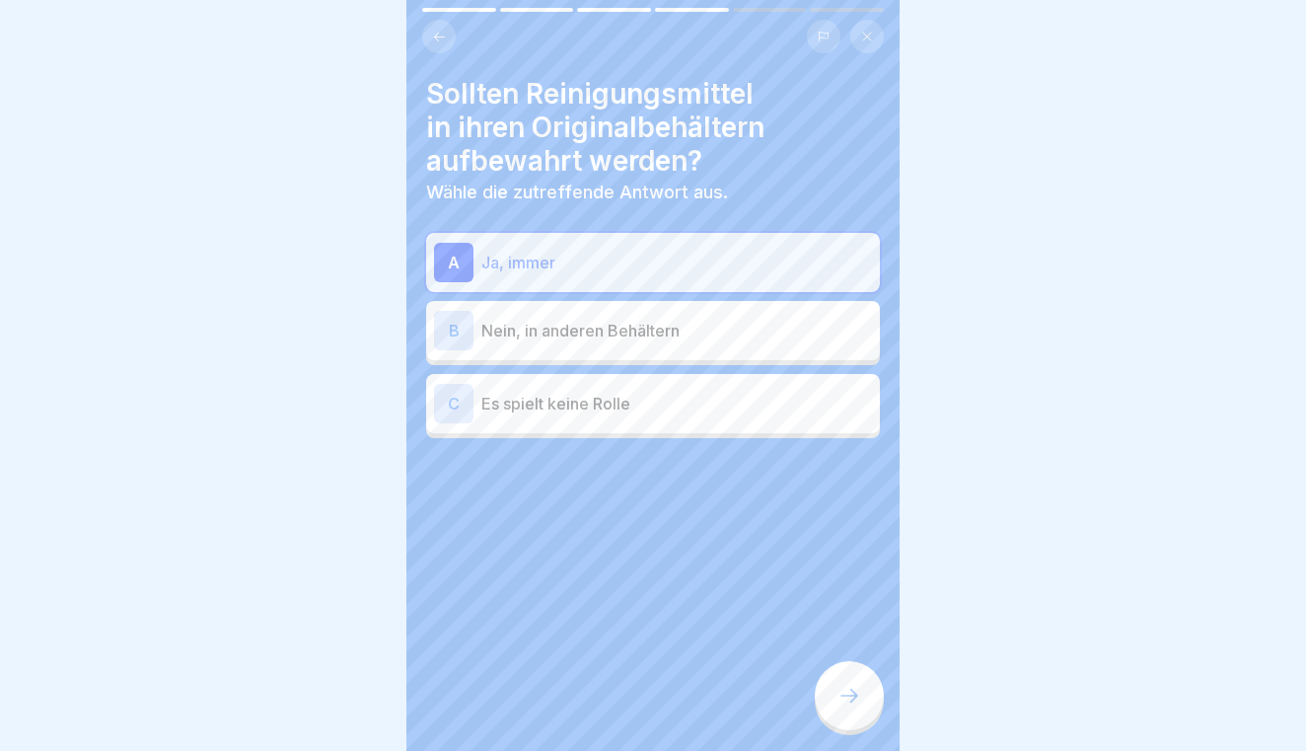
click at [835, 677] on div at bounding box center [849, 695] width 69 height 69
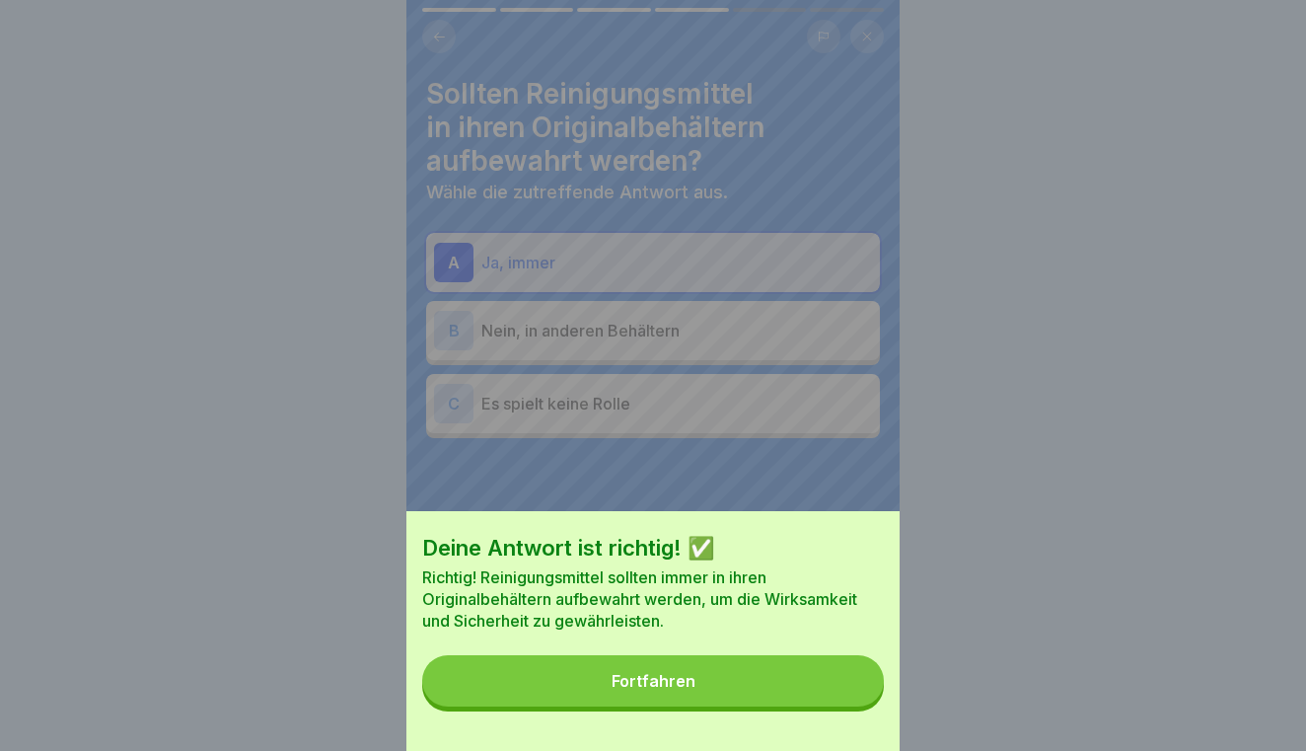
click at [808, 678] on button "Fortfahren" at bounding box center [653, 680] width 462 height 51
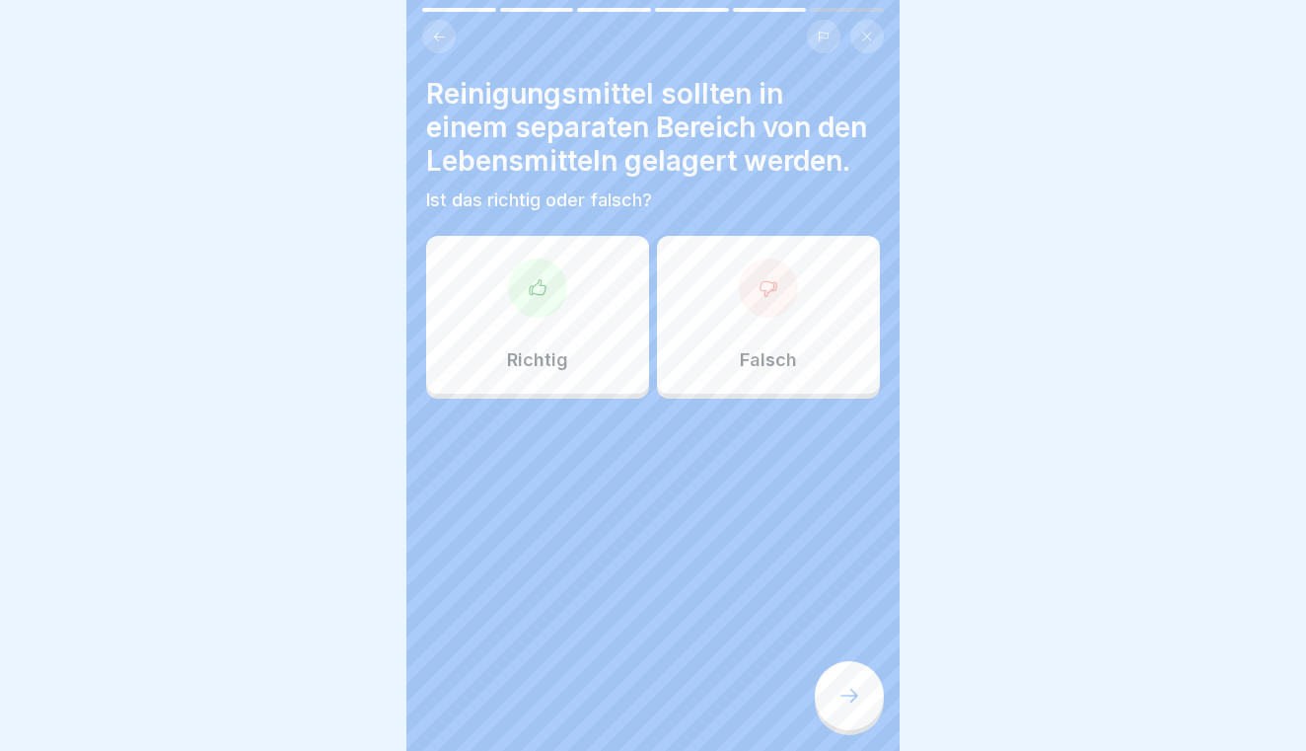
click at [590, 319] on div "Richtig" at bounding box center [537, 315] width 223 height 158
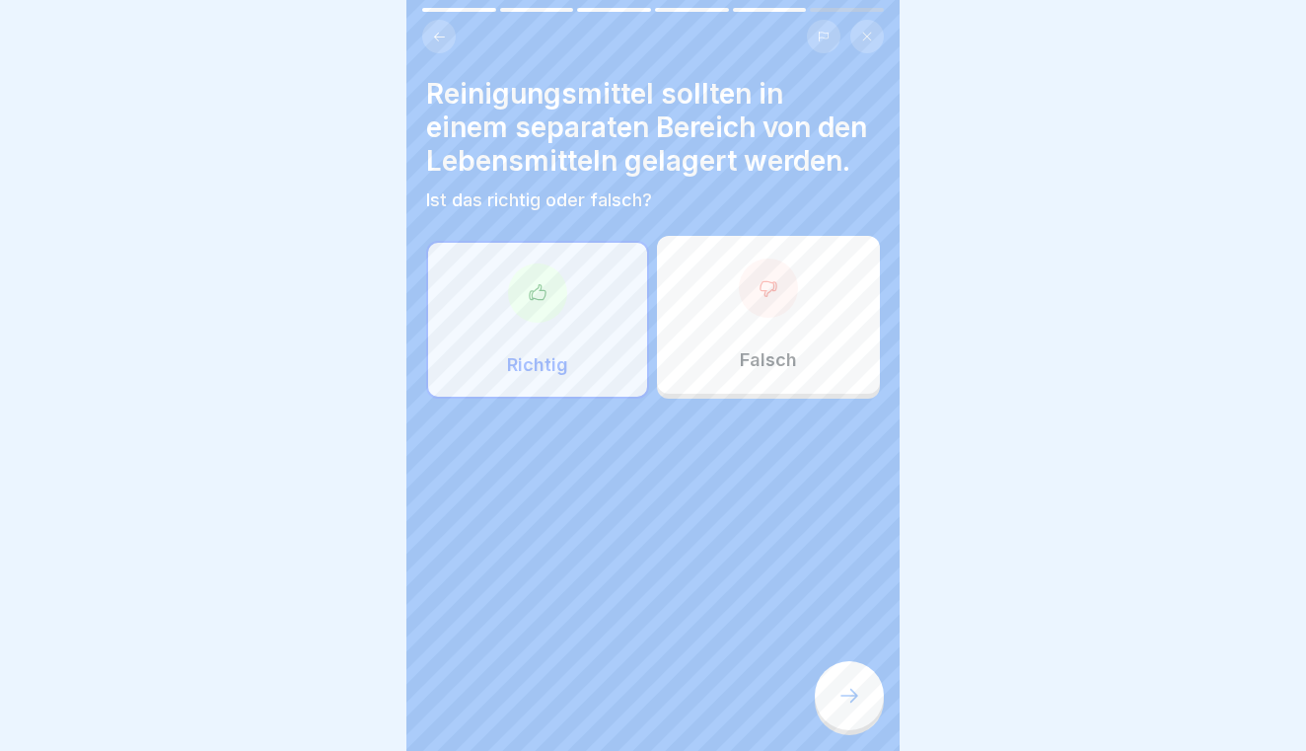
click at [849, 686] on icon at bounding box center [849, 695] width 24 height 24
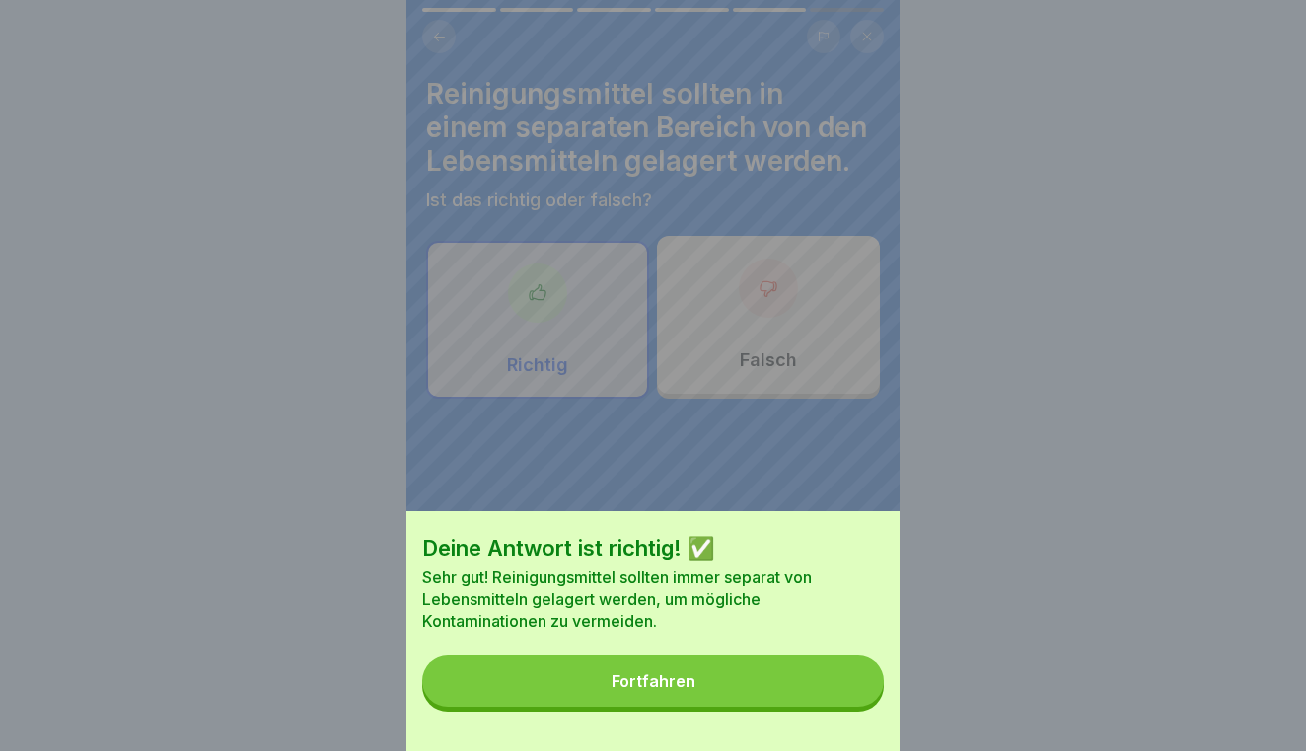
click at [789, 677] on button "Fortfahren" at bounding box center [653, 680] width 462 height 51
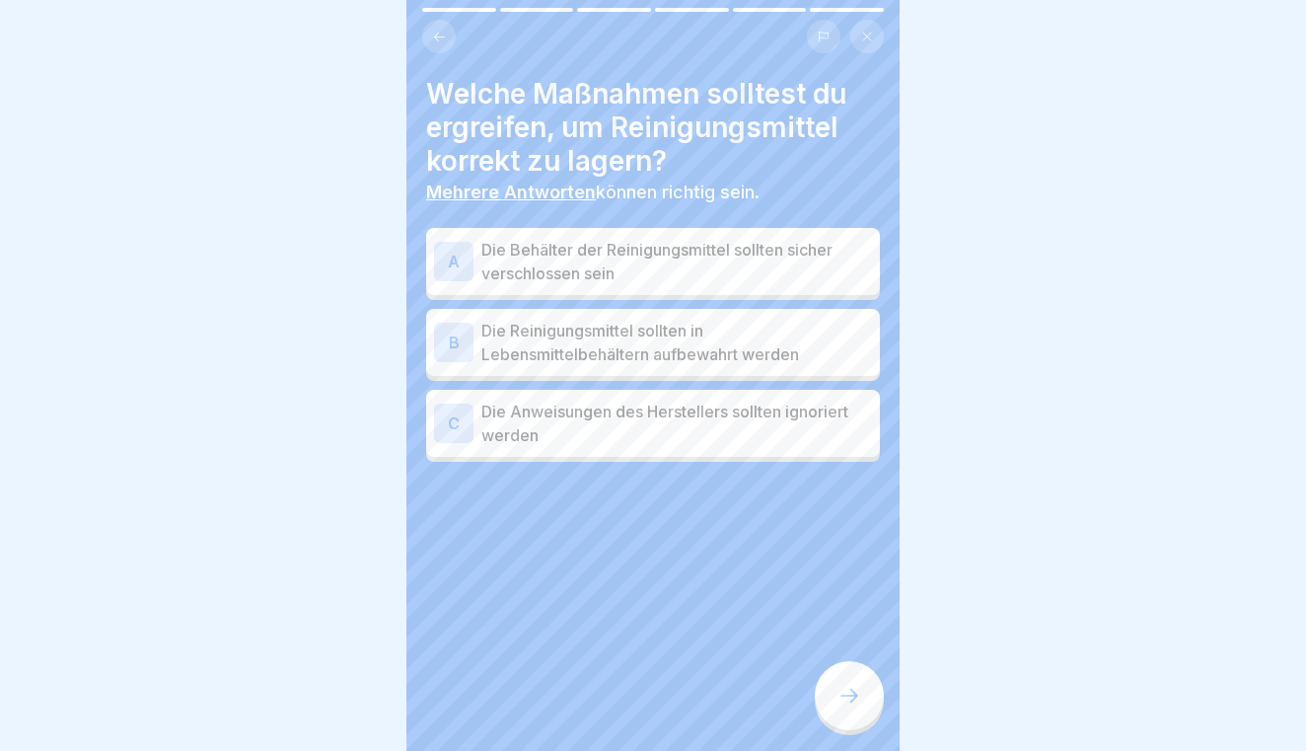
click at [762, 263] on p "Die Behälter der Reinigungsmittel sollten sicher verschlossen sein" at bounding box center [676, 261] width 391 height 47
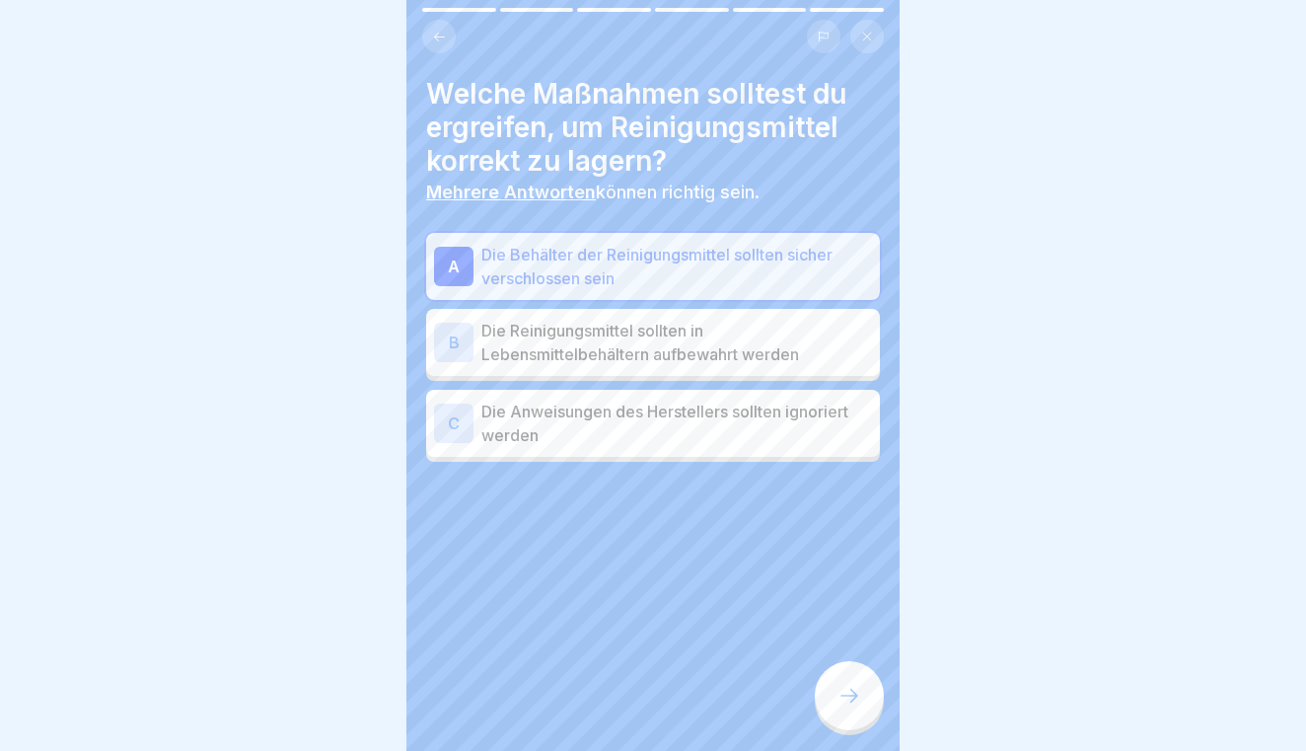
click at [740, 411] on p "Die Anweisungen des Herstellers sollten ignoriert werden" at bounding box center [676, 422] width 391 height 47
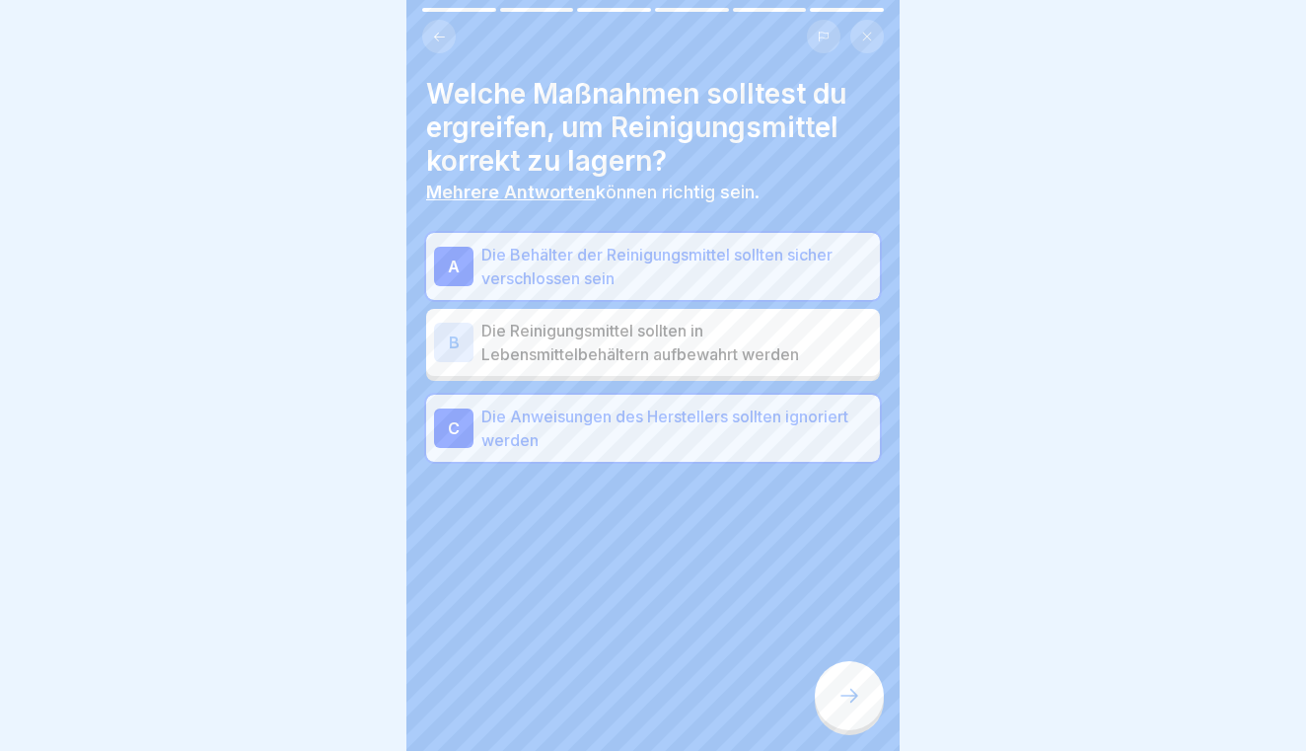
click at [822, 426] on p "Die Anweisungen des Herstellers sollten ignoriert werden" at bounding box center [676, 427] width 391 height 47
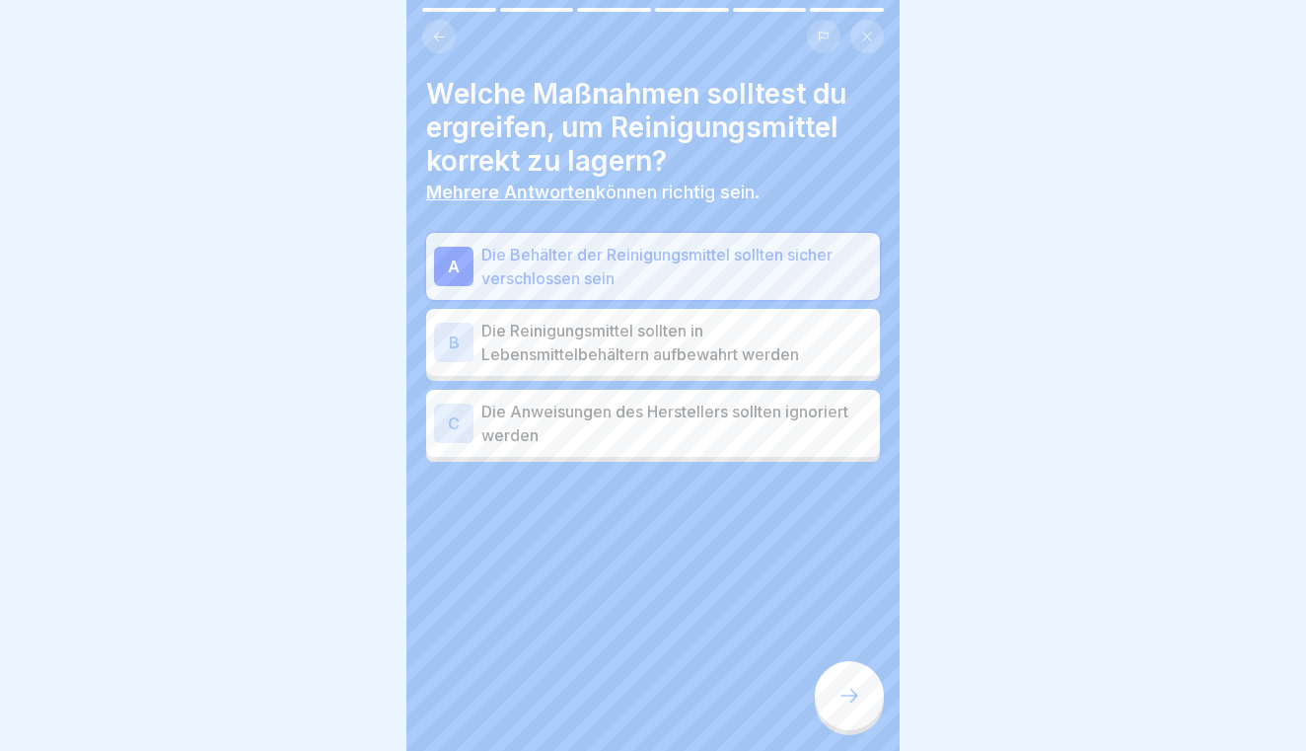
click at [847, 696] on icon at bounding box center [849, 695] width 24 height 24
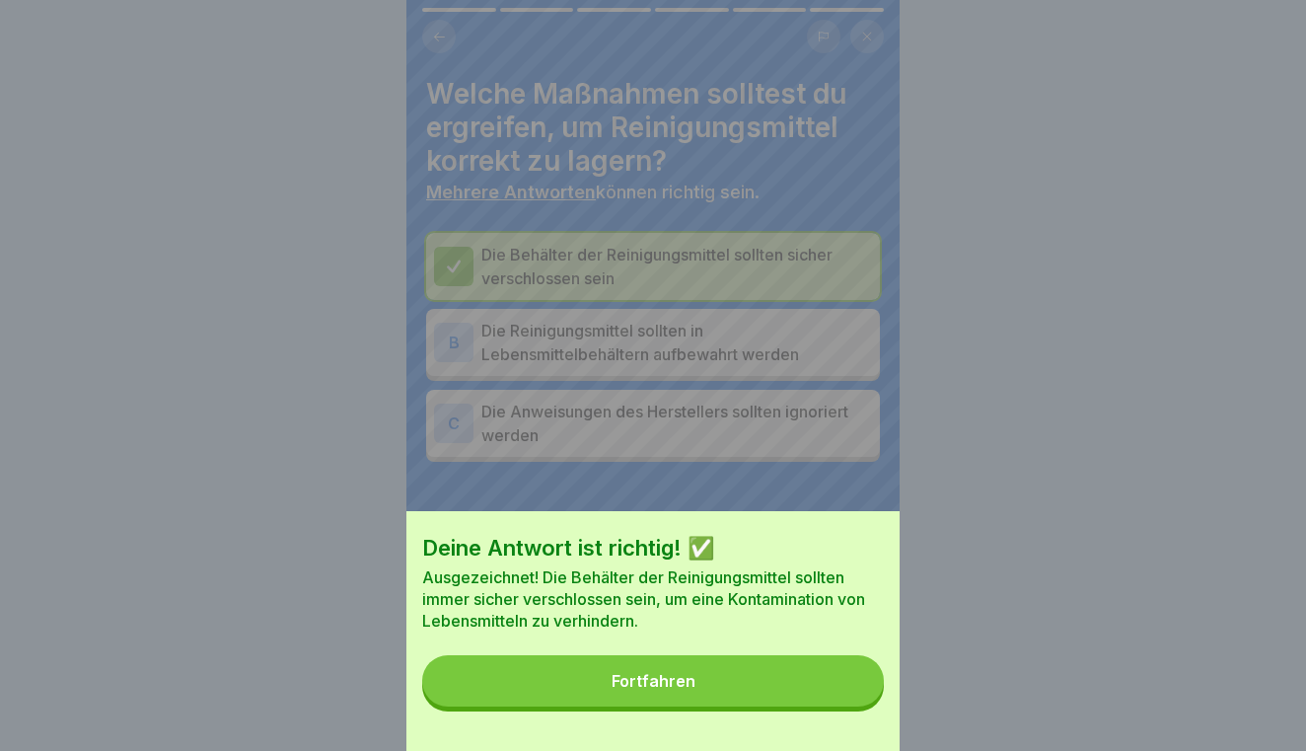
click at [789, 668] on button "Fortfahren" at bounding box center [653, 680] width 462 height 51
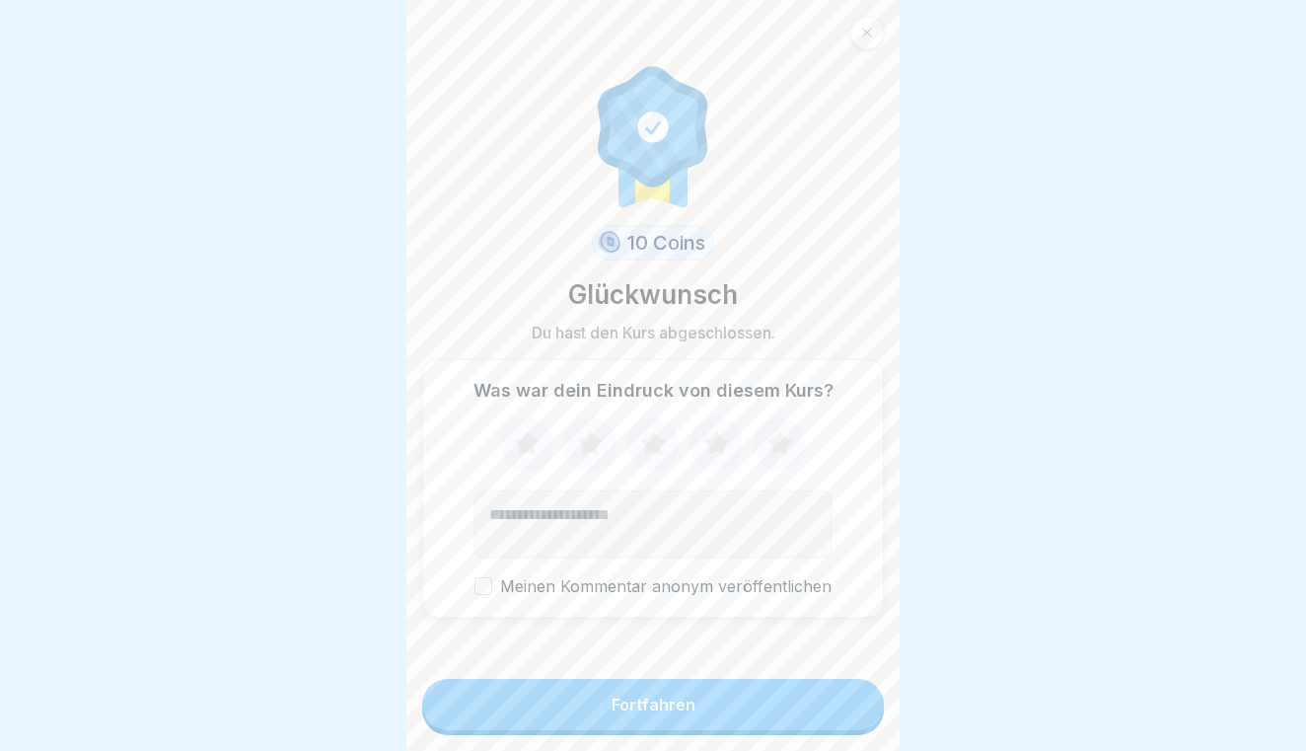
click at [789, 668] on form "10 Coins Glückwunsch Du hast den Kurs abgeschlossen. Was war dein Eindruck von …" at bounding box center [652, 375] width 493 height 751
click at [784, 694] on button "Fortfahren" at bounding box center [653, 704] width 462 height 51
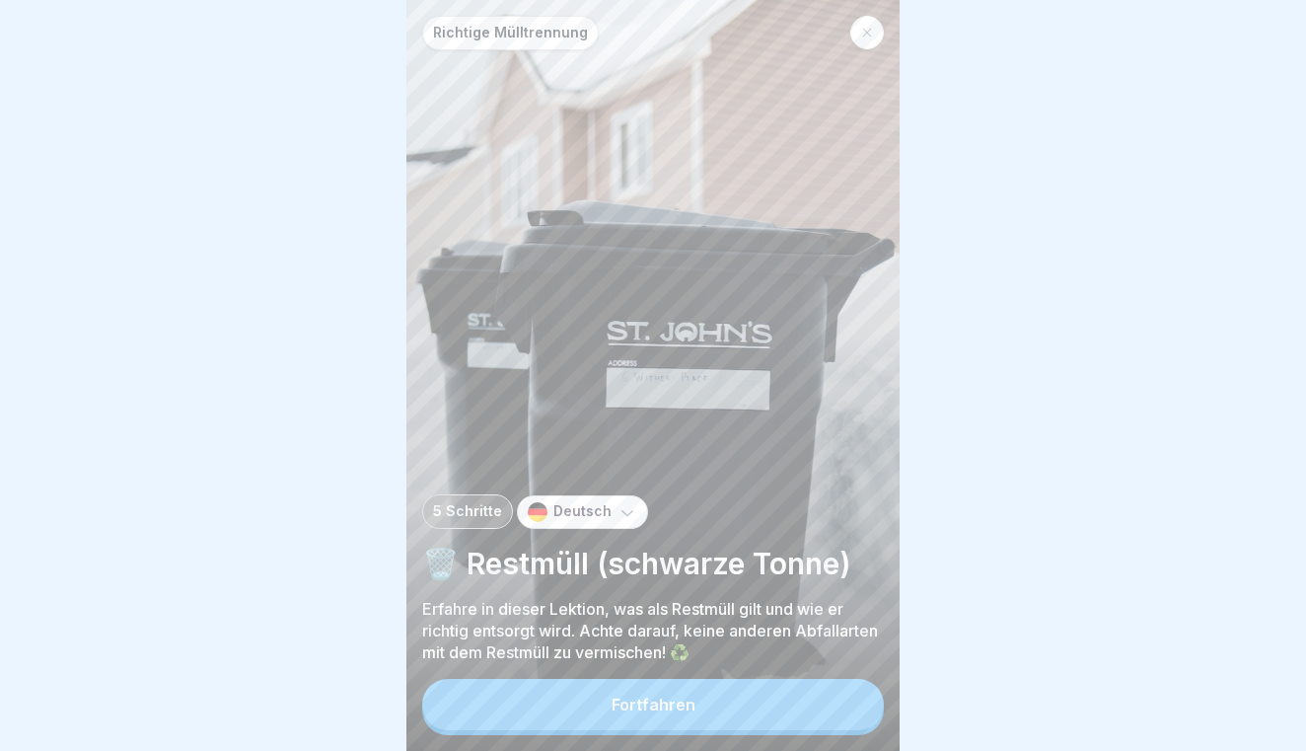
click at [763, 698] on button "Fortfahren" at bounding box center [653, 704] width 462 height 51
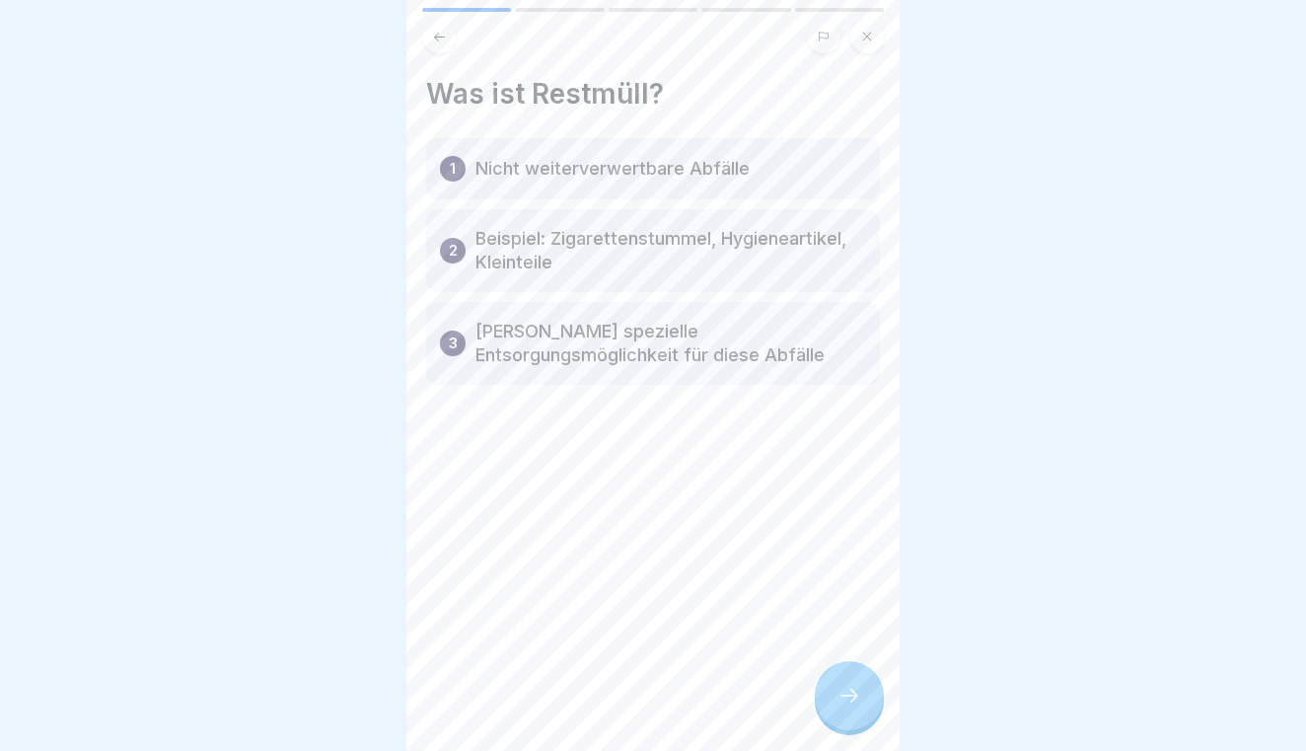
click at [850, 693] on icon at bounding box center [849, 695] width 24 height 24
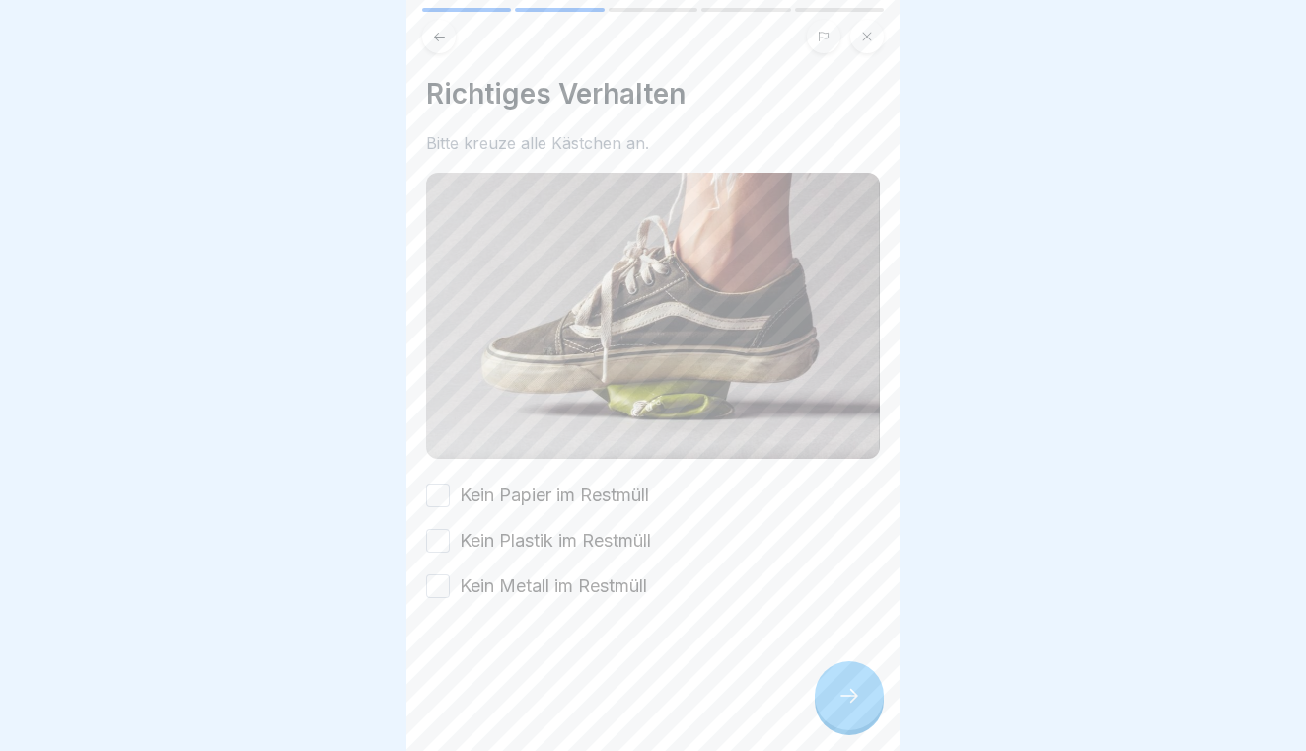
click at [850, 693] on icon at bounding box center [849, 695] width 24 height 24
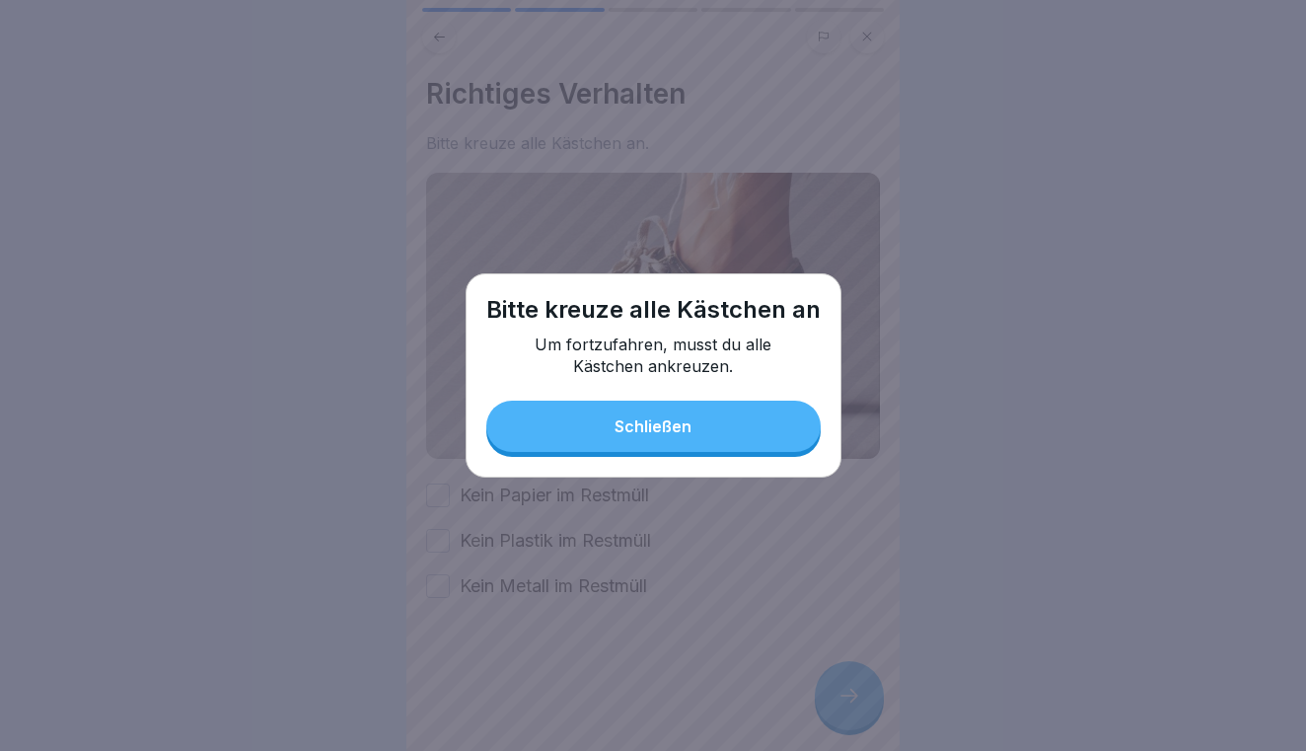
click at [538, 565] on div at bounding box center [653, 375] width 1306 height 751
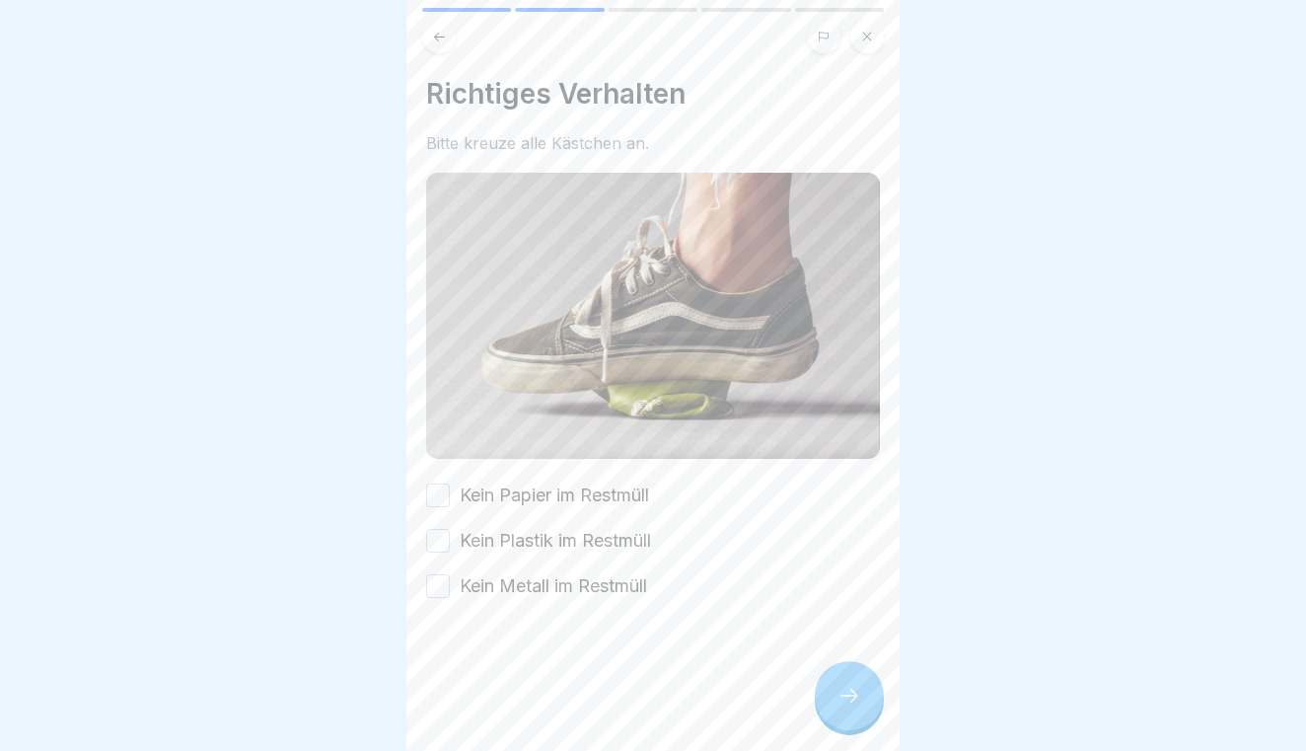
click at [435, 491] on button "Kein Papier im Restmüll" at bounding box center [438, 495] width 24 height 24
click at [443, 537] on button "Kein Plastik im Restmüll" at bounding box center [438, 541] width 24 height 24
click at [440, 578] on button "Kein Metall im Restmüll" at bounding box center [438, 586] width 24 height 24
click at [864, 686] on div at bounding box center [849, 695] width 69 height 69
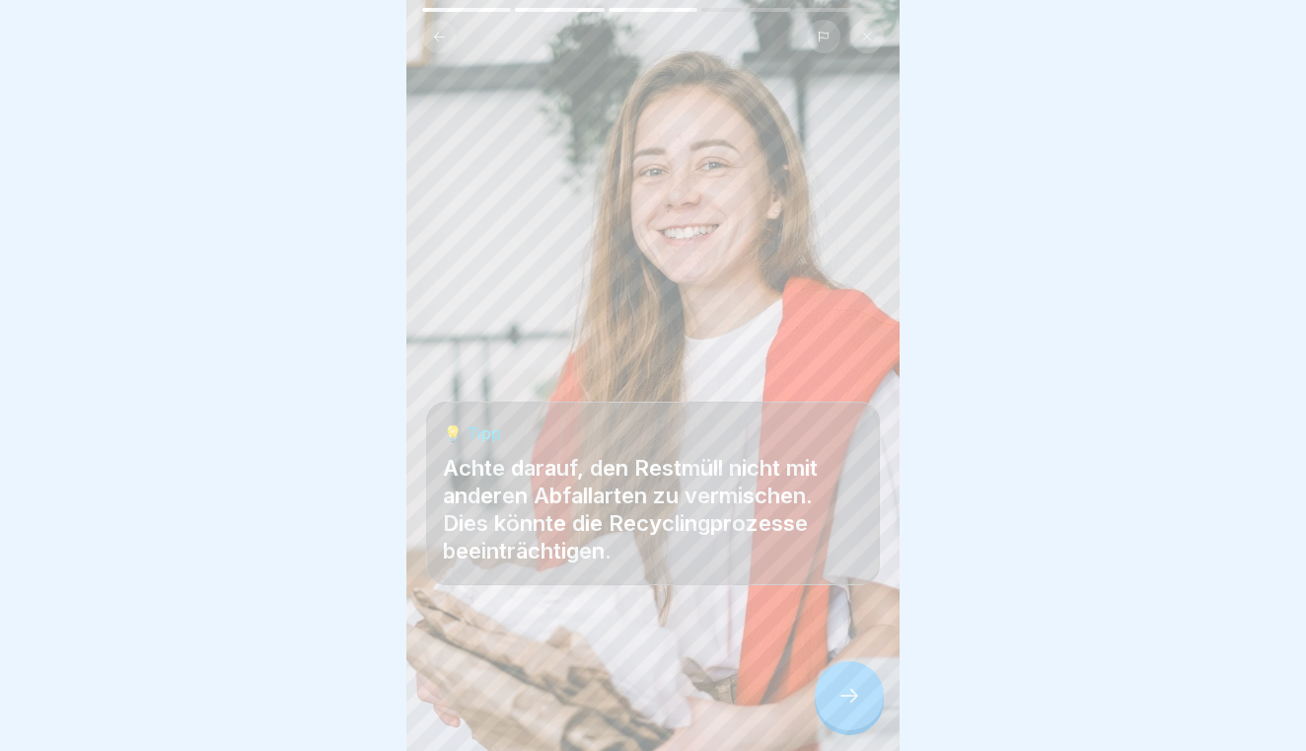
click at [866, 678] on div at bounding box center [849, 695] width 69 height 69
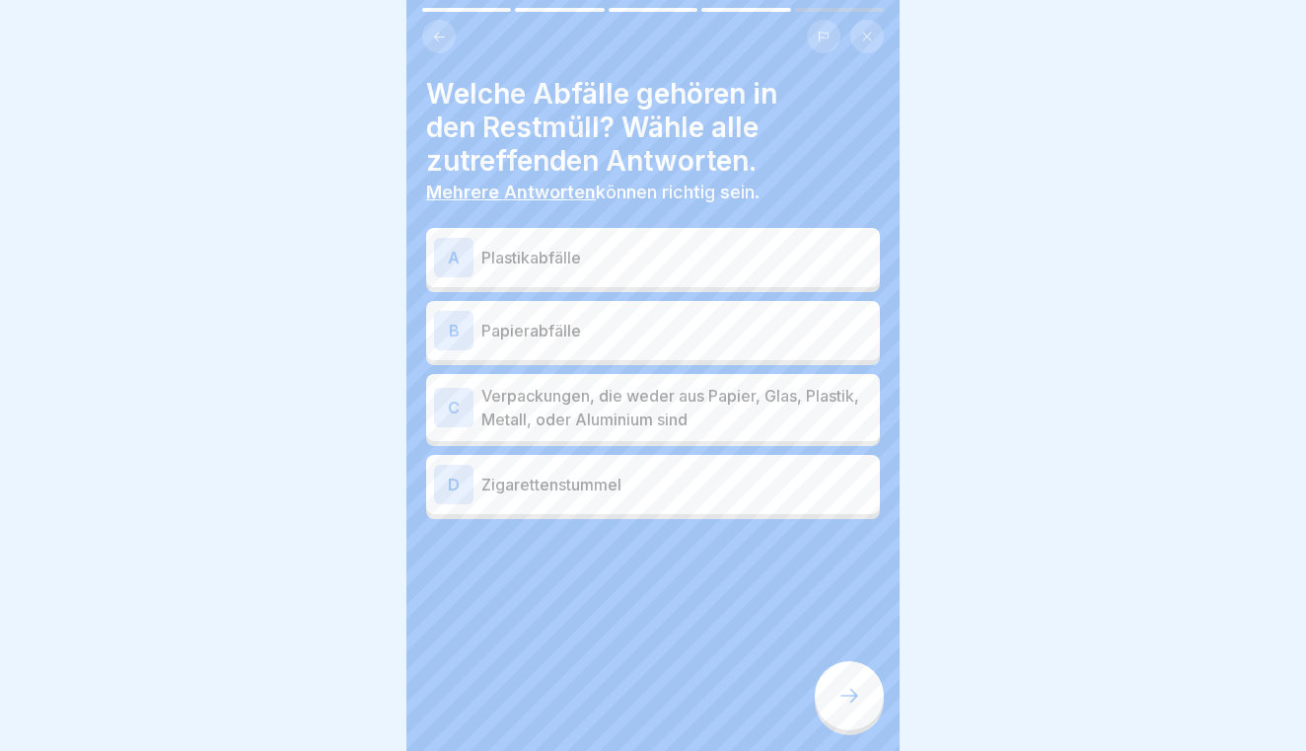
click at [706, 277] on div "A Plastikabfälle" at bounding box center [653, 257] width 454 height 59
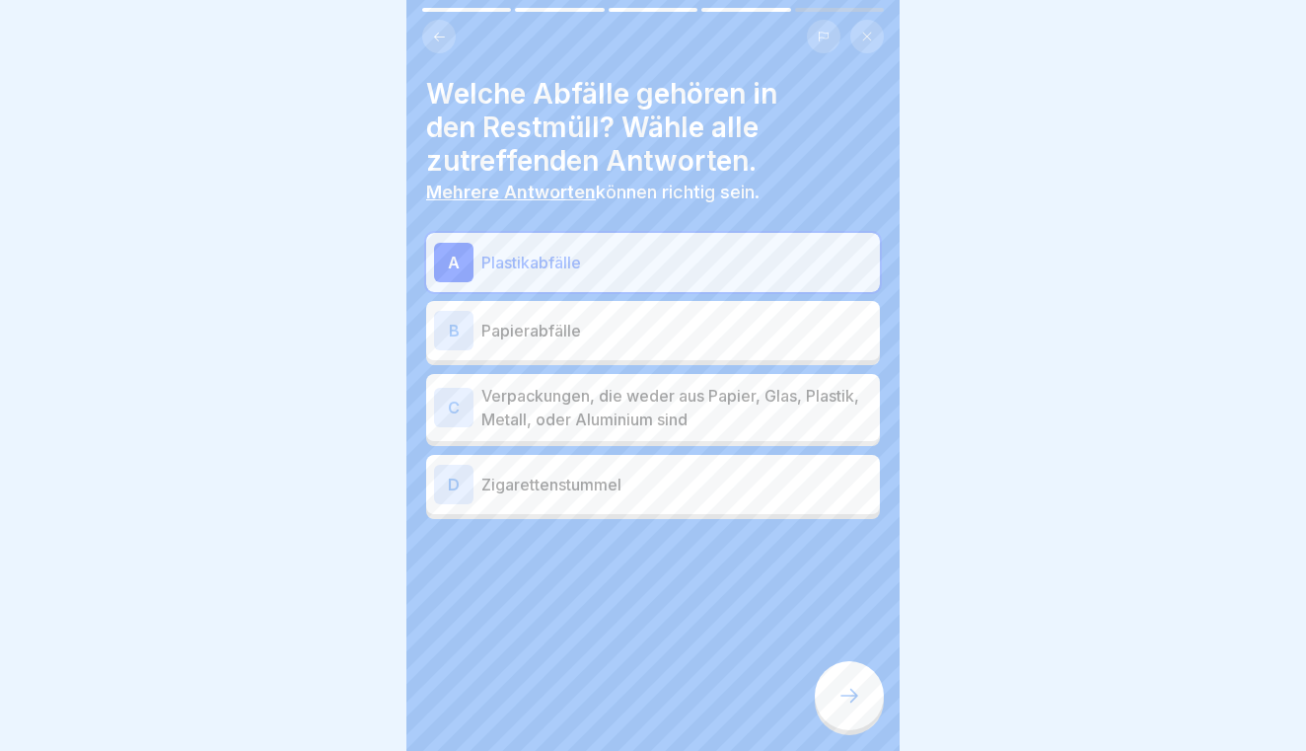
click at [699, 325] on p "Papierabfälle" at bounding box center [676, 331] width 391 height 24
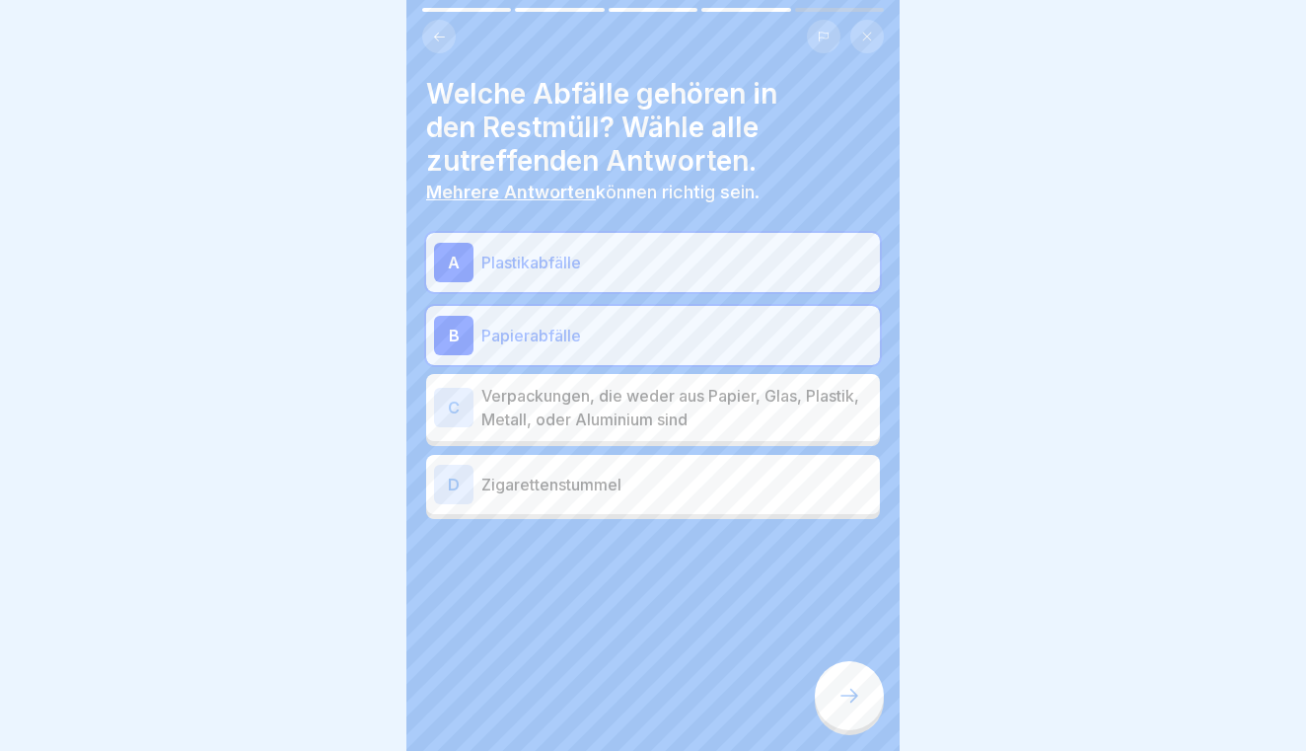
click at [695, 490] on p "Zigarettenstummel" at bounding box center [676, 484] width 391 height 24
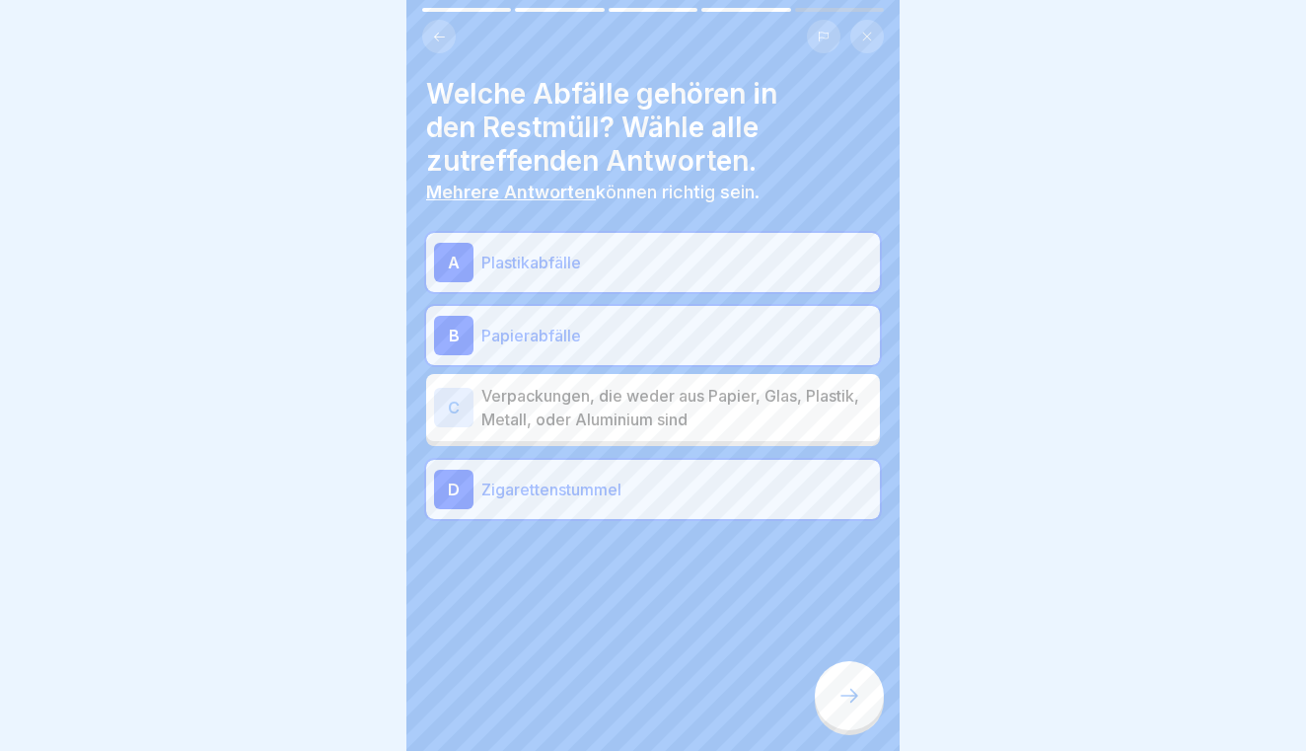
click at [724, 502] on div "D Zigarettenstummel" at bounding box center [653, 488] width 438 height 39
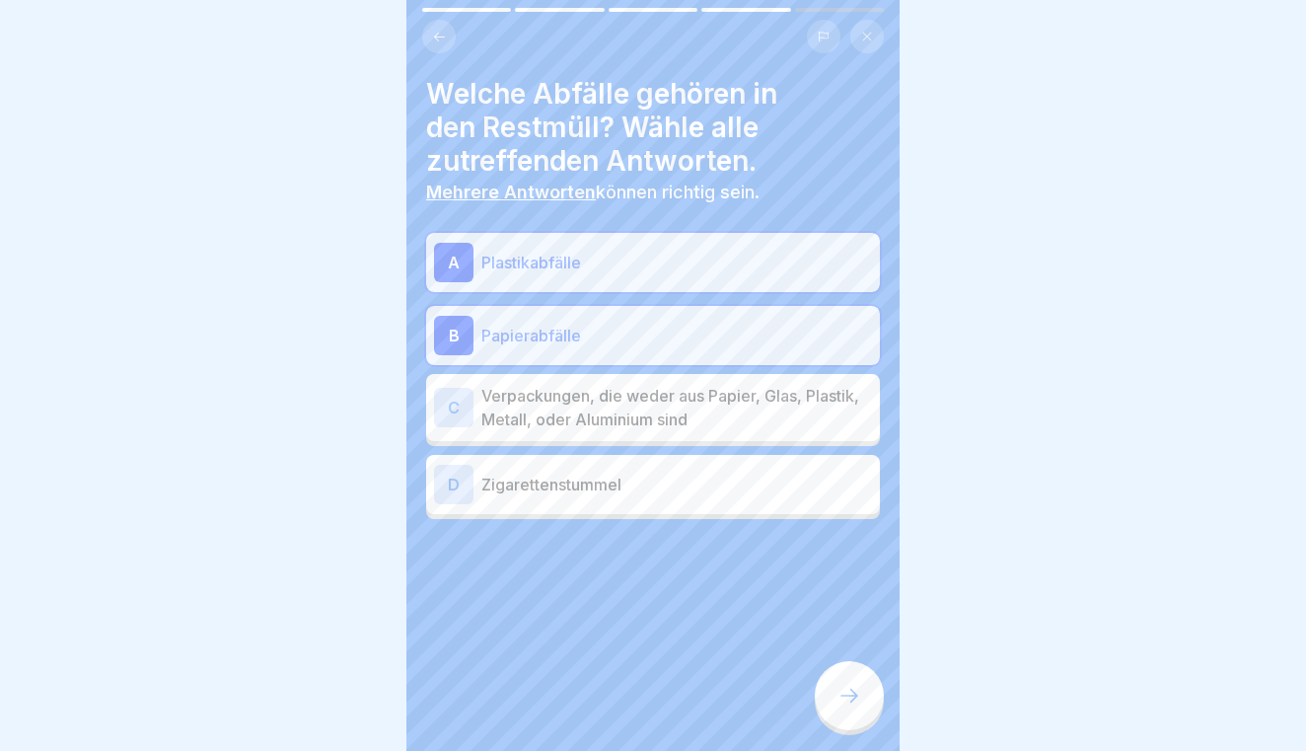
click at [847, 689] on icon at bounding box center [849, 695] width 24 height 24
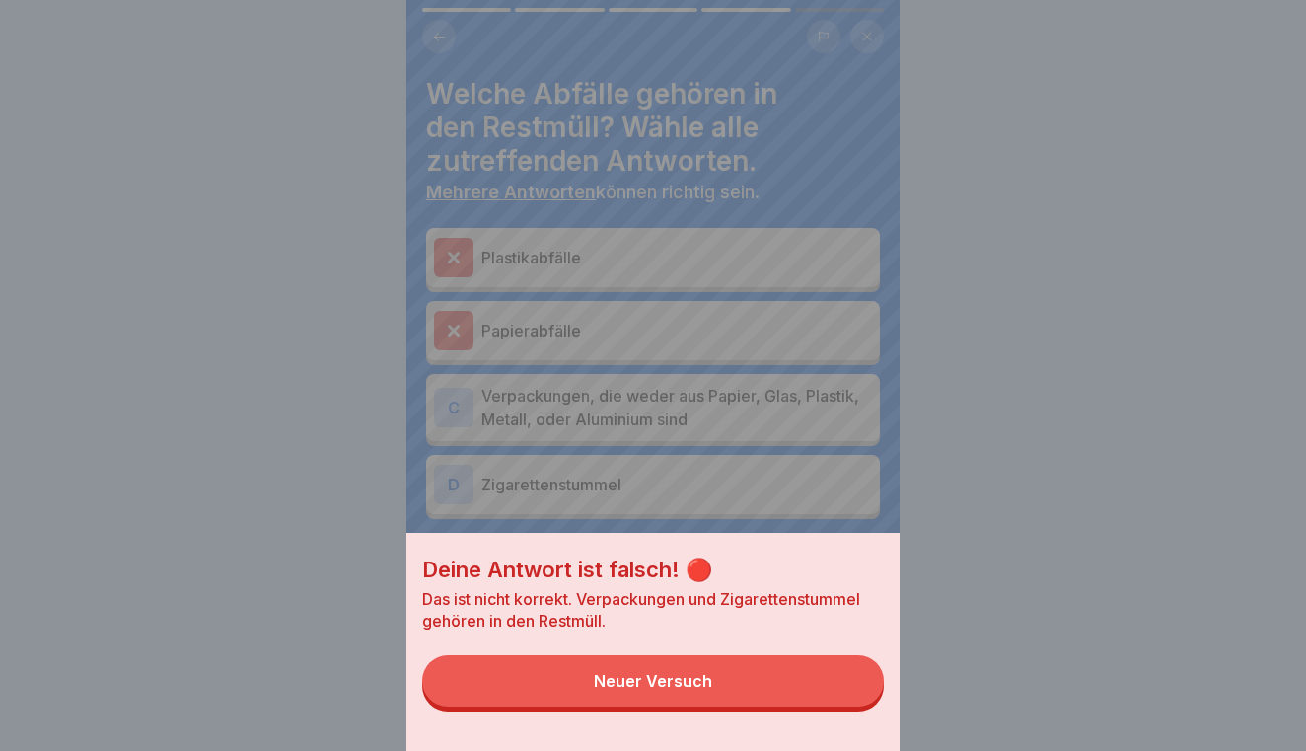
click at [804, 682] on button "Neuer Versuch" at bounding box center [653, 680] width 462 height 51
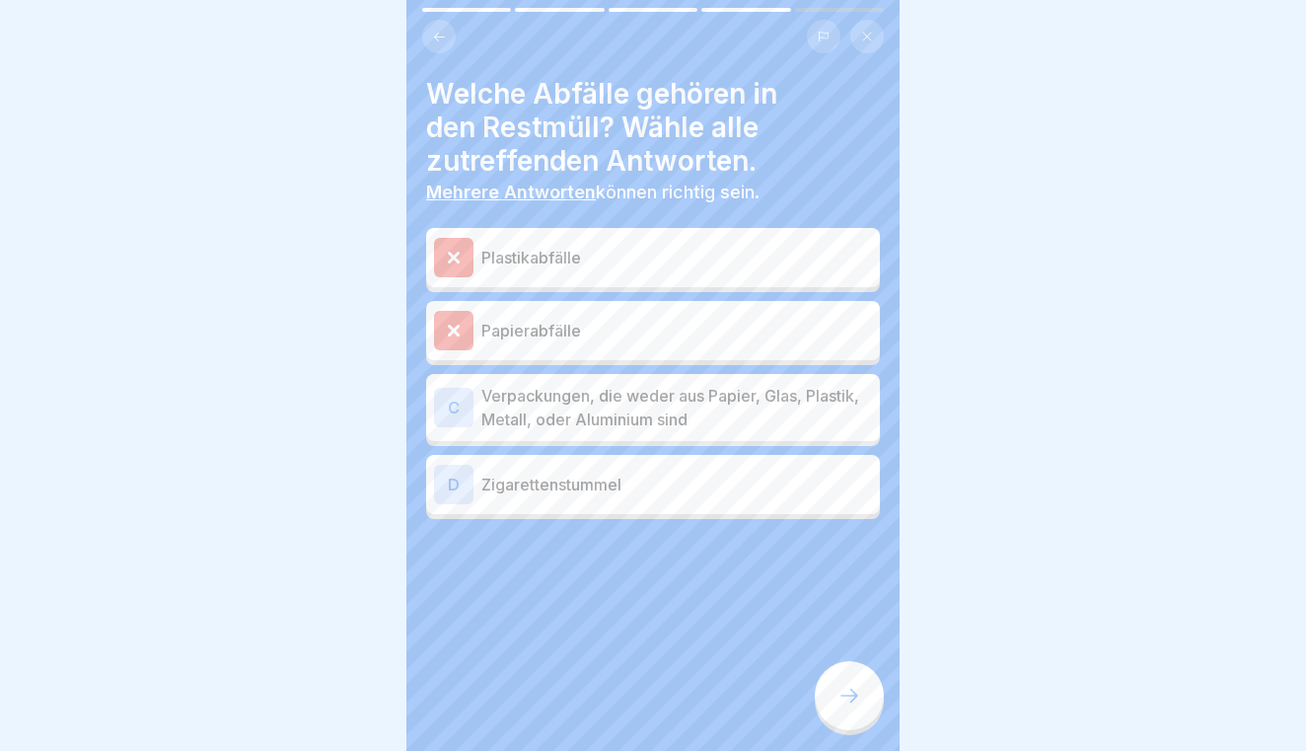
click at [745, 384] on p "Verpackungen, die weder aus Papier, Glas, Plastik, Metall, oder Aluminium sind" at bounding box center [676, 407] width 391 height 47
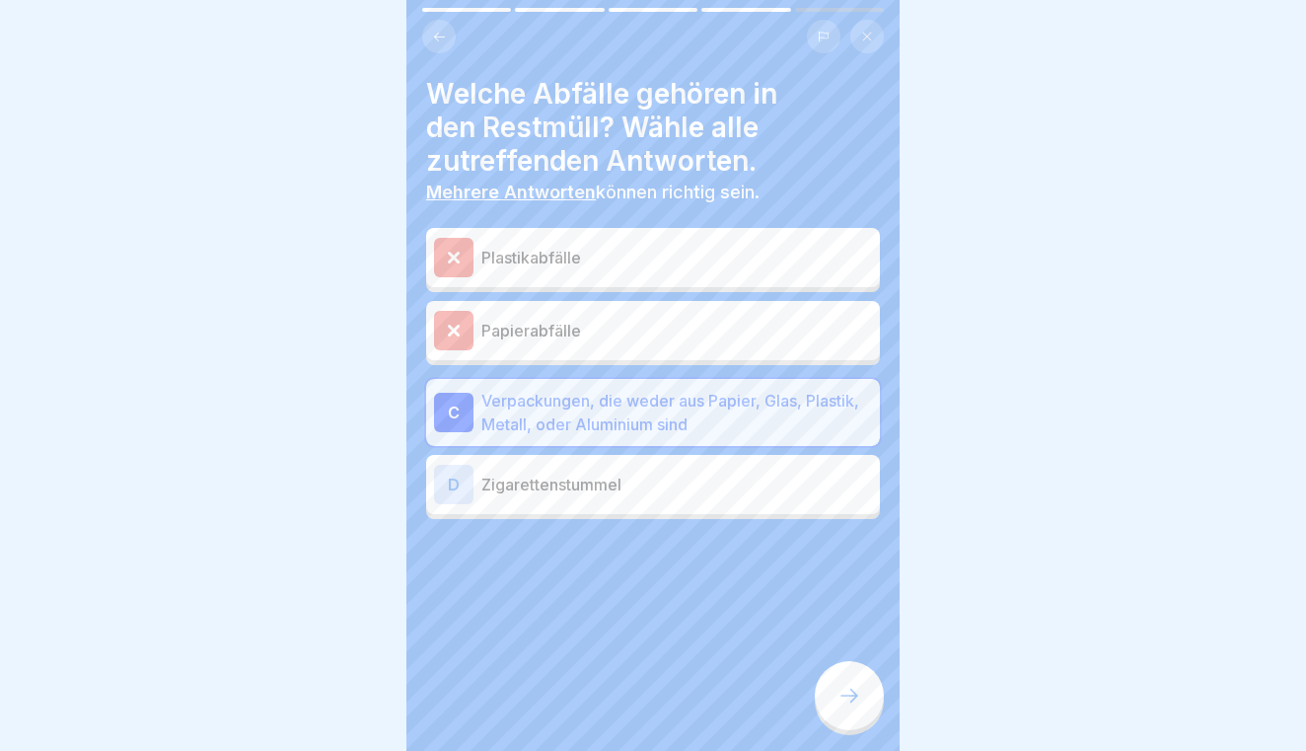
click at [838, 682] on div at bounding box center [849, 695] width 69 height 69
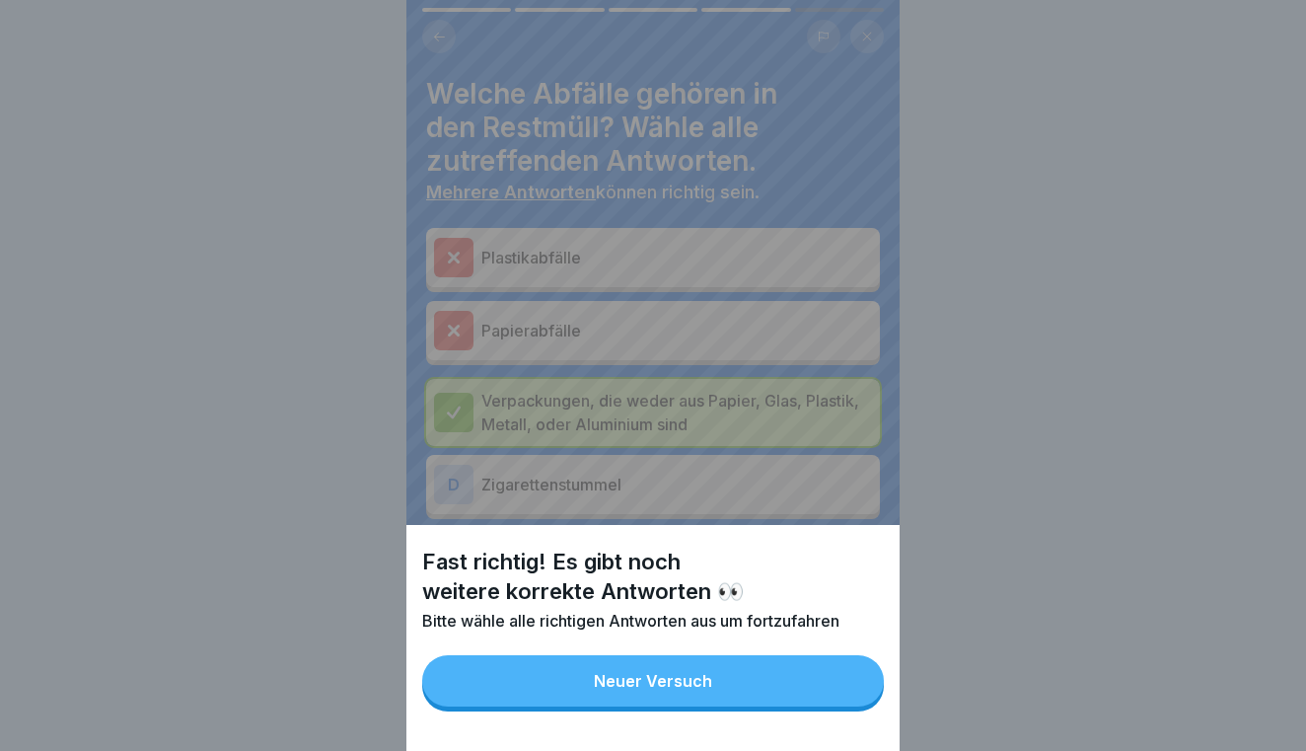
click at [786, 673] on button "Neuer Versuch" at bounding box center [653, 680] width 462 height 51
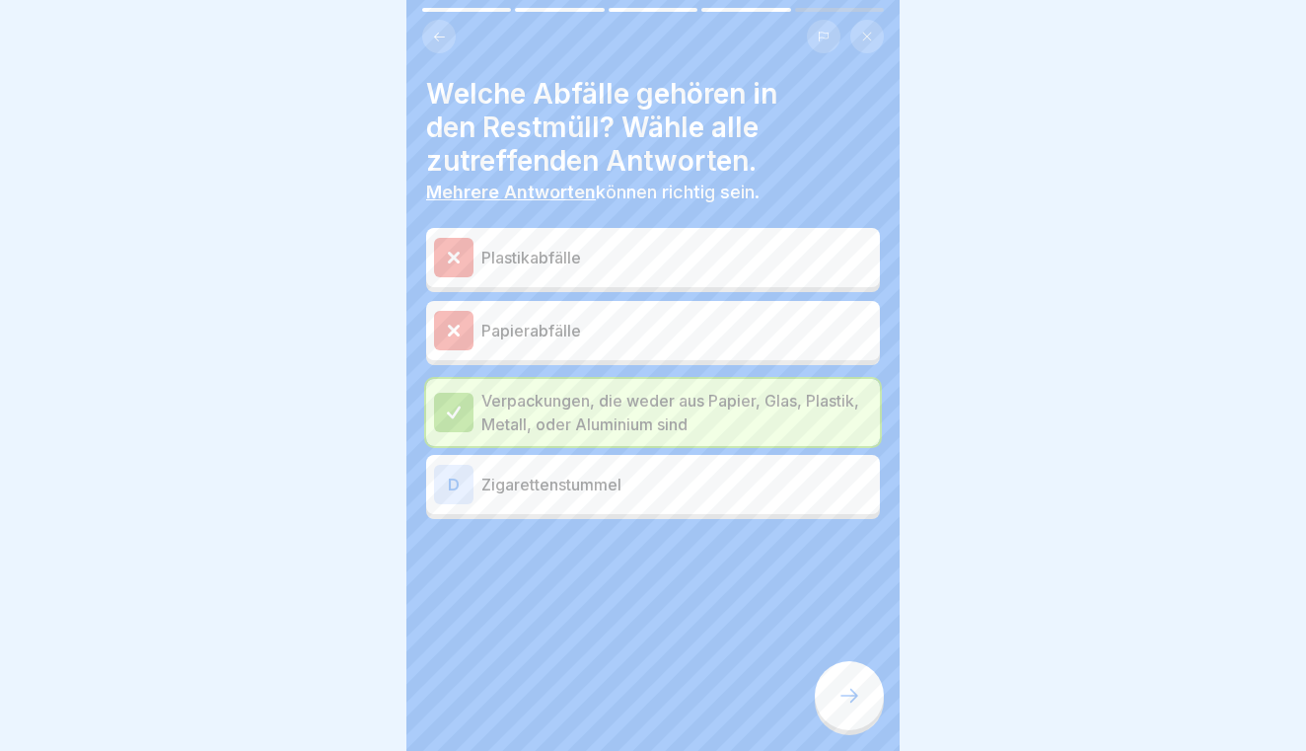
click at [843, 697] on icon at bounding box center [849, 695] width 24 height 24
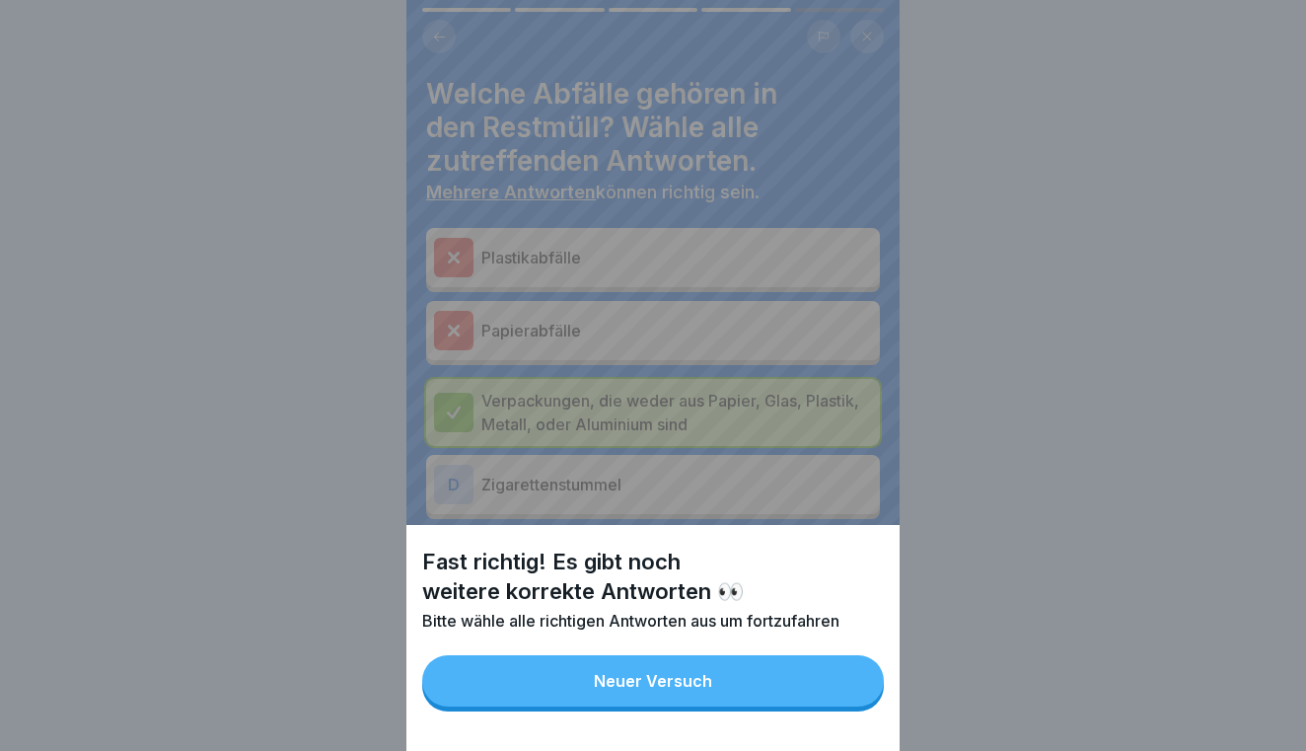
click at [805, 699] on button "Neuer Versuch" at bounding box center [653, 680] width 462 height 51
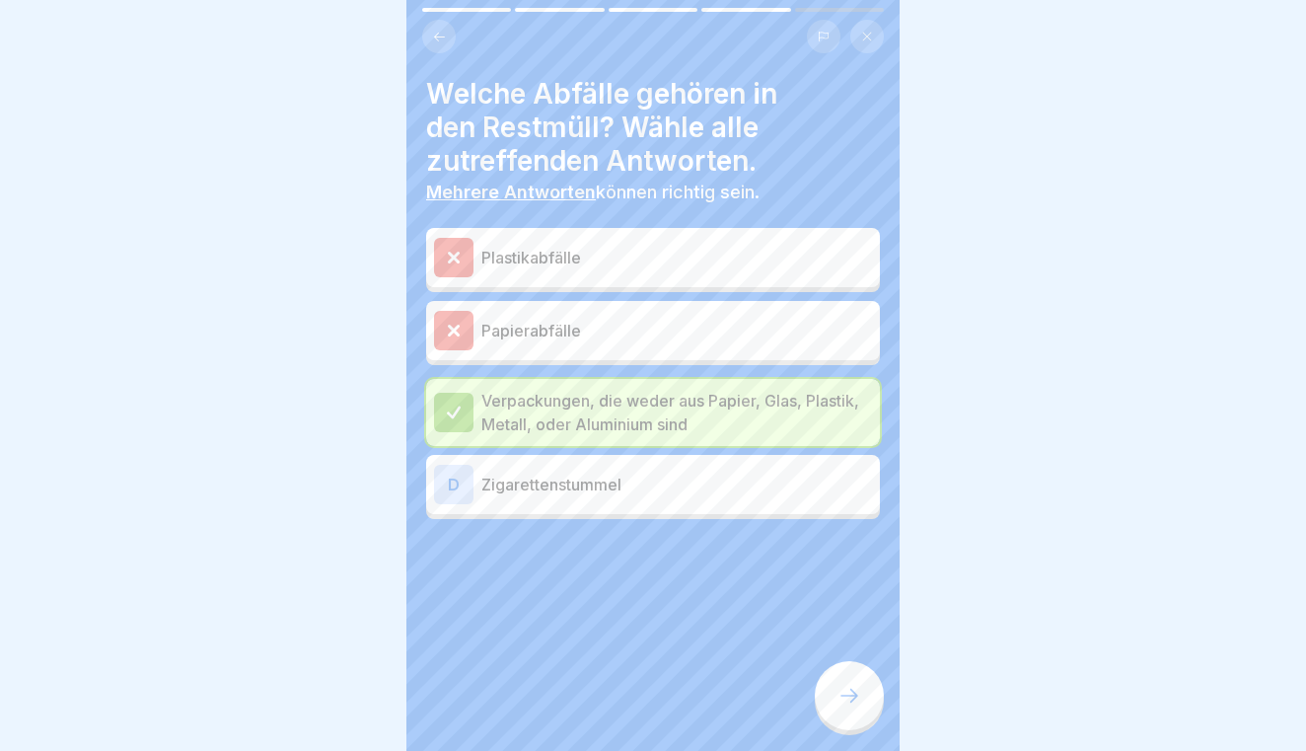
click at [781, 507] on div "D Zigarettenstummel" at bounding box center [653, 484] width 454 height 59
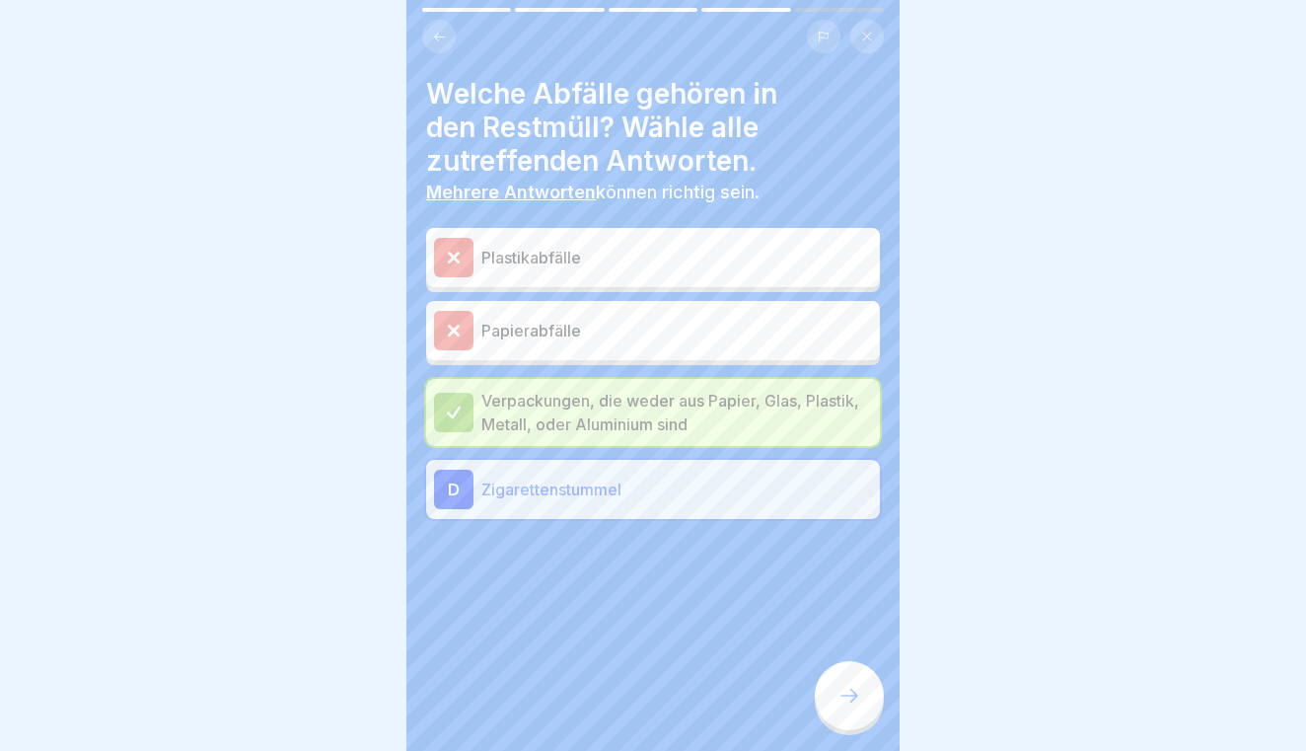
click at [860, 697] on icon at bounding box center [849, 695] width 24 height 24
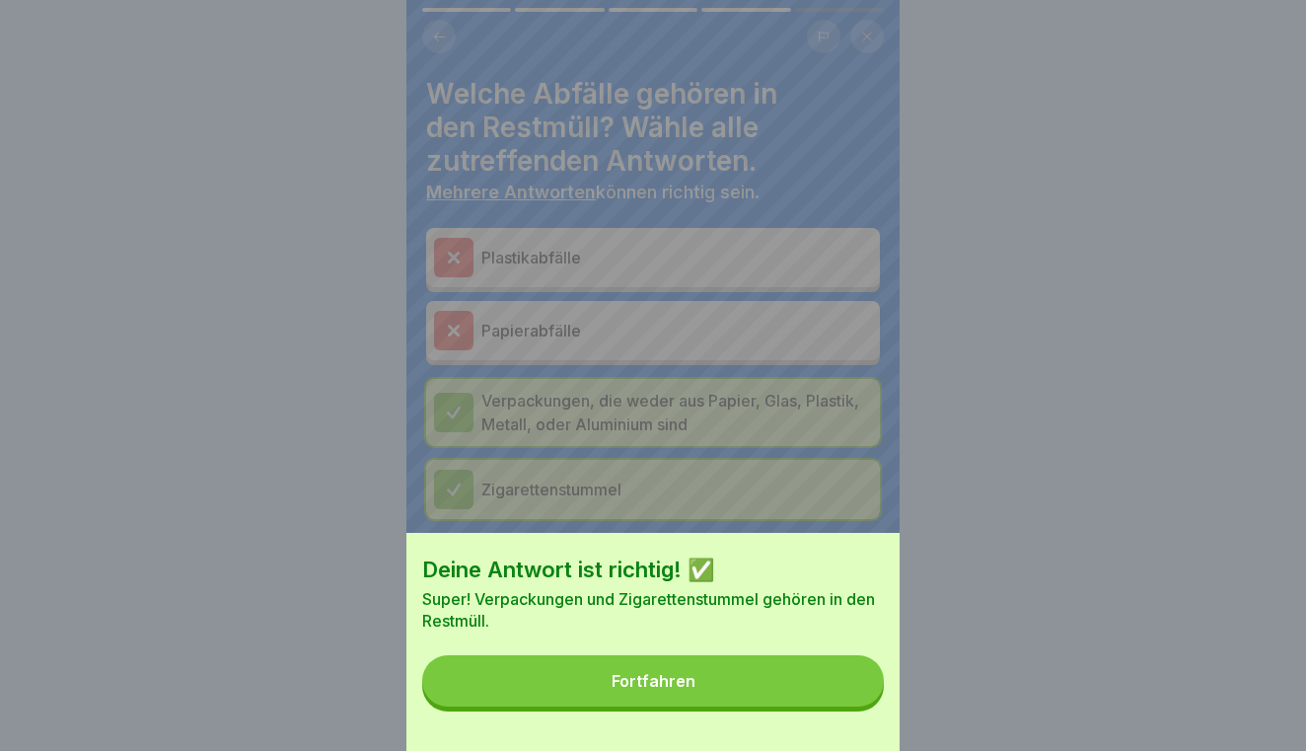
click at [797, 690] on button "Fortfahren" at bounding box center [653, 680] width 462 height 51
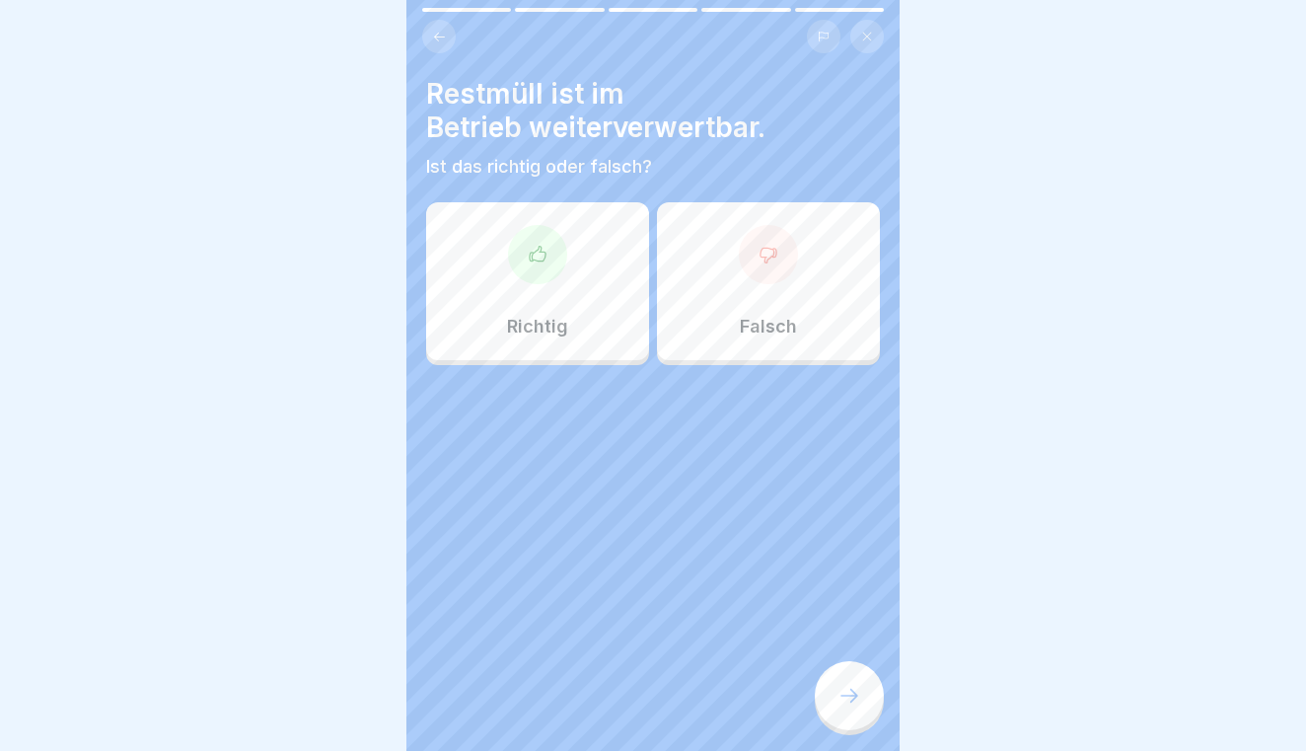
click at [727, 269] on div "Falsch" at bounding box center [768, 281] width 223 height 158
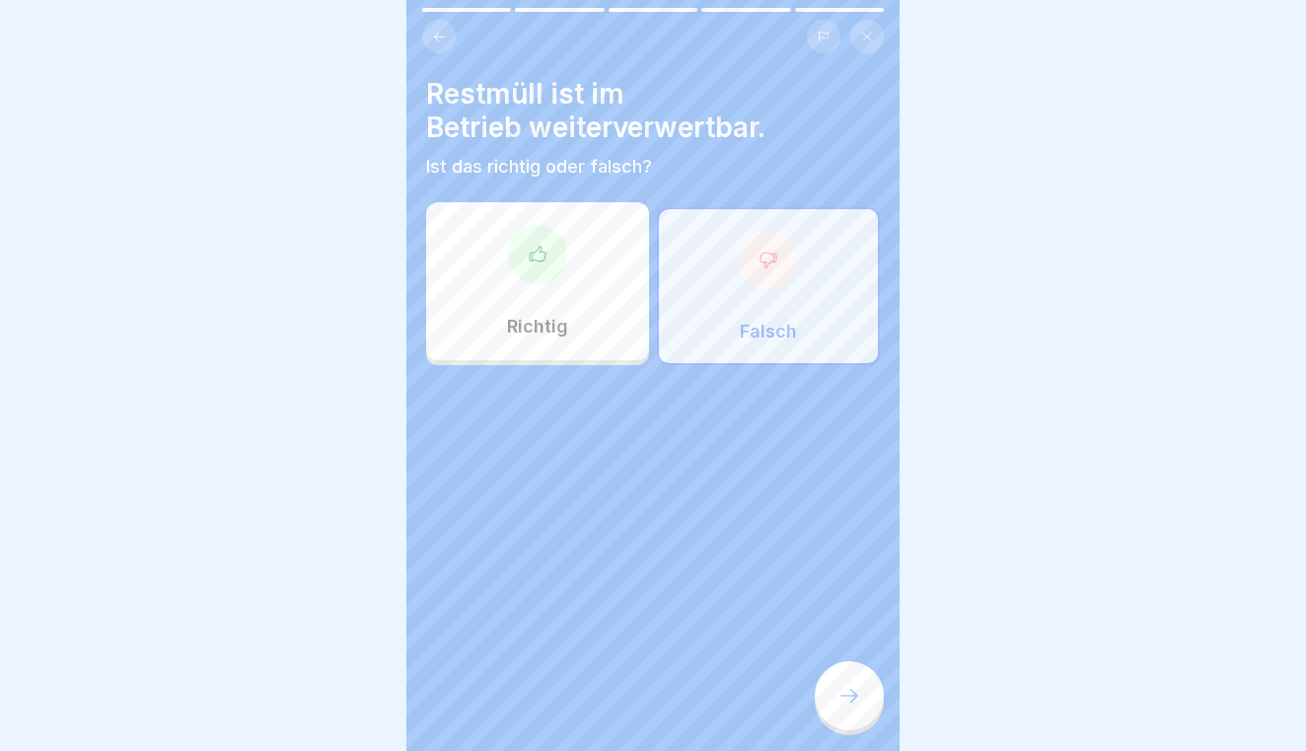
click at [843, 686] on icon at bounding box center [849, 695] width 24 height 24
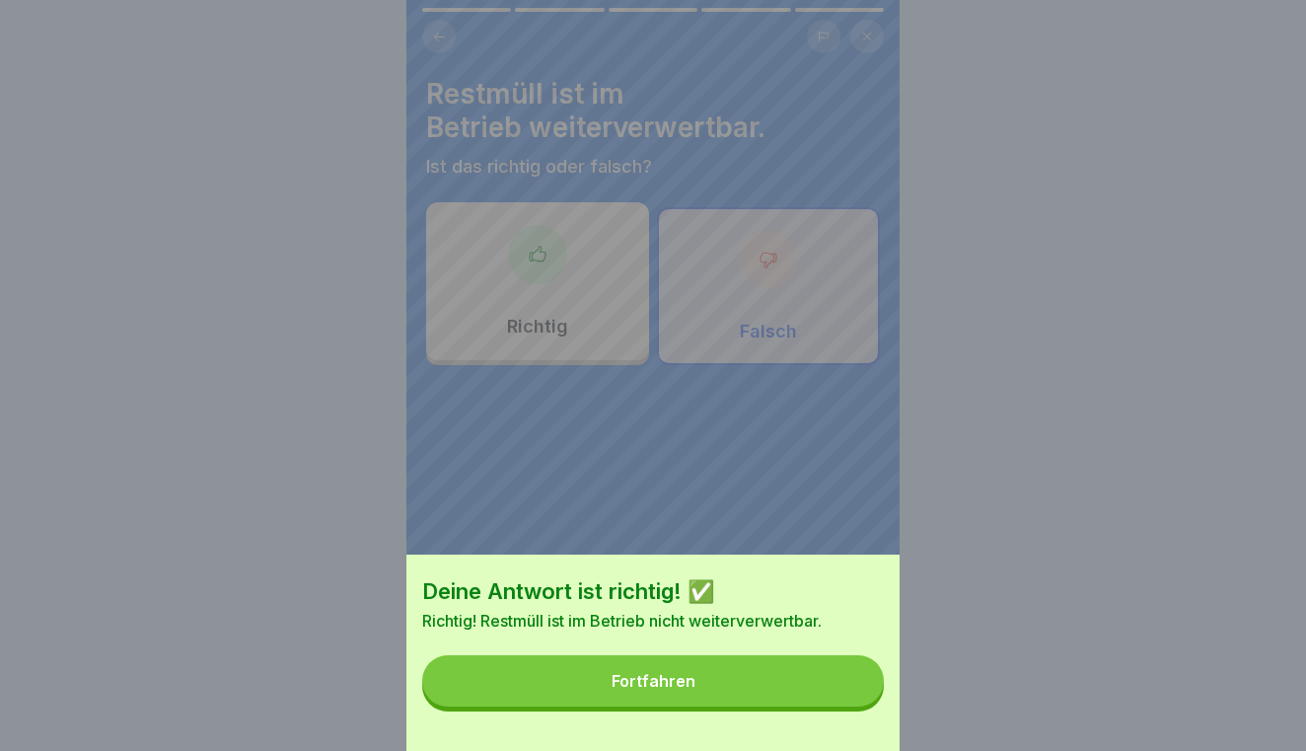
click at [793, 696] on button "Fortfahren" at bounding box center [653, 680] width 462 height 51
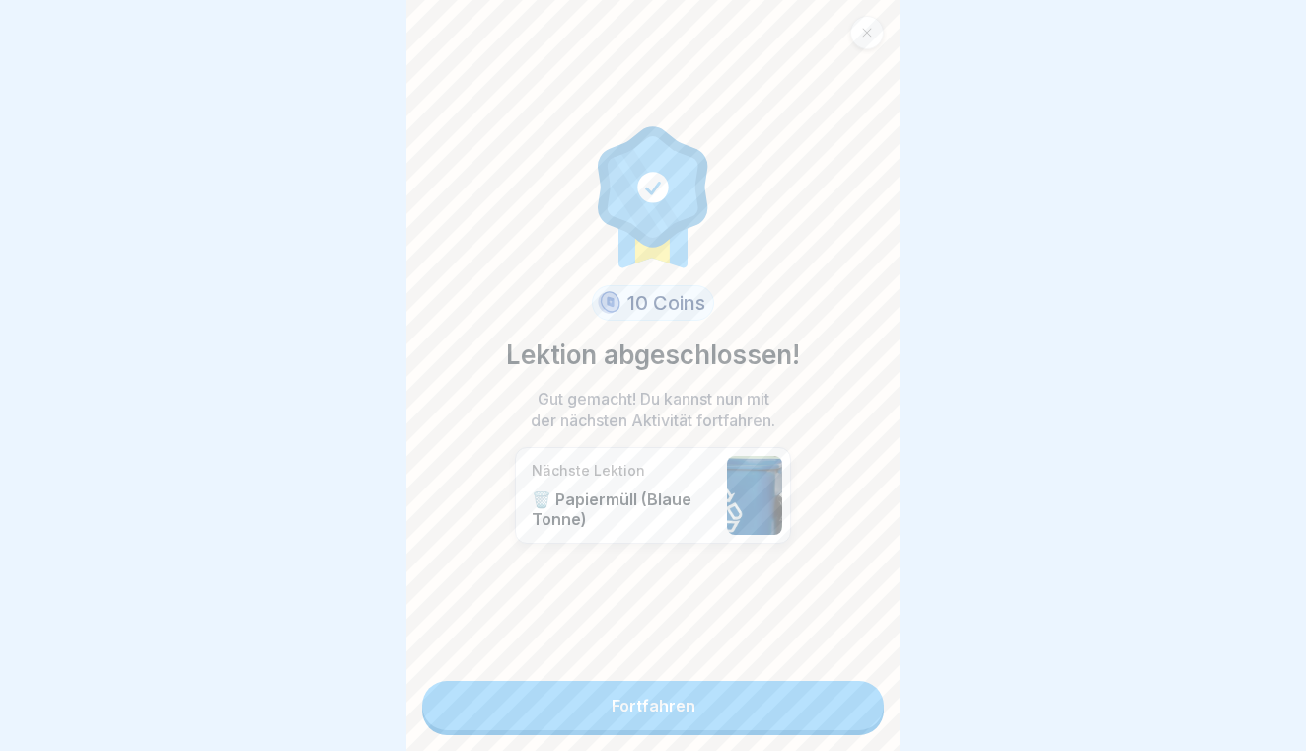
click at [793, 696] on link "Fortfahren" at bounding box center [653, 705] width 462 height 49
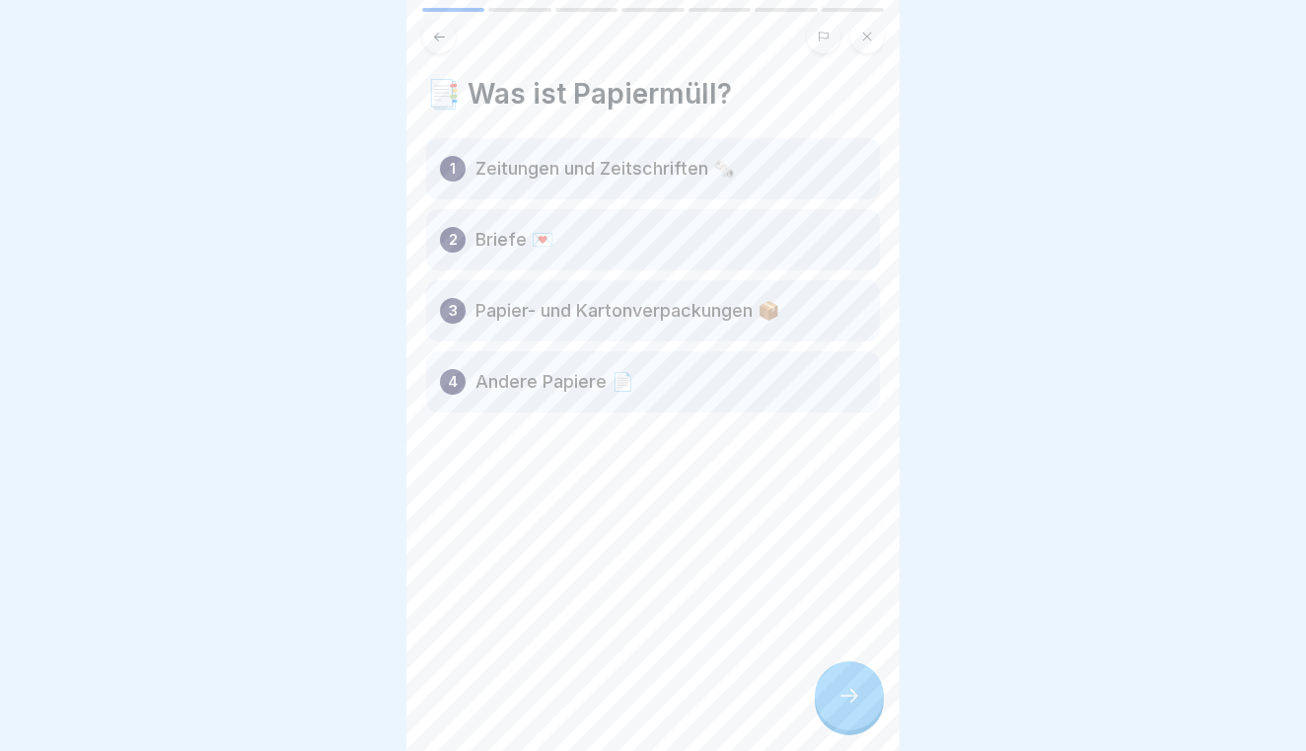
click at [855, 683] on icon at bounding box center [849, 695] width 24 height 24
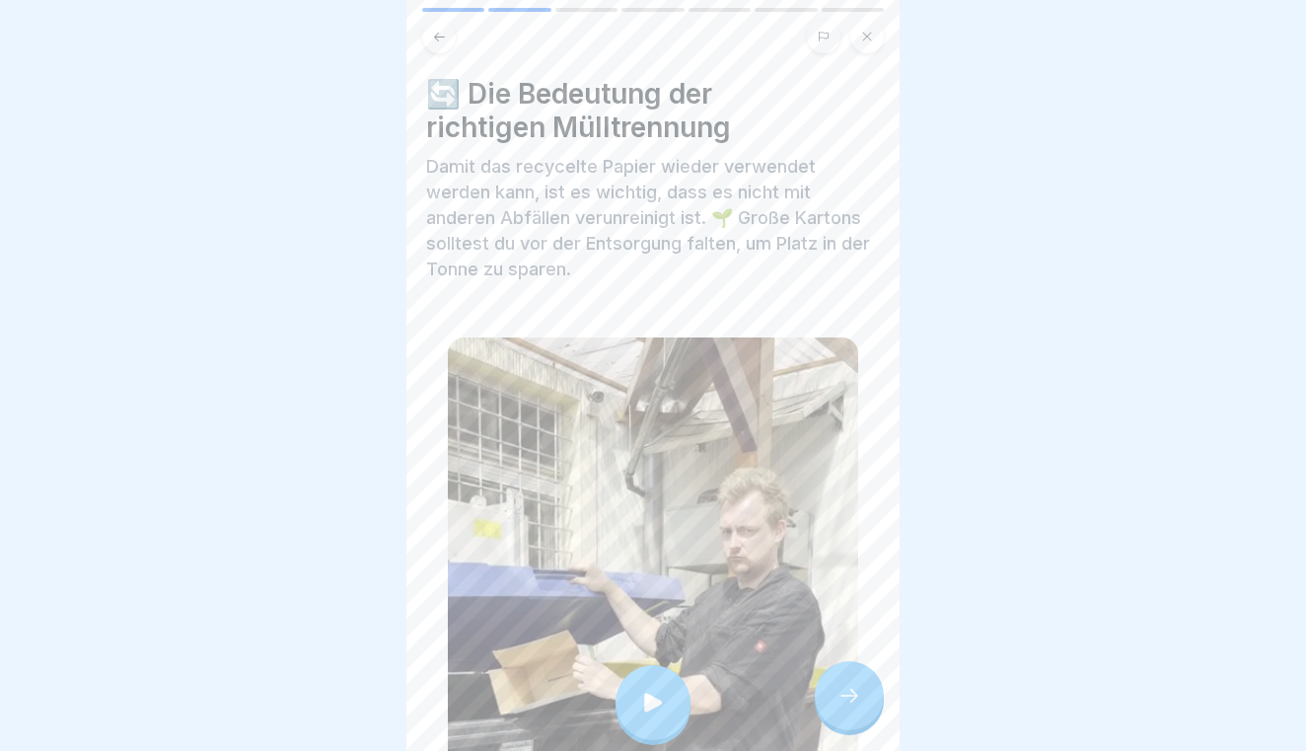
click at [870, 692] on div at bounding box center [849, 695] width 69 height 69
click at [860, 681] on div at bounding box center [849, 695] width 69 height 69
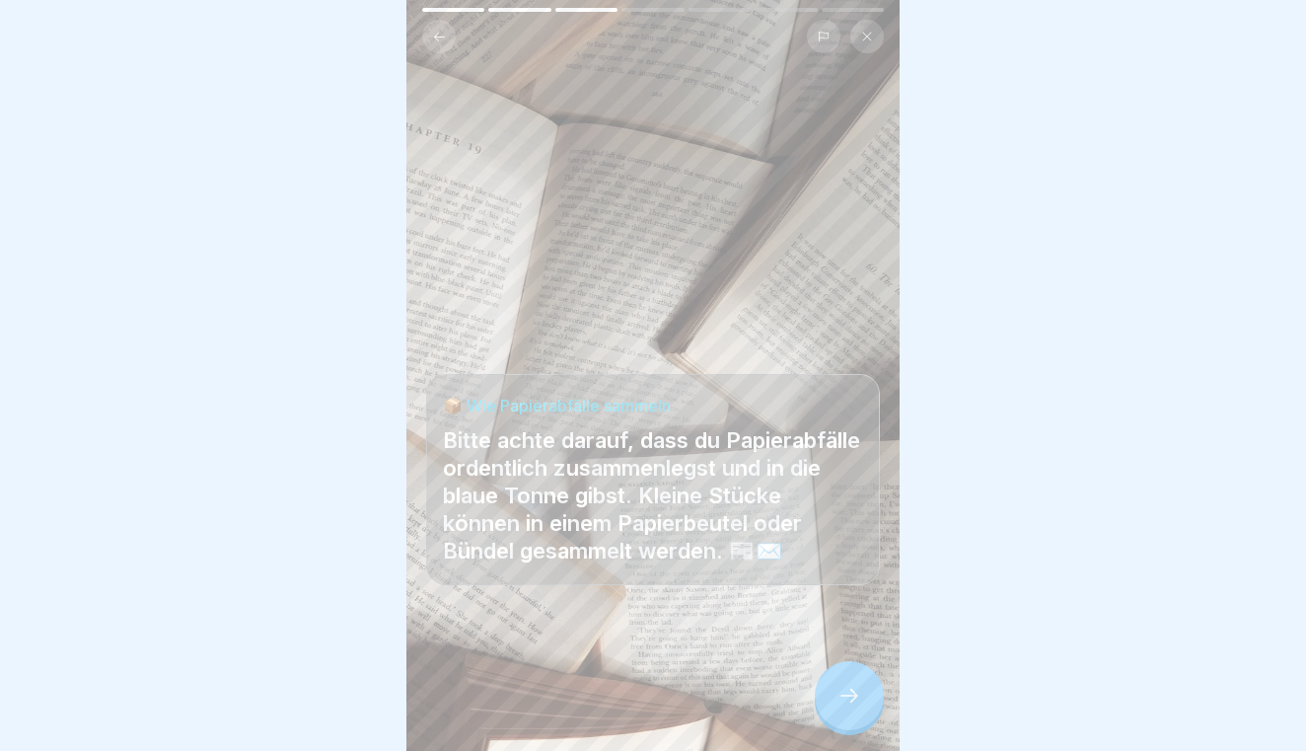
click at [860, 681] on div at bounding box center [849, 695] width 69 height 69
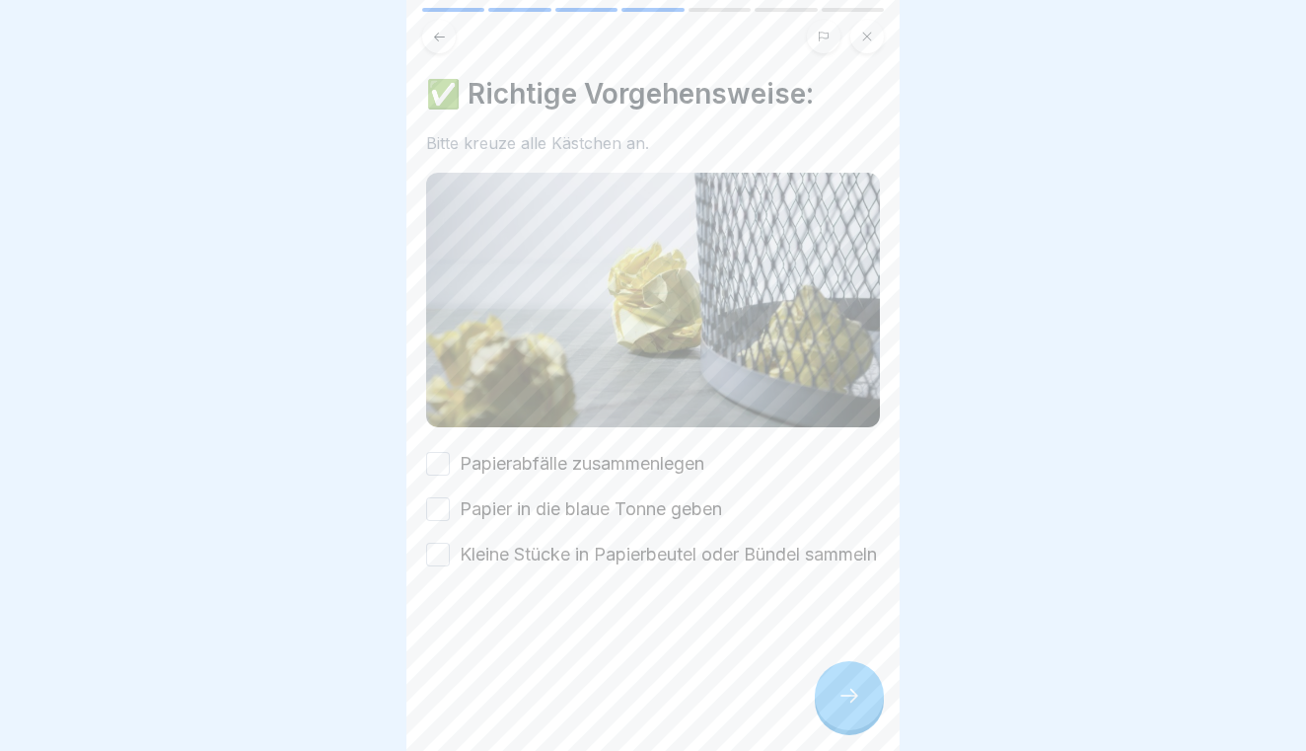
click at [448, 461] on button "Papierabfälle zusammenlegen" at bounding box center [438, 464] width 24 height 24
click at [443, 502] on button "Papier in die blaue Tonne geben" at bounding box center [438, 509] width 24 height 24
click at [434, 551] on div "Kleine Stücke in Papierbeutel oder Bündel sammeln" at bounding box center [651, 554] width 451 height 26
click at [445, 558] on button "Kleine Stücke in Papierbeutel oder Bündel sammeln" at bounding box center [438, 554] width 24 height 24
click at [837, 701] on icon at bounding box center [849, 695] width 24 height 24
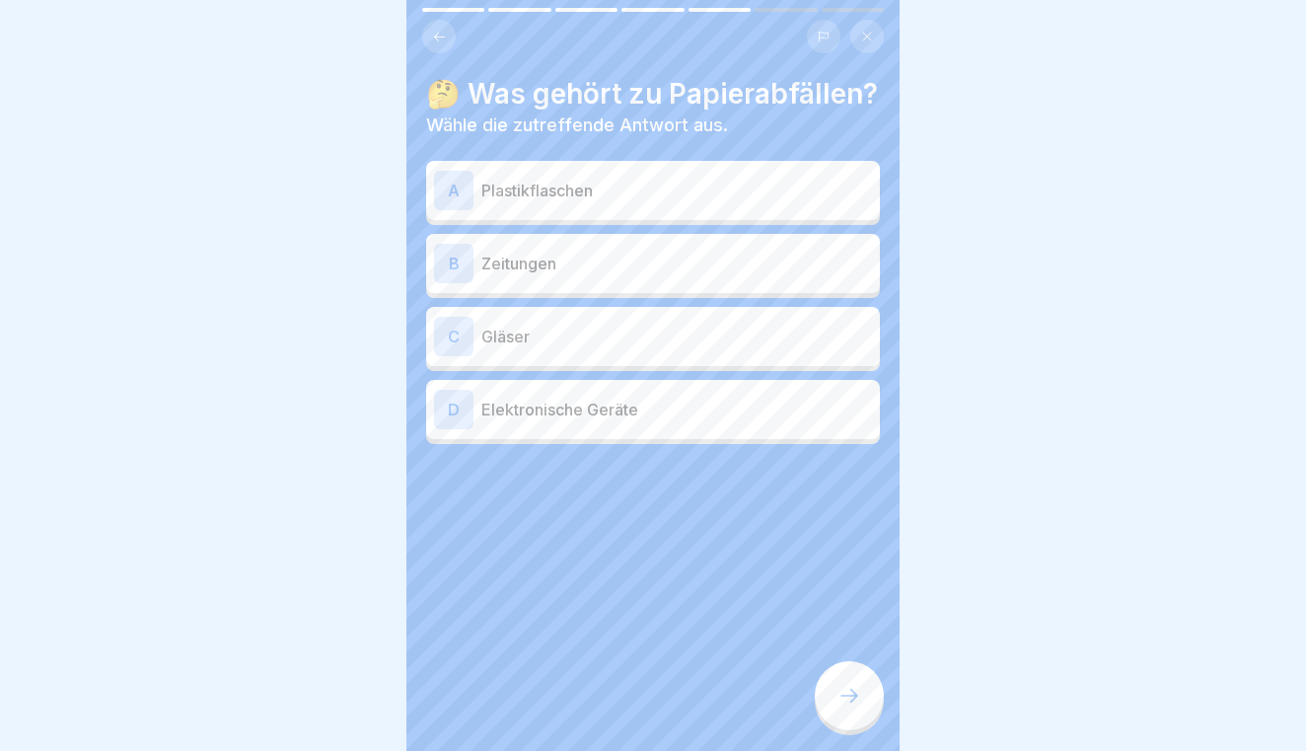
click at [837, 701] on icon at bounding box center [849, 695] width 24 height 24
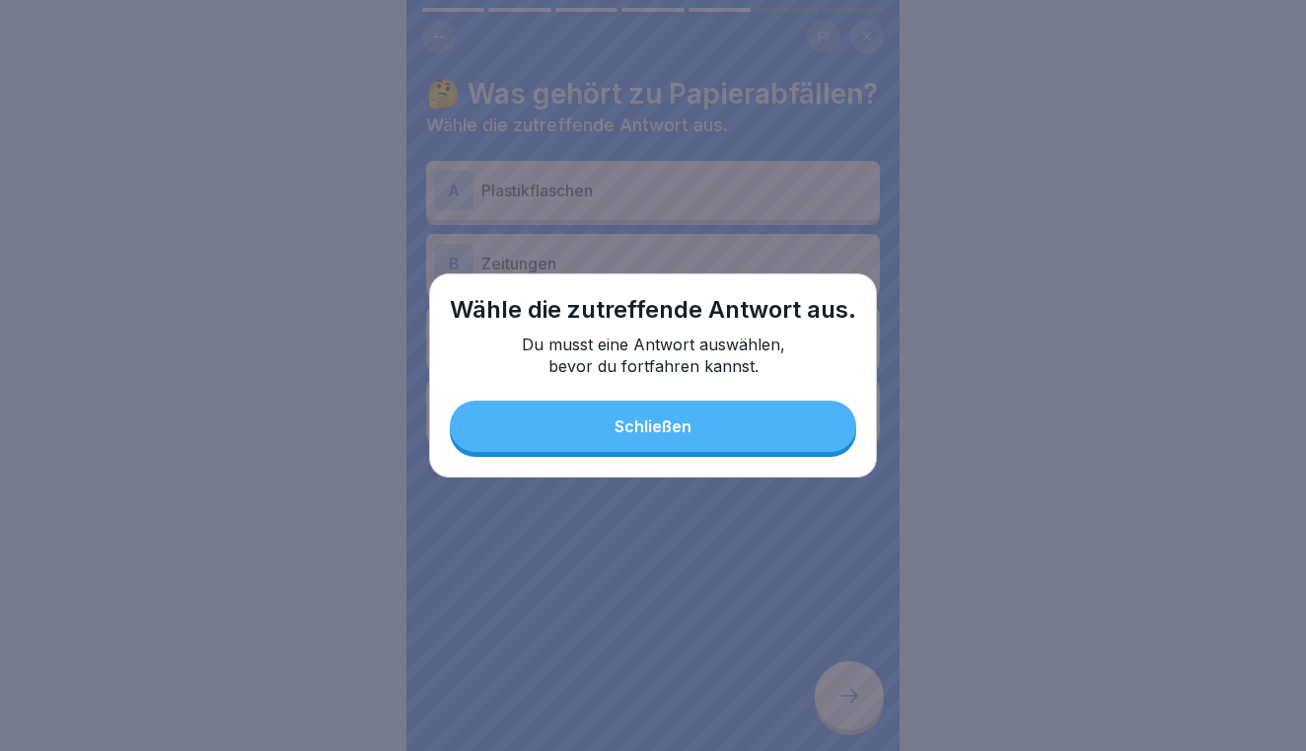
click at [800, 436] on button "Schließen" at bounding box center [653, 425] width 406 height 51
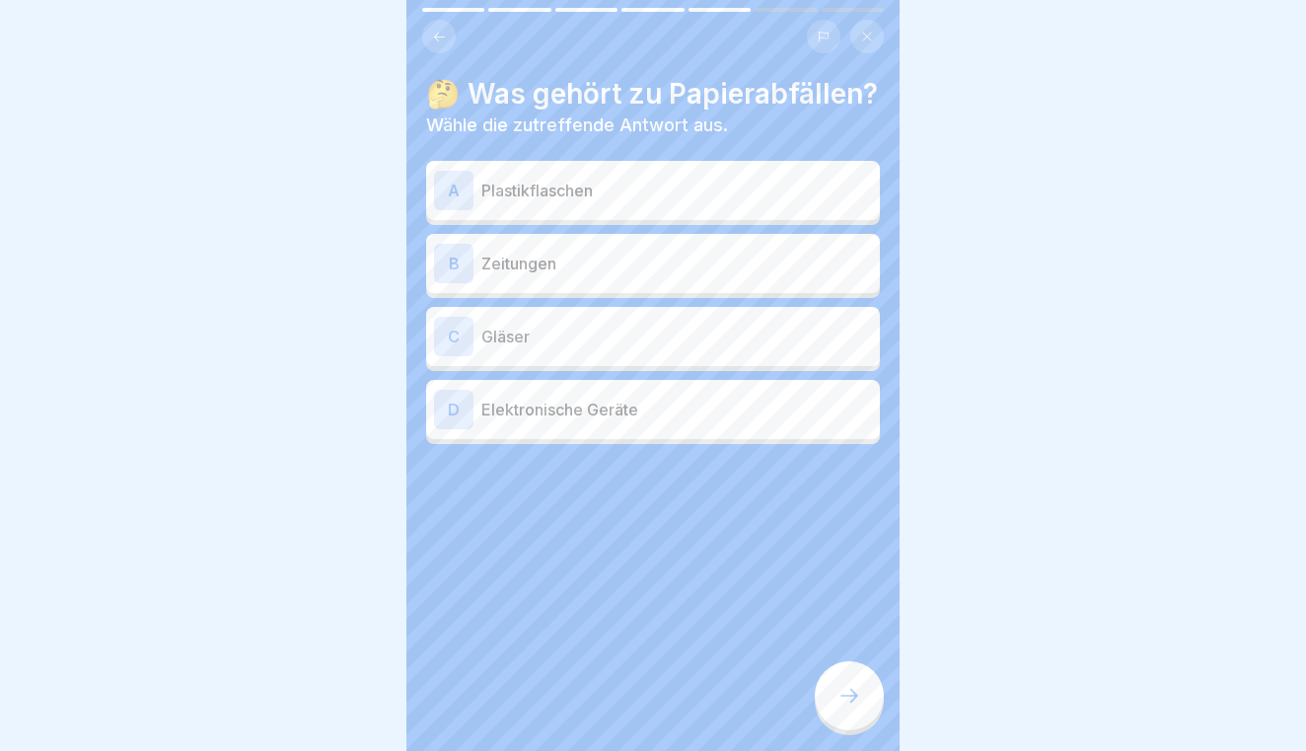
click at [687, 251] on p "Zeitungen" at bounding box center [676, 263] width 391 height 24
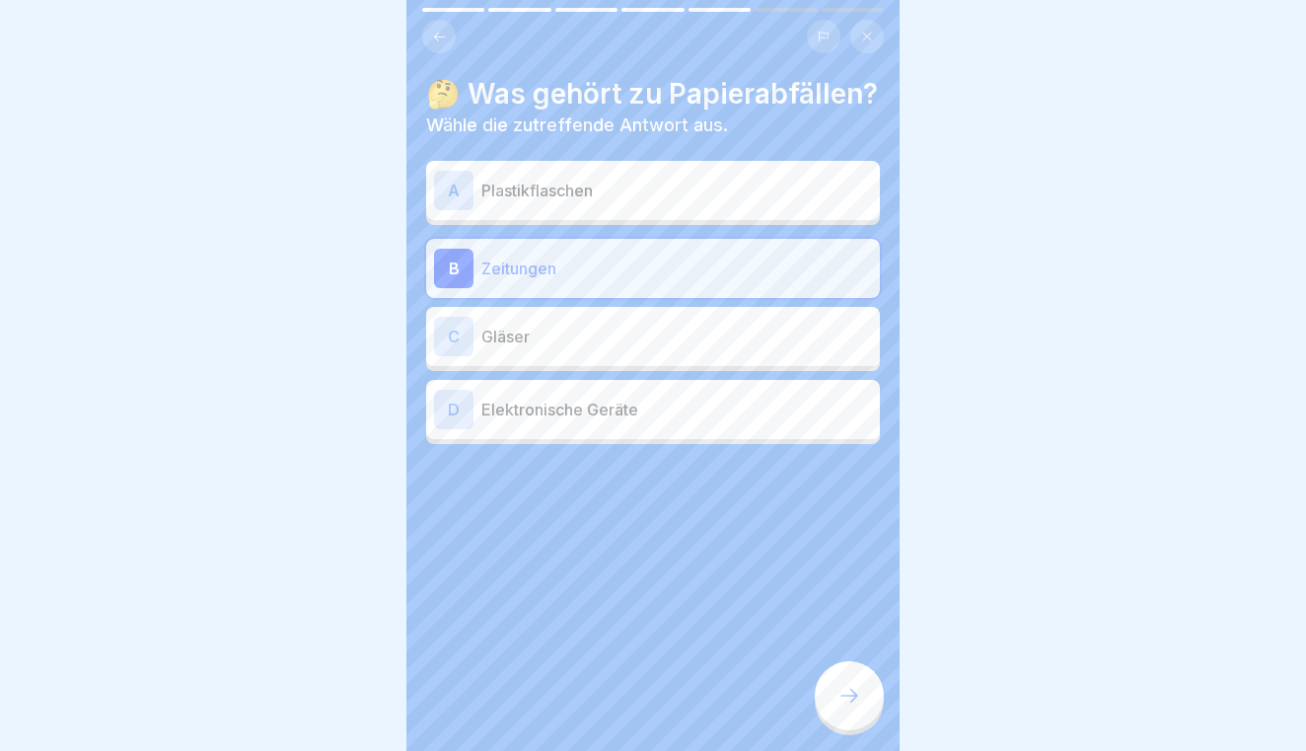
click at [839, 678] on div at bounding box center [849, 695] width 69 height 69
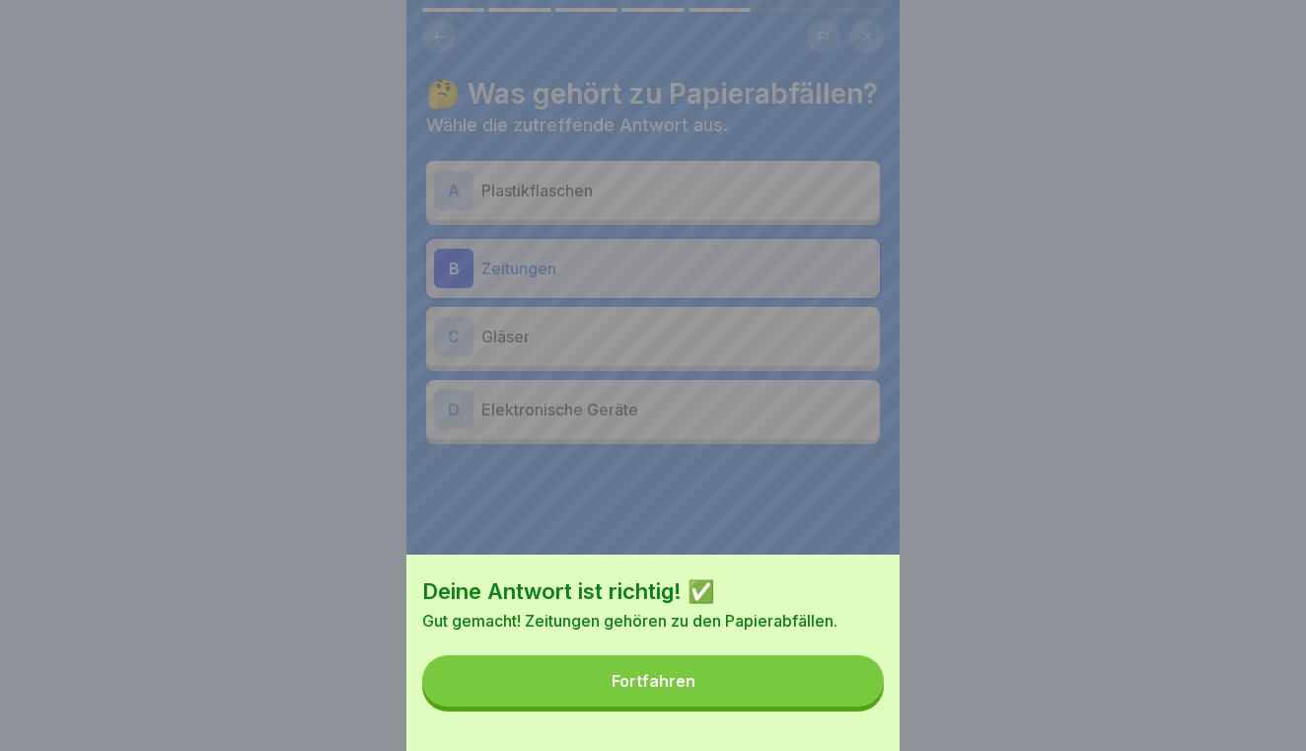
click at [799, 674] on button "Fortfahren" at bounding box center [653, 680] width 462 height 51
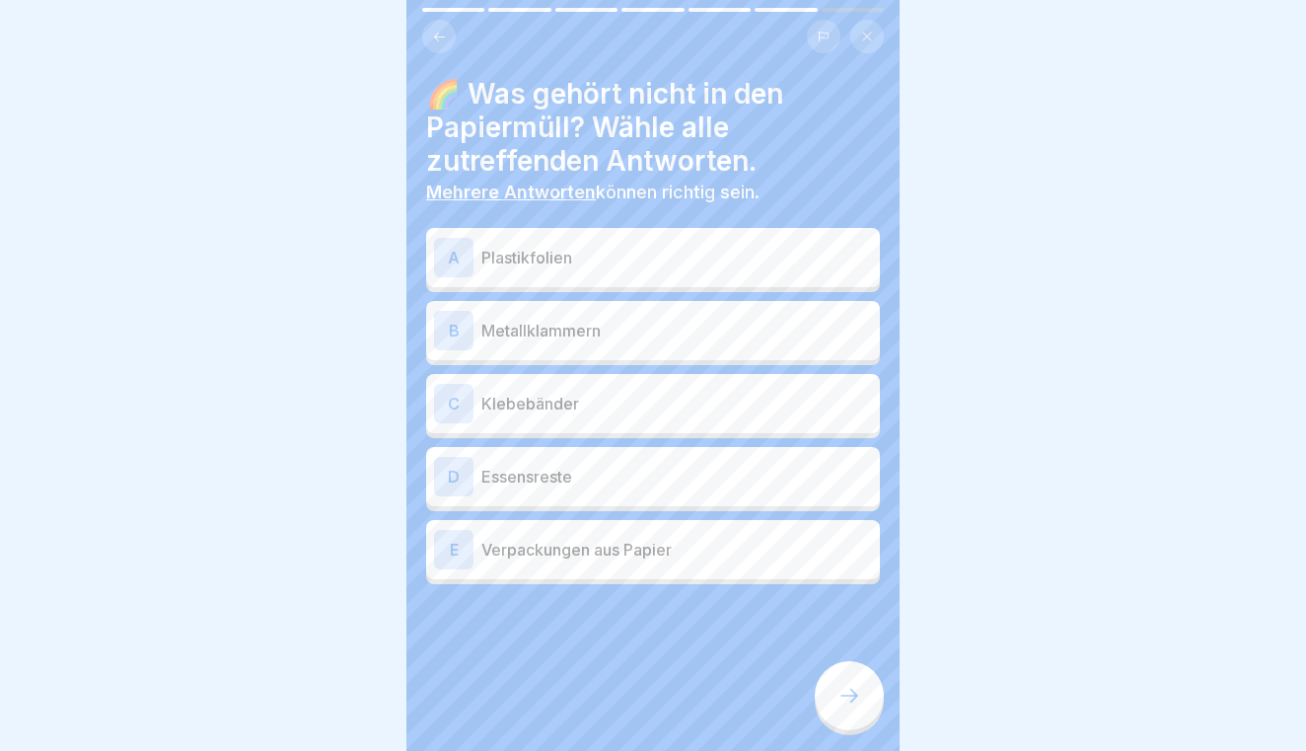
click at [658, 266] on p "Plastikfolien" at bounding box center [676, 258] width 391 height 24
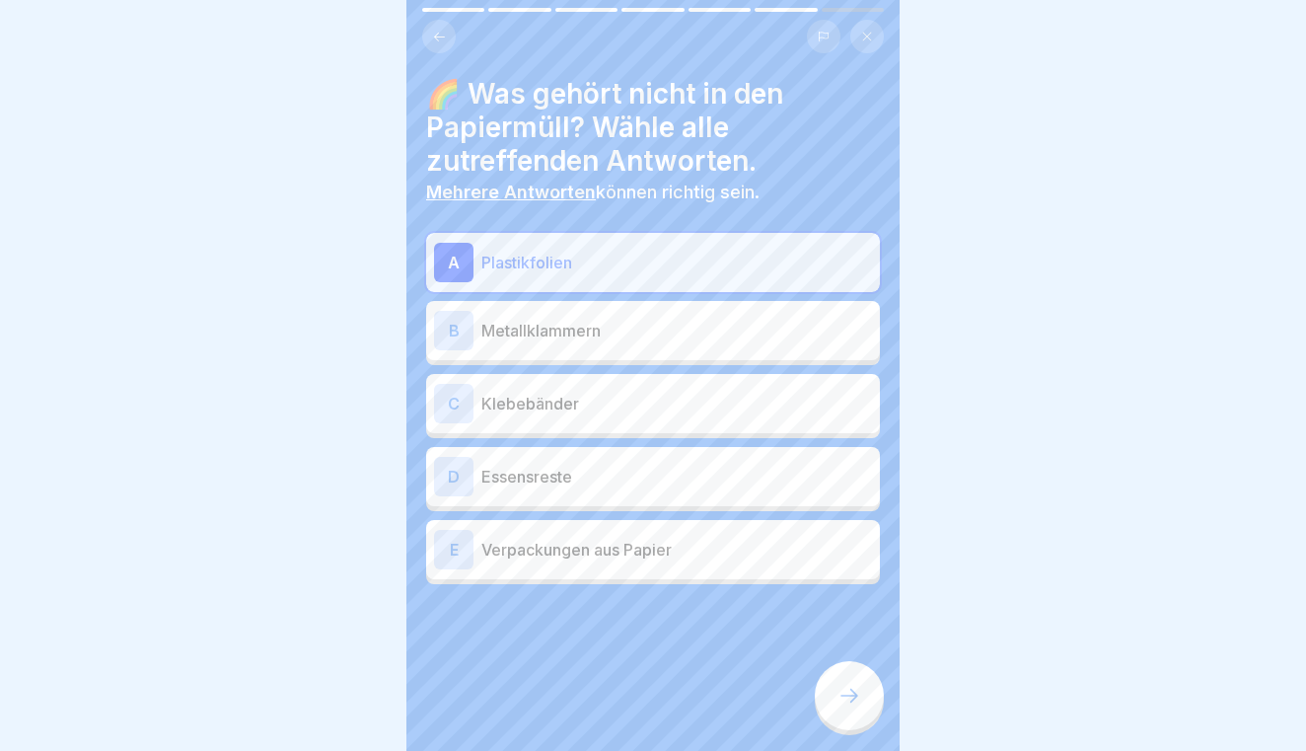
click at [657, 319] on p "Metallklammern" at bounding box center [676, 331] width 391 height 24
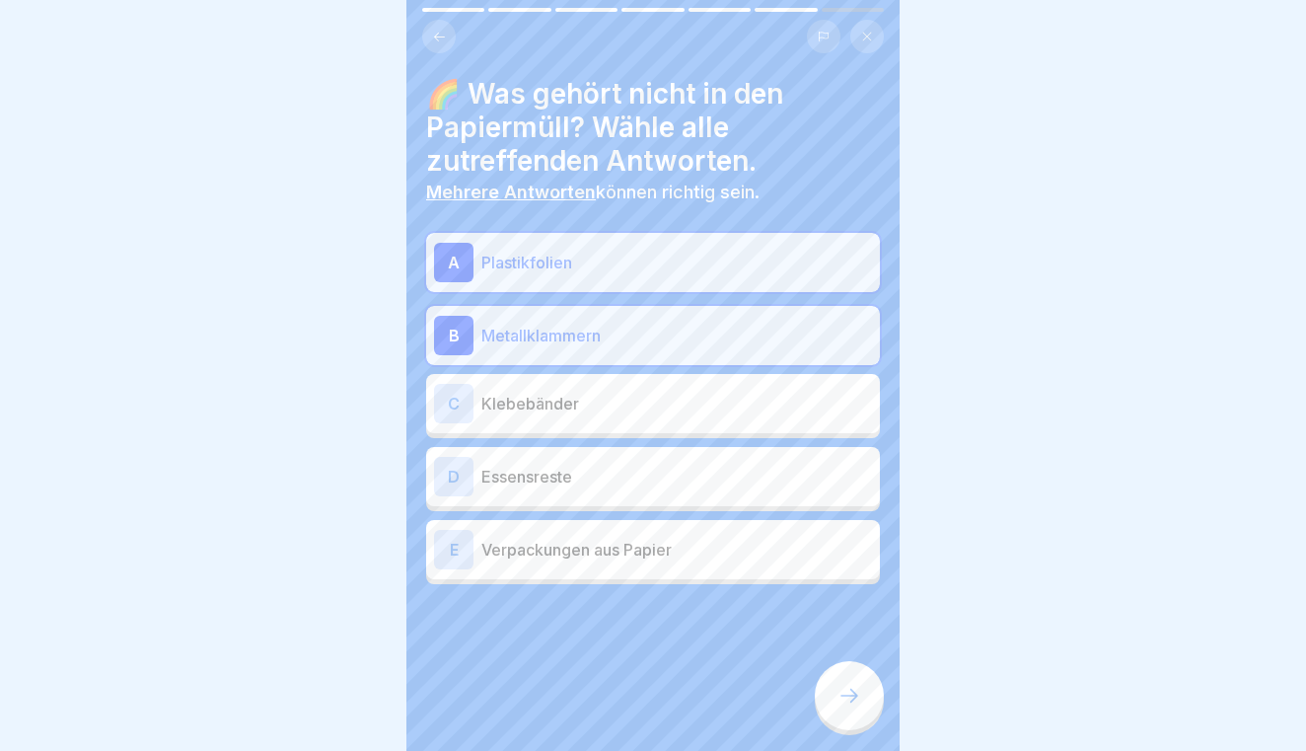
click at [625, 422] on div "C Klebebänder" at bounding box center [653, 403] width 454 height 59
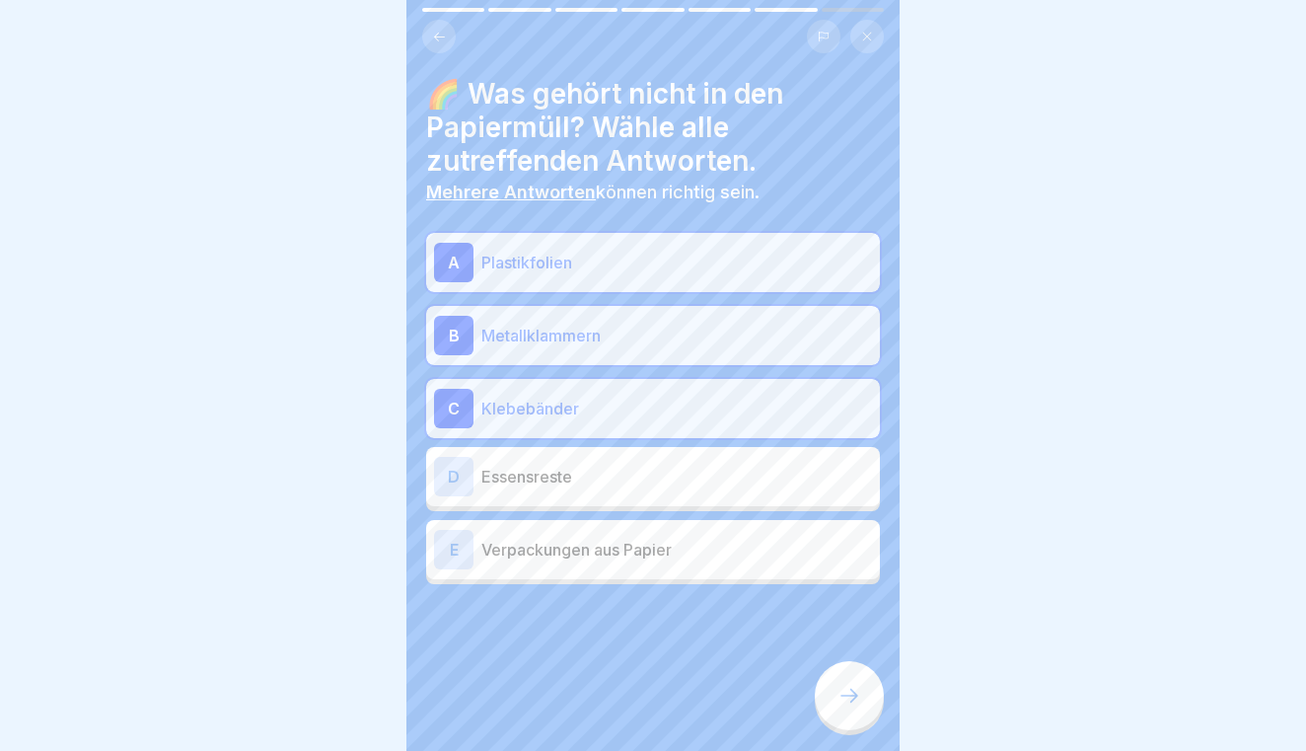
click at [624, 465] on p "Essensreste" at bounding box center [676, 477] width 391 height 24
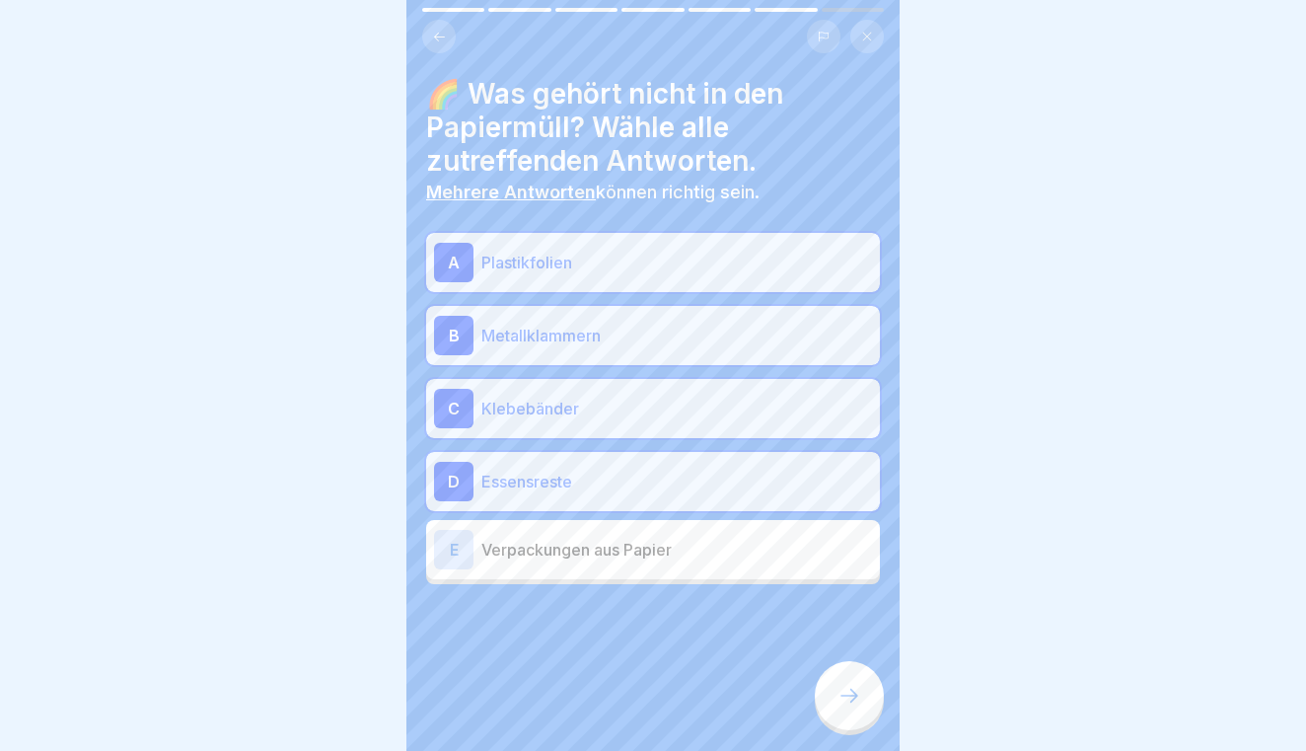
click at [851, 689] on icon at bounding box center [849, 695] width 18 height 14
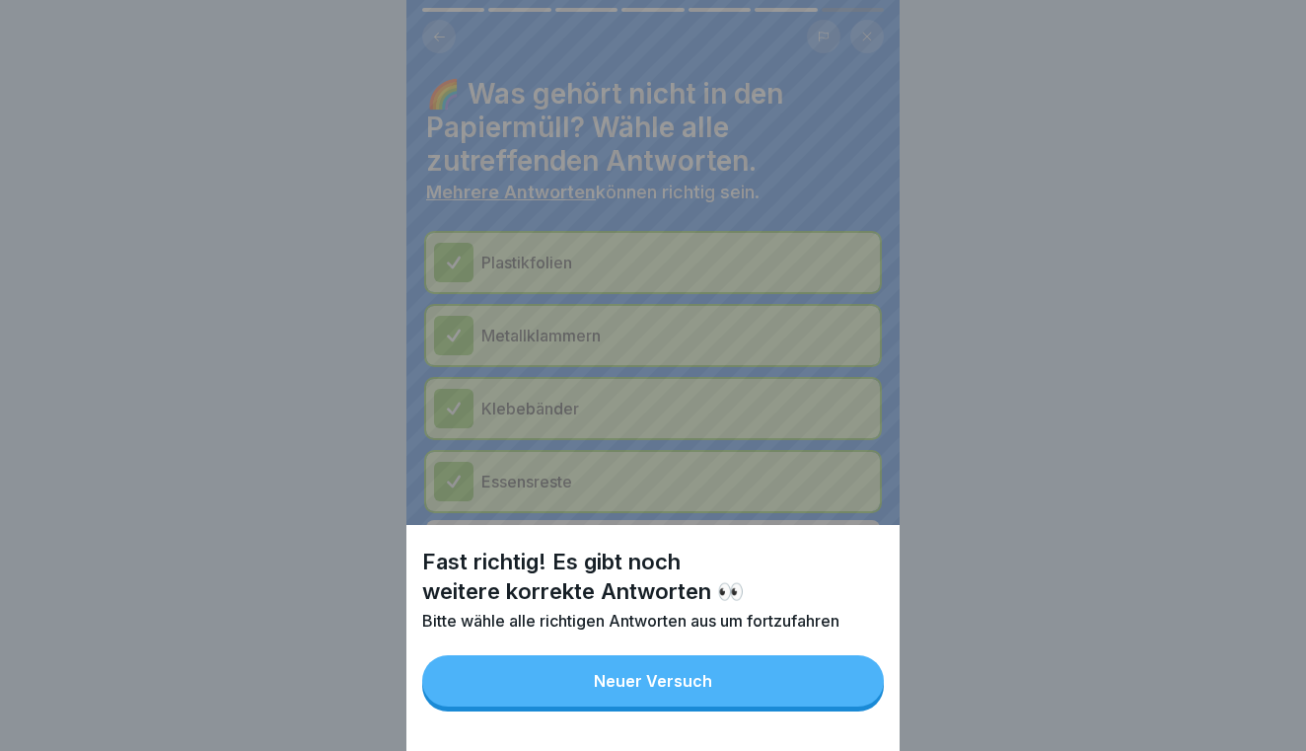
click at [772, 687] on button "Neuer Versuch" at bounding box center [653, 680] width 462 height 51
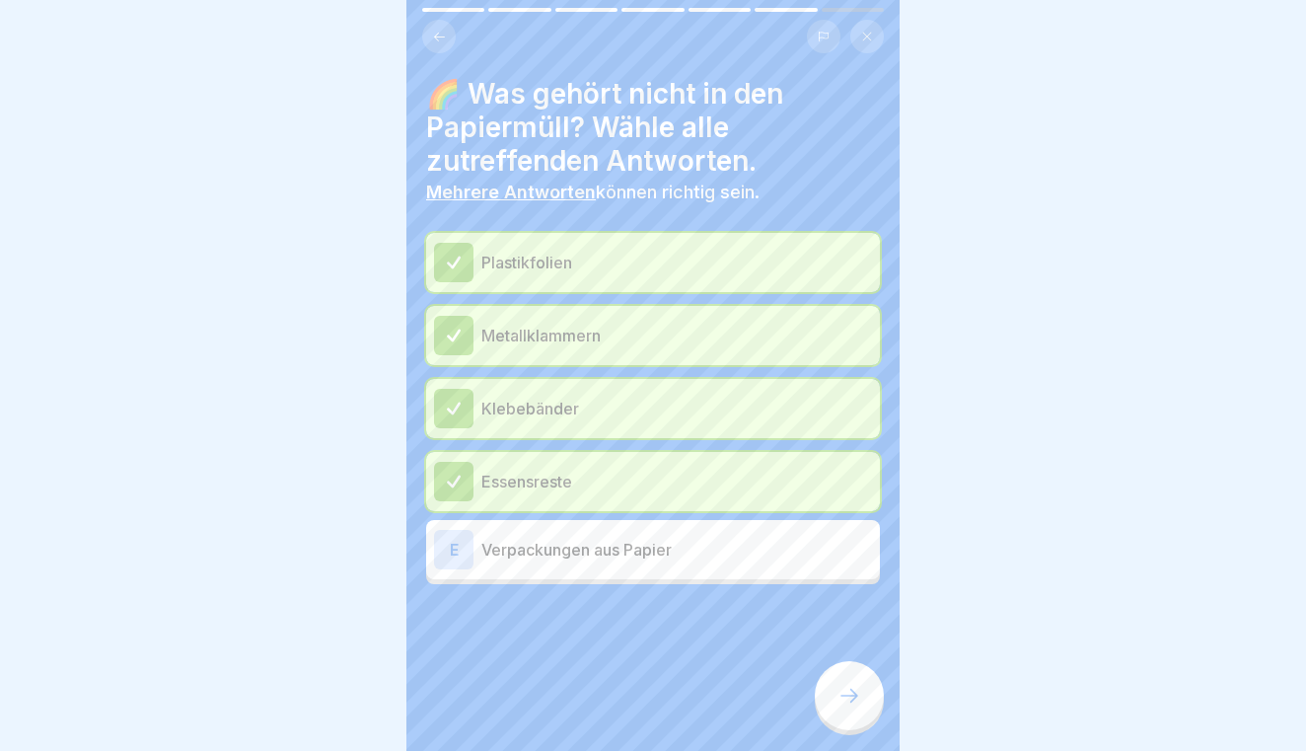
click at [764, 573] on div "E Verpackungen aus Papier" at bounding box center [653, 549] width 454 height 59
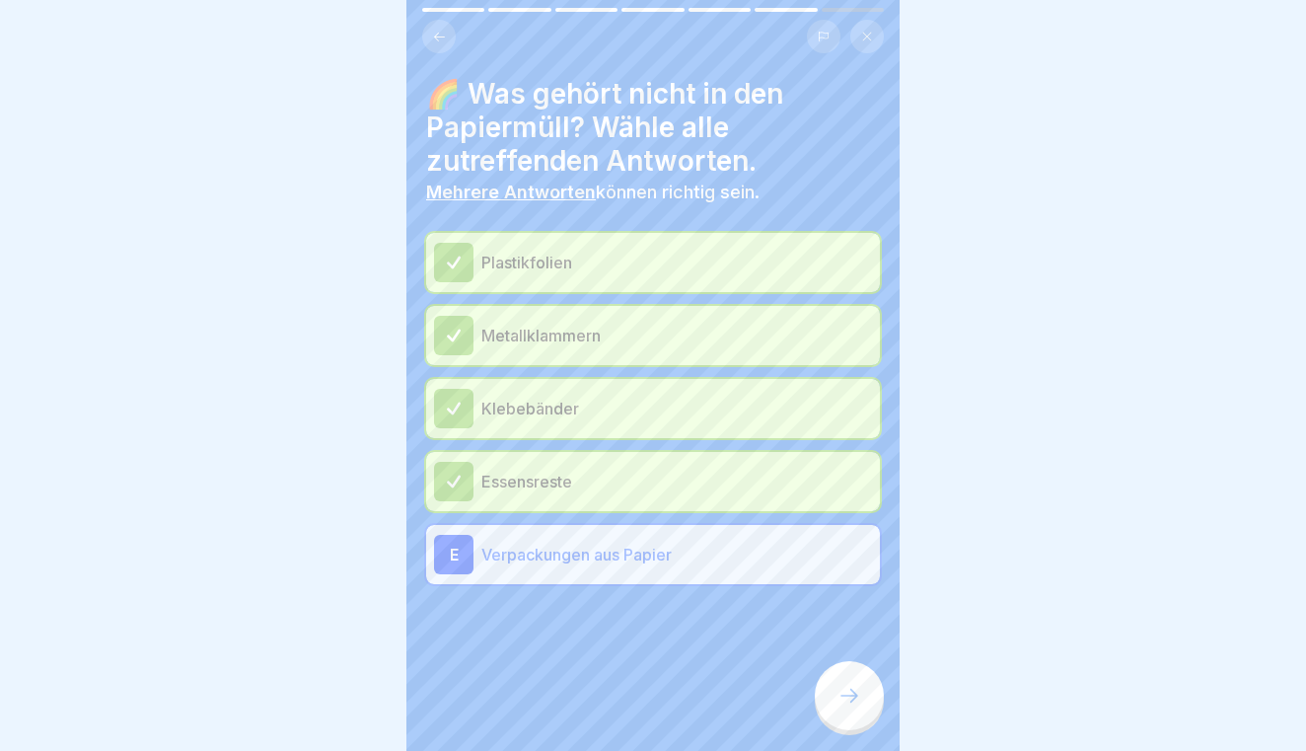
click at [857, 660] on div at bounding box center [653, 643] width 454 height 118
click at [851, 700] on icon at bounding box center [849, 695] width 18 height 14
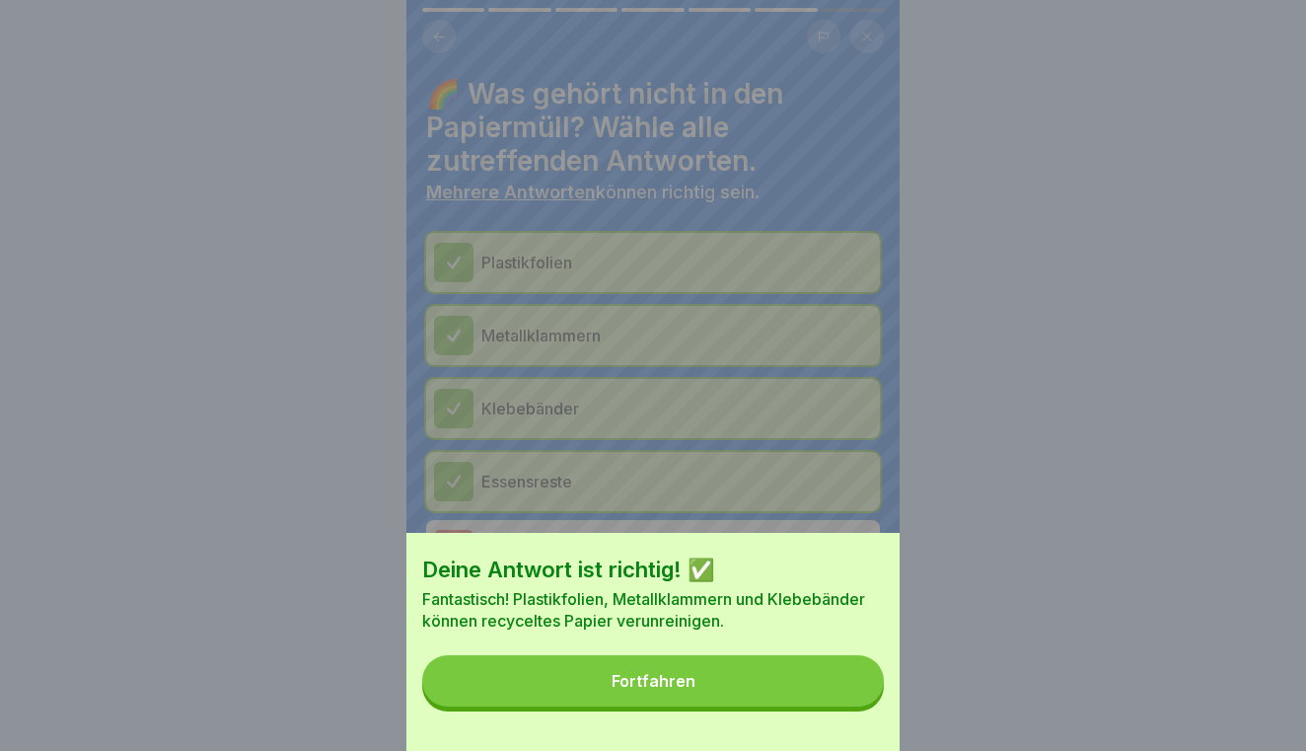
click at [838, 664] on button "Fortfahren" at bounding box center [653, 680] width 462 height 51
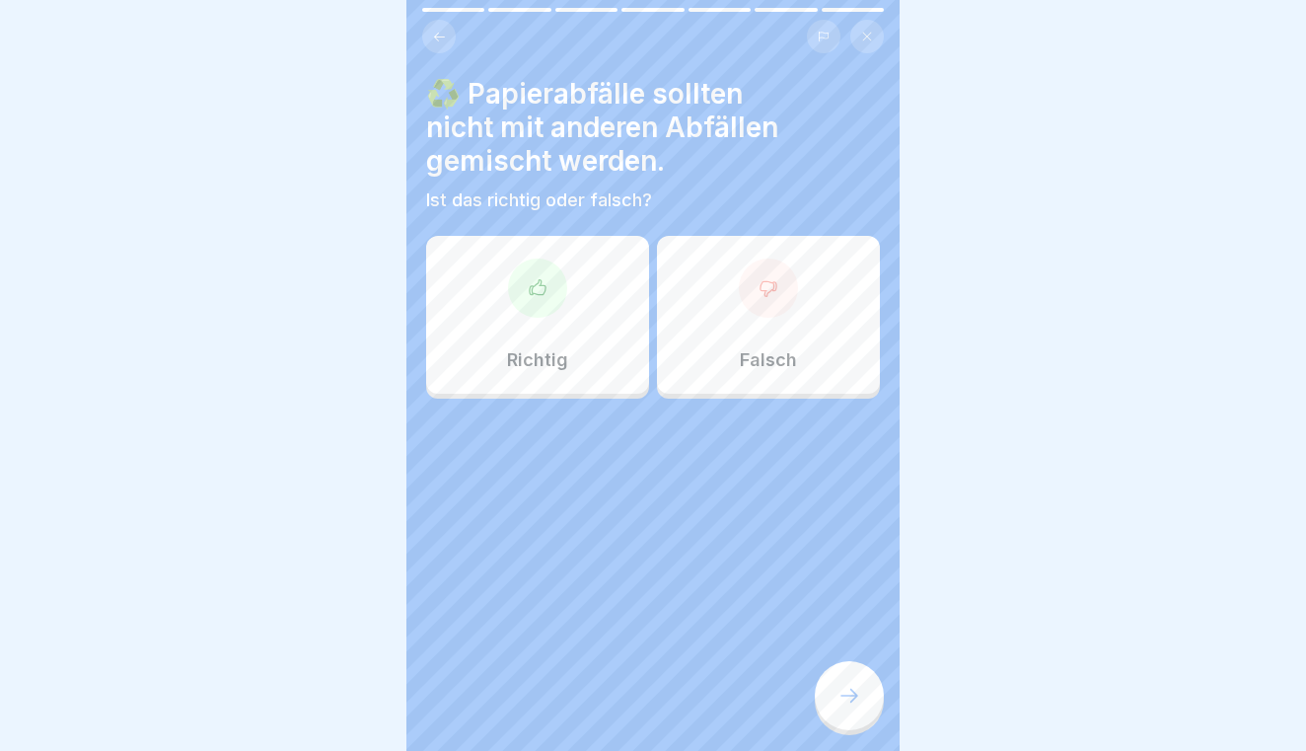
click at [627, 325] on div "Richtig" at bounding box center [537, 315] width 223 height 158
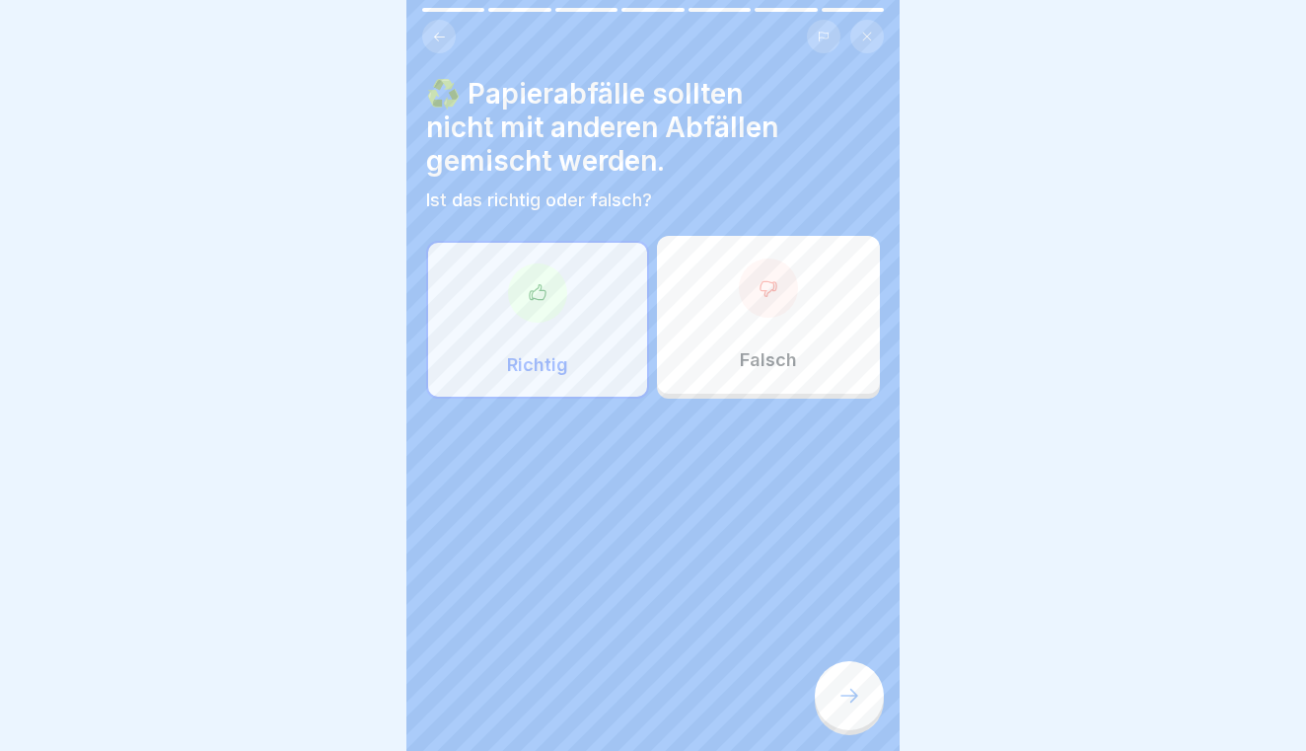
click at [839, 670] on div at bounding box center [849, 695] width 69 height 69
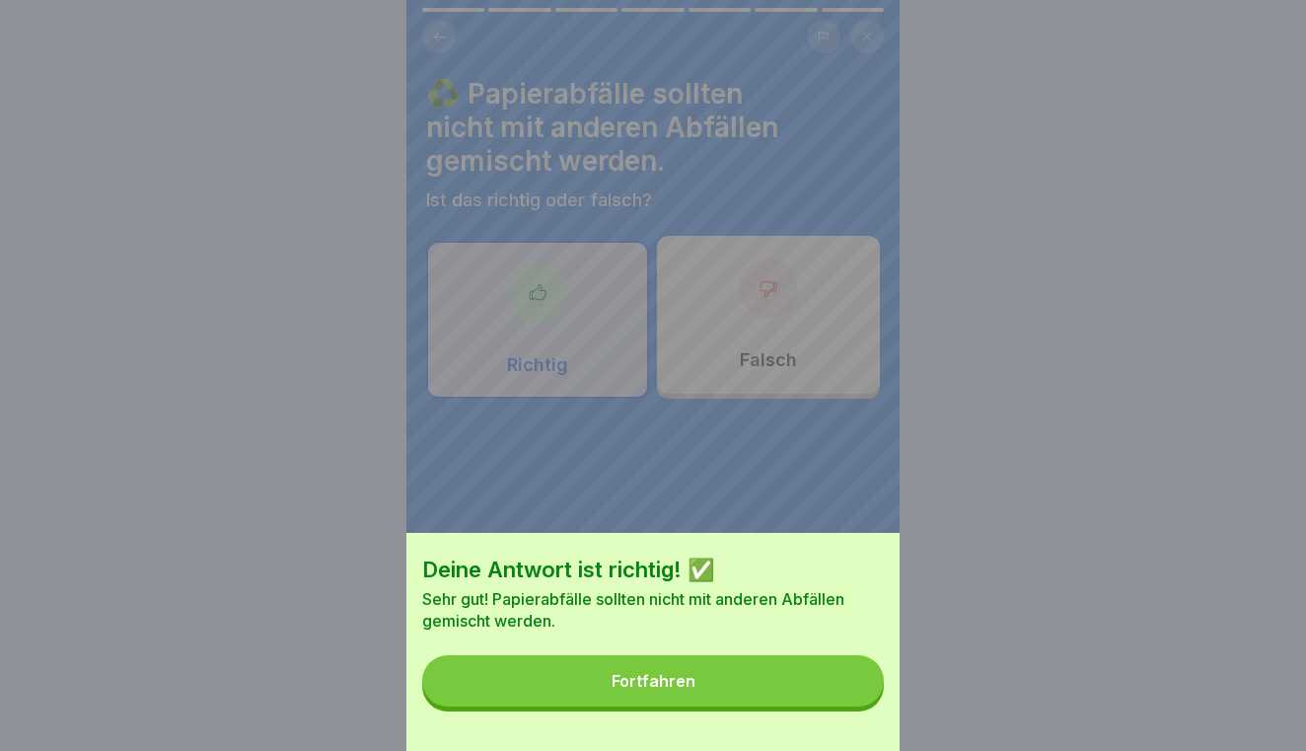
click at [839, 670] on button "Fortfahren" at bounding box center [653, 680] width 462 height 51
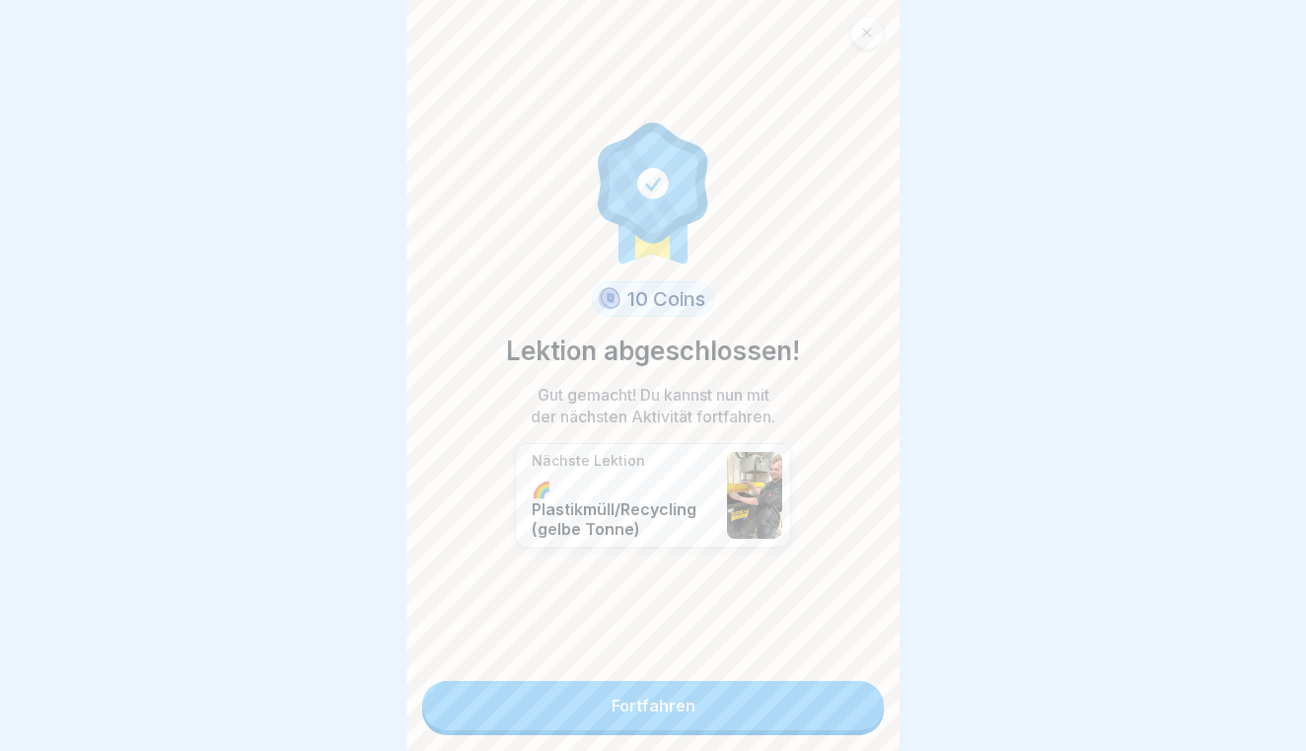
click at [839, 670] on div "10 Coins Lektion abgeschlossen! Gut gemacht! Du kannst nun mit der nächsten Akt…" at bounding box center [652, 375] width 493 height 751
click at [798, 684] on link "Fortfahren" at bounding box center [653, 705] width 462 height 49
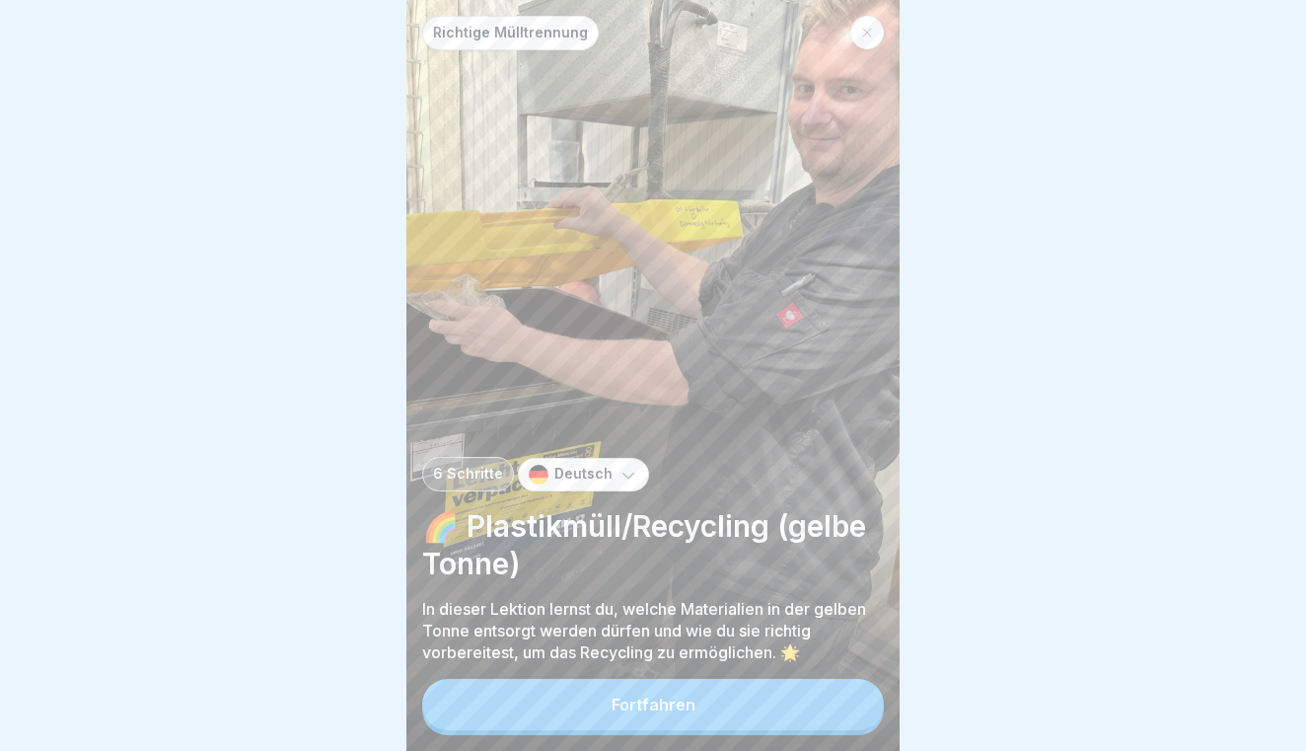
click at [775, 698] on button "Fortfahren" at bounding box center [653, 704] width 462 height 51
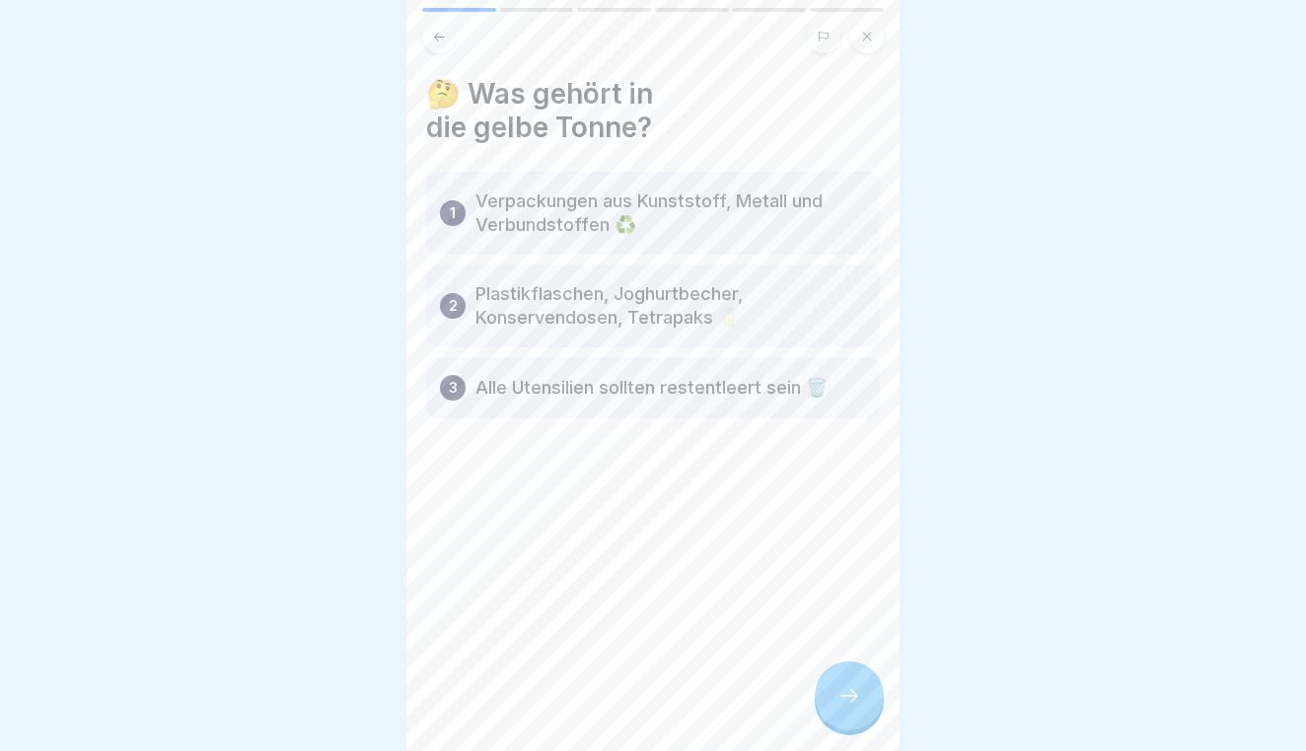
click at [854, 697] on icon at bounding box center [849, 695] width 18 height 14
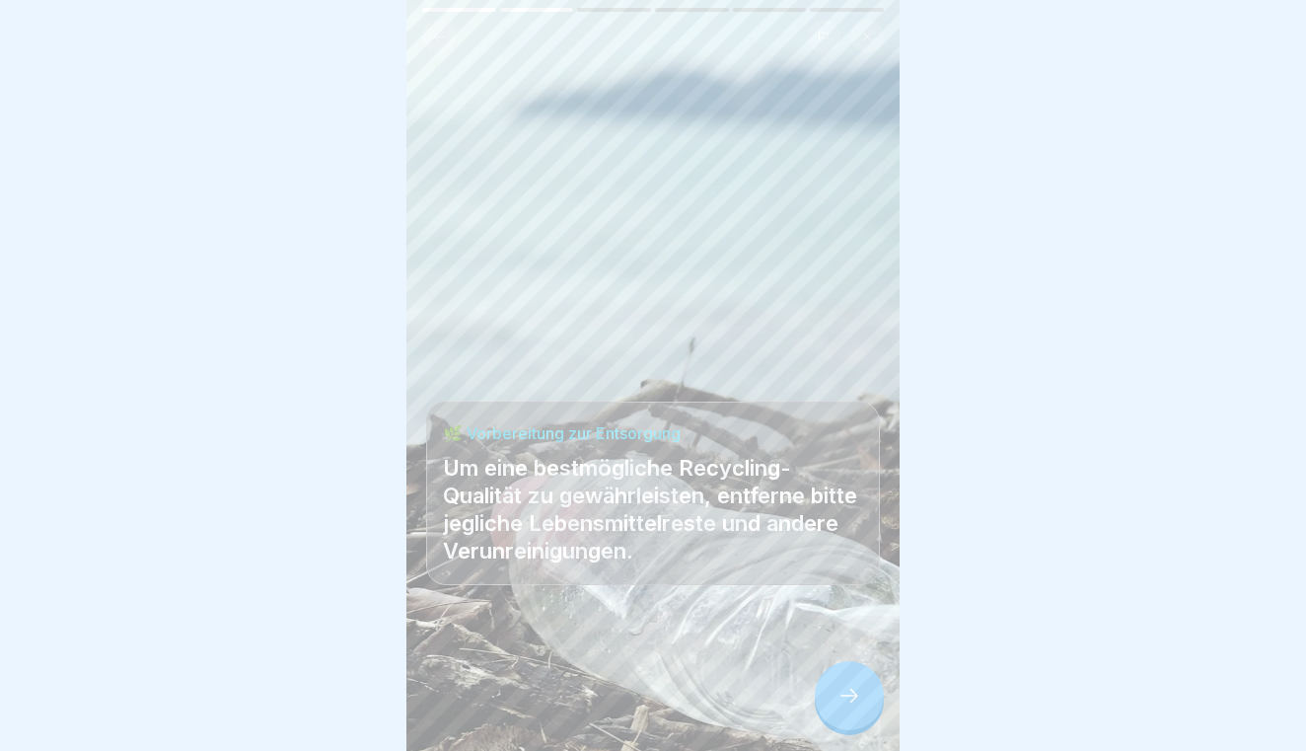
click at [854, 697] on icon at bounding box center [849, 695] width 18 height 14
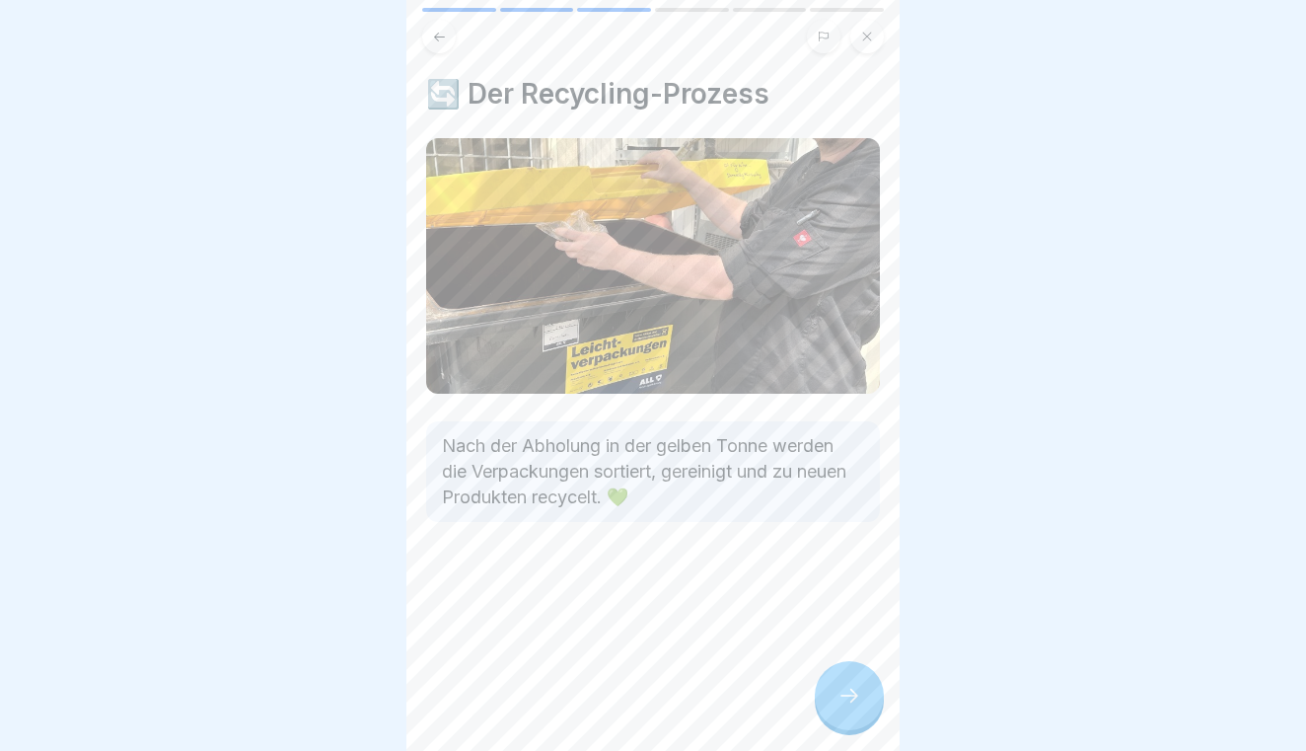
click at [854, 697] on icon at bounding box center [849, 695] width 18 height 14
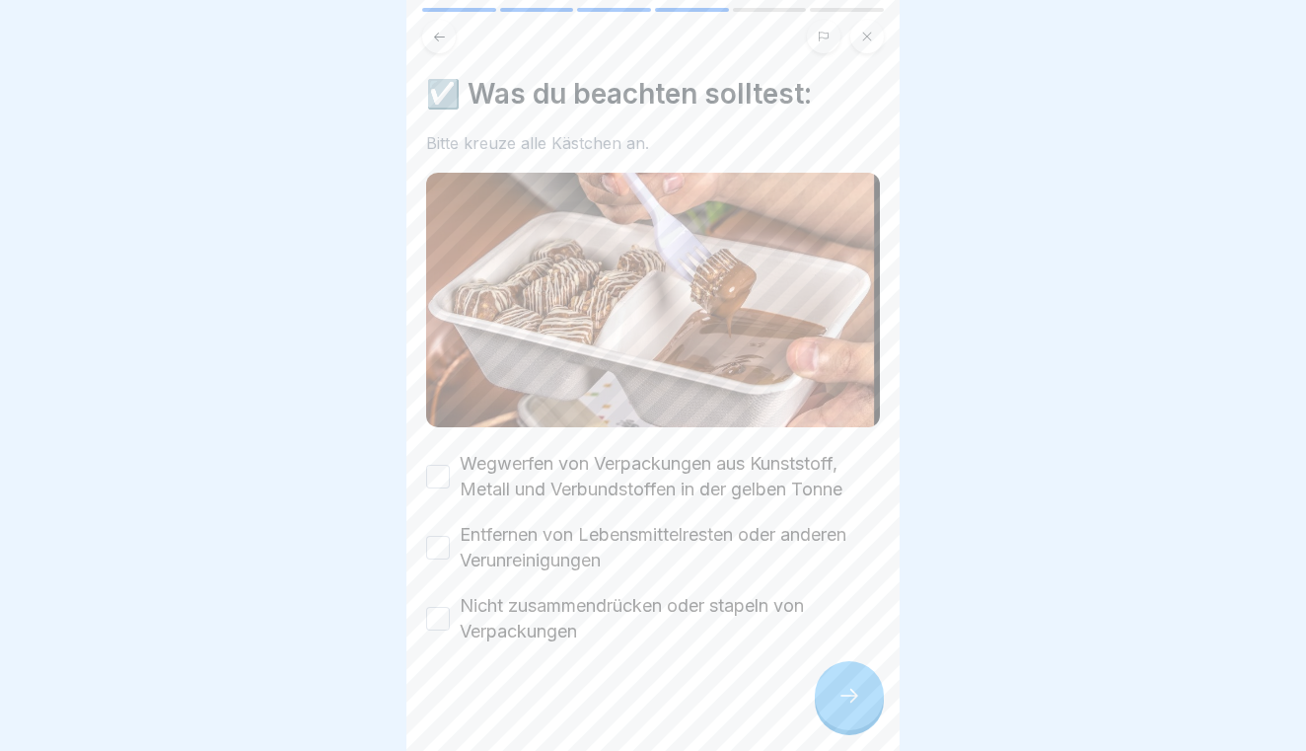
click at [436, 470] on button "Wegwerfen von Verpackungen aus Kunststoff, Metall und Verbundstoffen in der gel…" at bounding box center [438, 477] width 24 height 24
click at [435, 555] on button "Entfernen von Lebensmittelresten oder anderen Verunreinigungen" at bounding box center [438, 548] width 24 height 24
click at [437, 625] on button "Nicht zusammendrücken oder stapeln von Verpackungen" at bounding box center [438, 619] width 24 height 24
click at [838, 664] on div at bounding box center [849, 695] width 69 height 69
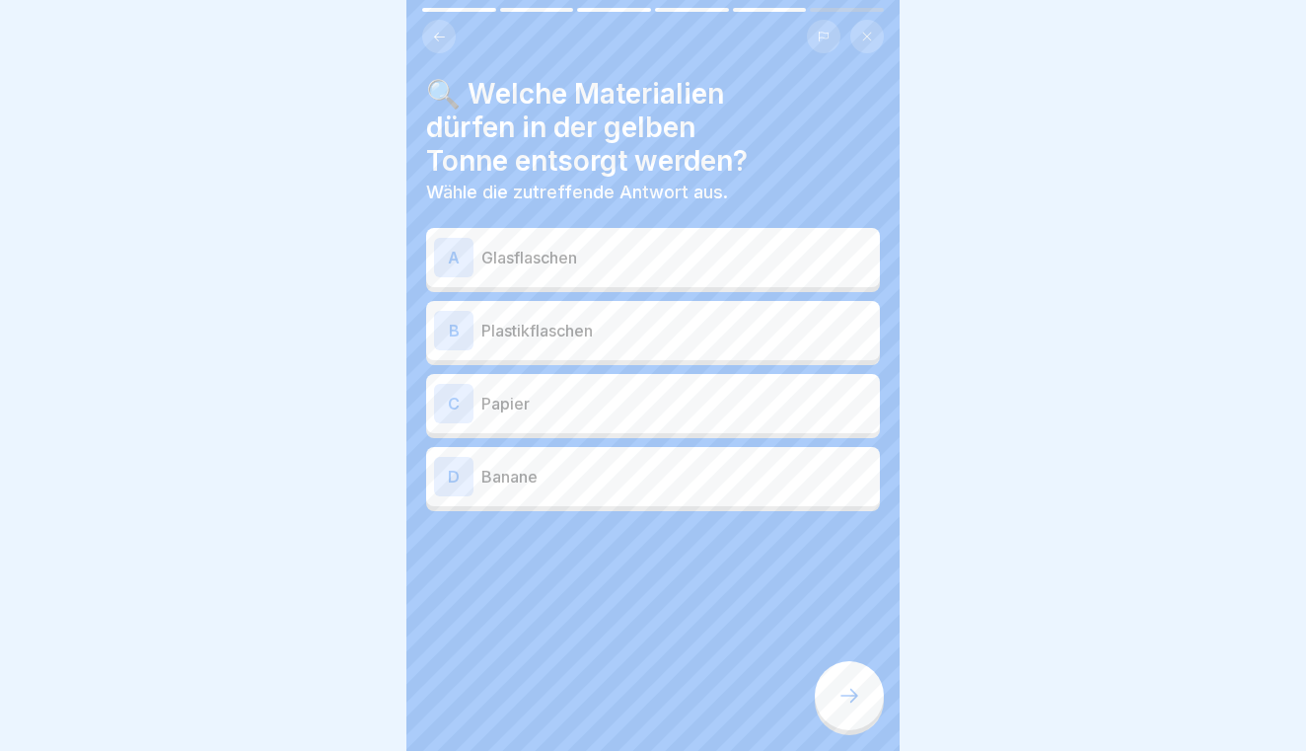
click at [641, 325] on p "Plastikflaschen" at bounding box center [676, 331] width 391 height 24
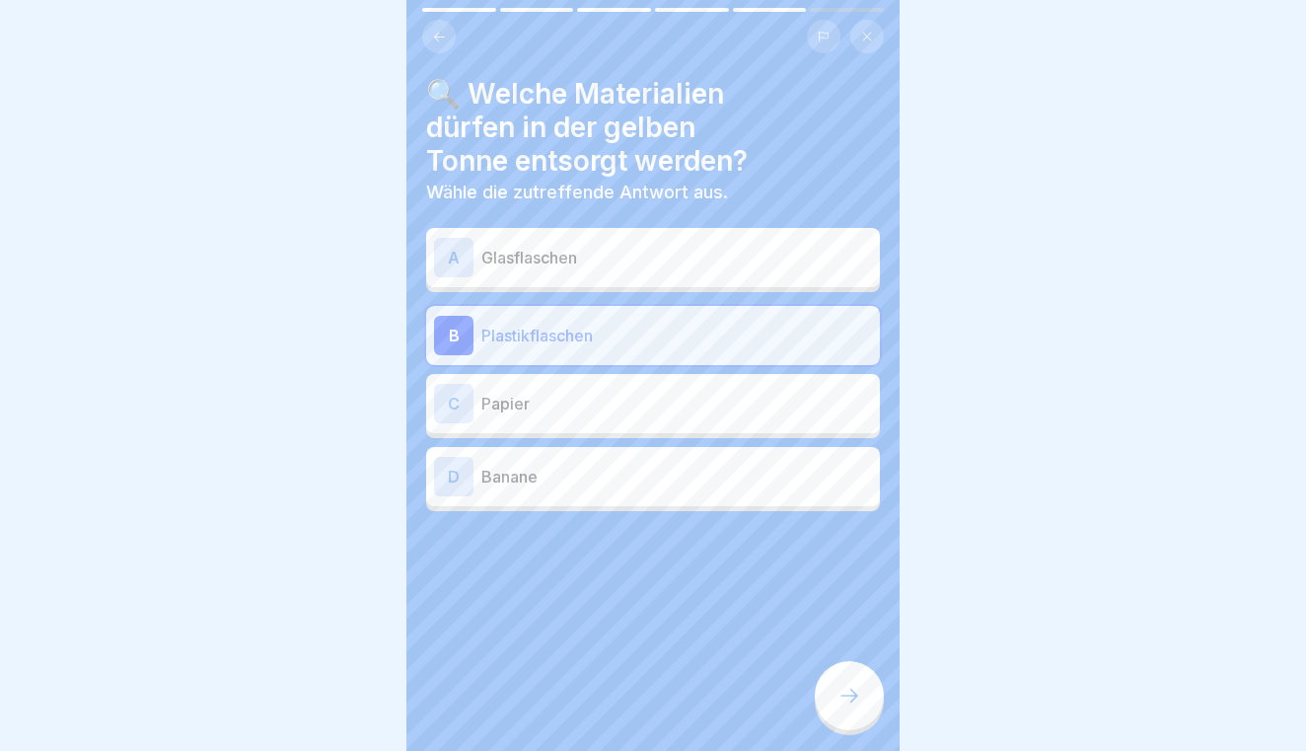
click at [841, 680] on div at bounding box center [849, 695] width 69 height 69
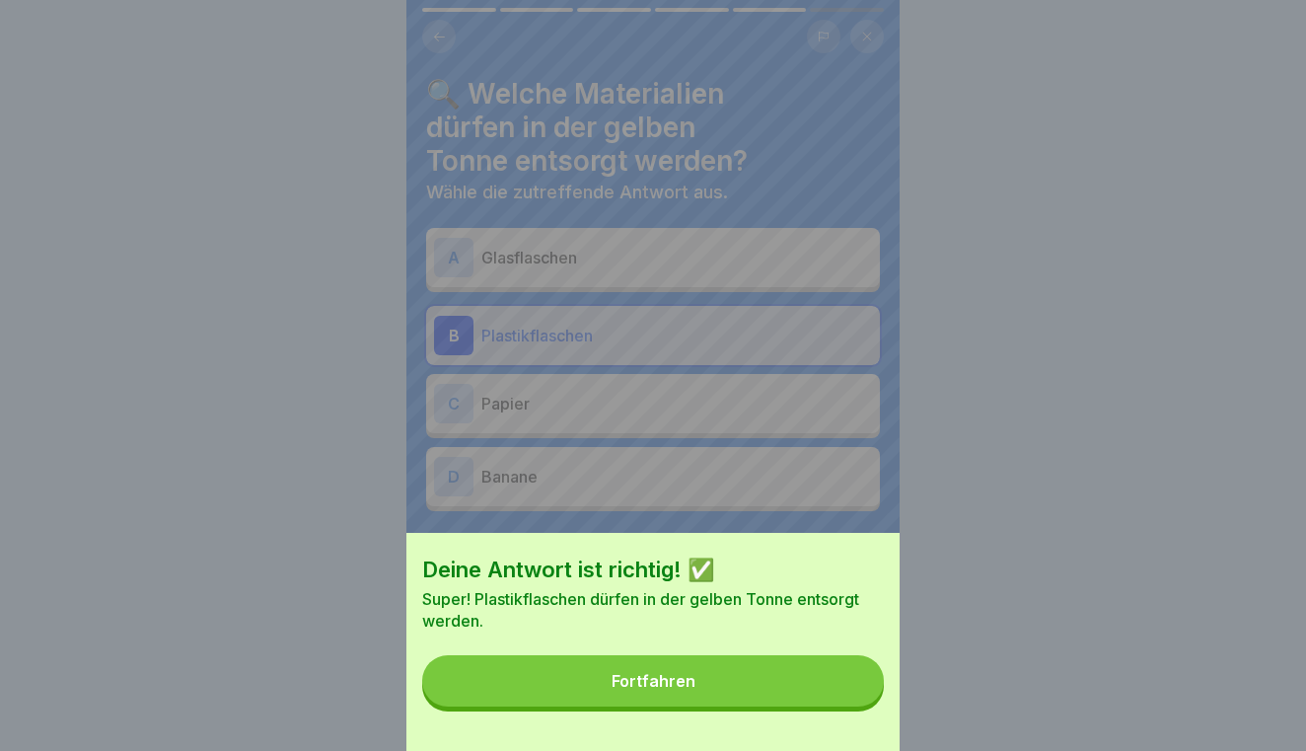
click at [805, 687] on button "Fortfahren" at bounding box center [653, 680] width 462 height 51
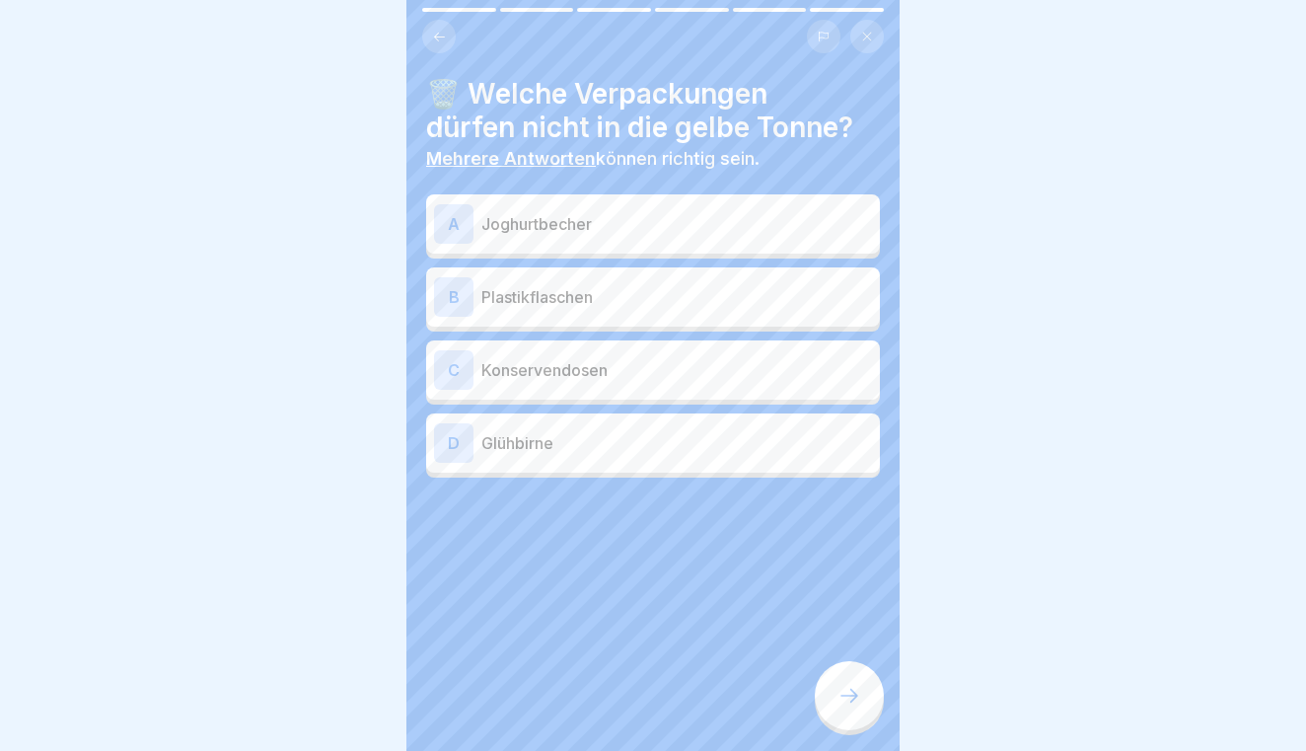
click at [549, 427] on div "D Glühbirne" at bounding box center [653, 442] width 438 height 39
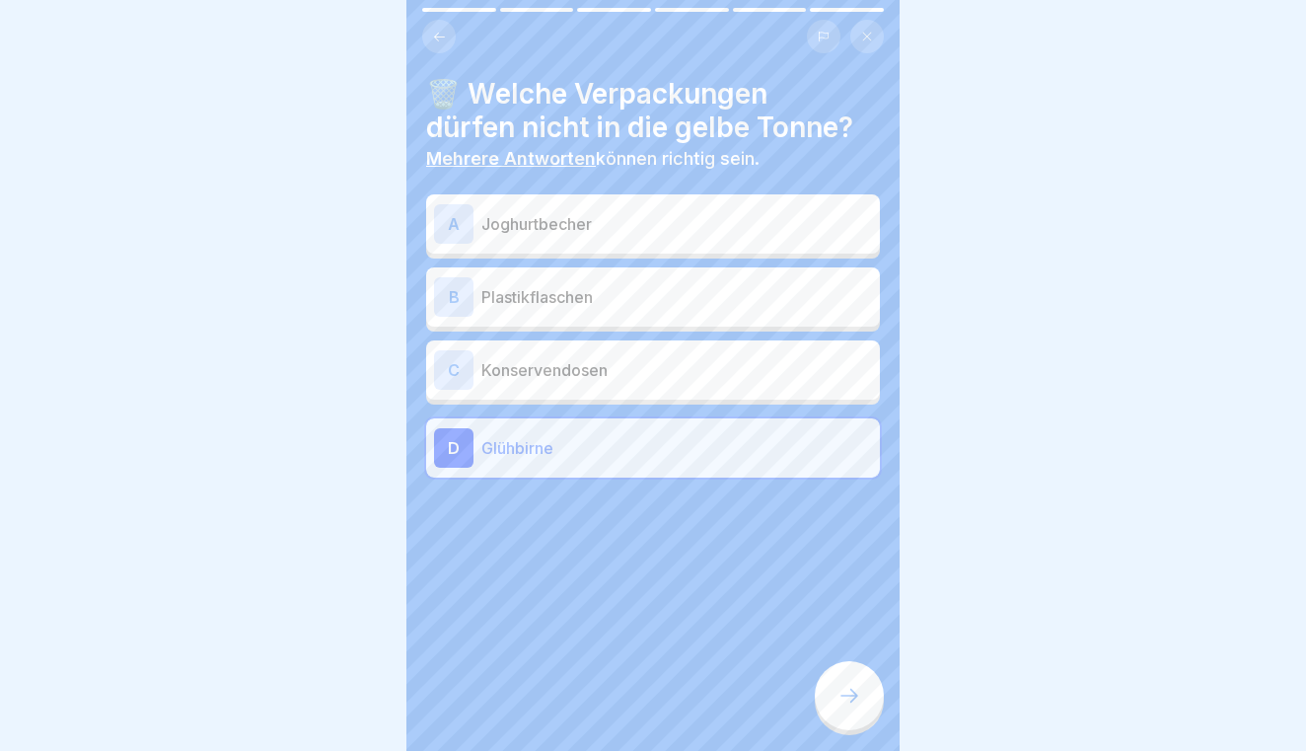
click at [854, 683] on icon at bounding box center [849, 695] width 24 height 24
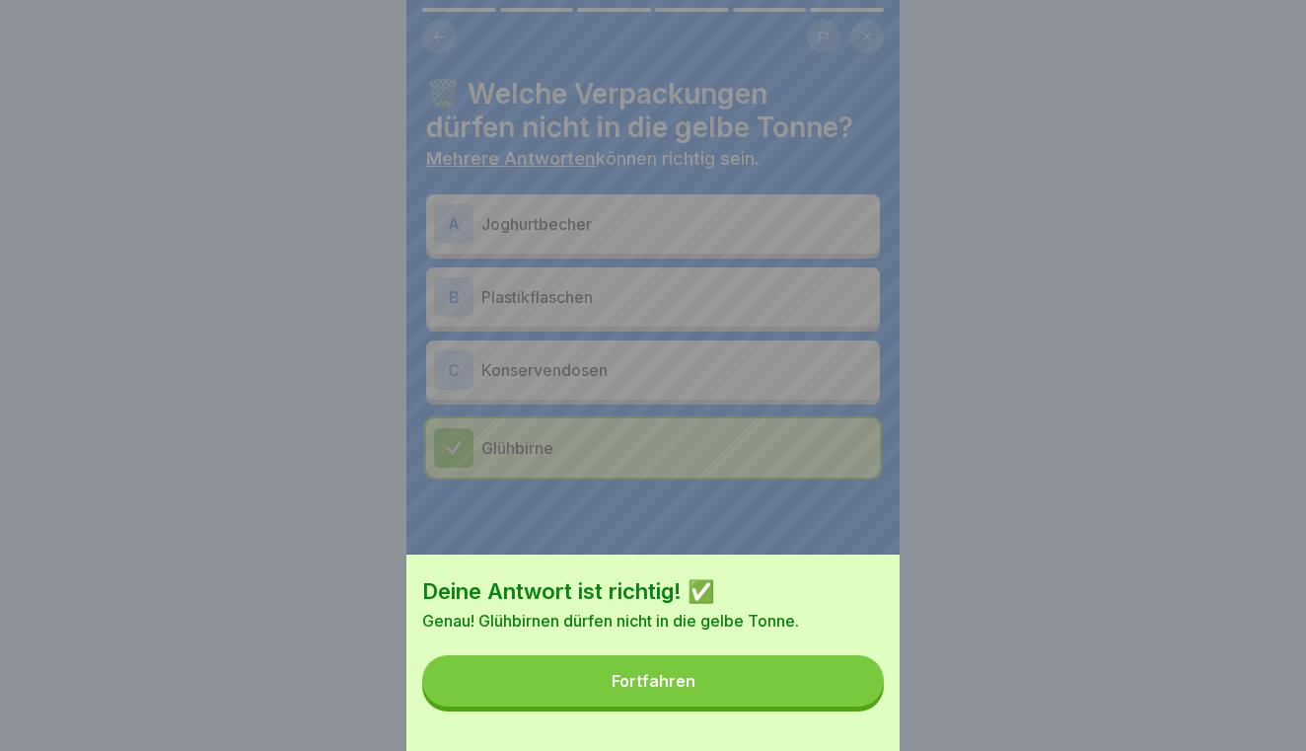
click at [798, 688] on button "Fortfahren" at bounding box center [653, 680] width 462 height 51
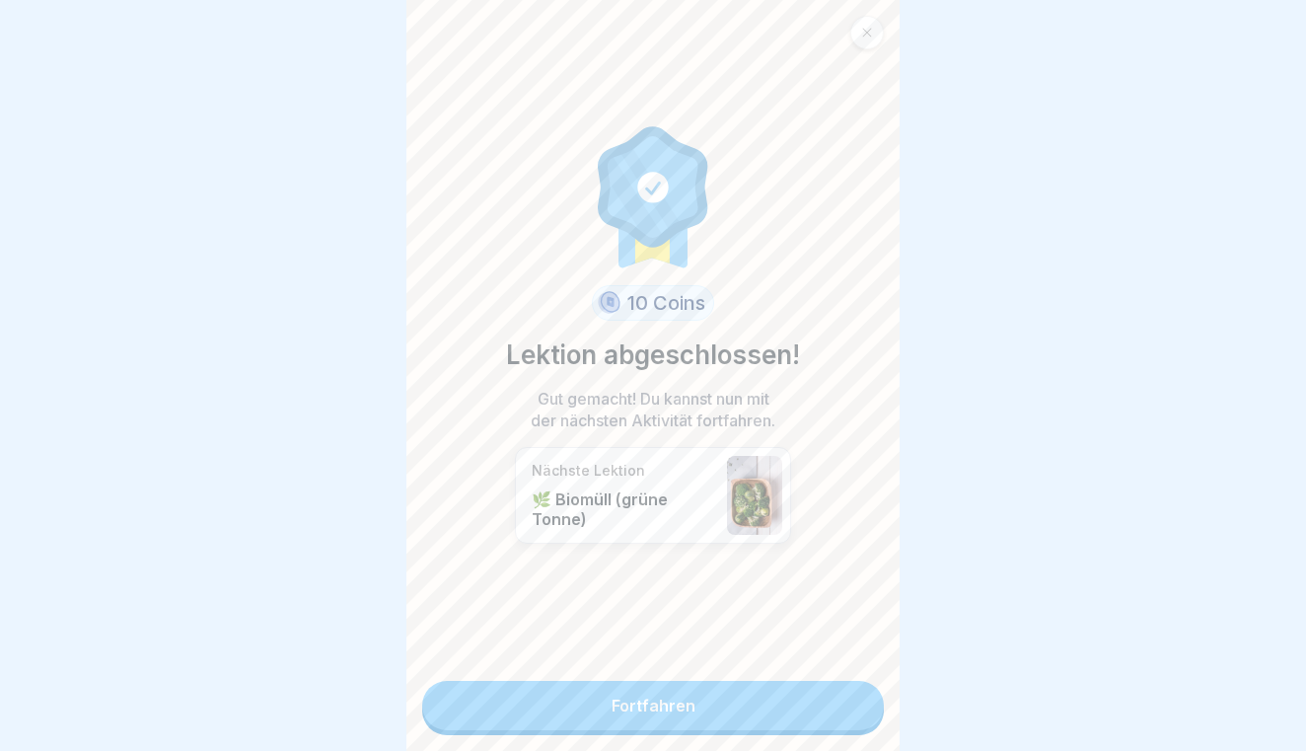
click at [798, 688] on link "Fortfahren" at bounding box center [653, 705] width 462 height 49
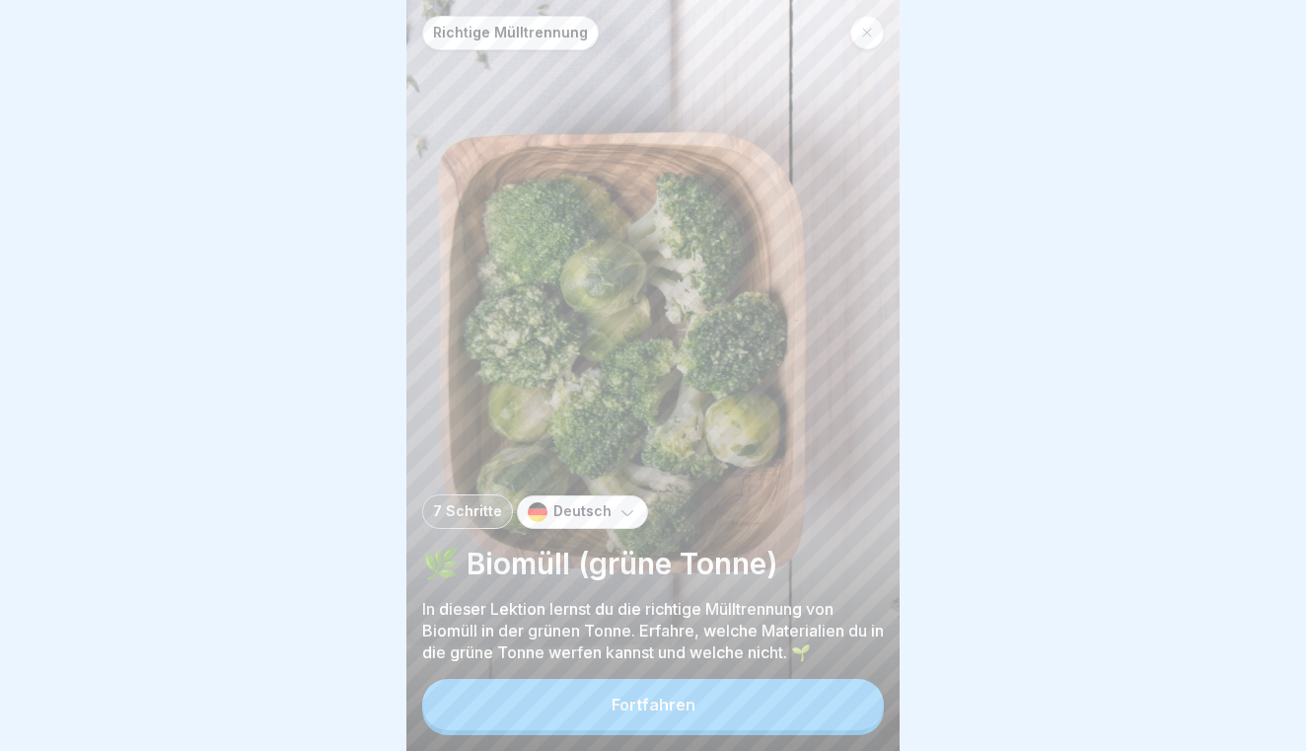
click at [758, 683] on button "Fortfahren" at bounding box center [653, 704] width 462 height 51
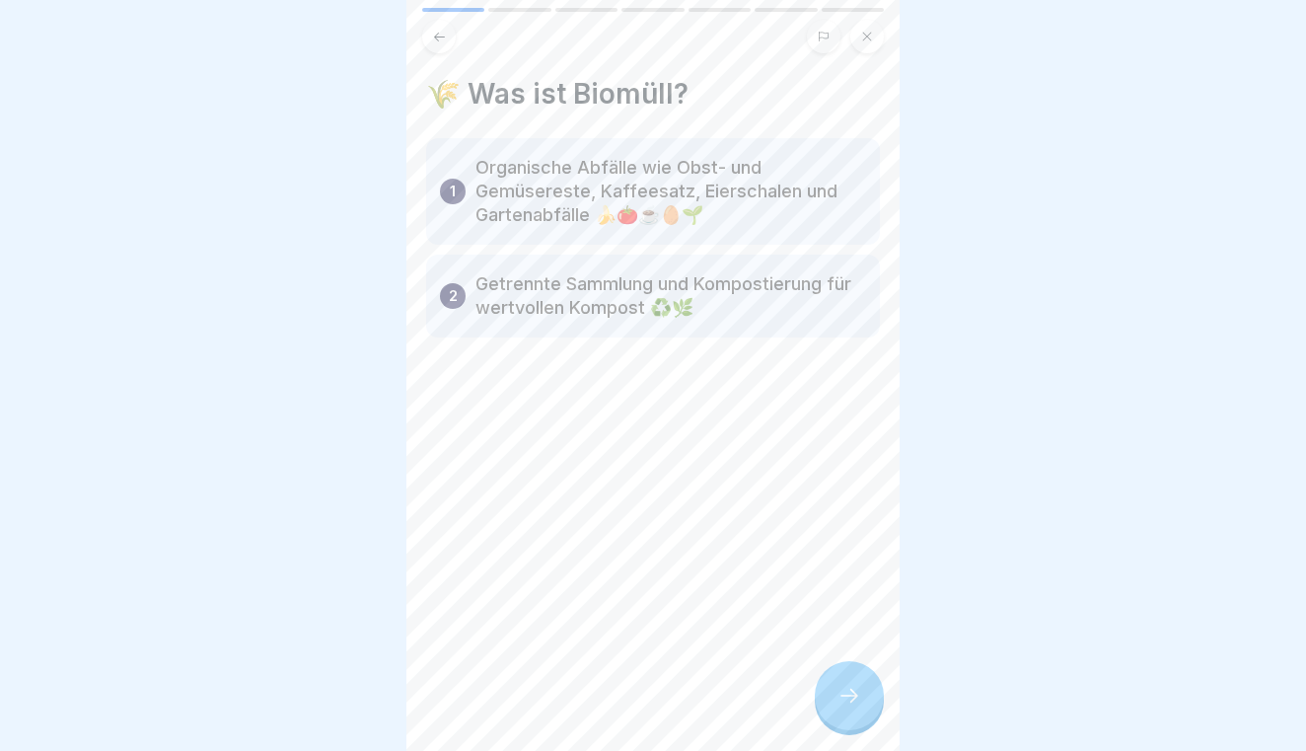
click at [841, 691] on icon at bounding box center [849, 695] width 24 height 24
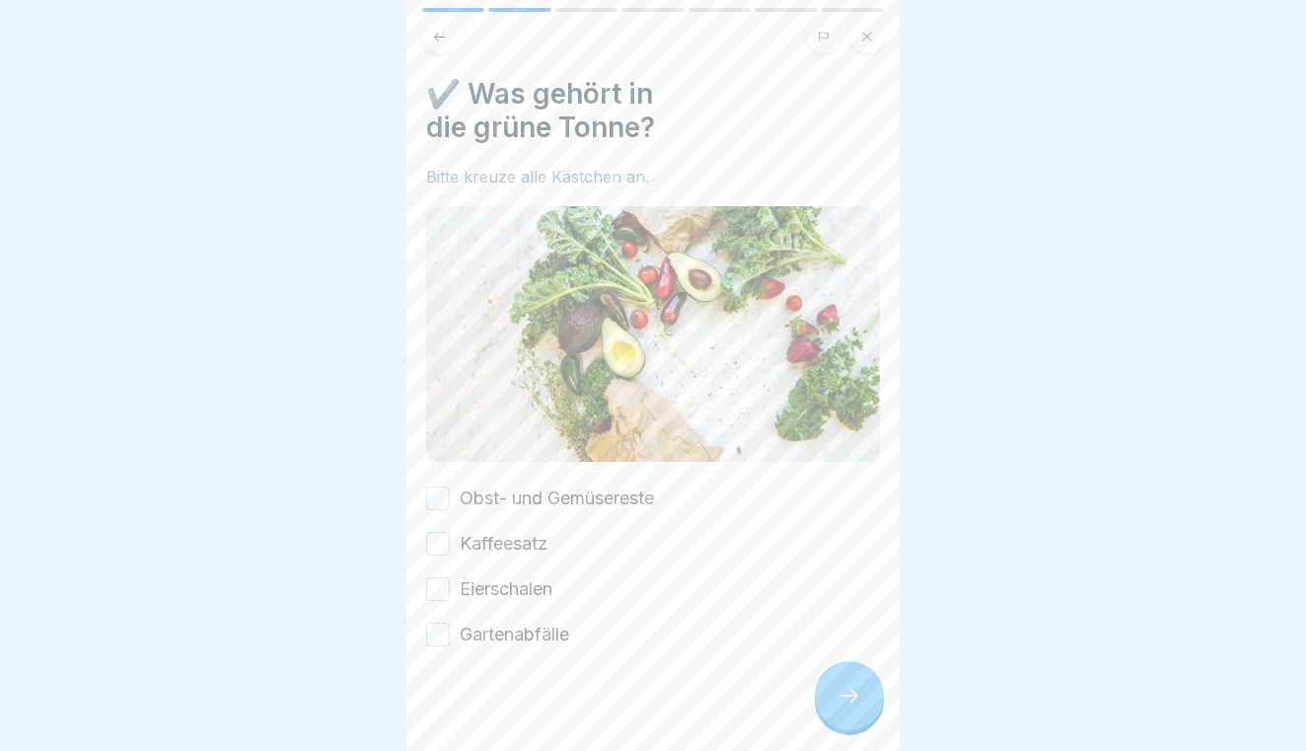
click at [432, 500] on button "Obst- und Gemüsereste" at bounding box center [438, 498] width 24 height 24
click at [431, 533] on button "Kaffeesatz" at bounding box center [438, 544] width 24 height 24
click at [434, 586] on button "Eierschalen" at bounding box center [438, 589] width 24 height 24
click at [435, 630] on button "Gartenabfälle" at bounding box center [438, 634] width 24 height 24
click at [825, 682] on div at bounding box center [849, 695] width 69 height 69
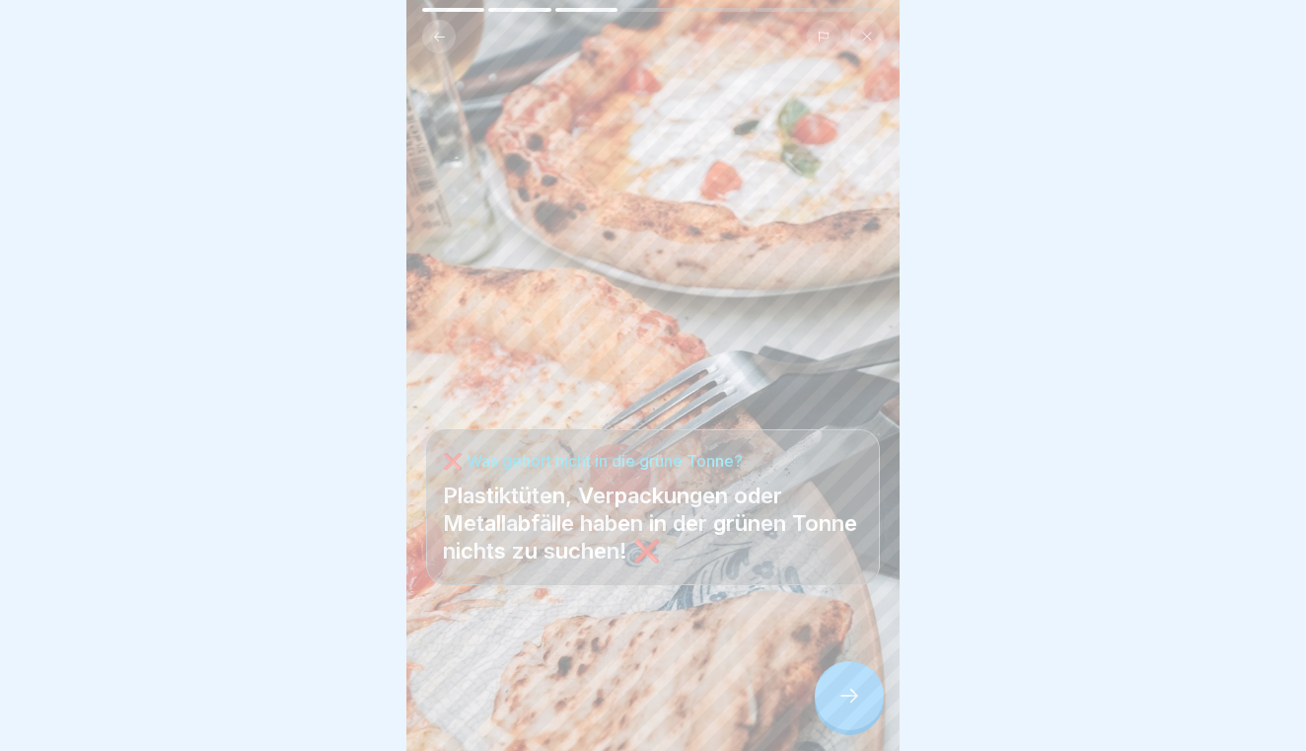
click at [836, 680] on div at bounding box center [849, 695] width 69 height 69
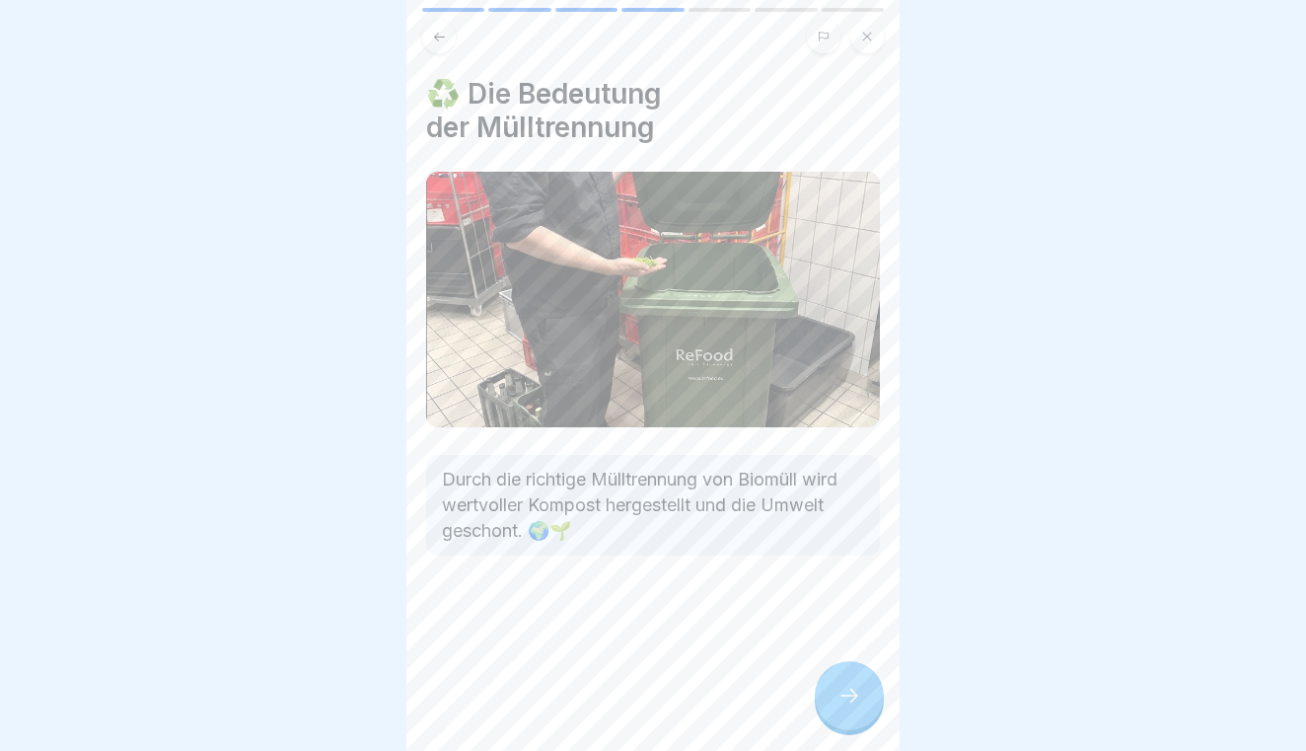
click at [836, 680] on div at bounding box center [849, 695] width 69 height 69
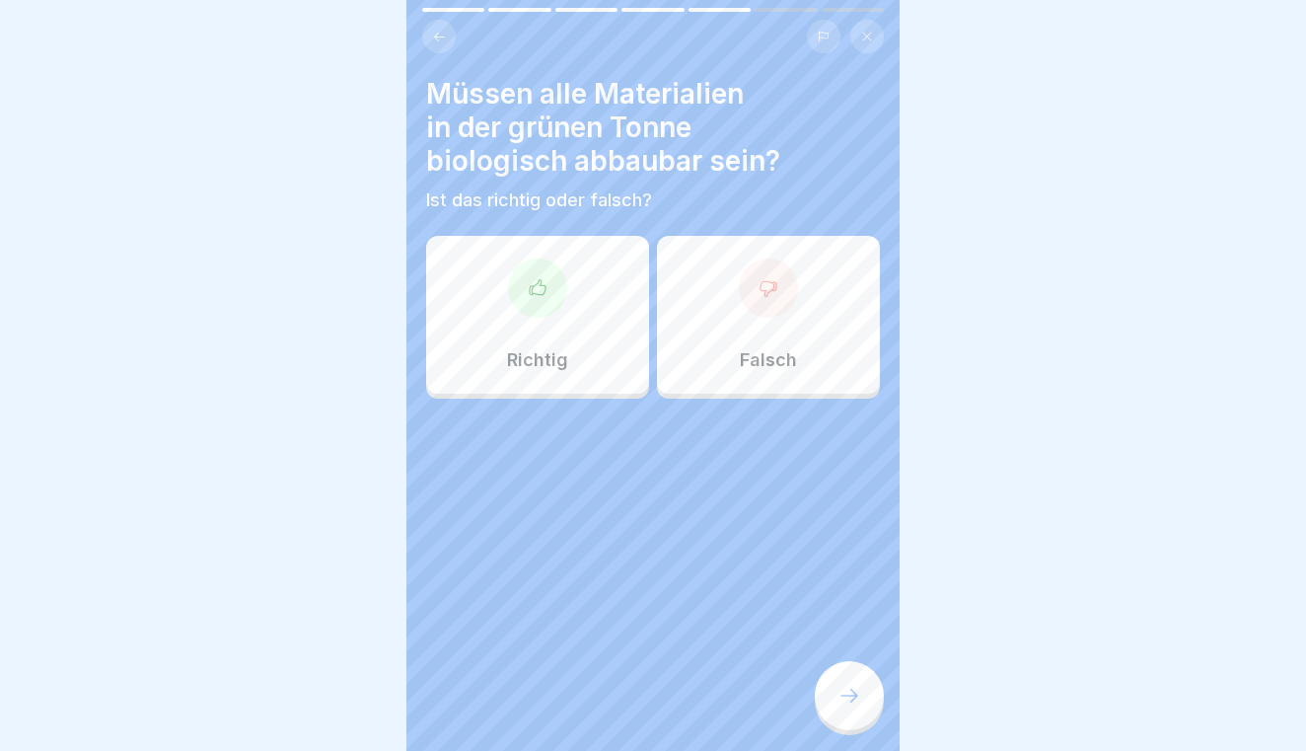
click at [577, 306] on div "Richtig" at bounding box center [537, 315] width 223 height 158
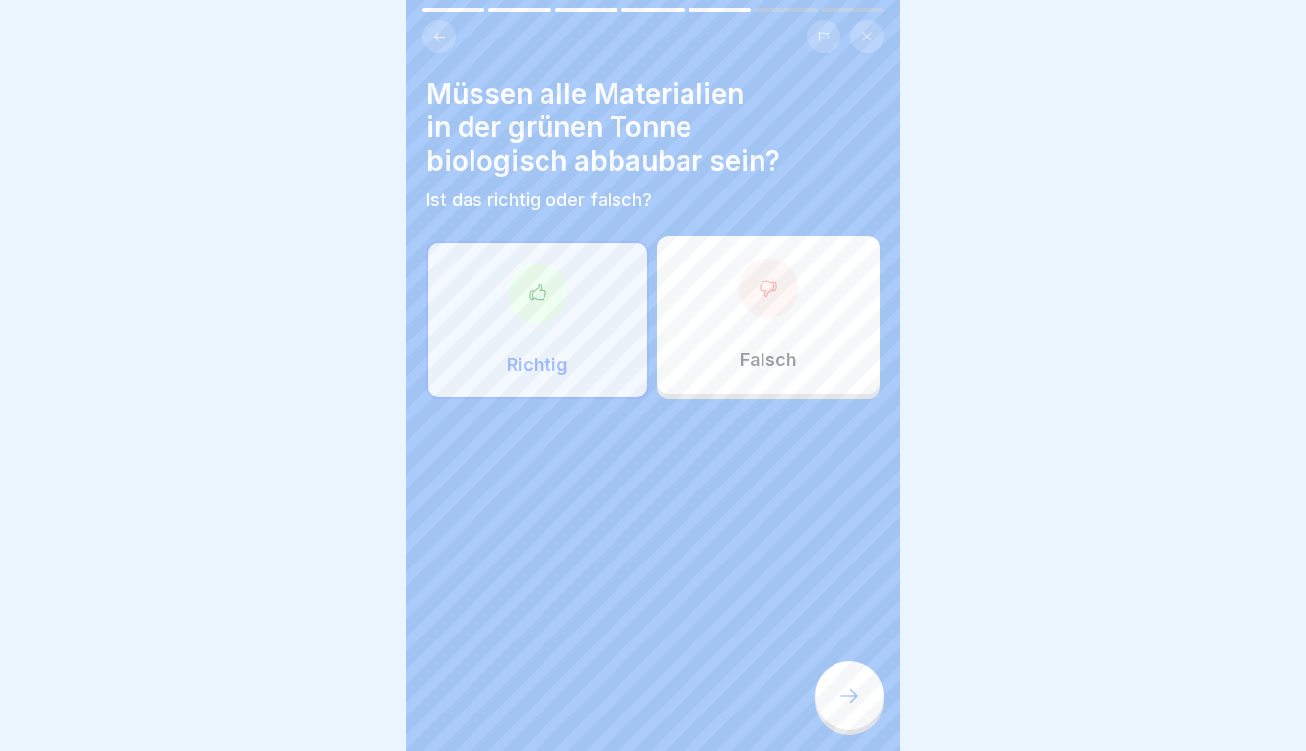
click at [860, 709] on div at bounding box center [849, 695] width 69 height 69
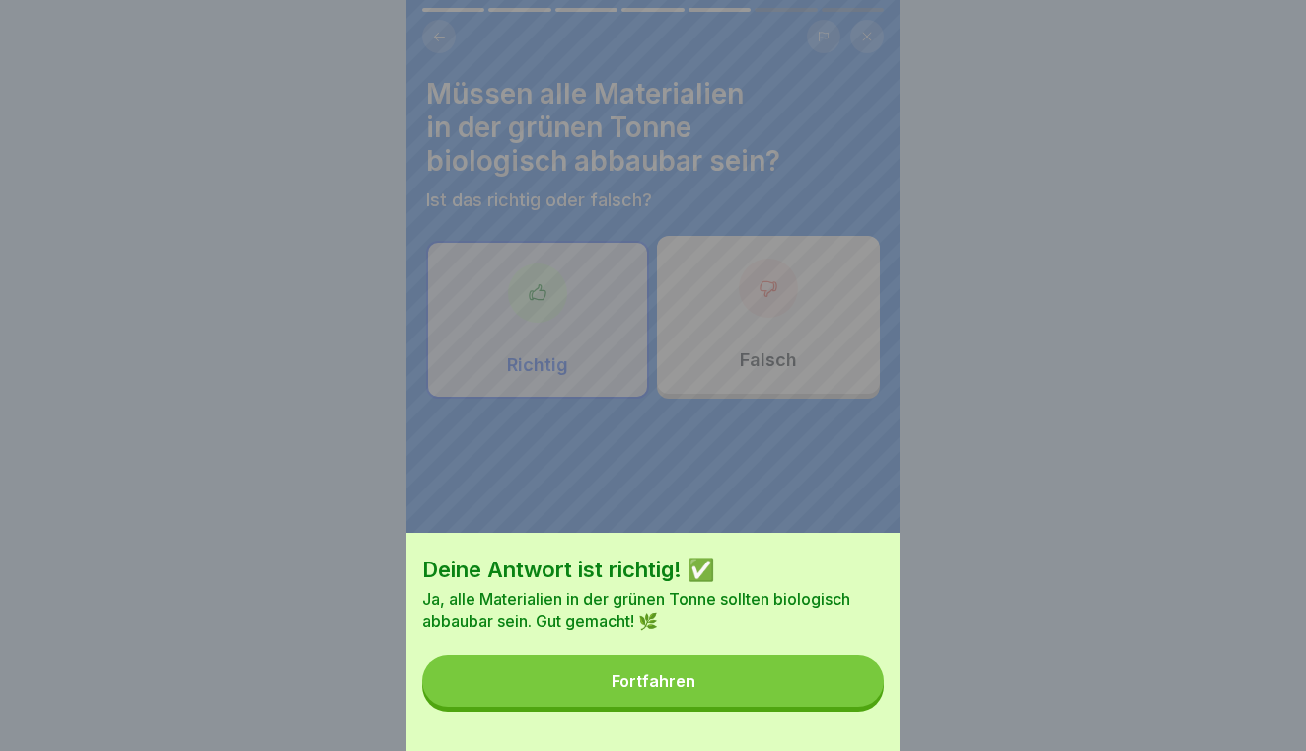
click at [834, 682] on button "Fortfahren" at bounding box center [653, 680] width 462 height 51
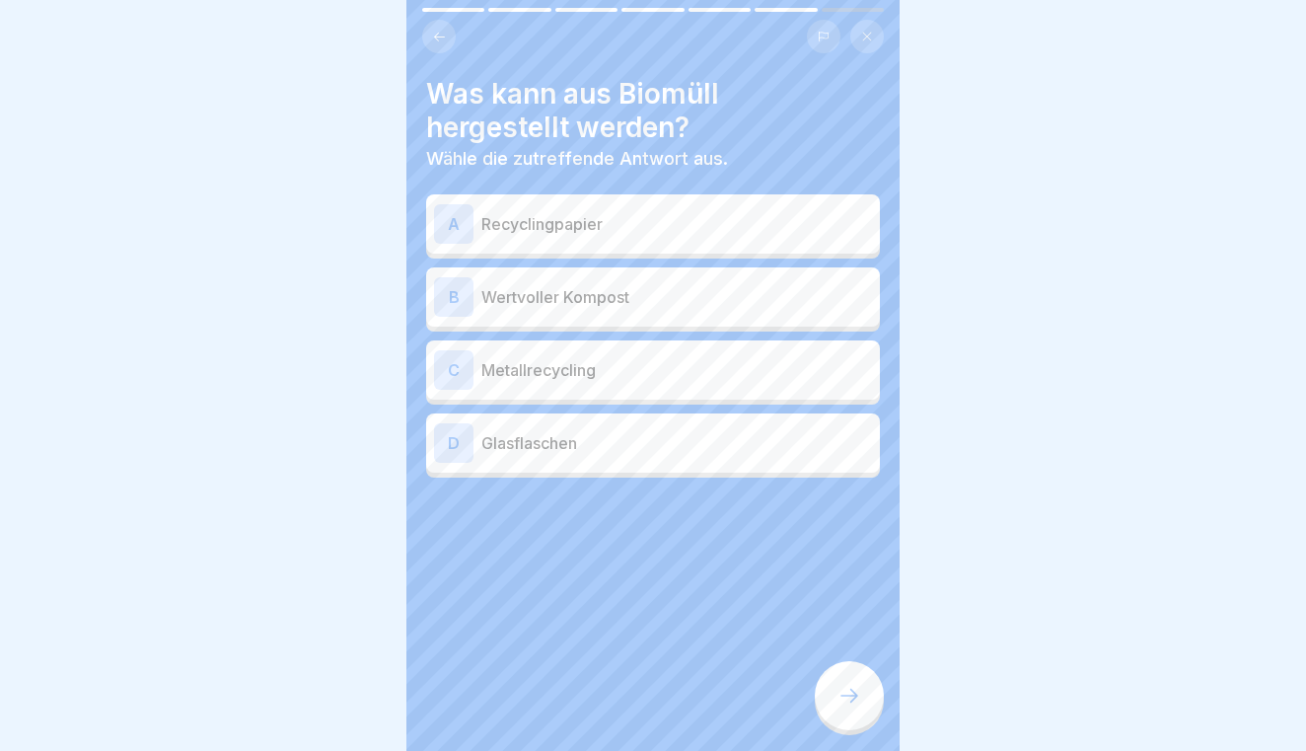
click at [582, 293] on p "Wertvoller Kompost" at bounding box center [676, 297] width 391 height 24
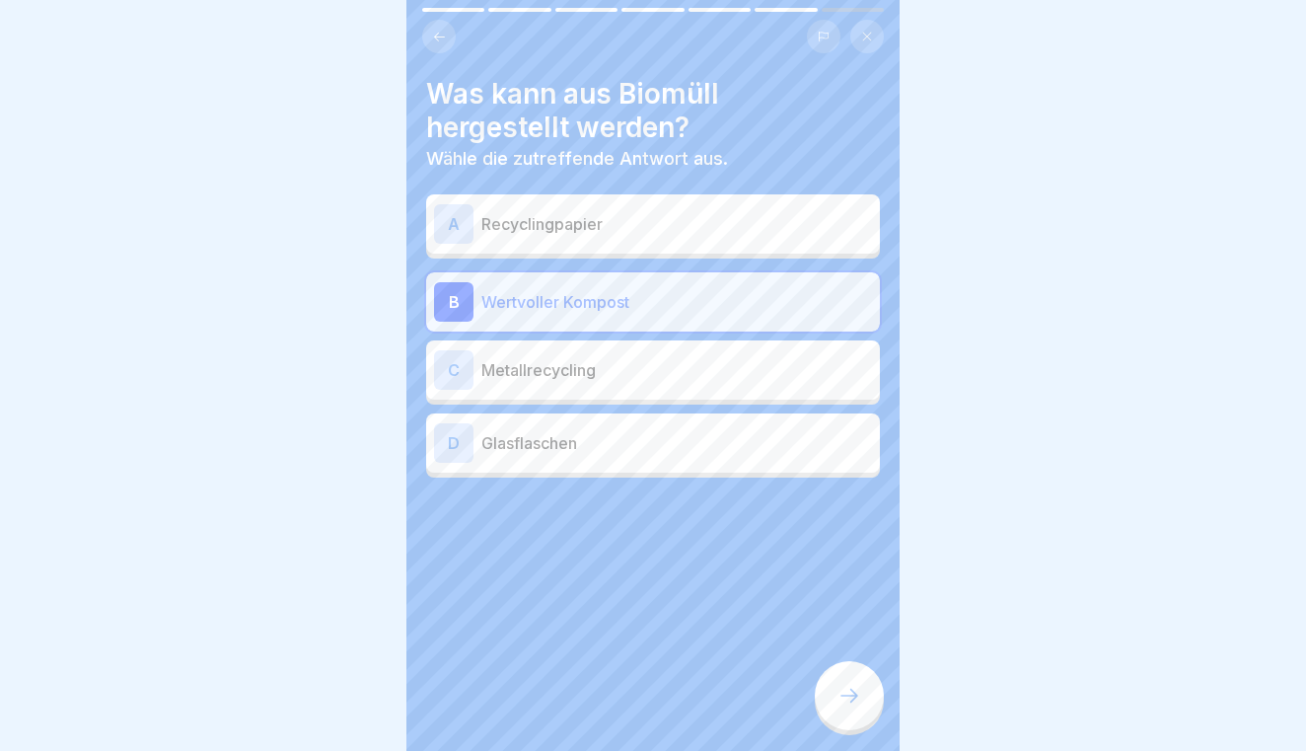
click at [849, 682] on div at bounding box center [849, 695] width 69 height 69
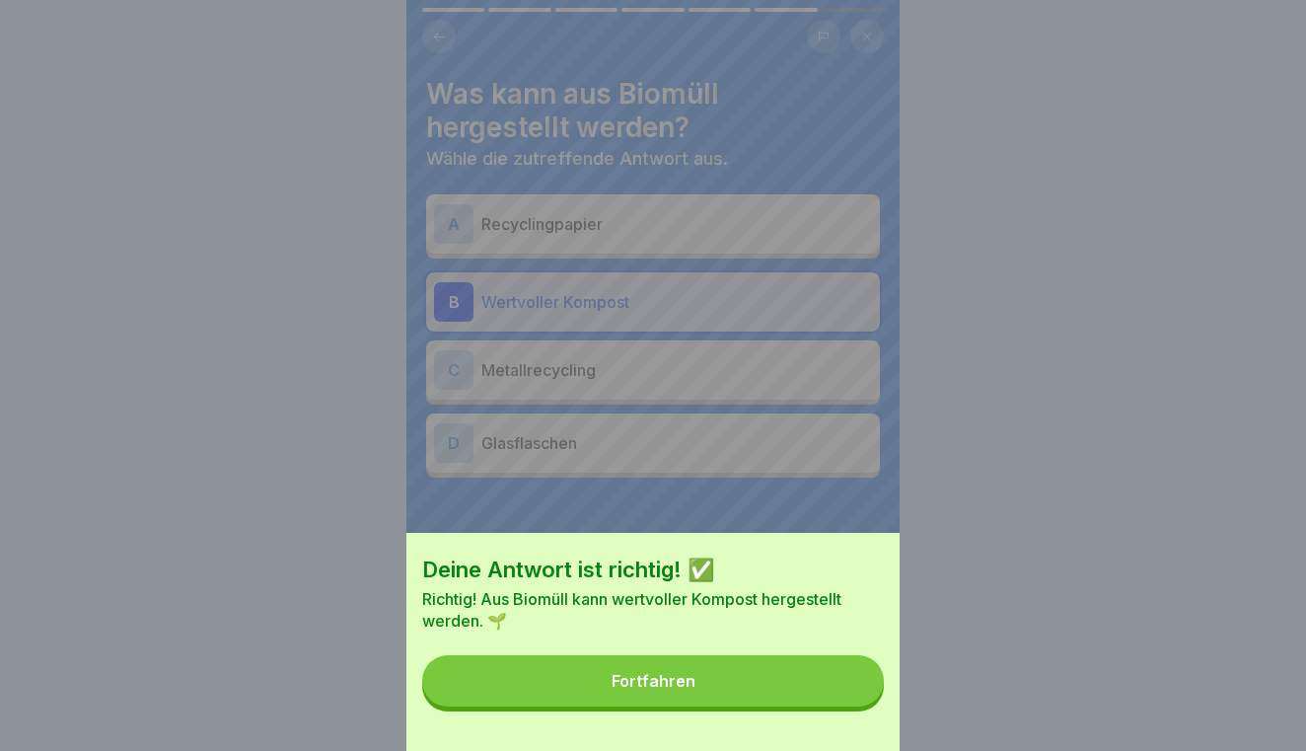
click at [810, 682] on button "Fortfahren" at bounding box center [653, 680] width 462 height 51
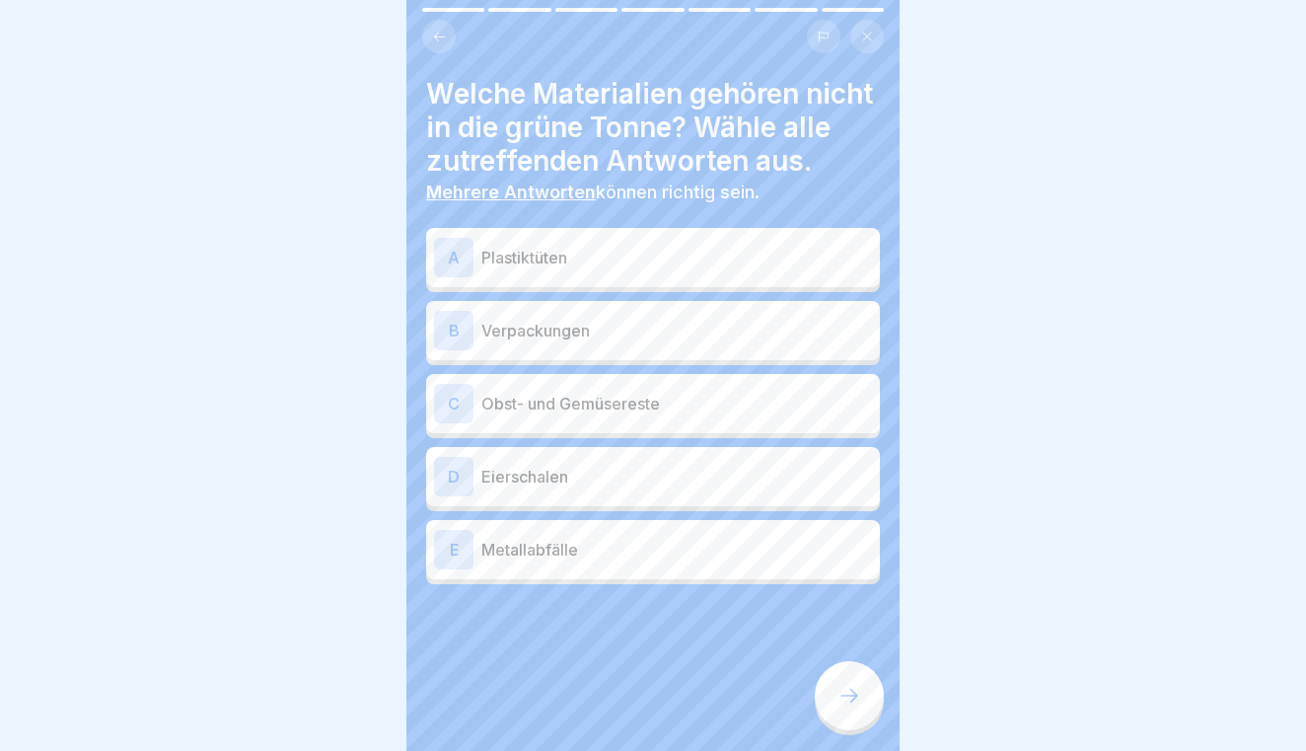
click at [598, 251] on p "Plastiktüten" at bounding box center [676, 258] width 391 height 24
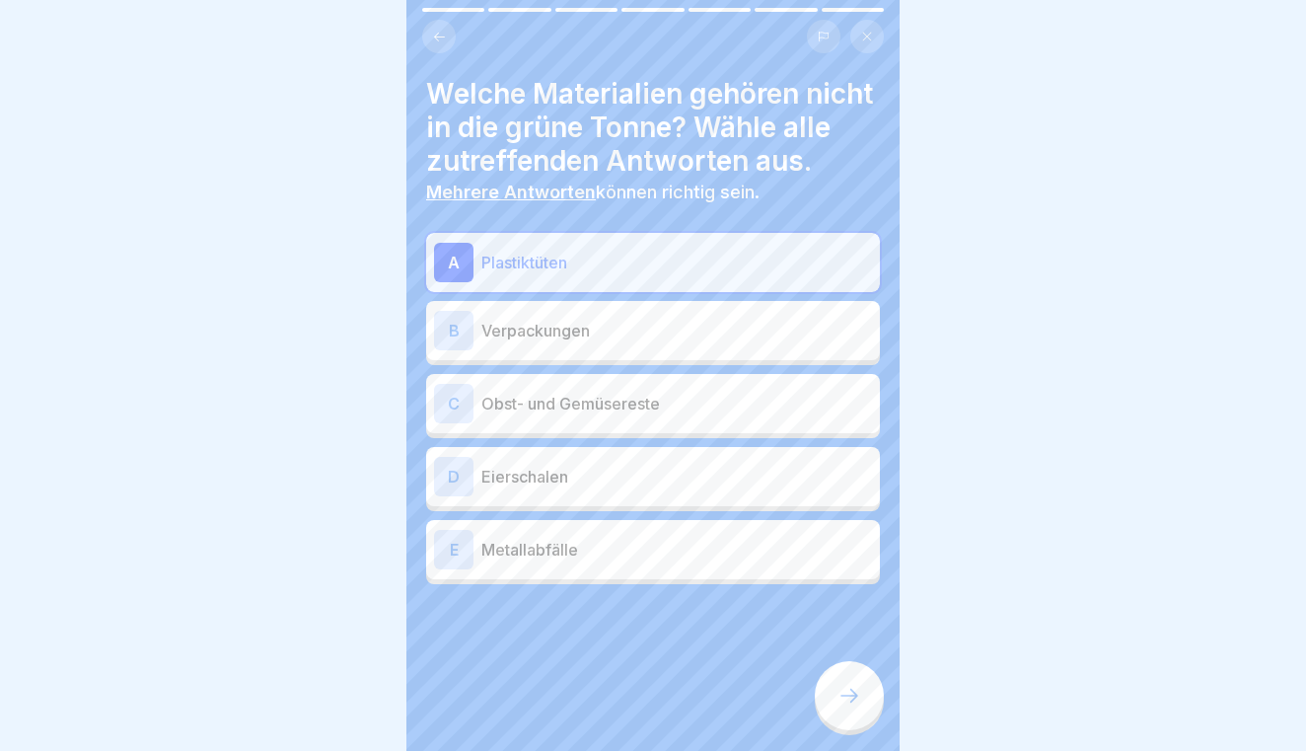
click at [583, 331] on p "Verpackungen" at bounding box center [676, 331] width 391 height 24
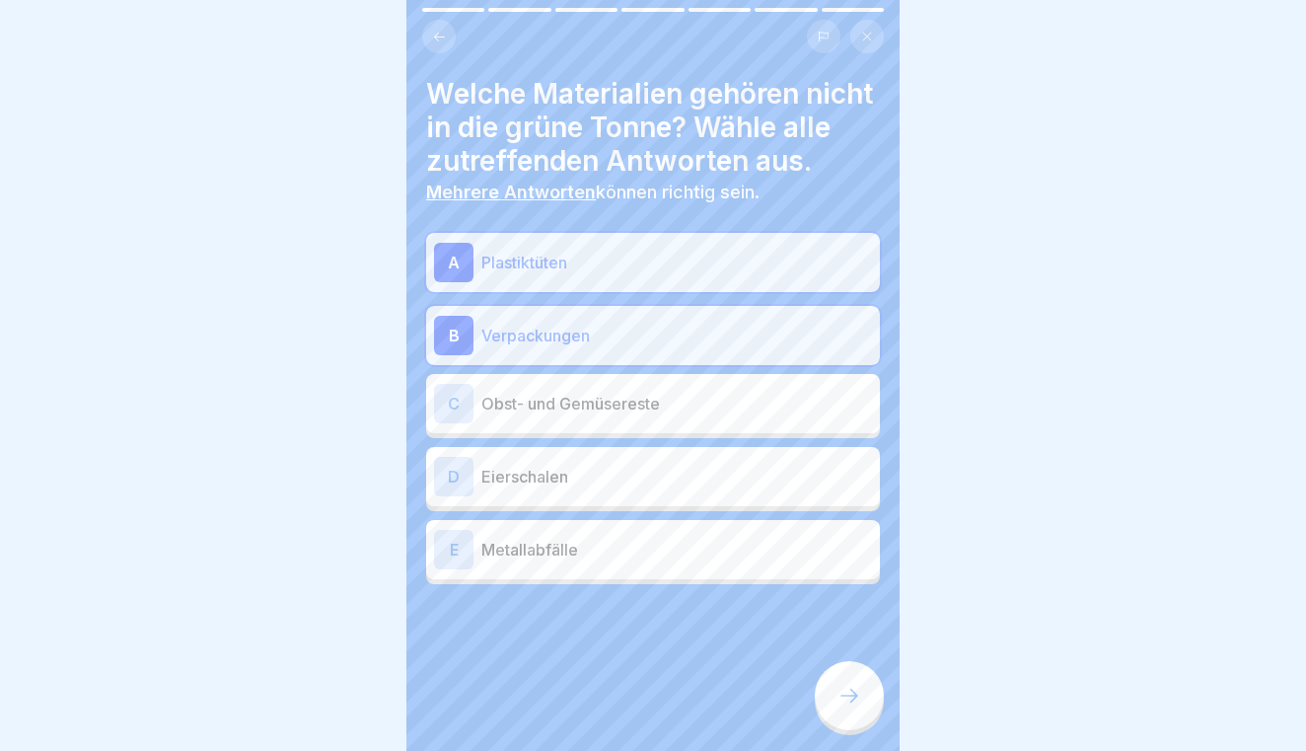
click at [567, 565] on div "E Metallabfälle" at bounding box center [653, 549] width 438 height 39
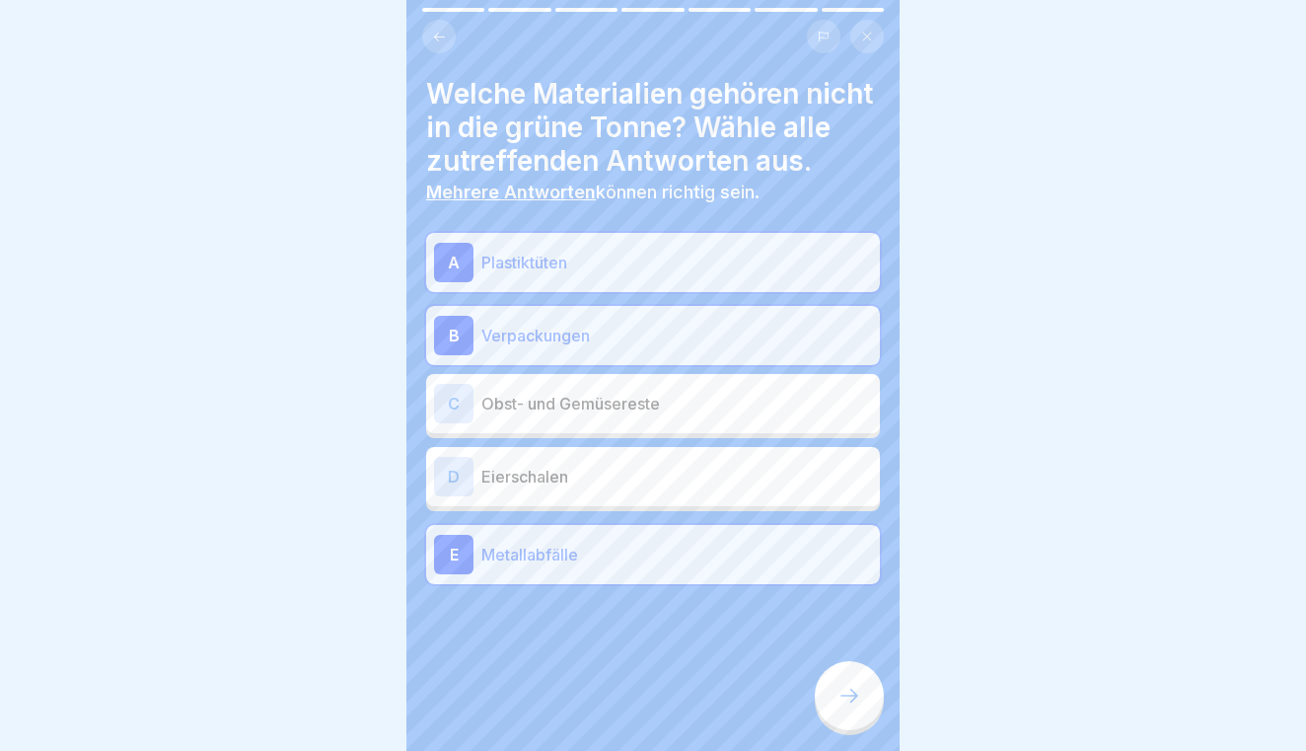
click at [839, 680] on div at bounding box center [849, 695] width 69 height 69
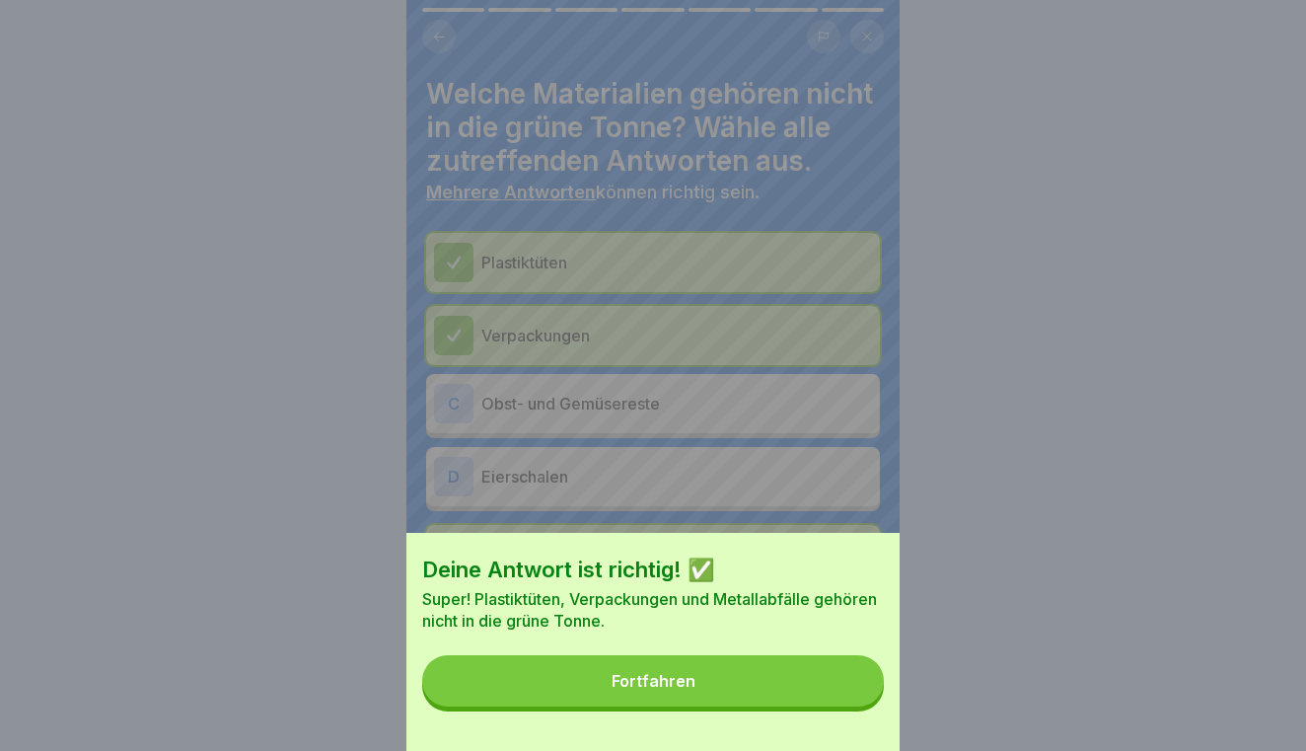
click at [839, 680] on button "Fortfahren" at bounding box center [653, 680] width 462 height 51
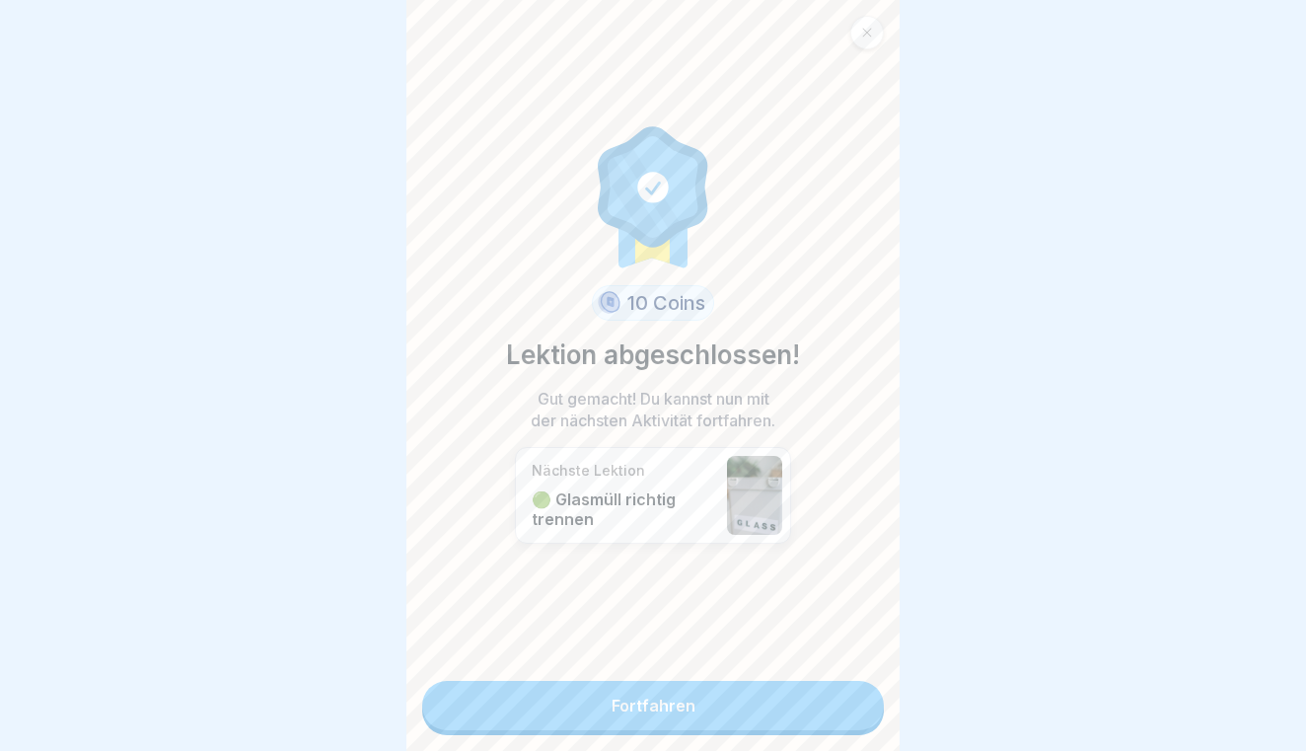
click at [839, 680] on div "10 Coins Lektion abgeschlossen! Gut gemacht! Du kannst nun mit der nächsten Akt…" at bounding box center [652, 375] width 493 height 751
click at [800, 692] on link "Fortfahren" at bounding box center [653, 705] width 462 height 49
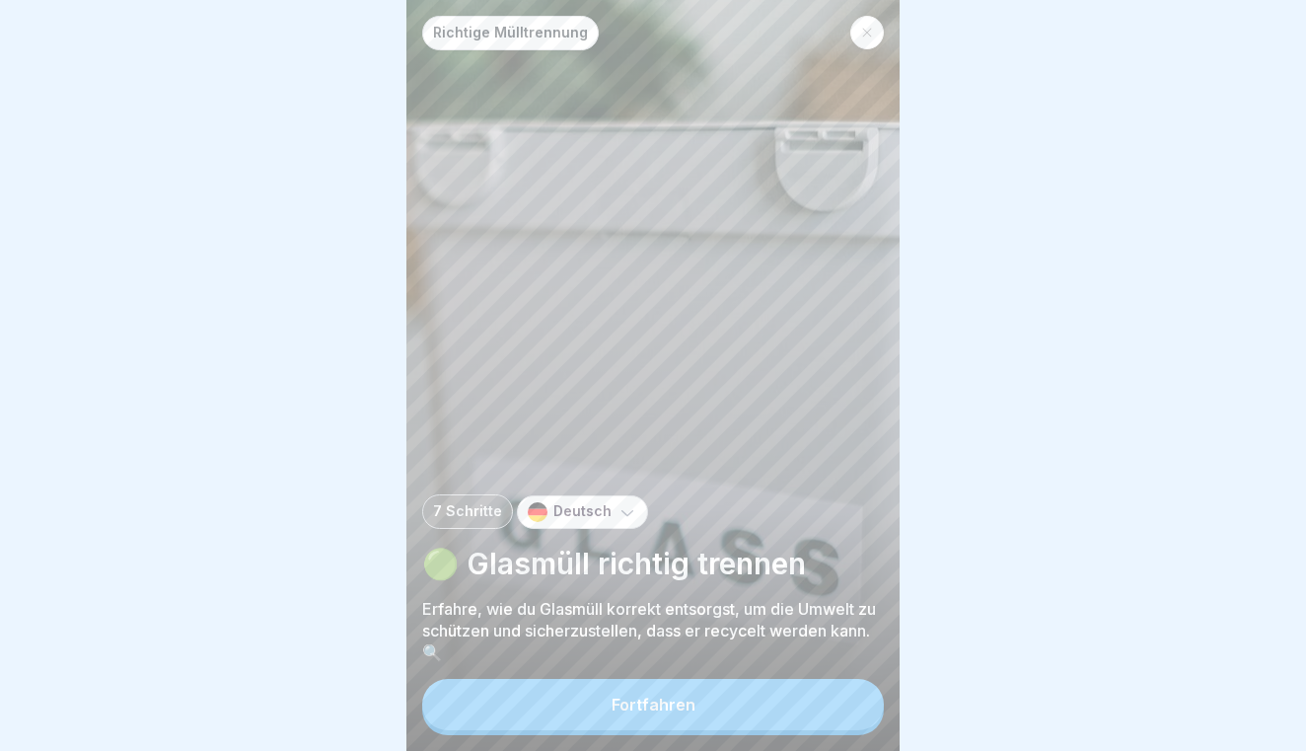
click at [813, 697] on button "Fortfahren" at bounding box center [653, 704] width 462 height 51
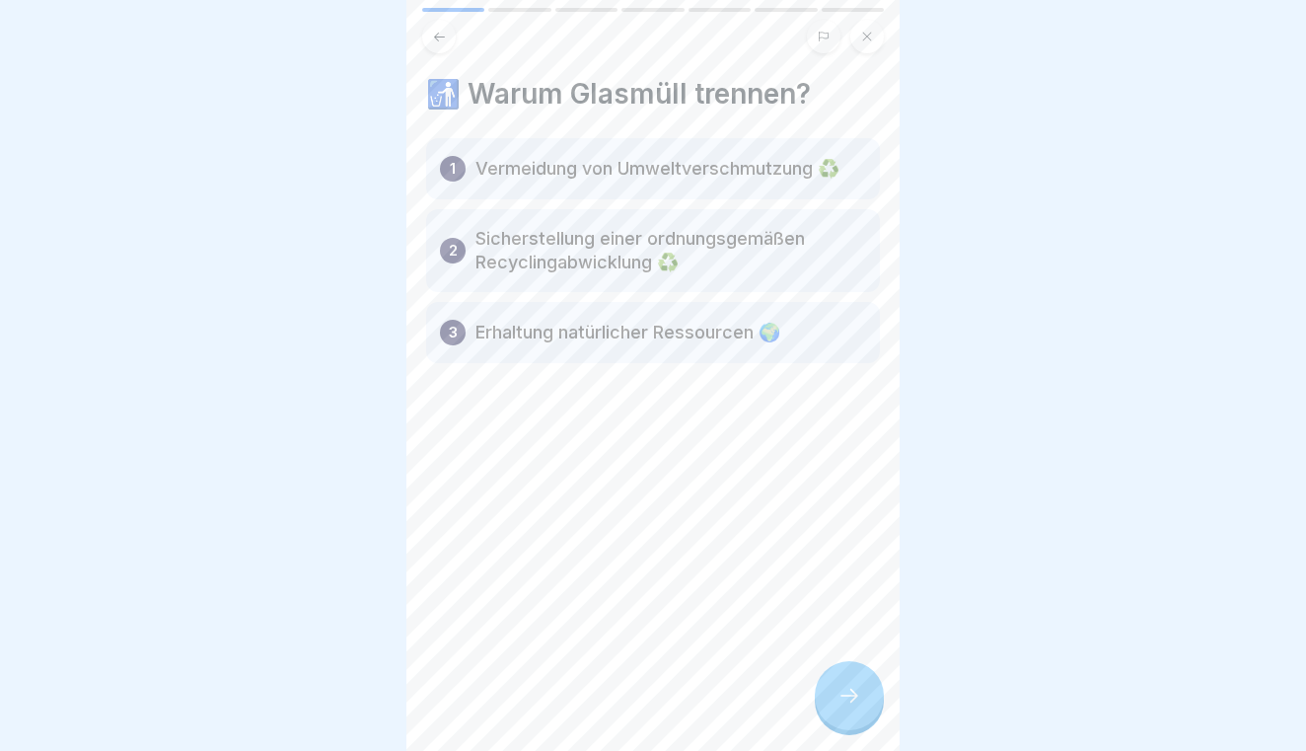
click at [883, 691] on div at bounding box center [849, 695] width 69 height 69
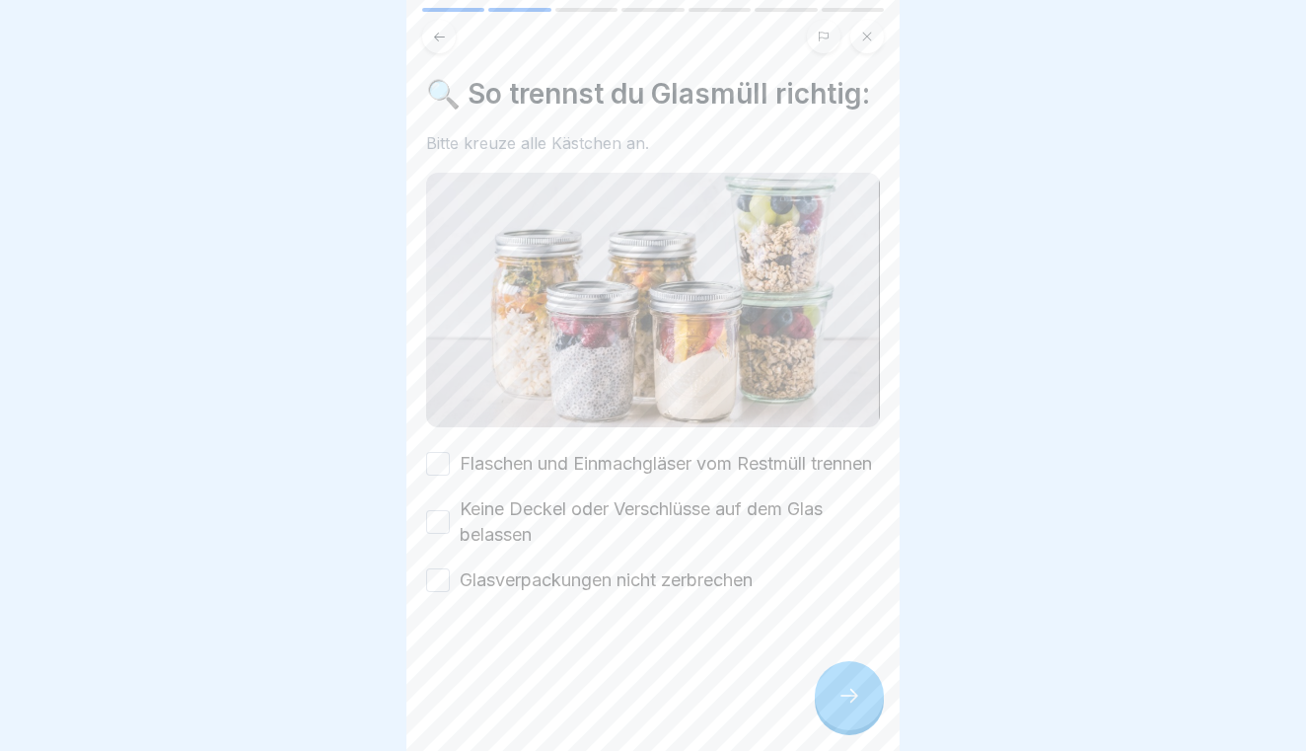
click at [883, 691] on div at bounding box center [849, 695] width 69 height 69
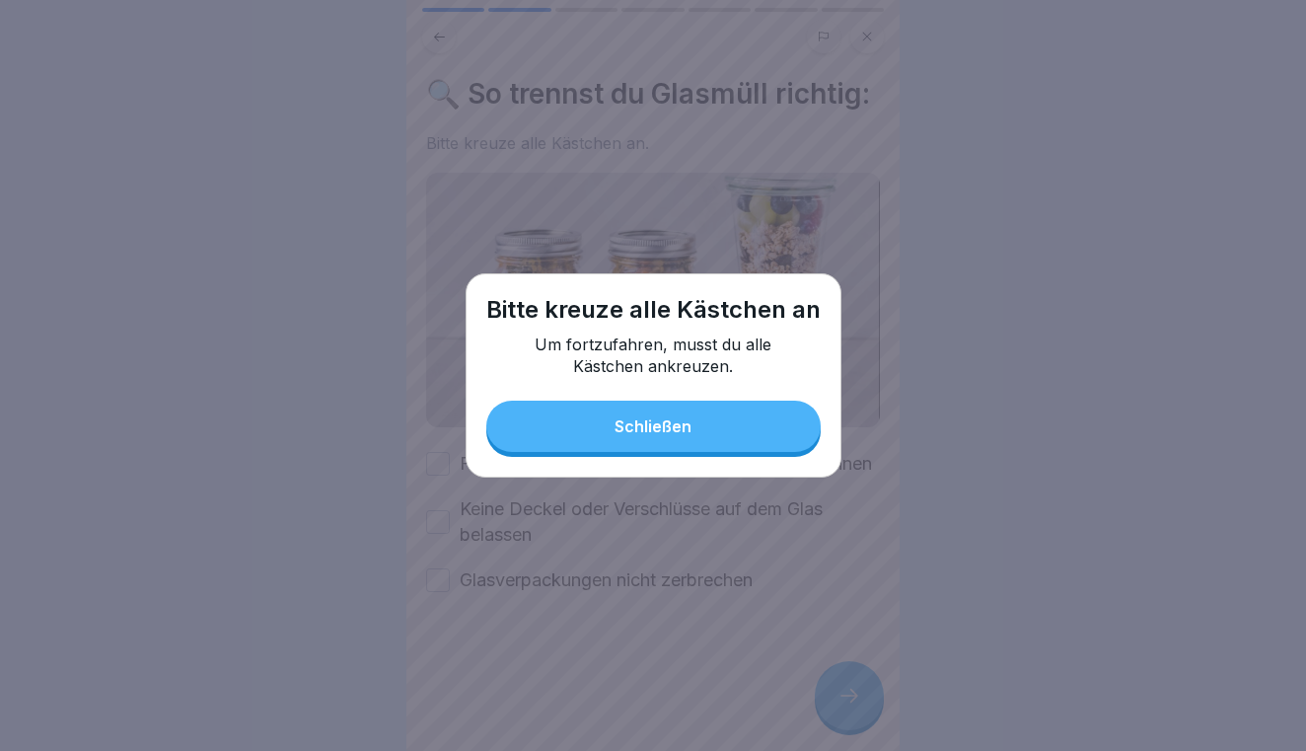
click at [634, 579] on div at bounding box center [653, 375] width 1306 height 751
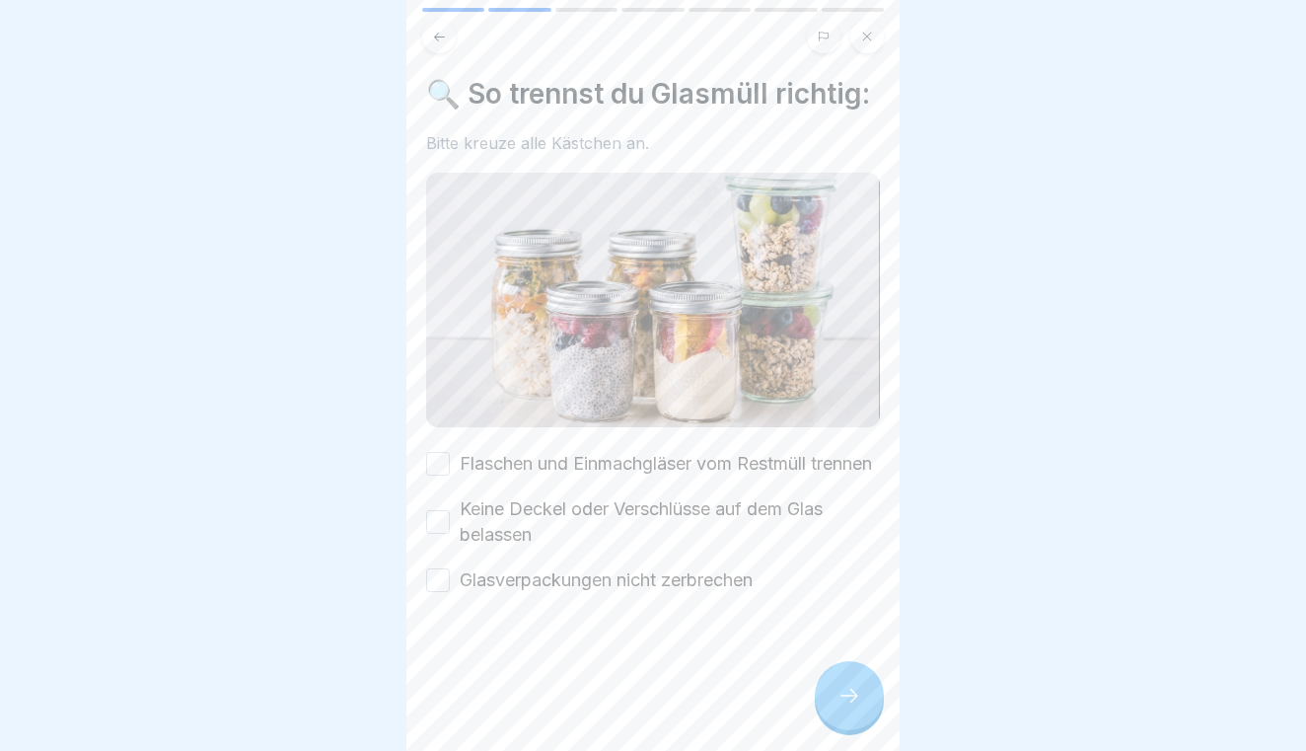
click at [439, 465] on button "Flaschen und Einmachgläser vom Restmüll trennen" at bounding box center [438, 464] width 24 height 24
click at [428, 534] on button "Keine Deckel oder Verschlüsse auf dem Glas belassen" at bounding box center [438, 522] width 24 height 24
click at [436, 592] on button "Glasverpackungen nicht zerbrechen" at bounding box center [438, 580] width 24 height 24
click at [852, 691] on icon at bounding box center [849, 695] width 18 height 14
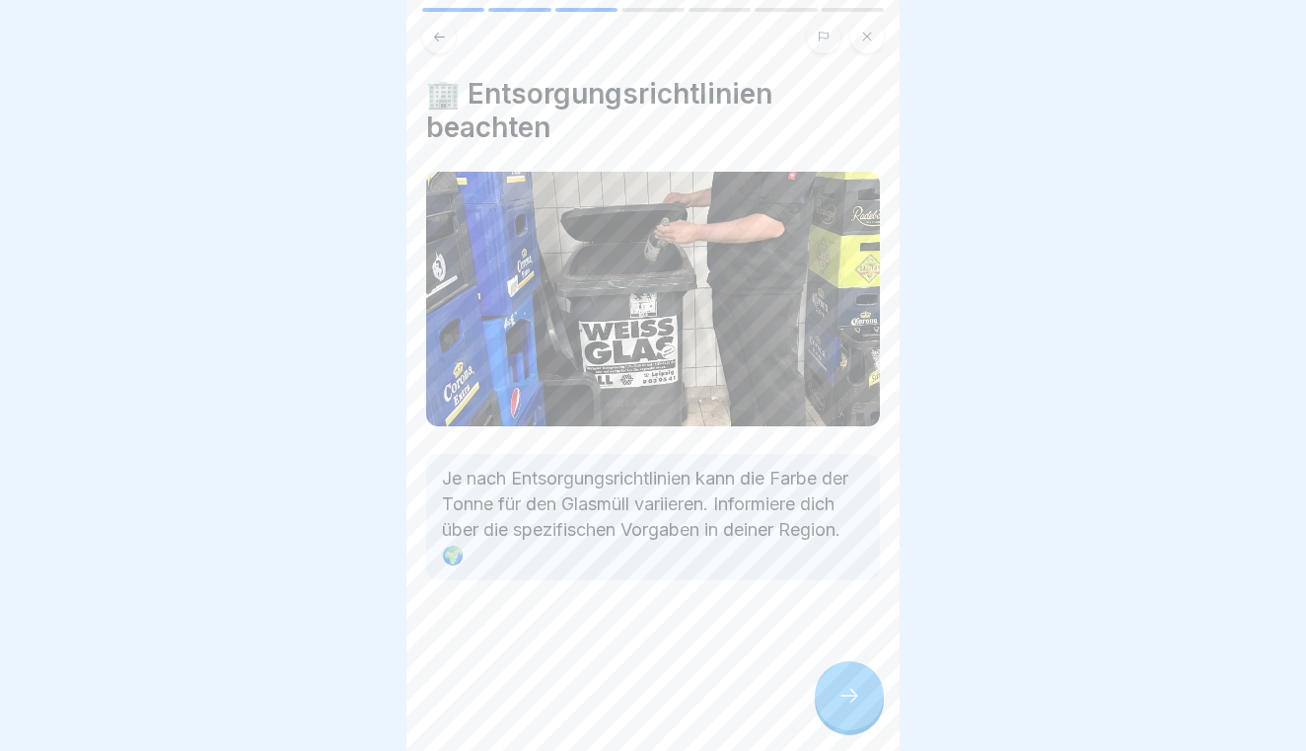
click at [852, 691] on icon at bounding box center [849, 695] width 18 height 14
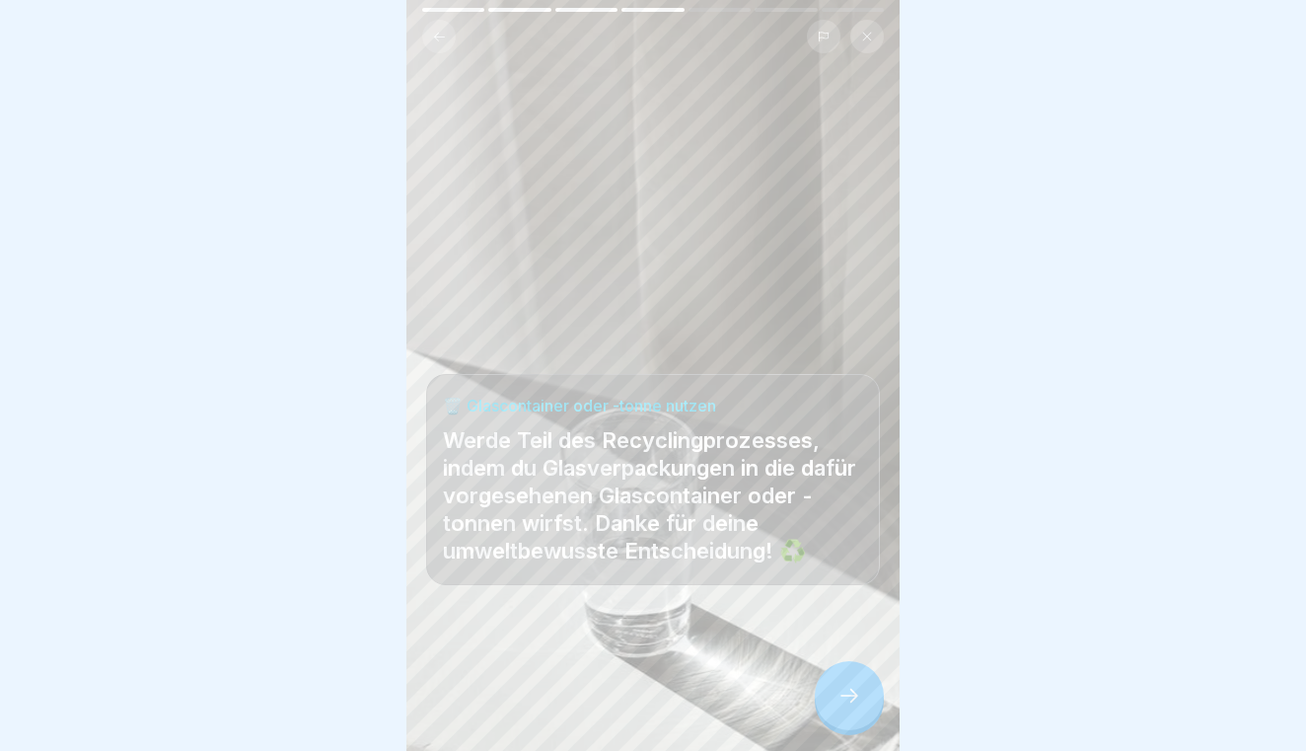
click at [852, 691] on icon at bounding box center [849, 695] width 18 height 14
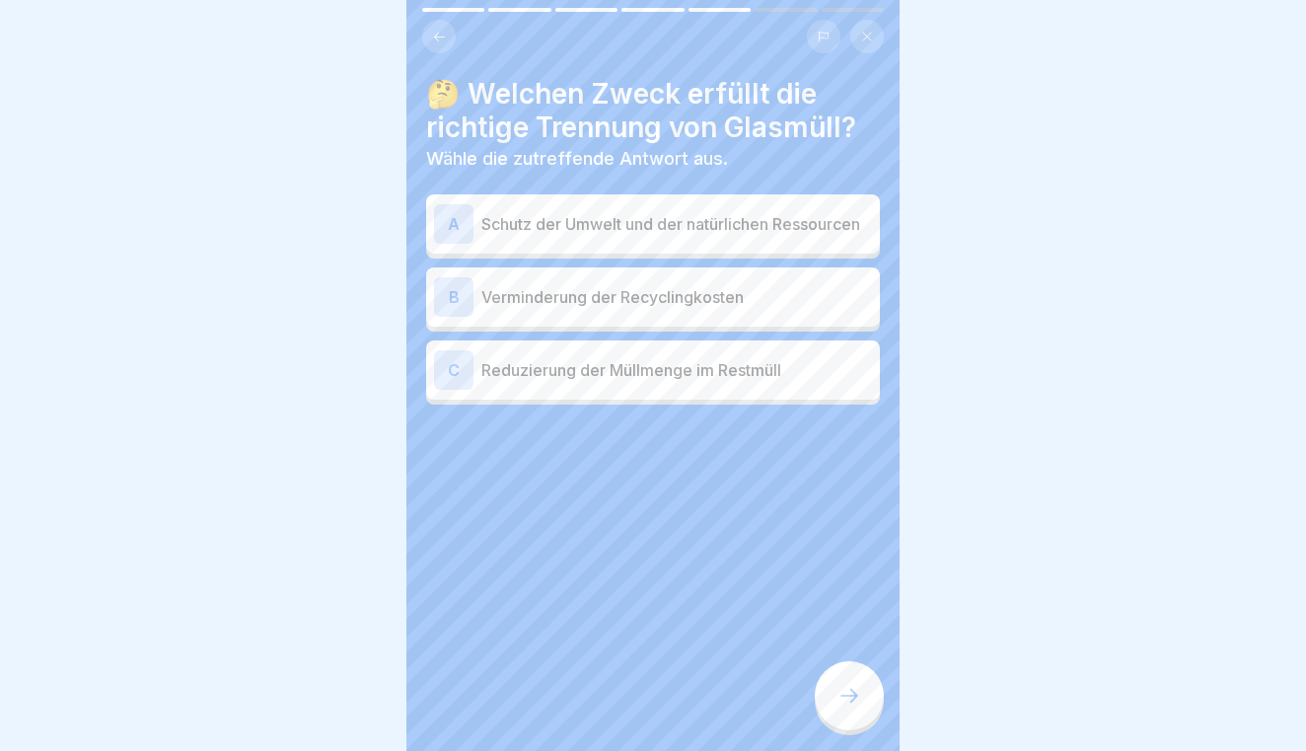
click at [744, 233] on p "Schutz der Umwelt und der natürlichen Ressourcen" at bounding box center [676, 224] width 391 height 24
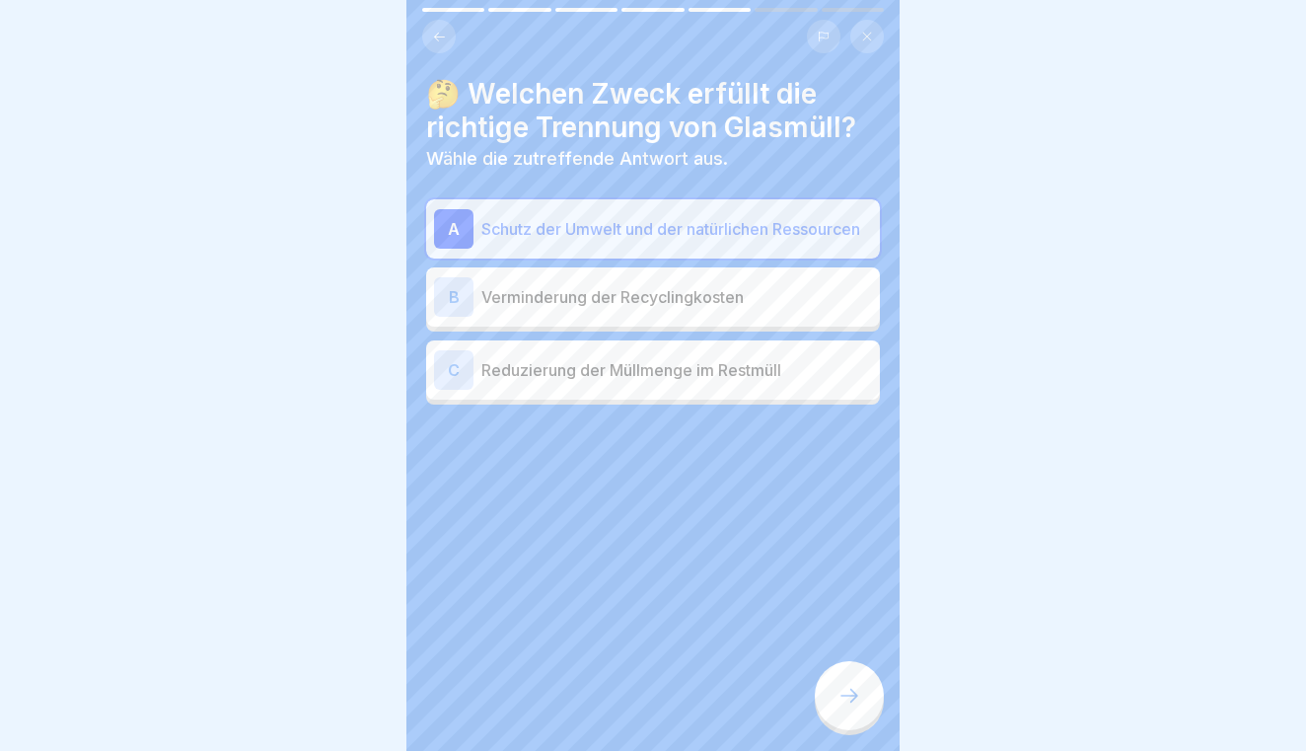
click at [728, 289] on p "Verminderung der Recyclingkosten" at bounding box center [676, 297] width 391 height 24
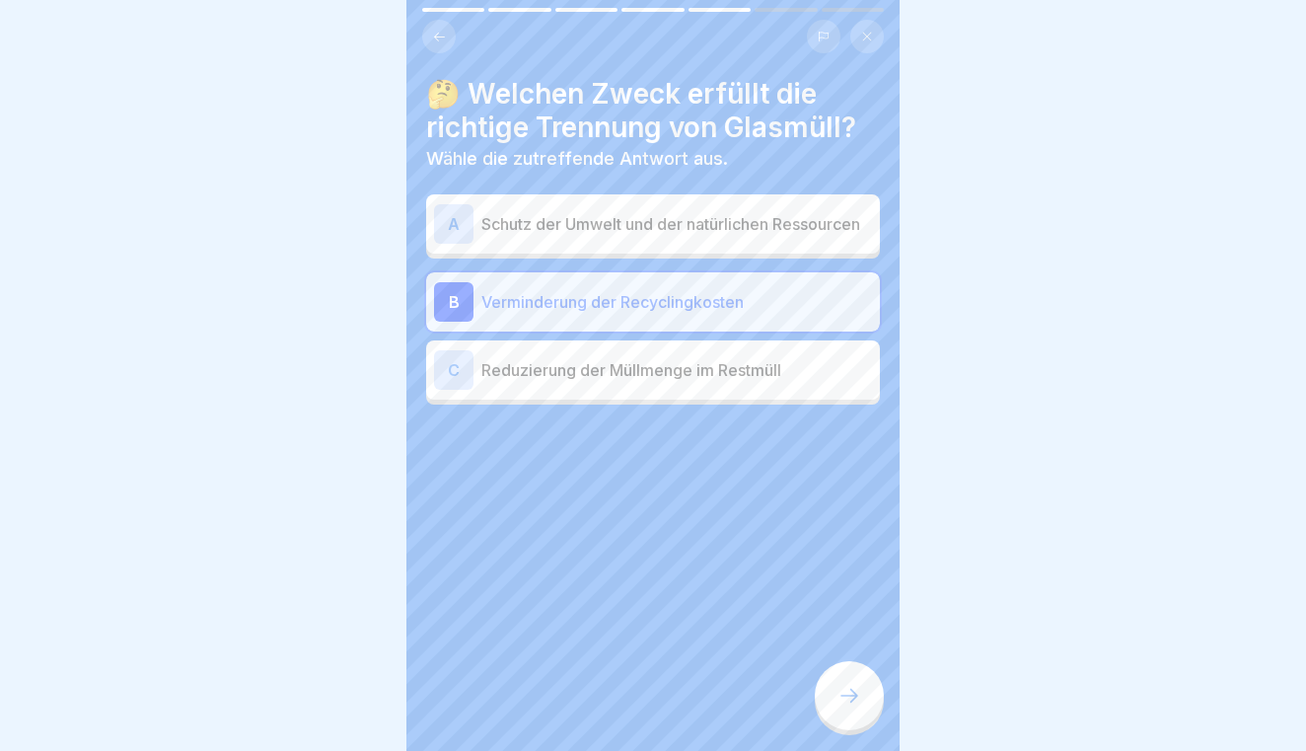
click at [760, 239] on div "A Schutz der Umwelt und der natürlichen Ressourcen" at bounding box center [653, 223] width 438 height 39
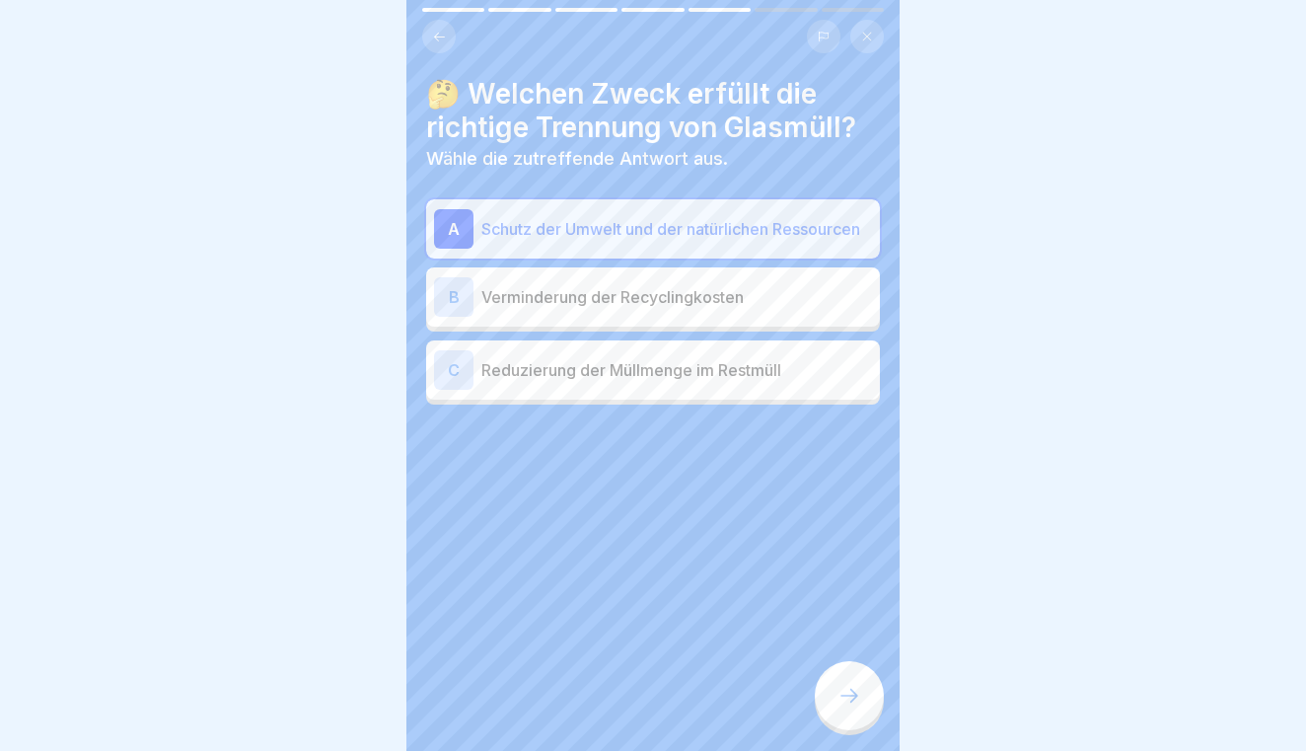
click at [842, 692] on icon at bounding box center [849, 695] width 24 height 24
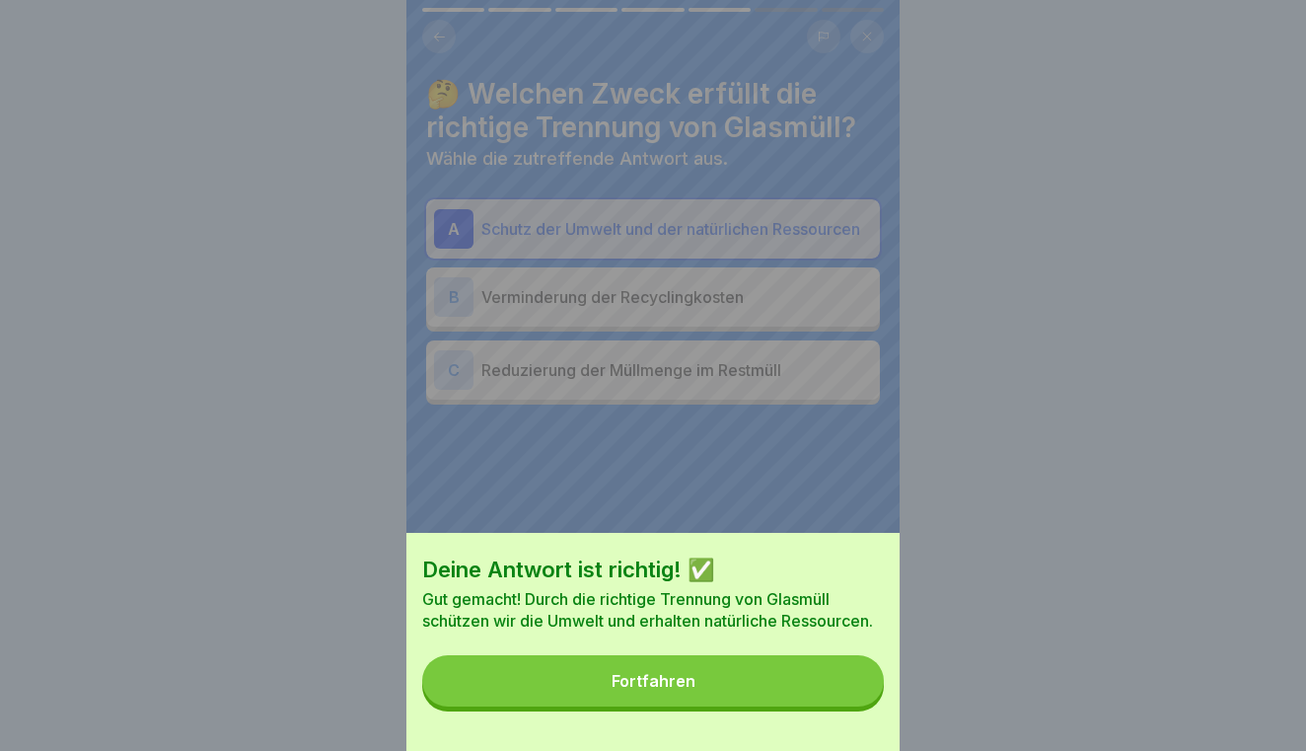
click at [842, 692] on button "Fortfahren" at bounding box center [653, 680] width 462 height 51
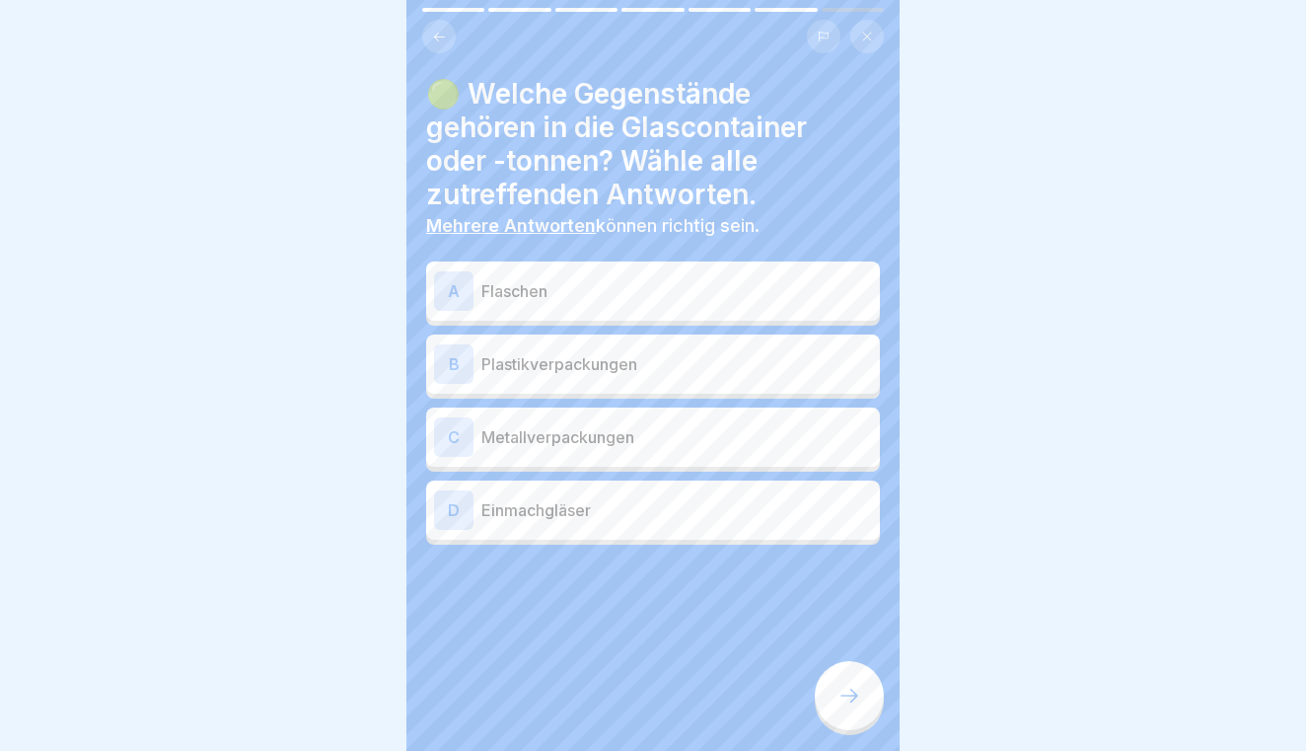
click at [736, 297] on p "Flaschen" at bounding box center [676, 291] width 391 height 24
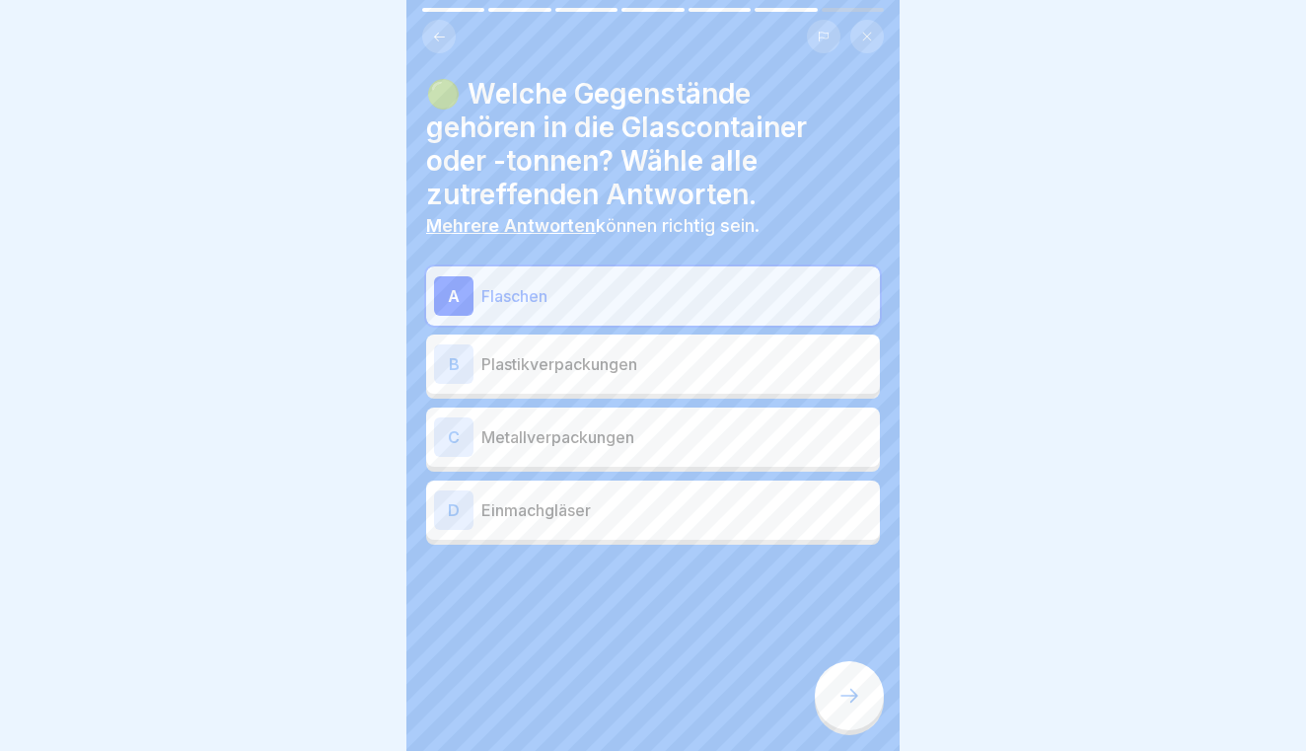
click at [669, 516] on p "Einmachgläser" at bounding box center [676, 510] width 391 height 24
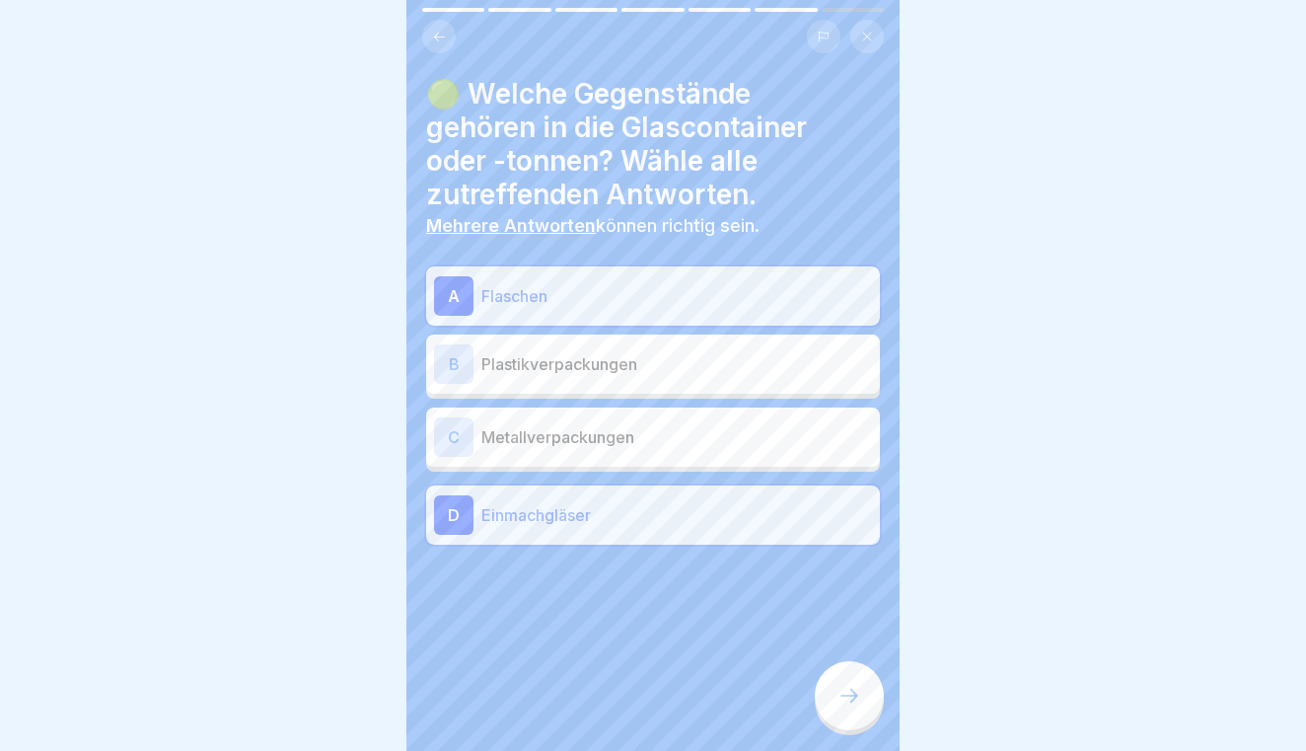
click at [843, 688] on icon at bounding box center [849, 695] width 24 height 24
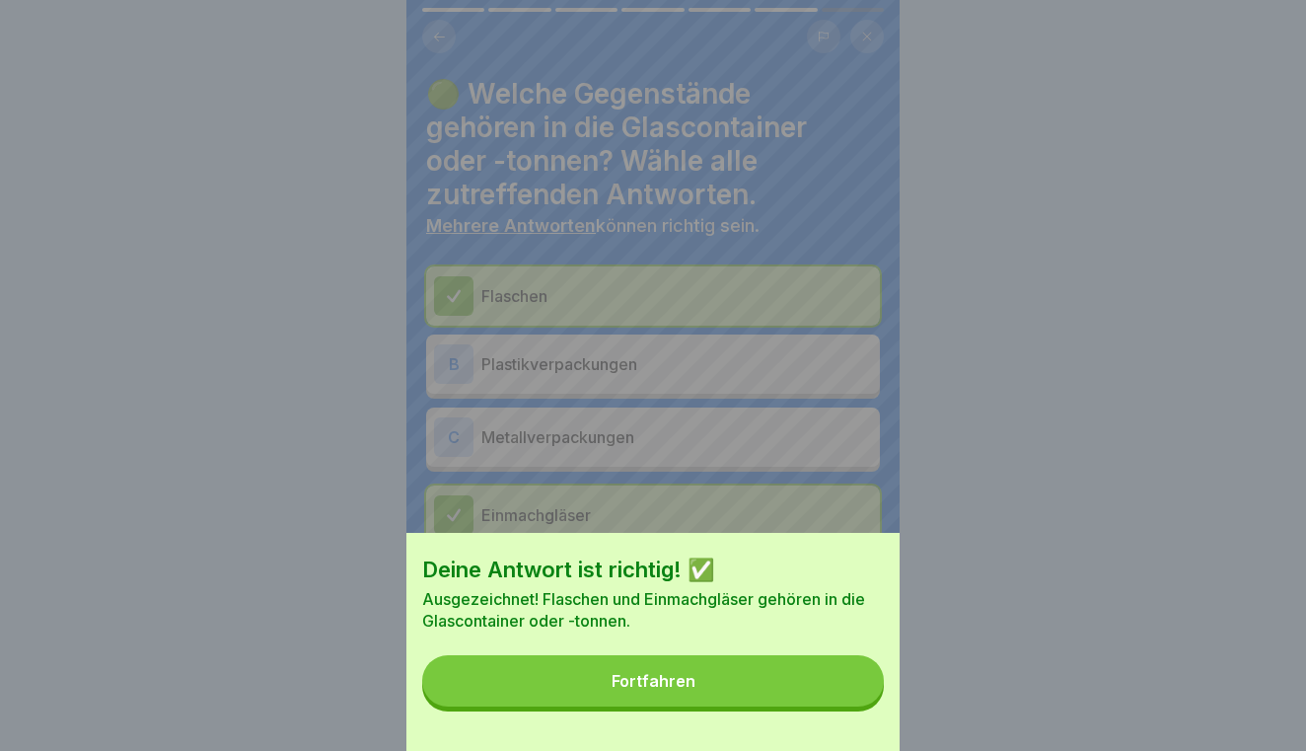
click at [821, 691] on button "Fortfahren" at bounding box center [653, 680] width 462 height 51
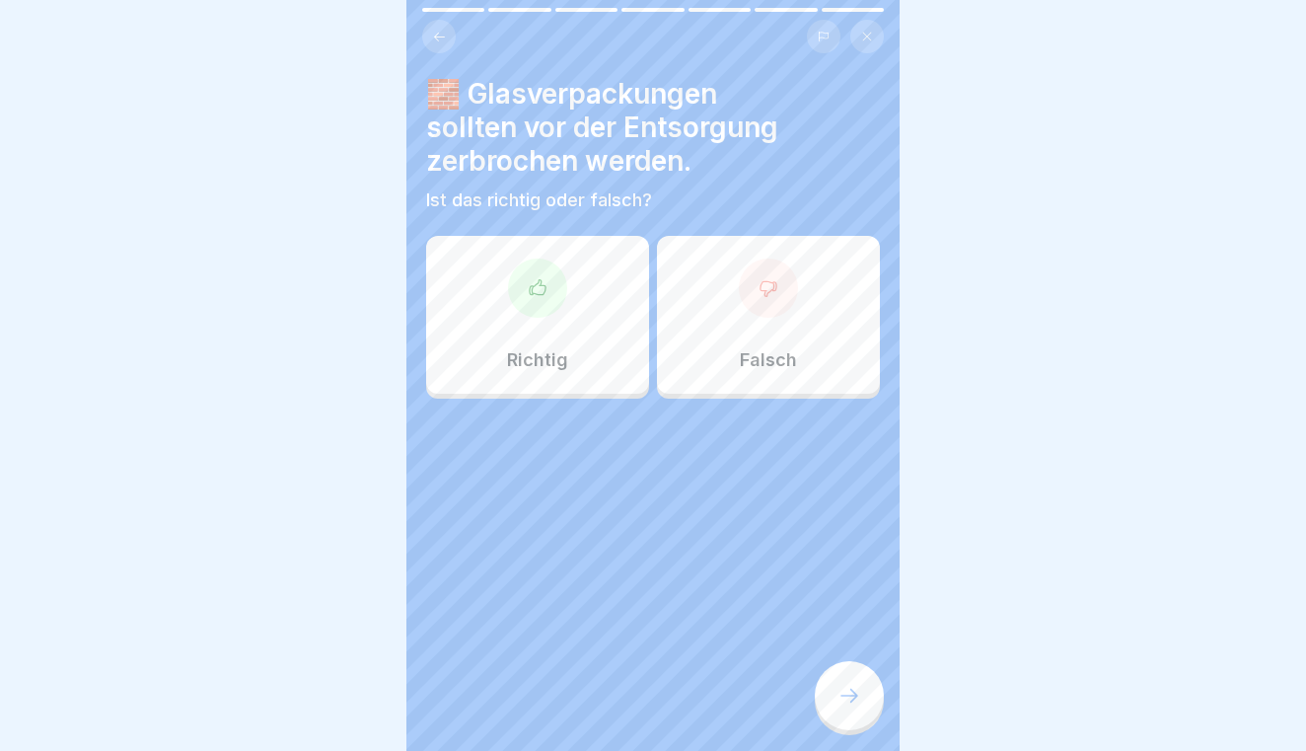
click at [734, 336] on div "Falsch" at bounding box center [768, 315] width 223 height 158
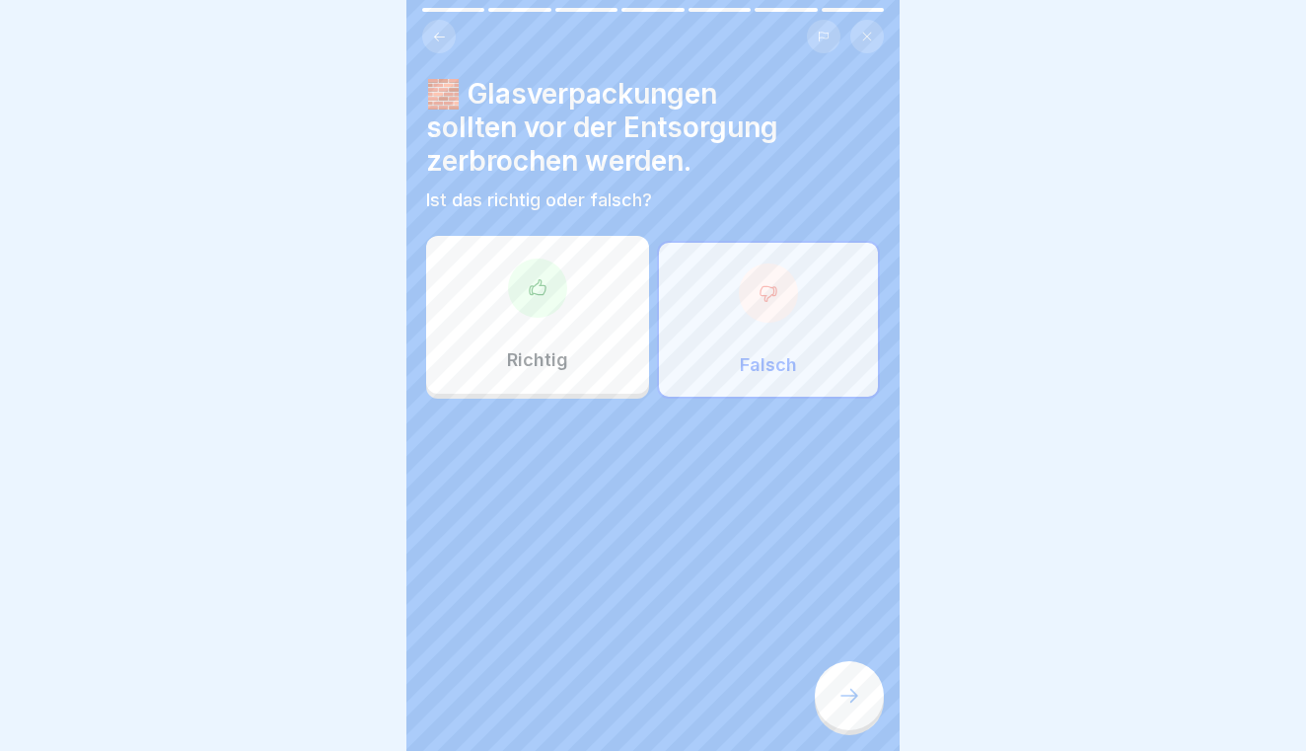
click at [852, 680] on div at bounding box center [849, 695] width 69 height 69
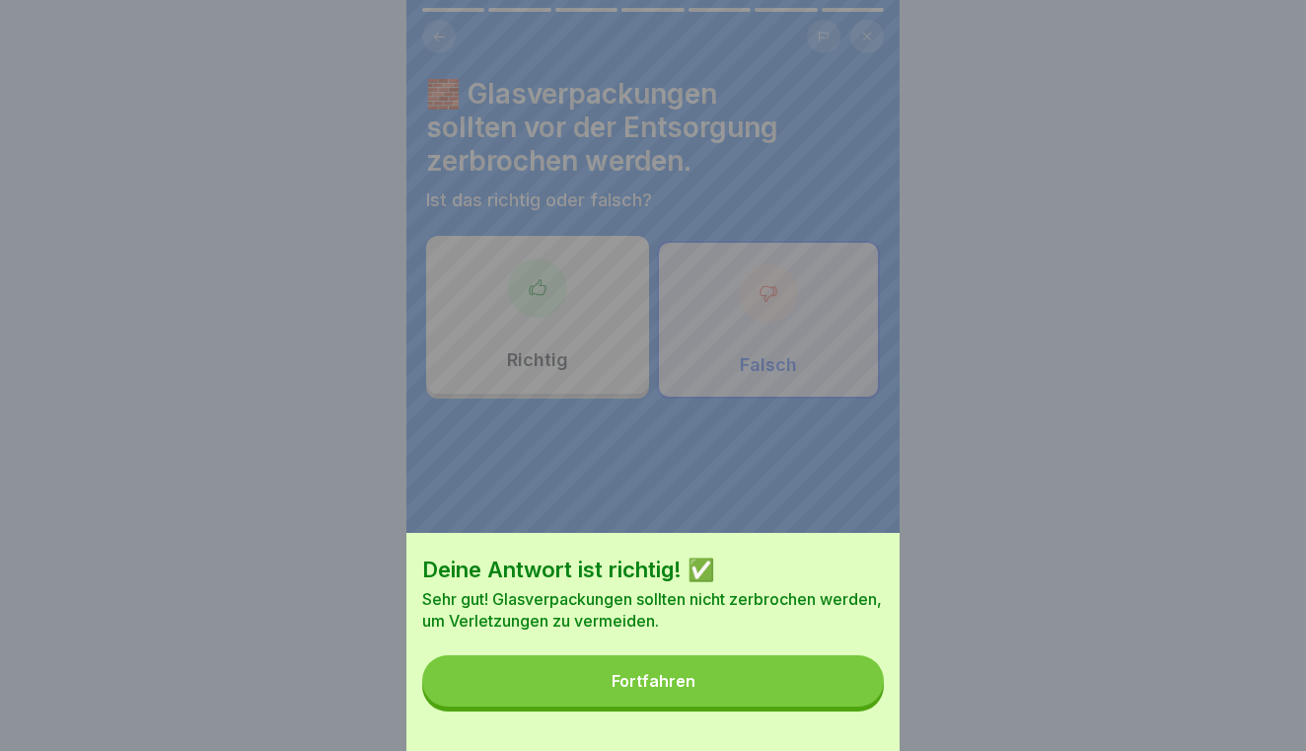
click at [808, 672] on button "Fortfahren" at bounding box center [653, 680] width 462 height 51
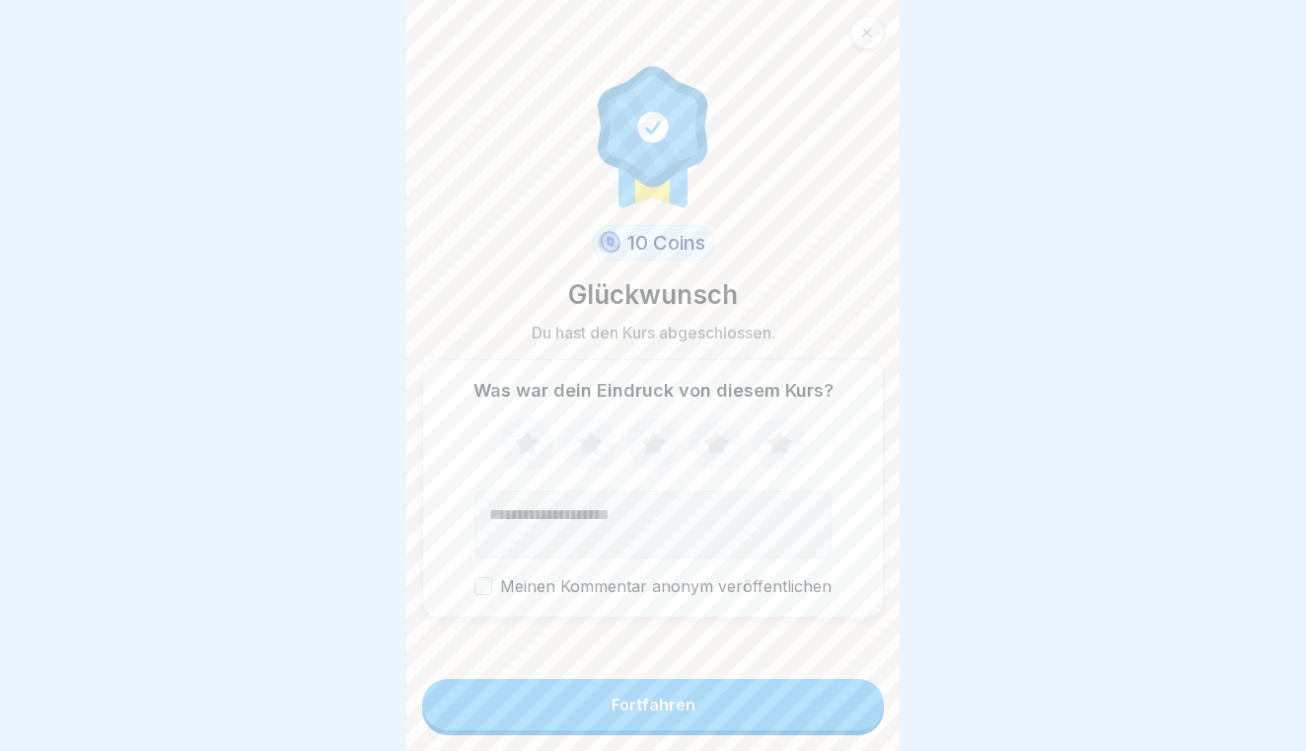
click at [783, 685] on button "Fortfahren" at bounding box center [653, 704] width 462 height 51
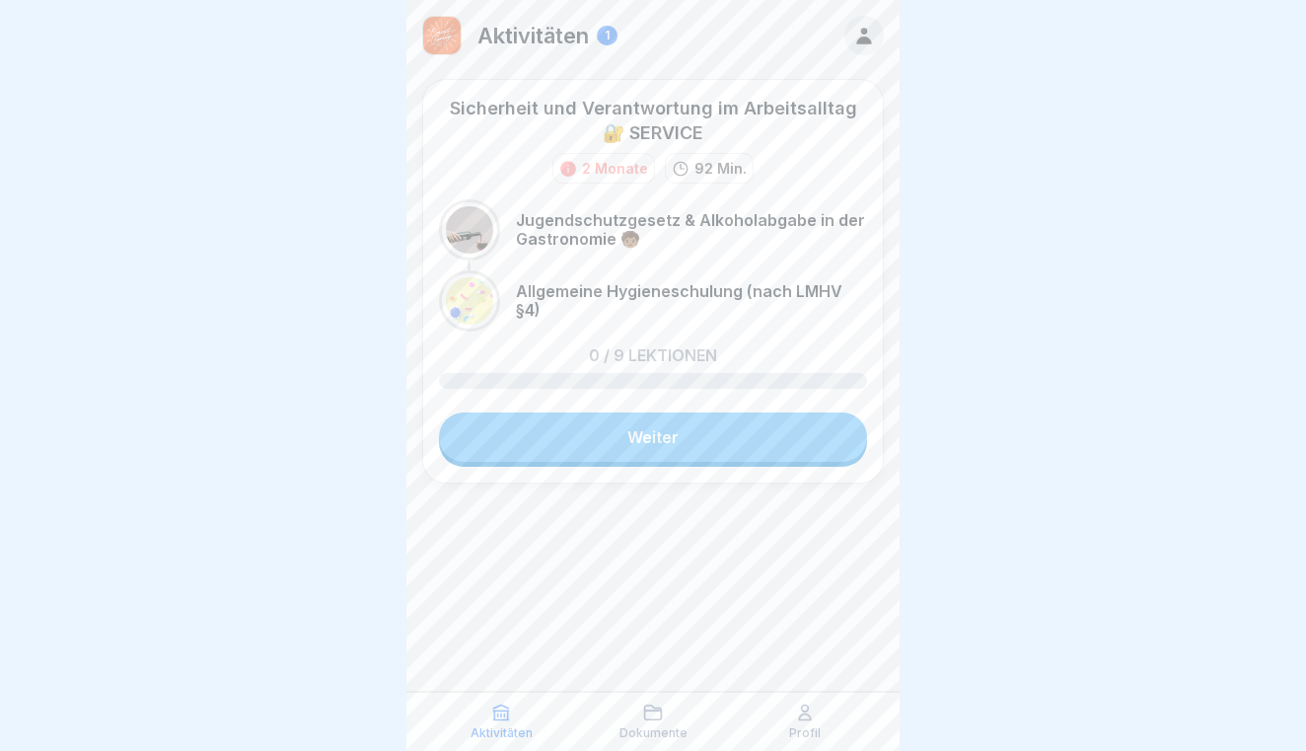
click at [754, 701] on div "Aktivitäten Dokumente Profil" at bounding box center [652, 720] width 493 height 59
